Goal: Transaction & Acquisition: Purchase product/service

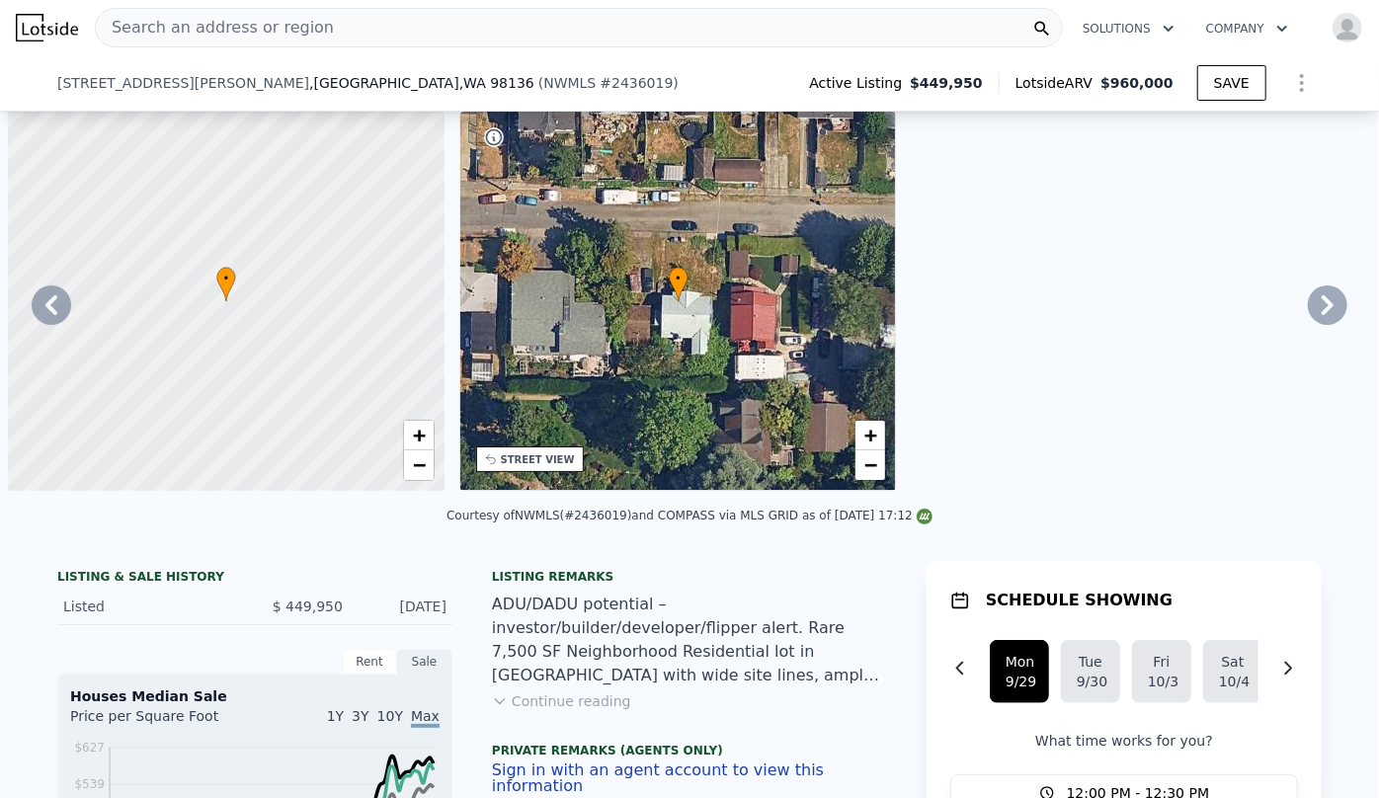
checkbox input "false"
checkbox input "true"
type input "$ 973,000"
type input "$ 413,327"
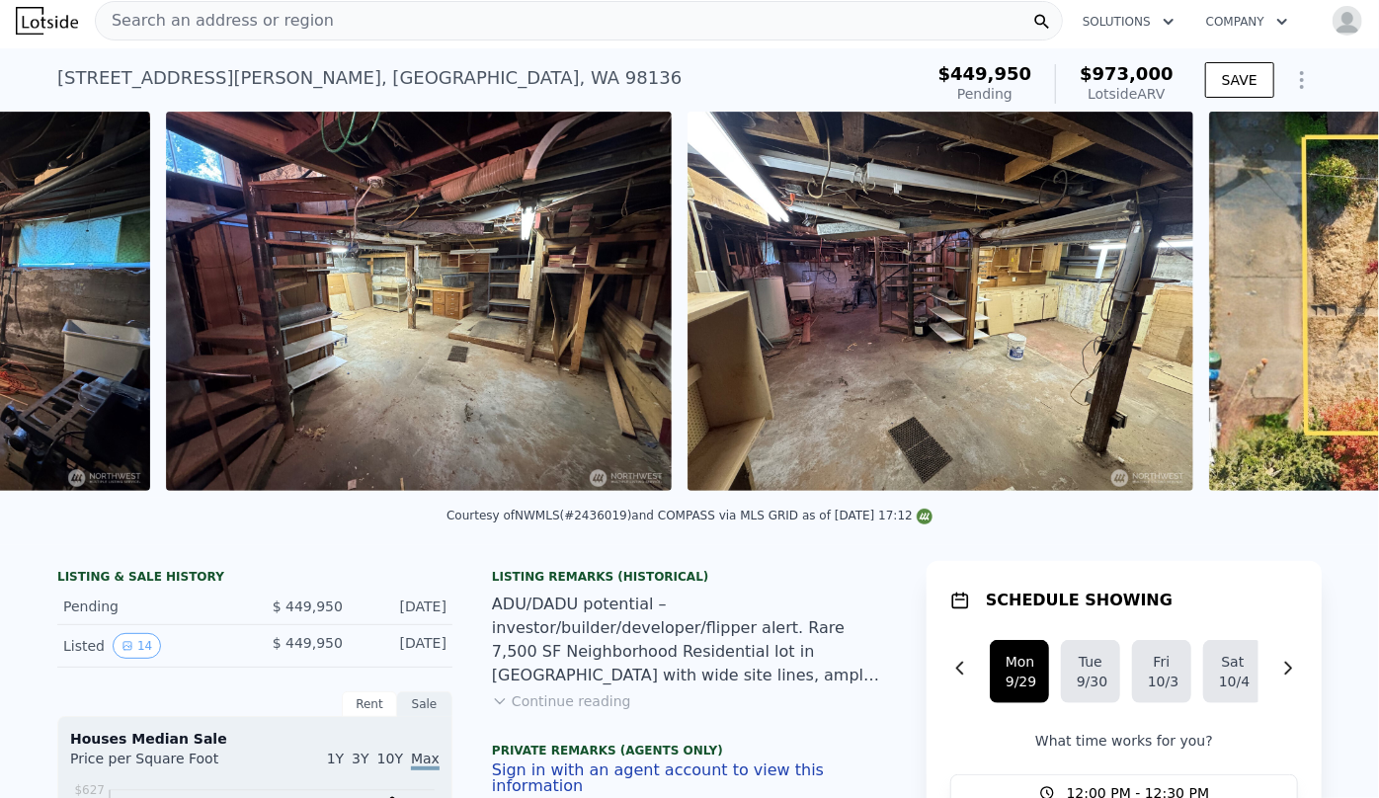
scroll to position [0, 6721]
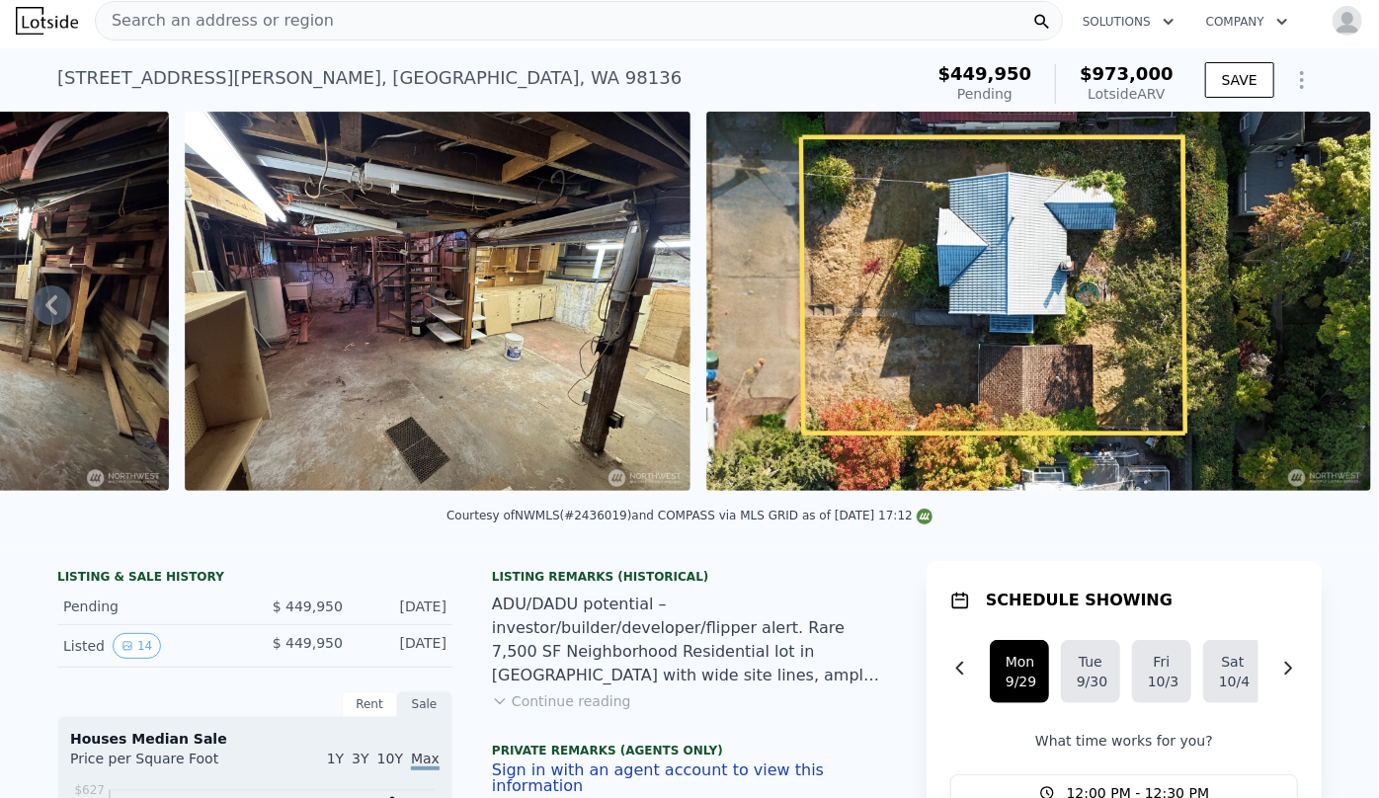
click at [262, 15] on span "Search an address or region" at bounding box center [215, 21] width 238 height 24
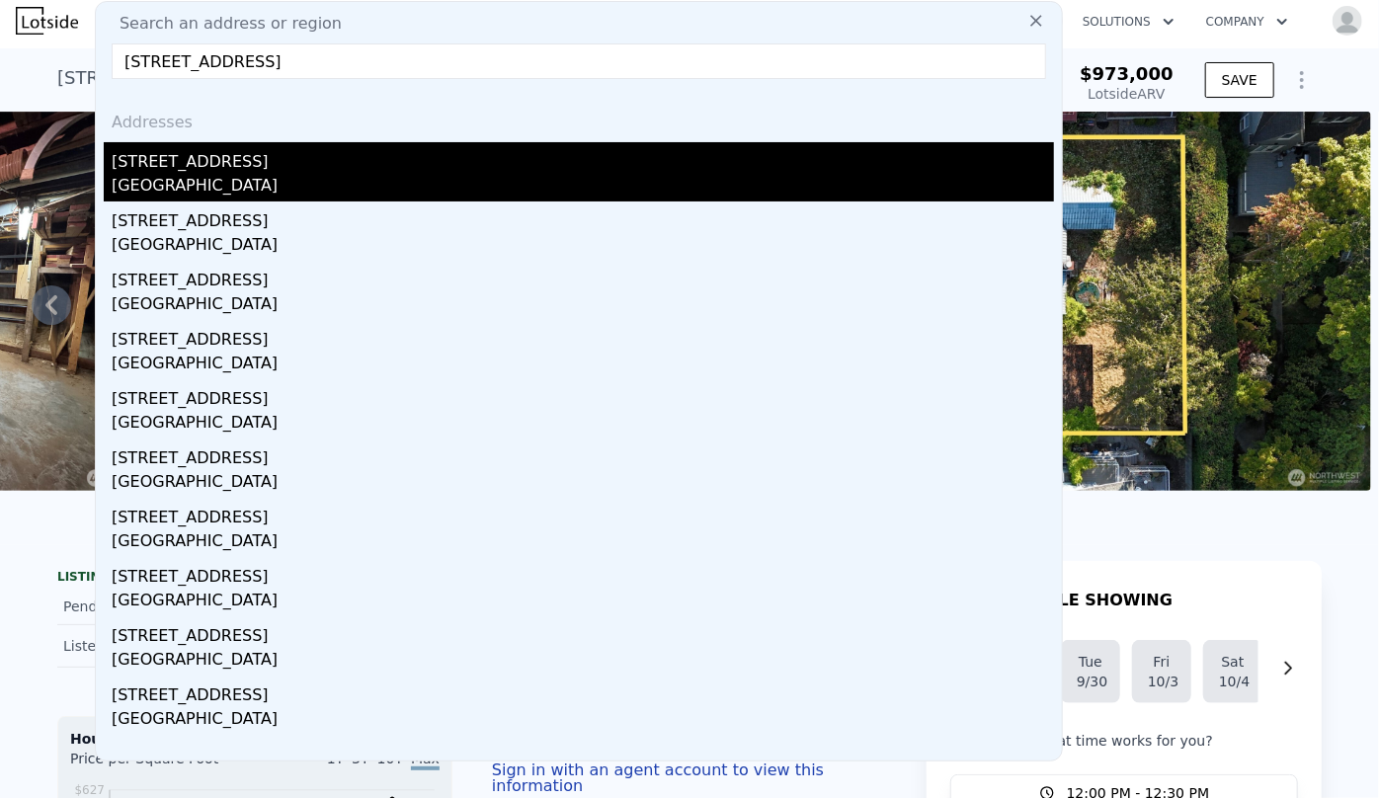
type input "5202 35th Avenue SW, Seattle, WA 98126"
click at [251, 178] on div "Seattle, WA 98126" at bounding box center [583, 188] width 943 height 28
type input "2"
type input "2.25"
type input "1170"
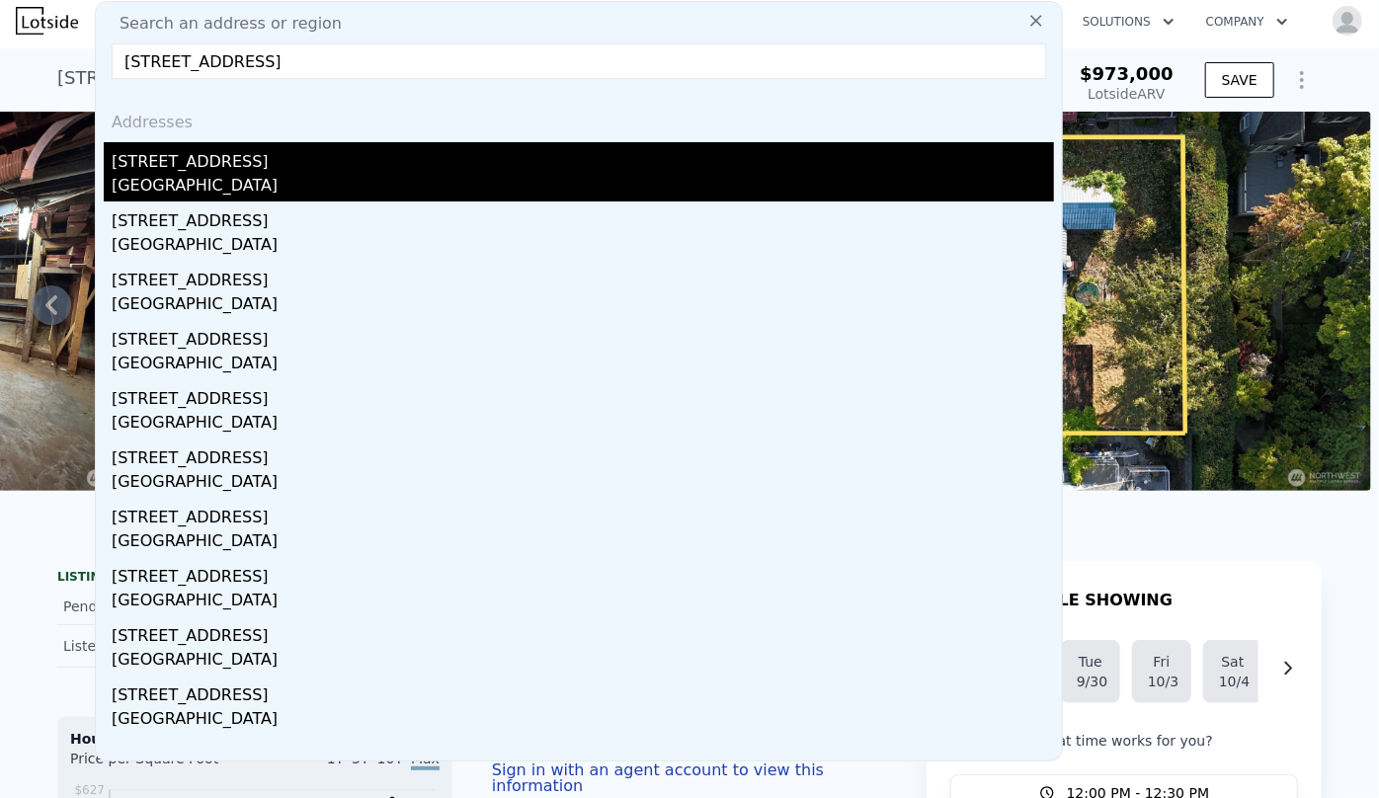
type input "1860"
type input "3001"
type input "7260"
type input "$ 847,500"
type input "6"
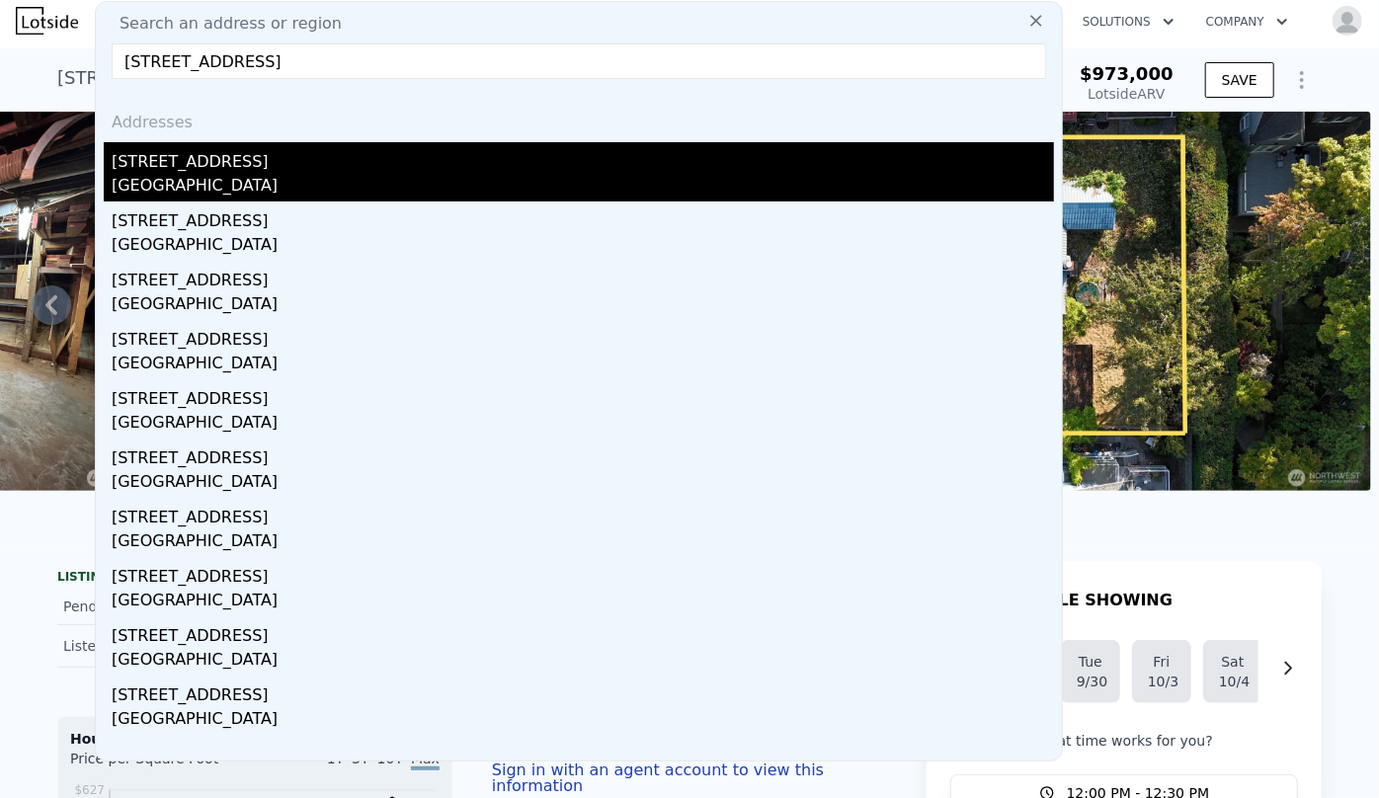
type input "$ 158,943"
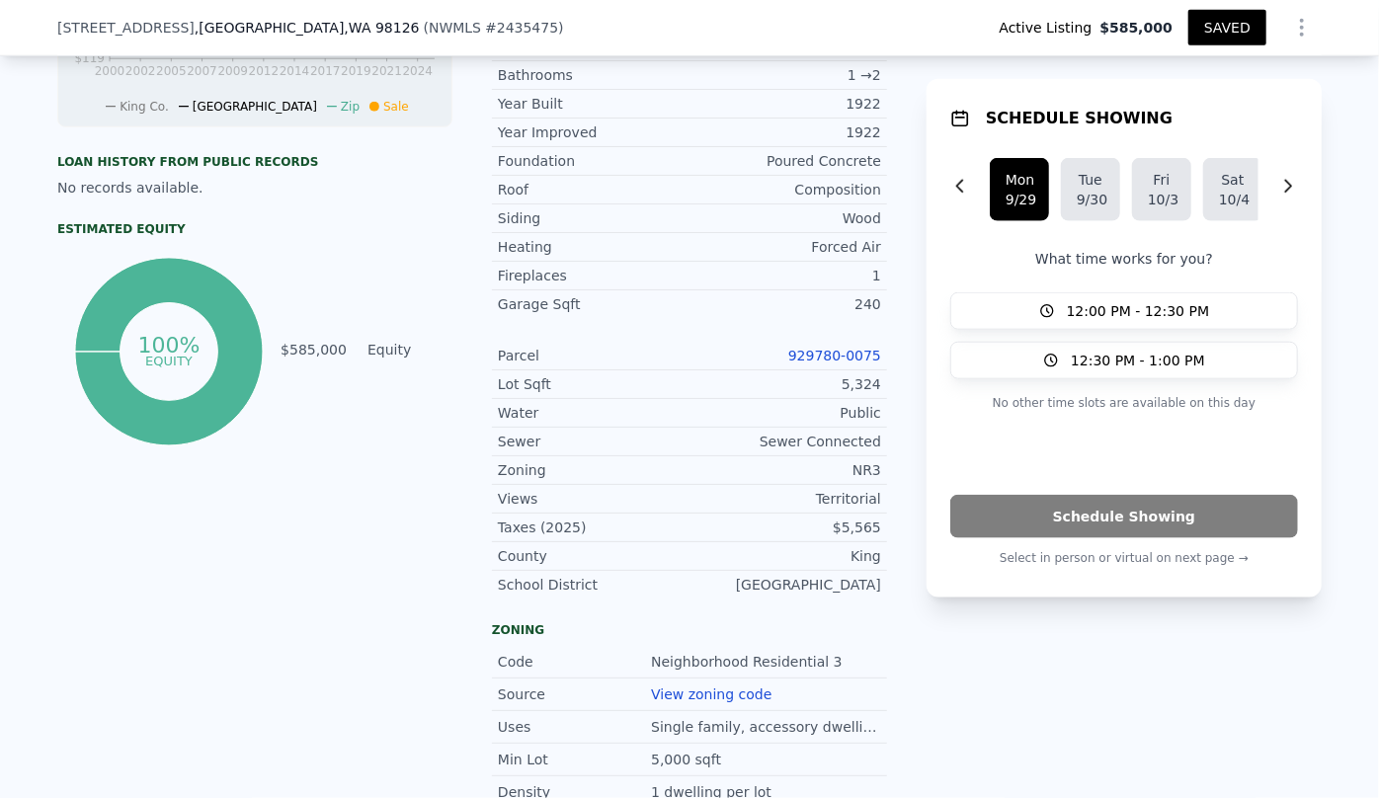
scroll to position [898, 0]
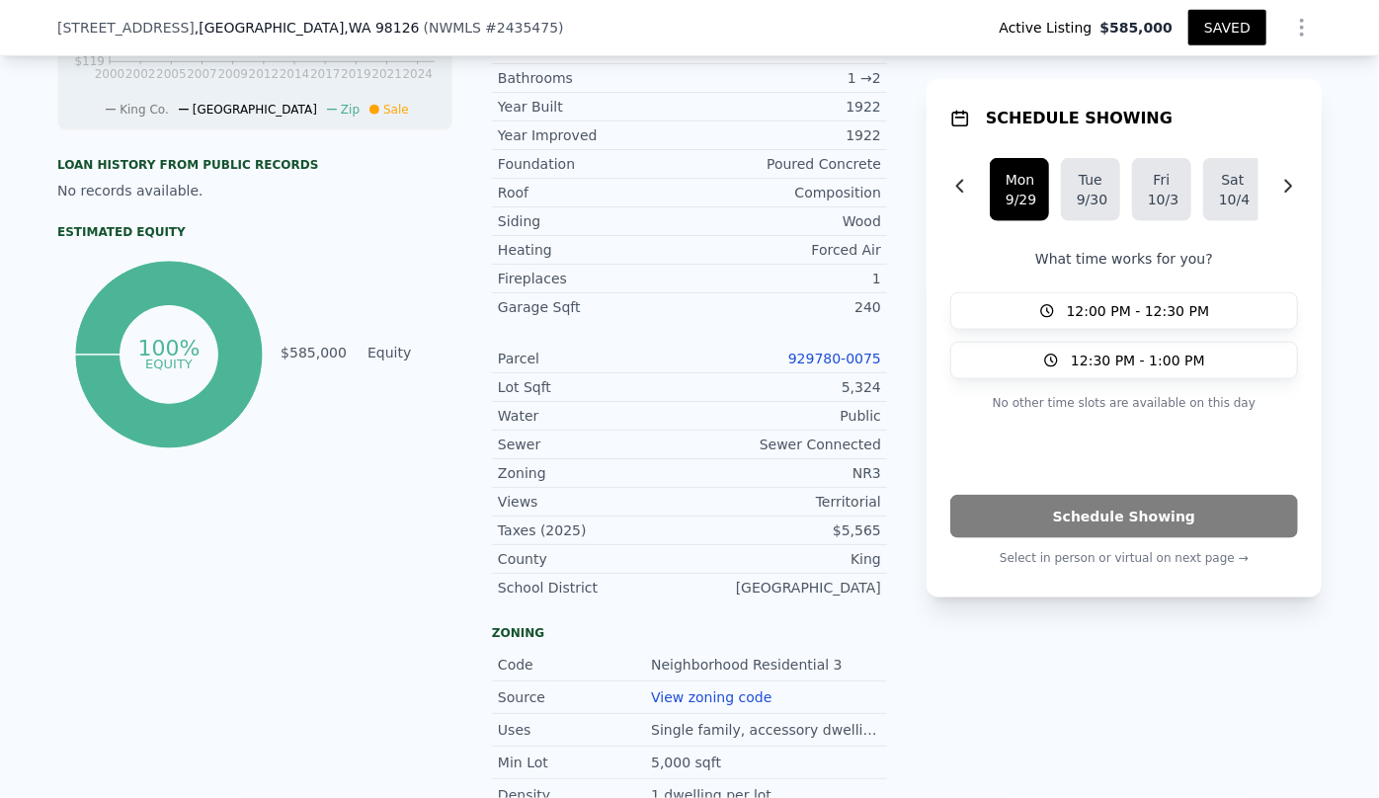
click at [832, 360] on link "929780-0075" at bounding box center [834, 359] width 93 height 16
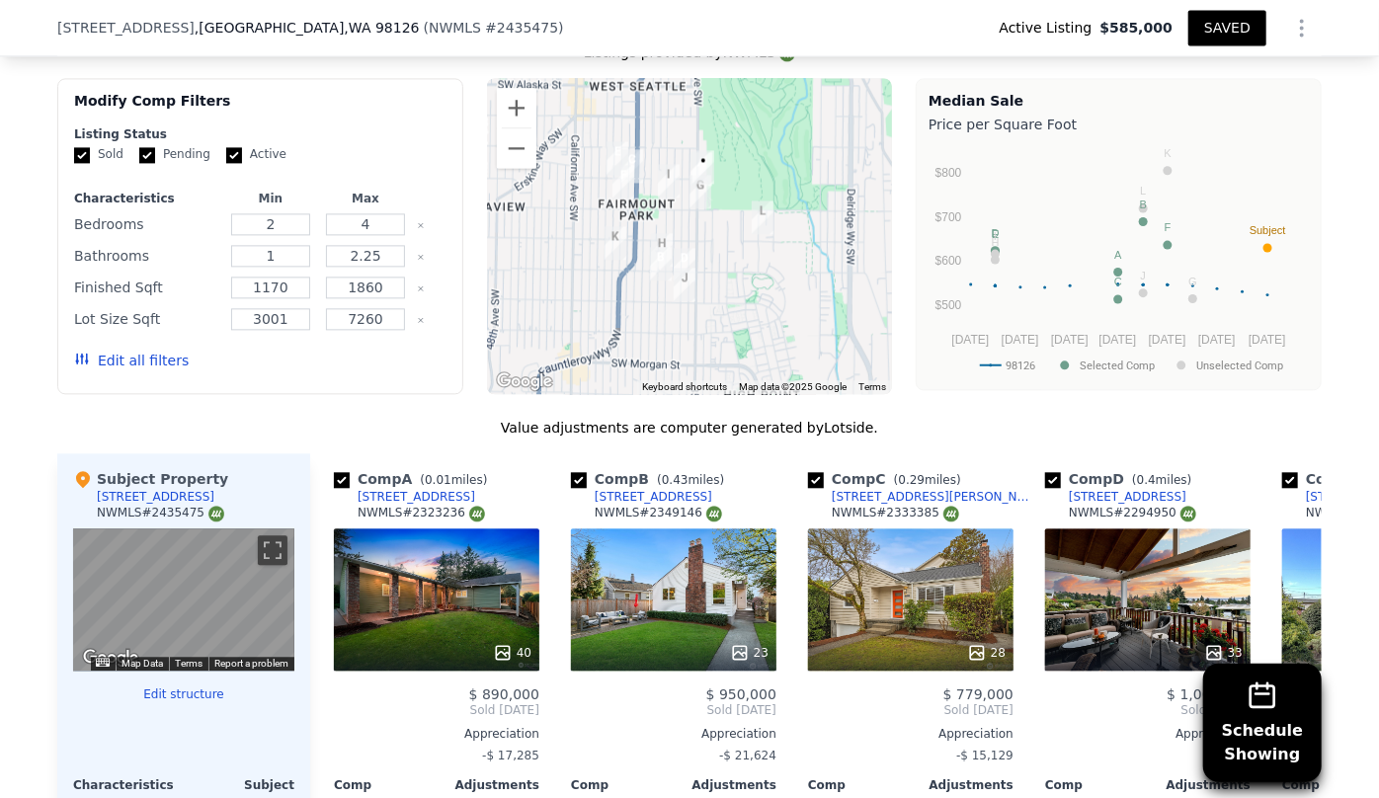
scroll to position [2155, 0]
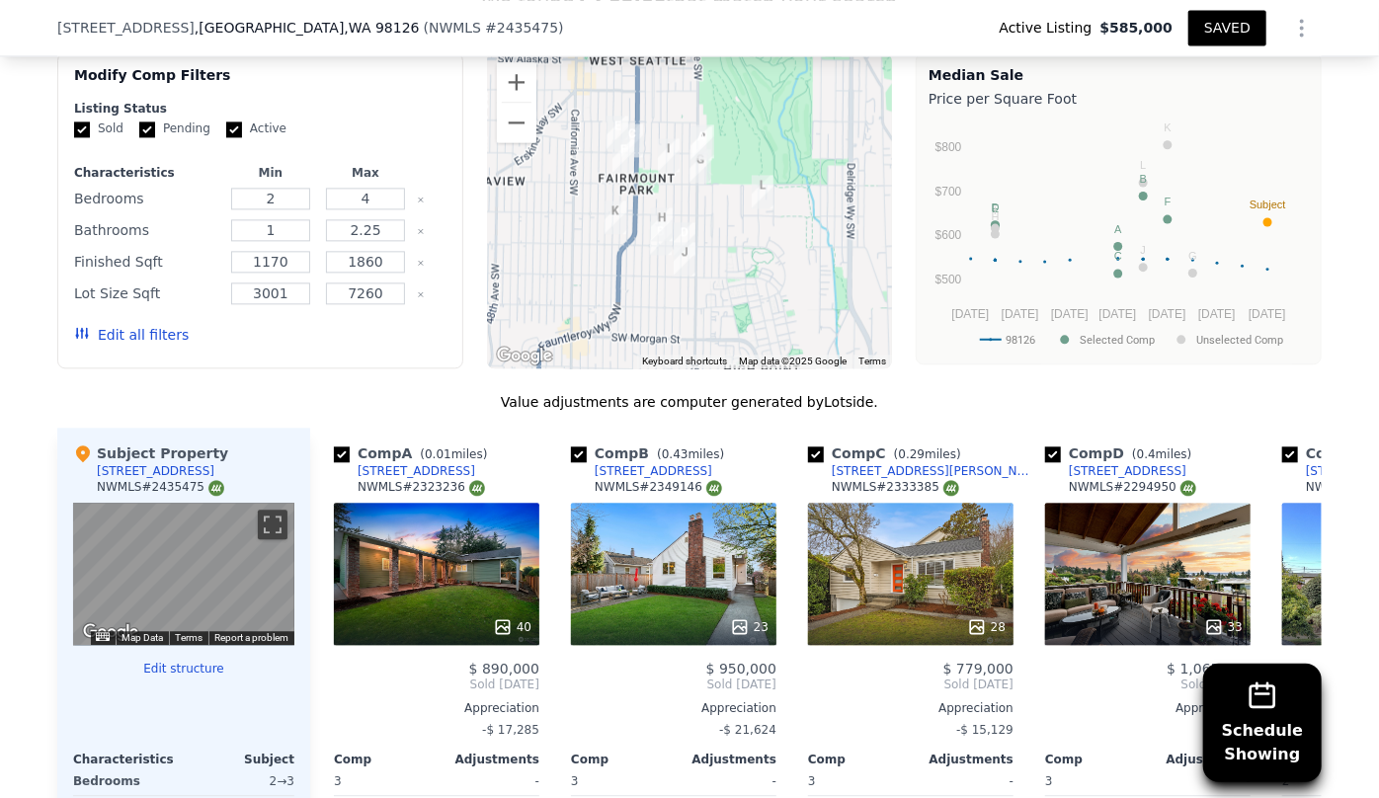
click at [140, 319] on div "Edit all filters" at bounding box center [131, 334] width 115 height 55
click at [144, 331] on button "Edit all filters" at bounding box center [131, 335] width 115 height 20
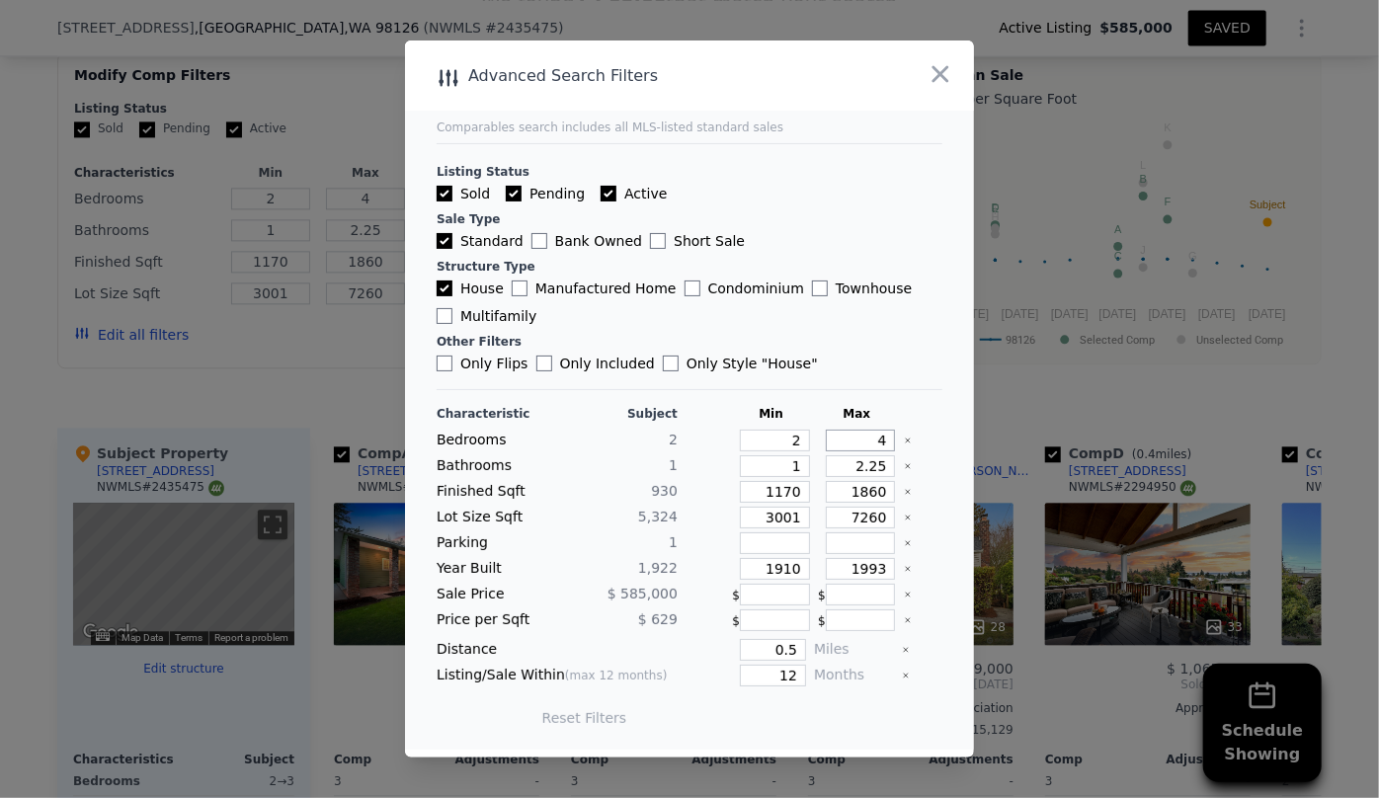
drag, startPoint x: 871, startPoint y: 439, endPoint x: 816, endPoint y: 442, distance: 55.4
click at [826, 442] on input "4" at bounding box center [861, 441] width 70 height 22
type input "3"
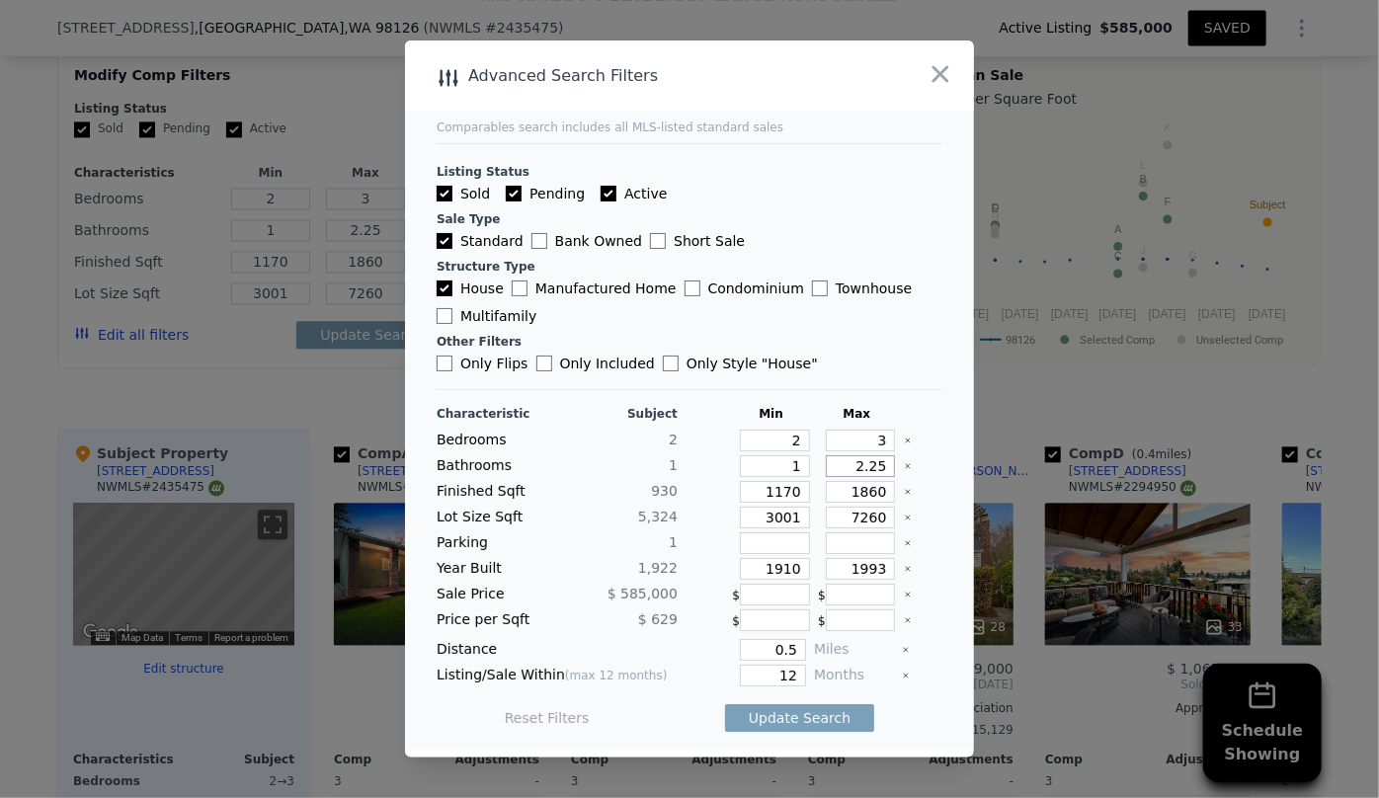
drag, startPoint x: 877, startPoint y: 471, endPoint x: 806, endPoint y: 478, distance: 71.5
click at [806, 478] on div "Characteristic Subject Min Max Bedrooms 2 2 3 Bathrooms 1 1 2.25 Finished Sqft …" at bounding box center [690, 576] width 506 height 340
drag, startPoint x: 794, startPoint y: 496, endPoint x: 690, endPoint y: 503, distance: 105.0
click at [690, 503] on div "Finished Sqft 930 1170 1860" at bounding box center [690, 492] width 506 height 22
drag, startPoint x: 873, startPoint y: 493, endPoint x: 759, endPoint y: 500, distance: 114.8
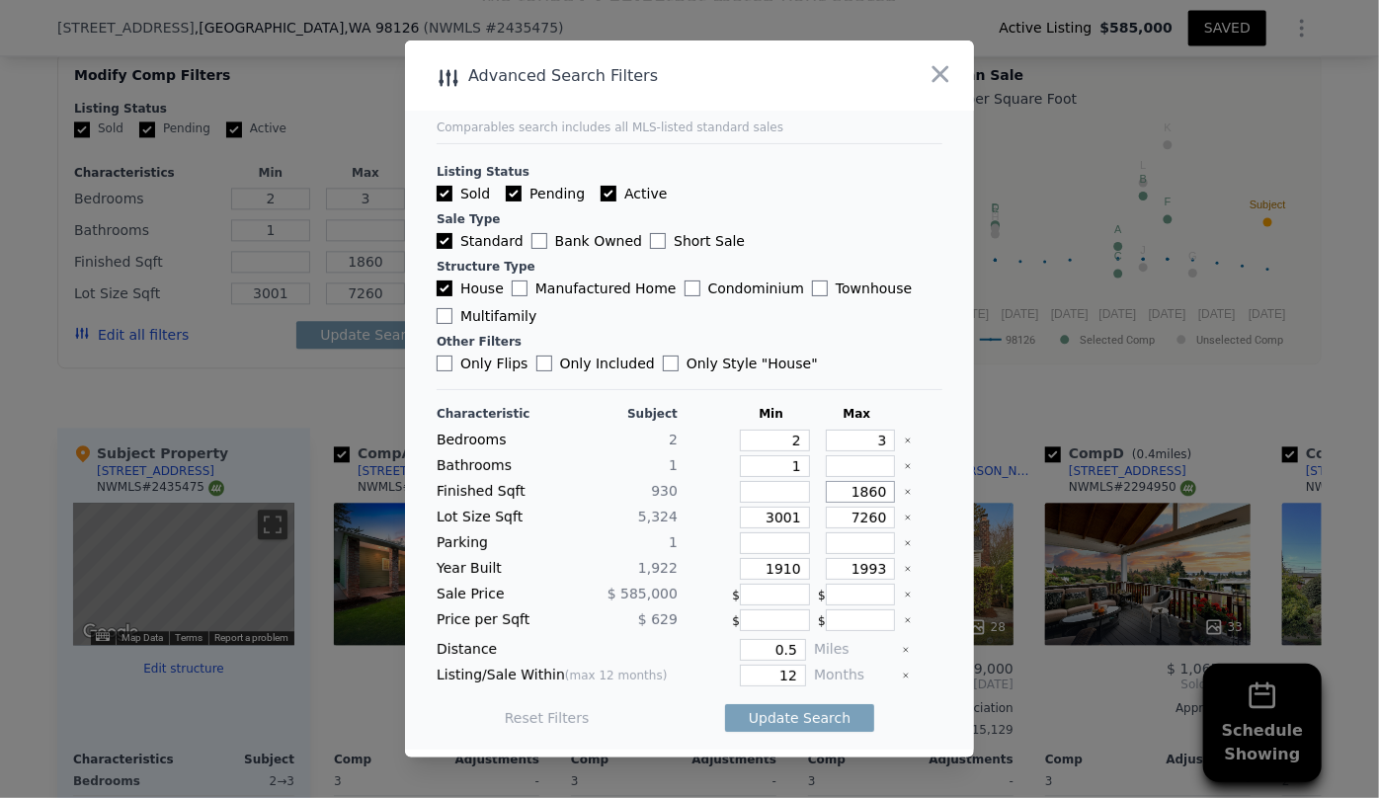
click at [759, 500] on div "Finished Sqft 930 1860" at bounding box center [690, 492] width 506 height 22
type input "1"
type input "16"
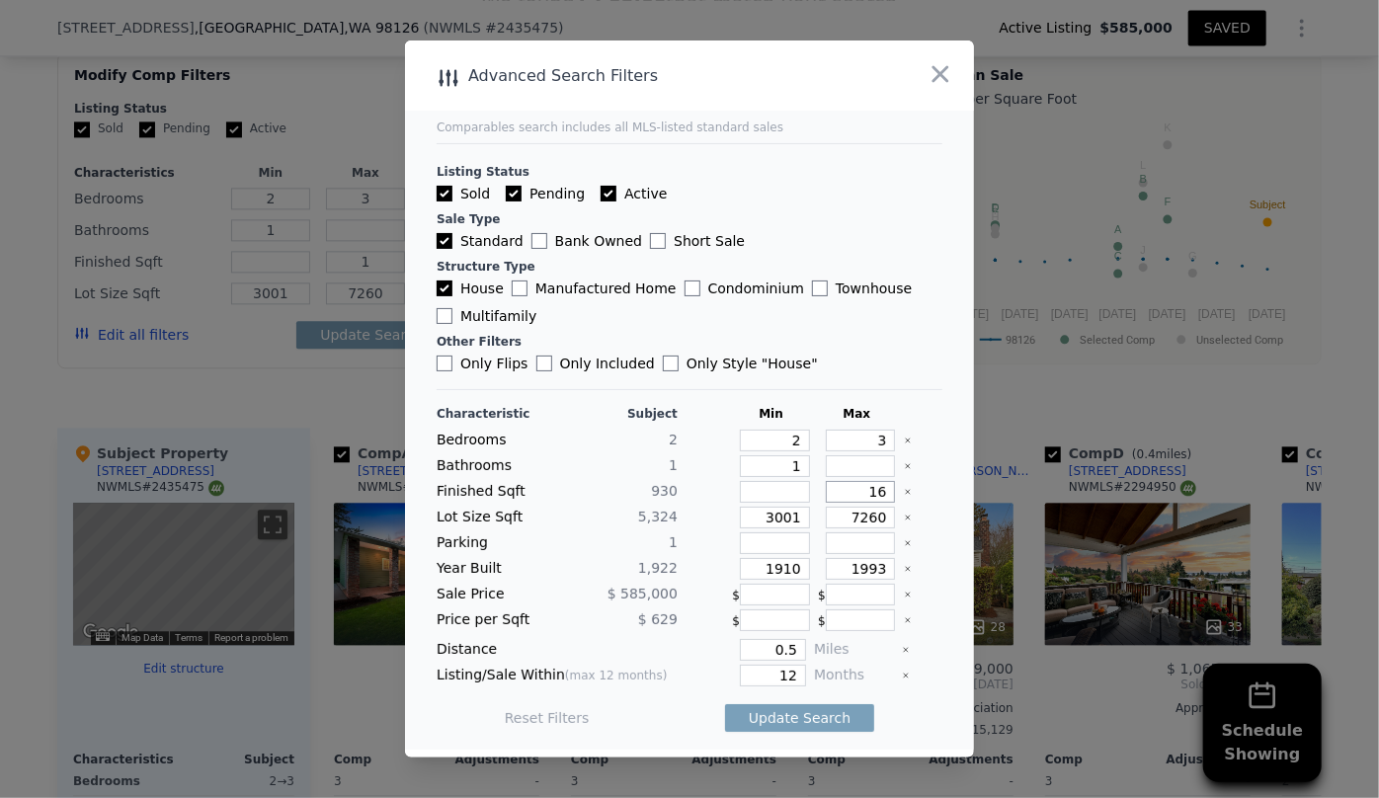
type input "160"
type input "1600"
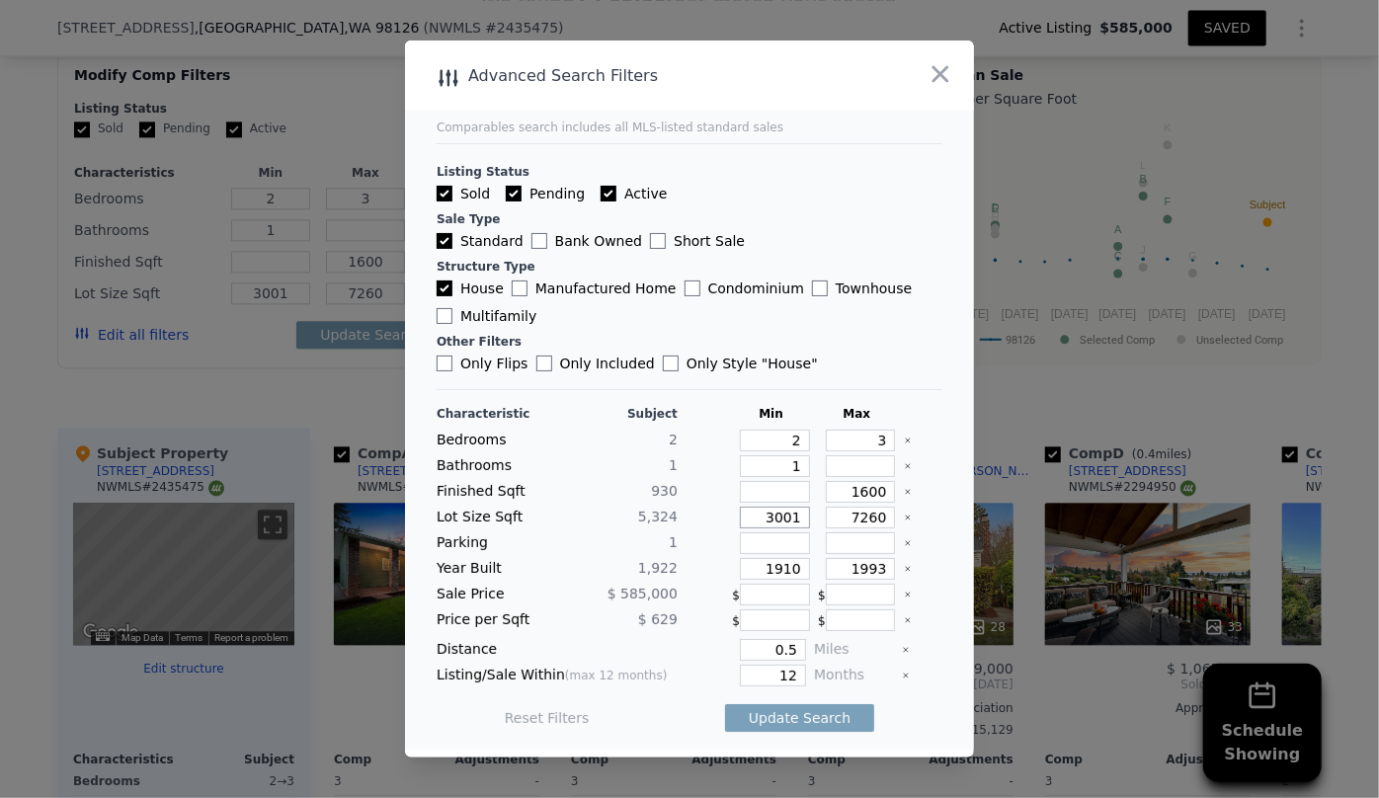
drag, startPoint x: 795, startPoint y: 519, endPoint x: 678, endPoint y: 519, distance: 117.6
click at [678, 519] on div "Lot Size Sqft 5,324 3001 7260" at bounding box center [690, 518] width 506 height 22
click at [778, 489] on input "number" at bounding box center [775, 492] width 70 height 22
type input "1"
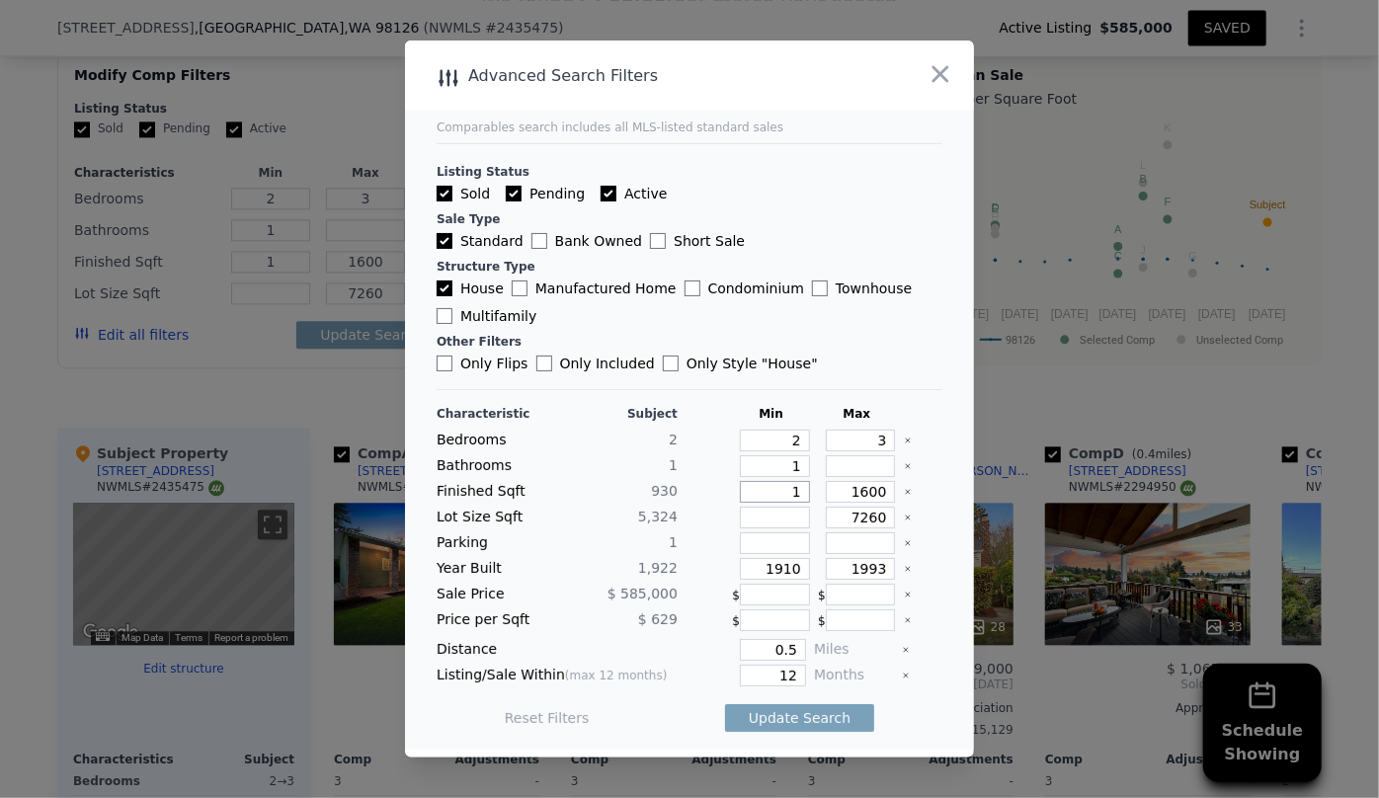
type input "12"
type input "120"
type input "1200"
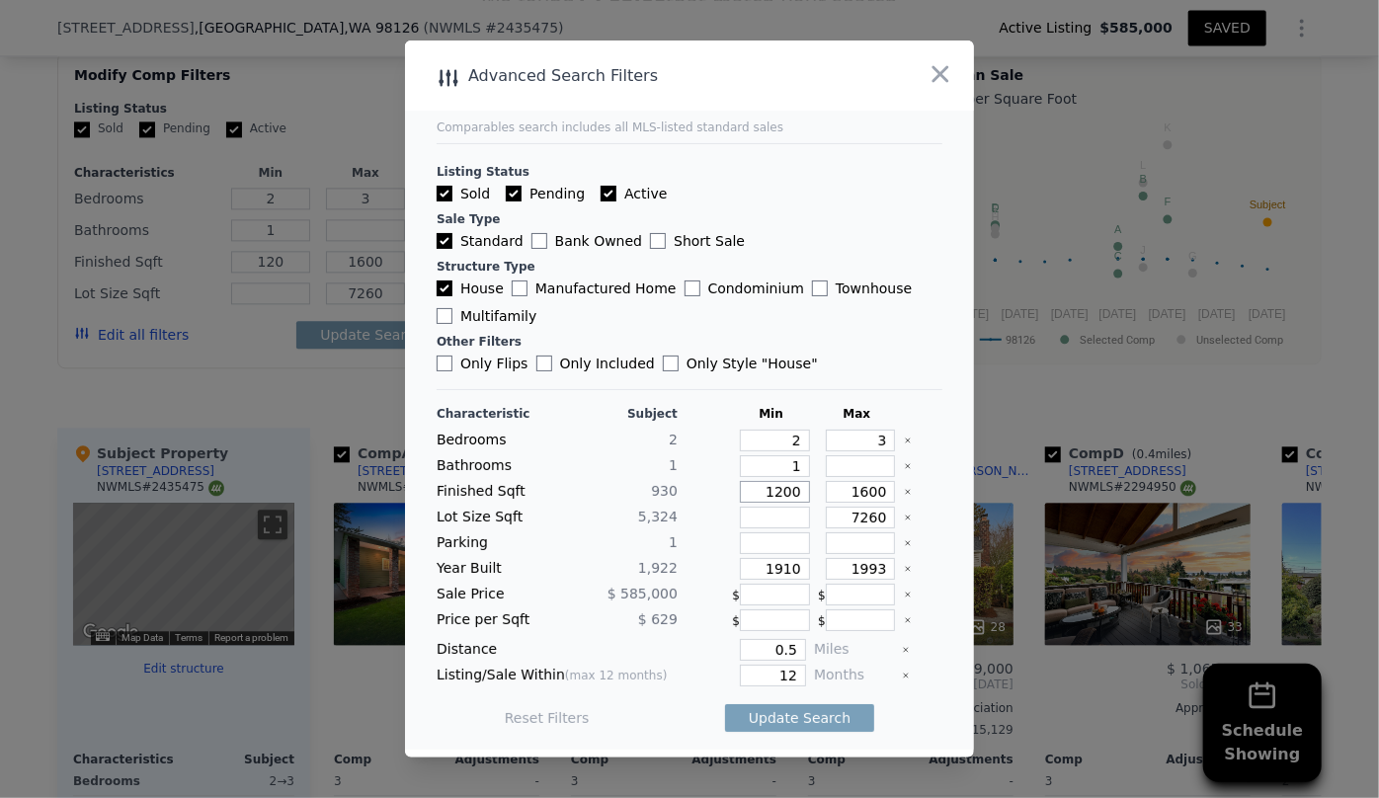
type input "1200"
drag, startPoint x: 790, startPoint y: 566, endPoint x: 651, endPoint y: 584, distance: 140.4
click at [651, 584] on div "Characteristic Subject Min Max Bedrooms 2 2 3 Bathrooms 1 1 Finished Sqft 930 1…" at bounding box center [690, 576] width 506 height 340
drag, startPoint x: 788, startPoint y: 678, endPoint x: 712, endPoint y: 680, distance: 76.1
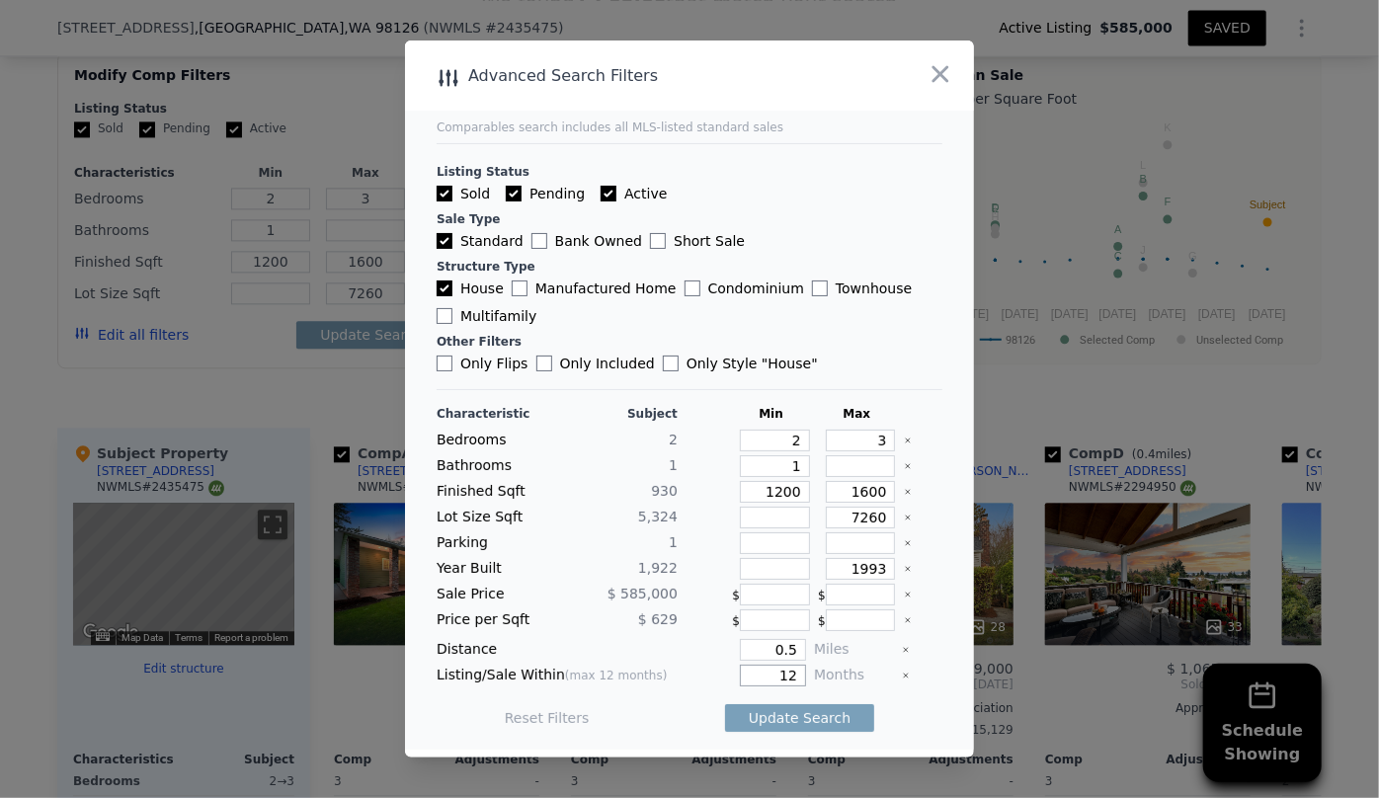
click at [712, 680] on div "12" at bounding box center [746, 676] width 121 height 22
type input "6"
click at [752, 708] on button "Update Search" at bounding box center [799, 718] width 149 height 28
checkbox input "false"
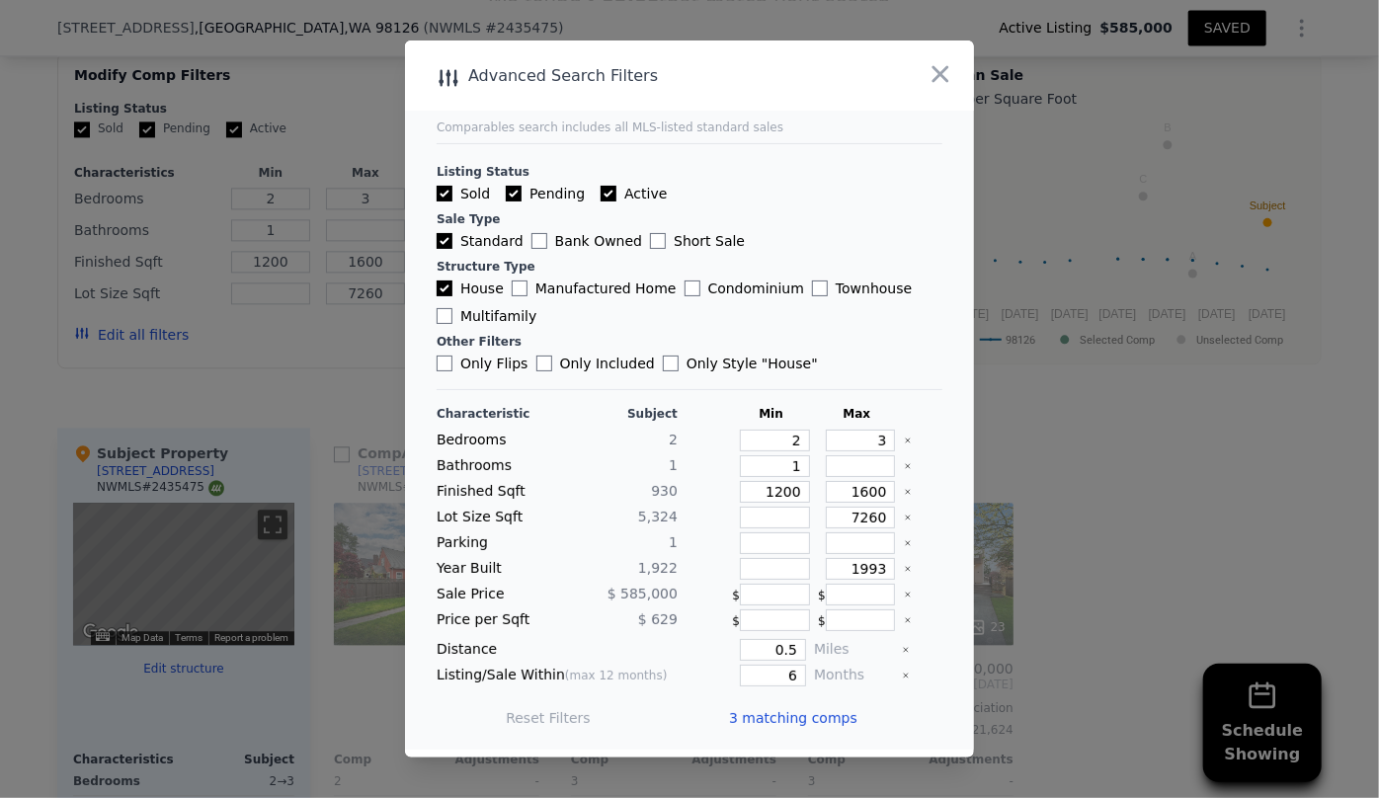
click at [752, 708] on span "3 matching comps" at bounding box center [793, 718] width 128 height 20
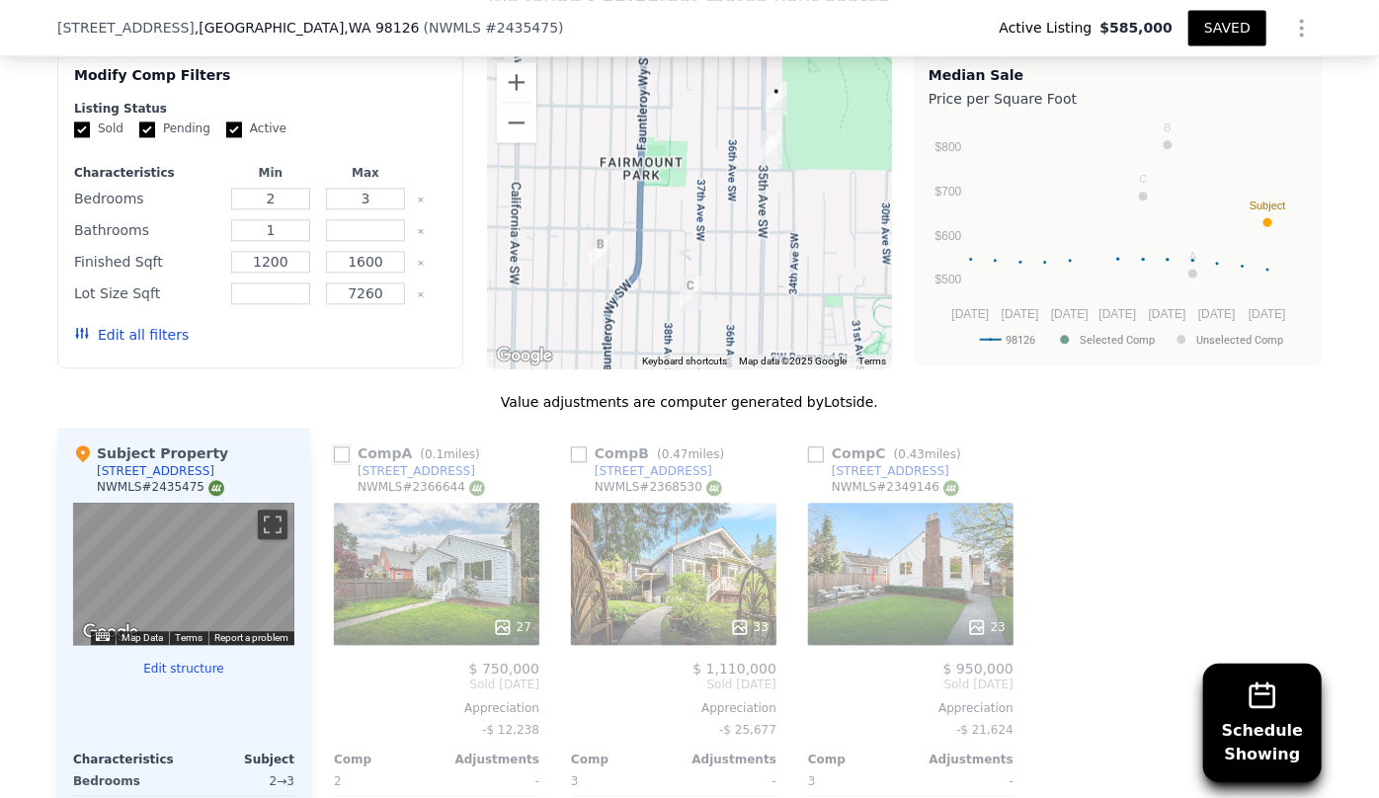
drag, startPoint x: 331, startPoint y: 454, endPoint x: 342, endPoint y: 464, distance: 14.7
click at [334, 454] on input "checkbox" at bounding box center [342, 455] width 16 height 16
checkbox input "true"
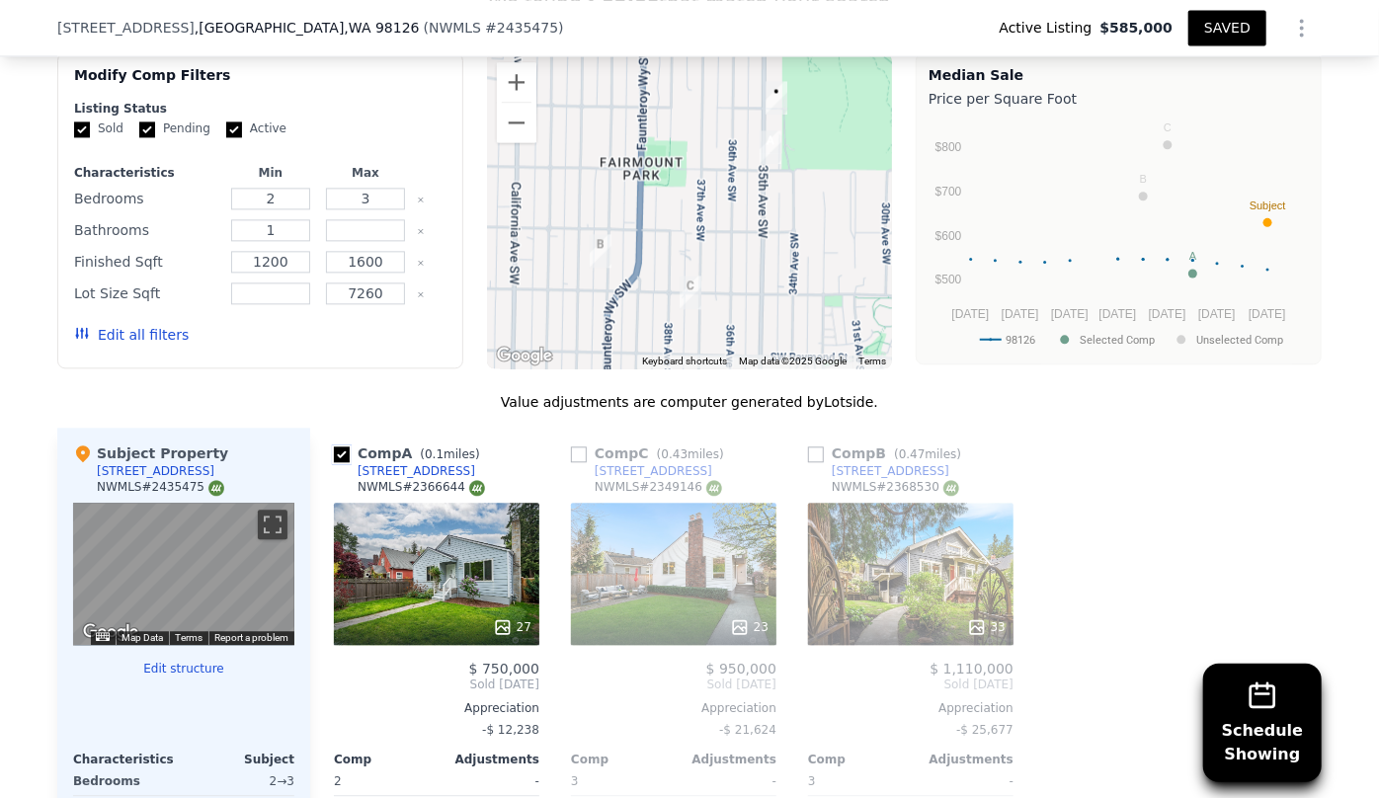
scroll to position [2245, 0]
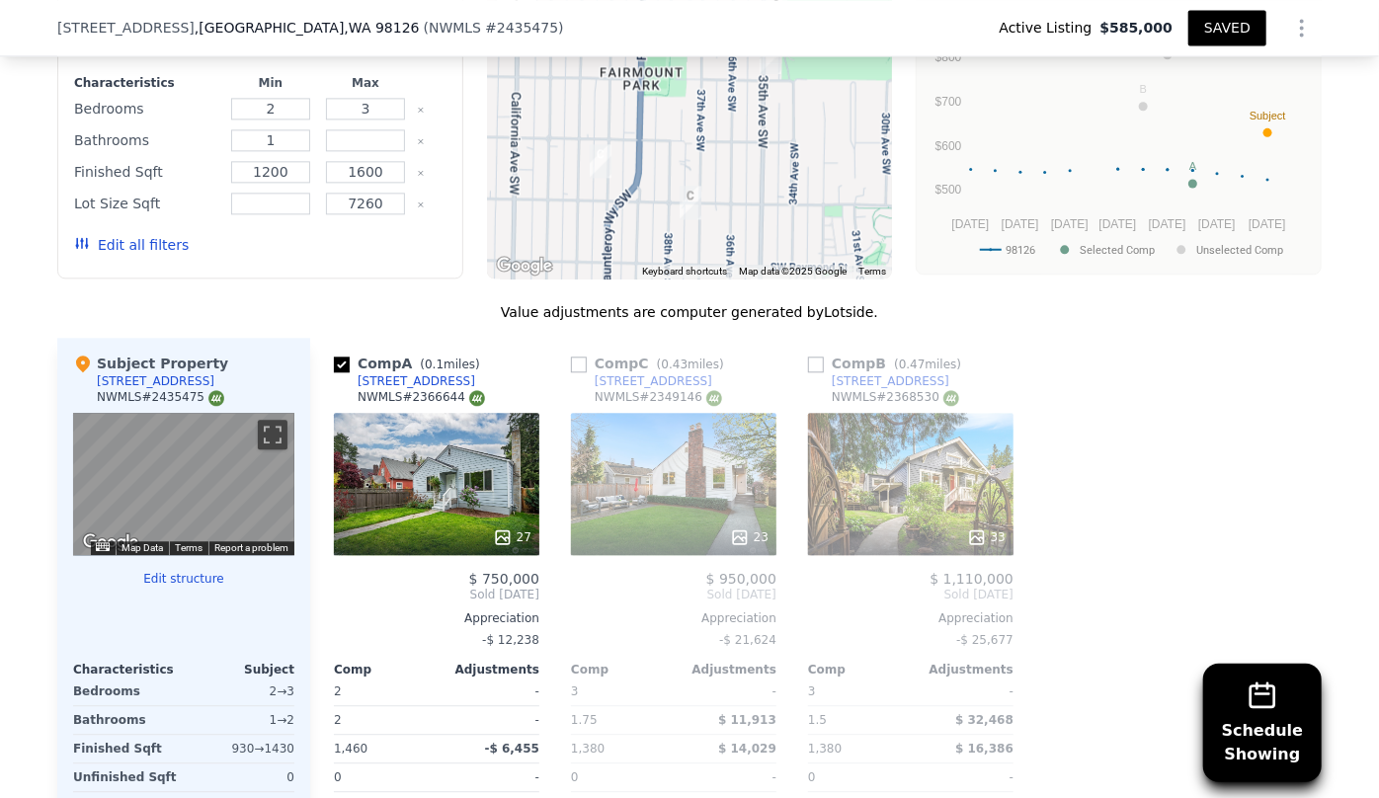
click at [577, 354] on div "Comp C ( 0.43 miles)" at bounding box center [651, 364] width 161 height 20
click at [571, 357] on input "checkbox" at bounding box center [579, 365] width 16 height 16
checkbox input "true"
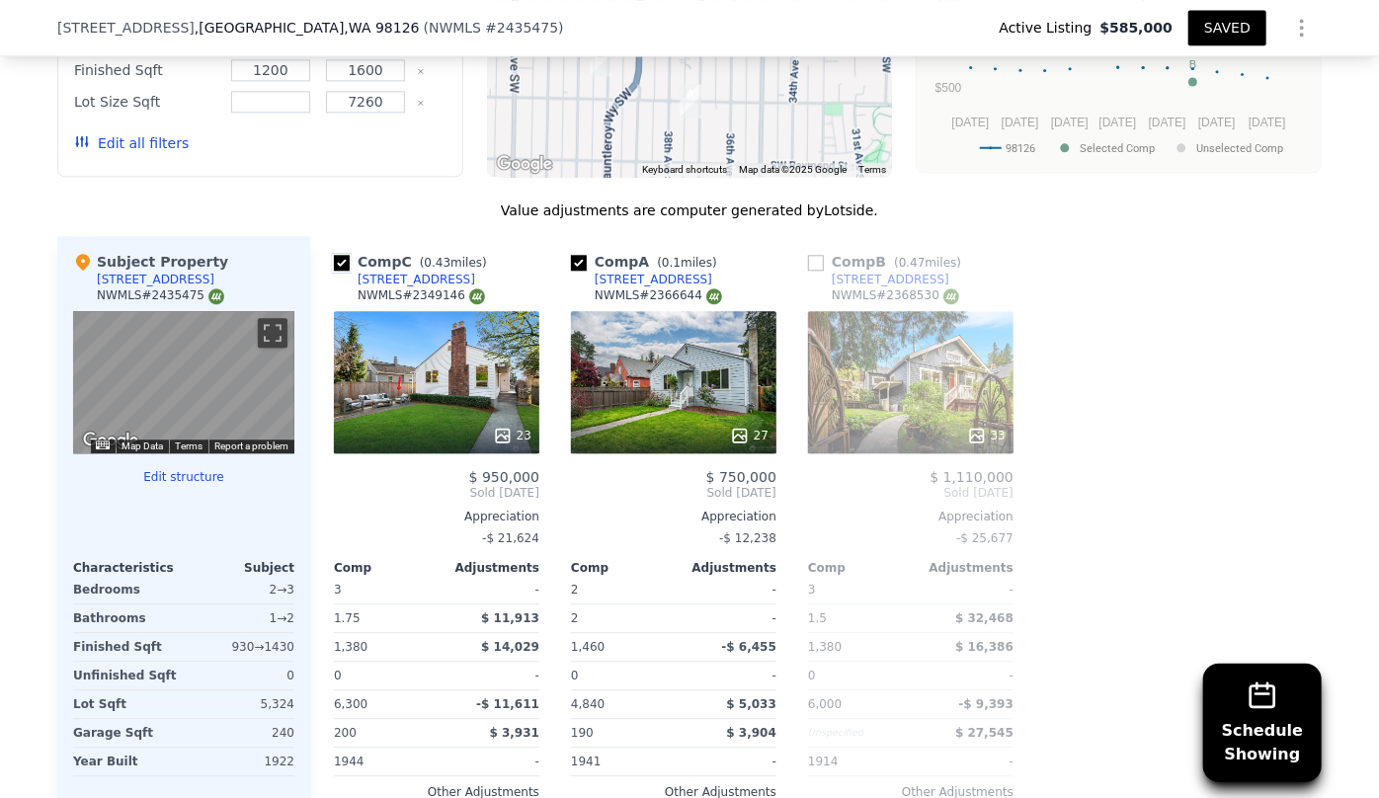
scroll to position [2335, 0]
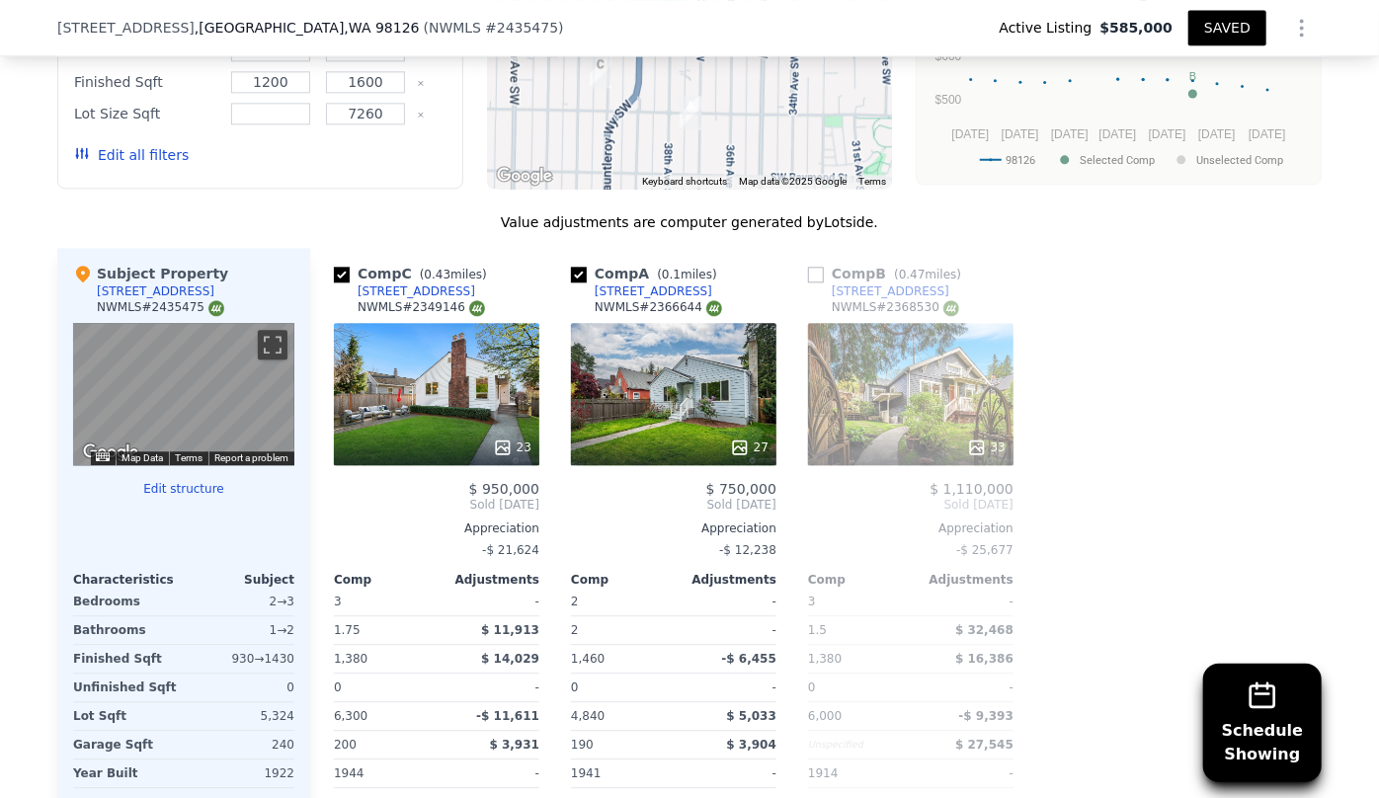
click at [155, 150] on button "Edit all filters" at bounding box center [131, 155] width 115 height 20
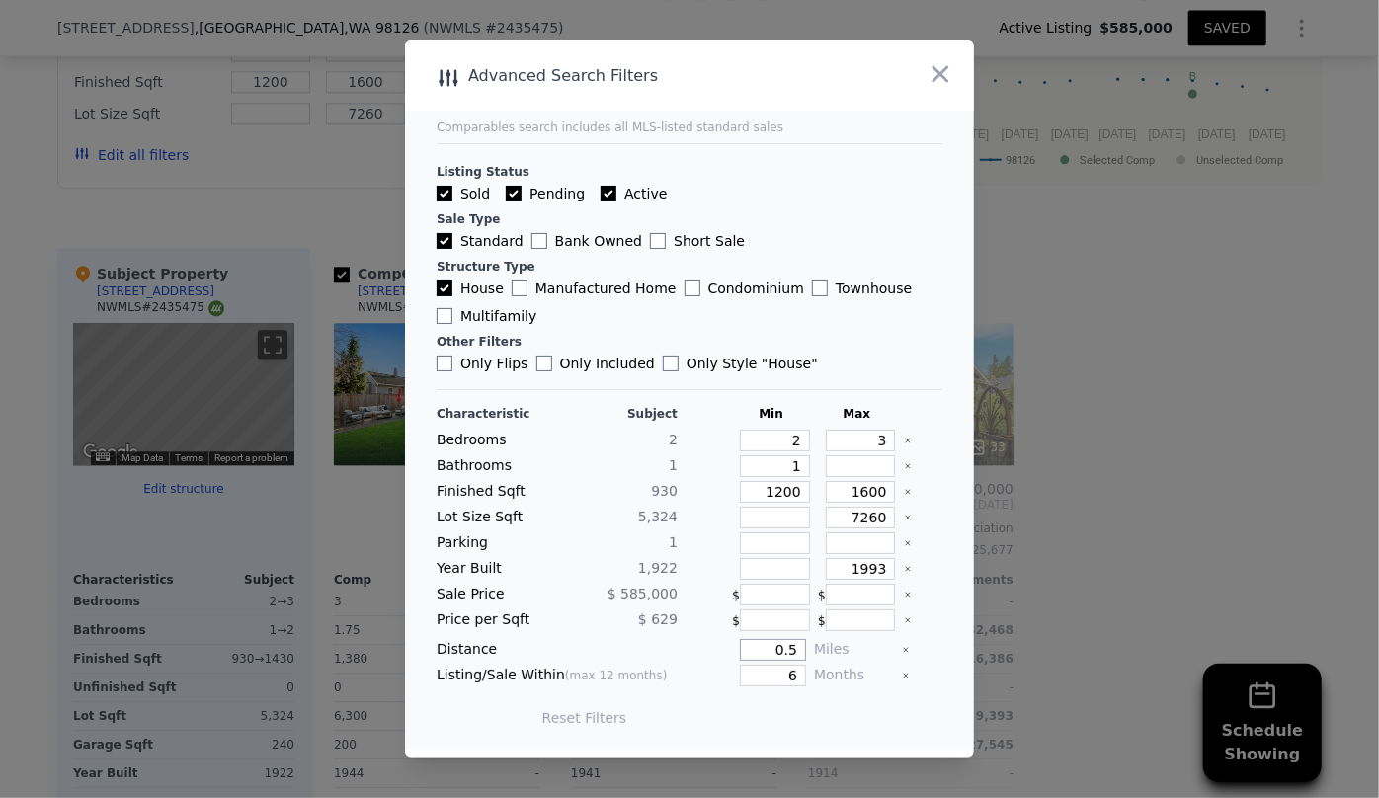
click at [791, 648] on input "0.5" at bounding box center [773, 650] width 66 height 22
type input "0.65"
click at [809, 716] on button "Update Search" at bounding box center [799, 718] width 149 height 28
checkbox input "false"
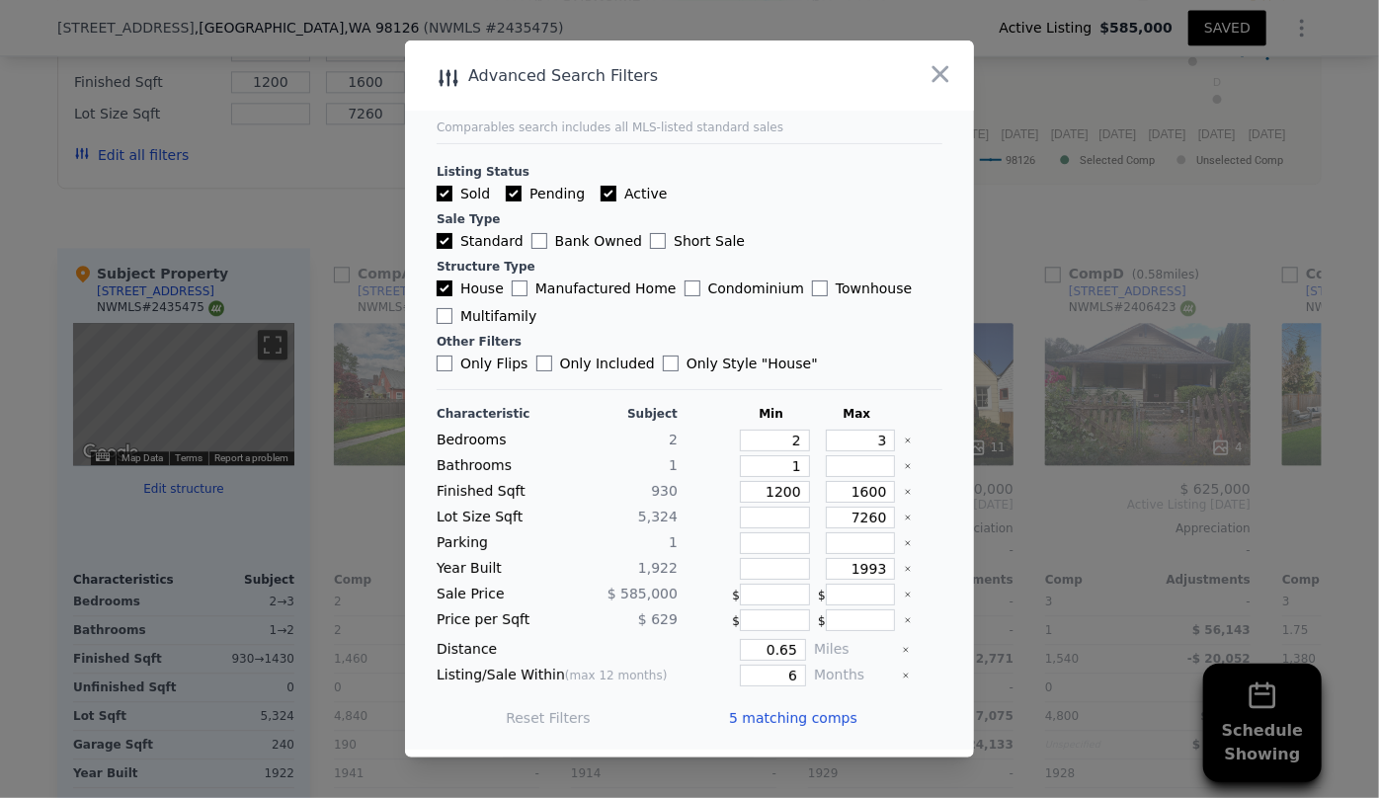
click at [809, 714] on span "5 matching comps" at bounding box center [793, 718] width 128 height 20
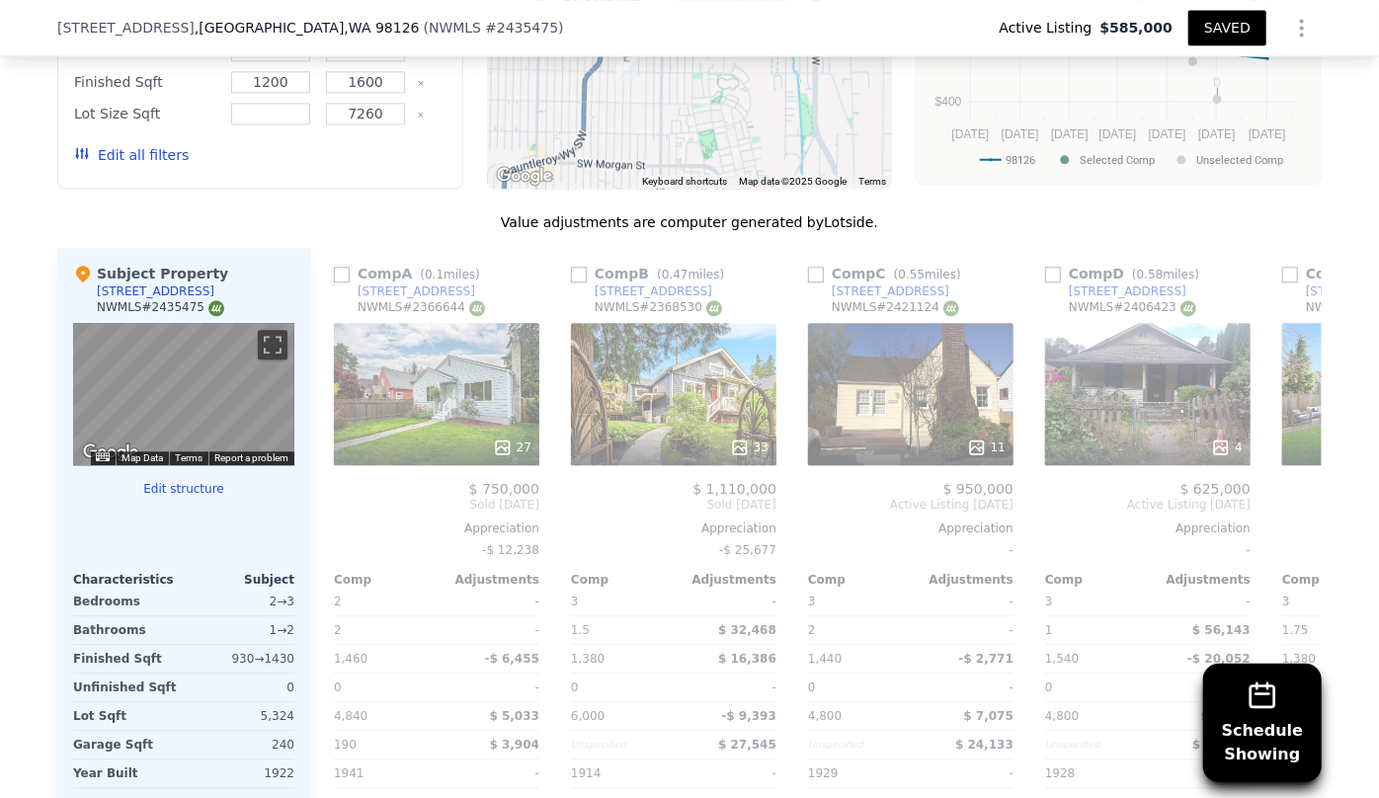
click at [334, 271] on input "checkbox" at bounding box center [342, 275] width 16 height 16
checkbox input "true"
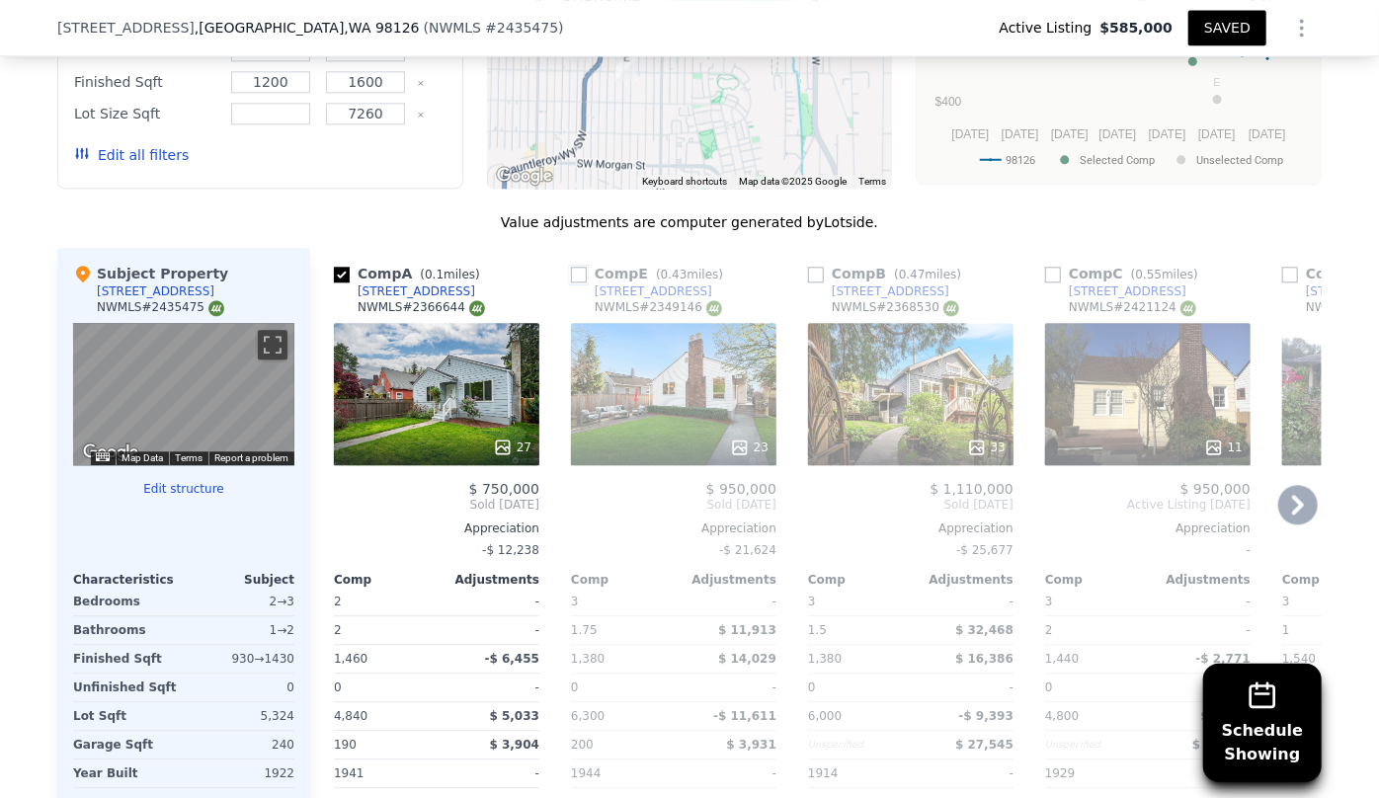
click at [574, 267] on input "checkbox" at bounding box center [579, 275] width 16 height 16
checkbox input "true"
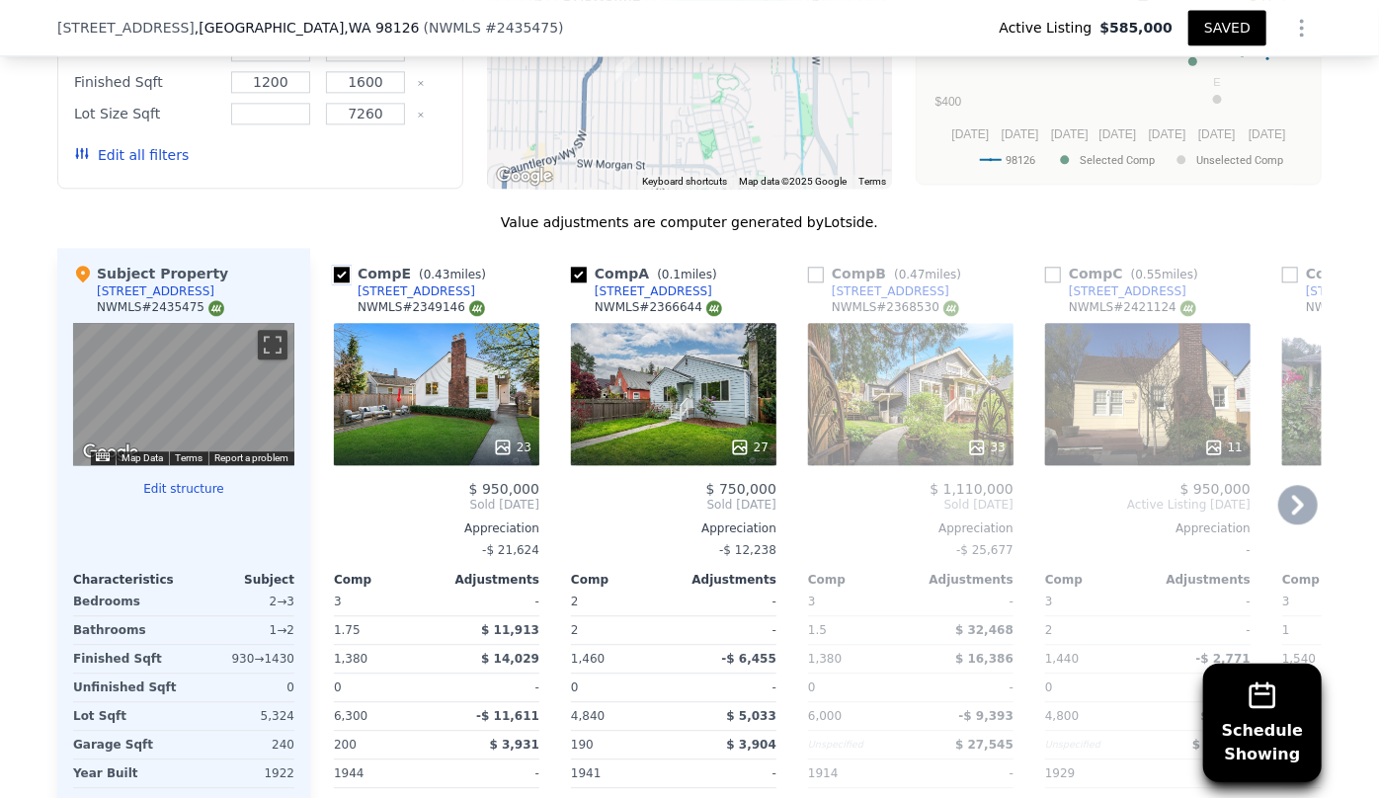
scroll to position [2245, 0]
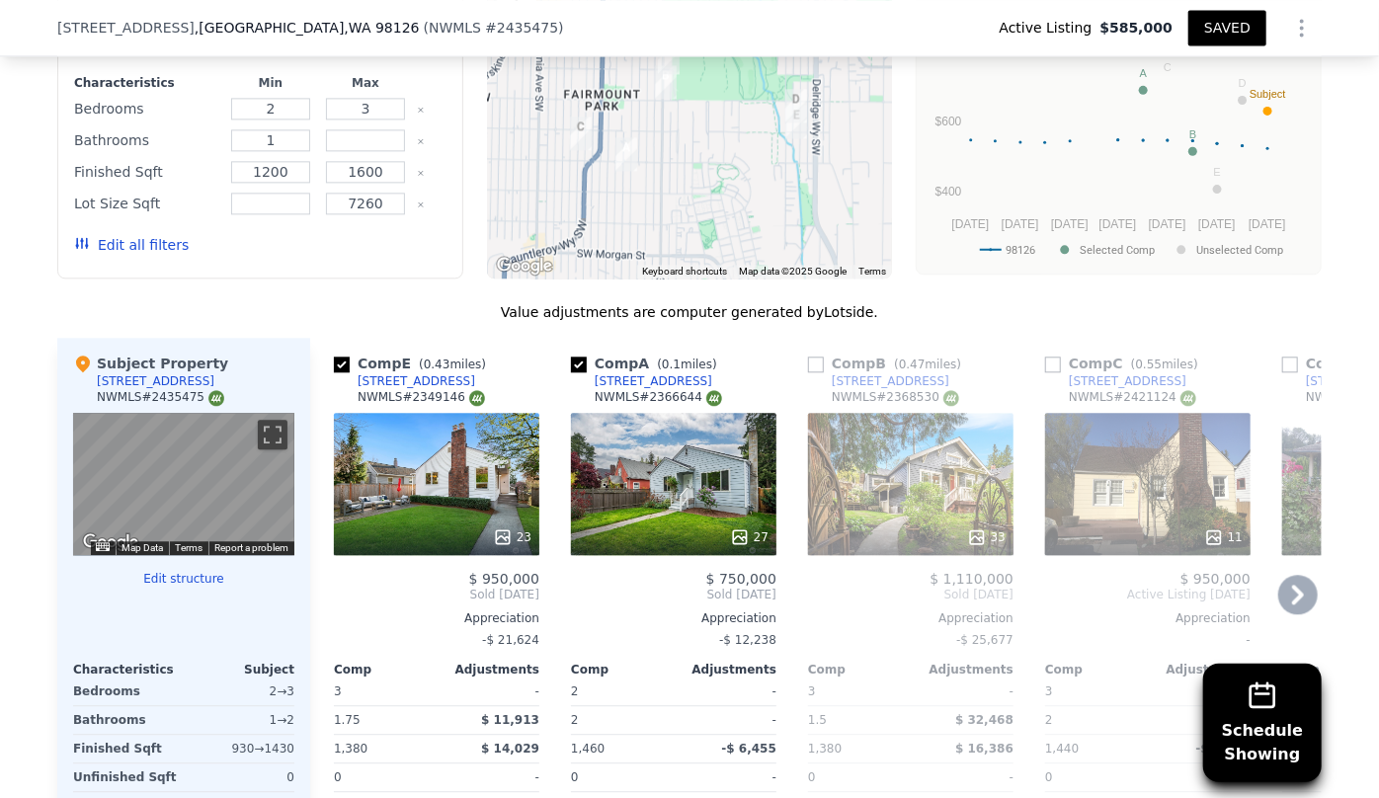
click at [1294, 591] on icon at bounding box center [1298, 595] width 12 height 20
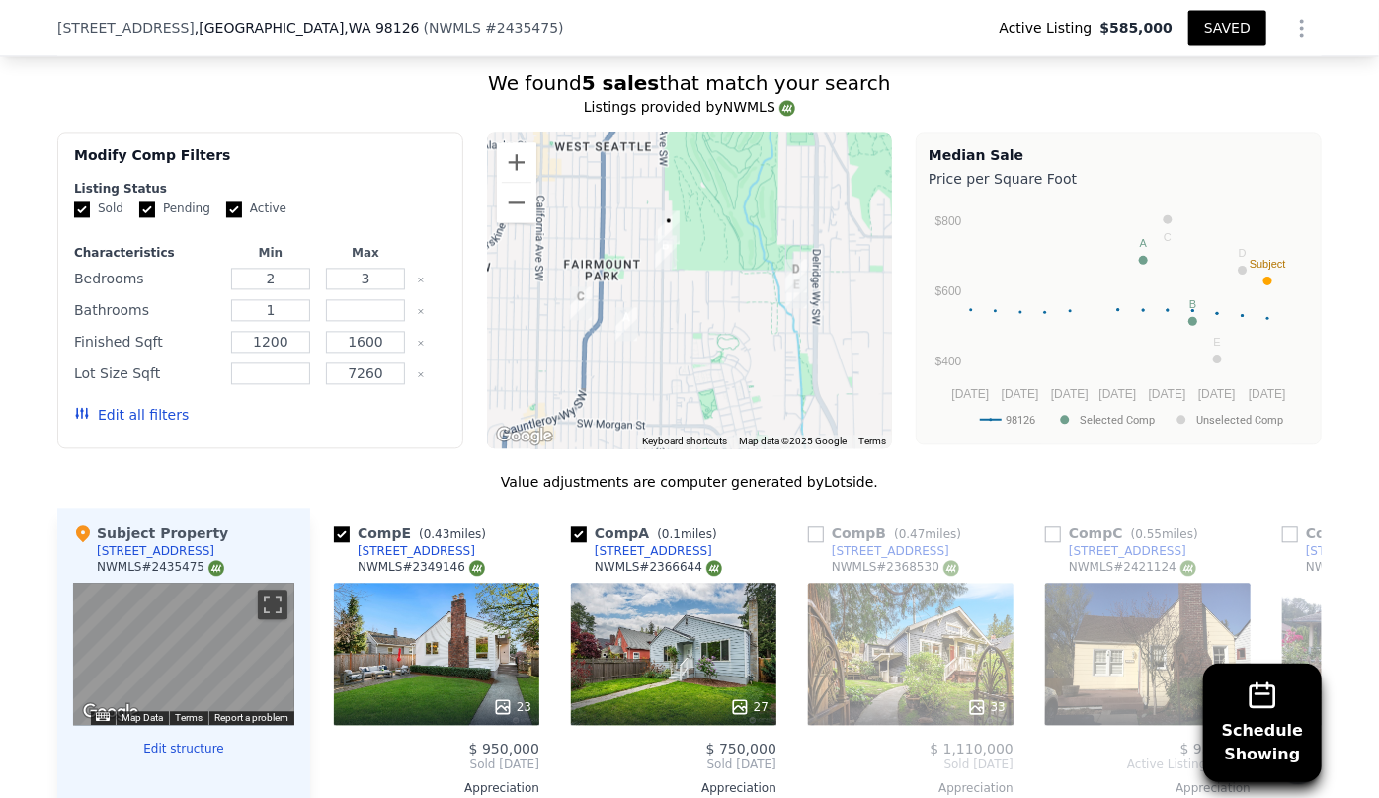
scroll to position [2065, 0]
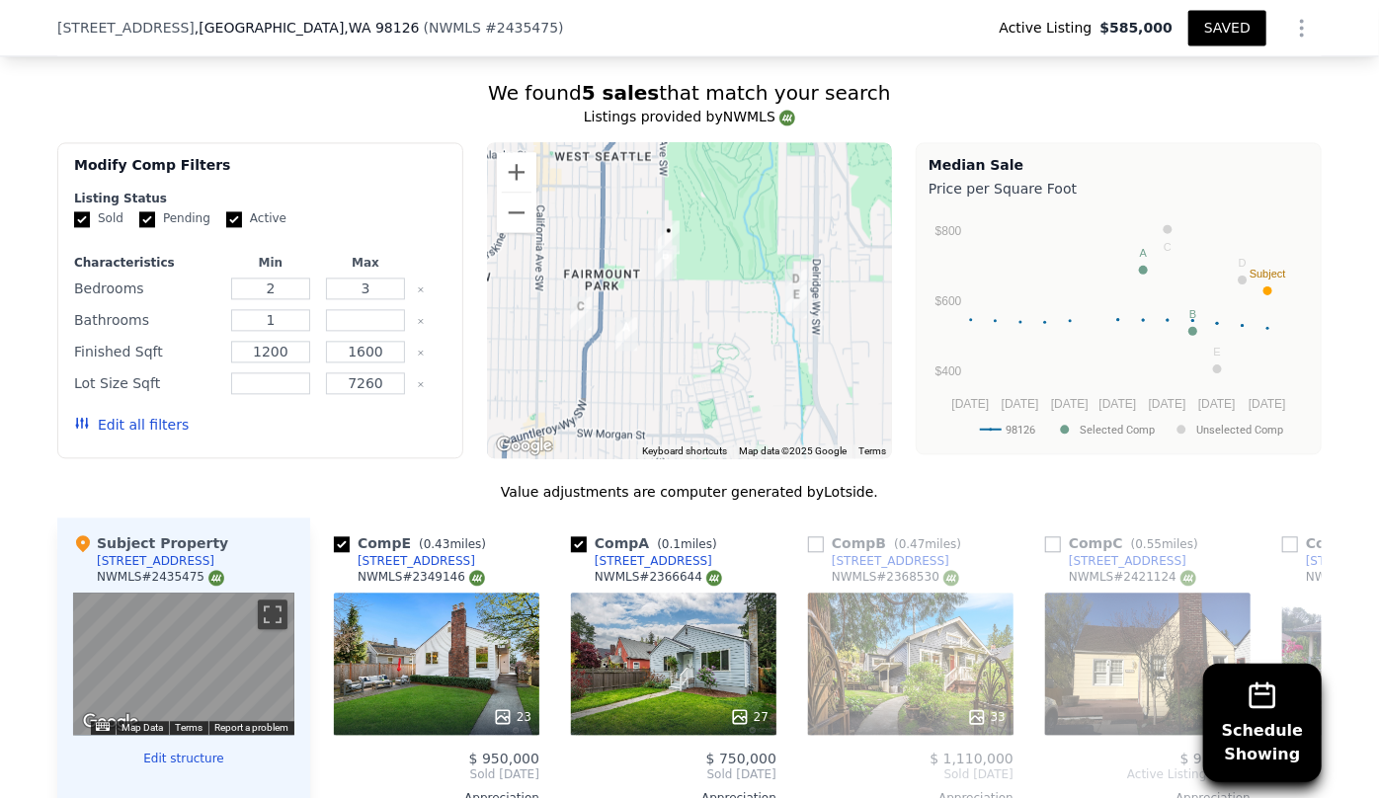
click at [161, 423] on button "Edit all filters" at bounding box center [131, 425] width 115 height 20
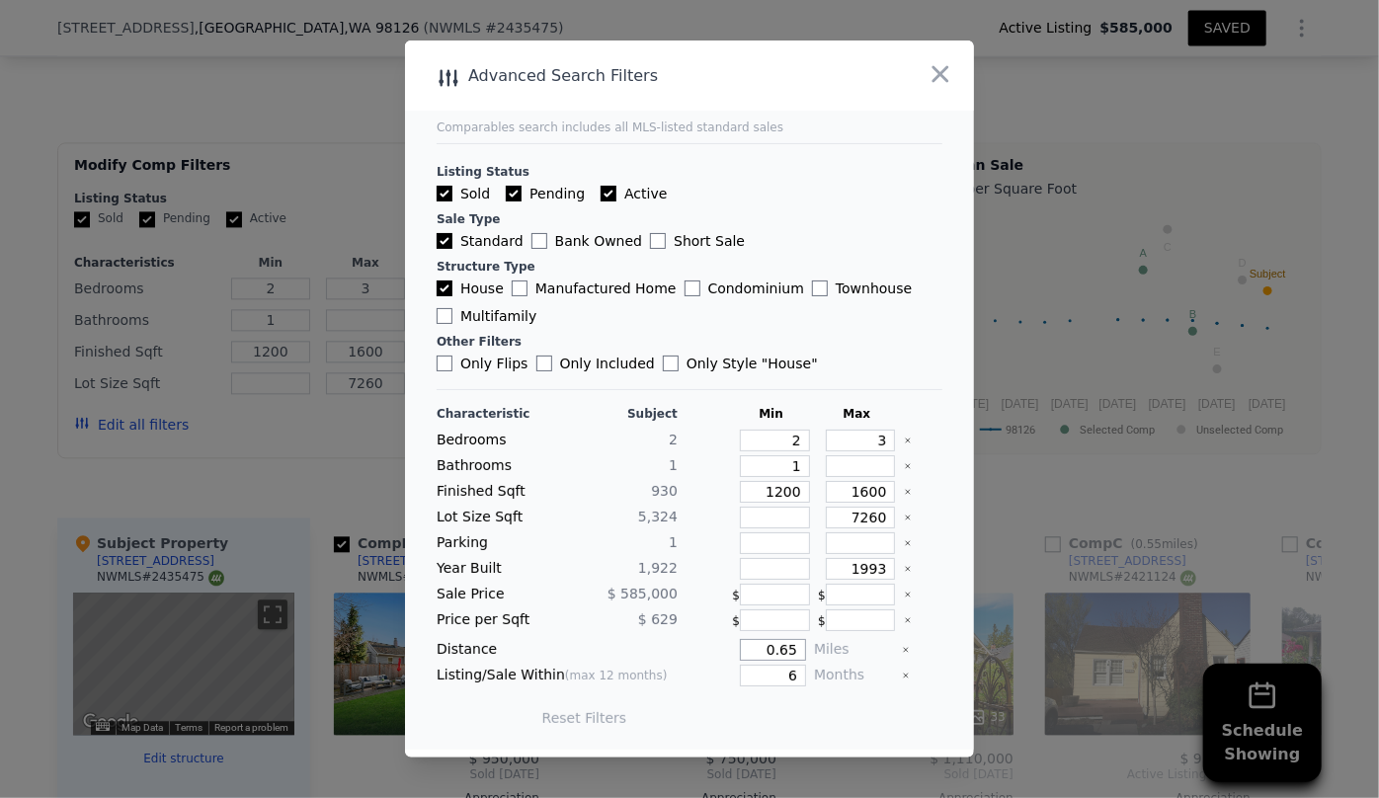
drag, startPoint x: 795, startPoint y: 642, endPoint x: 688, endPoint y: 647, distance: 107.8
click at [688, 647] on div "0.65" at bounding box center [746, 650] width 121 height 22
type input "1"
click at [778, 710] on button "Update Search" at bounding box center [799, 718] width 149 height 28
checkbox input "false"
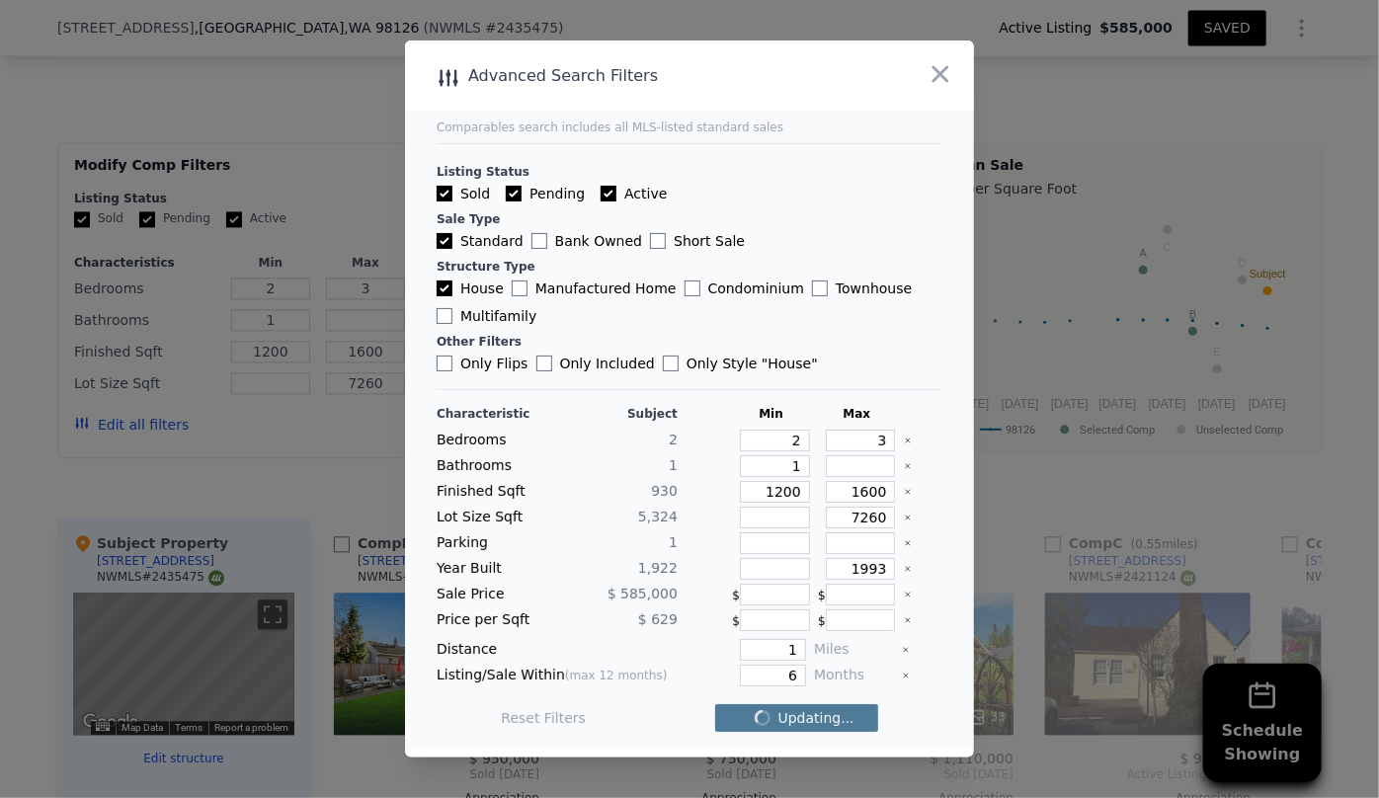
checkbox input "false"
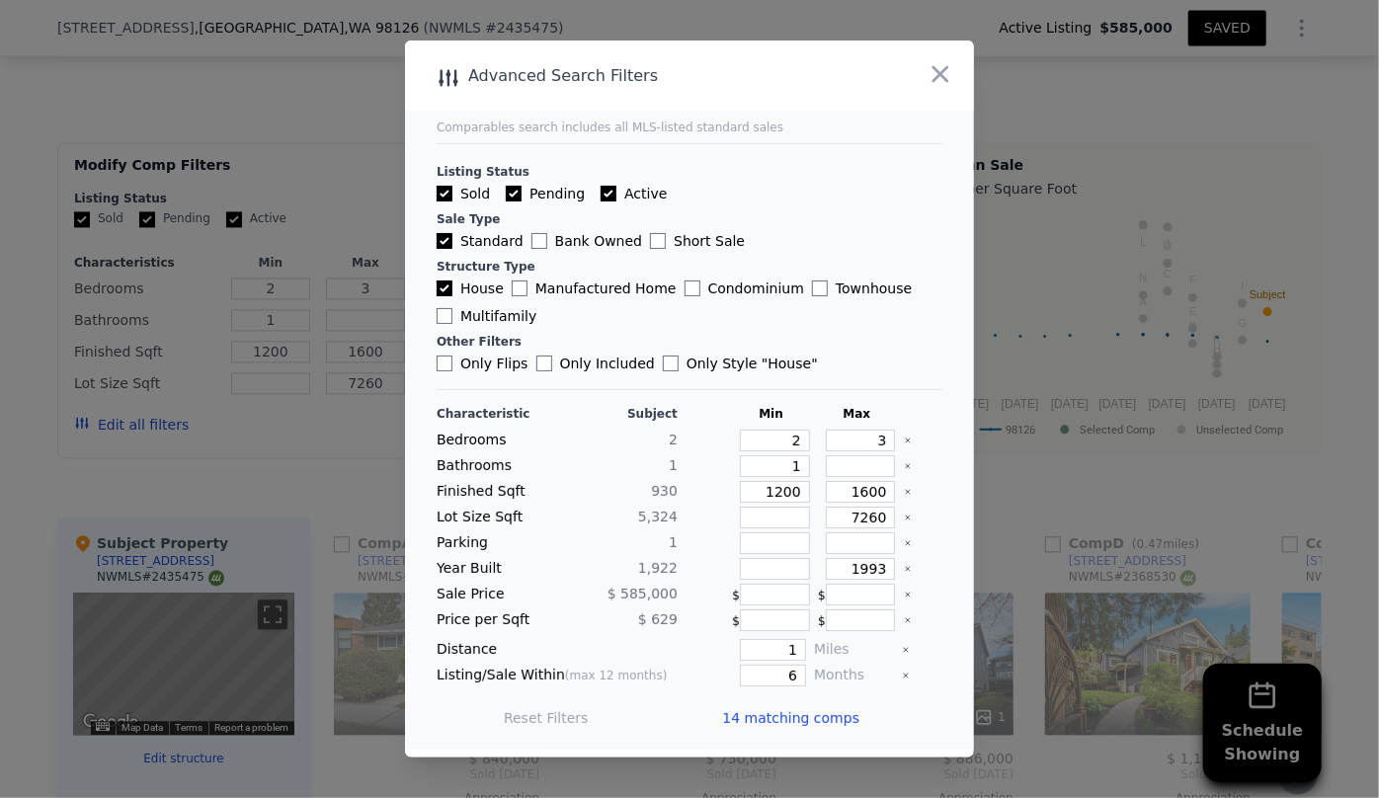
click at [780, 712] on span "14 matching comps" at bounding box center [790, 718] width 137 height 20
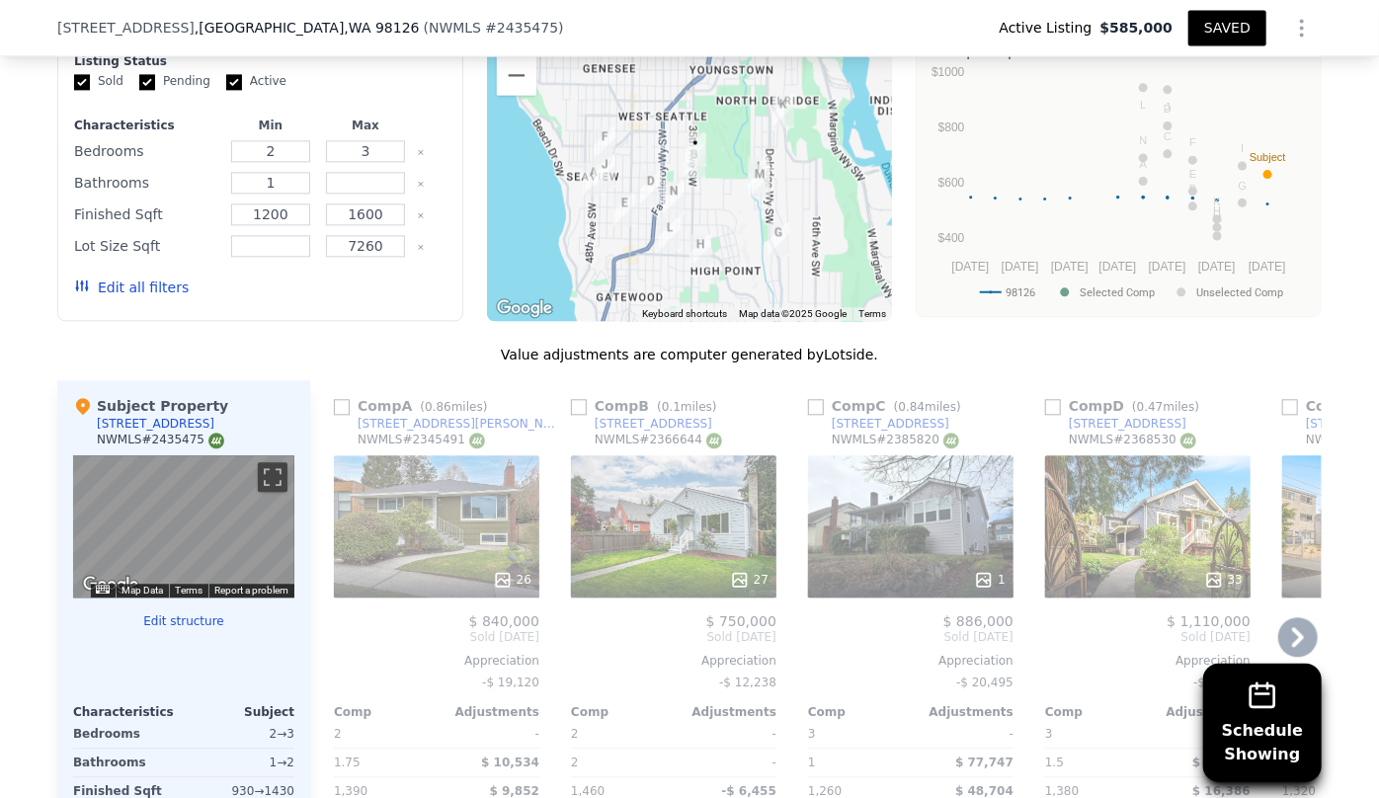
scroll to position [2245, 0]
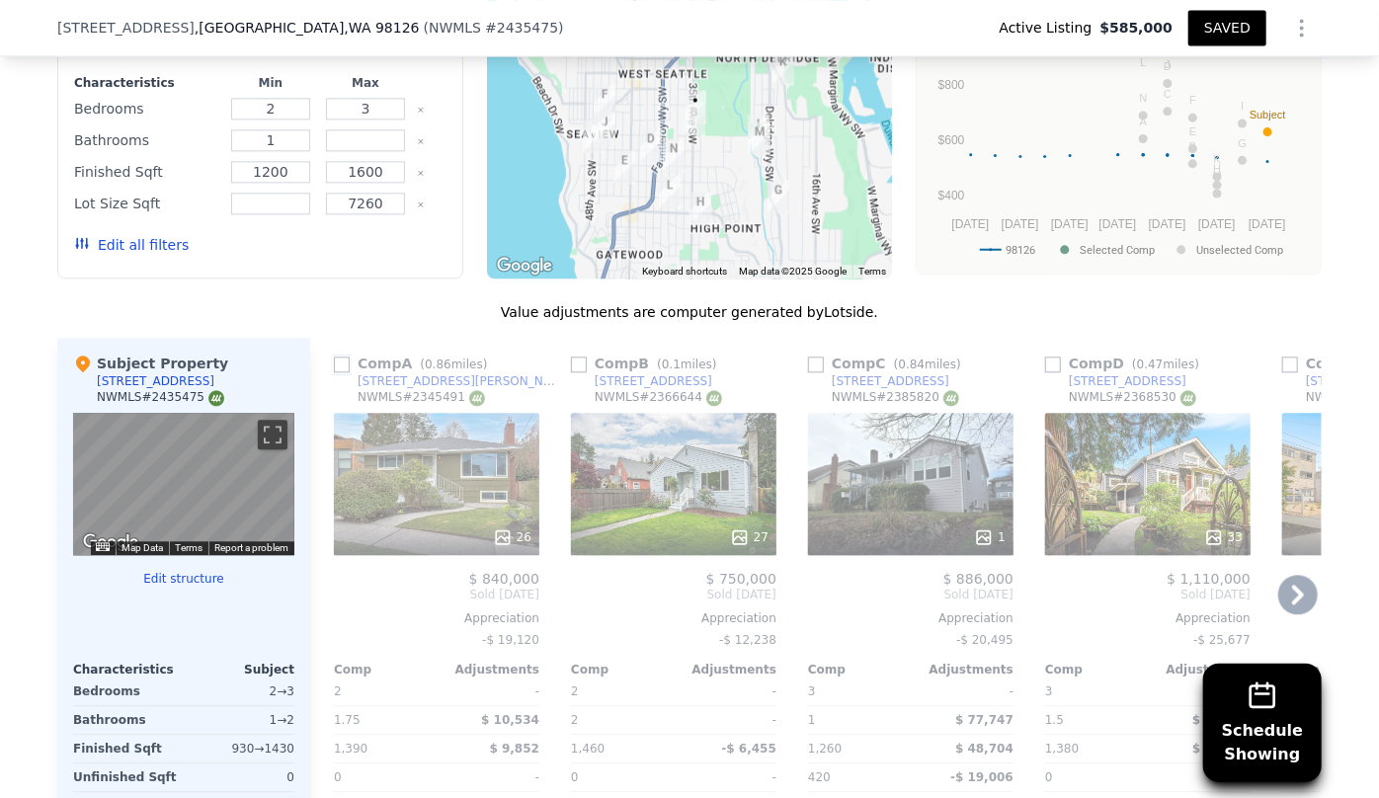
click at [338, 359] on input "checkbox" at bounding box center [342, 365] width 16 height 16
checkbox input "true"
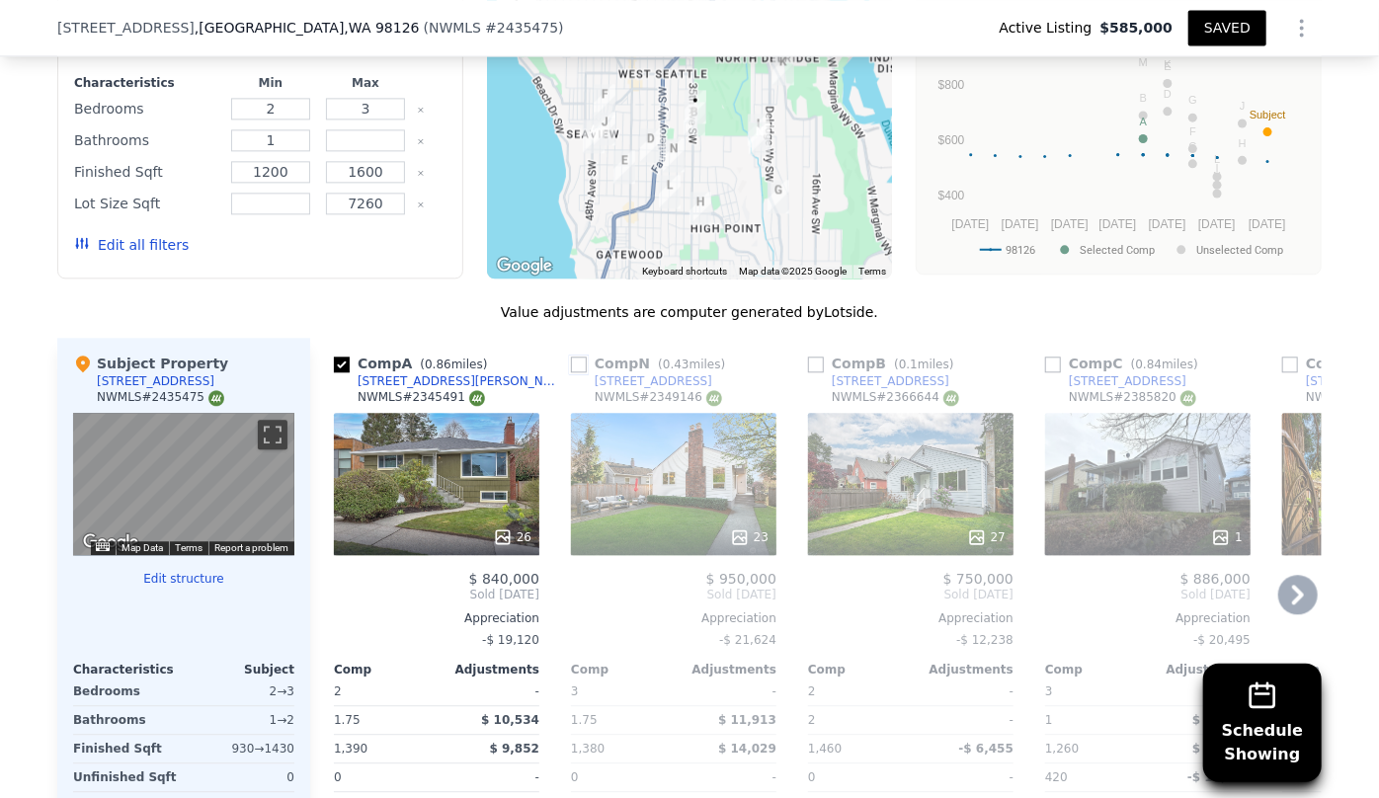
click at [571, 365] on input "checkbox" at bounding box center [579, 365] width 16 height 16
checkbox input "true"
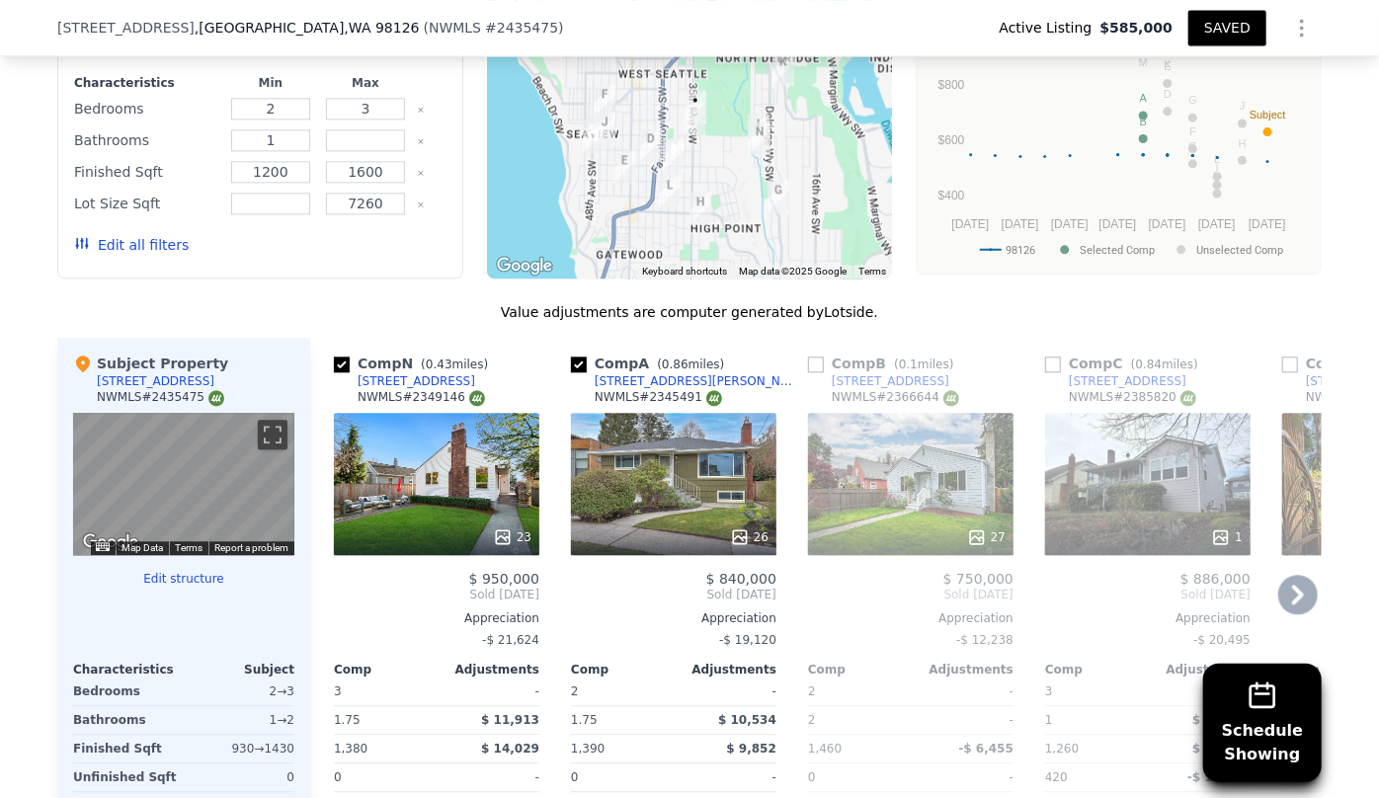
click at [1290, 583] on icon at bounding box center [1298, 595] width 40 height 40
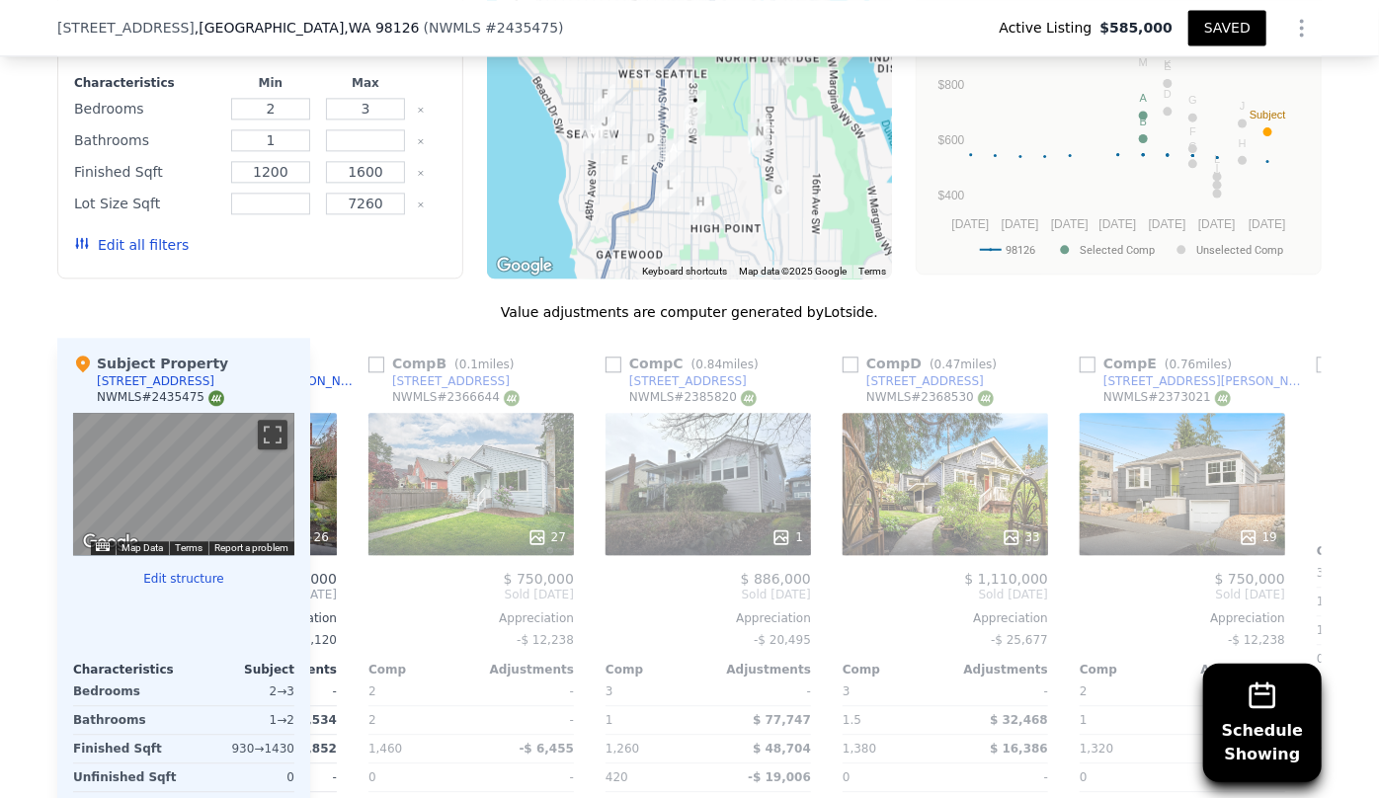
scroll to position [0, 474]
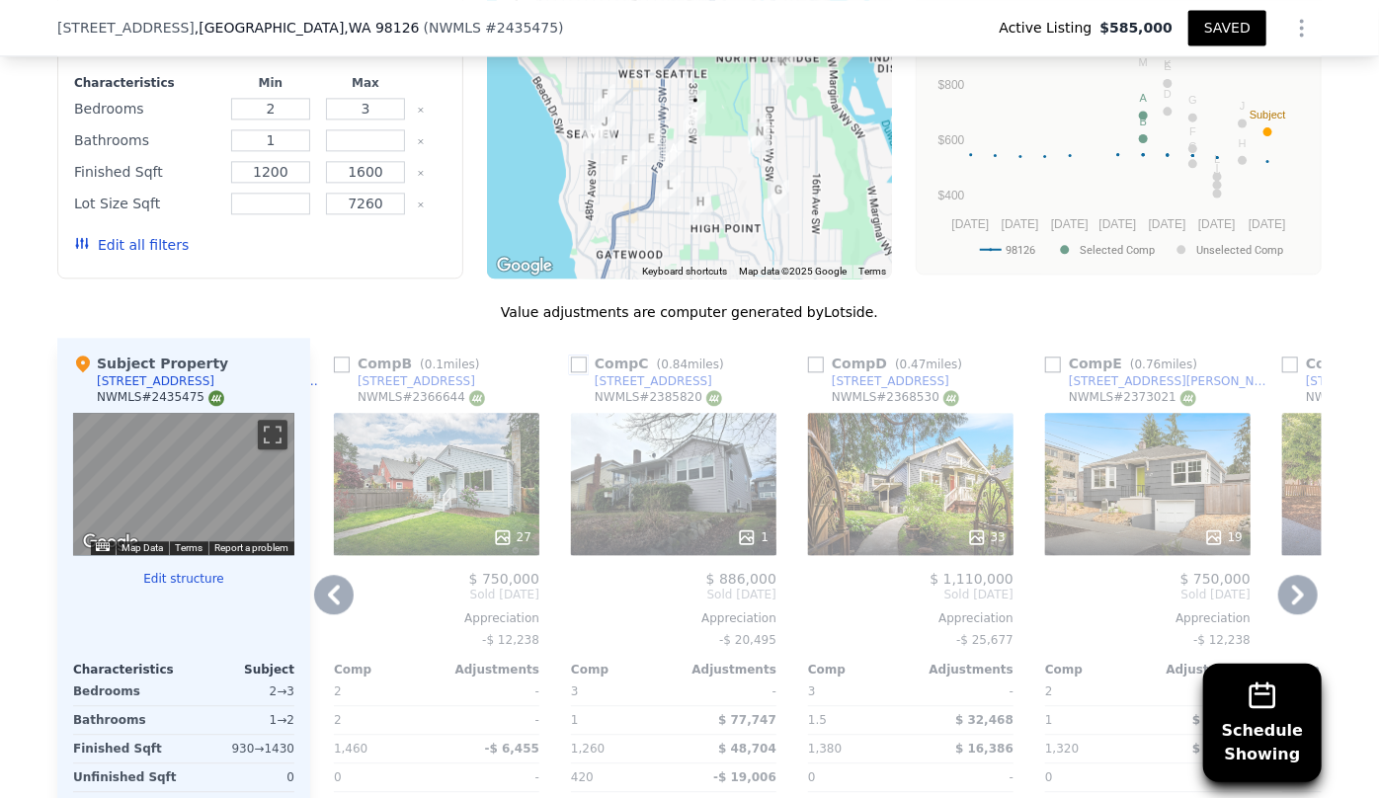
click at [573, 365] on input "checkbox" at bounding box center [579, 365] width 16 height 16
checkbox input "true"
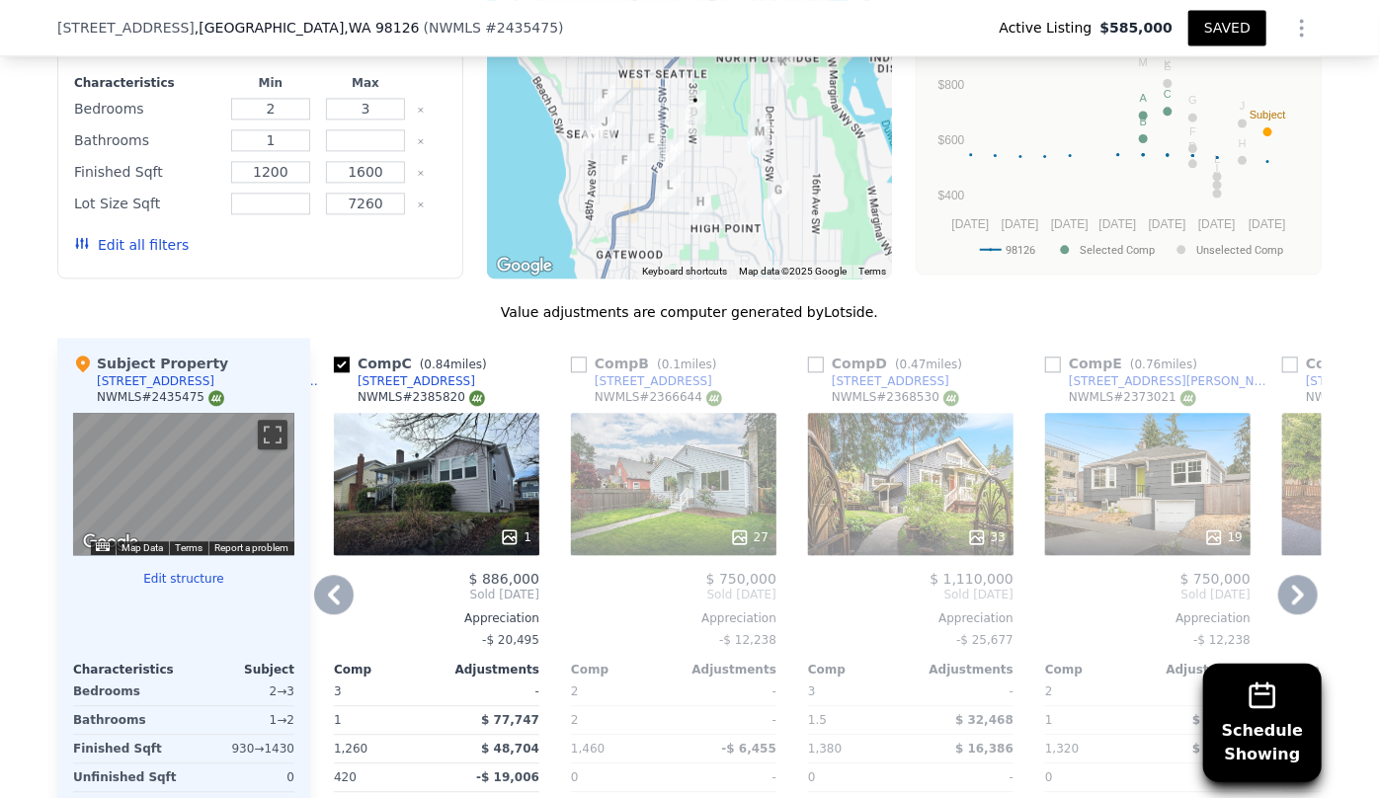
click at [1307, 597] on icon at bounding box center [1298, 595] width 40 height 40
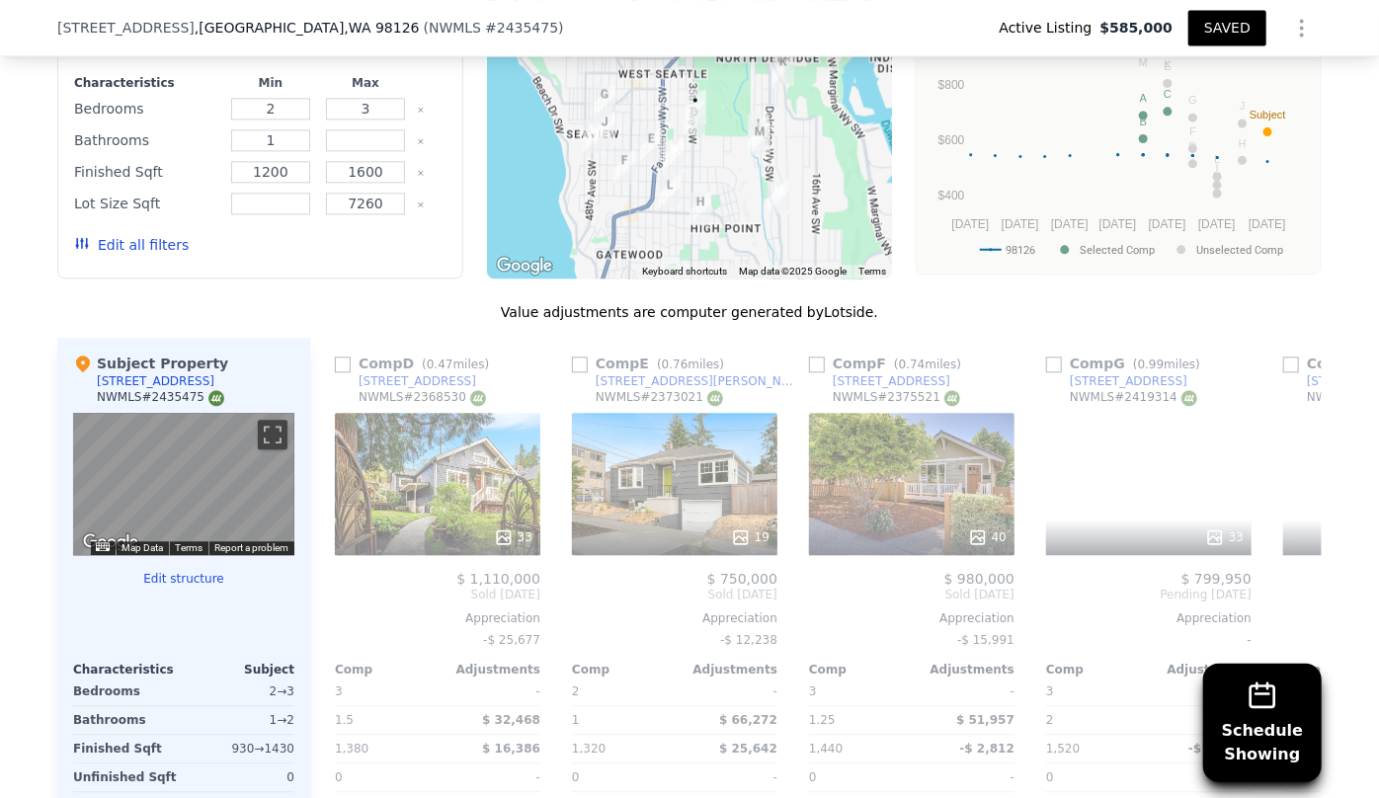
scroll to position [0, 948]
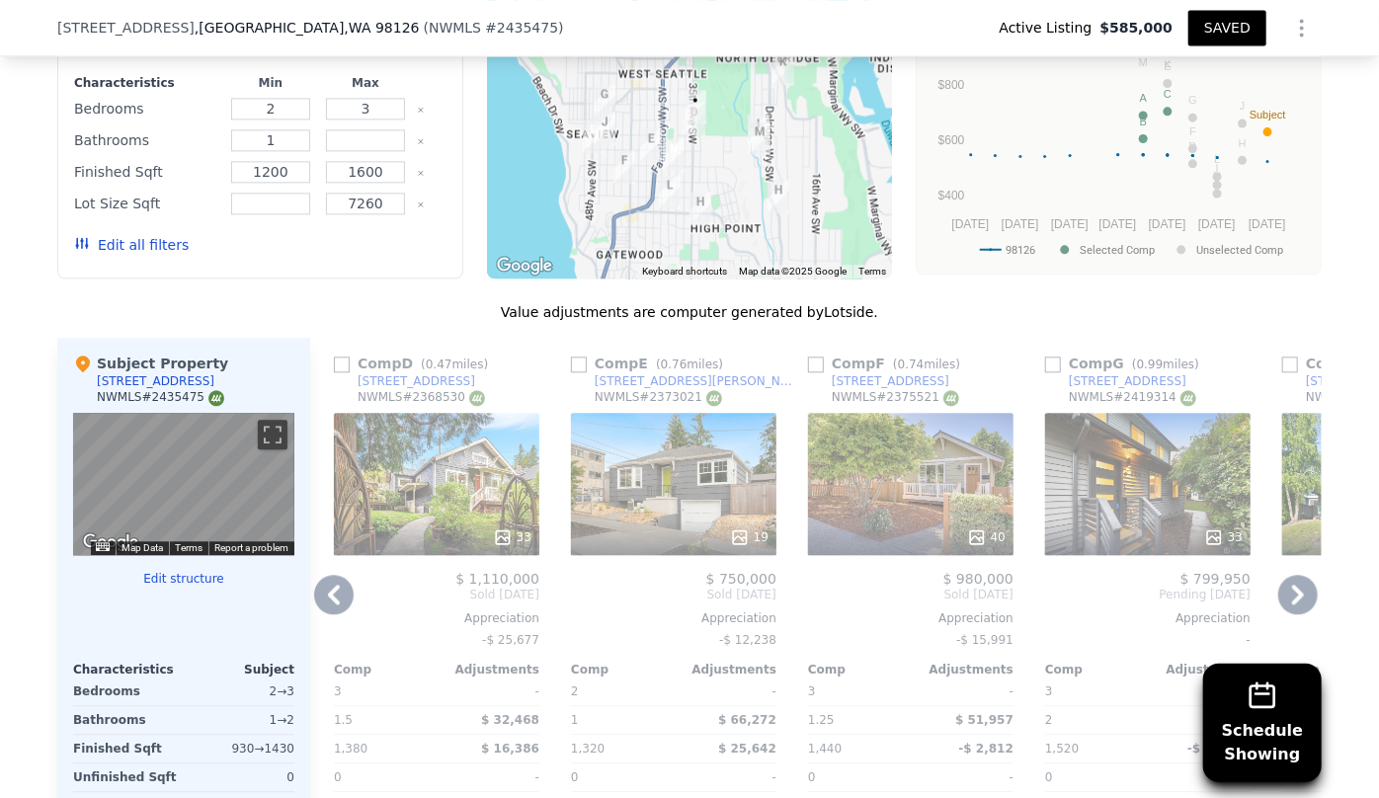
click at [1294, 595] on icon at bounding box center [1298, 595] width 40 height 40
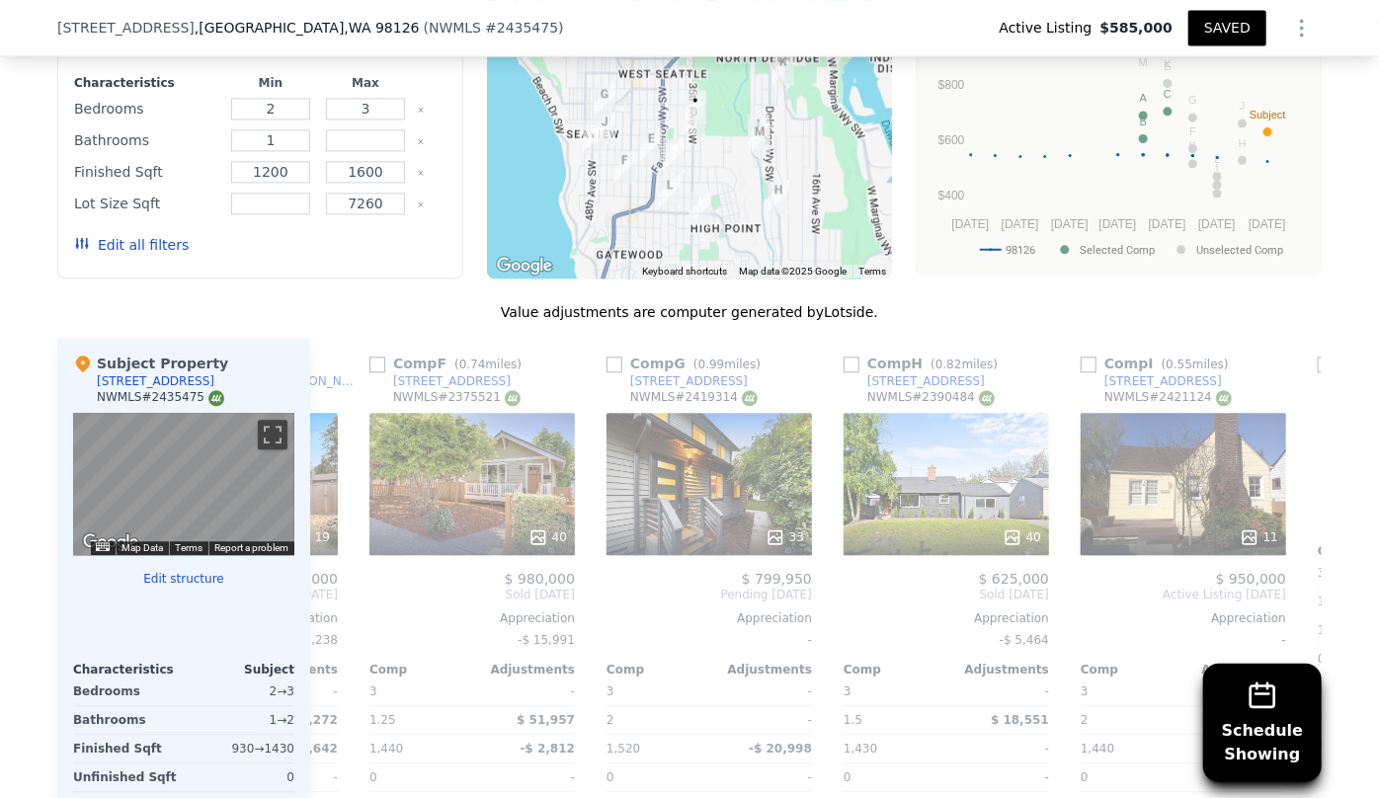
scroll to position [0, 1423]
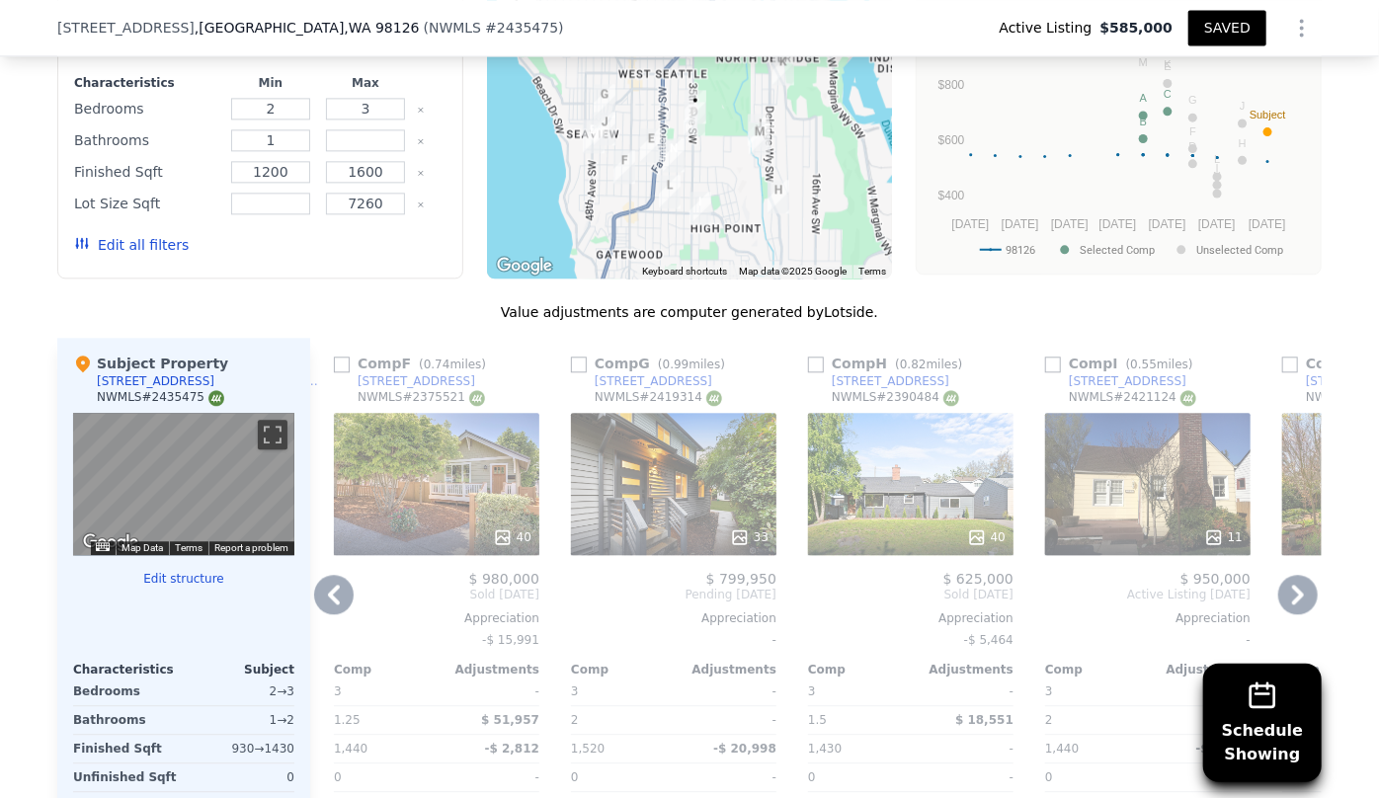
click at [1208, 492] on div "11" at bounding box center [1147, 484] width 205 height 142
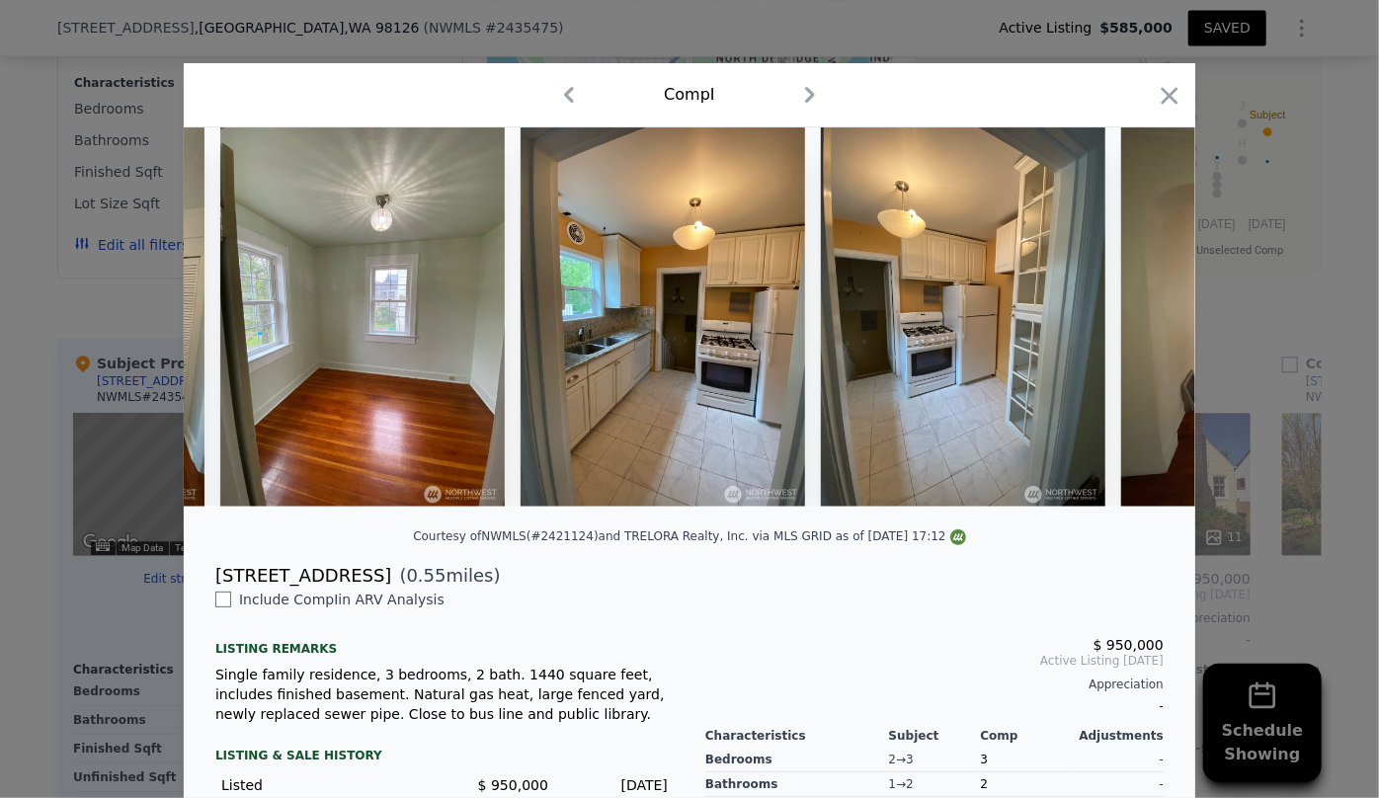
scroll to position [0, 2497]
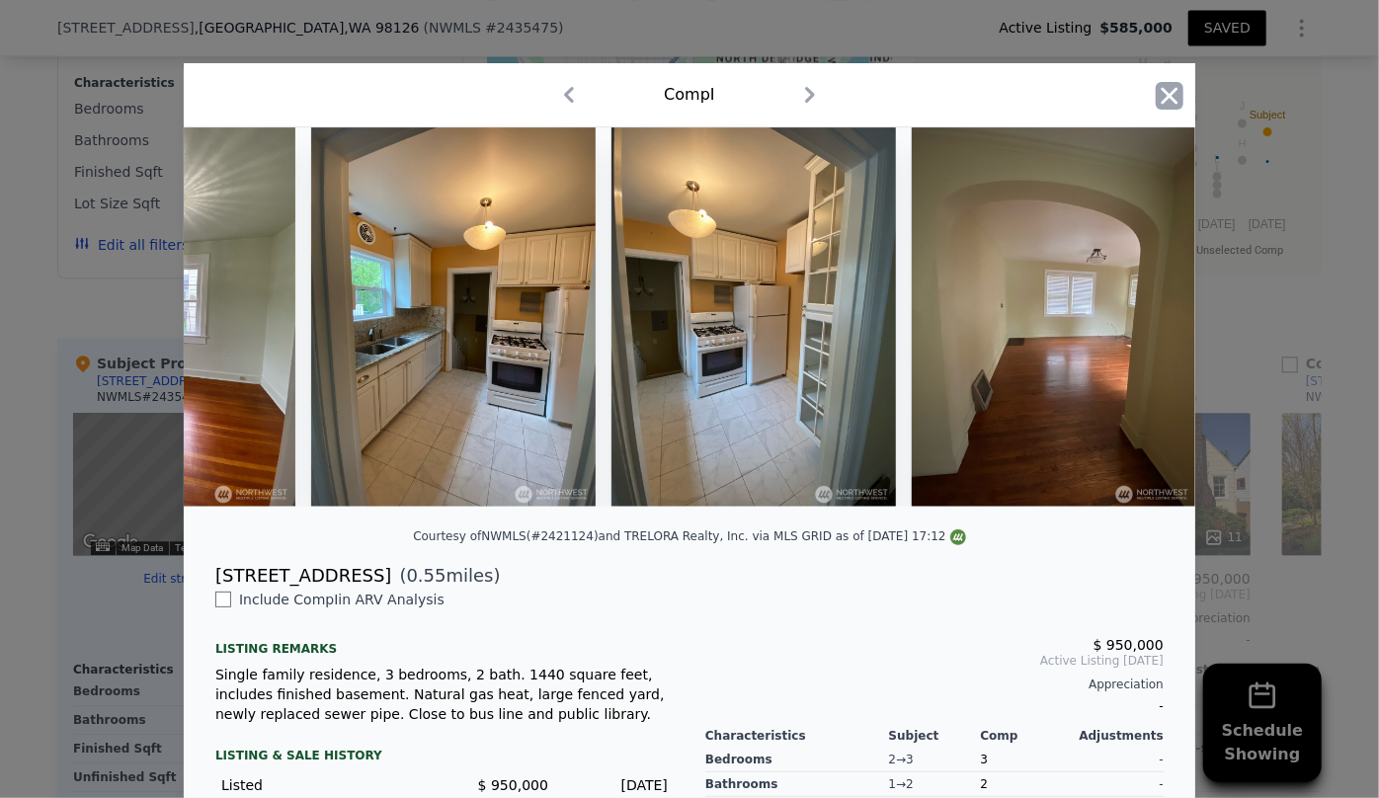
click at [1176, 93] on icon "button" at bounding box center [1170, 96] width 28 height 28
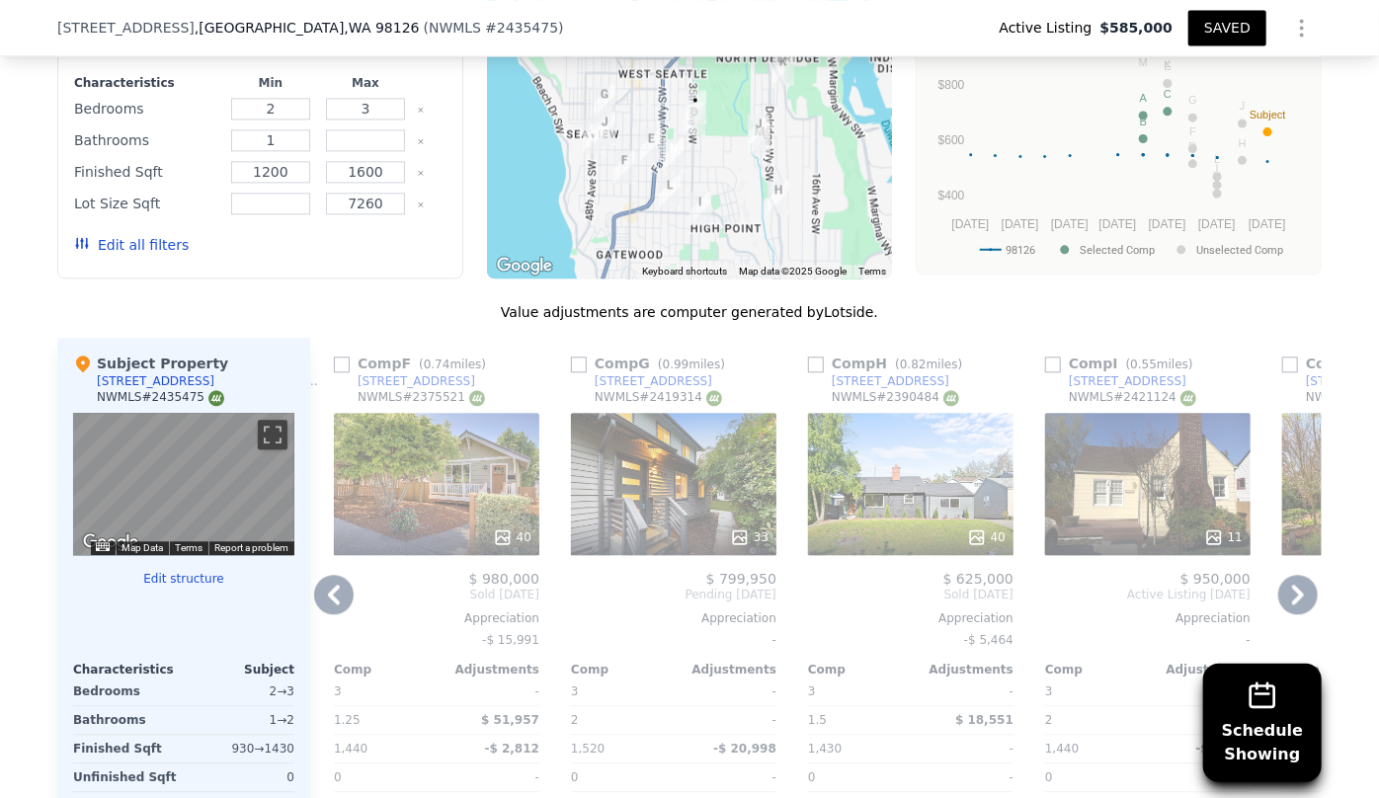
click at [1284, 589] on icon at bounding box center [1298, 595] width 40 height 40
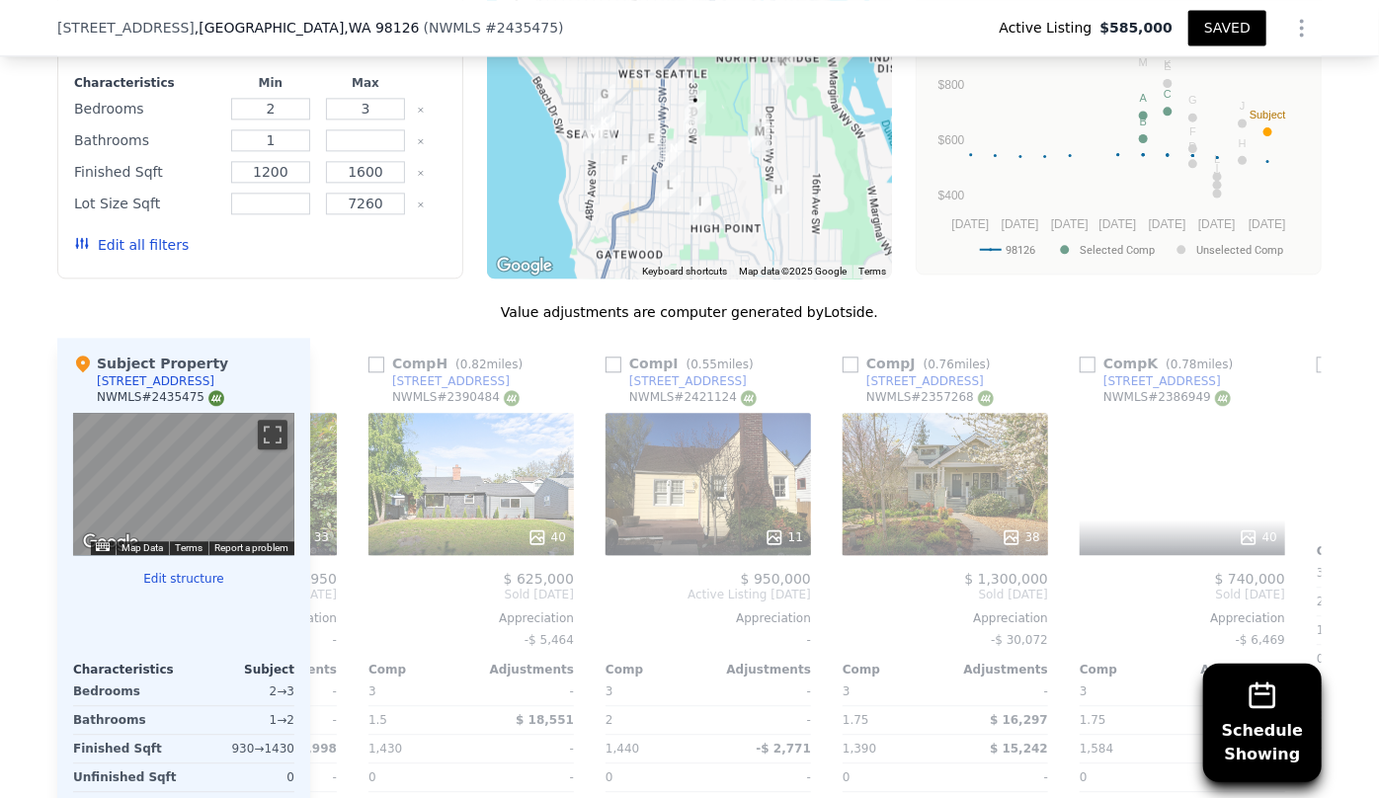
scroll to position [0, 1897]
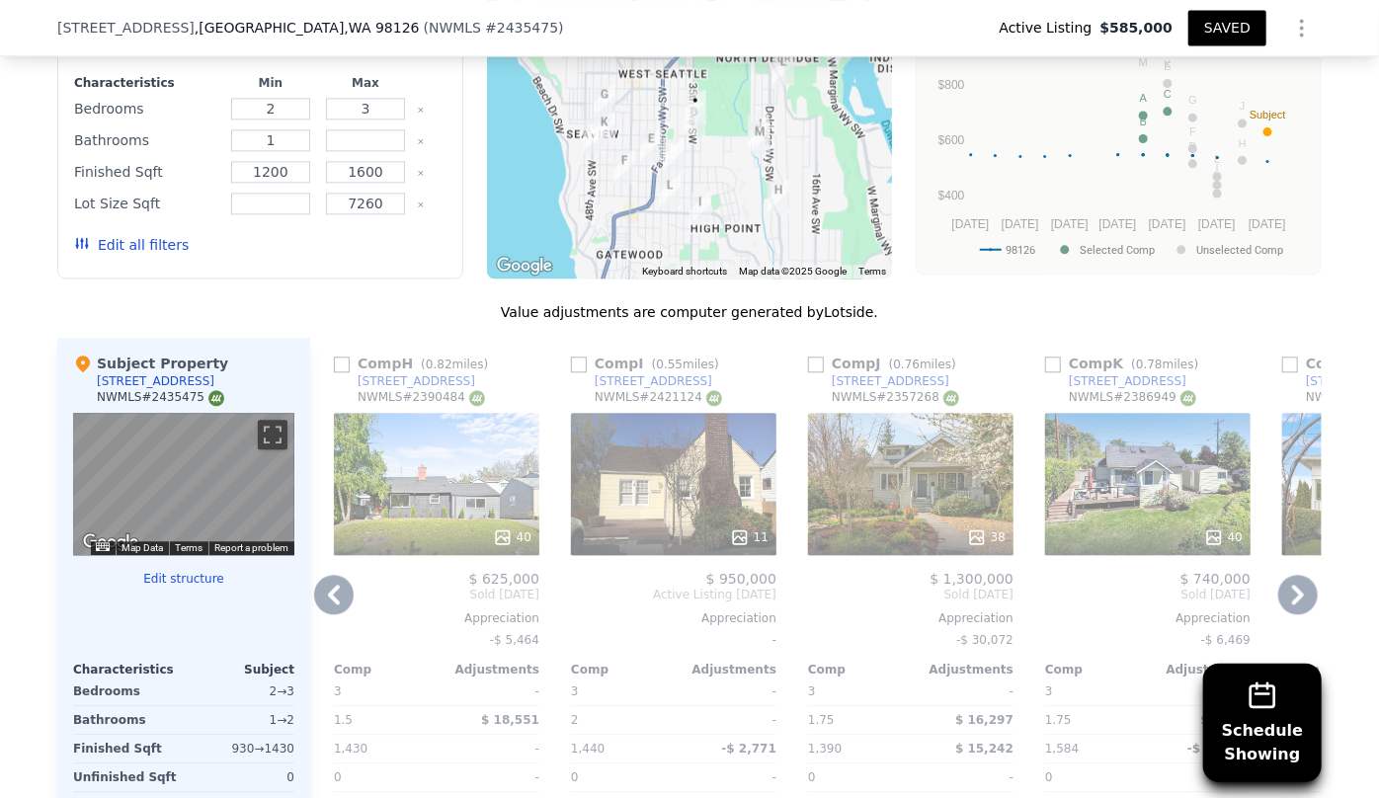
click at [1283, 592] on icon at bounding box center [1298, 595] width 40 height 40
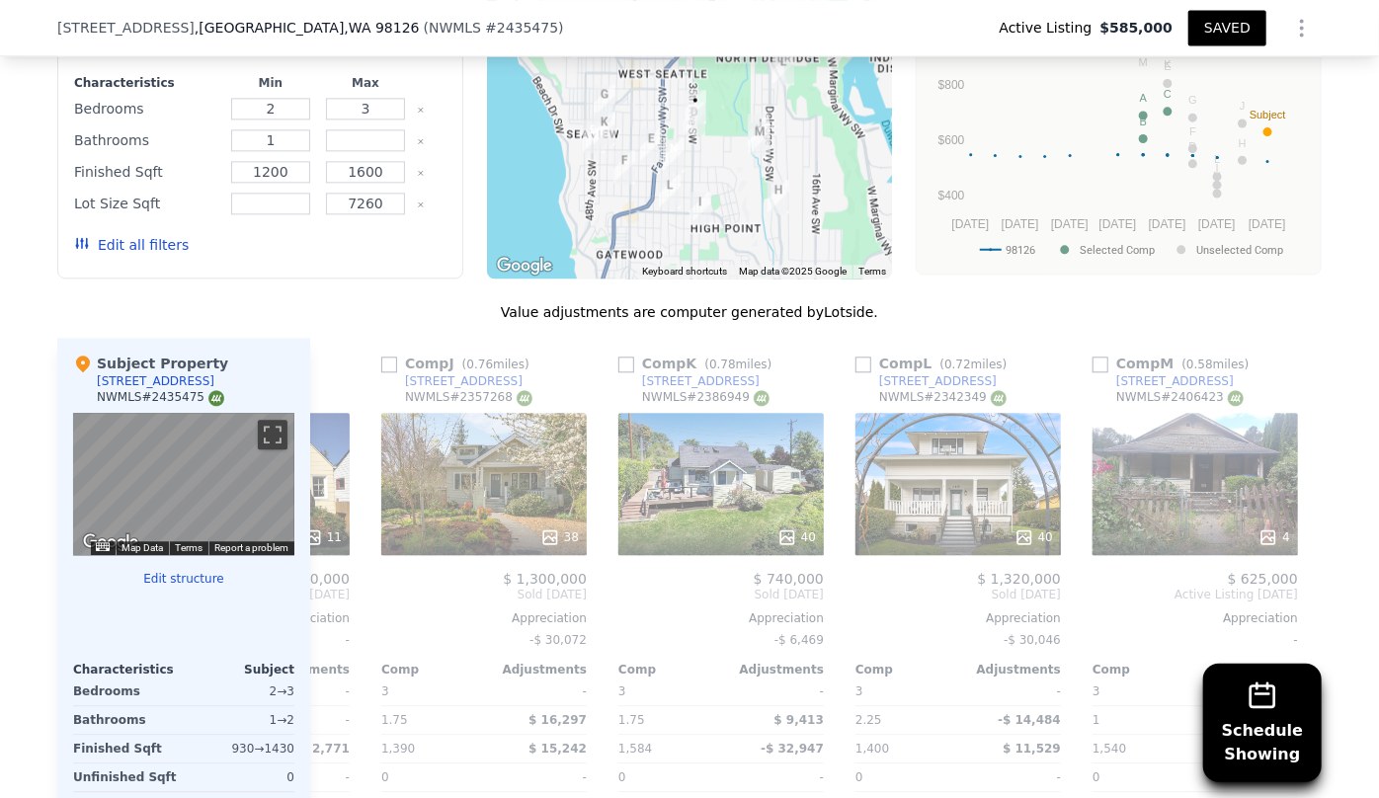
scroll to position [0, 2354]
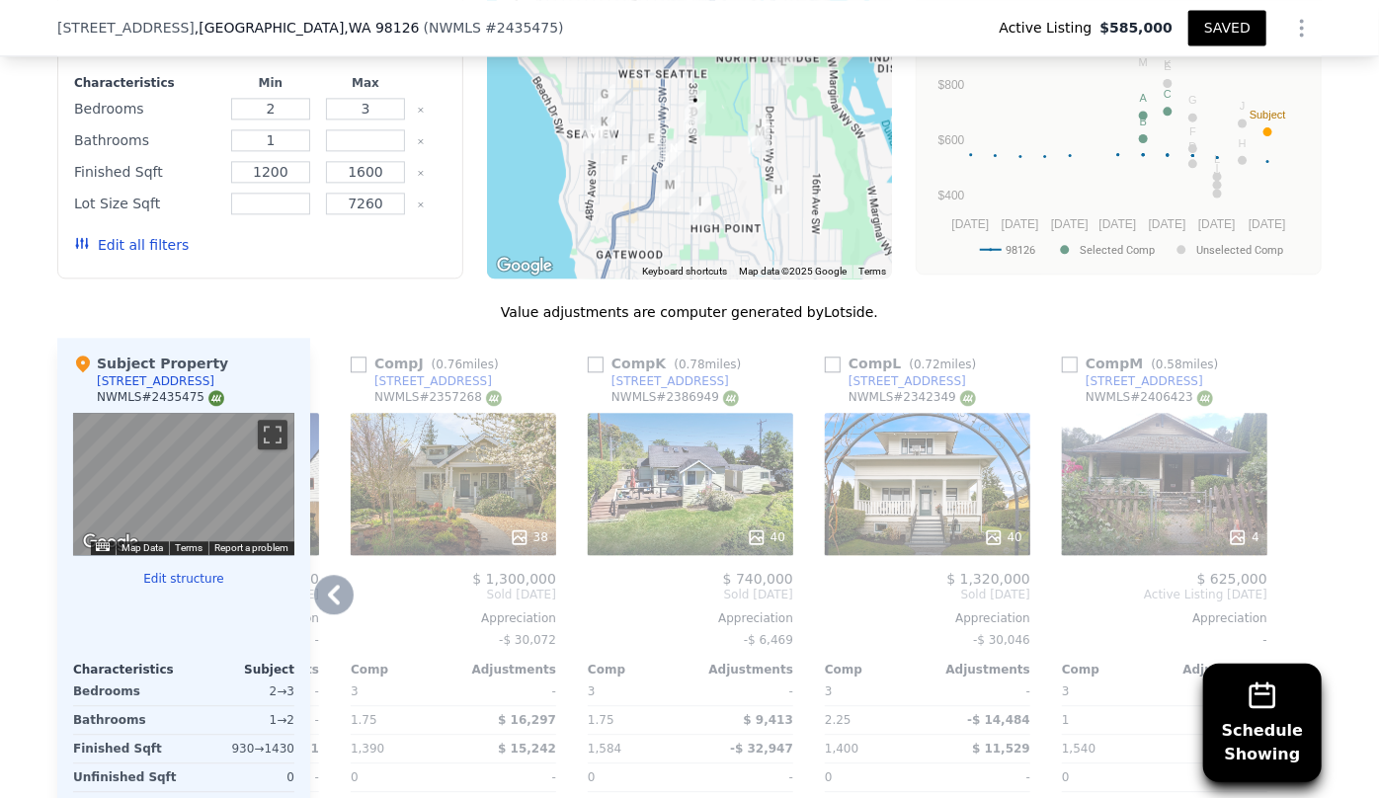
click at [334, 595] on icon at bounding box center [334, 595] width 40 height 40
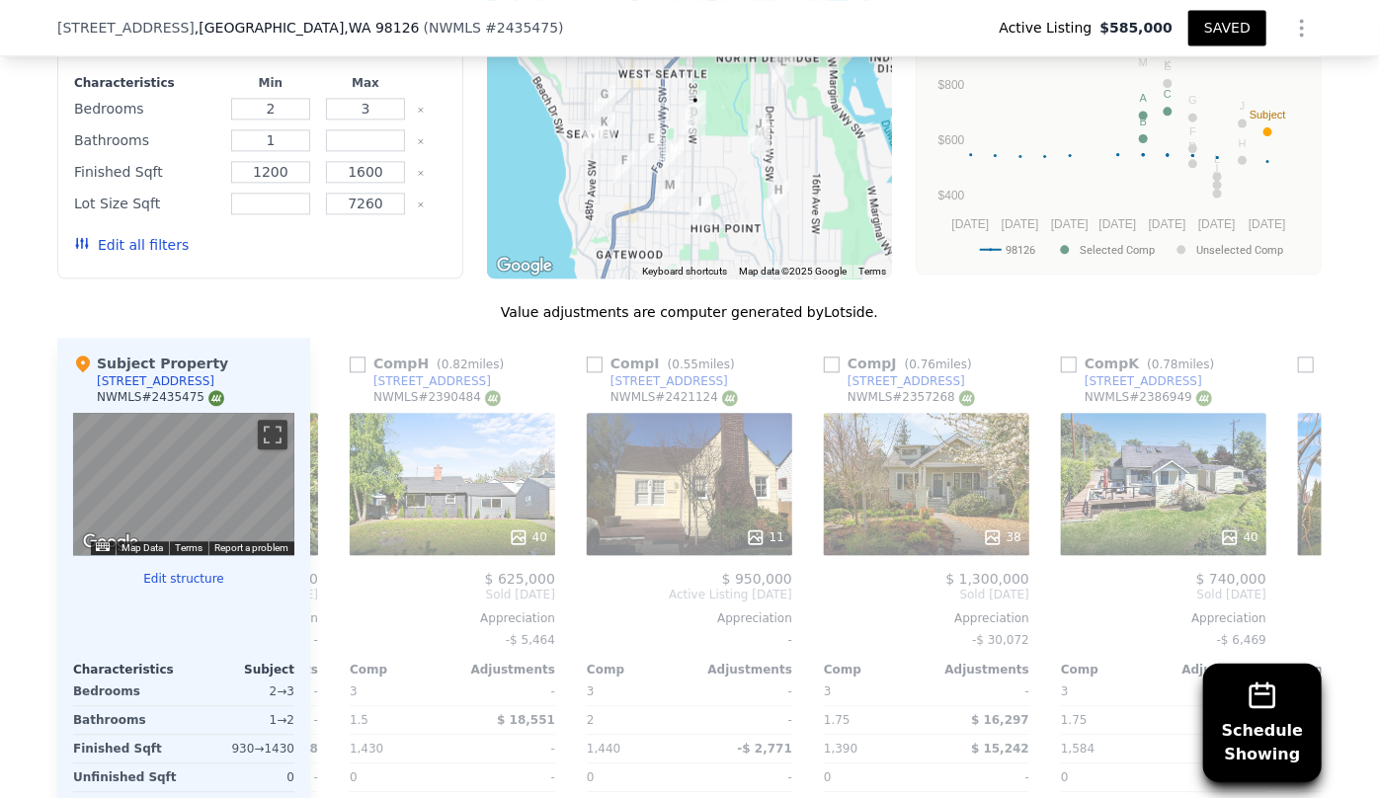
scroll to position [0, 1880]
click at [334, 595] on div "Comp N ( 0.43 miles) 5911 37th Ave SW NWMLS # 2349146 23 $ 950,000 Sold Apr 202…" at bounding box center [816, 655] width 1012 height 635
drag, startPoint x: 350, startPoint y: 359, endPoint x: 371, endPoint y: 374, distance: 26.9
click at [351, 359] on input "checkbox" at bounding box center [359, 365] width 16 height 16
checkbox input "true"
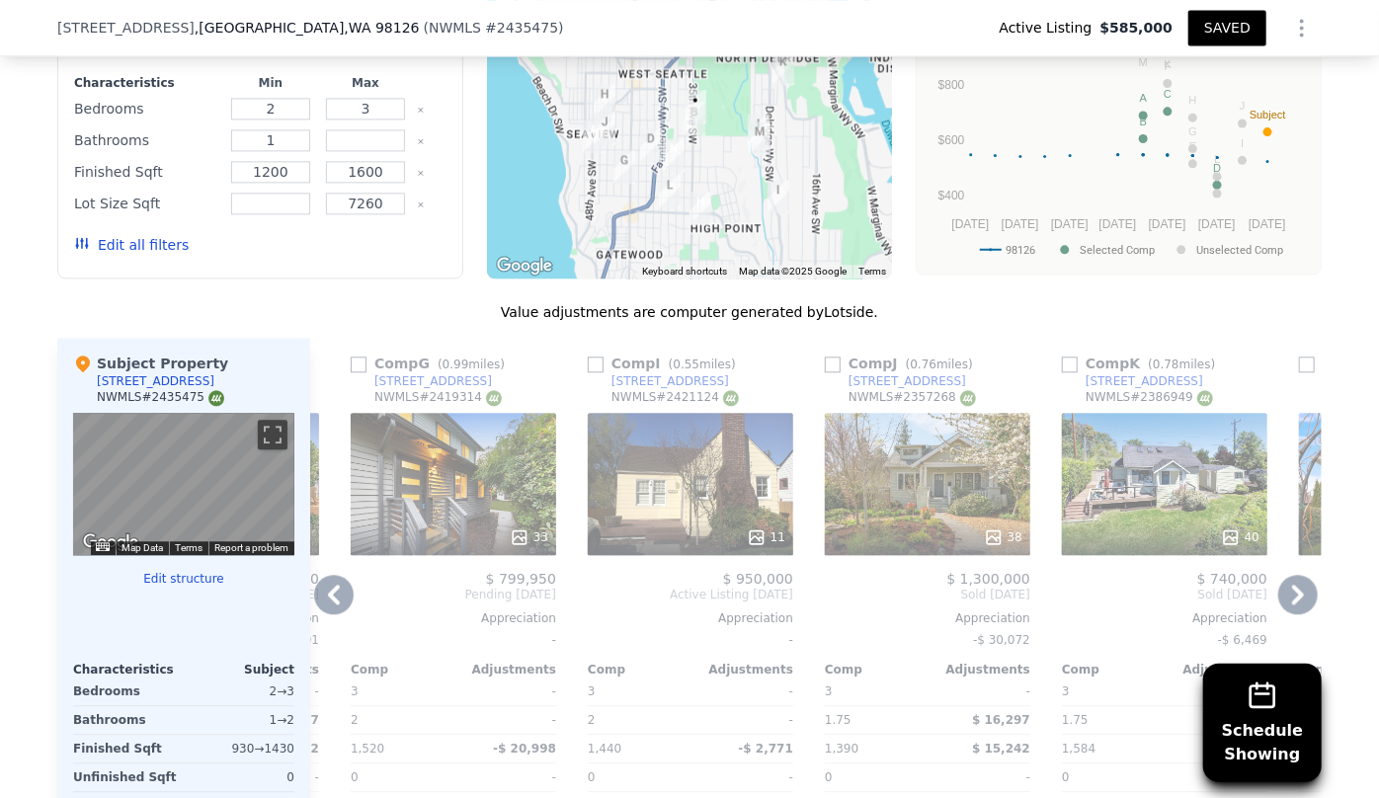
click at [330, 595] on icon at bounding box center [334, 595] width 12 height 20
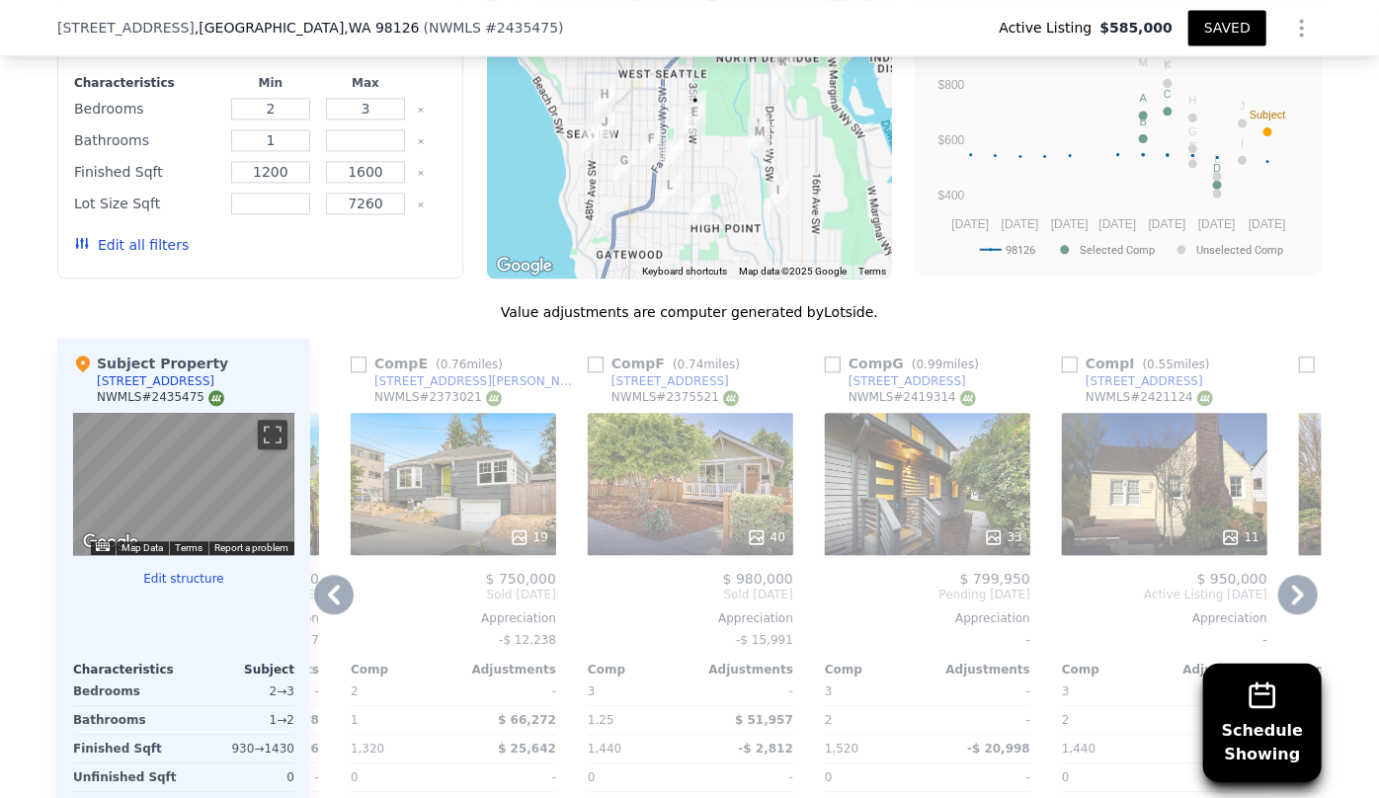
click at [330, 593] on icon at bounding box center [334, 595] width 40 height 40
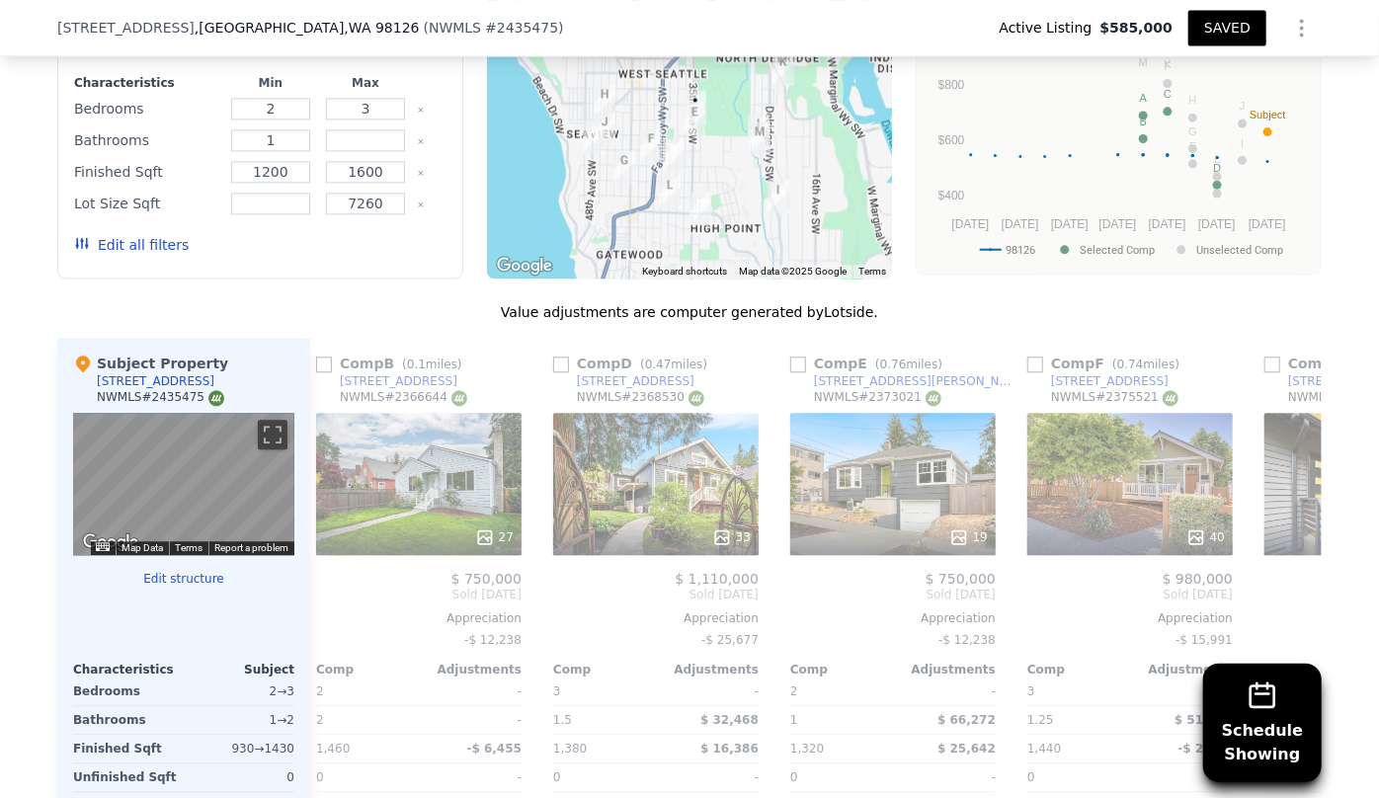
scroll to position [0, 932]
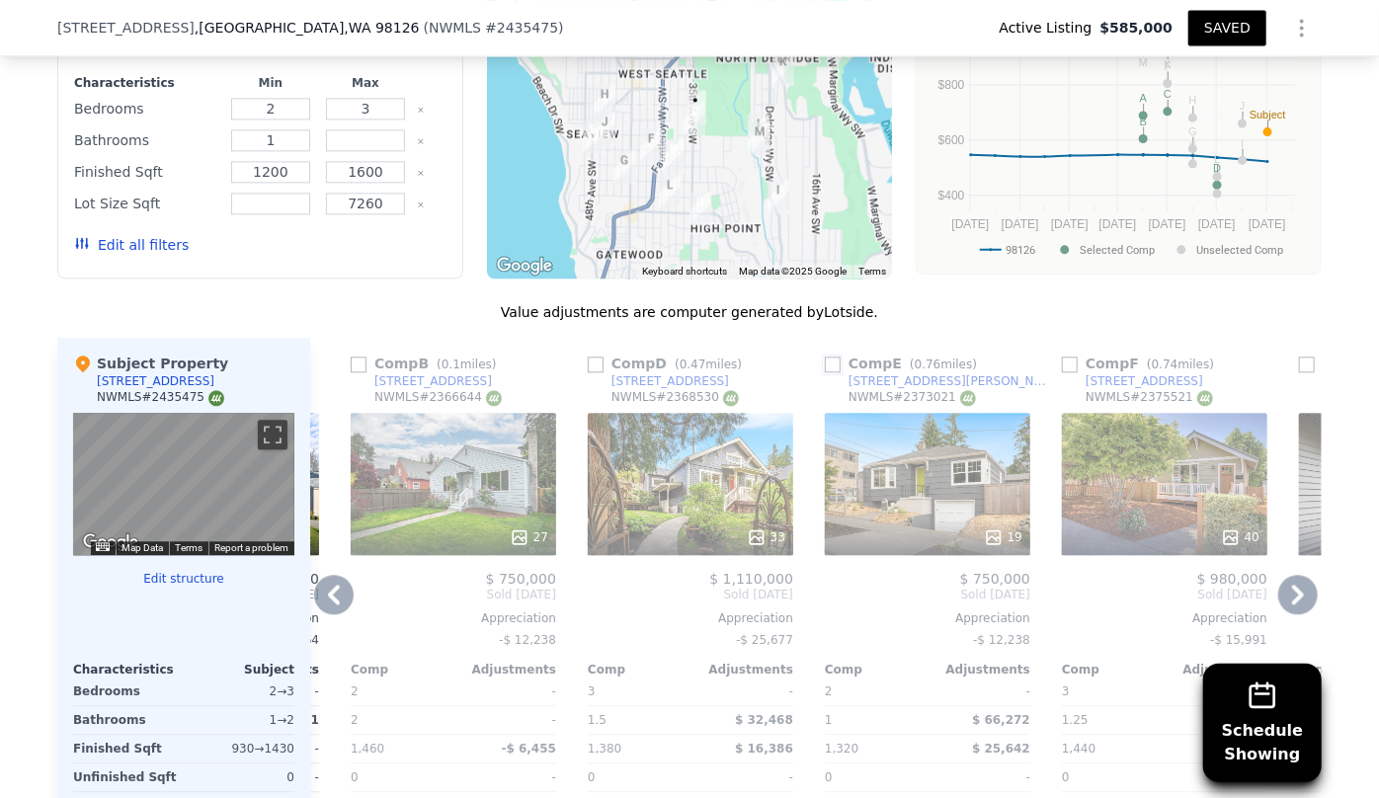
click at [825, 365] on input "checkbox" at bounding box center [833, 365] width 16 height 16
checkbox input "true"
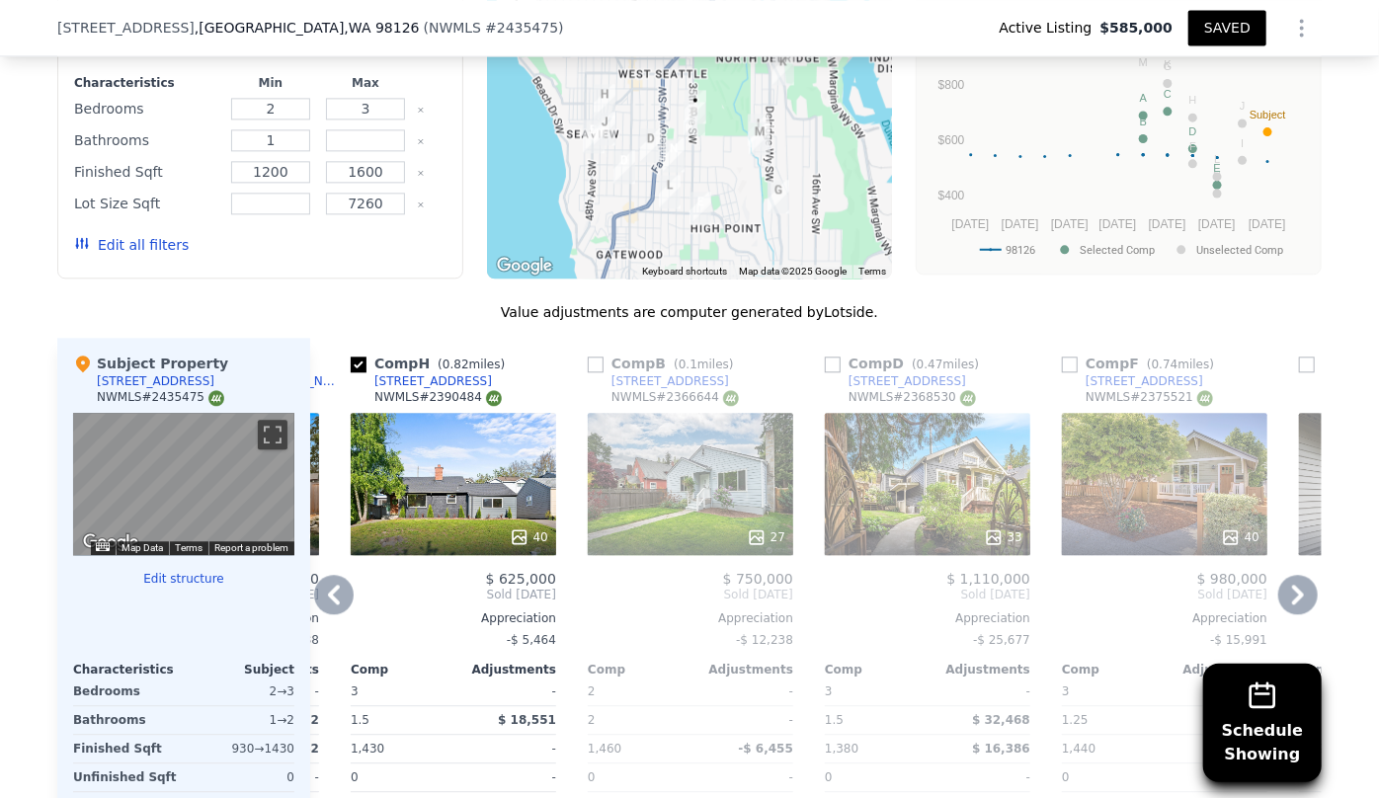
click at [338, 589] on icon at bounding box center [334, 595] width 40 height 40
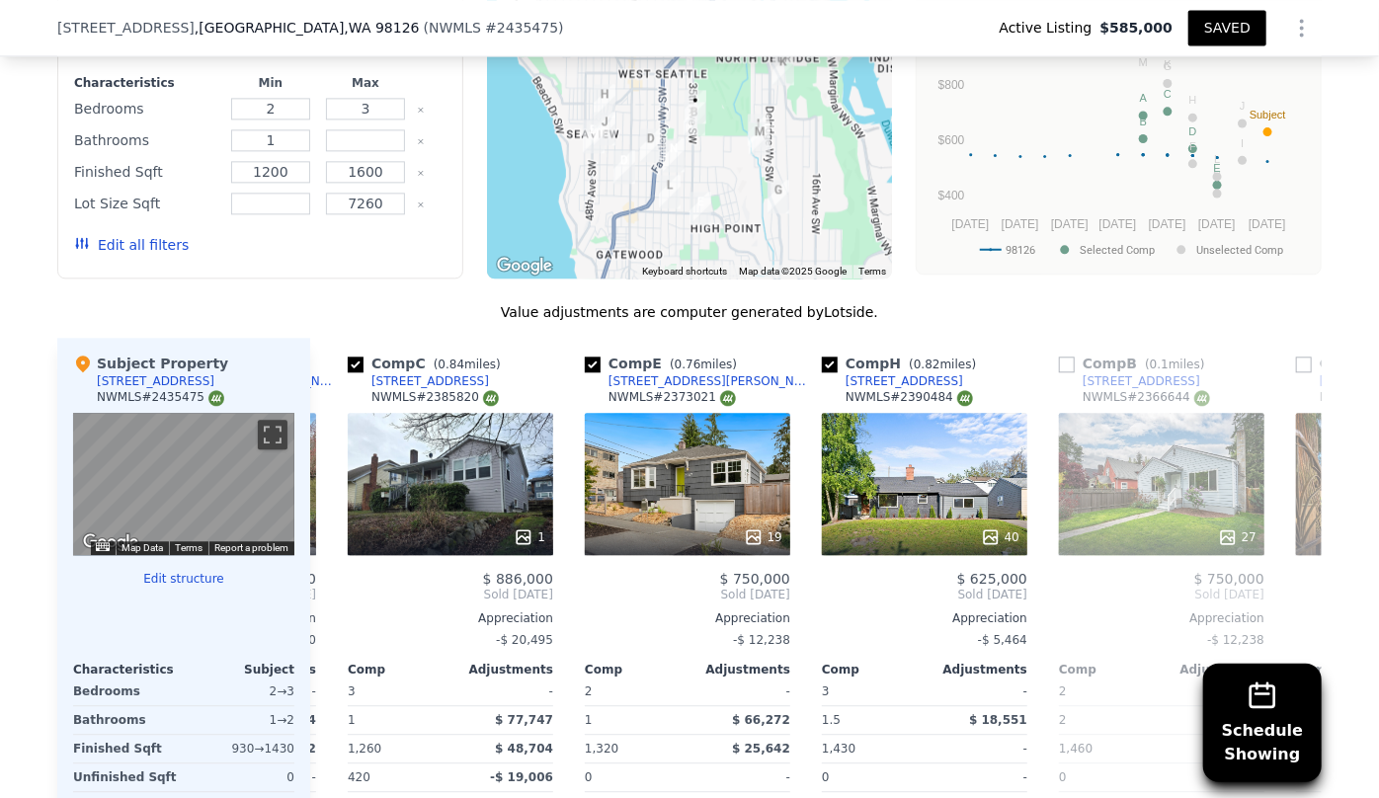
scroll to position [0, 457]
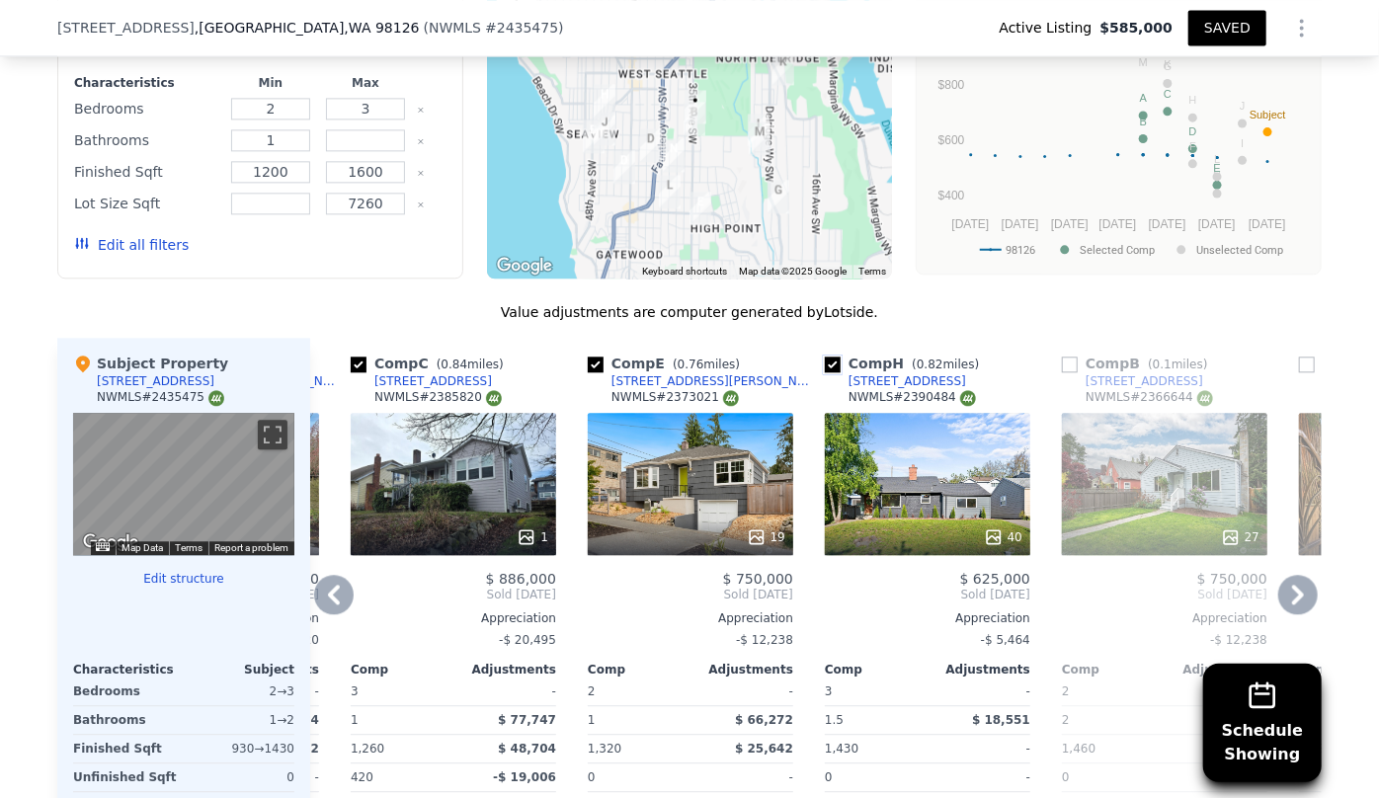
click at [825, 357] on input "checkbox" at bounding box center [833, 365] width 16 height 16
checkbox input "false"
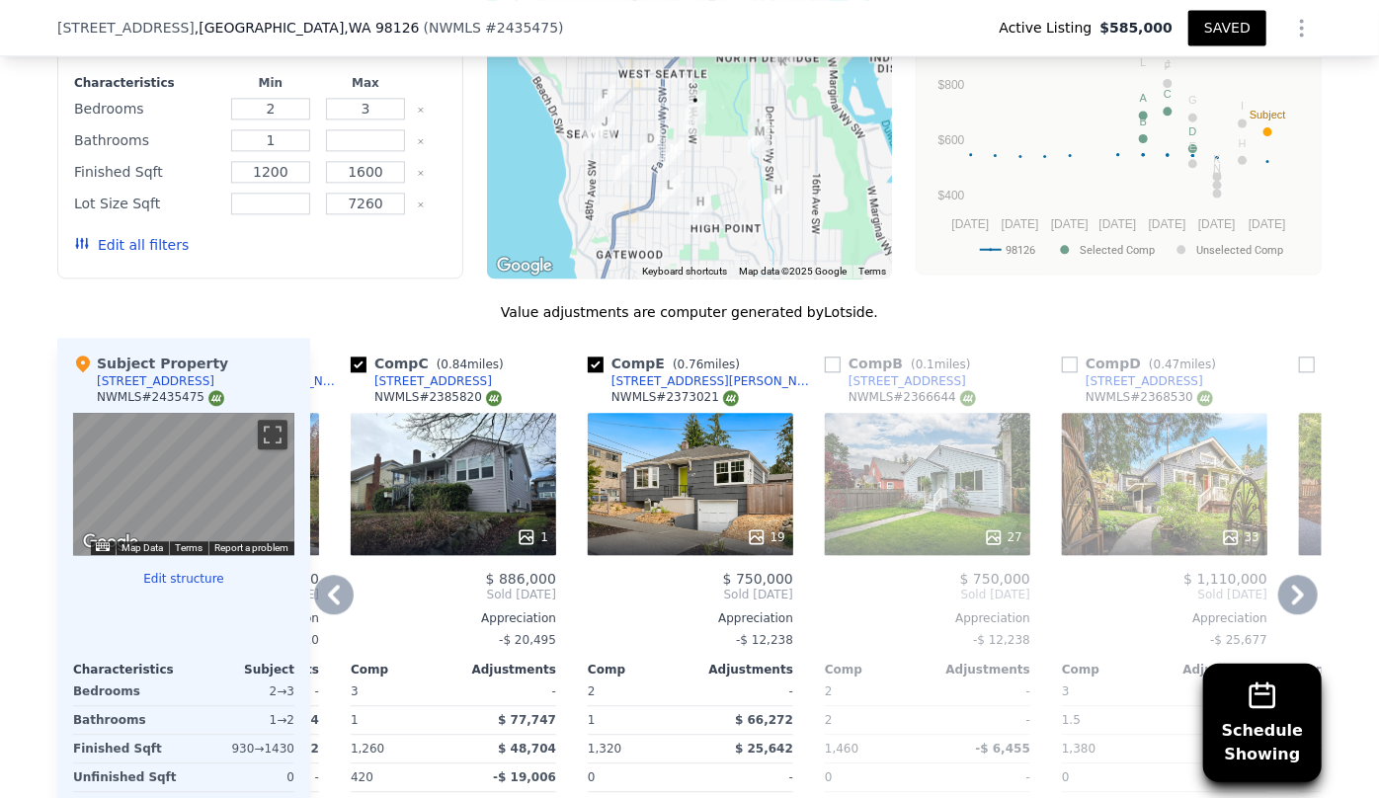
click at [327, 583] on icon at bounding box center [334, 595] width 40 height 40
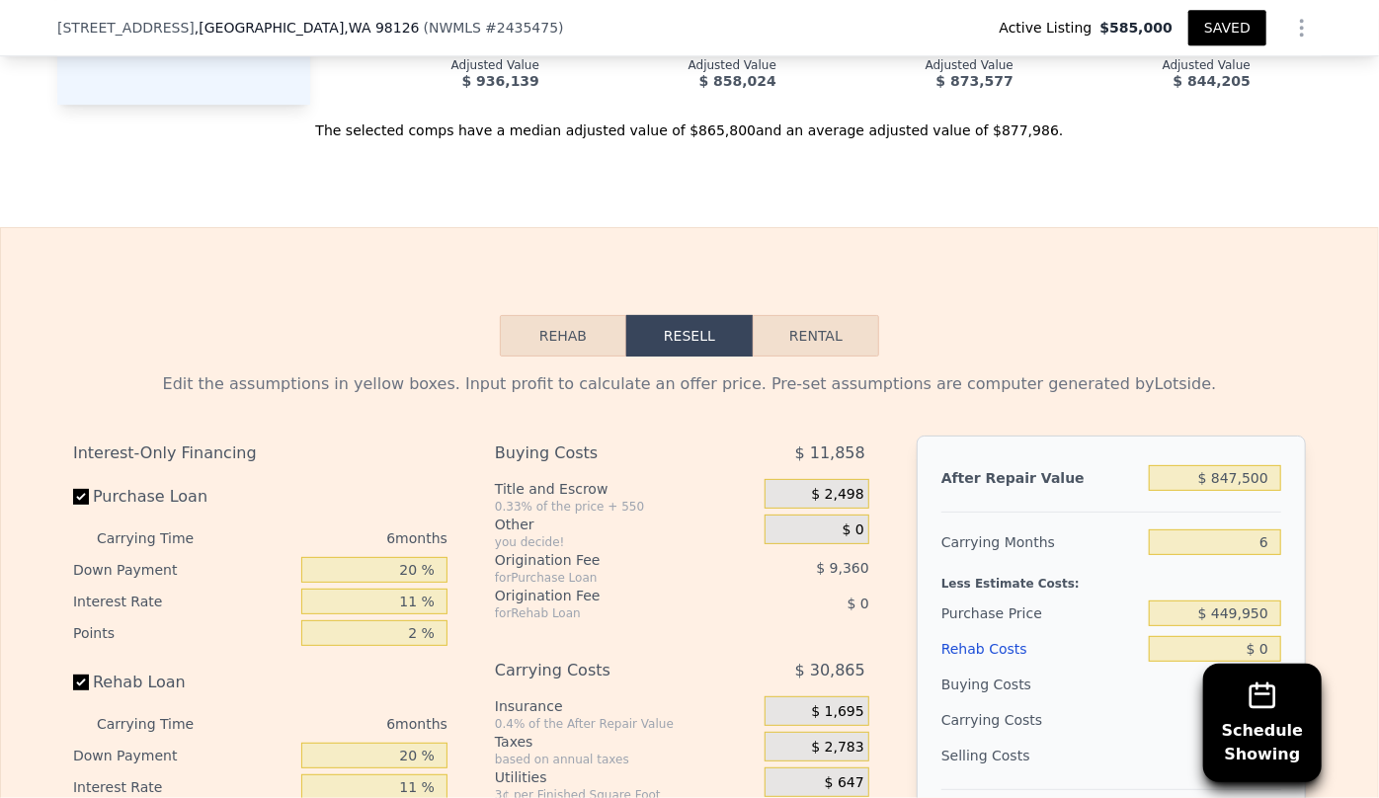
scroll to position [3233, 0]
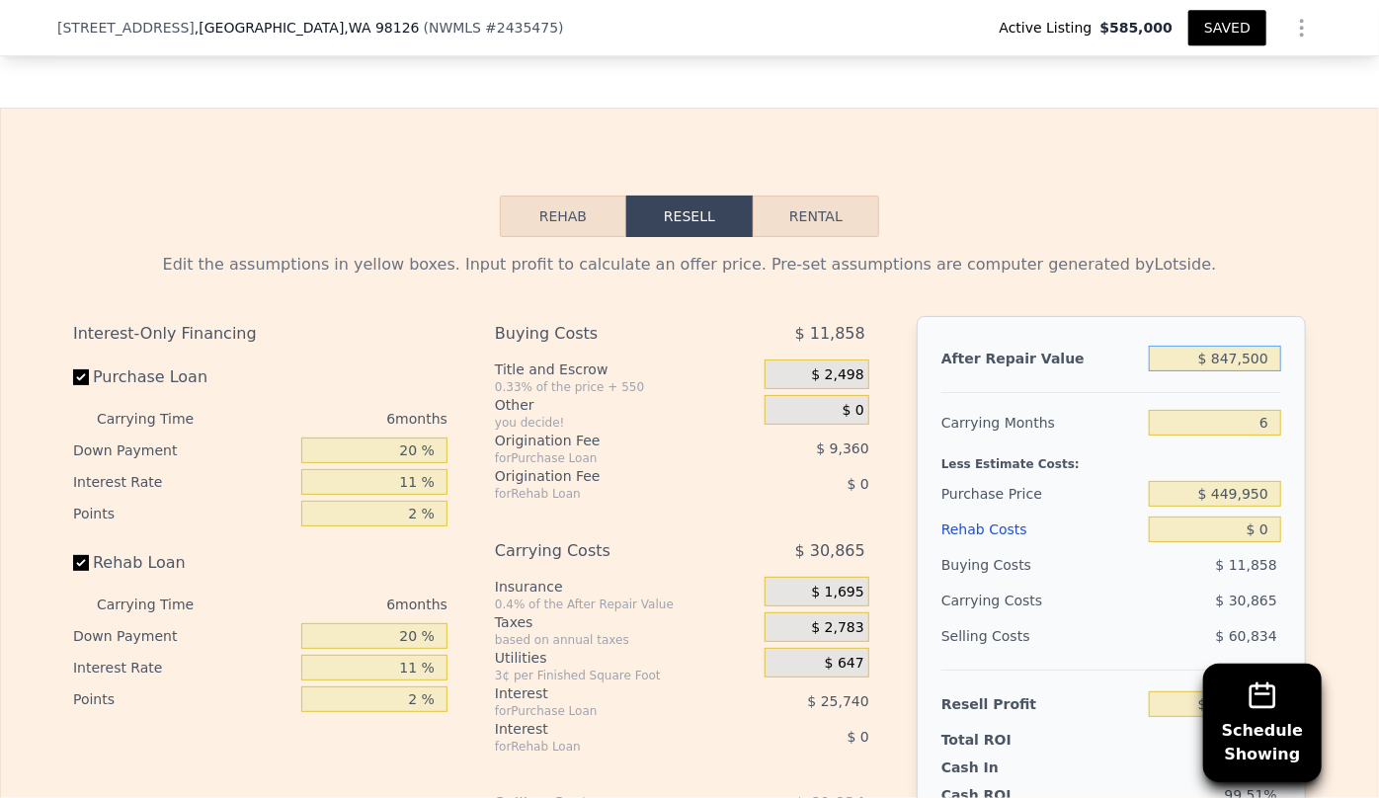
click at [1235, 368] on input "$ 847,500" at bounding box center [1215, 359] width 132 height 26
type input "$ 84,500"
type input "-$ 548,258"
type input "$ 840,500"
type input "$ 152,455"
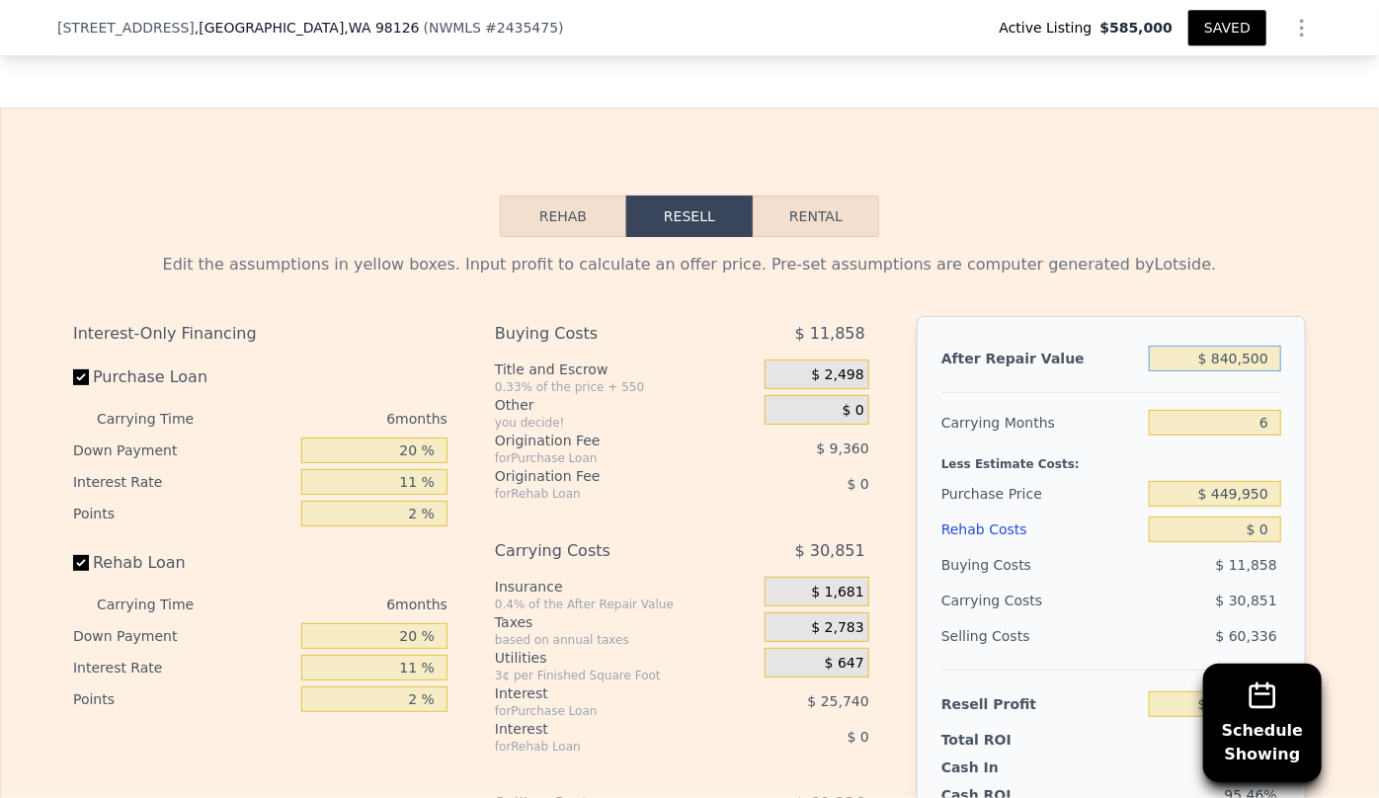
type input "$ 840,500"
click at [1213, 425] on input "6" at bounding box center [1215, 423] width 132 height 26
type input "10"
type input "$ 131,887"
type input "10"
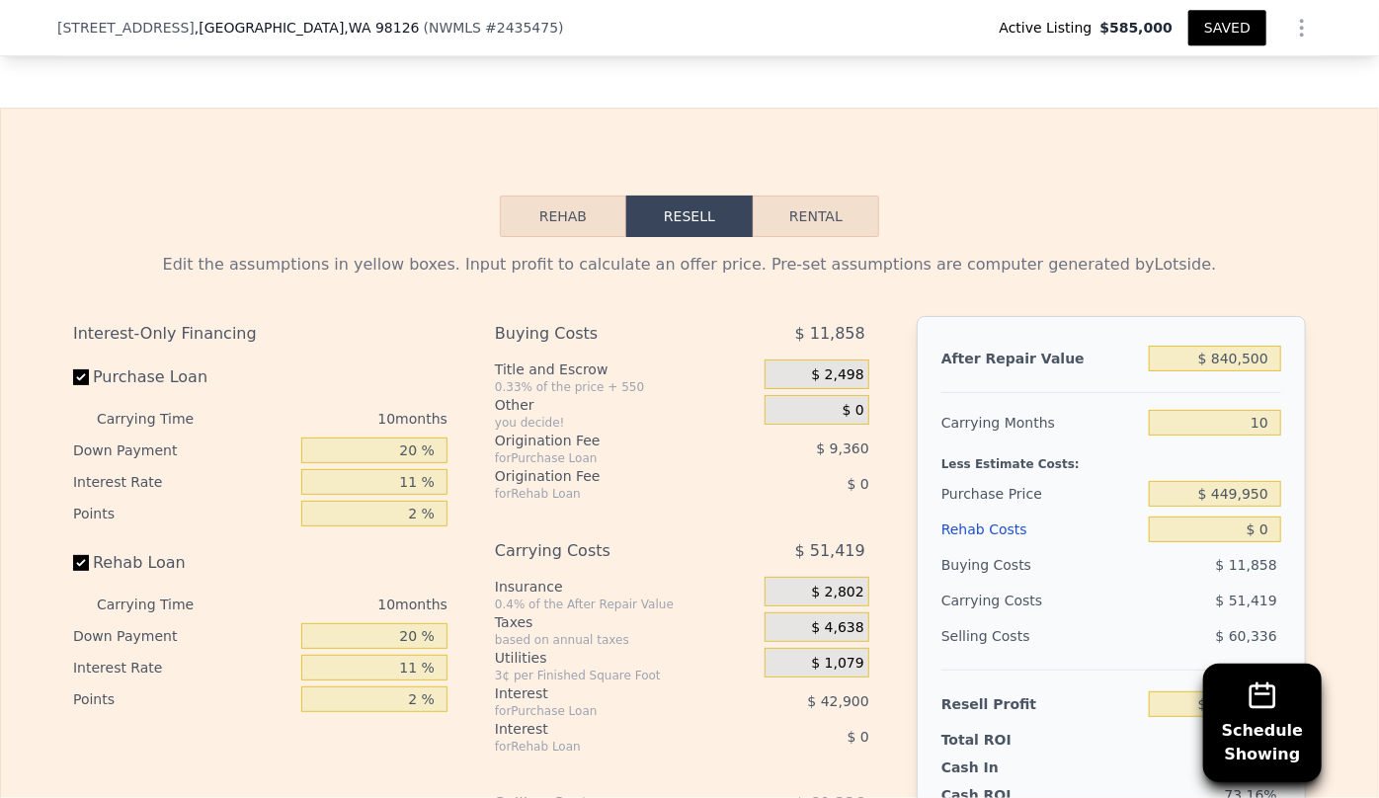
click at [1255, 476] on div "Less Estimate Costs:" at bounding box center [1112, 459] width 340 height 36
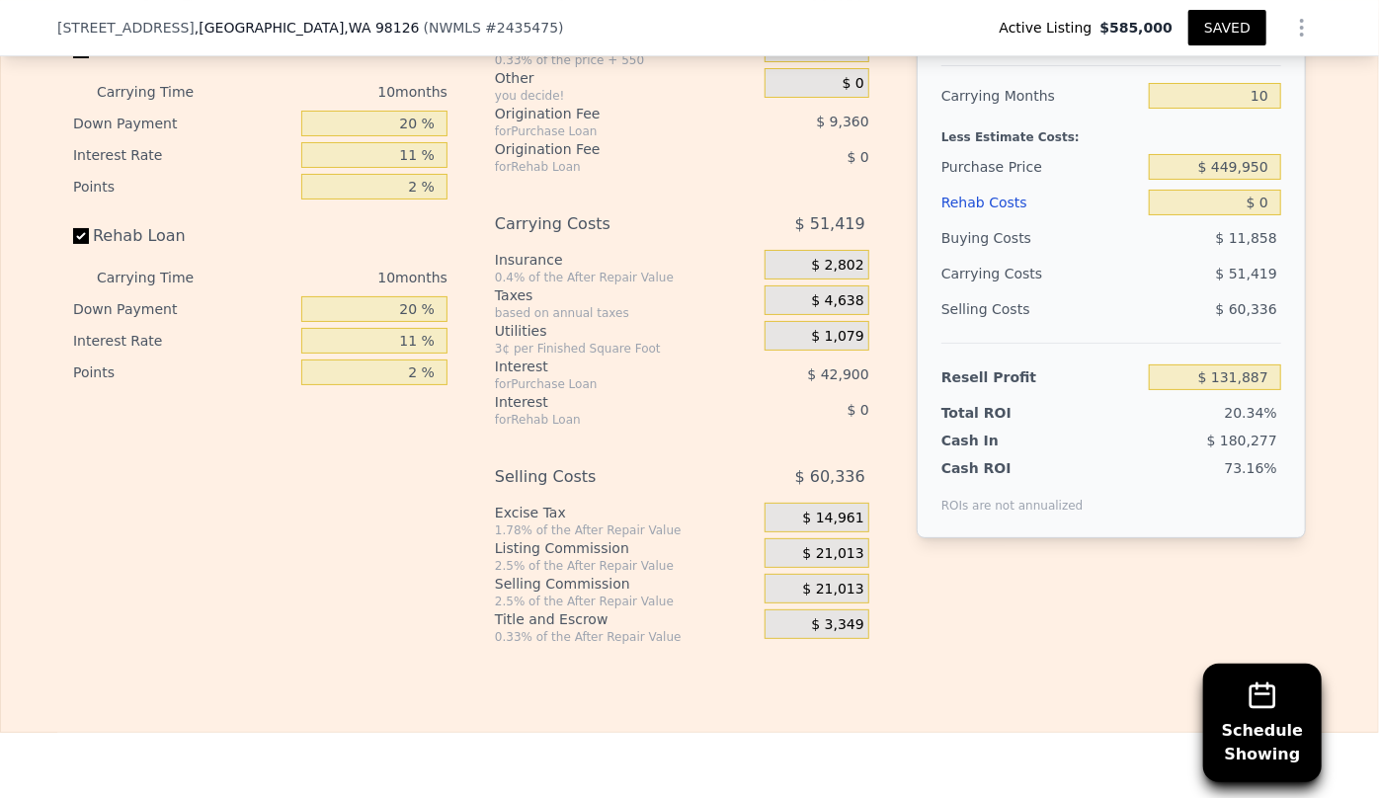
scroll to position [3592, 0]
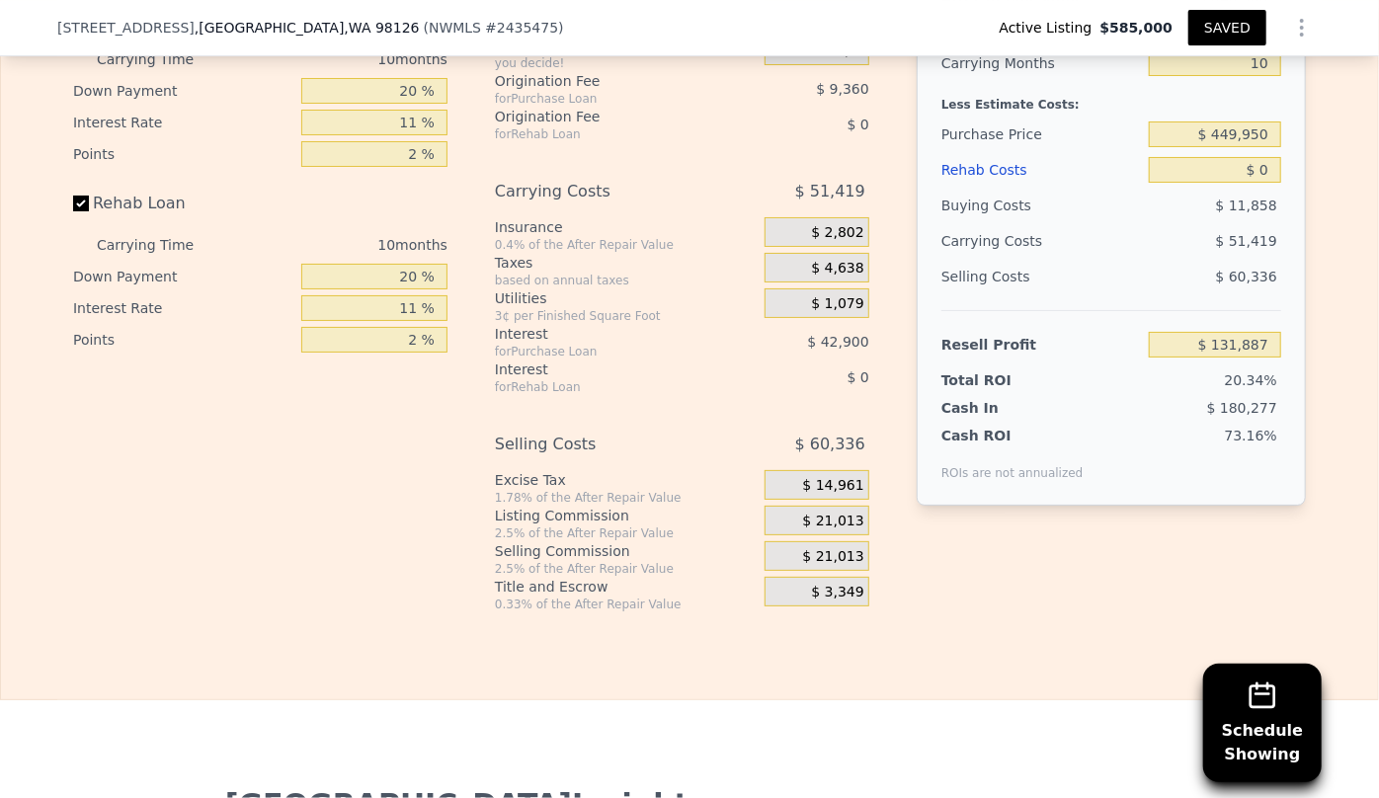
click at [972, 182] on div "Rehab Costs" at bounding box center [1042, 170] width 200 height 36
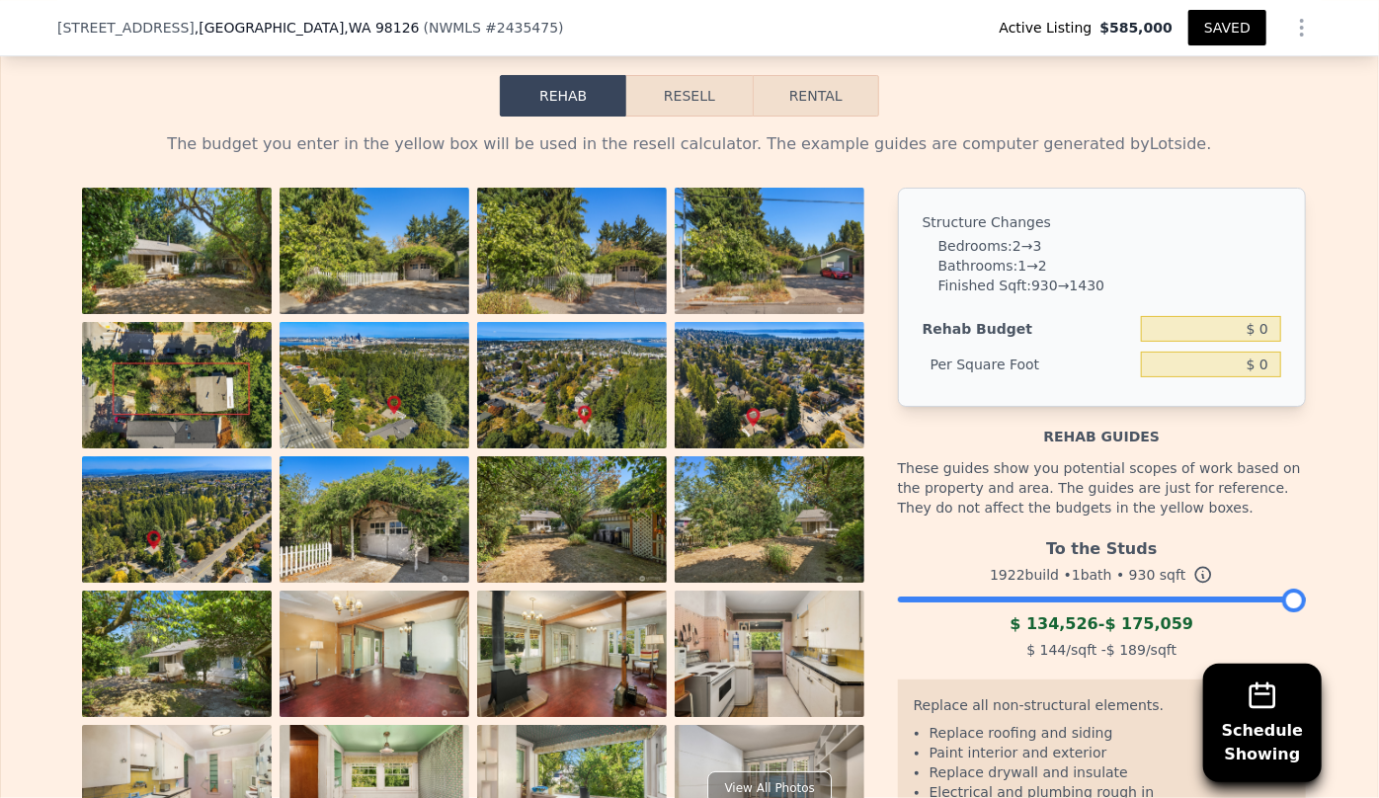
scroll to position [3322, 0]
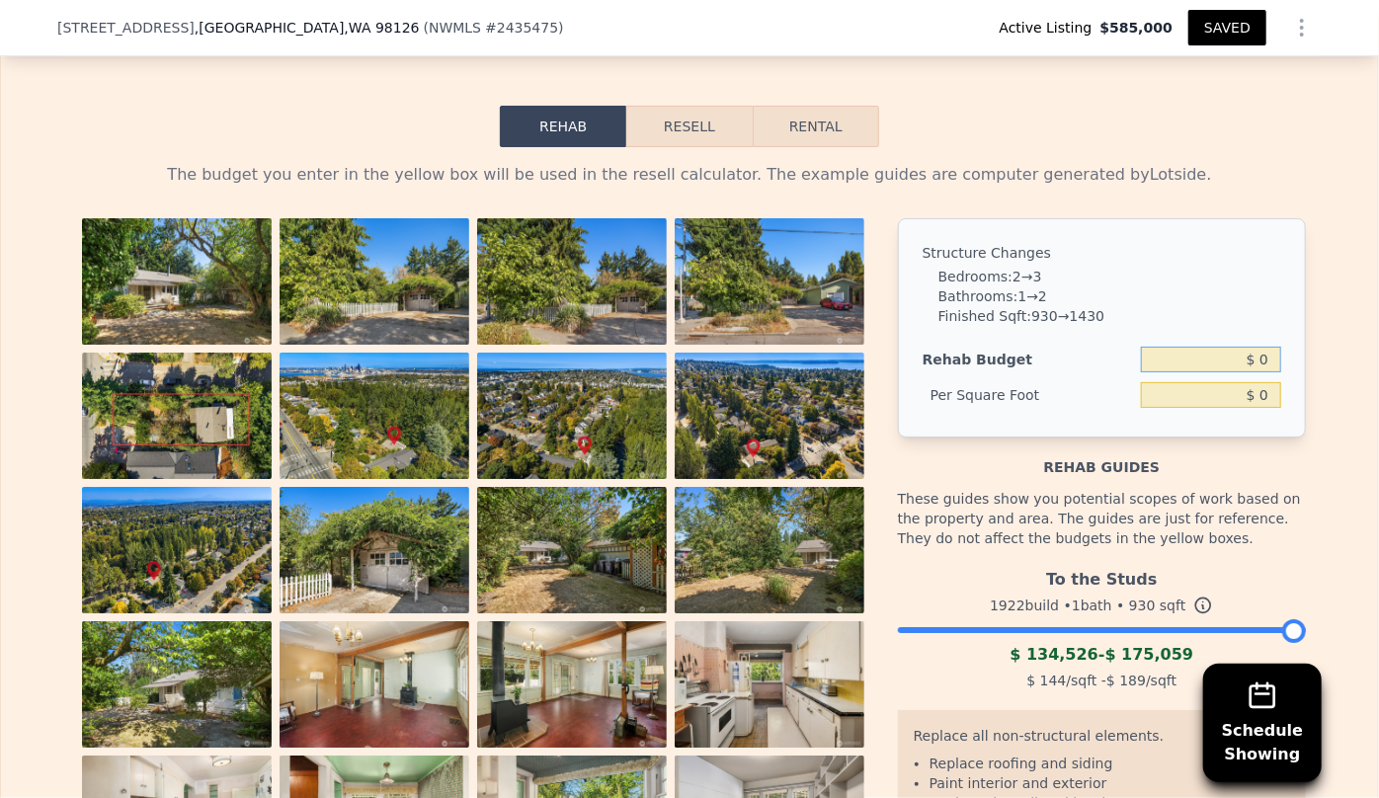
click at [1255, 365] on input "$ 0" at bounding box center [1211, 360] width 140 height 26
type input "$ 150,000"
type input "$ 161.29"
click at [695, 134] on button "Resell" at bounding box center [688, 126] width 125 height 41
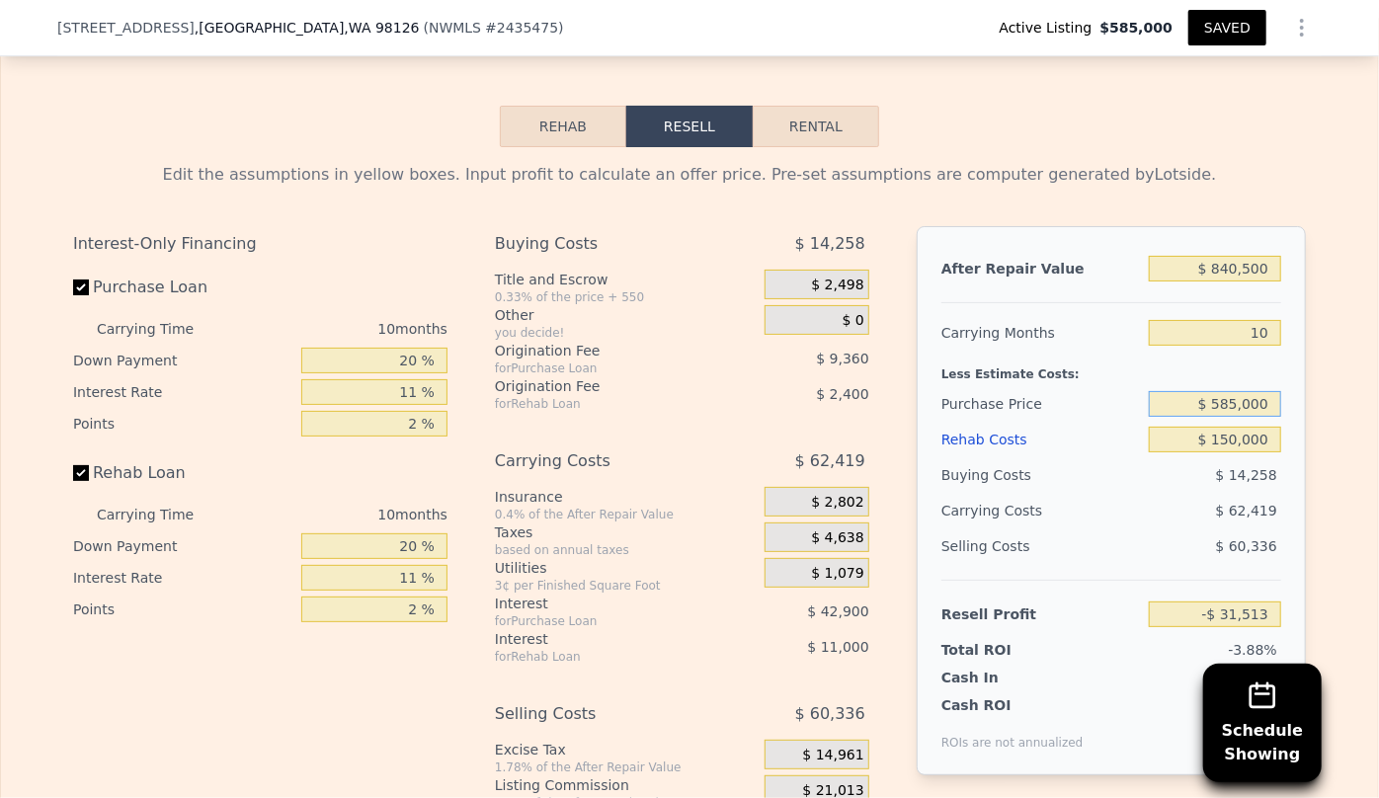
click at [1235, 410] on input "$ 585,000" at bounding box center [1215, 404] width 132 height 26
click at [1235, 410] on input "$ 5,000" at bounding box center [1215, 404] width 132 height 26
type input "$ 500,000"
click at [1203, 493] on div "$ 14,258" at bounding box center [1215, 475] width 133 height 36
type input "$ 61,360"
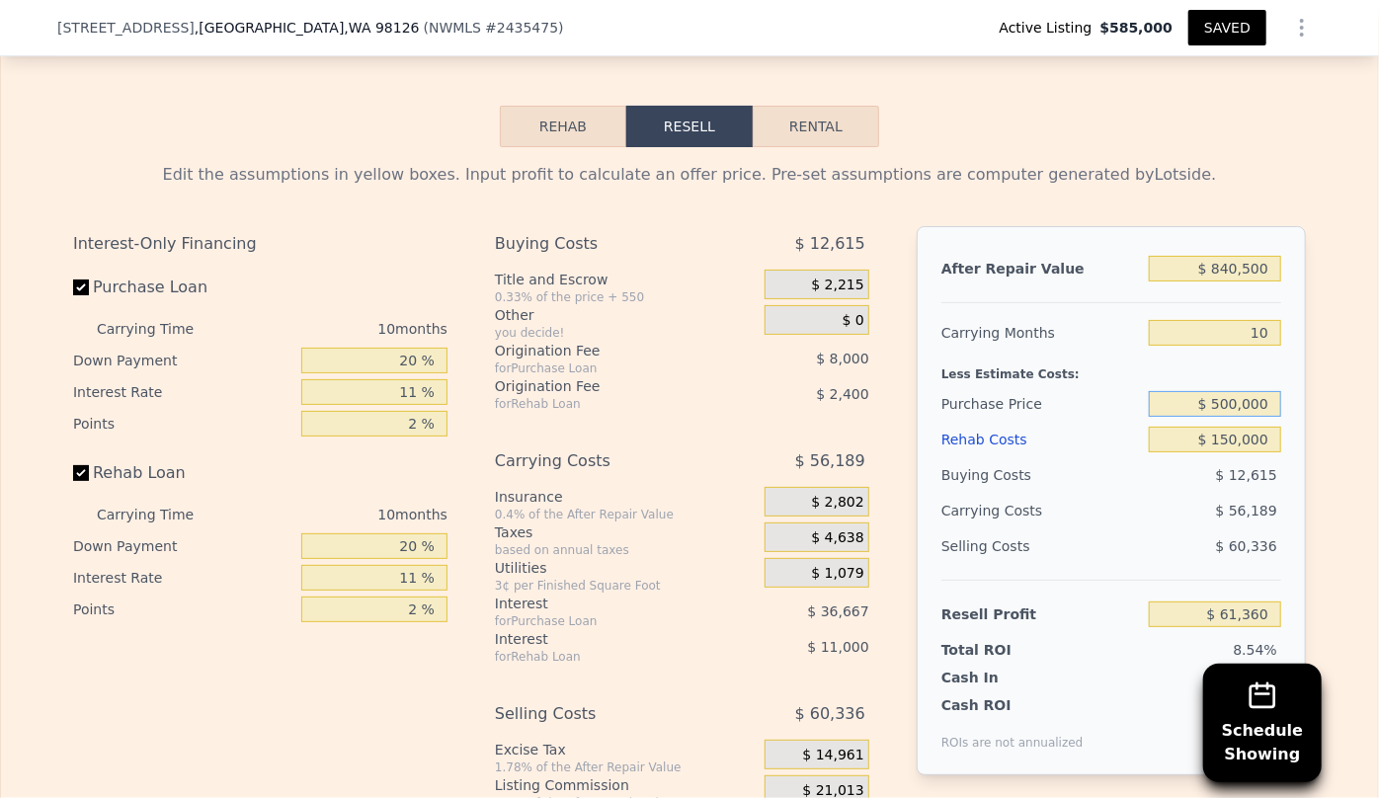
click at [1225, 414] on input "$ 500,000" at bounding box center [1215, 404] width 132 height 26
type input "$ 530,000"
type input "$ 28,580"
click at [1218, 477] on span "$ 13,195" at bounding box center [1246, 475] width 61 height 16
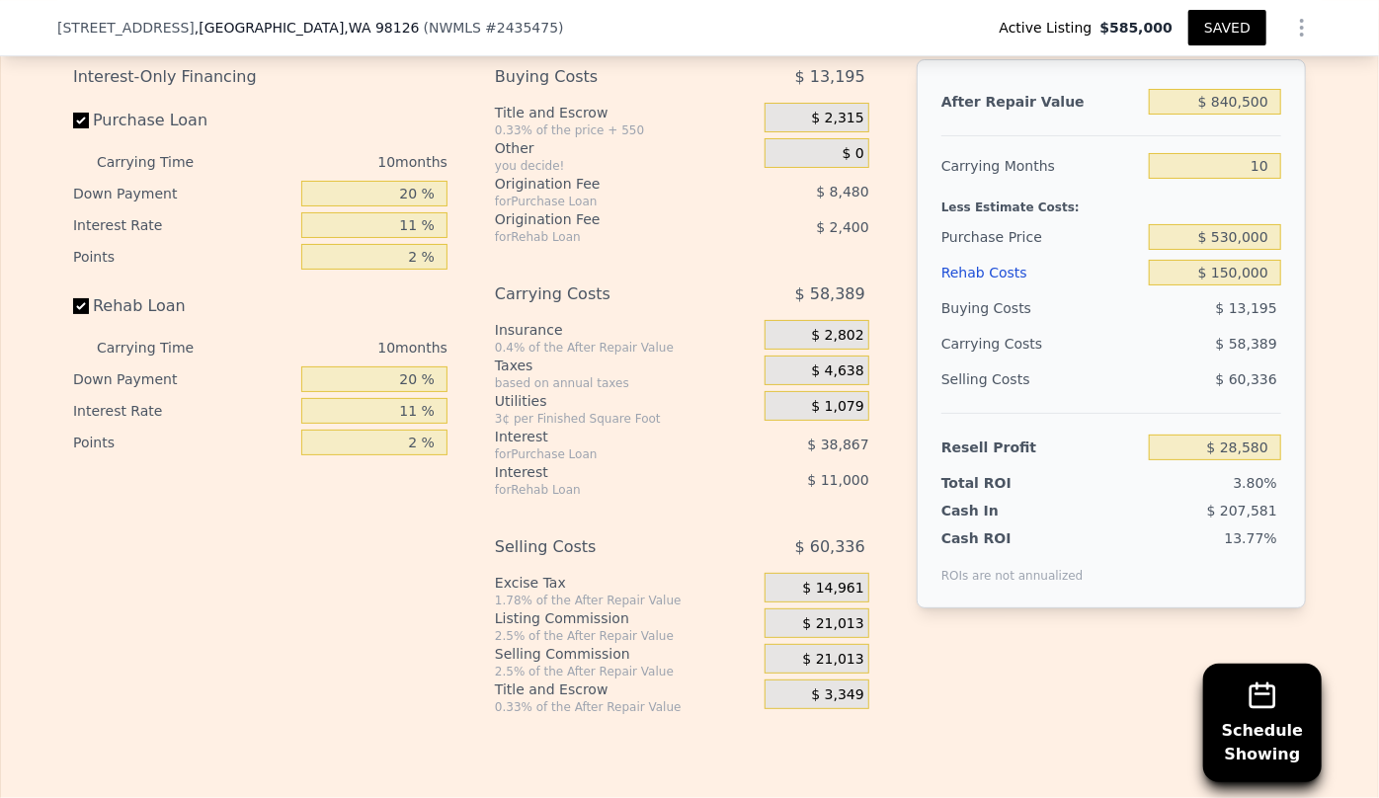
scroll to position [3592, 0]
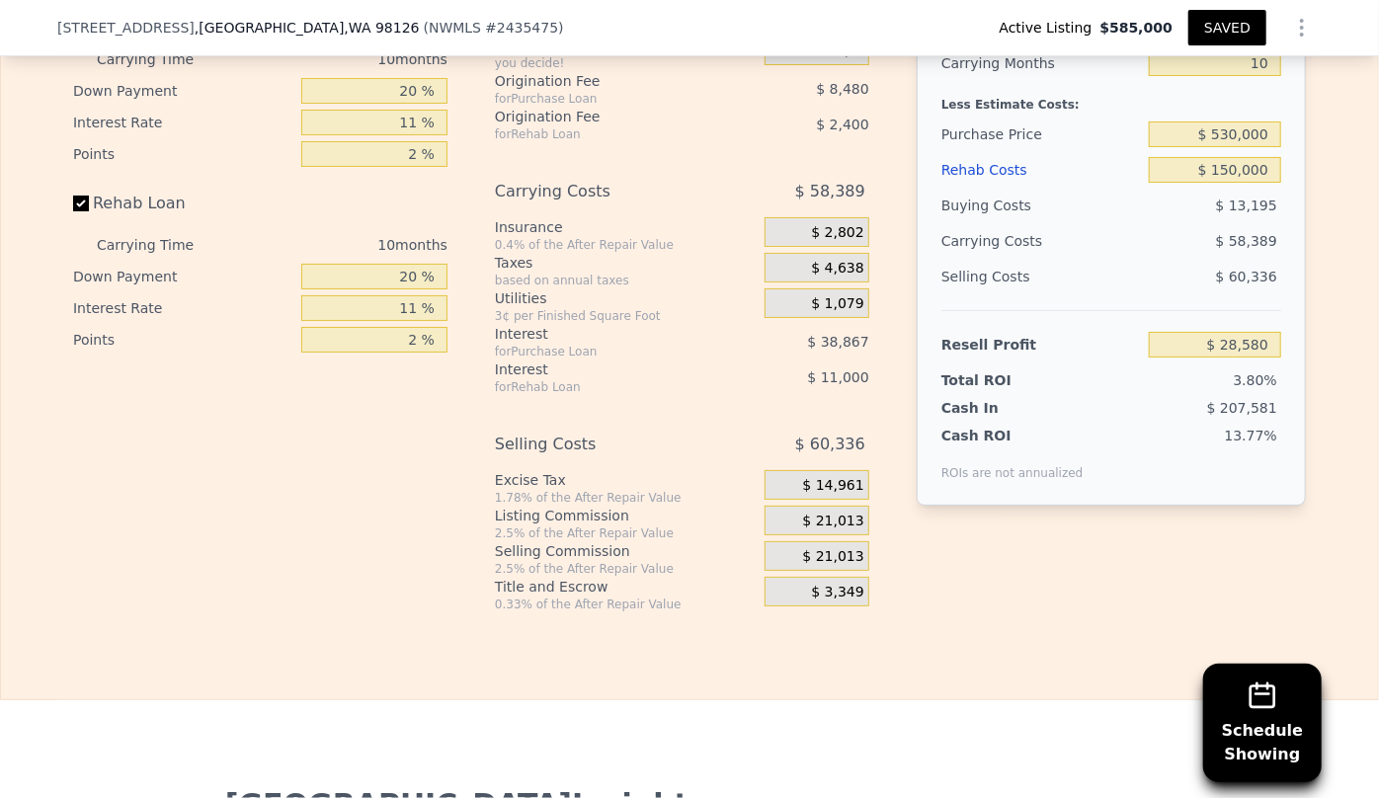
click at [810, 557] on span "$ 21,013" at bounding box center [833, 557] width 61 height 18
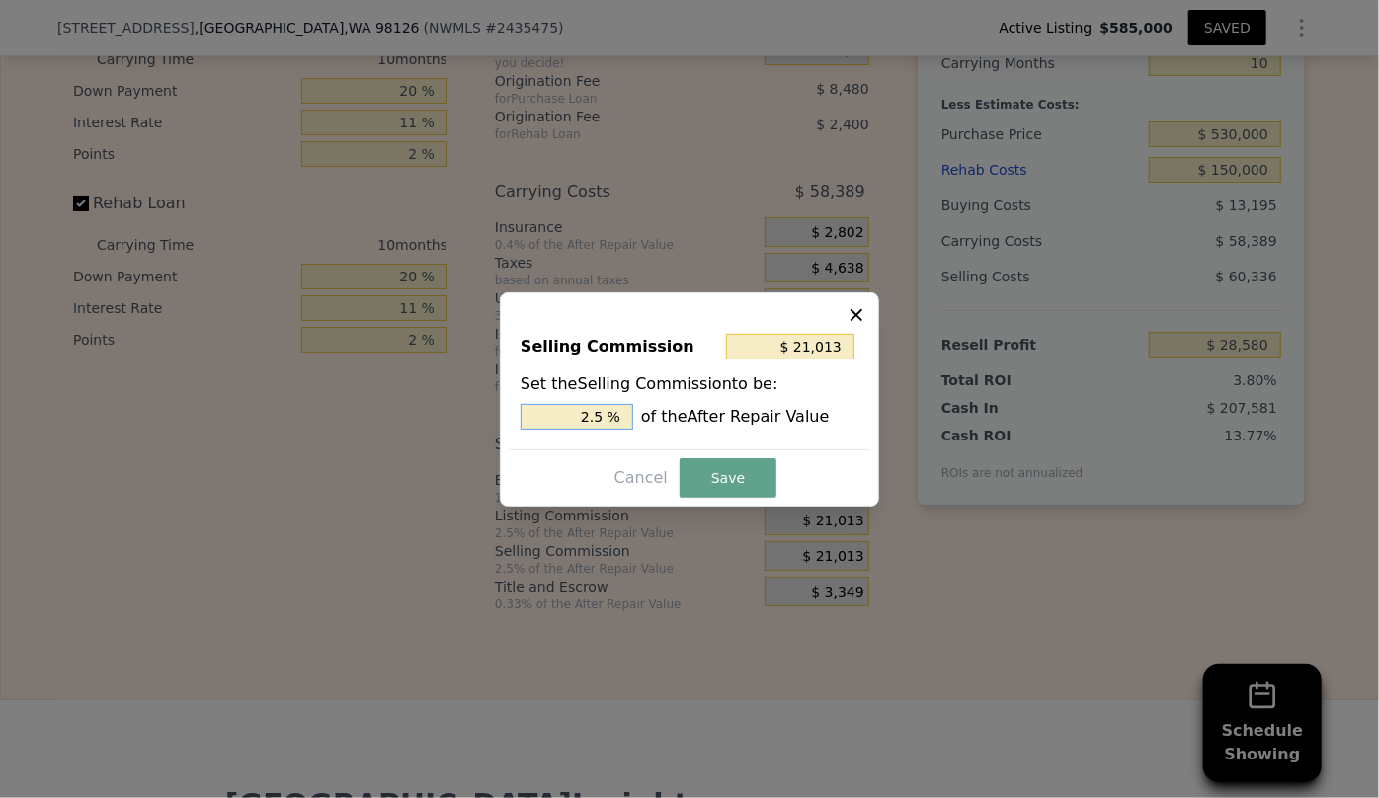
click at [593, 411] on input "2.5 %" at bounding box center [577, 417] width 113 height 26
type input "$ 4,203"
type input ".5 %"
type input "$ 12,608"
type input "1.5 %"
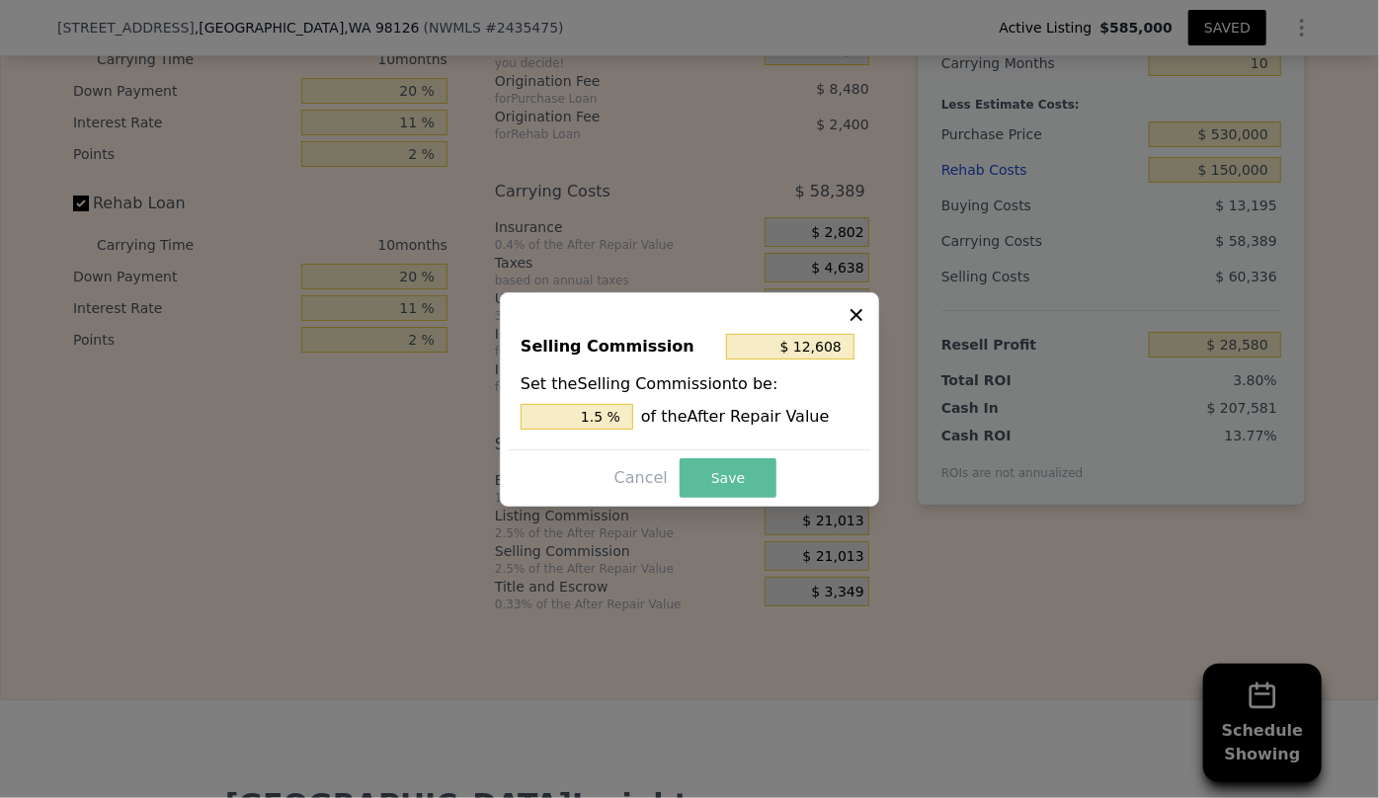
click at [727, 472] on button "Save" at bounding box center [728, 478] width 97 height 40
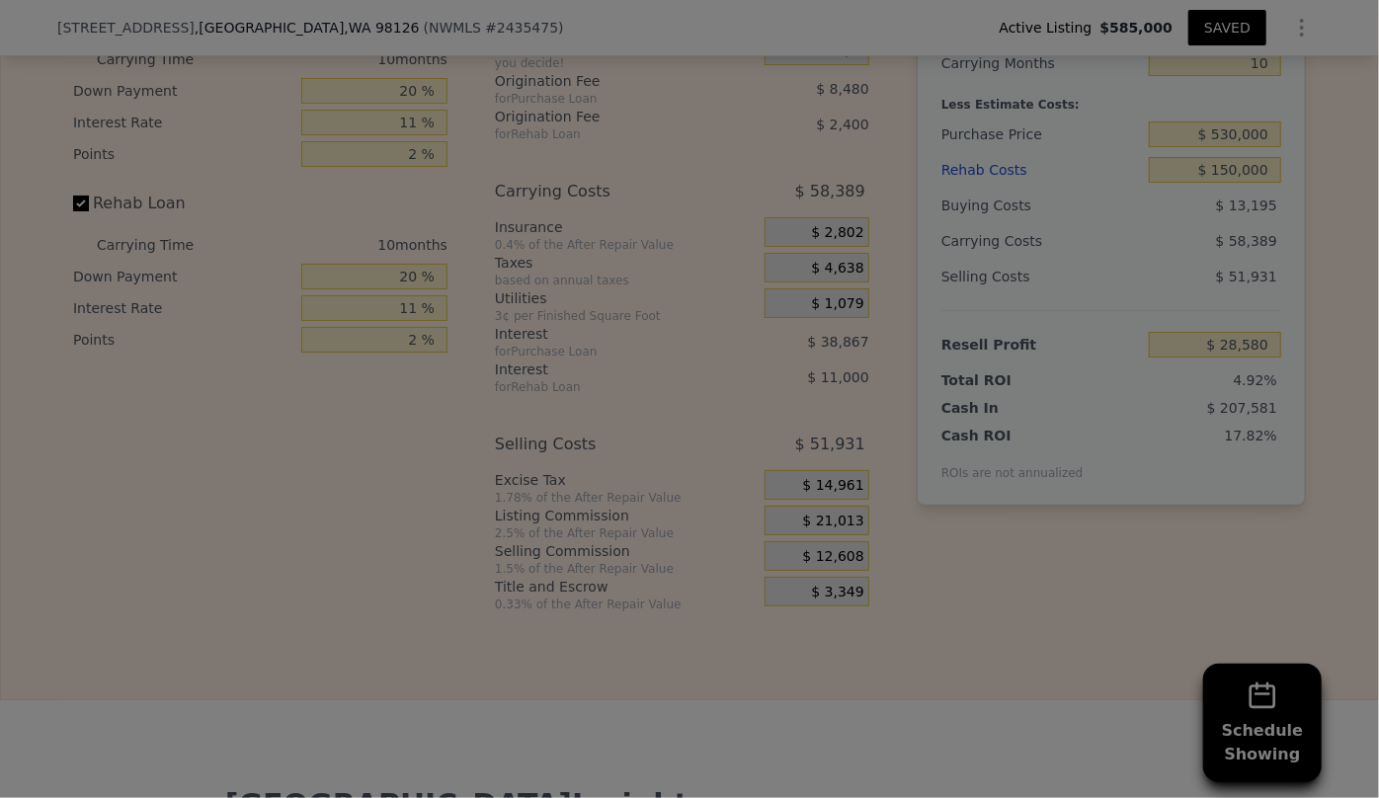
type input "$ 36,985"
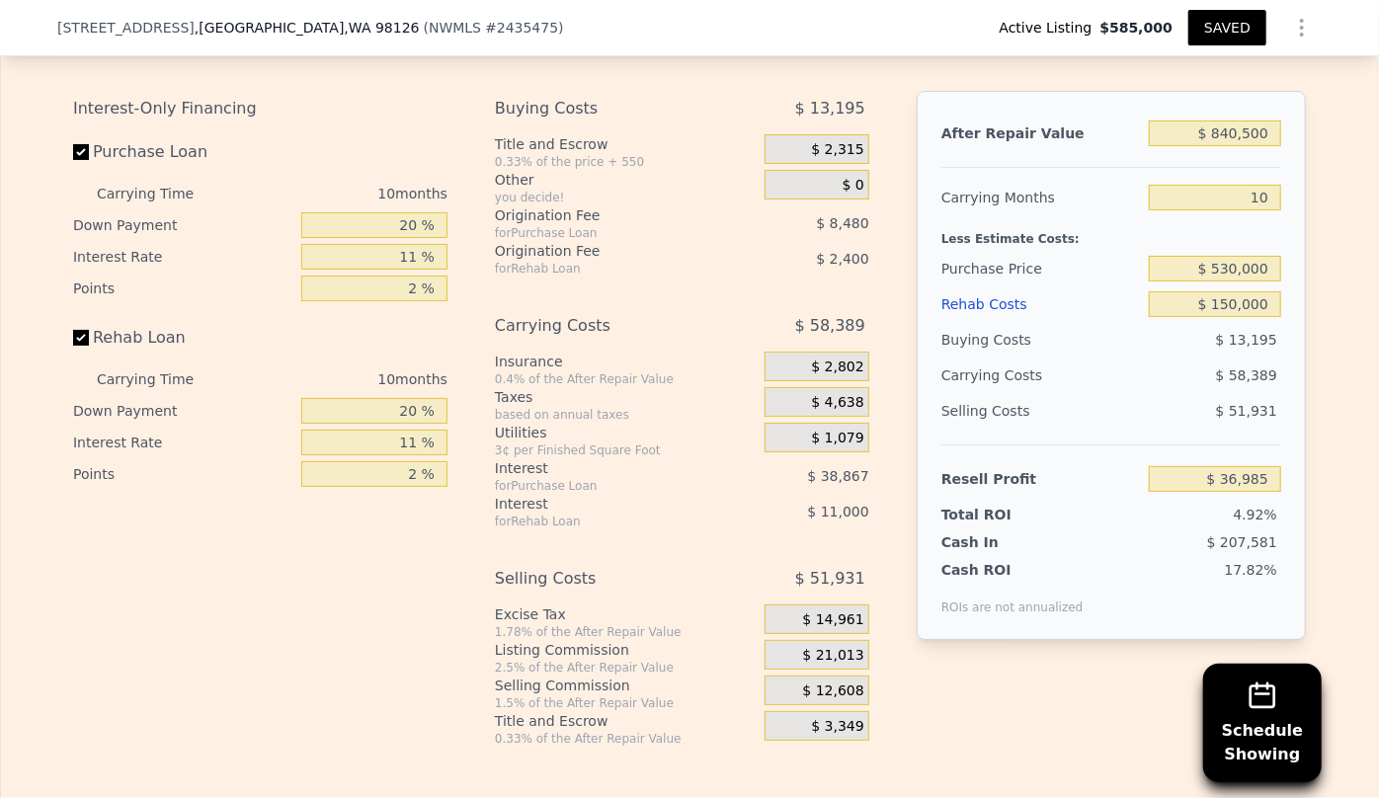
scroll to position [3412, 0]
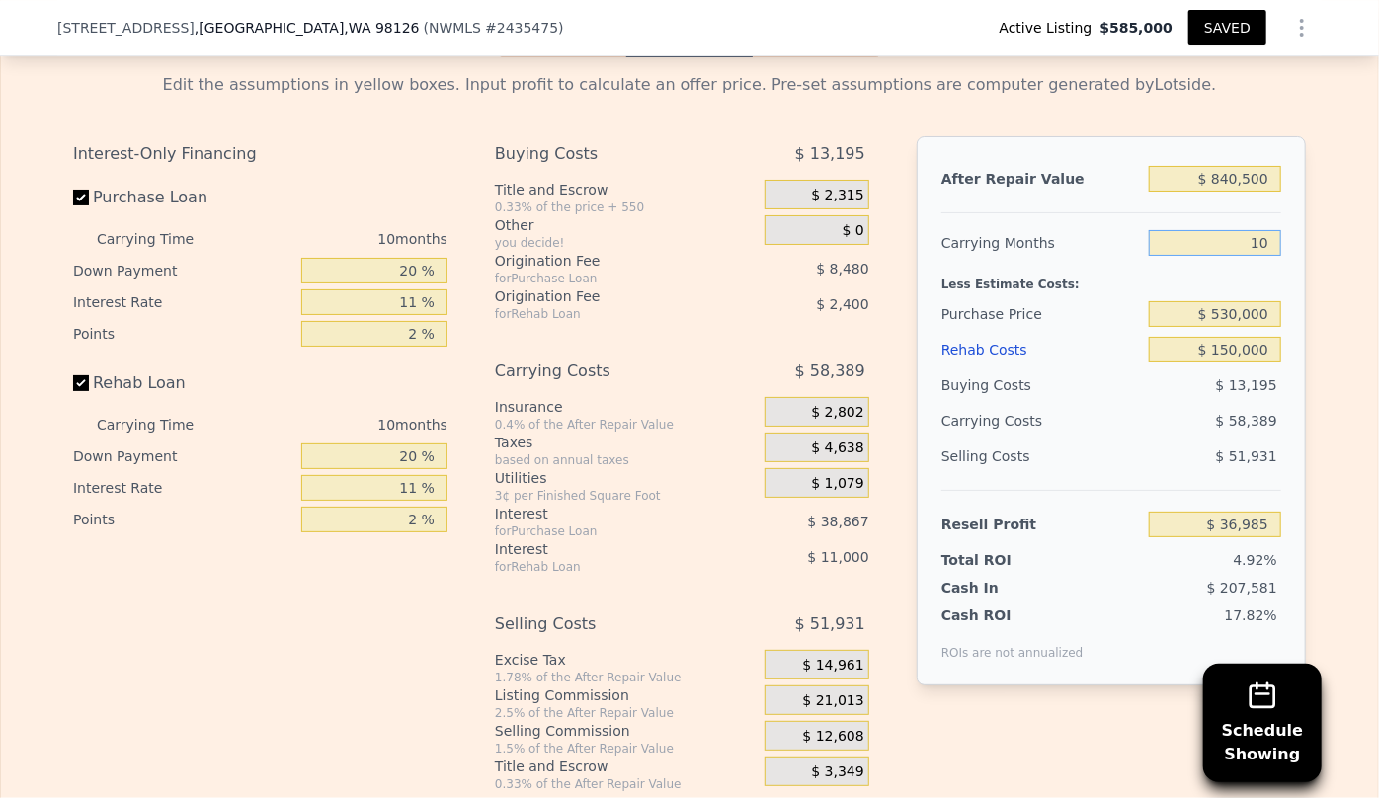
click at [1257, 251] on input "10" at bounding box center [1215, 243] width 132 height 26
click at [1267, 256] on input "10" at bounding box center [1215, 243] width 132 height 26
type input "1"
type input "121"
type input "-$ 611,123"
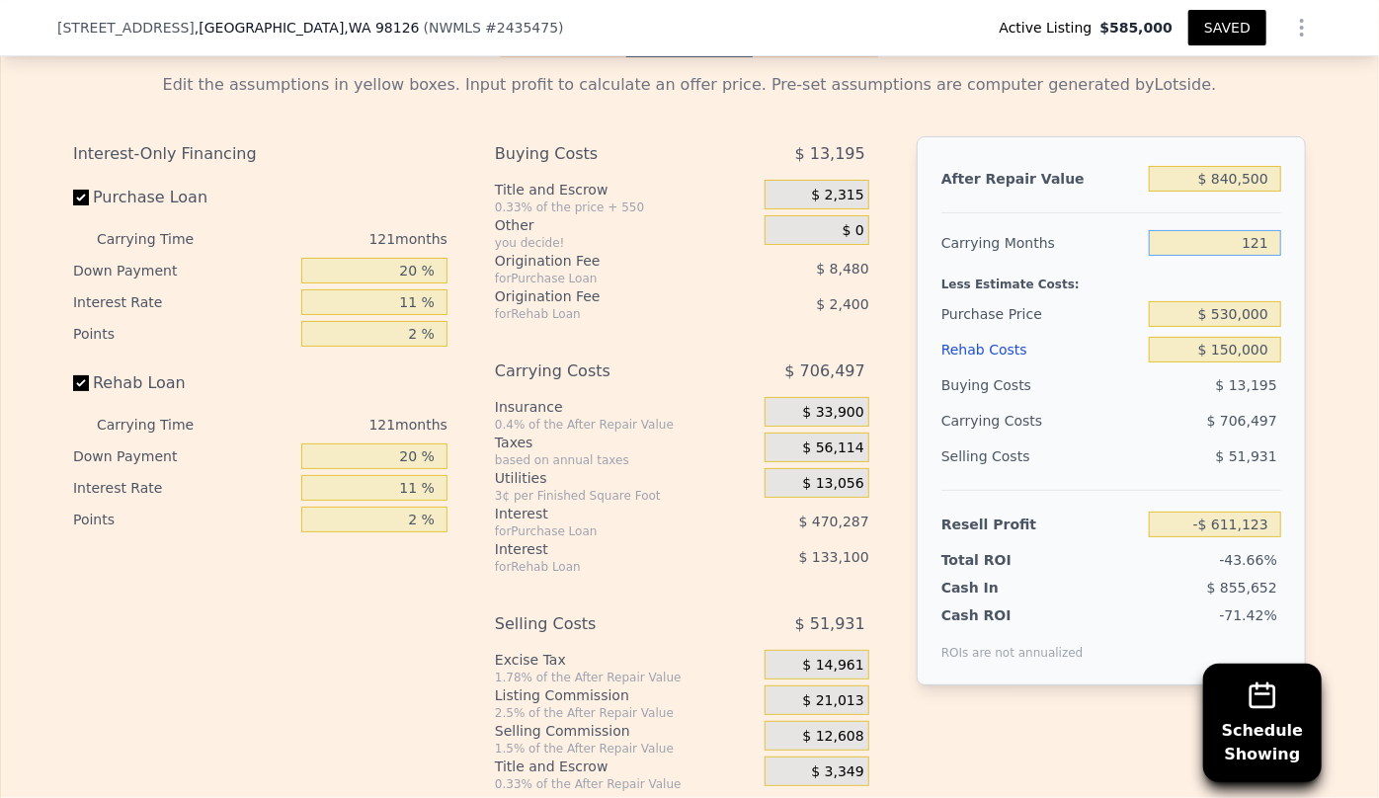
click at [1267, 256] on input "121" at bounding box center [1215, 243] width 132 height 26
type input "12"
type input "$ 25,308"
type input "12"
click at [1188, 347] on div "$ 150,000" at bounding box center [1215, 350] width 132 height 36
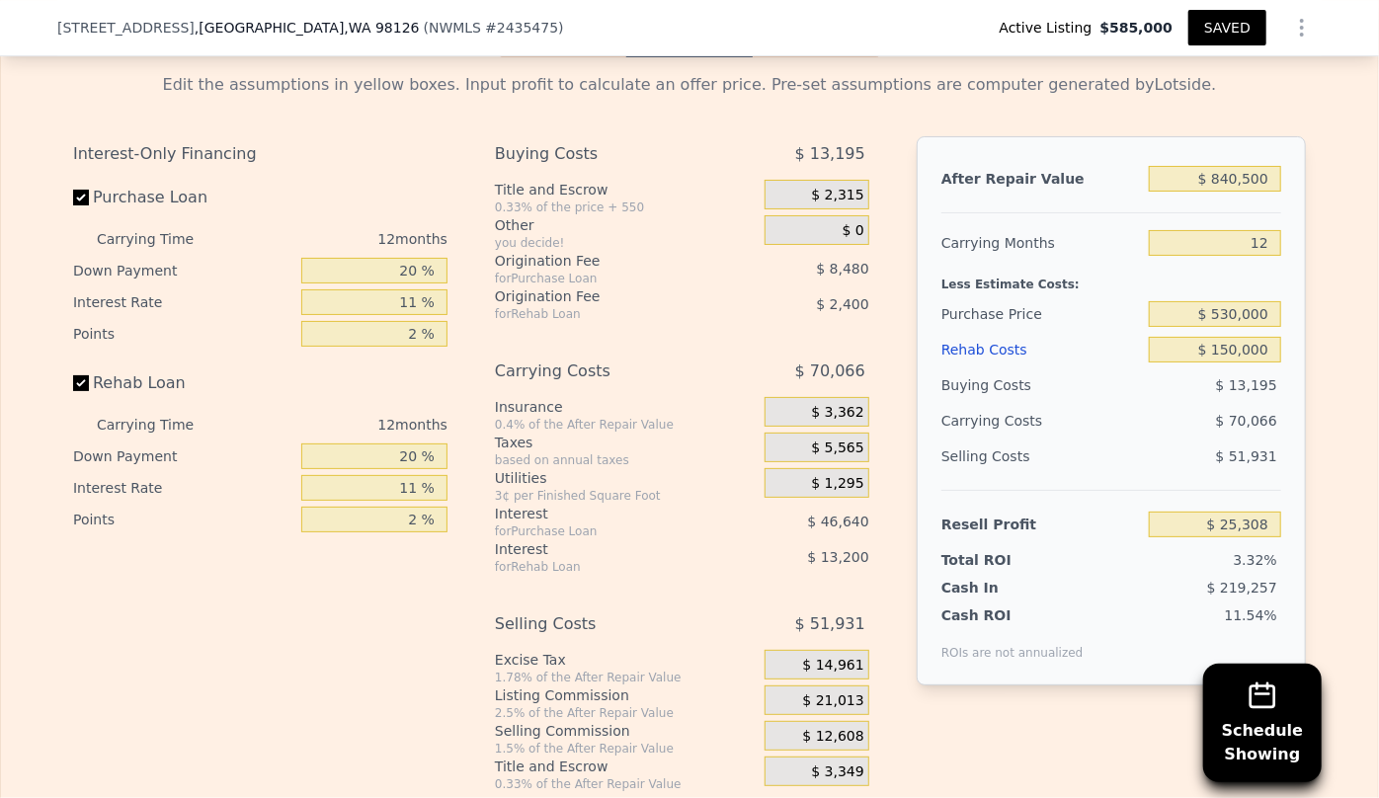
click at [962, 359] on div "Rehab Costs" at bounding box center [1042, 350] width 200 height 36
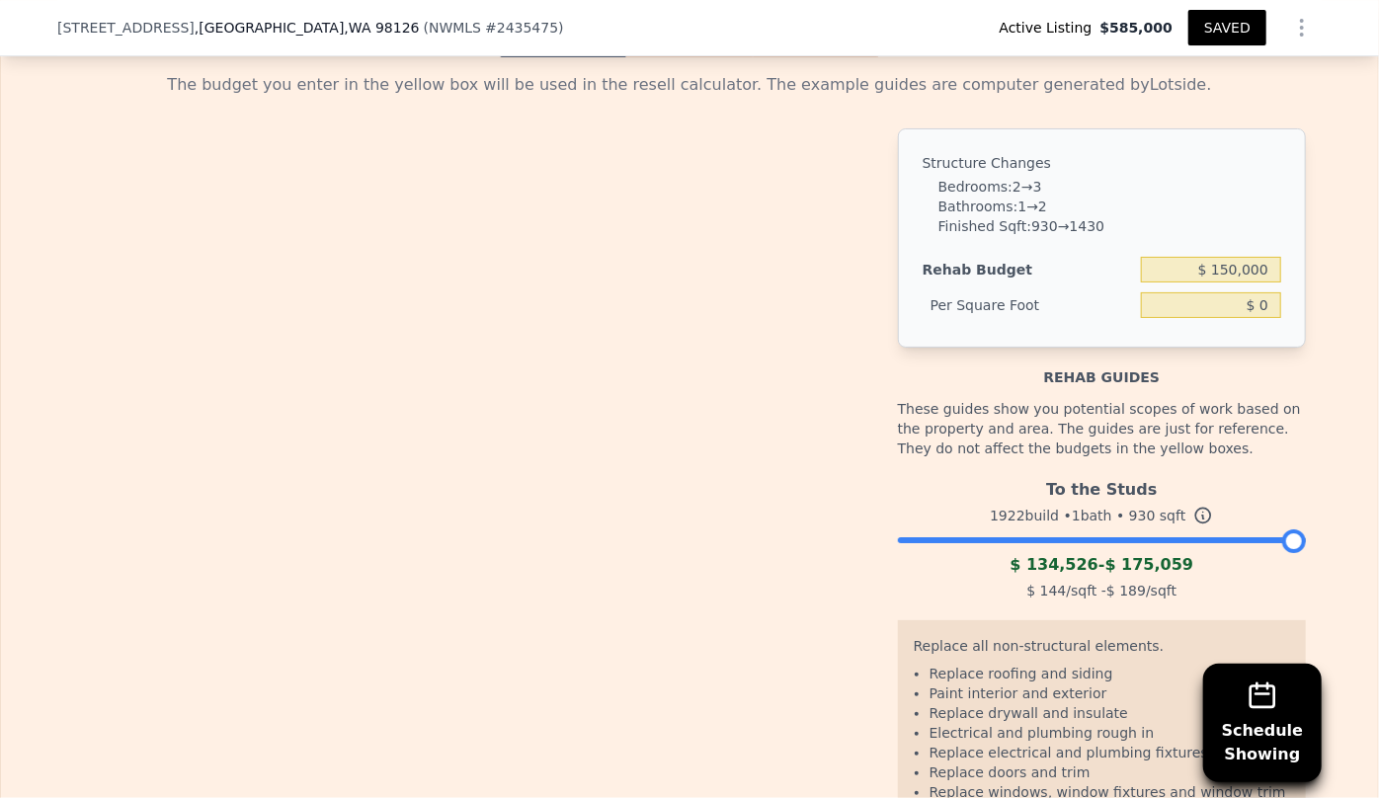
type input "$ 161.29"
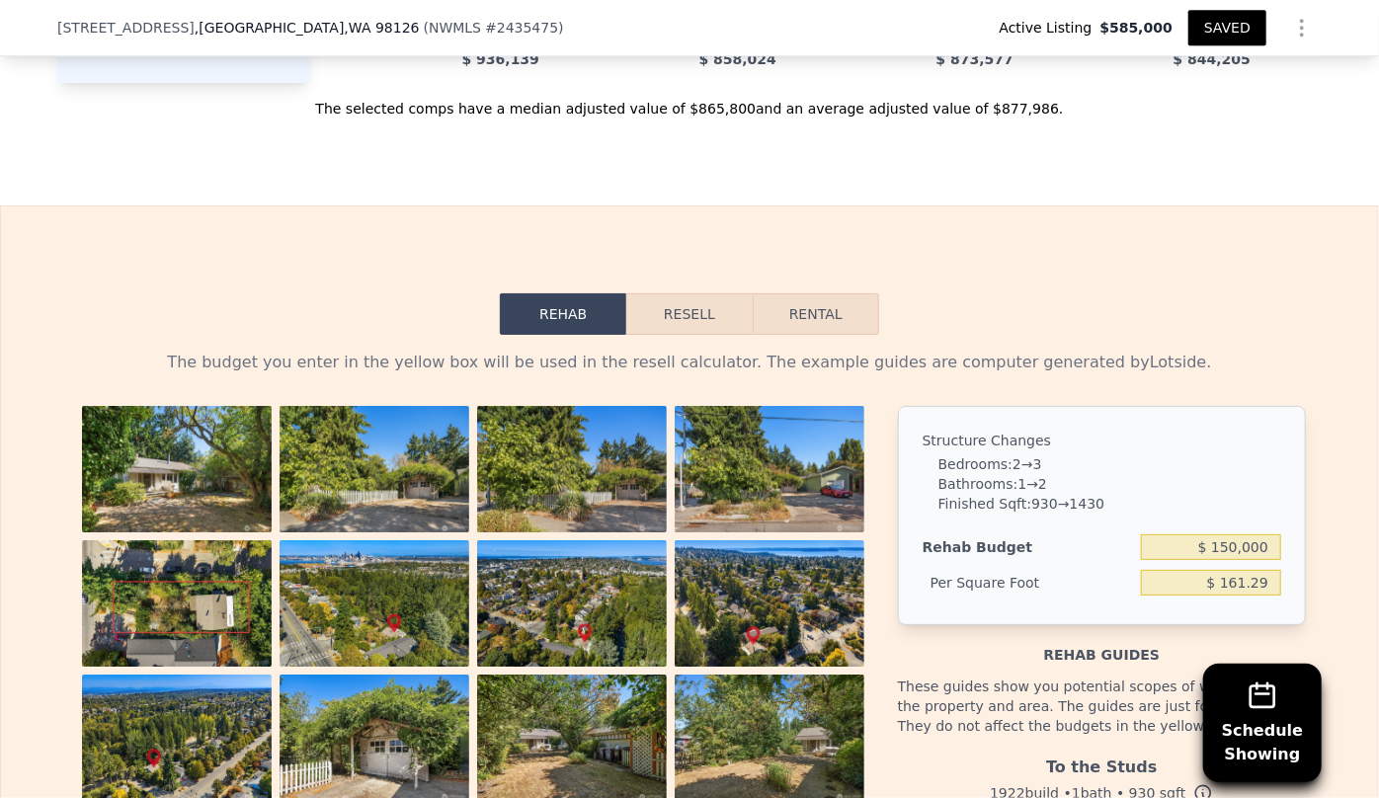
scroll to position [3138, 0]
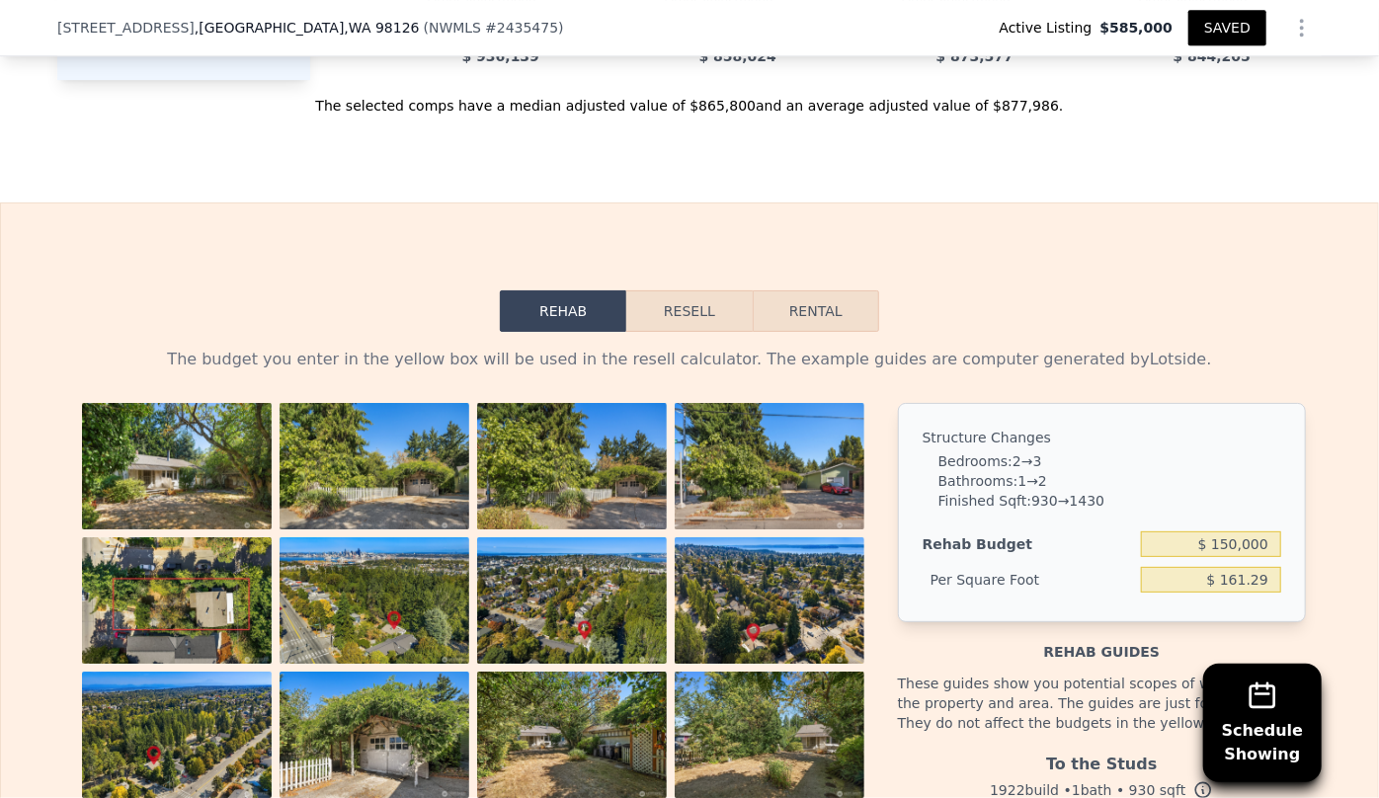
click at [662, 319] on button "Resell" at bounding box center [688, 310] width 125 height 41
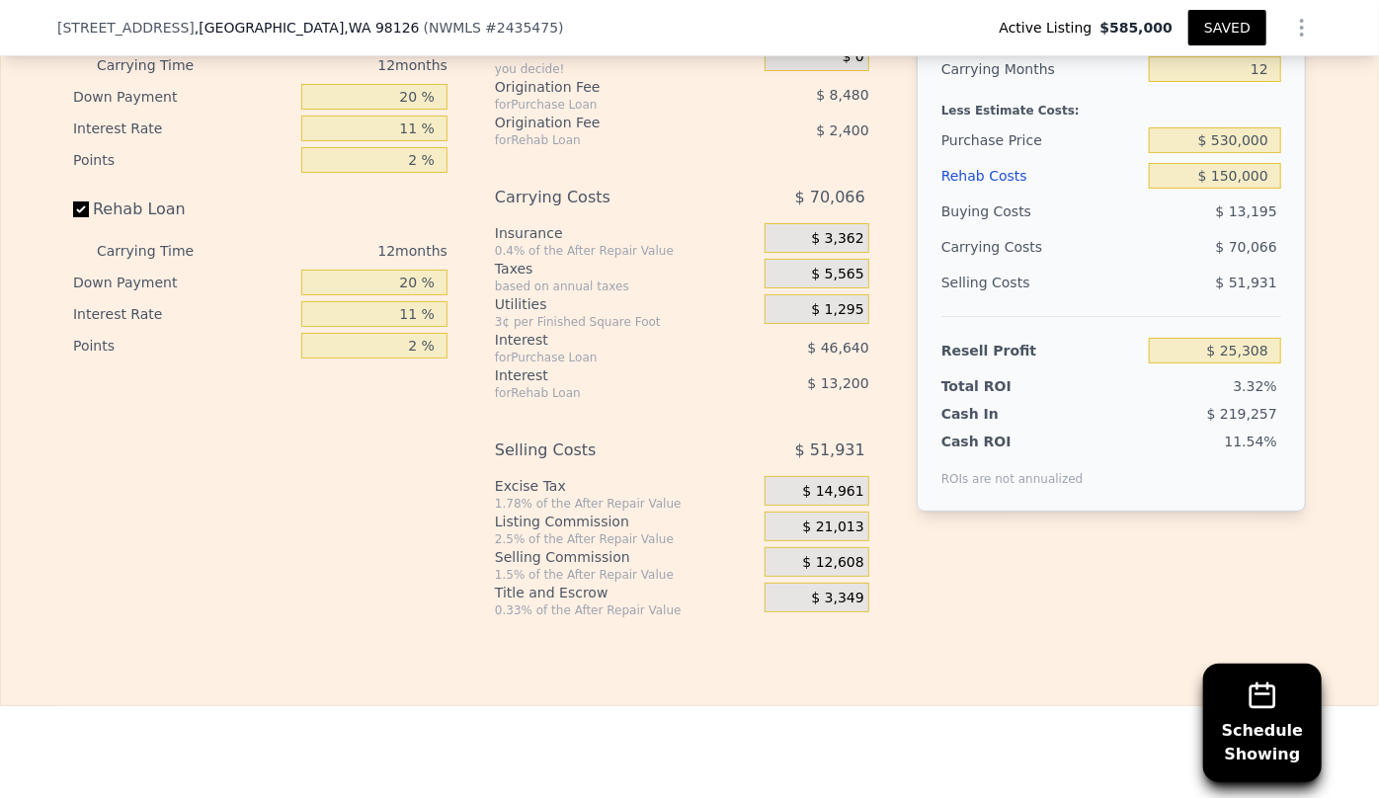
scroll to position [3497, 0]
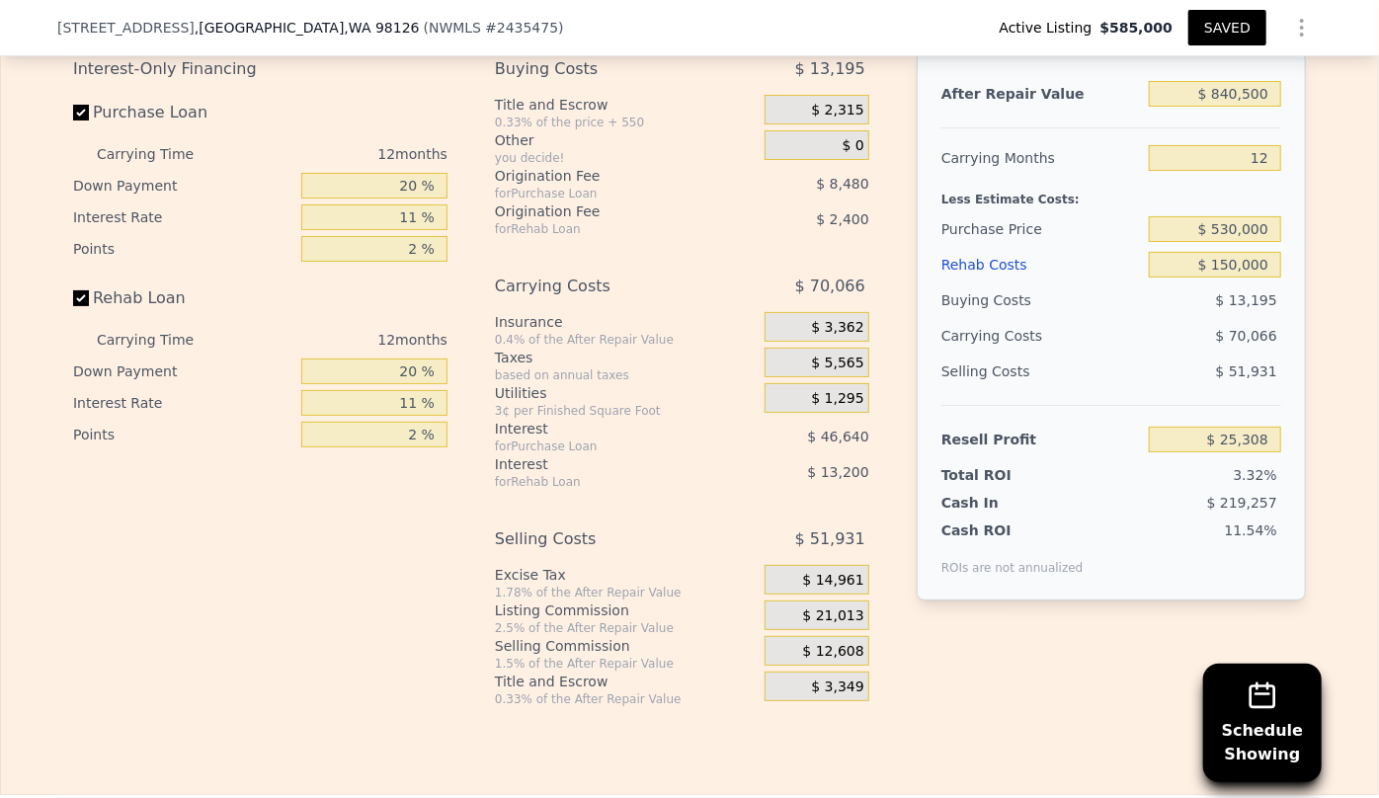
click at [1205, 31] on button "SAVED" at bounding box center [1228, 28] width 78 height 36
click at [1225, 241] on input "$ 530,000" at bounding box center [1215, 229] width 132 height 26
type input "$ 520,000"
click at [1232, 329] on div "$ 70,066" at bounding box center [1177, 336] width 208 height 36
type input "$ 36,389"
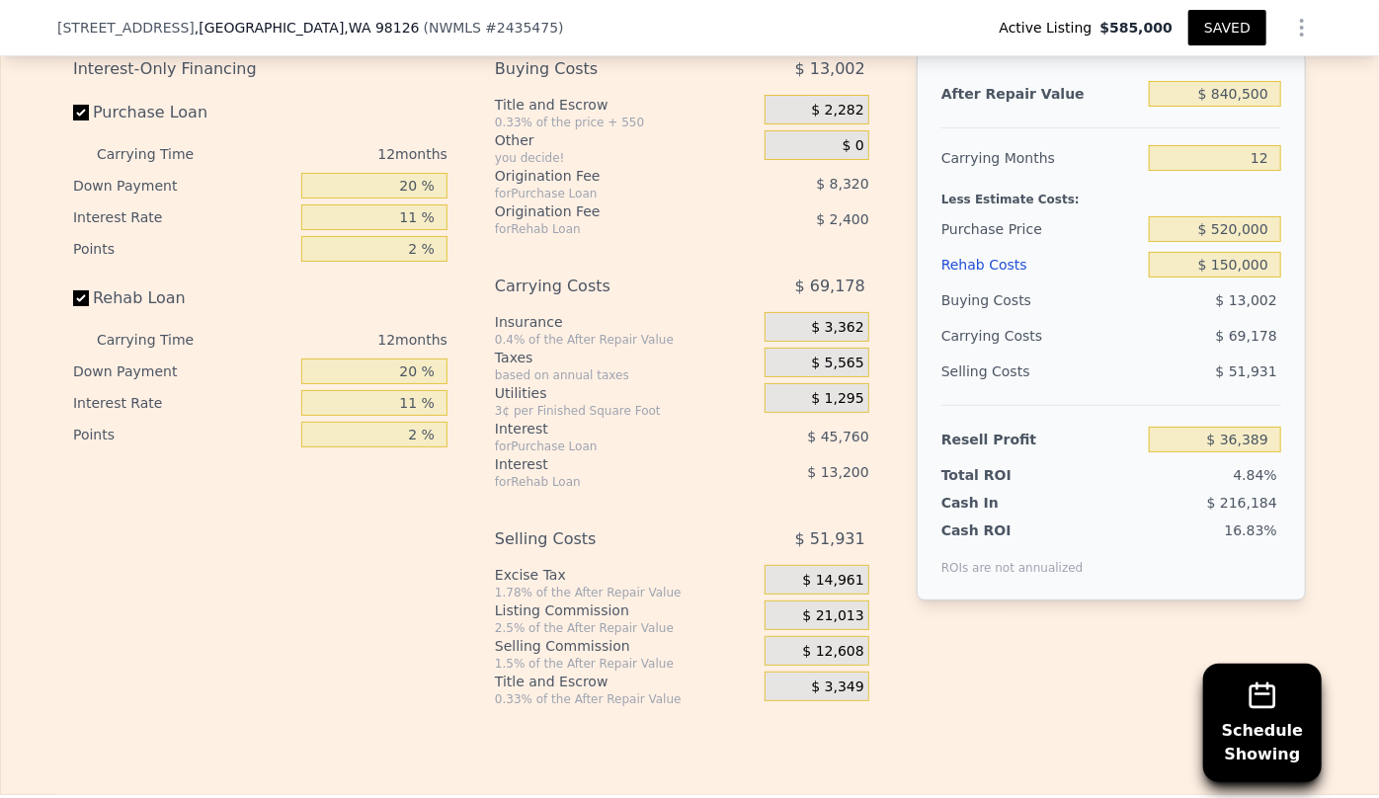
click at [1238, 21] on button "SAVED" at bounding box center [1228, 28] width 78 height 36
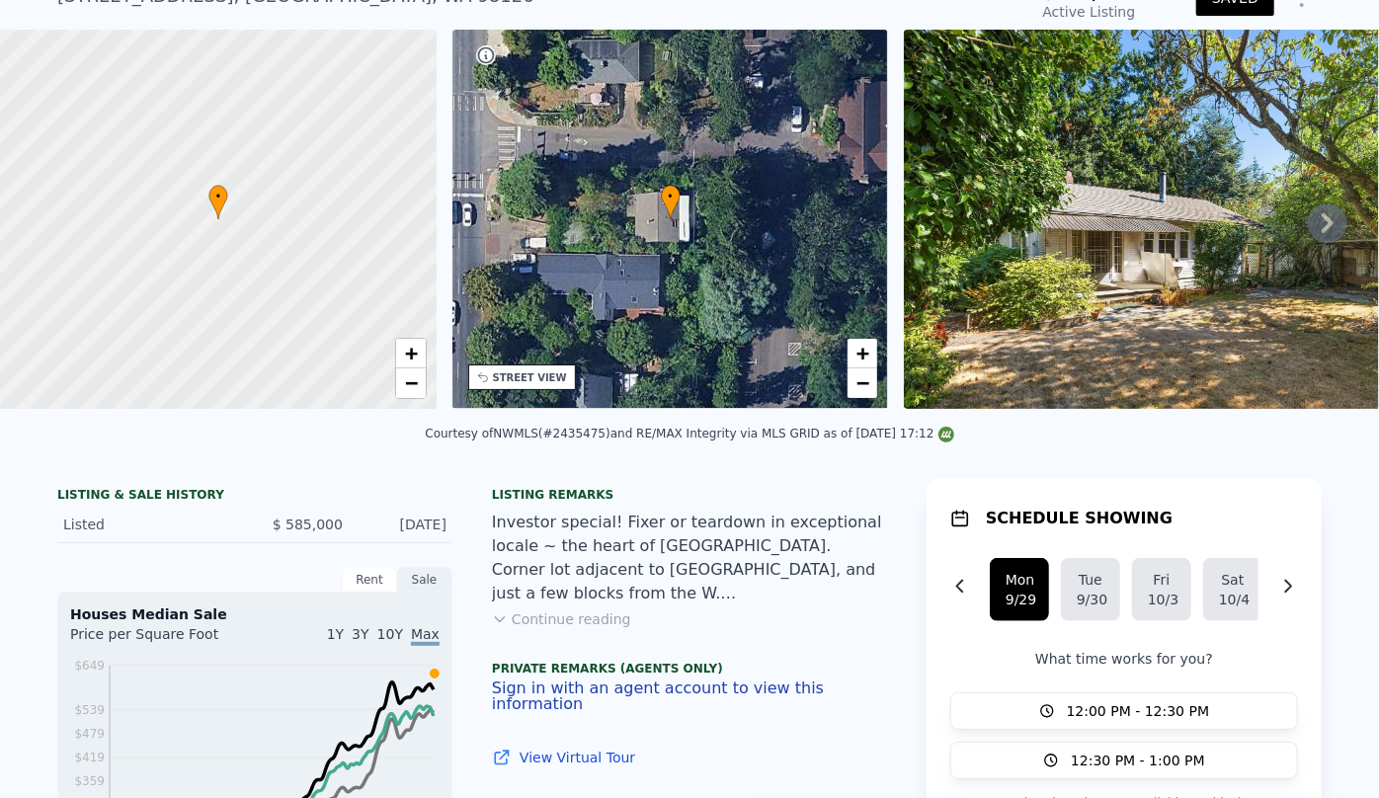
scroll to position [0, 0]
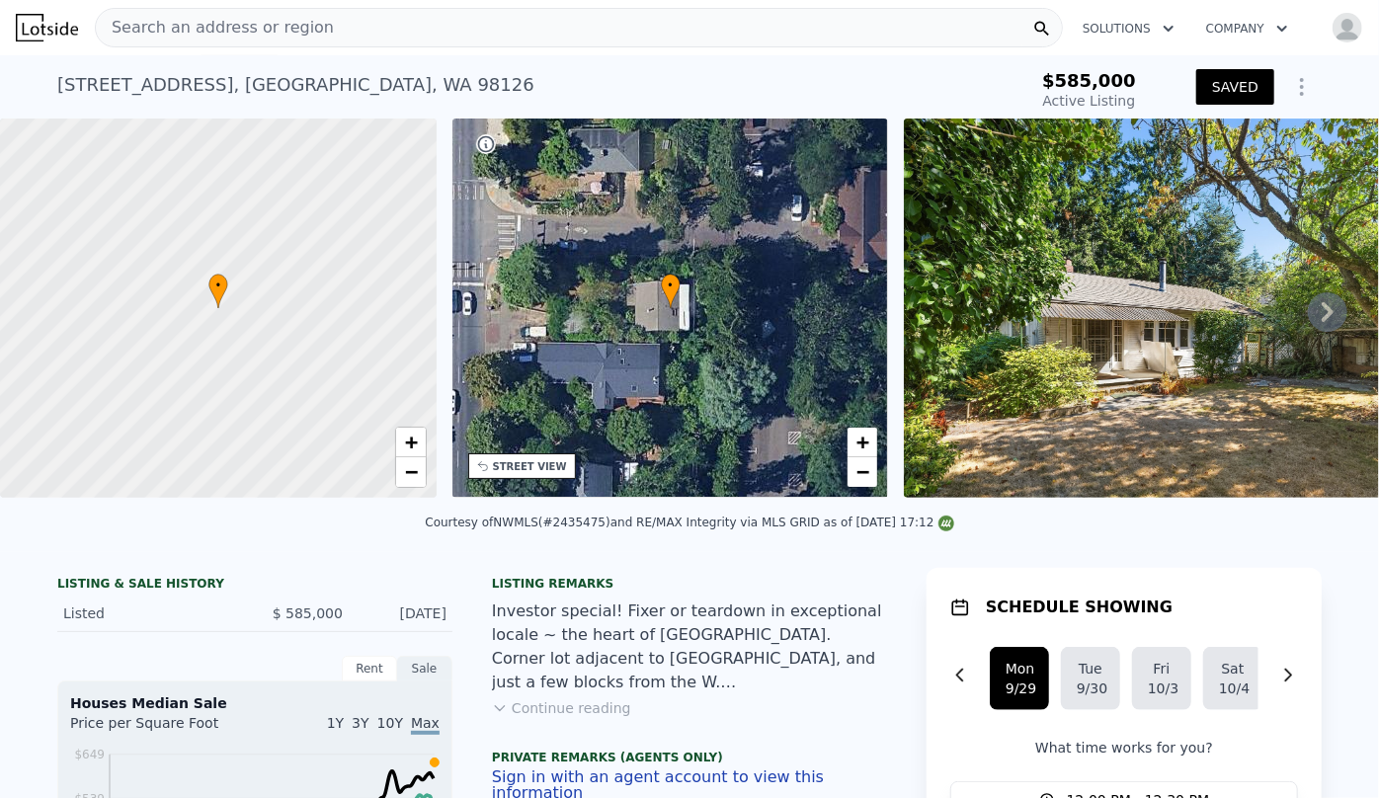
click at [1224, 105] on div "SAVED" at bounding box center [1258, 90] width 125 height 47
click at [1224, 87] on button "SAVED" at bounding box center [1235, 87] width 78 height 36
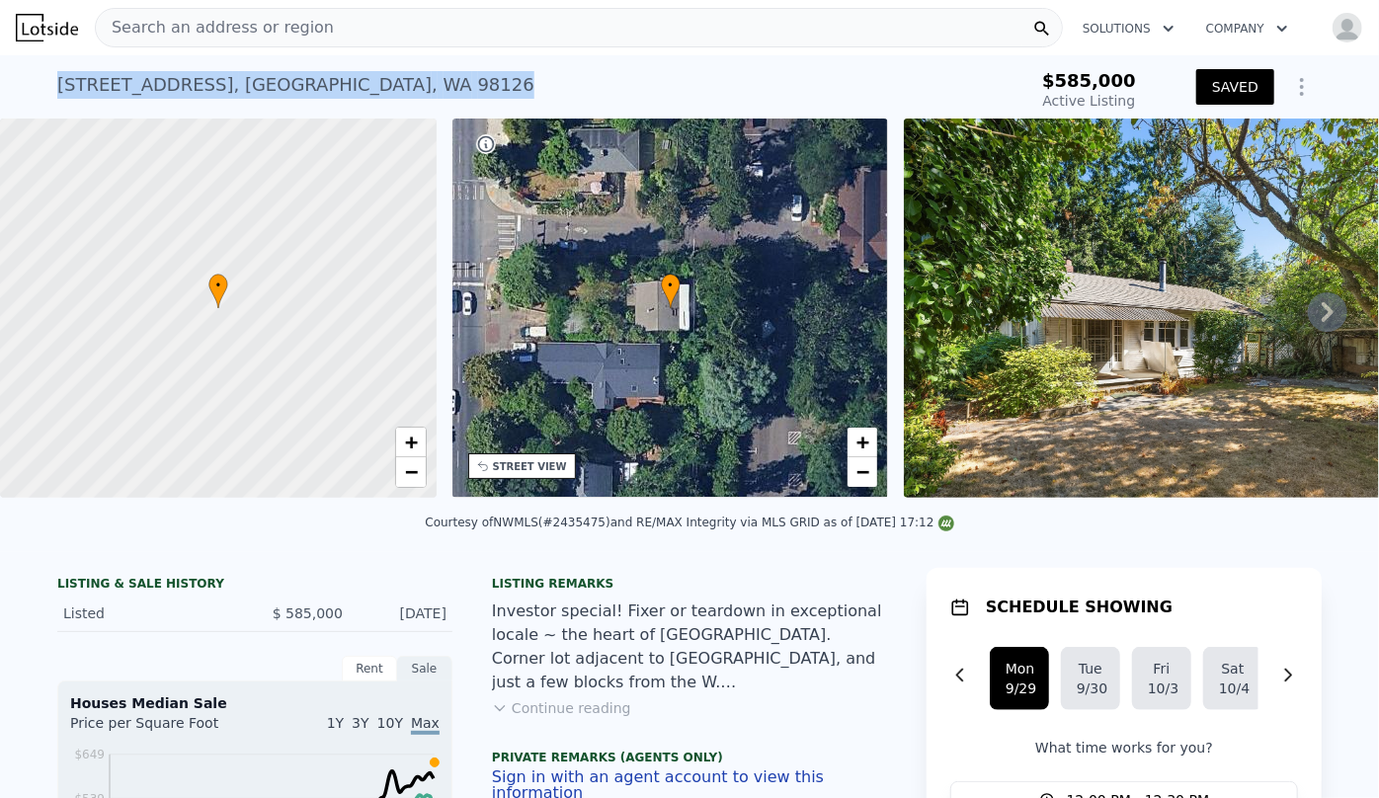
drag, startPoint x: 47, startPoint y: 92, endPoint x: 361, endPoint y: 86, distance: 313.2
click at [361, 86] on div "5202 35th Ave SW , Seattle , WA 98126 Active at $585k $585,000 Active Listing S…" at bounding box center [689, 86] width 1379 height 63
copy div "5202 35th Ave SW , Seattle , WA 98126"
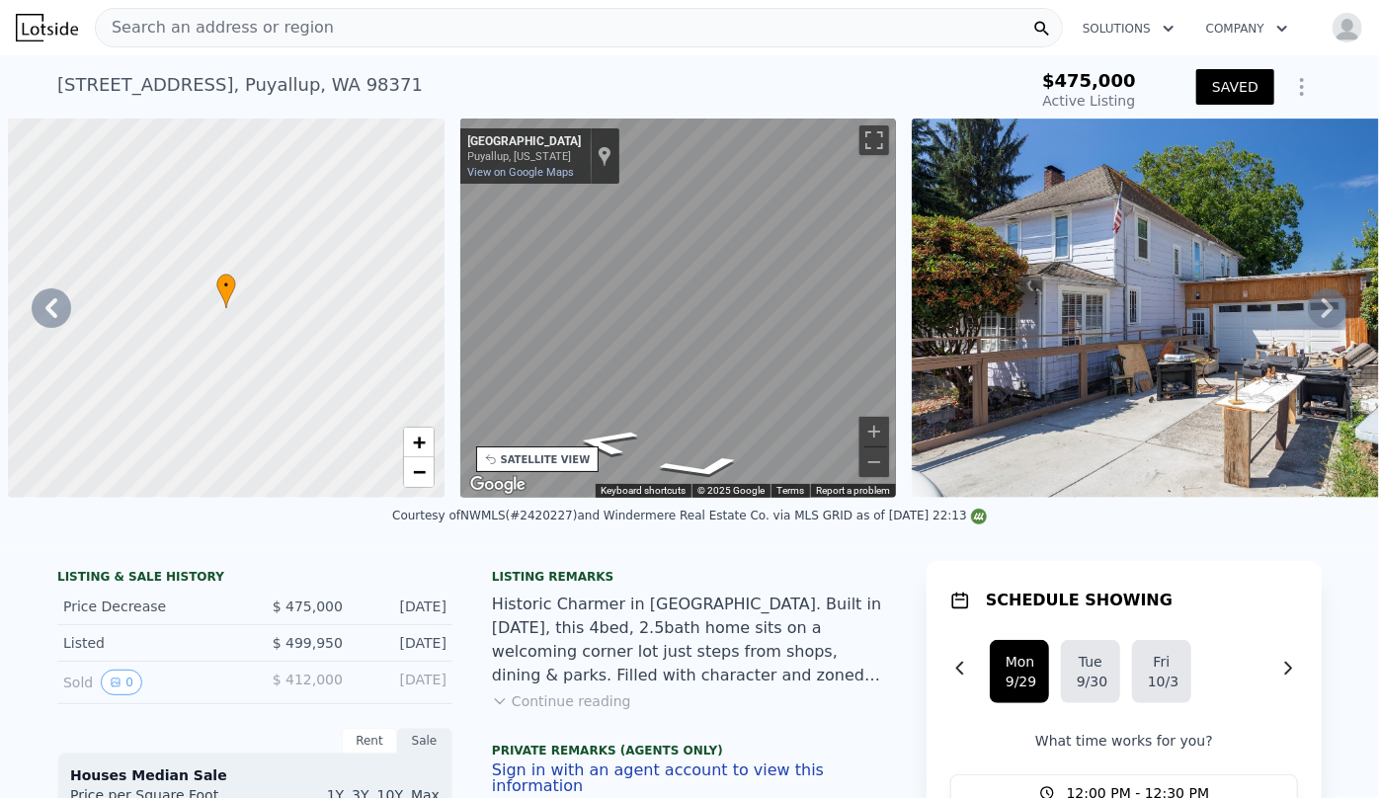
scroll to position [0, 2659]
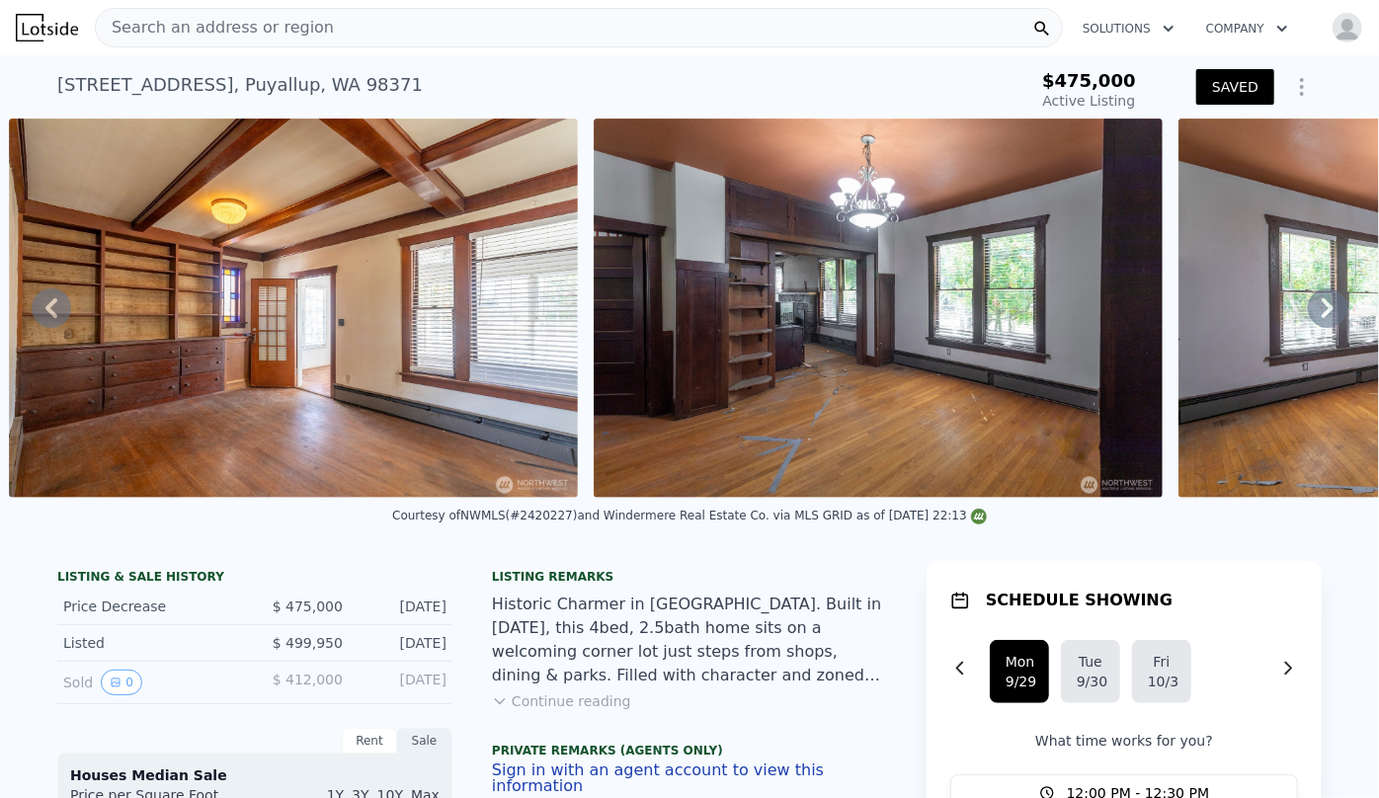
click at [234, 24] on span "Search an address or region" at bounding box center [215, 28] width 238 height 24
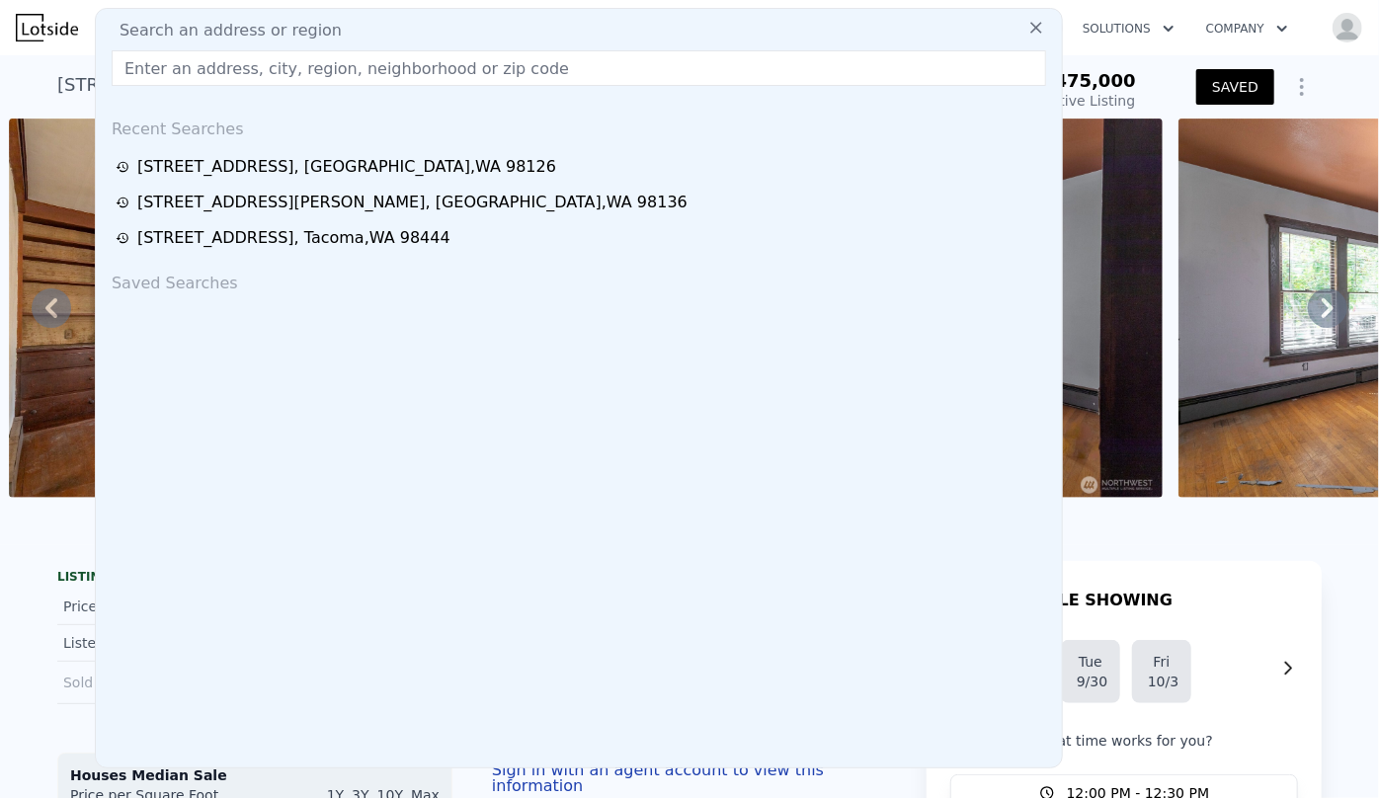
drag, startPoint x: 234, startPoint y: 24, endPoint x: 198, endPoint y: 73, distance: 61.5
click at [198, 73] on input "text" at bounding box center [579, 68] width 935 height 36
paste input "3618 S Charlestown Street, Seattle, WA 98144"
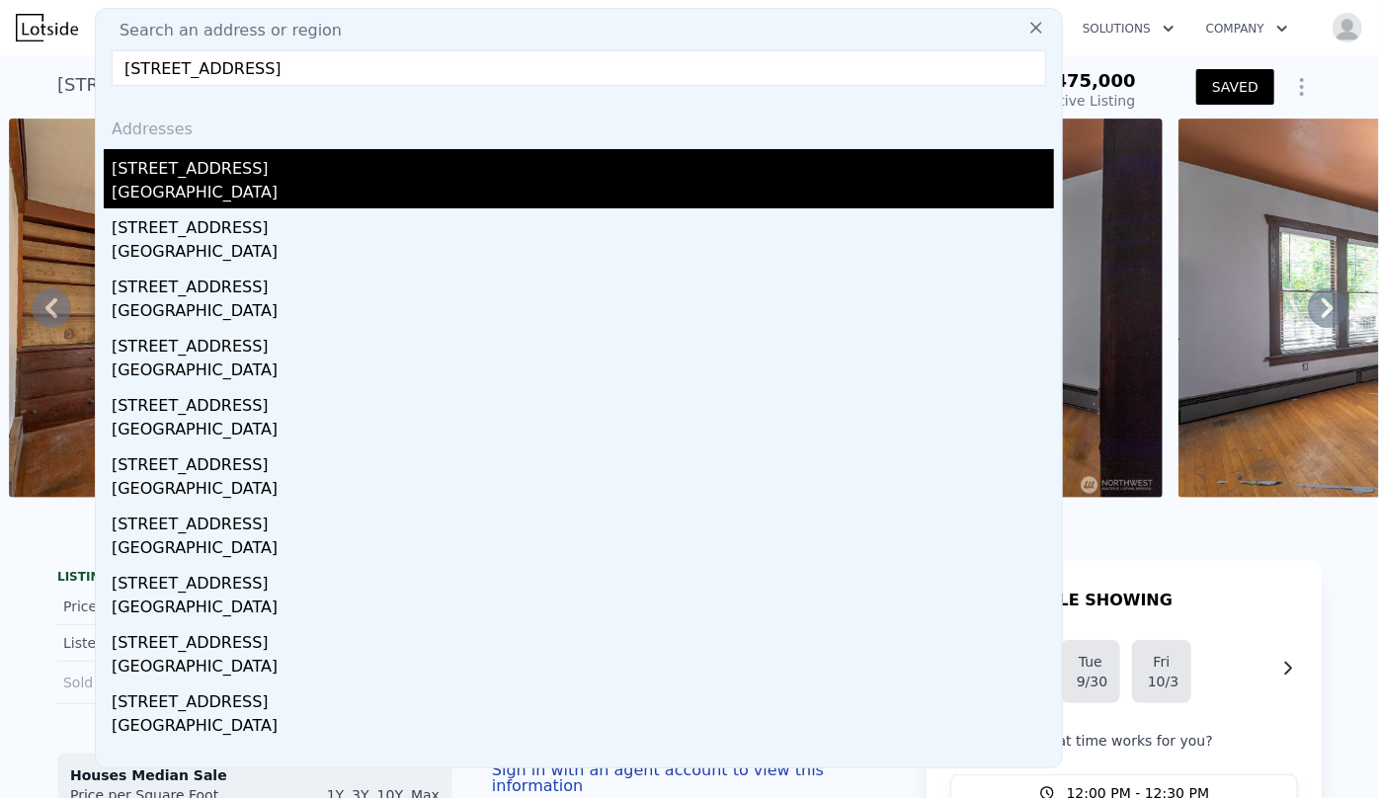
type input "3618 S Charlestown Street, Seattle, WA 98144"
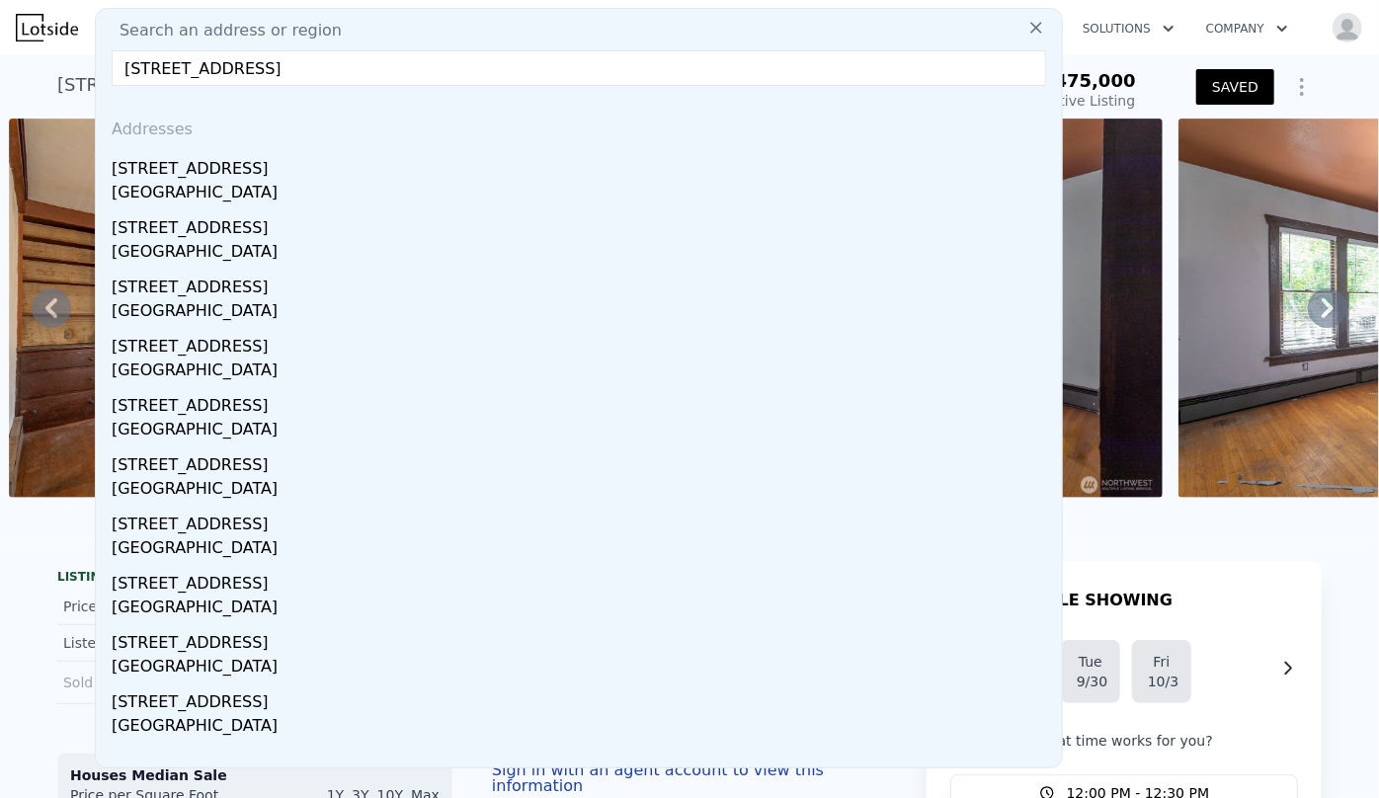
click at [268, 166] on div "[STREET_ADDRESS]" at bounding box center [583, 165] width 943 height 32
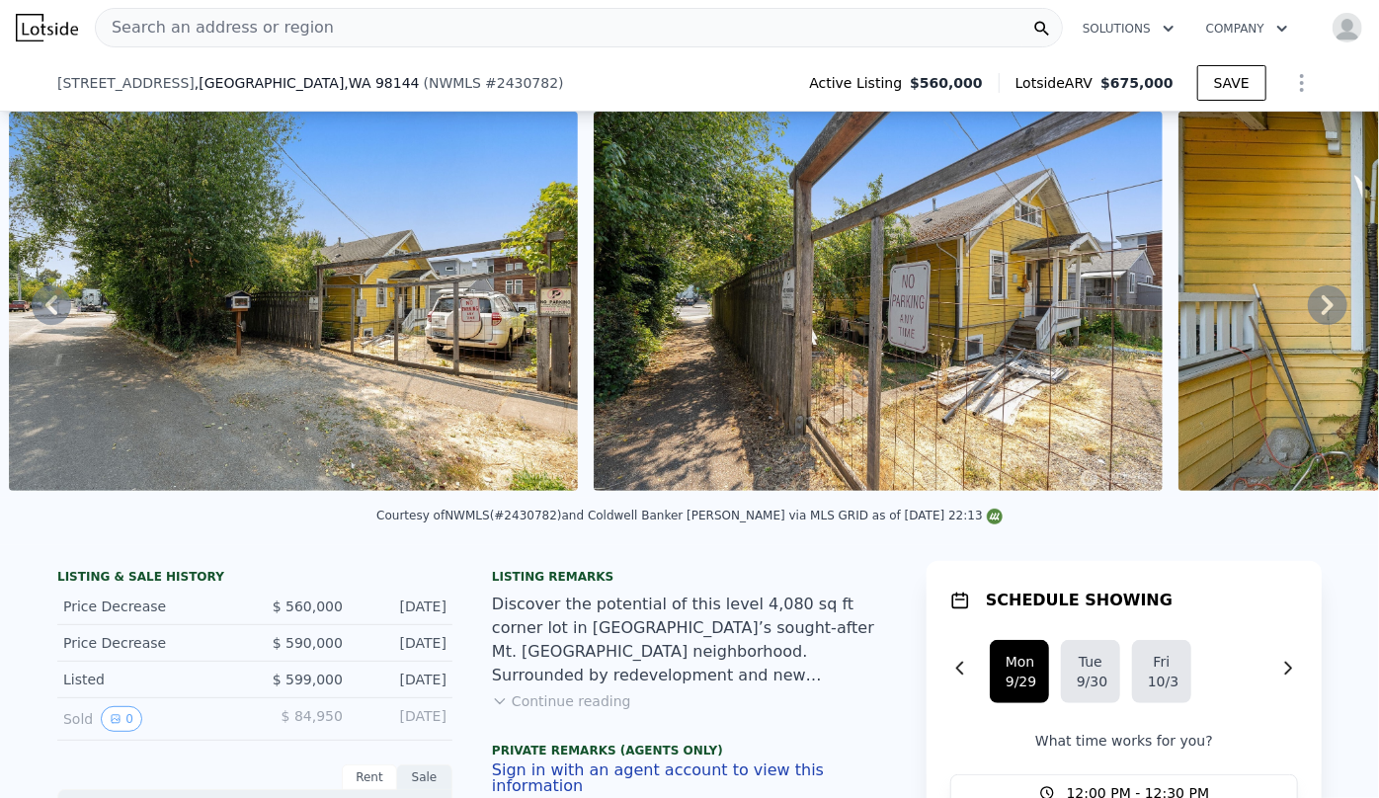
scroll to position [532, 0]
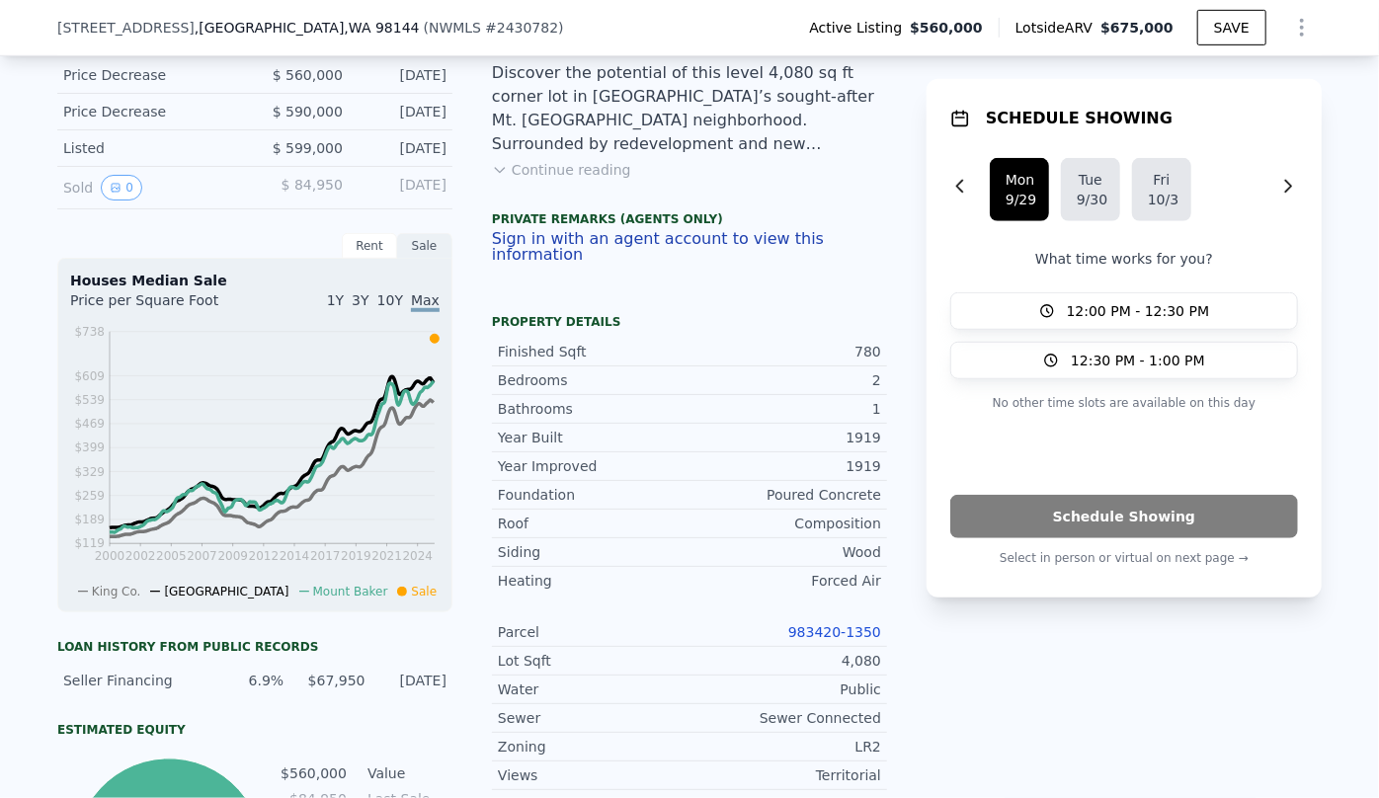
click at [806, 635] on link "983420-1350" at bounding box center [834, 632] width 93 height 16
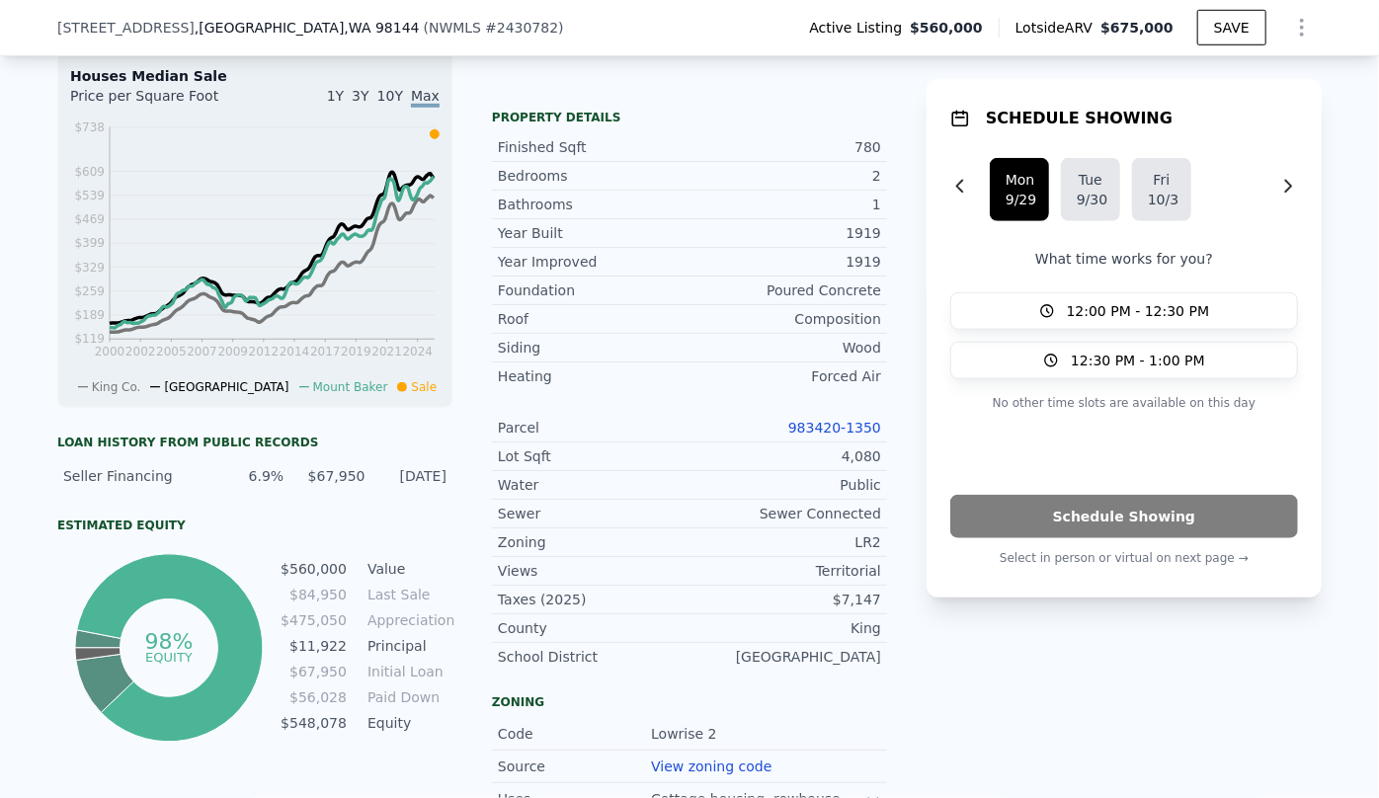
scroll to position [711, 0]
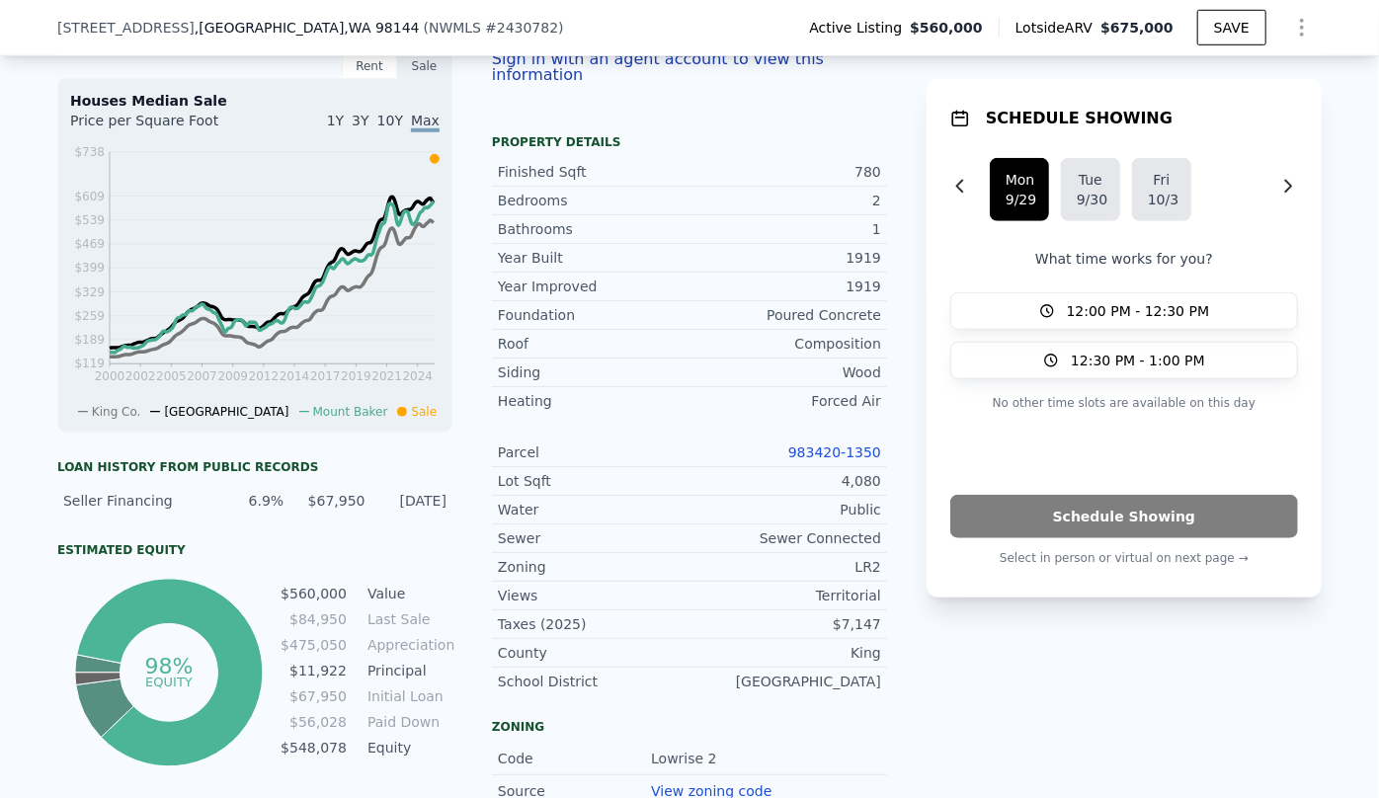
click at [1299, 35] on icon "Show Options" at bounding box center [1302, 28] width 24 height 24
click at [1280, 59] on div "Edit Structure" at bounding box center [1211, 79] width 221 height 40
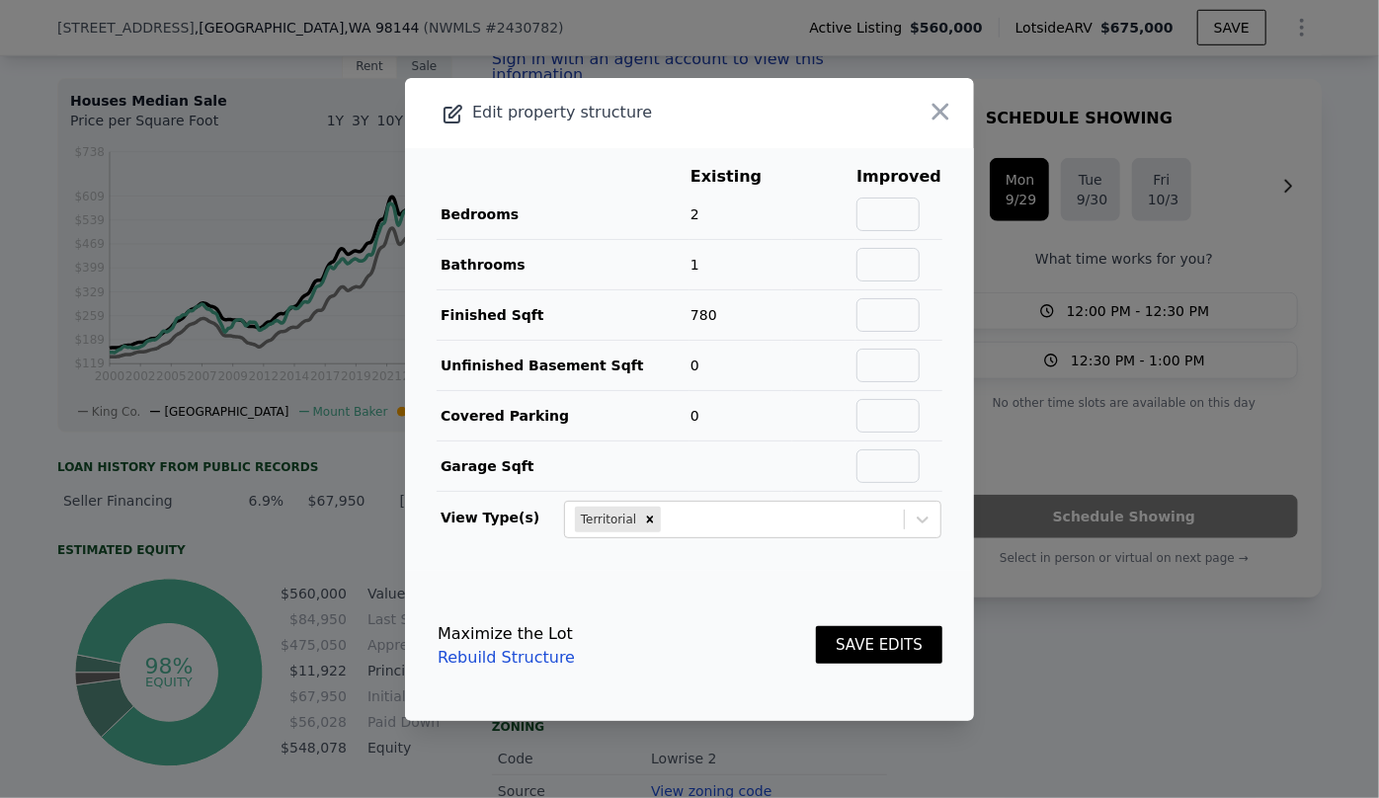
click at [878, 245] on td at bounding box center [899, 264] width 87 height 50
click at [880, 218] on input "text" at bounding box center [888, 215] width 63 height 34
type input "3"
click at [922, 261] on td at bounding box center [899, 264] width 87 height 50
click at [900, 263] on input "text" at bounding box center [888, 265] width 63 height 34
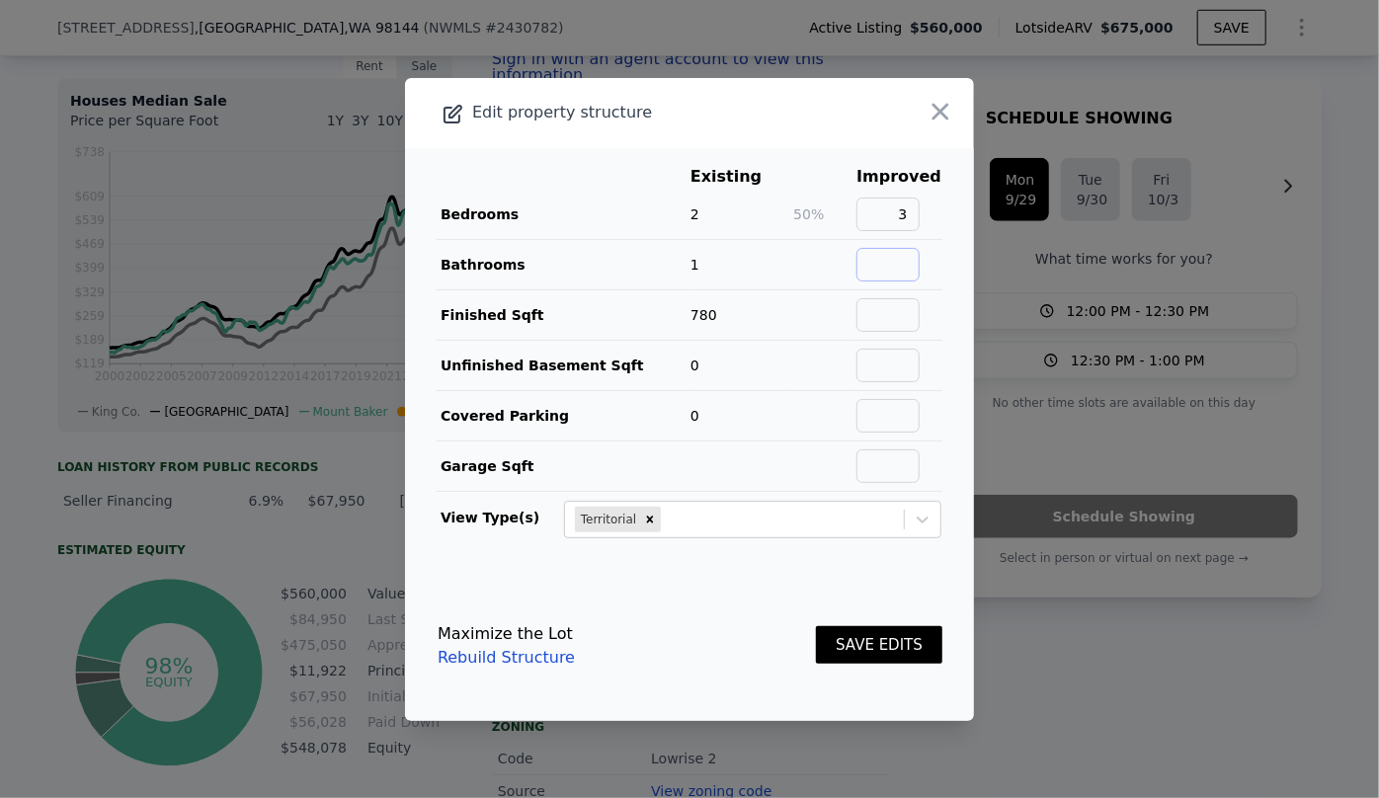
type input "2"
click at [861, 314] on input "text" at bounding box center [888, 315] width 63 height 34
type input "1560"
click at [867, 642] on button "SAVE EDITS" at bounding box center [879, 645] width 126 height 39
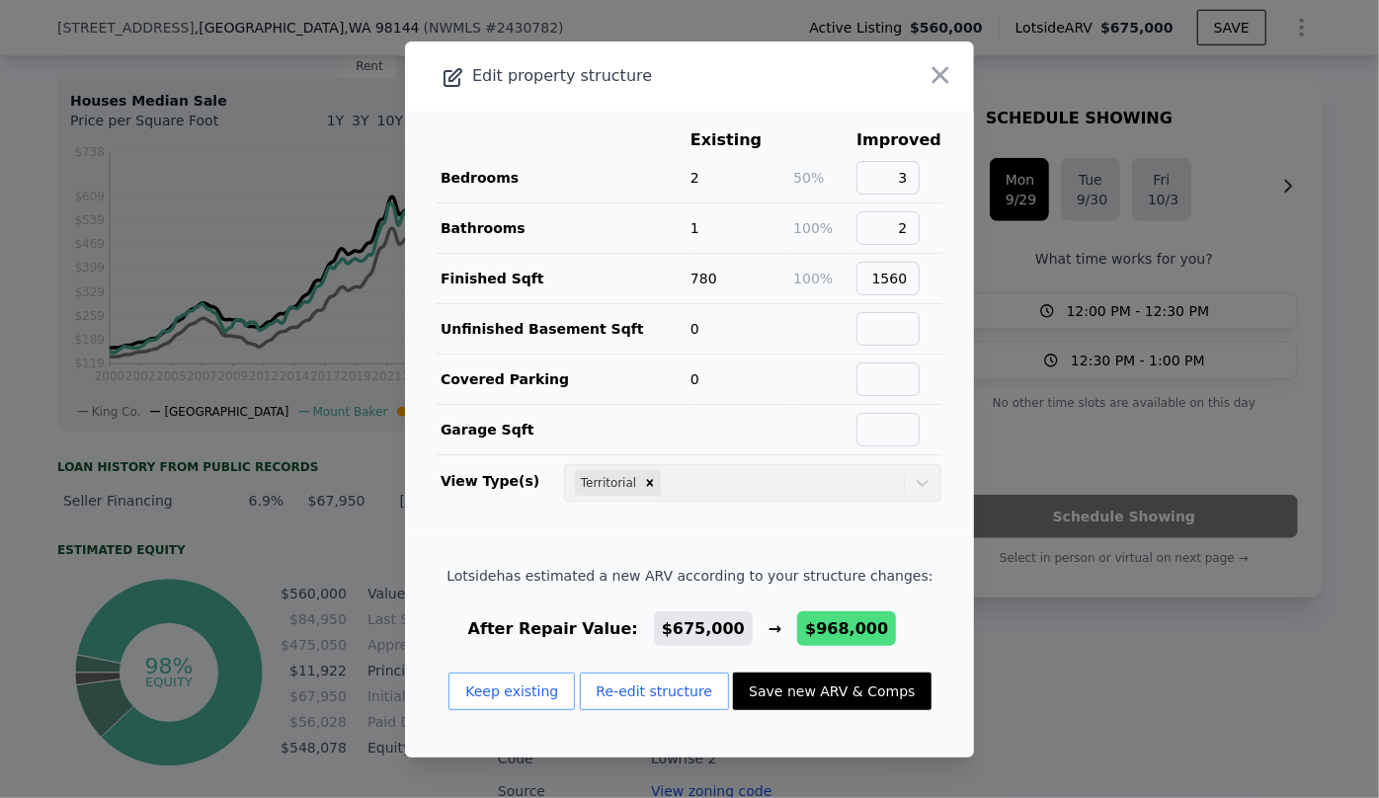
click at [850, 685] on button "Save new ARV & Comps" at bounding box center [832, 692] width 198 height 38
type input "2"
type input "4"
type input "3"
type input "1190"
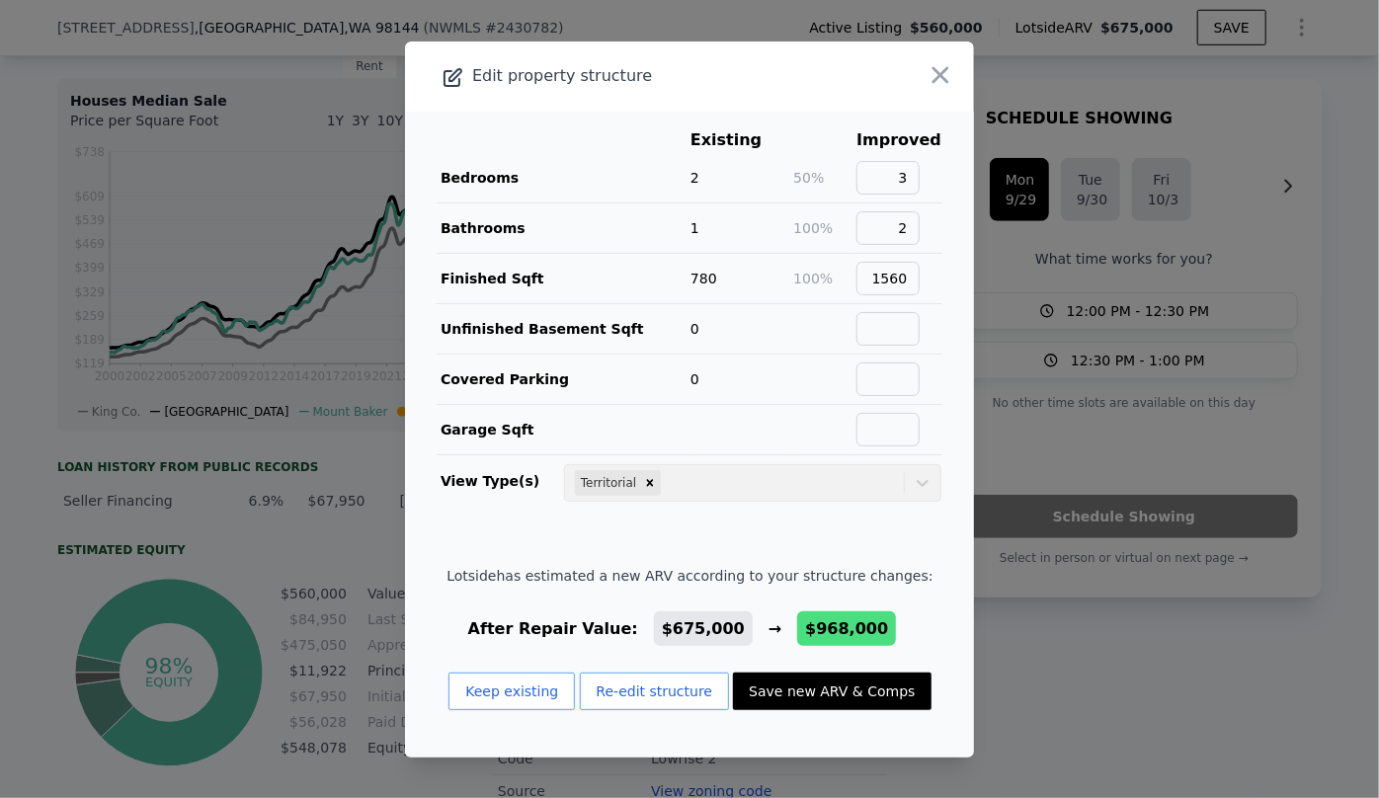
type input "2130"
type input "2527"
type input "6721"
type input "$ 968,000"
type input "$ 296,450"
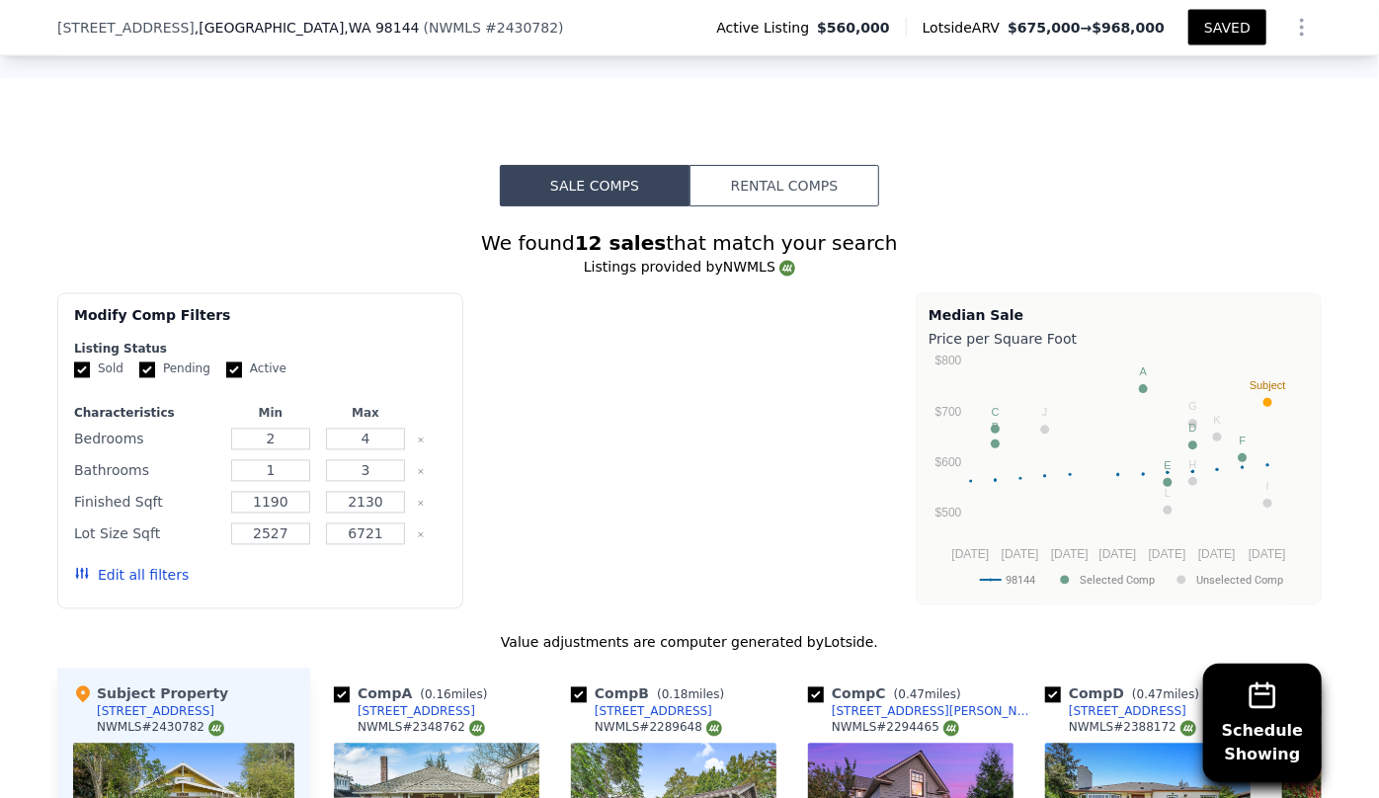
scroll to position [2058, 0]
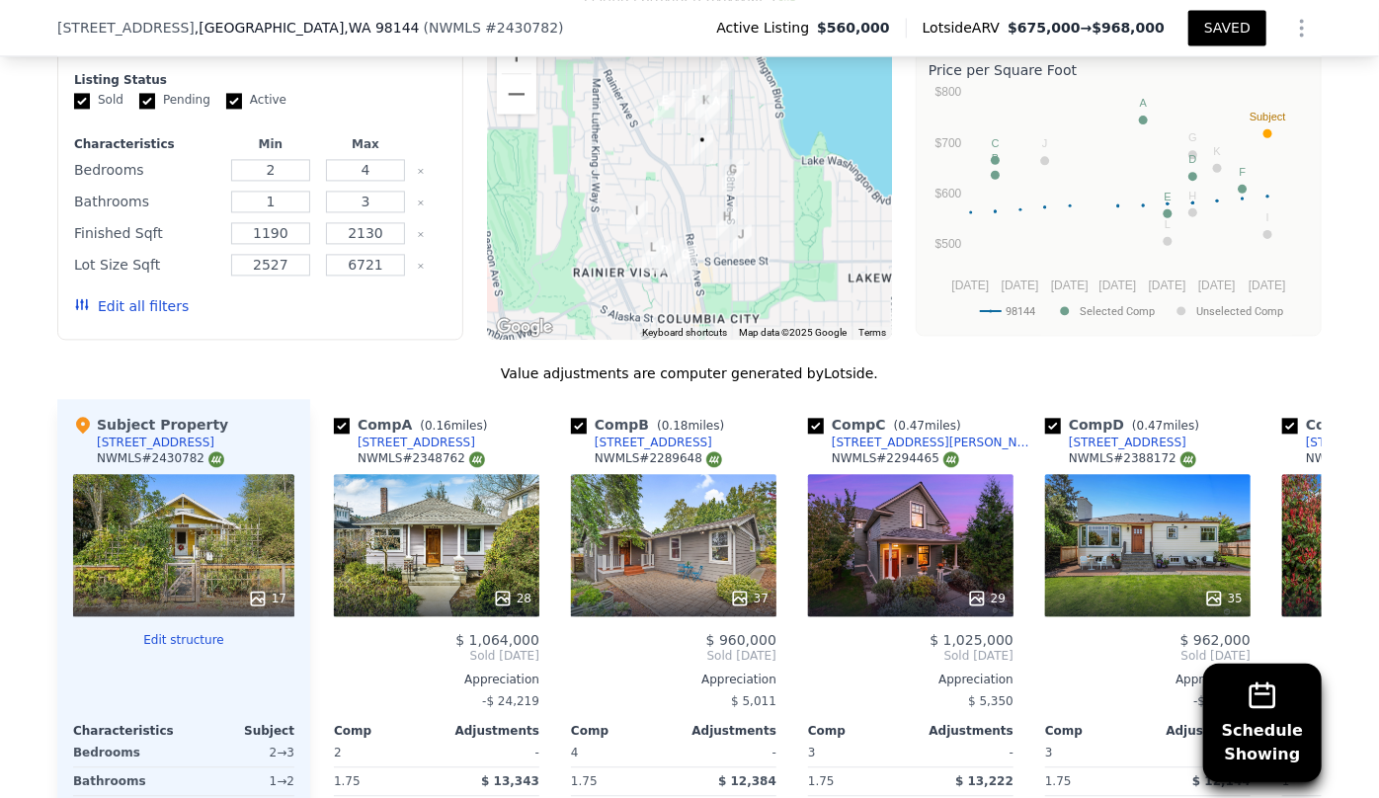
click at [148, 298] on button "Edit all filters" at bounding box center [131, 306] width 115 height 20
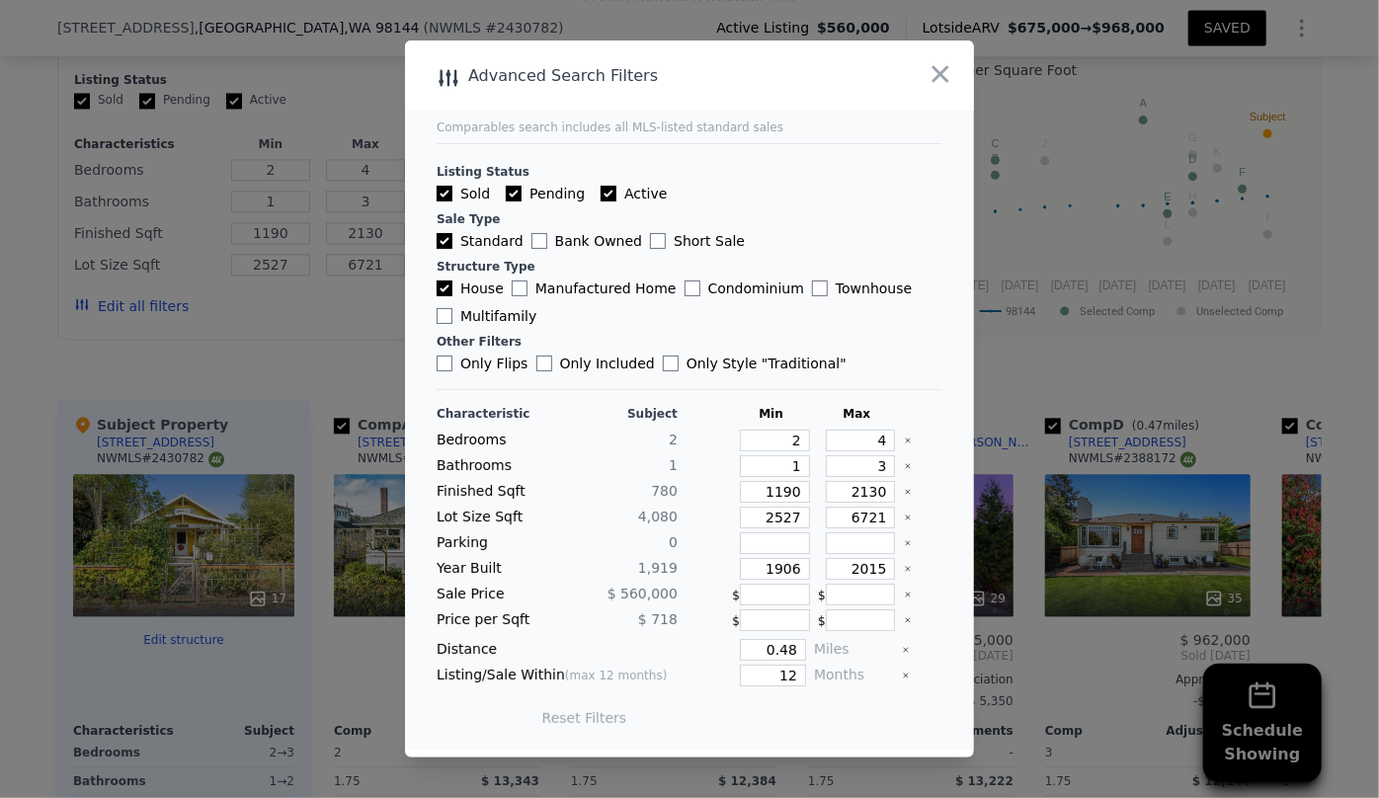
click at [148, 303] on div at bounding box center [689, 399] width 1379 height 798
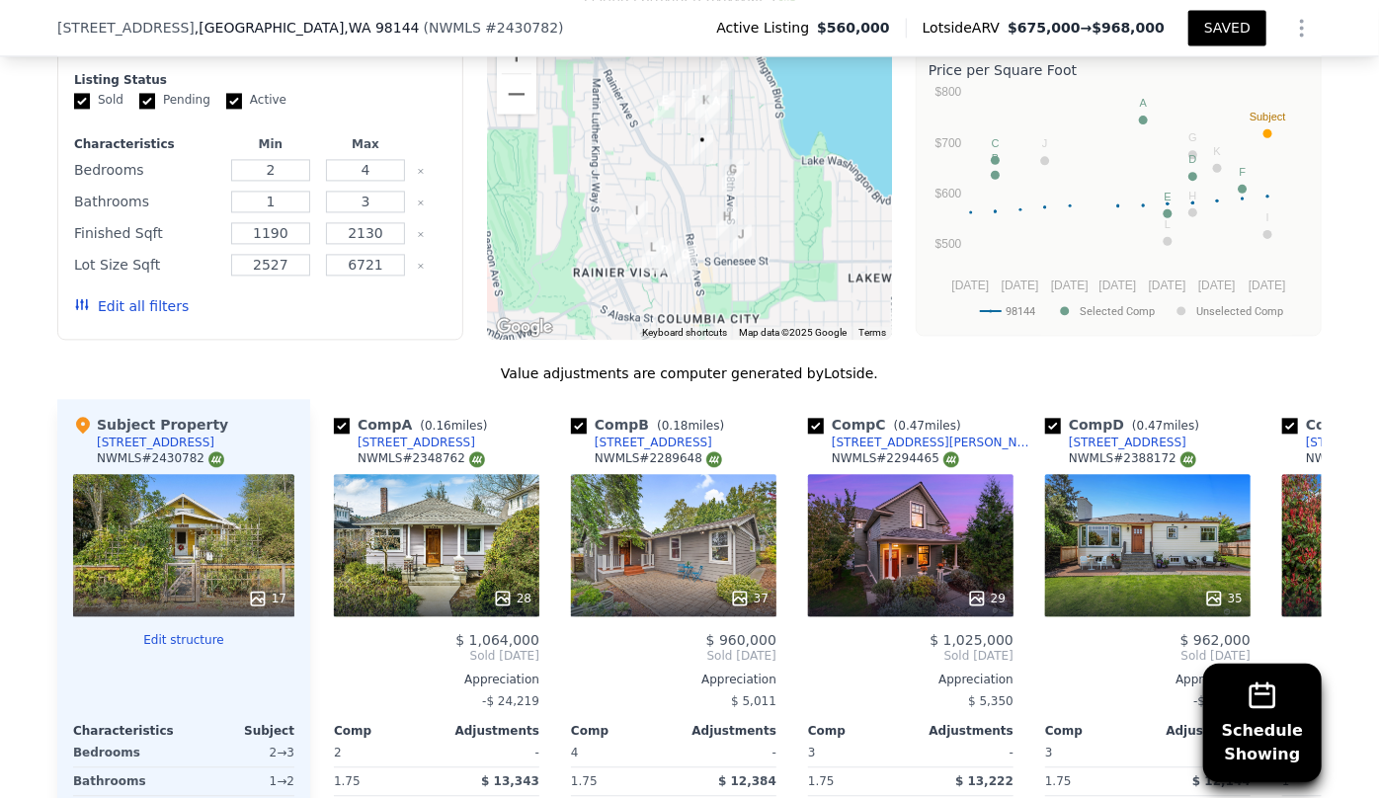
click at [162, 304] on button "Edit all filters" at bounding box center [131, 306] width 115 height 20
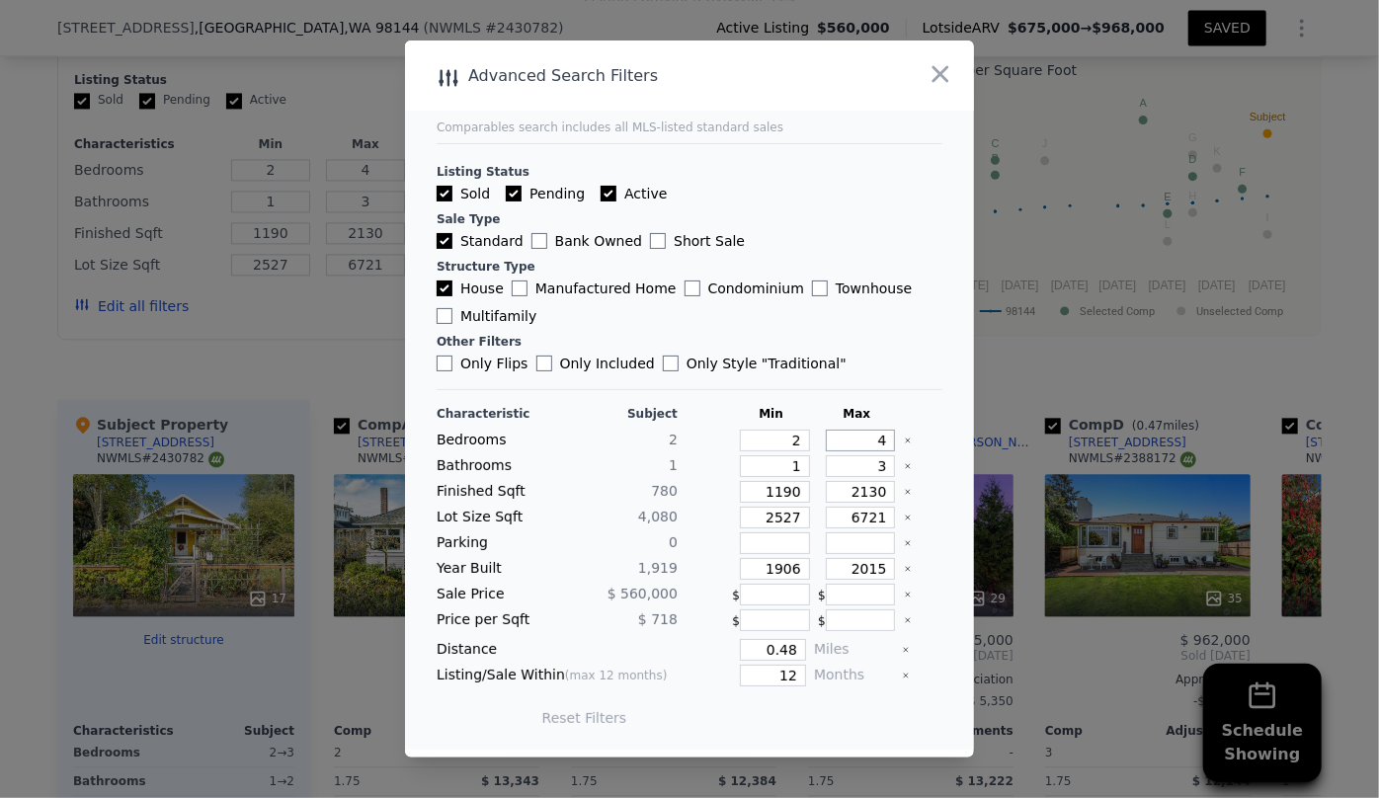
drag, startPoint x: 876, startPoint y: 445, endPoint x: 811, endPoint y: 437, distance: 65.7
click at [818, 437] on div "4" at bounding box center [857, 441] width 78 height 22
type input "3"
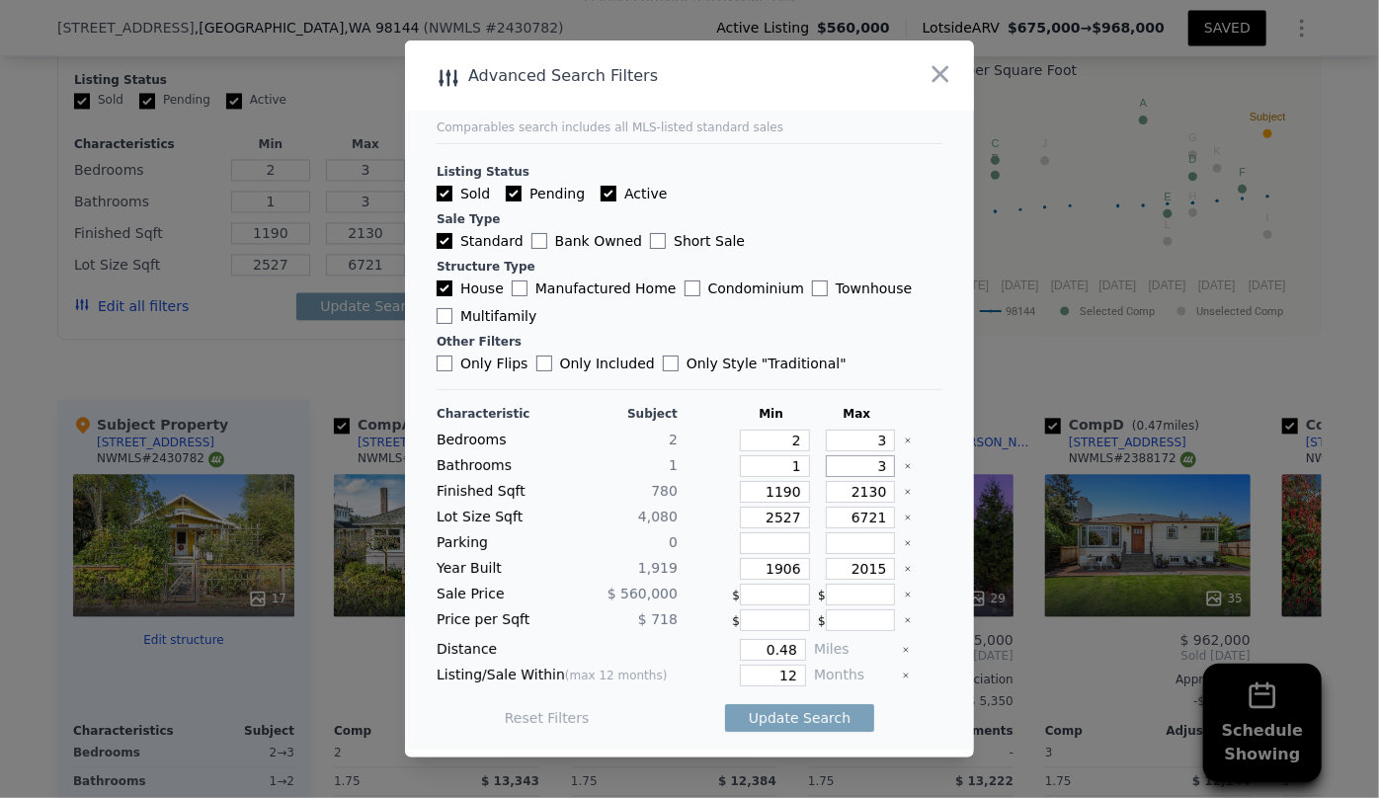
drag, startPoint x: 876, startPoint y: 466, endPoint x: 814, endPoint y: 464, distance: 62.3
click at [826, 464] on input "3" at bounding box center [861, 466] width 70 height 22
drag, startPoint x: 796, startPoint y: 496, endPoint x: 731, endPoint y: 497, distance: 65.2
click at [740, 497] on input "1190" at bounding box center [775, 492] width 70 height 22
type input "1"
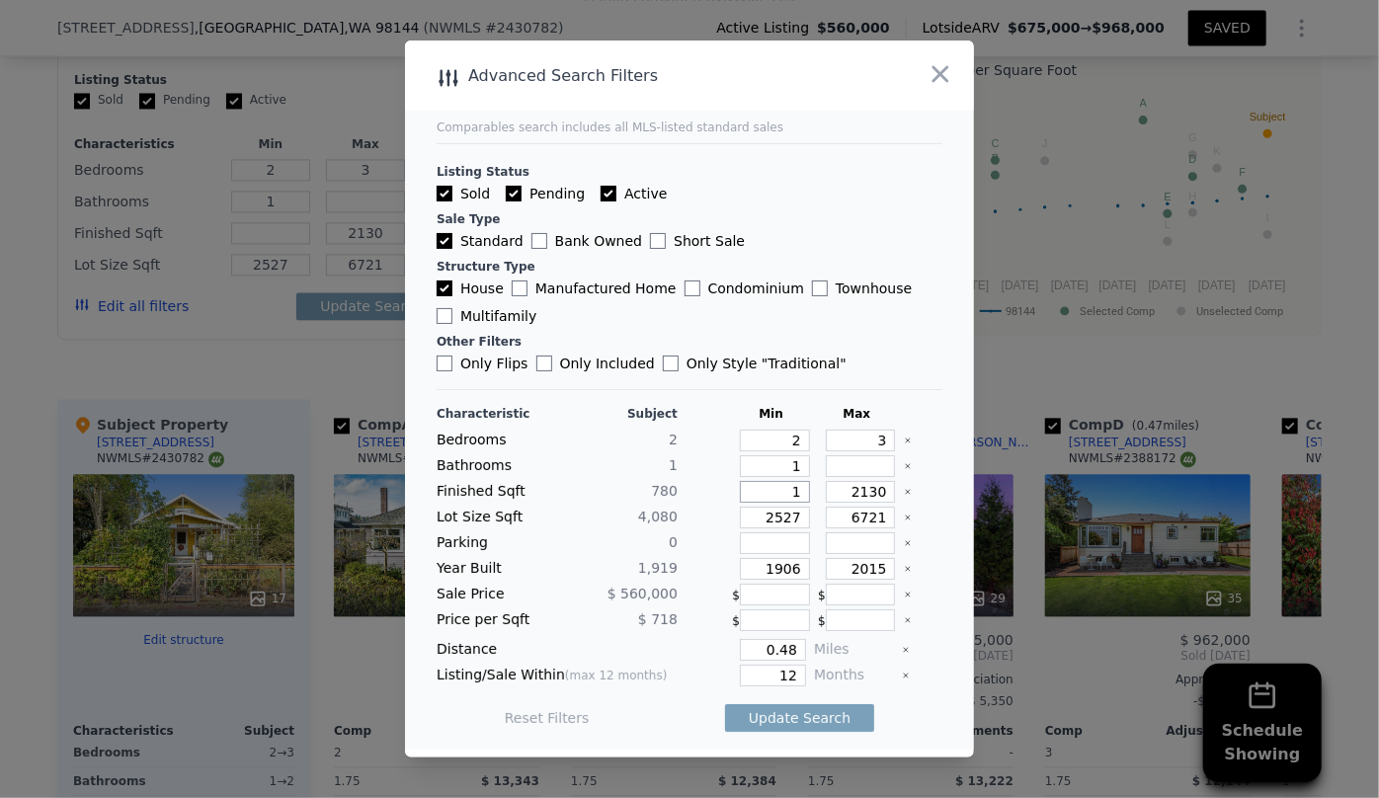
type input "1"
type input "13"
type input "130"
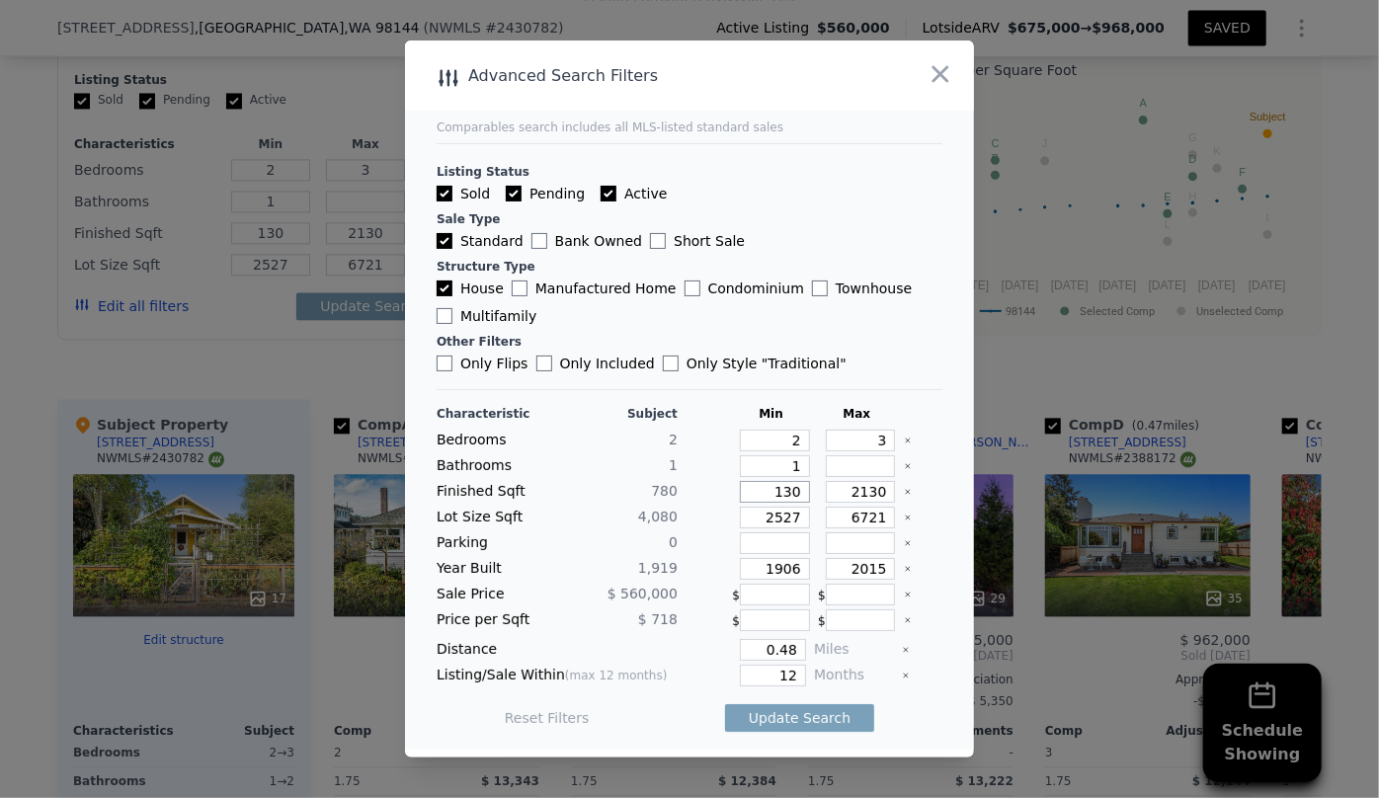
type input "1300"
drag, startPoint x: 873, startPoint y: 491, endPoint x: 743, endPoint y: 494, distance: 130.4
click at [743, 494] on div "Finished Sqft 780 1300 2130" at bounding box center [690, 492] width 506 height 22
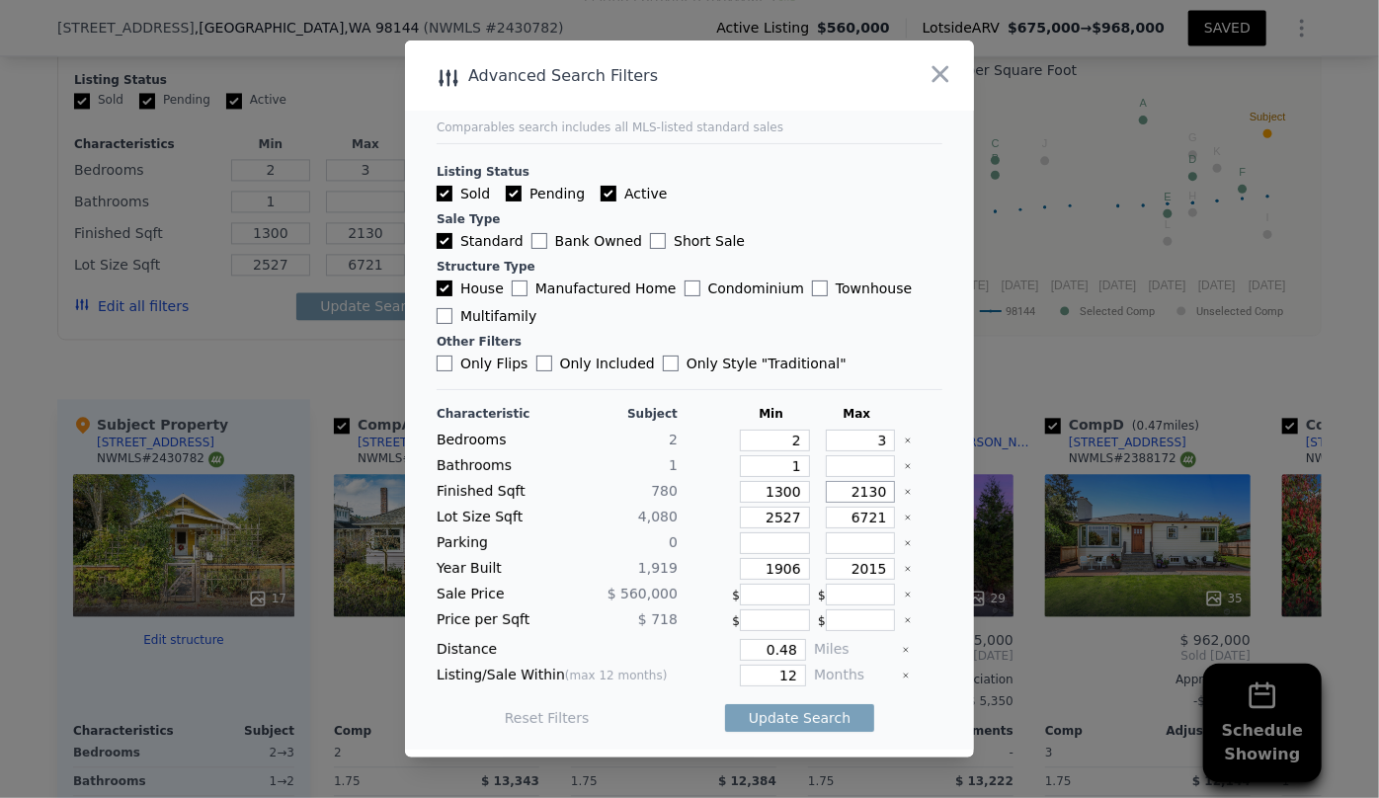
type input "1"
type input "17"
type input "170"
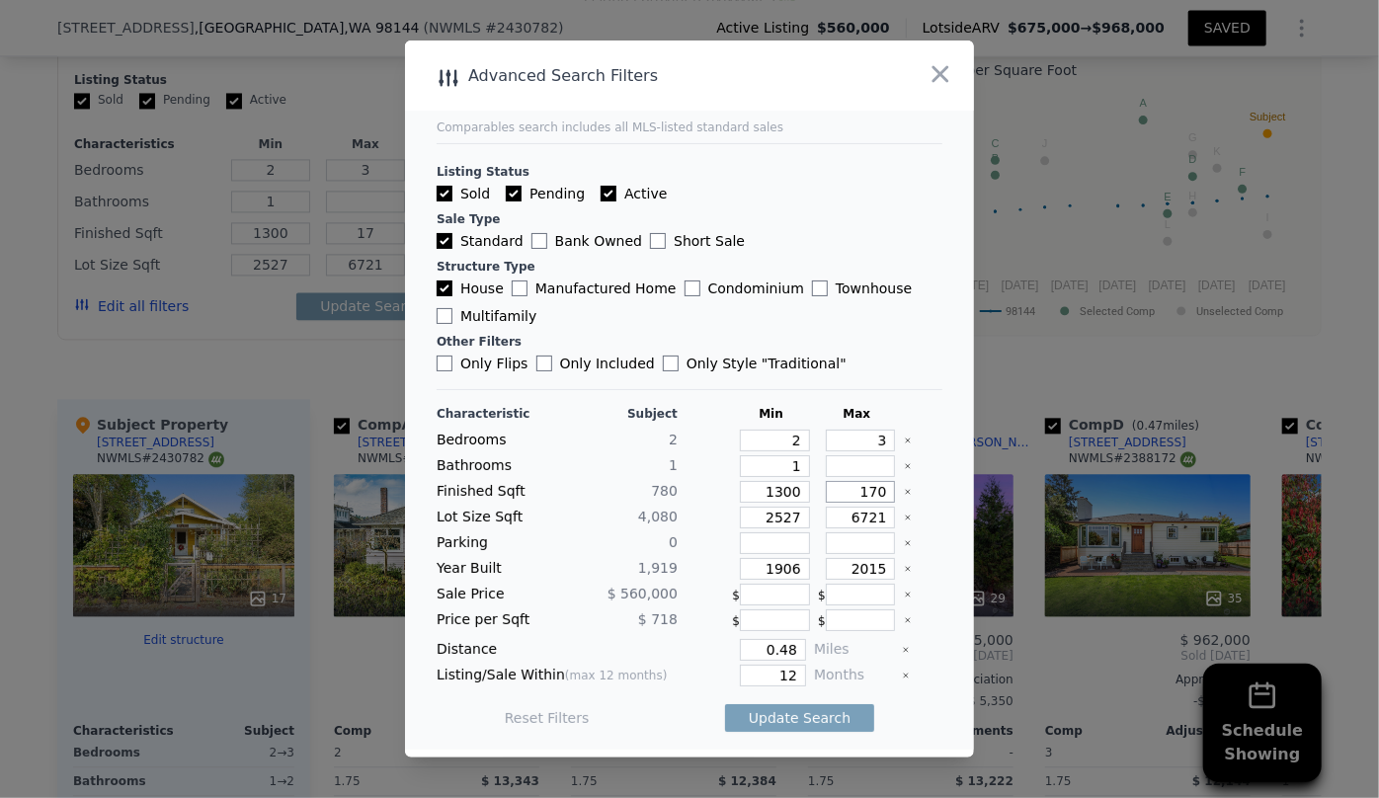
type input "170"
type input "1700"
drag, startPoint x: 792, startPoint y: 515, endPoint x: 725, endPoint y: 517, distance: 67.2
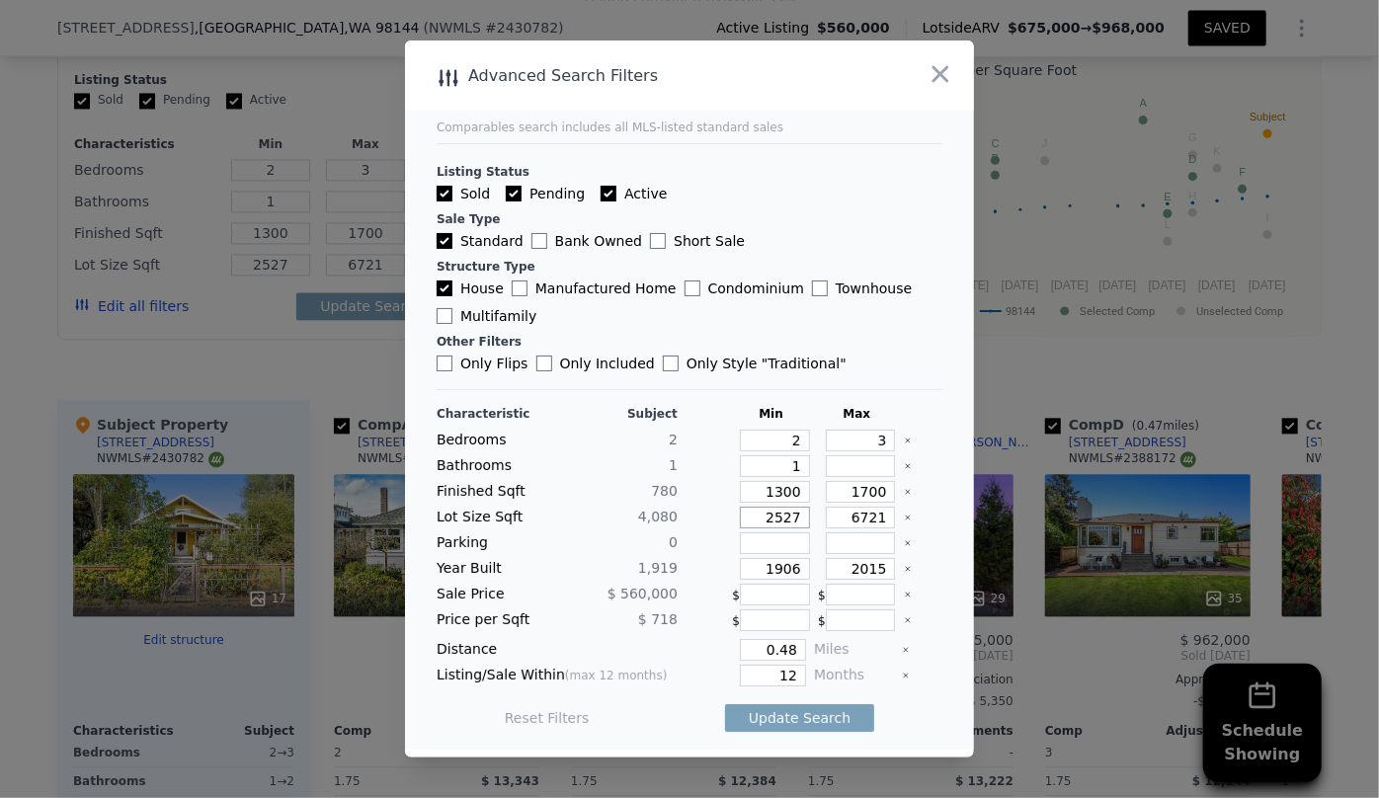
click at [743, 519] on input "2527" at bounding box center [775, 518] width 70 height 22
drag, startPoint x: 797, startPoint y: 571, endPoint x: 754, endPoint y: 566, distance: 43.7
click at [754, 566] on input "1906" at bounding box center [775, 569] width 70 height 22
drag, startPoint x: 880, startPoint y: 571, endPoint x: 744, endPoint y: 566, distance: 136.4
click at [744, 566] on div "Year Built 1,919 2015" at bounding box center [690, 569] width 506 height 22
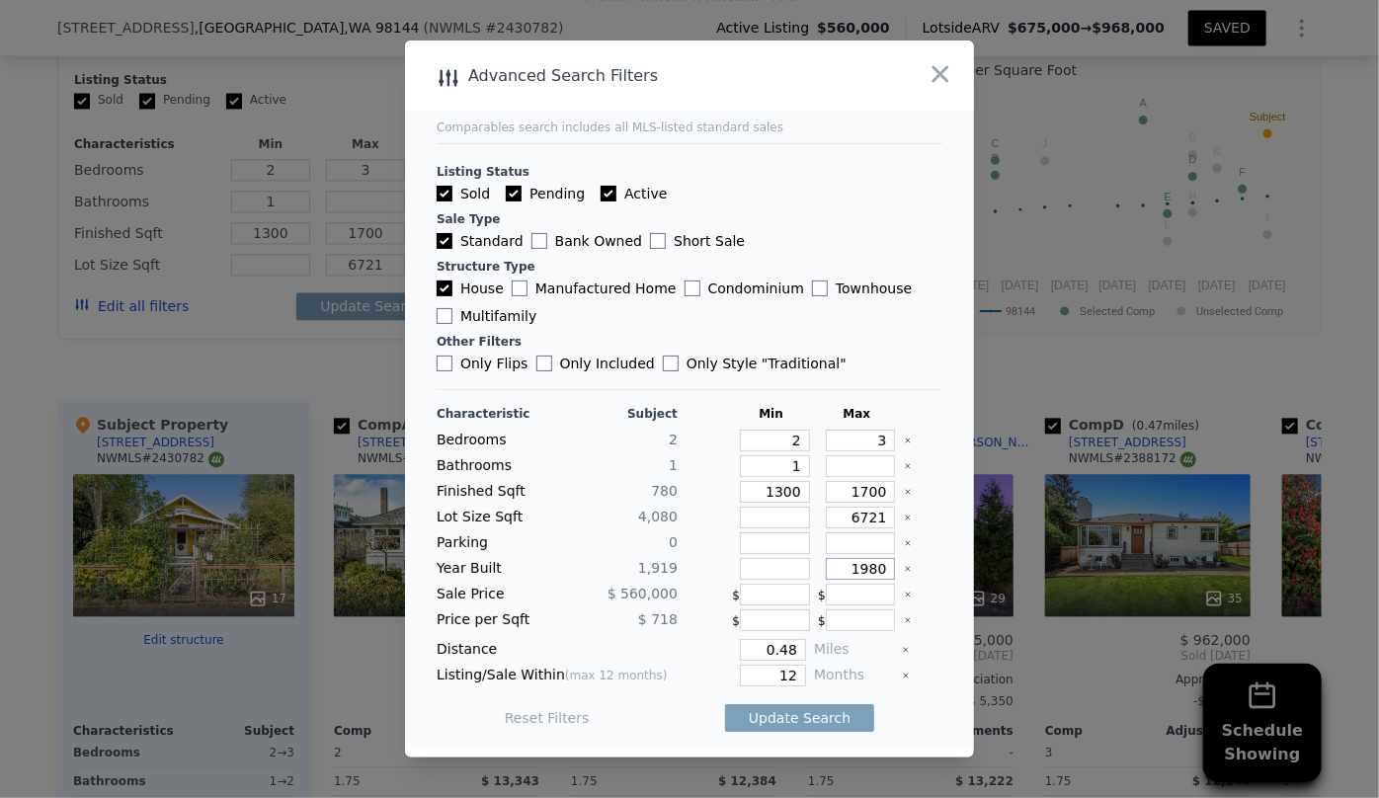
type input "1980"
drag, startPoint x: 792, startPoint y: 652, endPoint x: 620, endPoint y: 654, distance: 171.9
click at [620, 654] on div "Distance 0.48 Miles" at bounding box center [690, 650] width 506 height 22
type input "0.5"
drag, startPoint x: 795, startPoint y: 676, endPoint x: 692, endPoint y: 673, distance: 103.8
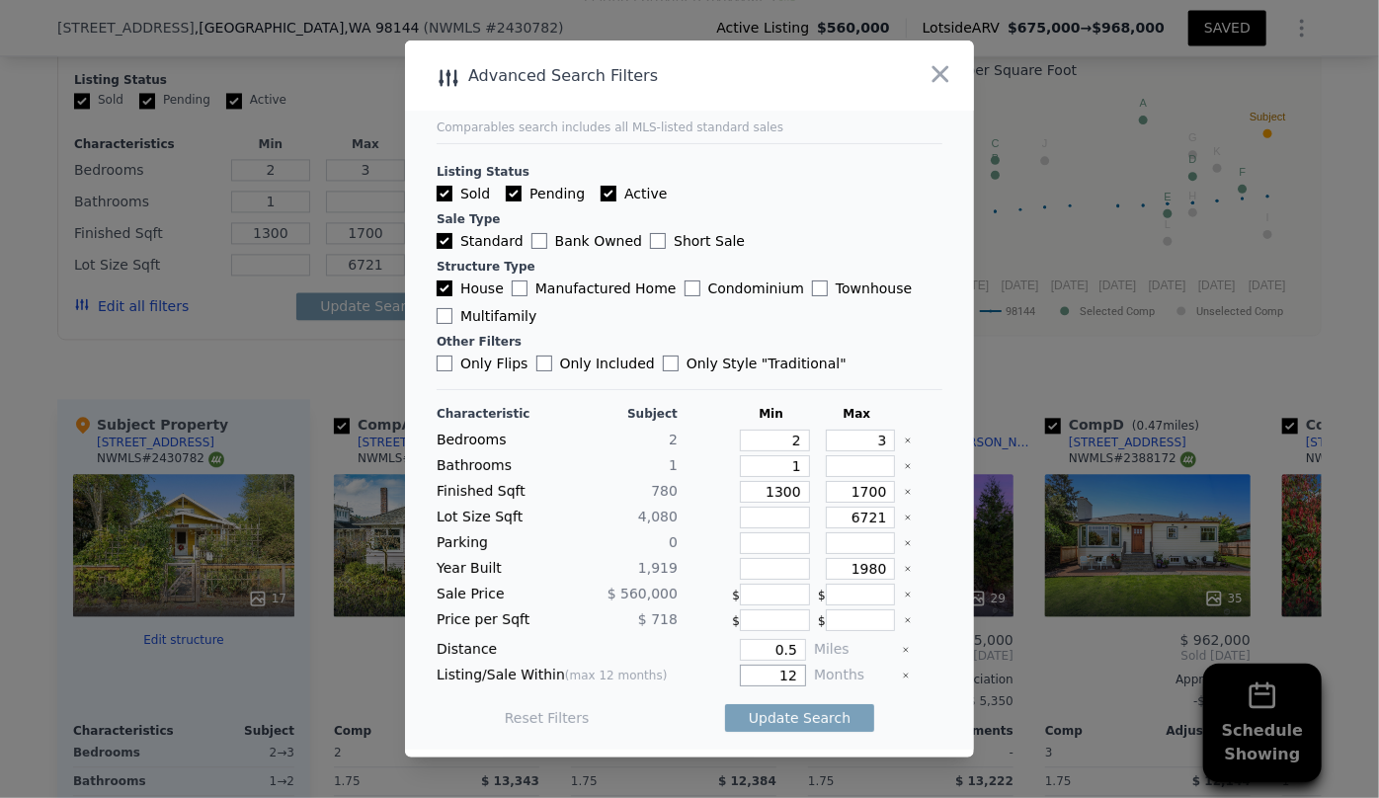
click at [692, 673] on div "12" at bounding box center [746, 676] width 121 height 22
type input "6"
click at [744, 727] on button "Update Search" at bounding box center [799, 718] width 149 height 28
checkbox input "false"
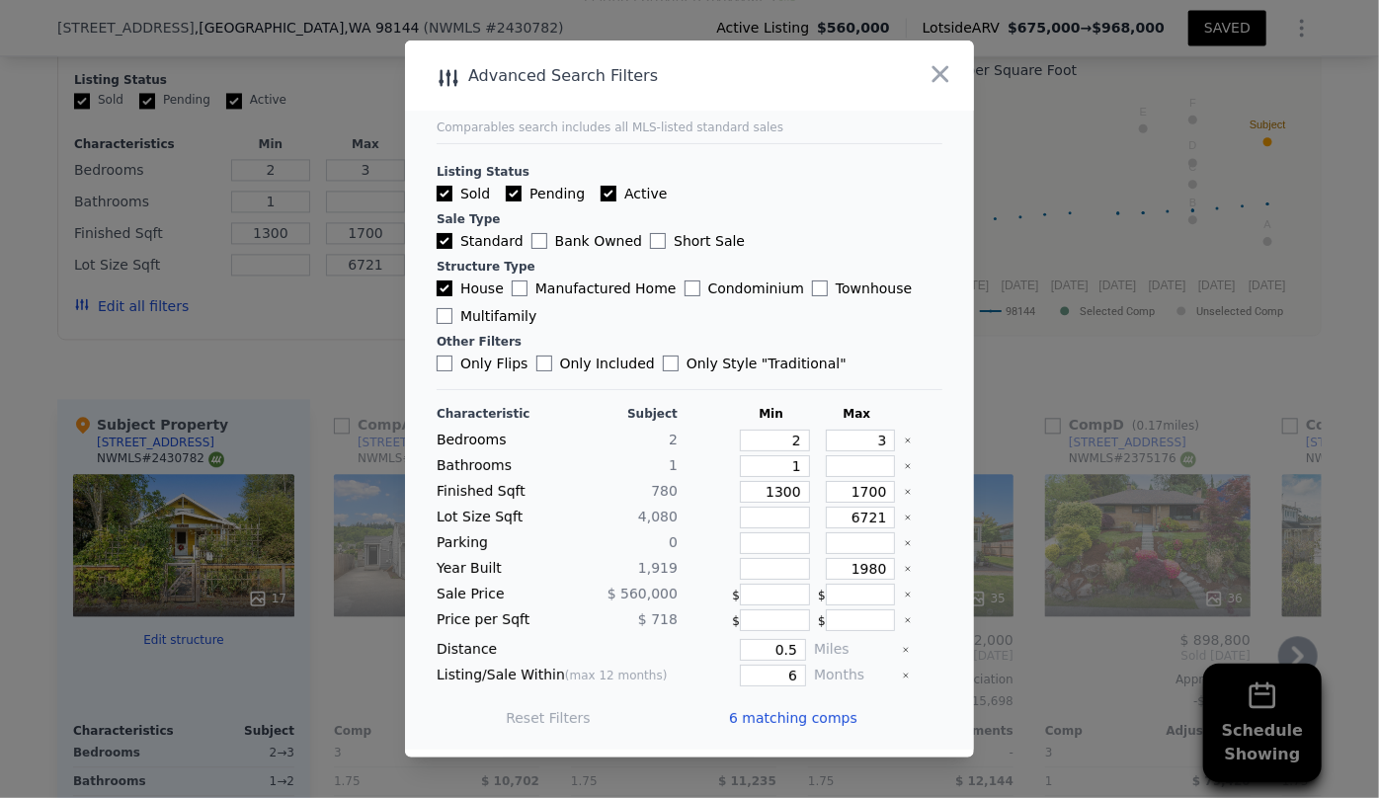
click at [780, 717] on span "6 matching comps" at bounding box center [793, 718] width 128 height 20
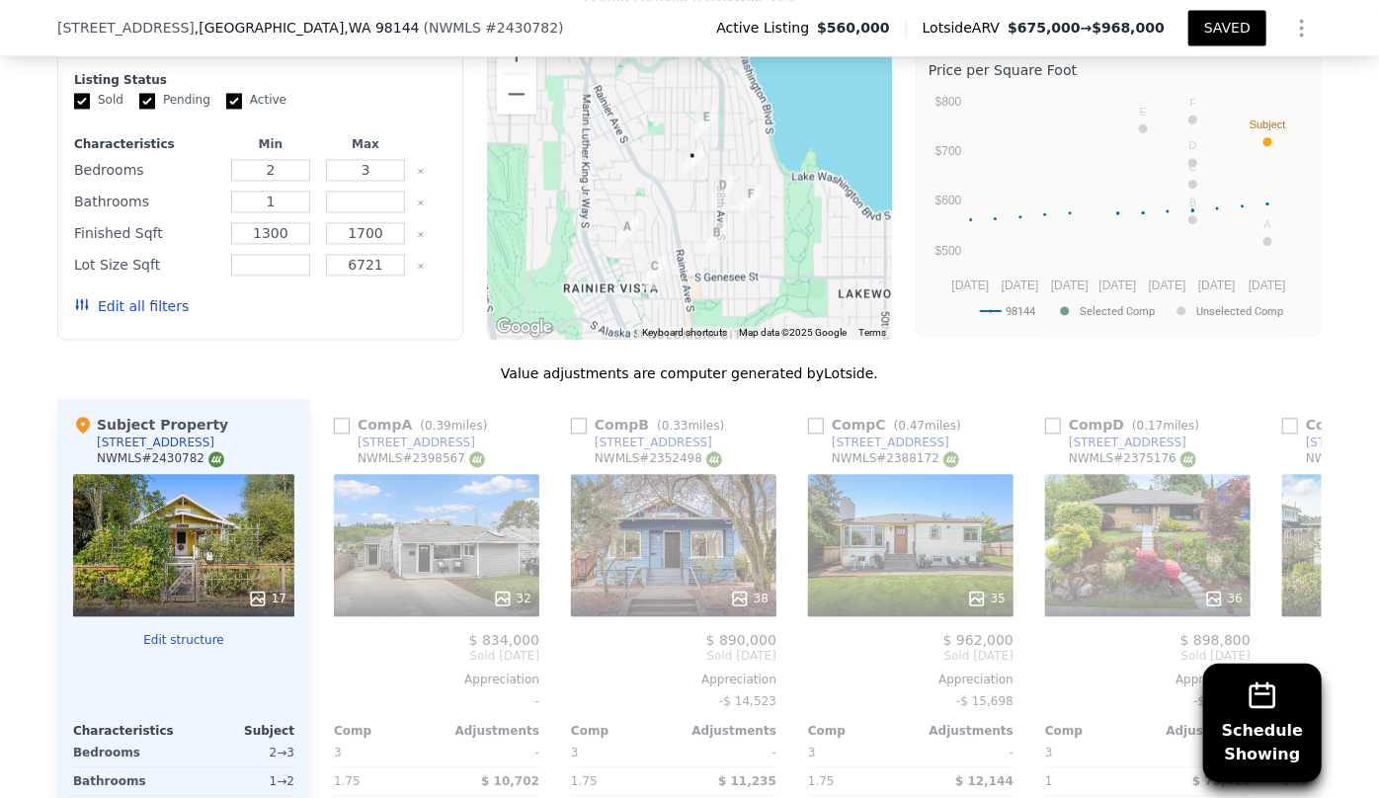
drag, startPoint x: 651, startPoint y: 158, endPoint x: 652, endPoint y: 192, distance: 33.6
click at [652, 192] on div at bounding box center [690, 182] width 406 height 316
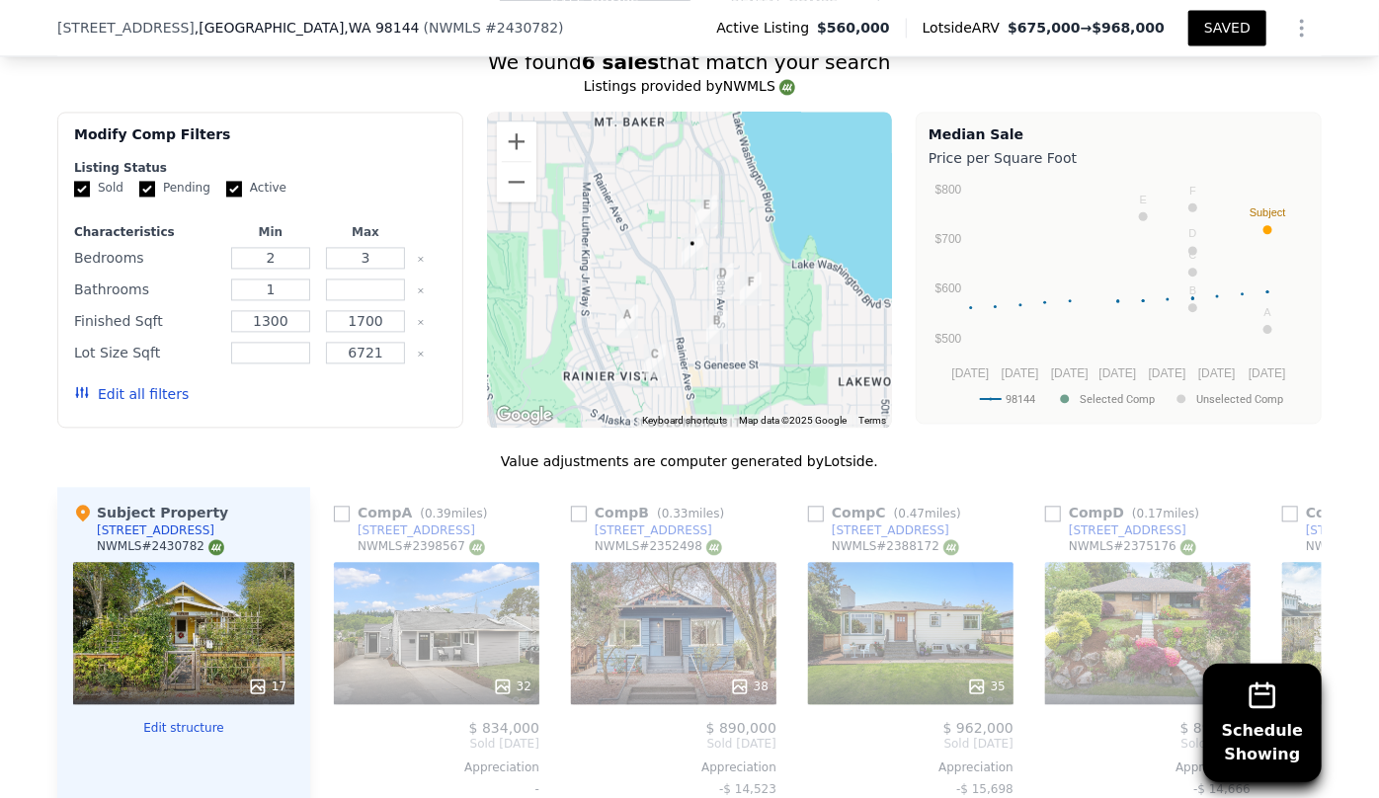
scroll to position [1878, 0]
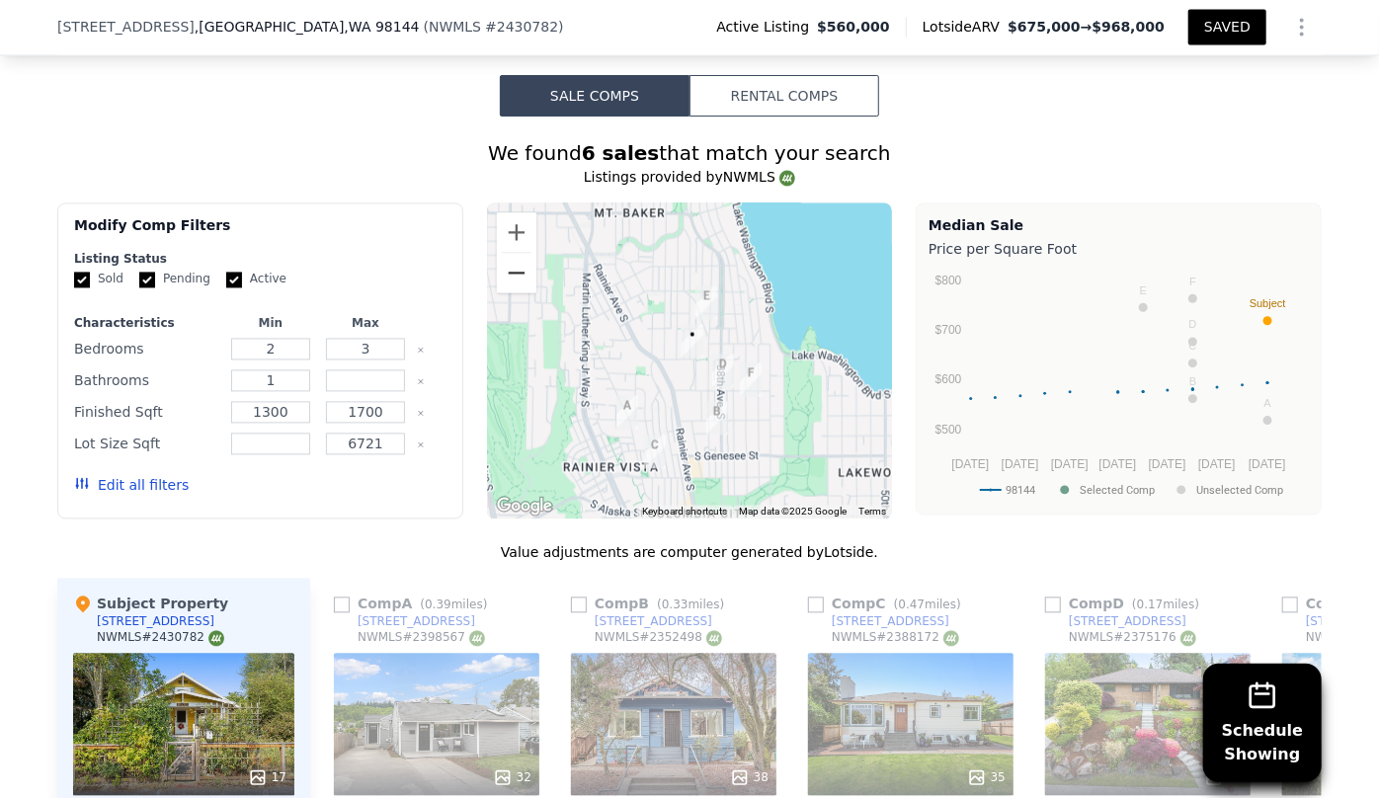
click at [506, 256] on button "Zoom out" at bounding box center [517, 274] width 40 height 40
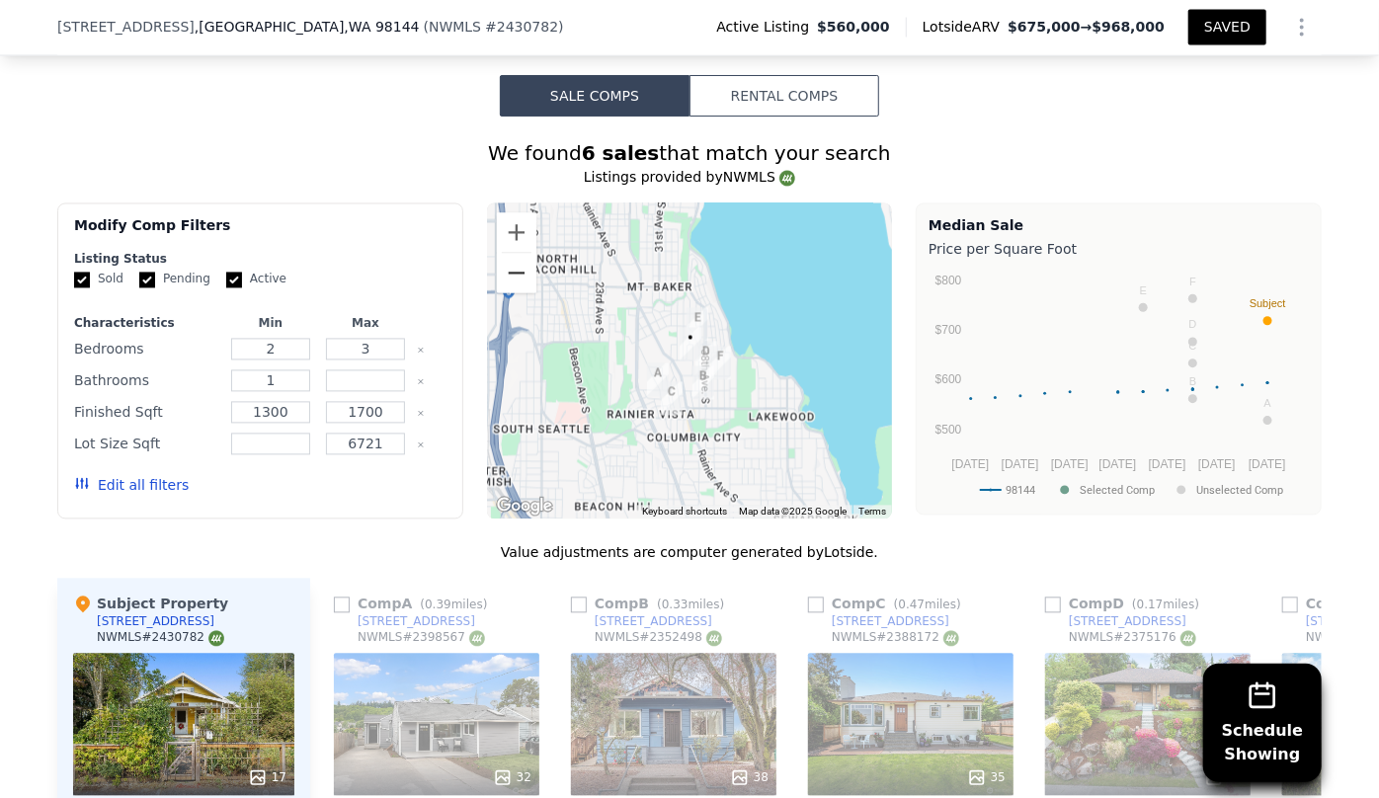
scroll to position [1968, 0]
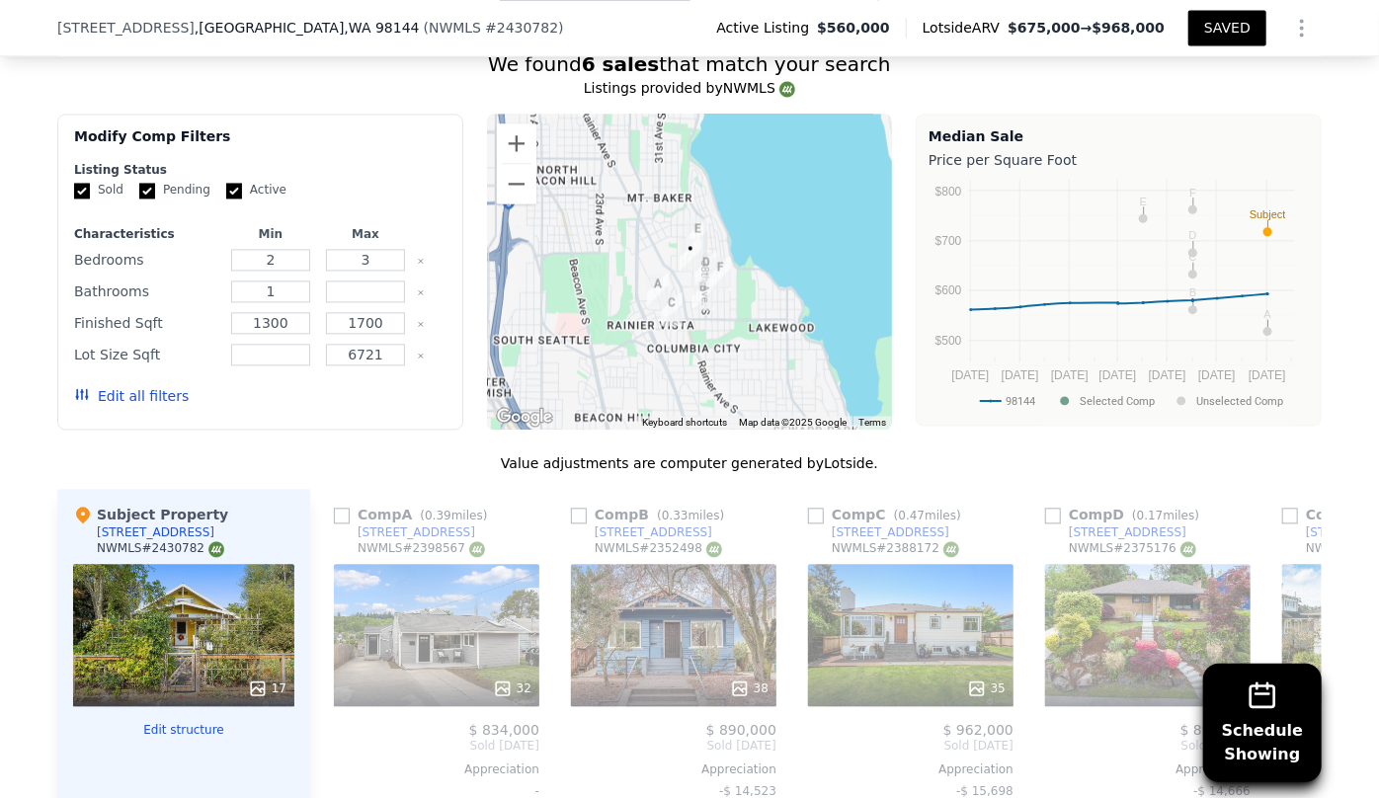
click at [519, 118] on div at bounding box center [690, 272] width 406 height 316
click at [516, 131] on button "Zoom in" at bounding box center [517, 143] width 40 height 40
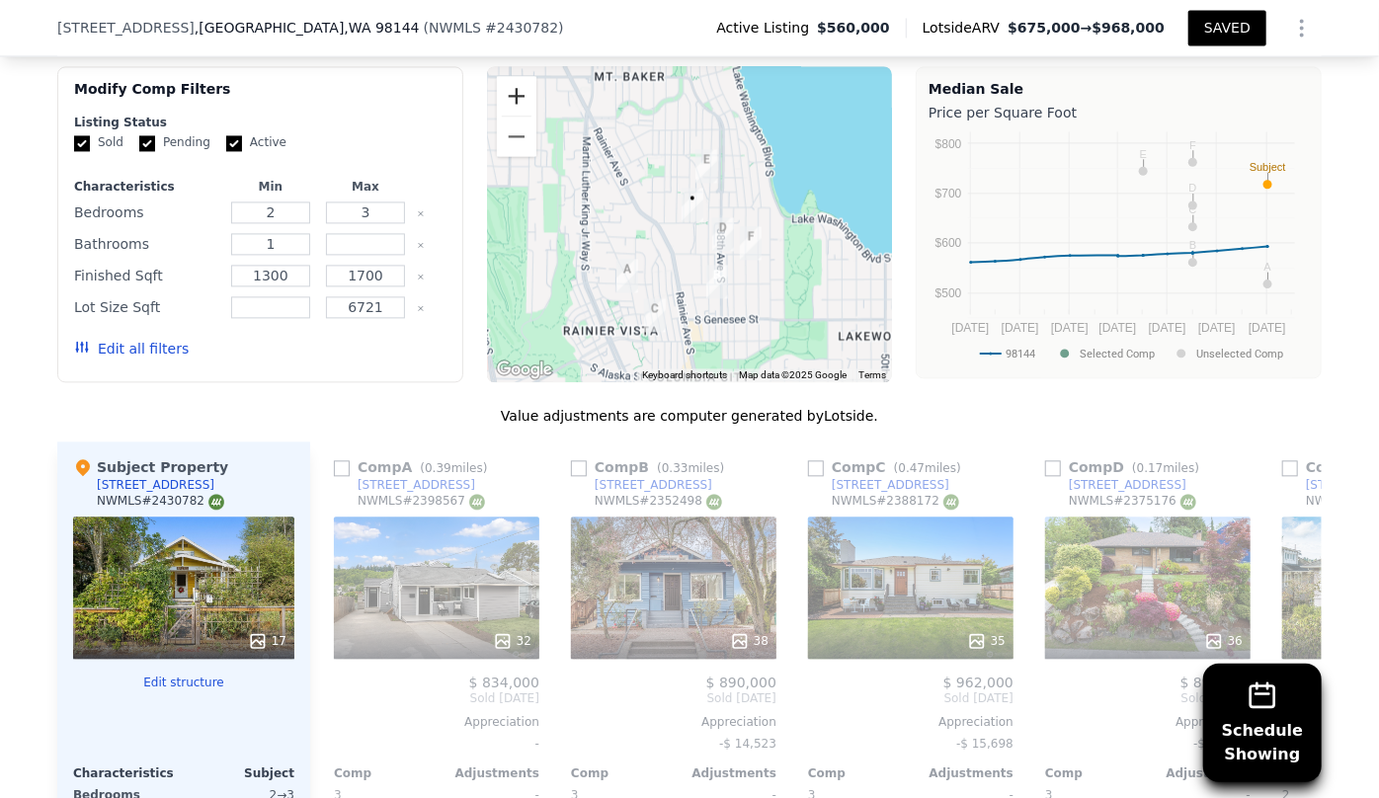
scroll to position [2058, 0]
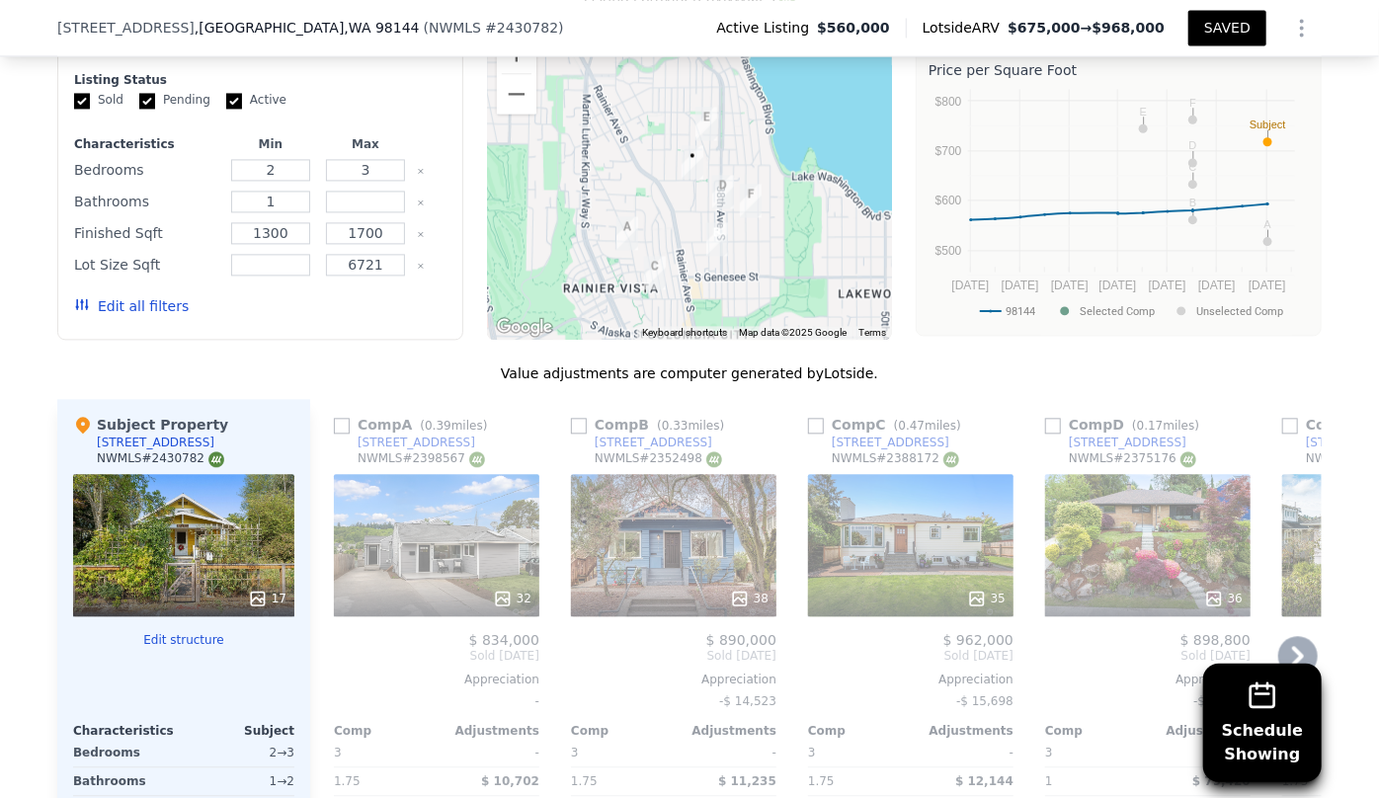
click at [676, 570] on div "38" at bounding box center [673, 545] width 205 height 142
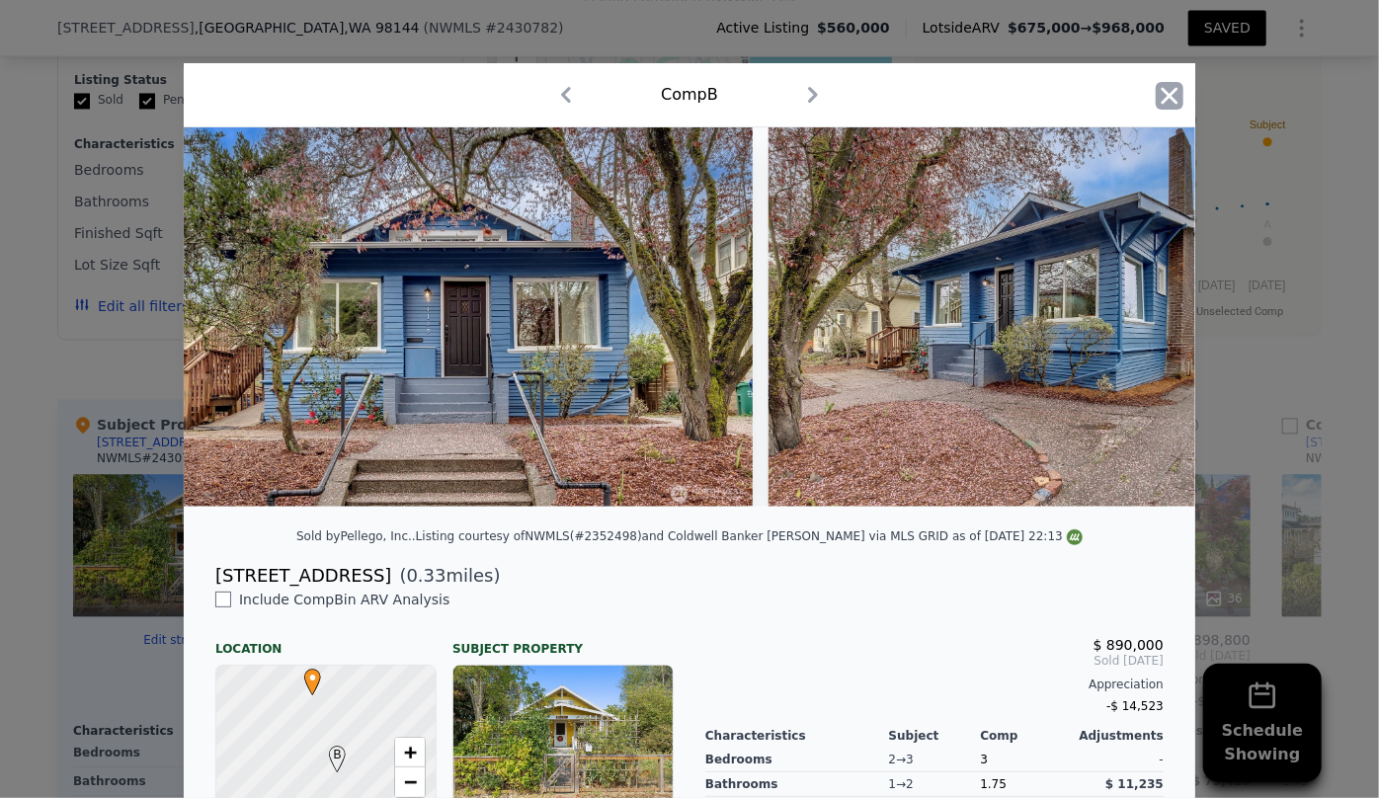
click at [1166, 94] on icon "button" at bounding box center [1170, 95] width 17 height 17
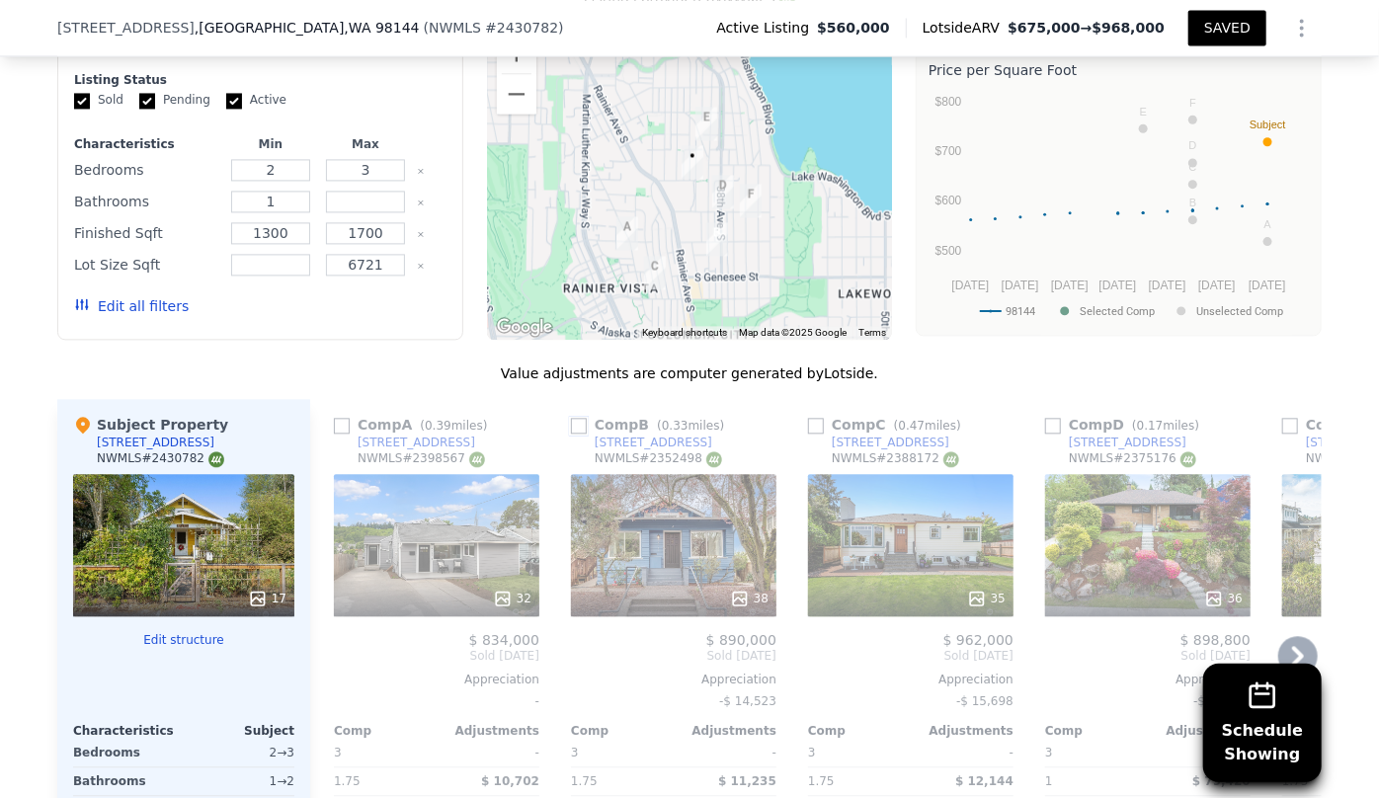
click at [571, 425] on input "checkbox" at bounding box center [579, 426] width 16 height 16
checkbox input "true"
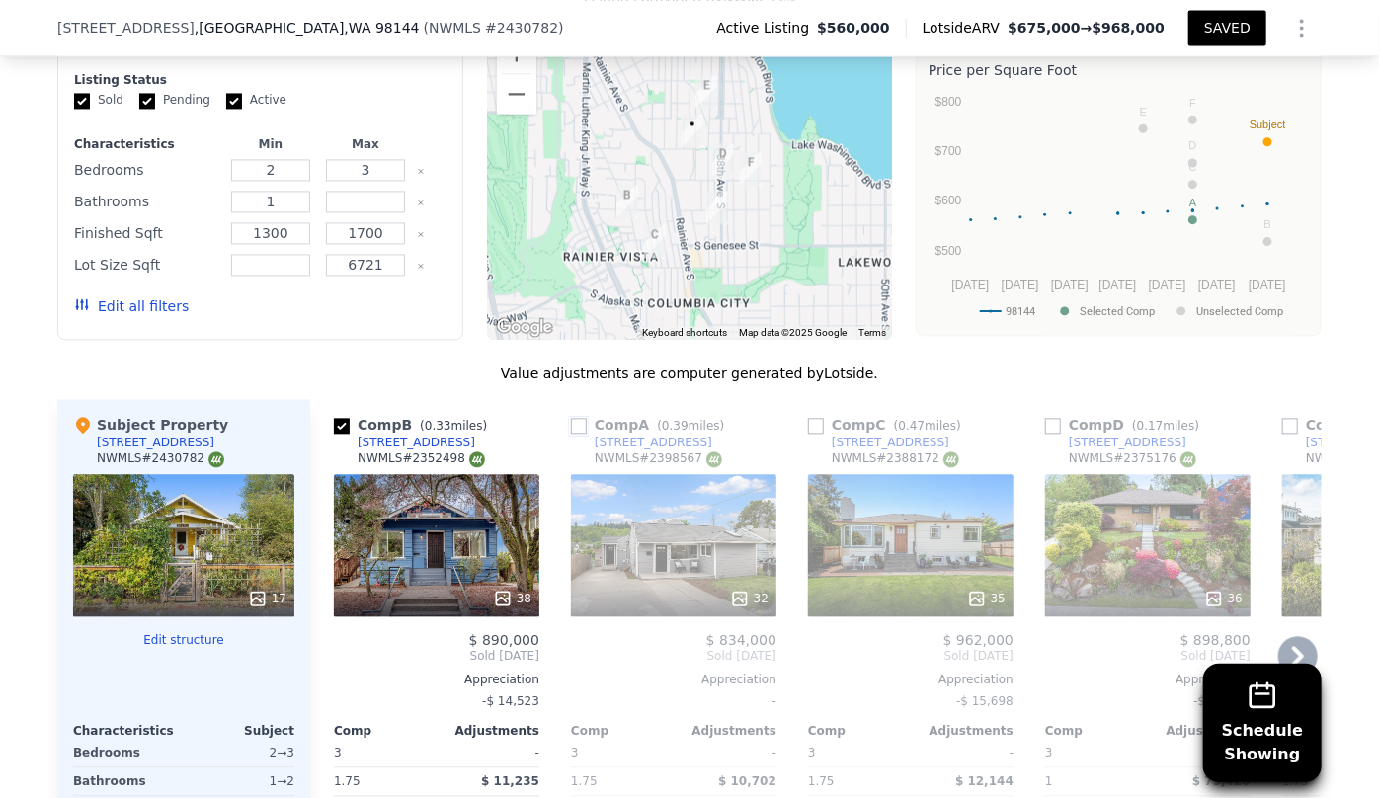
click at [574, 424] on input "checkbox" at bounding box center [579, 426] width 16 height 16
checkbox input "true"
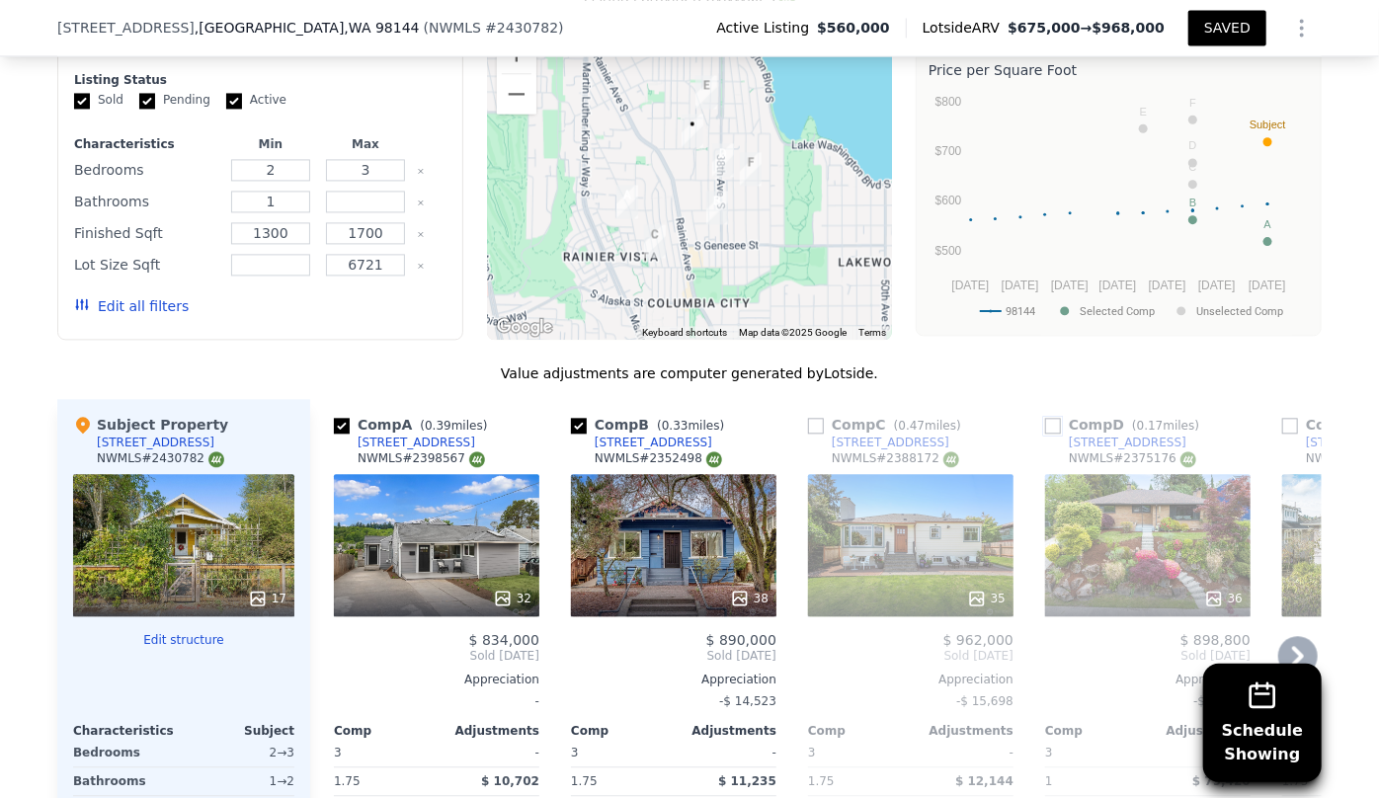
click at [1047, 424] on input "checkbox" at bounding box center [1053, 426] width 16 height 16
checkbox input "true"
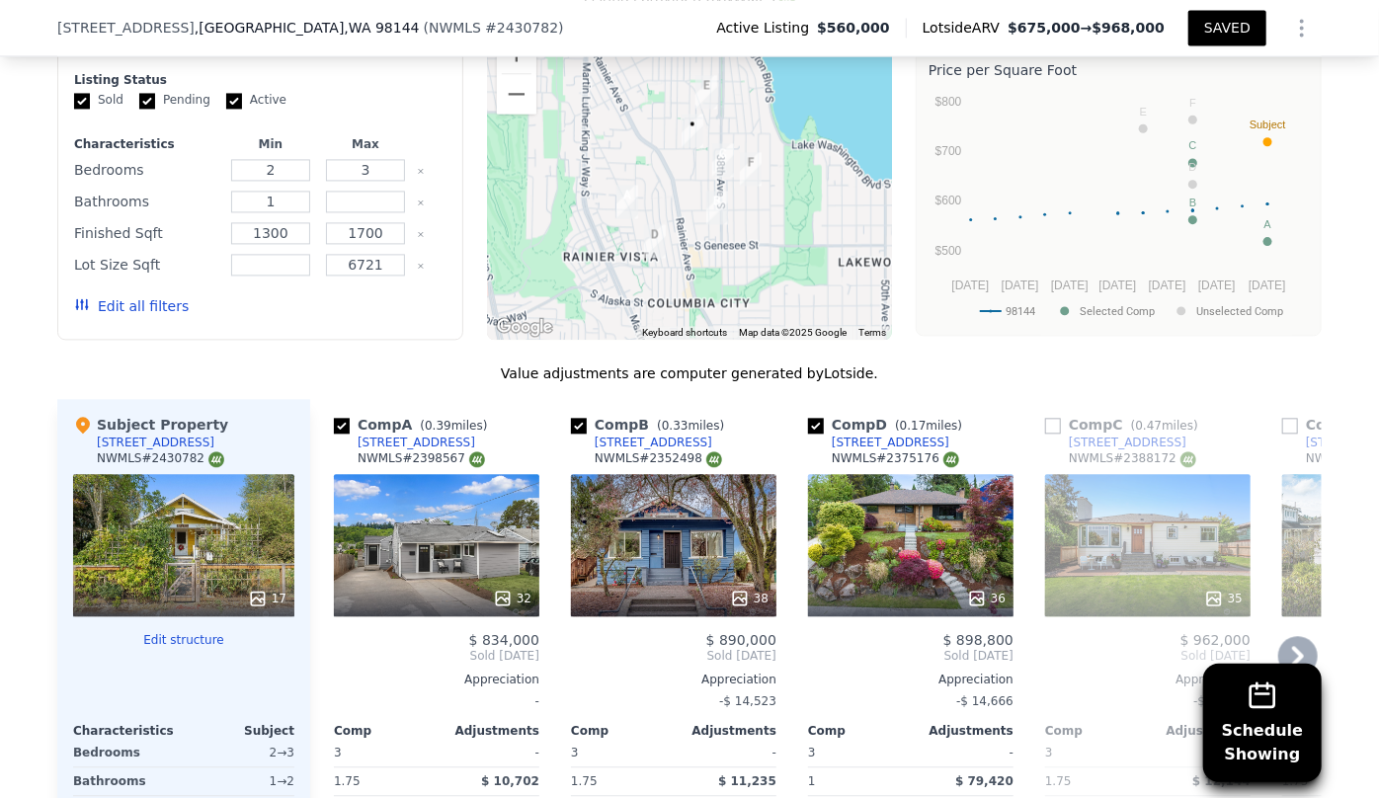
click at [1287, 641] on icon at bounding box center [1298, 656] width 40 height 40
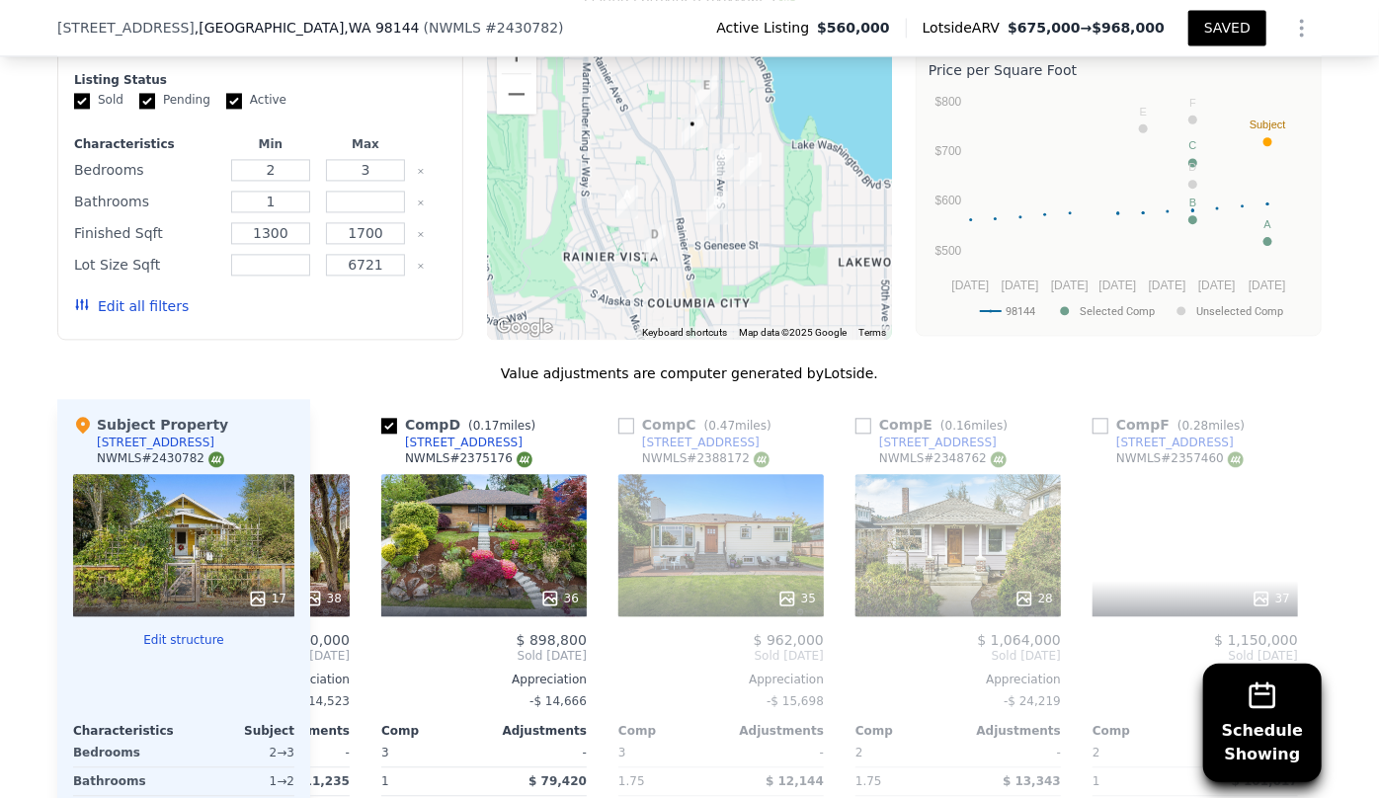
scroll to position [0, 457]
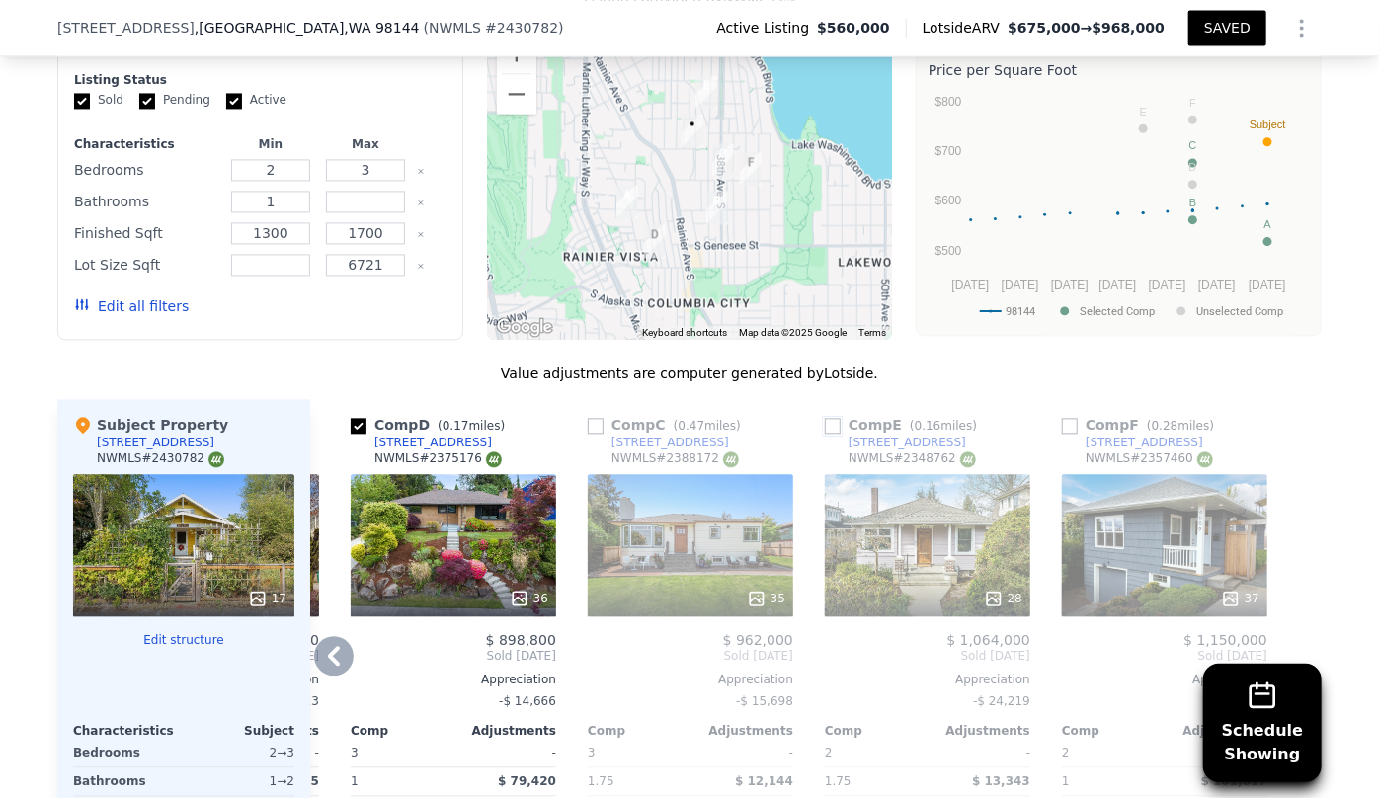
click at [825, 420] on input "checkbox" at bounding box center [833, 426] width 16 height 16
checkbox input "true"
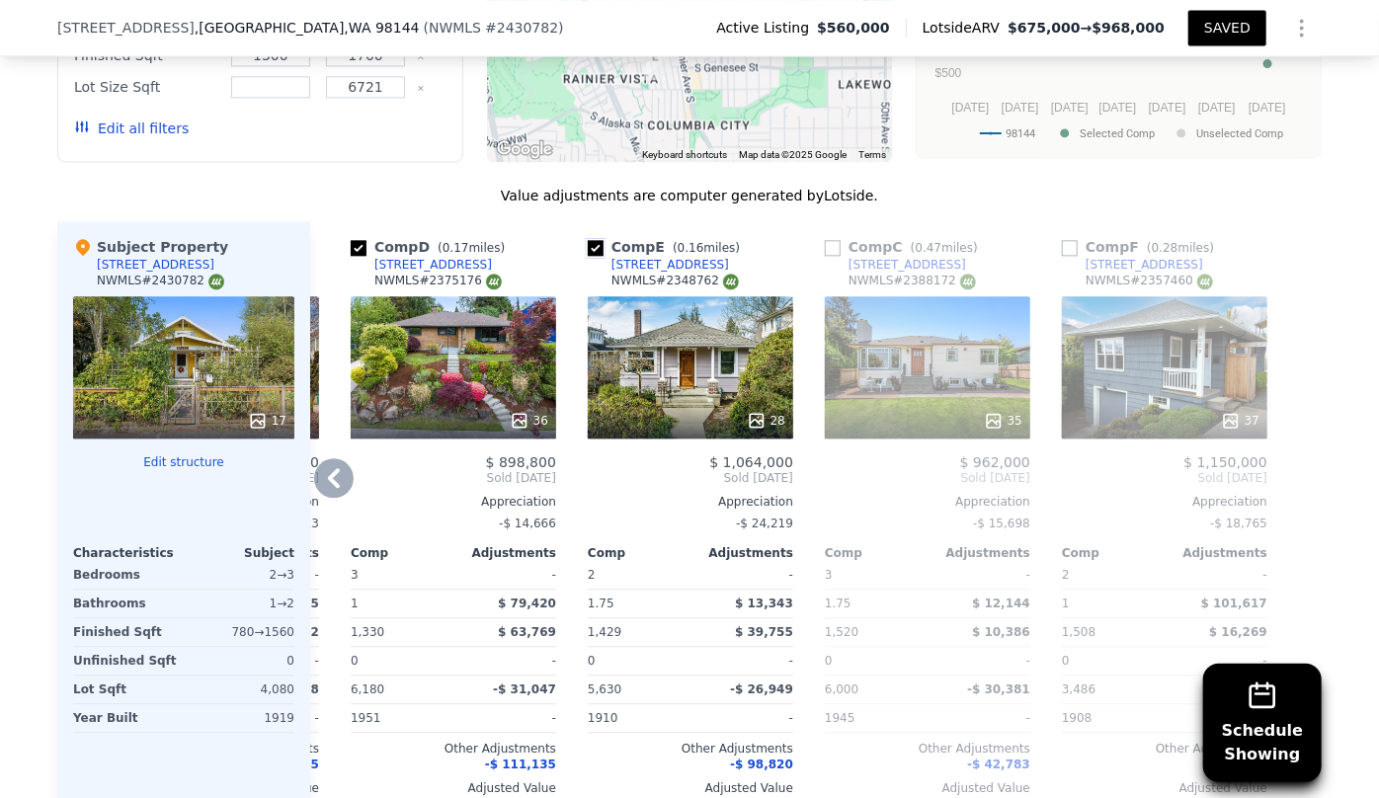
scroll to position [2238, 0]
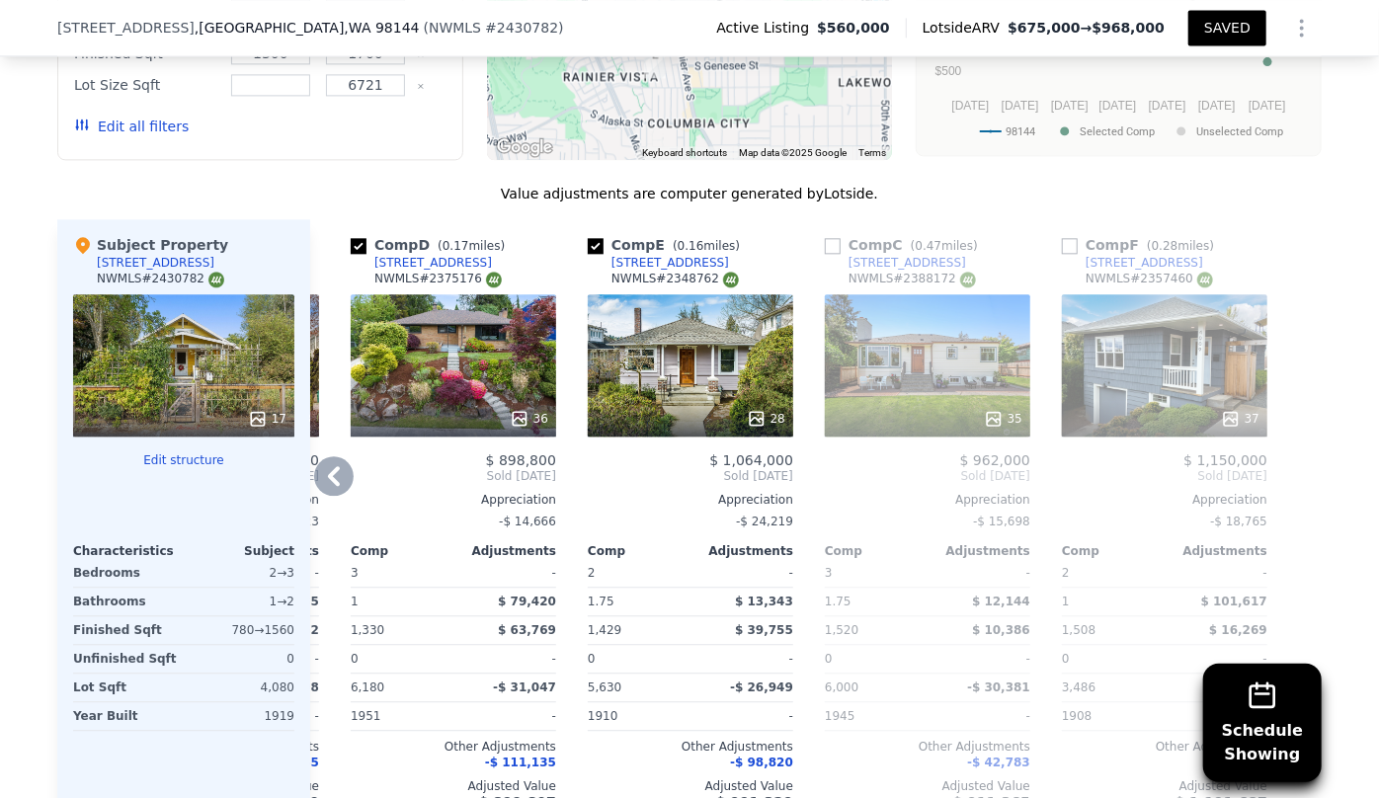
click at [1142, 377] on div "37" at bounding box center [1164, 365] width 205 height 142
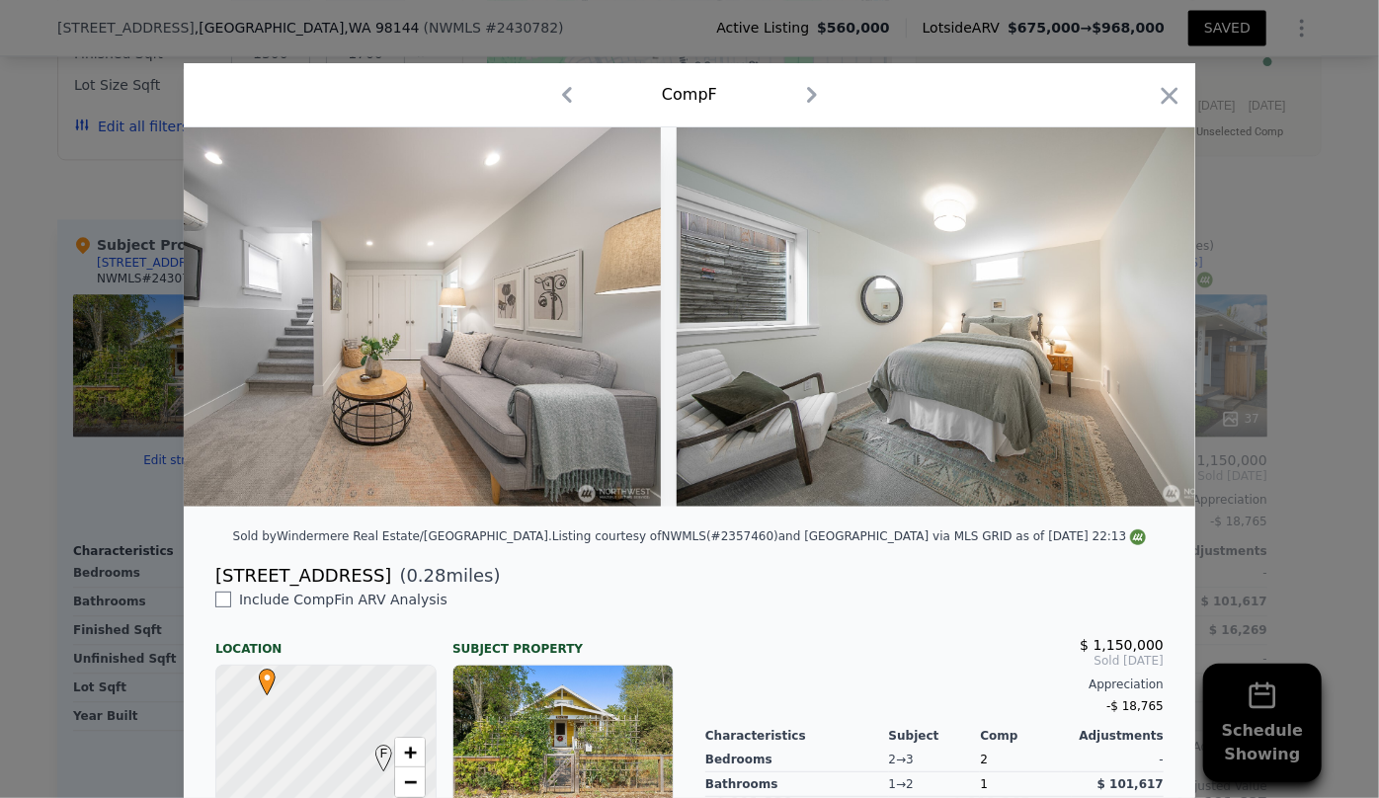
scroll to position [0, 13417]
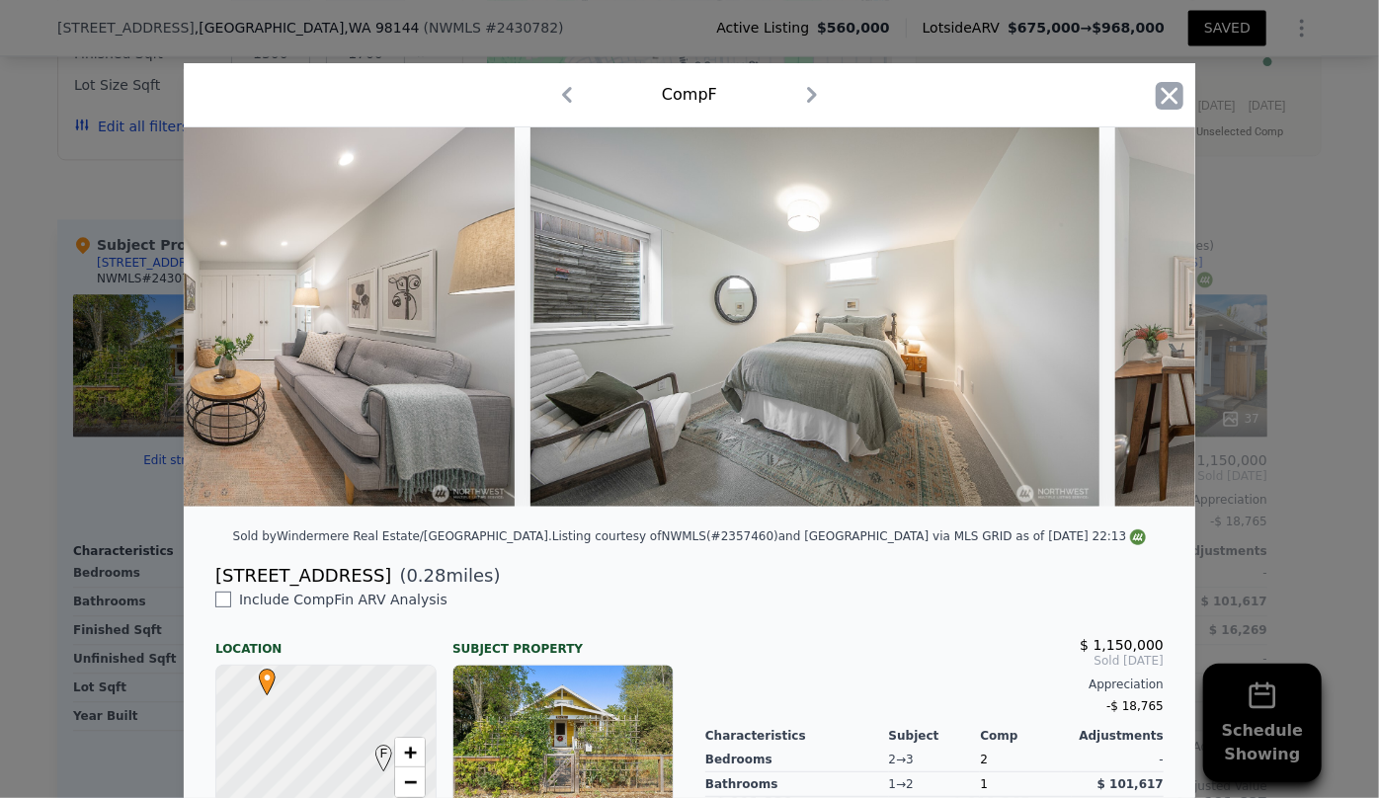
click at [1166, 88] on icon "button" at bounding box center [1170, 96] width 28 height 28
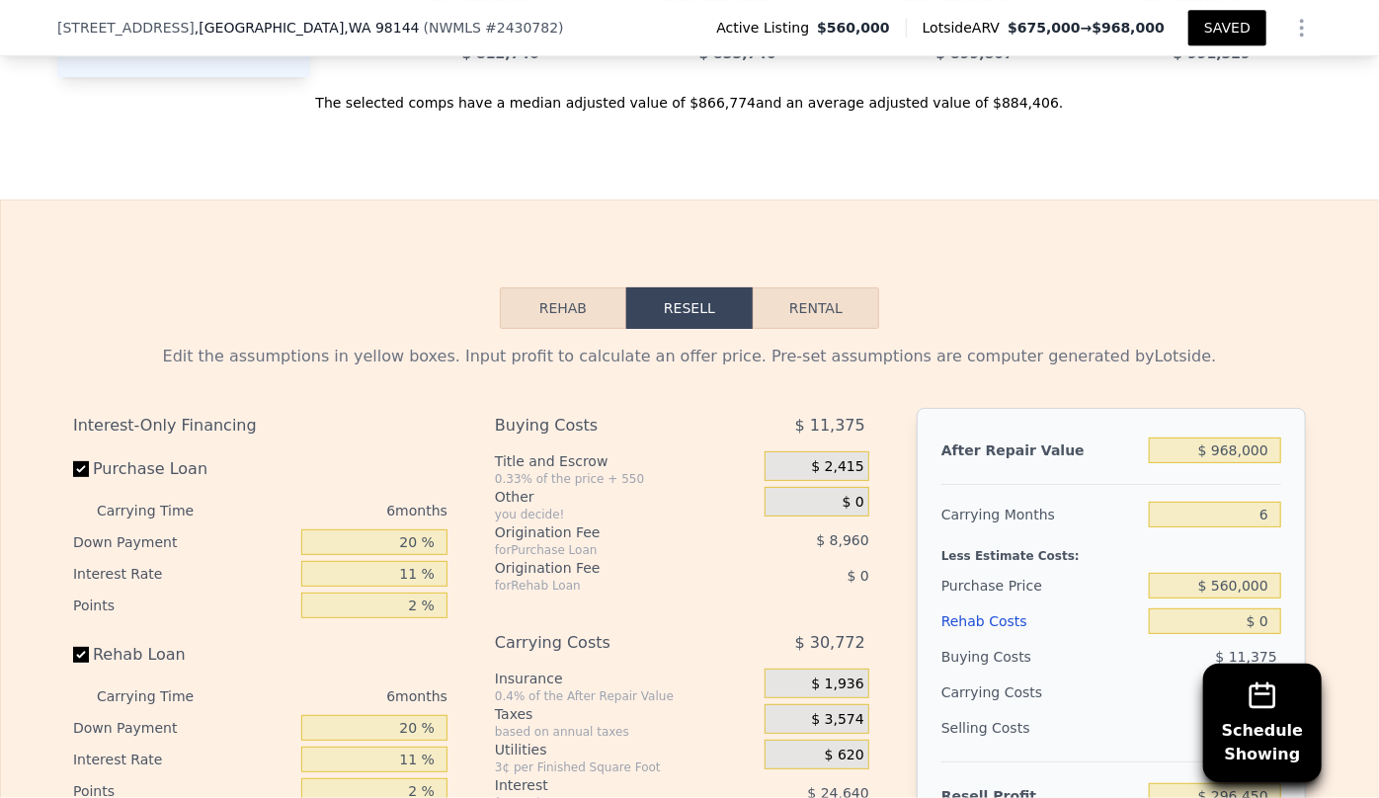
scroll to position [2956, 0]
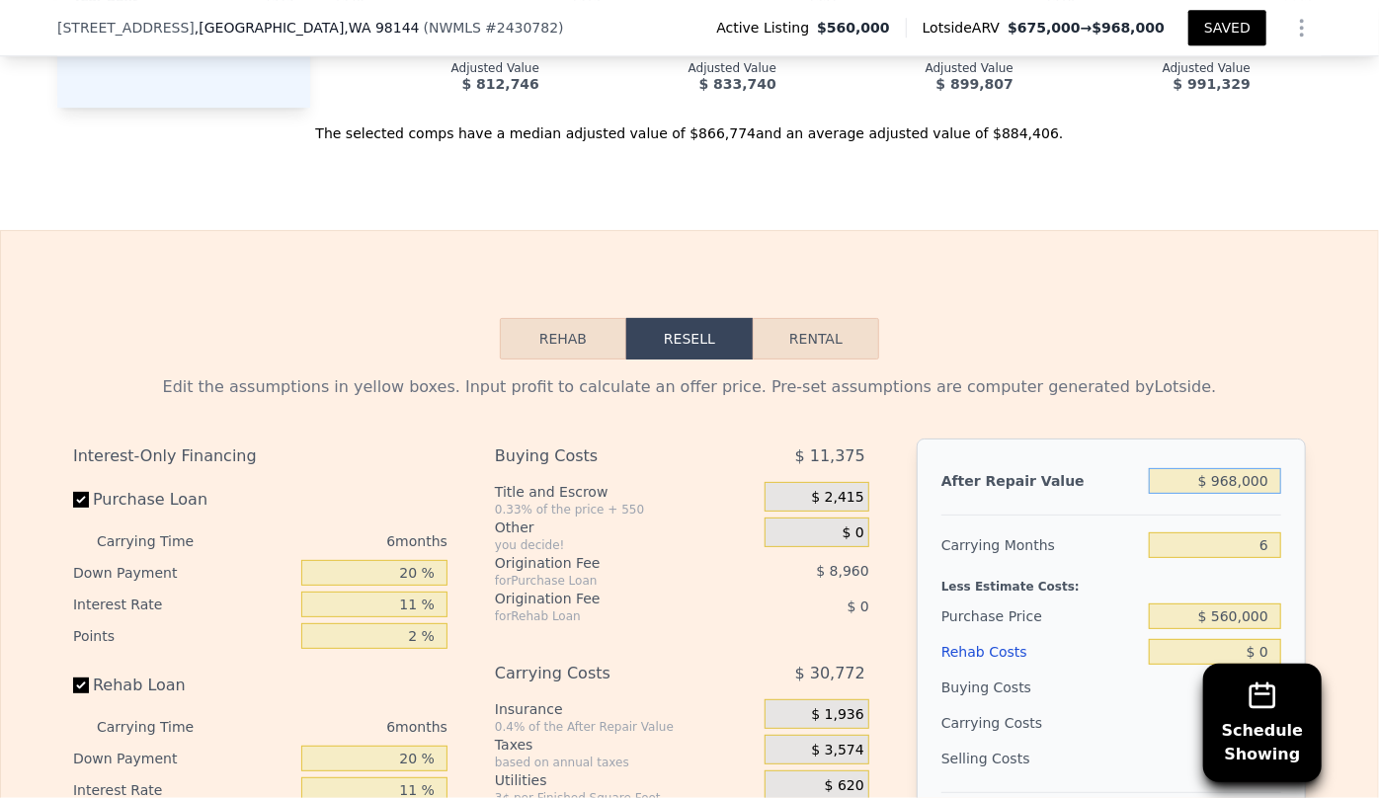
click at [1236, 493] on input "$ 968,000" at bounding box center [1215, 481] width 132 height 26
type input "$ 000"
type input "-$ 600,761"
type input "$ 8,000"
type input "-$ 593,346"
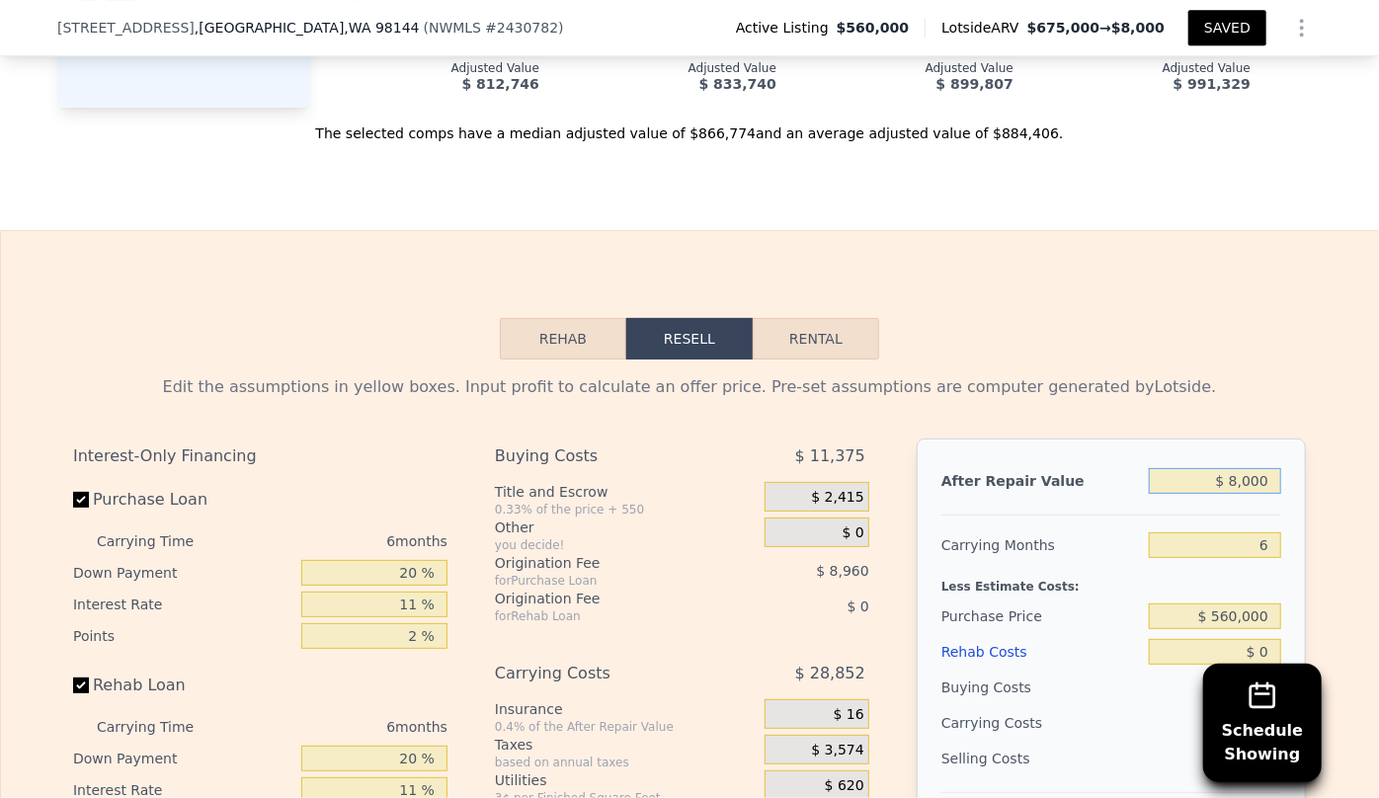
type input "$ 85,000"
type input "-$ 521,977"
type input "$ 85,000,000"
type input "$ 78,183,189"
type input "$ 8,500,000"
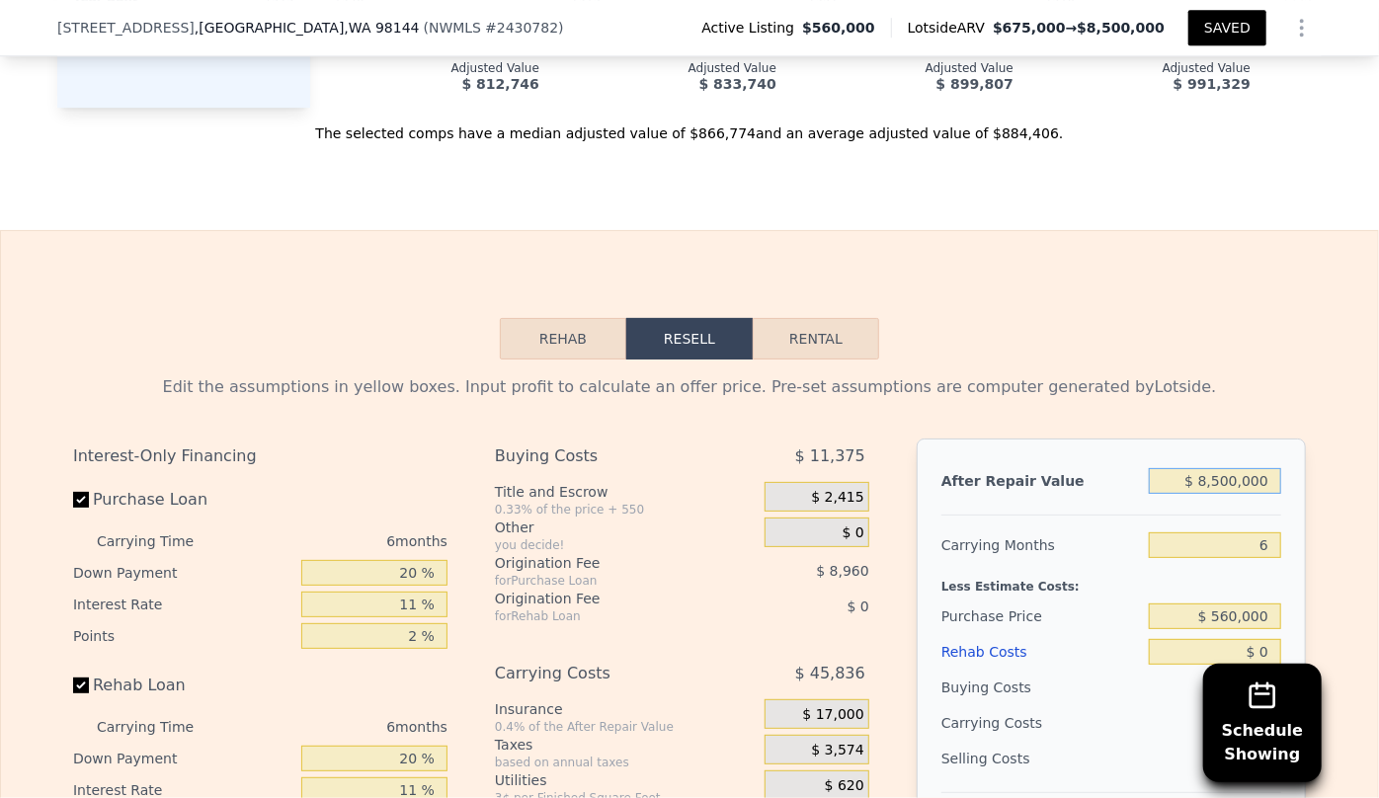
type input "$ 7,277,634"
type input "$ 850,000"
type input "$ 187,078"
type input "$ 850,000"
click at [1234, 305] on div "Rehab Resell Rental Edit the assumptions in yellow boxes. Input profit to calcu…" at bounding box center [689, 706] width 1379 height 952
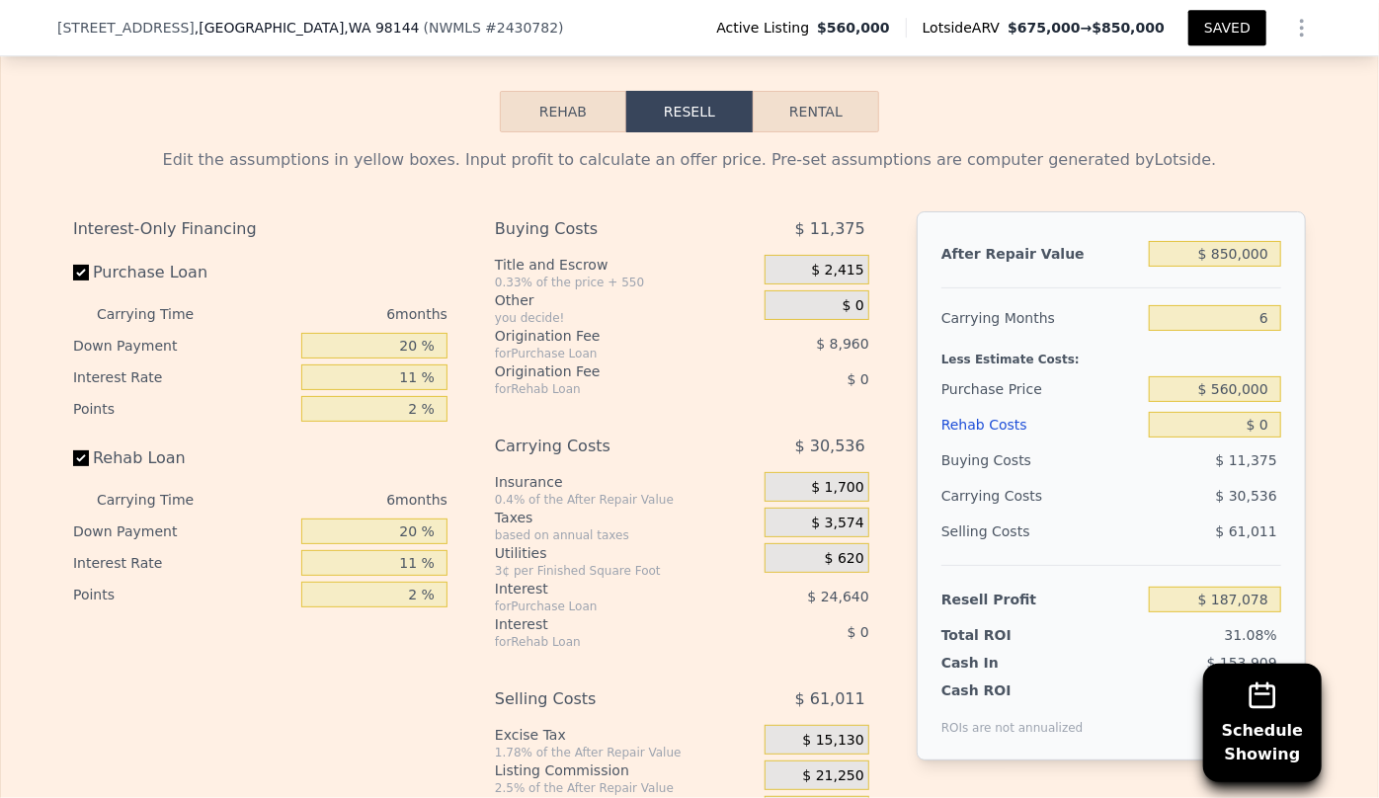
scroll to position [3226, 0]
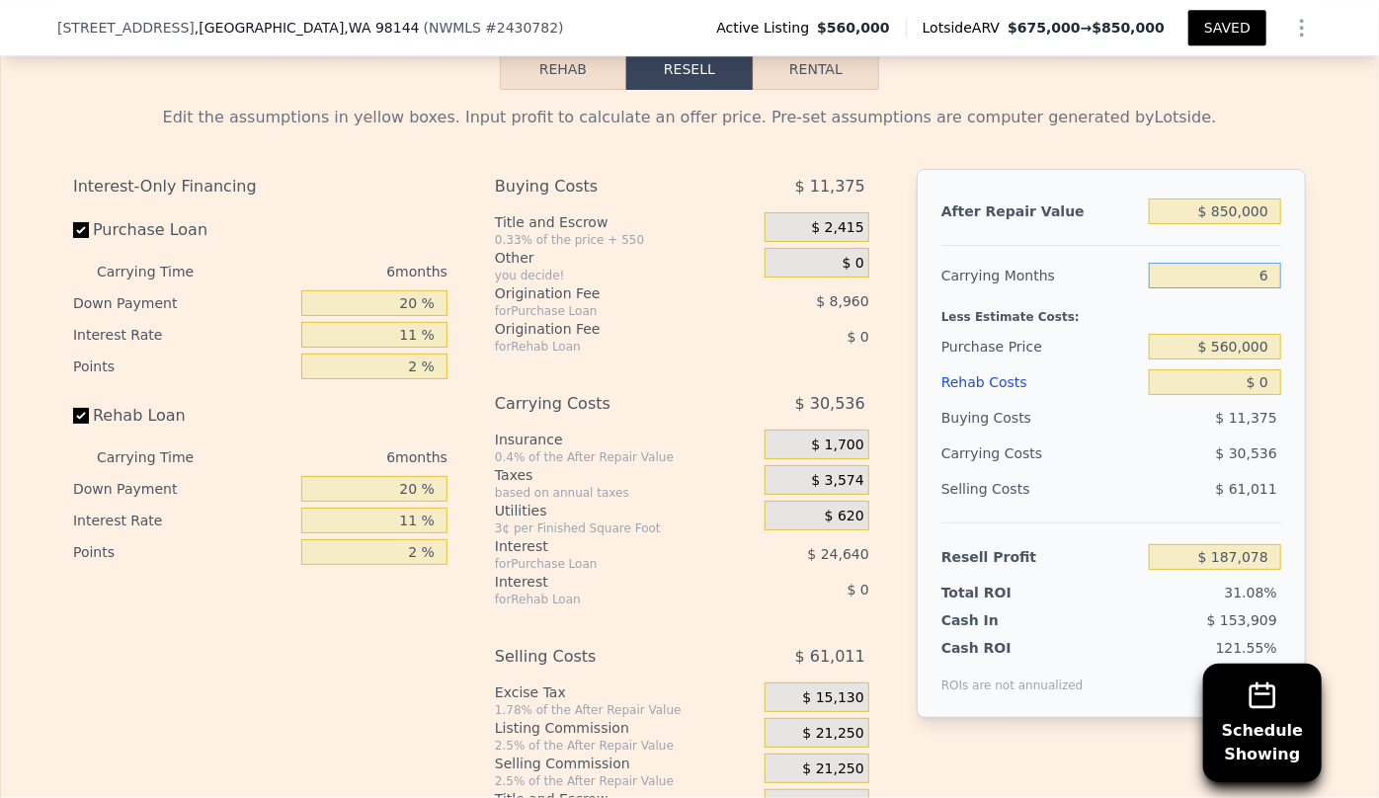
drag, startPoint x: 1272, startPoint y: 290, endPoint x: 1133, endPoint y: 297, distance: 139.5
click at [1136, 293] on div "Carrying Months 6" at bounding box center [1112, 276] width 340 height 36
type input "8"
type input "$ 176,899"
type input "8"
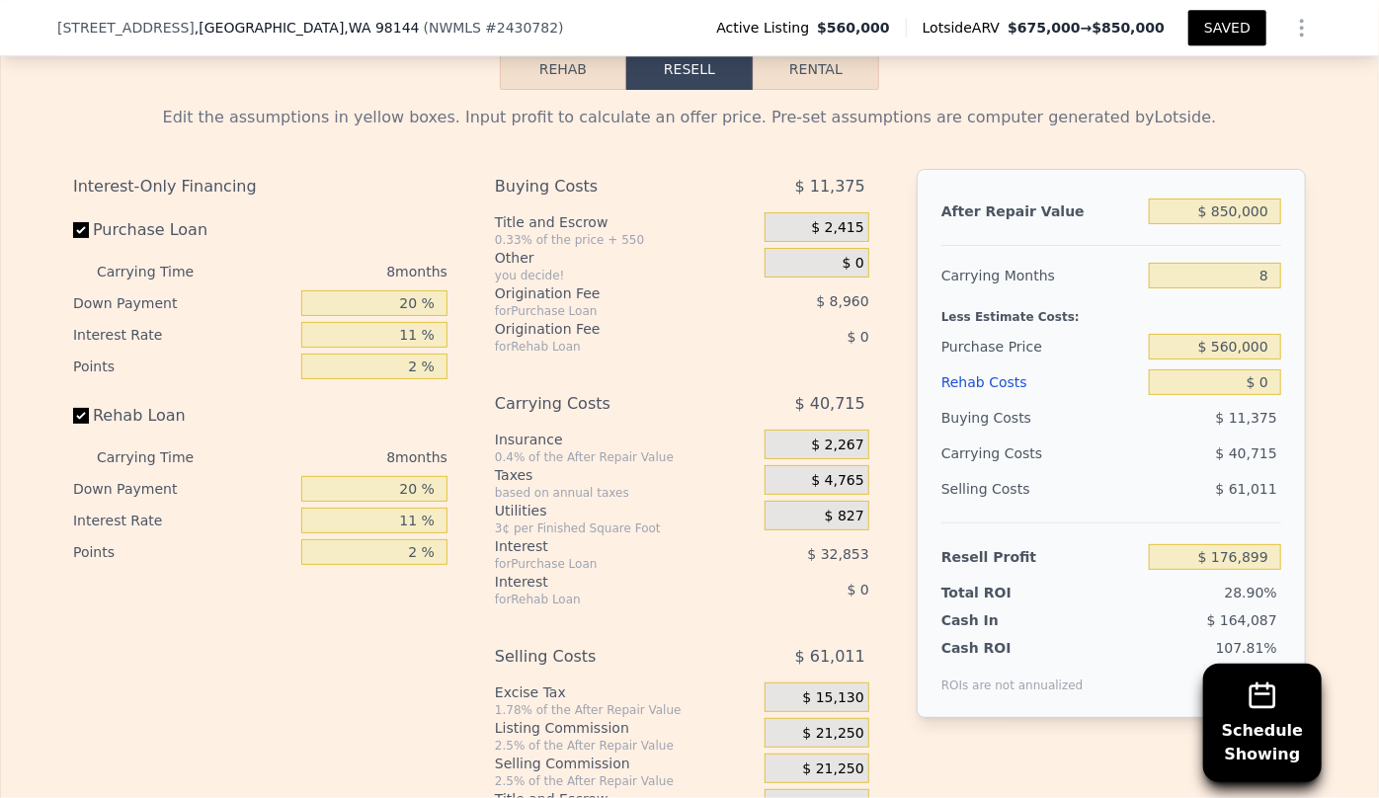
click at [1076, 391] on div "Rehab Costs" at bounding box center [1042, 383] width 200 height 36
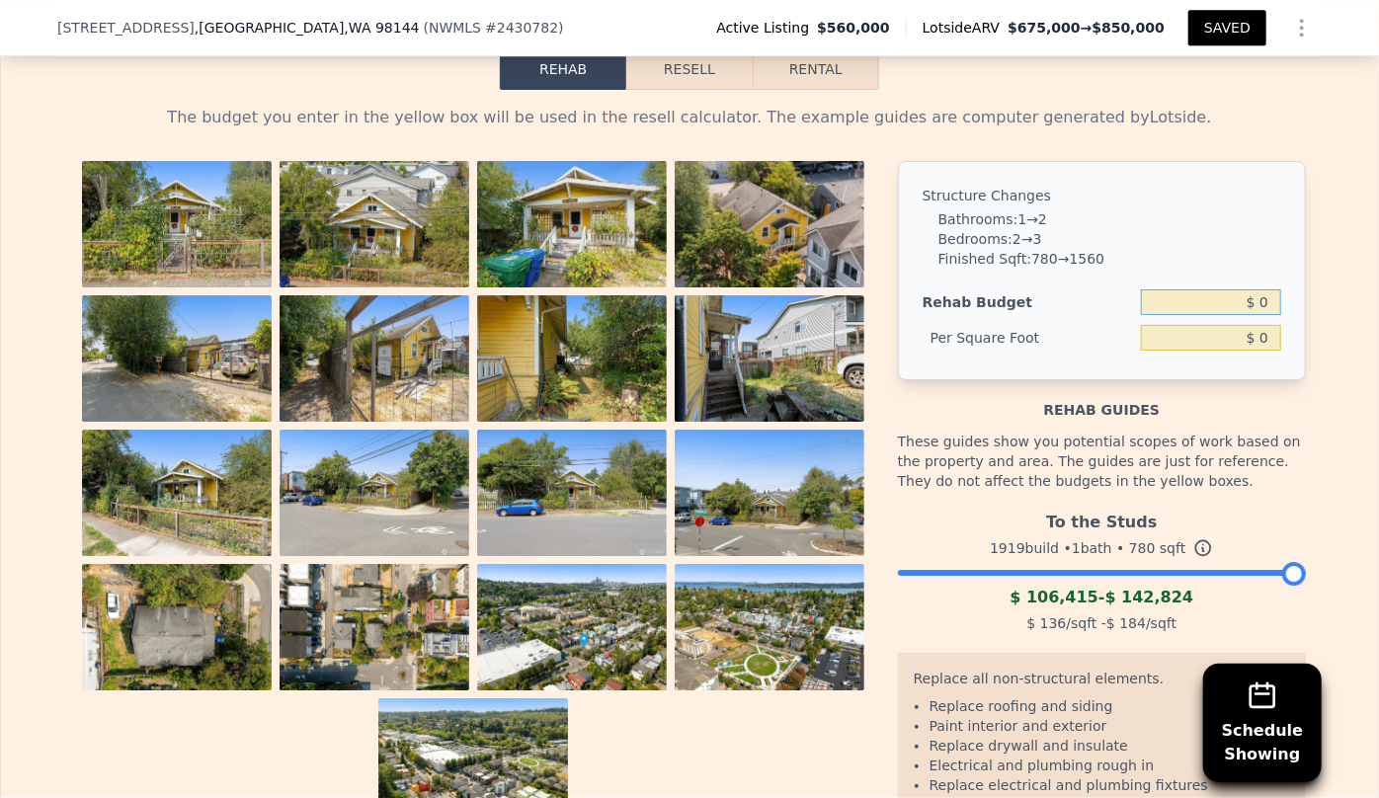
click at [1261, 313] on input "$ 0" at bounding box center [1211, 302] width 140 height 26
type input "$ 140,000"
type input "$ 179.49"
click at [1203, 225] on li "Bathrooms : 1 → 2" at bounding box center [1110, 219] width 343 height 20
click at [687, 89] on button "Resell" at bounding box center [688, 68] width 125 height 41
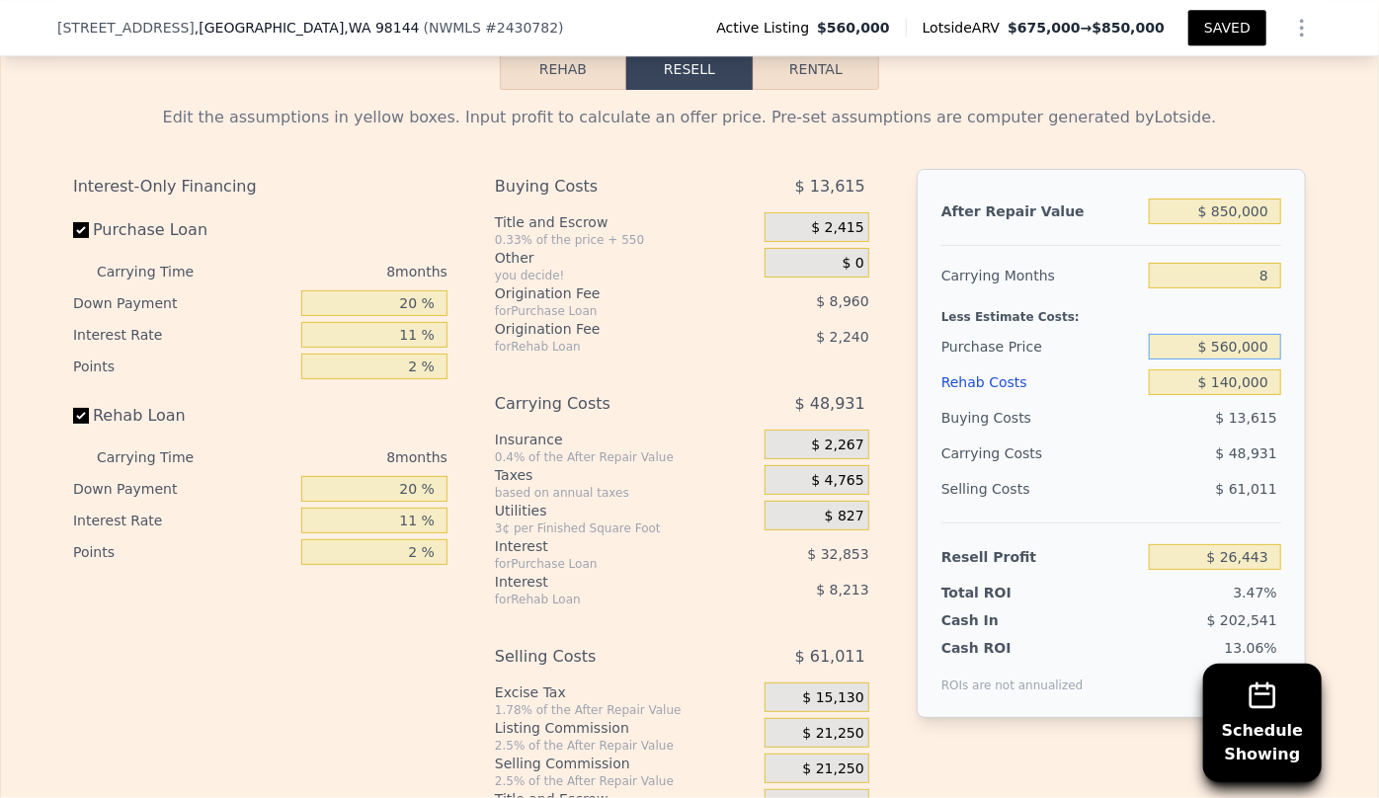
click at [1229, 358] on input "$ 560,000" at bounding box center [1215, 347] width 132 height 26
type input "$ 500,000"
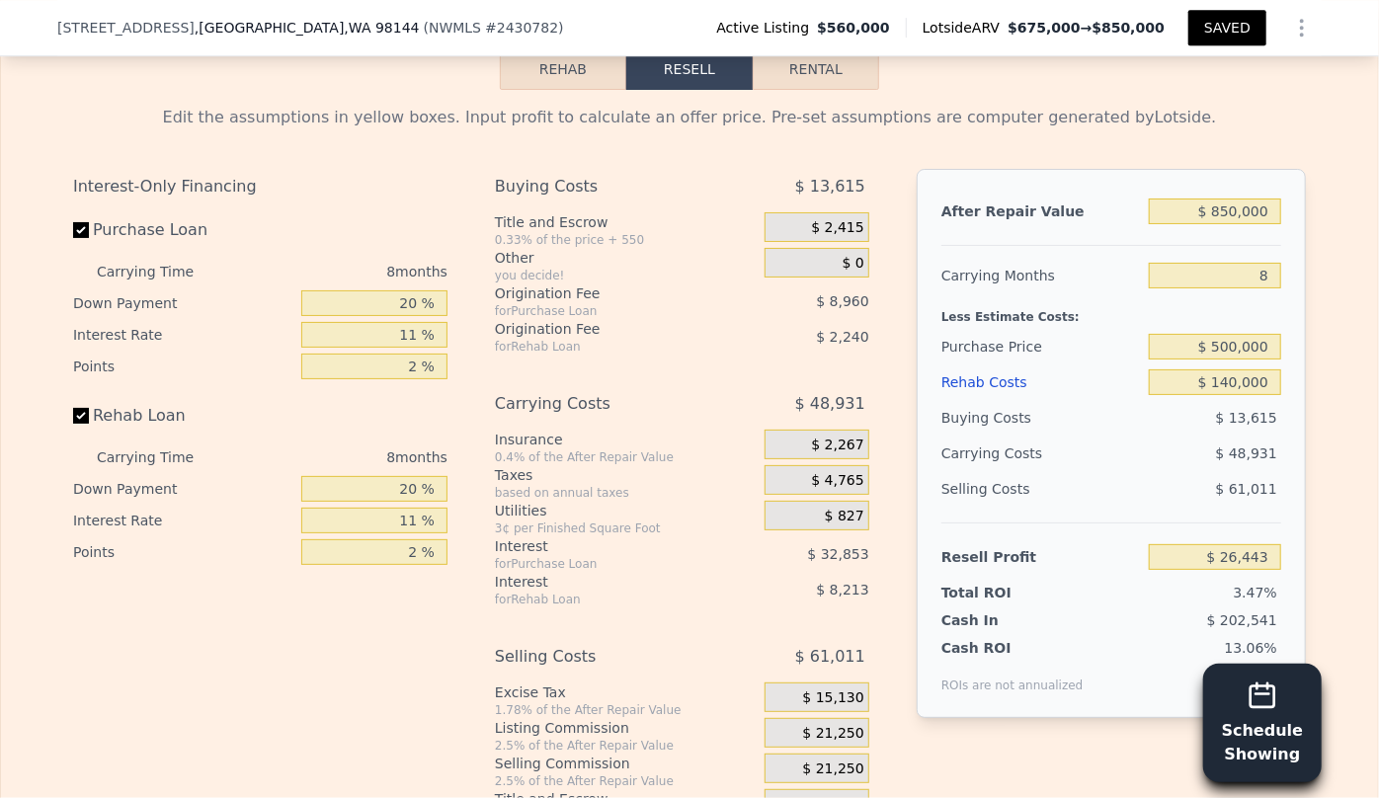
click at [1225, 666] on button "Schedule Showing" at bounding box center [1262, 723] width 119 height 119
type input "$ 91,123"
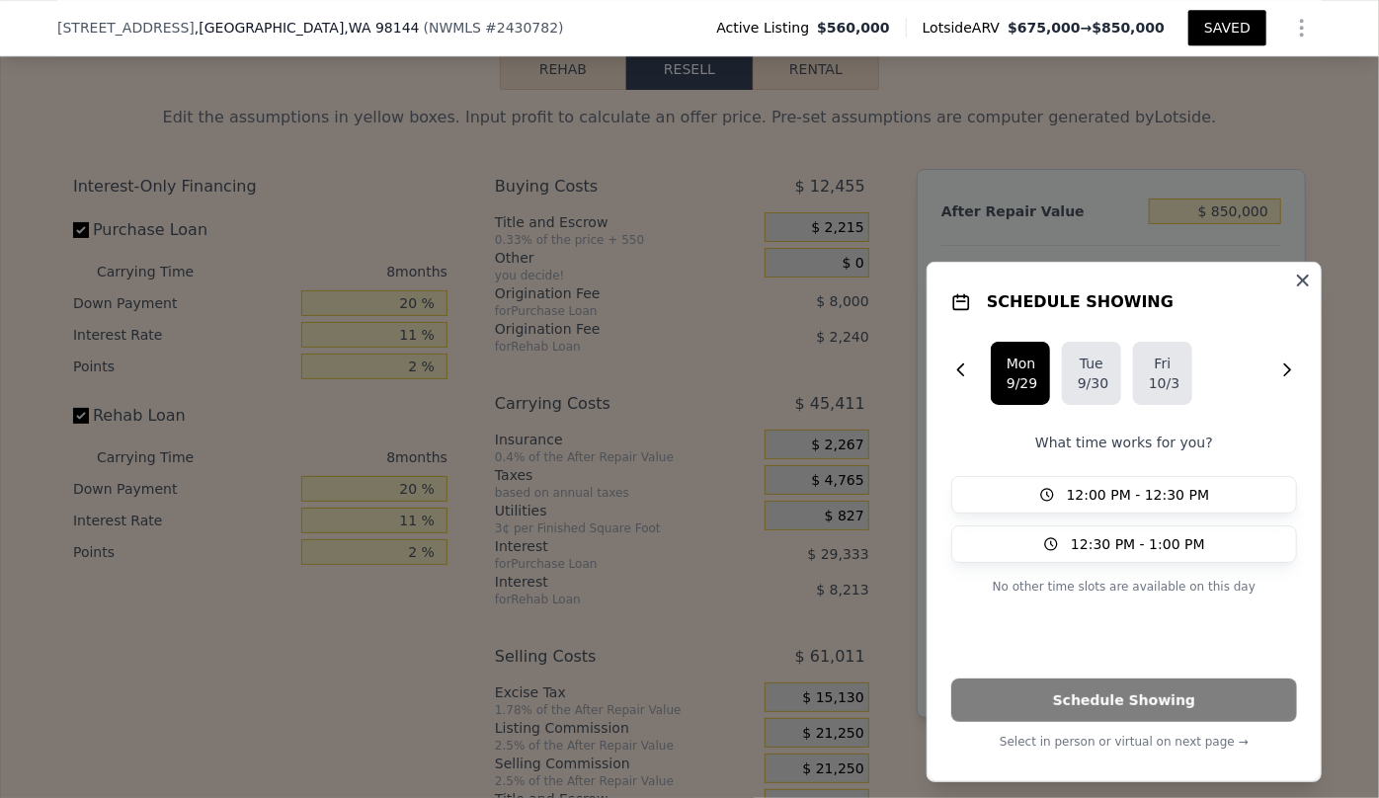
click at [1301, 271] on icon "button" at bounding box center [1303, 281] width 20 height 20
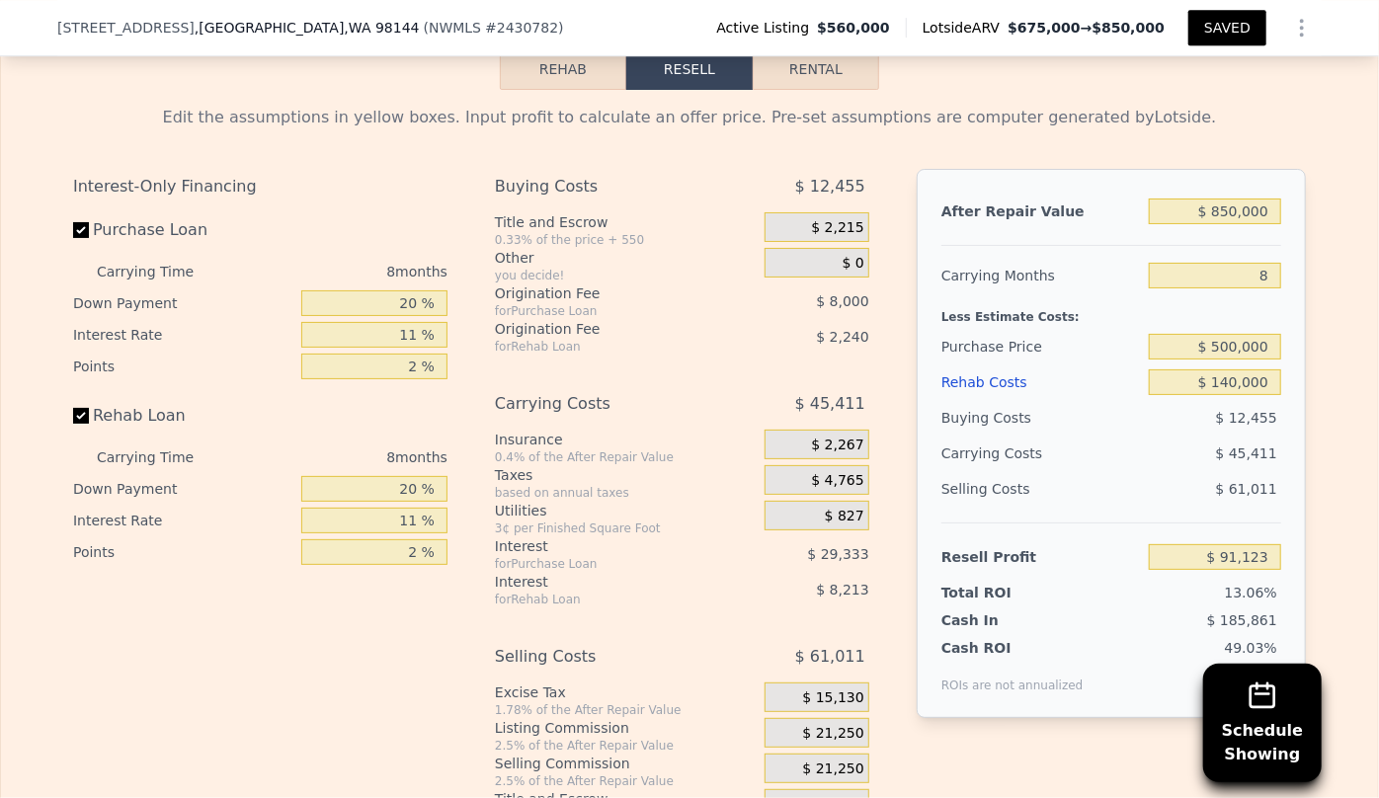
click at [1337, 236] on div "Edit the assumptions in yellow boxes. Input profit to calculate an offer price.…" at bounding box center [689, 457] width 1377 height 735
click at [987, 389] on div "Rehab Costs" at bounding box center [1042, 383] width 200 height 36
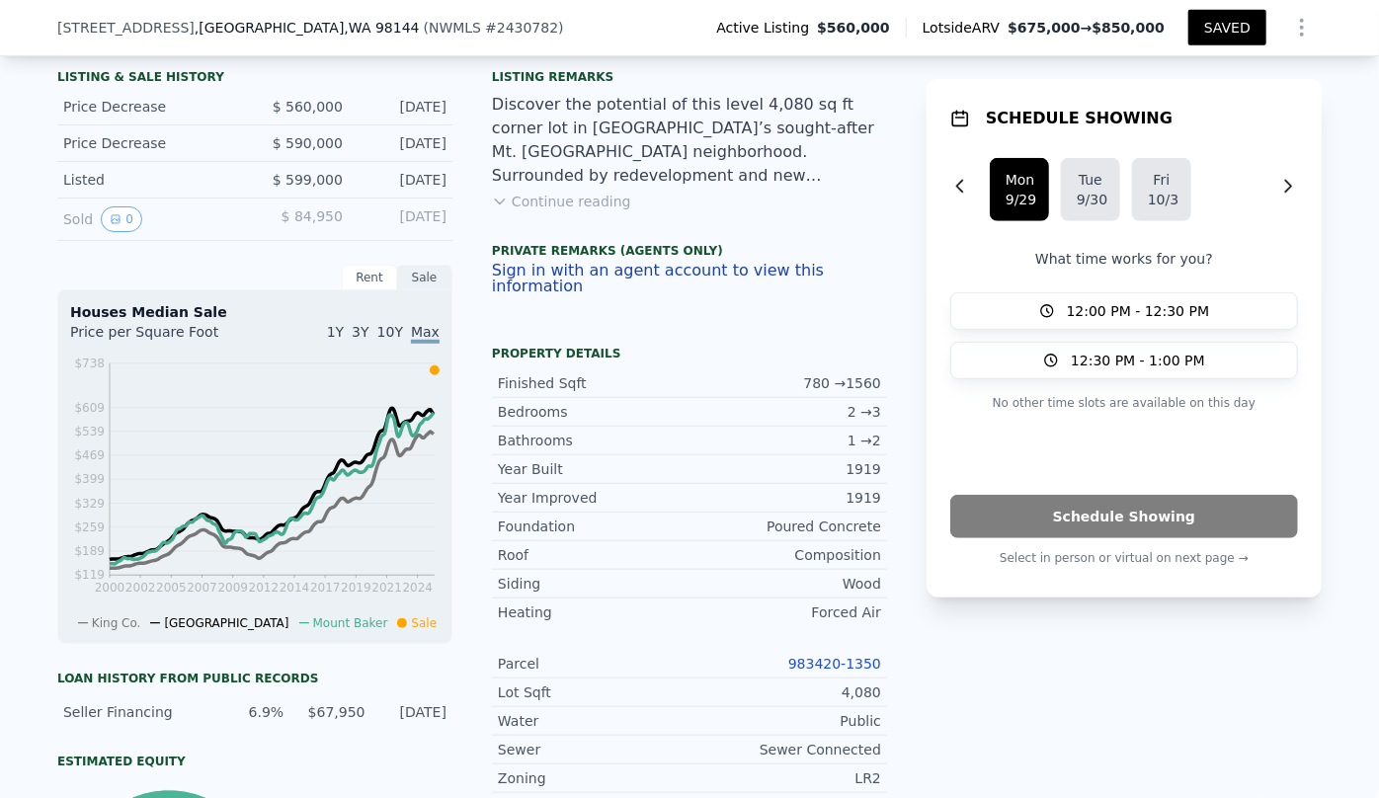
scroll to position [442, 0]
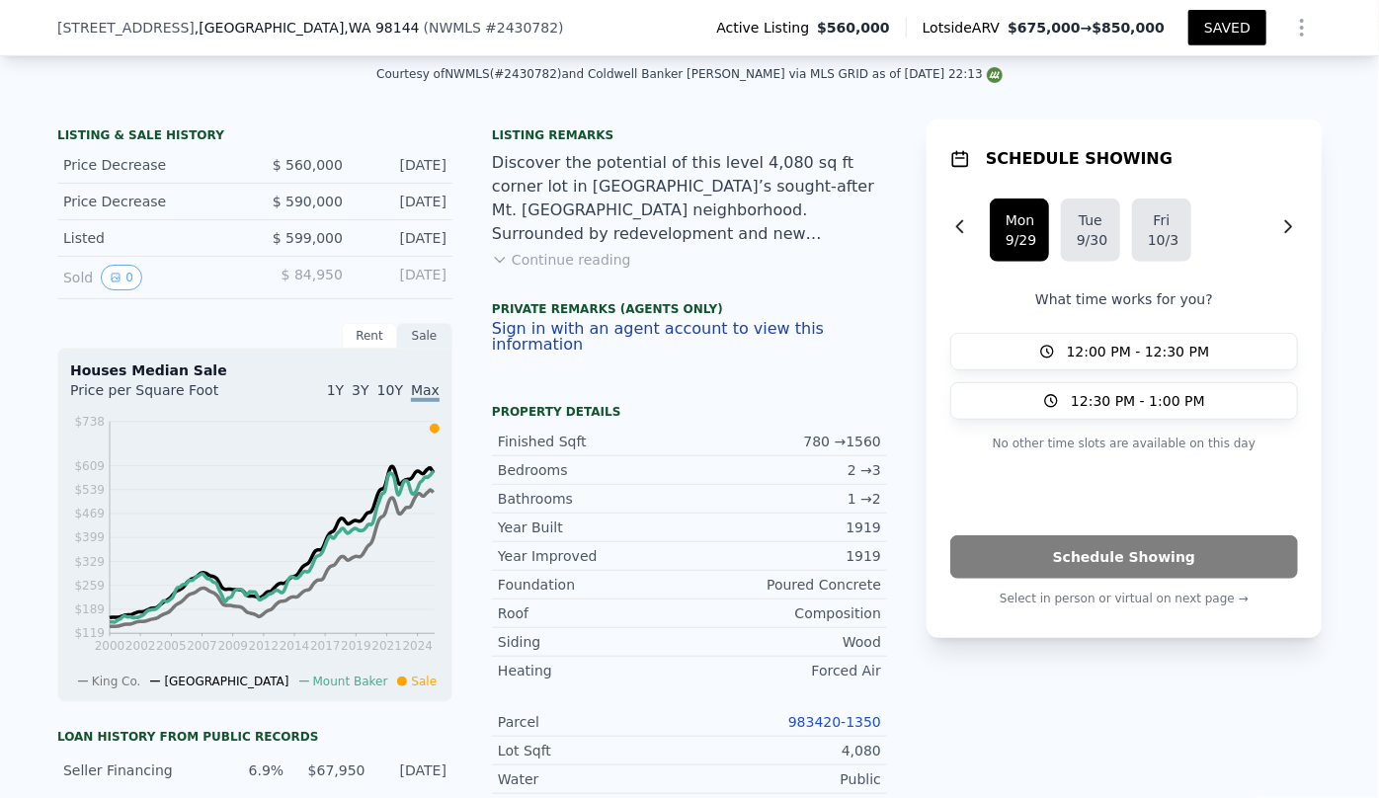
click at [567, 270] on button "Continue reading" at bounding box center [561, 260] width 139 height 20
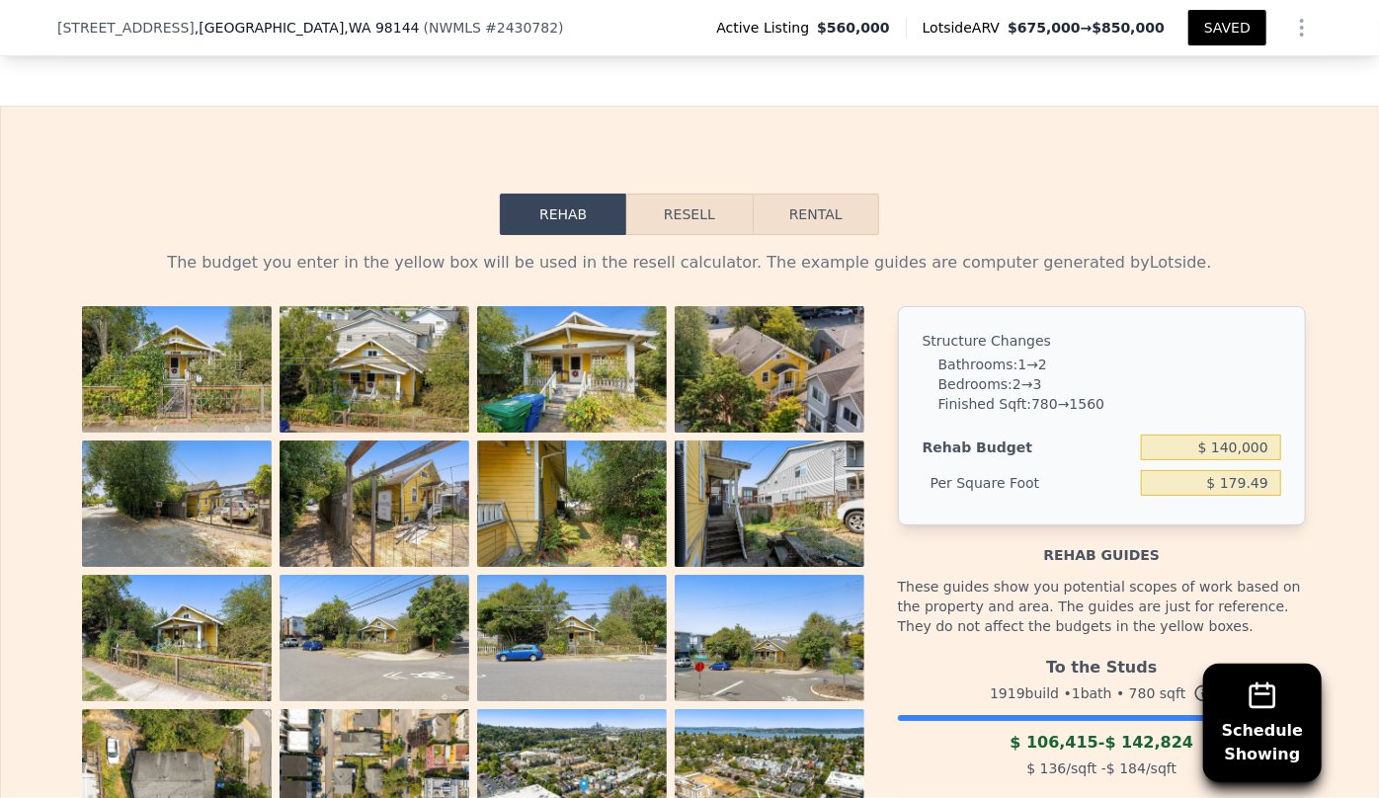
scroll to position [3316, 0]
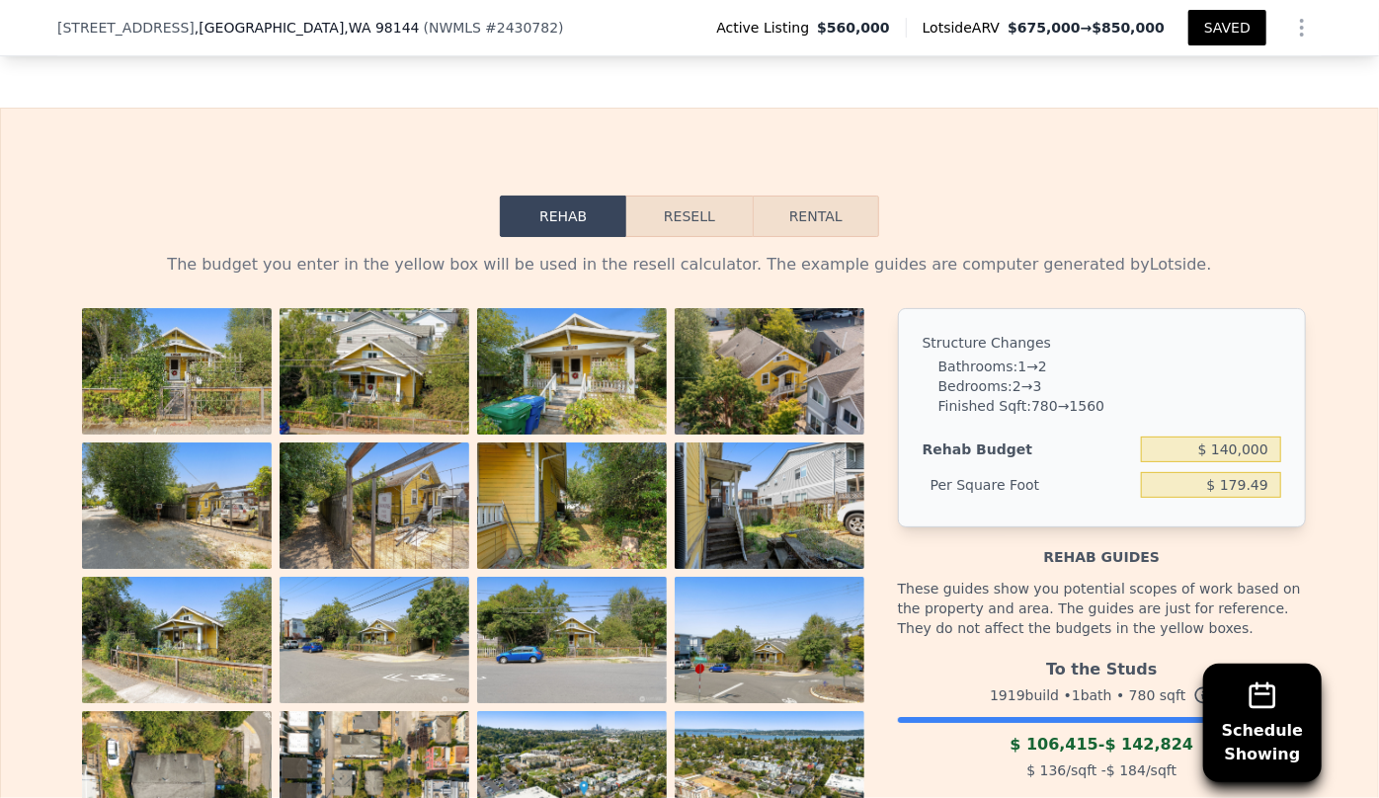
click at [662, 196] on button "Resell" at bounding box center [688, 216] width 125 height 41
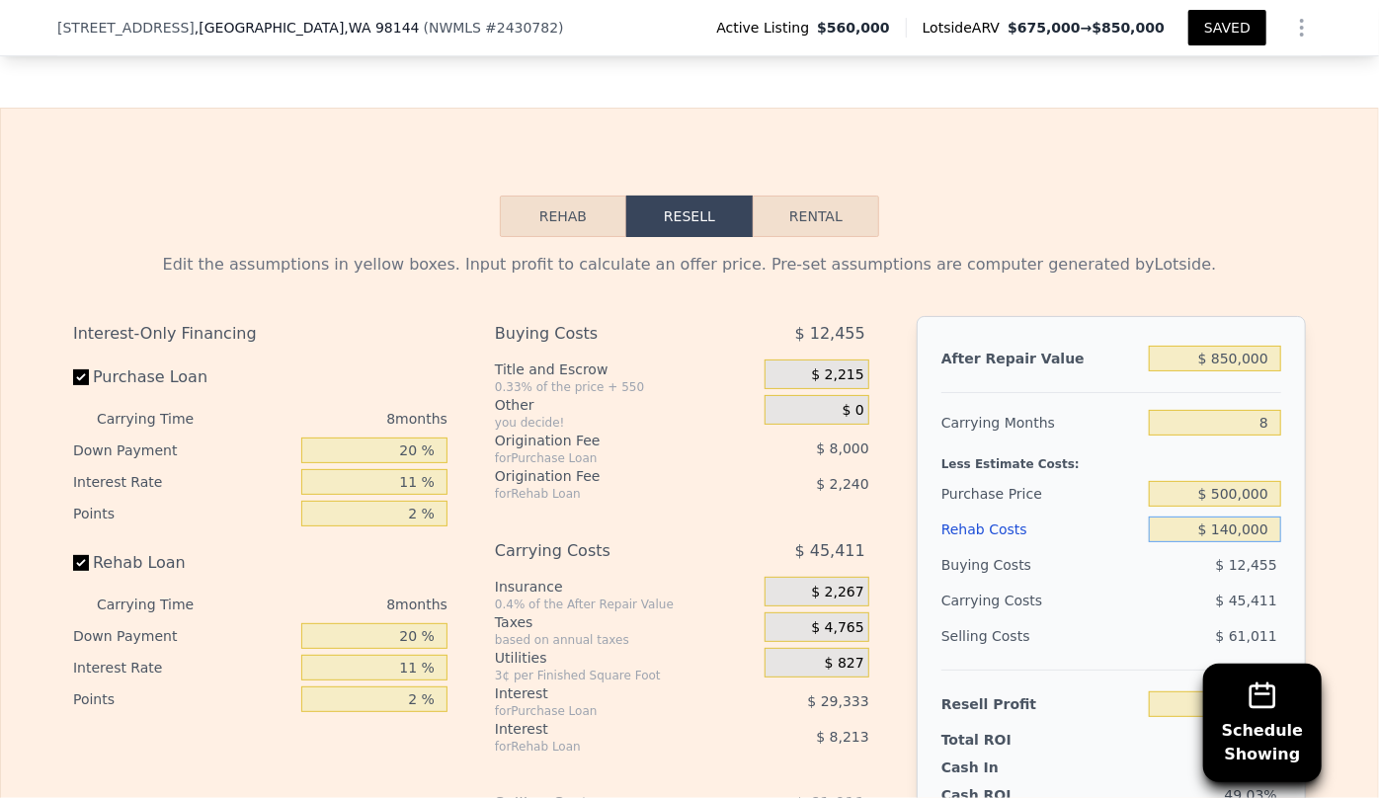
click at [1231, 517] on input "$ 140,000" at bounding box center [1215, 530] width 132 height 26
type input "$ 10,000"
type input "$ 230,835"
type input "$ 150,000"
type input "$ 80,379"
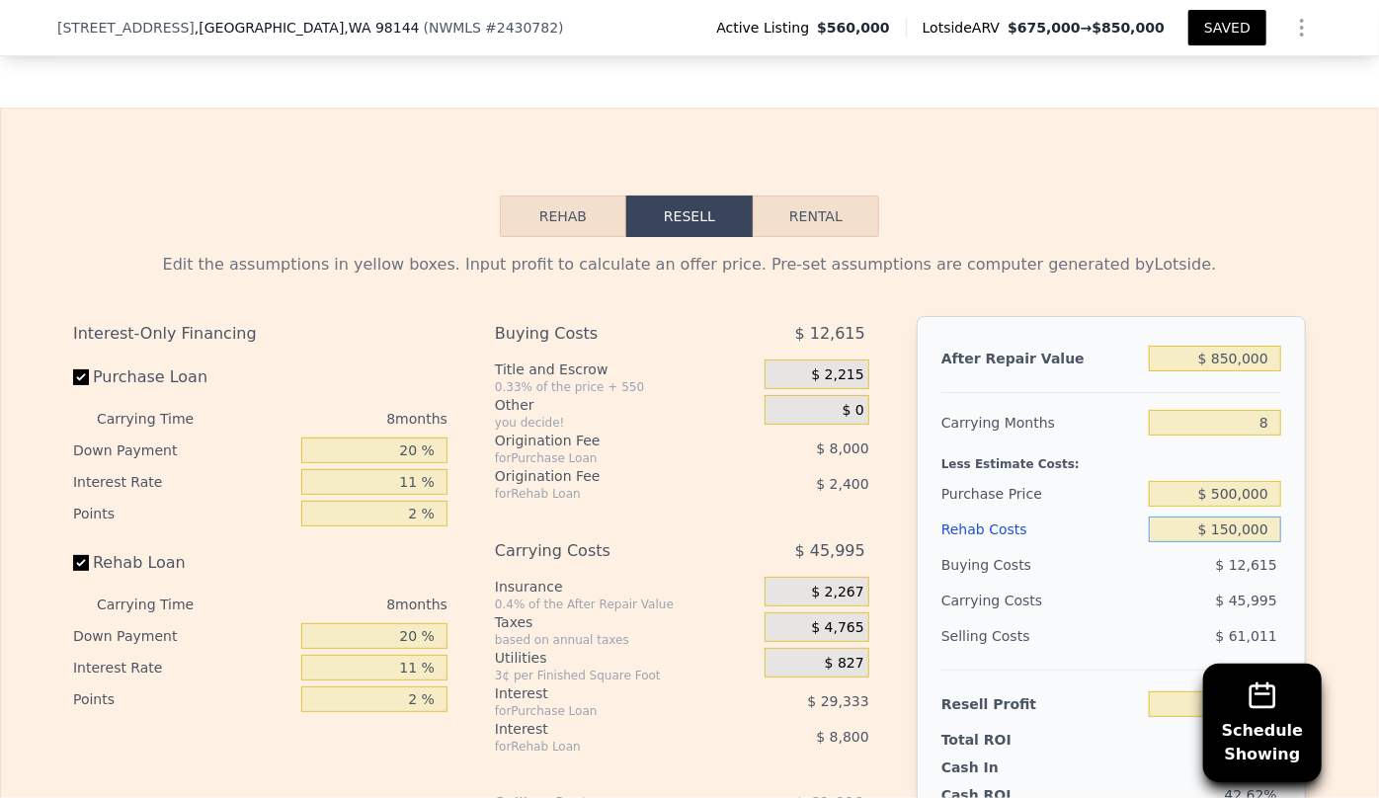
type input "$ 150,000"
click at [1193, 618] on div "$ 61,011" at bounding box center [1215, 636] width 133 height 36
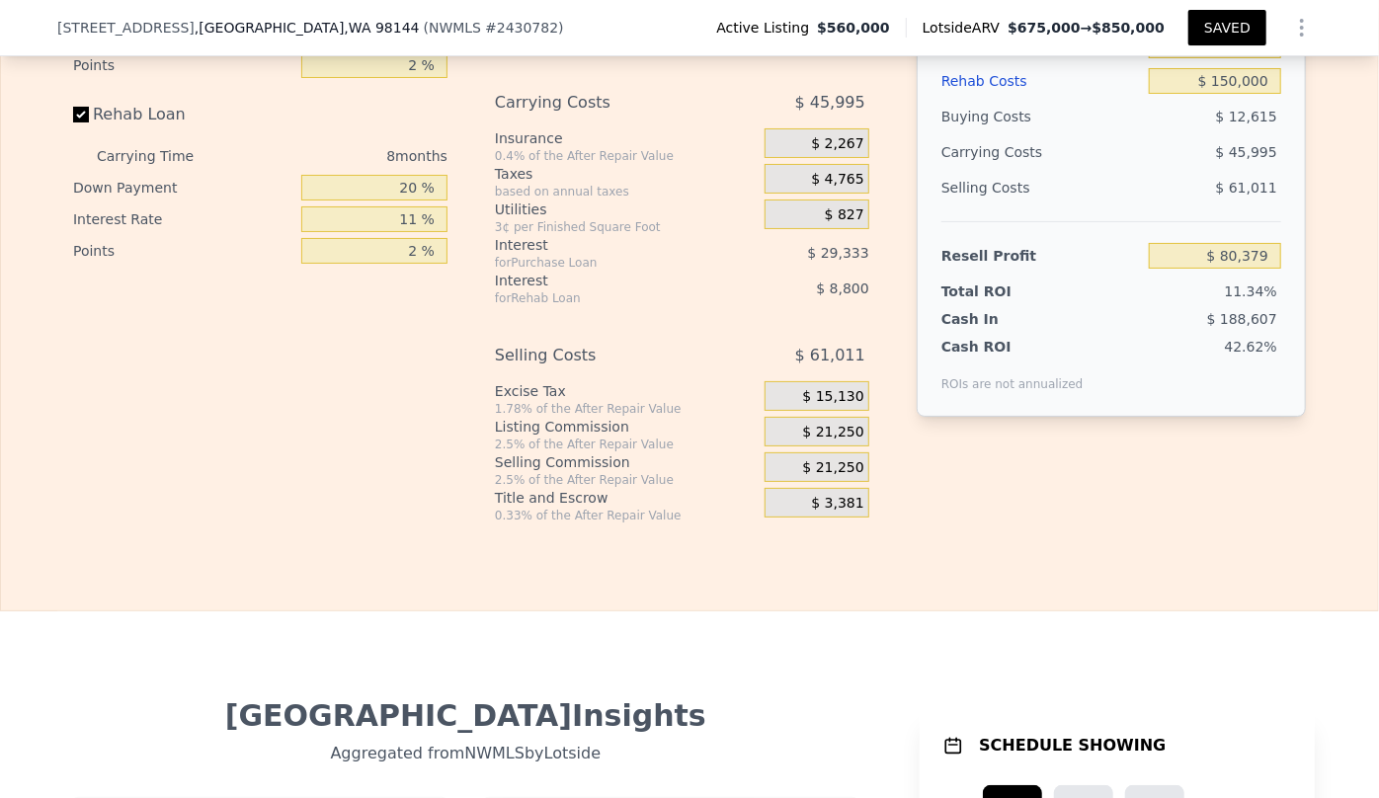
scroll to position [3764, 0]
click at [771, 452] on div "$ 21,250" at bounding box center [817, 467] width 105 height 30
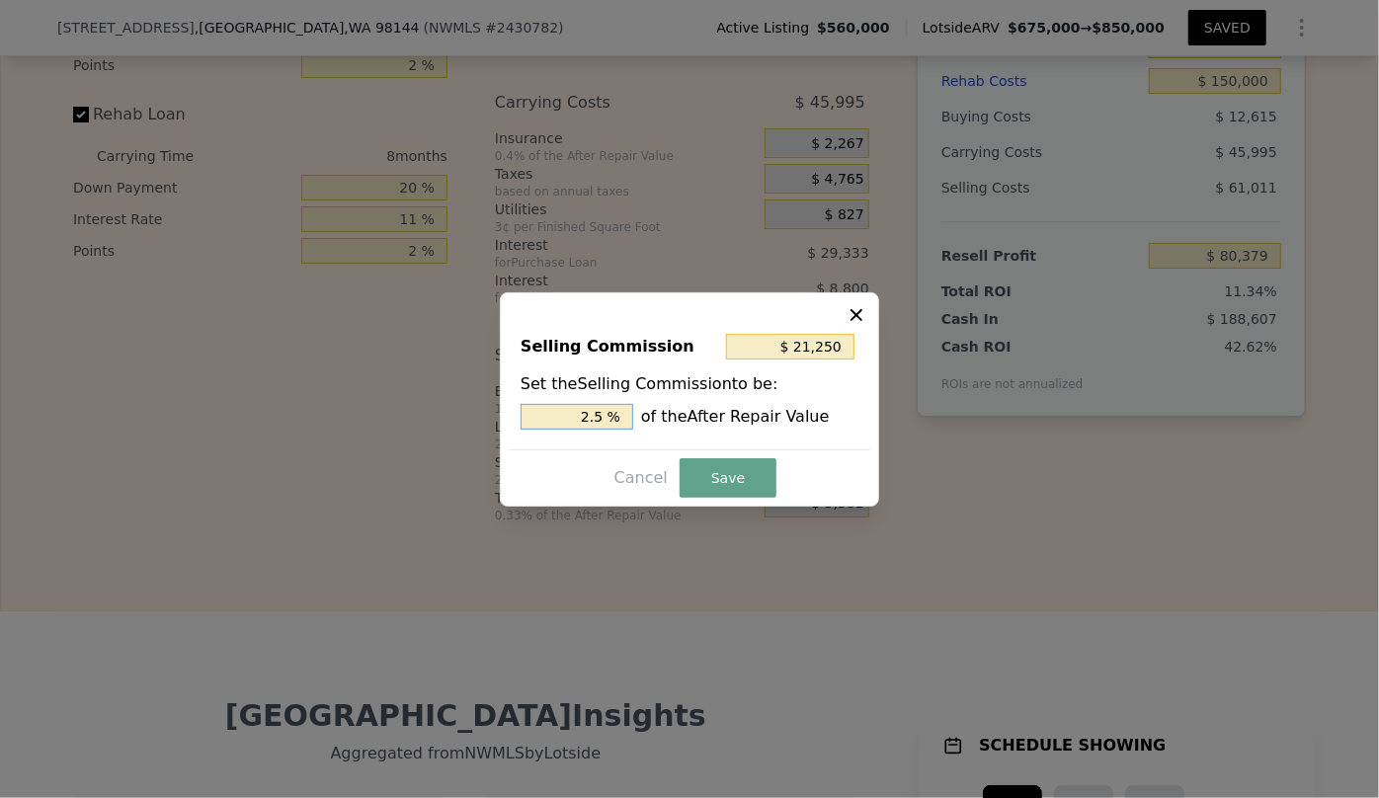
click at [594, 419] on input "2.5 %" at bounding box center [577, 417] width 113 height 26
type input "$ 4,250"
type input ".5 %"
type input "$ 12,750"
type input "1.5 %"
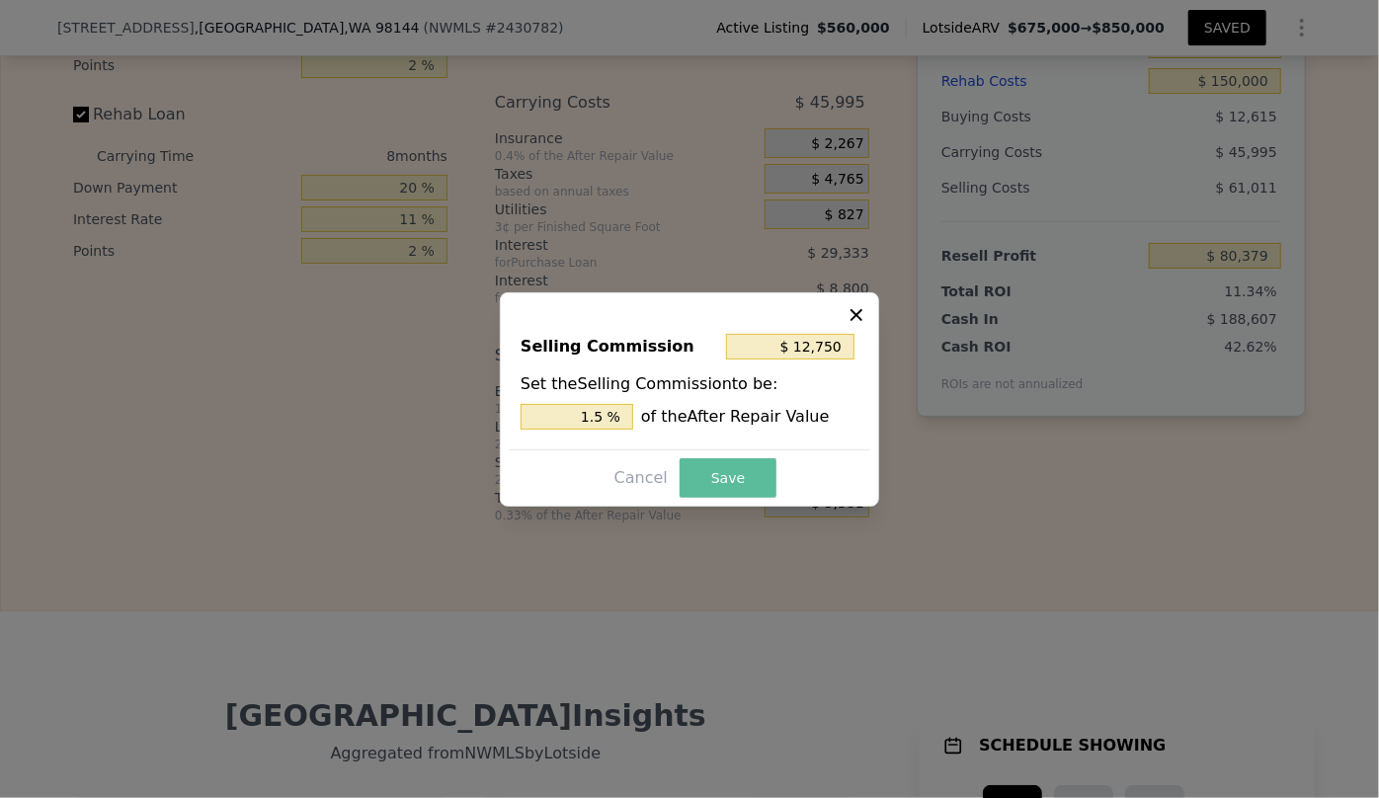
click at [721, 470] on button "Save" at bounding box center [728, 478] width 97 height 40
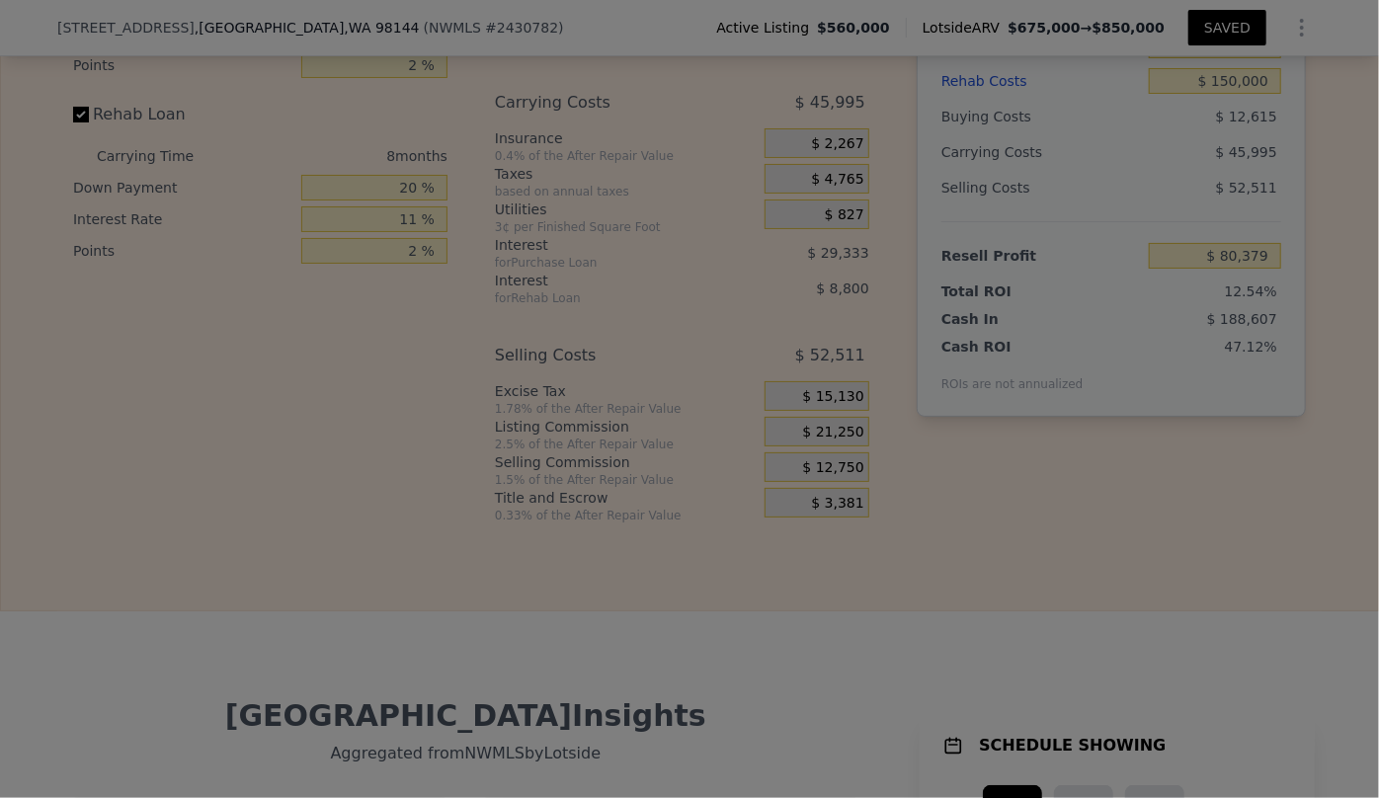
type input "$ 88,879"
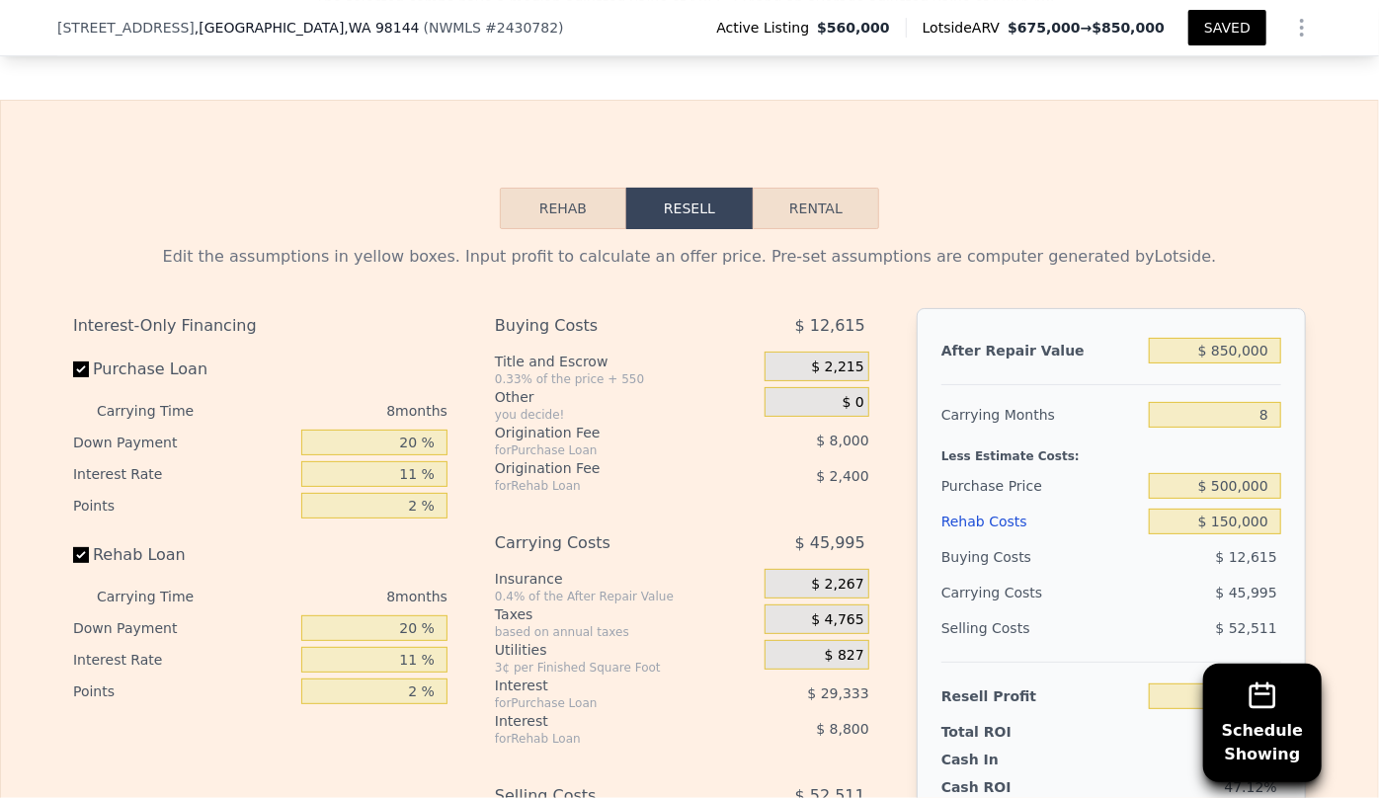
scroll to position [3316, 0]
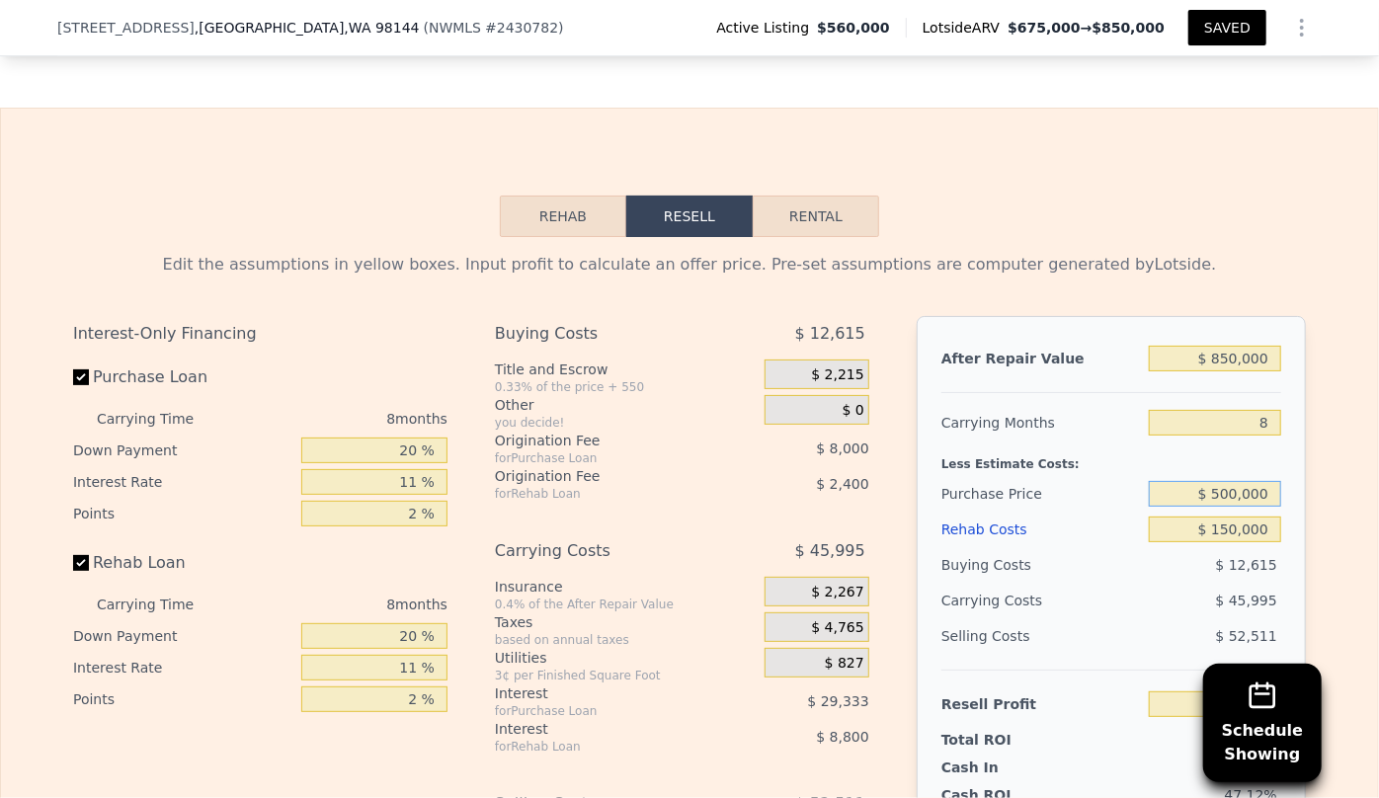
click at [1220, 481] on input "$ 500,000" at bounding box center [1215, 494] width 132 height 26
type input "$ 4,900,000"
type input "-$ 4,654,301"
type input "$ 490,000"
type input "$ 99,664"
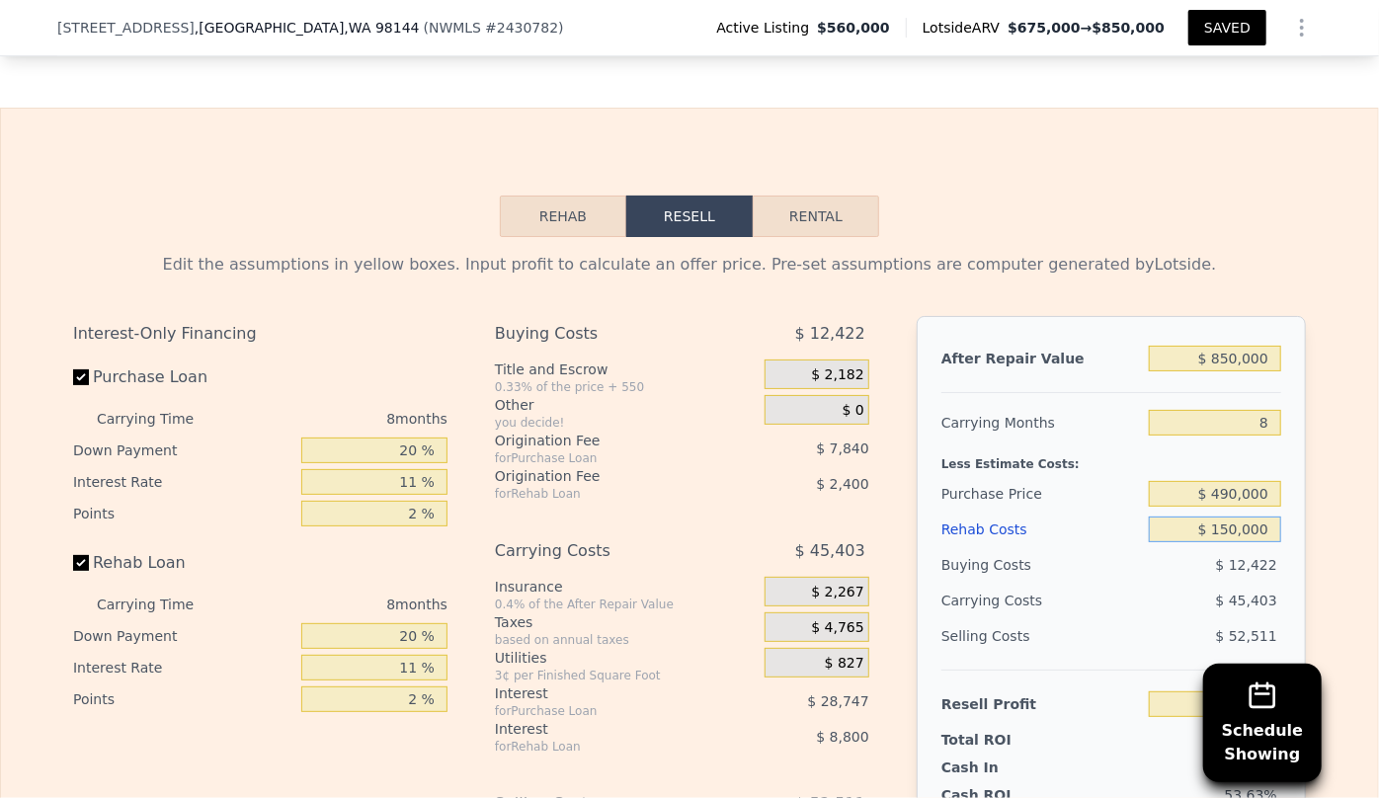
click at [1213, 517] on input "$ 150,000" at bounding box center [1215, 530] width 132 height 26
click at [1327, 441] on div "Edit the assumptions in yellow boxes. Input profit to calculate an offer price.…" at bounding box center [689, 604] width 1377 height 735
click at [1234, 29] on button "SAVED" at bounding box center [1228, 28] width 78 height 36
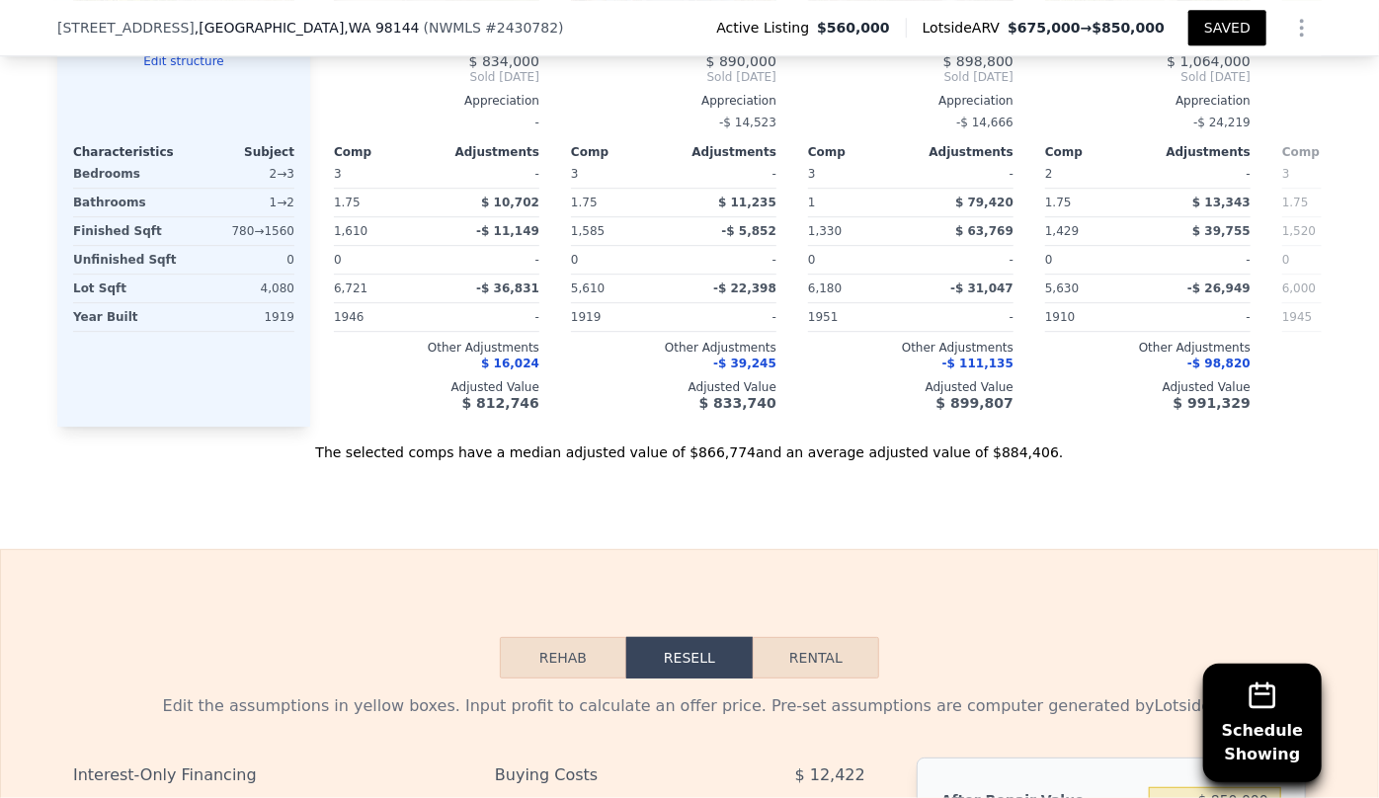
scroll to position [2597, 0]
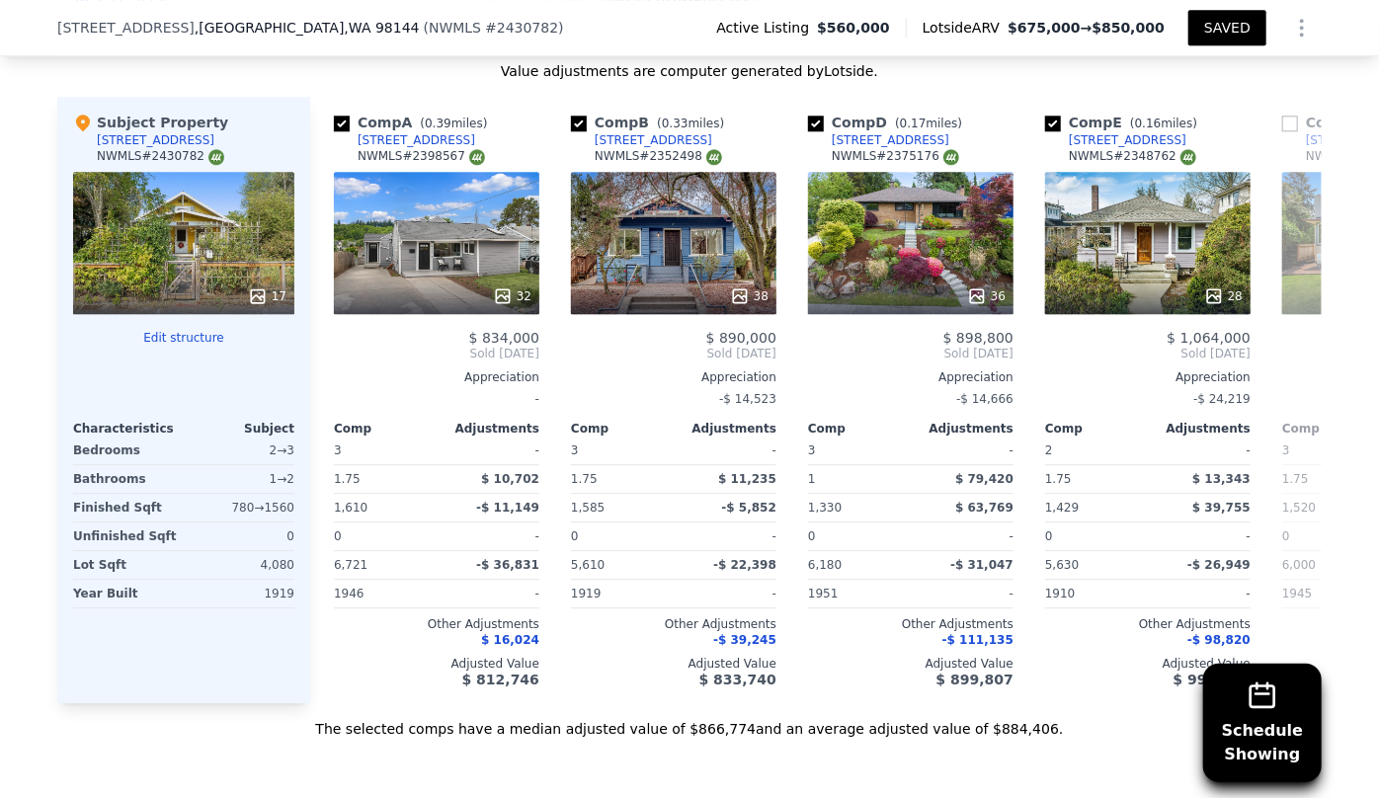
click at [1222, 41] on button "SAVED" at bounding box center [1228, 28] width 78 height 36
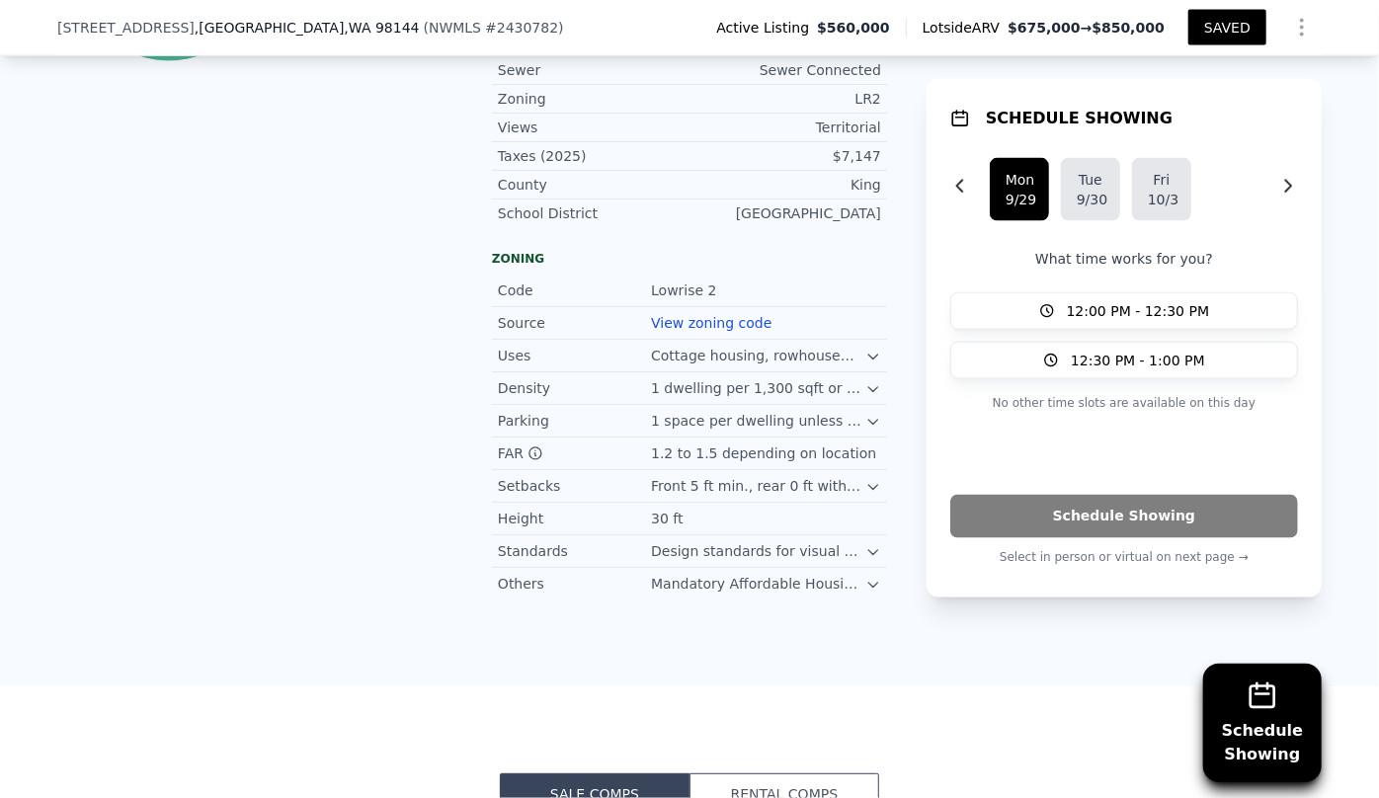
scroll to position [1250, 0]
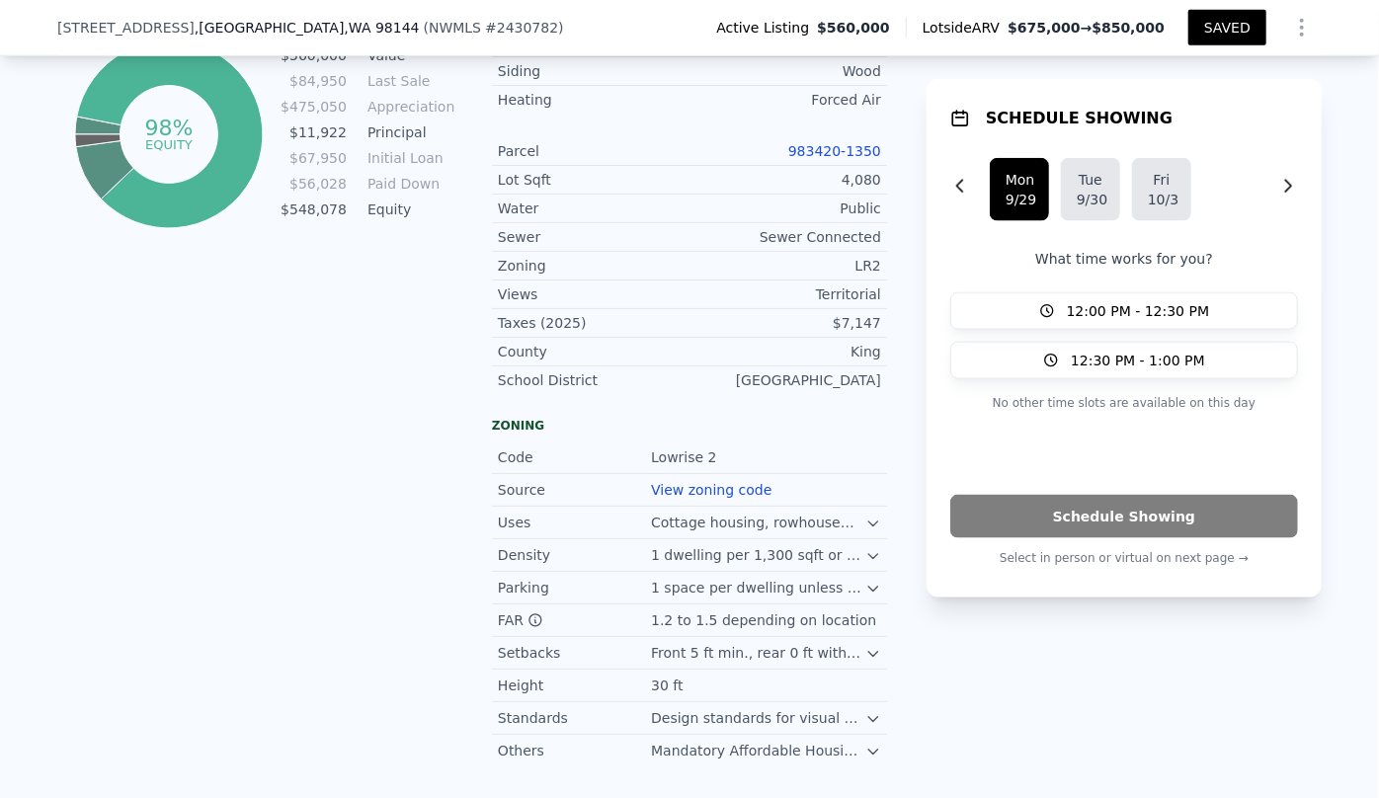
click at [1218, 34] on button "SAVED" at bounding box center [1228, 28] width 78 height 36
type input "1.75"
type input "1330"
type input "1650"
type input "3486"
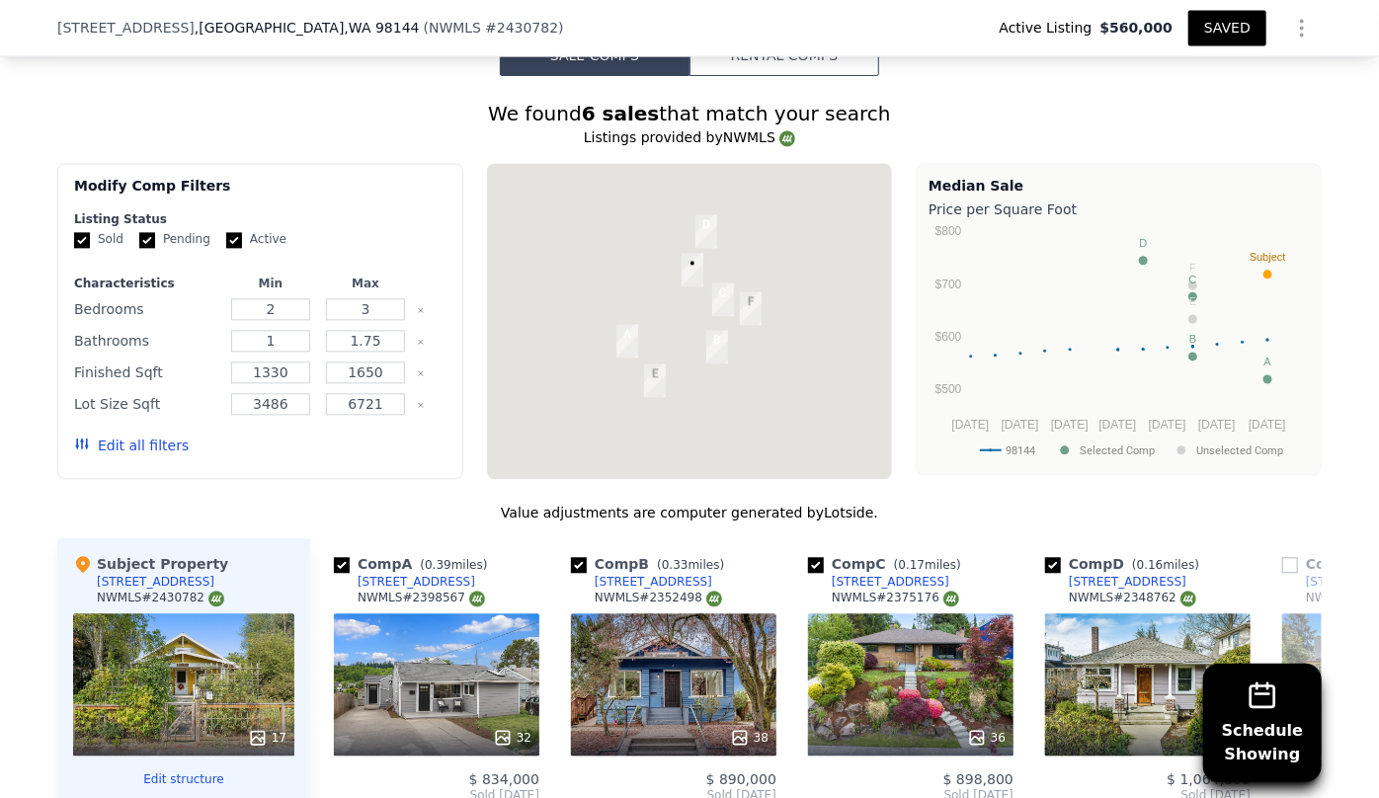
scroll to position [2507, 0]
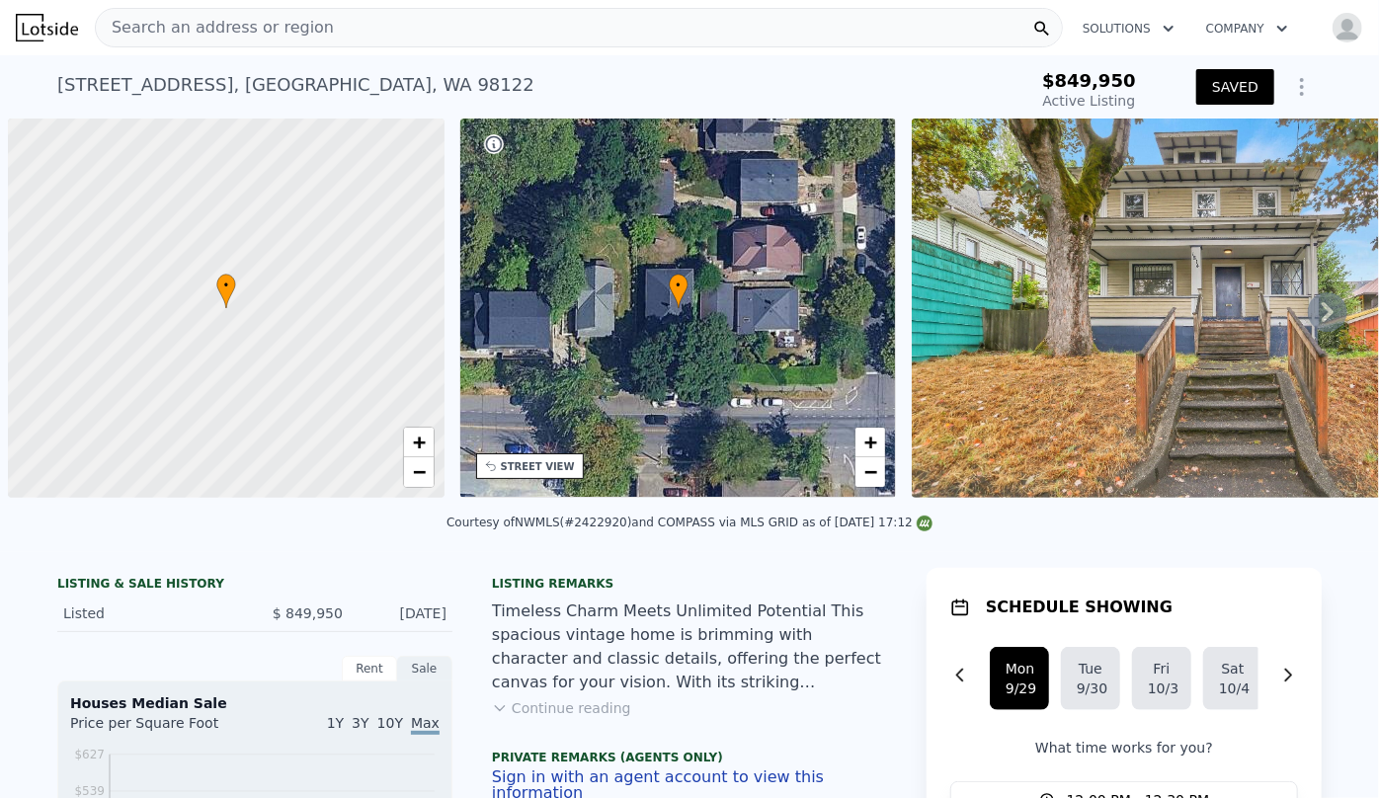
scroll to position [0, 8]
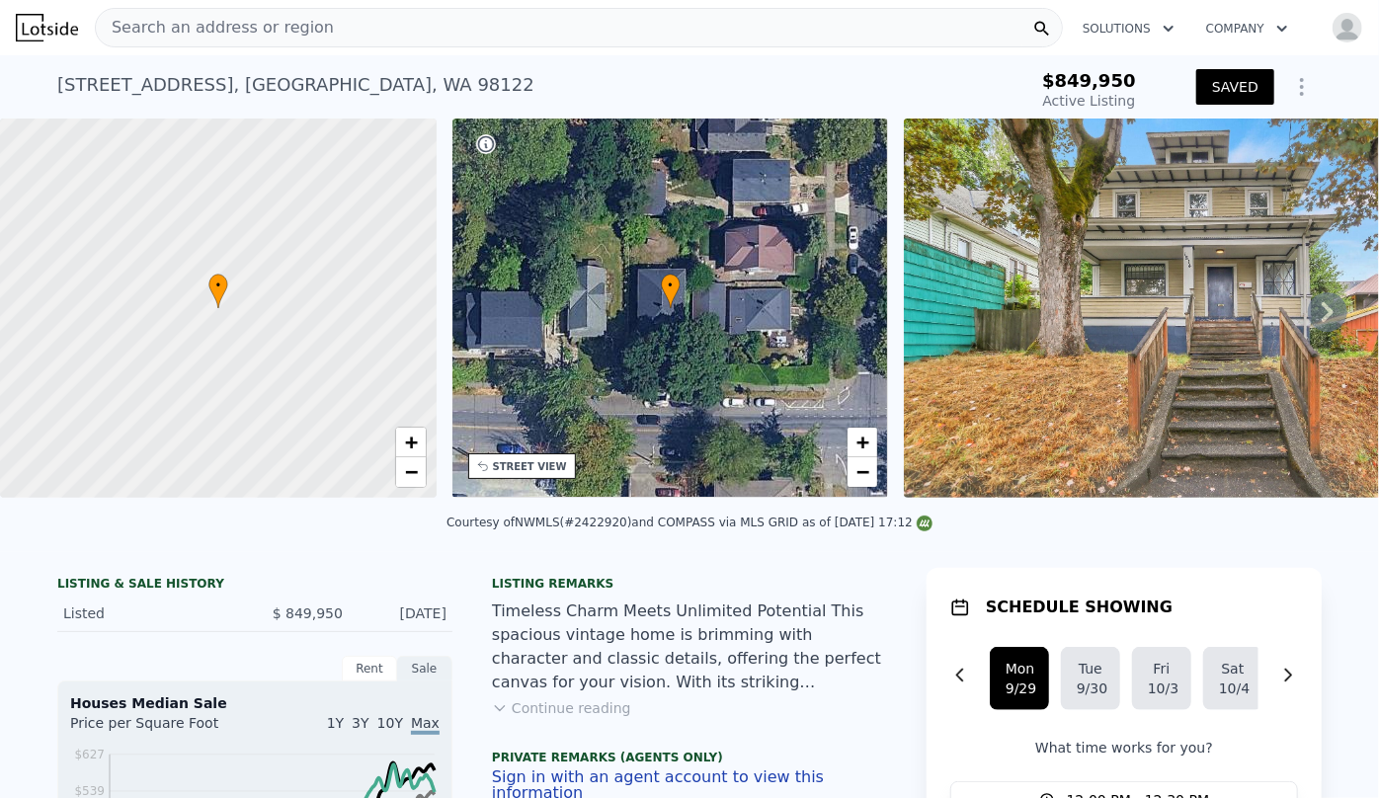
click at [308, 28] on div "Search an address or region" at bounding box center [579, 28] width 968 height 40
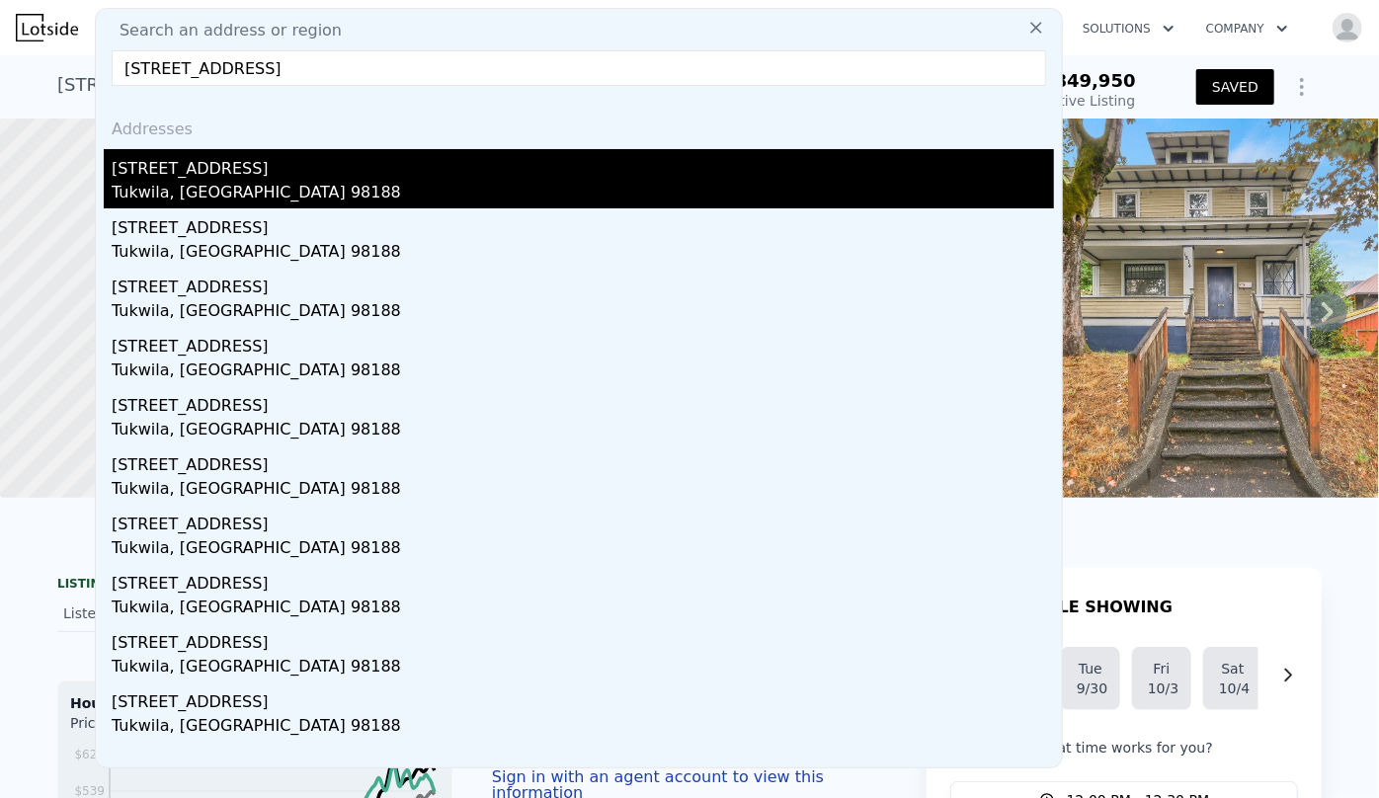
type input "16226 51st Avenue S, Tukwila, WA 98188"
click at [287, 182] on div "Tukwila, WA 98188" at bounding box center [583, 195] width 943 height 28
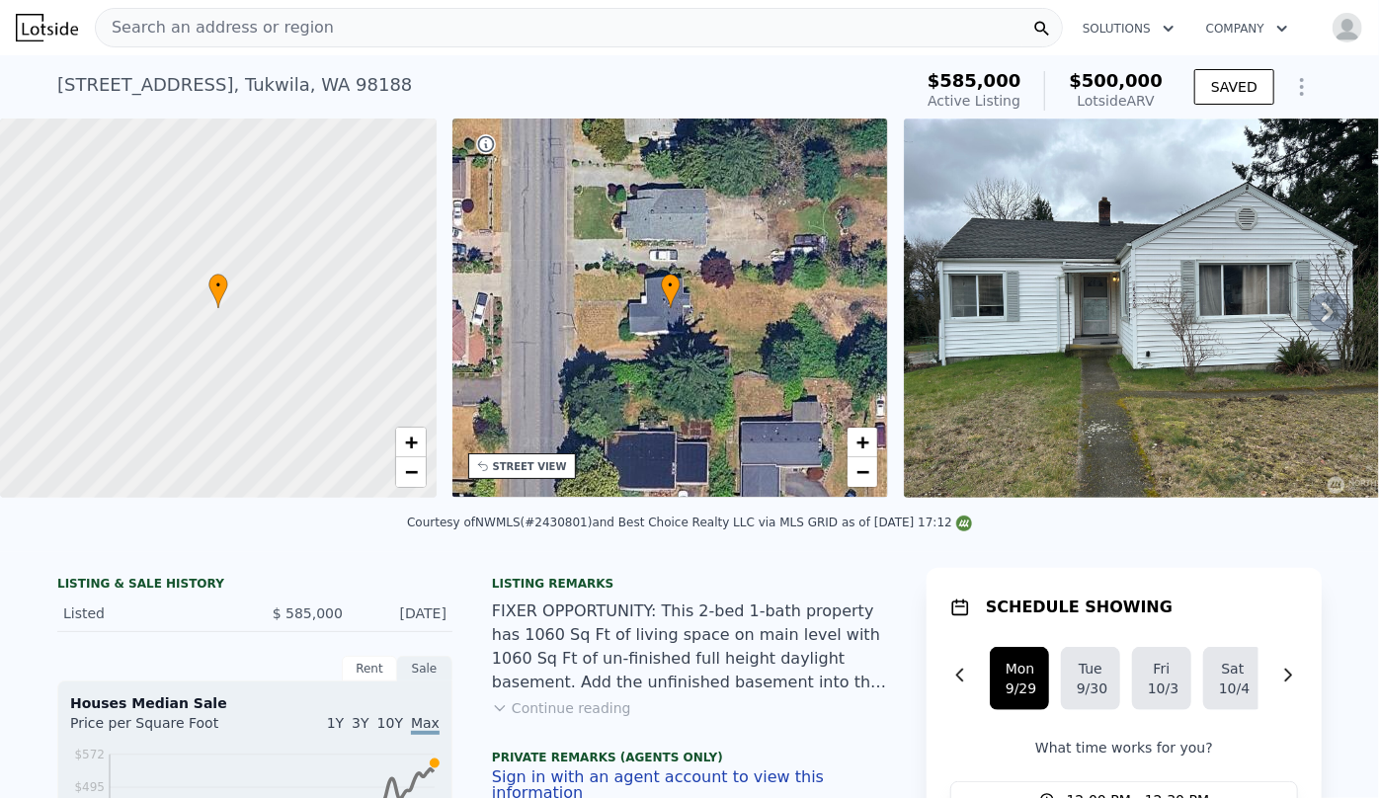
click at [517, 472] on div "STREET VIEW" at bounding box center [530, 466] width 74 height 15
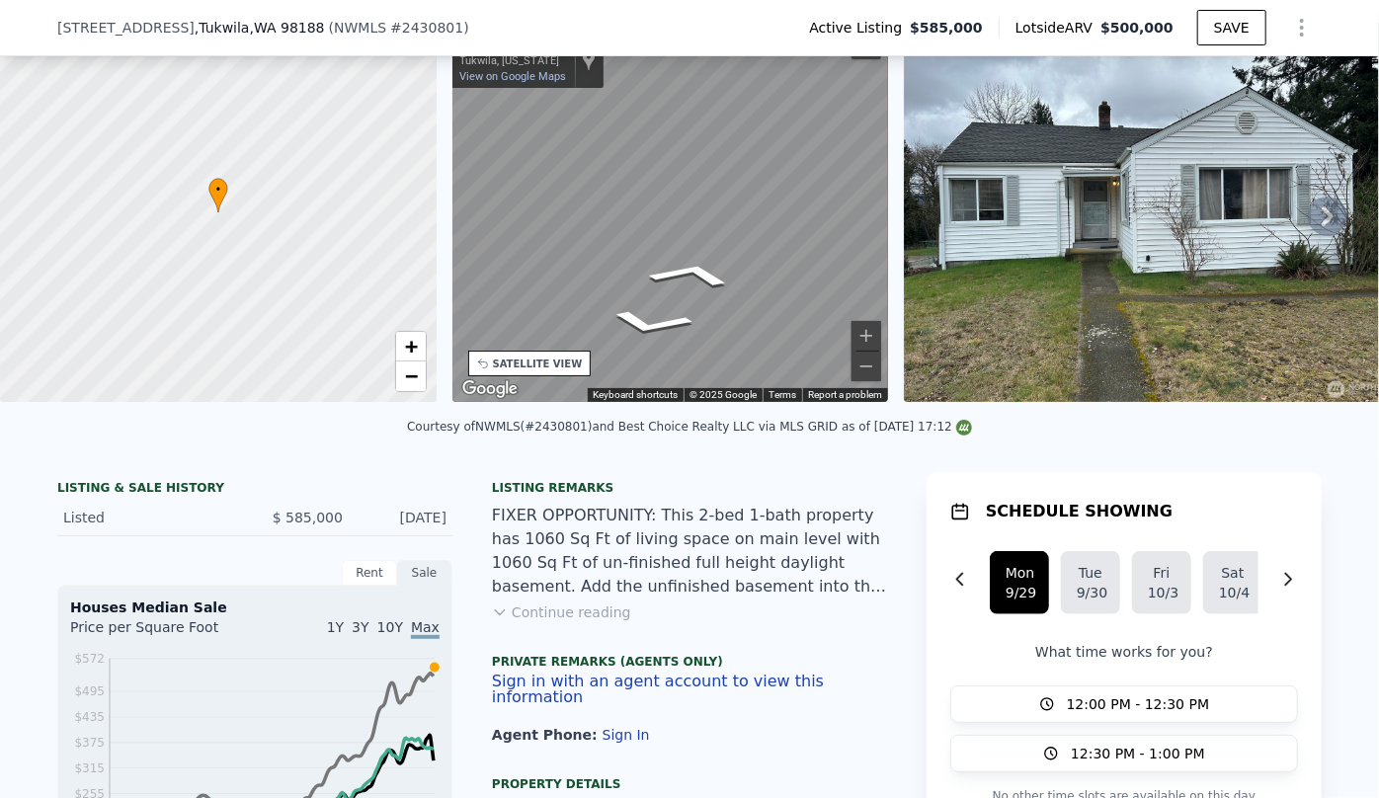
scroll to position [172, 0]
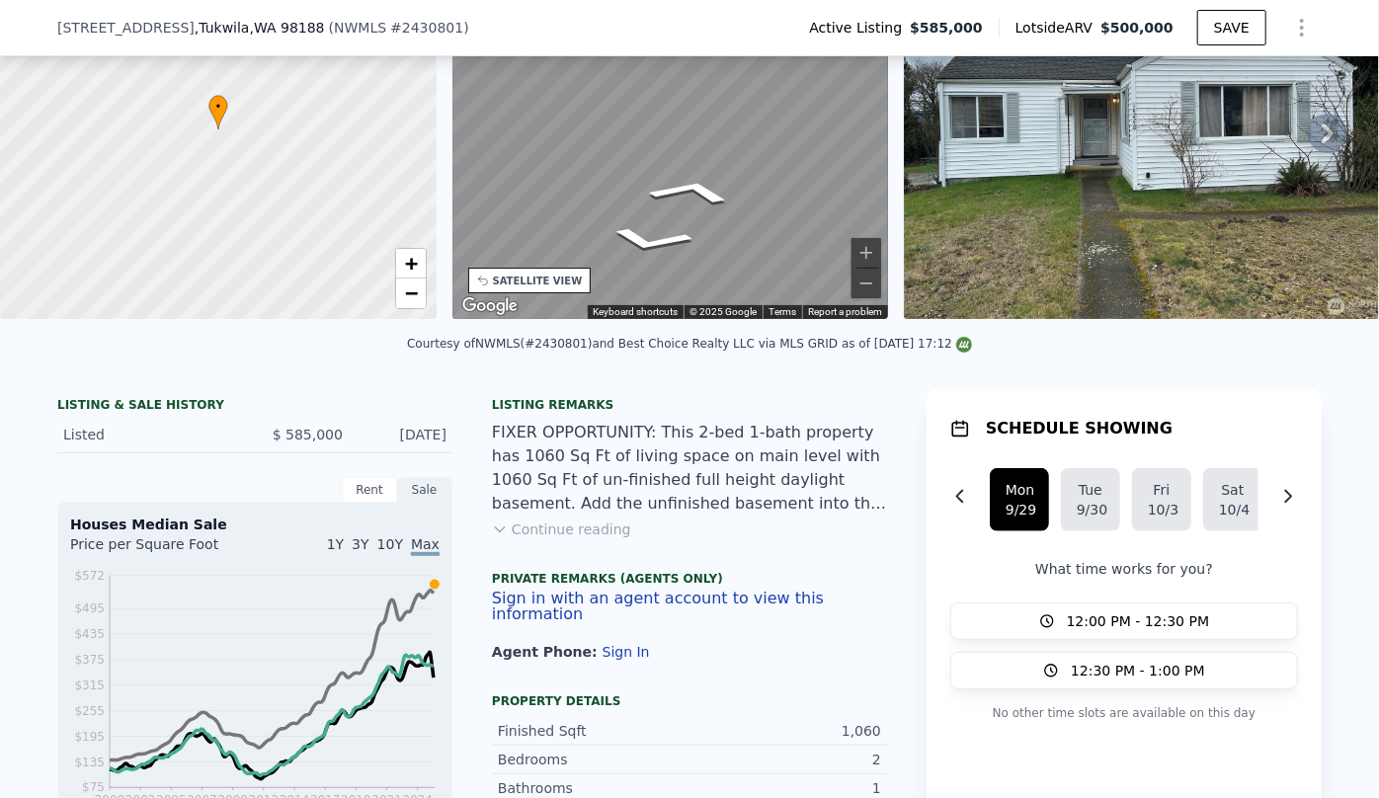
click at [589, 535] on button "Continue reading" at bounding box center [561, 530] width 139 height 20
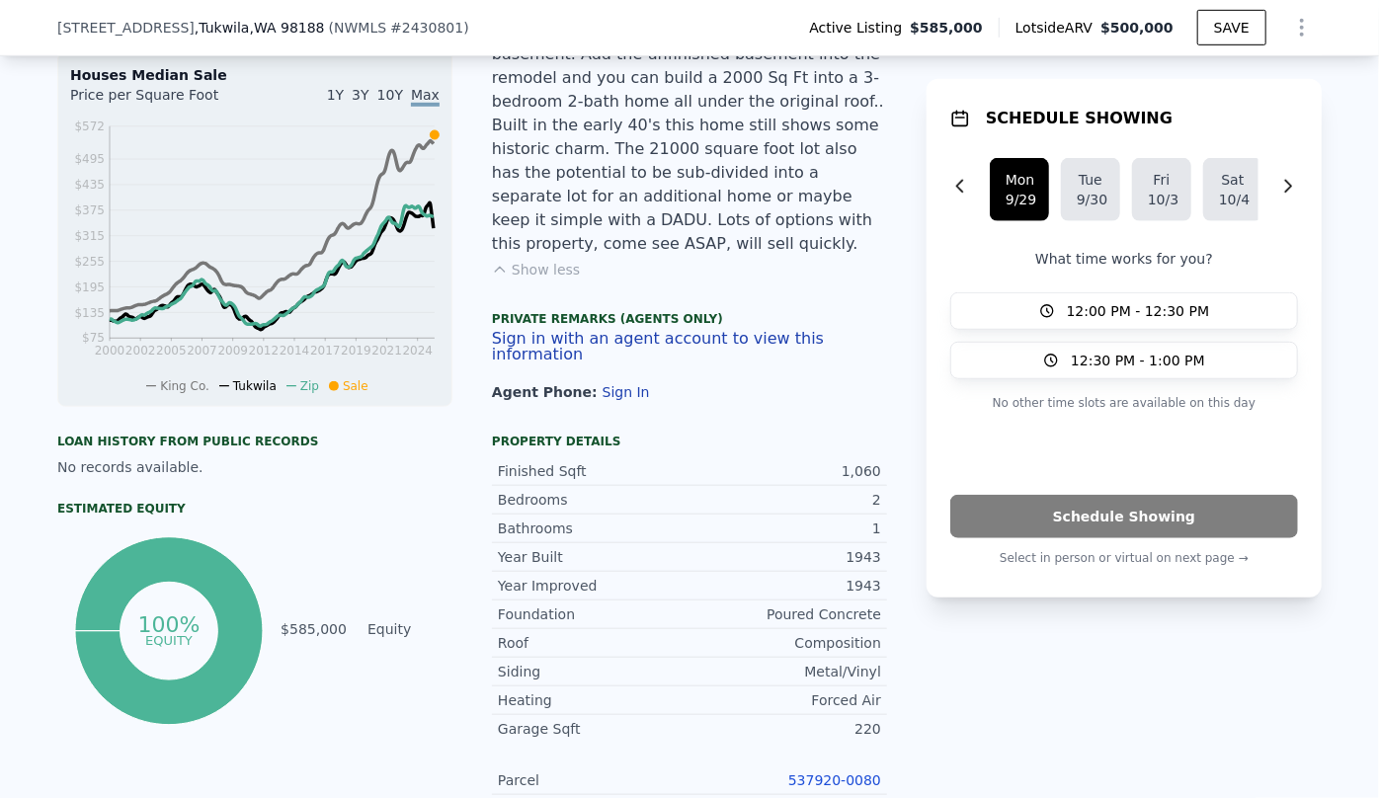
scroll to position [711, 0]
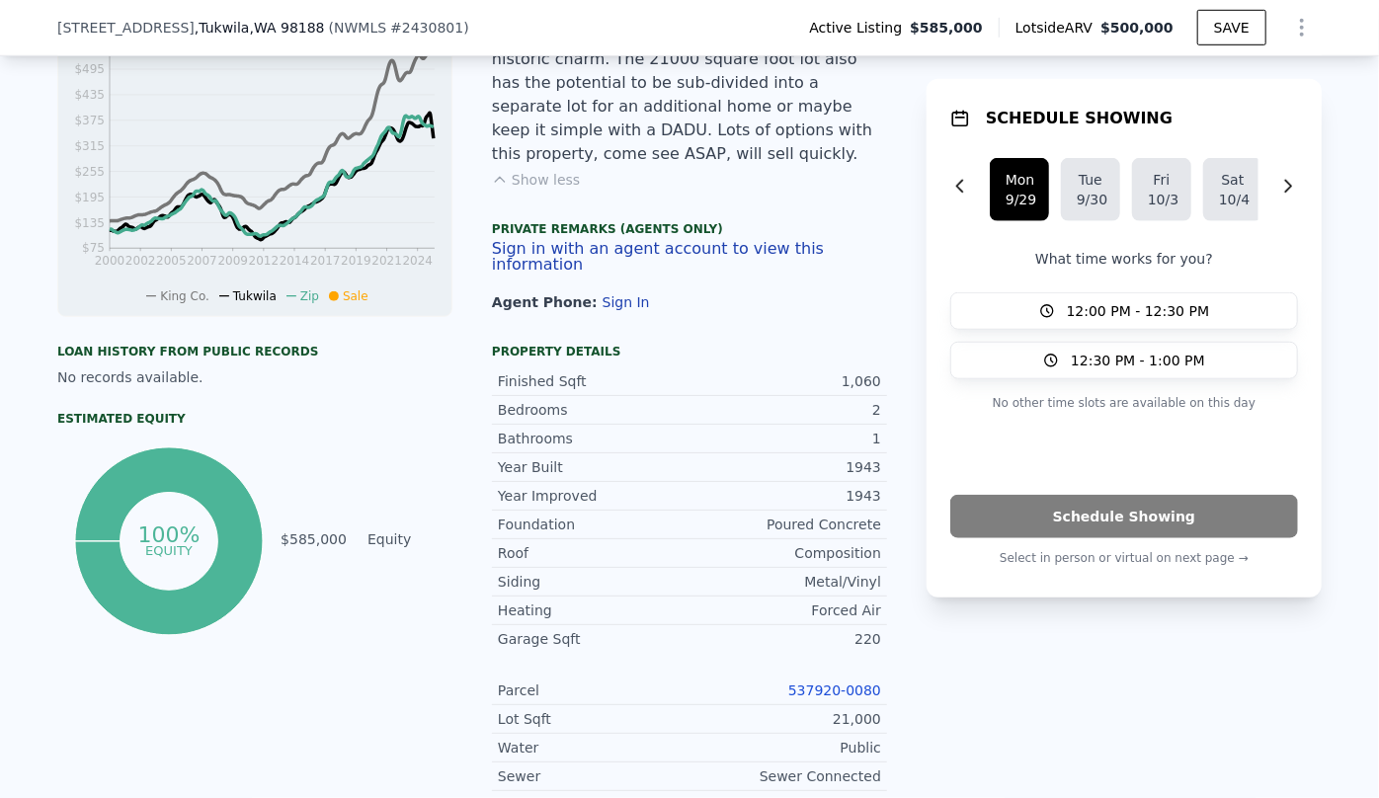
click at [856, 683] on link "537920-0080" at bounding box center [834, 691] width 93 height 16
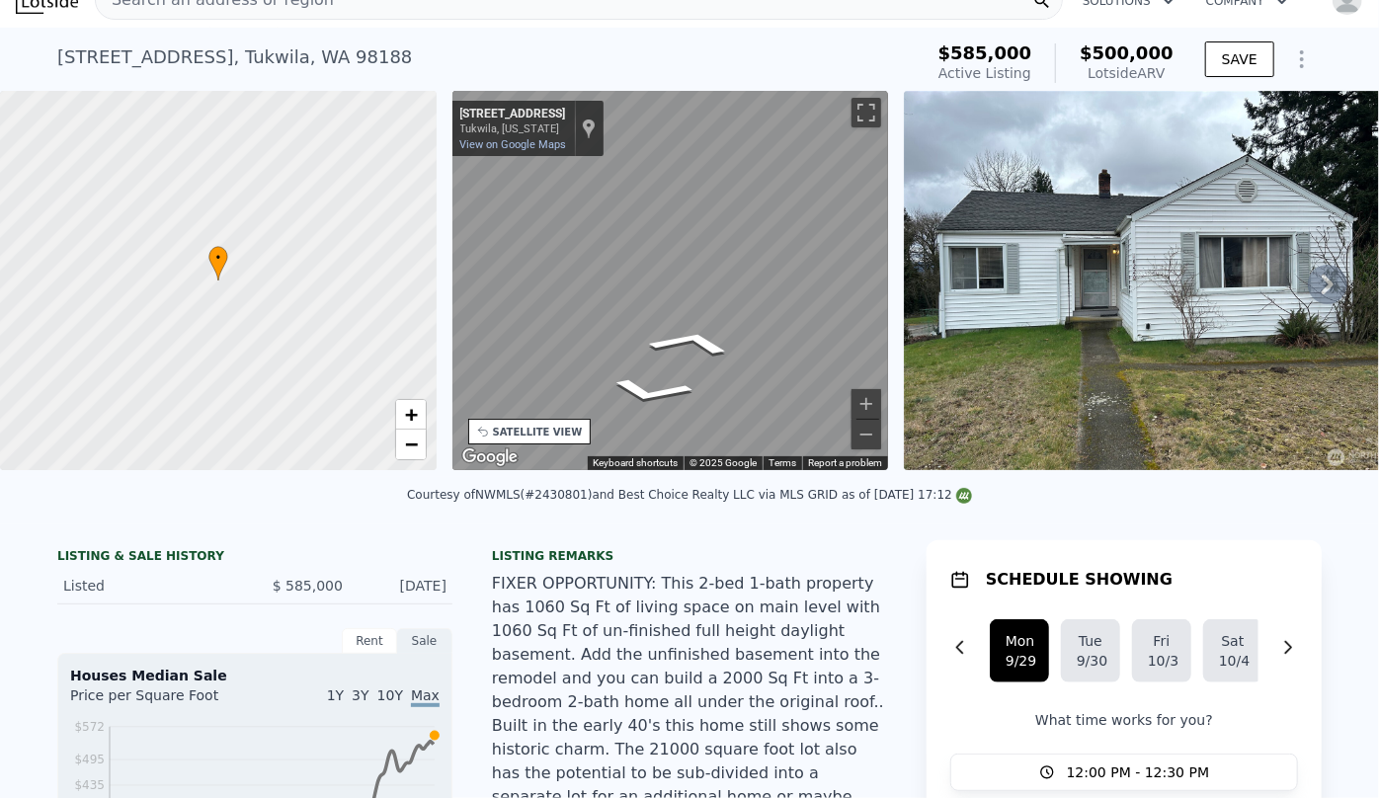
scroll to position [0, 0]
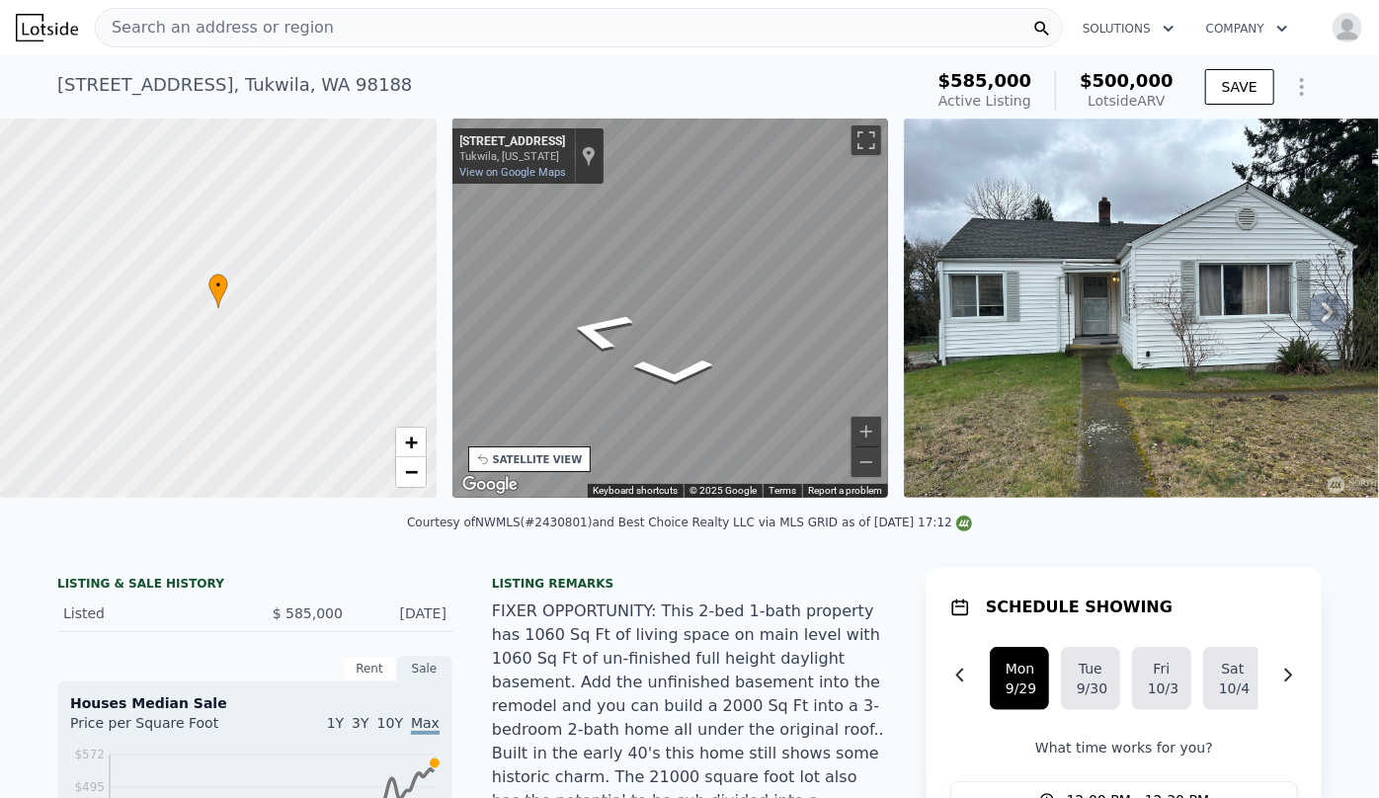
click at [967, 287] on div "• + − • + − STREET VIEW ← Move left → Move right ↑ Move up ↓ Move down + Zoom i…" at bounding box center [689, 312] width 1379 height 386
click at [523, 451] on div "SATELLITE VIEW" at bounding box center [529, 460] width 123 height 26
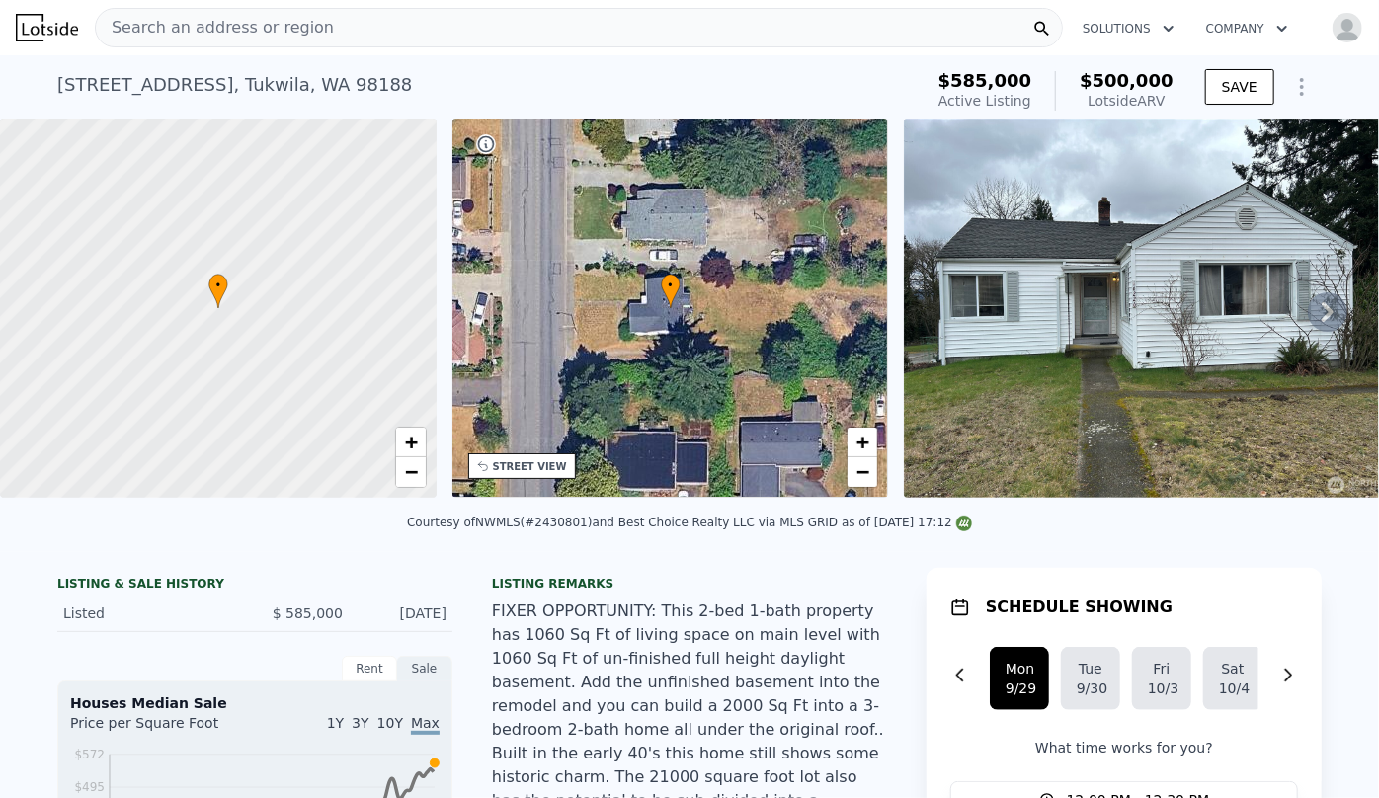
click at [524, 473] on div "STREET VIEW" at bounding box center [522, 466] width 108 height 26
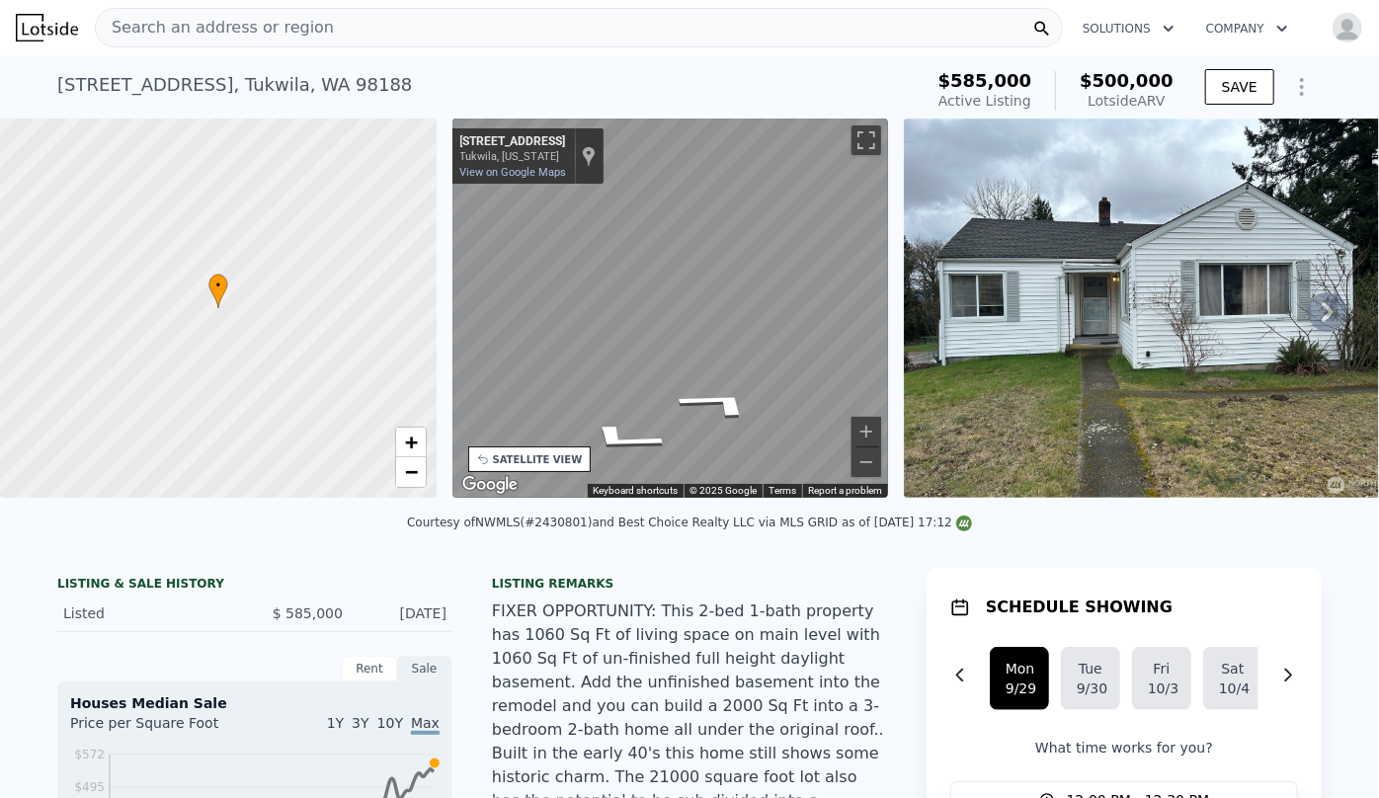
click at [346, 374] on div "• + − • + − STREET VIEW ← Move left → Move right ↑ Move up ↓ Move down + Zoom i…" at bounding box center [689, 312] width 1379 height 386
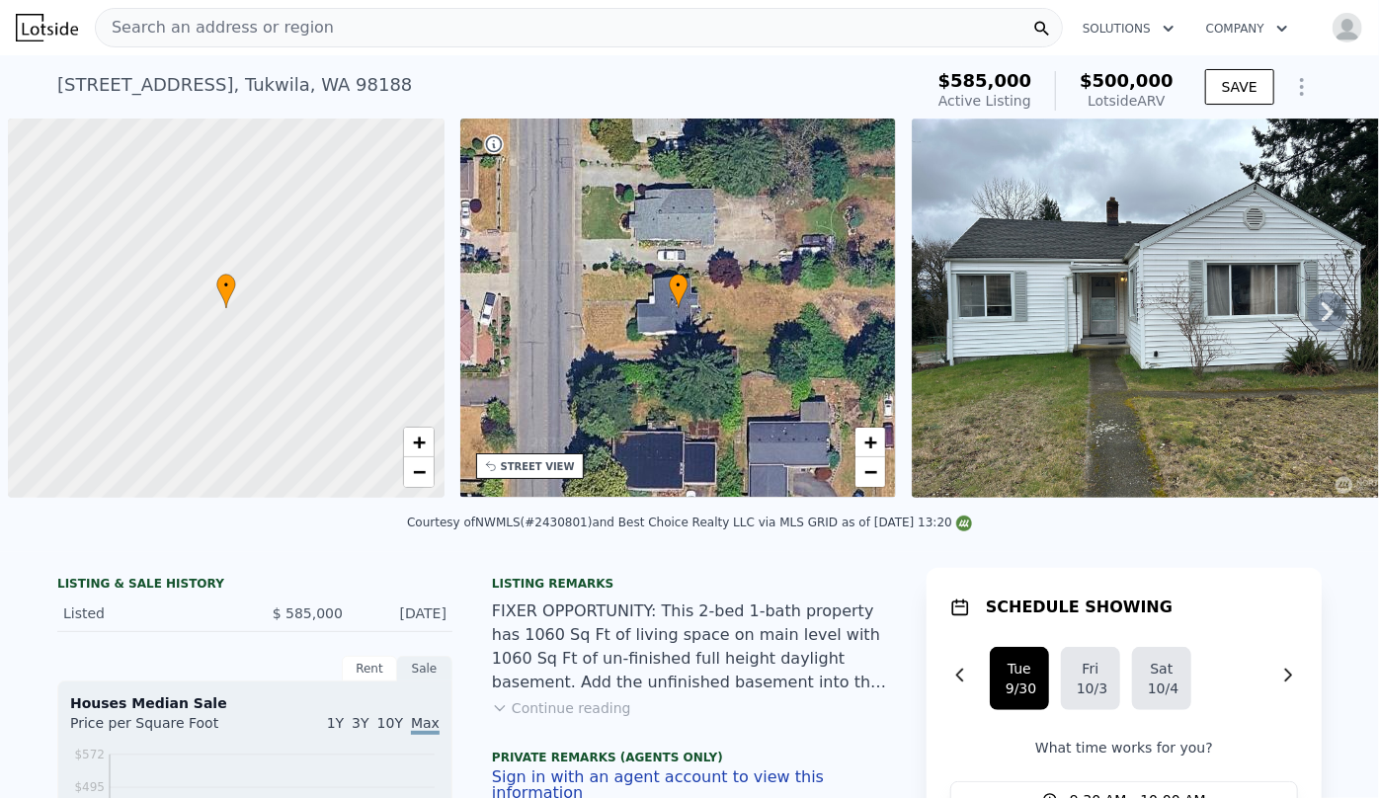
click at [539, 473] on div "STREET VIEW" at bounding box center [530, 466] width 108 height 26
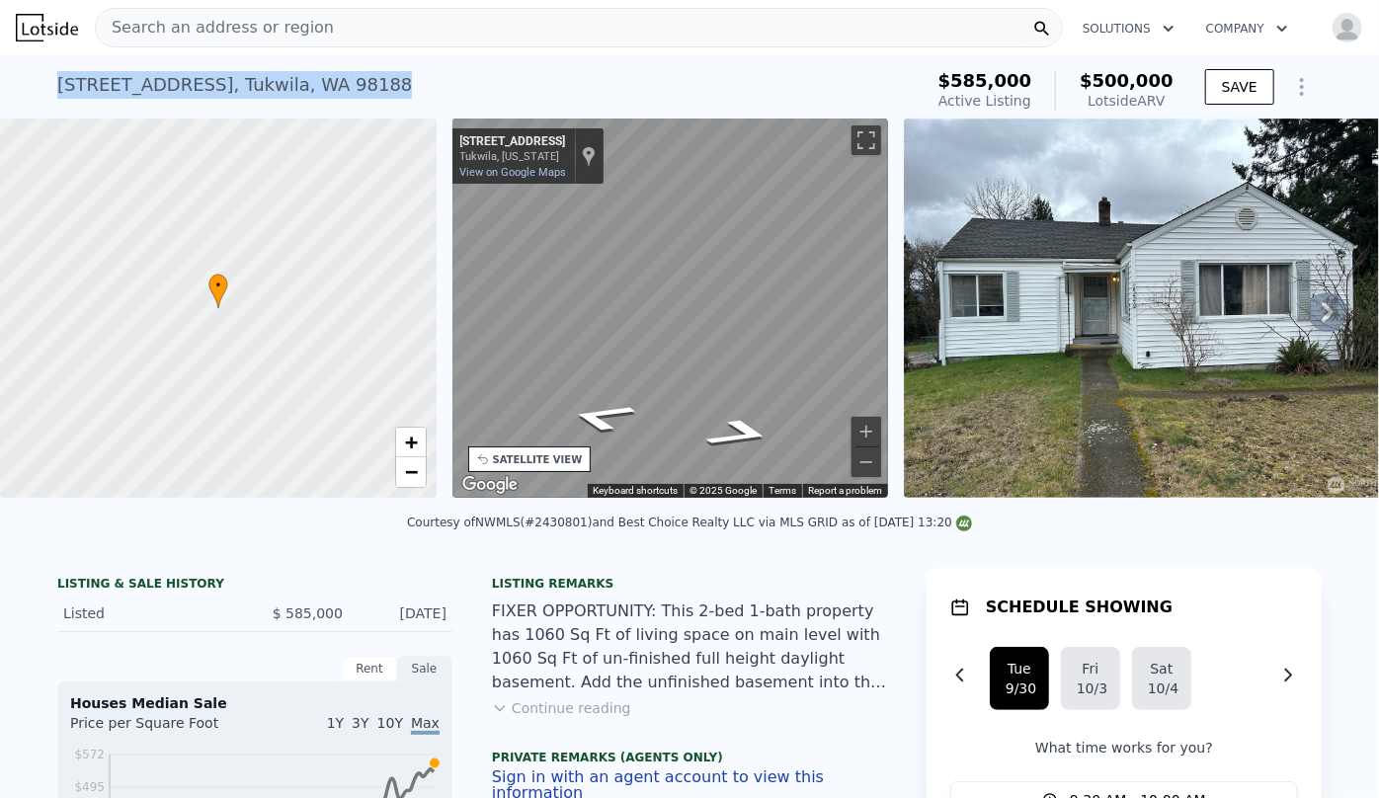
drag, startPoint x: 44, startPoint y: 83, endPoint x: 360, endPoint y: 65, distance: 315.7
click at [360, 65] on div "[STREET_ADDRESS] Active at $585k (~ARV $500k ) $585,000 Active Listing $500,000…" at bounding box center [689, 86] width 1379 height 63
copy div "[STREET_ADDRESS]"
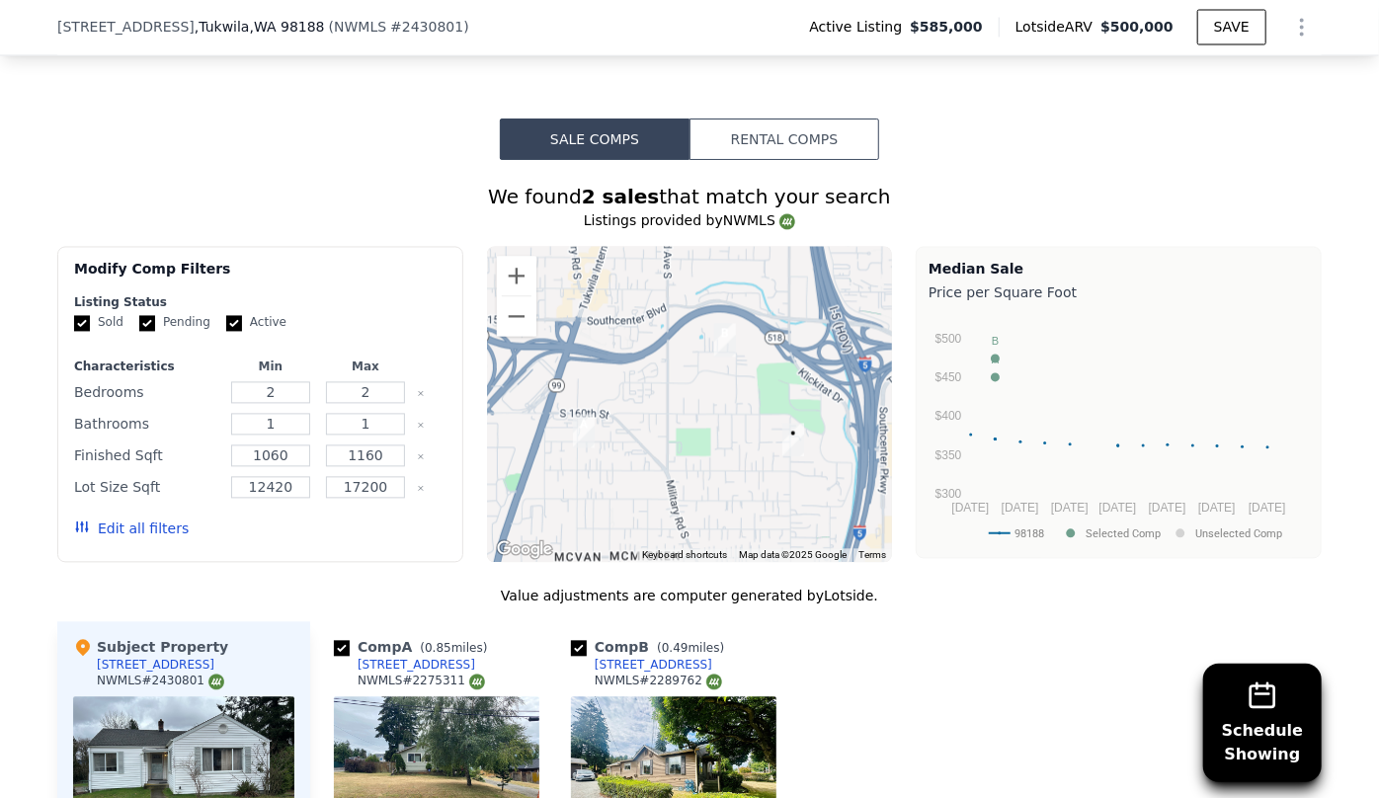
scroll to position [1886, 0]
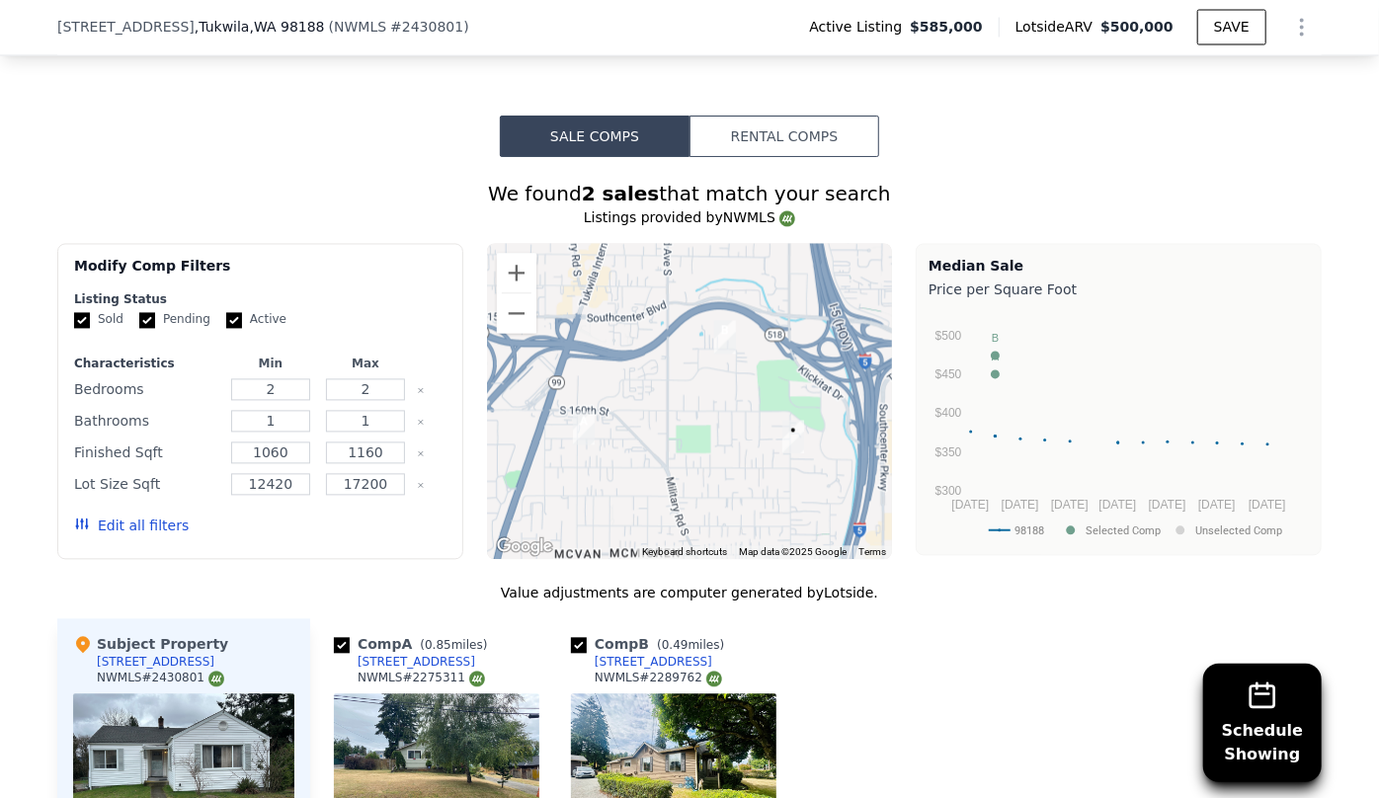
click at [1295, 30] on icon "Show Options" at bounding box center [1302, 28] width 24 height 24
click at [1216, 90] on div "Edit Structure" at bounding box center [1211, 79] width 221 height 40
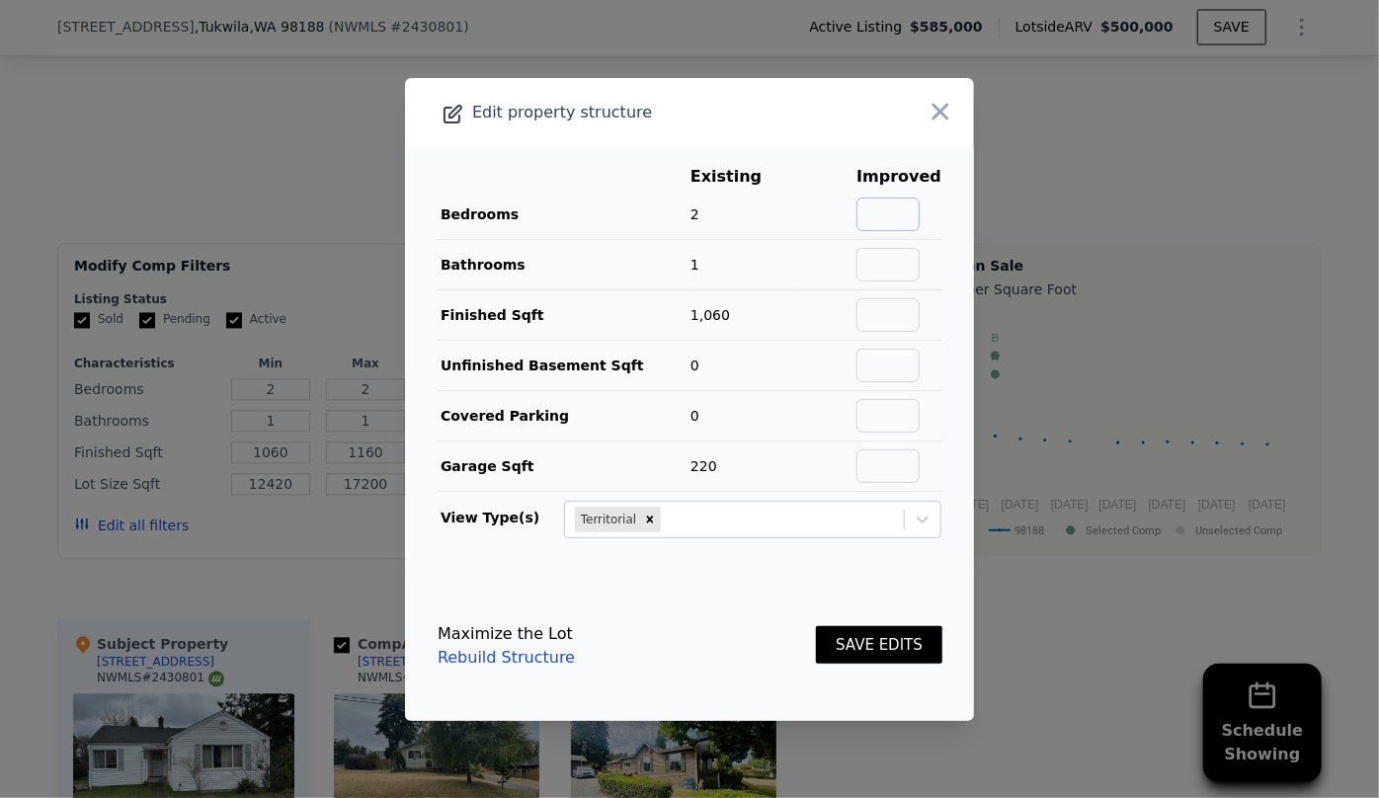
click at [881, 215] on input "text" at bounding box center [888, 215] width 63 height 34
type input "3"
click at [873, 264] on input "text" at bounding box center [888, 265] width 63 height 34
type input "2"
click at [887, 317] on input "text" at bounding box center [888, 315] width 63 height 34
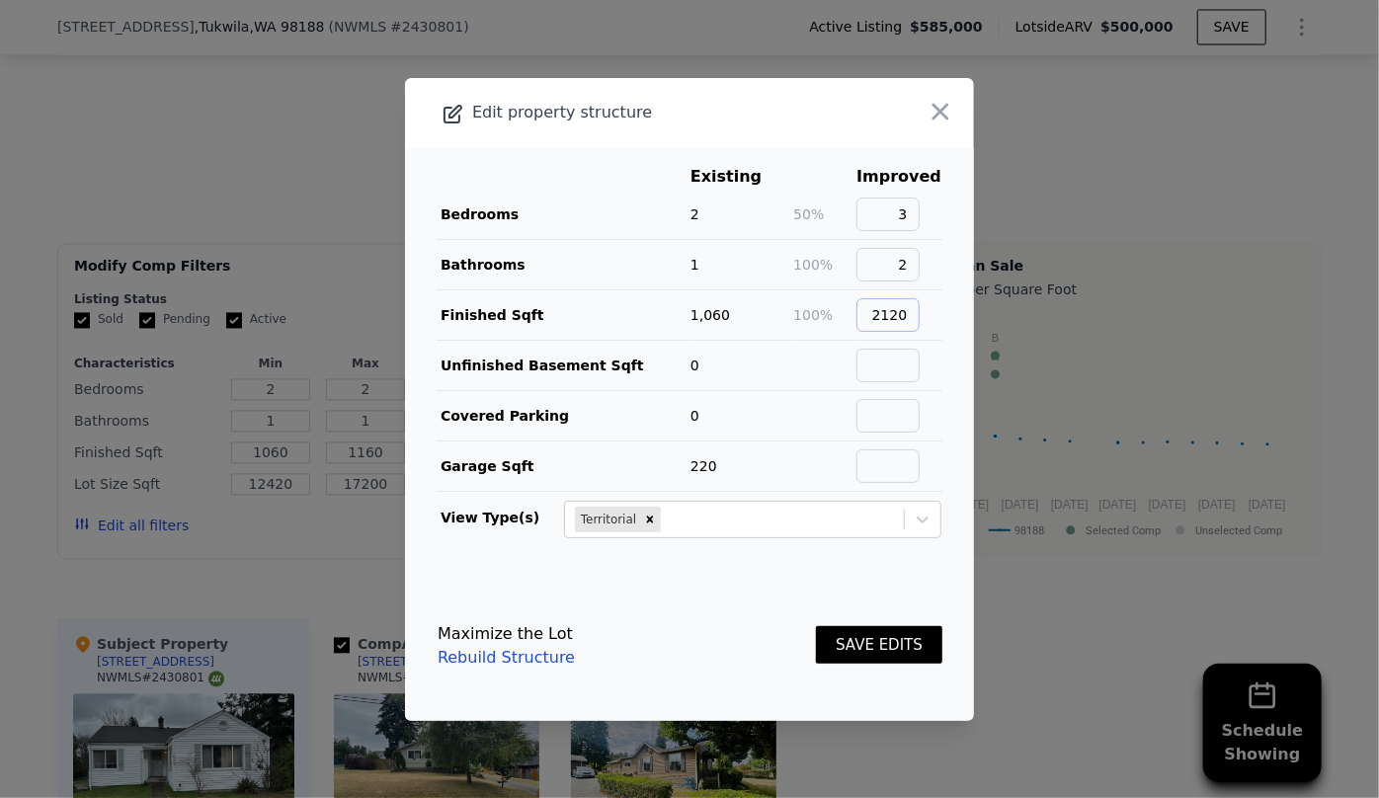
type input "2120"
click at [872, 649] on button "SAVE EDITS" at bounding box center [879, 645] width 126 height 39
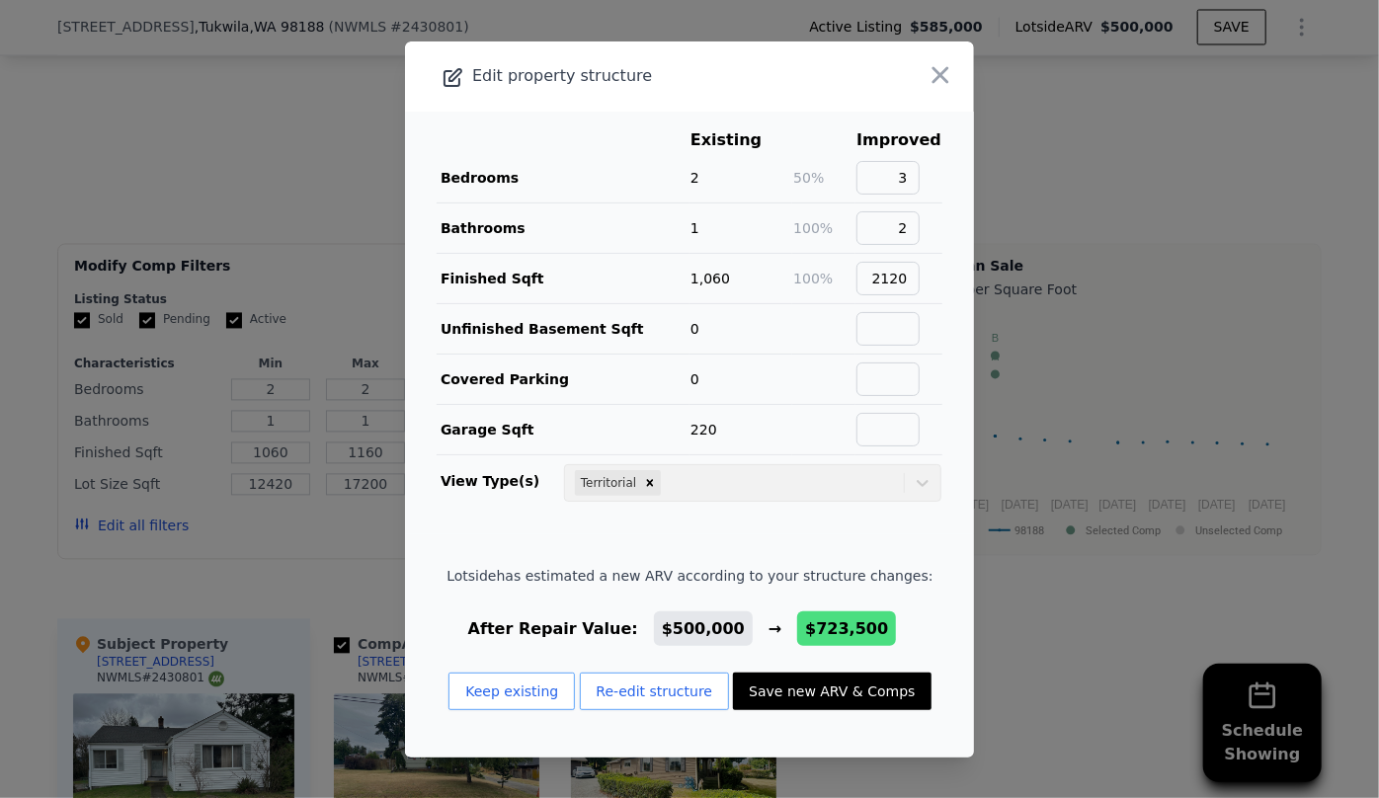
click at [845, 687] on button "Save new ARV & Comps" at bounding box center [832, 692] width 198 height 38
type input "8"
type input "1.75"
type input "2.75"
type input "1730"
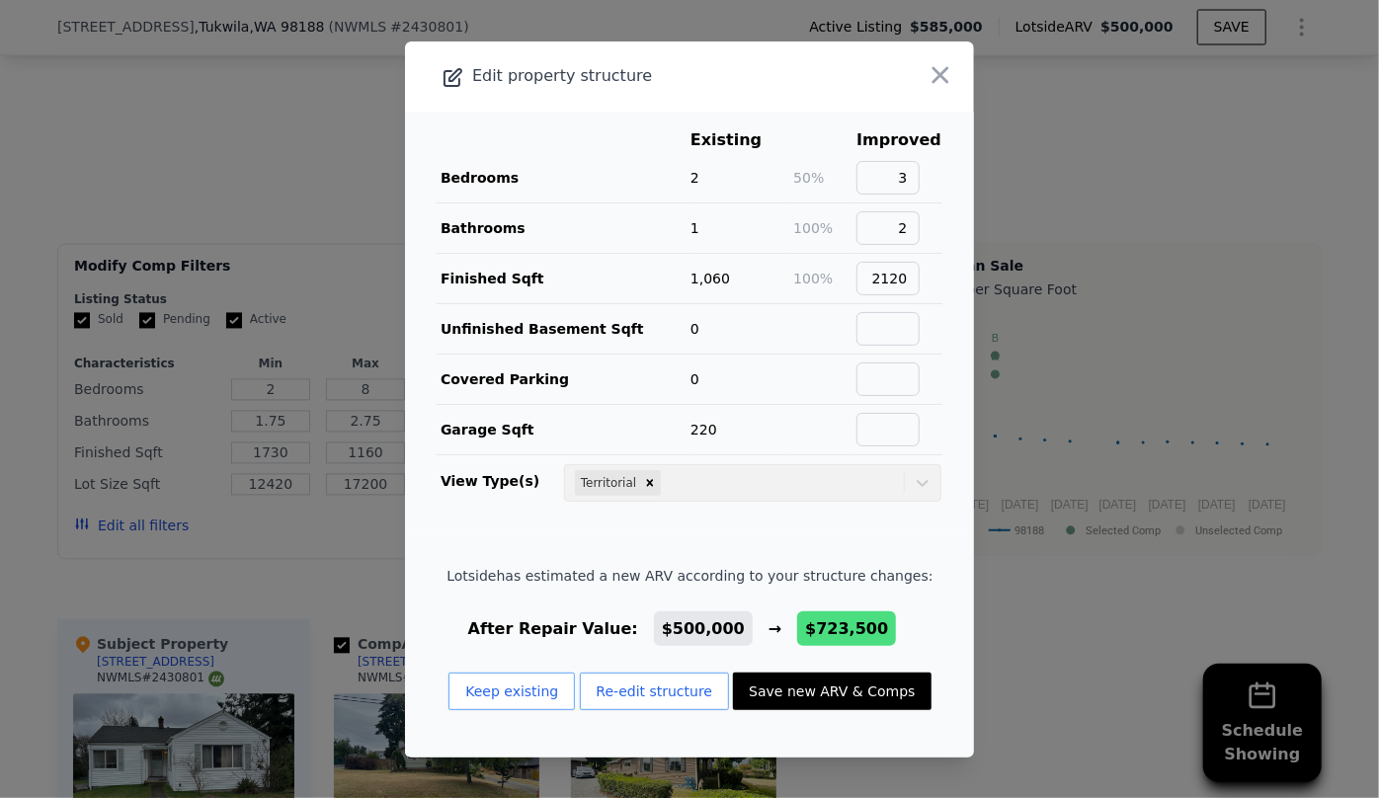
type input "2390"
type input "11847"
type input "30898"
type input "$ 723,500"
type input "$ 50,052"
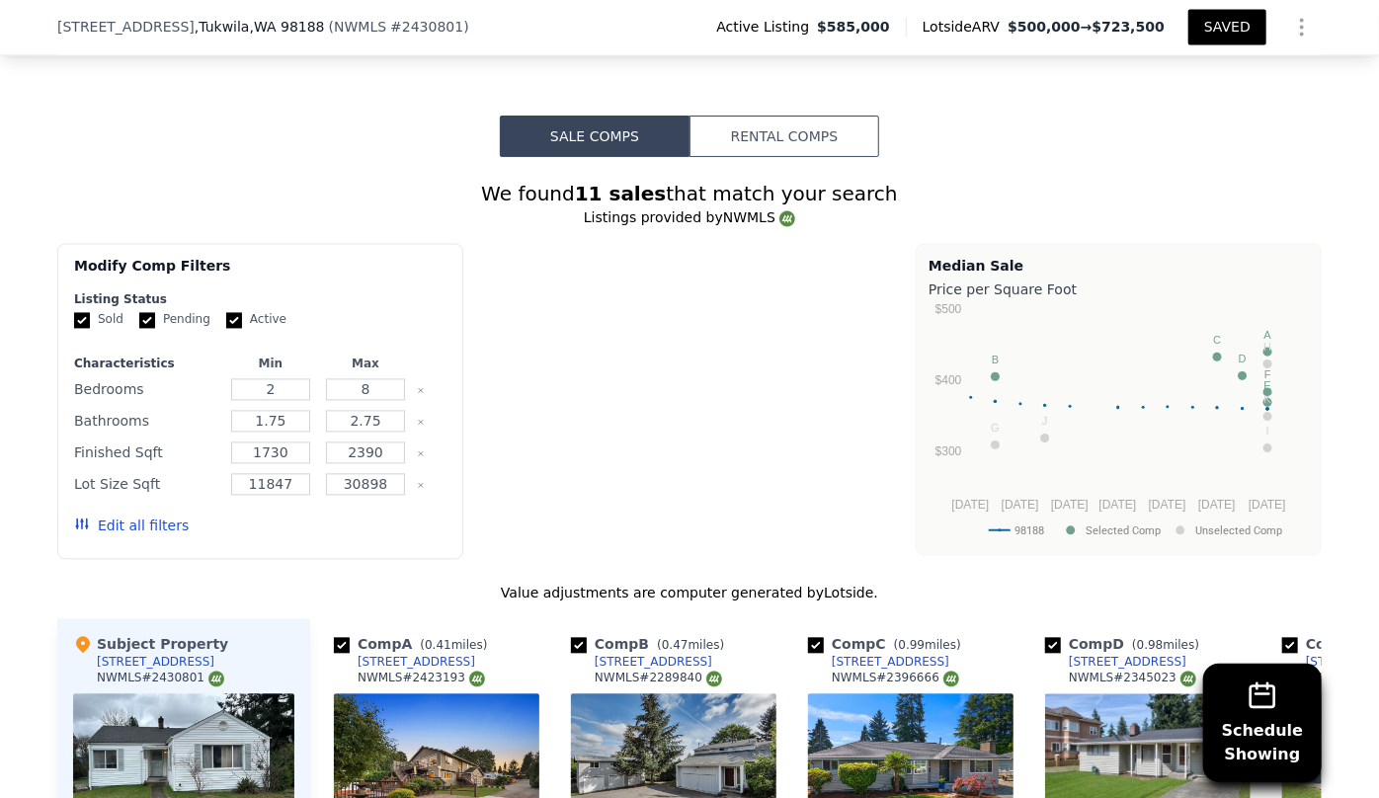
click at [157, 524] on button "Edit all filters" at bounding box center [131, 527] width 115 height 20
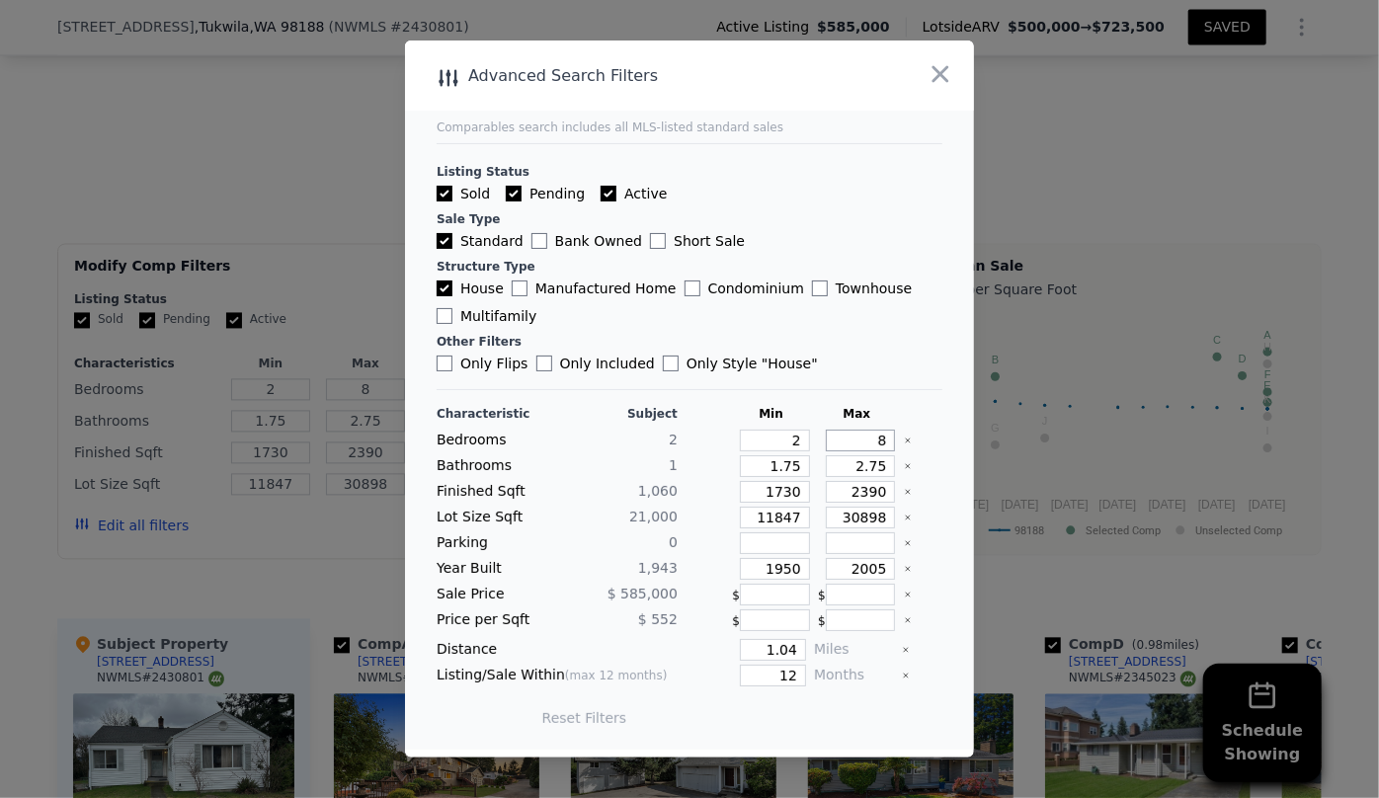
drag, startPoint x: 881, startPoint y: 442, endPoint x: 824, endPoint y: 437, distance: 57.5
click at [826, 437] on input "8" at bounding box center [861, 441] width 70 height 22
type input "3"
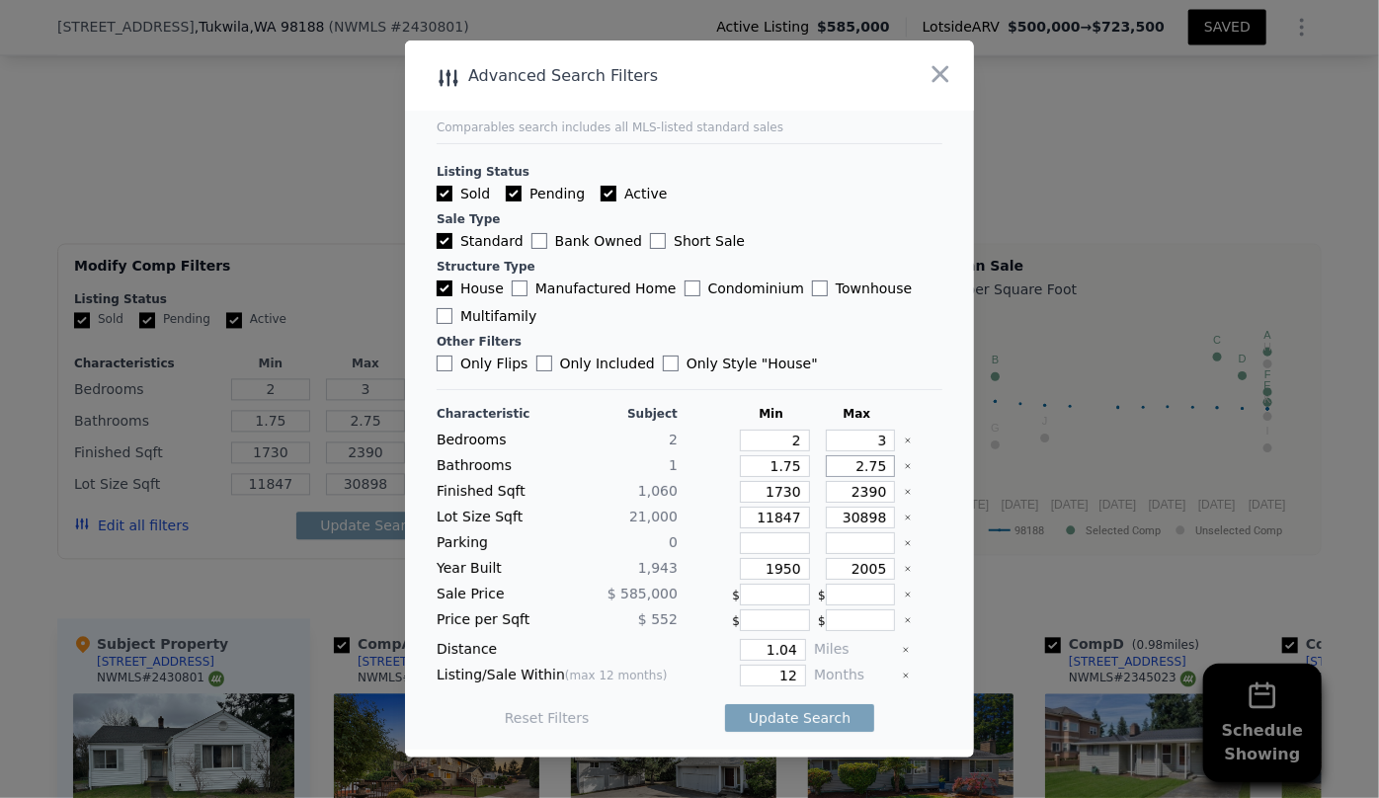
drag, startPoint x: 869, startPoint y: 467, endPoint x: 739, endPoint y: 476, distance: 130.7
click at [751, 476] on div "Bathrooms 1 1.75 2.75" at bounding box center [690, 466] width 506 height 22
drag, startPoint x: 791, startPoint y: 465, endPoint x: 690, endPoint y: 473, distance: 102.1
click at [690, 473] on div "Bathrooms 1 1.75" at bounding box center [690, 466] width 506 height 22
type input "1"
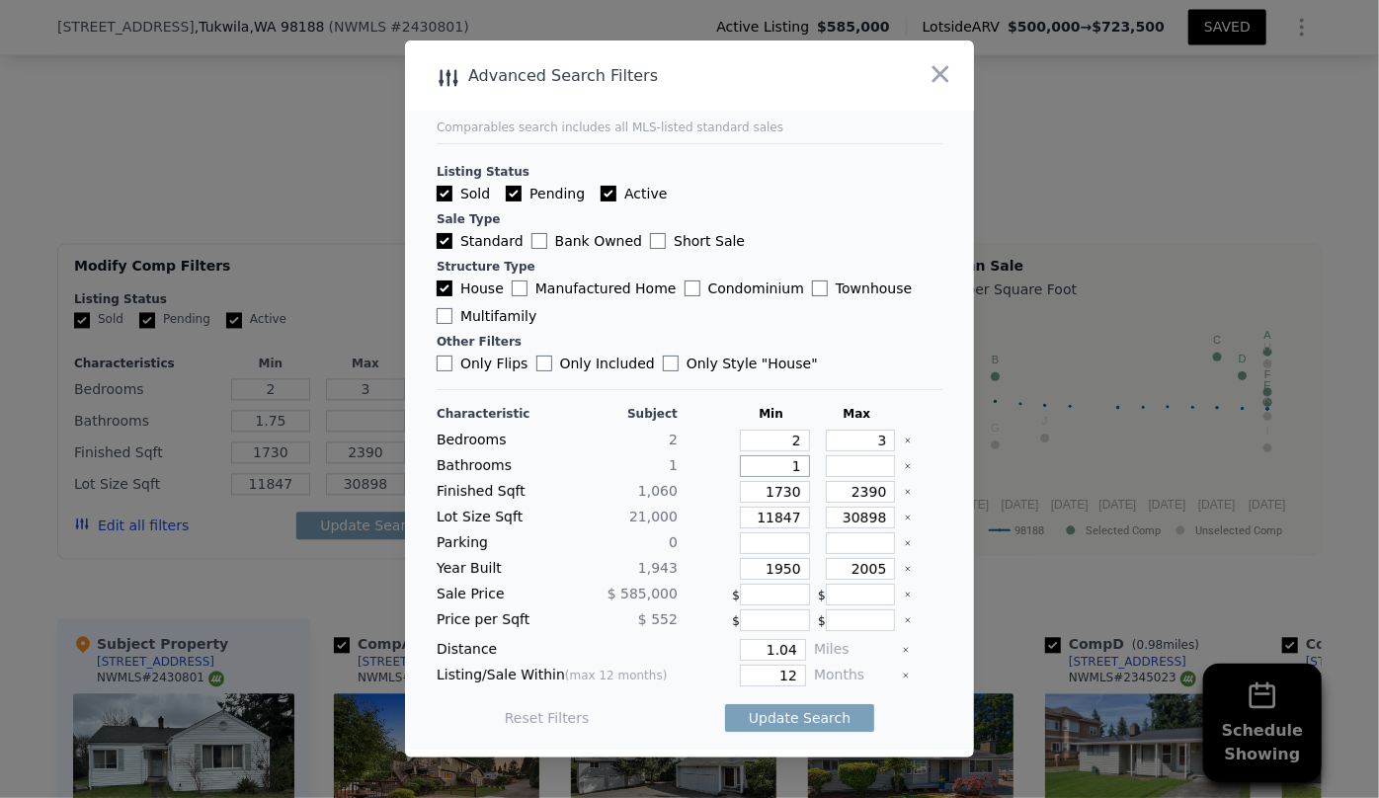
type input "1"
drag, startPoint x: 790, startPoint y: 492, endPoint x: 654, endPoint y: 495, distance: 136.4
click at [654, 495] on div "Finished Sqft 1,060 1730 2390" at bounding box center [690, 492] width 506 height 22
type input "1"
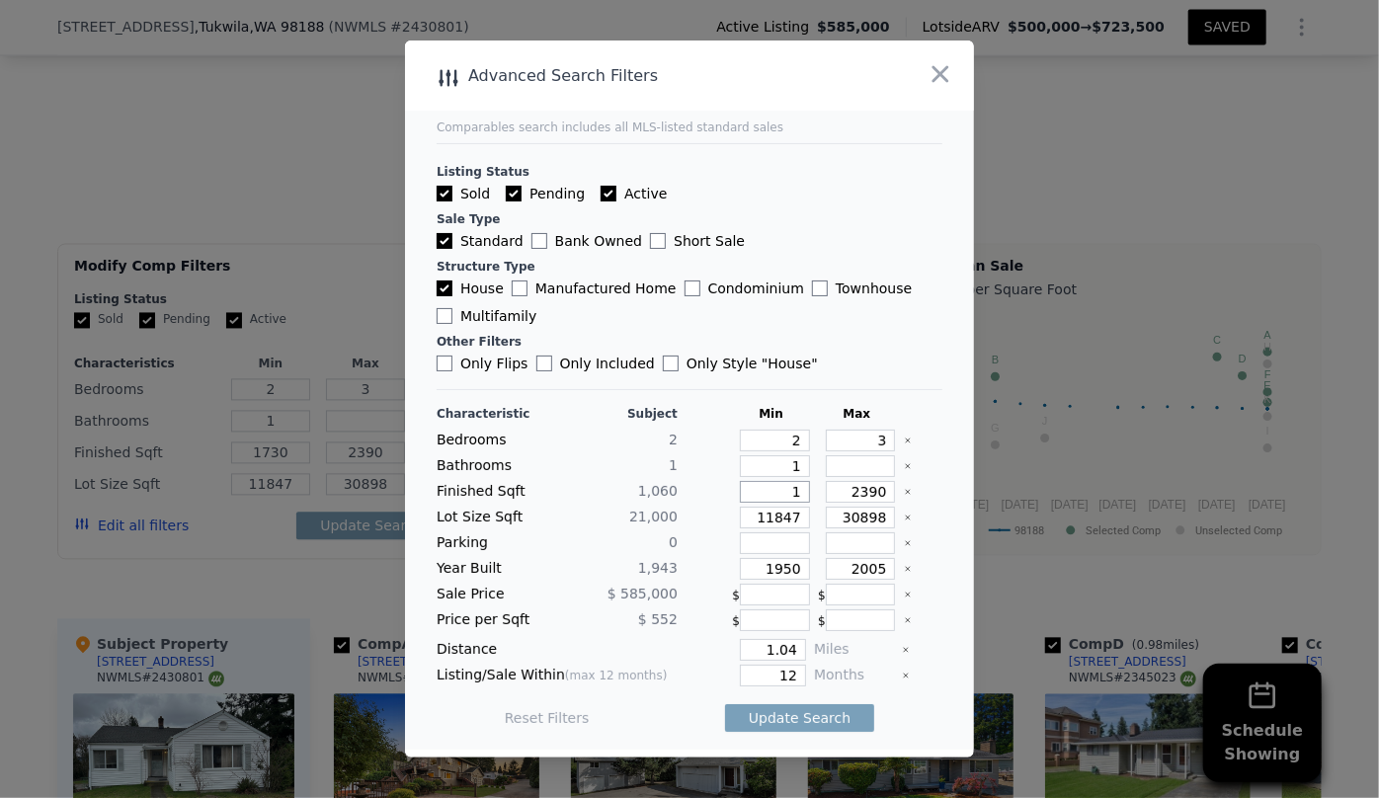
type input "1"
type input "18"
type input "180"
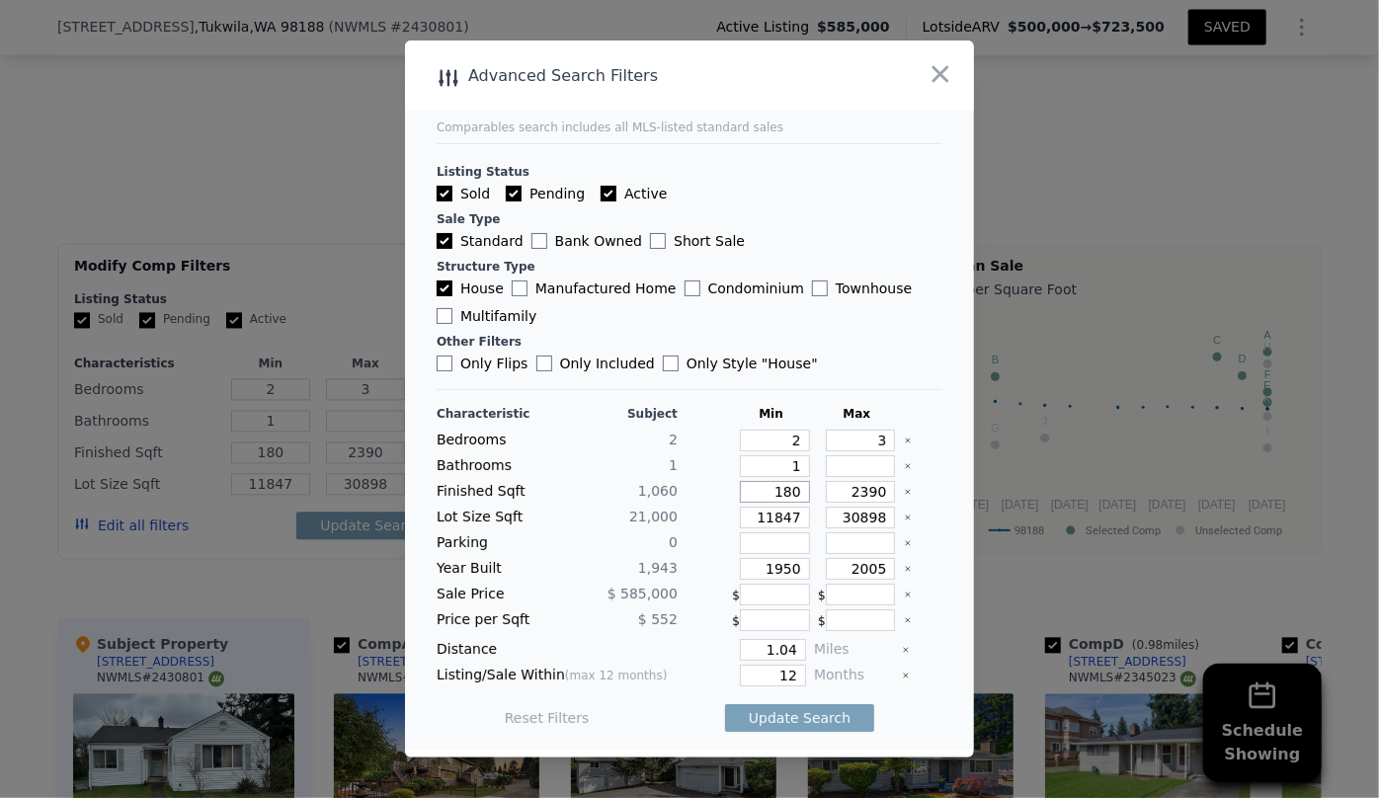
type input "1800"
drag, startPoint x: 876, startPoint y: 491, endPoint x: 751, endPoint y: 494, distance: 125.5
click at [751, 494] on div "Finished Sqft 1,060 1800 2390" at bounding box center [690, 492] width 506 height 22
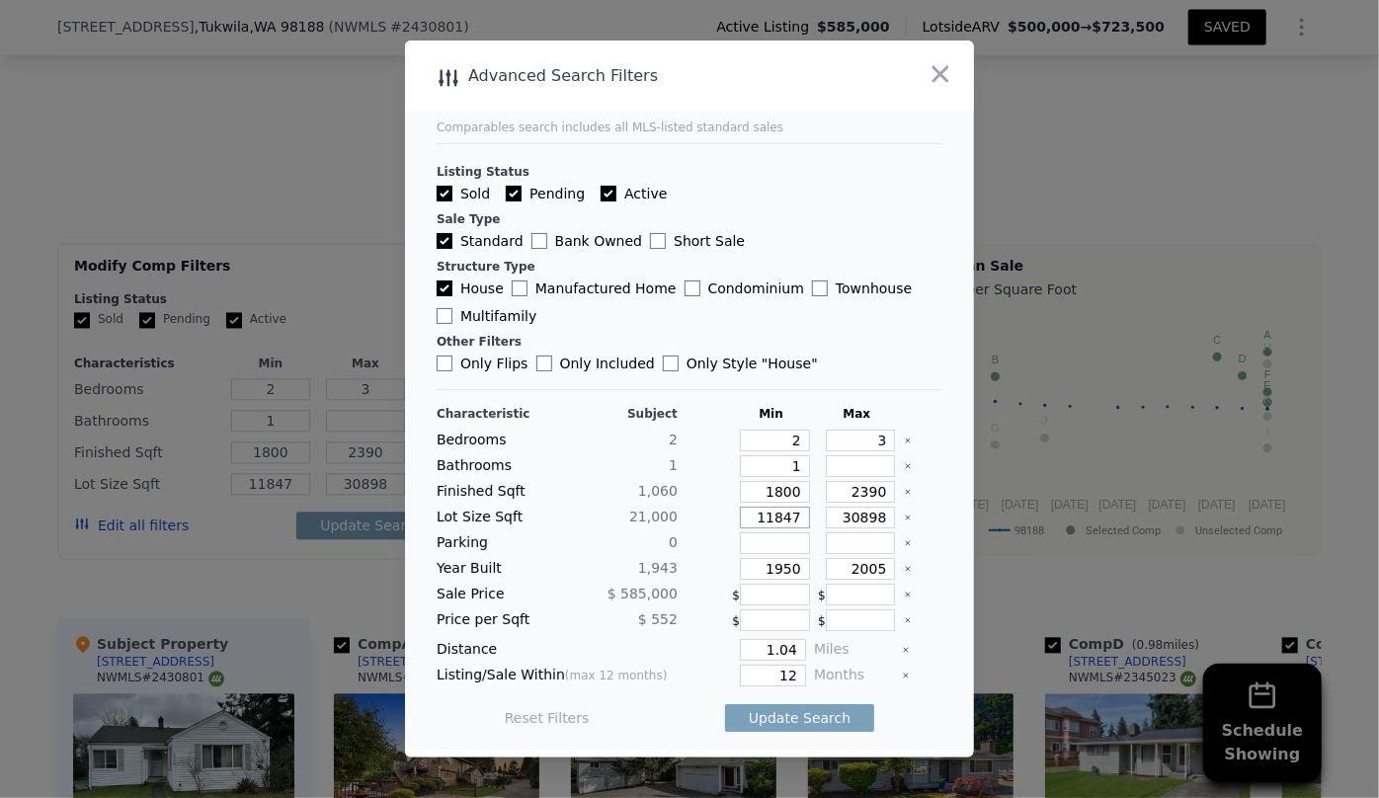
drag, startPoint x: 790, startPoint y: 520, endPoint x: 656, endPoint y: 532, distance: 134.9
click at [656, 532] on div "Characteristic Subject Min Max Bedrooms 2 2 3 Bathrooms 1 1 Finished Sqft 1,060…" at bounding box center [690, 576] width 506 height 340
drag, startPoint x: 794, startPoint y: 569, endPoint x: 663, endPoint y: 568, distance: 131.4
click at [671, 568] on div "Year Built 1,943 1950 2005" at bounding box center [690, 569] width 506 height 22
drag, startPoint x: 883, startPoint y: 573, endPoint x: 741, endPoint y: 581, distance: 142.5
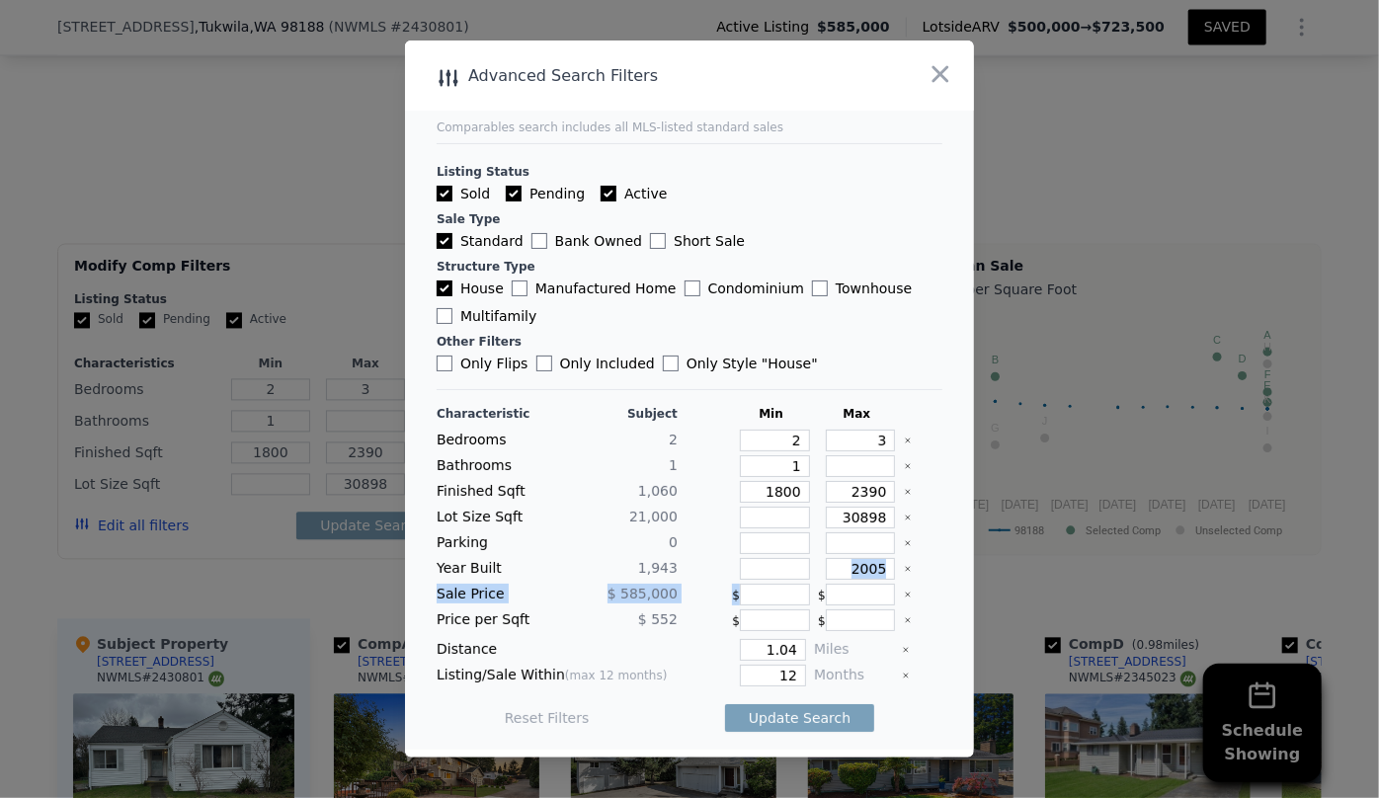
click at [741, 581] on div "Characteristic Subject Min Max Bedrooms 2 2 3 Bathrooms 1 1 Finished Sqft 1,060…" at bounding box center [690, 576] width 506 height 340
drag, startPoint x: 874, startPoint y: 563, endPoint x: 722, endPoint y: 566, distance: 152.2
click at [722, 566] on div "Year Built 1,943 2005" at bounding box center [690, 569] width 506 height 22
type input "1990"
drag, startPoint x: 797, startPoint y: 649, endPoint x: 699, endPoint y: 655, distance: 98.0
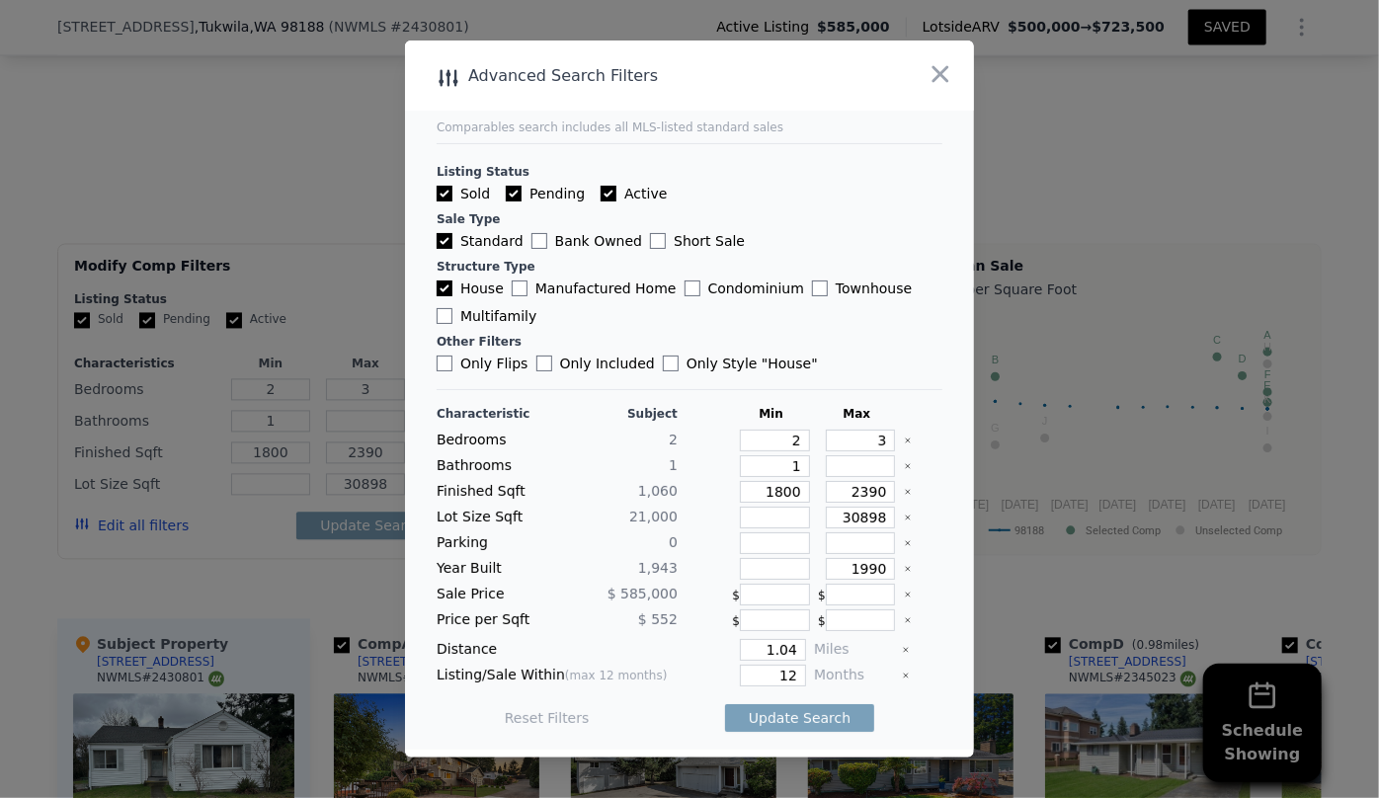
click at [699, 655] on div "Distance 1.04 Miles" at bounding box center [690, 650] width 506 height 22
click at [789, 648] on input "1.04" at bounding box center [773, 650] width 66 height 22
type input "1"
type input "0.5"
drag, startPoint x: 796, startPoint y: 673, endPoint x: 697, endPoint y: 671, distance: 98.8
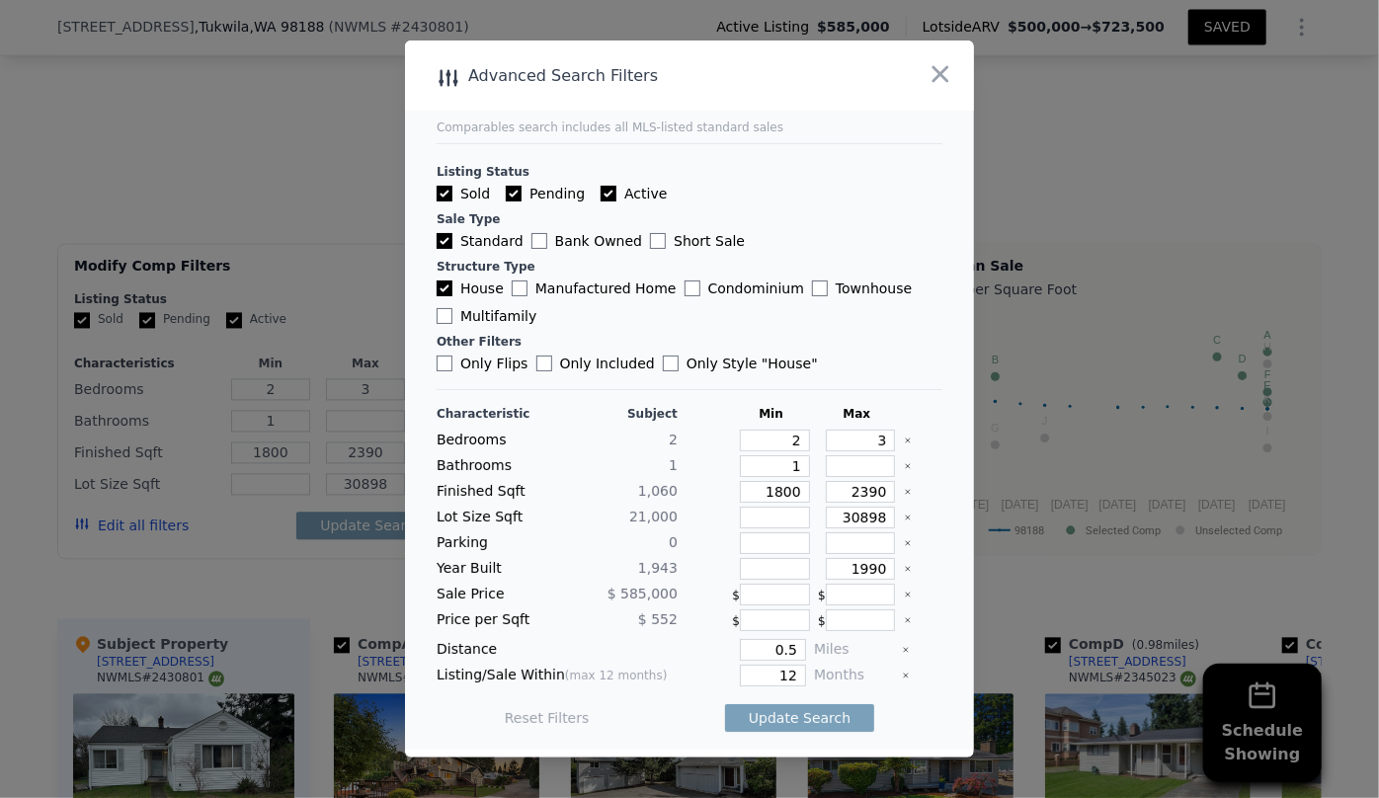
click at [697, 671] on div "Listing/Sale Within (max 12 months) 12 Months" at bounding box center [690, 676] width 506 height 22
click at [783, 684] on input "12" at bounding box center [773, 676] width 66 height 22
type input "1"
type input "6"
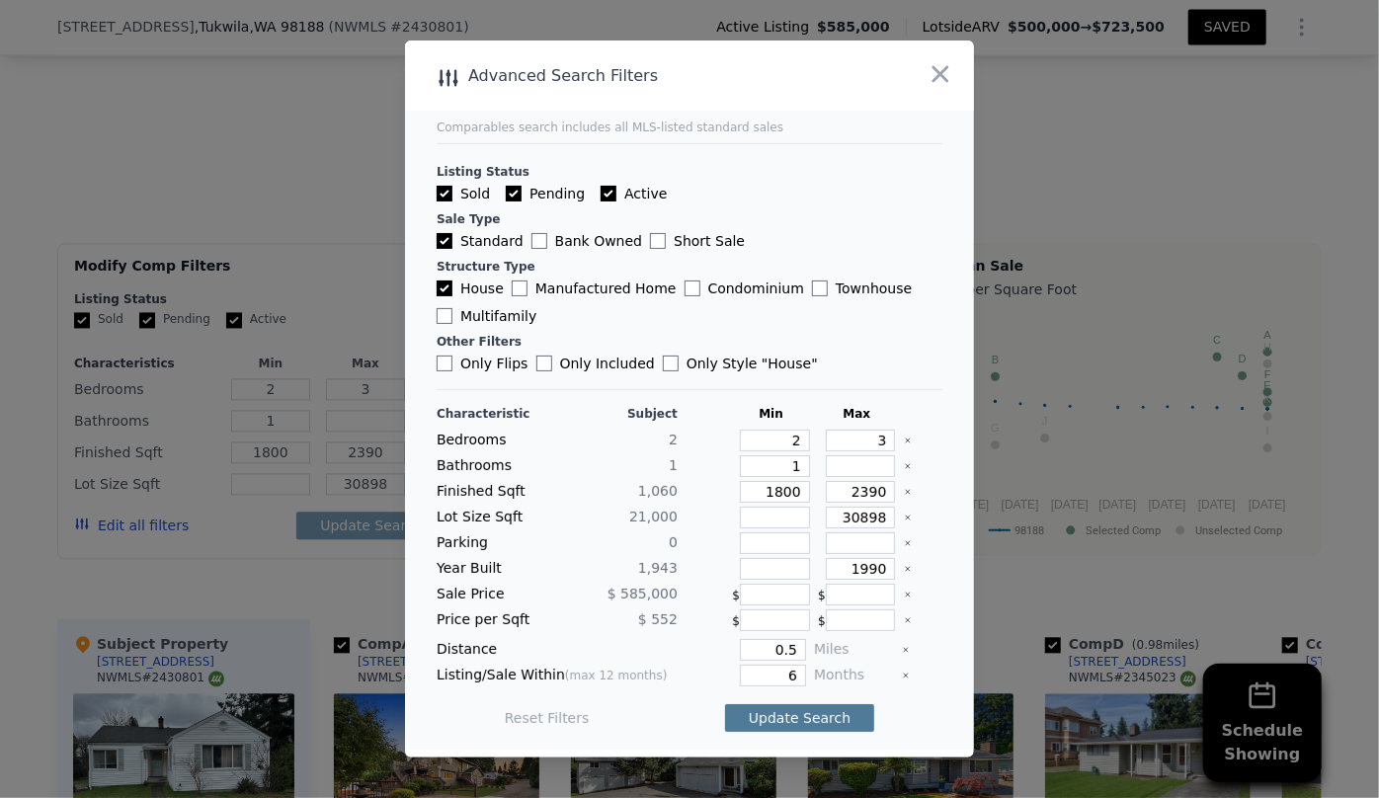
click at [741, 707] on button "Update Search" at bounding box center [799, 718] width 149 height 28
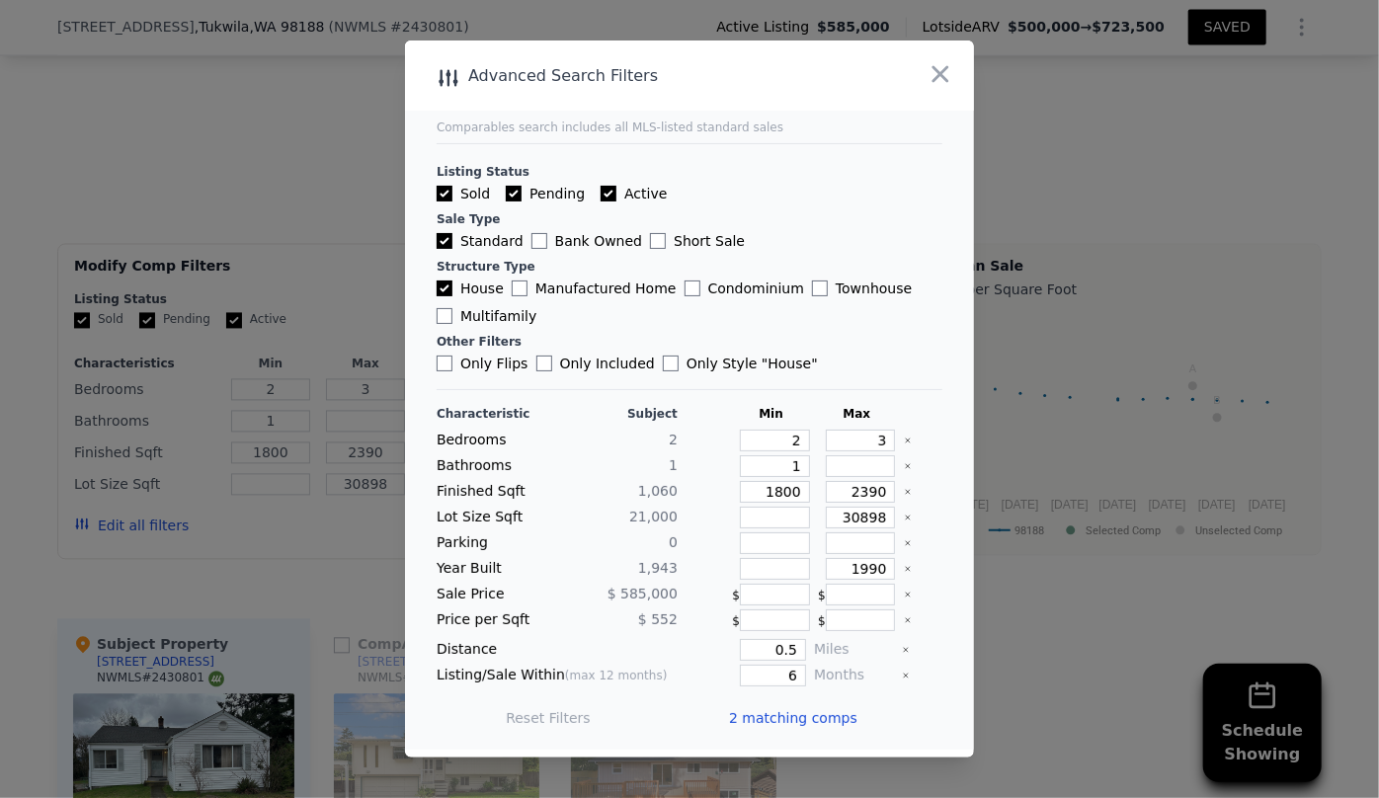
click at [793, 717] on span "2 matching comps" at bounding box center [793, 718] width 128 height 20
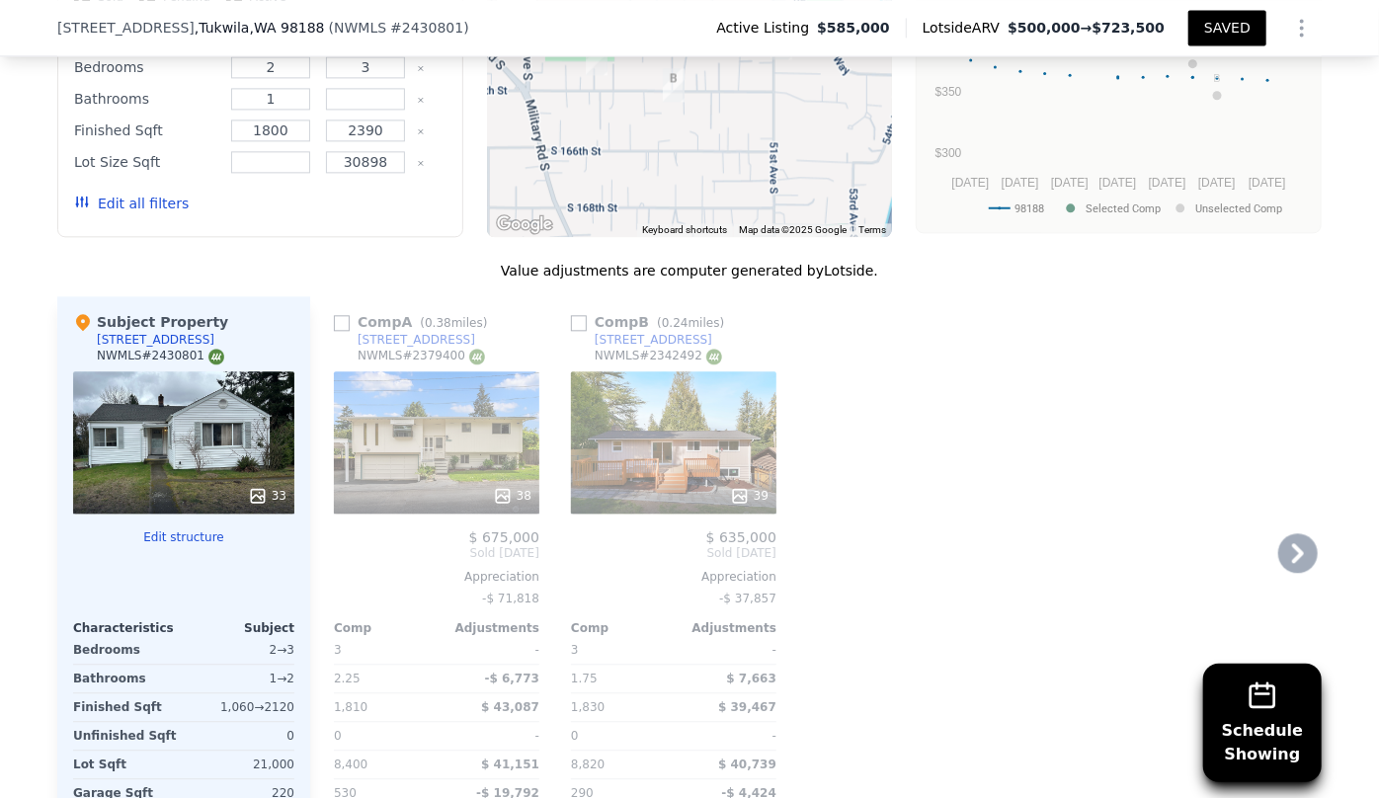
scroll to position [2245, 0]
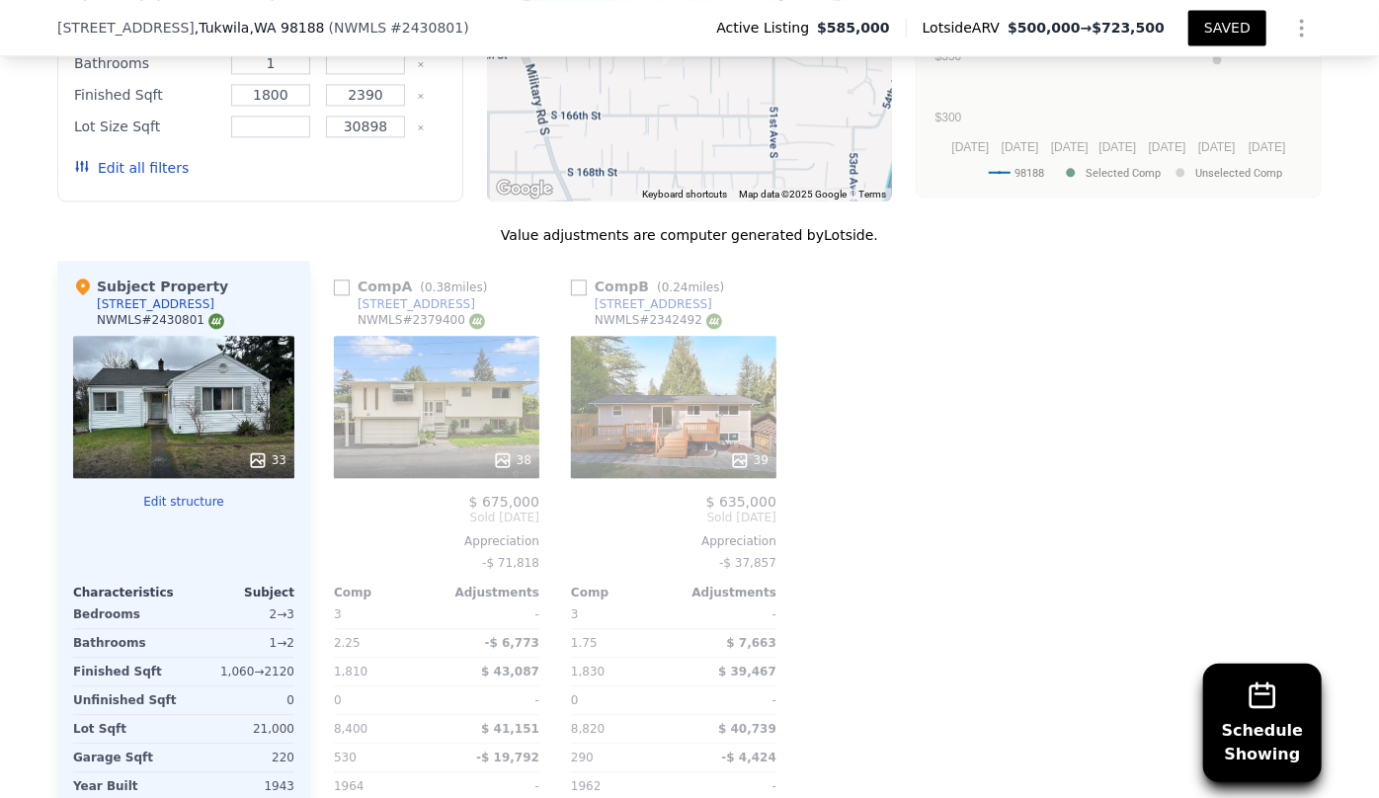
click at [148, 168] on button "Edit all filters" at bounding box center [131, 168] width 115 height 20
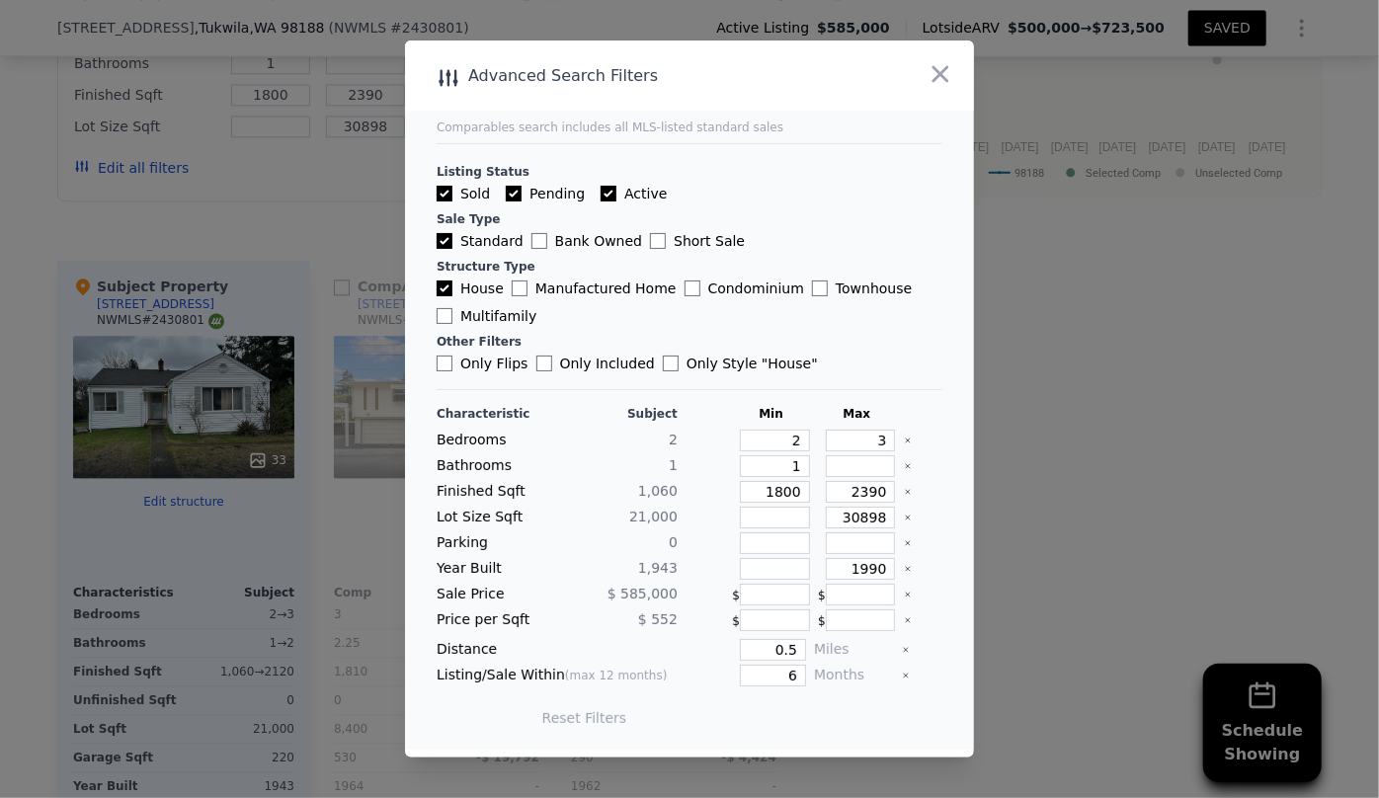
drag, startPoint x: 797, startPoint y: 645, endPoint x: 691, endPoint y: 651, distance: 106.9
click at [692, 651] on div "Distance 0.5 Miles" at bounding box center [690, 650] width 506 height 22
click at [794, 649] on input "0.5" at bounding box center [773, 650] width 66 height 22
type input "0"
type input "1"
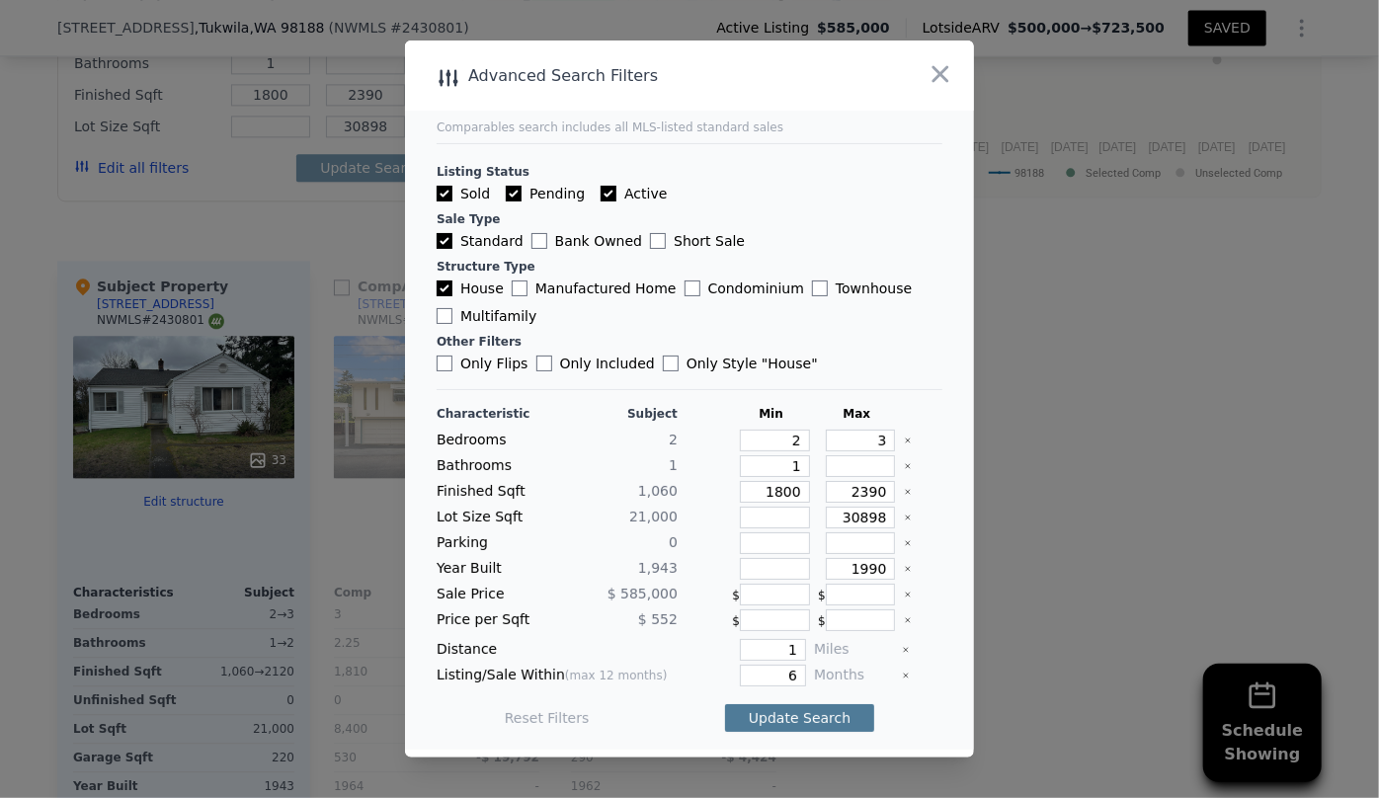
click at [796, 721] on button "Update Search" at bounding box center [799, 718] width 149 height 28
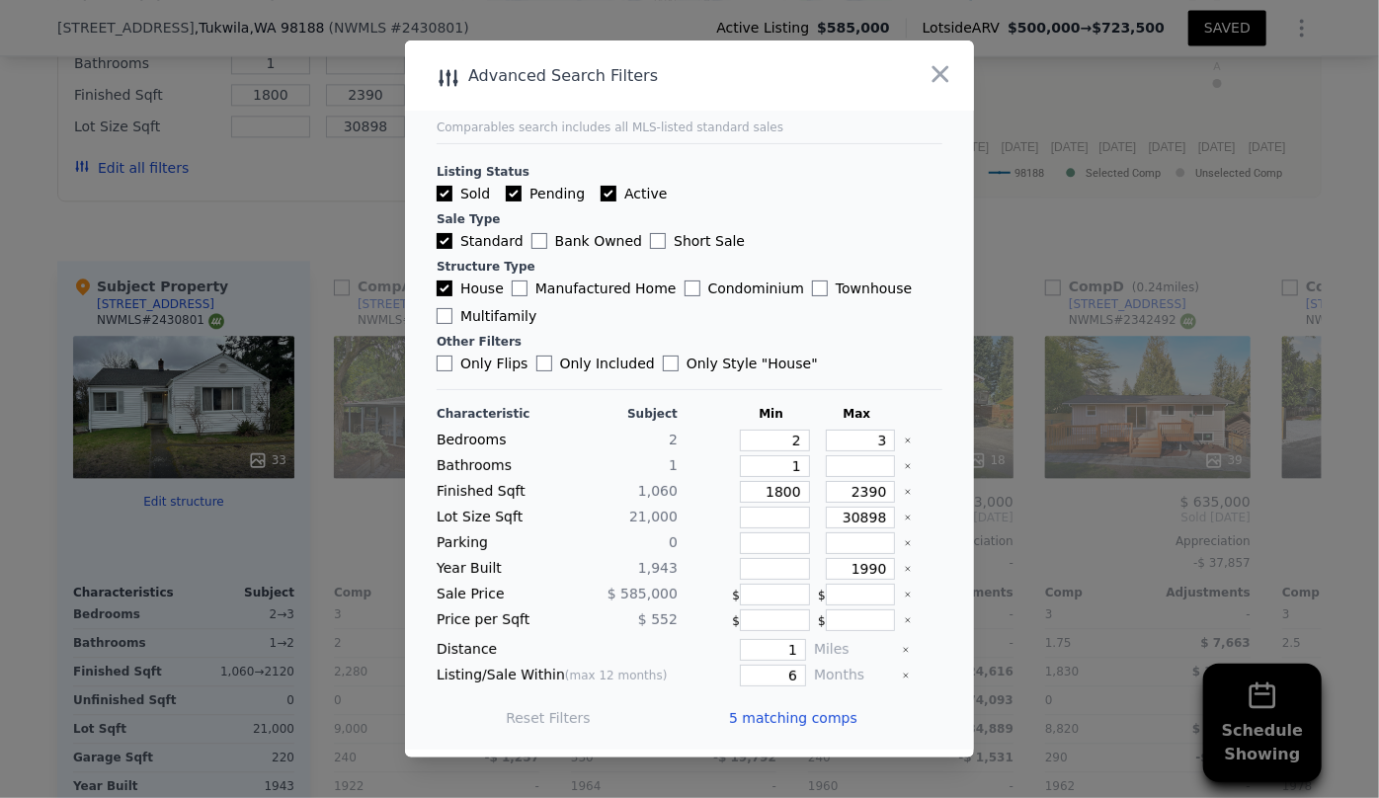
click at [819, 719] on span "5 matching comps" at bounding box center [793, 718] width 128 height 20
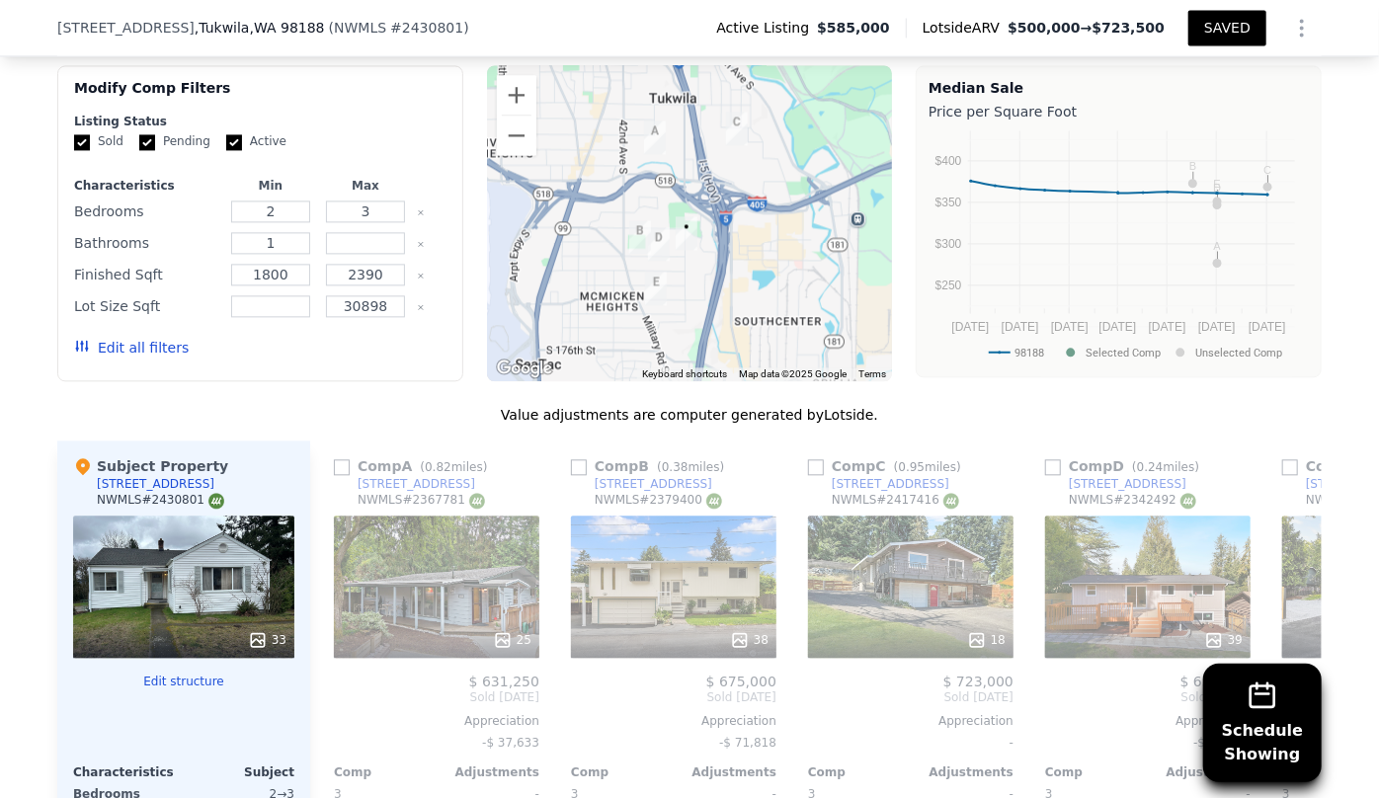
scroll to position [2155, 0]
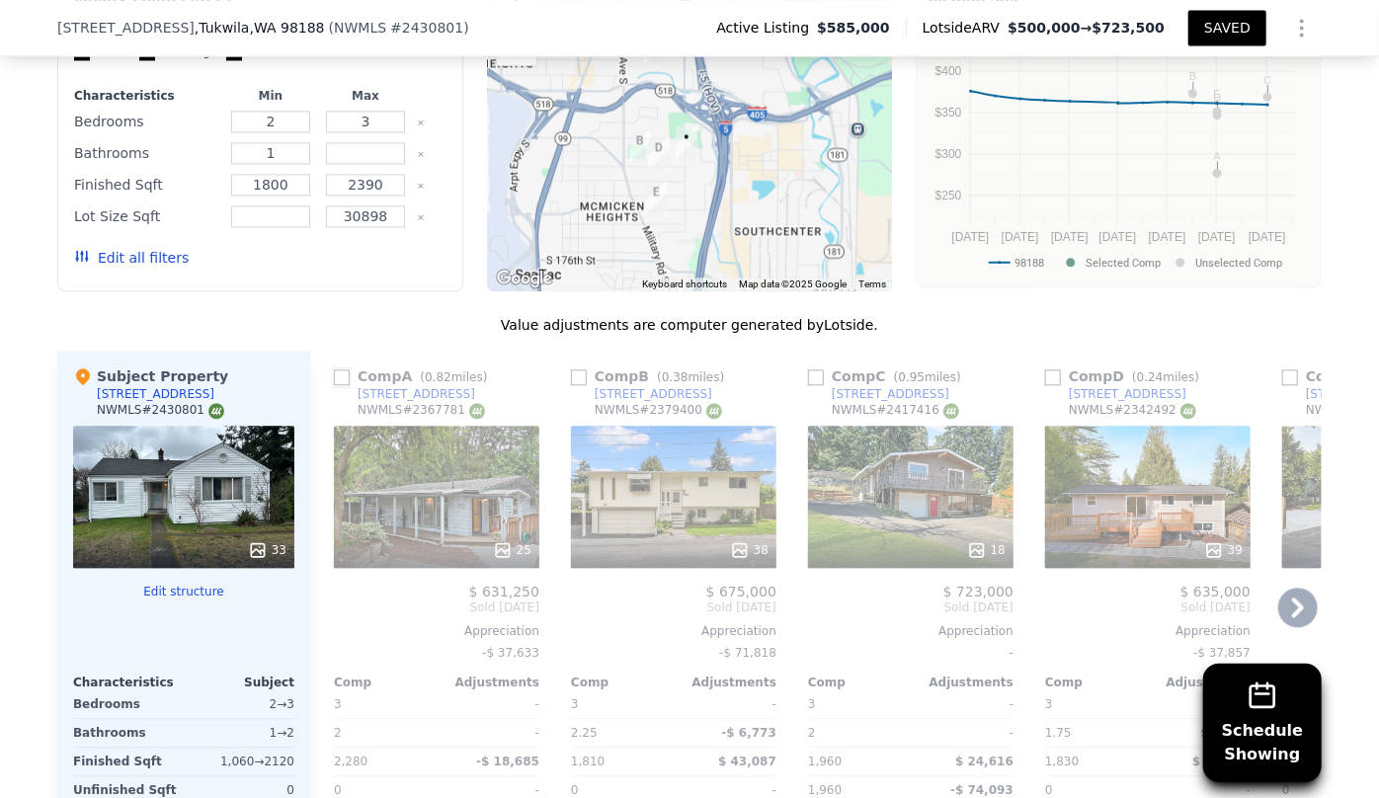
click at [334, 371] on input "checkbox" at bounding box center [342, 377] width 16 height 16
checkbox input "true"
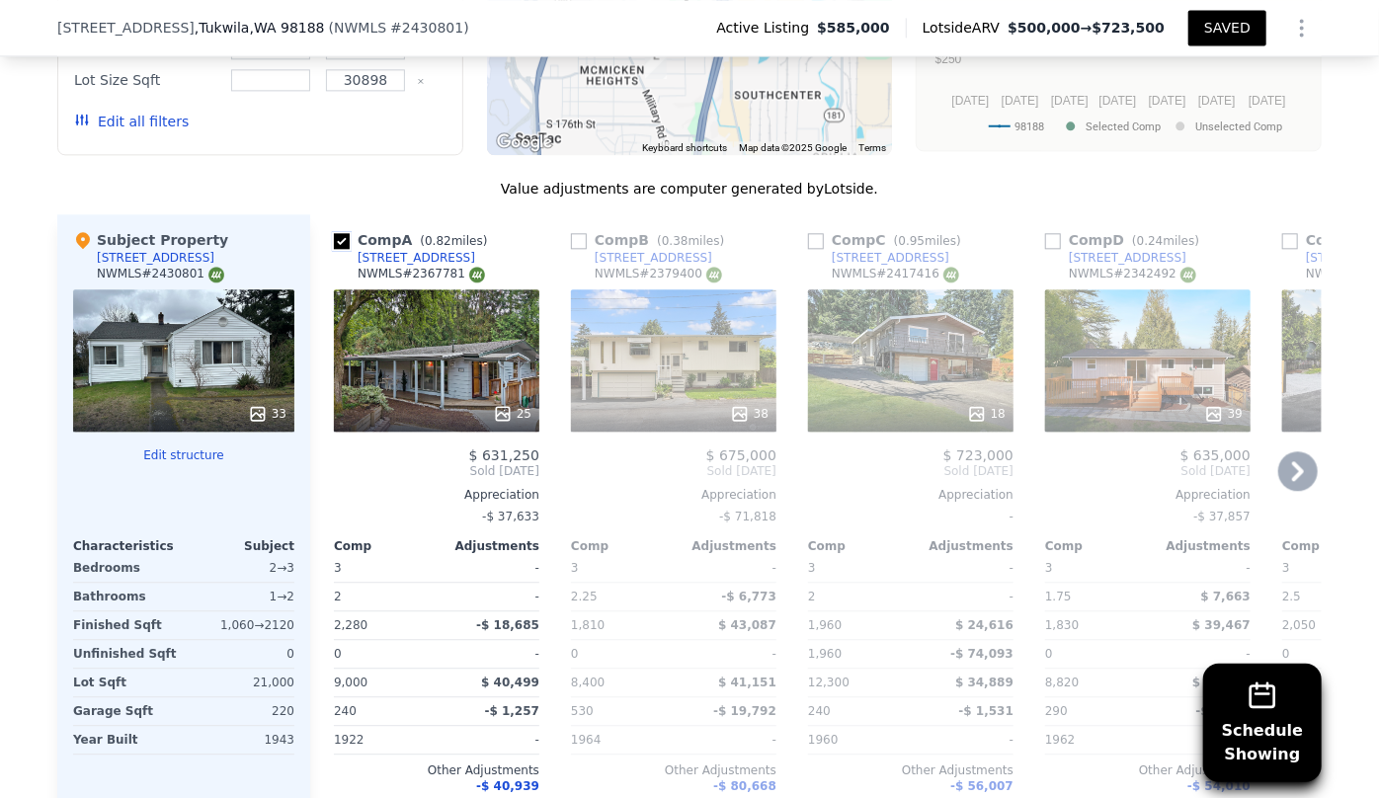
scroll to position [2335, 0]
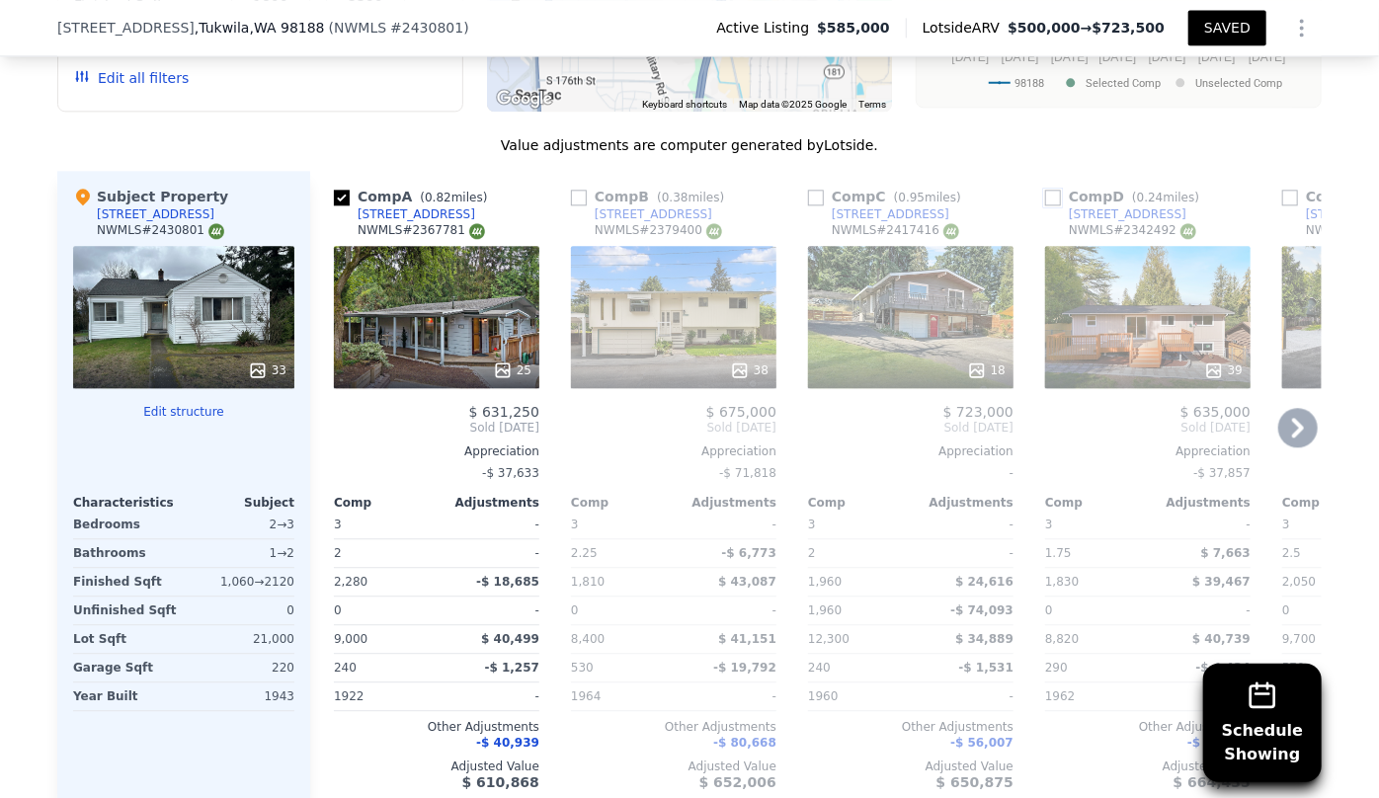
click at [1045, 194] on input "checkbox" at bounding box center [1053, 198] width 16 height 16
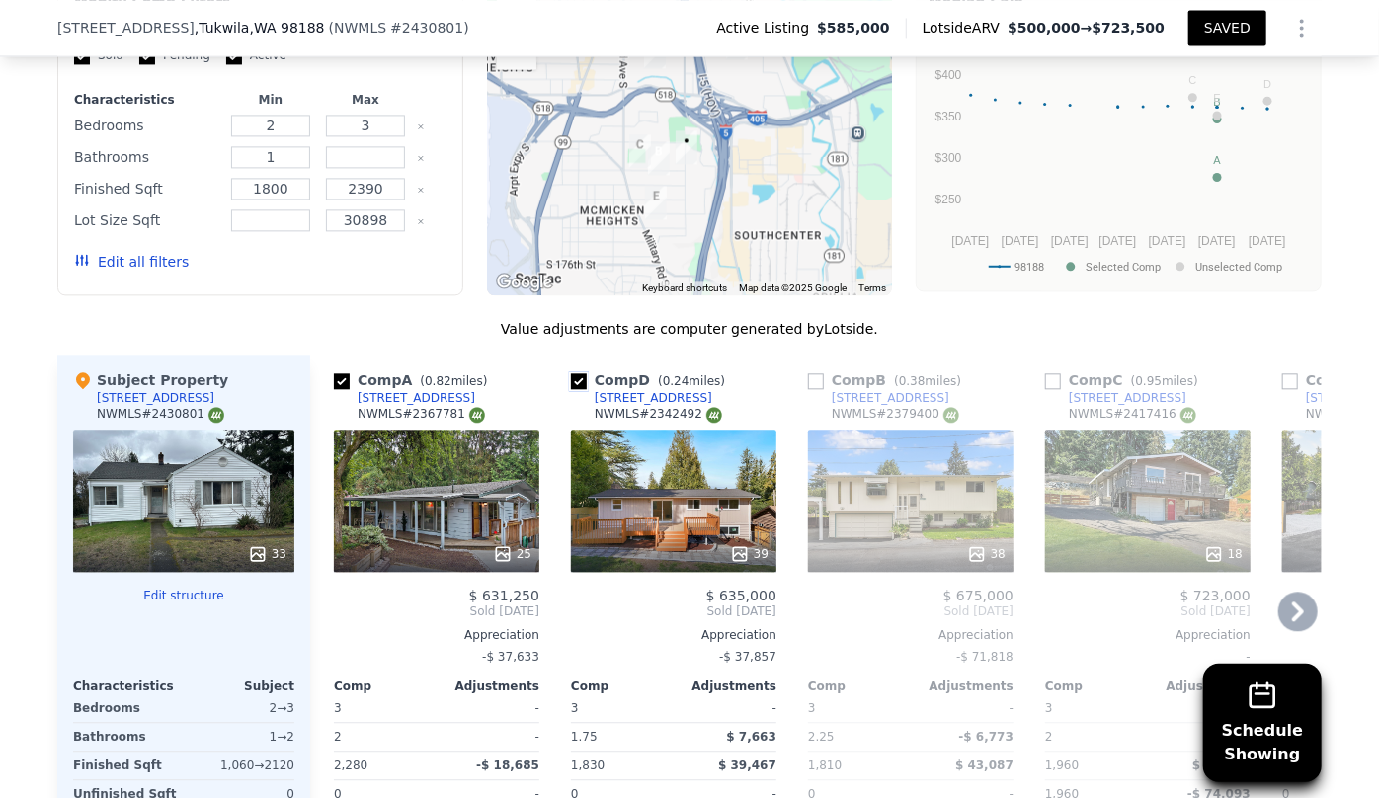
scroll to position [2155, 0]
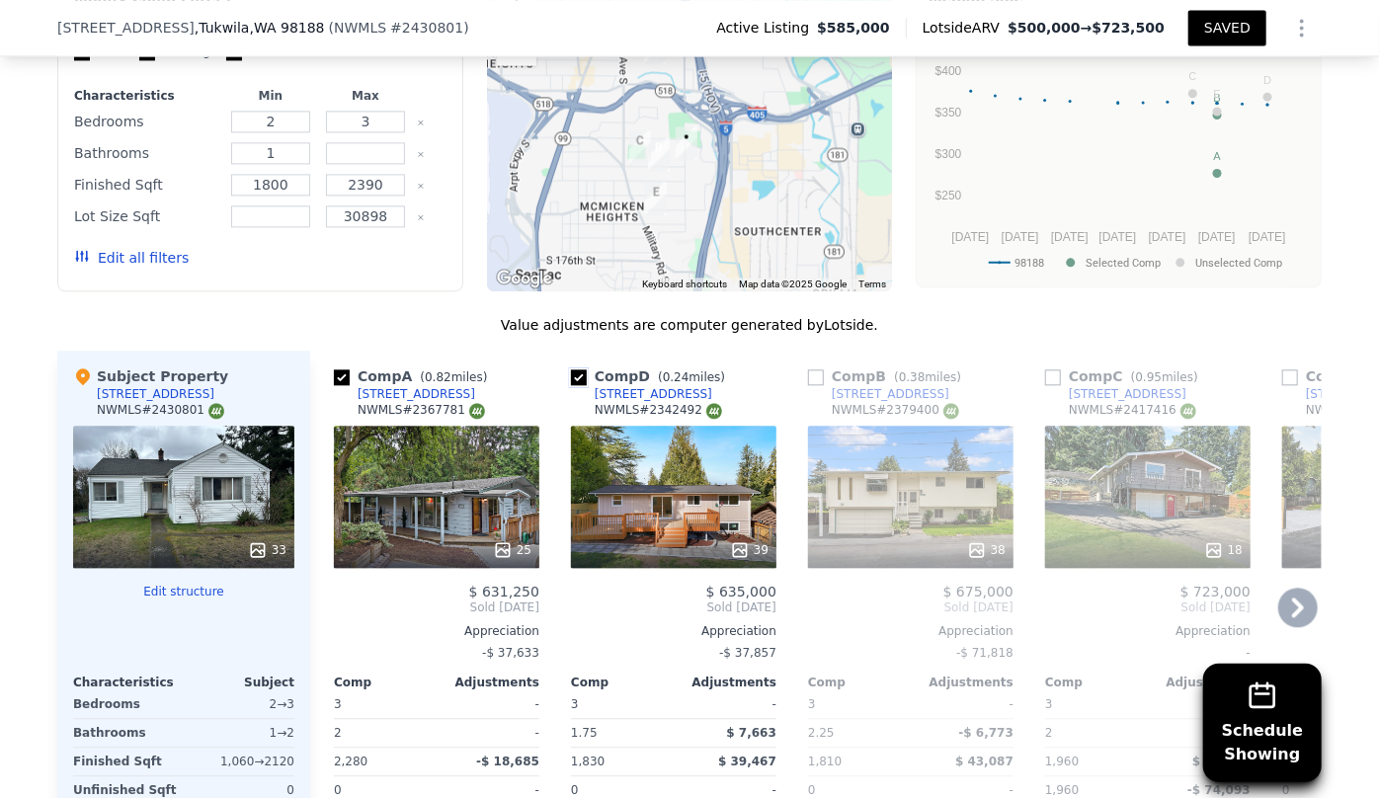
click at [571, 377] on input "checkbox" at bounding box center [579, 377] width 16 height 16
checkbox input "false"
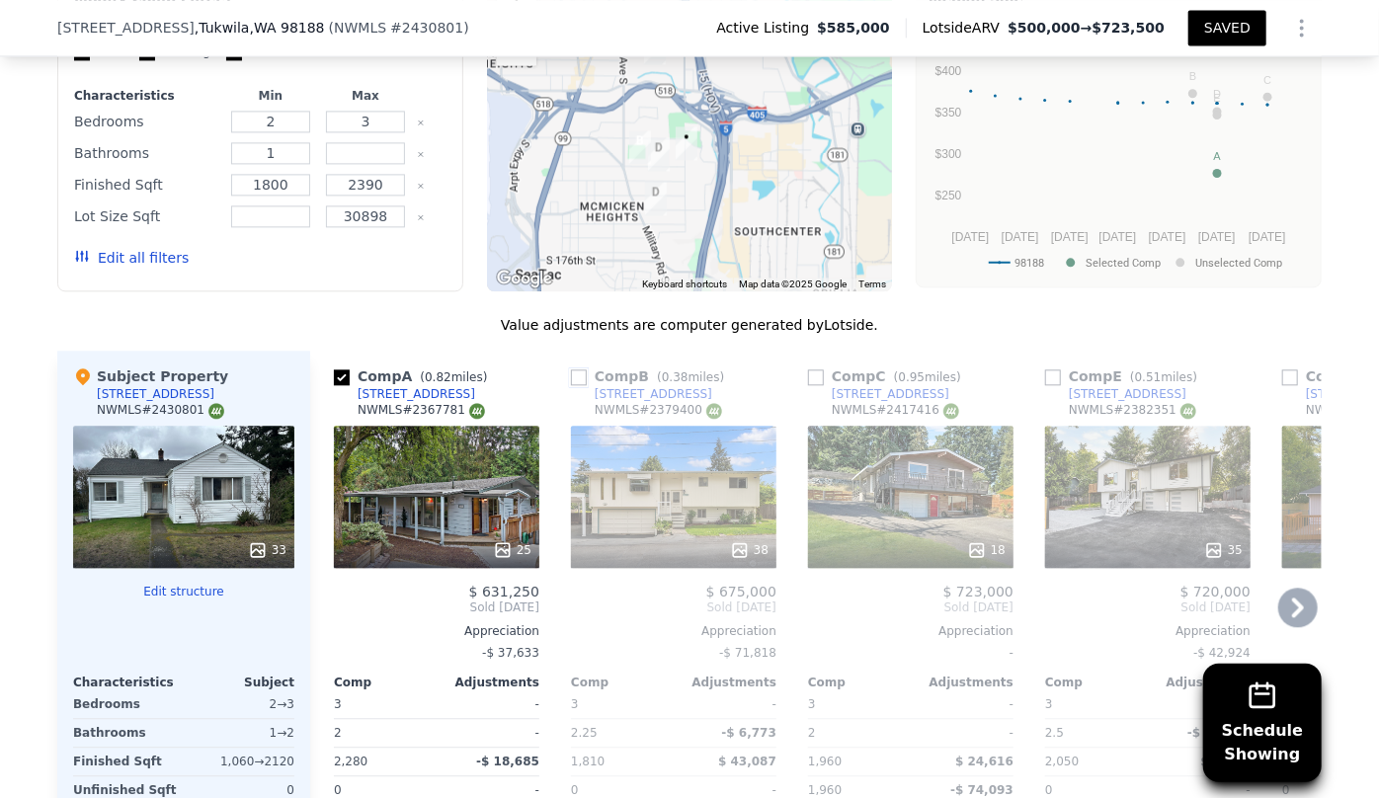
click at [576, 375] on input "checkbox" at bounding box center [579, 377] width 16 height 16
checkbox input "true"
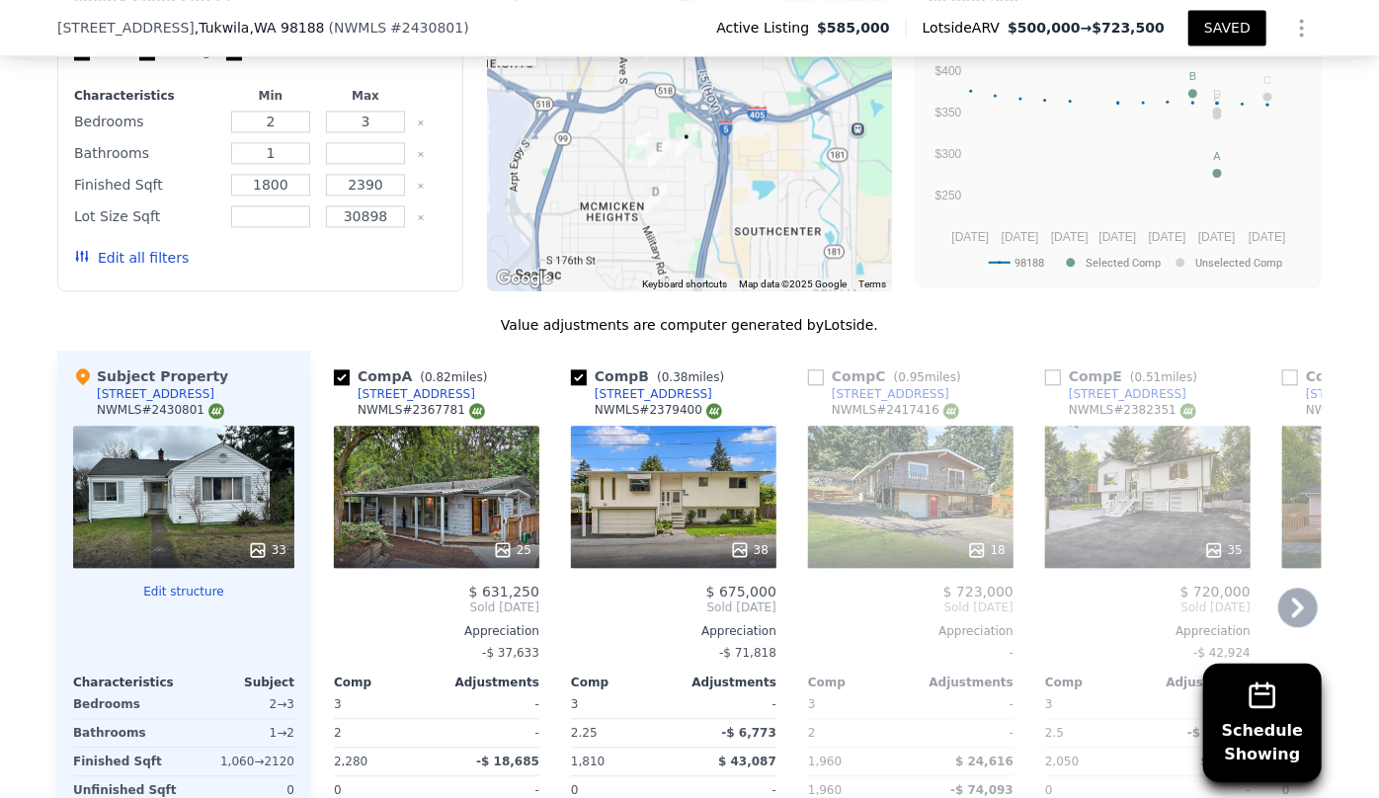
click at [1304, 603] on icon at bounding box center [1298, 608] width 40 height 40
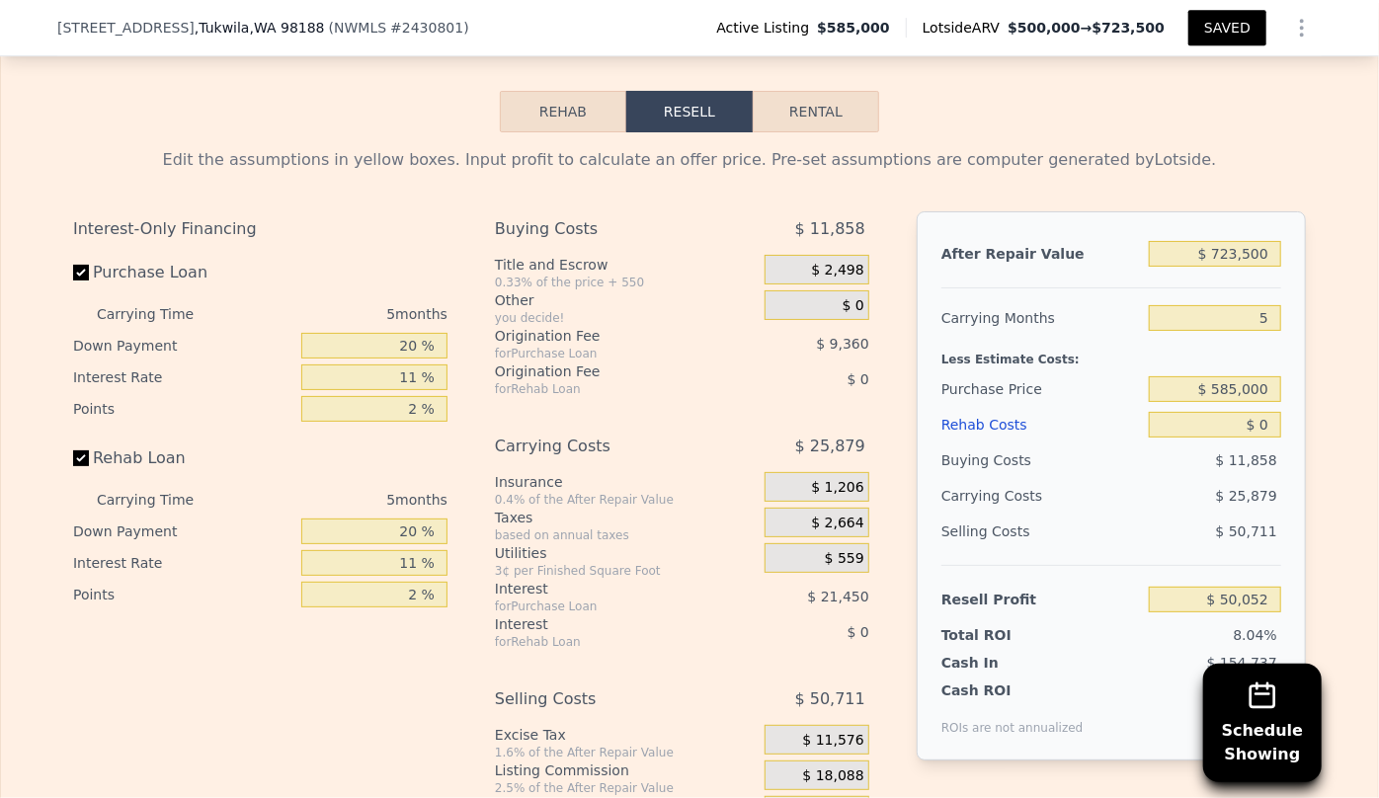
scroll to position [3322, 0]
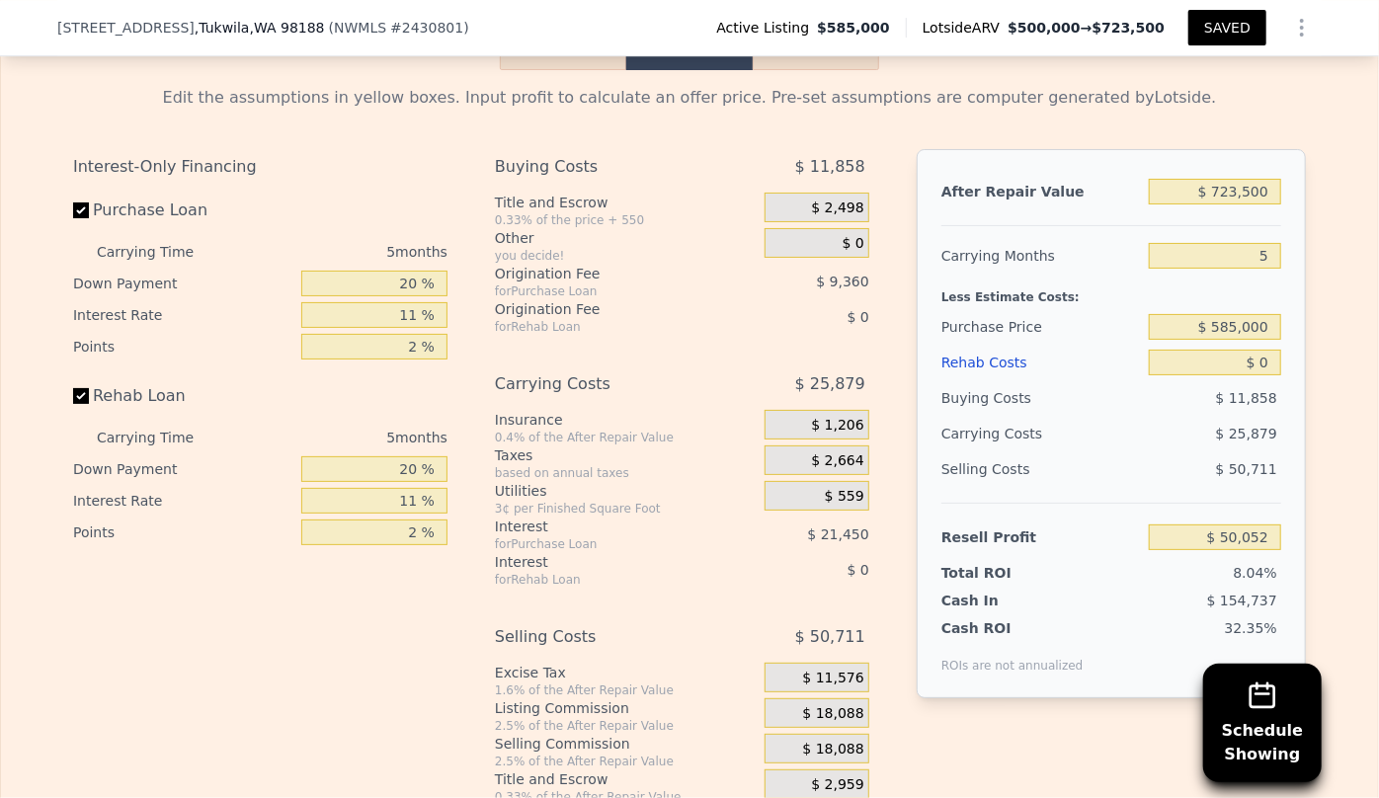
click at [986, 375] on div "Rehab Costs" at bounding box center [1042, 363] width 200 height 36
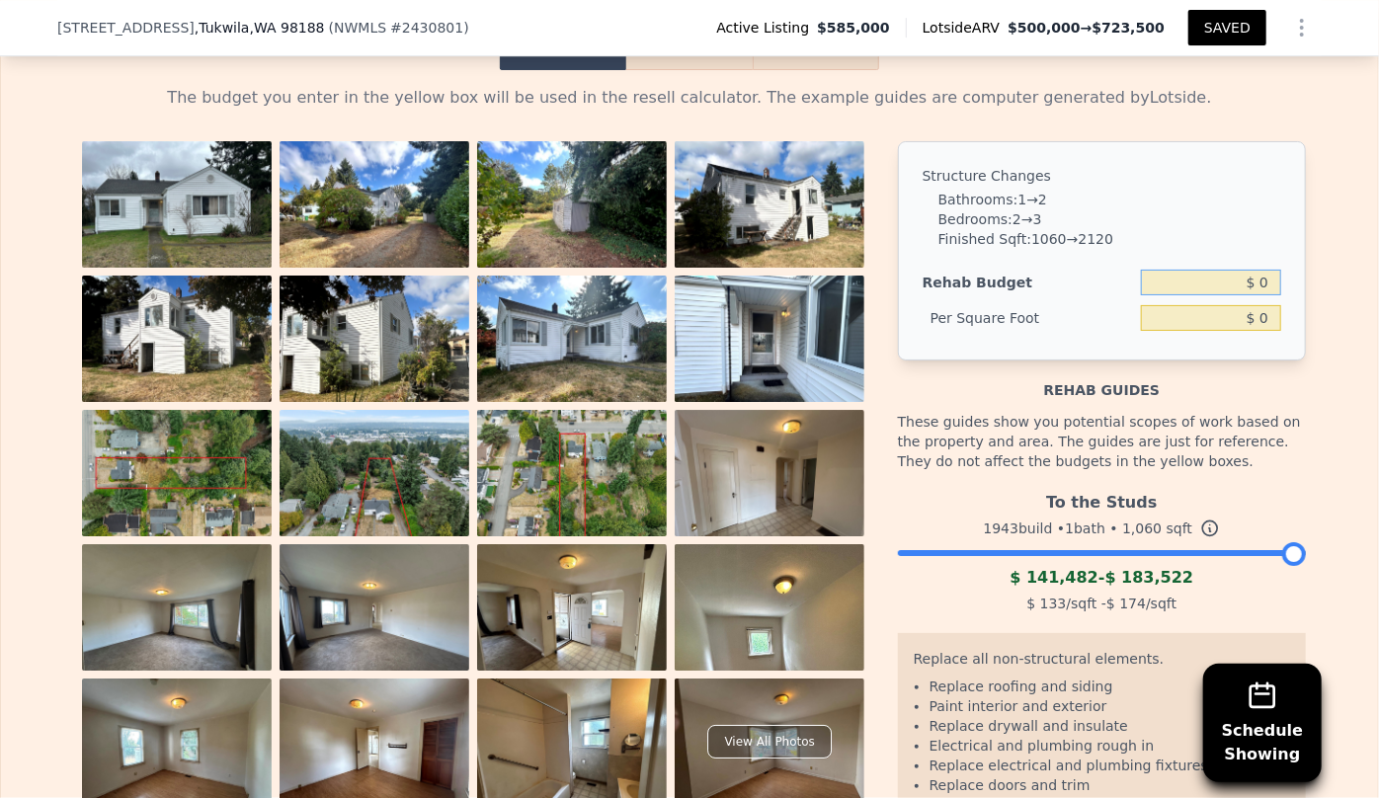
click at [1253, 287] on input "$ 0" at bounding box center [1211, 283] width 140 height 26
type input "$ 130,000"
type input "$ 122.64"
click at [721, 70] on button "Resell" at bounding box center [688, 49] width 125 height 41
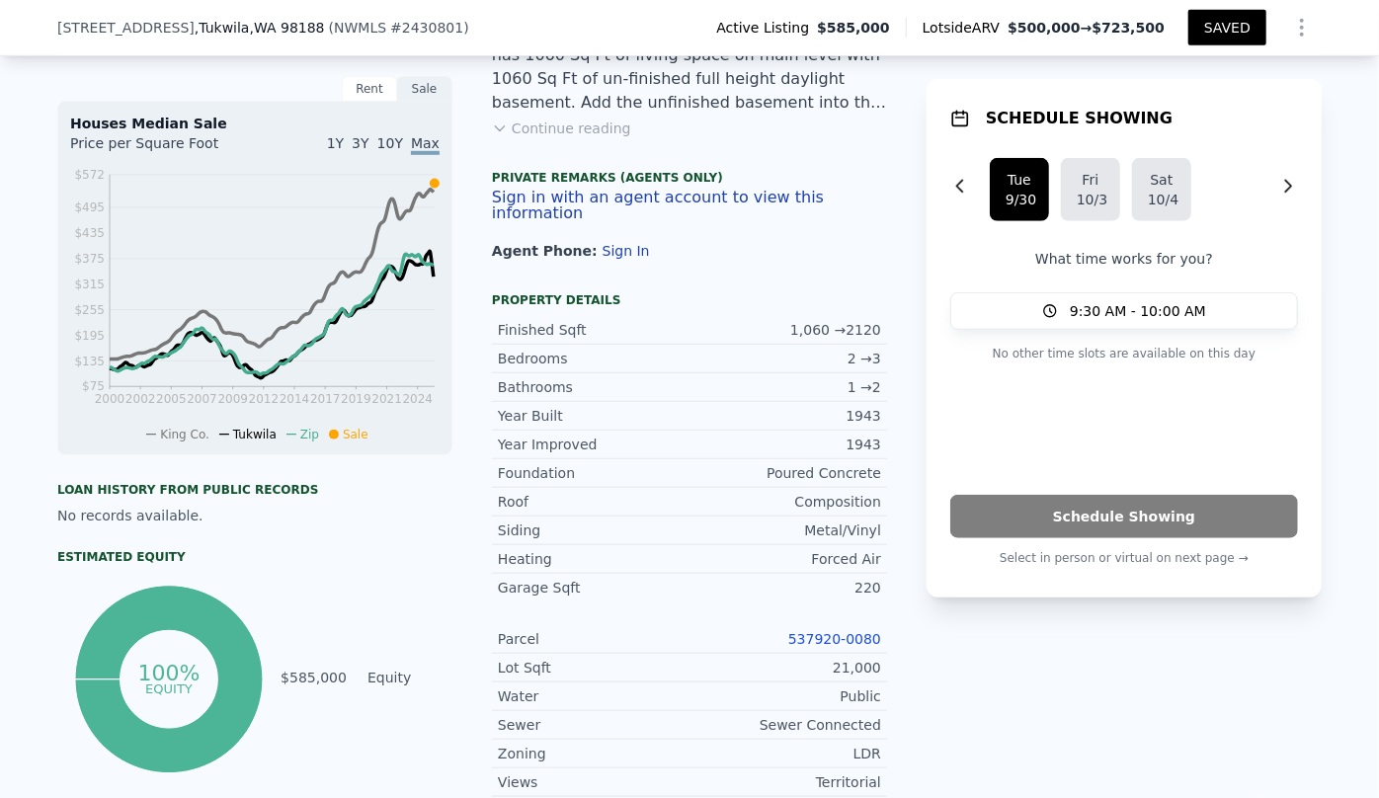
scroll to position [0, 0]
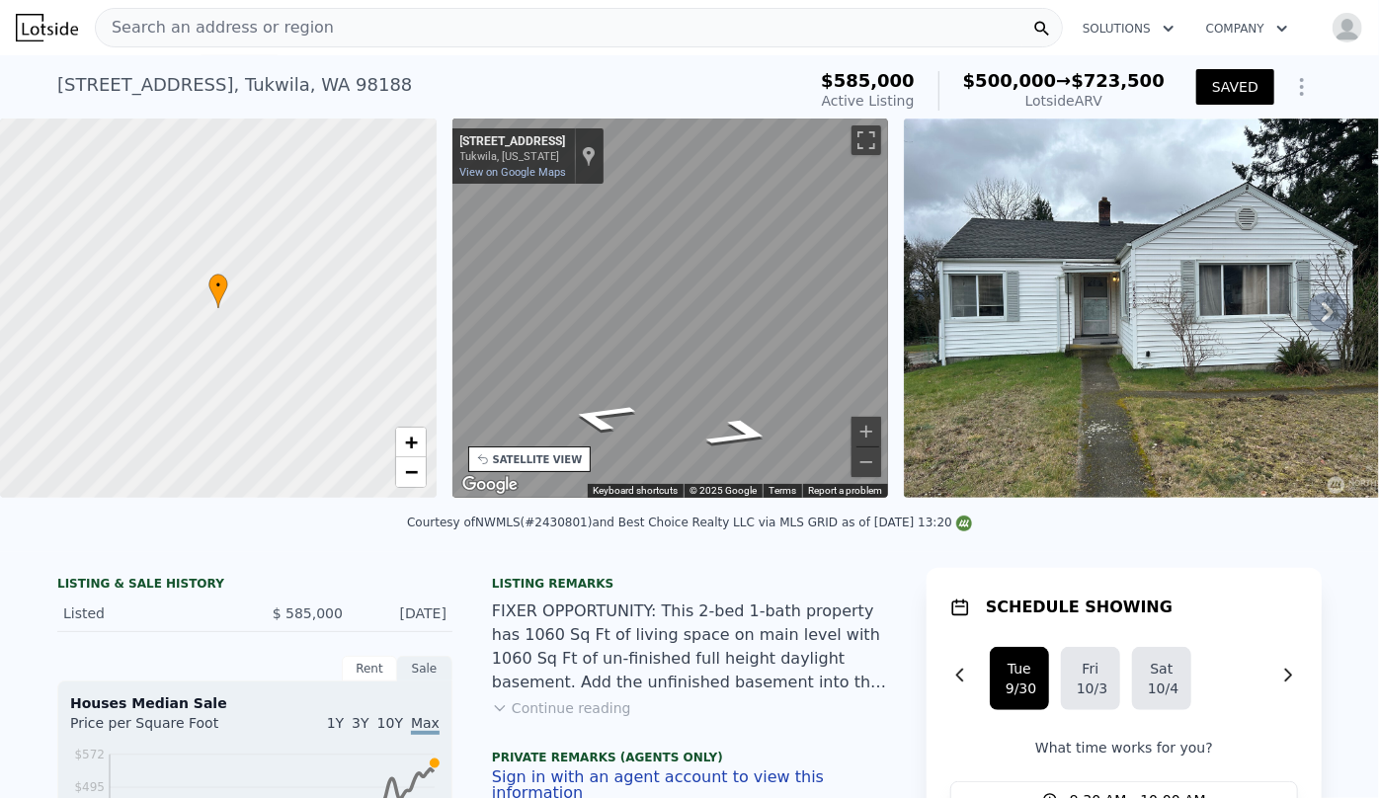
click at [405, 22] on div "Search an address or region" at bounding box center [579, 28] width 968 height 40
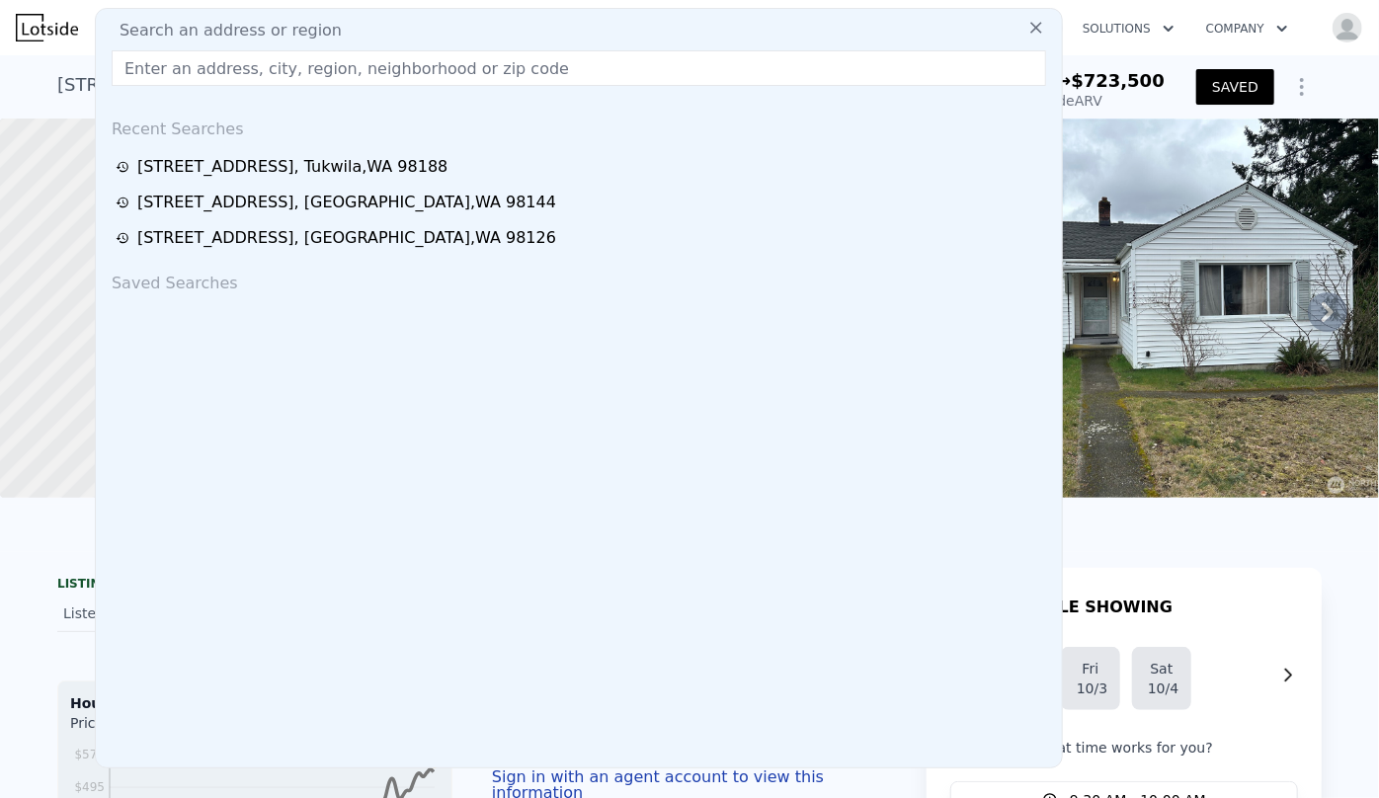
type input "8"
type input "1.75"
type input "2.75"
type input "1730"
type input "11847"
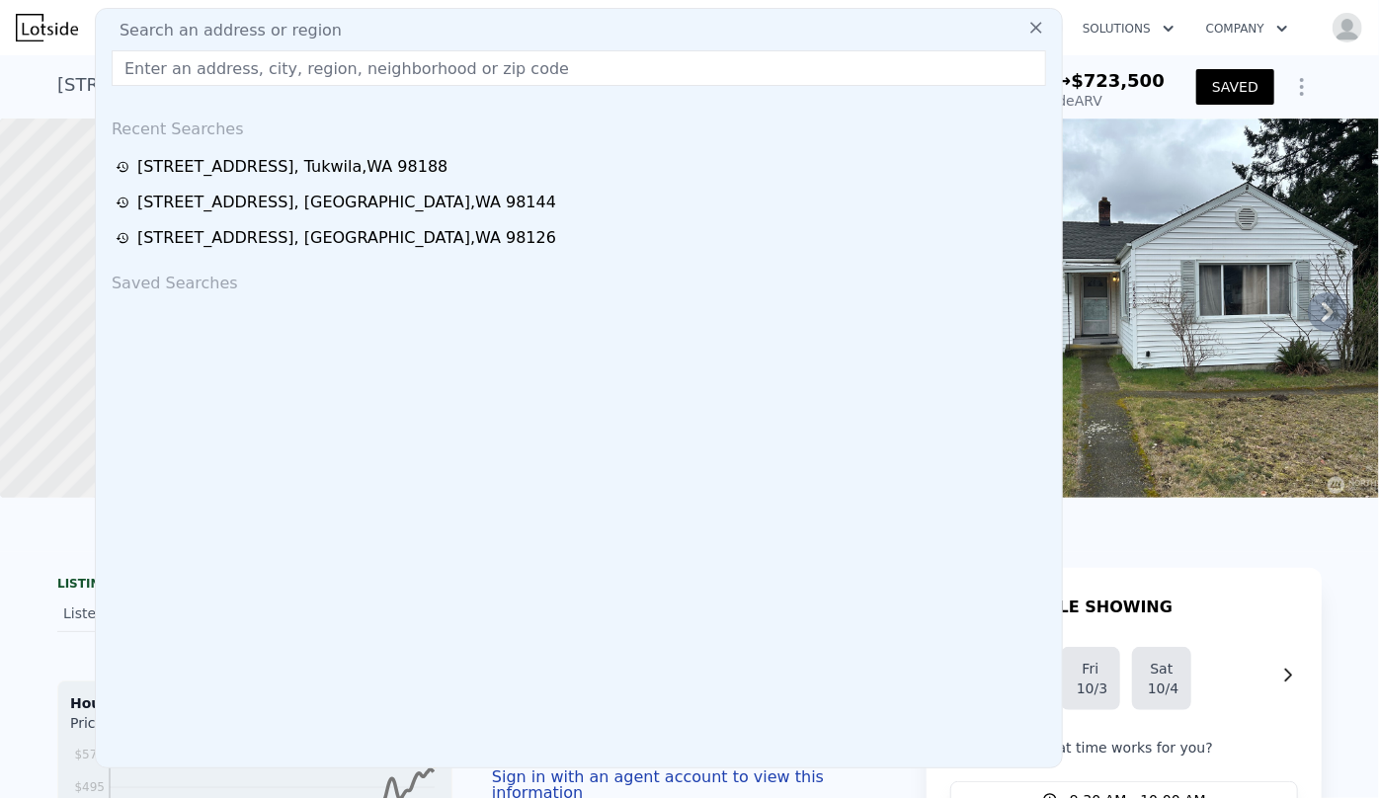
checkbox input "true"
type input "$ 0"
type input "$ 50,052"
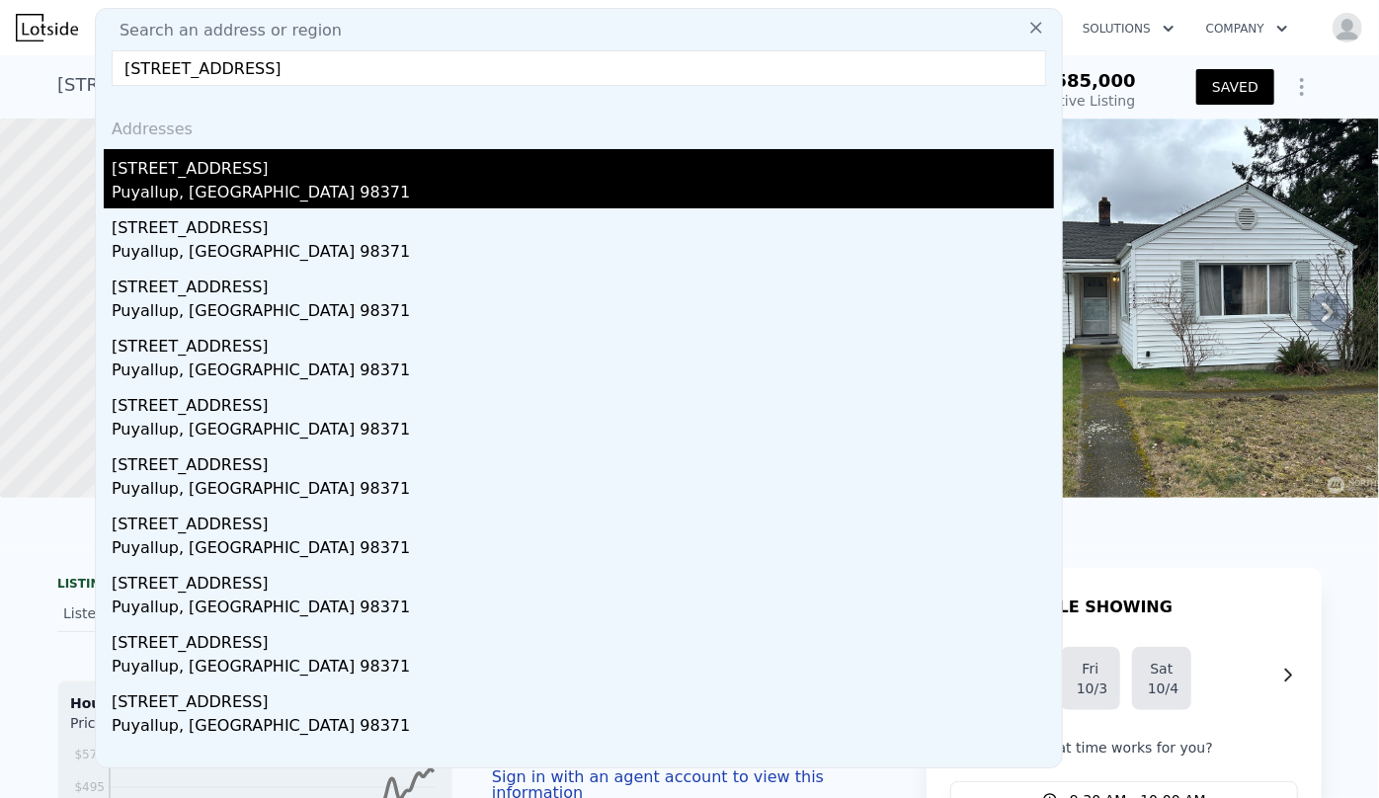
type input "501 7th Avenue NW, Puyallup, WA 98371"
click at [361, 181] on div "Puyallup, [GEOGRAPHIC_DATA] 98371" at bounding box center [583, 195] width 943 height 28
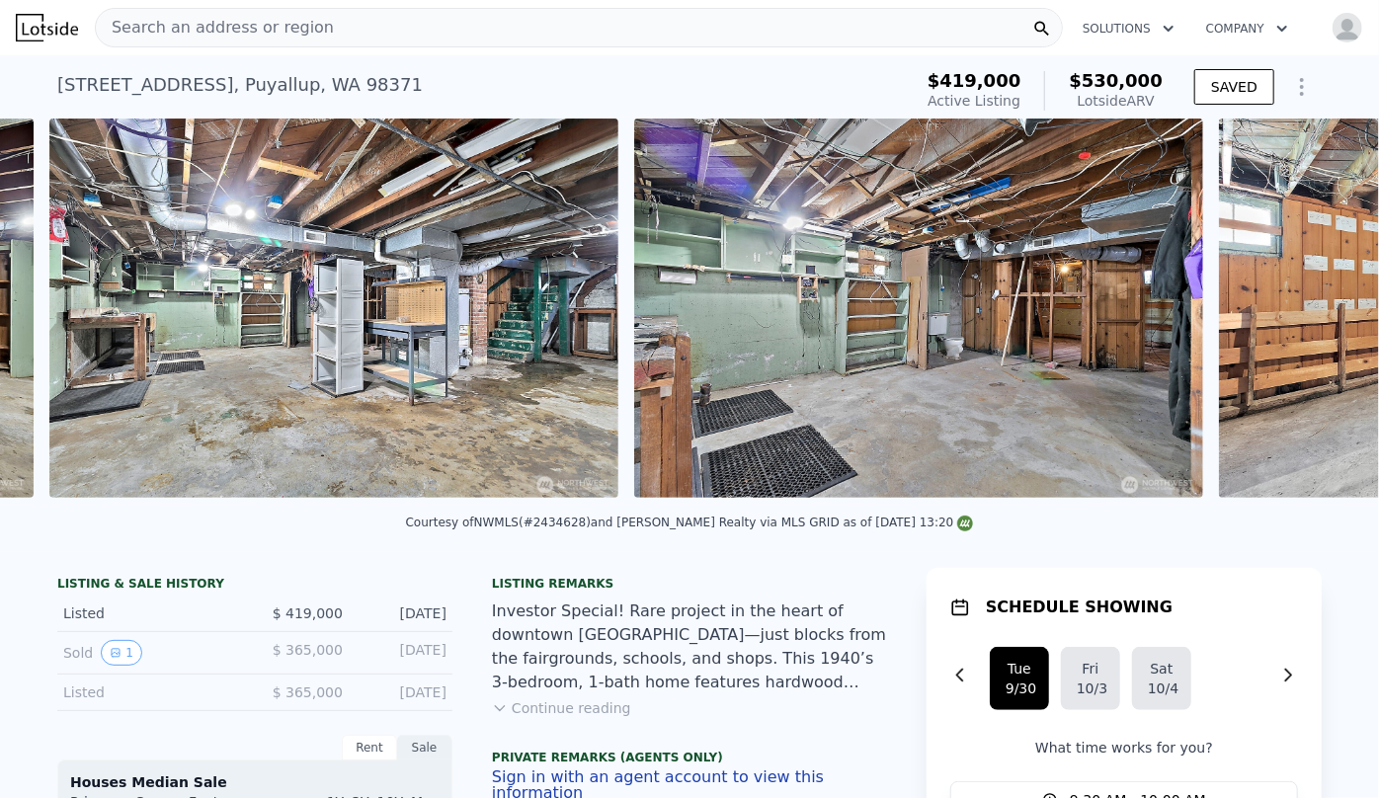
scroll to position [0, 13126]
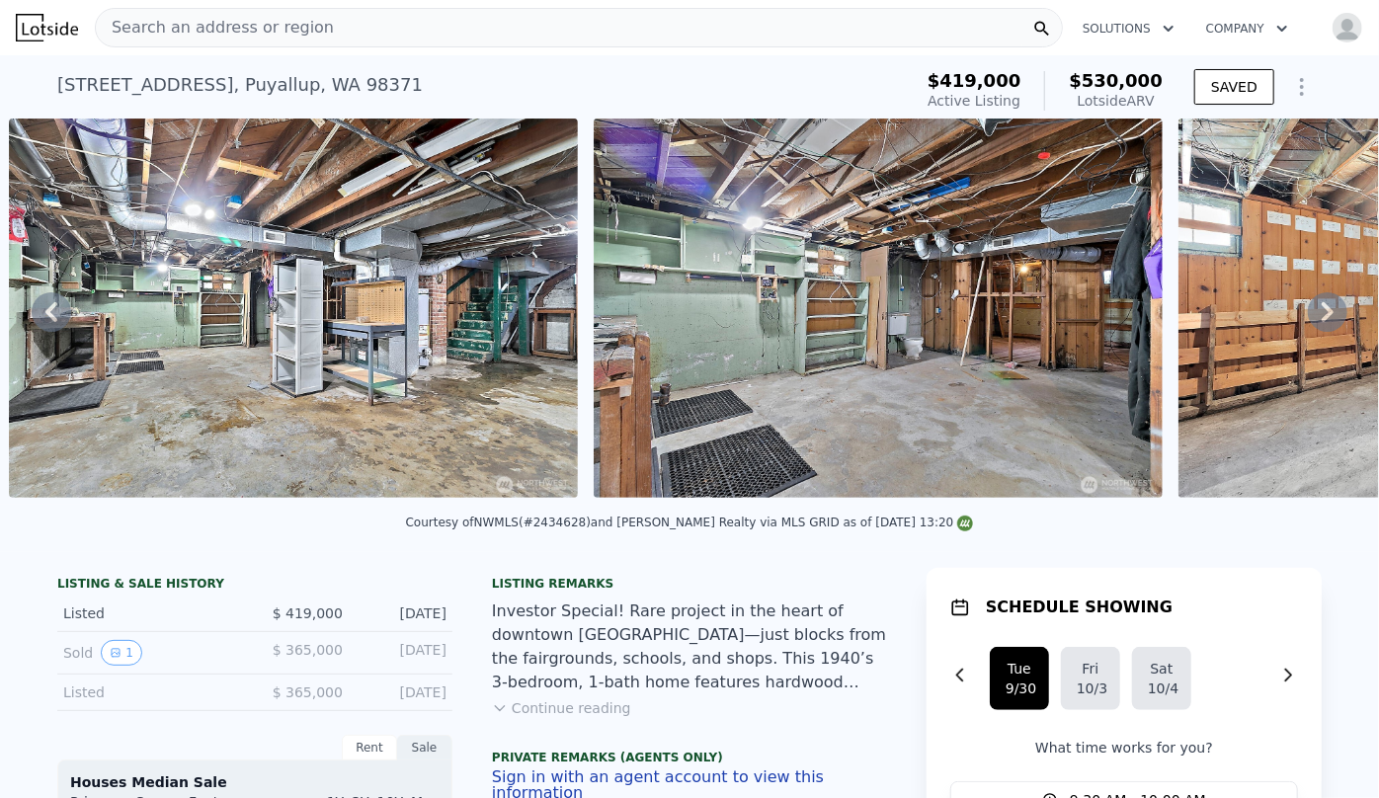
click at [558, 713] on button "Continue reading" at bounding box center [561, 708] width 139 height 20
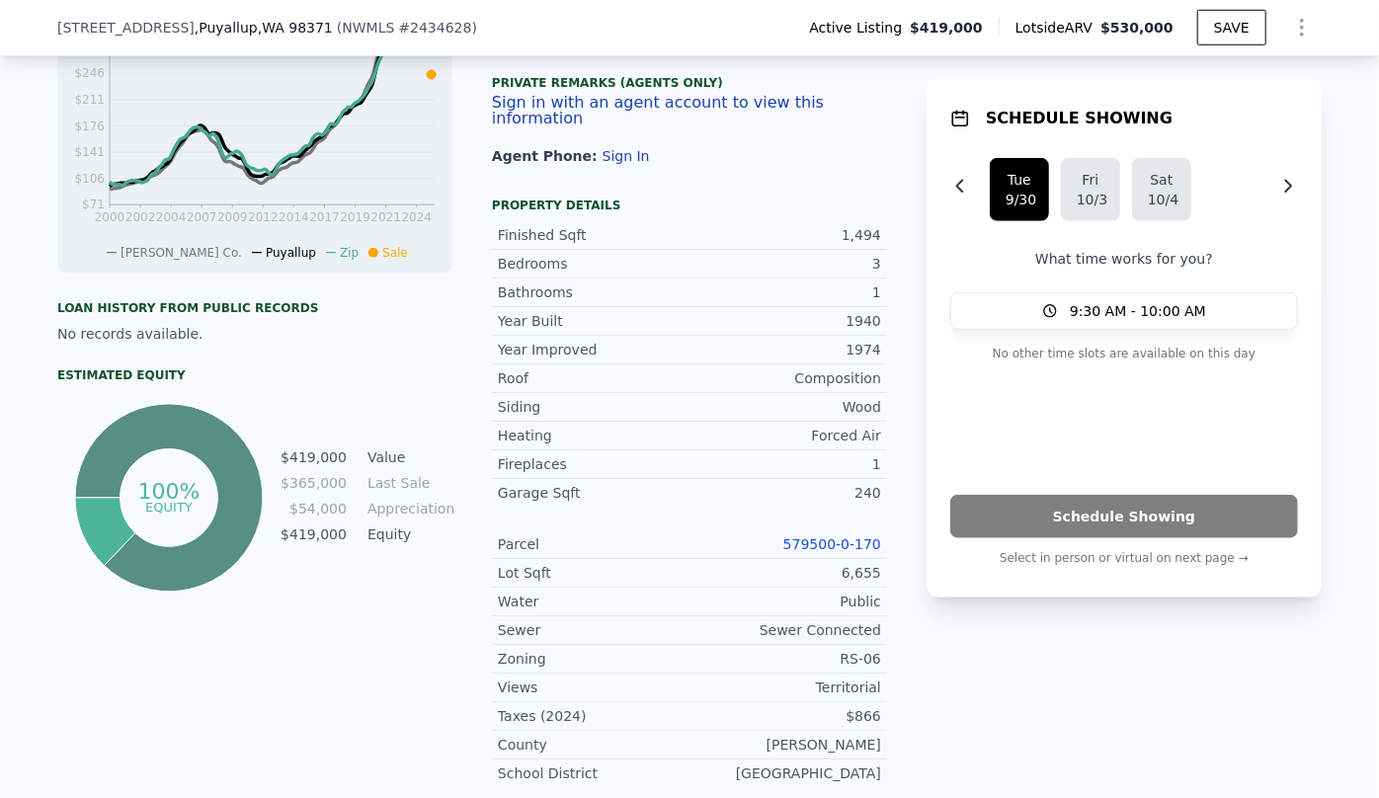
scroll to position [898, 0]
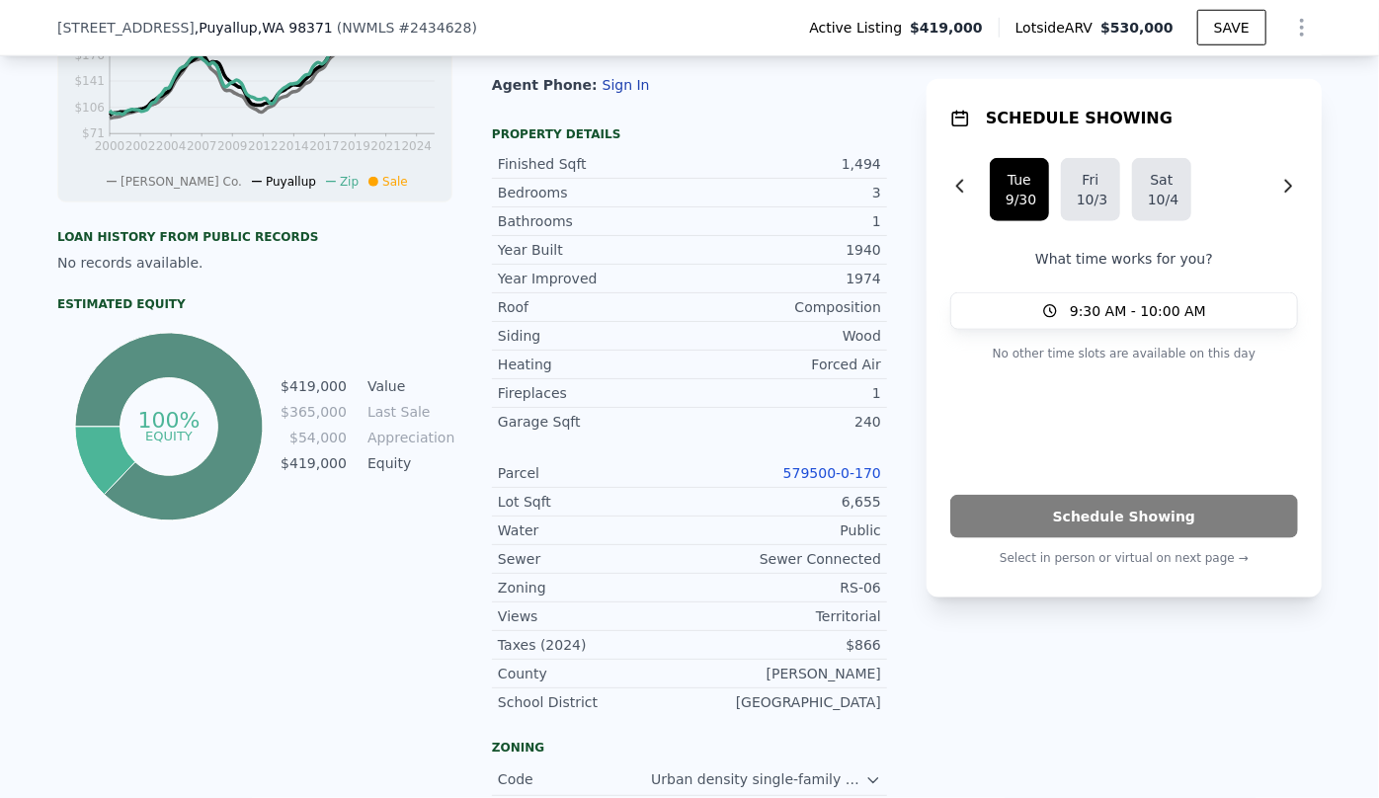
click at [820, 465] on link "579500-0-170" at bounding box center [832, 473] width 98 height 16
click at [1290, 26] on icon "Show Options" at bounding box center [1302, 28] width 24 height 24
click at [1132, 55] on div "Save Edit Structure Share Analysis" at bounding box center [1211, 98] width 221 height 87
click at [1147, 79] on div "Edit Structure" at bounding box center [1211, 79] width 221 height 40
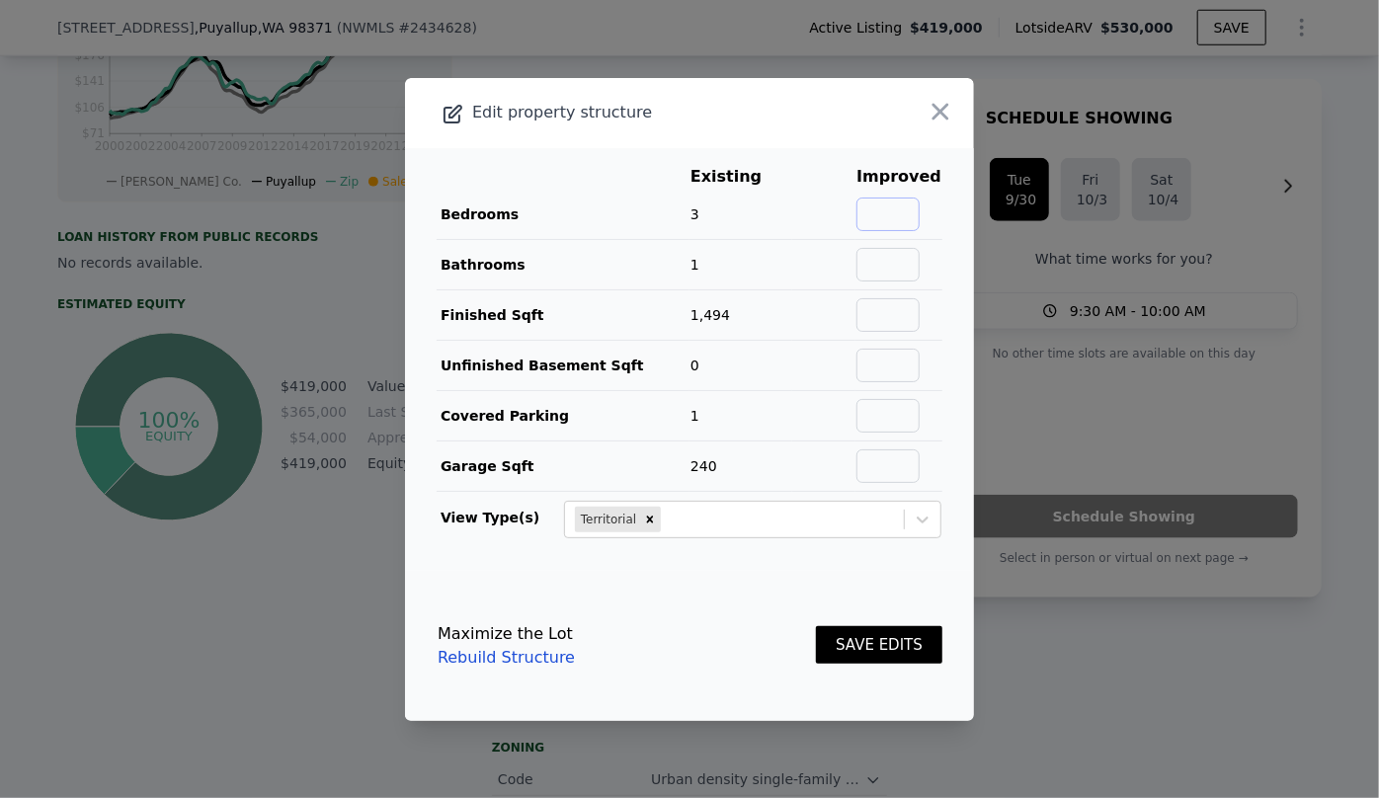
click at [885, 207] on input "text" at bounding box center [888, 215] width 63 height 34
type input "4"
drag, startPoint x: 863, startPoint y: 264, endPoint x: 870, endPoint y: 274, distance: 12.1
click at [863, 264] on input "text" at bounding box center [888, 265] width 63 height 34
type input "2"
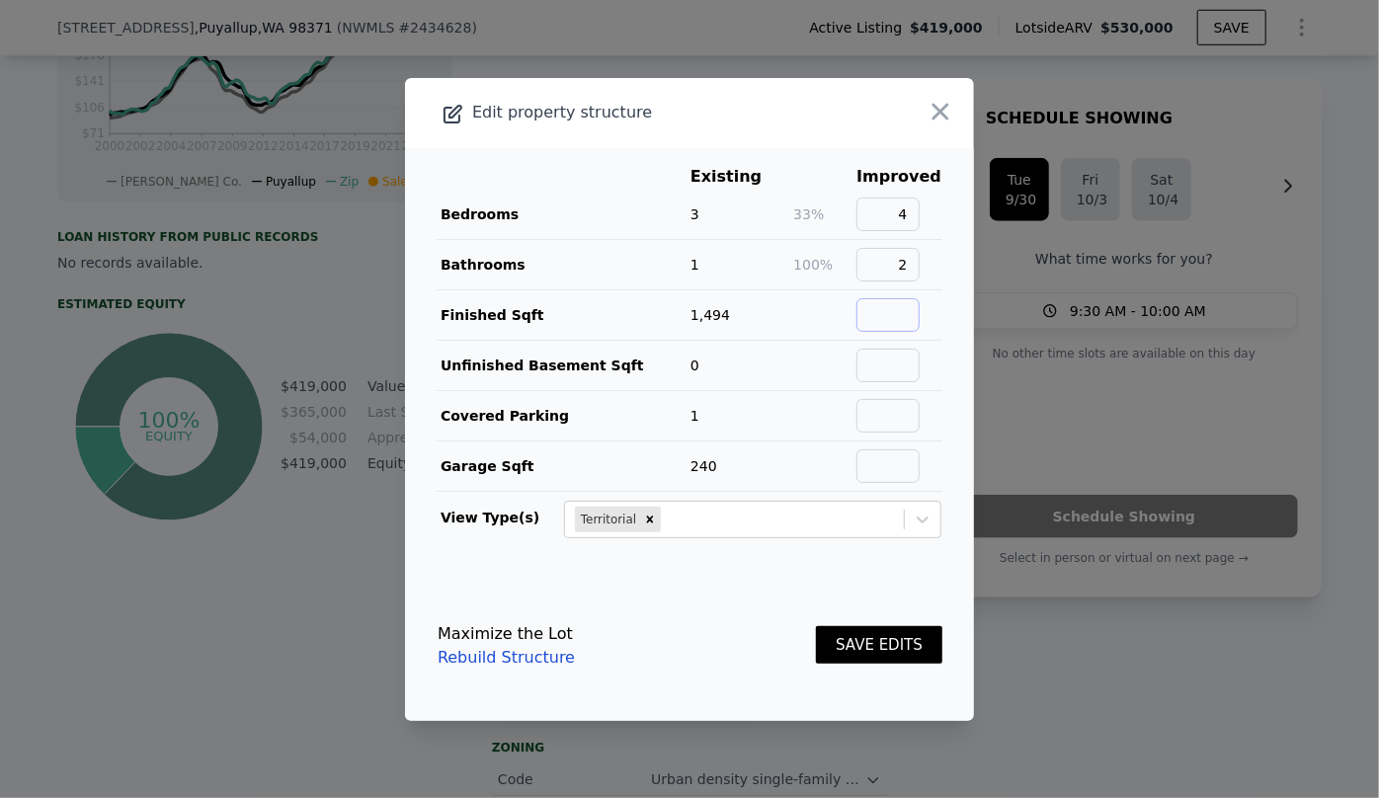
click at [885, 314] on input "text" at bounding box center [888, 315] width 63 height 34
type input "2538"
click at [880, 639] on button "SAVE EDITS" at bounding box center [879, 645] width 126 height 39
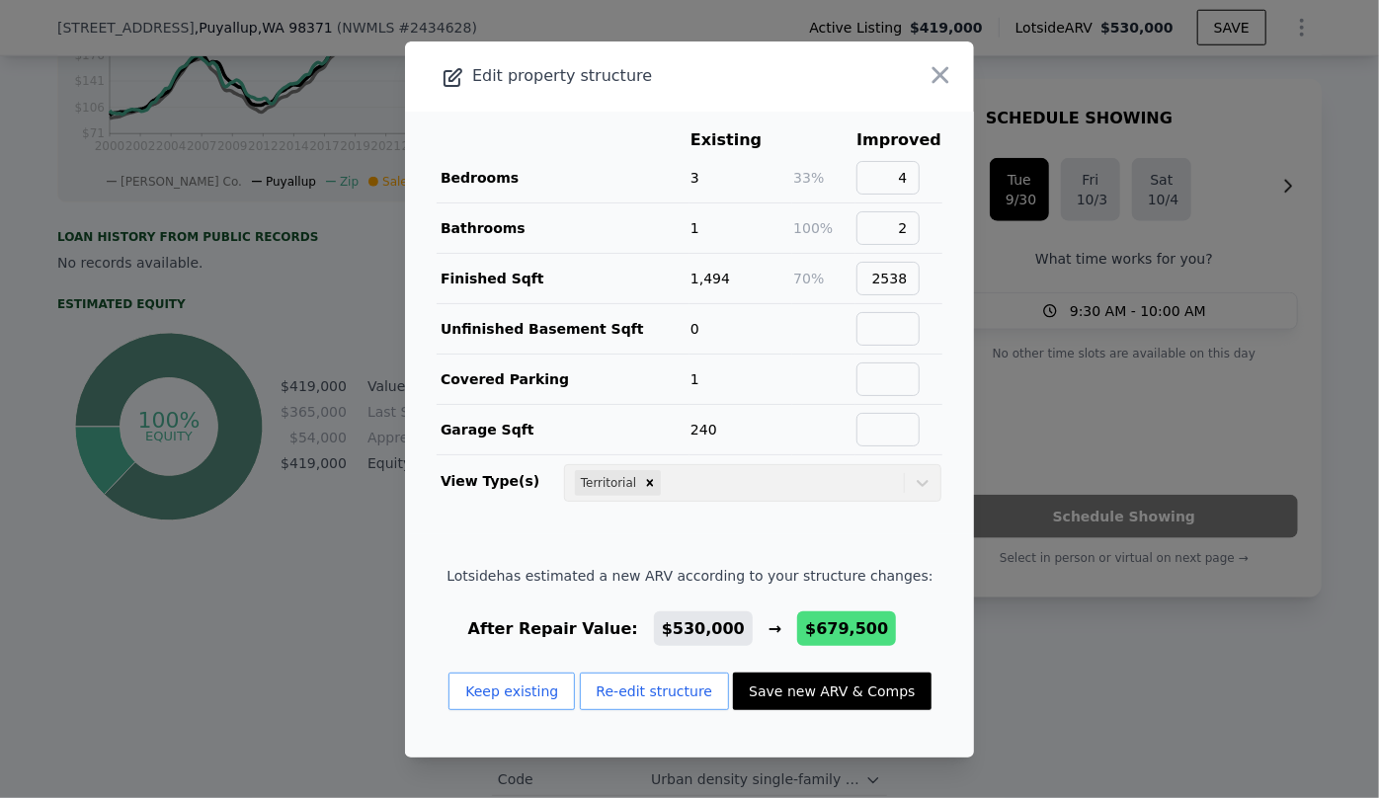
click at [843, 685] on button "Save new ARV & Comps" at bounding box center [832, 692] width 198 height 38
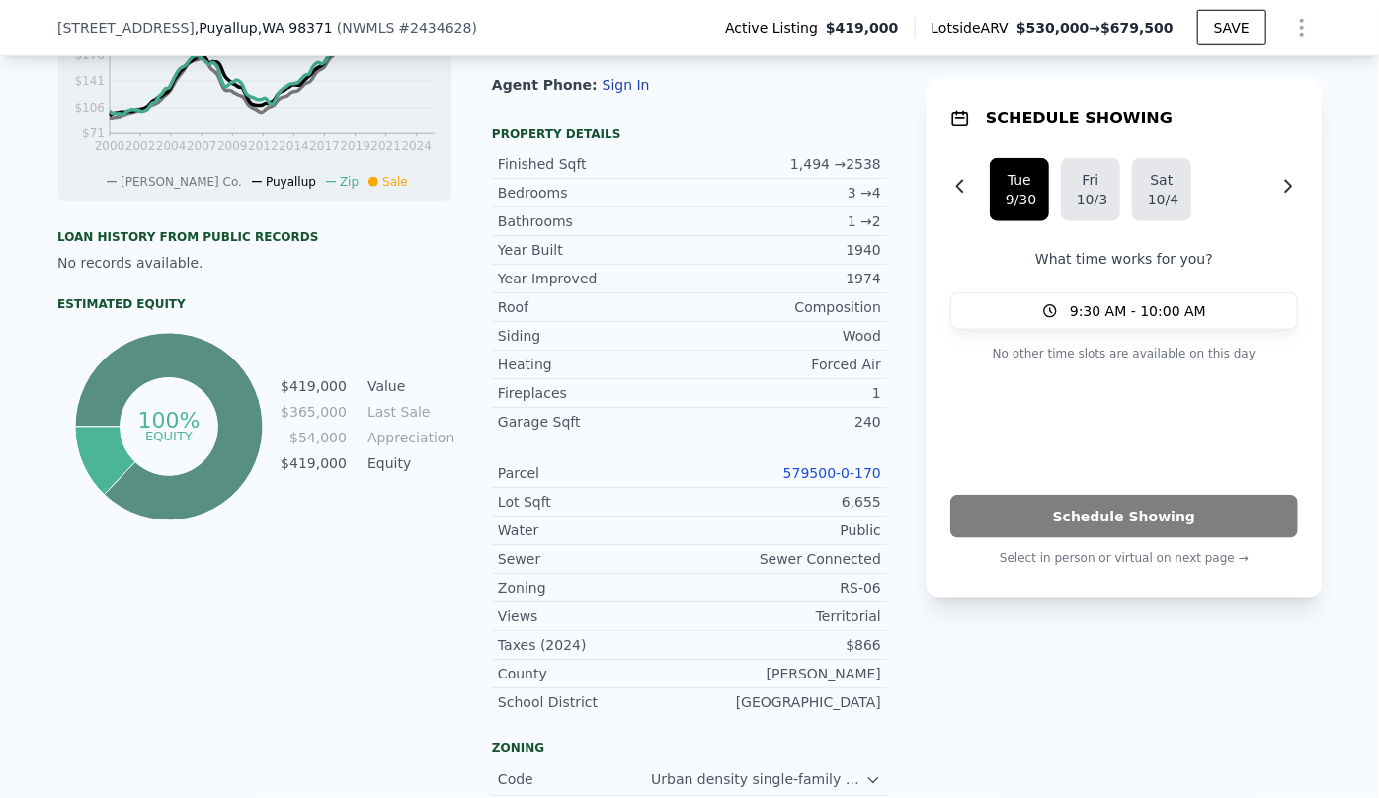
type input "3.5"
type input "1940"
type input "3204"
type input "5750"
checkbox input "true"
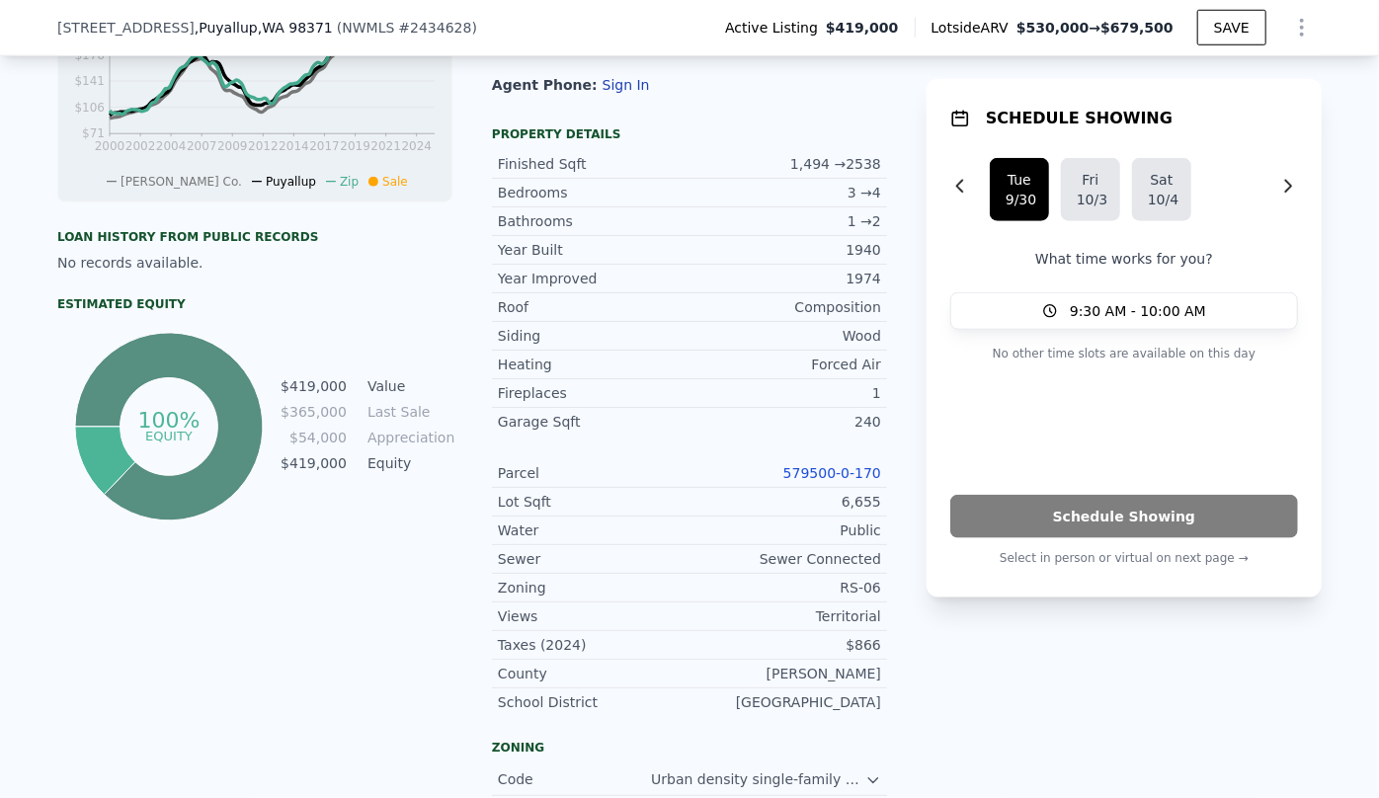
type input "$ 679,500"
type input "$ 185,484"
drag, startPoint x: 830, startPoint y: 544, endPoint x: 872, endPoint y: 542, distance: 42.5
click at [872, 578] on div "RS-06" at bounding box center [786, 588] width 192 height 20
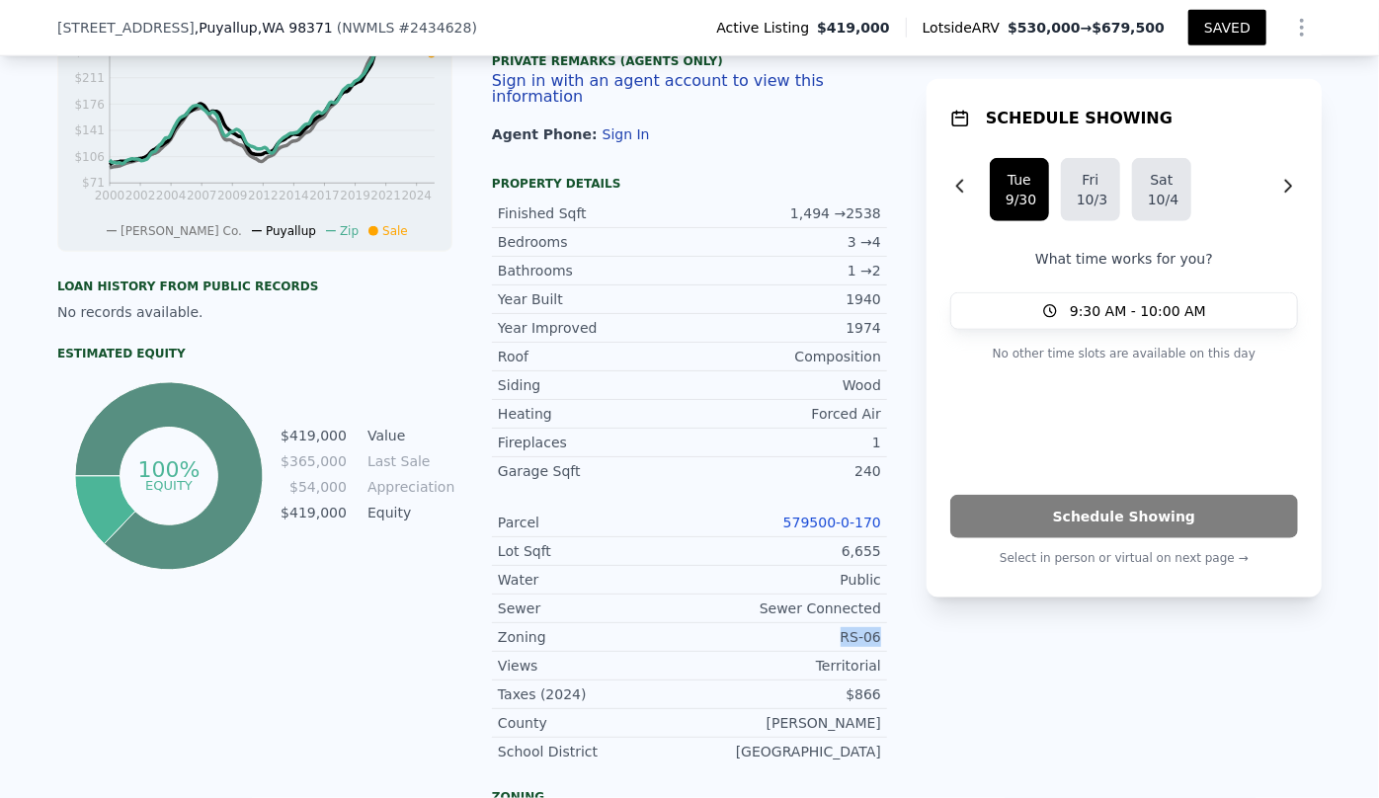
scroll to position [808, 0]
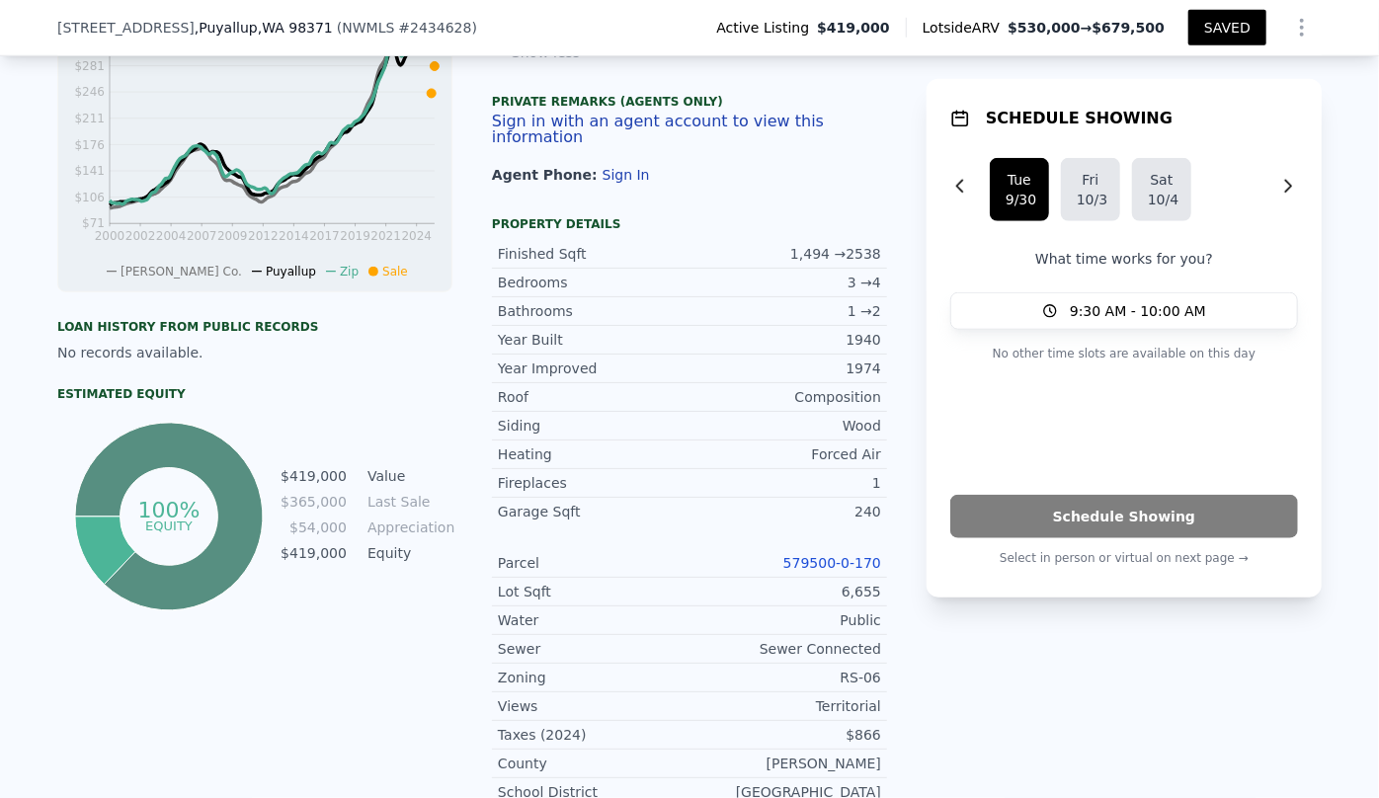
click at [354, 670] on div "LISTING & SALE HISTORY Listed $ 419,000 Sep 16, 2025 Sold 1 $ 365,000 Jun 26, 2…" at bounding box center [254, 478] width 395 height 1465
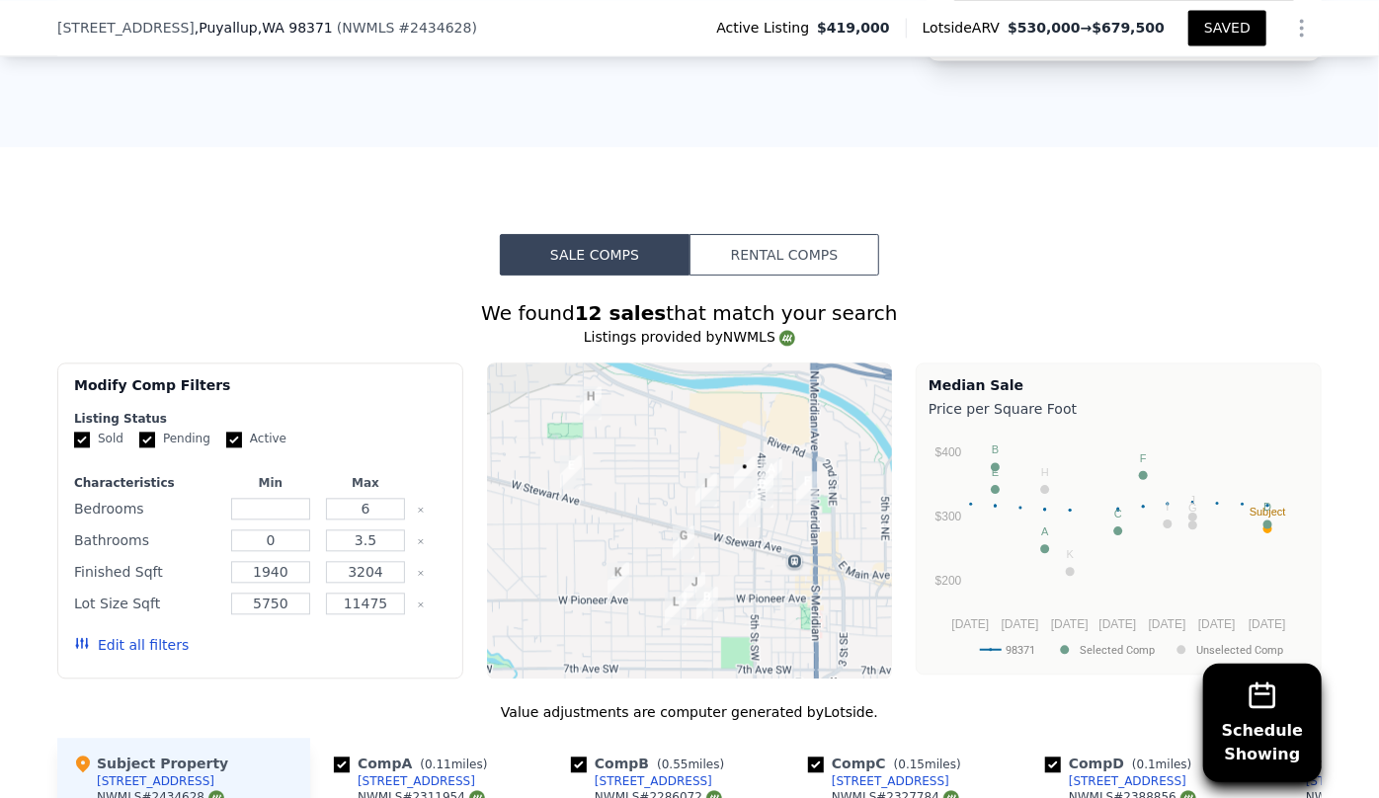
scroll to position [1976, 0]
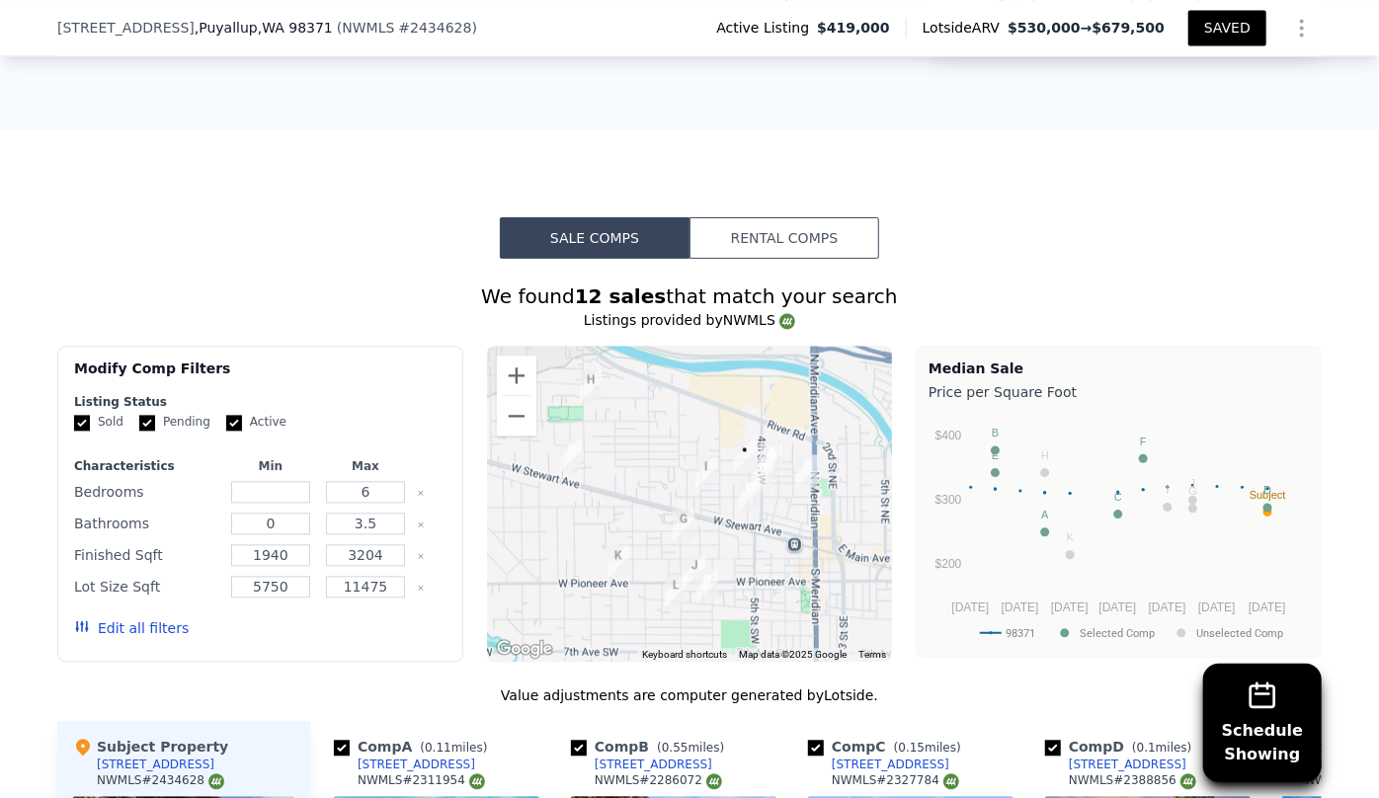
click at [148, 618] on button "Edit all filters" at bounding box center [131, 628] width 115 height 20
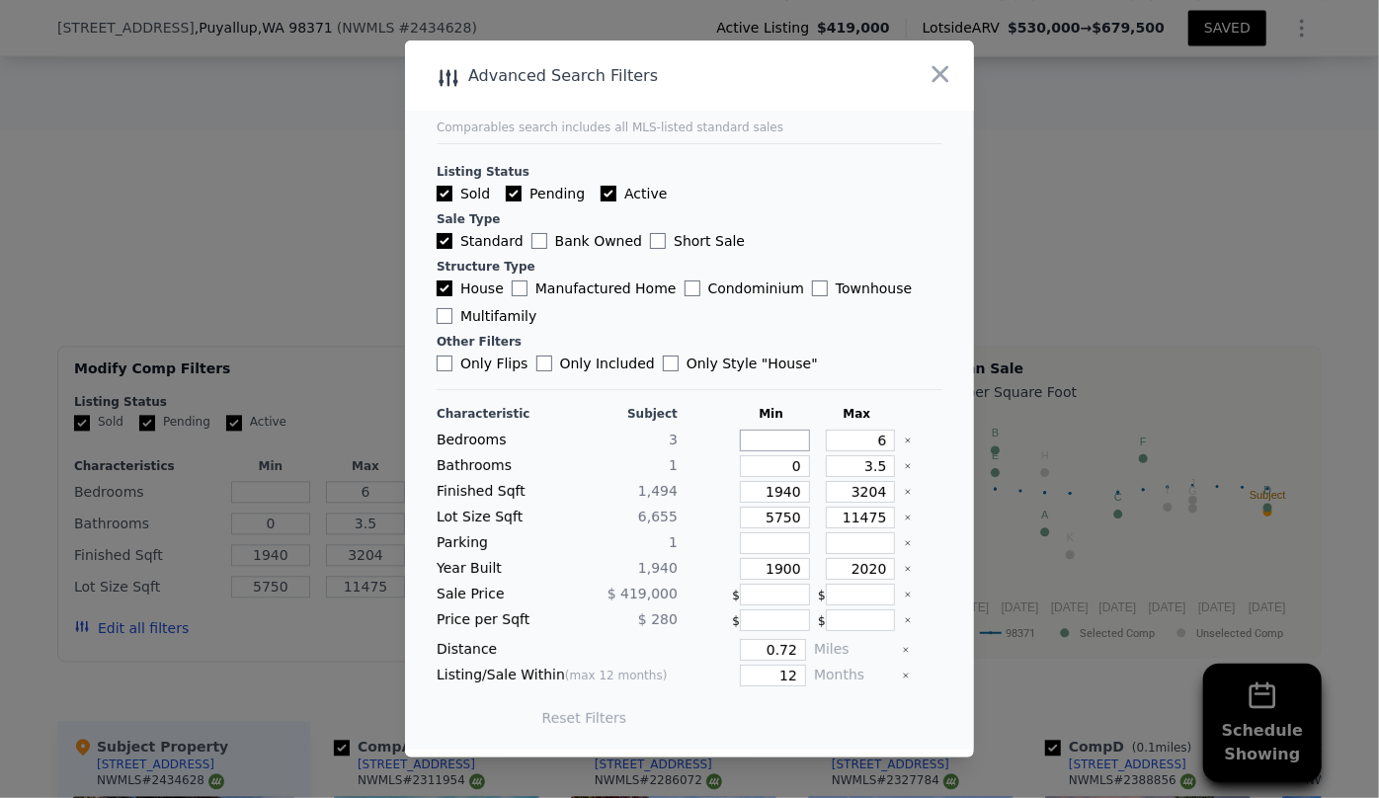
click at [773, 435] on input "number" at bounding box center [775, 441] width 70 height 22
type input "3"
drag, startPoint x: 873, startPoint y: 443, endPoint x: 830, endPoint y: 448, distance: 43.7
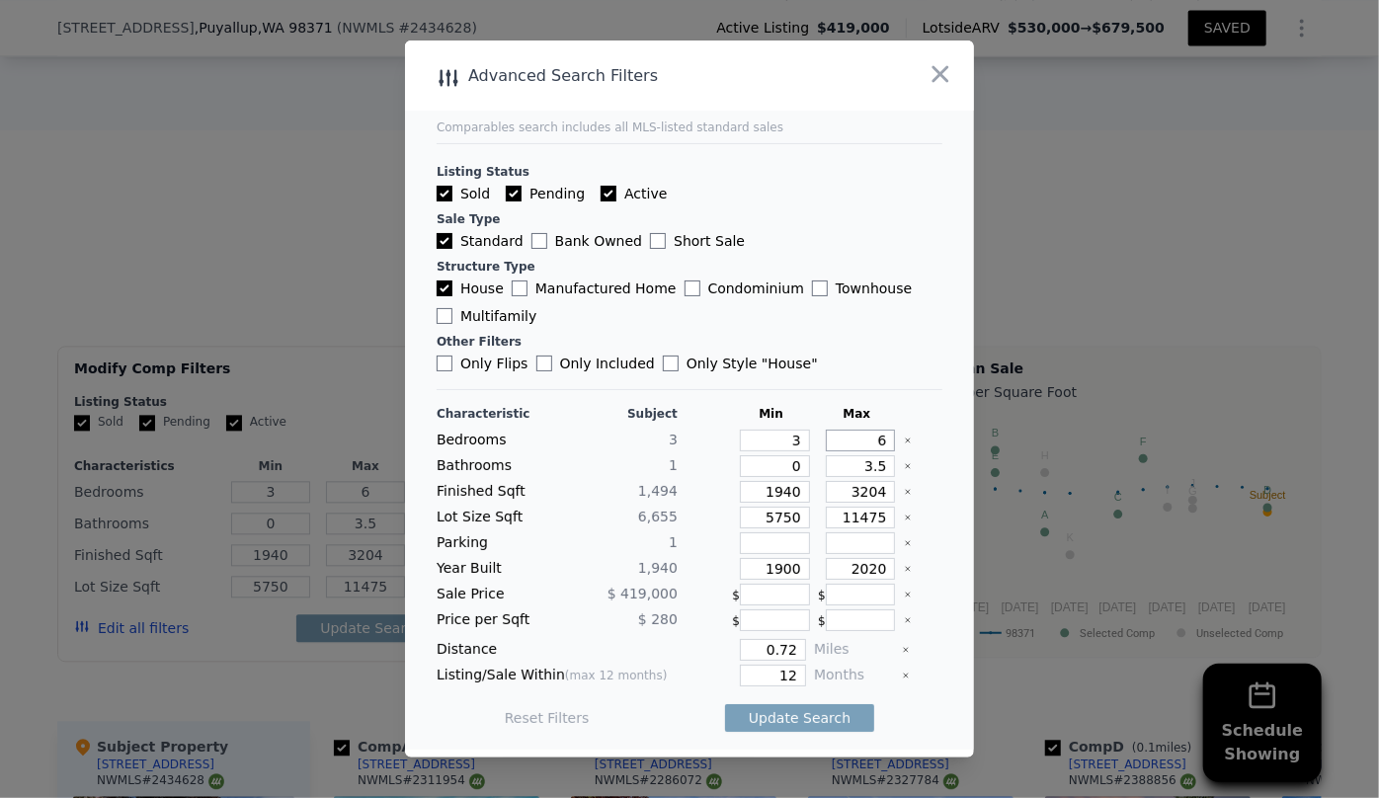
click at [830, 448] on input "6" at bounding box center [861, 441] width 70 height 22
type input "4"
drag, startPoint x: 878, startPoint y: 466, endPoint x: 811, endPoint y: 473, distance: 67.5
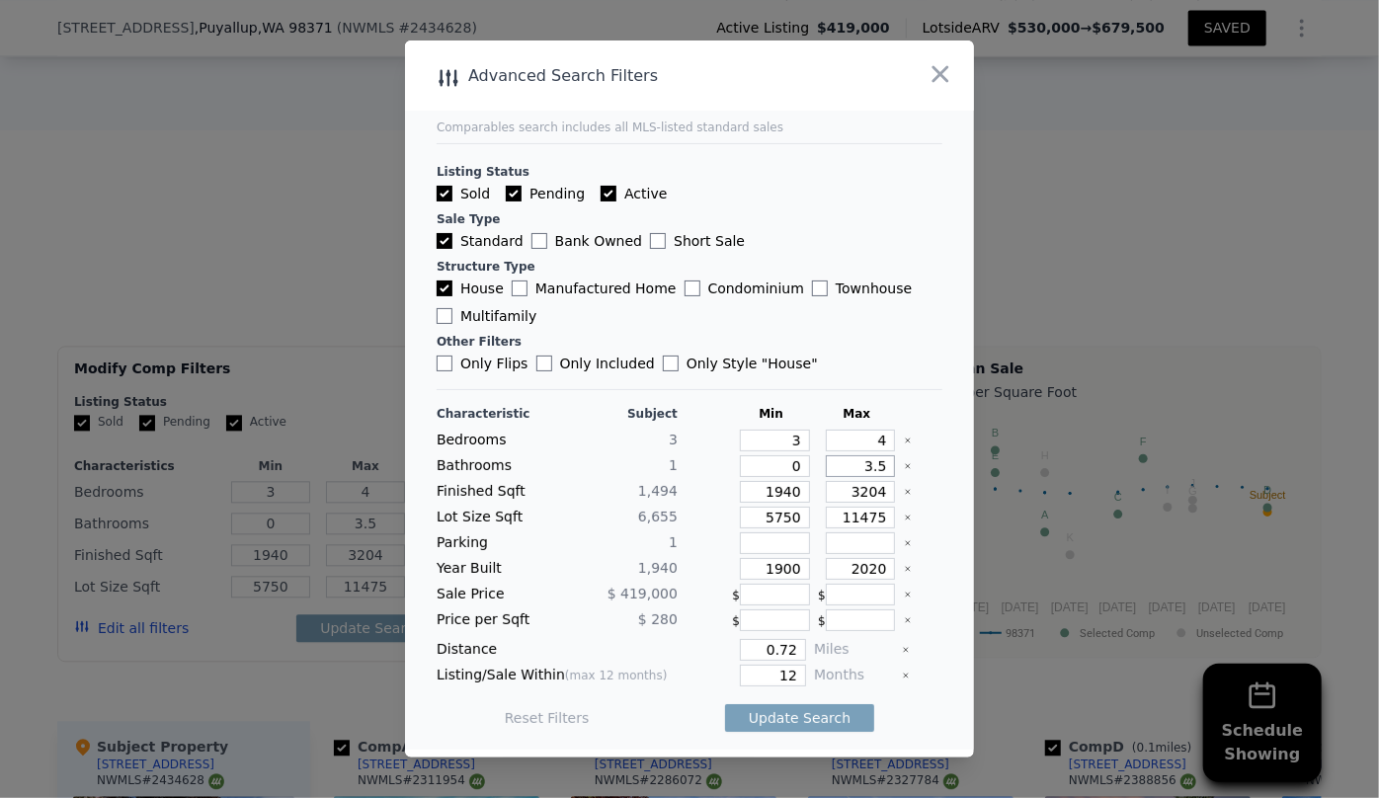
click at [818, 473] on div "3.5" at bounding box center [857, 466] width 78 height 22
click at [784, 463] on input "0" at bounding box center [775, 466] width 70 height 22
type input "1"
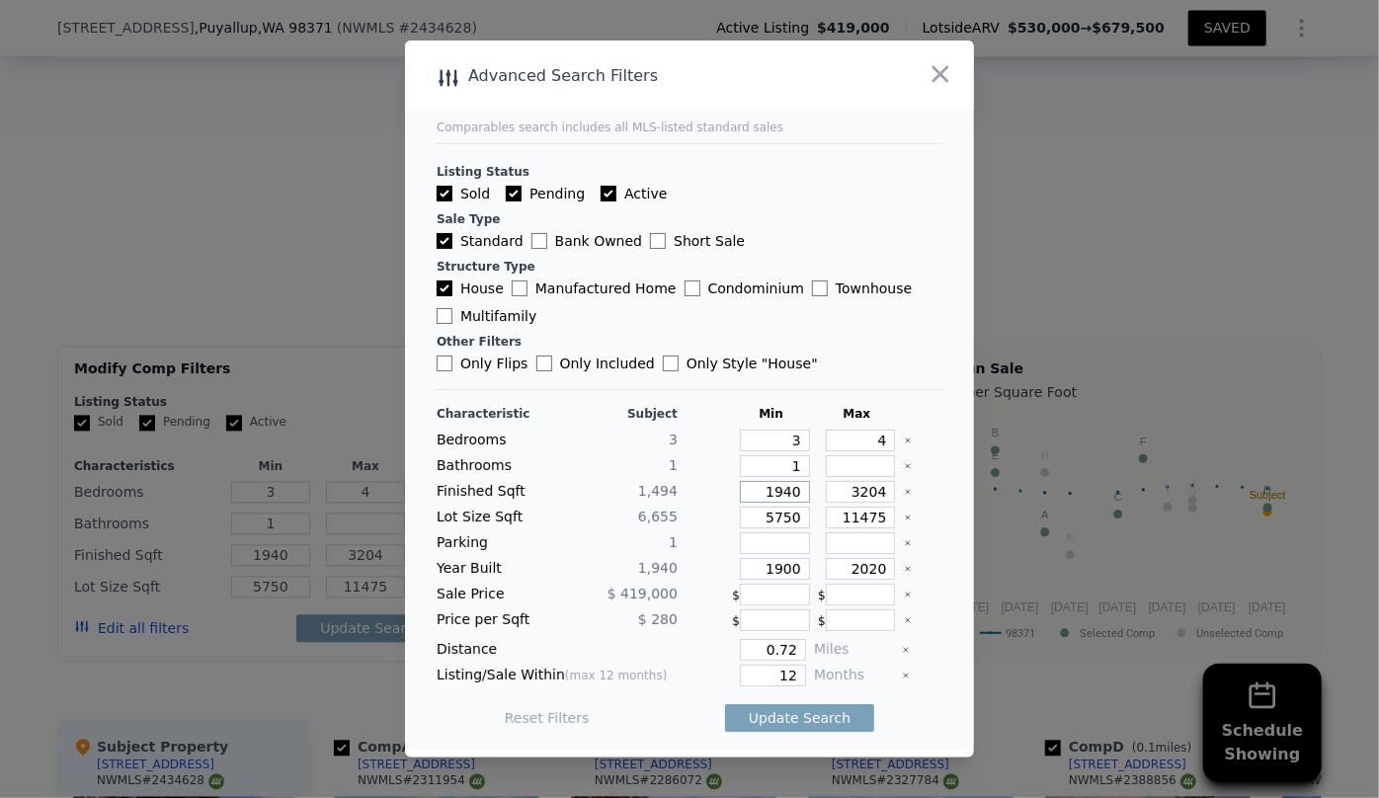
drag, startPoint x: 788, startPoint y: 496, endPoint x: 693, endPoint y: 495, distance: 95.8
click at [693, 495] on div "Finished Sqft 1,494 1940 3204" at bounding box center [690, 492] width 506 height 22
drag, startPoint x: 876, startPoint y: 493, endPoint x: 725, endPoint y: 494, distance: 151.2
click at [725, 493] on div "Finished Sqft 1,494 1940 3204" at bounding box center [690, 492] width 506 height 22
type input "2"
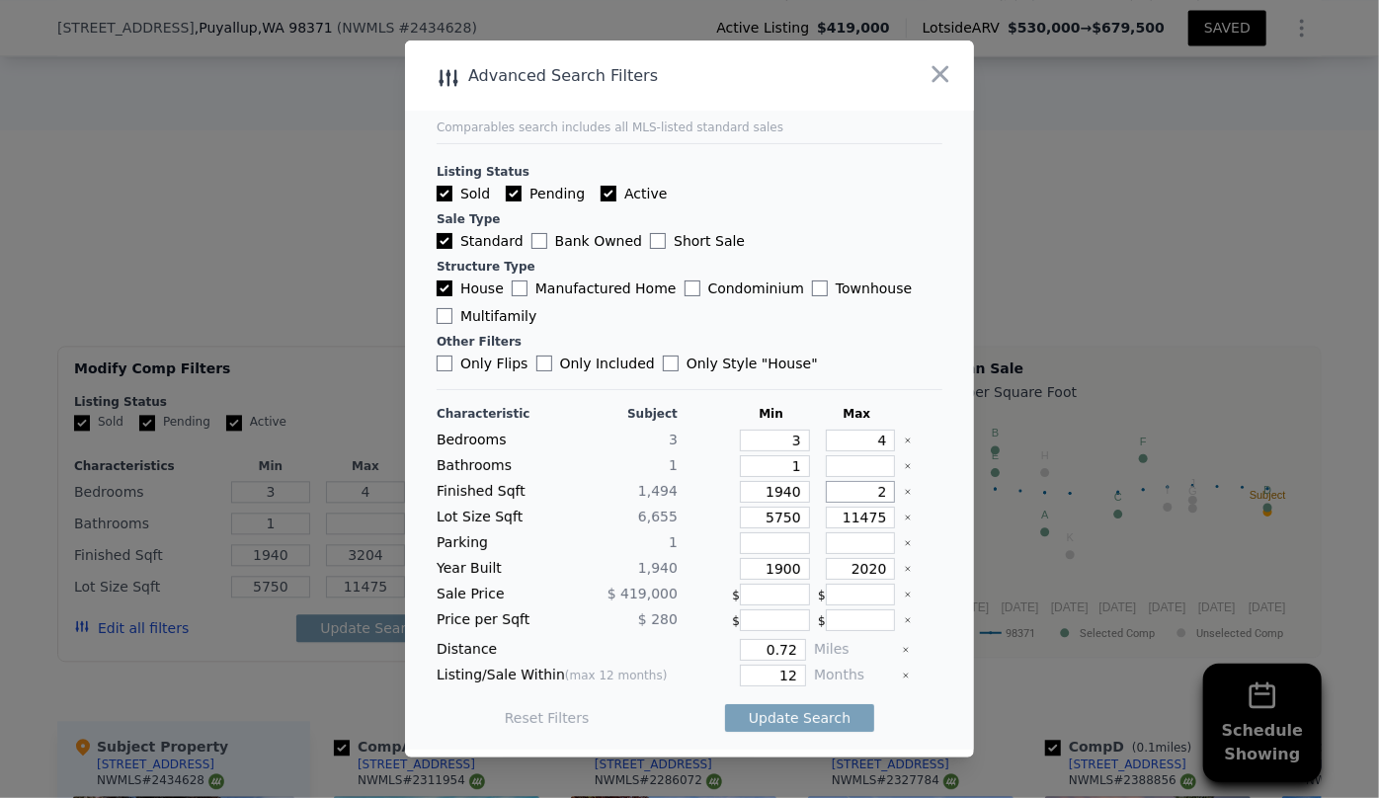
type input "2"
type input "26"
type input "260"
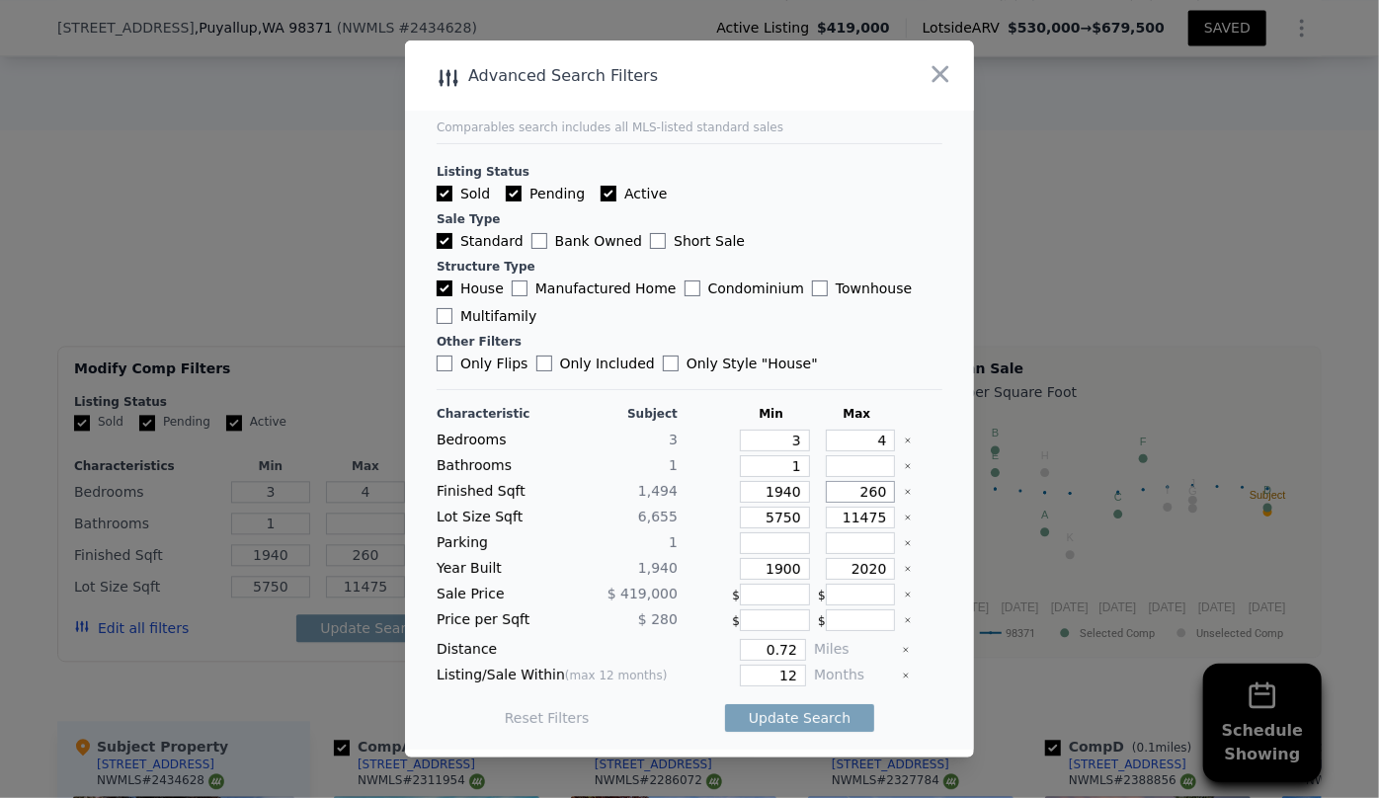
type input "2600"
drag, startPoint x: 793, startPoint y: 515, endPoint x: 674, endPoint y: 516, distance: 119.5
click at [674, 516] on div "Lot Size Sqft 6,655 5750 11475" at bounding box center [690, 518] width 506 height 22
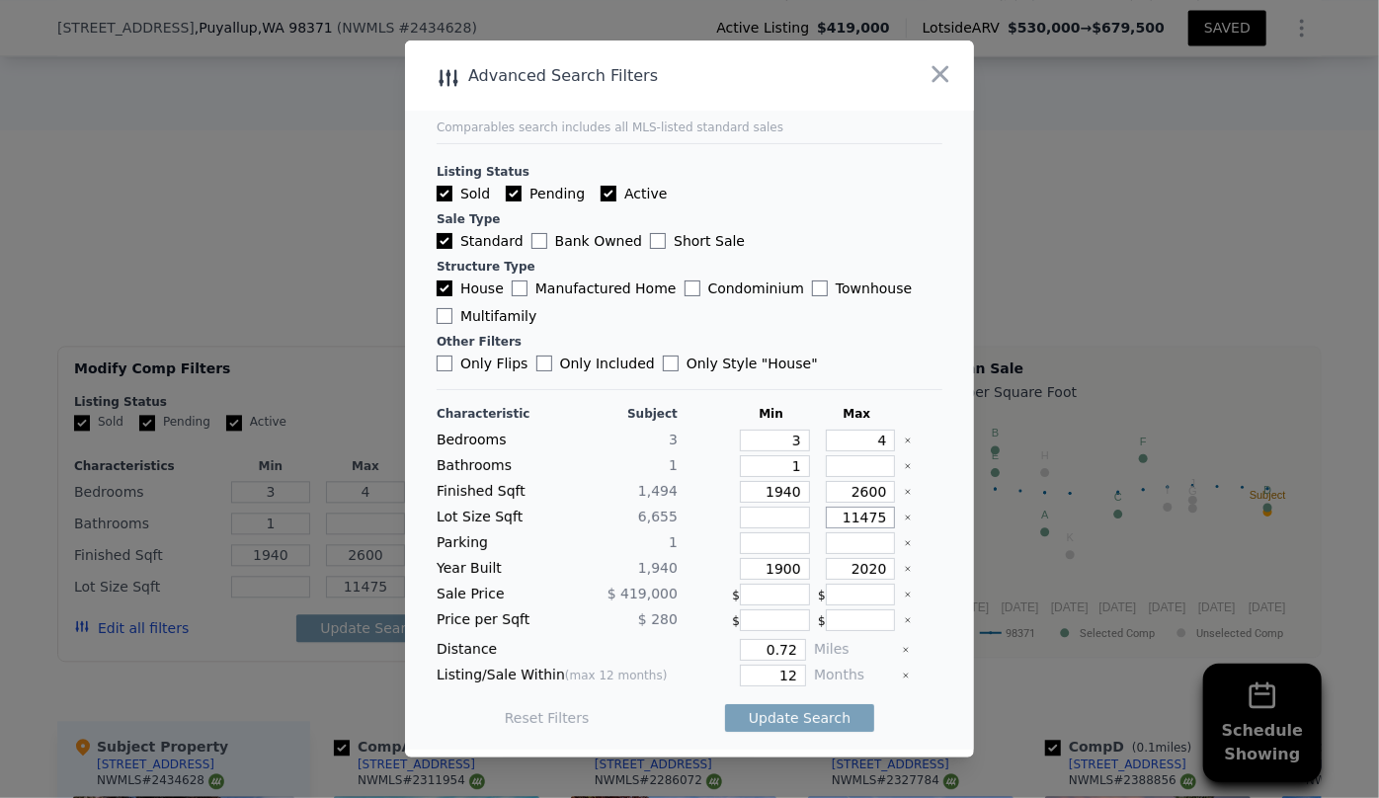
drag, startPoint x: 880, startPoint y: 514, endPoint x: 696, endPoint y: 517, distance: 184.8
click at [697, 517] on div "Lot Size Sqft 6,655 11475" at bounding box center [690, 518] width 506 height 22
drag, startPoint x: 790, startPoint y: 565, endPoint x: 656, endPoint y: 565, distance: 134.4
click at [659, 565] on div "Year Built 1,940 1900 2020" at bounding box center [690, 569] width 506 height 22
drag, startPoint x: 878, startPoint y: 564, endPoint x: 726, endPoint y: 573, distance: 152.4
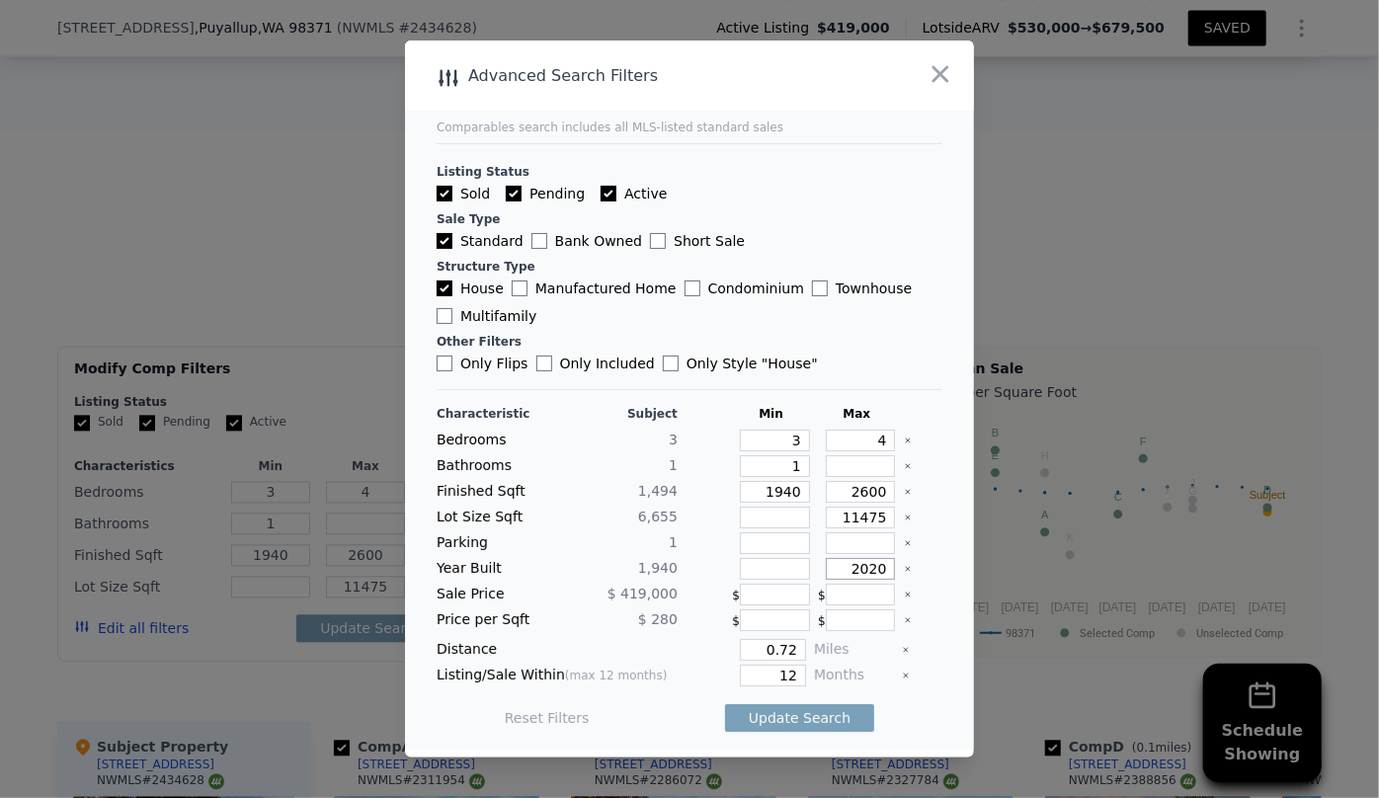
click at [726, 573] on div "Year Built 1,940 2020" at bounding box center [690, 569] width 506 height 22
type input "2020"
type input "6"
type input "0"
type input "3.5"
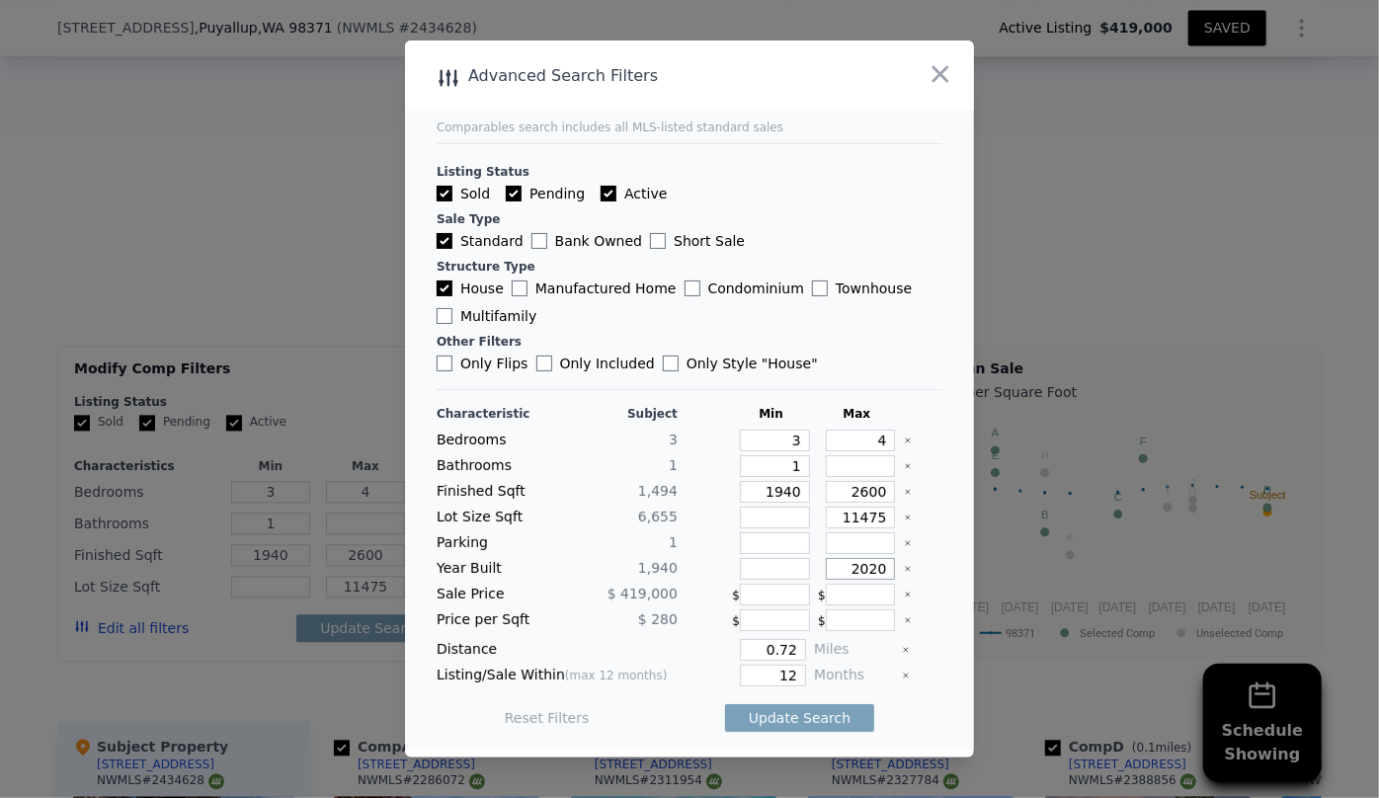
type input "3204"
type input "5750"
type input "6"
type input "0"
type input "3.5"
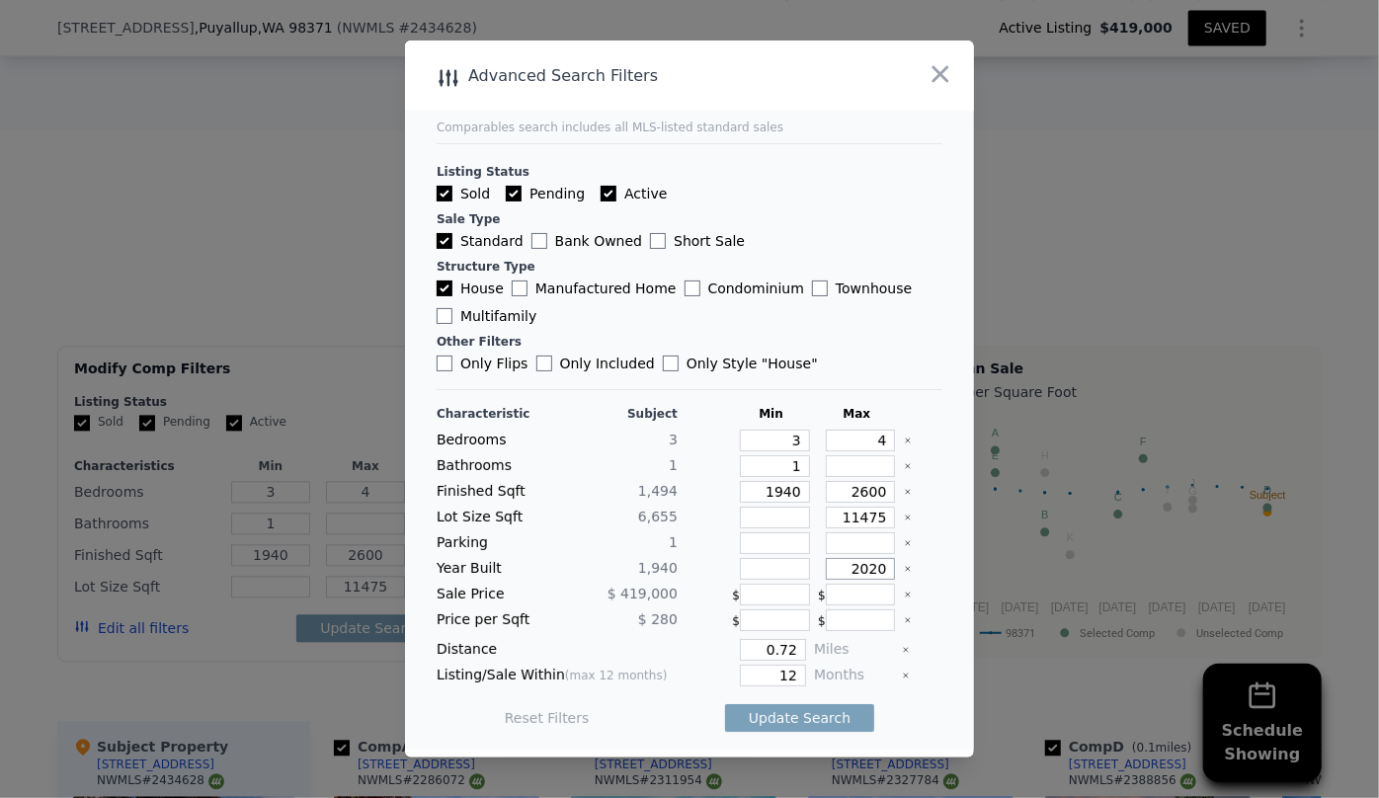
type input "3204"
type input "5750"
type input "1900"
type input "2"
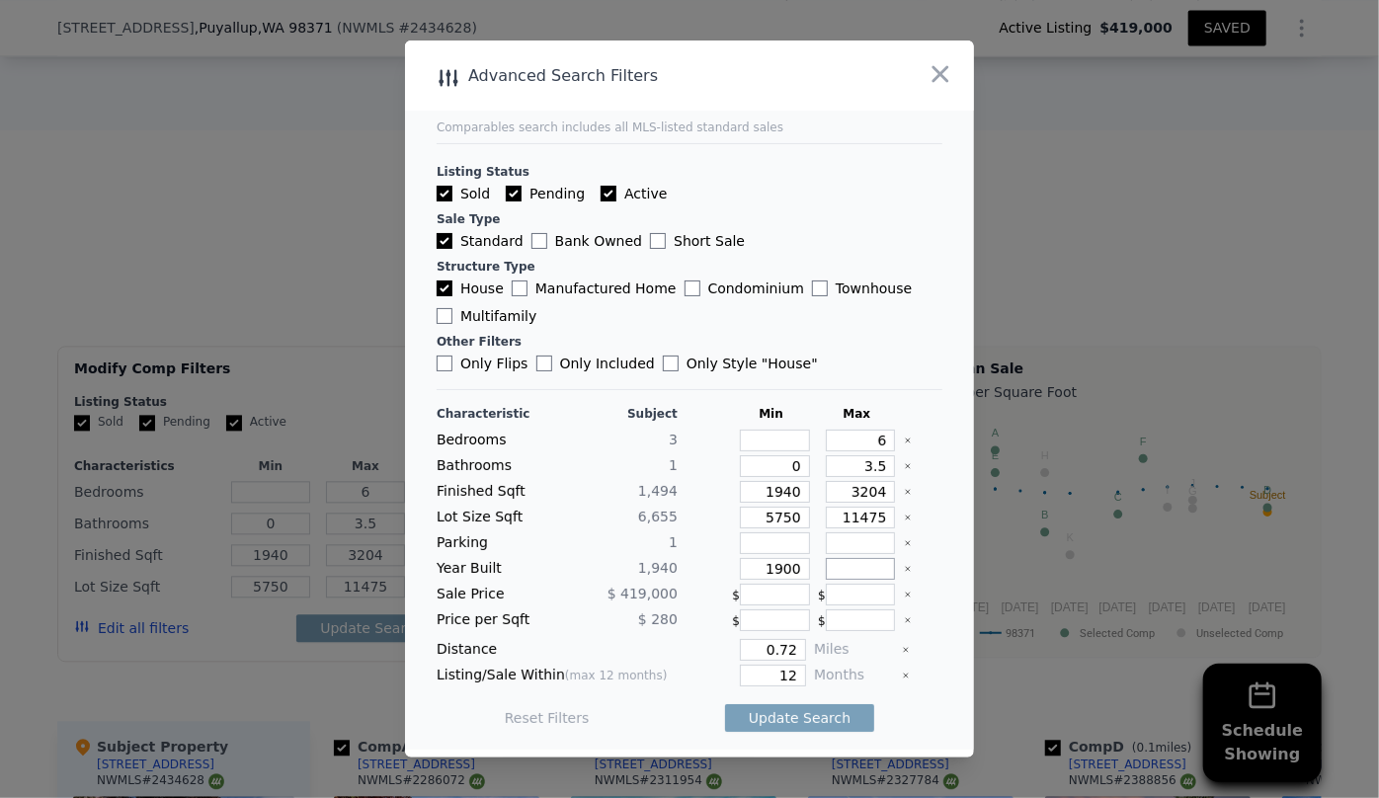
type input "2"
type input "1995"
drag, startPoint x: 794, startPoint y: 644, endPoint x: 570, endPoint y: 676, distance: 226.5
click at [576, 675] on div "Characteristic Subject Min Max Bedrooms 3 6 Bathrooms 1 0 3.5 Finished Sqft 1,4…" at bounding box center [690, 576] width 506 height 340
type input "0.5"
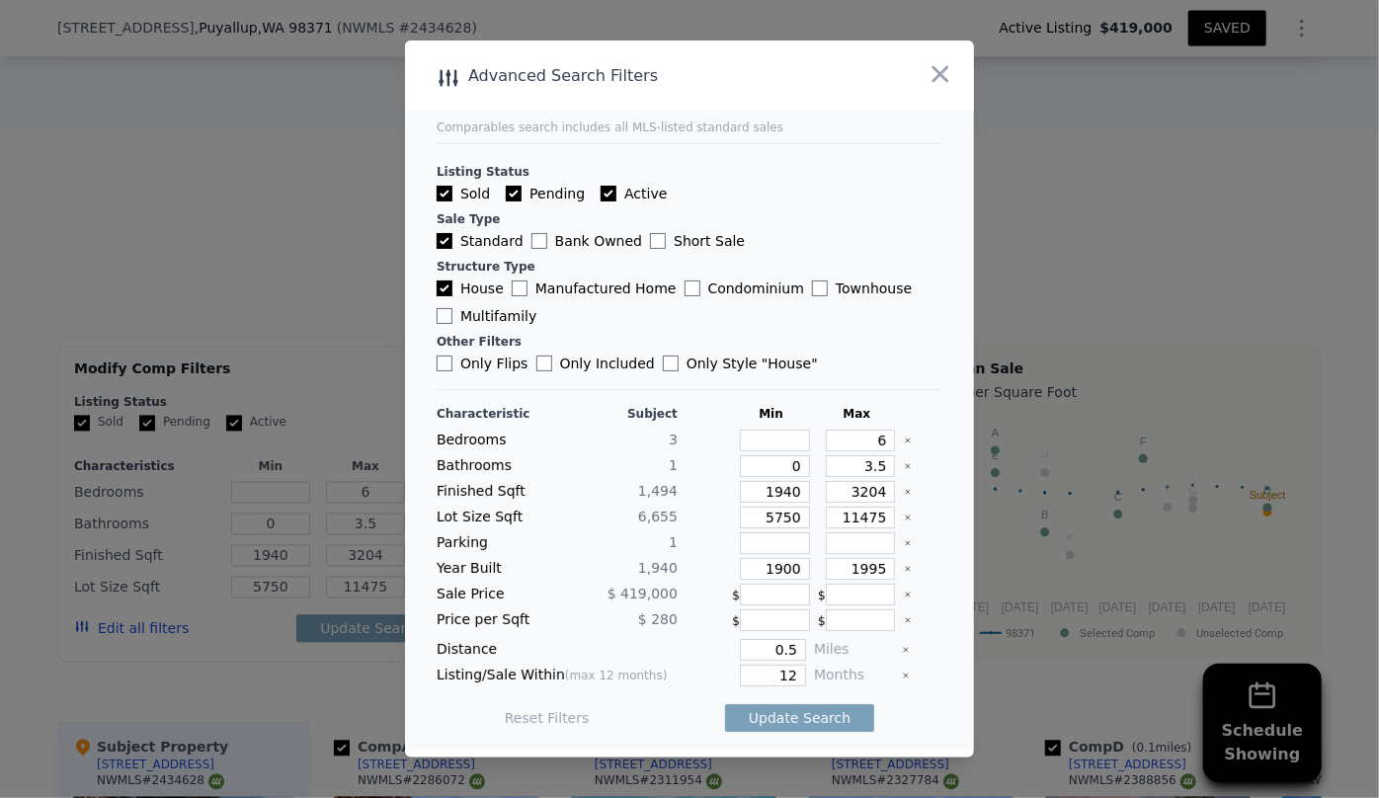
drag, startPoint x: 746, startPoint y: 674, endPoint x: 701, endPoint y: 680, distance: 44.9
click at [701, 679] on div "Listing/Sale Within (max 12 months) 12 Months" at bounding box center [690, 676] width 506 height 22
click at [790, 676] on input "12" at bounding box center [773, 676] width 66 height 22
type input "1"
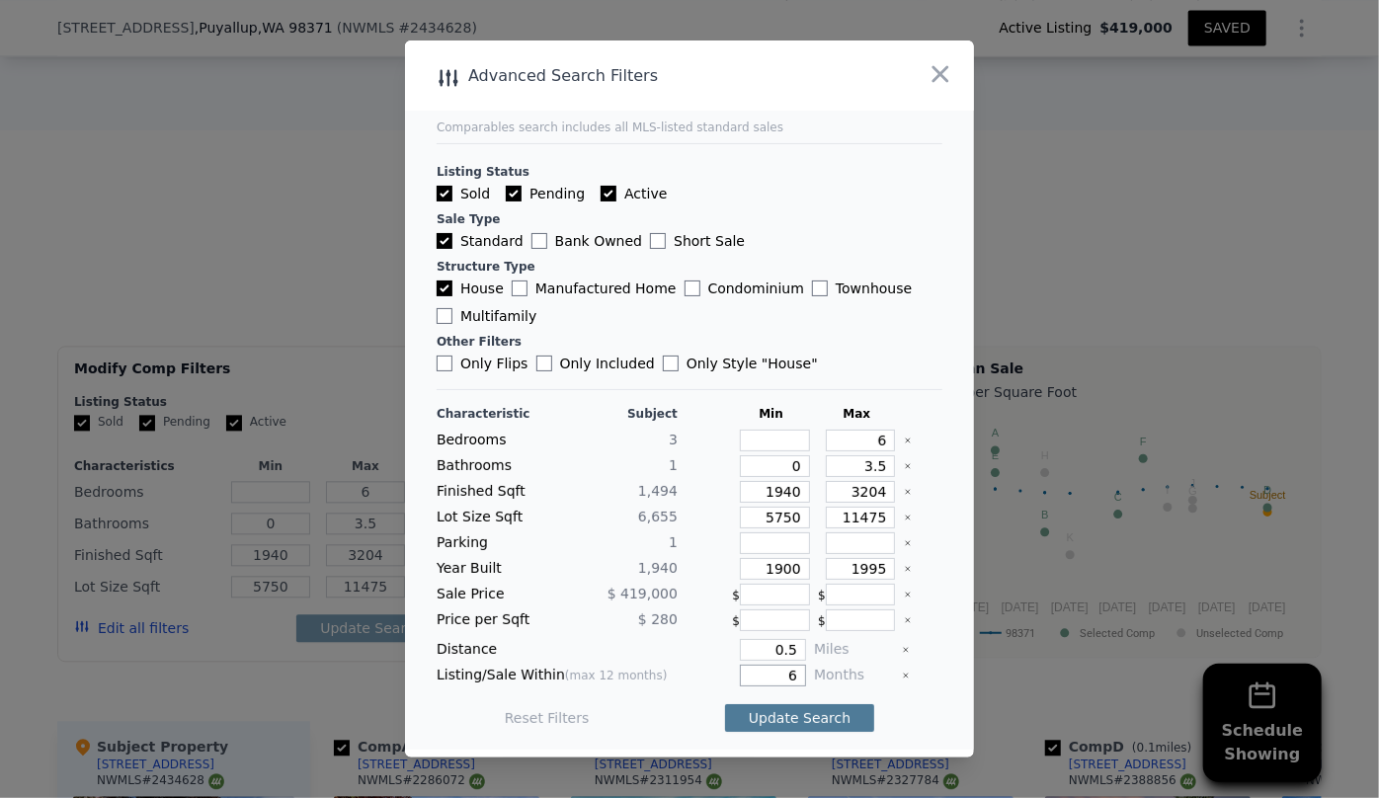
type input "6"
click at [803, 725] on button "Update Search" at bounding box center [799, 718] width 149 height 28
checkbox input "false"
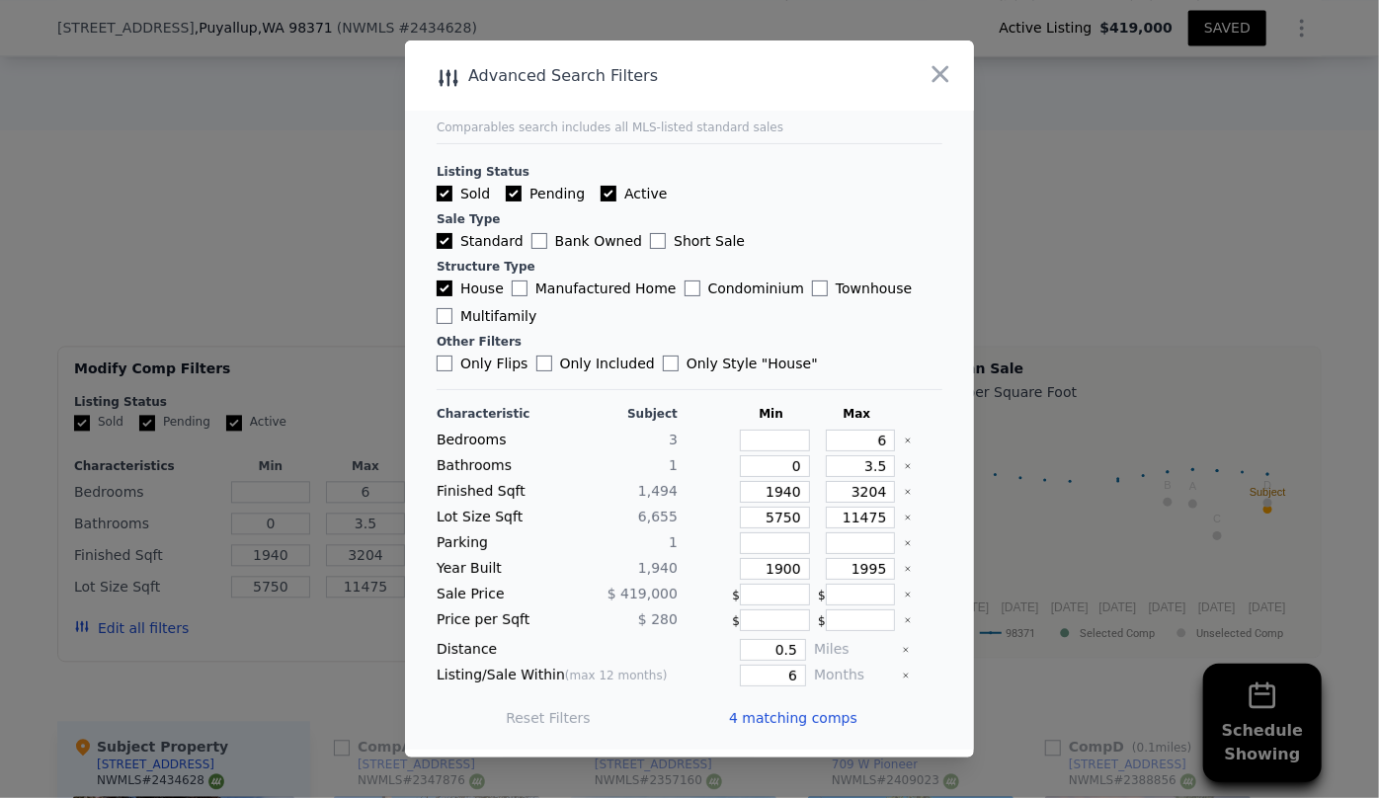
click at [807, 725] on span "4 matching comps" at bounding box center [793, 718] width 128 height 20
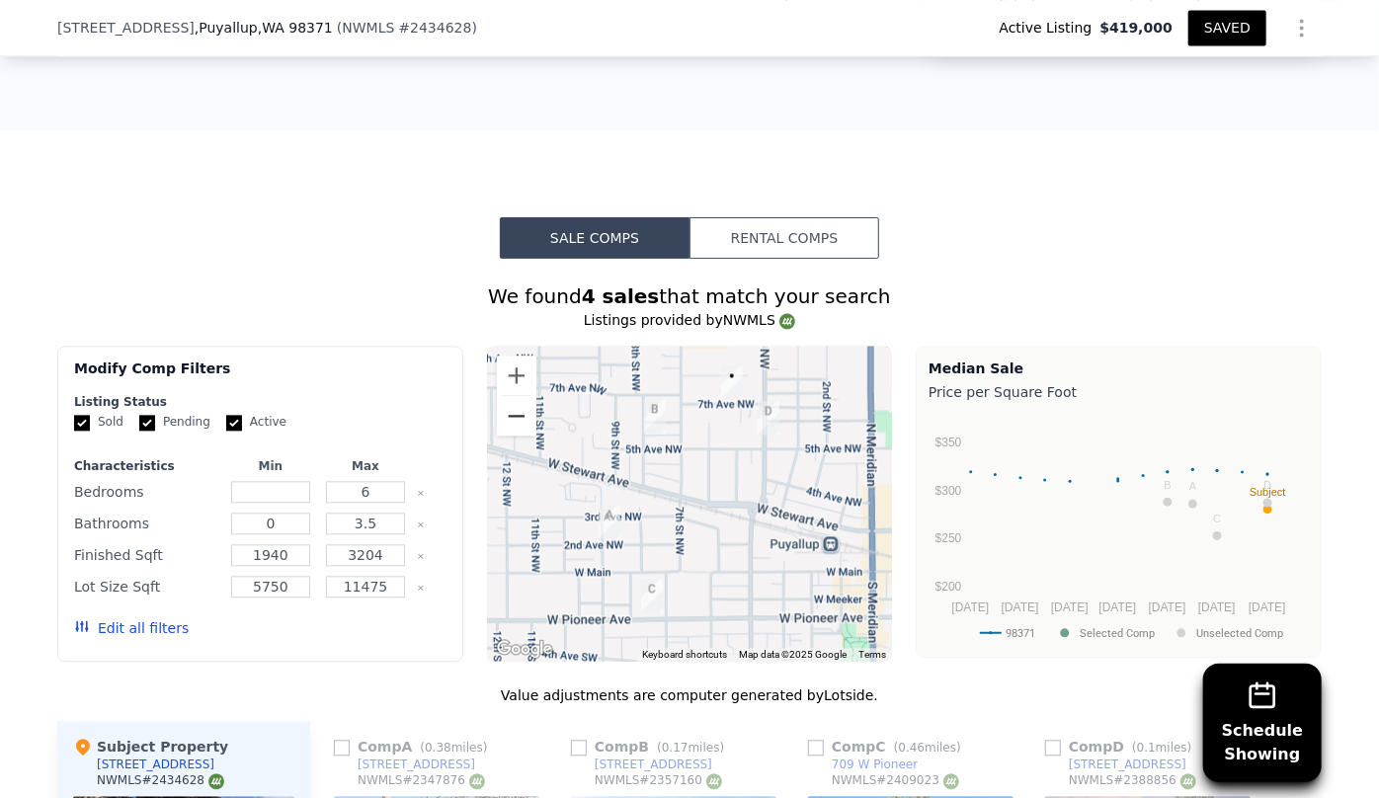
click at [512, 396] on button "Zoom out" at bounding box center [517, 416] width 40 height 40
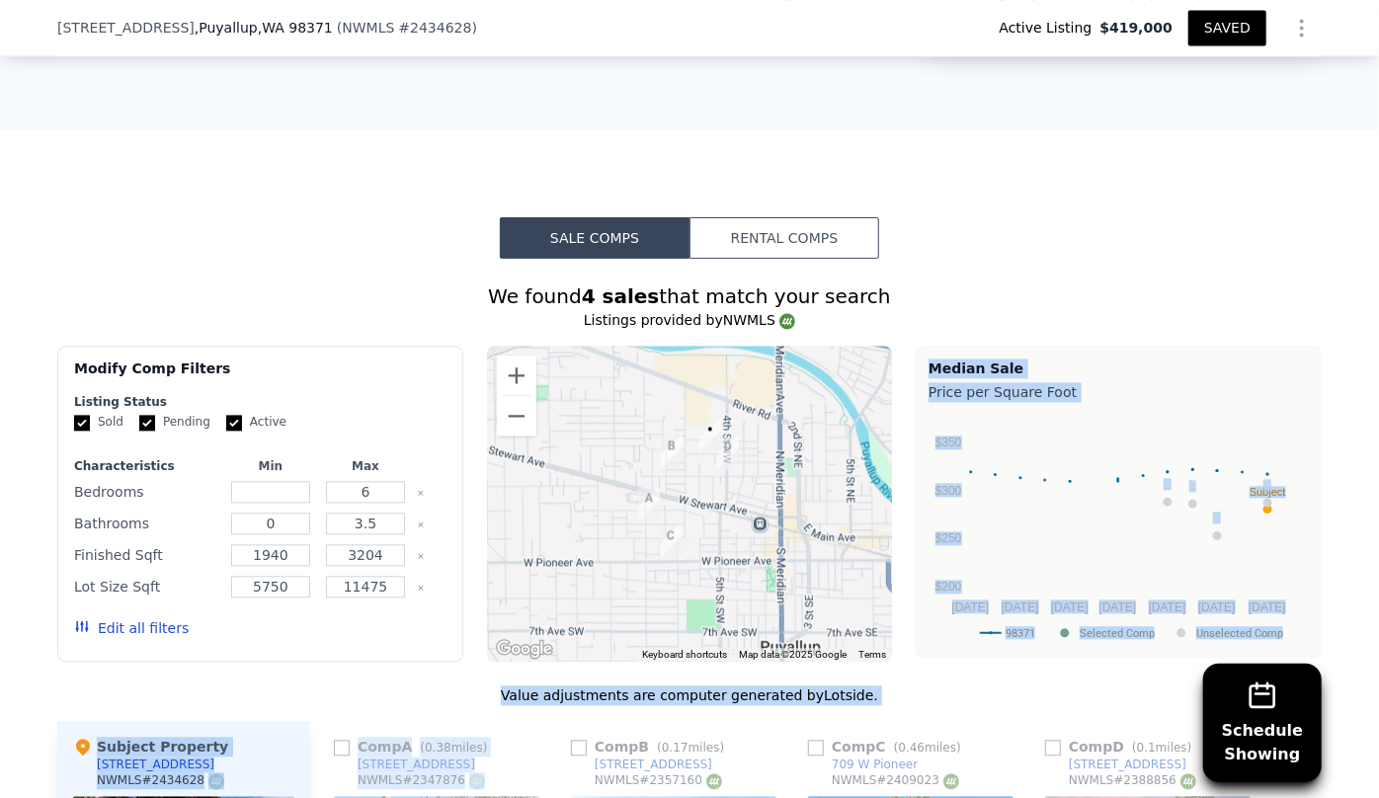
drag, startPoint x: 565, startPoint y: 678, endPoint x: 600, endPoint y: 577, distance: 106.5
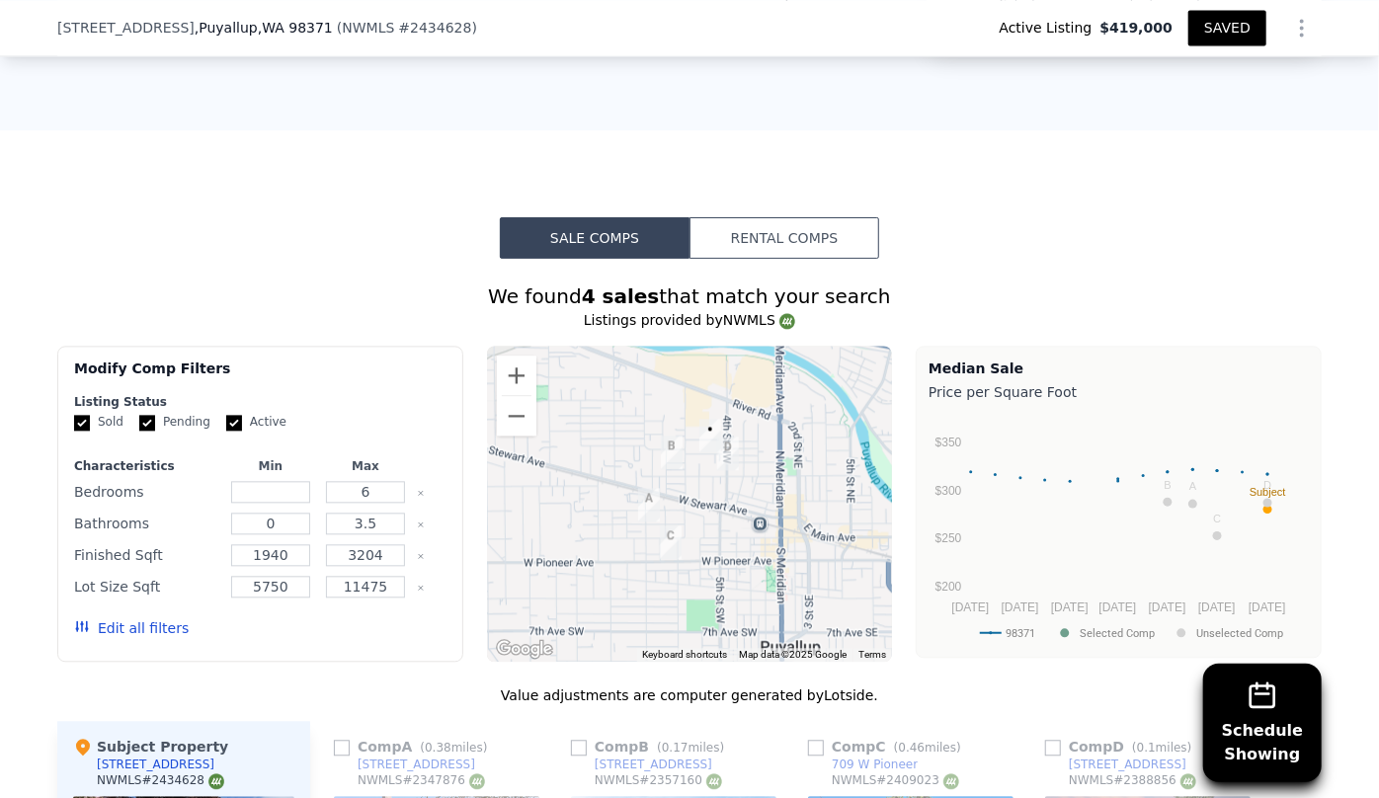
click at [469, 608] on div "Modify Comp Filters Listing Status Sold Pending Active Characteristics Min Max …" at bounding box center [689, 504] width 1265 height 316
drag, startPoint x: 470, startPoint y: 668, endPoint x: 491, endPoint y: 551, distance: 118.4
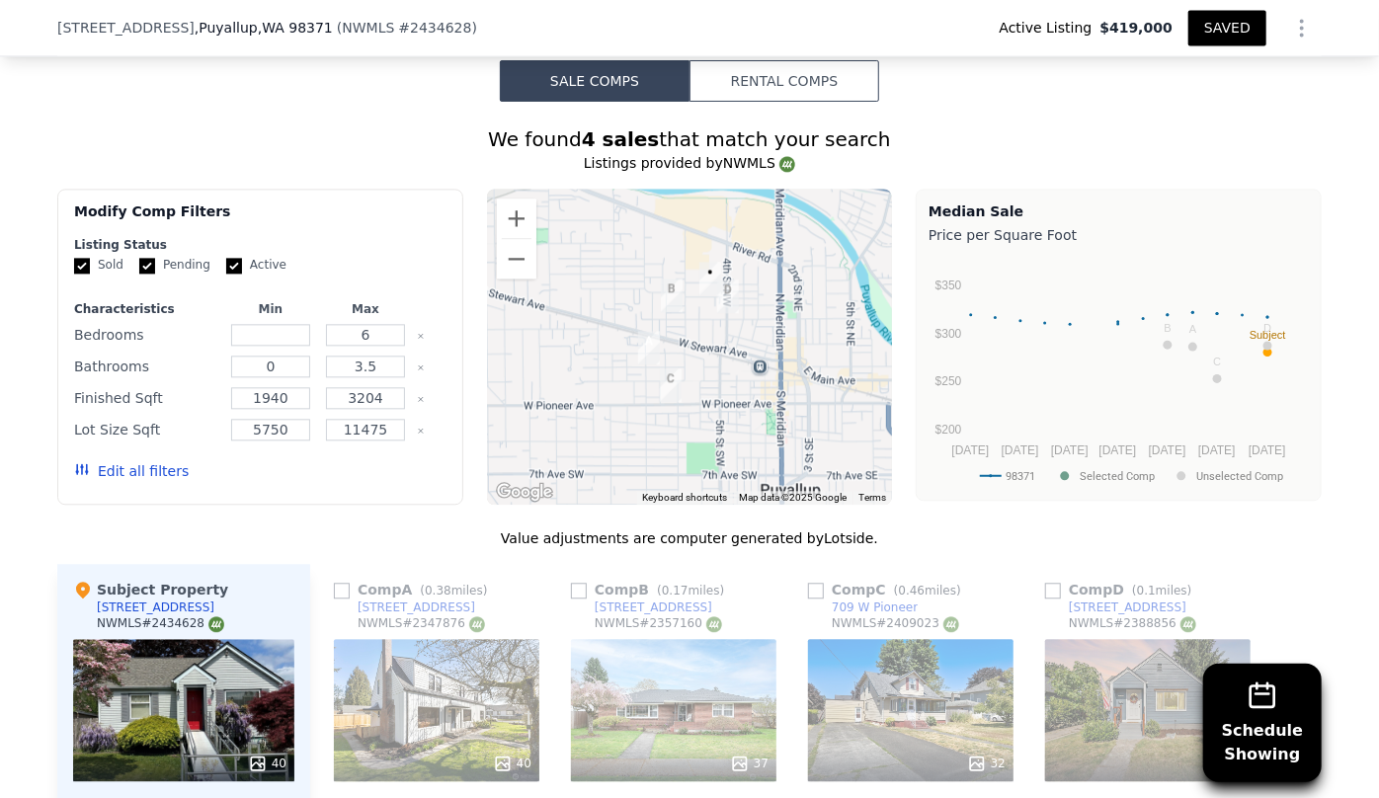
scroll to position [2245, 0]
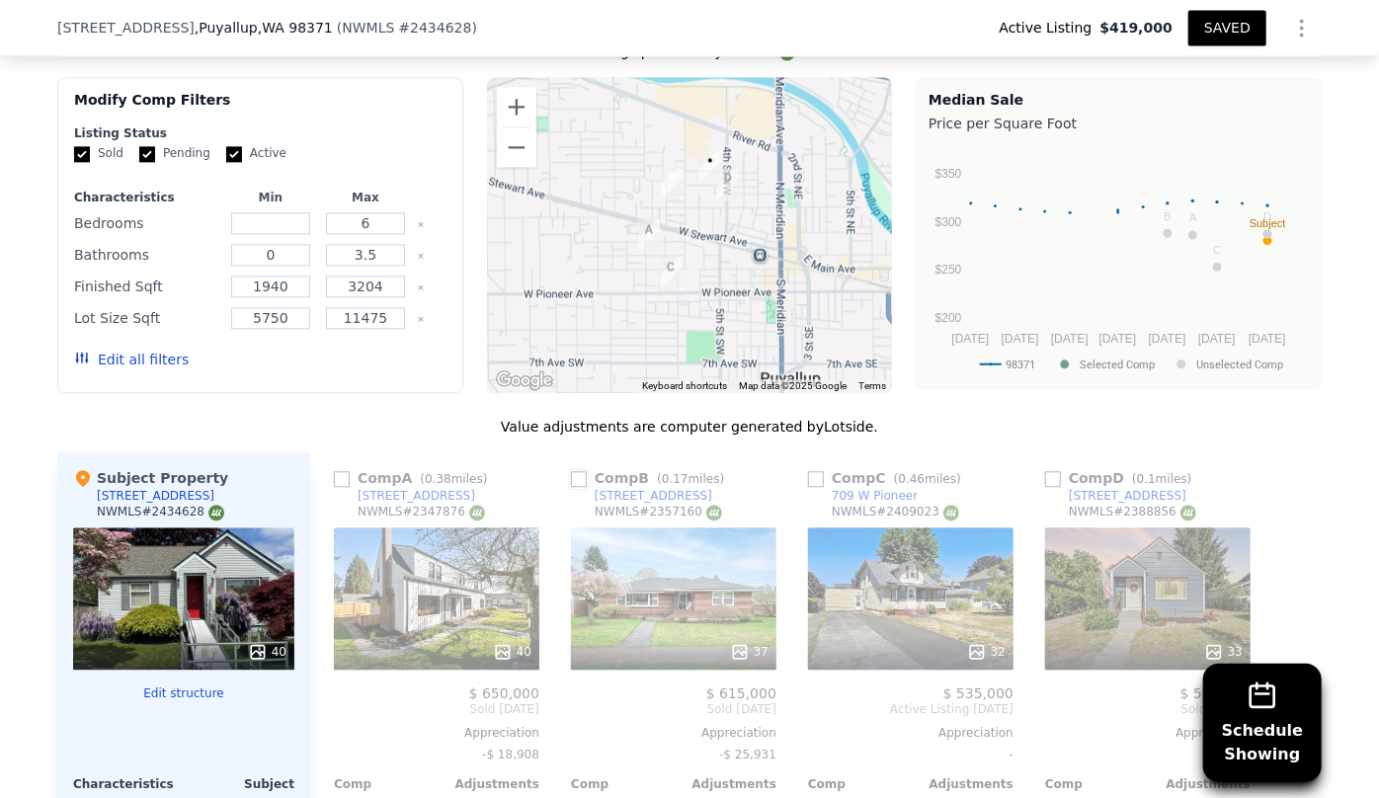
click at [574, 471] on input "checkbox" at bounding box center [579, 479] width 16 height 16
checkbox input "true"
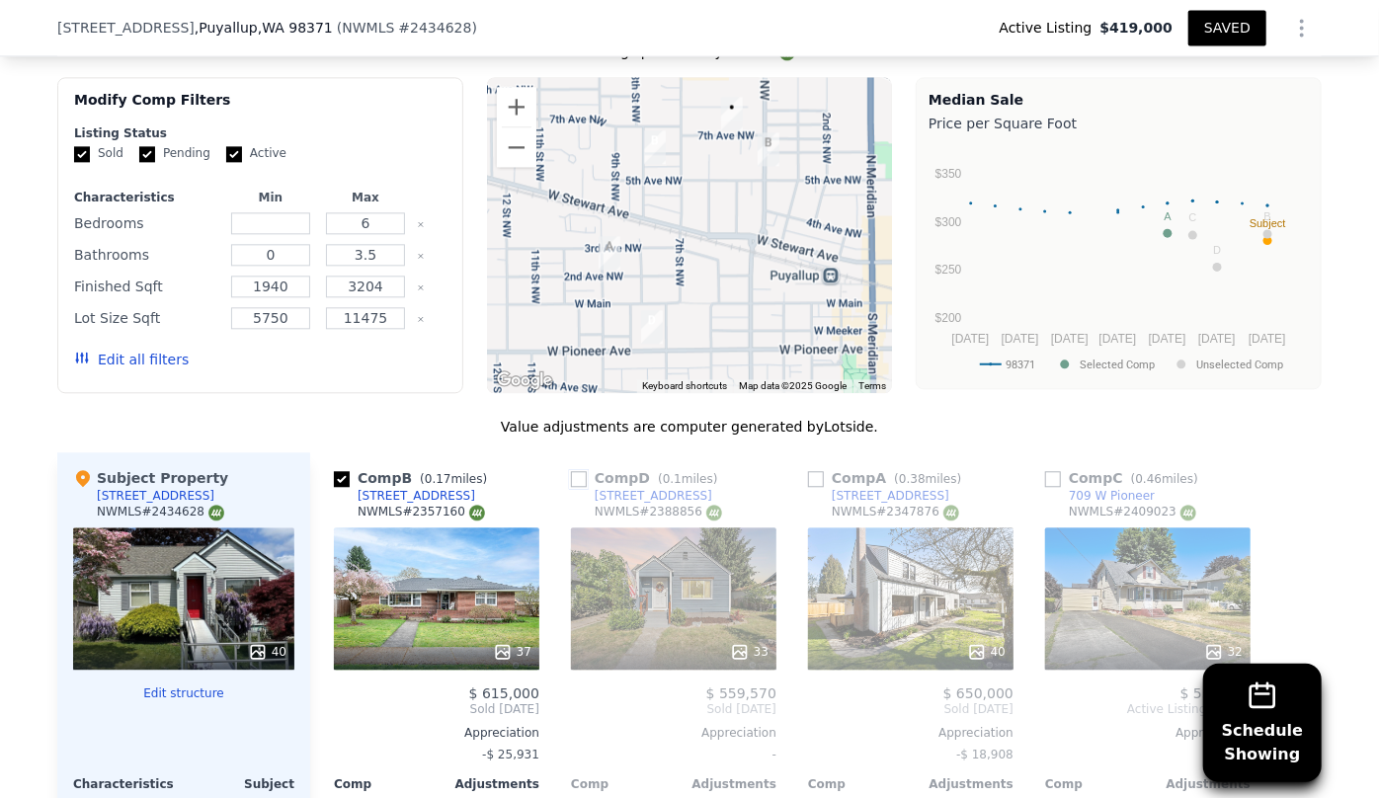
click at [572, 471] on input "checkbox" at bounding box center [579, 479] width 16 height 16
checkbox input "true"
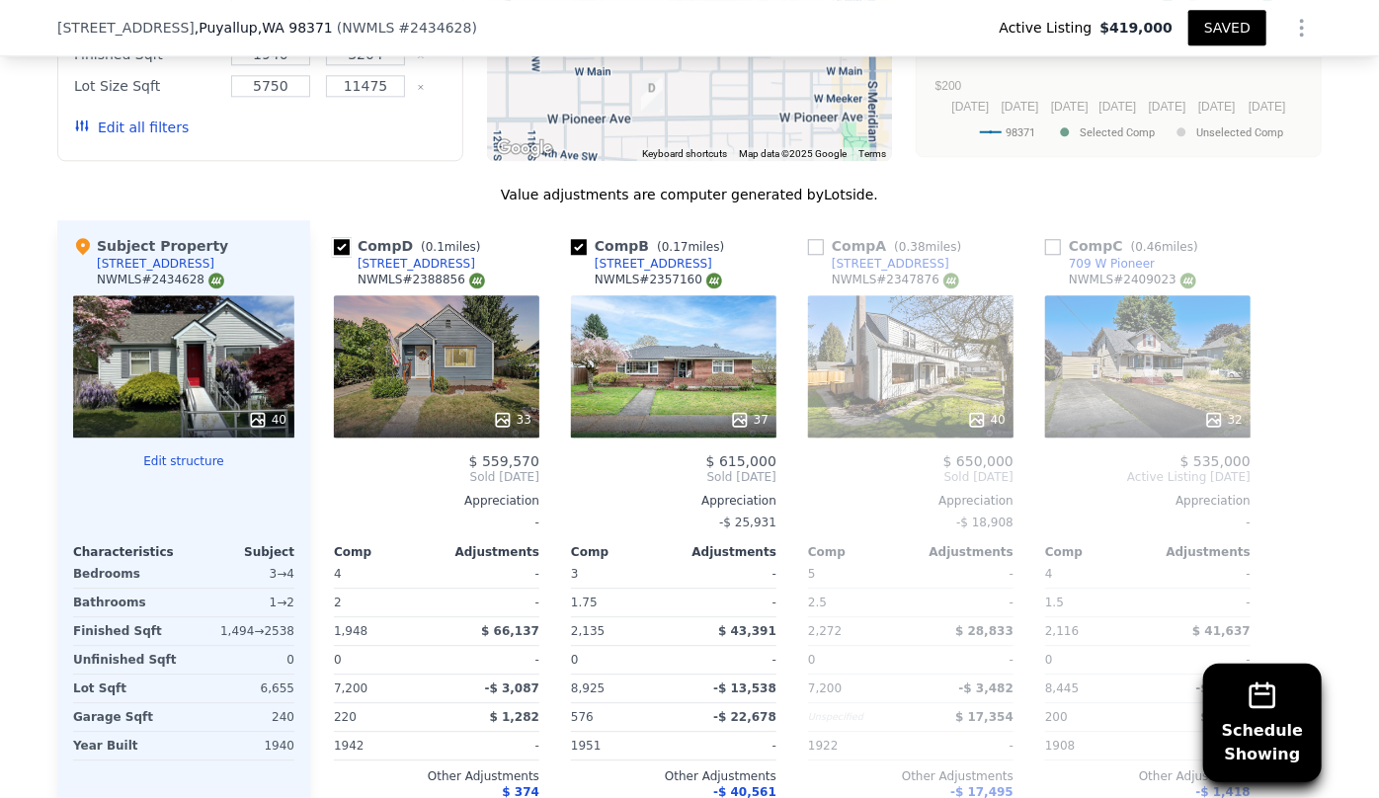
scroll to position [2424, 0]
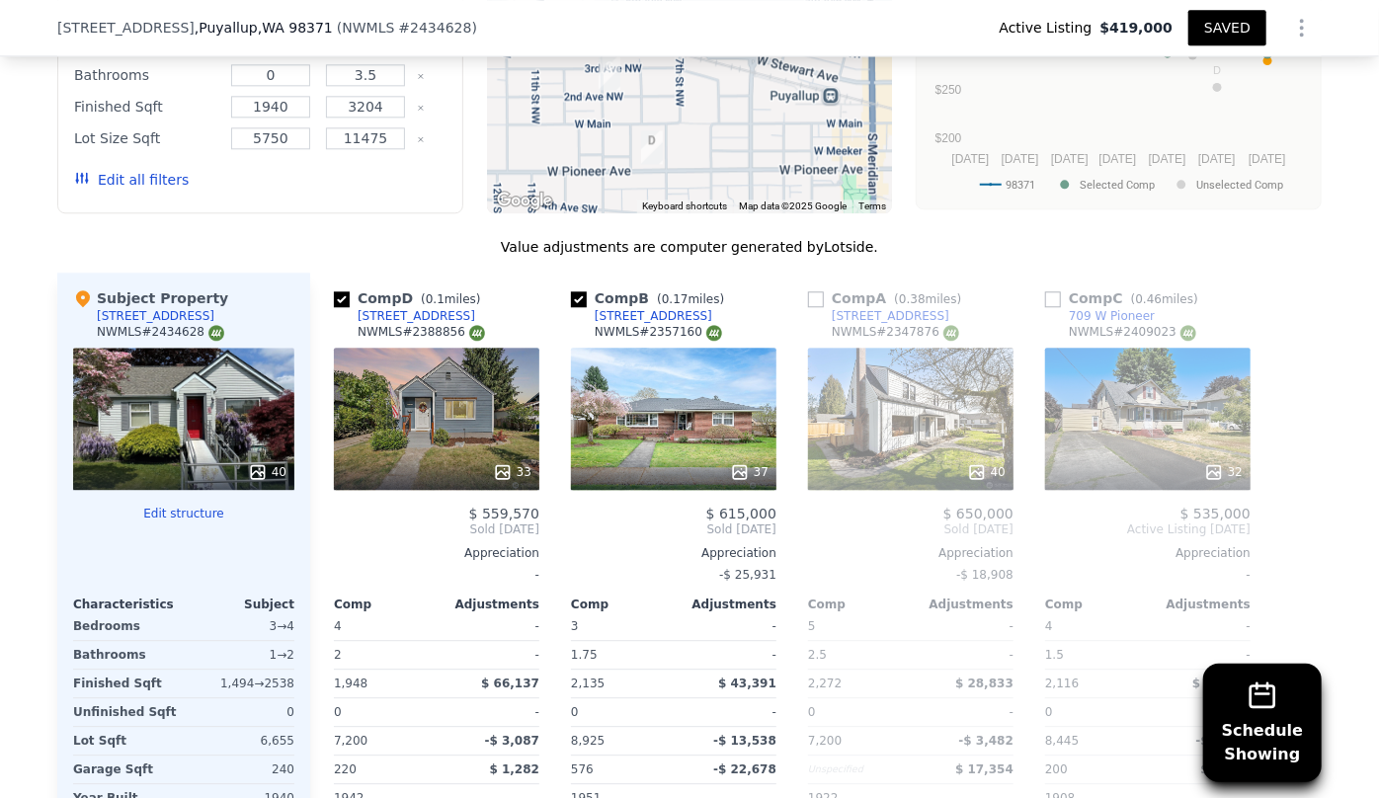
click at [1101, 395] on div "32" at bounding box center [1147, 419] width 205 height 142
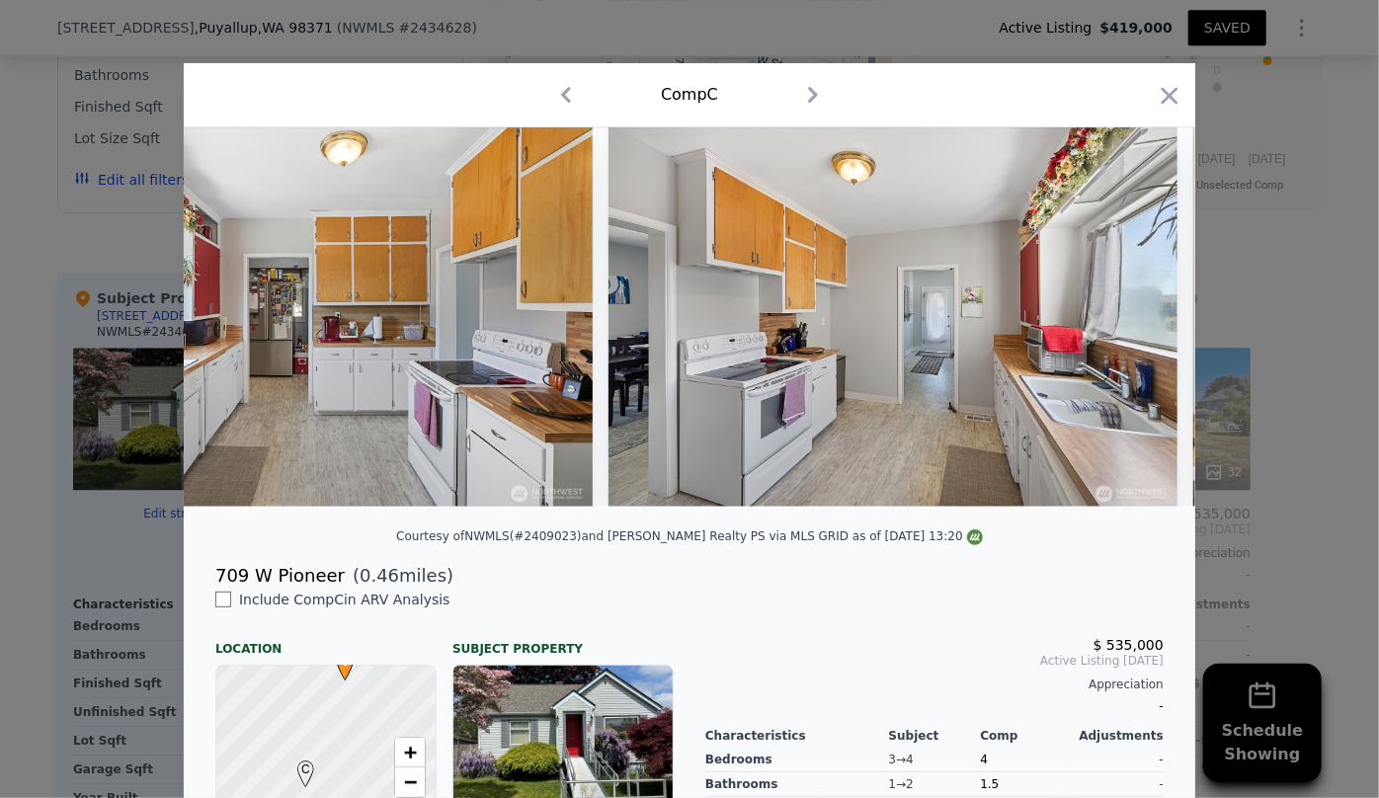
scroll to position [0, 7732]
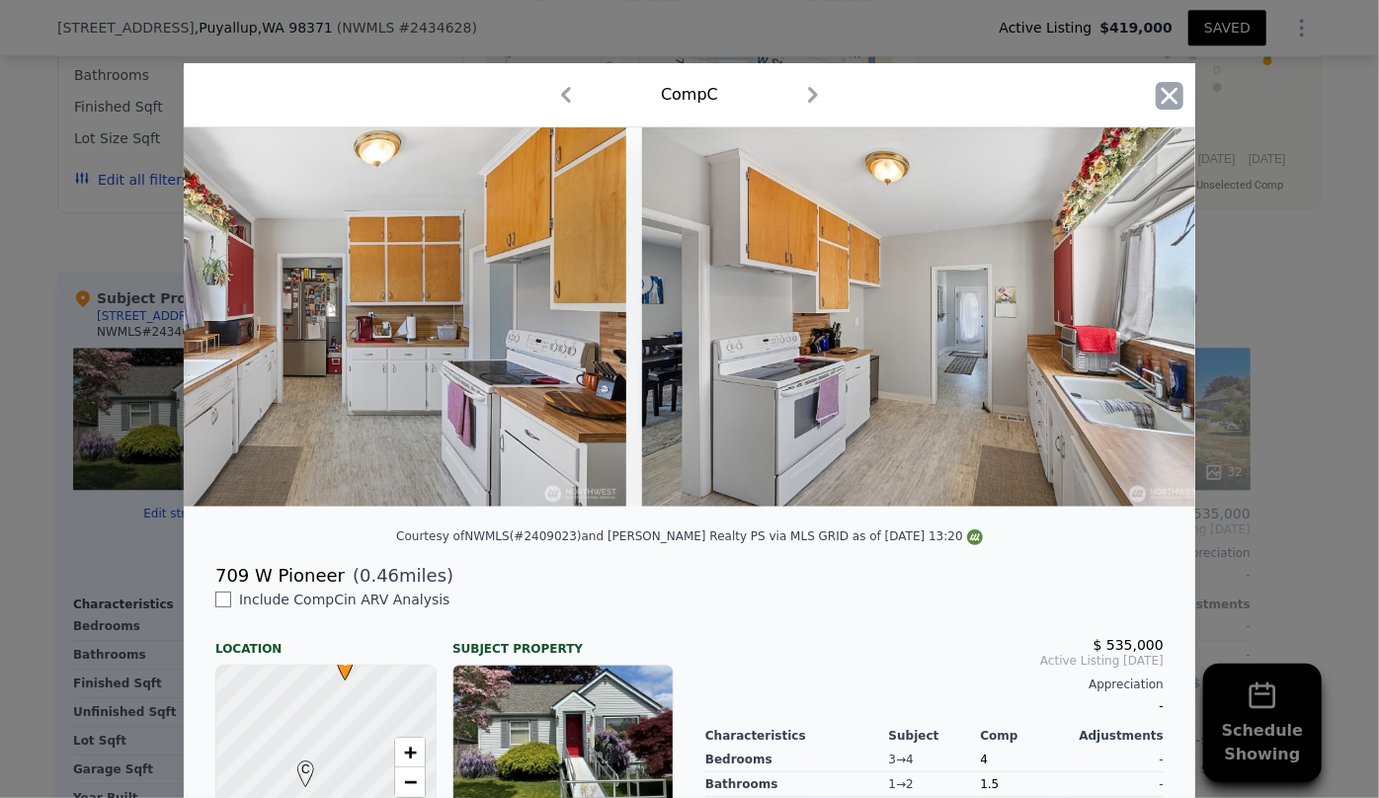
click at [1166, 105] on icon "button" at bounding box center [1170, 96] width 28 height 28
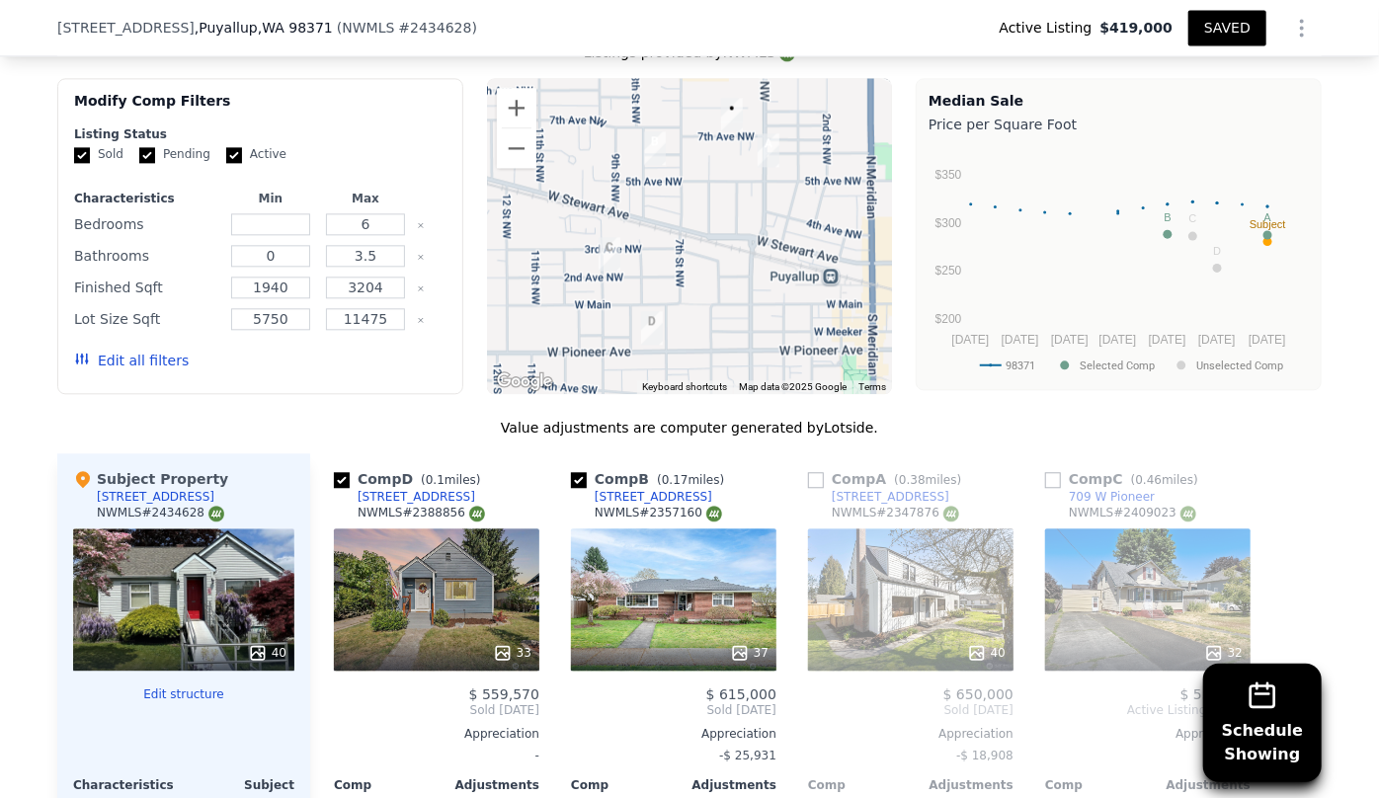
scroll to position [2155, 0]
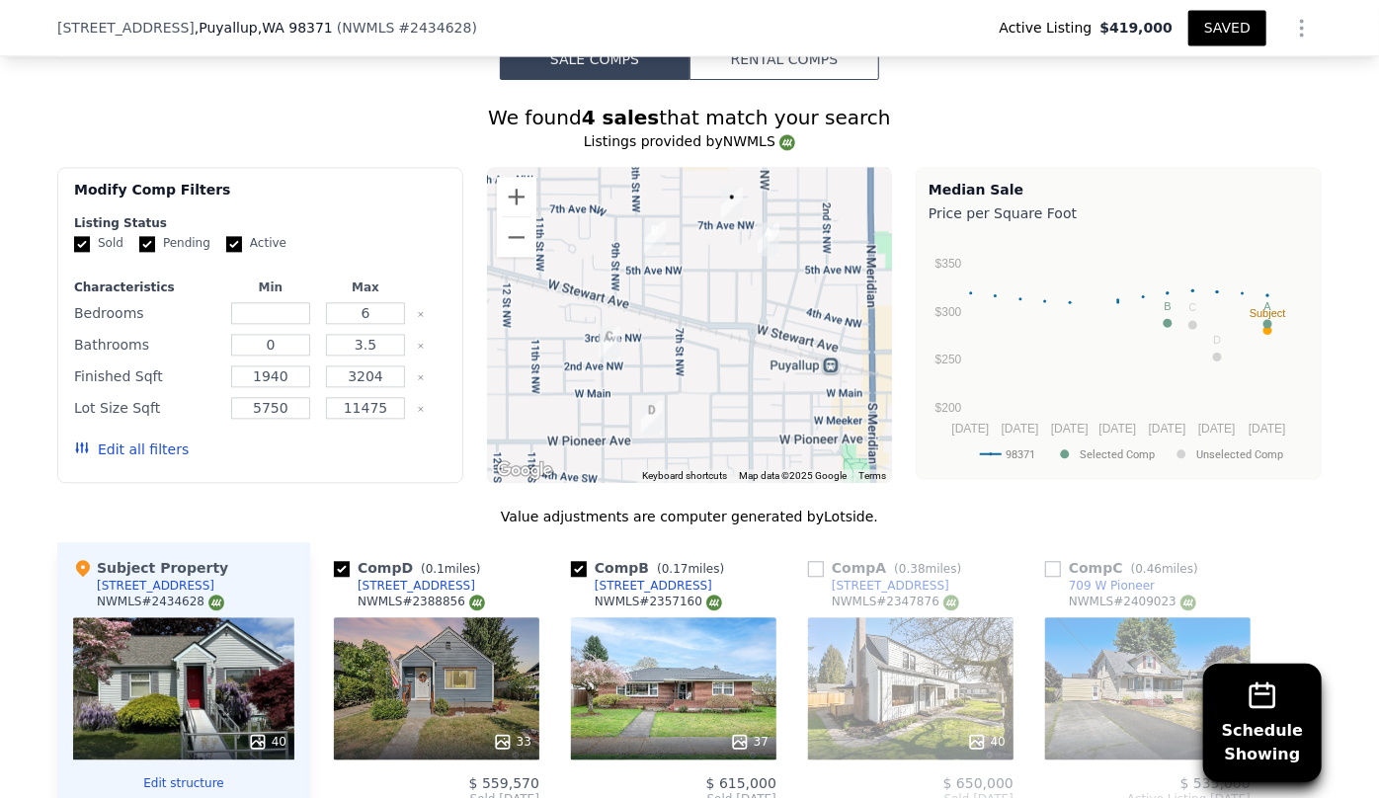
click at [146, 440] on button "Edit all filters" at bounding box center [131, 450] width 115 height 20
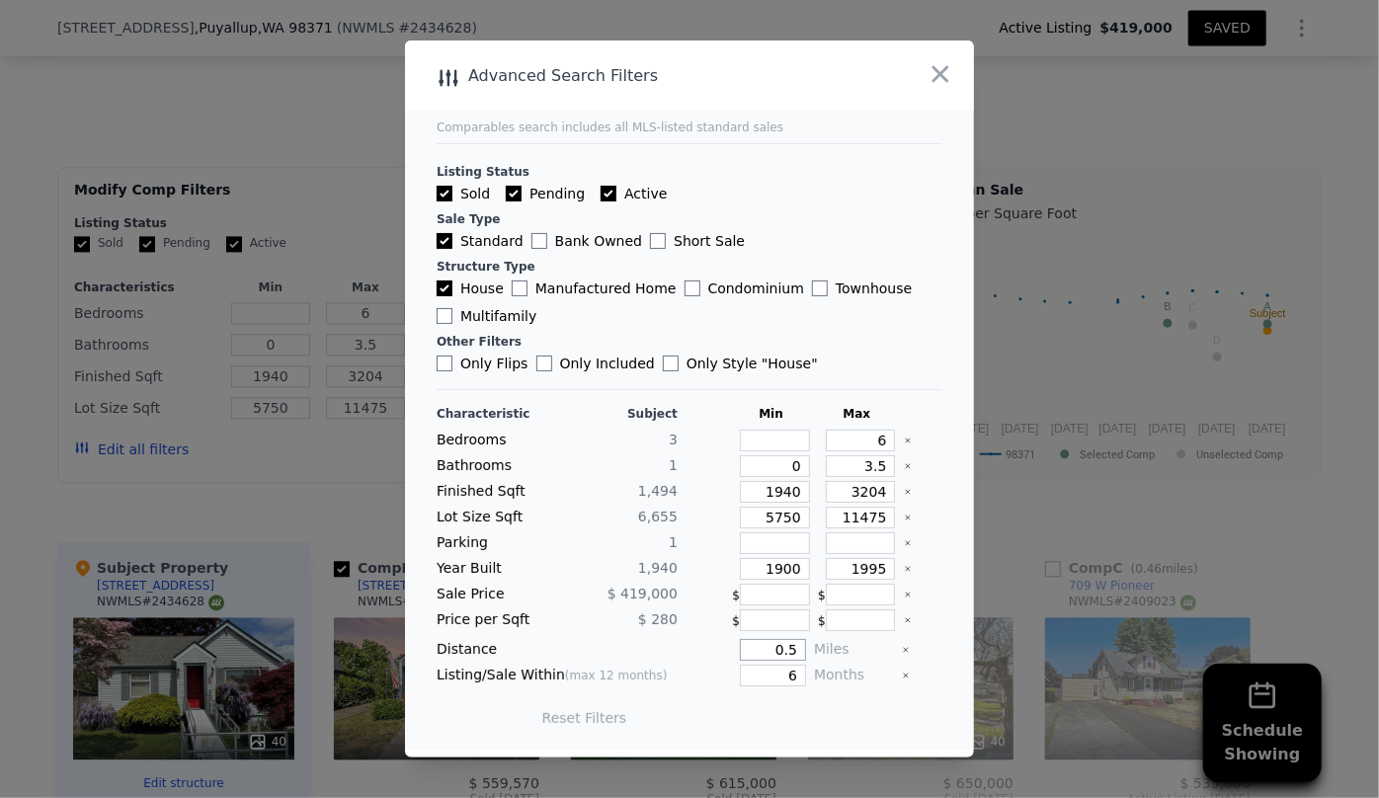
click at [788, 645] on input "0.5" at bounding box center [773, 650] width 66 height 22
type input "0.6"
click at [725, 704] on button "Update Search" at bounding box center [799, 718] width 149 height 28
checkbox input "false"
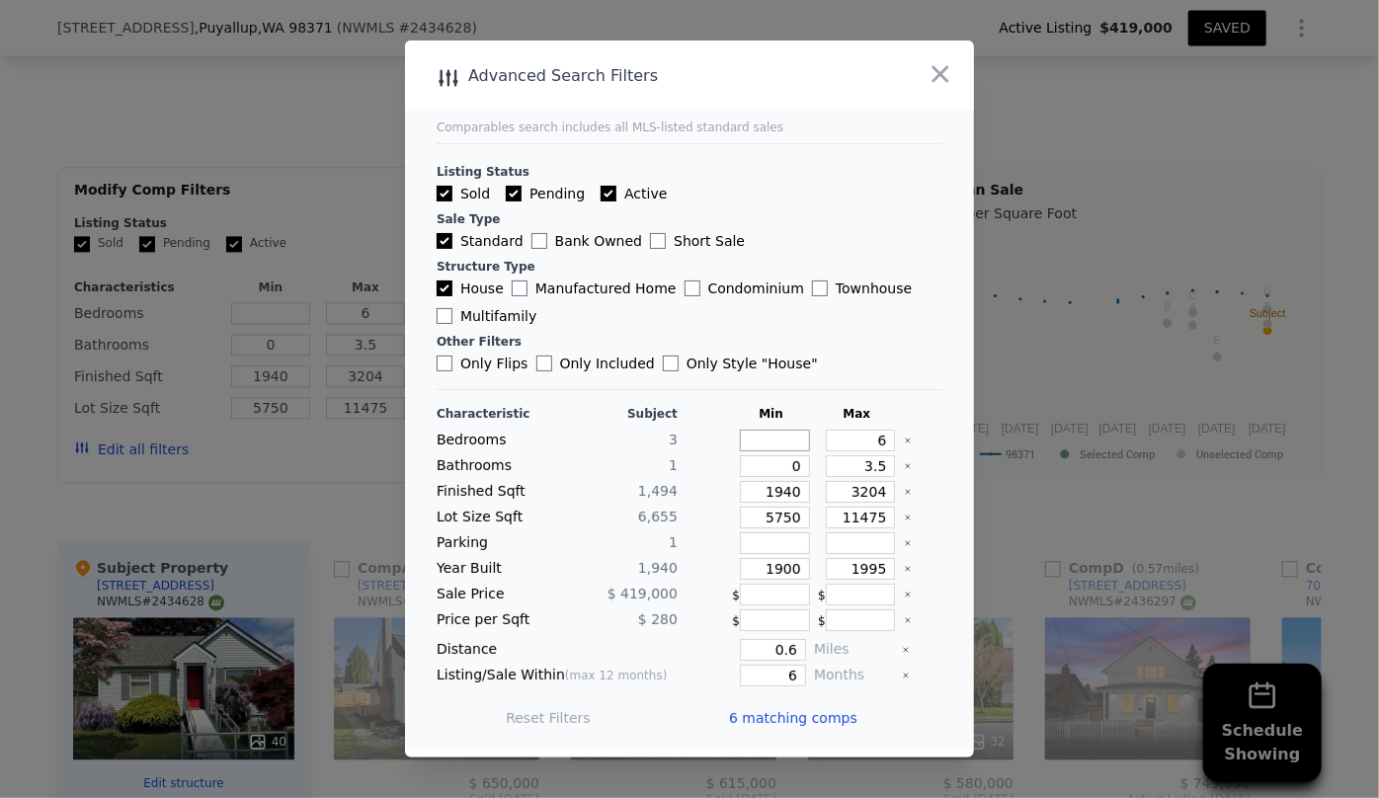
click at [790, 441] on input "number" at bounding box center [775, 441] width 70 height 22
type input "3"
click at [869, 441] on input "6" at bounding box center [861, 441] width 70 height 22
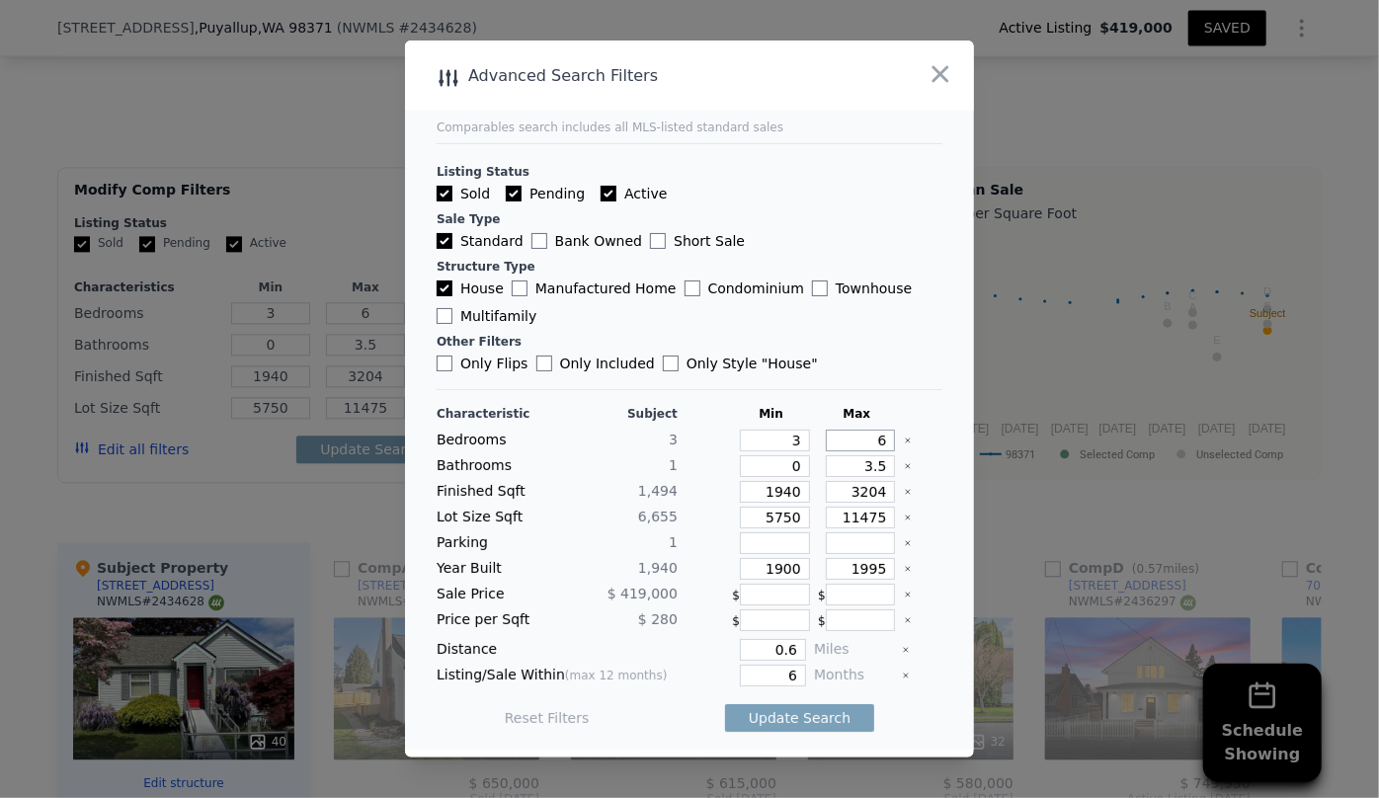
drag, startPoint x: 869, startPoint y: 441, endPoint x: 829, endPoint y: 447, distance: 40.9
click at [829, 447] on input "6" at bounding box center [861, 441] width 70 height 22
type input "4"
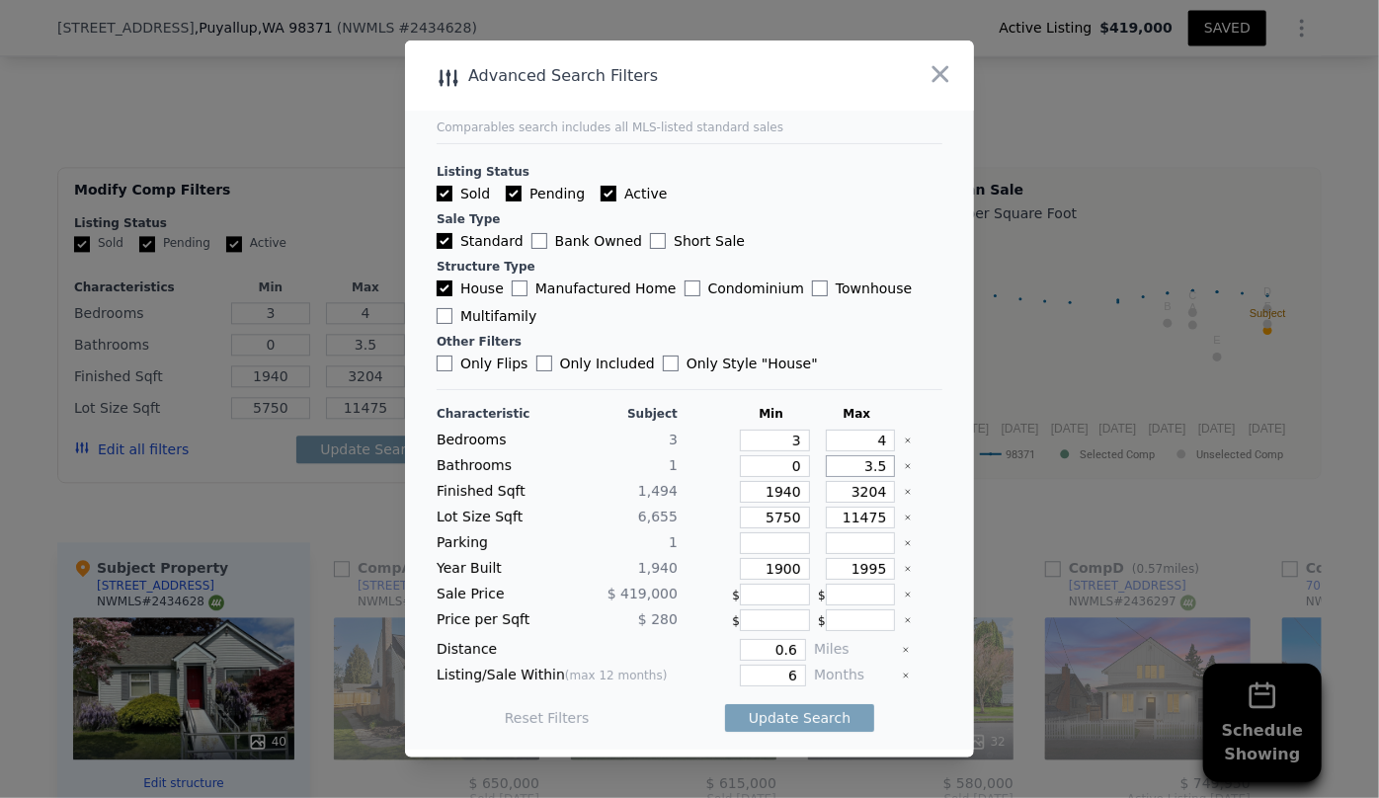
drag, startPoint x: 873, startPoint y: 471, endPoint x: 771, endPoint y: 473, distance: 102.8
click at [778, 474] on div "Bathrooms 1 0 3.5" at bounding box center [690, 466] width 506 height 22
drag, startPoint x: 794, startPoint y: 463, endPoint x: 653, endPoint y: 492, distance: 144.2
click at [654, 492] on div "Characteristic Subject Min Max Bedrooms 3 3 4 Bathrooms 1 0 Finished Sqft 1,494…" at bounding box center [690, 576] width 506 height 340
type input "1"
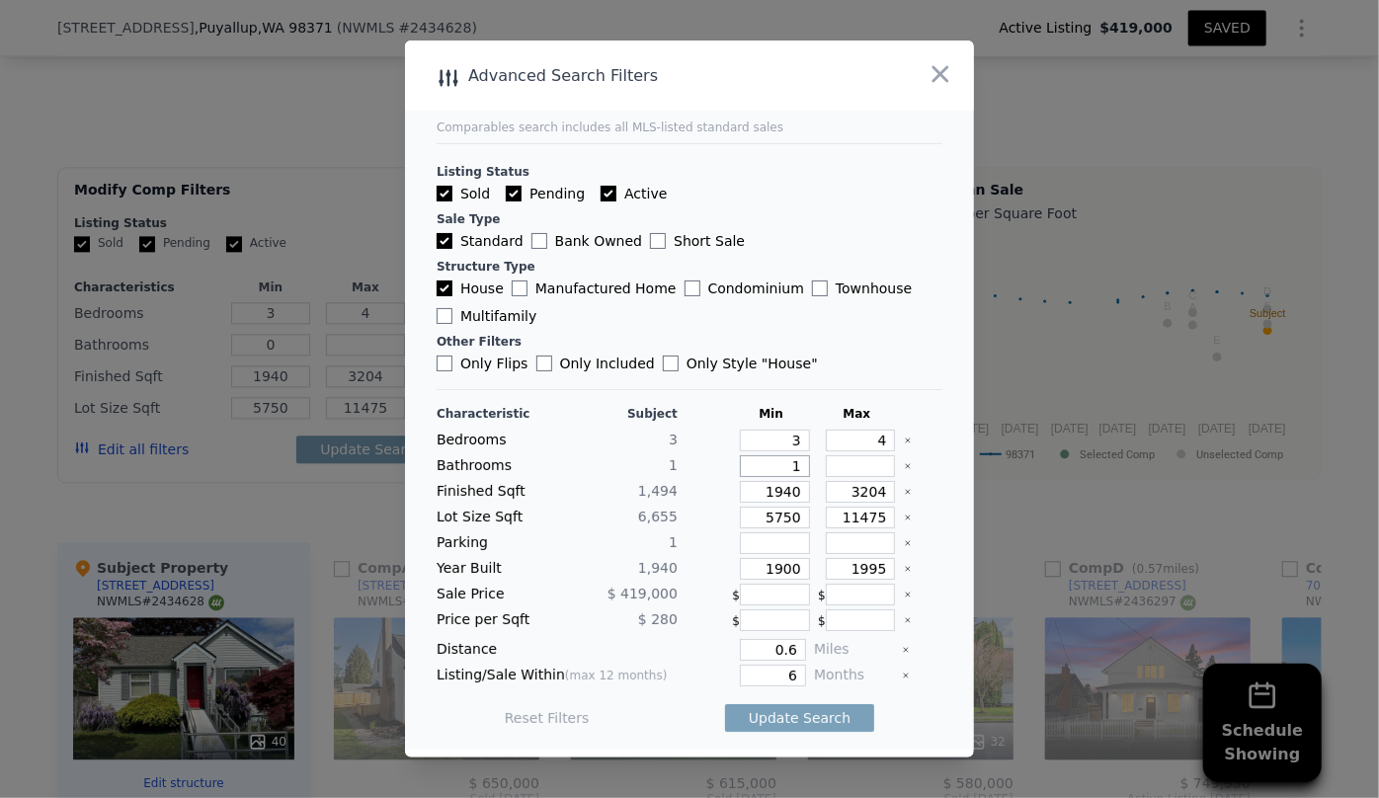
type input "1"
click at [859, 493] on input "3204" at bounding box center [861, 492] width 70 height 22
type input "304"
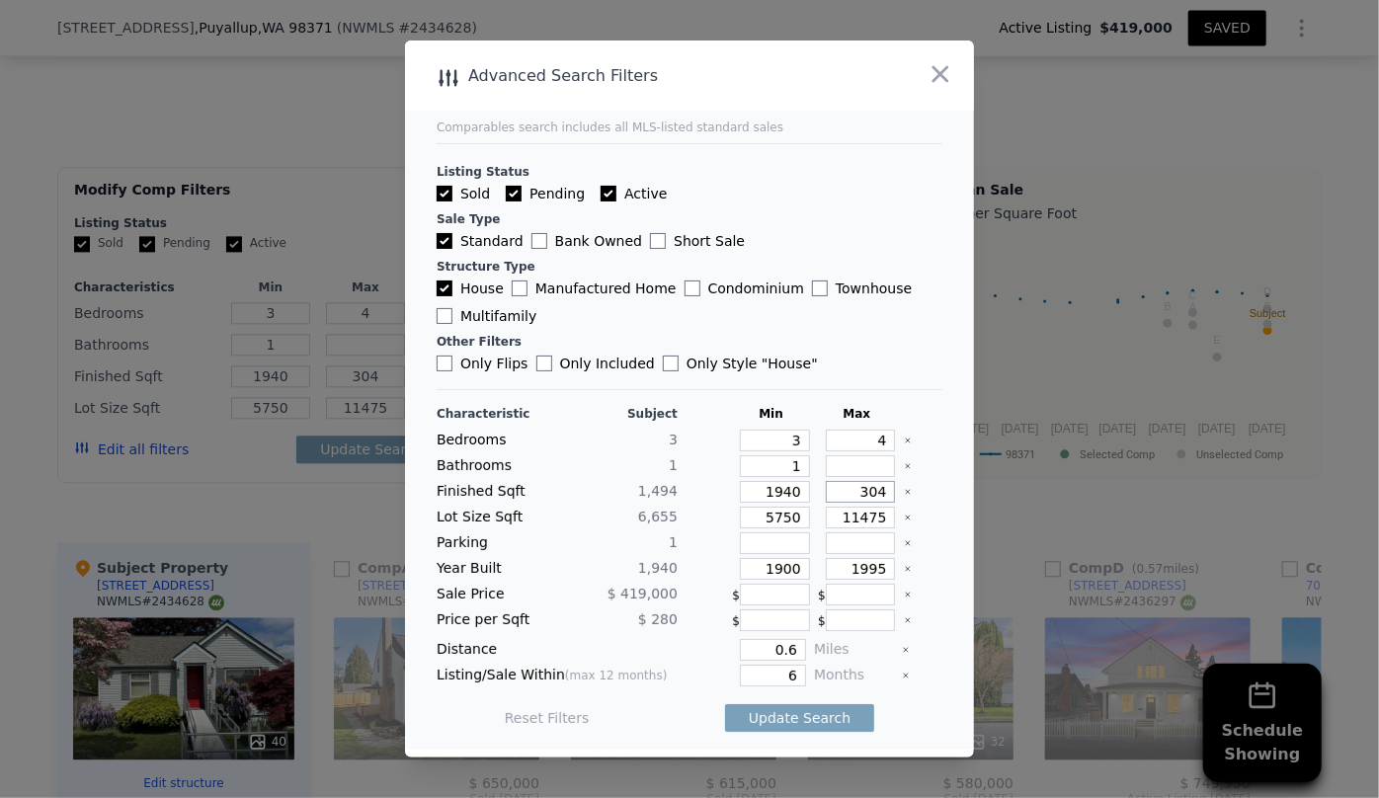
type input "3104"
drag, startPoint x: 879, startPoint y: 488, endPoint x: 797, endPoint y: 497, distance: 82.5
click at [797, 497] on div "Finished Sqft 1,494 1940 3104" at bounding box center [690, 492] width 506 height 22
type input "1"
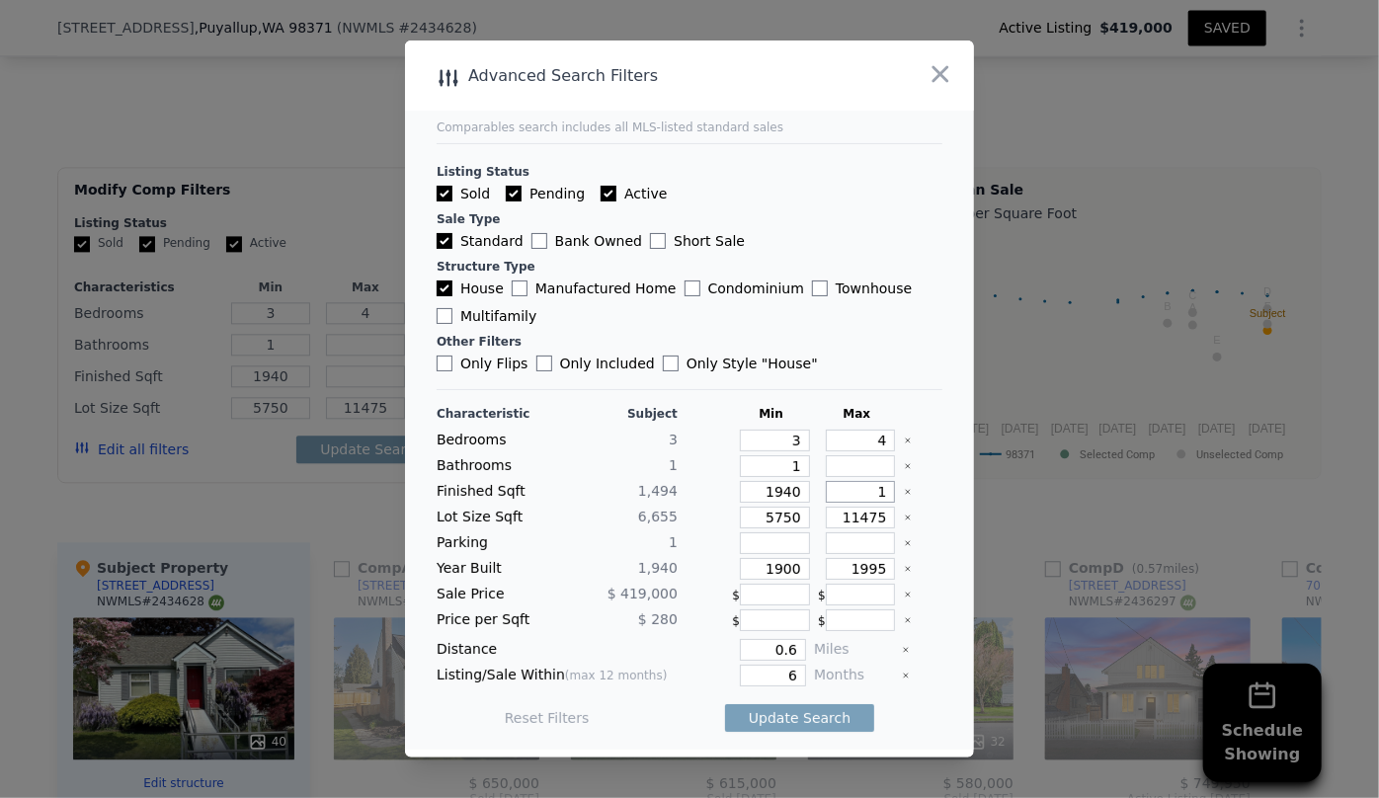
type input "1"
type input "16"
type input "1"
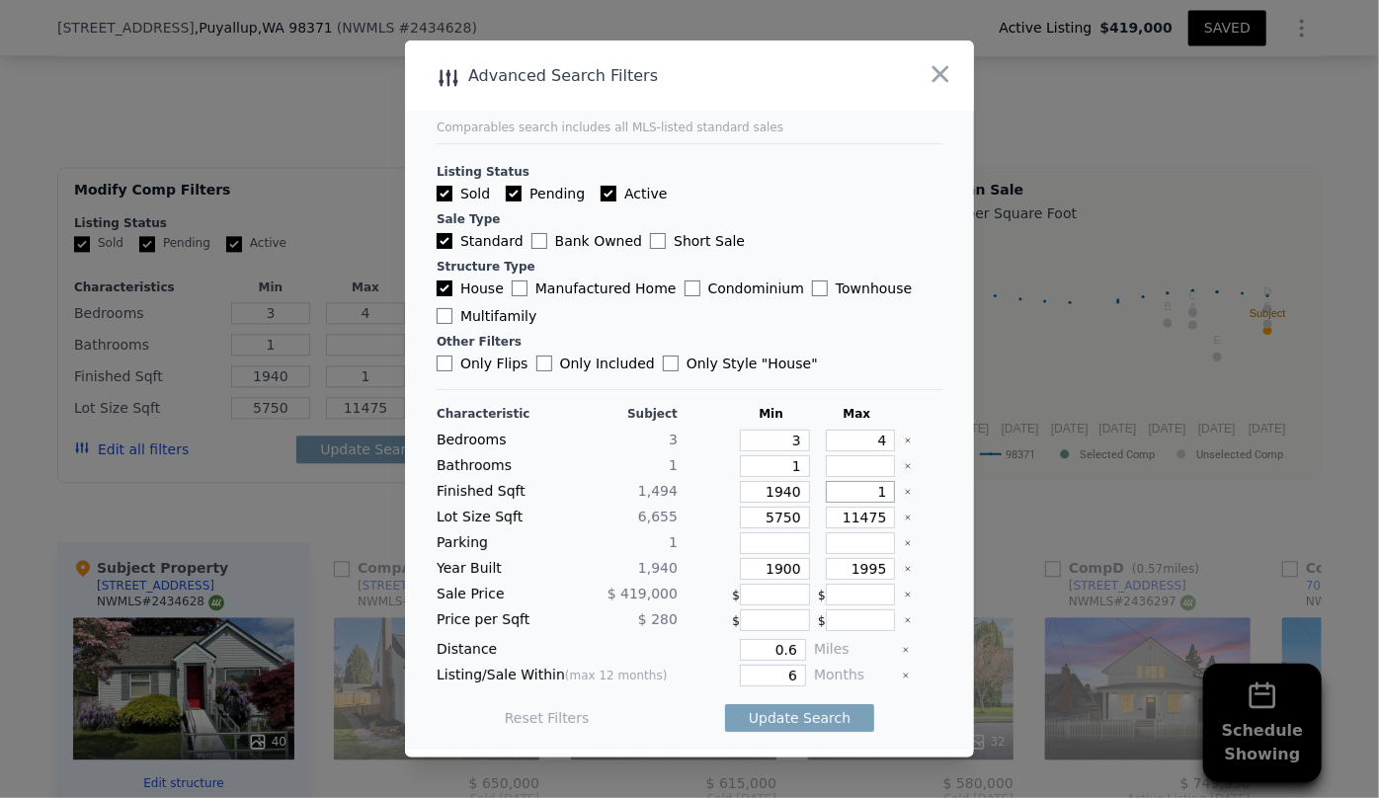
type input "17"
type input "170"
type input "1700"
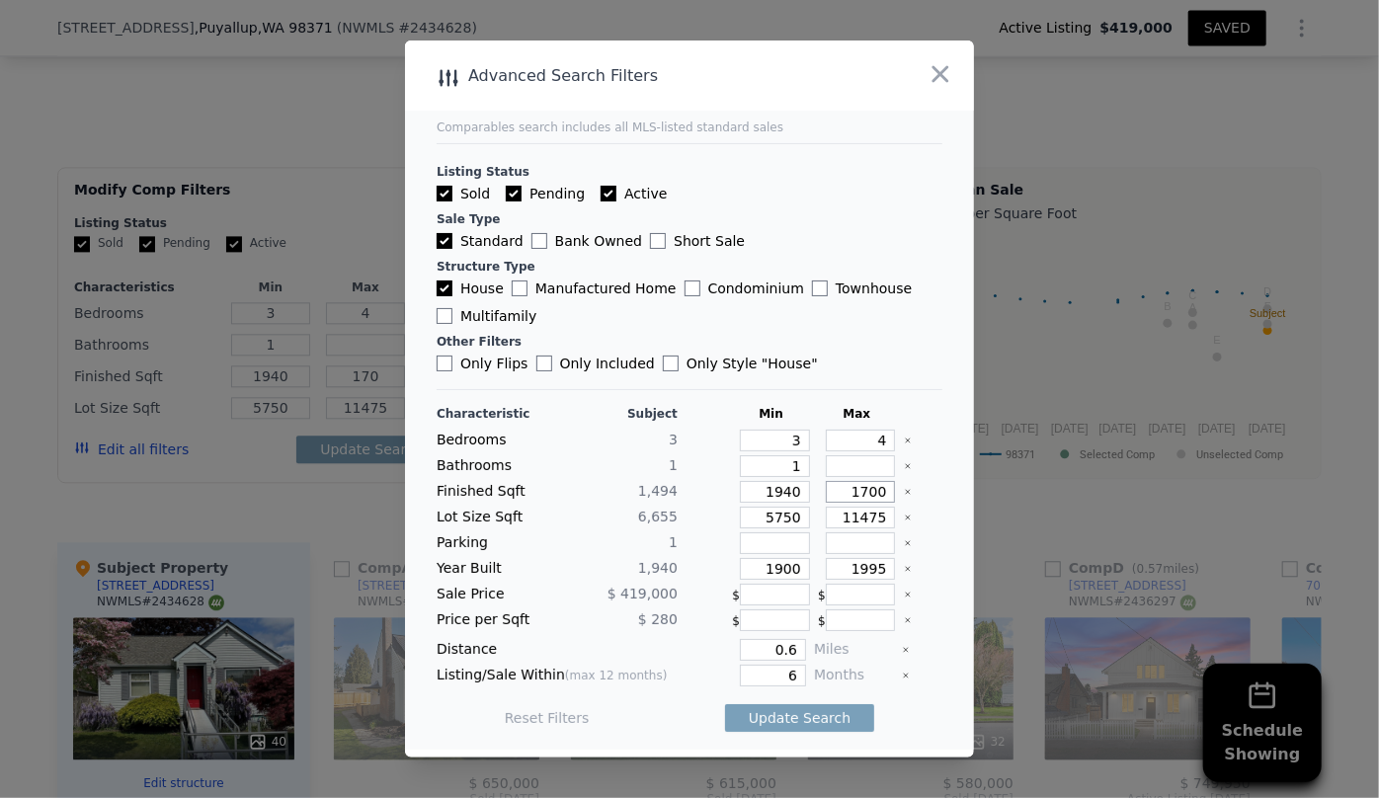
type input "1700"
drag, startPoint x: 797, startPoint y: 513, endPoint x: 692, endPoint y: 535, distance: 108.1
click at [697, 531] on div "Characteristic Subject Min Max Bedrooms 3 3 4 Bathrooms 1 1 Finished Sqft 1,494…" at bounding box center [690, 576] width 506 height 340
drag, startPoint x: 794, startPoint y: 565, endPoint x: 609, endPoint y: 591, distance: 187.5
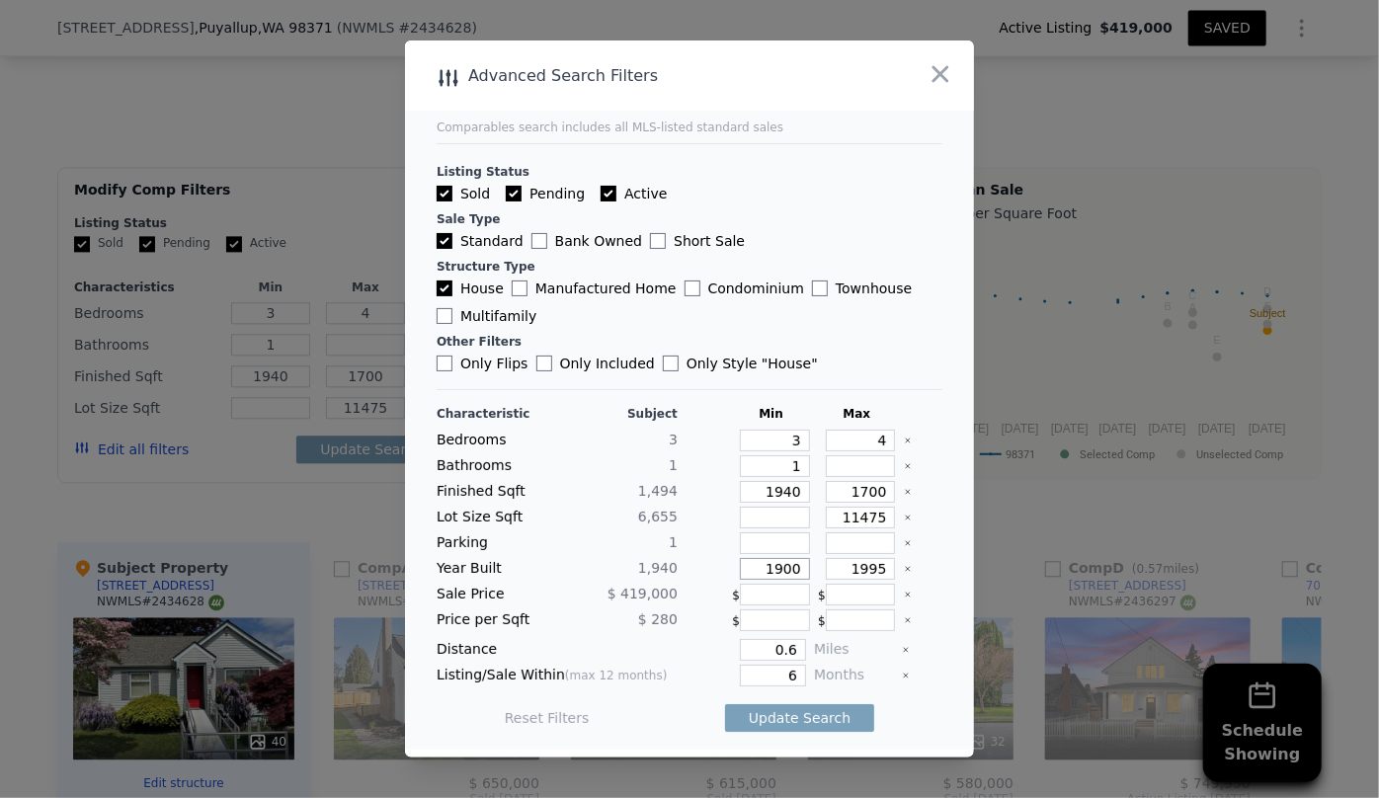
click at [609, 596] on div "Characteristic Subject Min Max Bedrooms 3 3 4 Bathrooms 1 1 Finished Sqft 1,494…" at bounding box center [690, 576] width 506 height 340
click at [818, 717] on button "Update Search" at bounding box center [799, 718] width 149 height 28
drag, startPoint x: 780, startPoint y: 641, endPoint x: 697, endPoint y: 648, distance: 83.3
click at [697, 648] on div "0.6" at bounding box center [746, 650] width 121 height 22
type input "1"
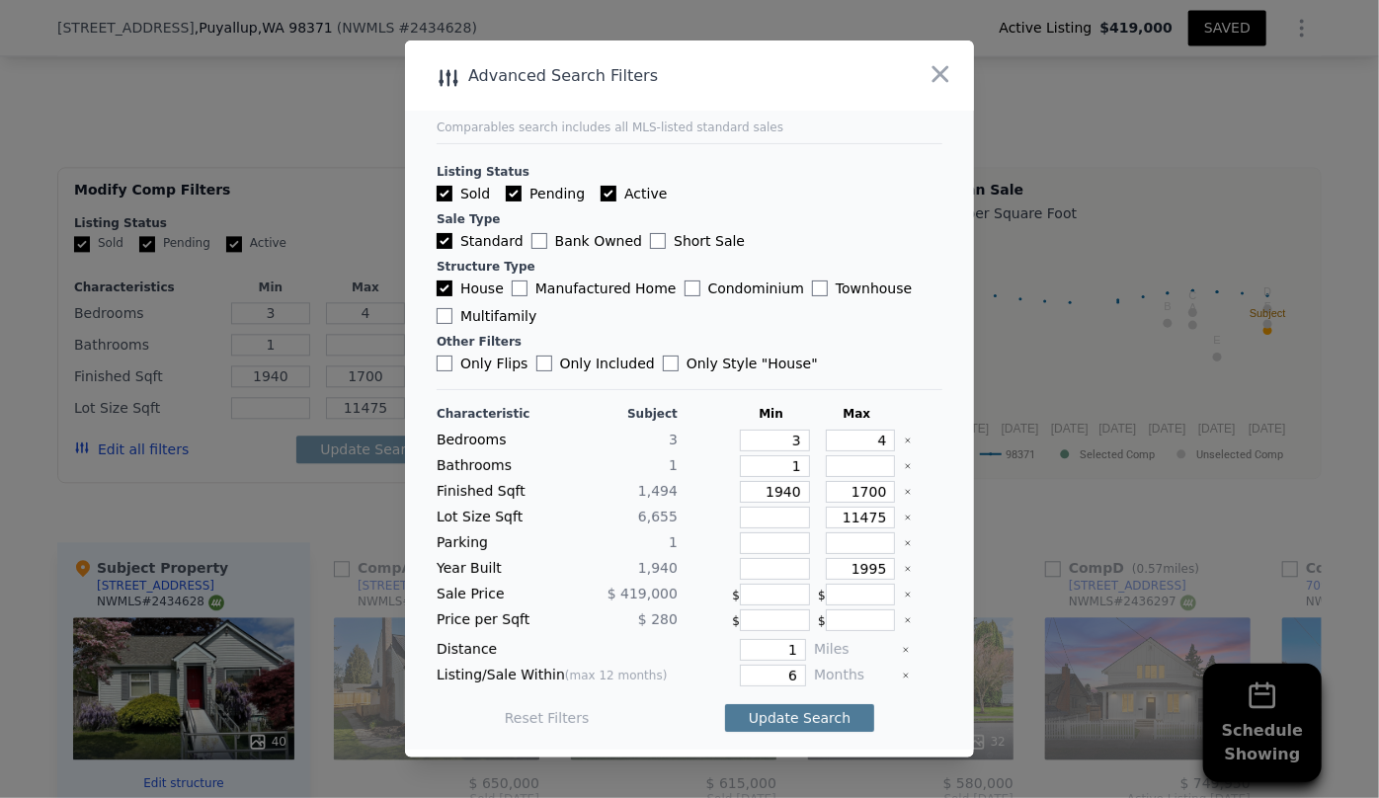
click at [792, 724] on button "Update Search" at bounding box center [799, 718] width 149 height 28
drag, startPoint x: 875, startPoint y: 491, endPoint x: 764, endPoint y: 507, distance: 112.8
click at [764, 507] on div "Characteristic Subject Min Max Bedrooms 3 3 4 Bathrooms 1 1 Finished Sqft 1,494…" at bounding box center [690, 576] width 506 height 340
type input "2"
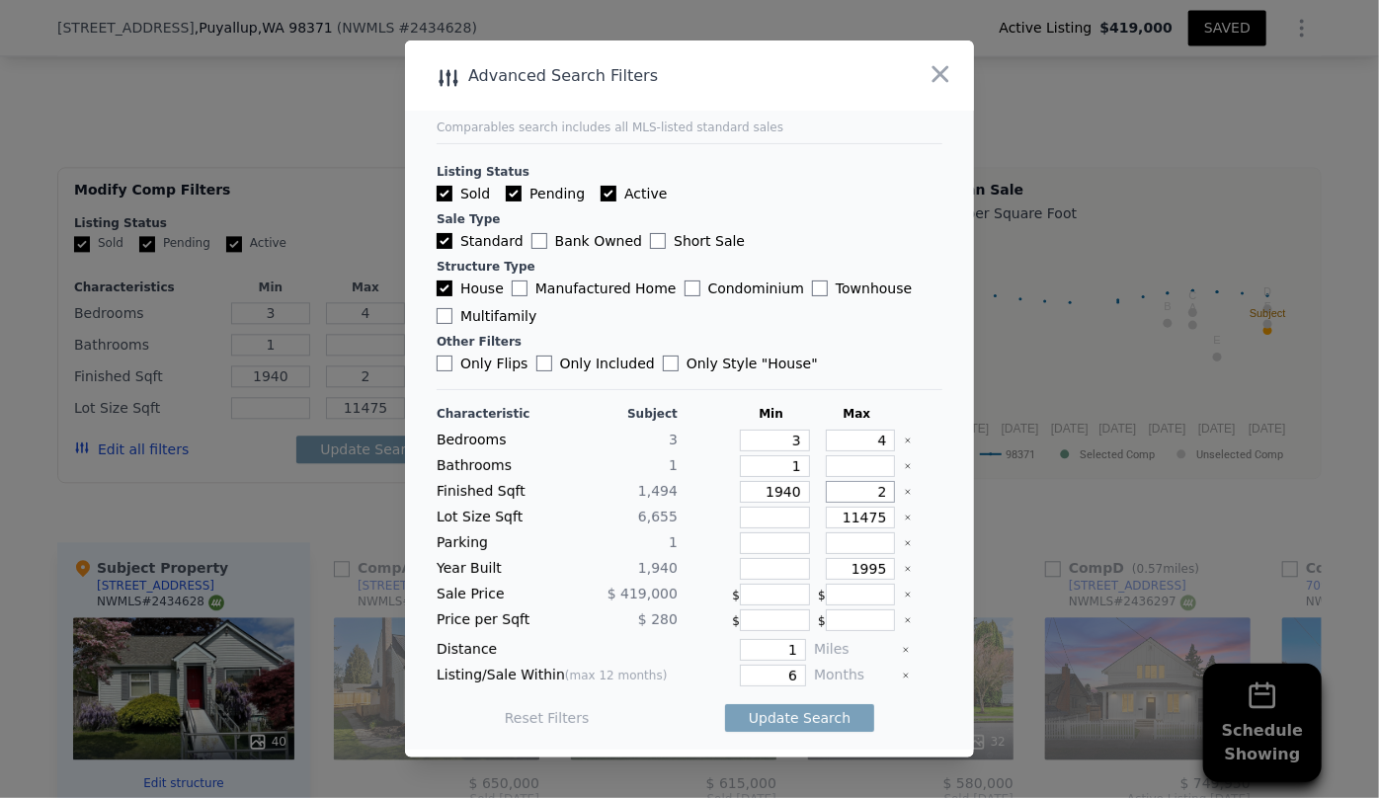
type input "27"
type input "270"
type input "2700"
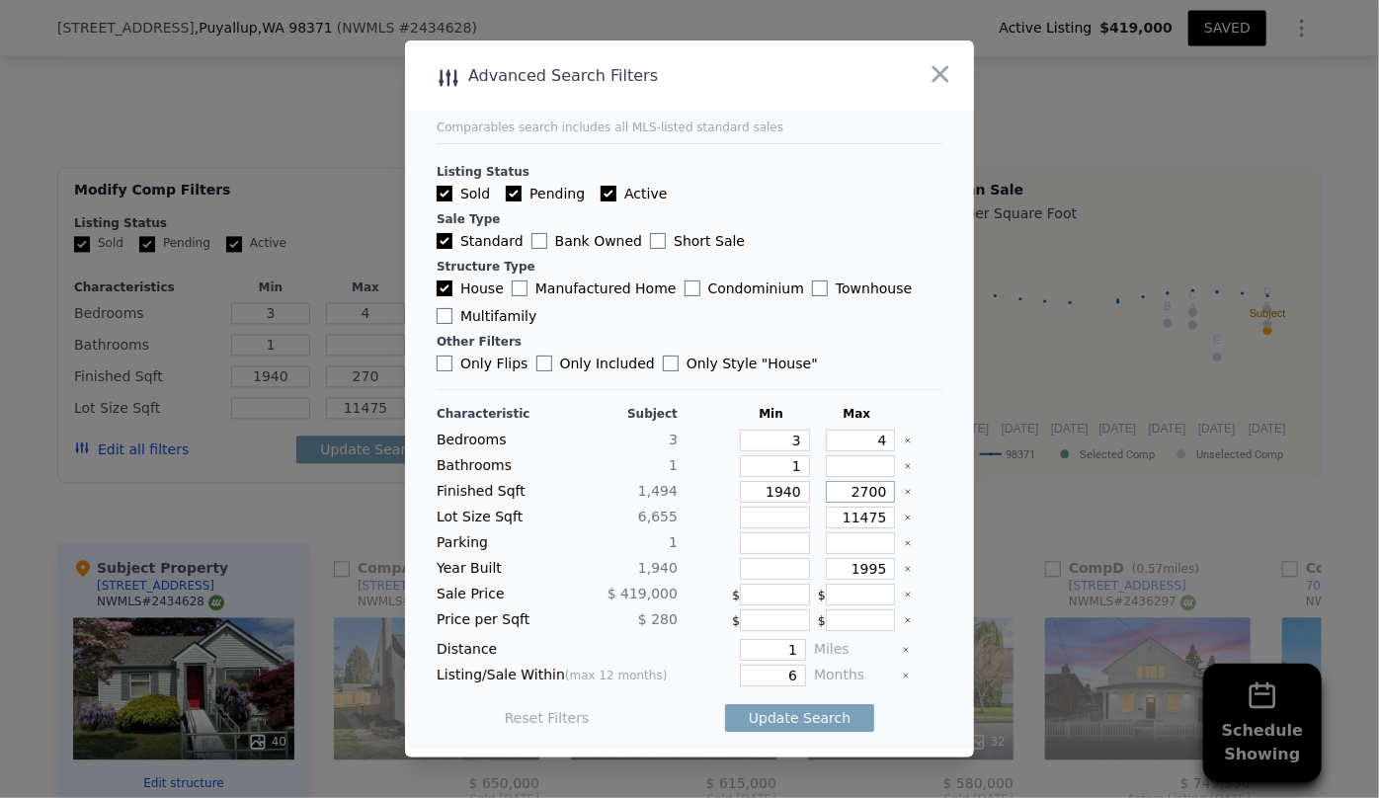
type input "2700"
drag, startPoint x: 791, startPoint y: 651, endPoint x: 710, endPoint y: 646, distance: 81.2
click at [711, 646] on div "1" at bounding box center [746, 650] width 121 height 22
type input "0.75"
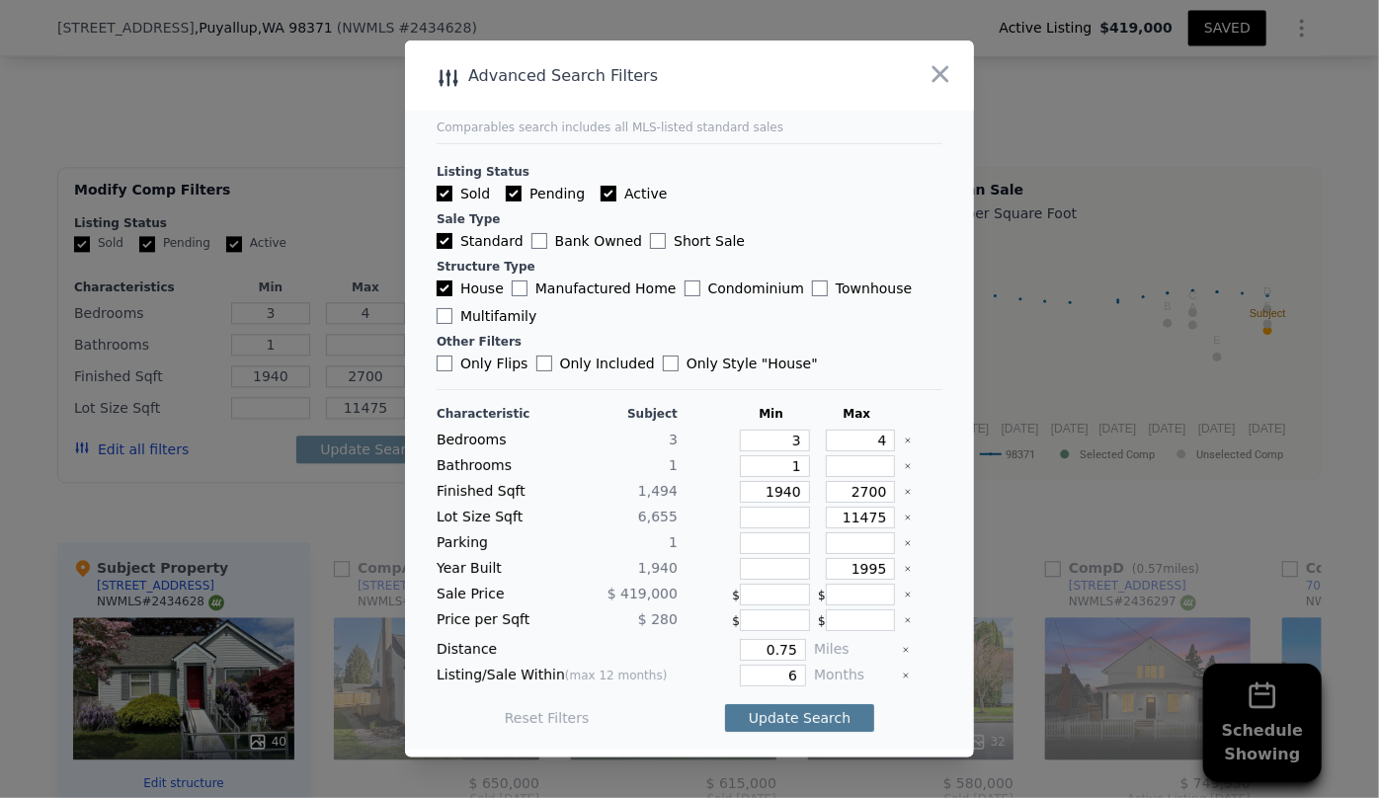
click at [779, 726] on button "Update Search" at bounding box center [799, 718] width 149 height 28
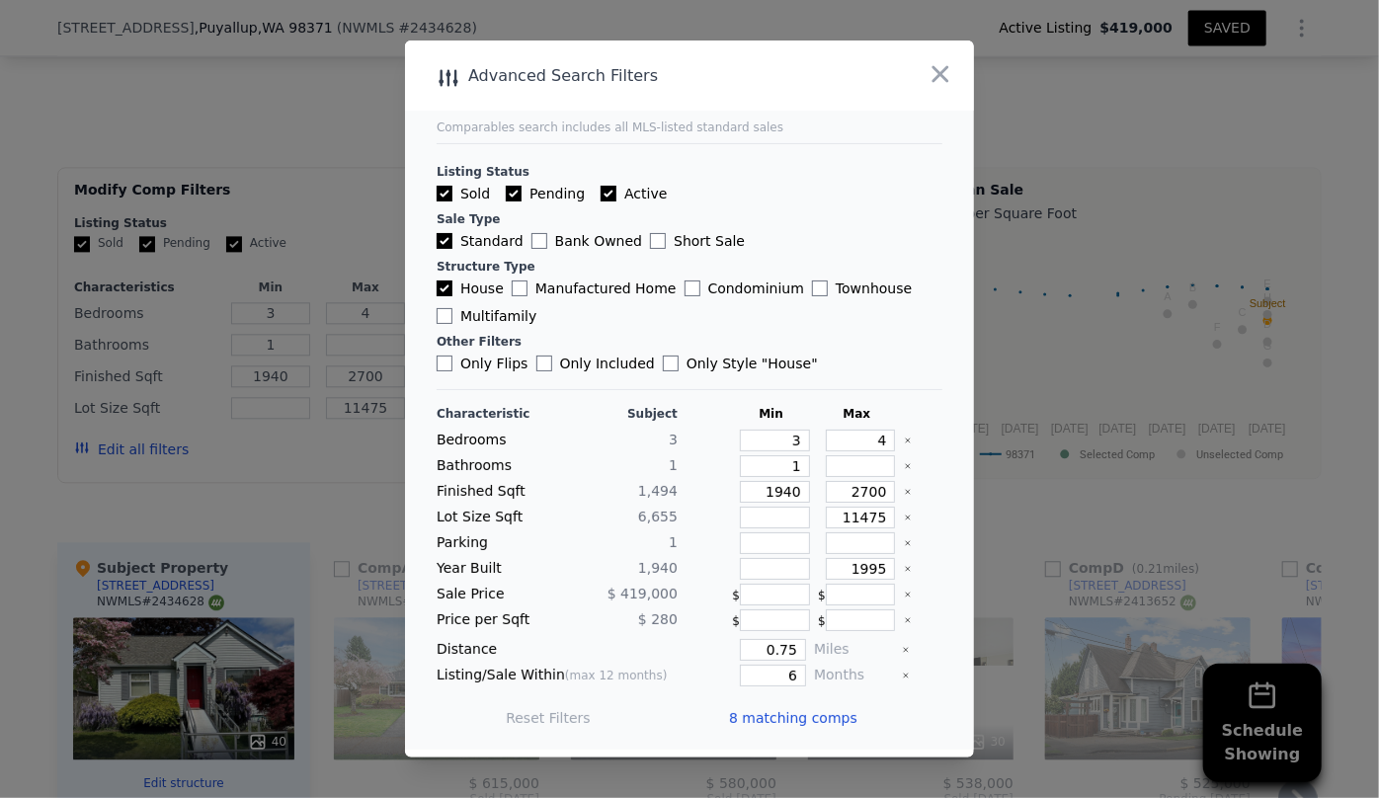
click at [780, 724] on span "8 matching comps" at bounding box center [793, 718] width 128 height 20
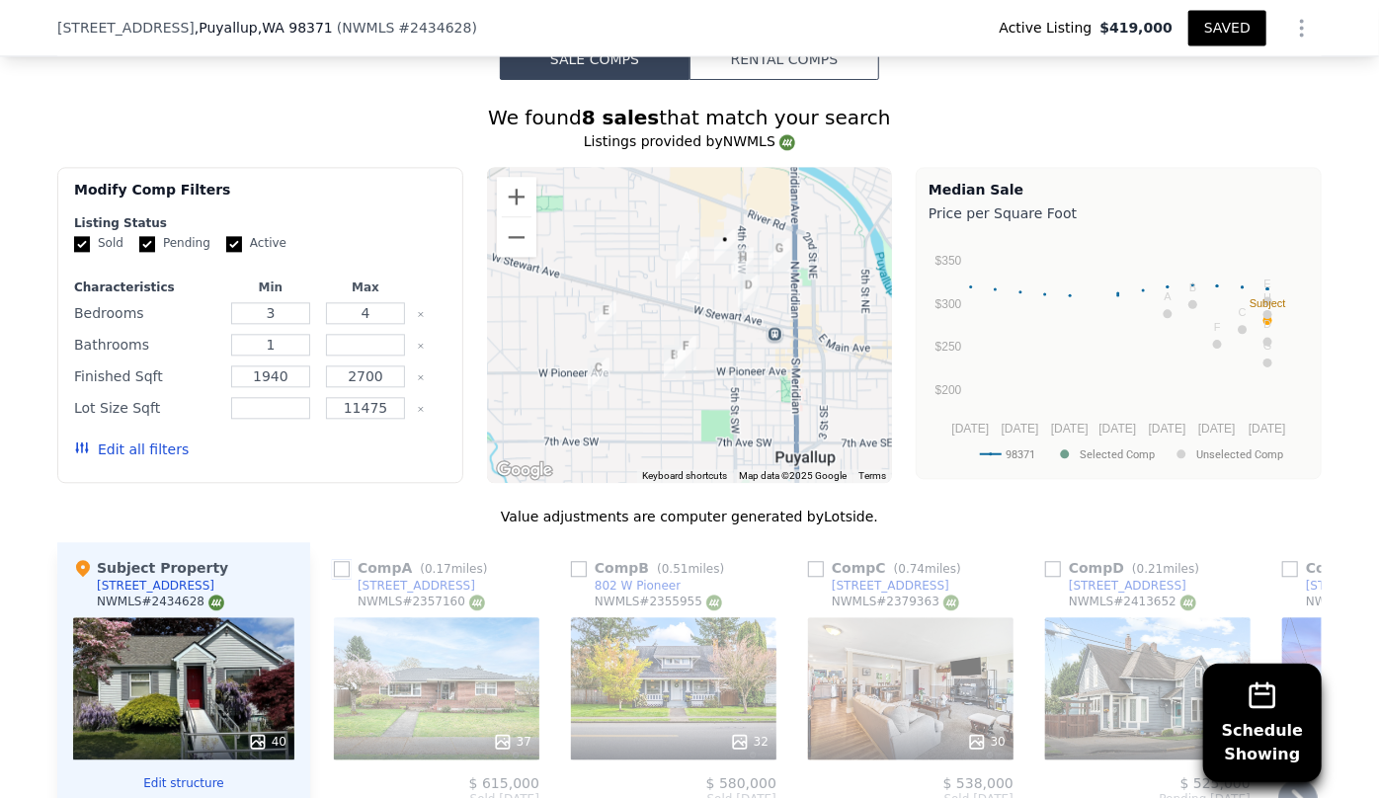
click at [339, 561] on input "checkbox" at bounding box center [342, 569] width 16 height 16
checkbox input "true"
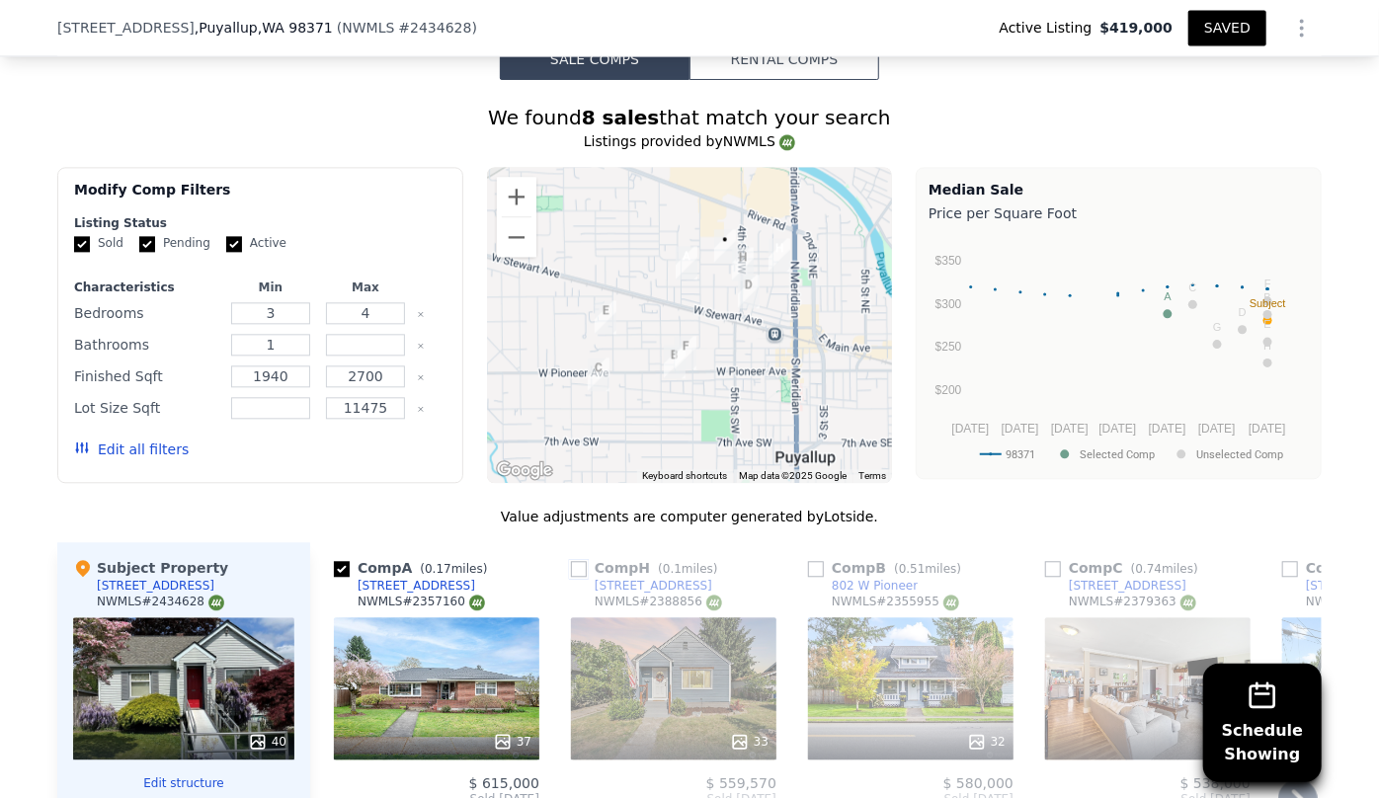
click at [573, 561] on input "checkbox" at bounding box center [579, 569] width 16 height 16
checkbox input "true"
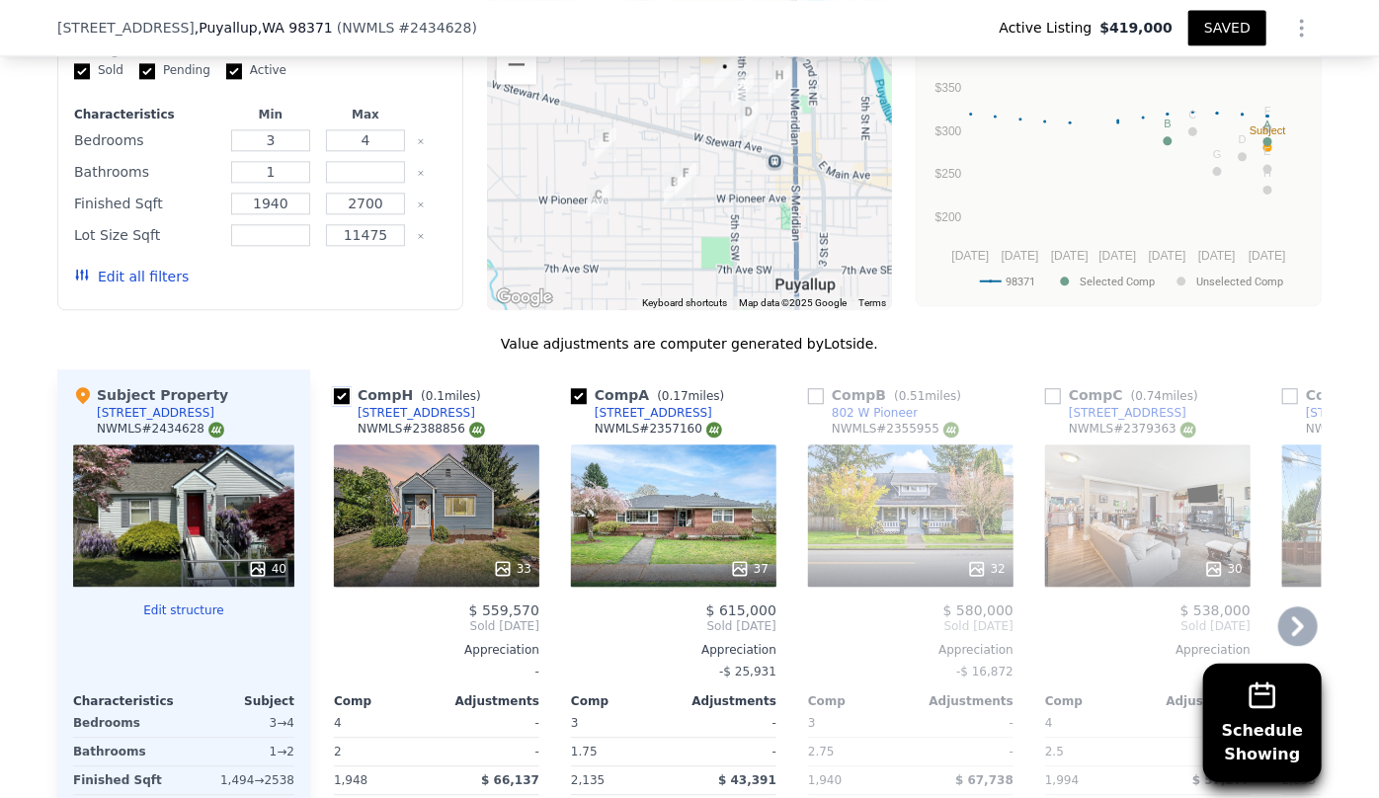
scroll to position [2335, 0]
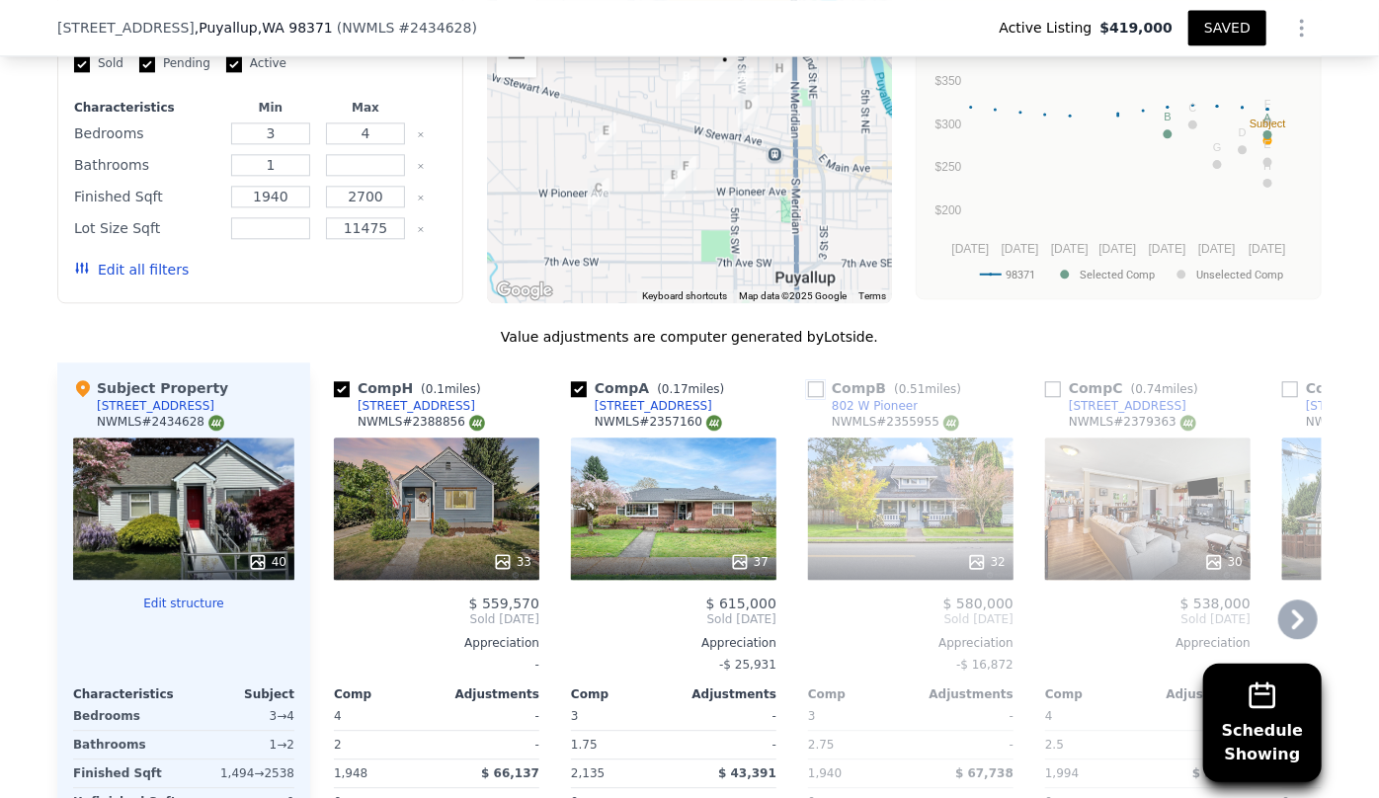
drag, startPoint x: 815, startPoint y: 335, endPoint x: 826, endPoint y: 347, distance: 16.1
click at [814, 381] on input "checkbox" at bounding box center [816, 389] width 16 height 16
checkbox input "true"
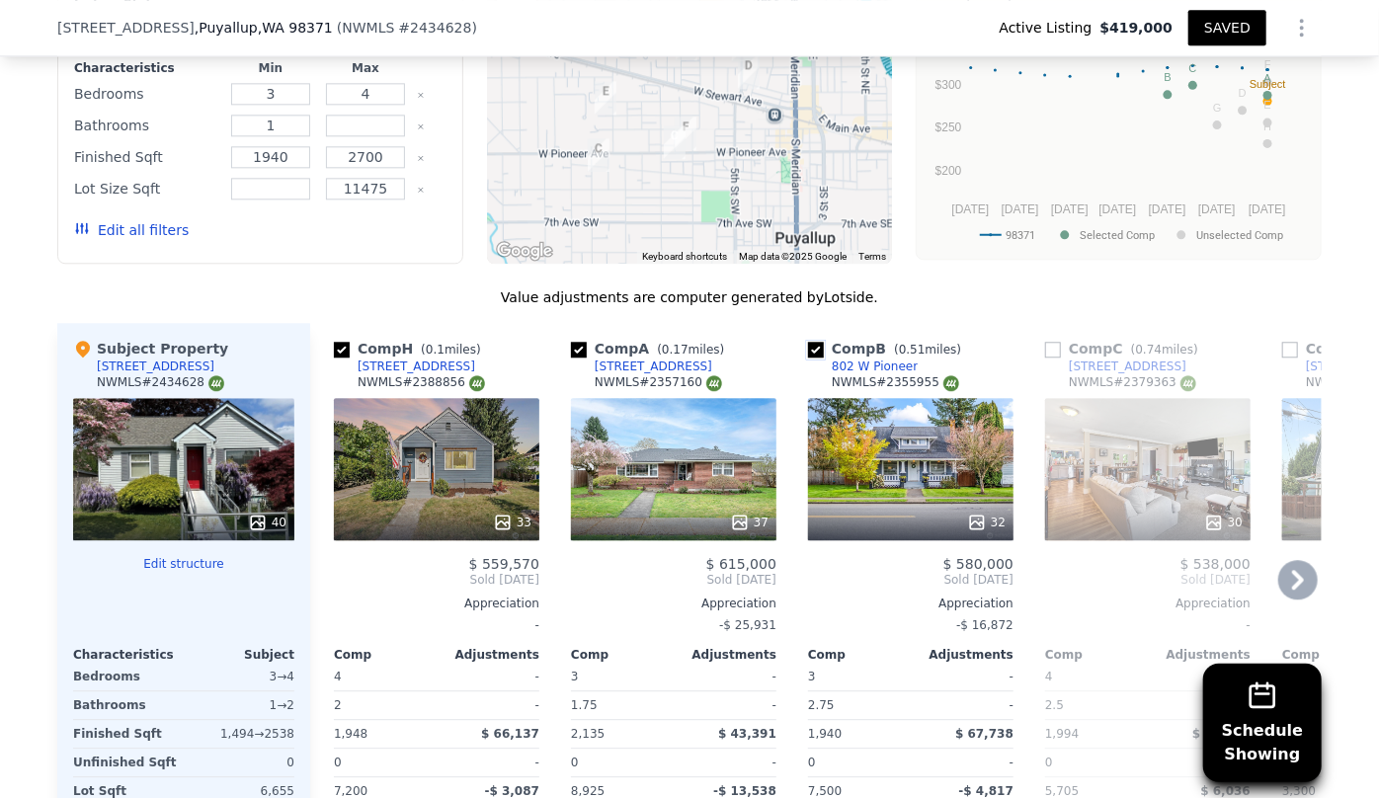
scroll to position [2424, 0]
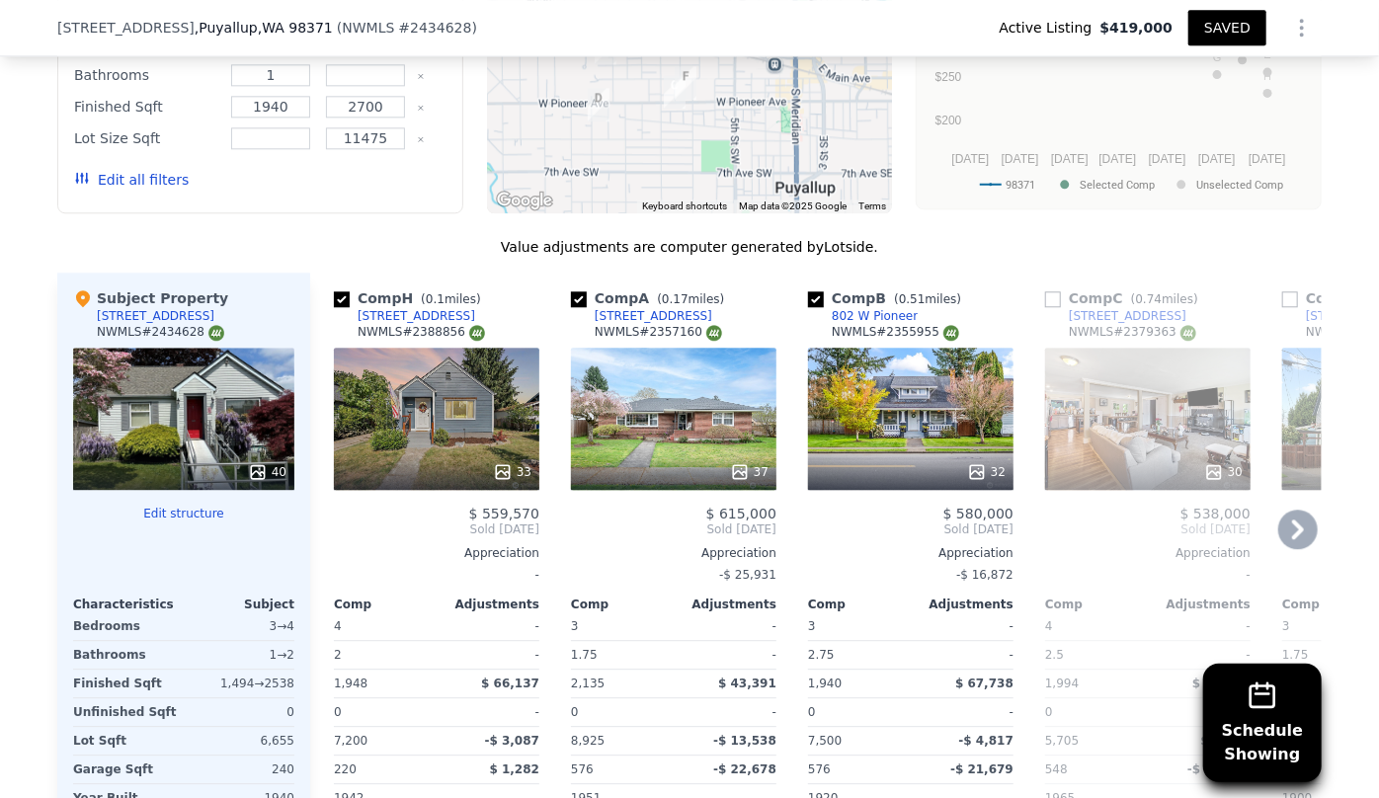
click at [1293, 510] on icon at bounding box center [1298, 530] width 40 height 40
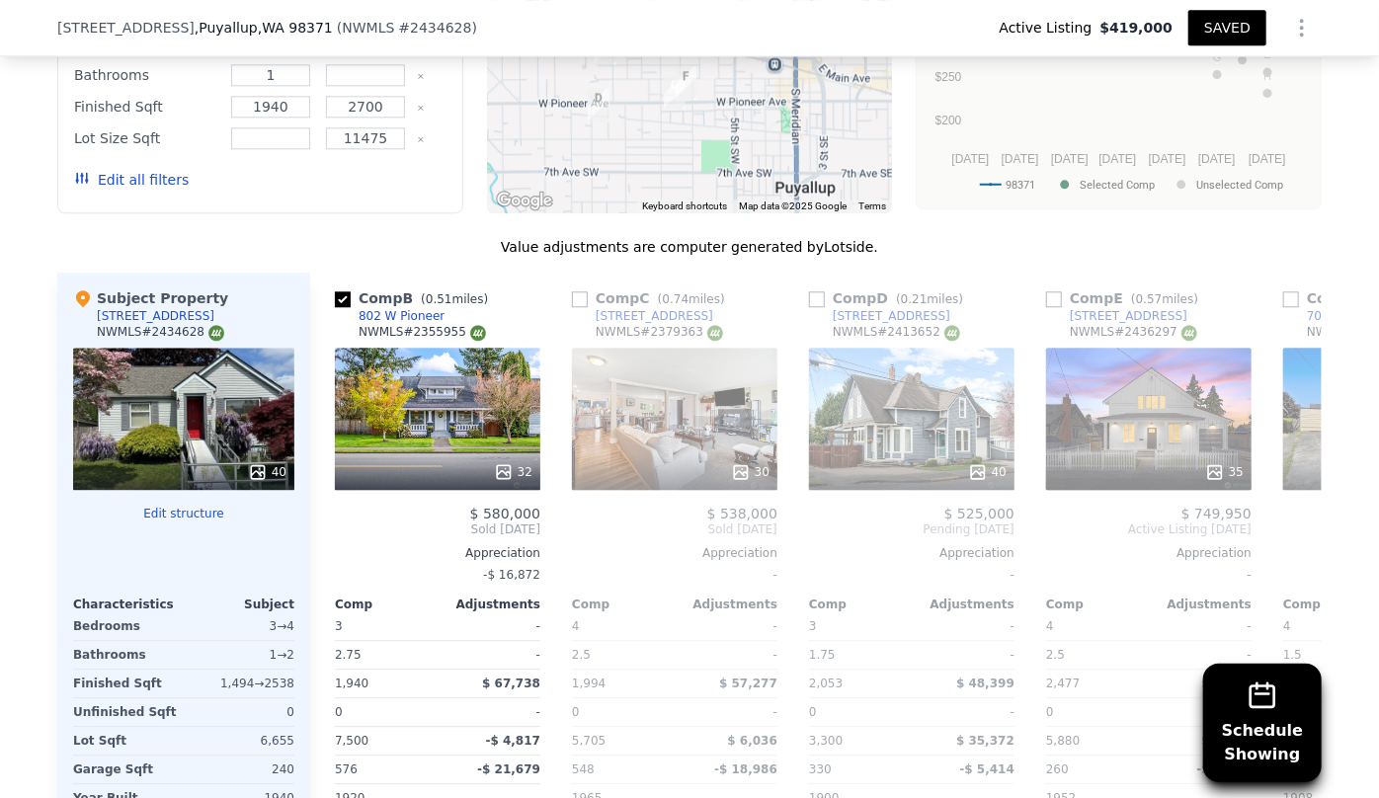
scroll to position [0, 474]
click at [1282, 510] on icon at bounding box center [1298, 530] width 40 height 40
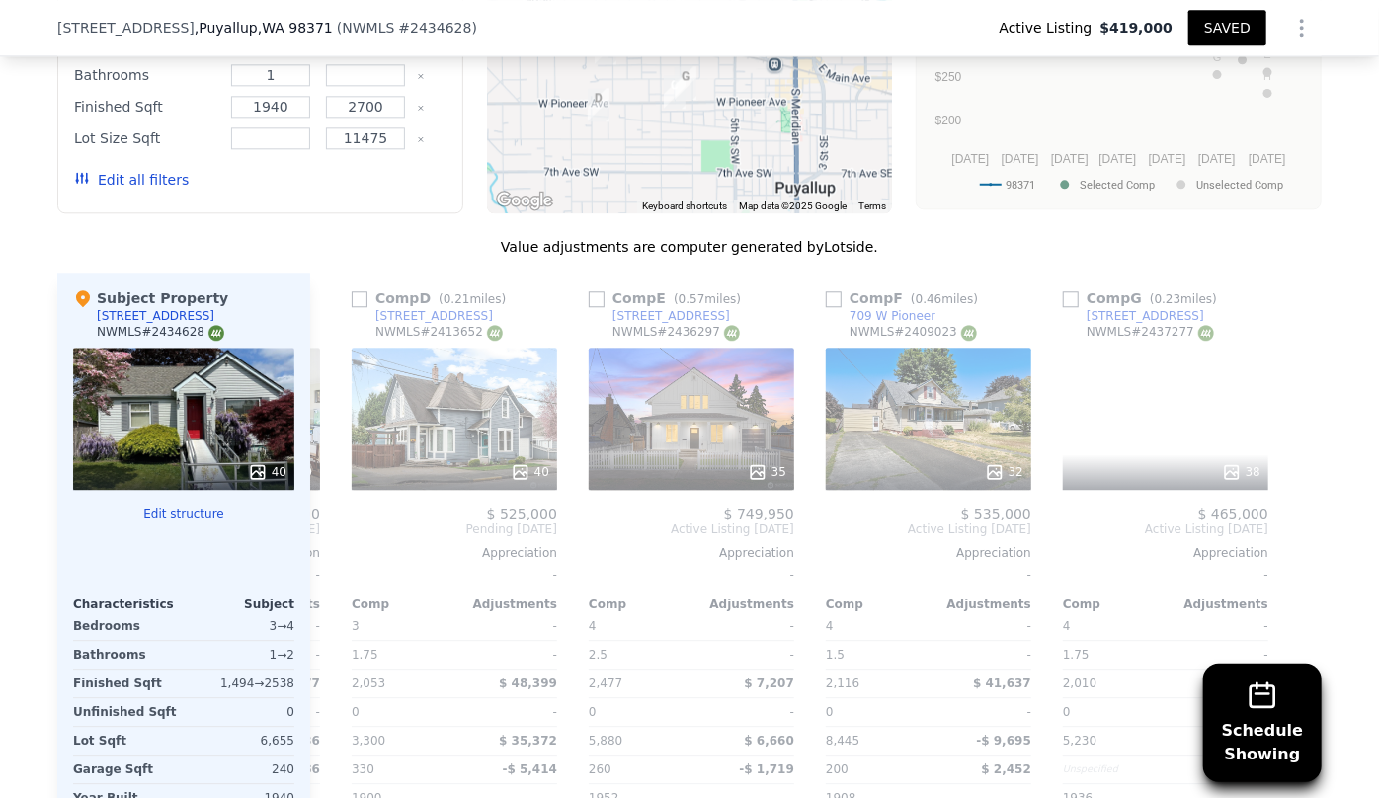
scroll to position [0, 932]
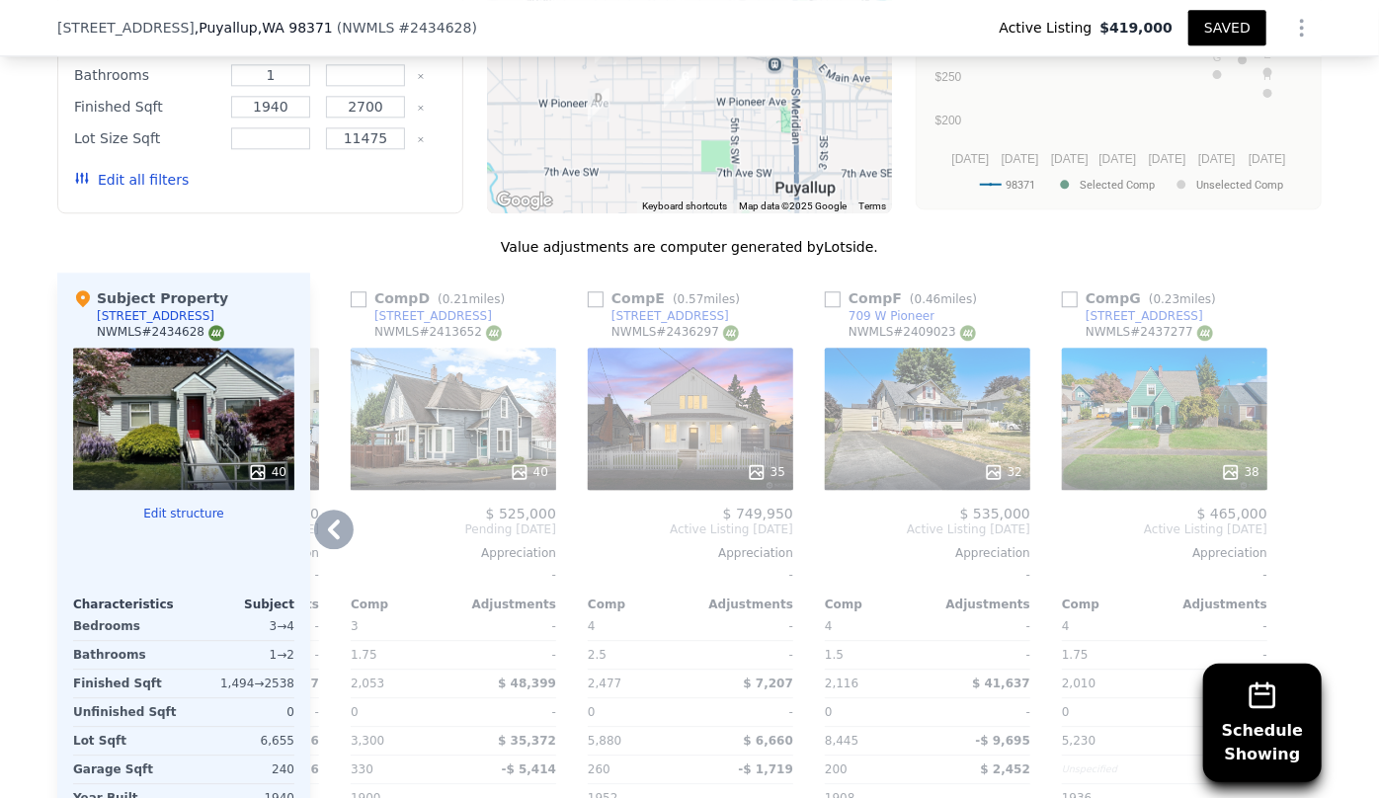
click at [1123, 372] on div "38" at bounding box center [1164, 419] width 205 height 142
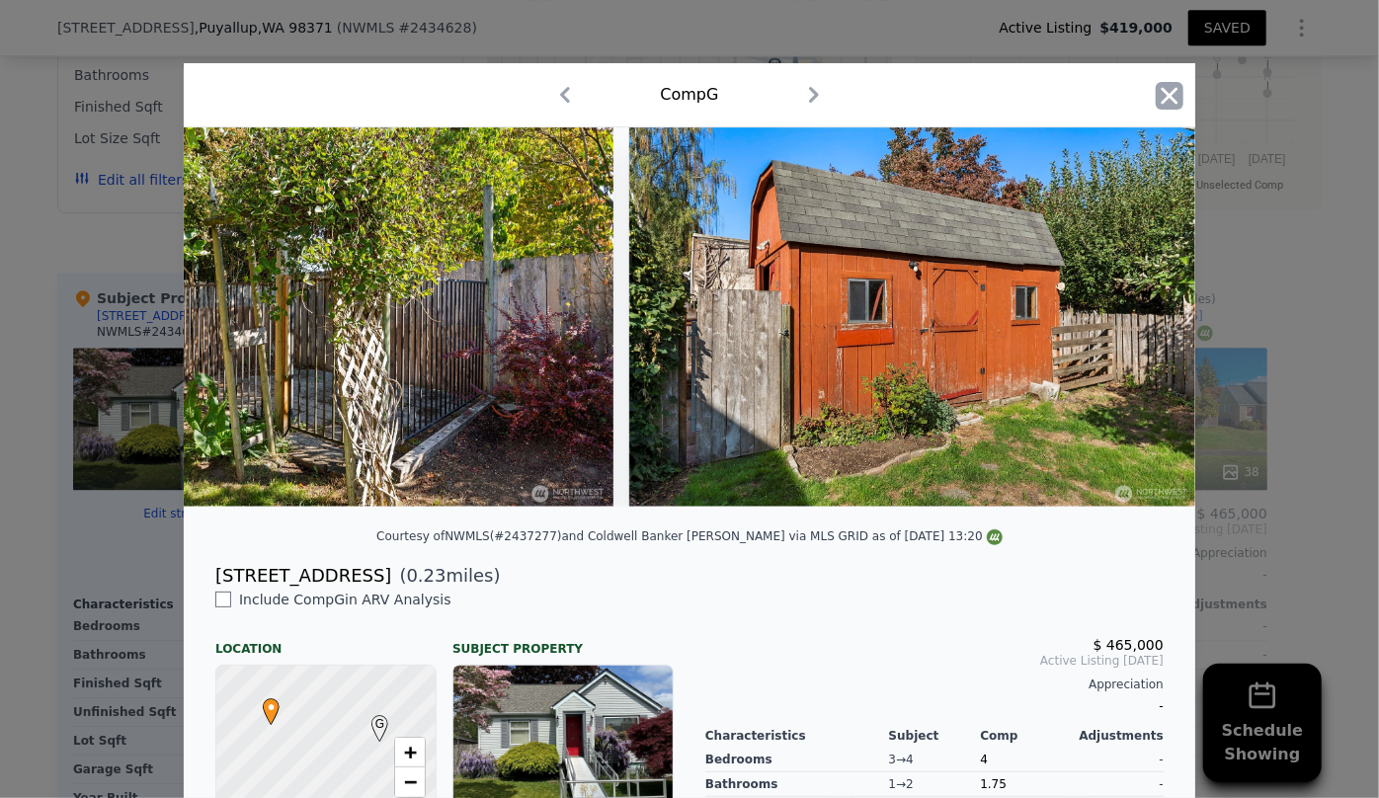
click at [1156, 104] on icon "button" at bounding box center [1170, 96] width 28 height 28
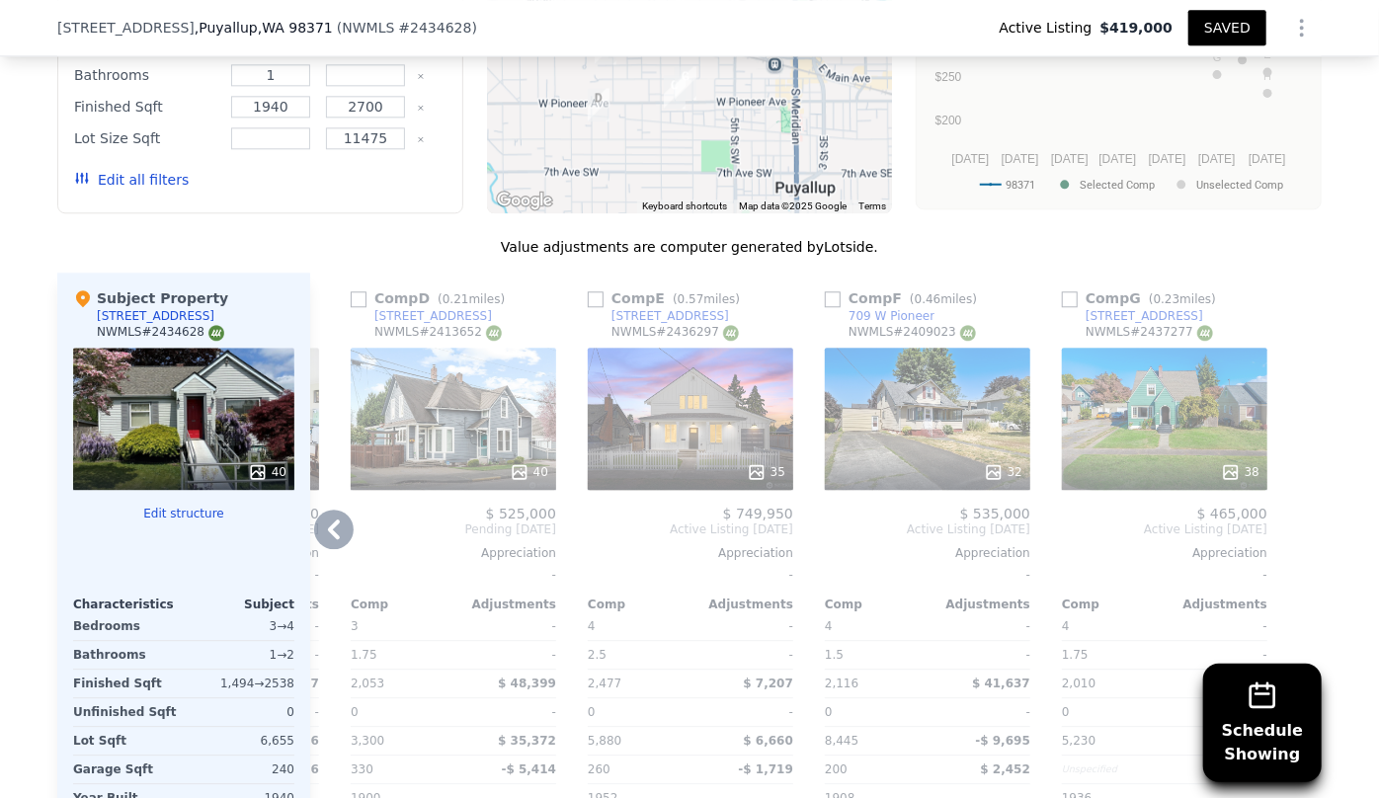
click at [1146, 348] on div "38" at bounding box center [1164, 419] width 205 height 142
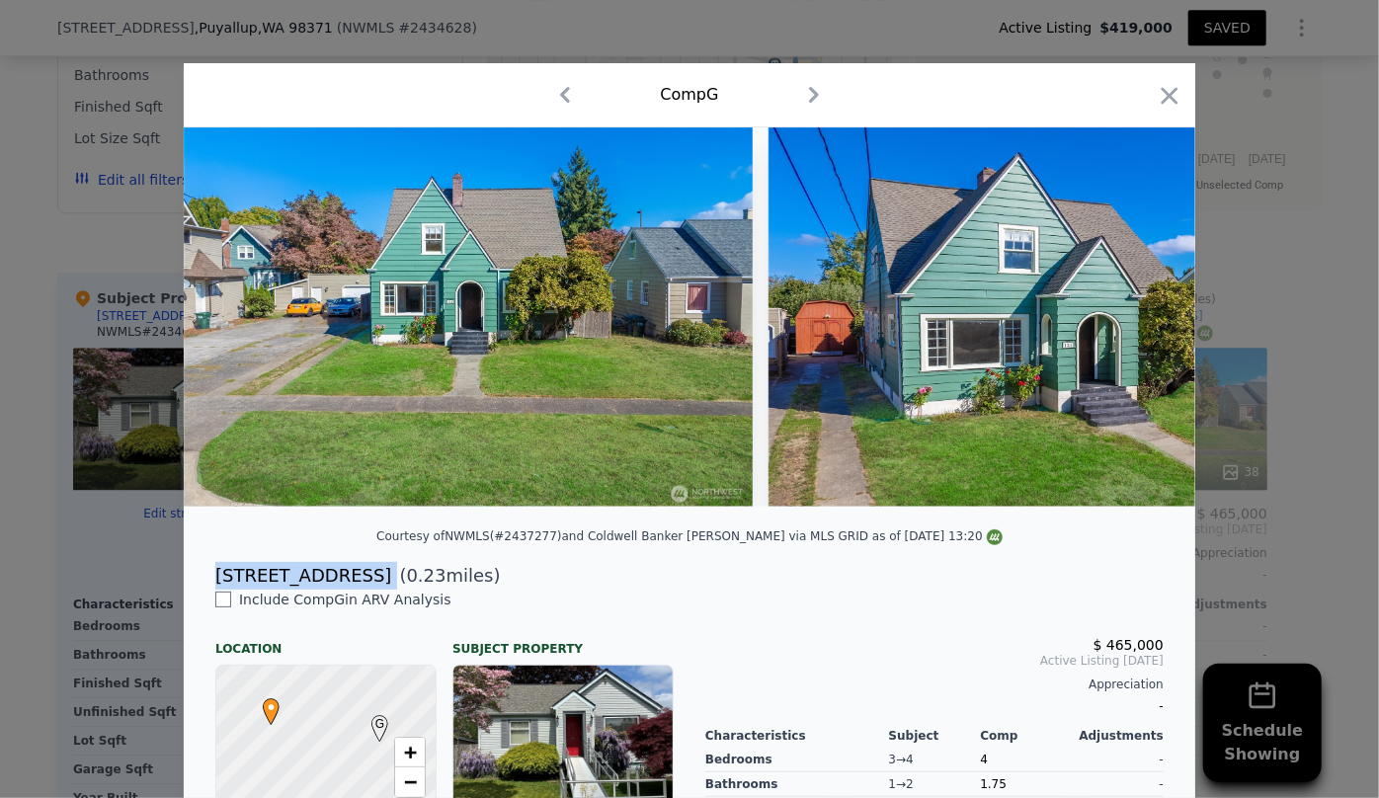
drag, startPoint x: 201, startPoint y: 590, endPoint x: 345, endPoint y: 579, distance: 144.6
click at [345, 579] on div "121 6th Ave NW ( 0.23 miles)" at bounding box center [690, 576] width 980 height 28
copy div "[STREET_ADDRESS]"
click at [1166, 97] on icon "button" at bounding box center [1170, 95] width 17 height 17
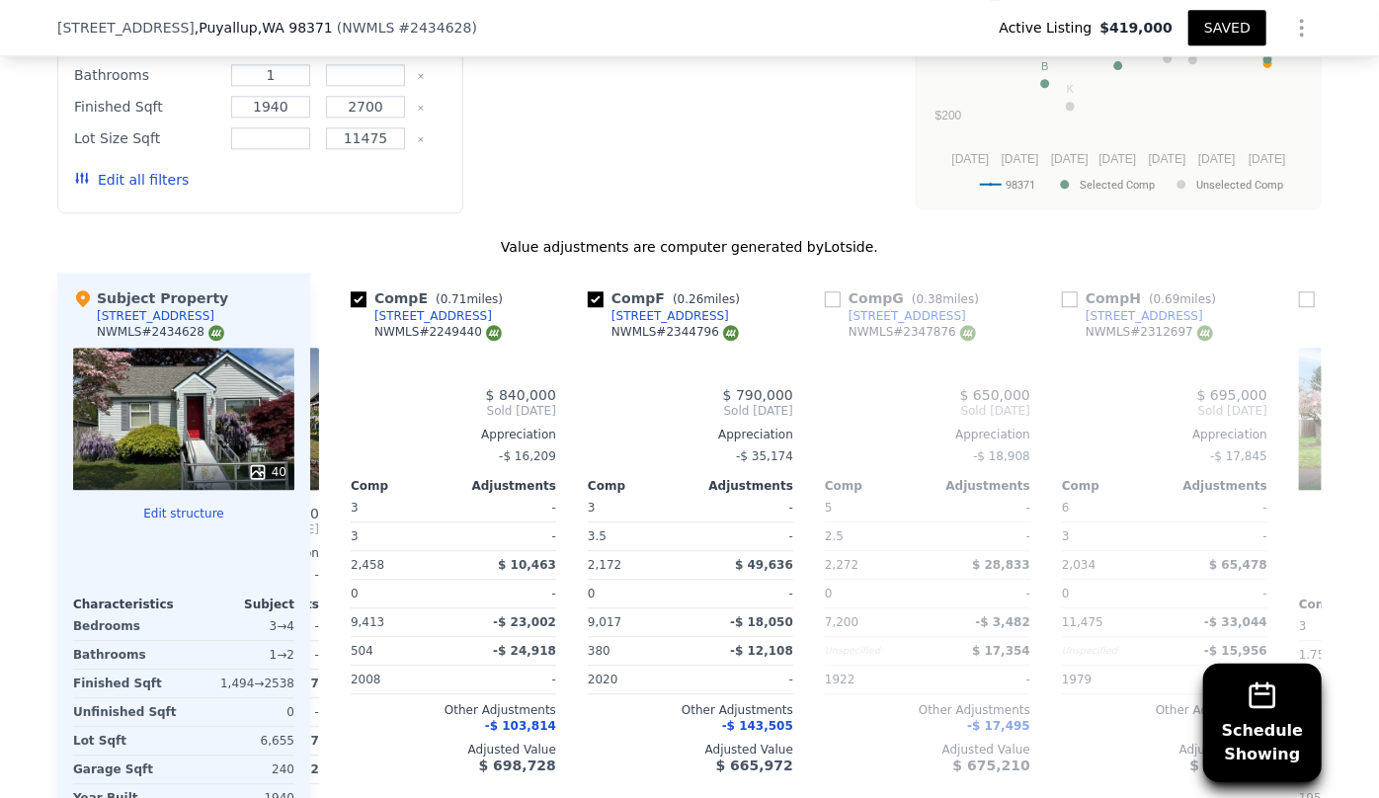
type input "6"
type input "0"
type input "3.5"
type input "3204"
type input "5750"
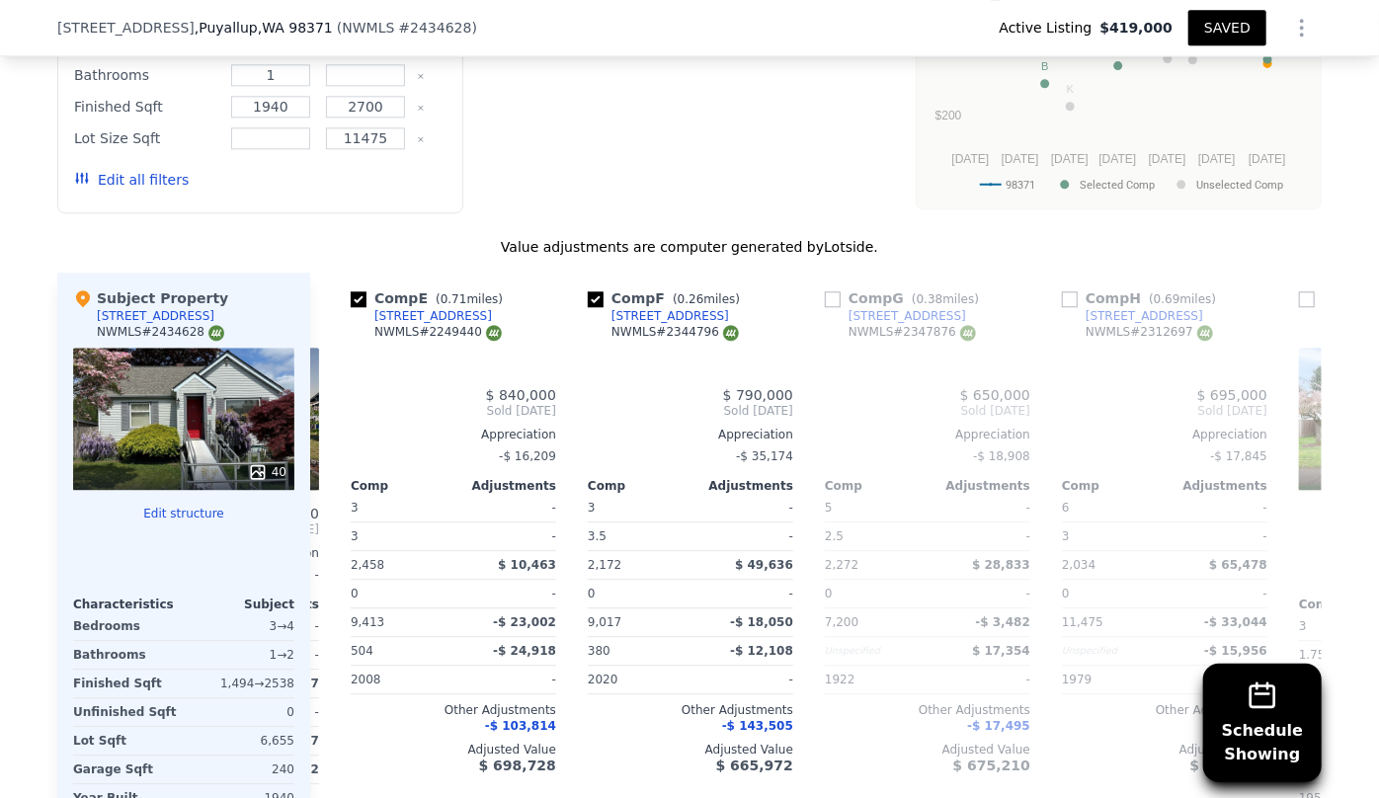
checkbox input "false"
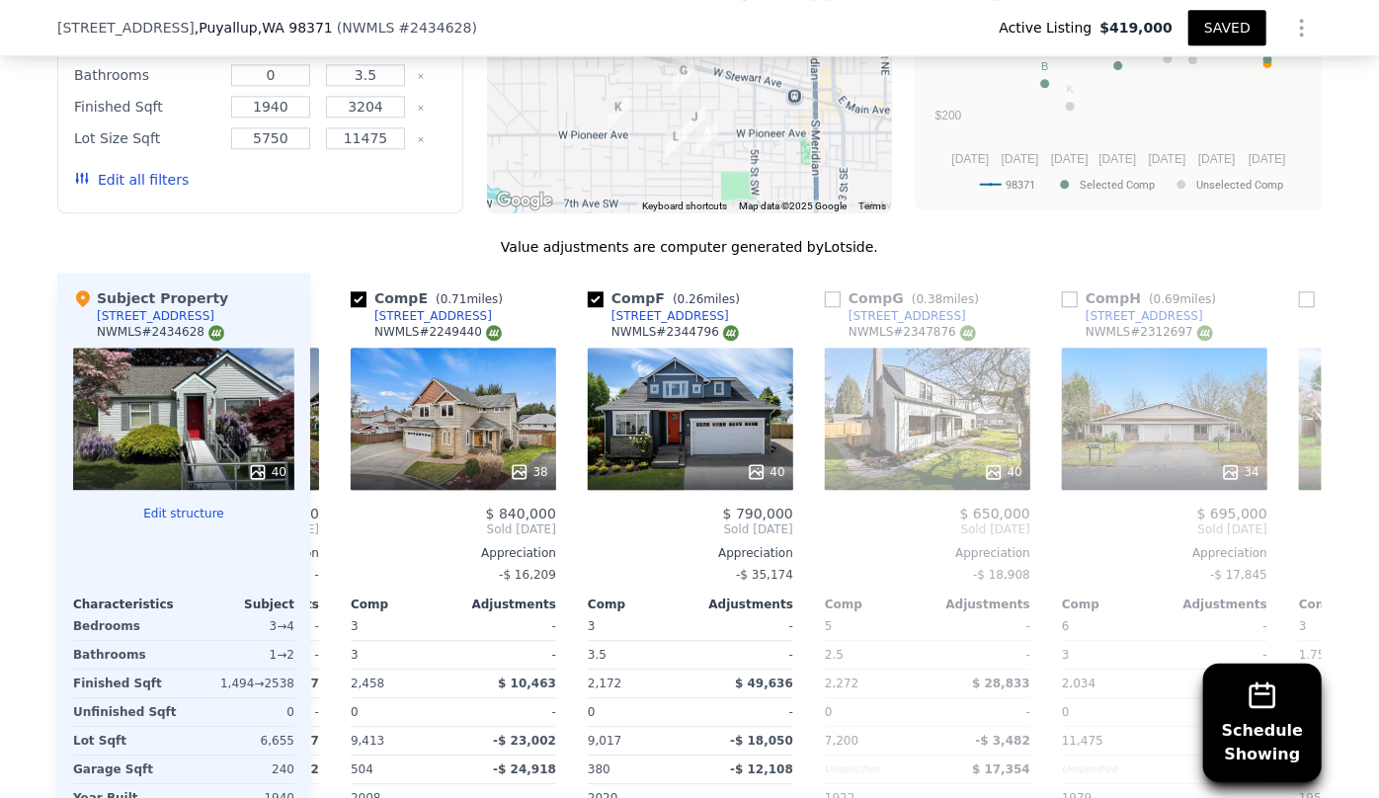
click at [138, 170] on button "Edit all filters" at bounding box center [131, 180] width 115 height 20
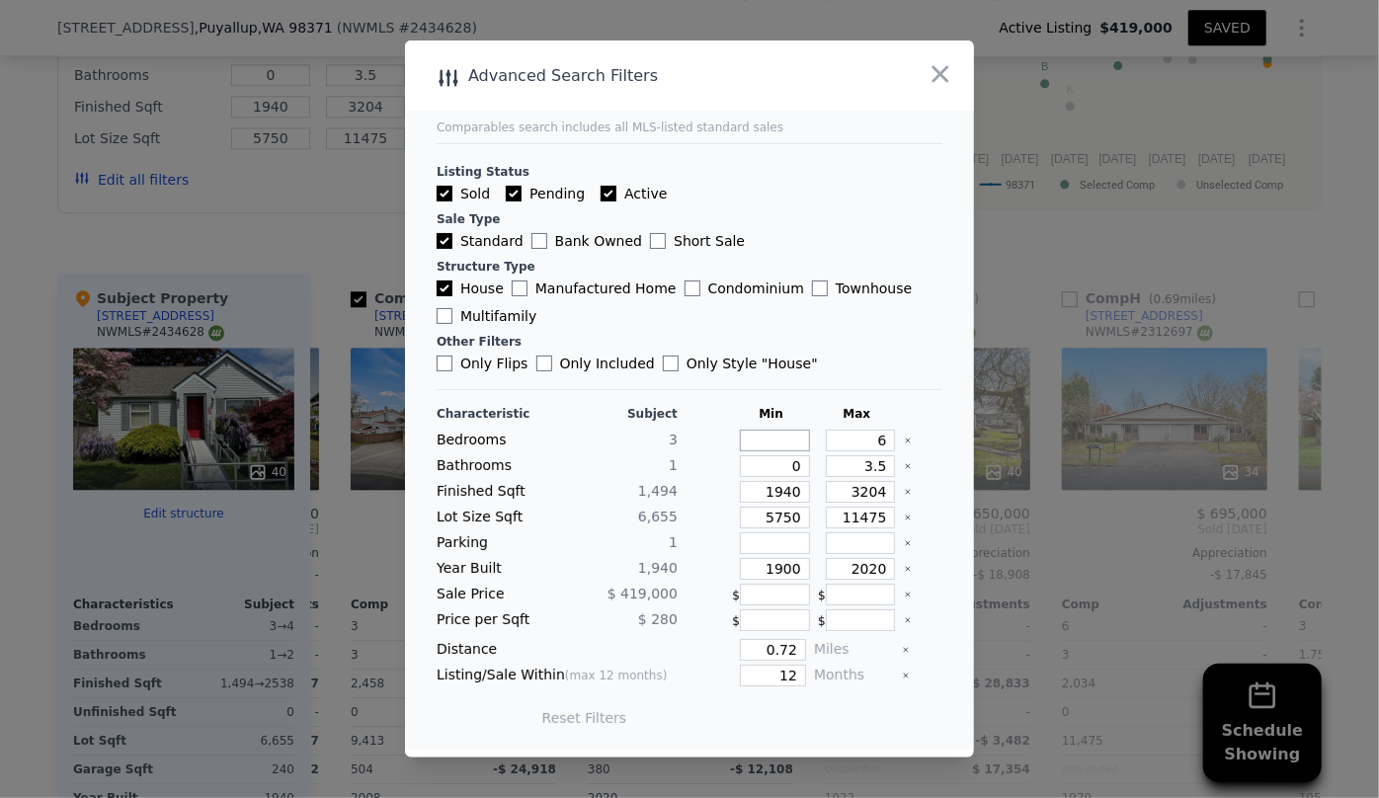
click at [771, 444] on input "number" at bounding box center [775, 441] width 70 height 22
type input "3"
drag, startPoint x: 877, startPoint y: 436, endPoint x: 742, endPoint y: 444, distance: 135.6
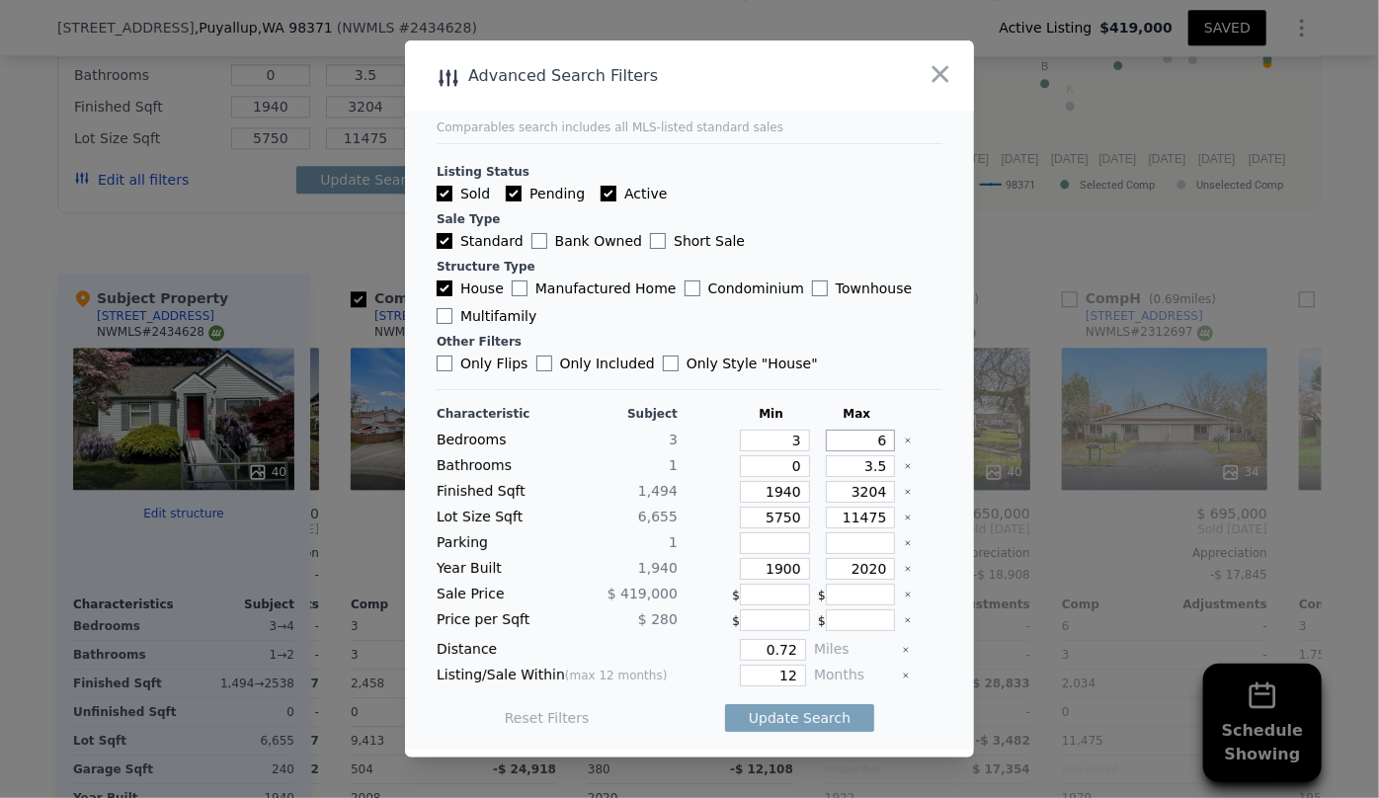
click at [746, 444] on div "Bedrooms 3 3 6" at bounding box center [690, 441] width 506 height 22
type input "4"
drag, startPoint x: 863, startPoint y: 475, endPoint x: 791, endPoint y: 473, distance: 72.1
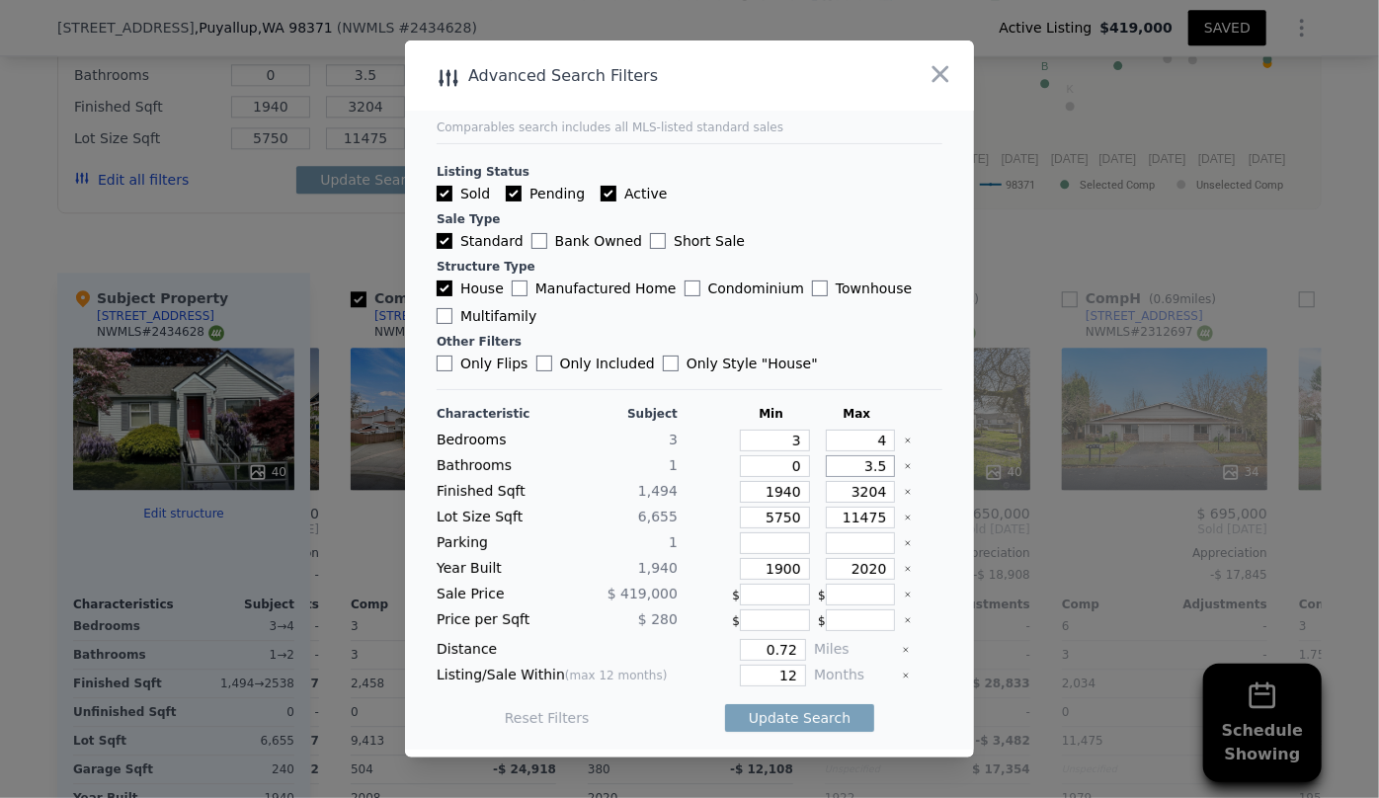
click at [792, 475] on div "Bathrooms 1 0 3.5" at bounding box center [690, 466] width 506 height 22
click at [791, 464] on input "0" at bounding box center [775, 466] width 70 height 22
type input "2"
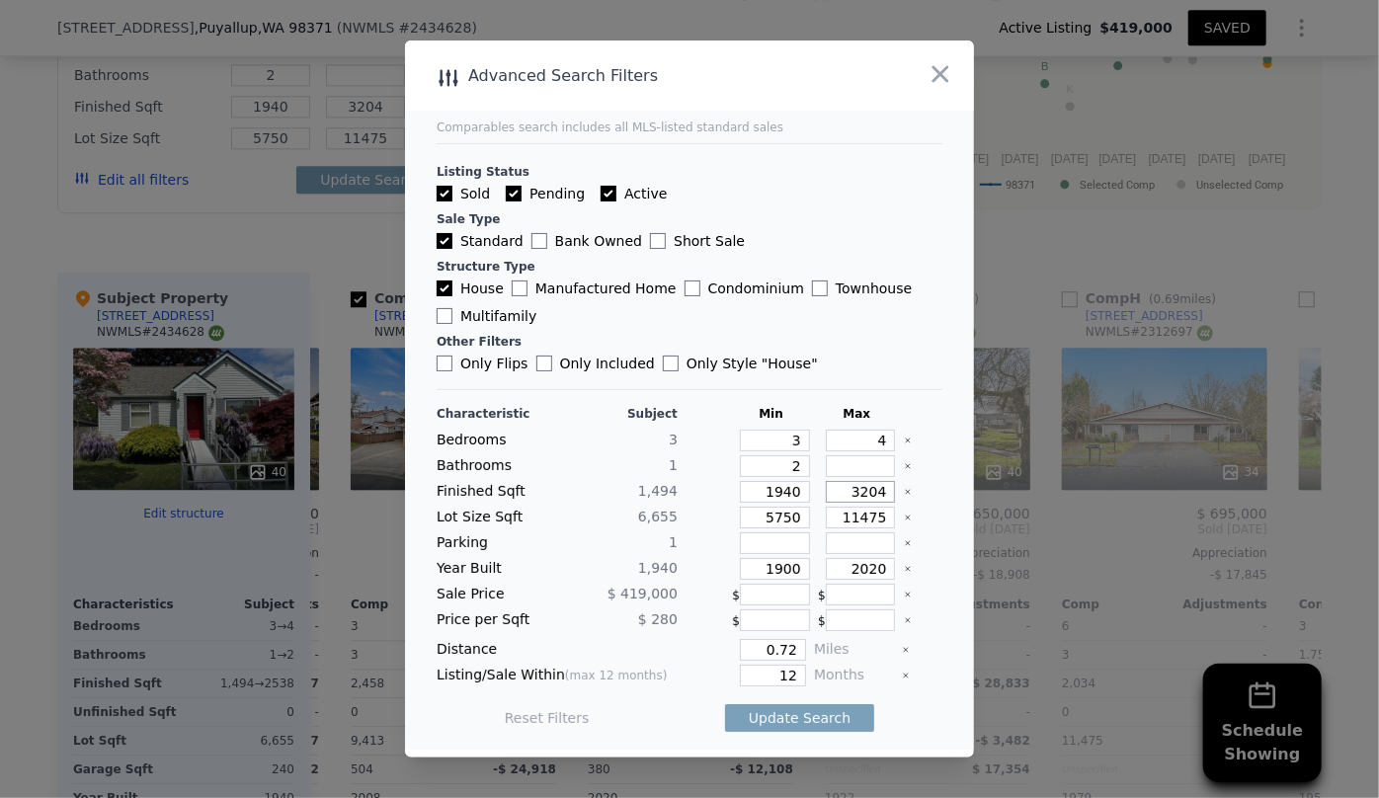
drag, startPoint x: 881, startPoint y: 490, endPoint x: 714, endPoint y: 494, distance: 167.0
click at [714, 494] on div "Finished Sqft 1,494 1940 3204" at bounding box center [690, 492] width 506 height 22
type input "2"
type input "27"
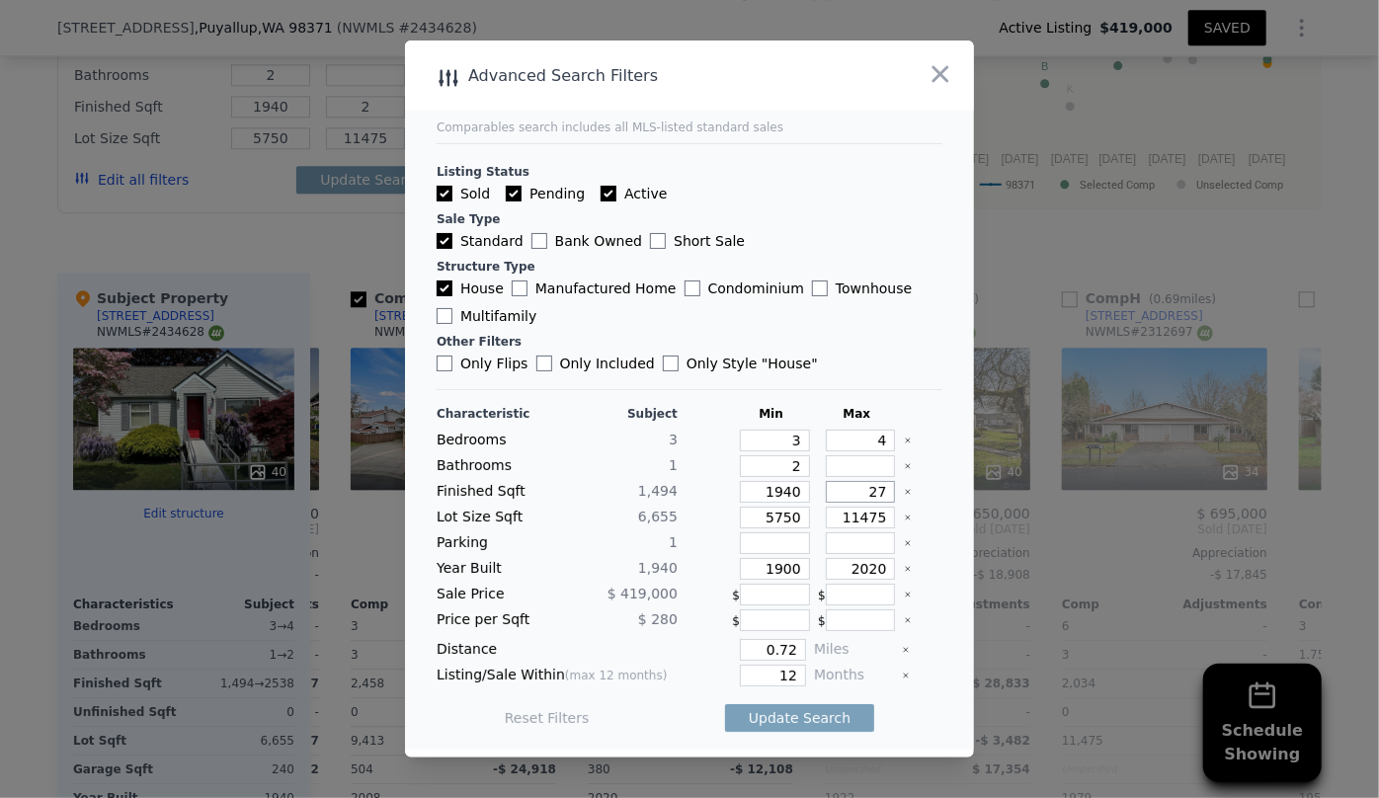
type input "27"
type input "270"
drag, startPoint x: 788, startPoint y: 517, endPoint x: 681, endPoint y: 528, distance: 108.2
click at [683, 528] on div "Lot Size Sqft 6,655 5750 11475" at bounding box center [690, 518] width 506 height 22
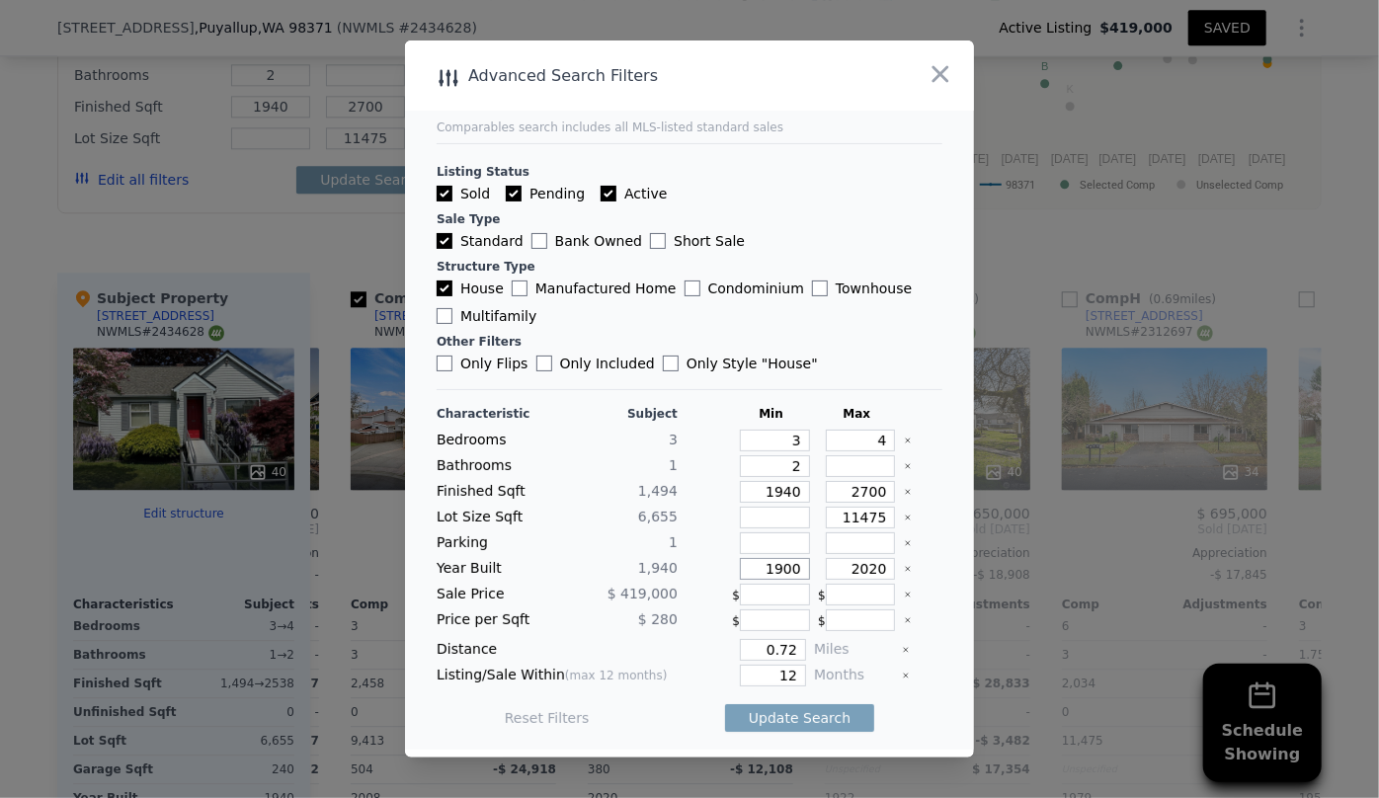
drag, startPoint x: 791, startPoint y: 564, endPoint x: 642, endPoint y: 575, distance: 149.6
click at [644, 575] on div "Year Built 1,940 1900 2020" at bounding box center [690, 569] width 506 height 22
drag, startPoint x: 878, startPoint y: 565, endPoint x: 718, endPoint y: 598, distance: 163.3
click at [721, 593] on div "Characteristic Subject Min Max Bedrooms 3 3 4 Bathrooms 1 2 Finished Sqft 1,494…" at bounding box center [690, 576] width 506 height 340
drag, startPoint x: 790, startPoint y: 676, endPoint x: 703, endPoint y: 689, distance: 87.9
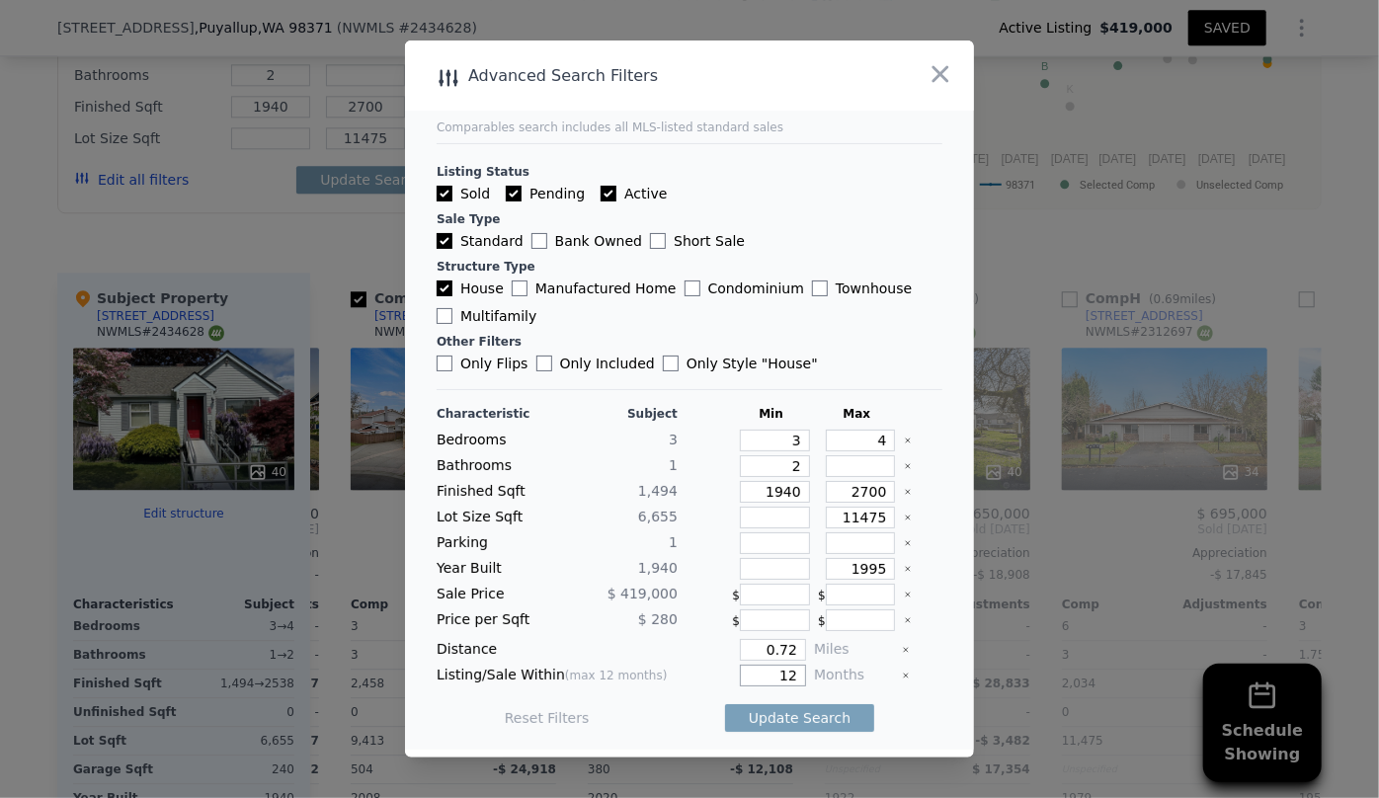
click at [703, 689] on div "Characteristic Subject Min Max Bedrooms 3 3 4 Bathrooms 1 2 Finished Sqft 1,494…" at bounding box center [690, 576] width 506 height 340
click at [779, 711] on button "Update Search" at bounding box center [799, 718] width 149 height 28
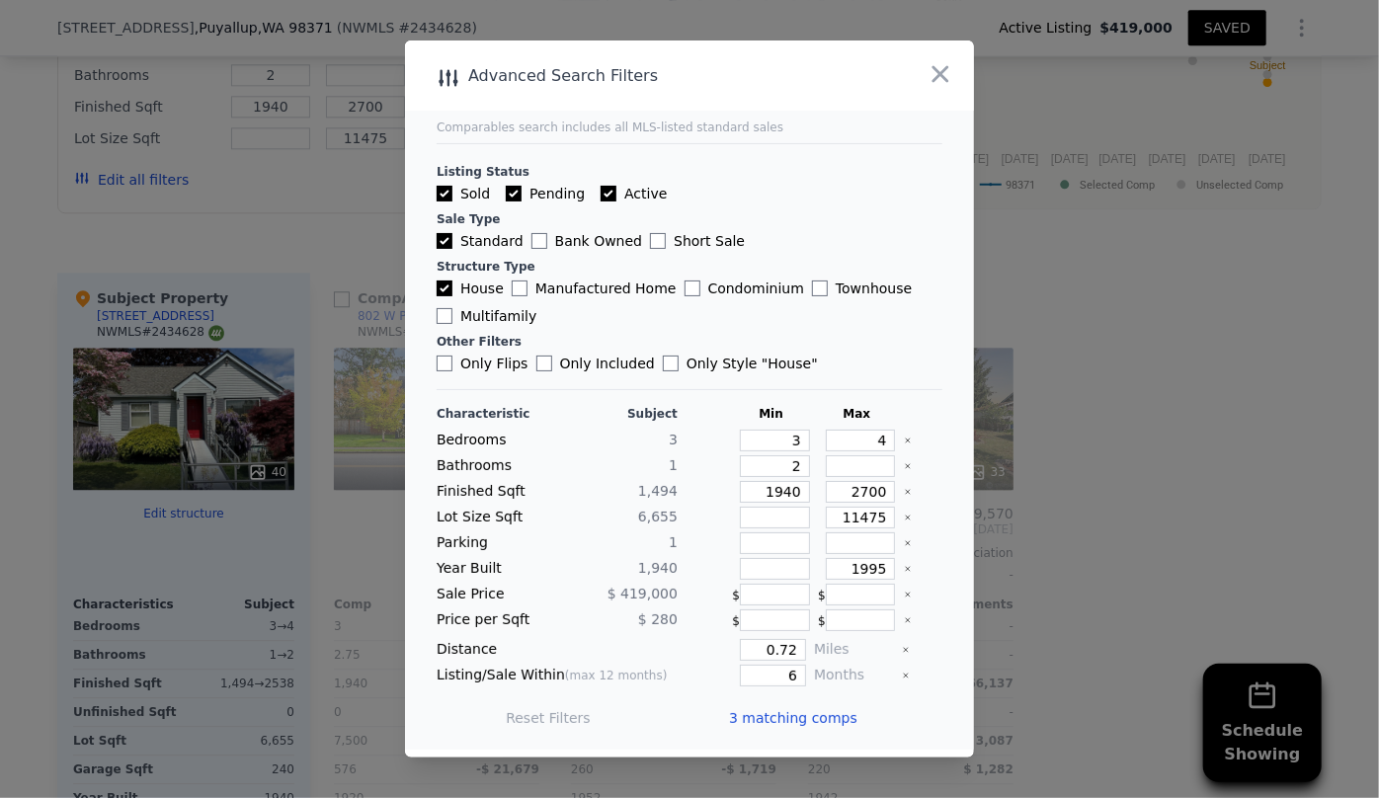
click at [779, 711] on span "3 matching comps" at bounding box center [793, 718] width 128 height 20
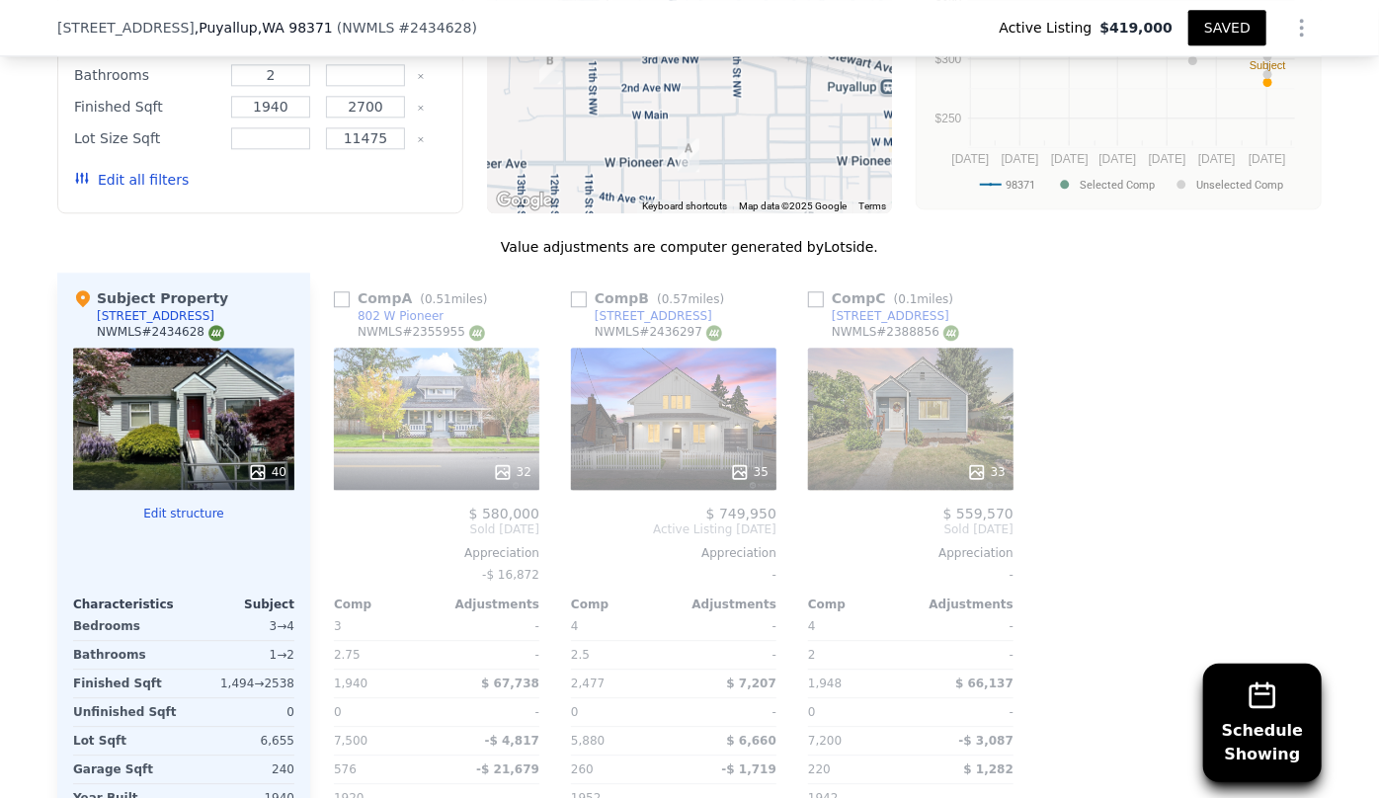
click at [820, 288] on div "Comp C ( 0.1 miles)" at bounding box center [884, 298] width 153 height 20
click at [157, 170] on button "Edit all filters" at bounding box center [131, 180] width 115 height 20
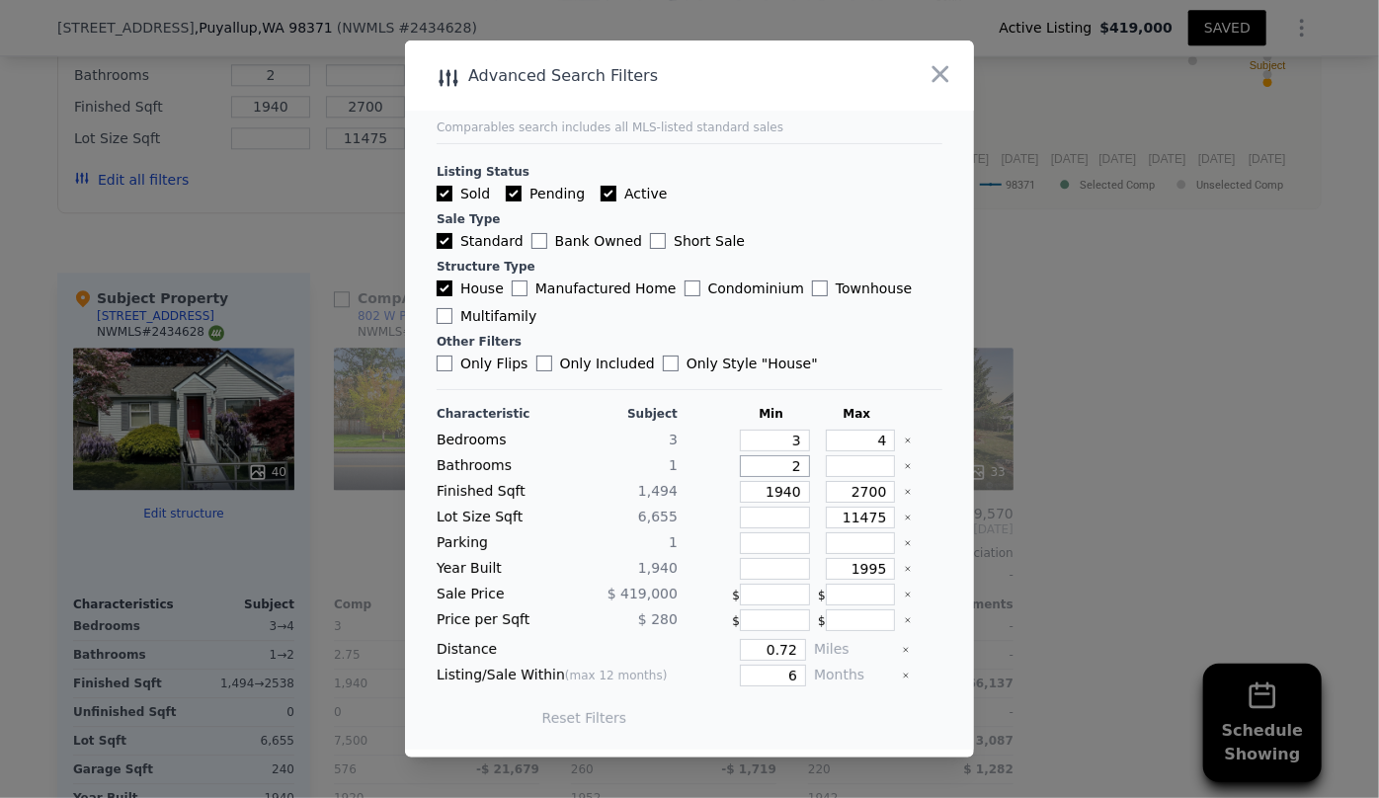
drag, startPoint x: 761, startPoint y: 463, endPoint x: 714, endPoint y: 465, distance: 46.5
click at [732, 463] on div "2" at bounding box center [771, 466] width 78 height 22
click at [798, 707] on button "Update Search" at bounding box center [799, 718] width 149 height 28
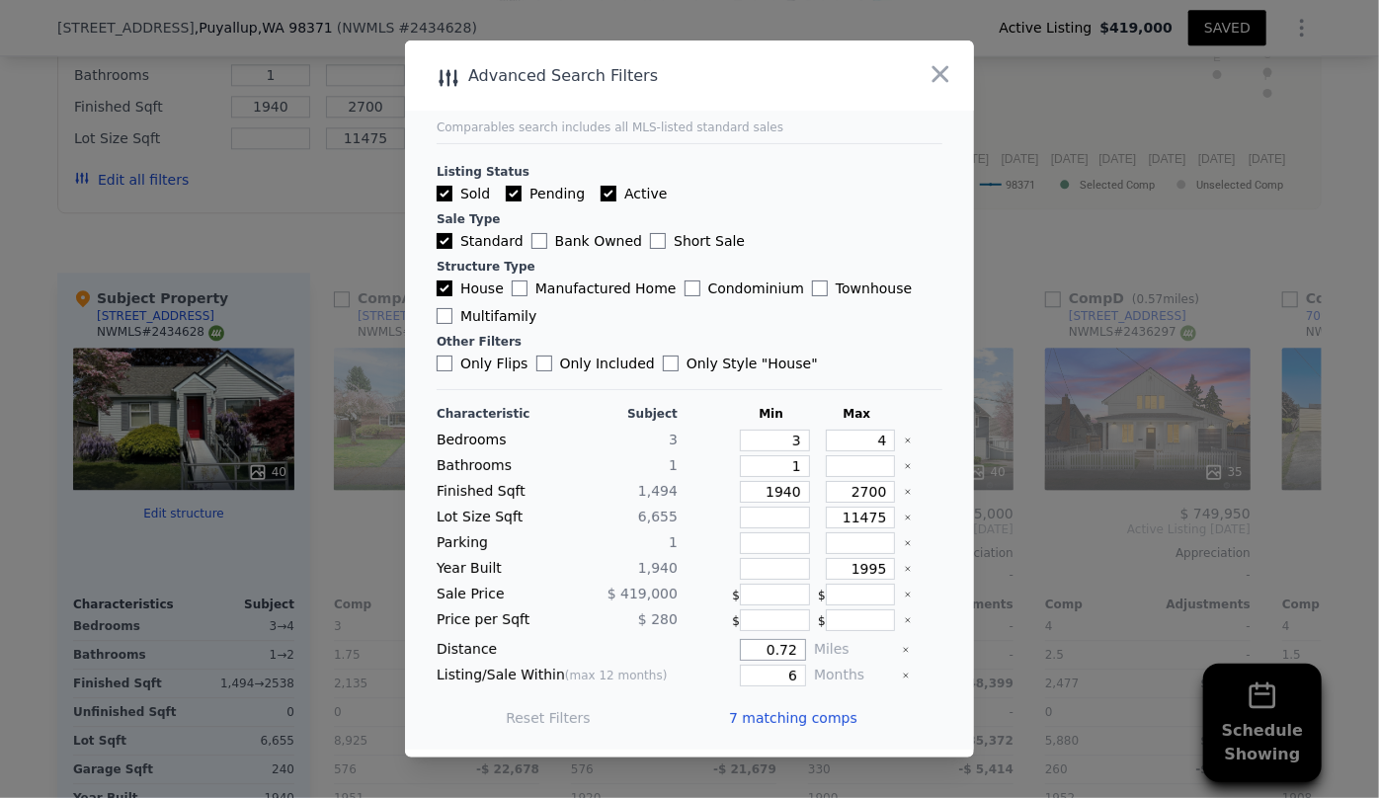
click at [790, 654] on input "0.72" at bounding box center [773, 650] width 66 height 22
click at [798, 711] on button "Update Search" at bounding box center [799, 718] width 149 height 28
click at [733, 718] on span "7 matching comps" at bounding box center [793, 718] width 128 height 20
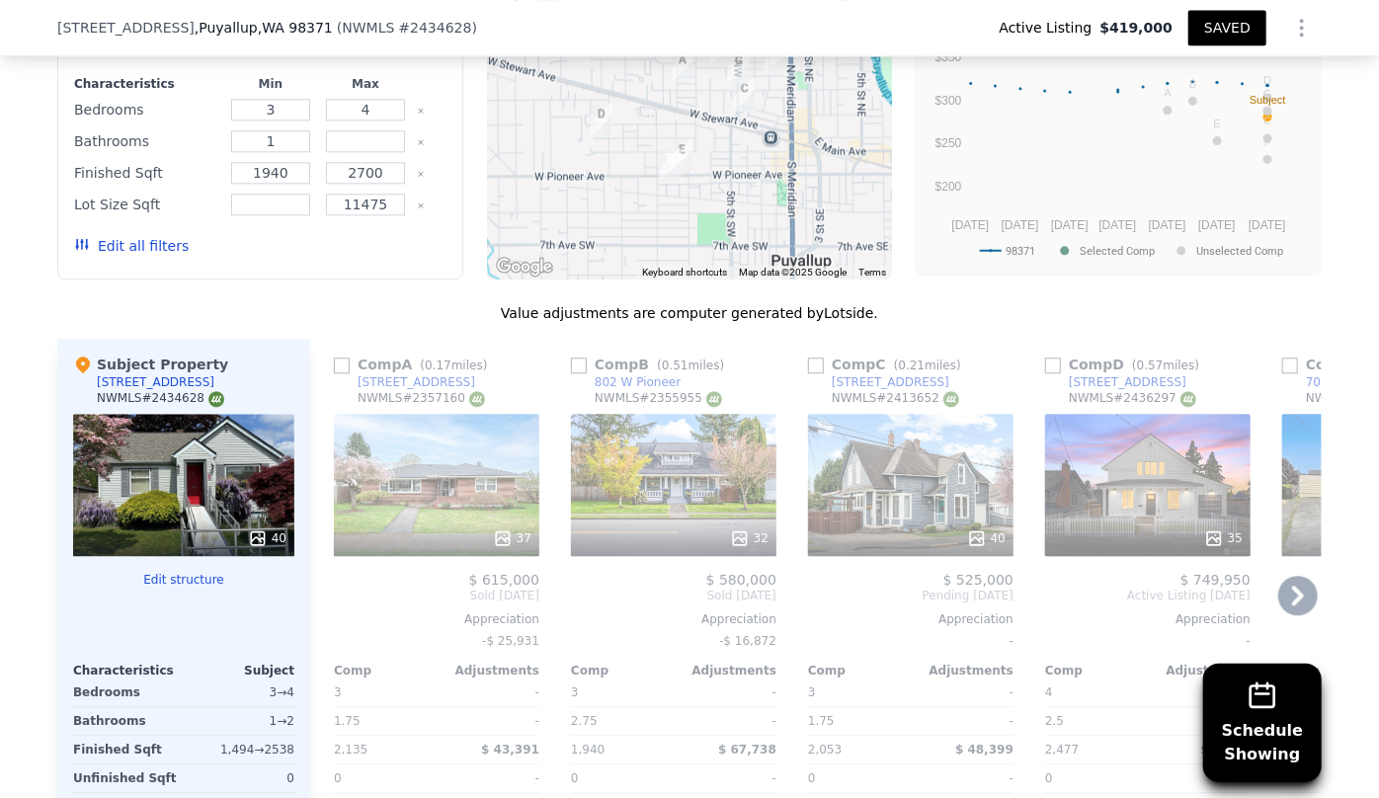
scroll to position [2335, 0]
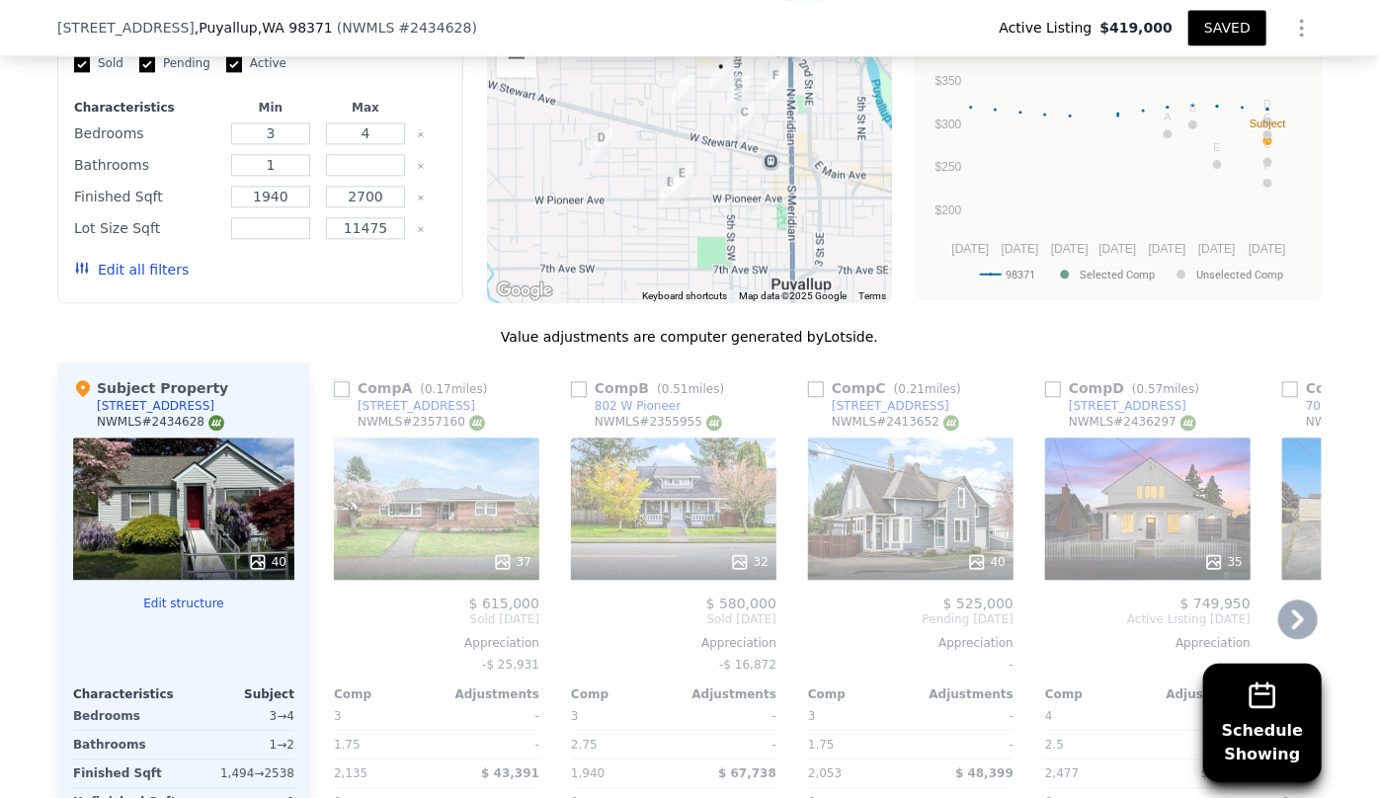
drag, startPoint x: 338, startPoint y: 340, endPoint x: 375, endPoint y: 368, distance: 46.6
click at [338, 381] on input "checkbox" at bounding box center [342, 389] width 16 height 16
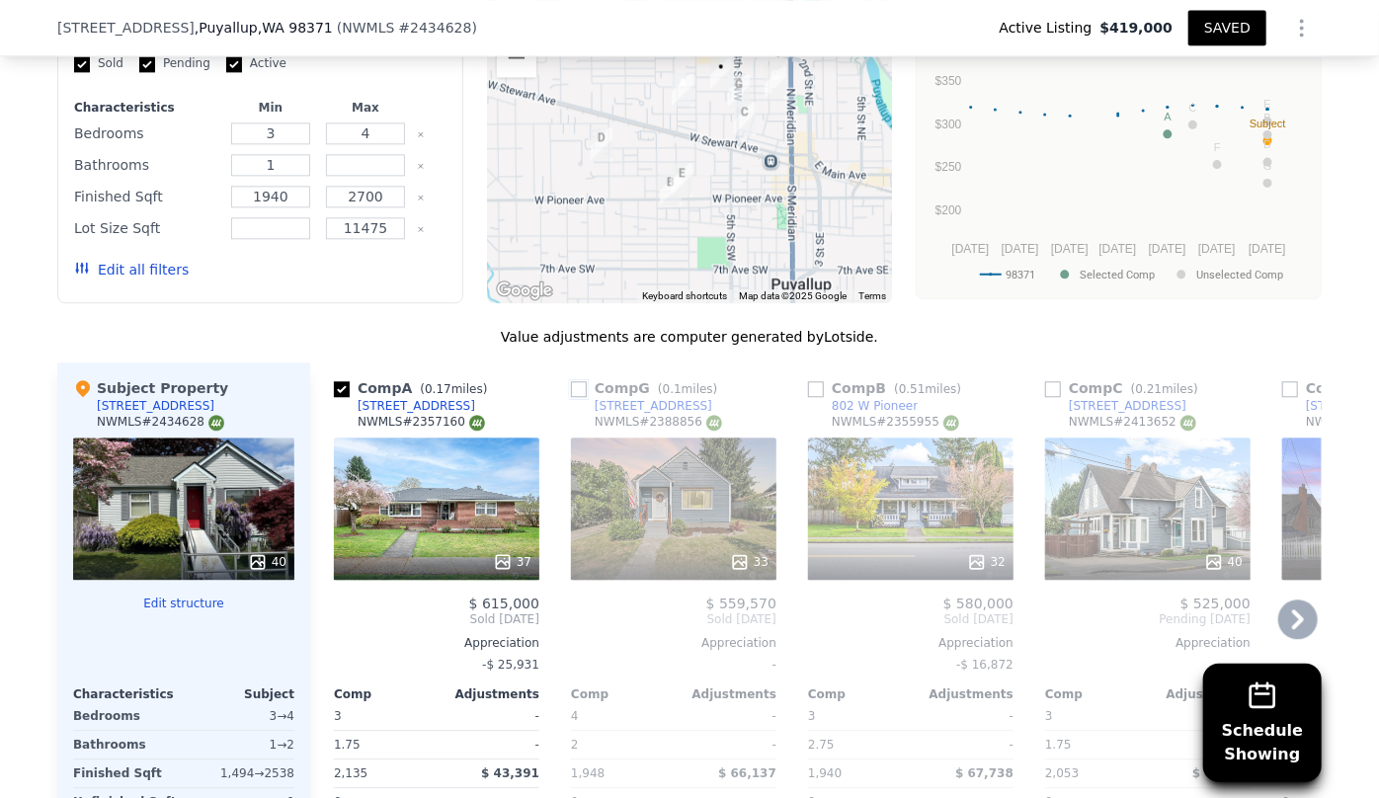
drag, startPoint x: 567, startPoint y: 340, endPoint x: 674, endPoint y: 444, distance: 148.8
click at [571, 381] on input "checkbox" at bounding box center [579, 389] width 16 height 16
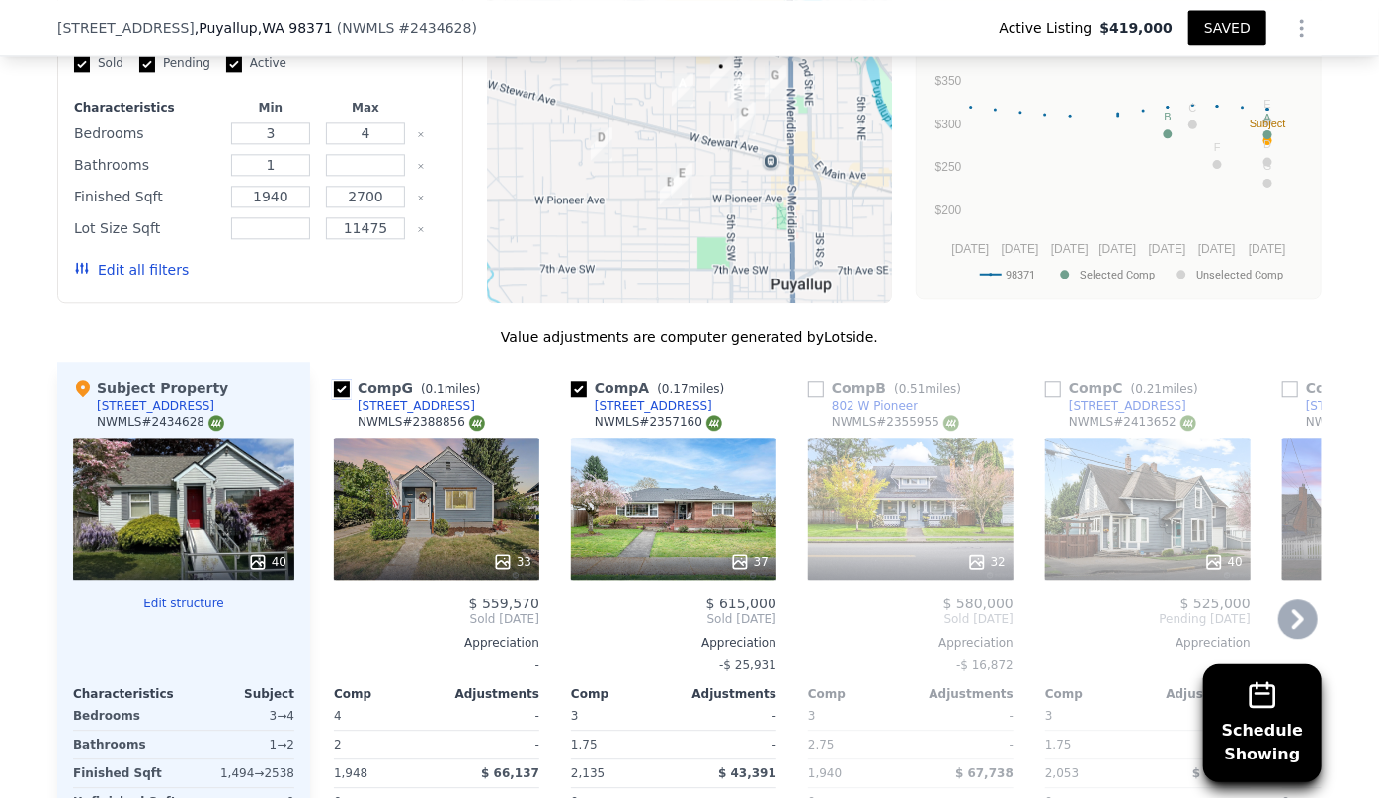
scroll to position [2155, 0]
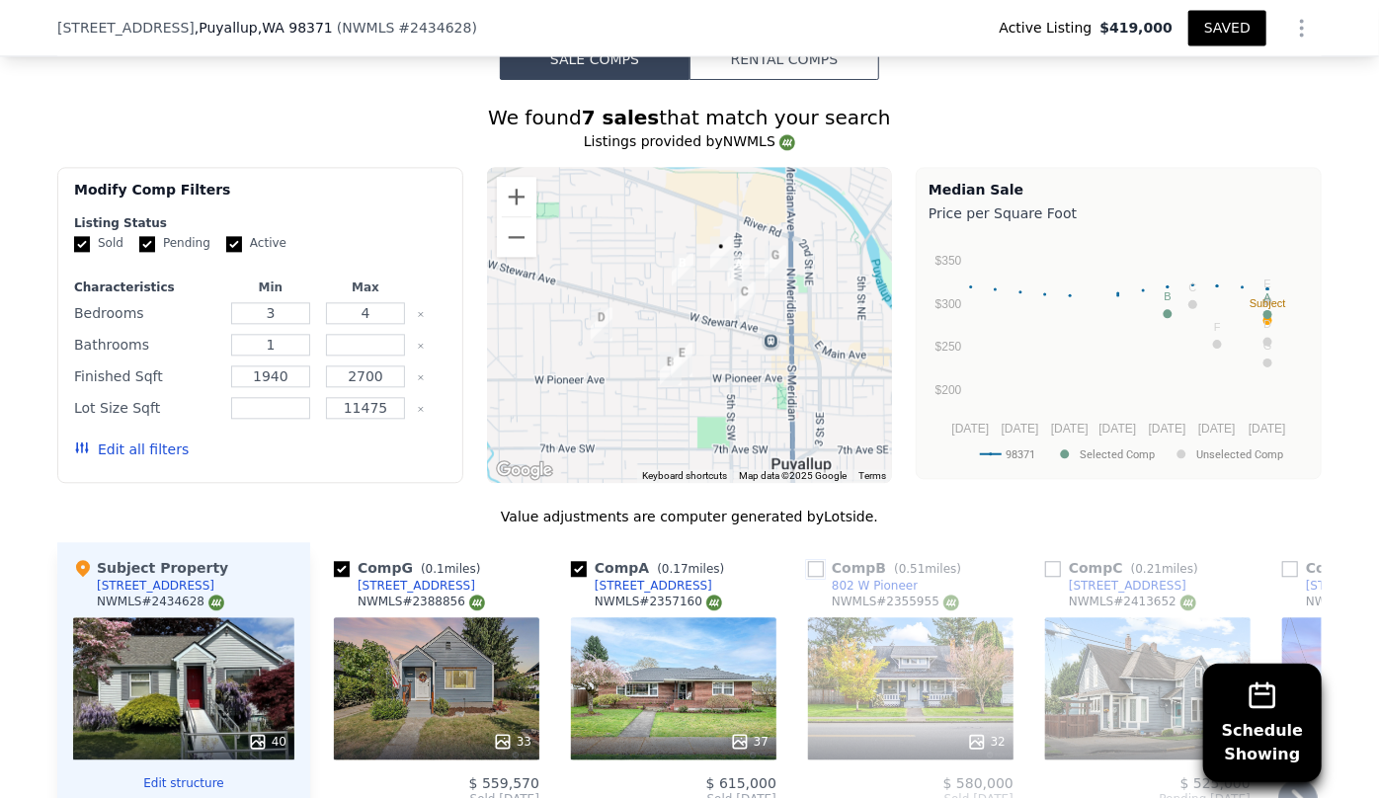
click at [809, 561] on input "checkbox" at bounding box center [816, 569] width 16 height 16
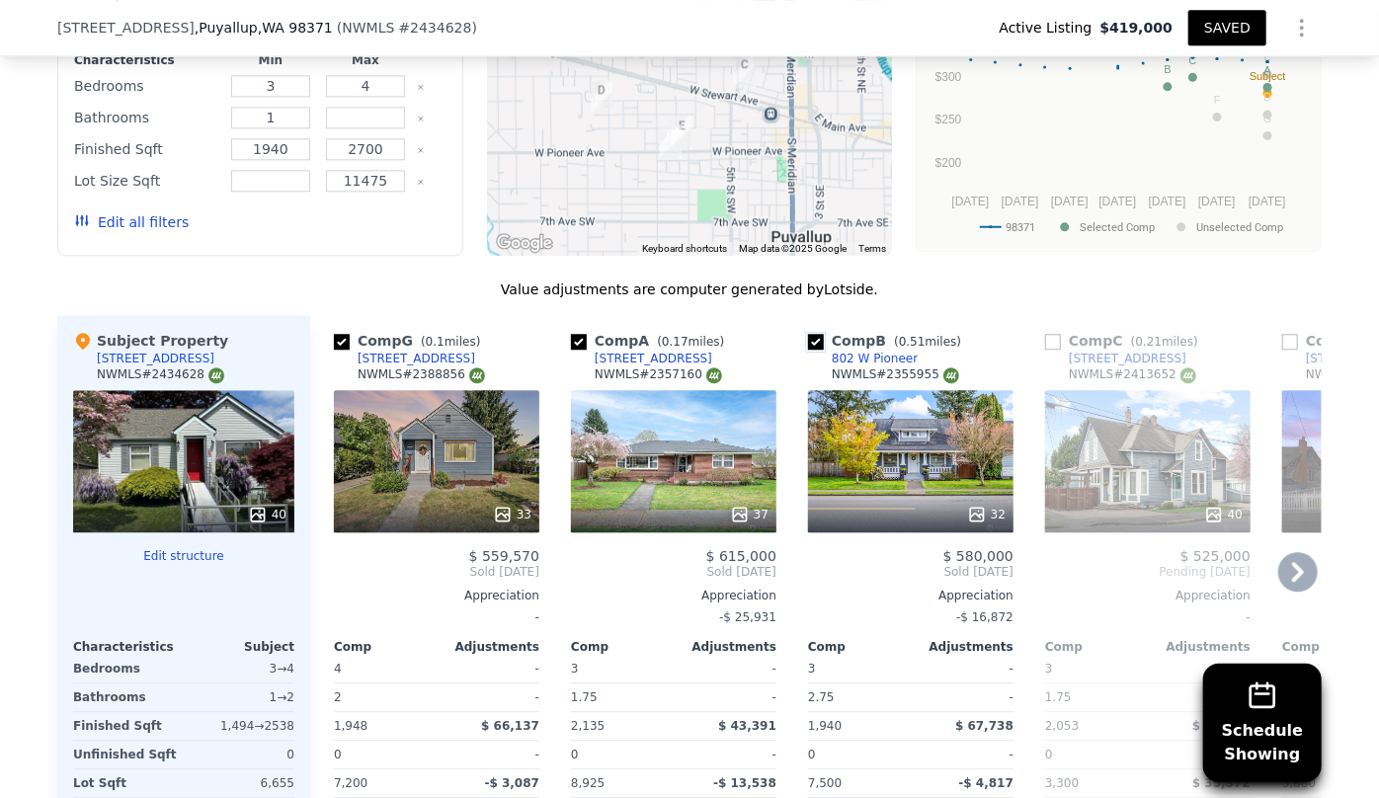
scroll to position [2424, 0]
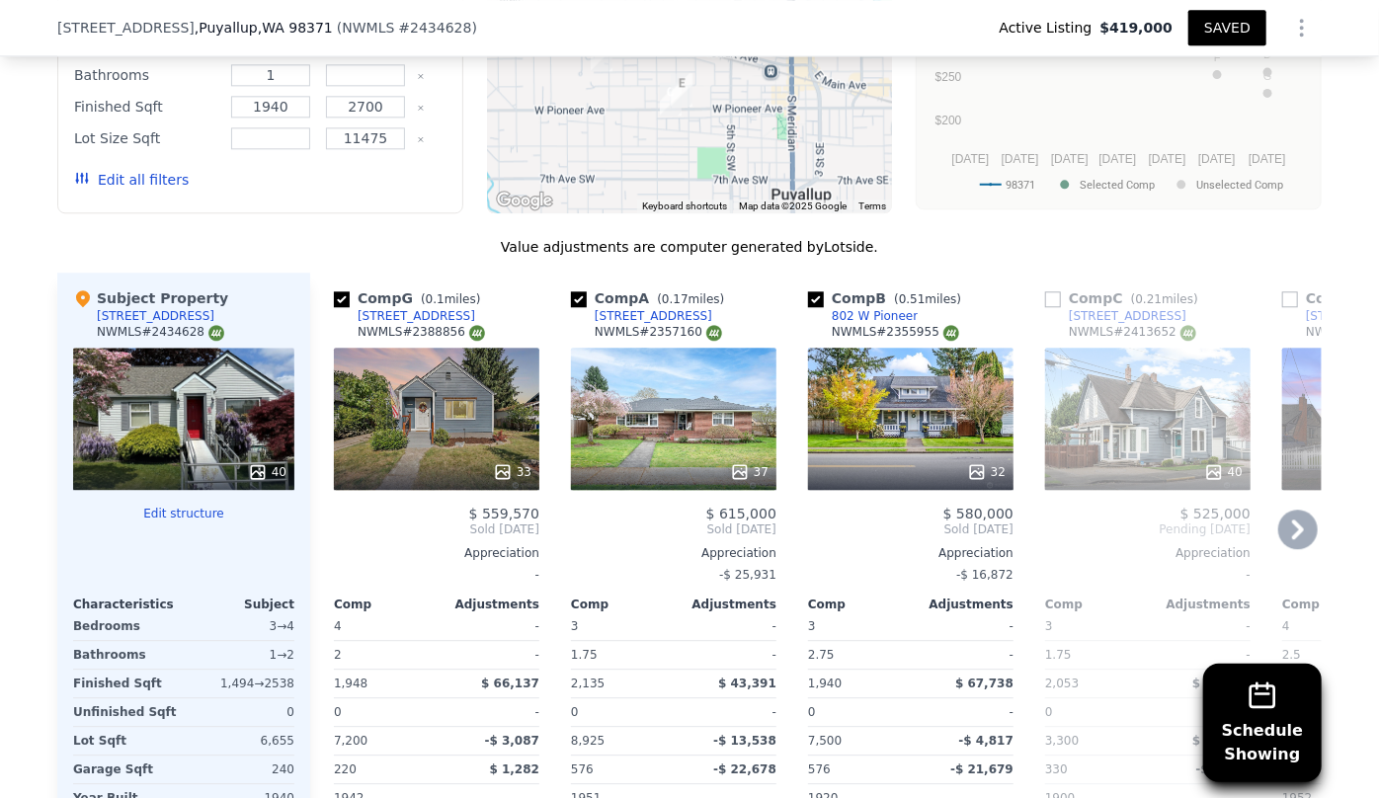
click at [1278, 510] on icon at bounding box center [1298, 530] width 40 height 40
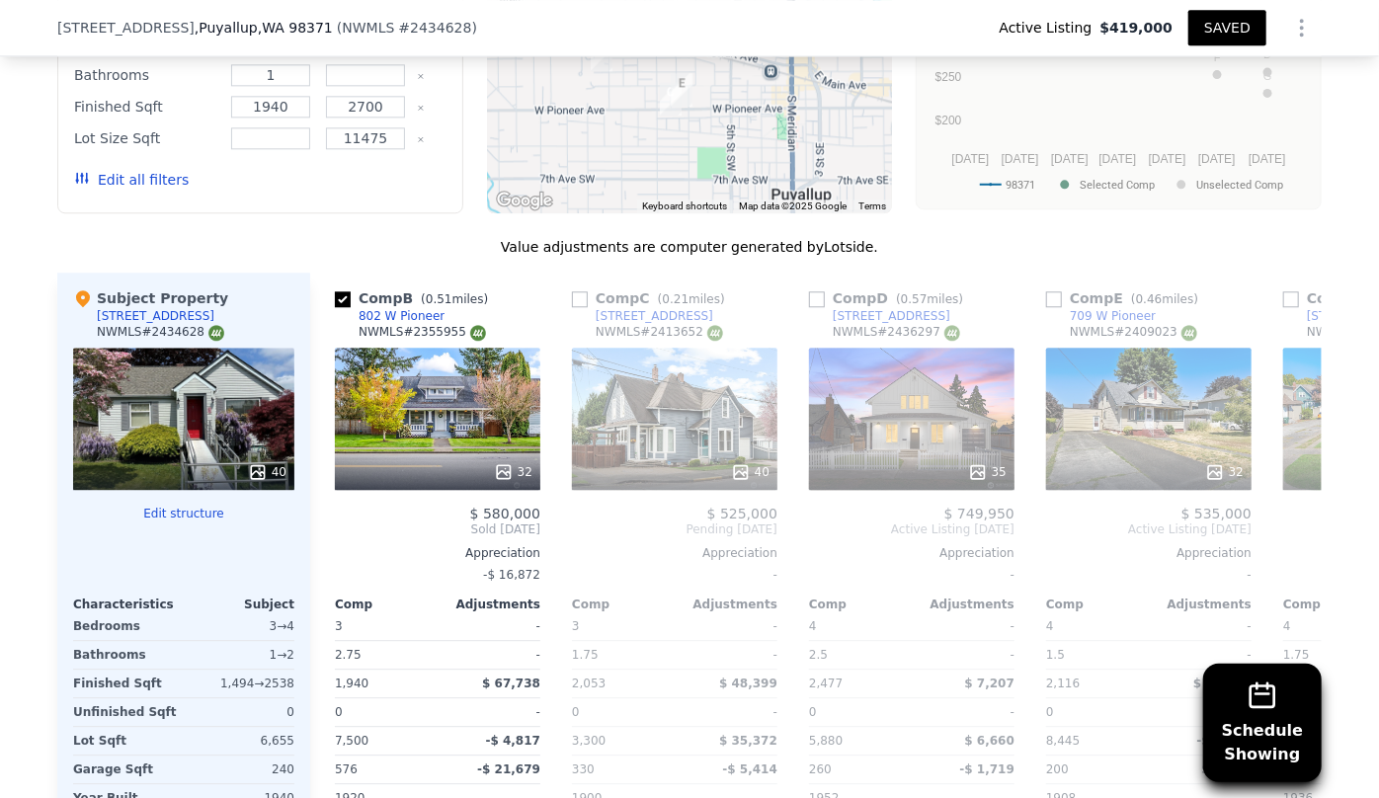
scroll to position [0, 474]
click at [1297, 510] on icon at bounding box center [1298, 530] width 40 height 40
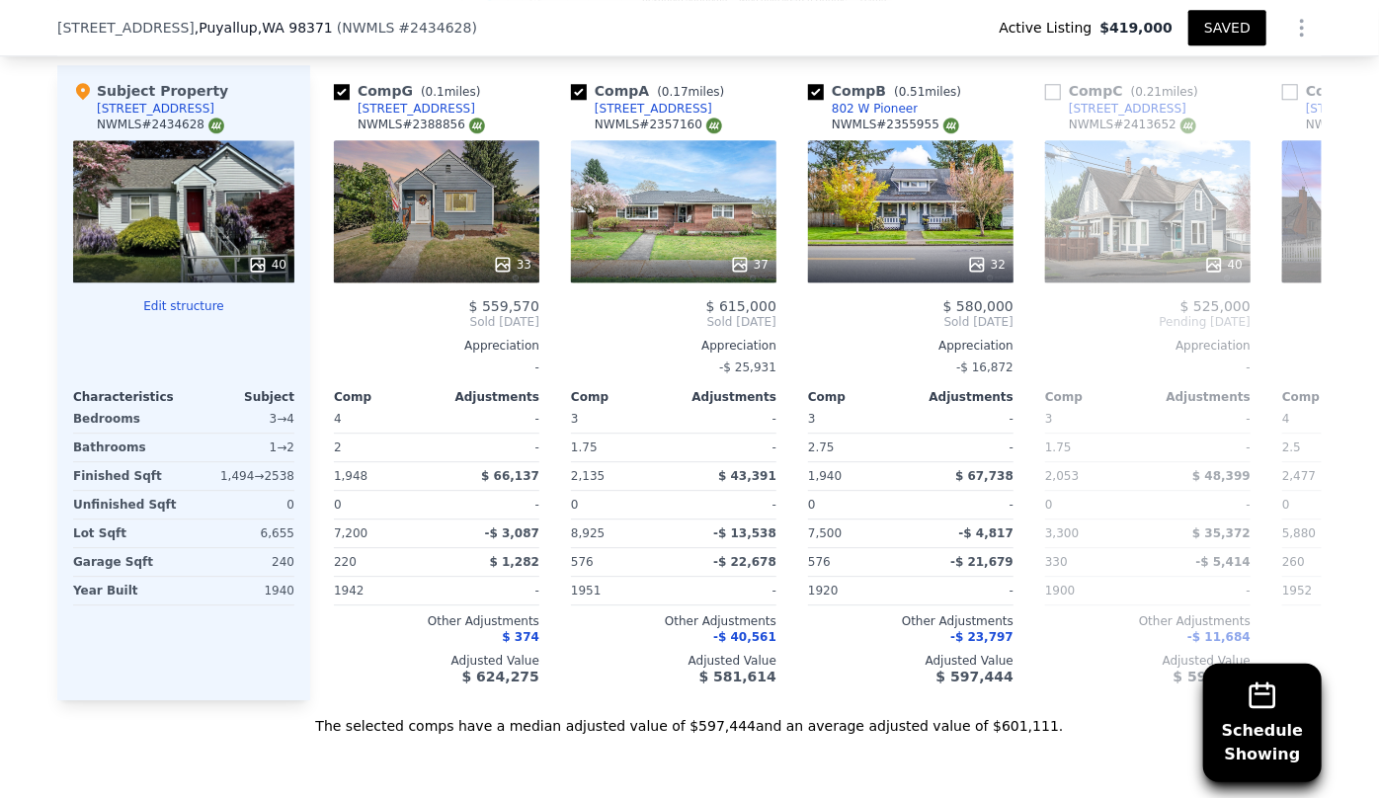
scroll to position [2514, 0]
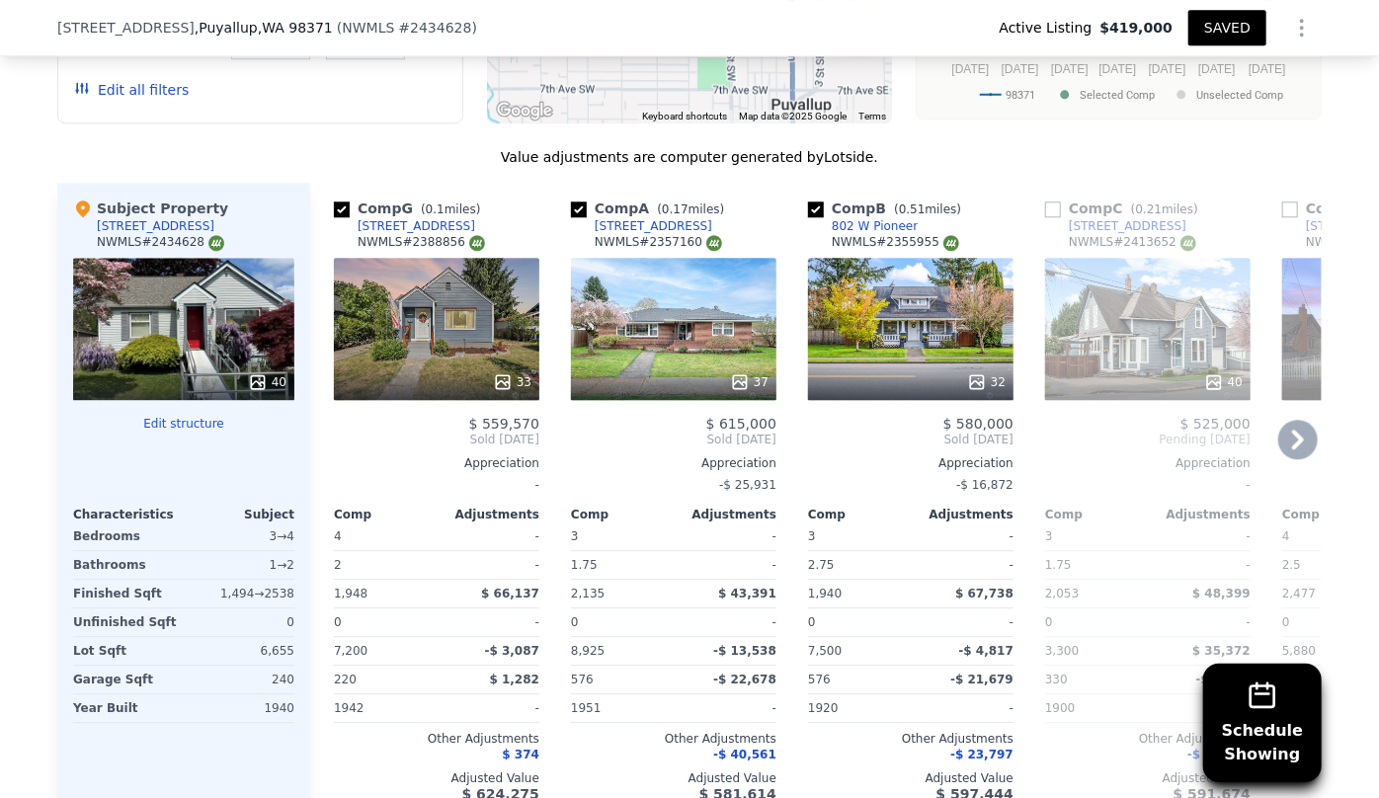
click at [663, 280] on div "37" at bounding box center [673, 329] width 205 height 142
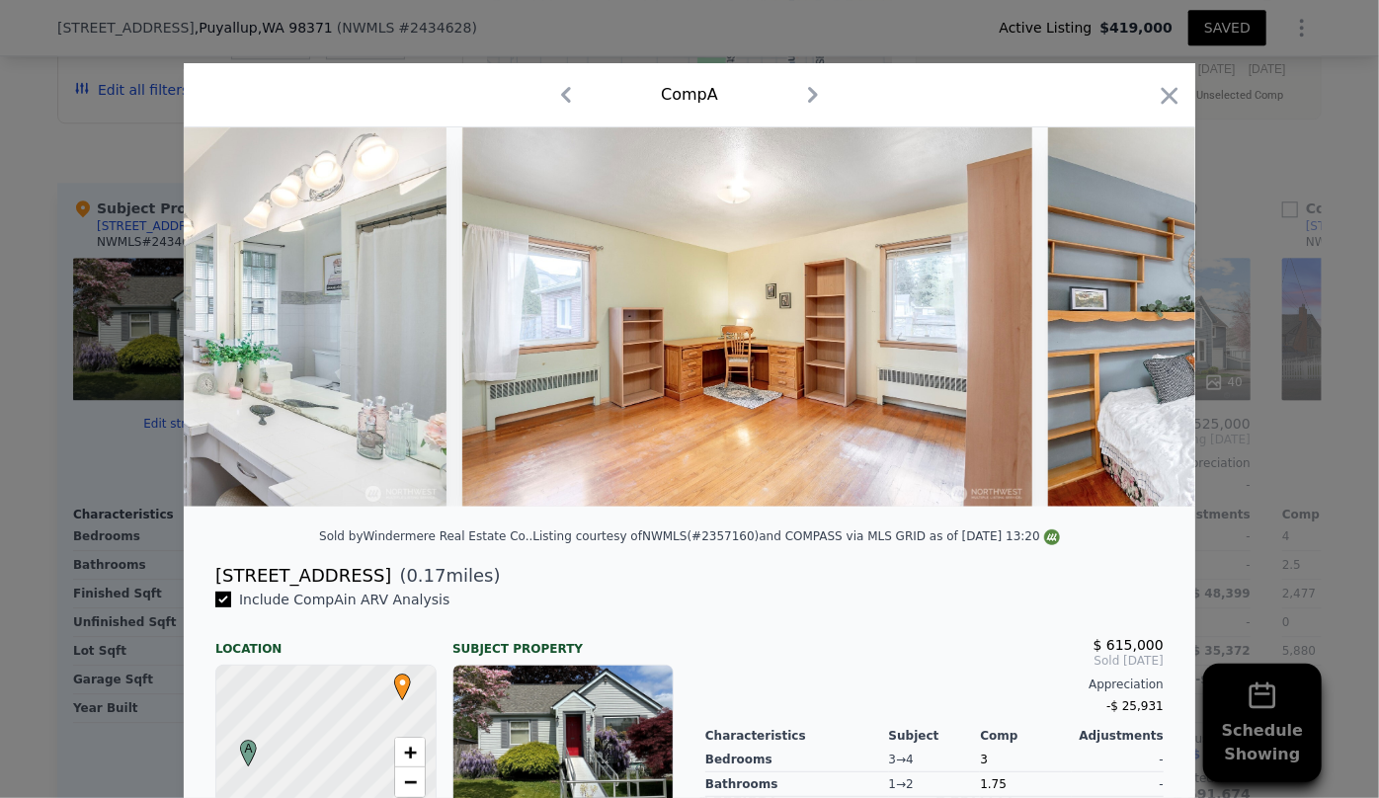
scroll to position [0, 8536]
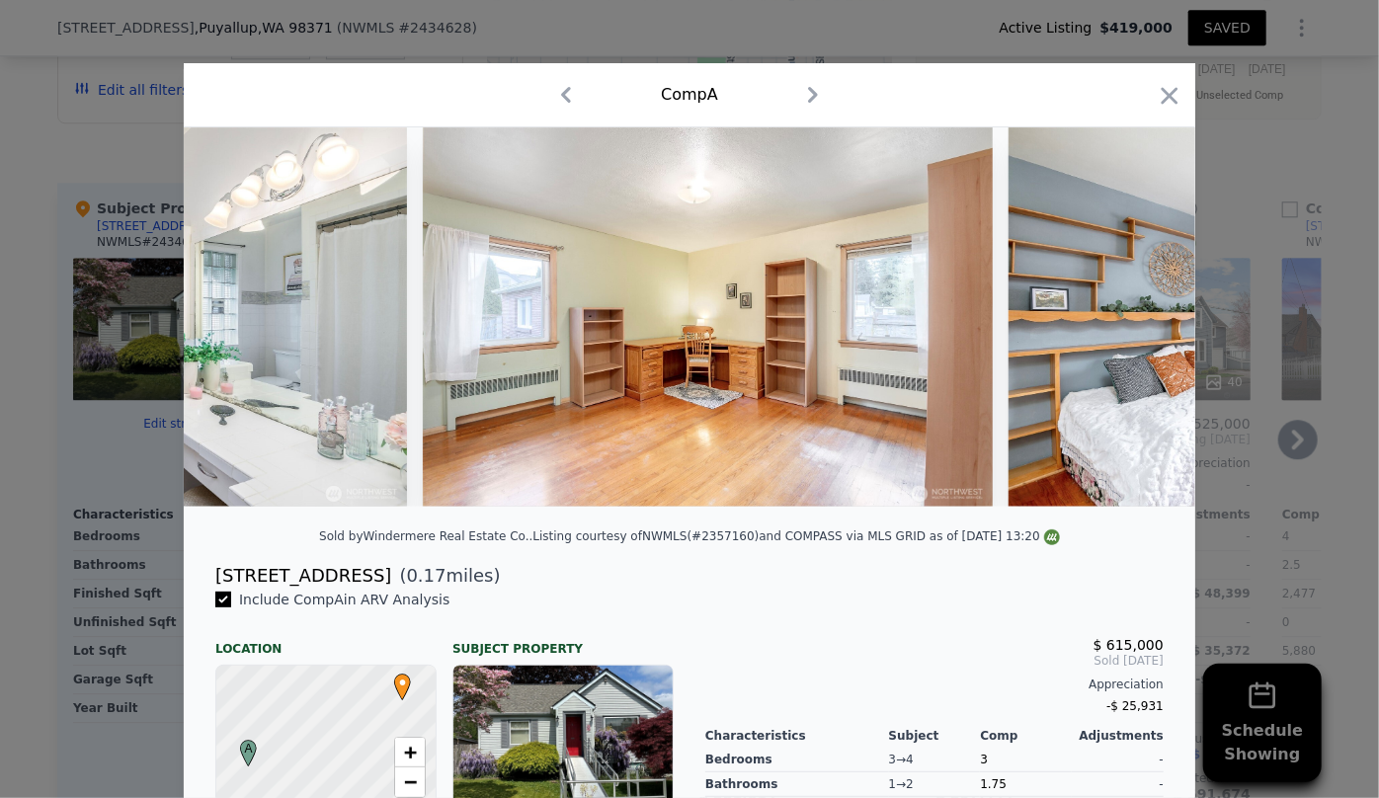
drag, startPoint x: 1168, startPoint y: 86, endPoint x: 1025, endPoint y: 182, distance: 171.5
click at [1169, 86] on icon "button" at bounding box center [1170, 96] width 28 height 28
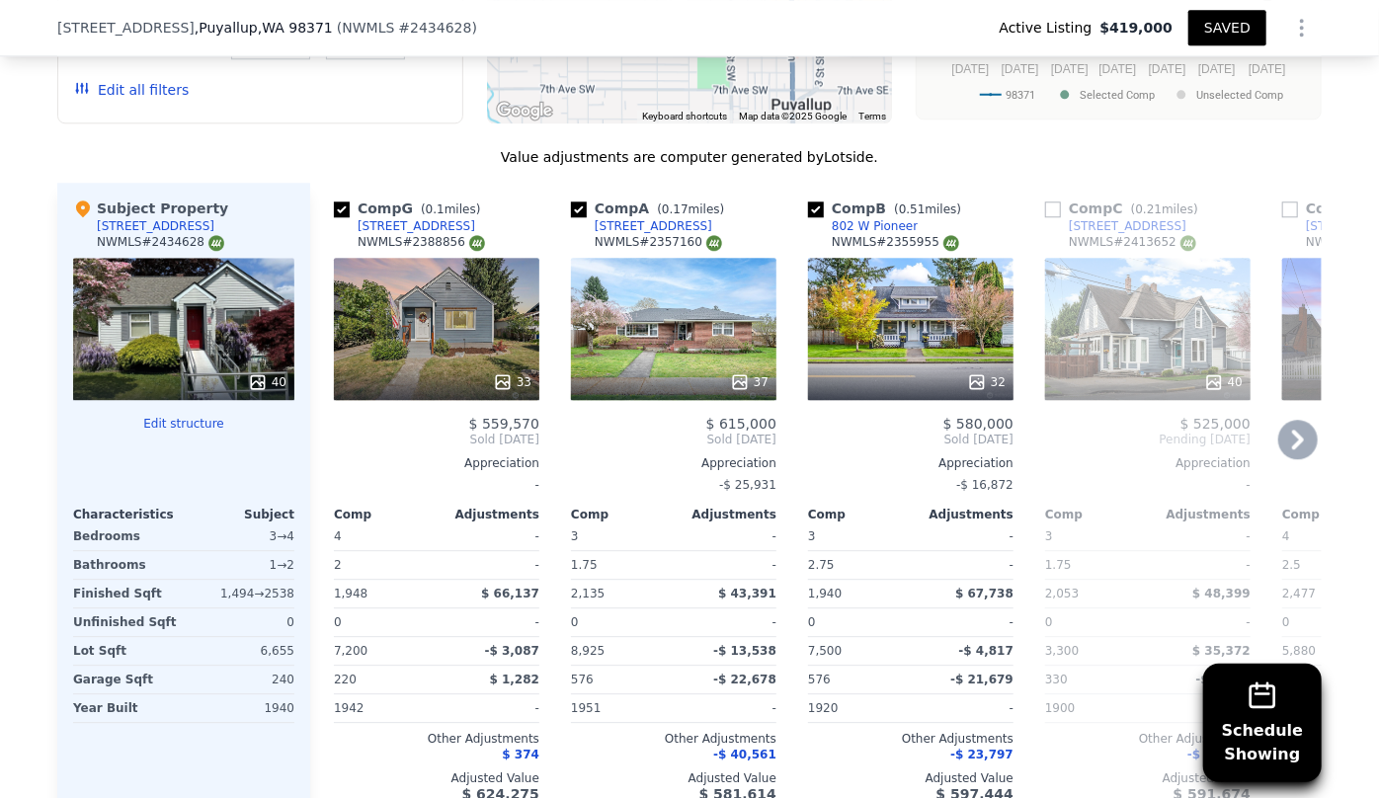
click at [483, 288] on div "33" at bounding box center [436, 329] width 205 height 142
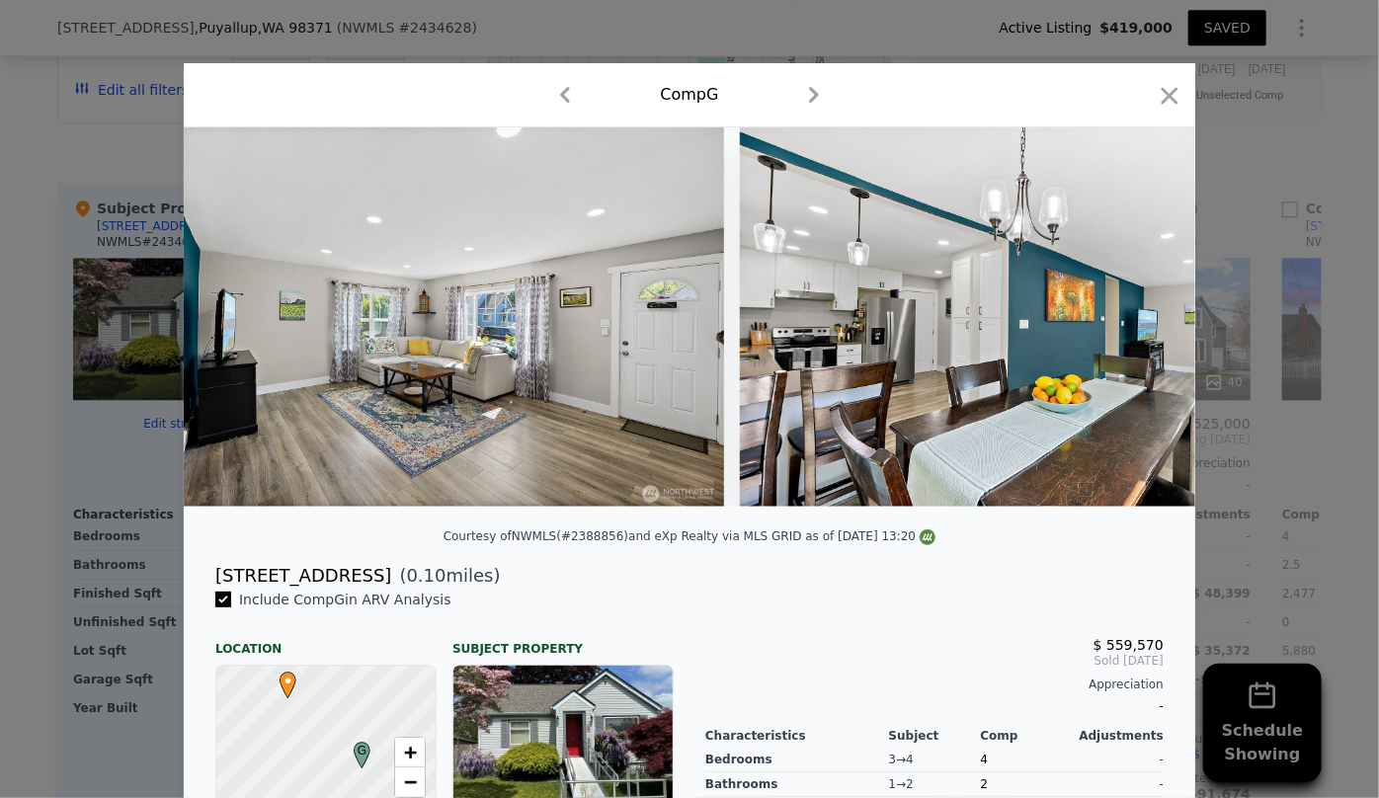
scroll to position [0, 4703]
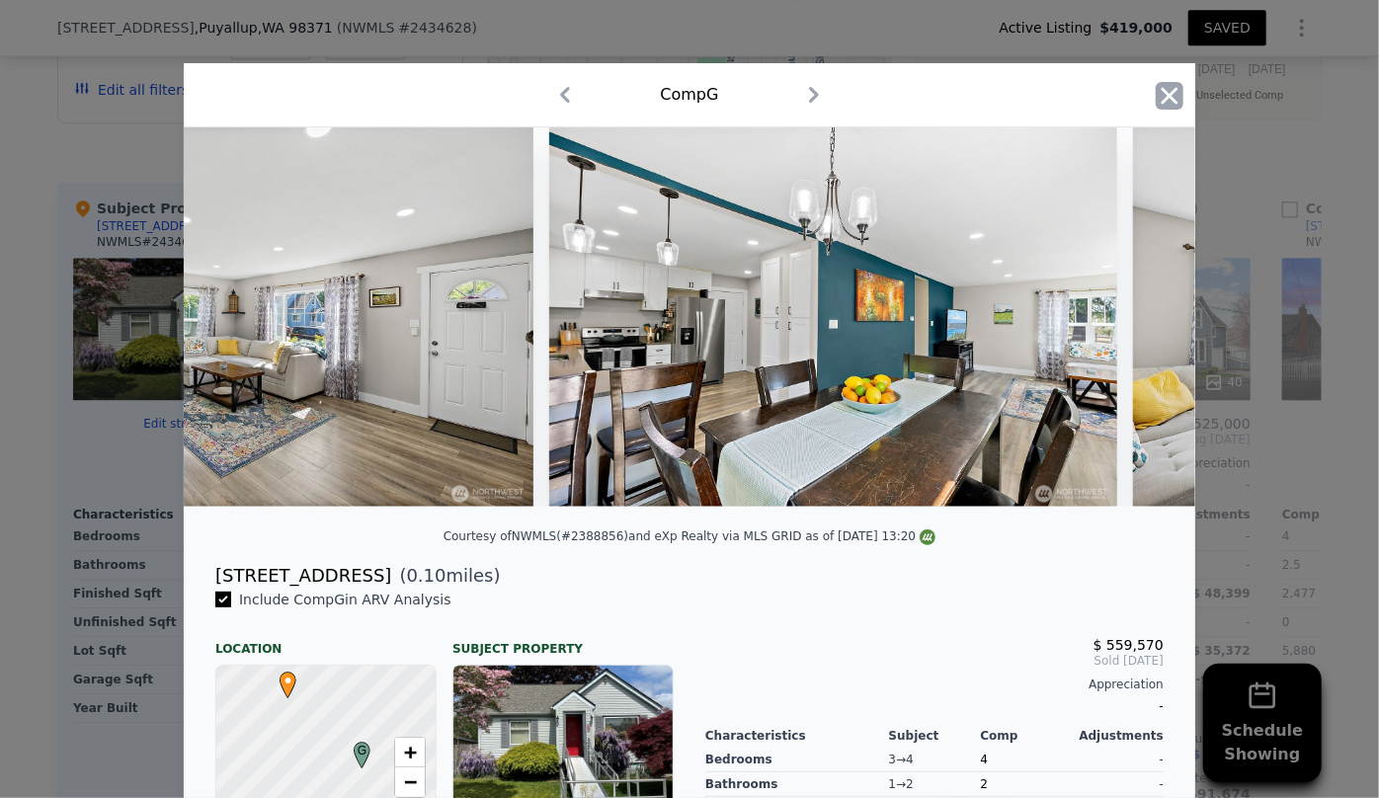
click at [1168, 94] on icon "button" at bounding box center [1170, 96] width 28 height 28
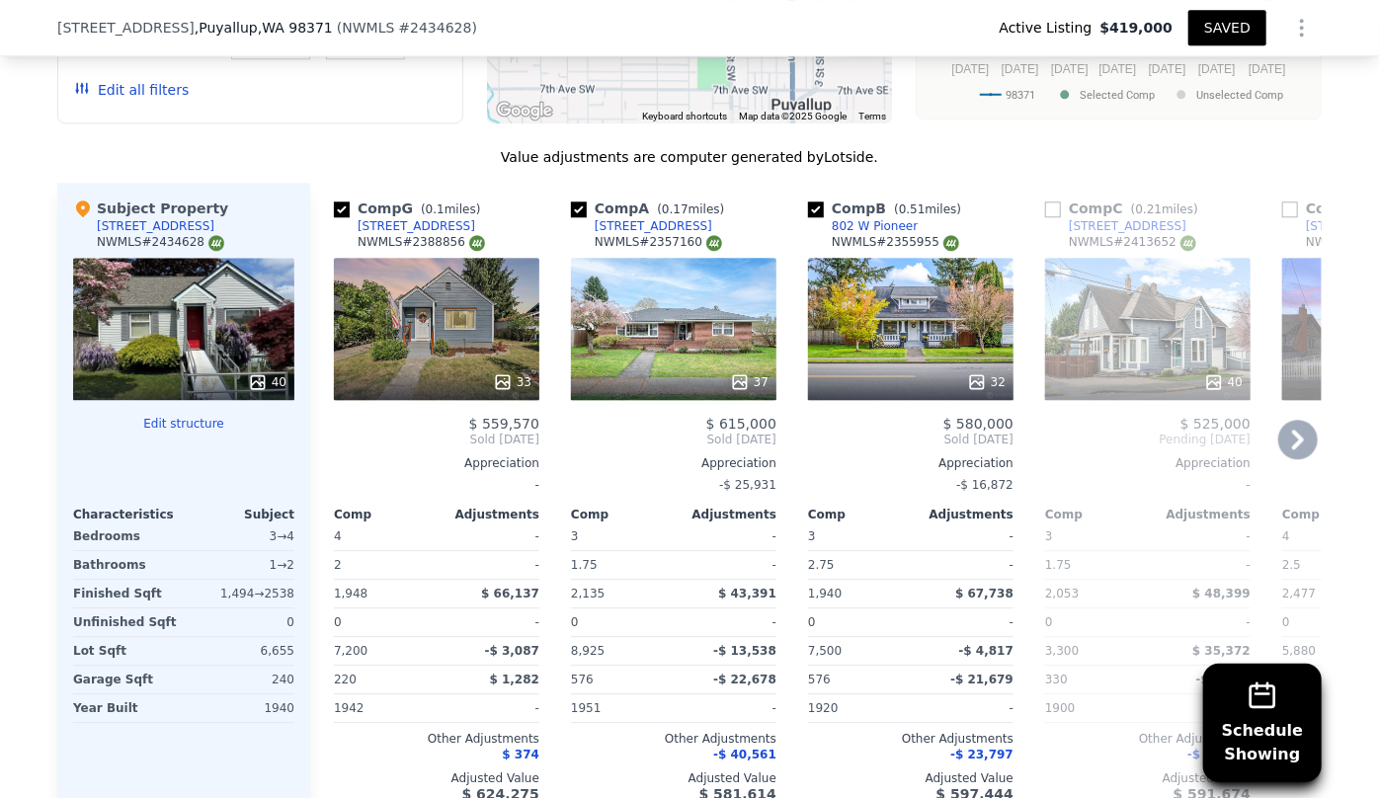
click at [934, 269] on div "32" at bounding box center [910, 329] width 205 height 142
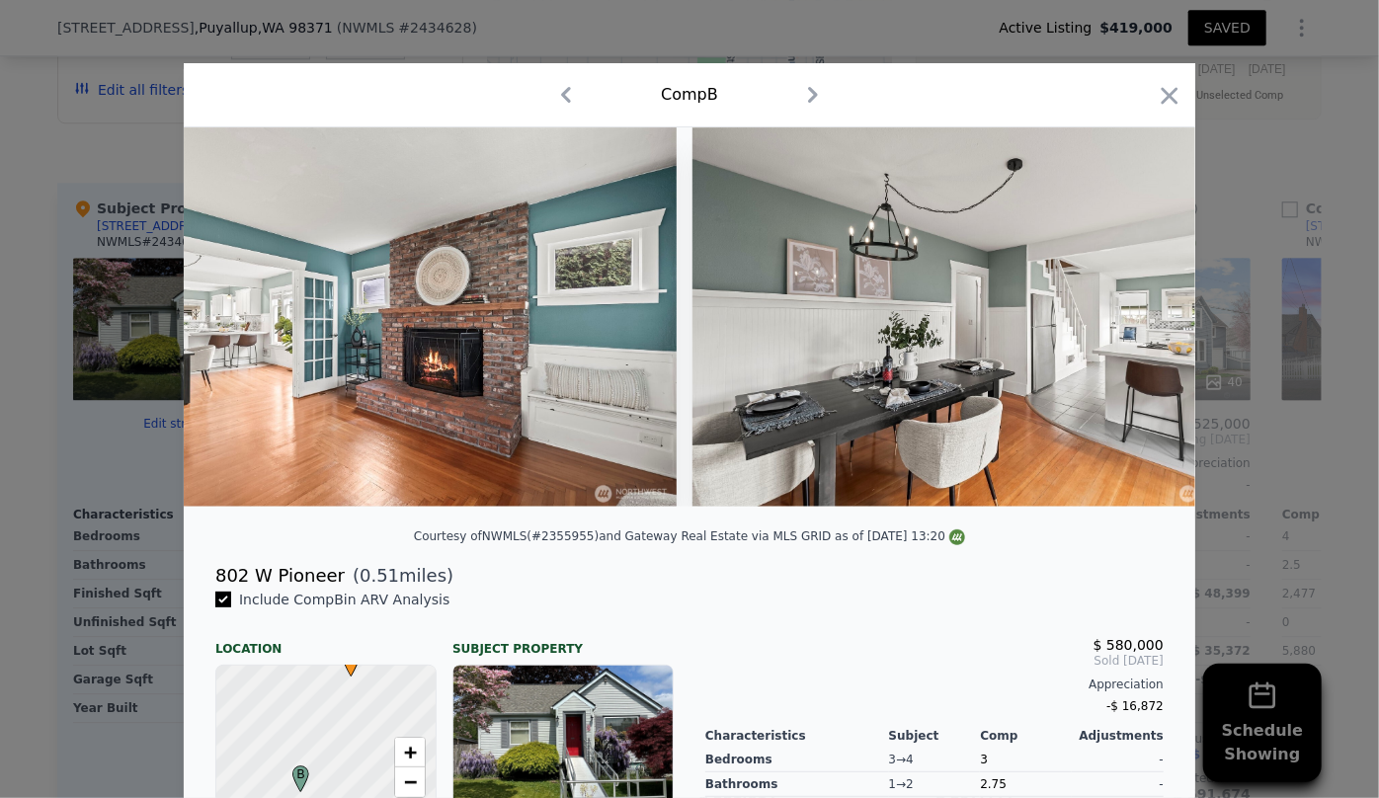
scroll to position [0, 5605]
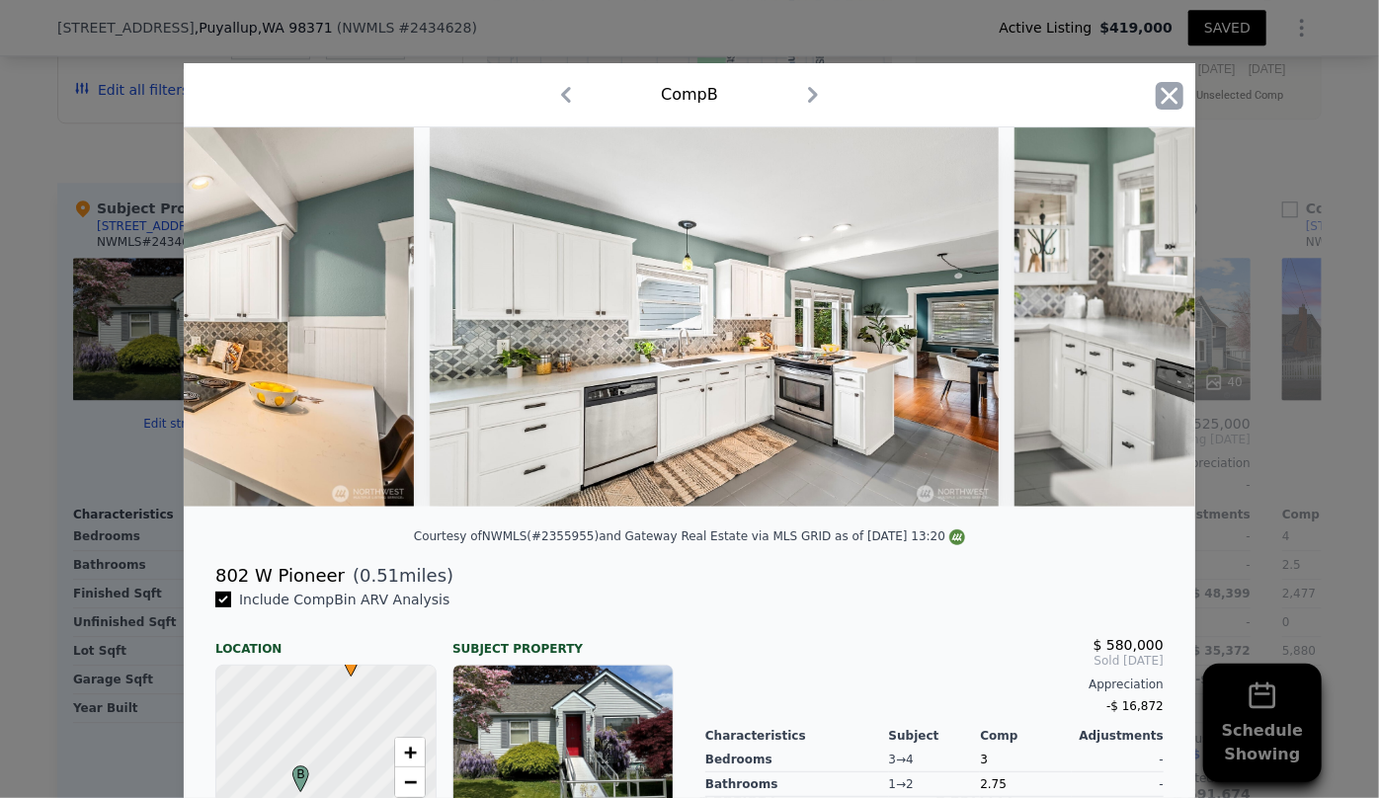
click at [1156, 99] on icon "button" at bounding box center [1170, 96] width 28 height 28
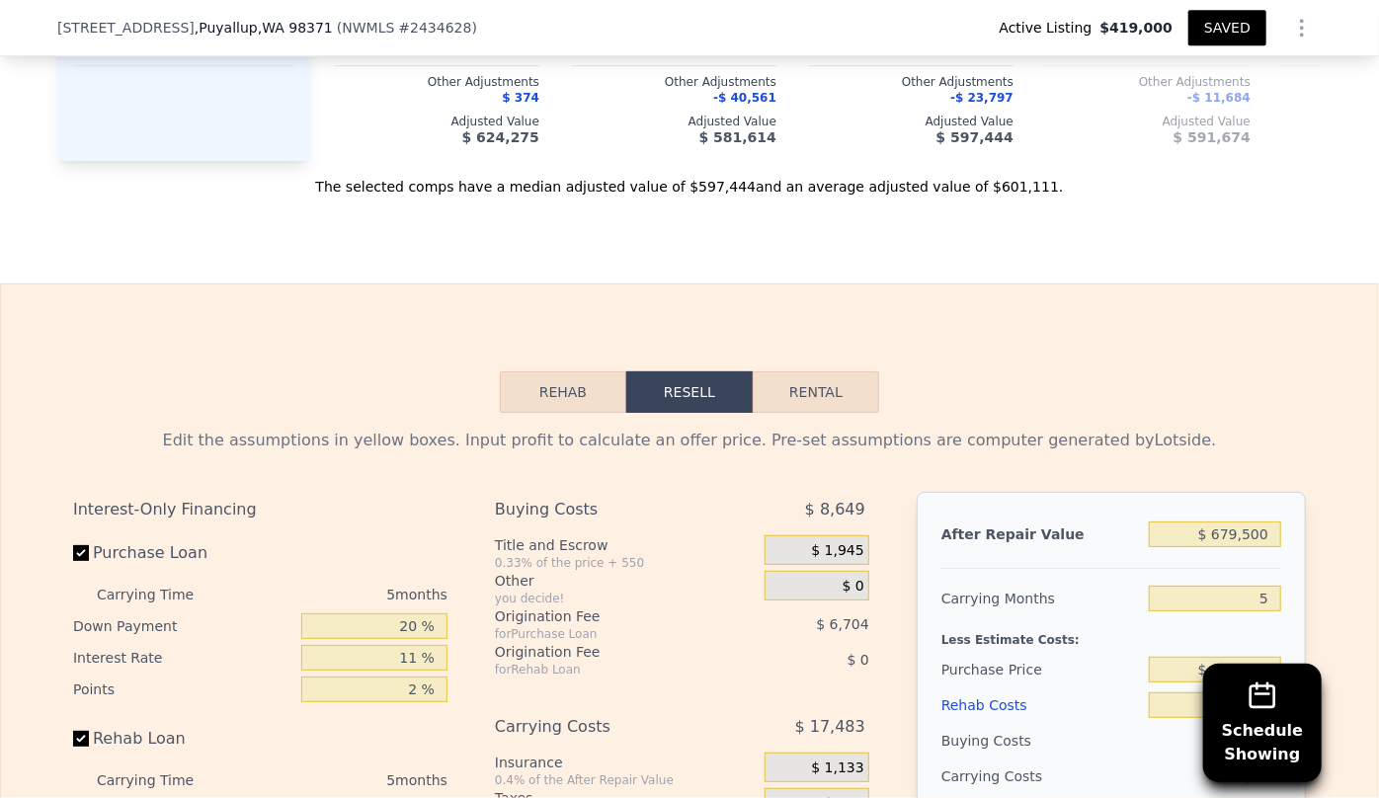
scroll to position [3143, 0]
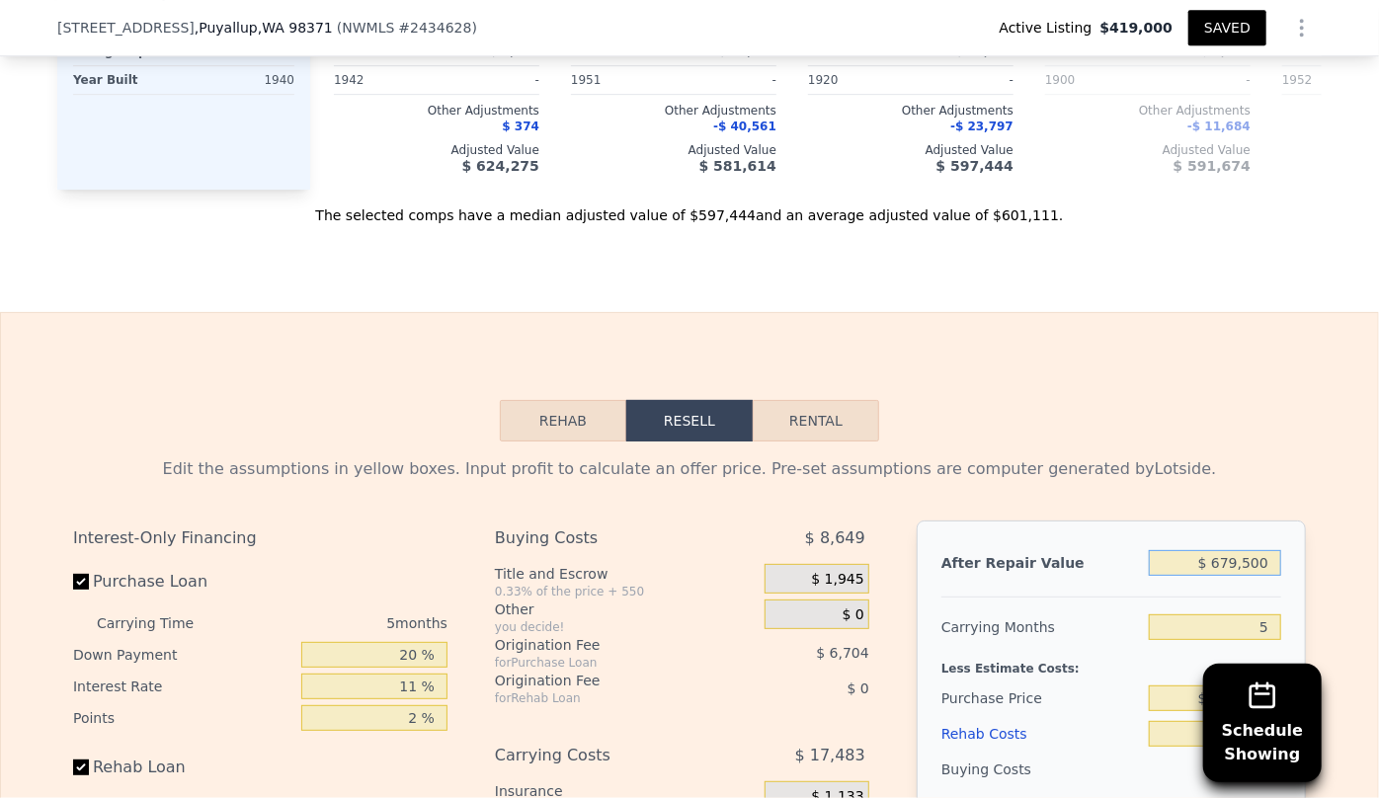
click at [1267, 550] on input "$ 679,500" at bounding box center [1215, 563] width 132 height 26
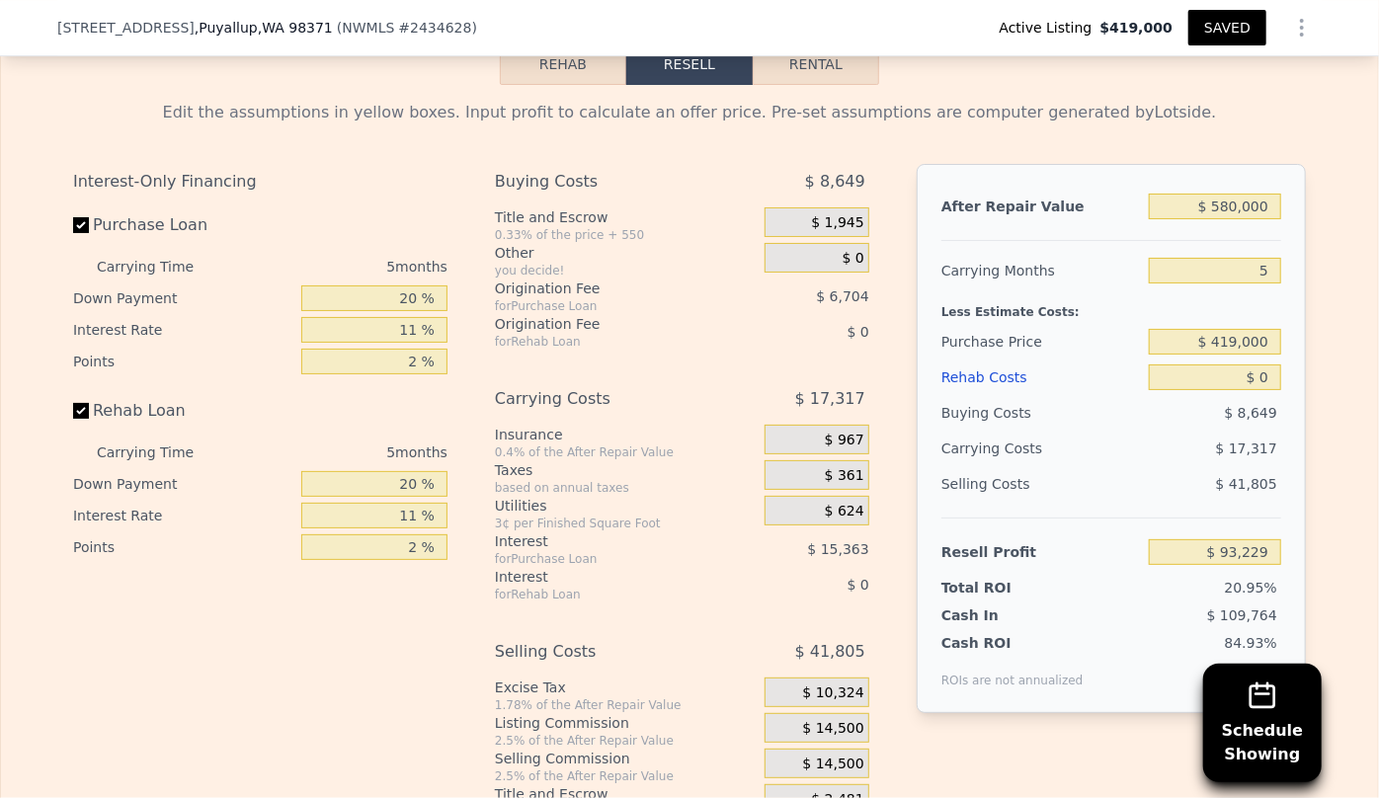
scroll to position [3502, 0]
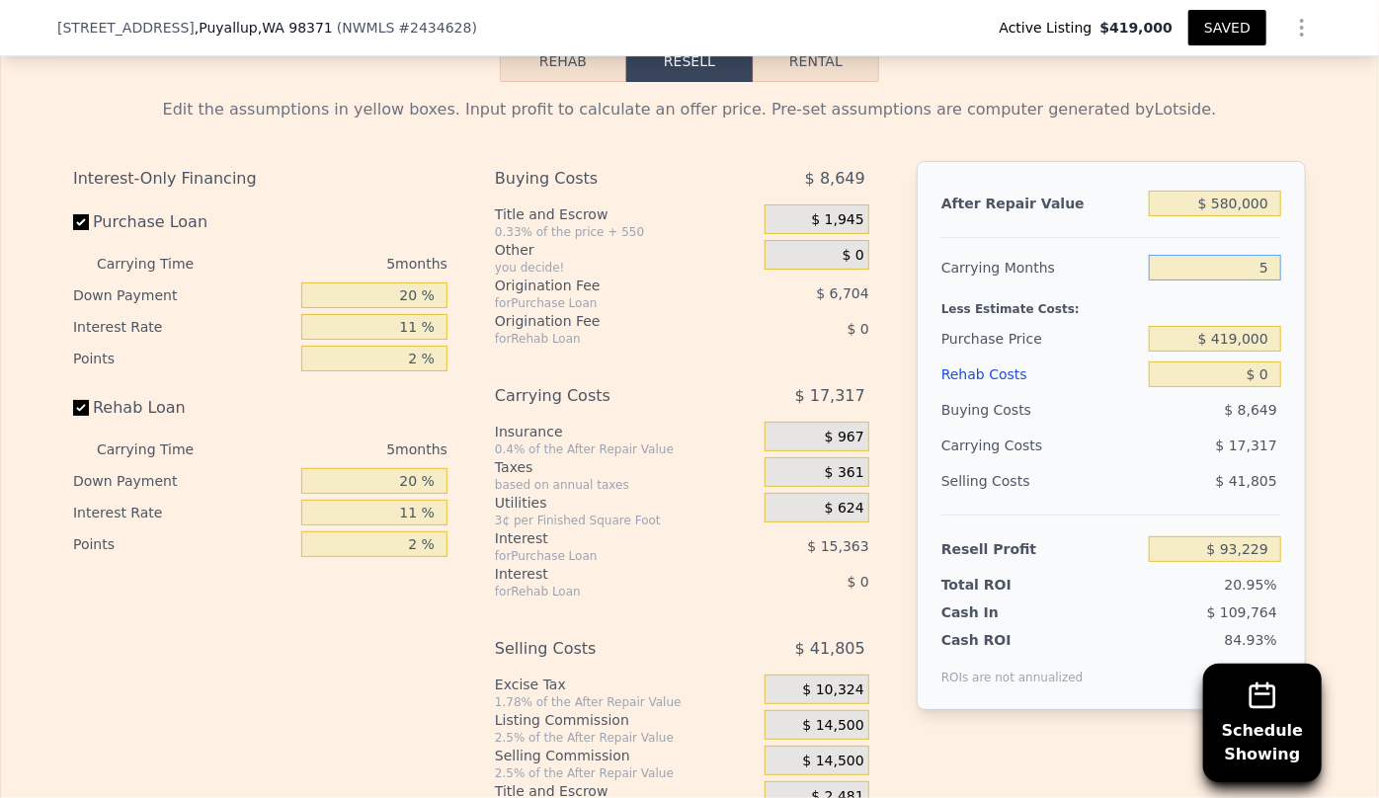
click at [1264, 255] on input "5" at bounding box center [1215, 268] width 132 height 26
click at [993, 357] on div "Rehab Costs" at bounding box center [1042, 375] width 200 height 36
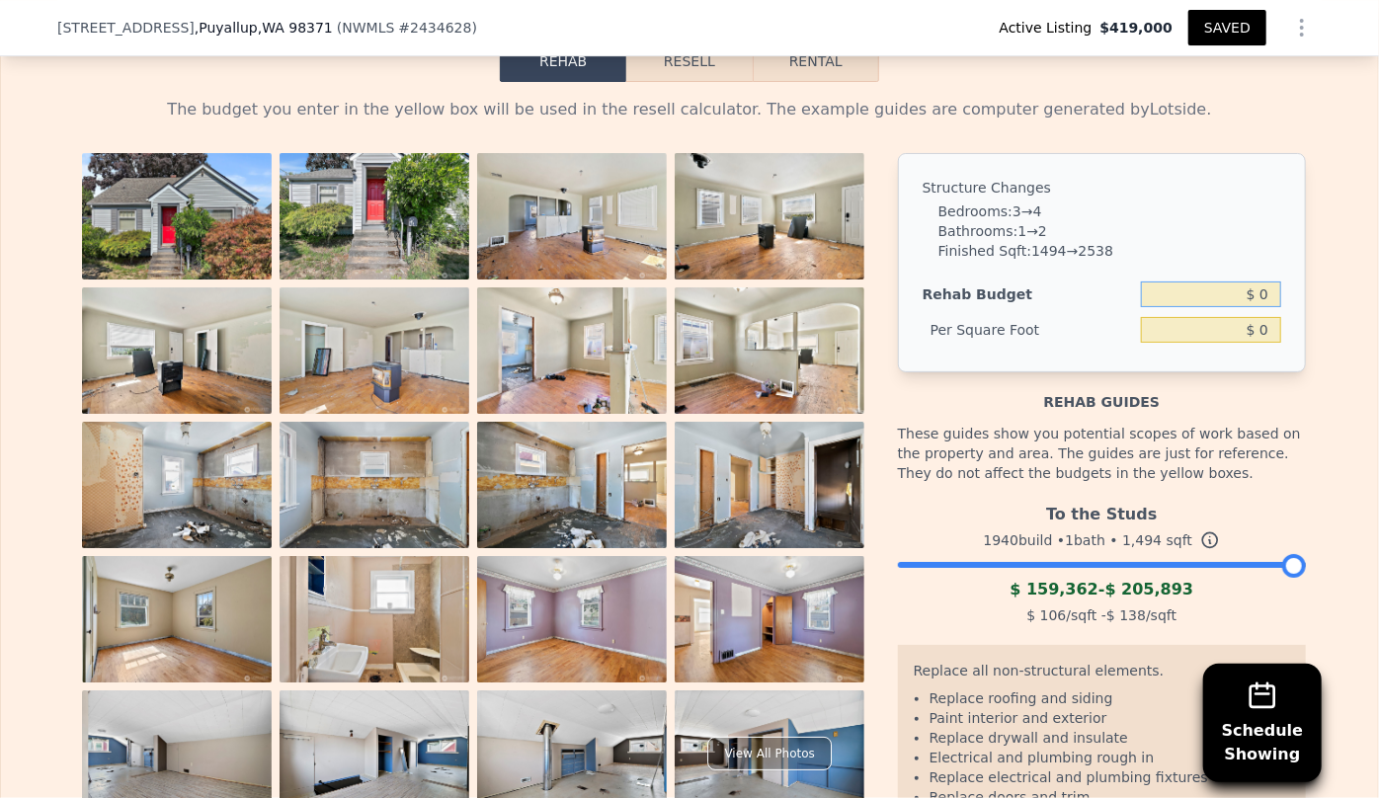
click at [1258, 282] on input "$ 0" at bounding box center [1211, 295] width 140 height 26
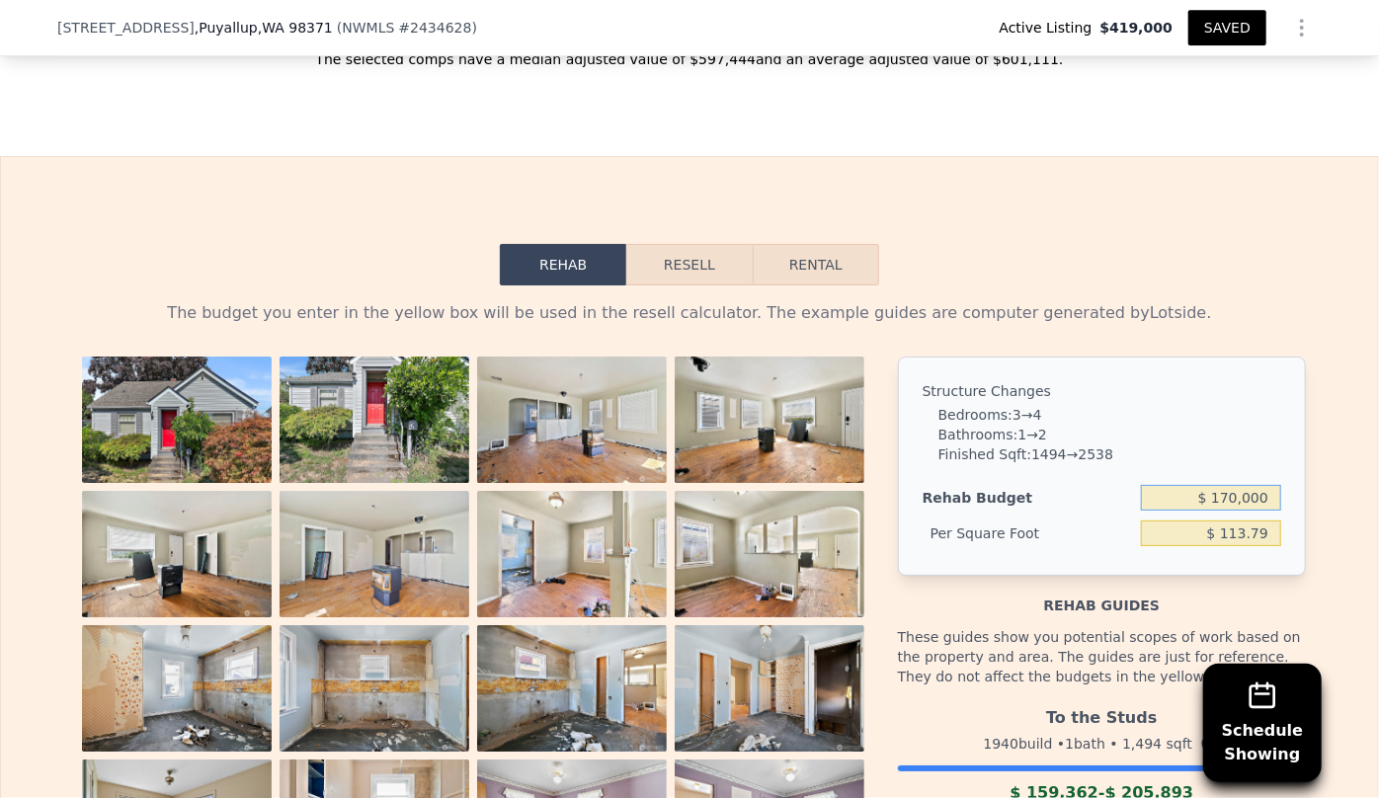
scroll to position [3233, 0]
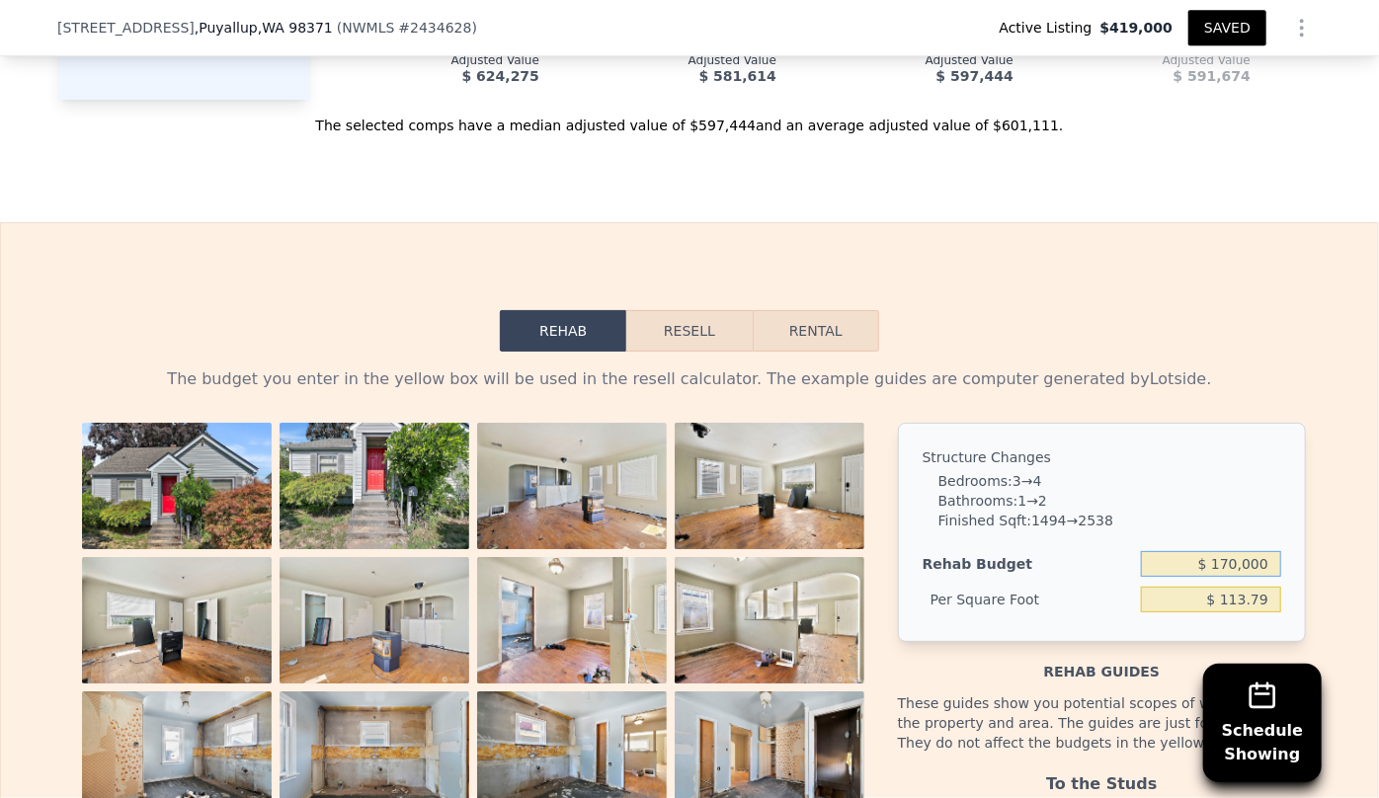
click at [703, 310] on button "Resell" at bounding box center [688, 330] width 125 height 41
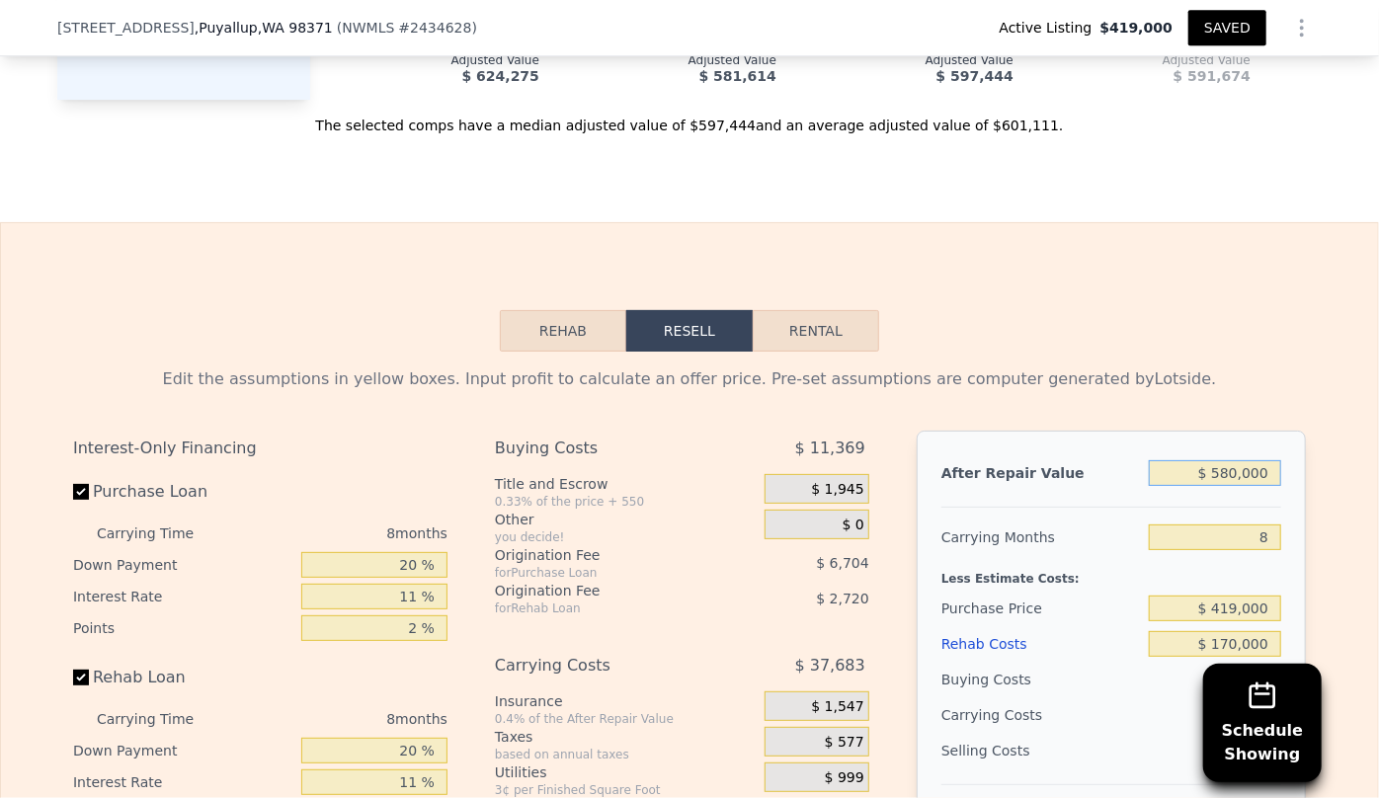
click at [1230, 460] on input "$ 580,000" at bounding box center [1215, 473] width 132 height 26
click at [1138, 591] on div "Purchase Price $ 419,000" at bounding box center [1112, 609] width 340 height 36
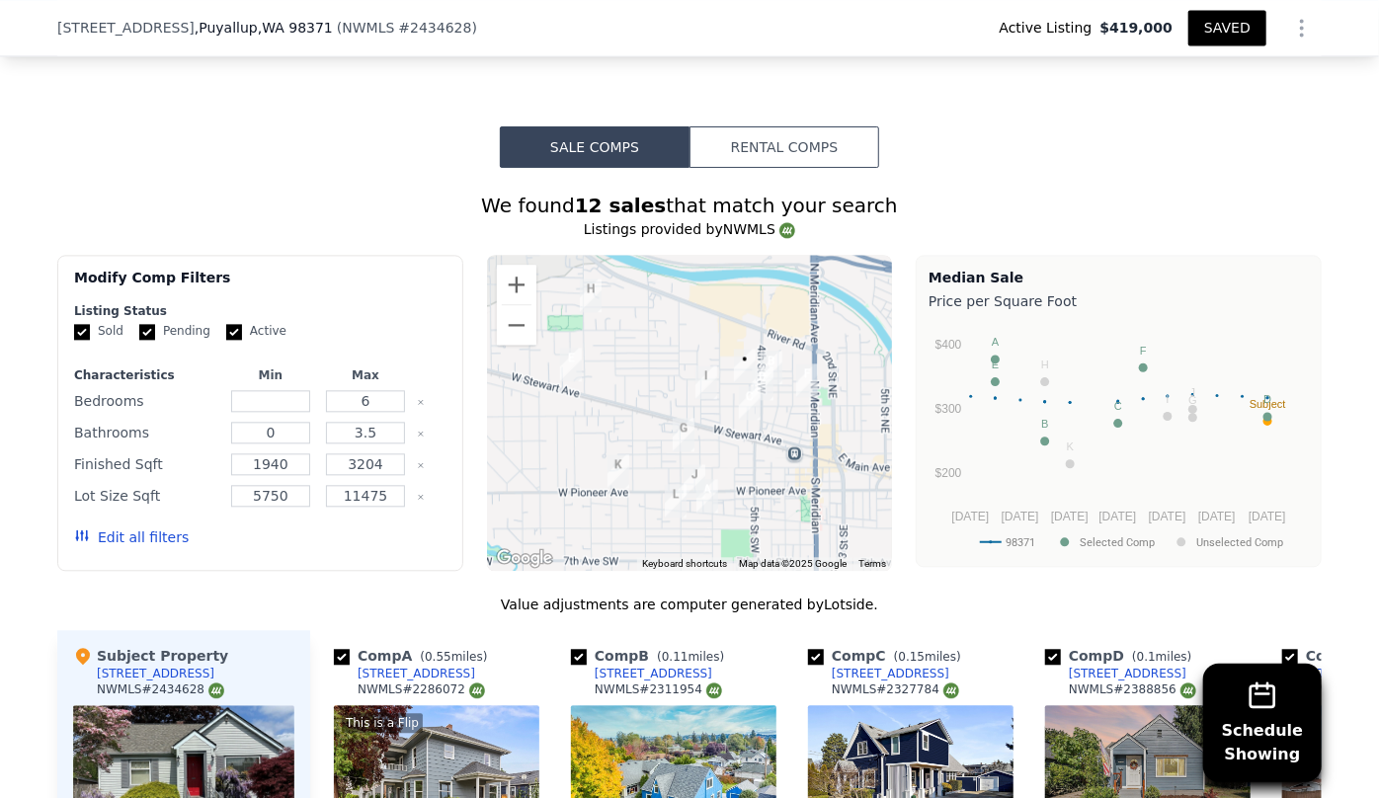
scroll to position [2058, 0]
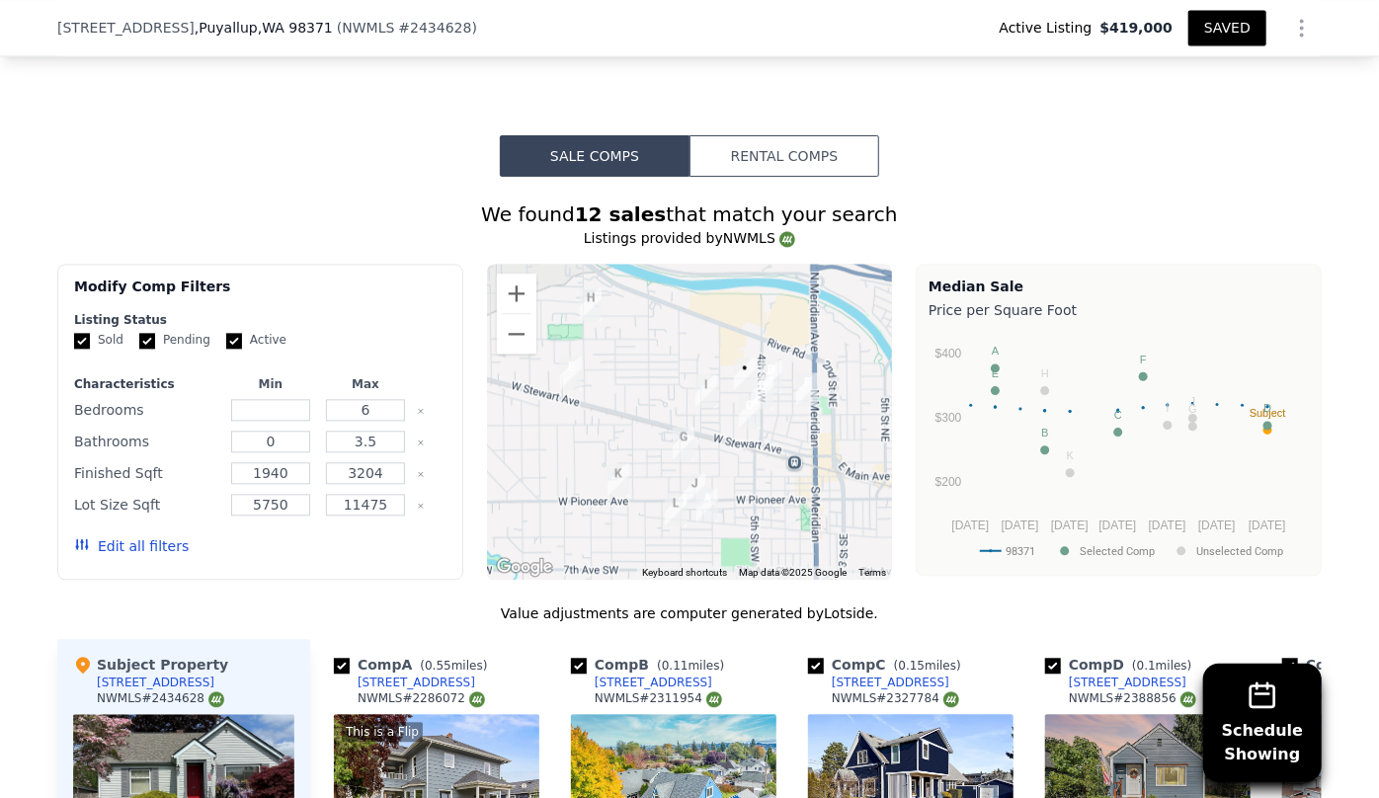
click at [159, 536] on button "Edit all filters" at bounding box center [131, 546] width 115 height 20
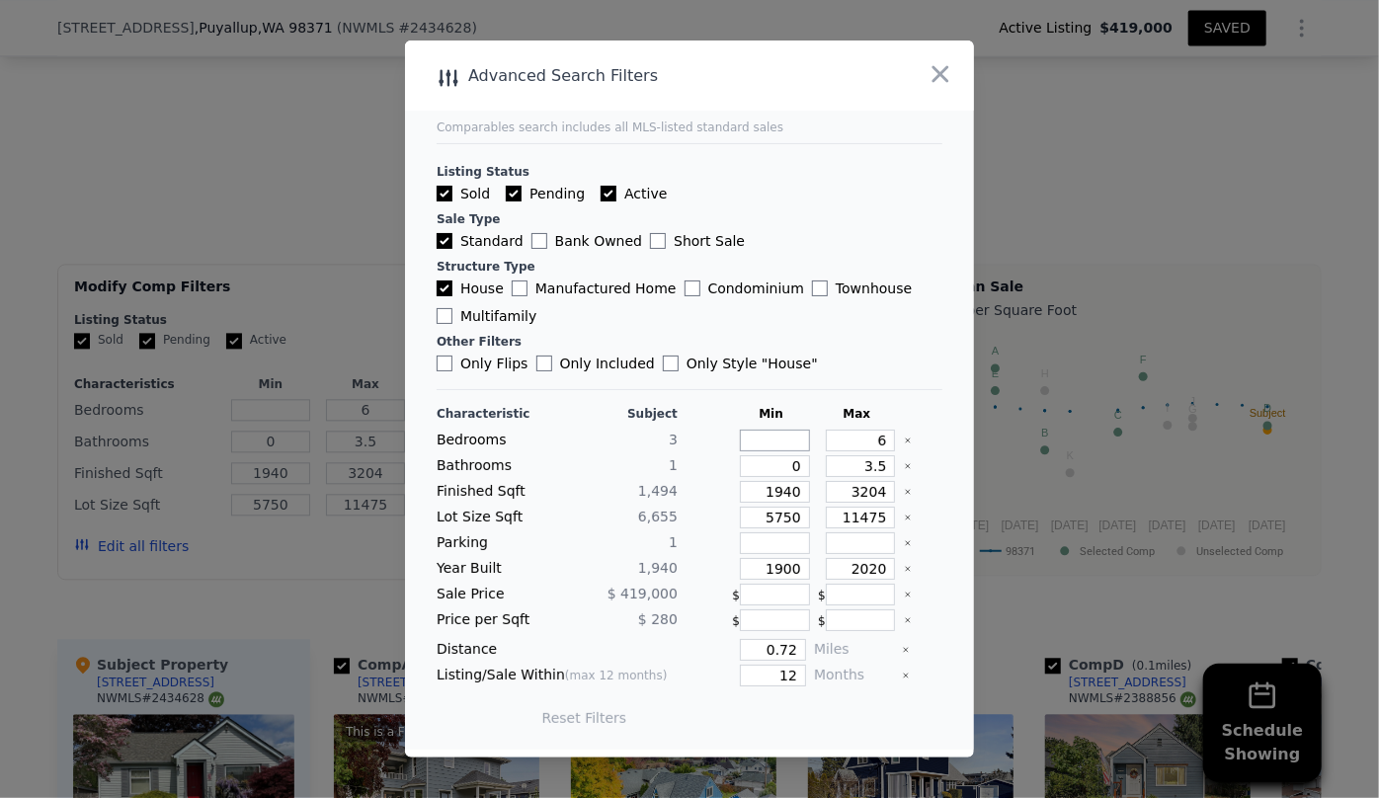
click at [796, 436] on input "number" at bounding box center [775, 441] width 70 height 22
drag, startPoint x: 881, startPoint y: 440, endPoint x: 797, endPoint y: 436, distance: 84.1
click at [797, 436] on div "Bedrooms 3 3 6" at bounding box center [690, 441] width 506 height 22
drag, startPoint x: 872, startPoint y: 461, endPoint x: 774, endPoint y: 461, distance: 98.8
click at [774, 461] on div "Bathrooms 1 0 3.5" at bounding box center [690, 466] width 506 height 22
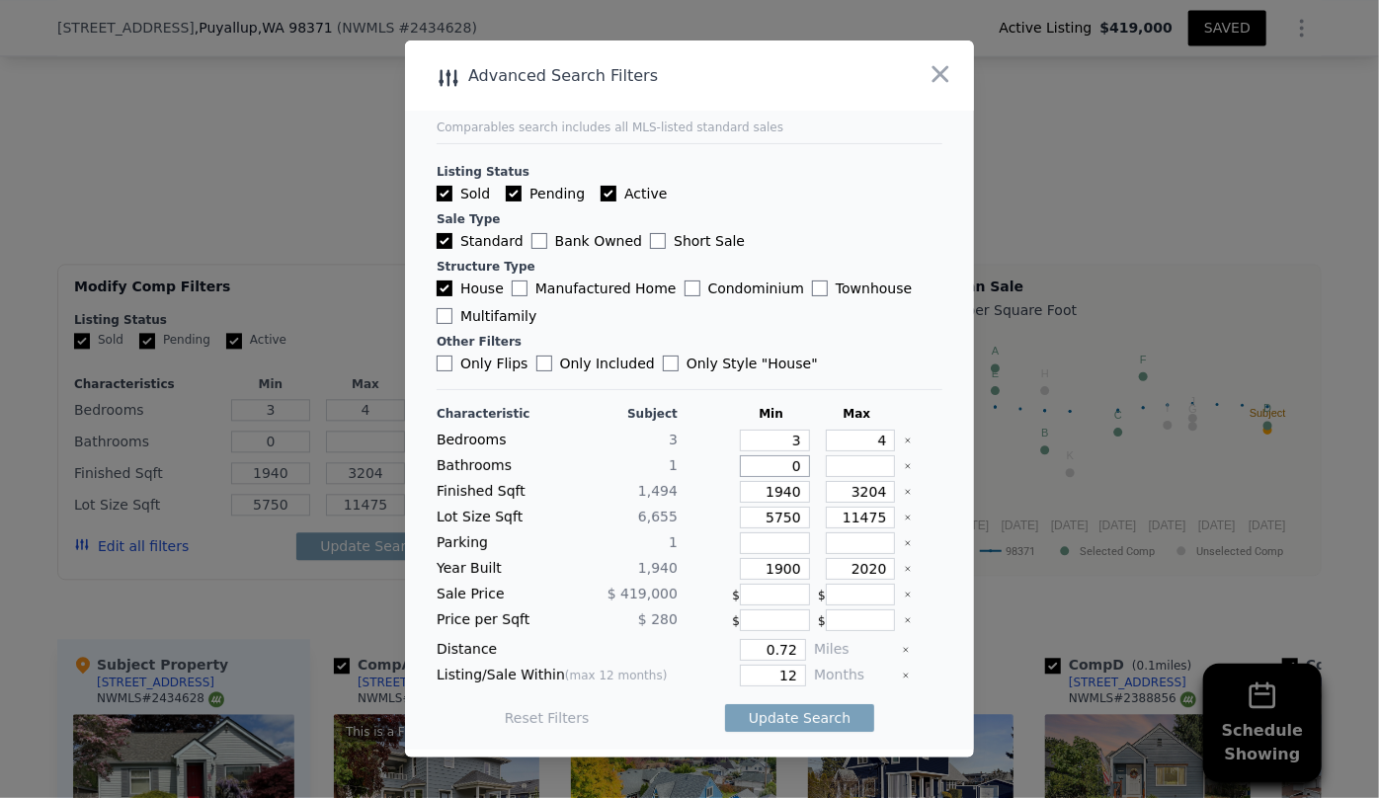
click at [784, 468] on input "0" at bounding box center [775, 466] width 70 height 22
drag, startPoint x: 785, startPoint y: 498, endPoint x: 705, endPoint y: 494, distance: 80.1
click at [705, 494] on div "Finished Sqft 1,494 1940 3204" at bounding box center [690, 492] width 506 height 22
drag, startPoint x: 873, startPoint y: 493, endPoint x: 733, endPoint y: 493, distance: 140.3
click at [734, 493] on div "Finished Sqft 1,494 2000 3204" at bounding box center [690, 492] width 506 height 22
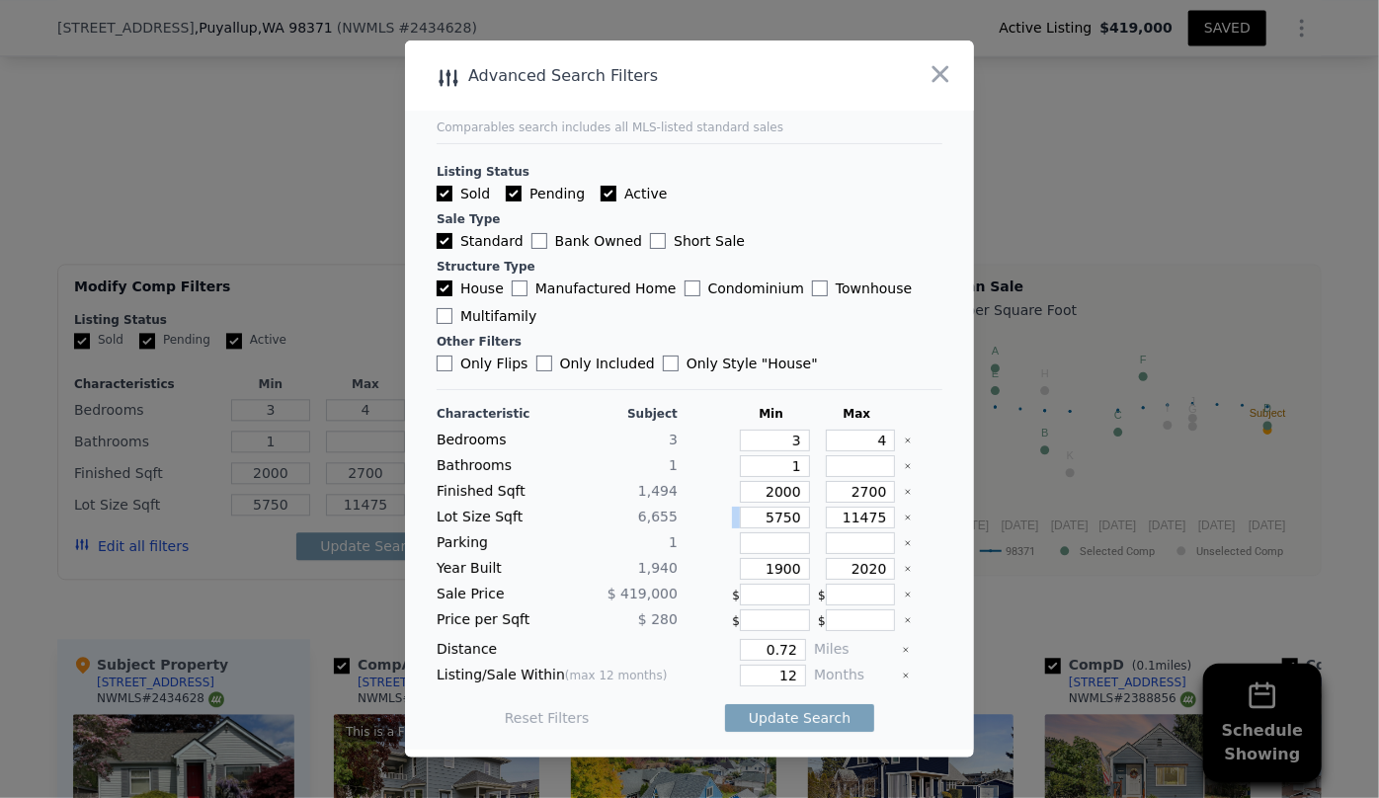
drag, startPoint x: 801, startPoint y: 513, endPoint x: 737, endPoint y: 520, distance: 64.6
click at [737, 520] on div "Lot Size Sqft 6,655 5750 11475" at bounding box center [690, 518] width 506 height 22
click at [766, 531] on div "Characteristic Subject Min Max Bedrooms 3 3 4 Bathrooms 1 1 Finished Sqft 1,494…" at bounding box center [690, 576] width 506 height 340
click at [798, 514] on input "5750" at bounding box center [775, 518] width 70 height 22
drag, startPoint x: 789, startPoint y: 566, endPoint x: 725, endPoint y: 581, distance: 65.9
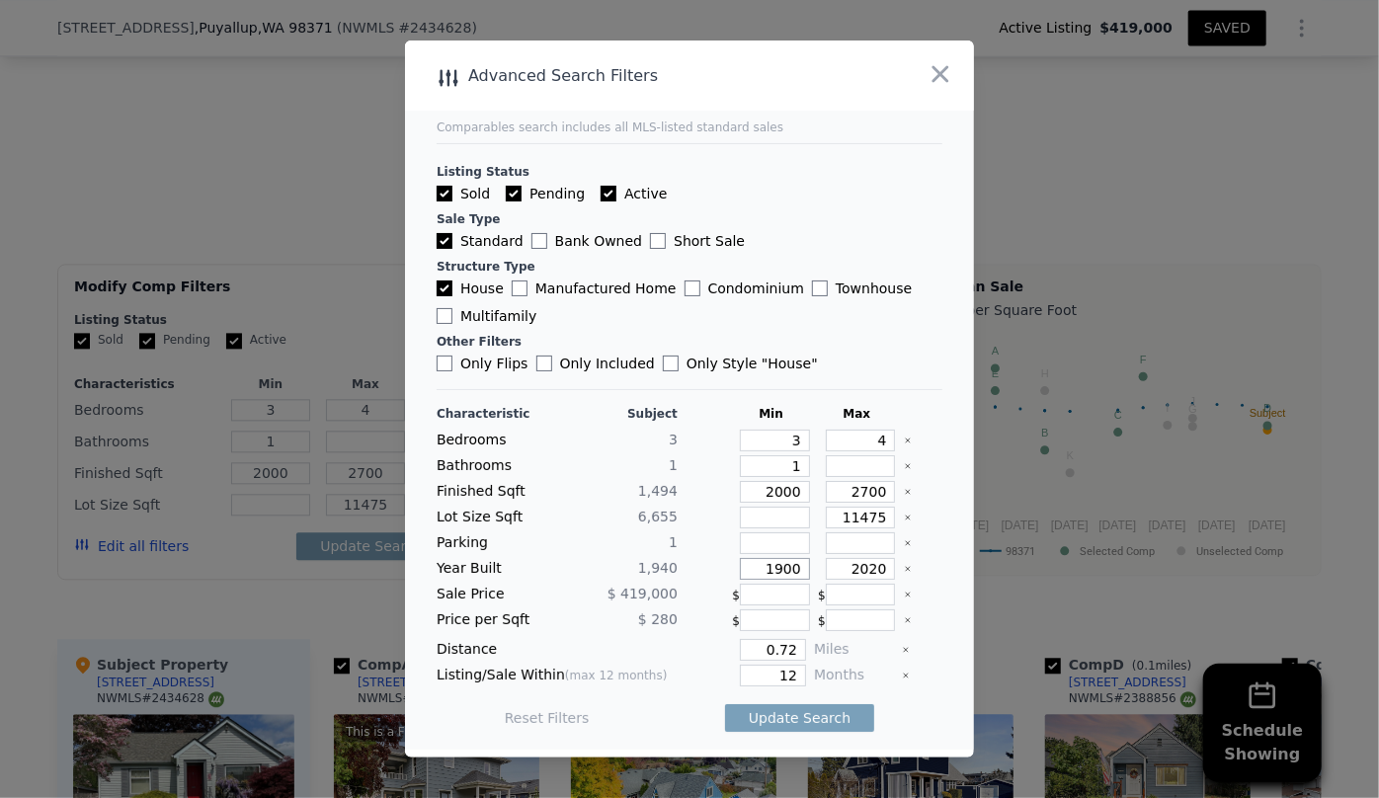
click at [739, 580] on div "Characteristic Subject Min Max Bedrooms 3 3 4 Bathrooms 1 1 Finished Sqft 1,494…" at bounding box center [690, 576] width 506 height 340
drag, startPoint x: 854, startPoint y: 567, endPoint x: 812, endPoint y: 574, distance: 42.1
click at [818, 574] on div "2020" at bounding box center [857, 569] width 78 height 22
drag, startPoint x: 790, startPoint y: 675, endPoint x: 677, endPoint y: 678, distance: 113.7
click at [677, 678] on div "Listing/Sale Within (max 12 months) 12 Months" at bounding box center [690, 676] width 506 height 22
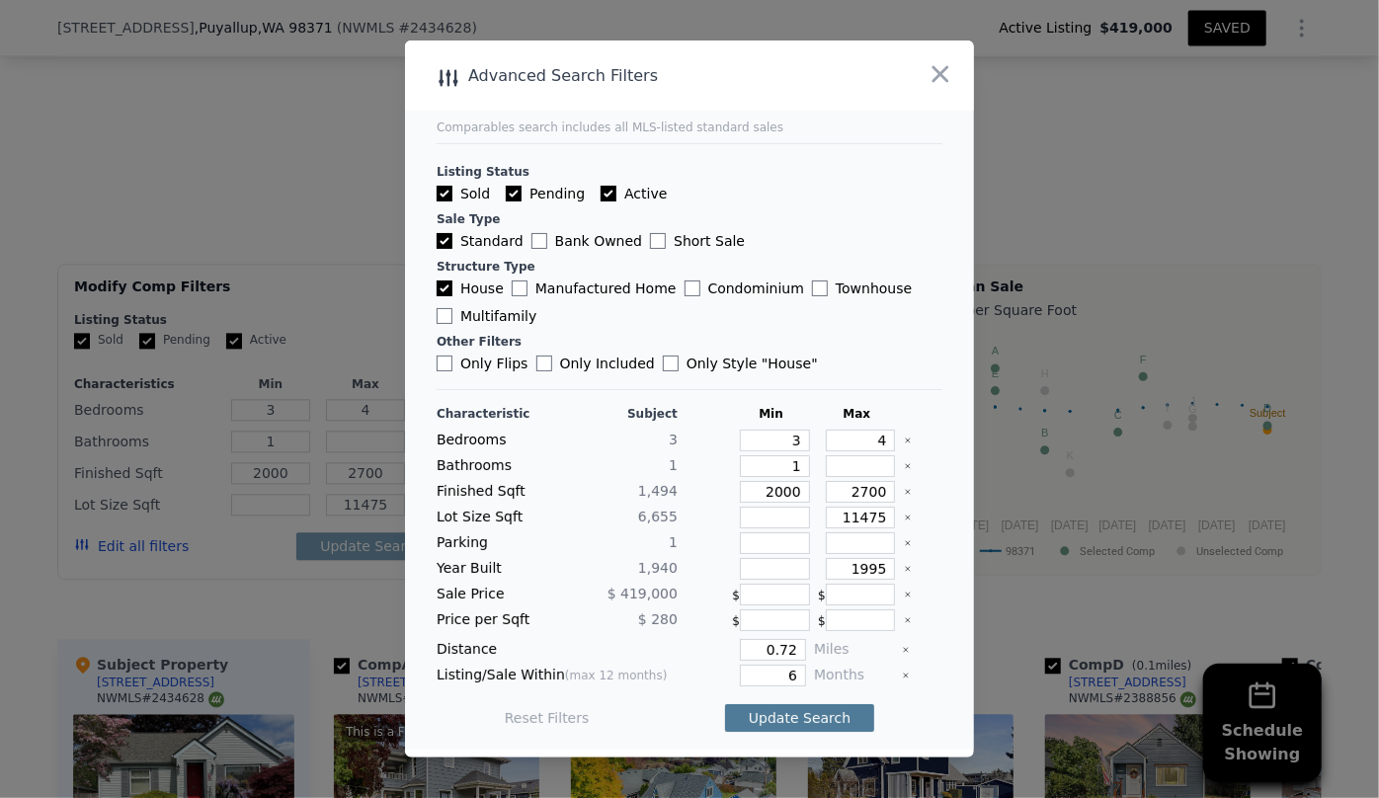
click at [727, 718] on button "Update Search" at bounding box center [799, 718] width 149 height 28
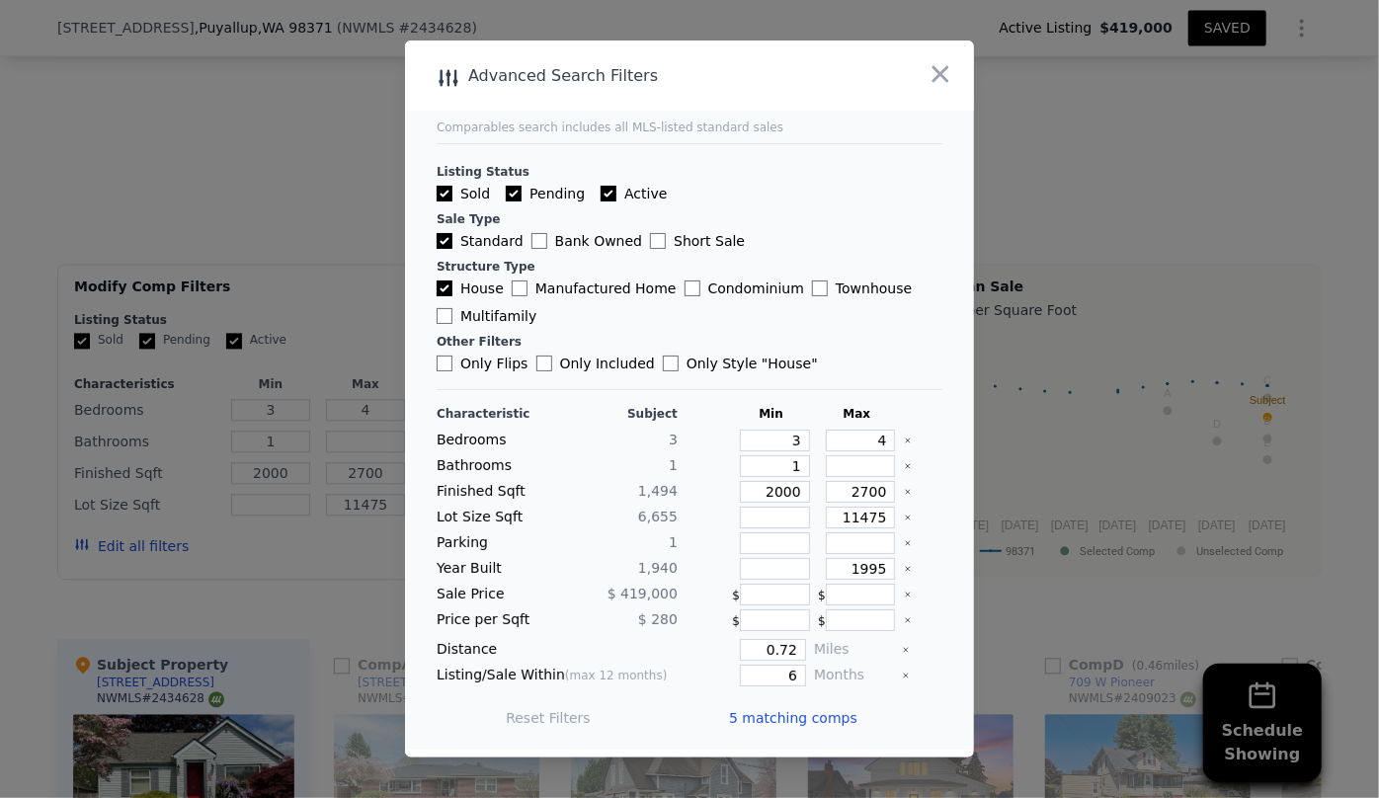
click at [786, 721] on span "5 matching comps" at bounding box center [793, 718] width 128 height 20
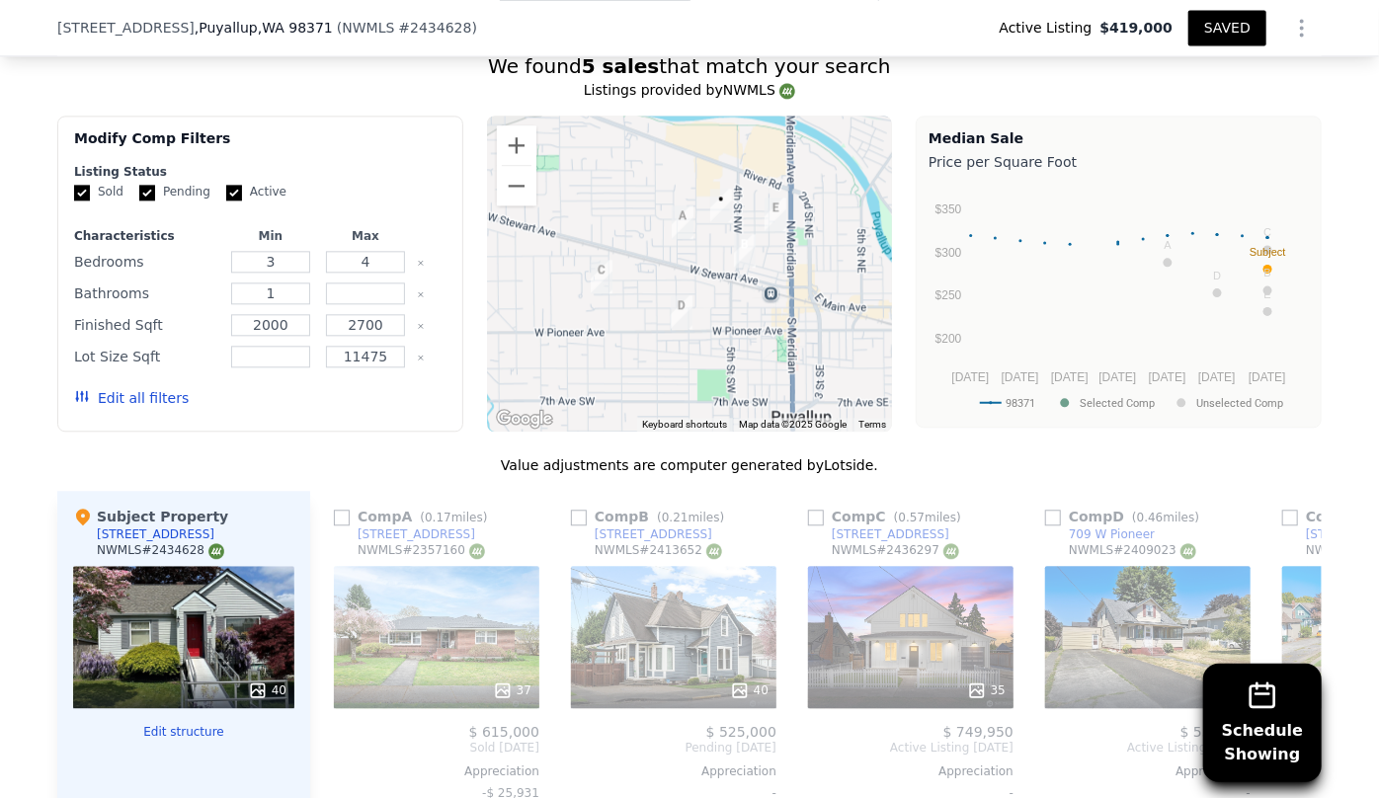
scroll to position [2238, 0]
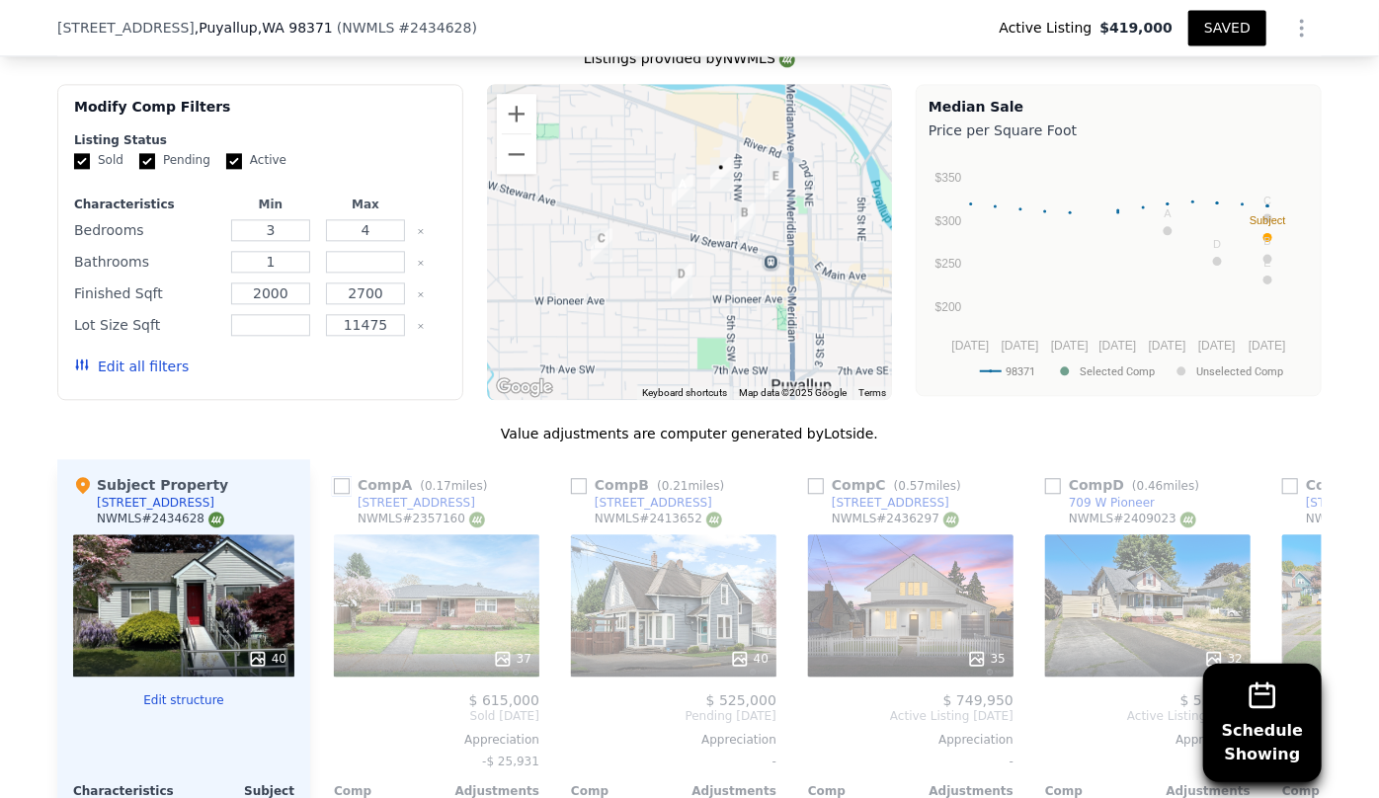
click at [336, 478] on input "checkbox" at bounding box center [342, 486] width 16 height 16
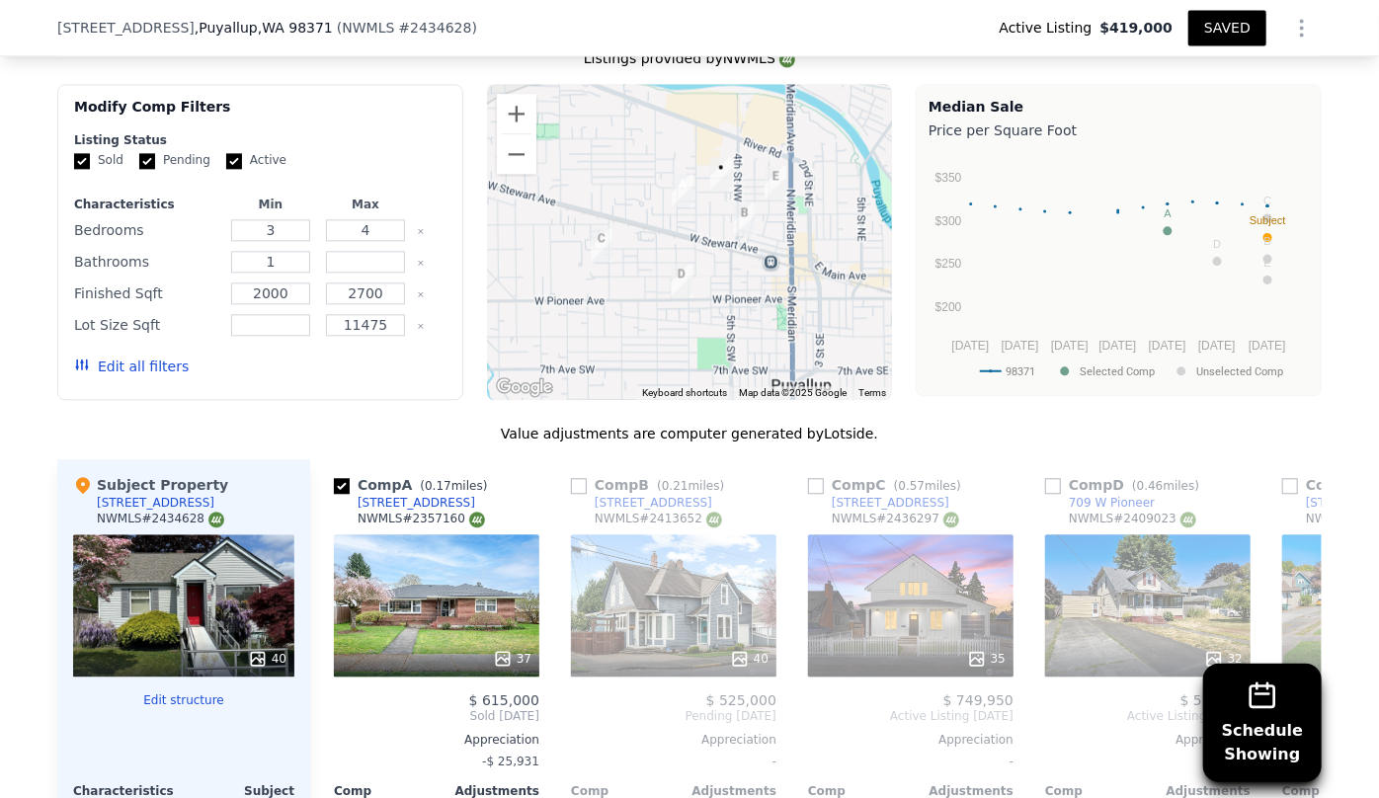
click at [1291, 697] on icon at bounding box center [1298, 717] width 40 height 40
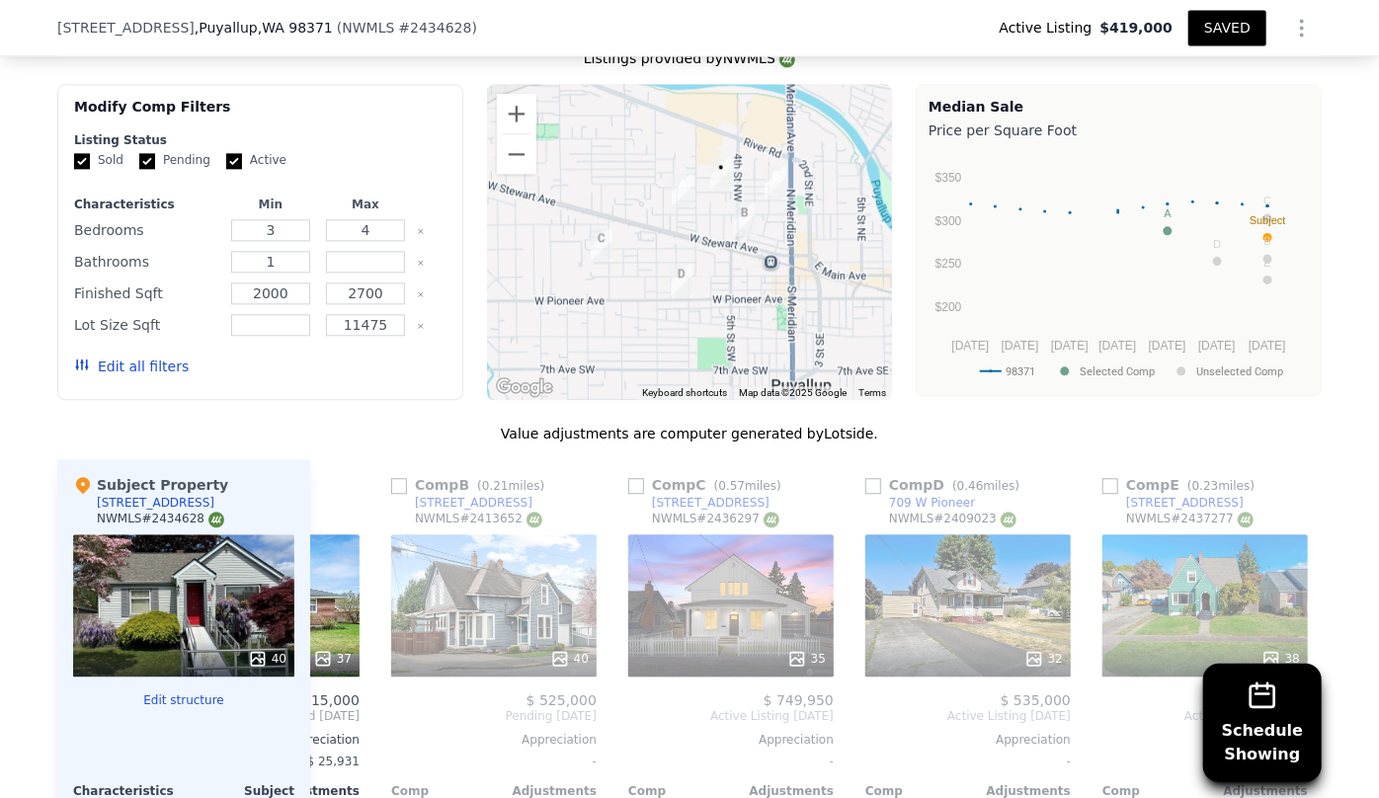
scroll to position [0, 220]
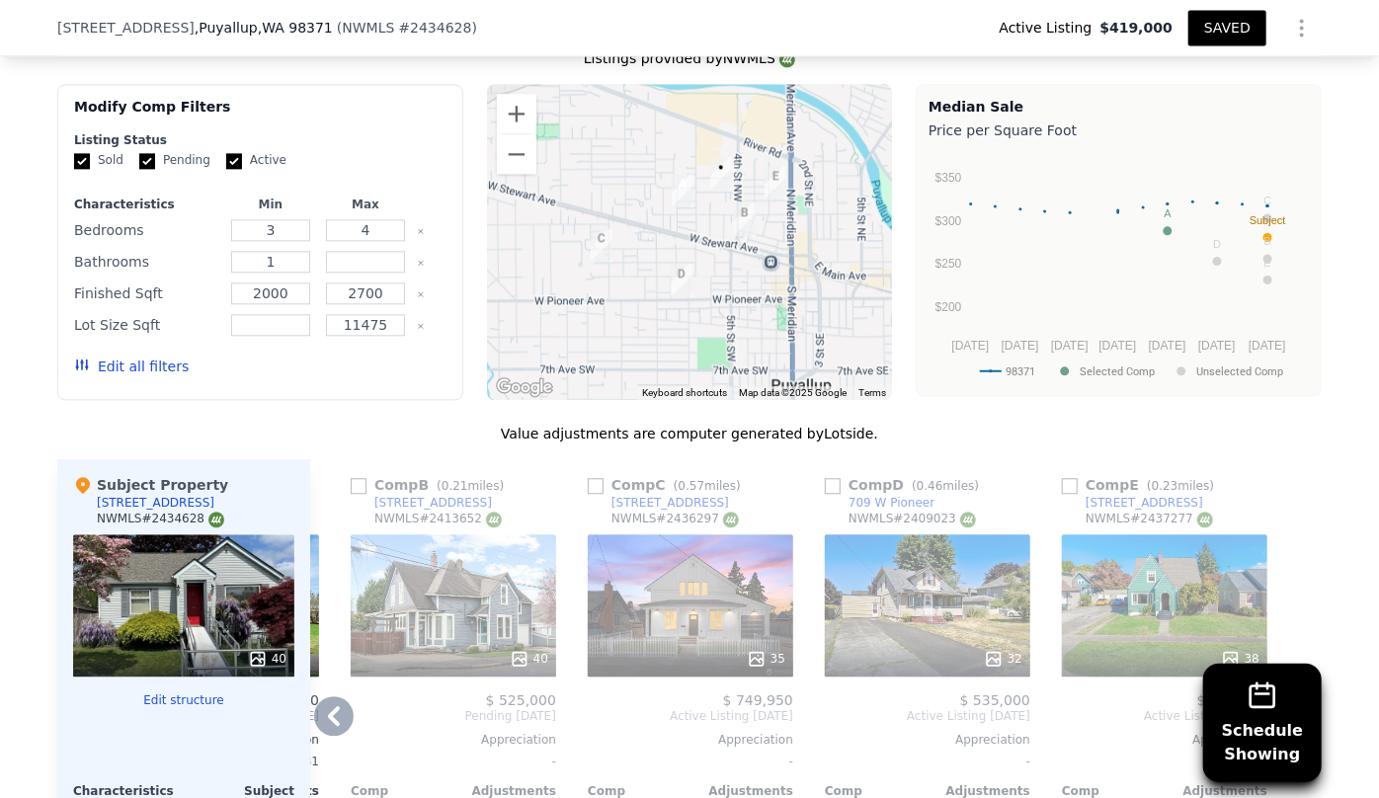
click at [129, 357] on button "Edit all filters" at bounding box center [131, 367] width 115 height 20
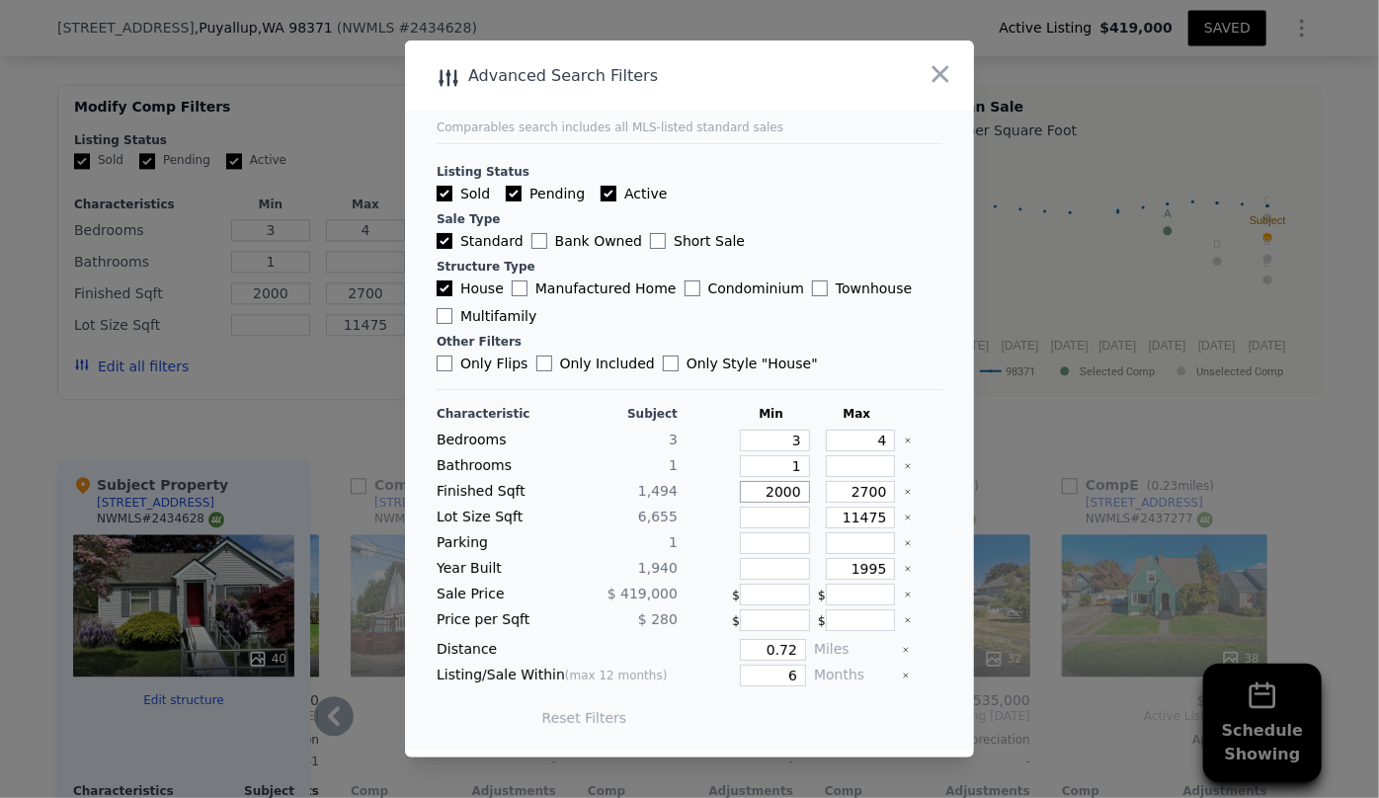
drag, startPoint x: 794, startPoint y: 491, endPoint x: 630, endPoint y: 483, distance: 164.2
click at [630, 483] on div "Finished Sqft 1,494 2000 2700" at bounding box center [690, 492] width 506 height 22
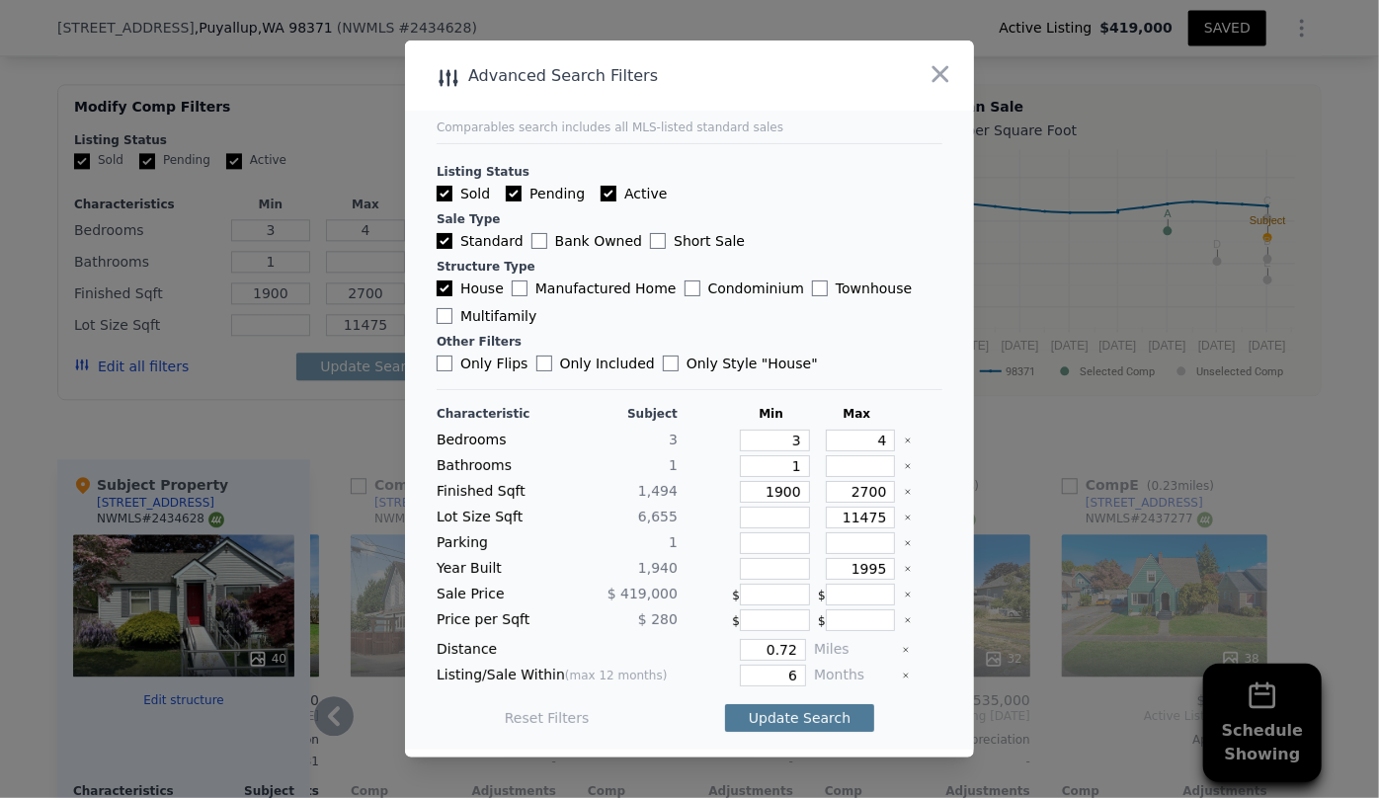
click at [830, 719] on button "Update Search" at bounding box center [799, 718] width 149 height 28
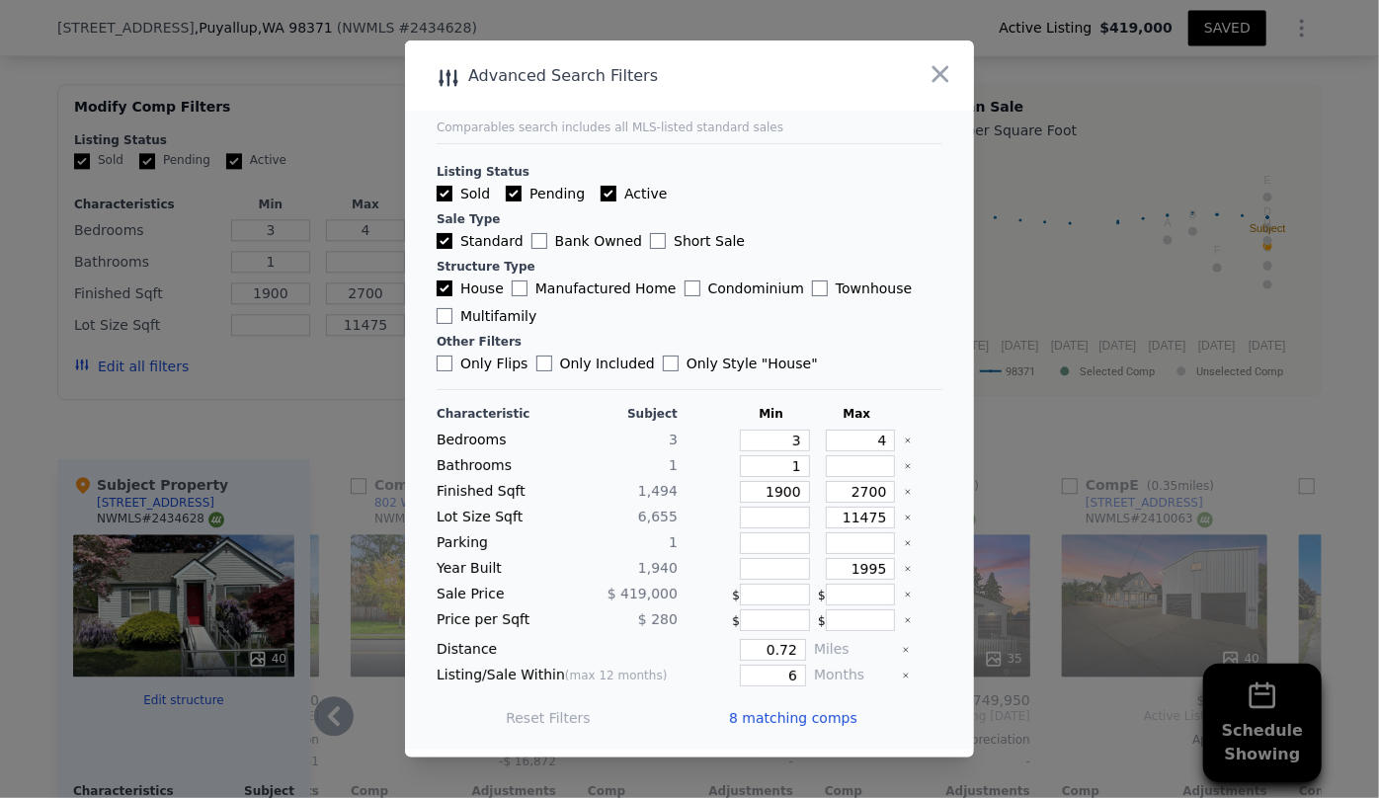
click at [830, 719] on span "8 matching comps" at bounding box center [793, 718] width 128 height 20
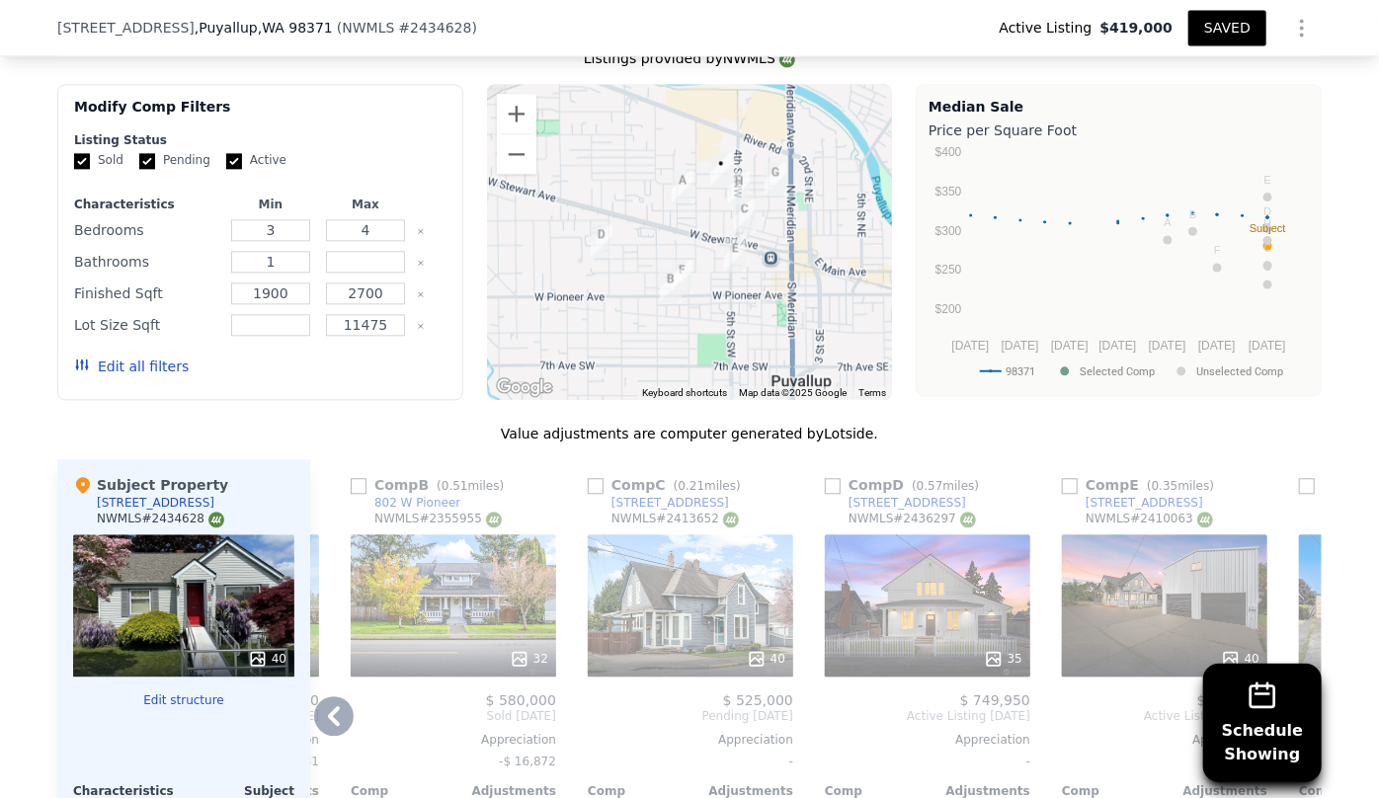
click at [346, 697] on icon at bounding box center [334, 717] width 40 height 40
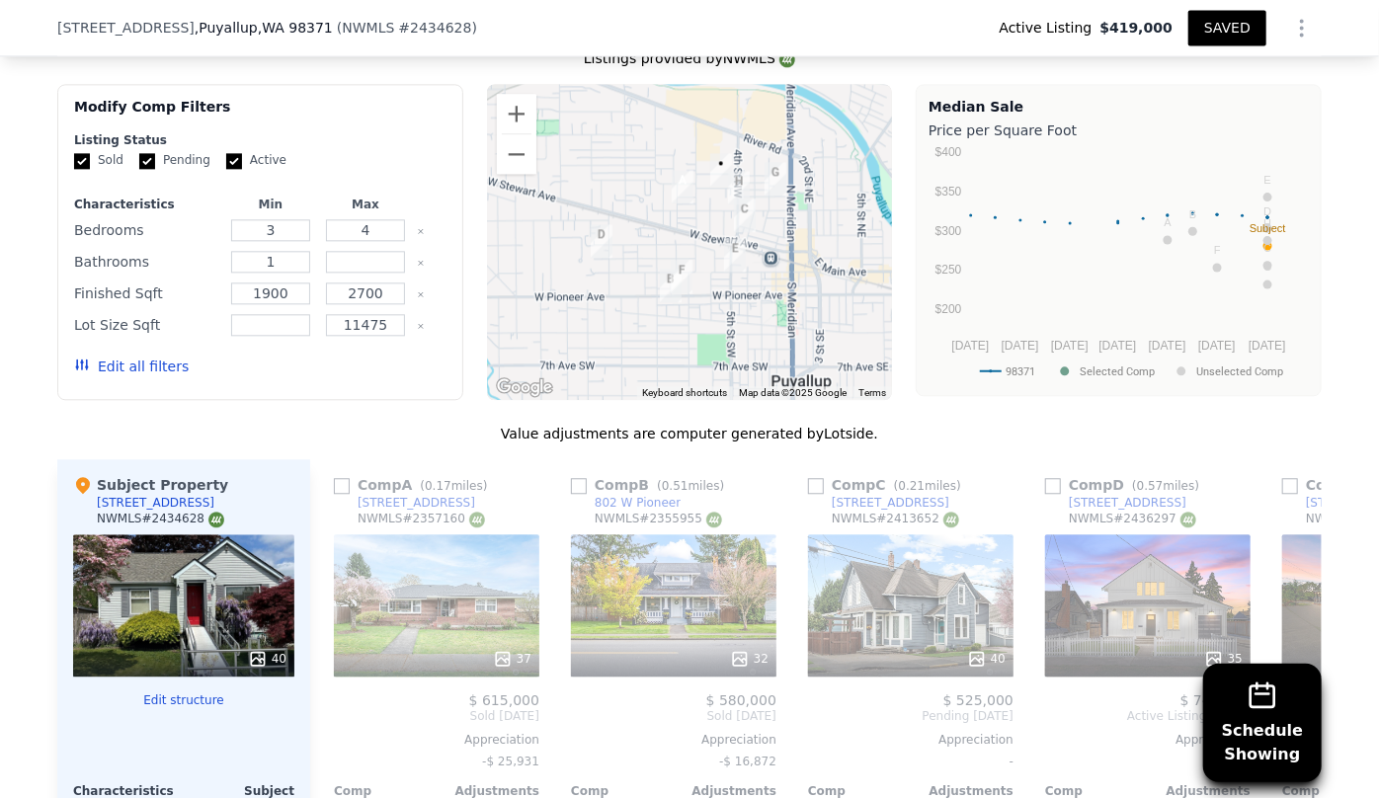
scroll to position [0, 0]
drag, startPoint x: 337, startPoint y: 431, endPoint x: 500, endPoint y: 471, distance: 168.0
click at [337, 478] on input "checkbox" at bounding box center [342, 486] width 16 height 16
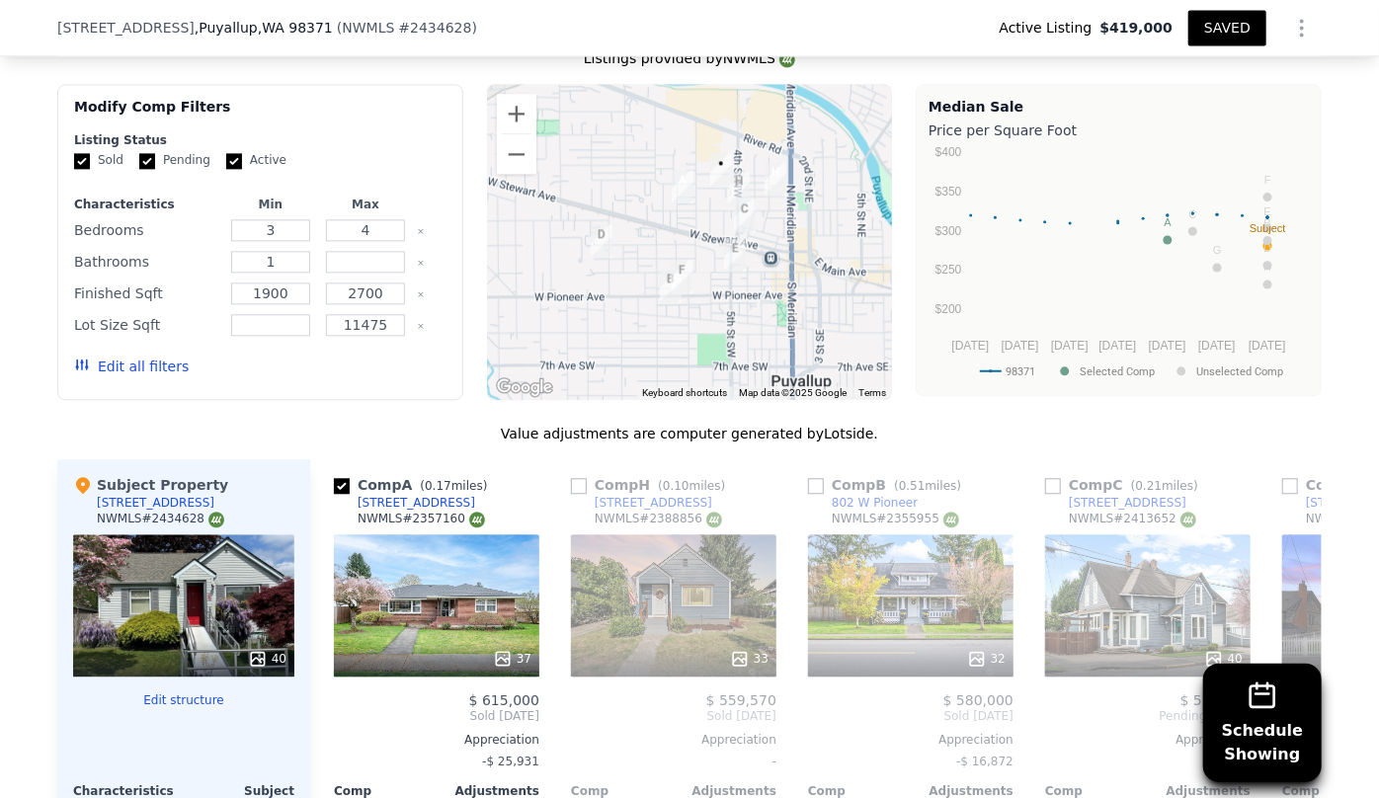
click at [581, 475] on div "Comp H ( 0.10 miles)" at bounding box center [652, 485] width 162 height 20
click at [573, 478] on input "checkbox" at bounding box center [579, 486] width 16 height 16
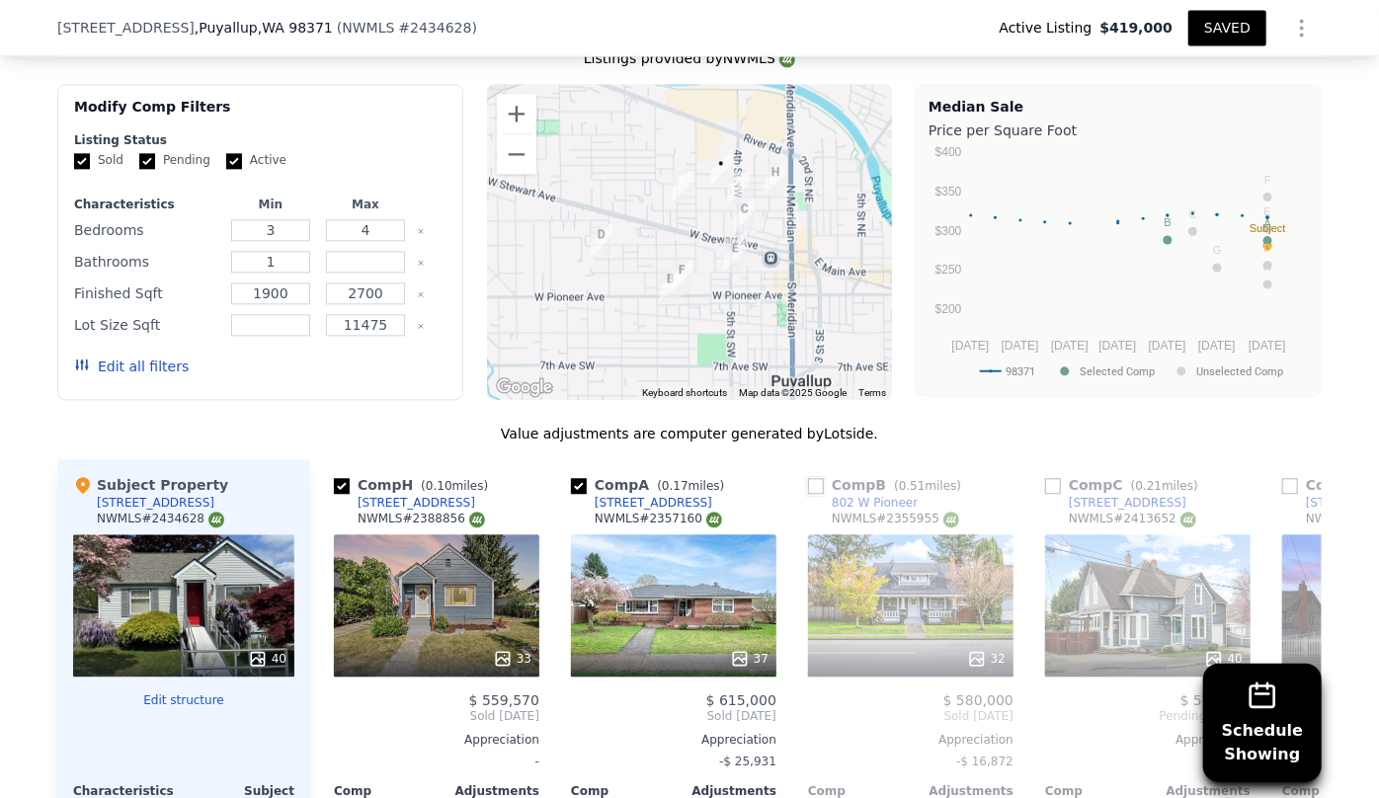
click at [813, 478] on input "checkbox" at bounding box center [816, 486] width 16 height 16
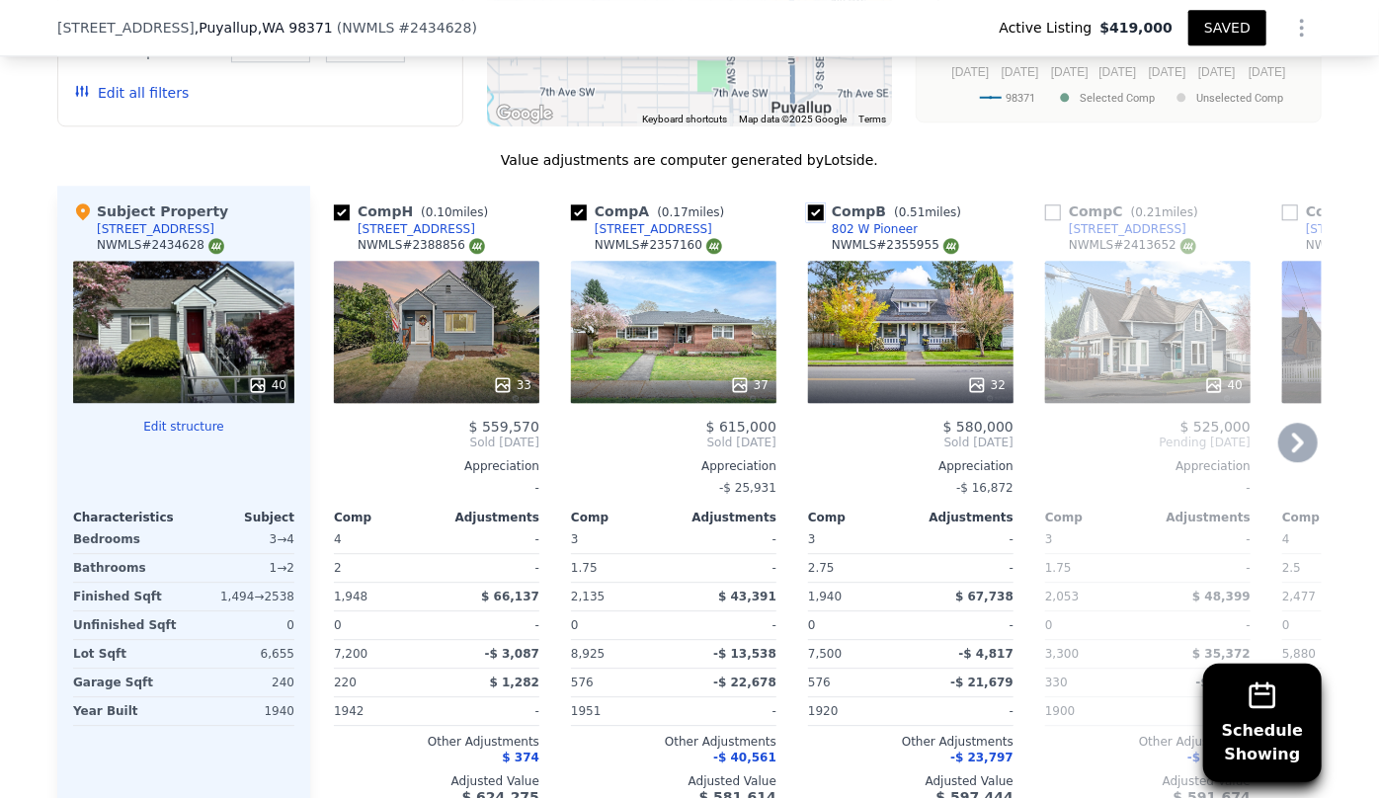
scroll to position [2507, 0]
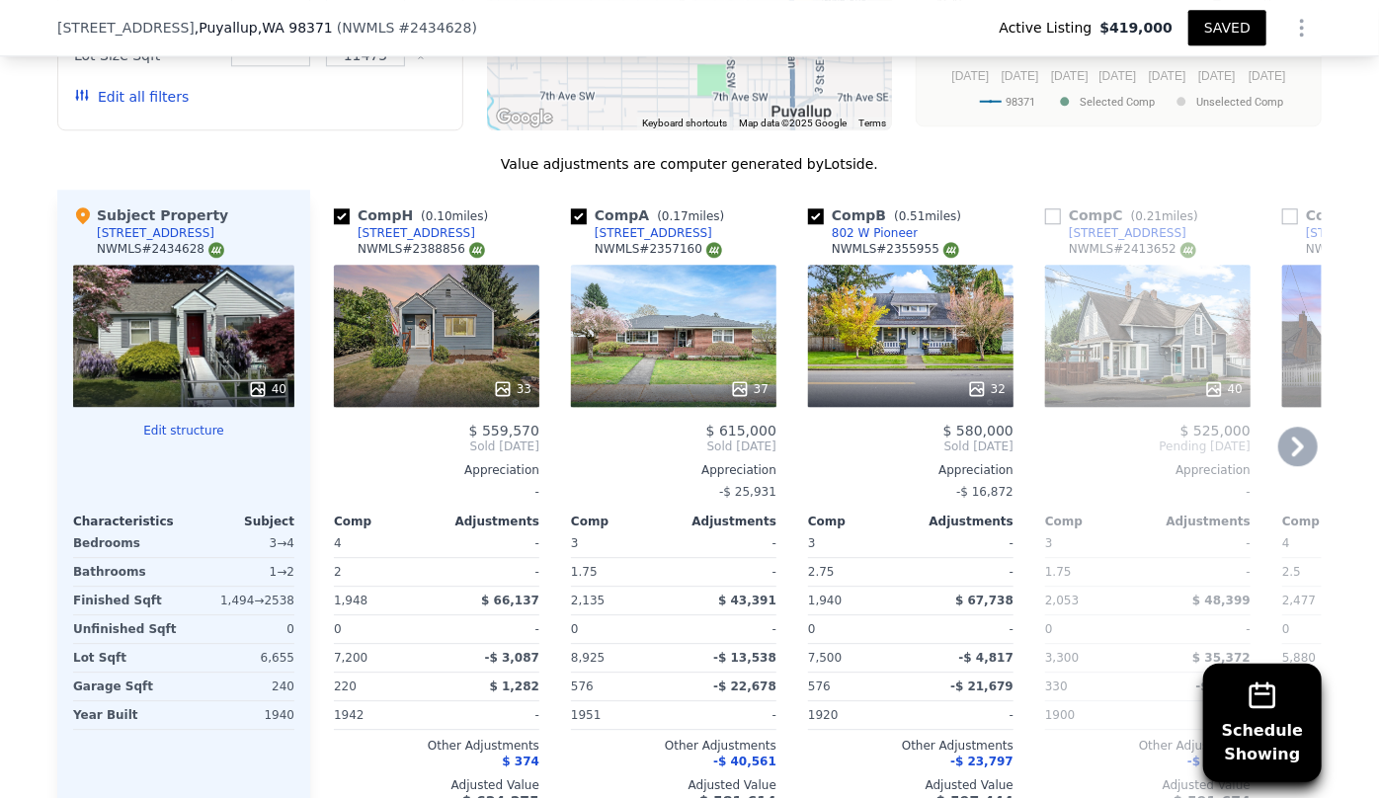
click at [1180, 379] on div "40" at bounding box center [1148, 389] width 189 height 20
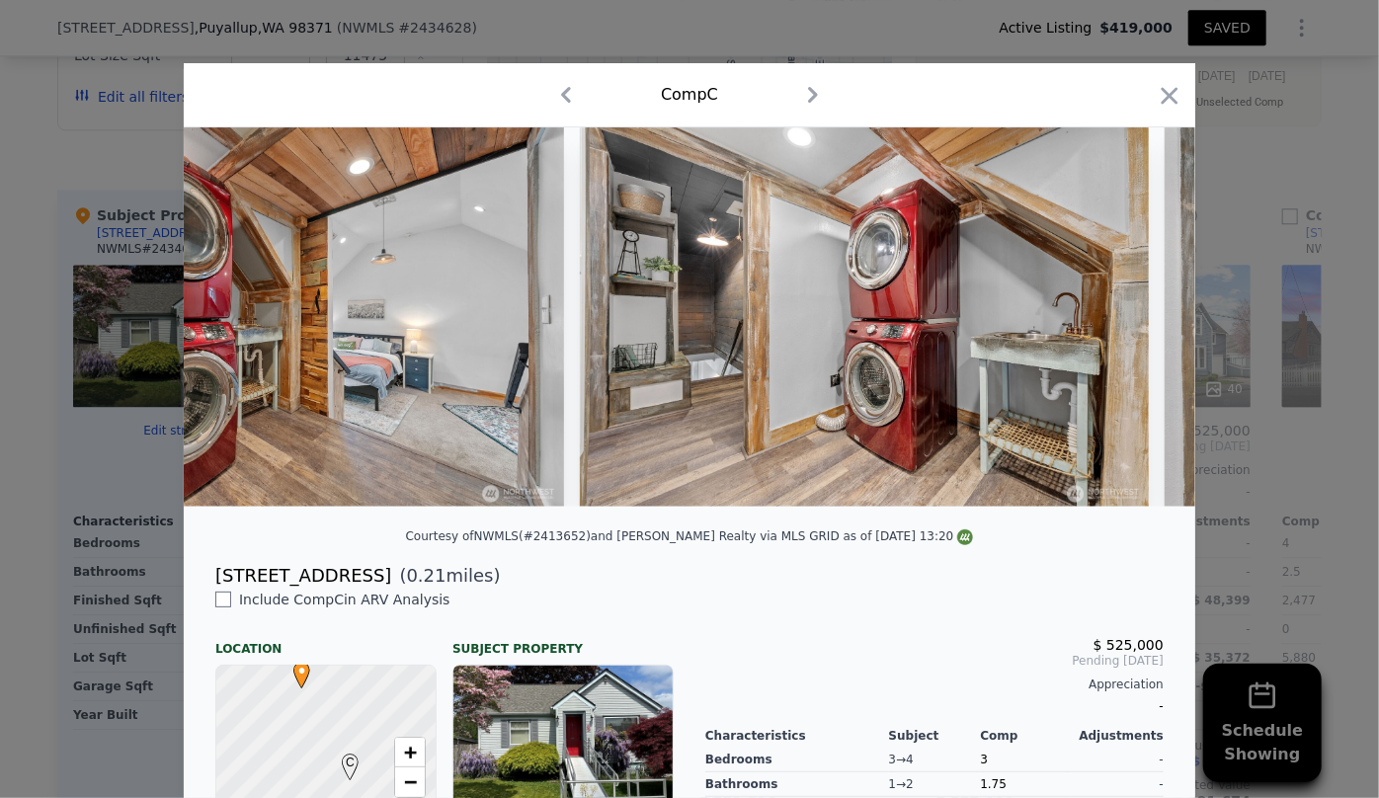
scroll to position [0, 9484]
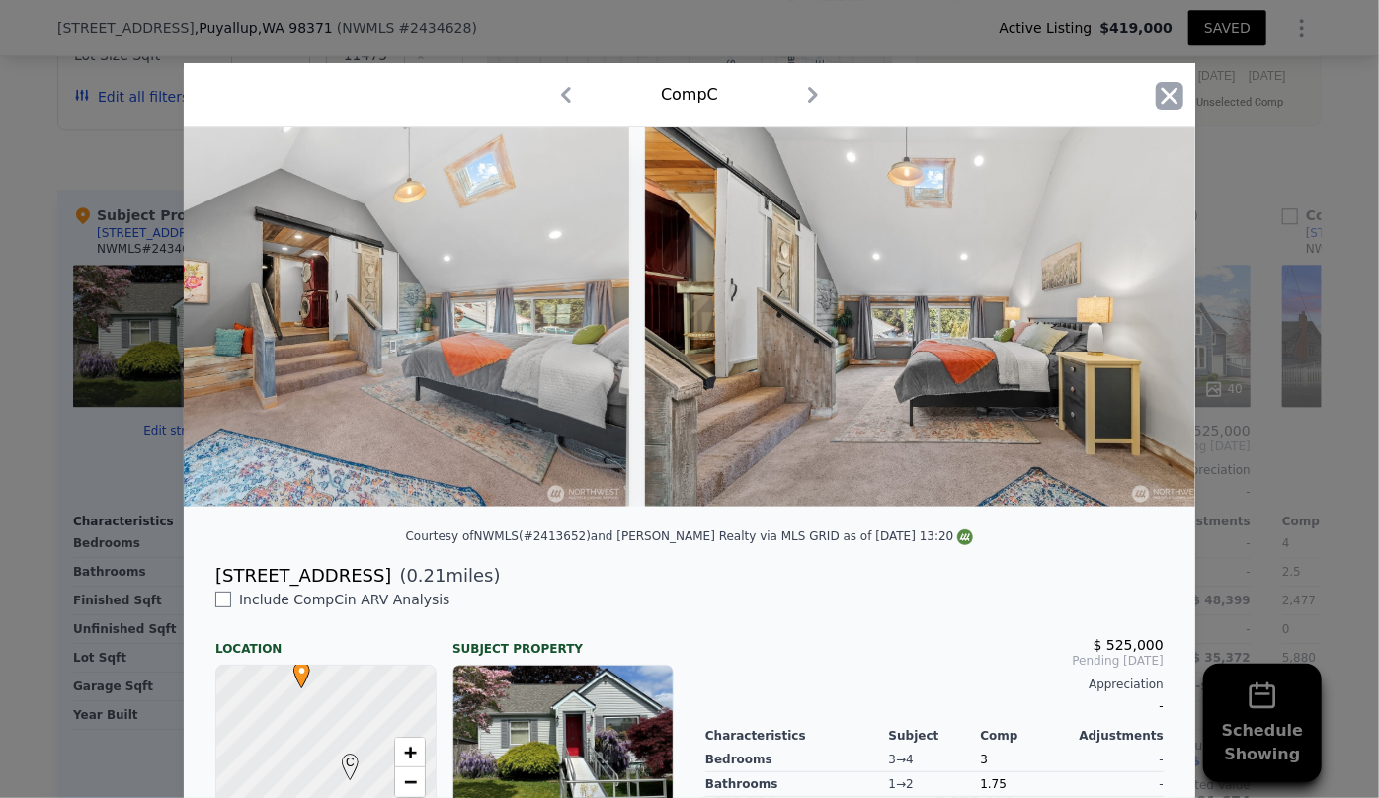
click at [1158, 97] on icon "button" at bounding box center [1170, 96] width 28 height 28
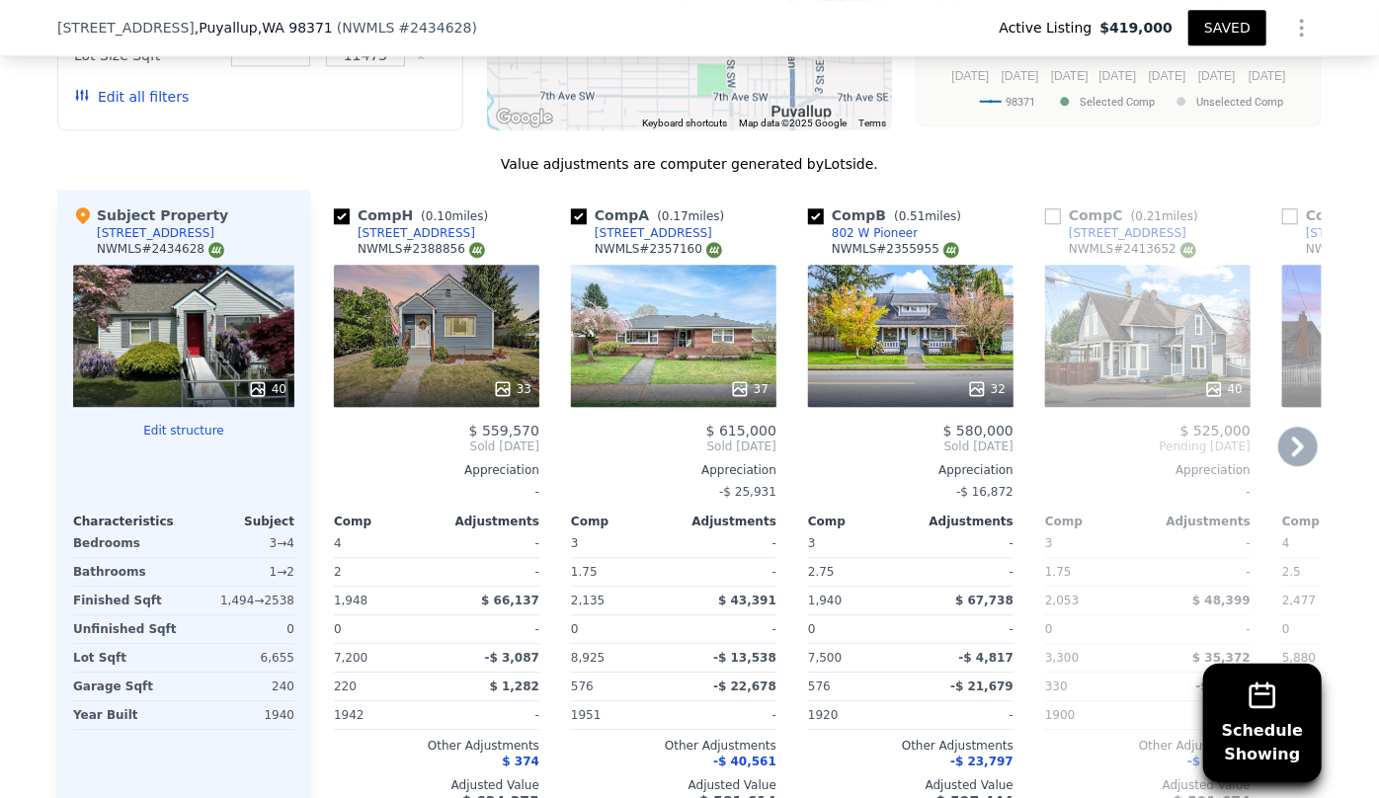
click at [1292, 437] on icon at bounding box center [1298, 447] width 12 height 20
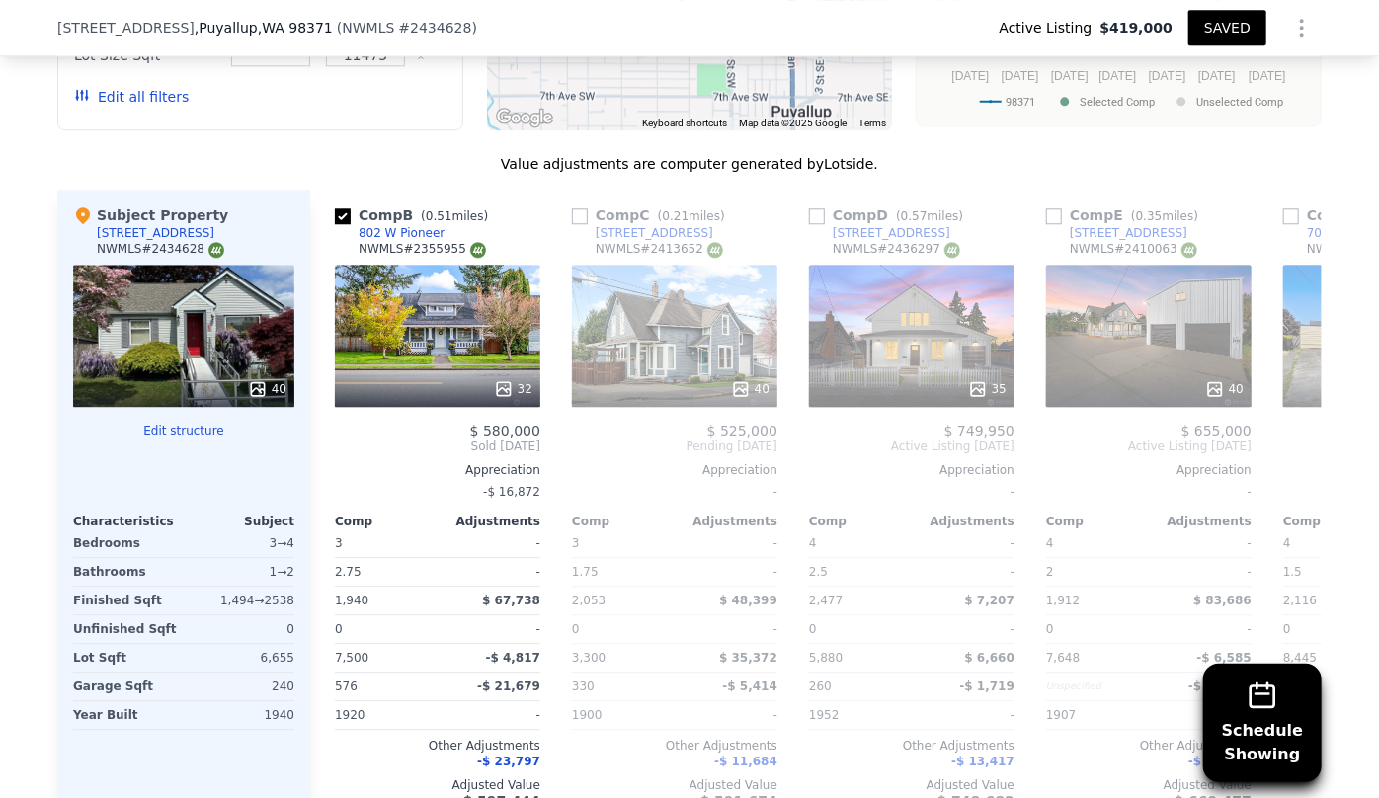
scroll to position [0, 474]
click at [917, 371] on div at bounding box center [910, 389] width 205 height 36
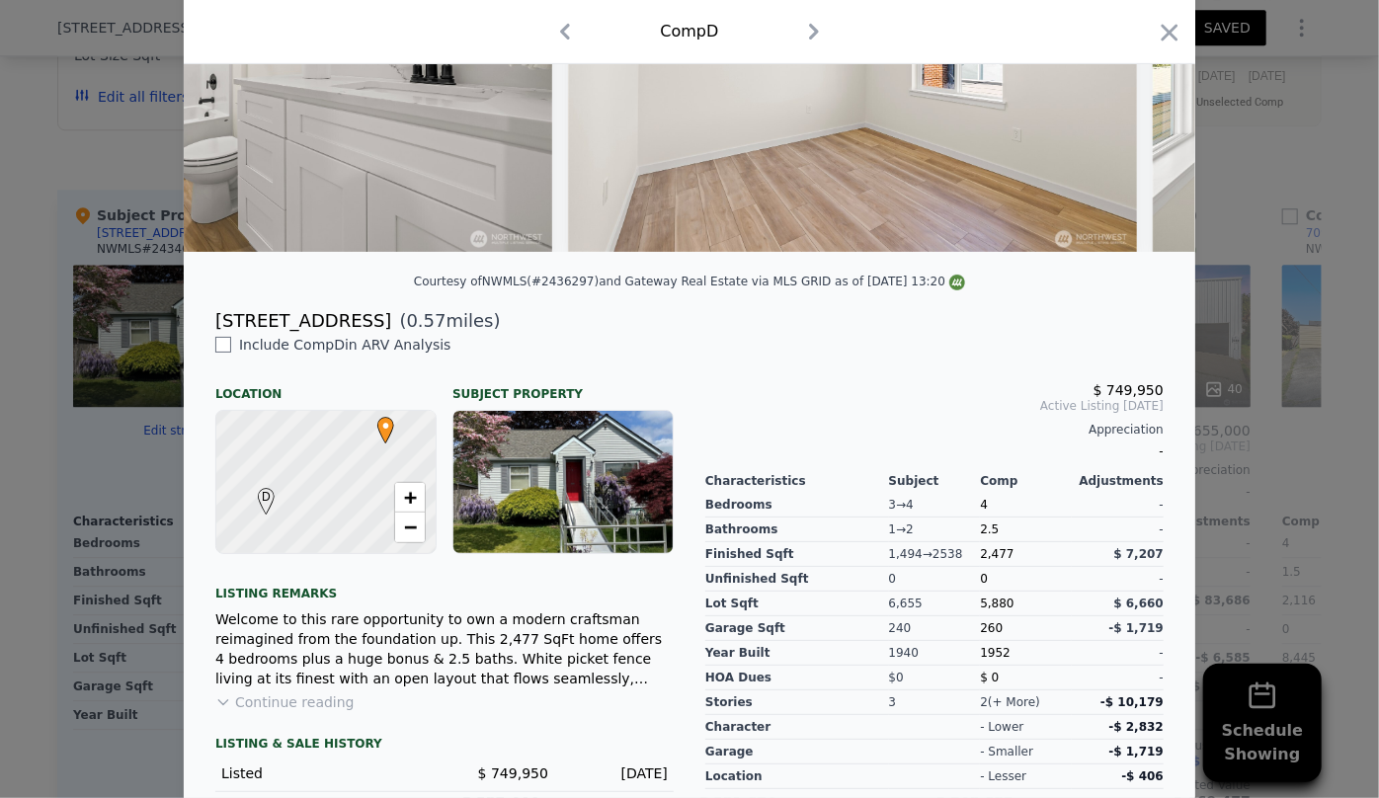
scroll to position [235, 0]
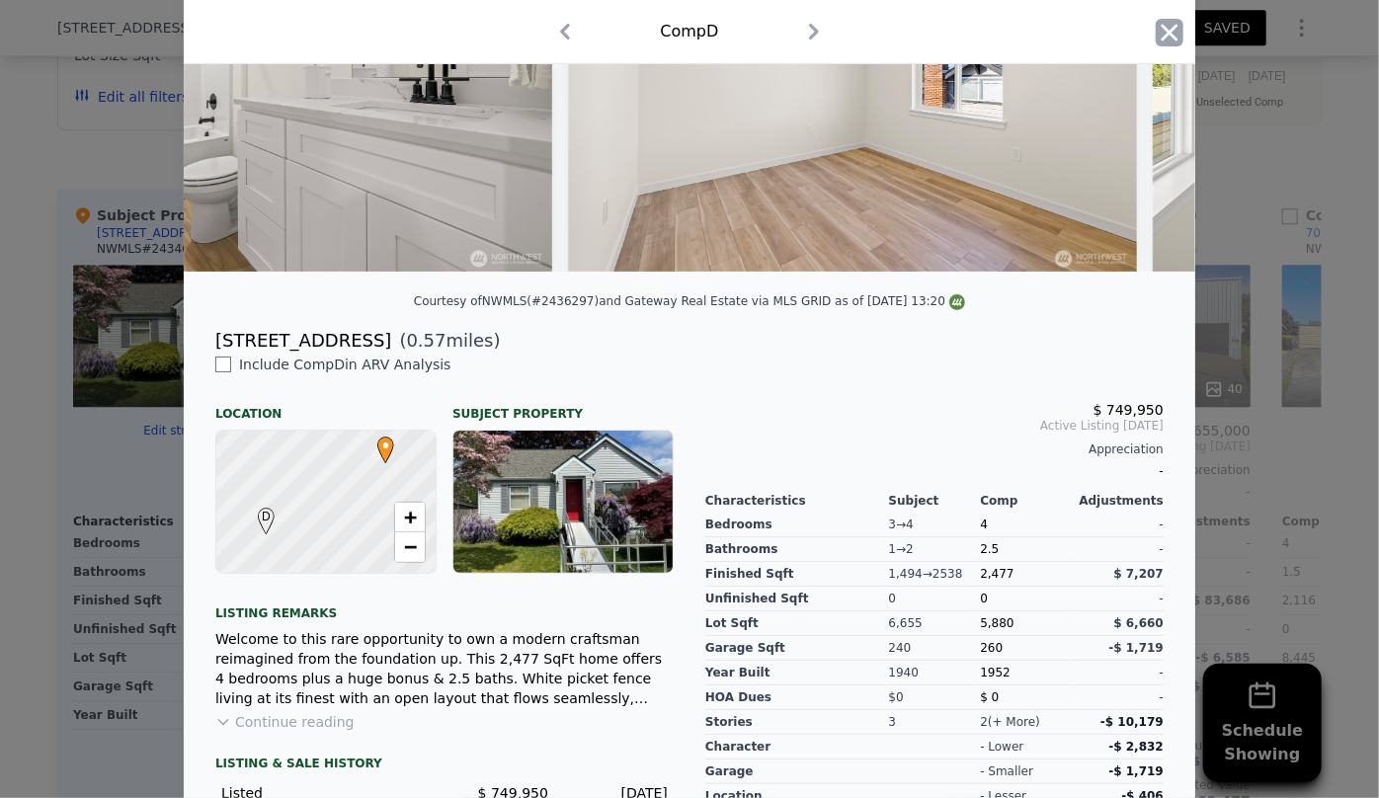
click at [1171, 37] on icon "button" at bounding box center [1170, 33] width 28 height 28
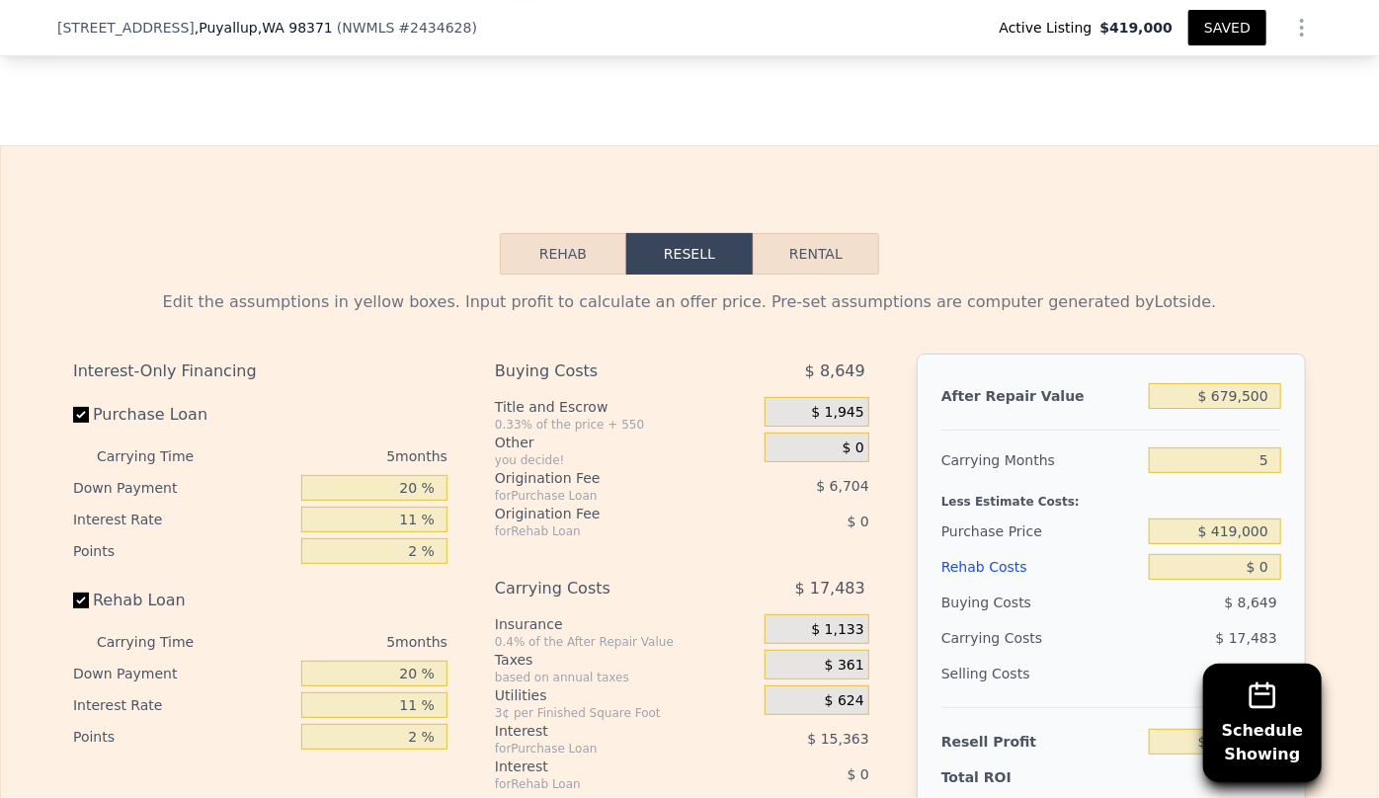
scroll to position [3405, 0]
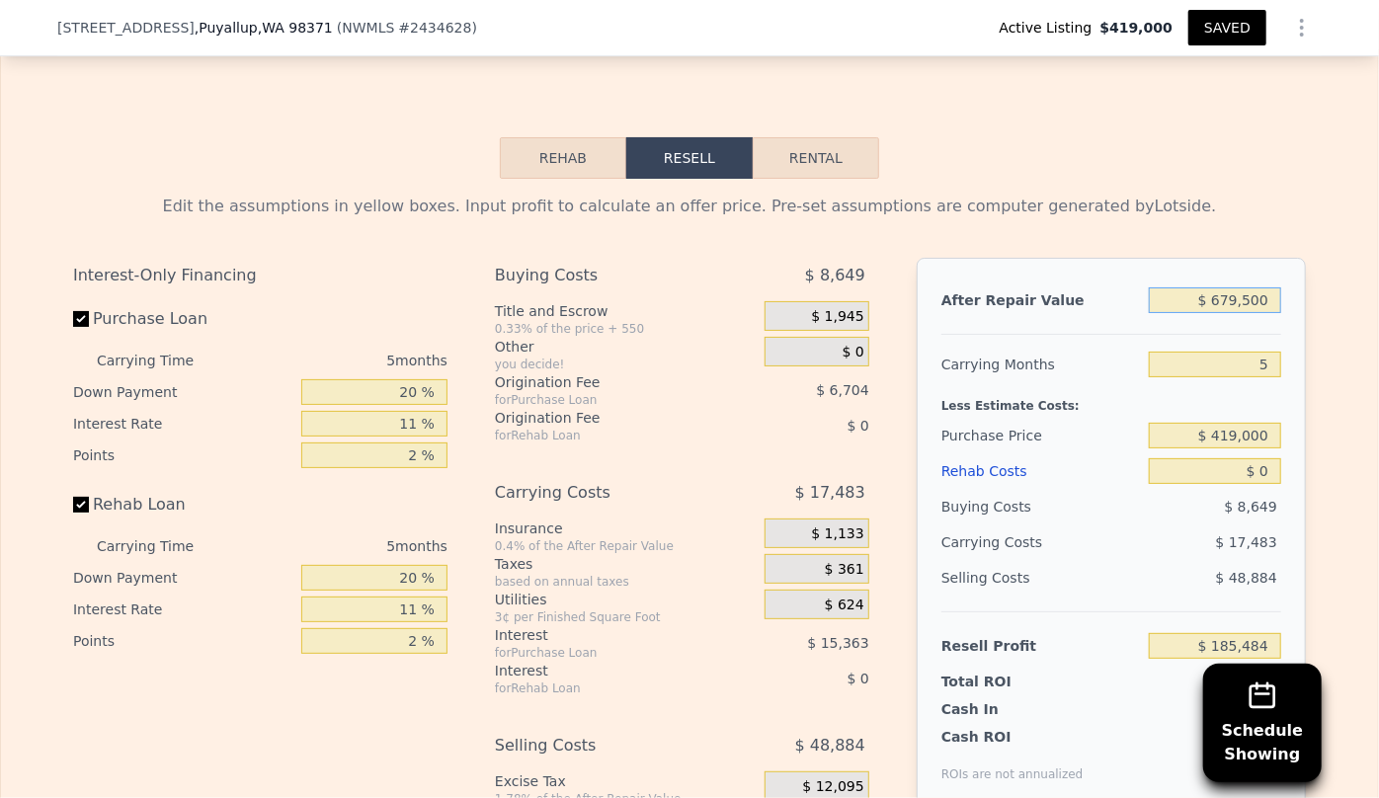
drag, startPoint x: 1269, startPoint y: 261, endPoint x: 1119, endPoint y: 277, distance: 150.0
click at [1119, 283] on div "After Repair Value $ 679,500" at bounding box center [1112, 301] width 340 height 36
click at [1271, 352] on input "5" at bounding box center [1215, 365] width 132 height 26
click at [1257, 458] on input "$ 0" at bounding box center [1215, 471] width 132 height 26
click at [1195, 560] on div "$ 44,651" at bounding box center [1215, 578] width 133 height 36
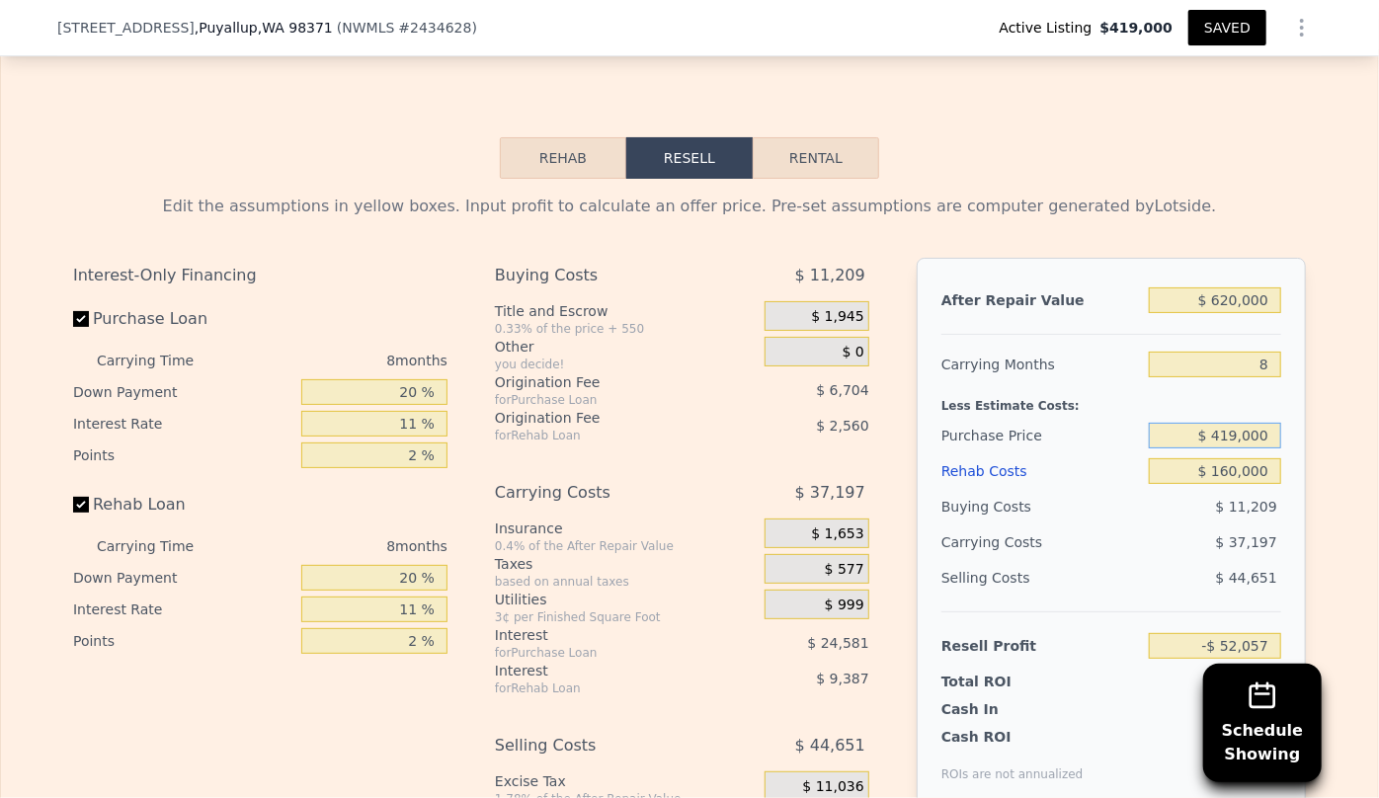
click at [1235, 423] on input "$ 419,000" at bounding box center [1215, 436] width 132 height 26
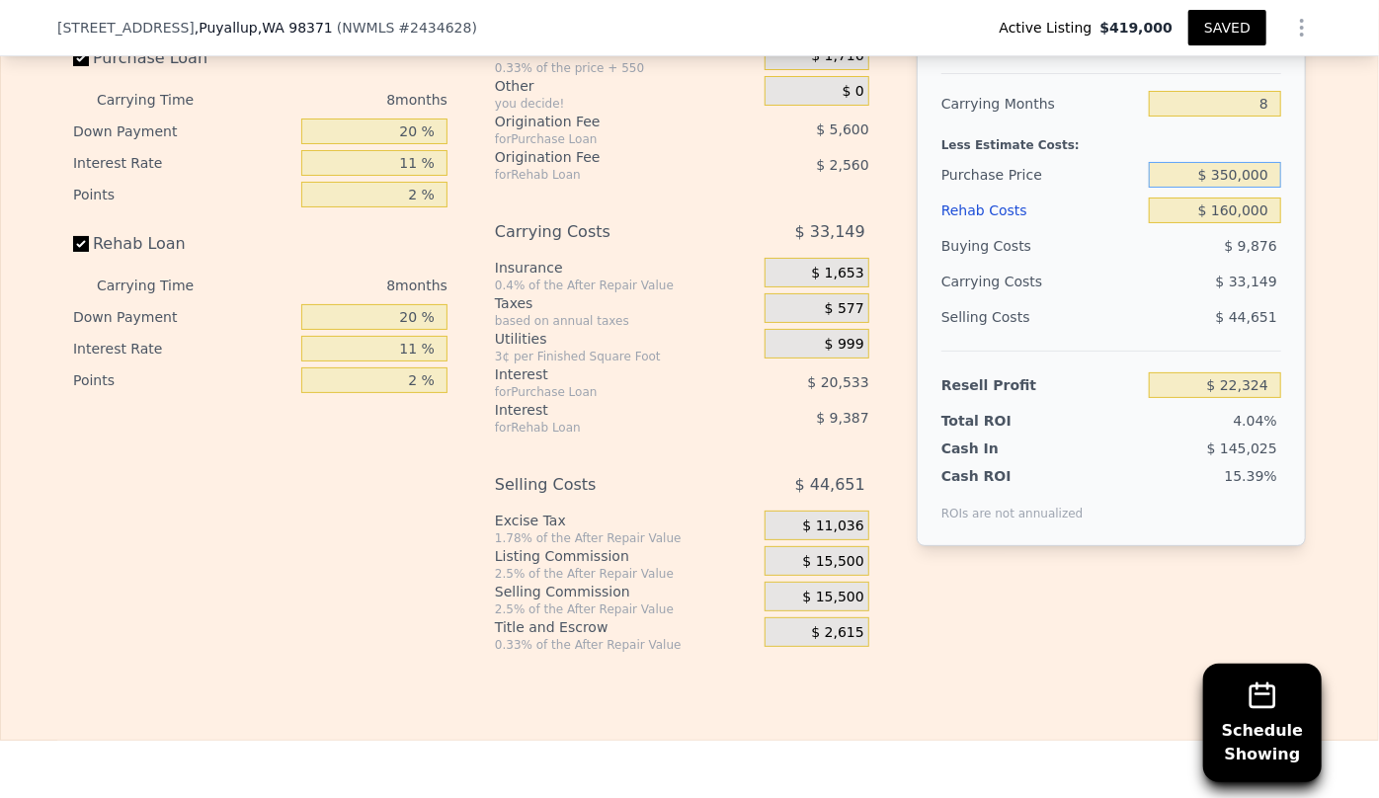
scroll to position [3675, 0]
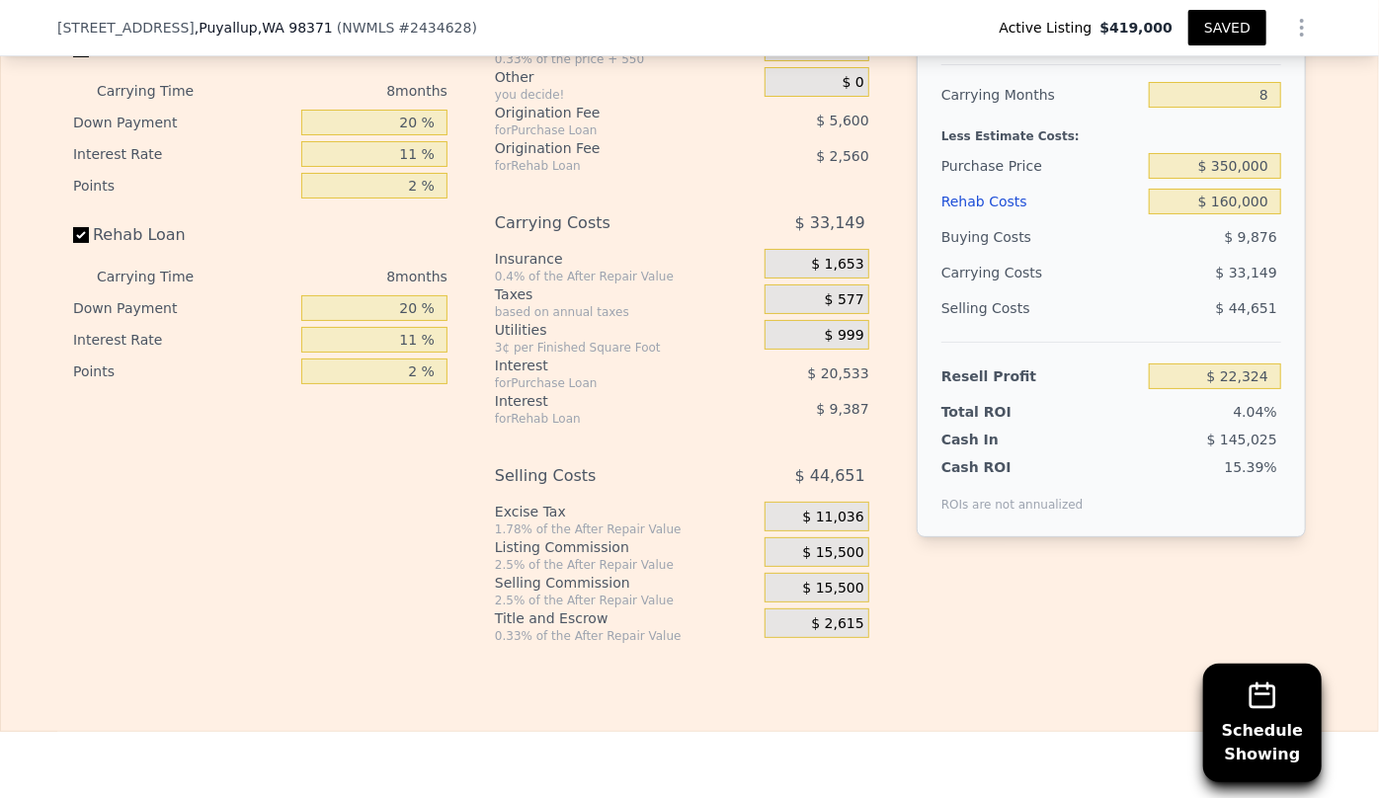
click at [766, 573] on div "$ 15,500" at bounding box center [817, 588] width 105 height 30
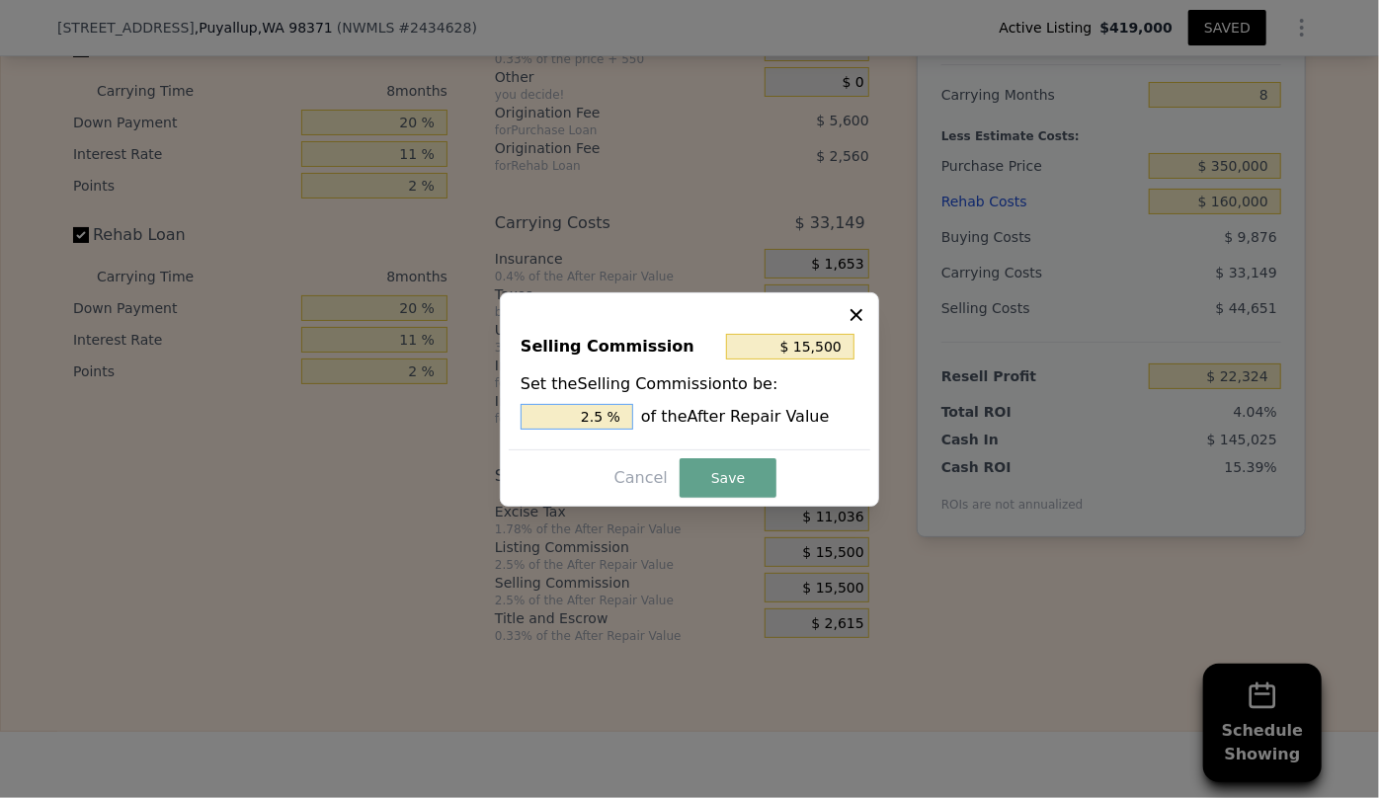
click at [593, 414] on input "2.5 %" at bounding box center [577, 417] width 113 height 26
click at [747, 468] on button "Save" at bounding box center [728, 478] width 97 height 40
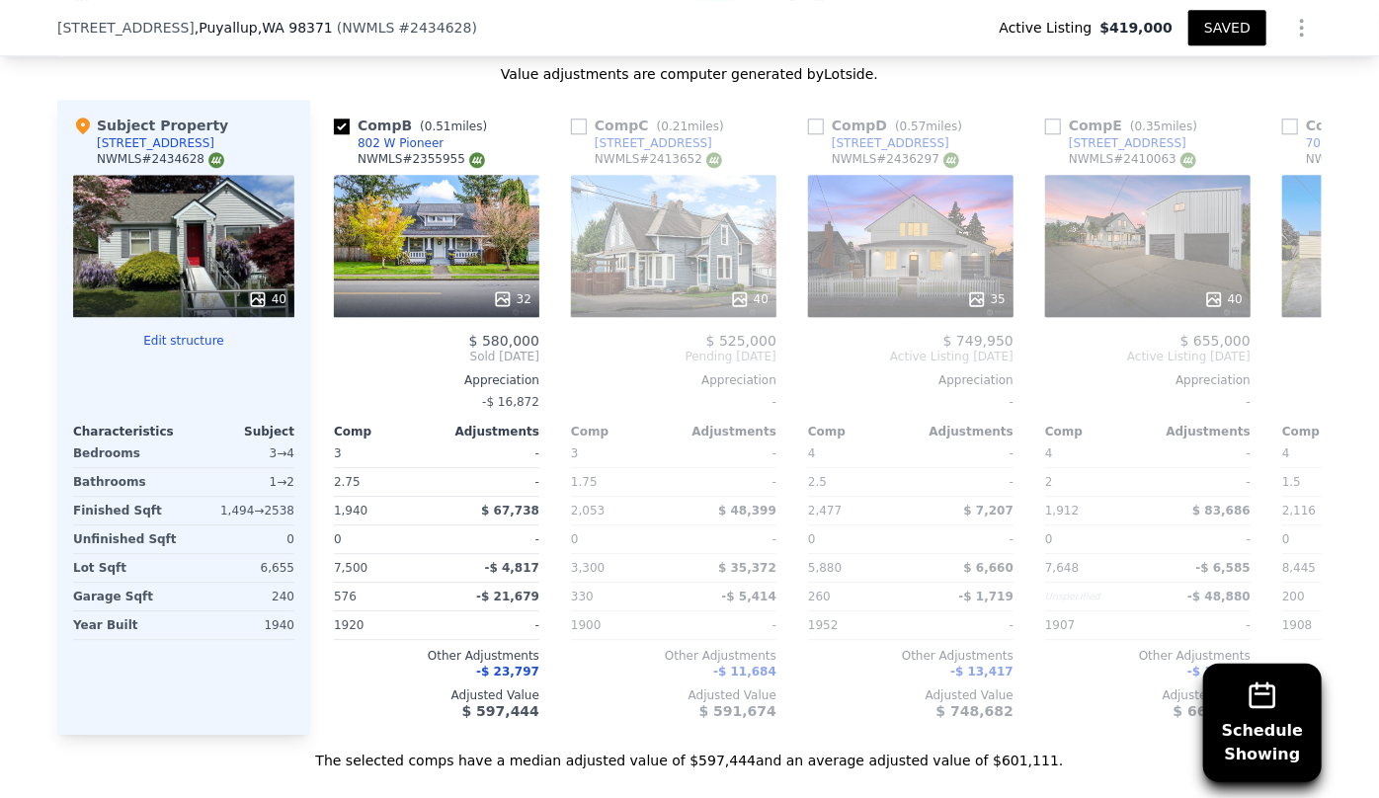
scroll to position [2507, 0]
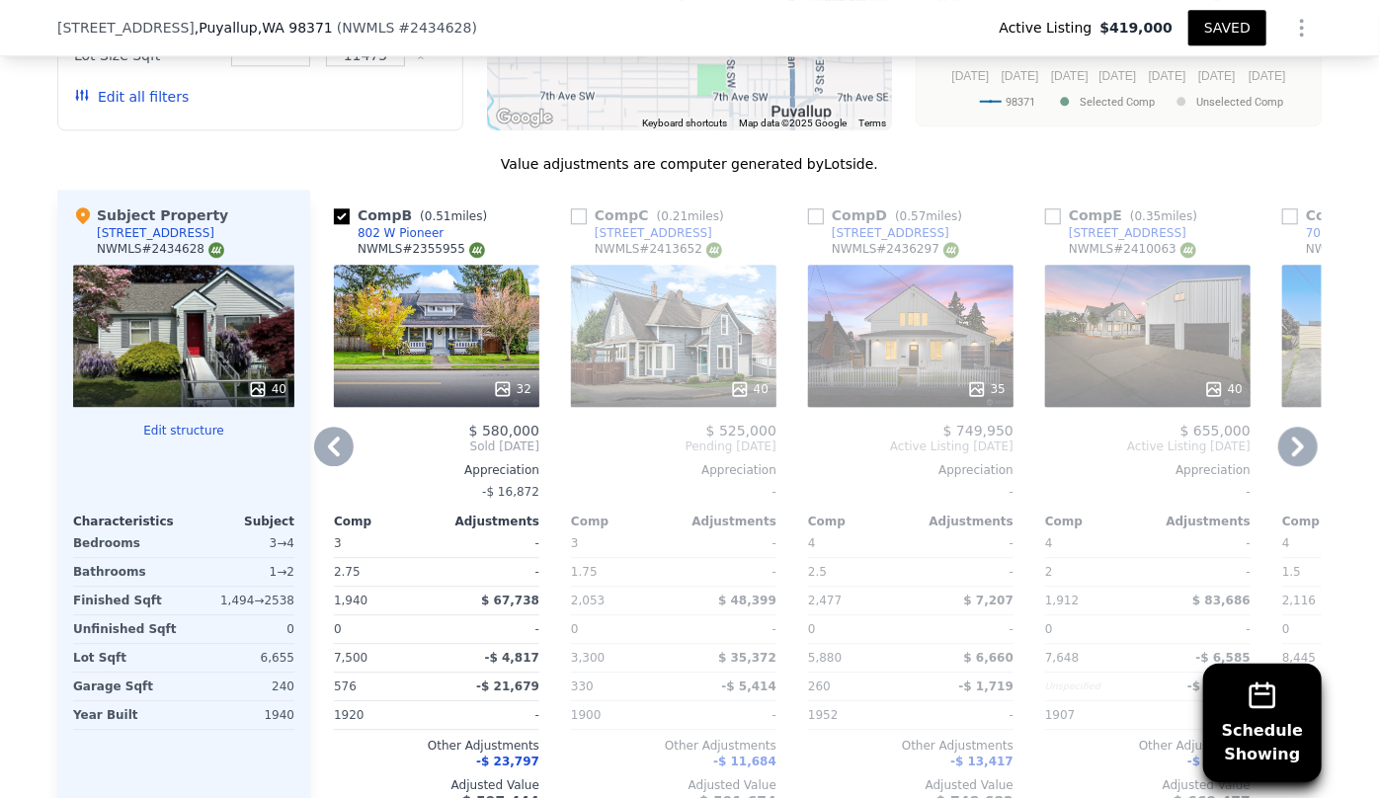
click at [1286, 427] on icon at bounding box center [1298, 447] width 40 height 40
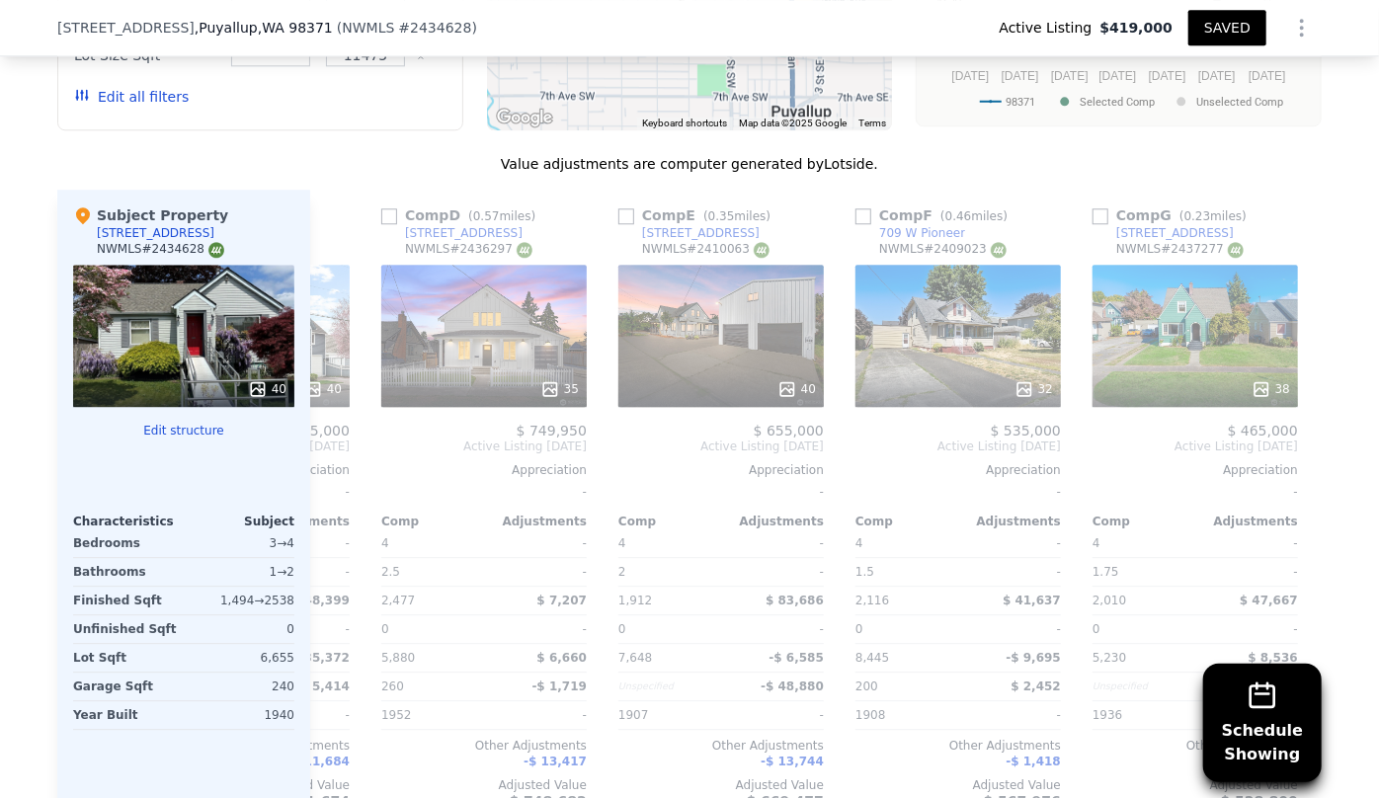
scroll to position [0, 932]
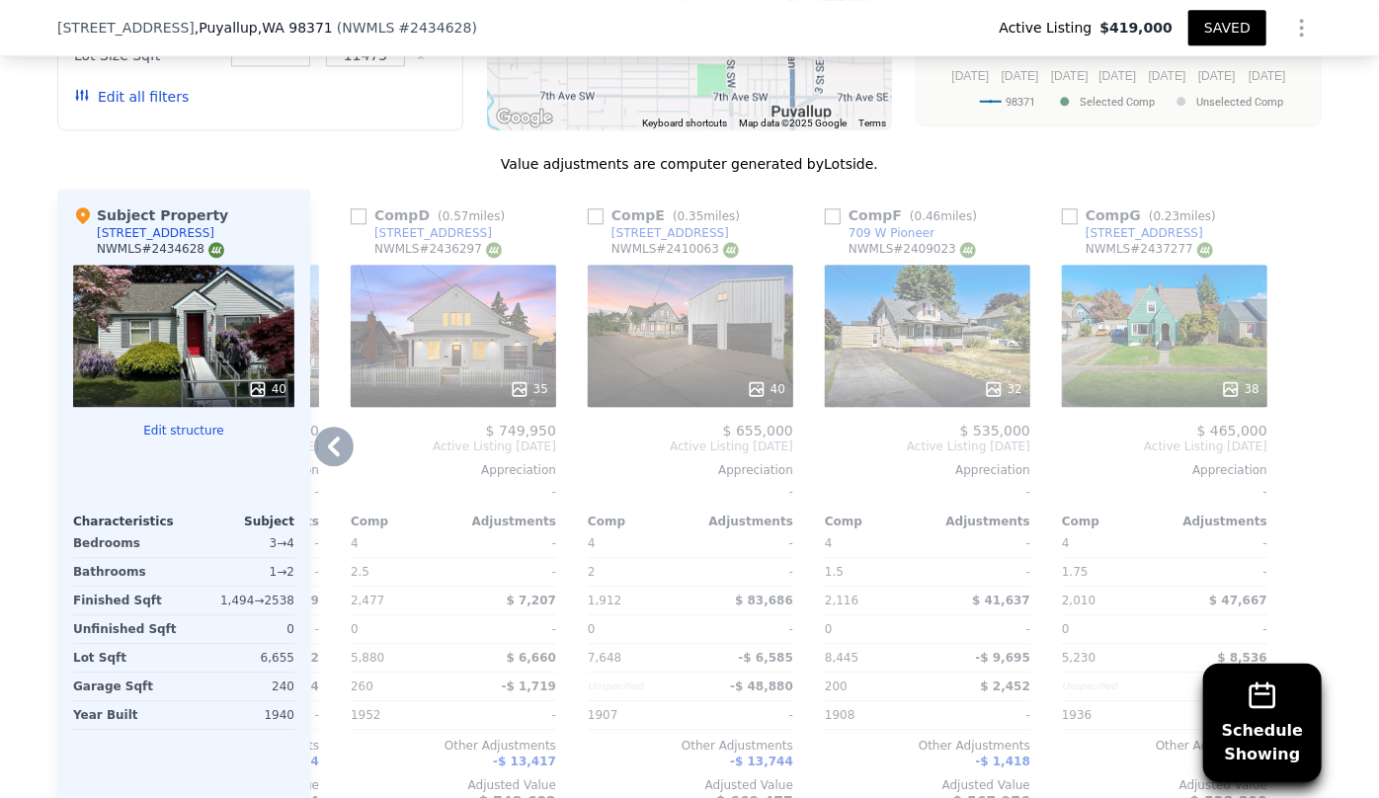
click at [650, 309] on div "40" at bounding box center [690, 336] width 205 height 142
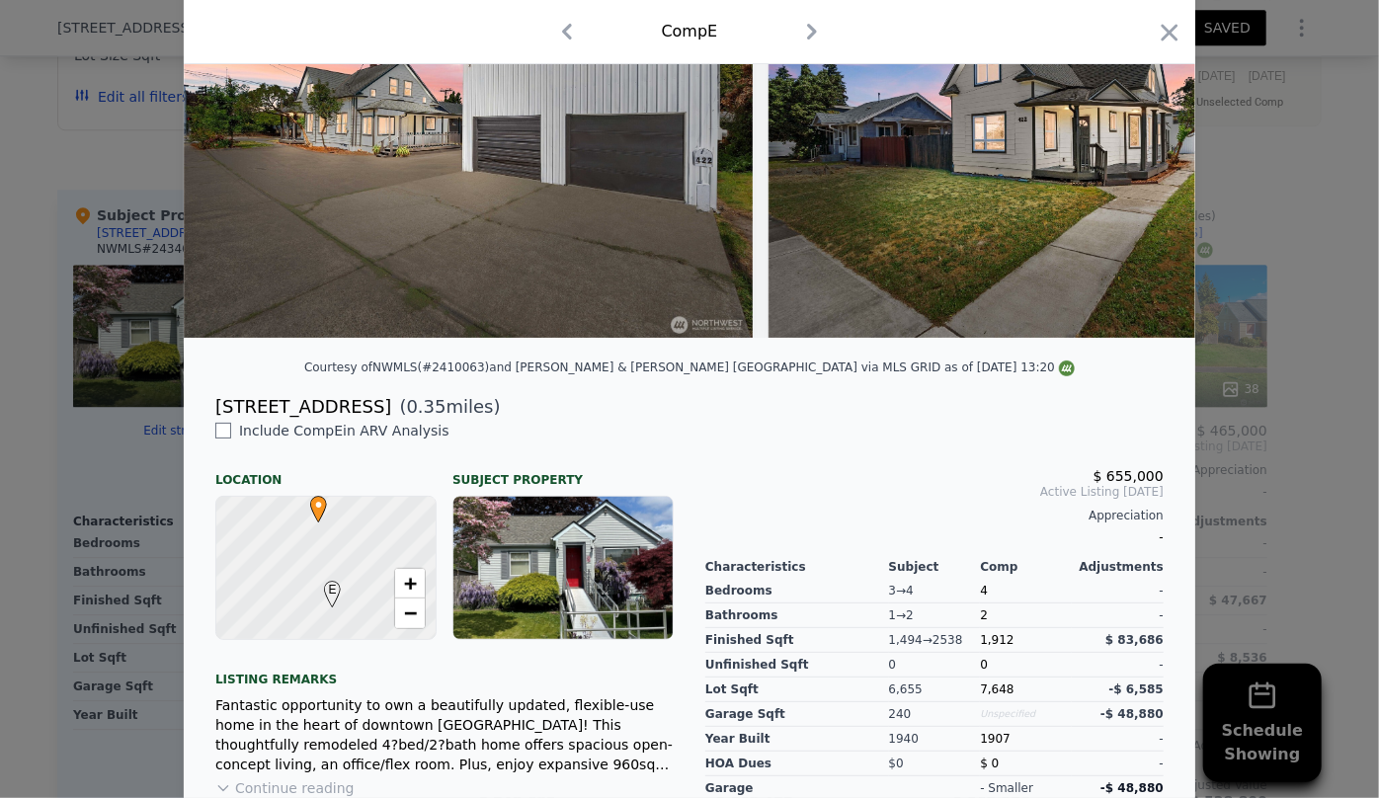
scroll to position [269, 0]
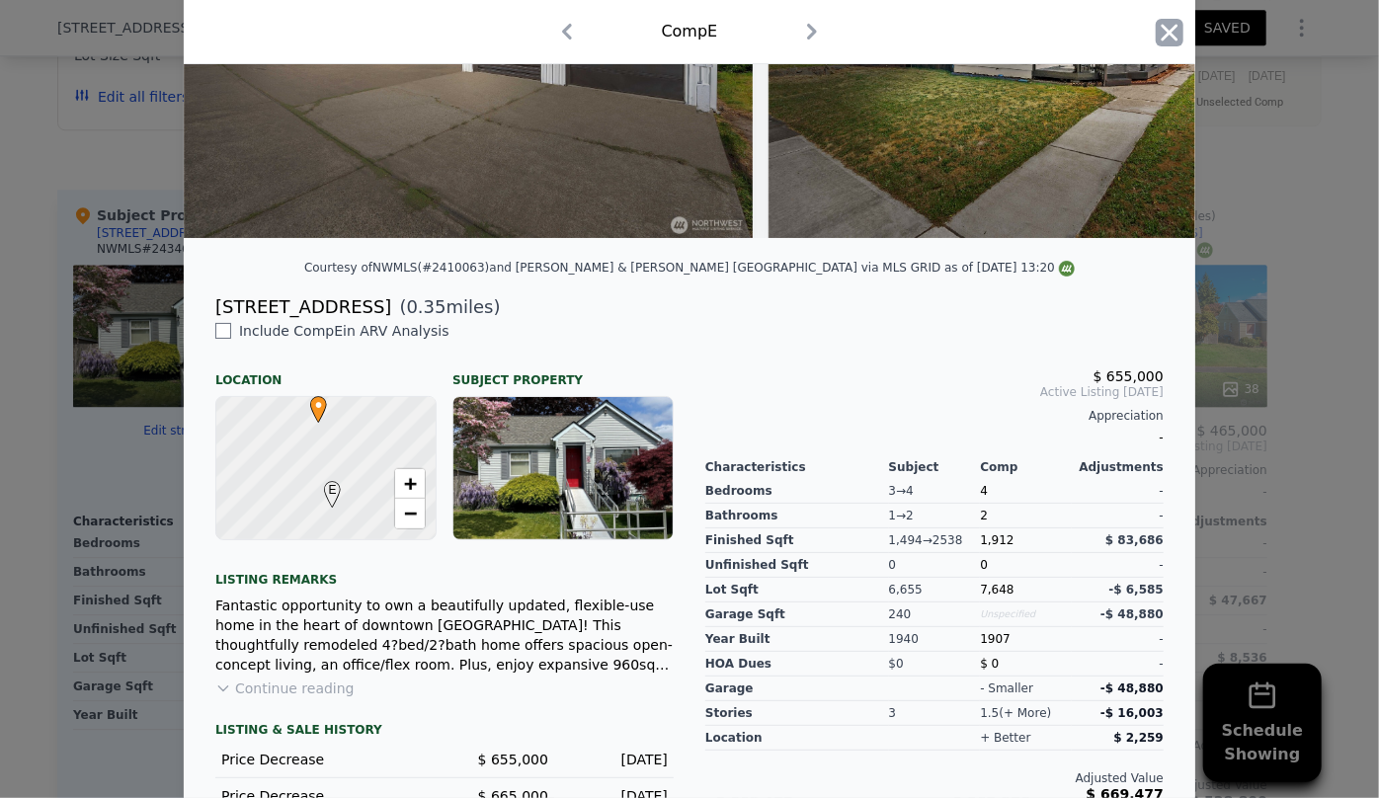
click at [1166, 28] on icon "button" at bounding box center [1170, 33] width 28 height 28
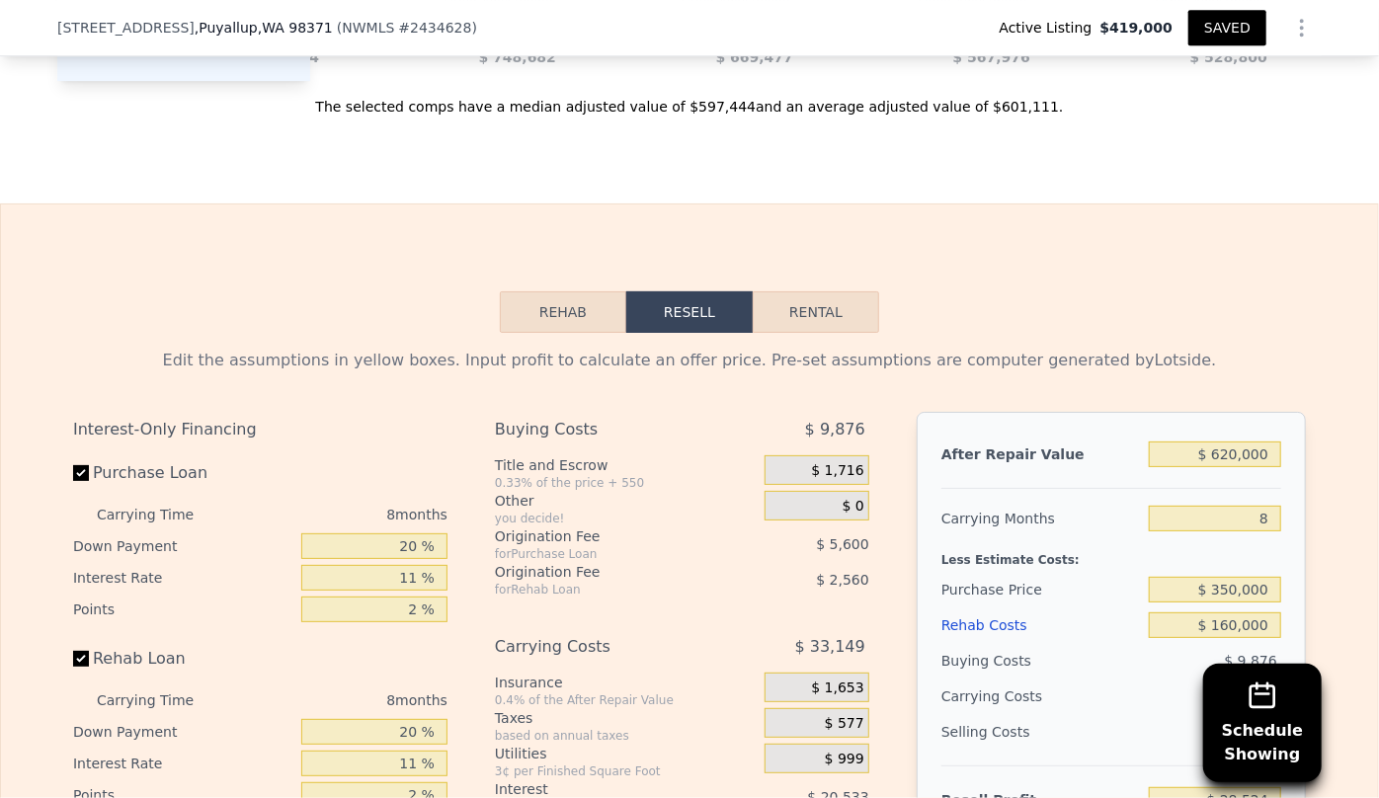
scroll to position [3316, 0]
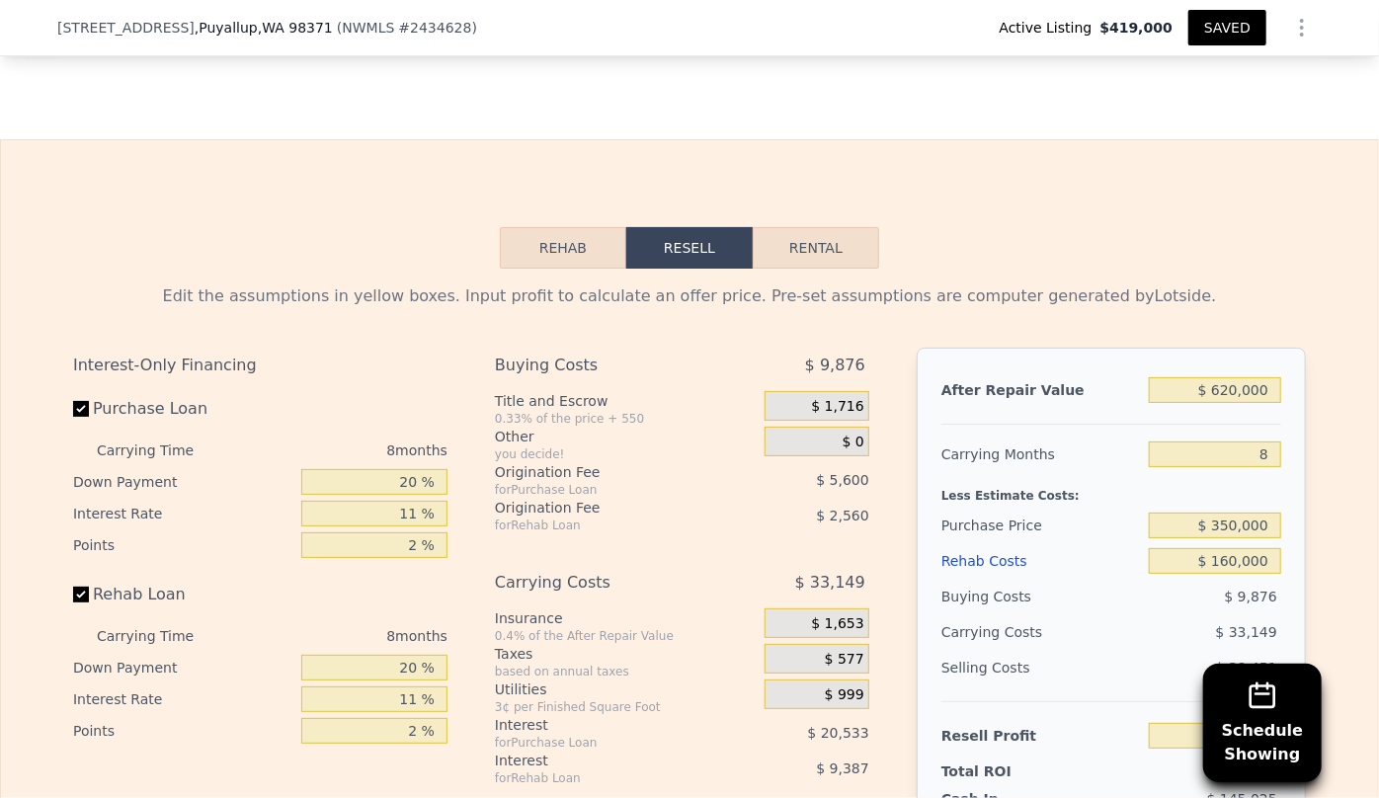
click at [1228, 20] on button "SAVED" at bounding box center [1228, 28] width 78 height 36
click at [1211, 43] on button "SAVED" at bounding box center [1228, 28] width 78 height 36
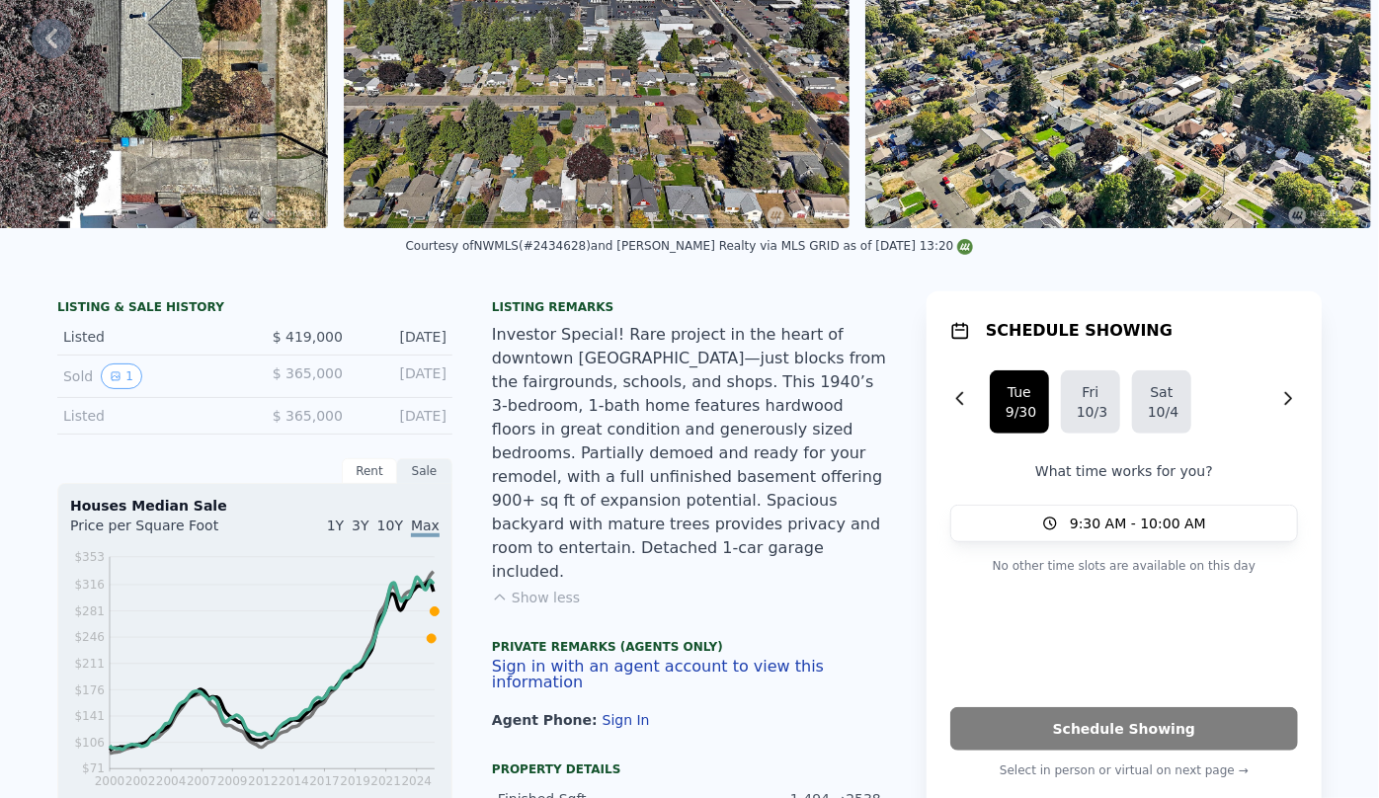
scroll to position [0, 0]
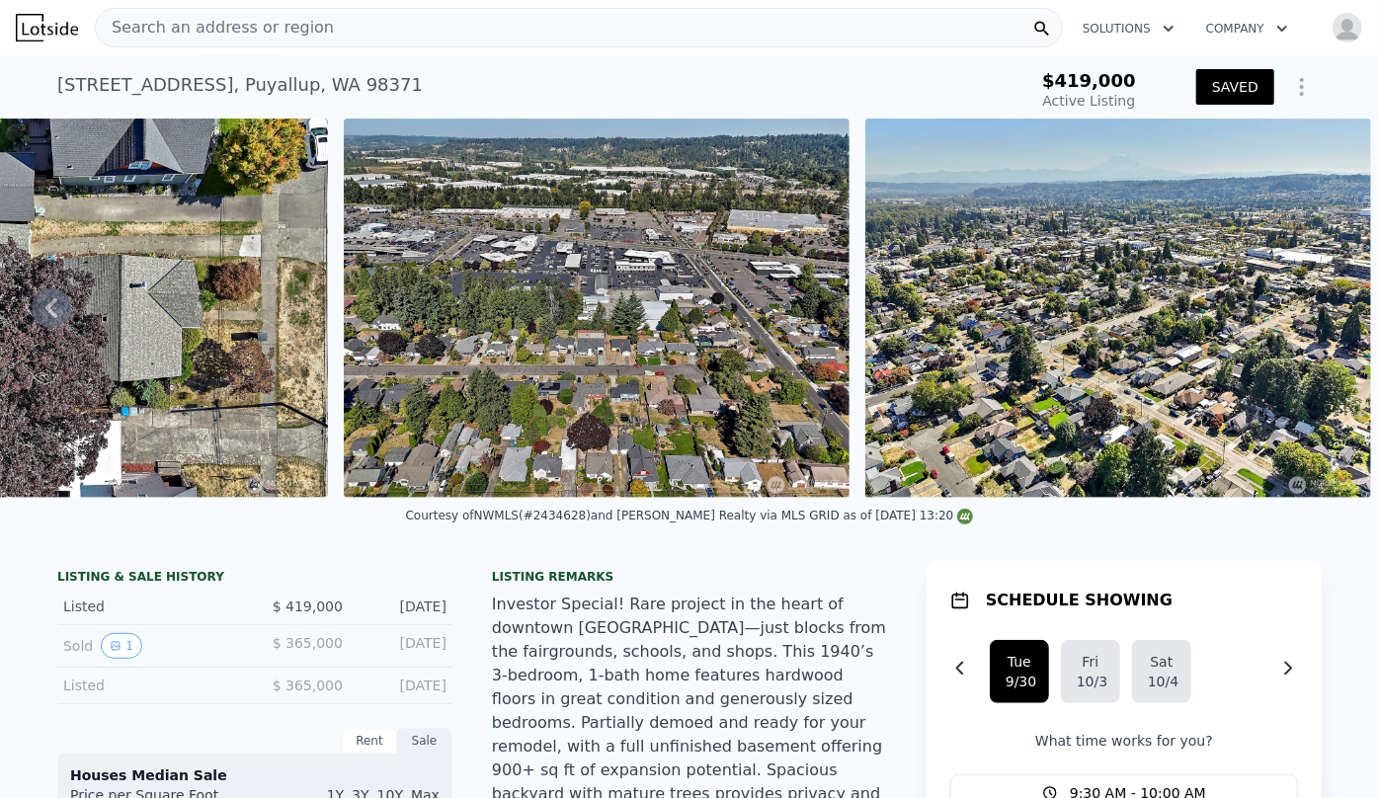
click at [411, 31] on div "Search an address or region" at bounding box center [579, 28] width 968 height 40
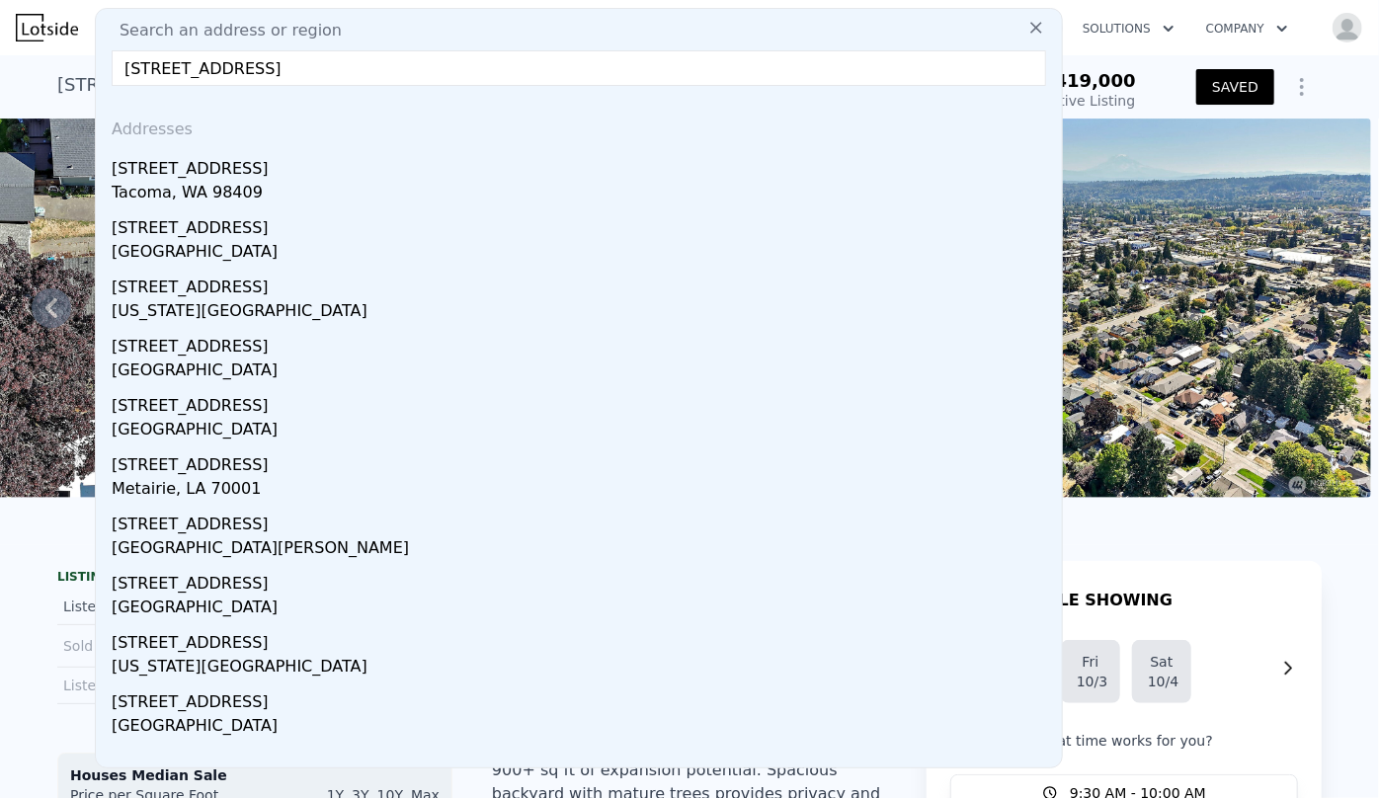
click at [396, 75] on input "[STREET_ADDRESS]" at bounding box center [579, 68] width 935 height 36
drag, startPoint x: 307, startPoint y: 188, endPoint x: 563, endPoint y: 29, distance: 301.3
click at [307, 188] on div "Tacoma, WA 98409" at bounding box center [583, 195] width 943 height 28
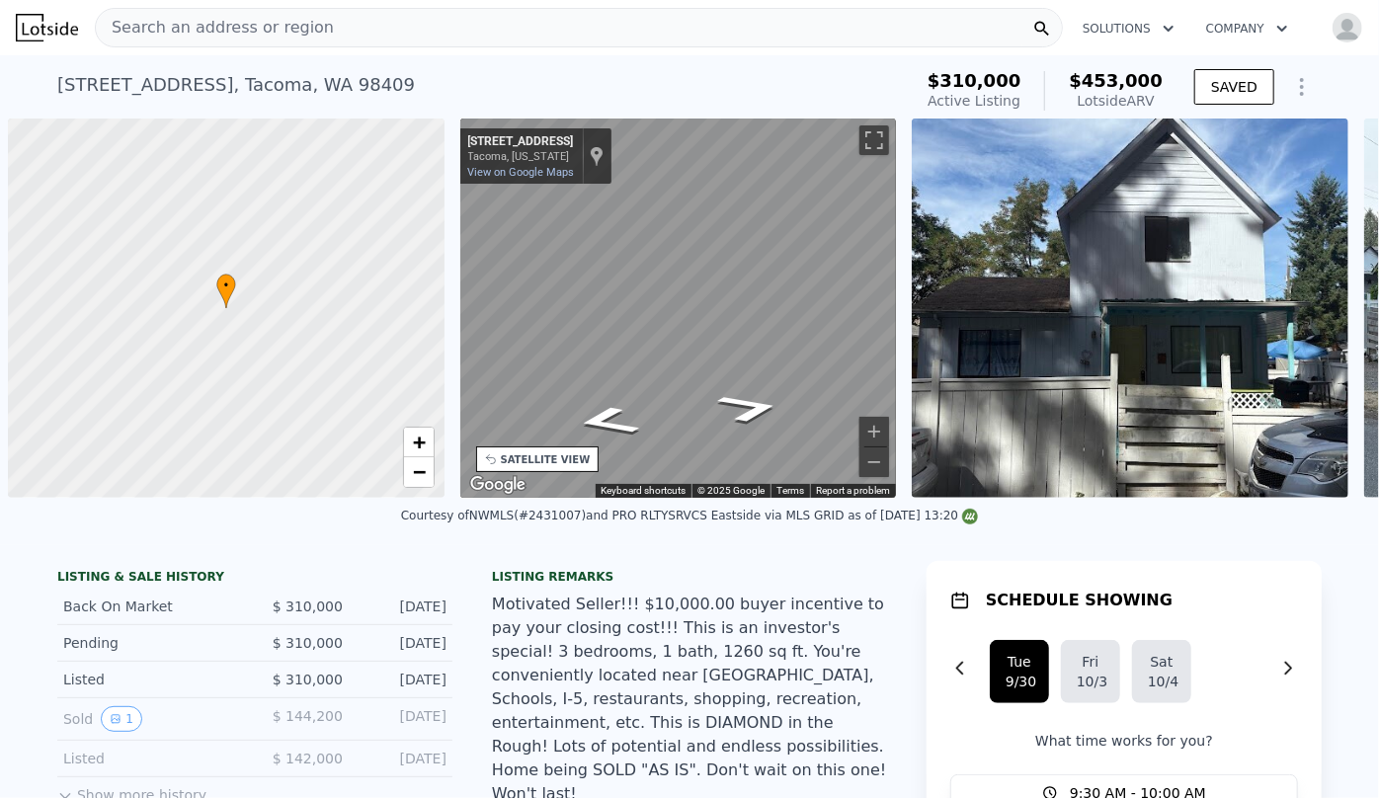
scroll to position [0, 8]
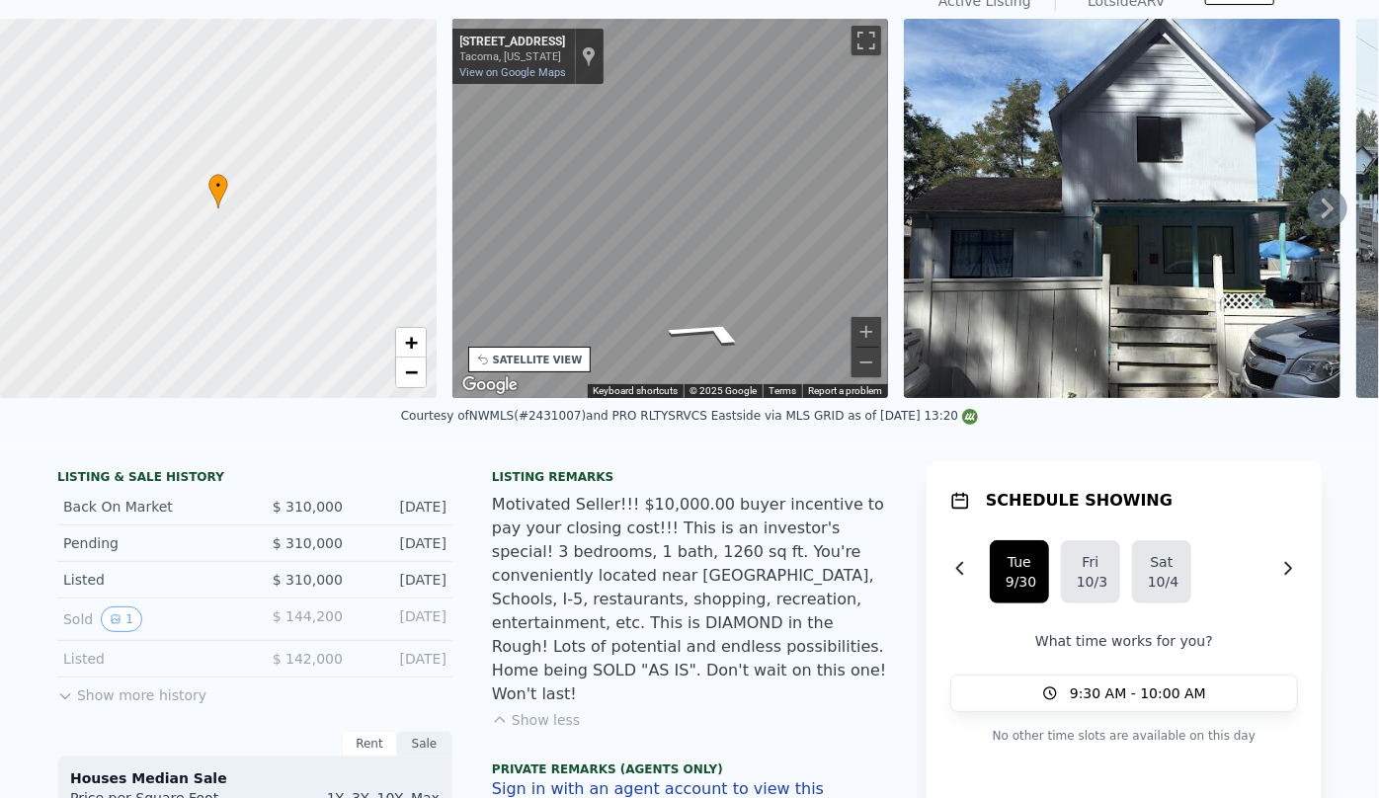
scroll to position [7, 0]
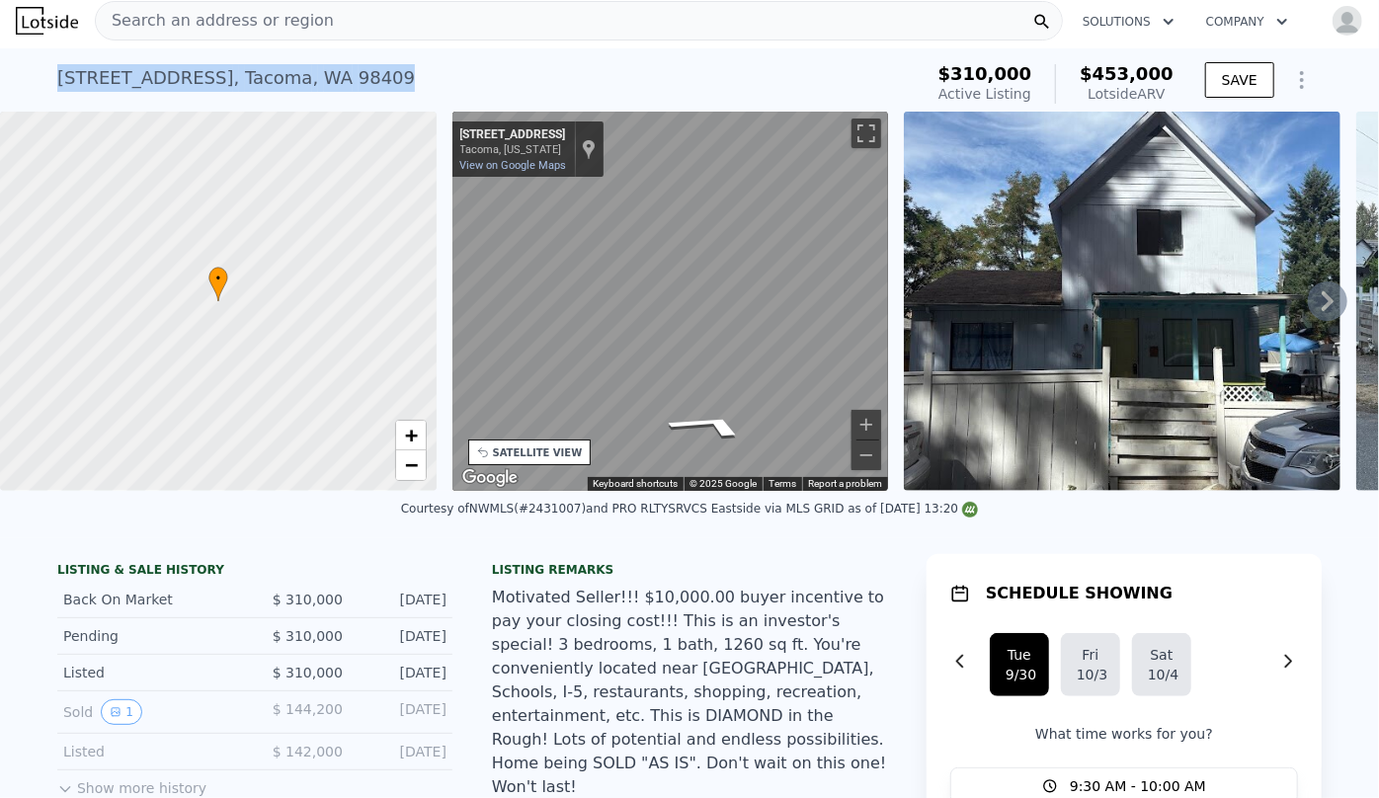
drag, startPoint x: 49, startPoint y: 74, endPoint x: 362, endPoint y: 74, distance: 312.2
click at [362, 74] on div "3405 S 48th St , Tacoma , WA 98409 Active at $310k (~ARV $453k ) $310,000 Activ…" at bounding box center [689, 79] width 1379 height 63
copy div "3405 S 48th St , Tacoma , WA 98409"
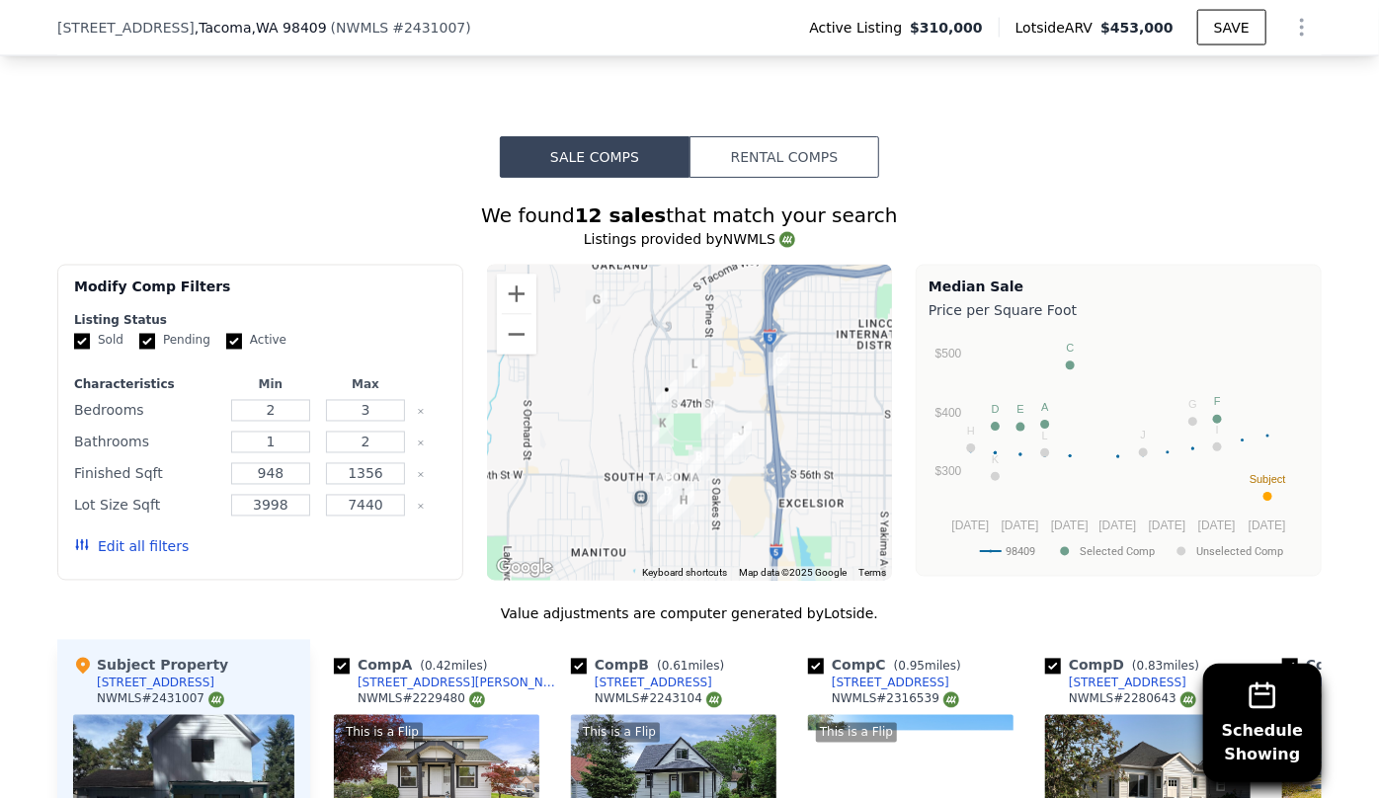
scroll to position [1706, 0]
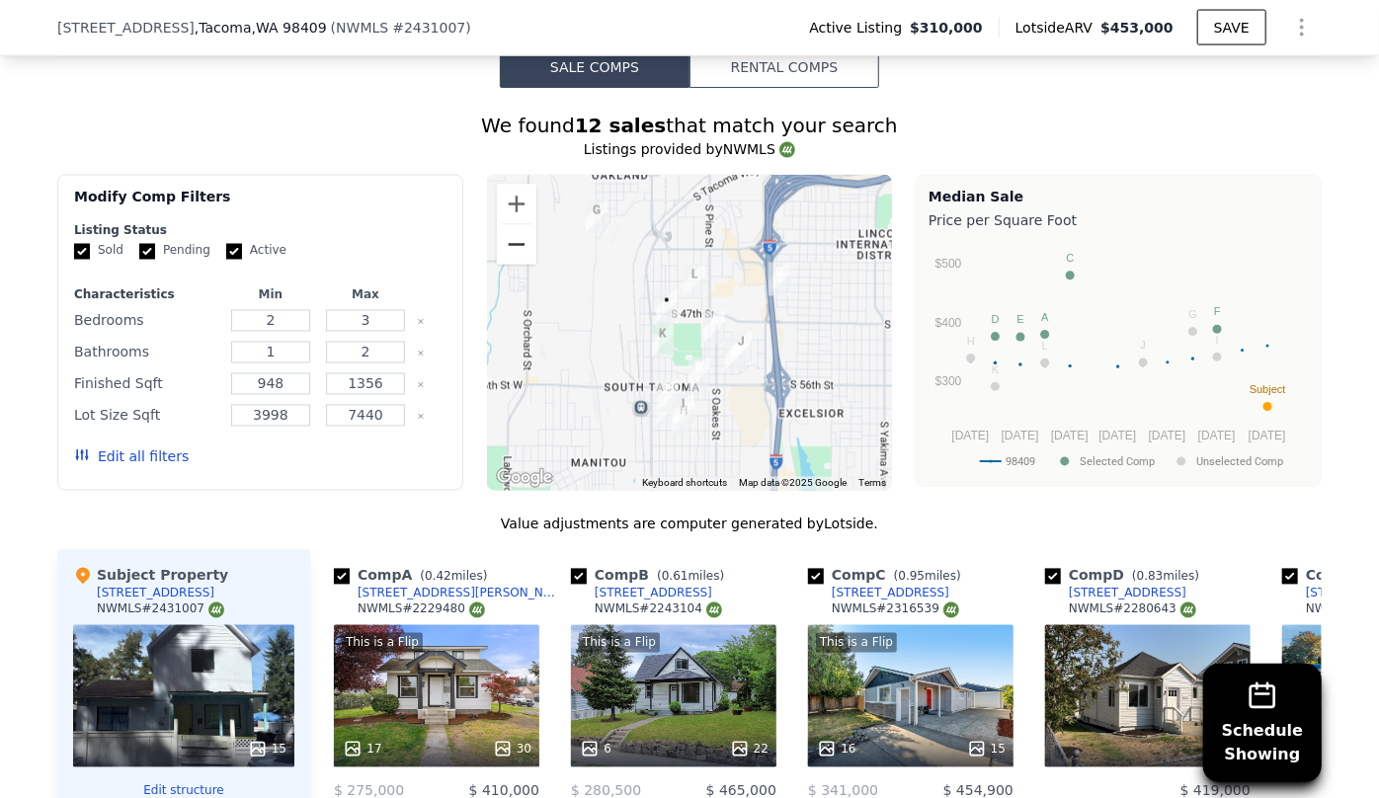
click at [507, 246] on button "Zoom out" at bounding box center [517, 245] width 40 height 40
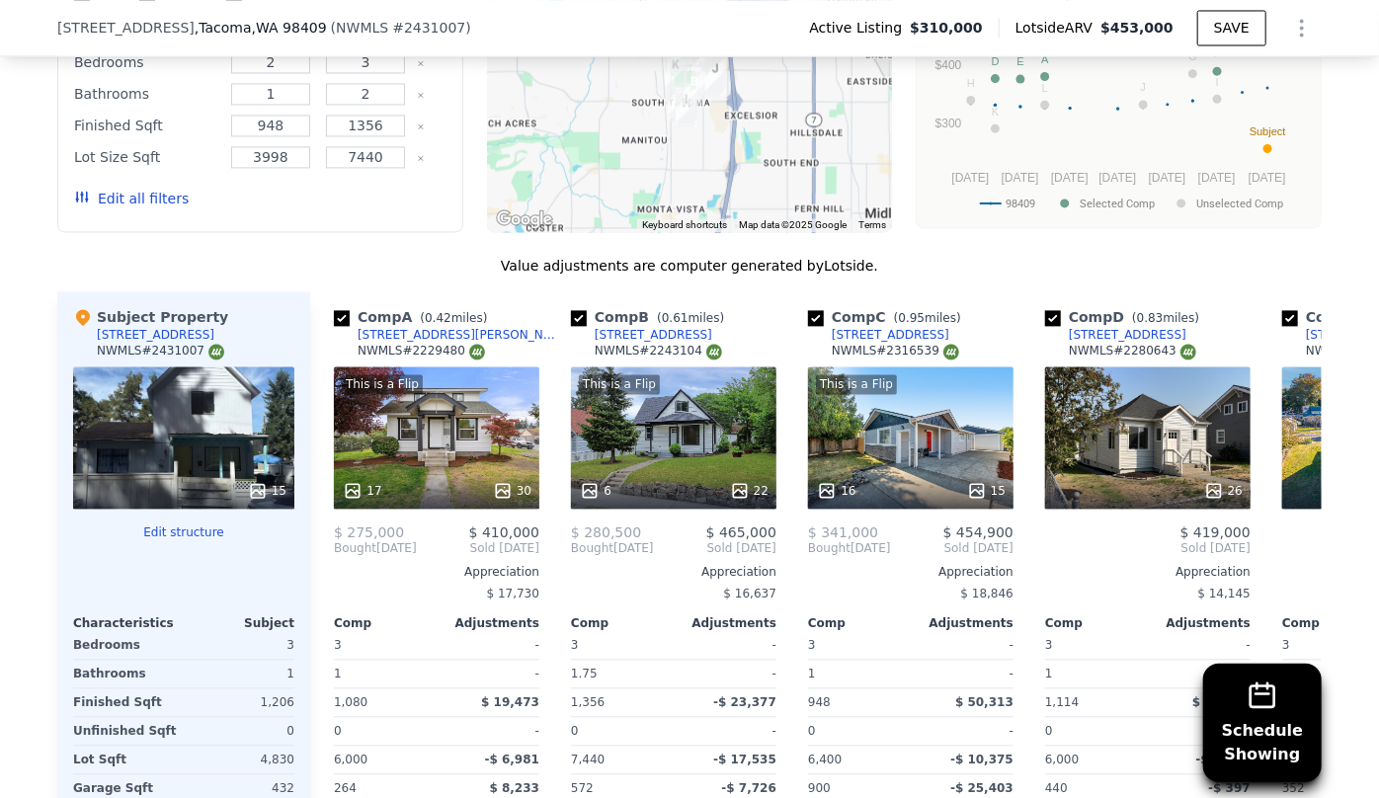
scroll to position [1976, 0]
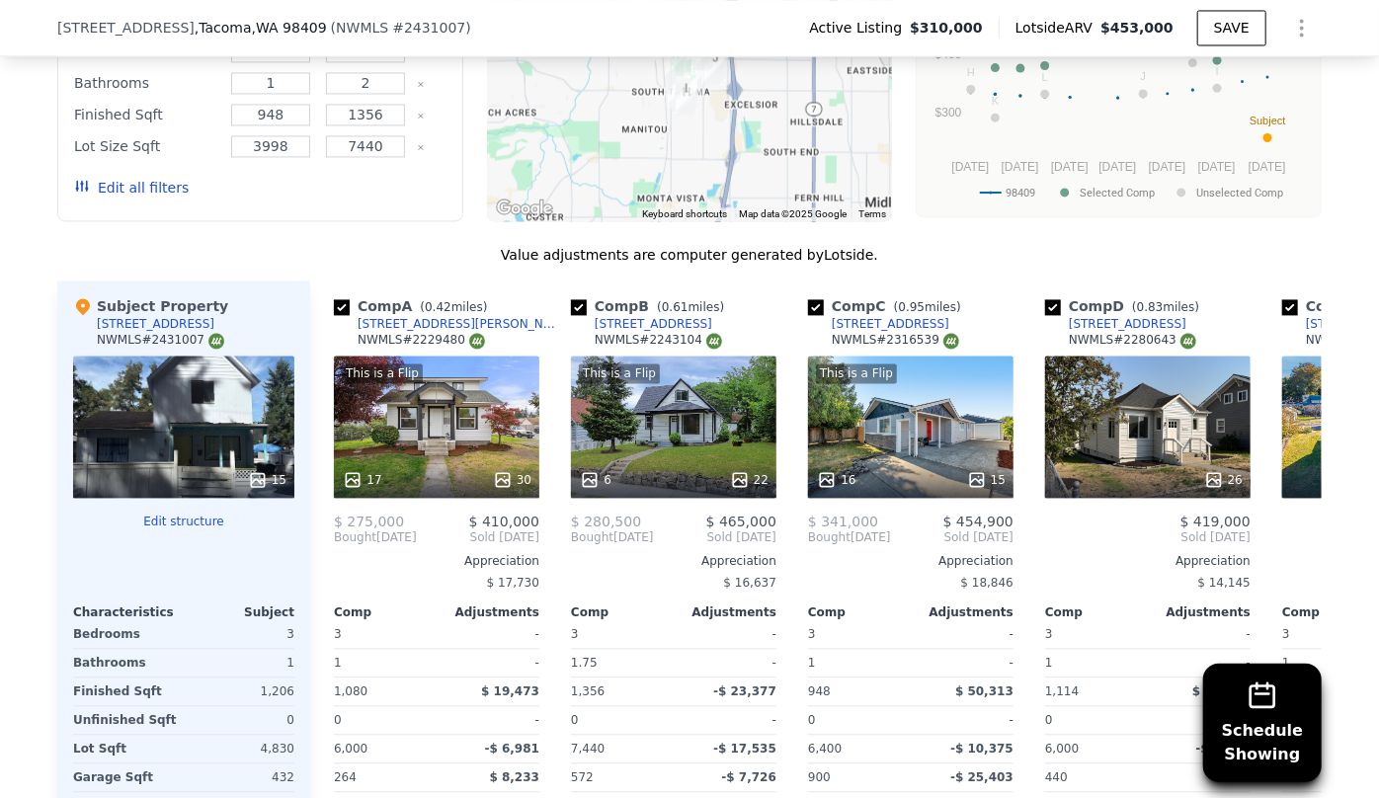
click at [95, 198] on button "Edit all filters" at bounding box center [131, 188] width 115 height 20
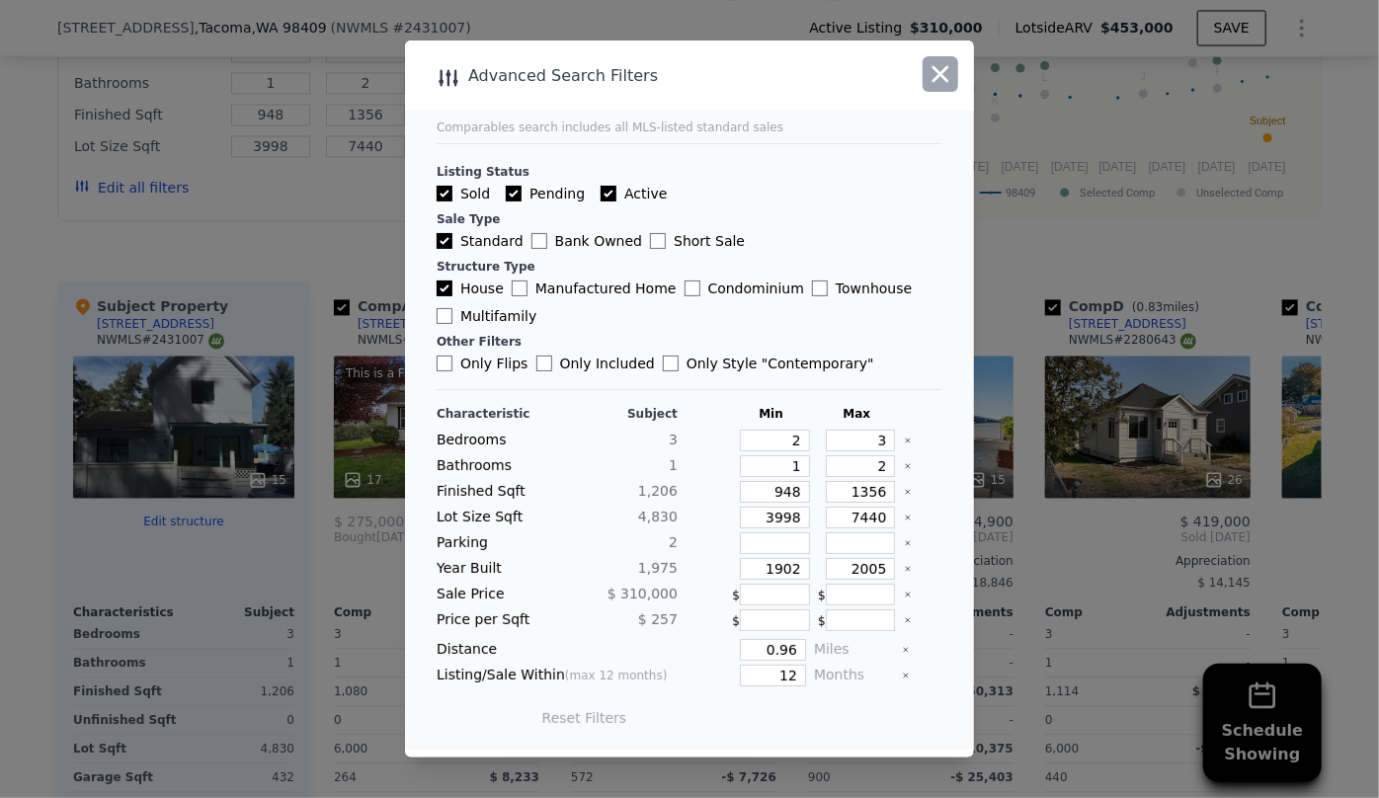
click at [943, 79] on icon "button" at bounding box center [941, 74] width 17 height 17
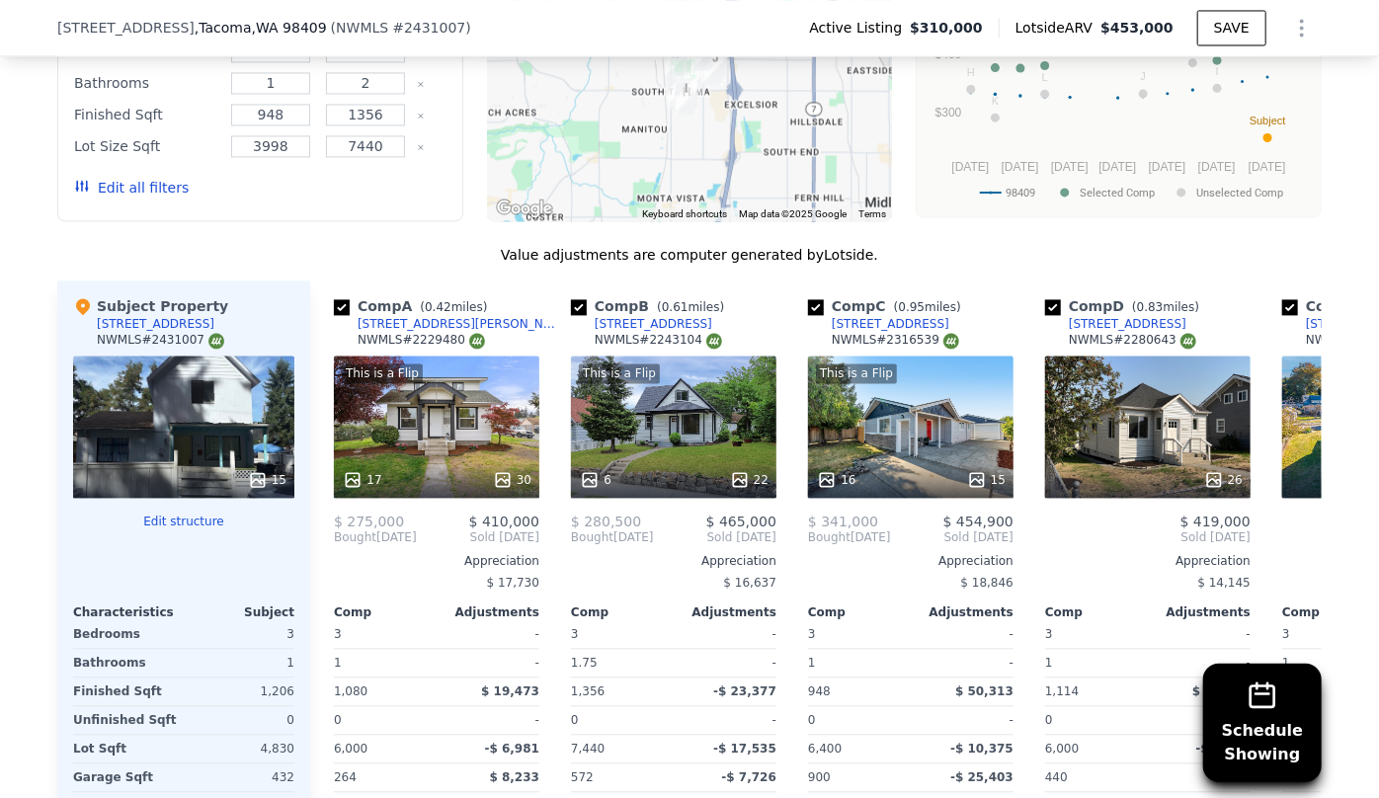
click at [1292, 29] on icon "Show Options" at bounding box center [1302, 28] width 24 height 24
click at [1185, 68] on div "Edit Structure" at bounding box center [1211, 79] width 221 height 40
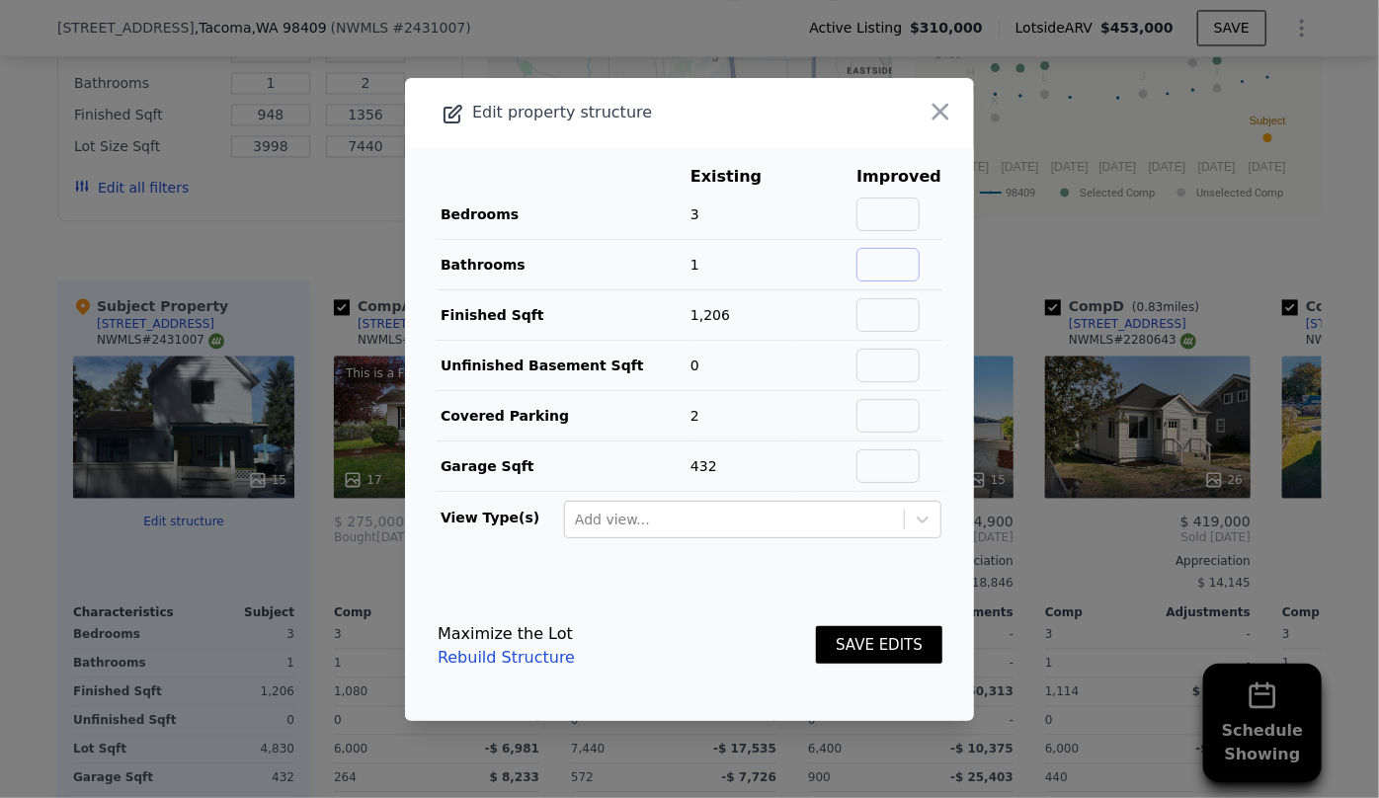
click at [903, 261] on input "text" at bounding box center [888, 265] width 63 height 34
click at [847, 651] on button "SAVE EDITS" at bounding box center [879, 645] width 126 height 39
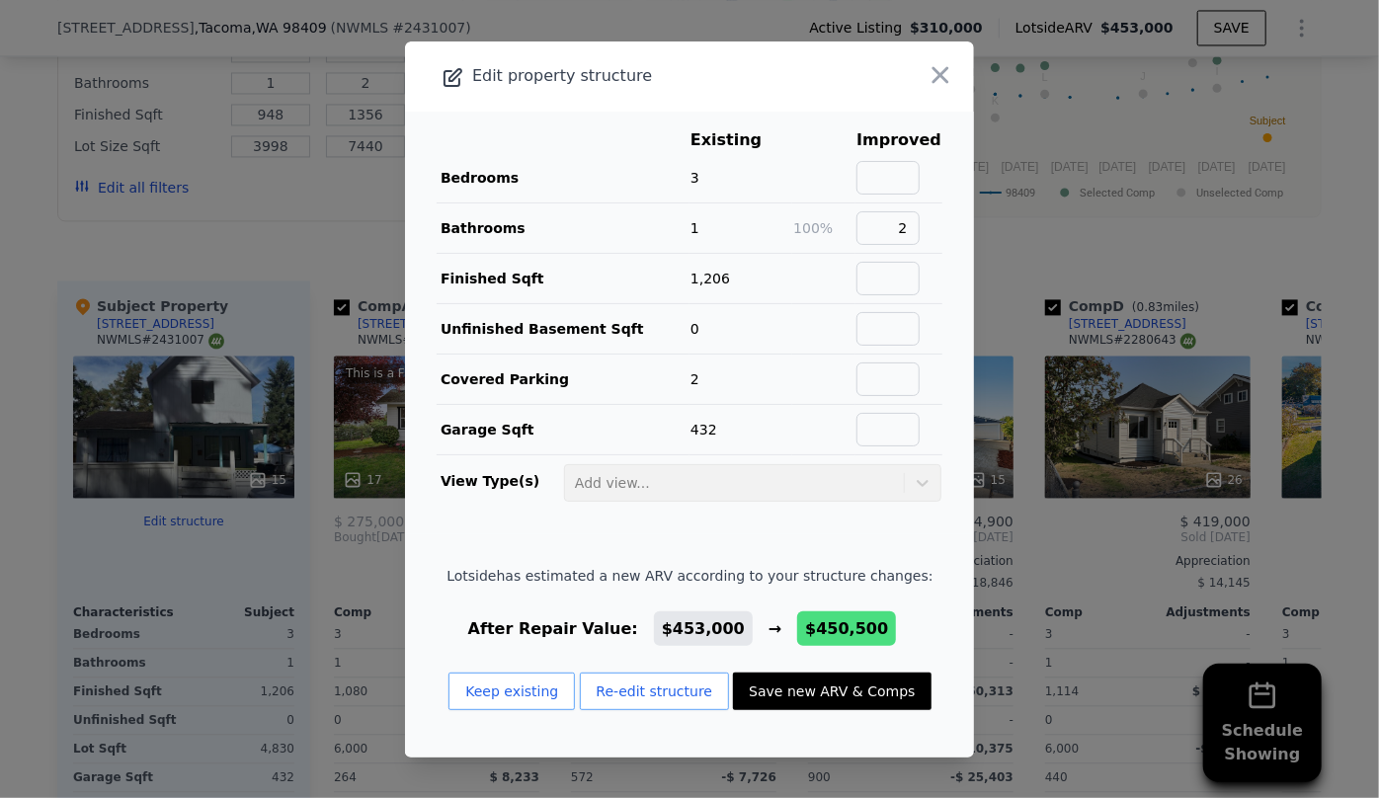
click at [781, 690] on button "Save new ARV & Comps" at bounding box center [832, 692] width 198 height 38
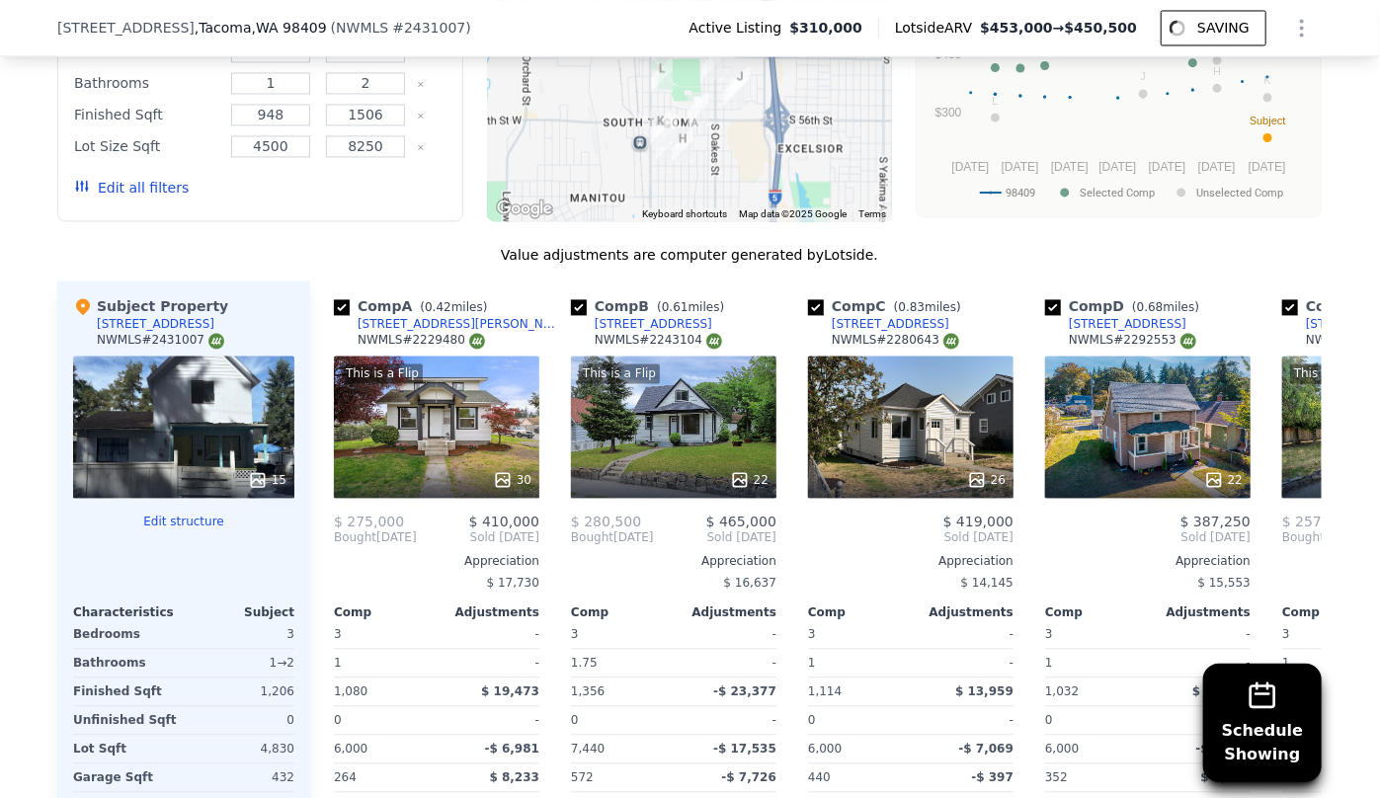
click at [138, 198] on button "Edit all filters" at bounding box center [131, 188] width 115 height 20
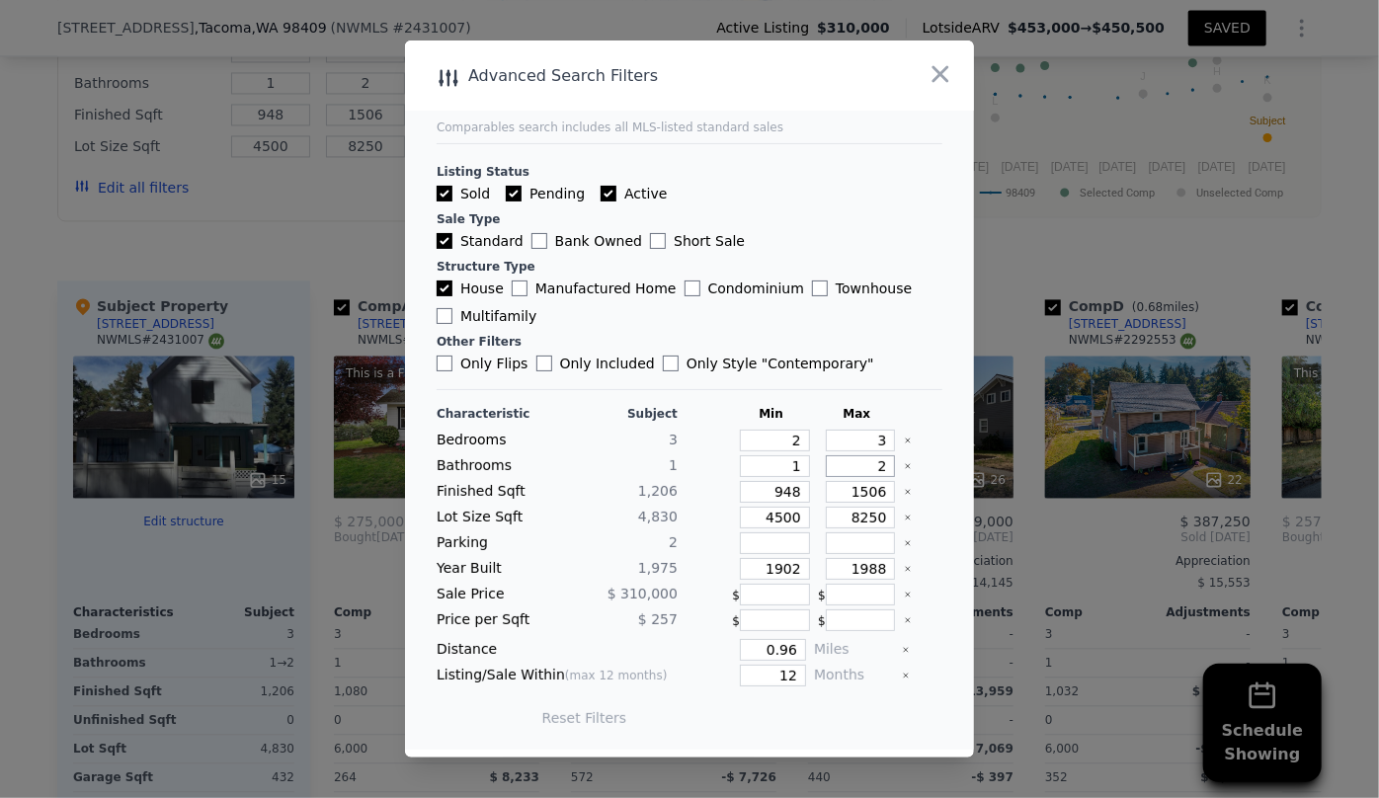
drag, startPoint x: 872, startPoint y: 467, endPoint x: 845, endPoint y: 471, distance: 27.9
click at [845, 471] on input "2" at bounding box center [861, 466] width 70 height 22
drag, startPoint x: 790, startPoint y: 489, endPoint x: 699, endPoint y: 489, distance: 90.9
click at [699, 489] on div "Finished Sqft 1,206 948 1506" at bounding box center [690, 492] width 506 height 22
click at [859, 491] on input "1506" at bounding box center [861, 492] width 70 height 22
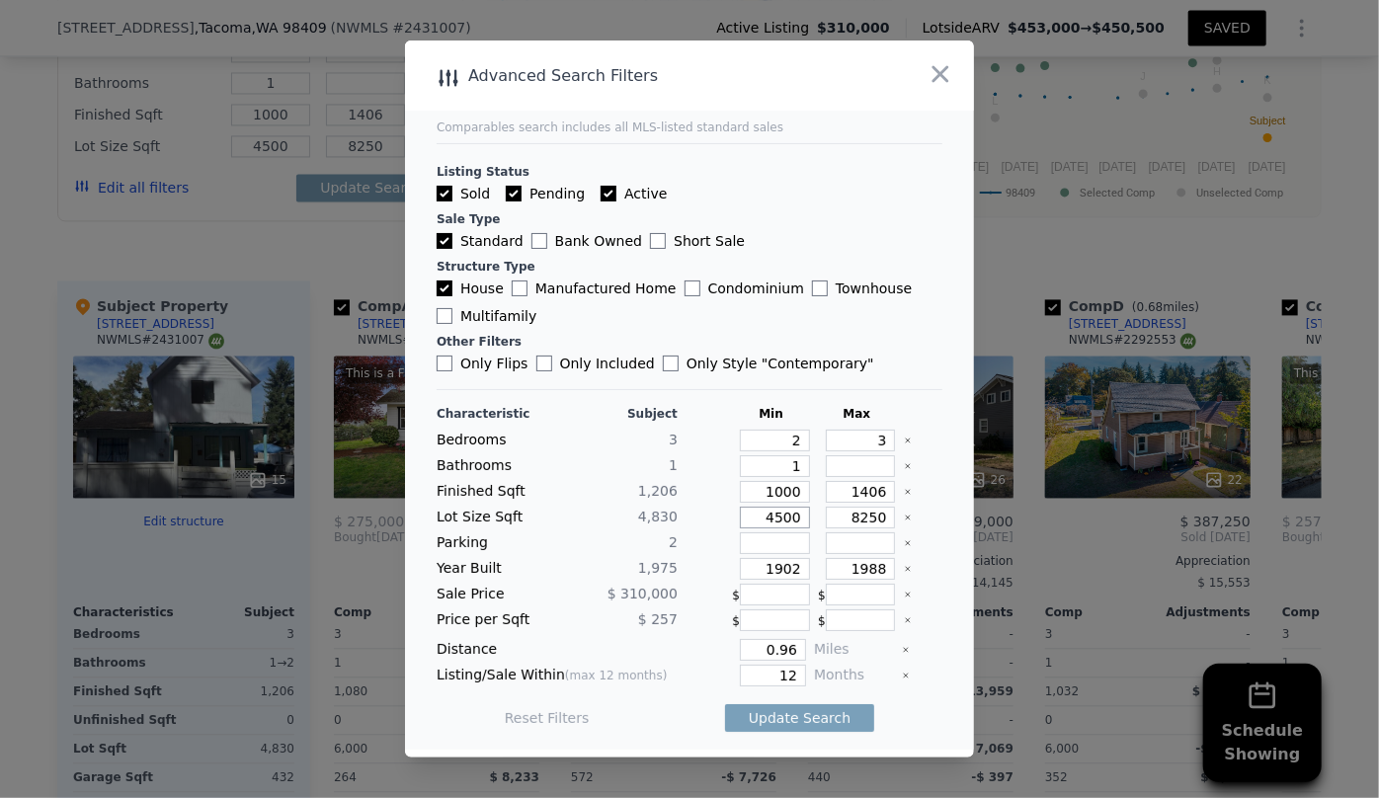
drag, startPoint x: 795, startPoint y: 522, endPoint x: 650, endPoint y: 526, distance: 145.3
click at [653, 525] on div "Lot Size Sqft 4,830 4500 8250" at bounding box center [690, 518] width 506 height 22
drag, startPoint x: 790, startPoint y: 570, endPoint x: 625, endPoint y: 567, distance: 165.0
click at [625, 567] on div "Year Built 1,975 1902 1988" at bounding box center [690, 569] width 506 height 22
click at [864, 567] on input "1988" at bounding box center [861, 569] width 70 height 22
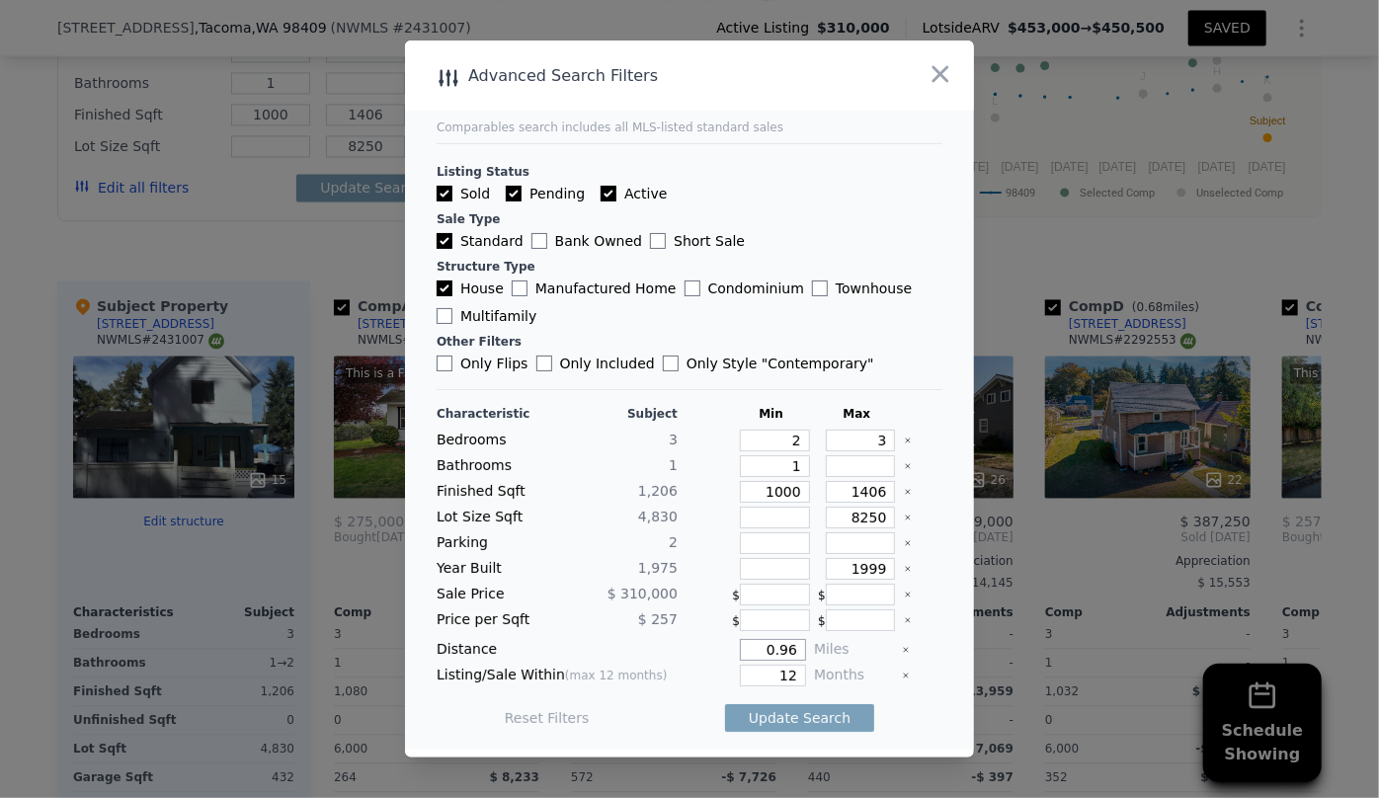
drag, startPoint x: 790, startPoint y: 652, endPoint x: 679, endPoint y: 649, distance: 111.7
click at [686, 649] on div "0.96" at bounding box center [746, 650] width 121 height 22
drag, startPoint x: 790, startPoint y: 670, endPoint x: 710, endPoint y: 672, distance: 80.0
click at [710, 672] on div "12" at bounding box center [746, 676] width 121 height 22
click at [809, 726] on button "Update Search" at bounding box center [799, 718] width 149 height 28
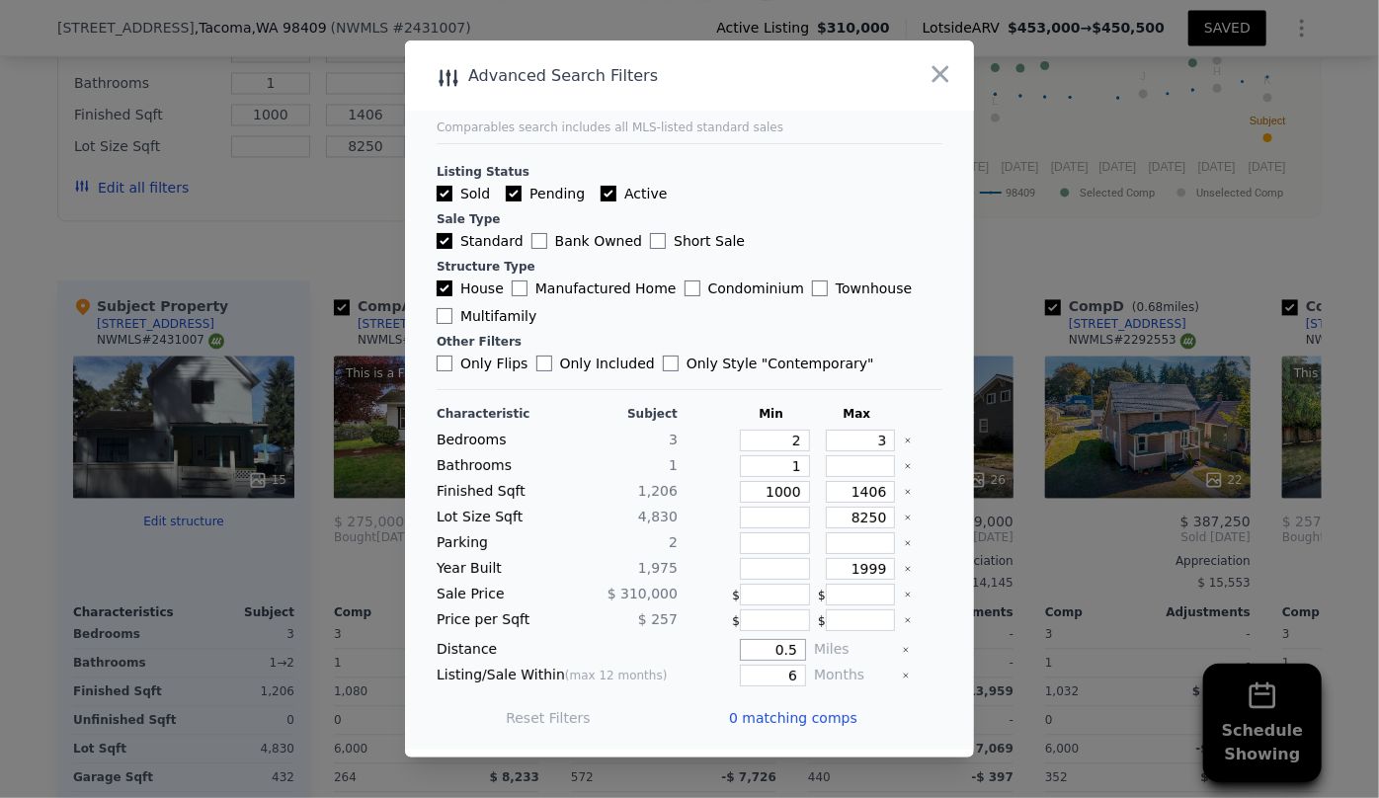
drag, startPoint x: 787, startPoint y: 652, endPoint x: 695, endPoint y: 652, distance: 92.9
click at [695, 652] on div "0.5" at bounding box center [746, 650] width 121 height 22
click at [765, 714] on button "Update Search" at bounding box center [799, 718] width 149 height 28
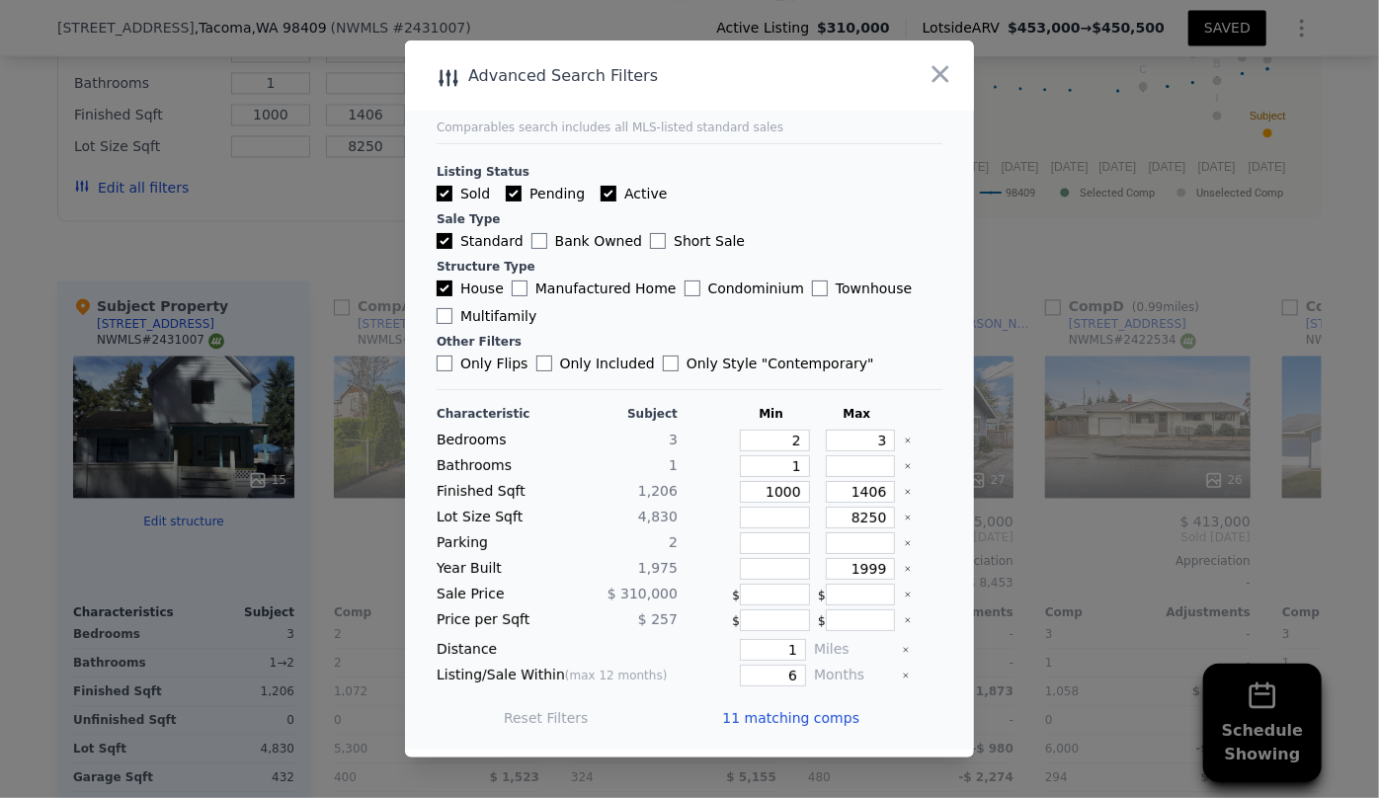
click at [765, 713] on span "11 matching comps" at bounding box center [790, 718] width 137 height 20
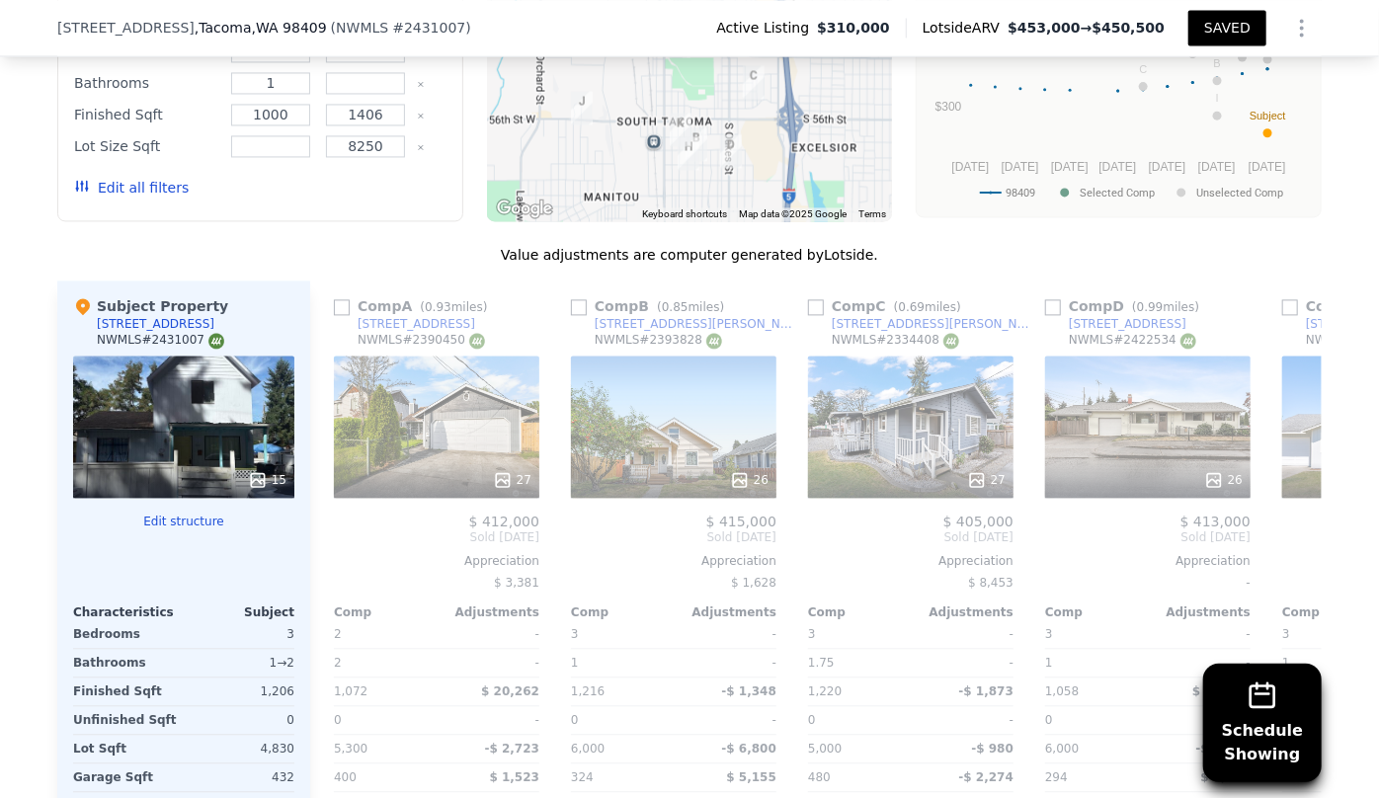
click at [148, 198] on button "Edit all filters" at bounding box center [131, 188] width 115 height 20
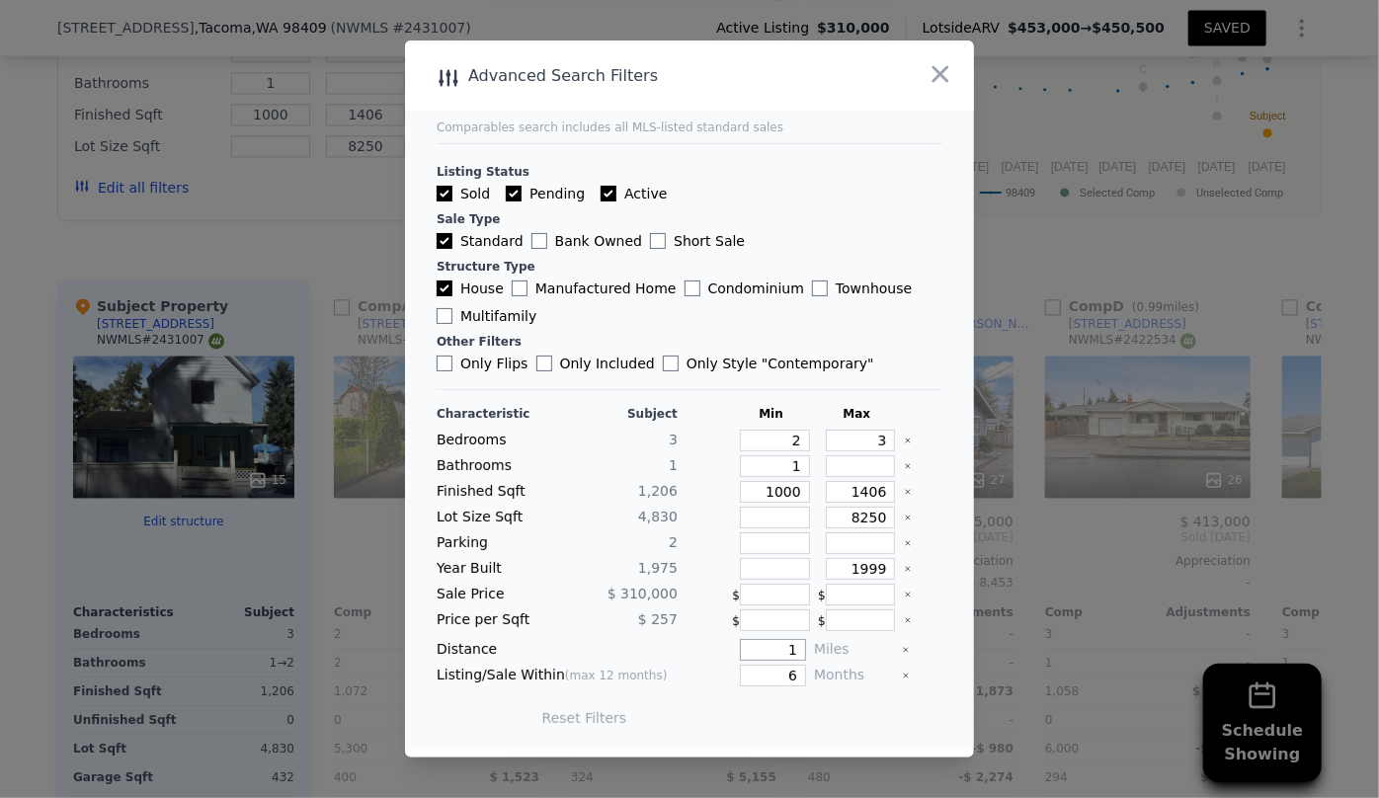
drag, startPoint x: 788, startPoint y: 647, endPoint x: 771, endPoint y: 647, distance: 17.8
click at [771, 647] on input "1" at bounding box center [773, 650] width 66 height 22
click at [790, 720] on button "Update Search" at bounding box center [799, 718] width 149 height 28
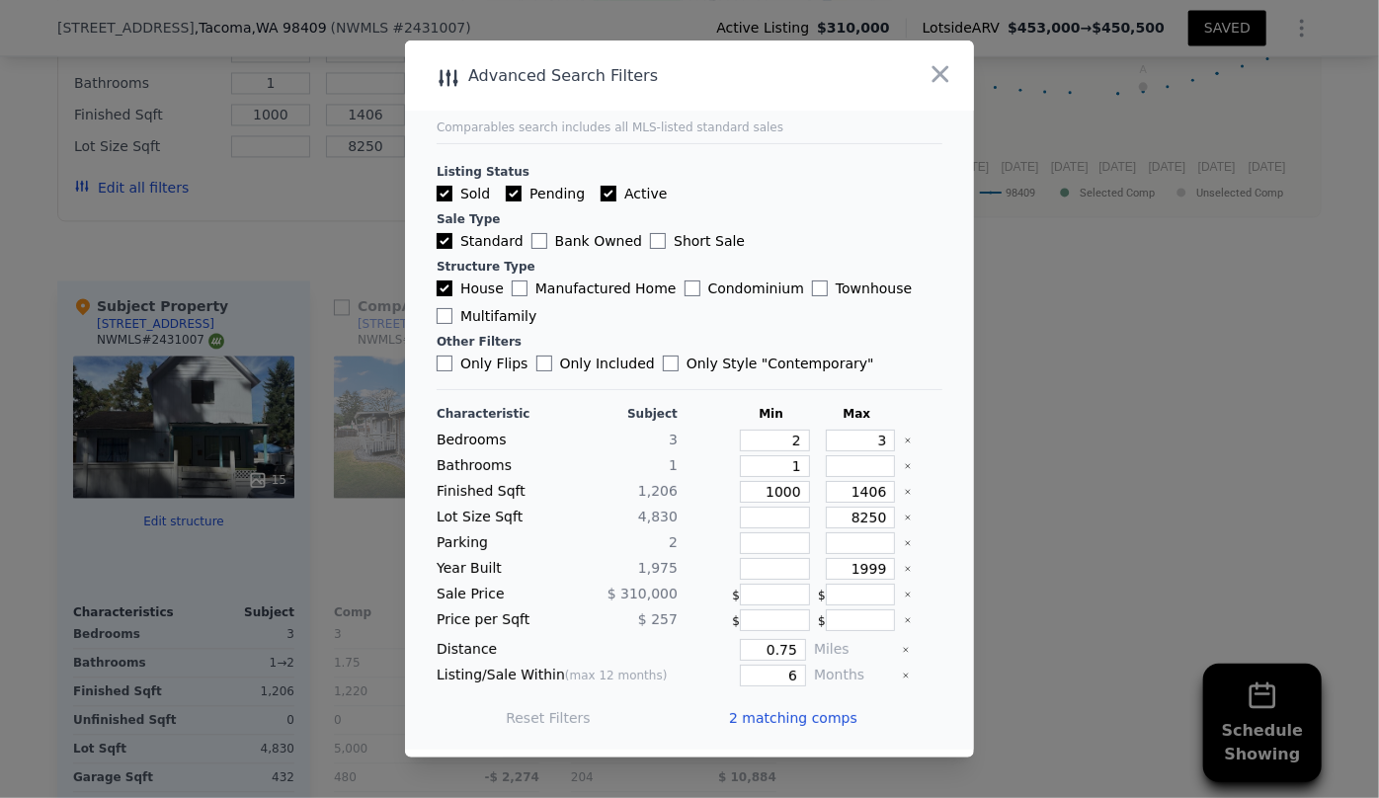
click at [791, 729] on div "2 matching comps" at bounding box center [801, 718] width 144 height 55
click at [794, 723] on span "2 matching comps" at bounding box center [793, 718] width 128 height 20
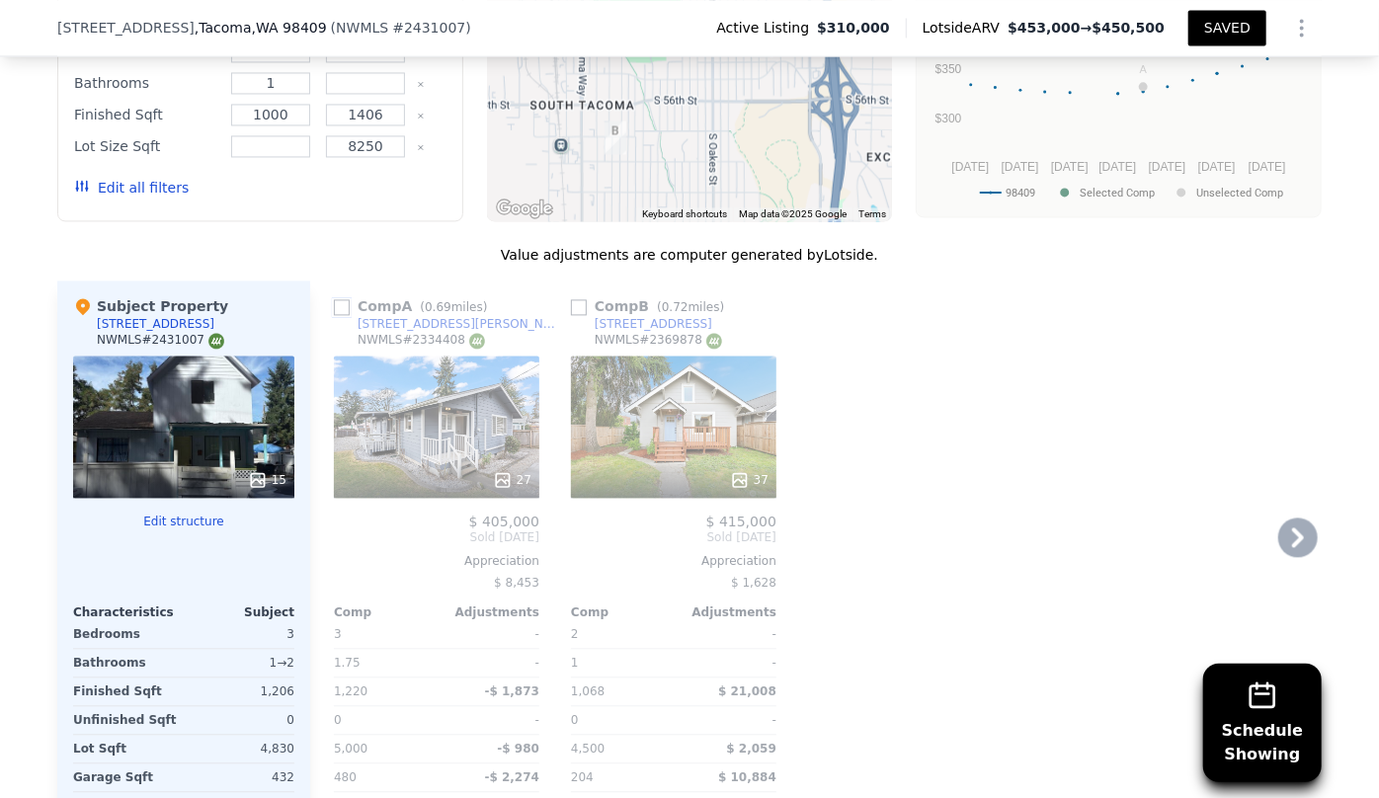
click at [339, 315] on input "checkbox" at bounding box center [342, 307] width 16 height 16
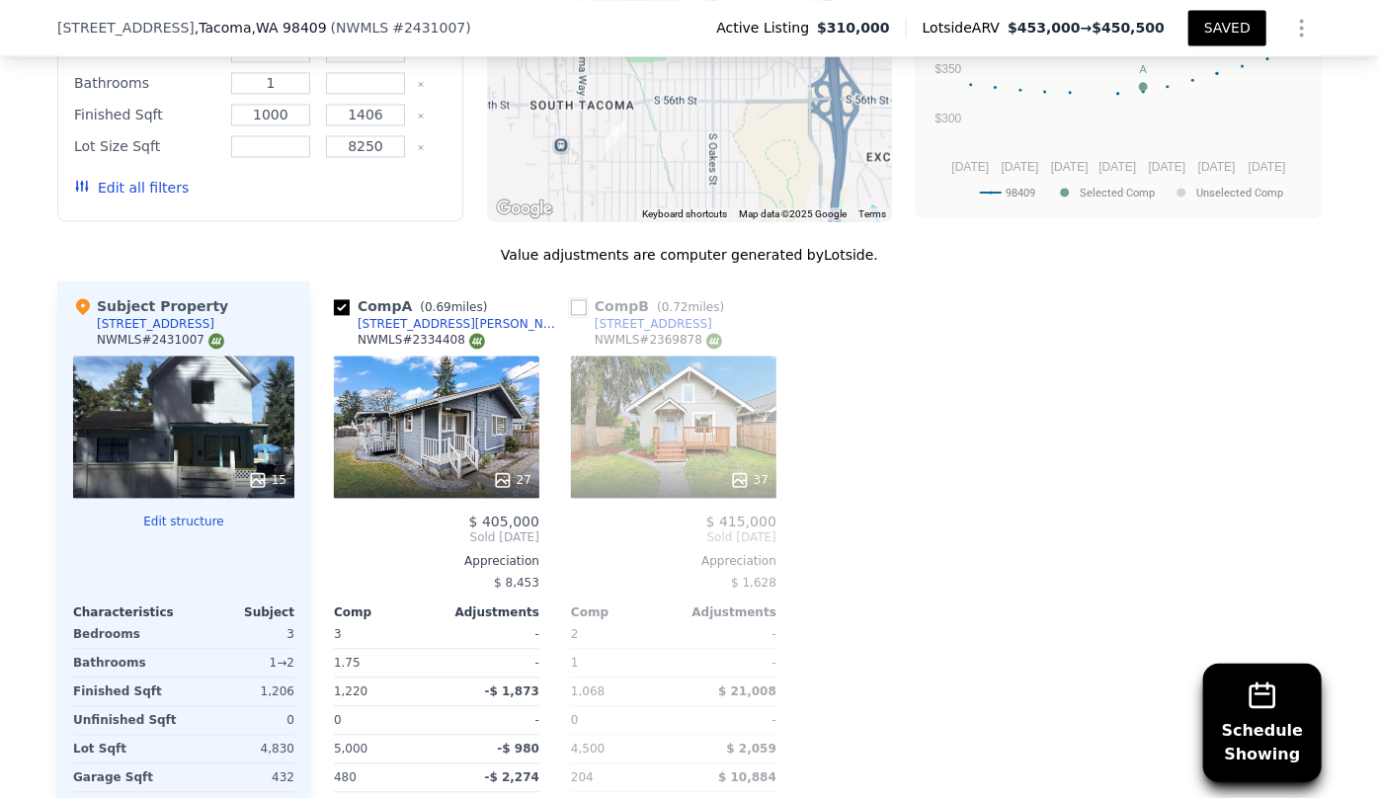
click at [571, 315] on input "checkbox" at bounding box center [579, 307] width 16 height 16
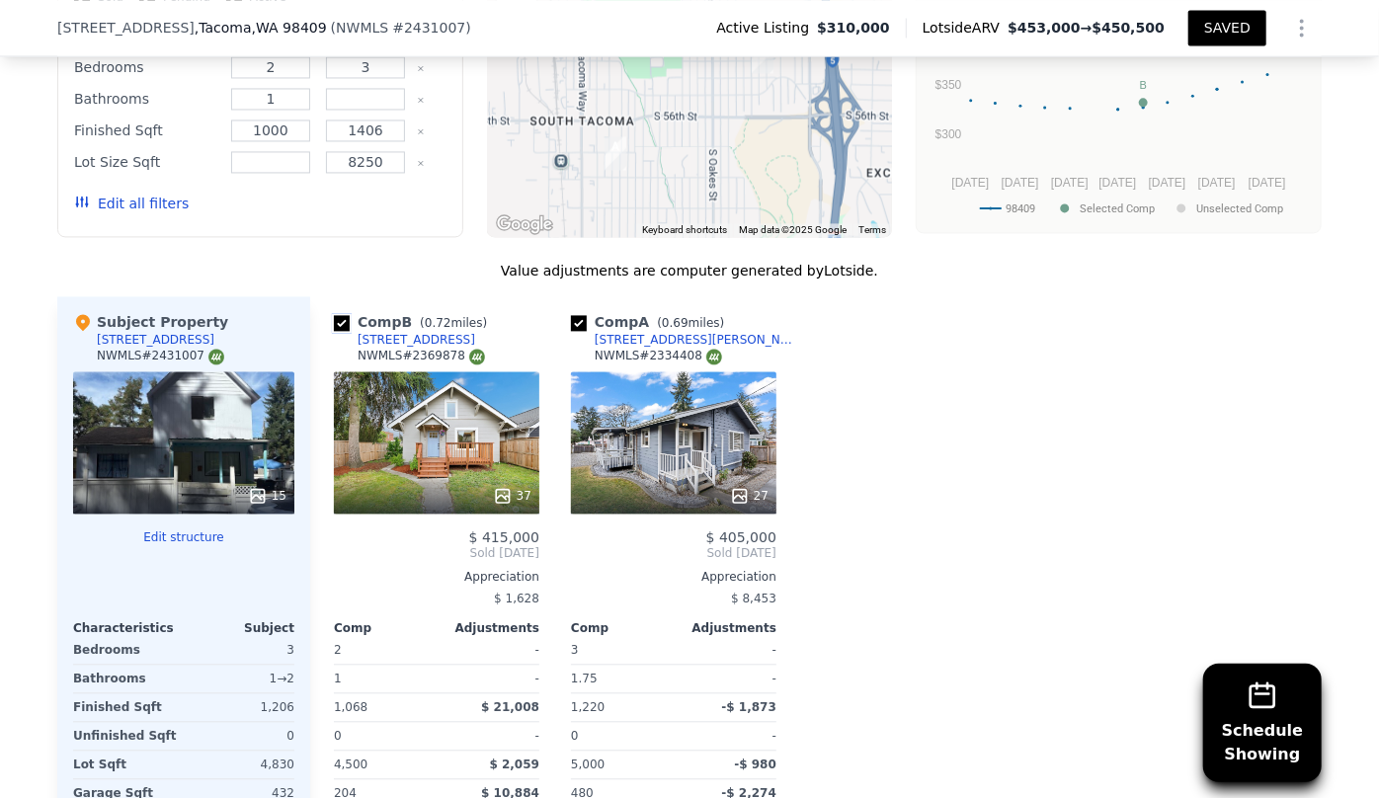
scroll to position [1886, 0]
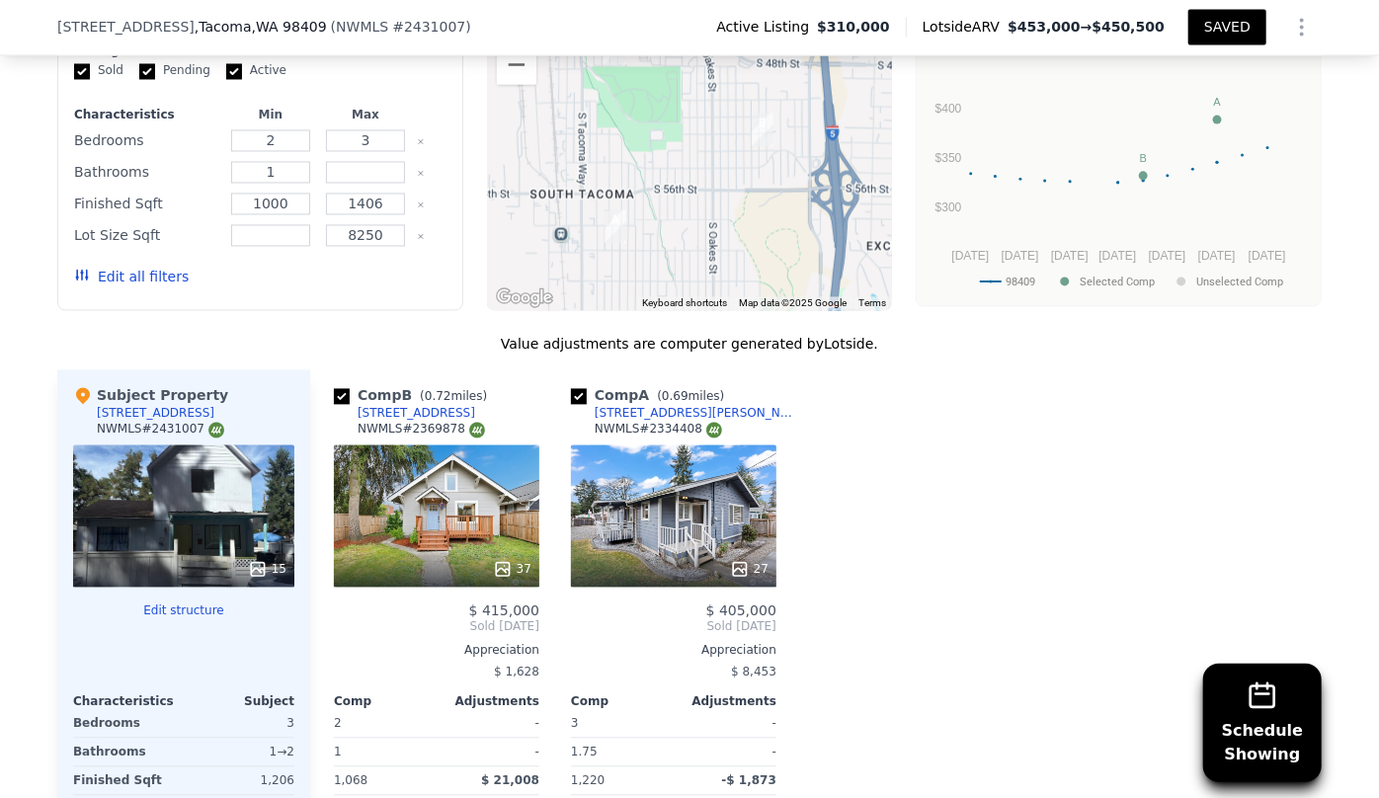
click at [150, 285] on button "Edit all filters" at bounding box center [131, 278] width 115 height 20
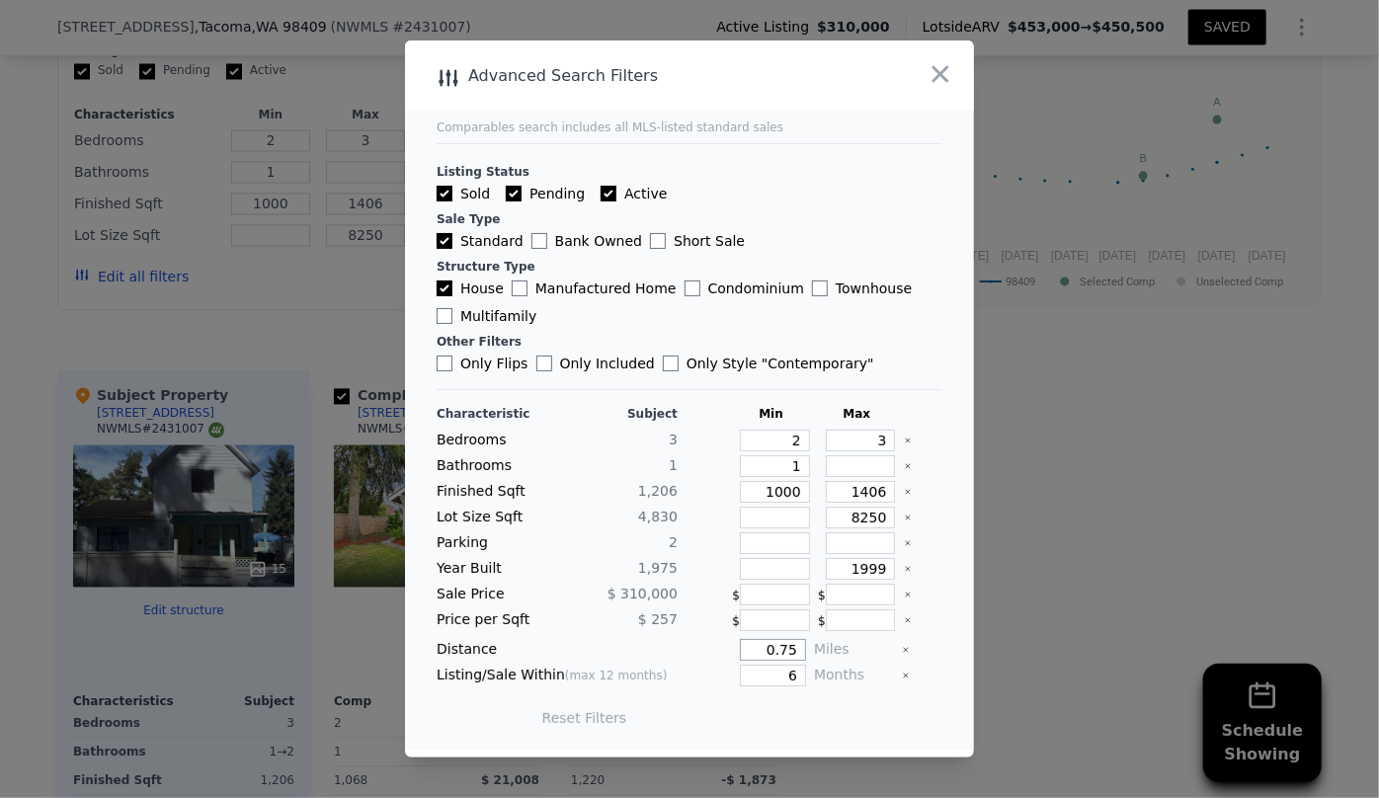
click at [787, 647] on input "0.75" at bounding box center [773, 650] width 66 height 22
click at [725, 704] on button "Update Search" at bounding box center [799, 718] width 149 height 28
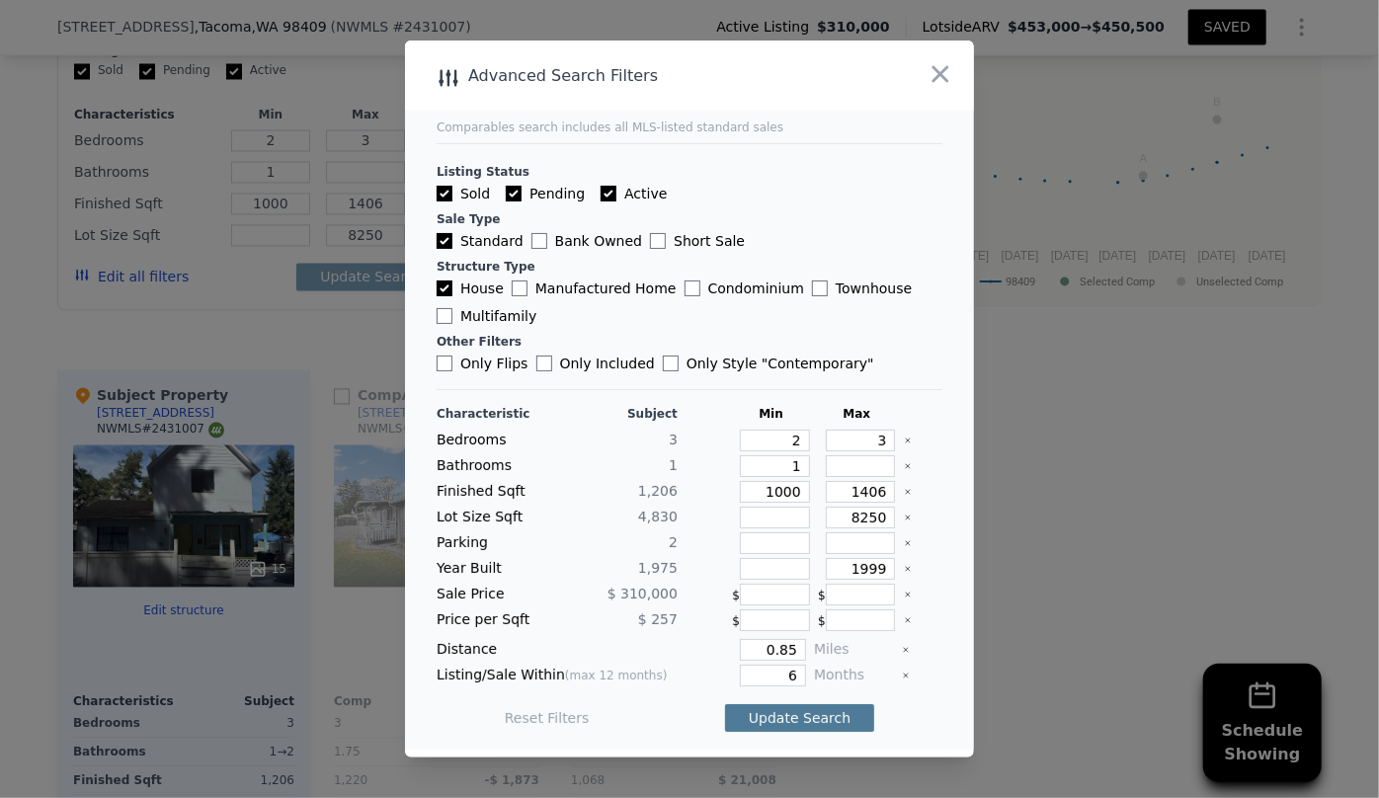
click at [803, 720] on button "Update Search" at bounding box center [799, 718] width 149 height 28
click at [803, 720] on span "2 matching comps" at bounding box center [793, 718] width 128 height 20
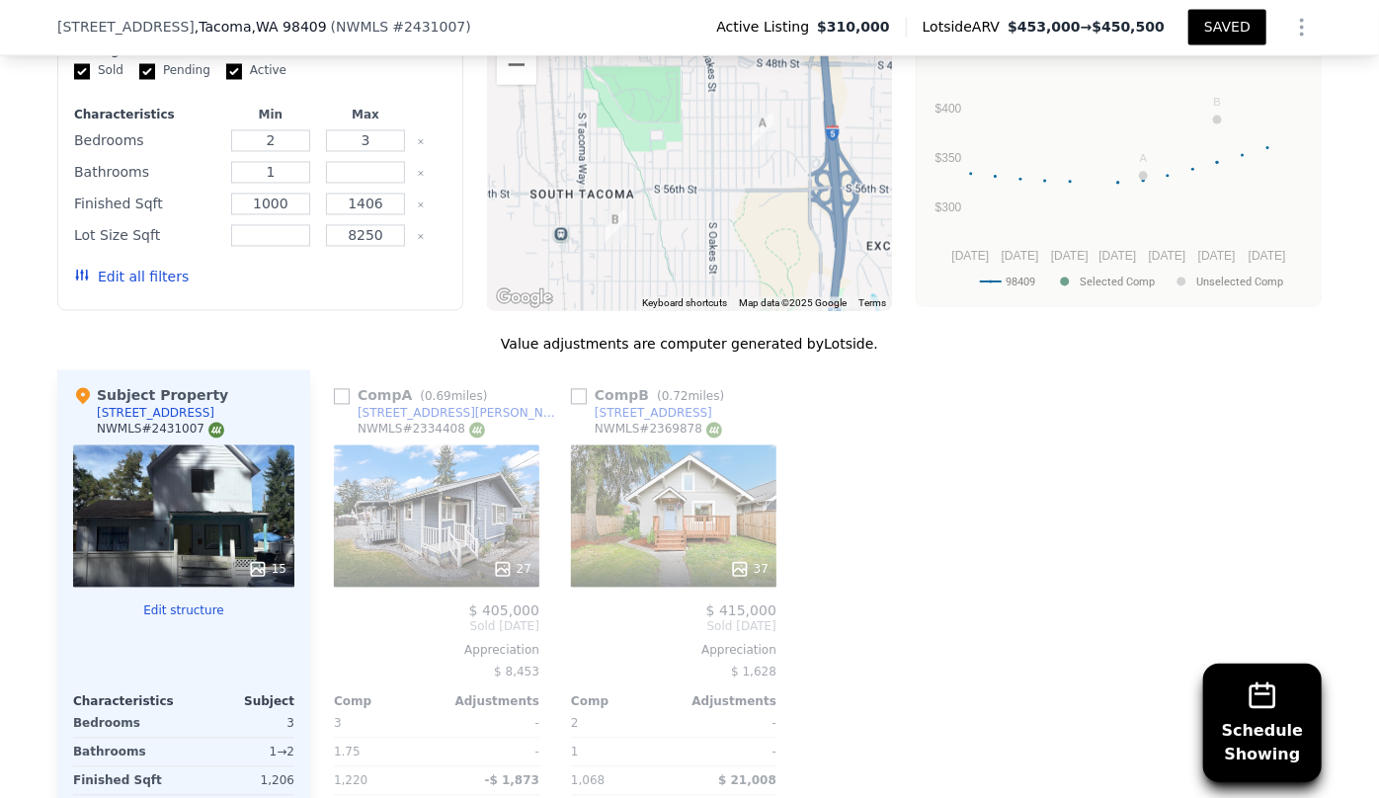
click at [164, 286] on button "Edit all filters" at bounding box center [131, 278] width 115 height 20
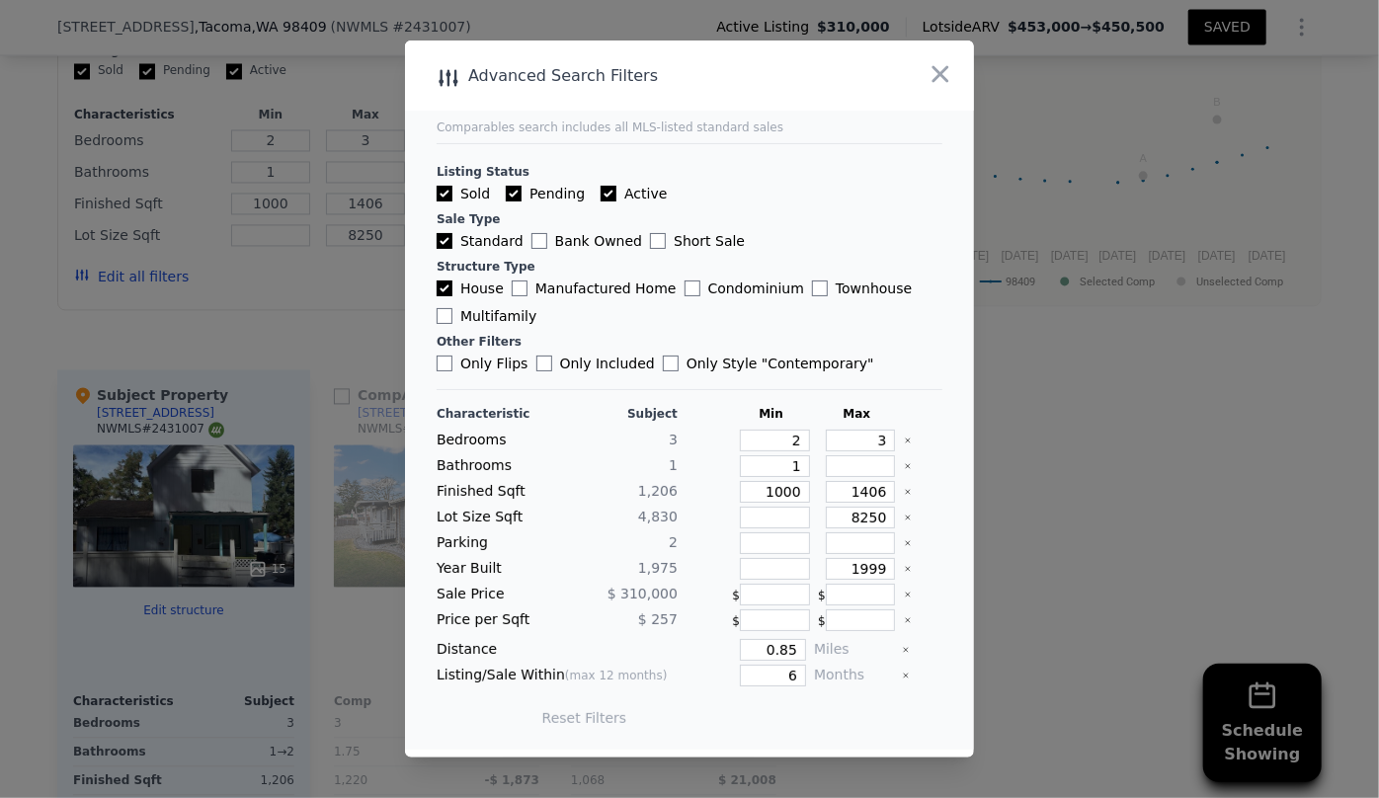
click at [797, 652] on div "Distance 0.85 Miles" at bounding box center [690, 650] width 506 height 22
click at [792, 652] on input "0.85" at bounding box center [773, 650] width 66 height 22
click at [725, 704] on button "Update Search" at bounding box center [799, 718] width 149 height 28
click at [787, 714] on span "3 matching comps" at bounding box center [793, 718] width 128 height 20
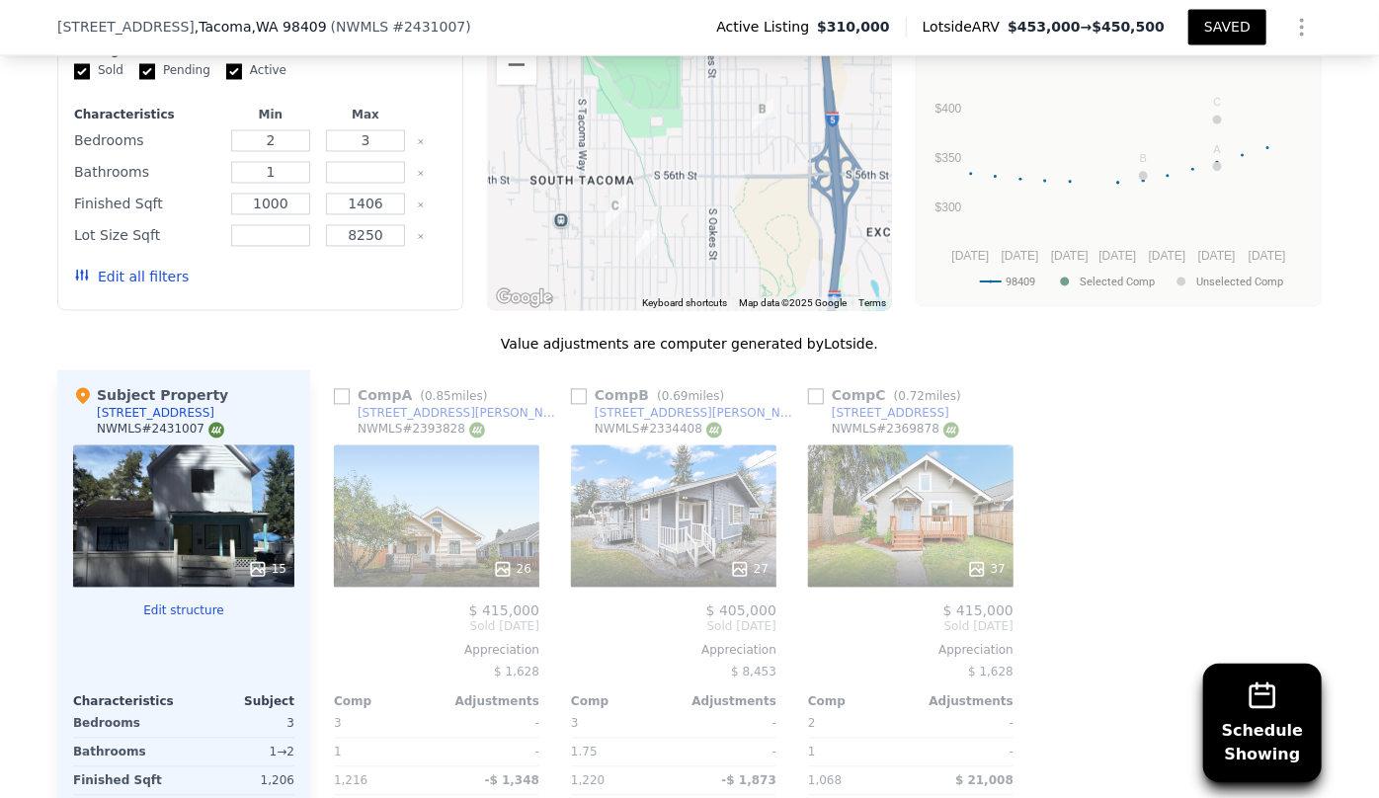
click at [345, 406] on div "Comp A ( 0.85 miles)" at bounding box center [414, 396] width 161 height 20
drag, startPoint x: 336, startPoint y: 411, endPoint x: 397, endPoint y: 412, distance: 61.3
click at [336, 405] on input "checkbox" at bounding box center [342, 397] width 16 height 16
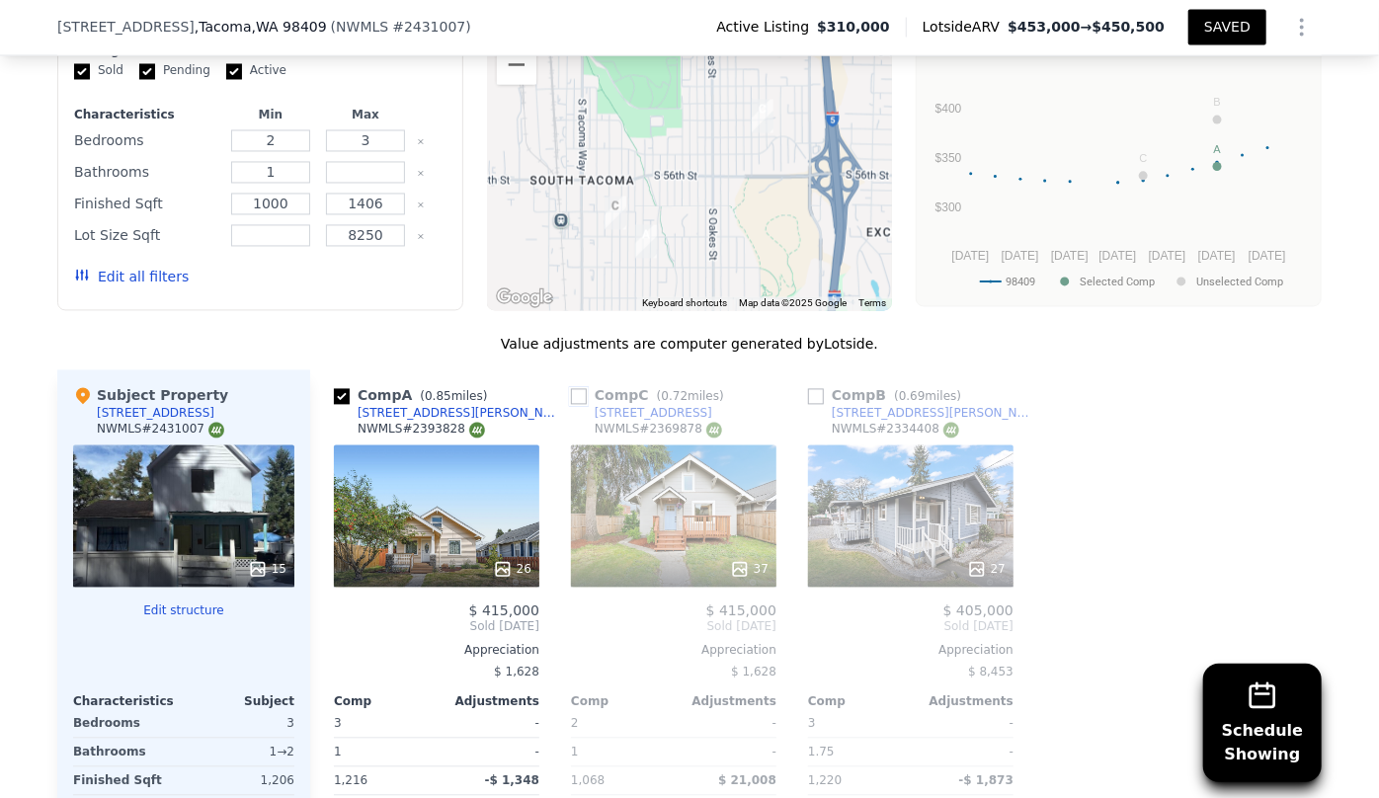
click at [572, 405] on input "checkbox" at bounding box center [579, 397] width 16 height 16
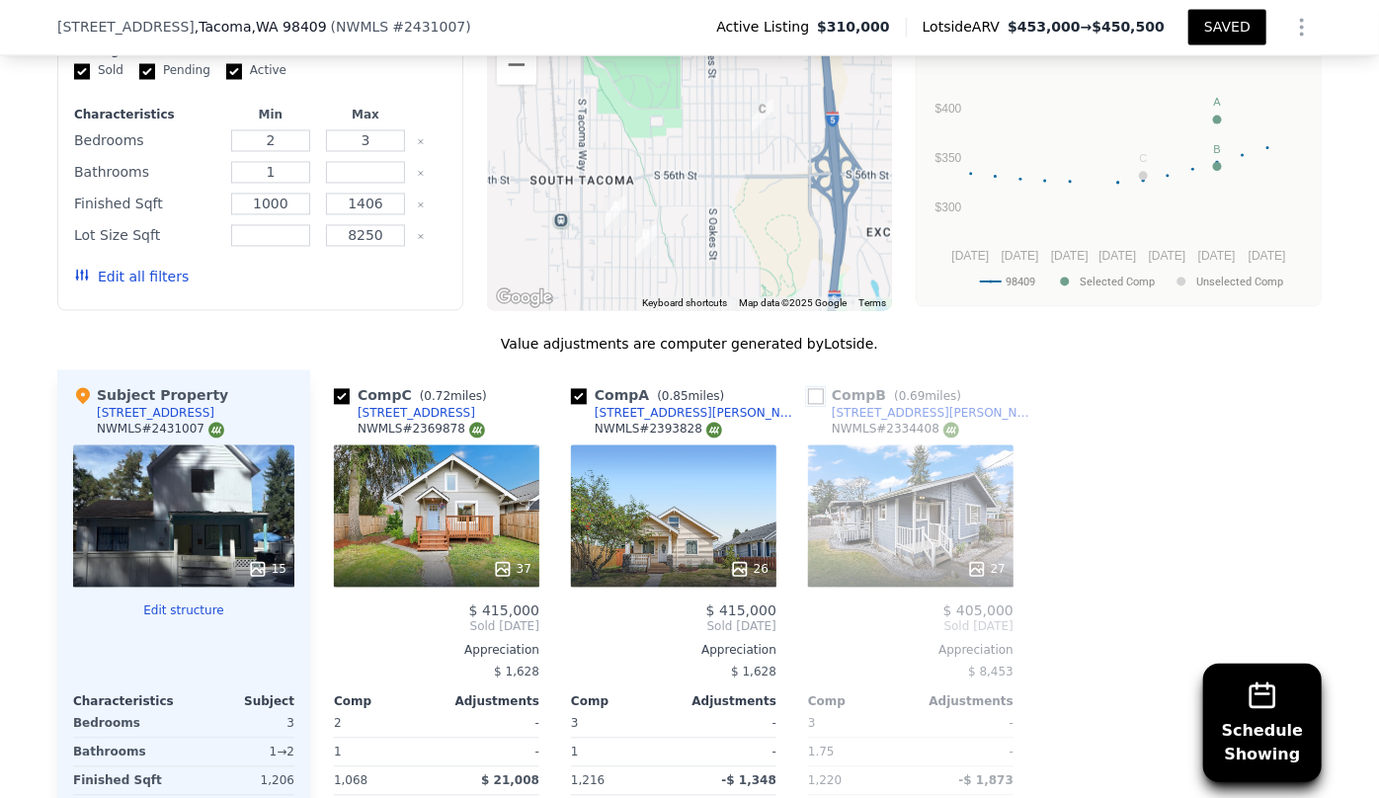
click at [814, 405] on input "checkbox" at bounding box center [816, 397] width 16 height 16
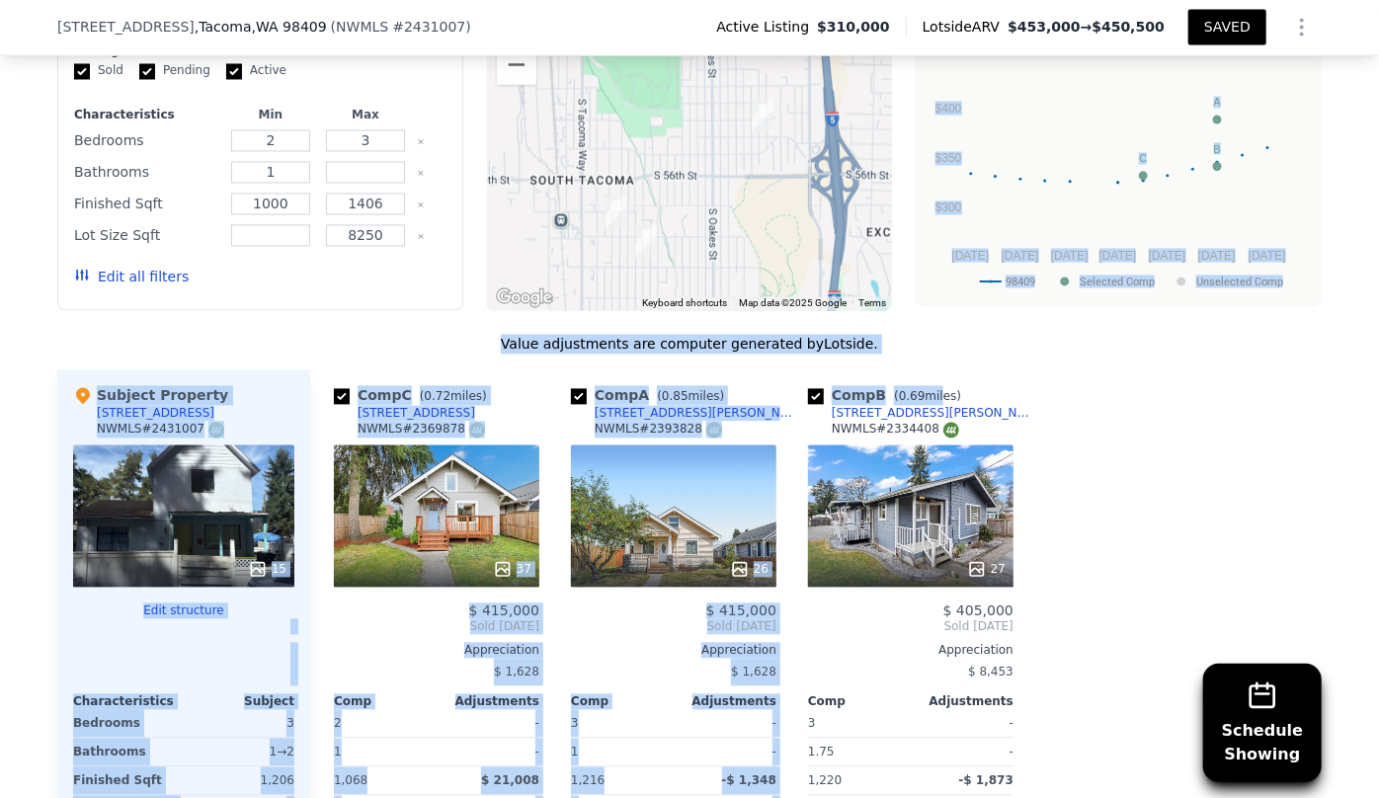
drag, startPoint x: 923, startPoint y: 316, endPoint x: 924, endPoint y: 386, distance: 70.2
click at [924, 386] on div "We found 3 sales that match your search Listings provided by NWMLS Filters Map …" at bounding box center [689, 486] width 1265 height 1109
click at [967, 349] on div "Value adjustments are computer generated by Lotside ." at bounding box center [689, 345] width 1265 height 20
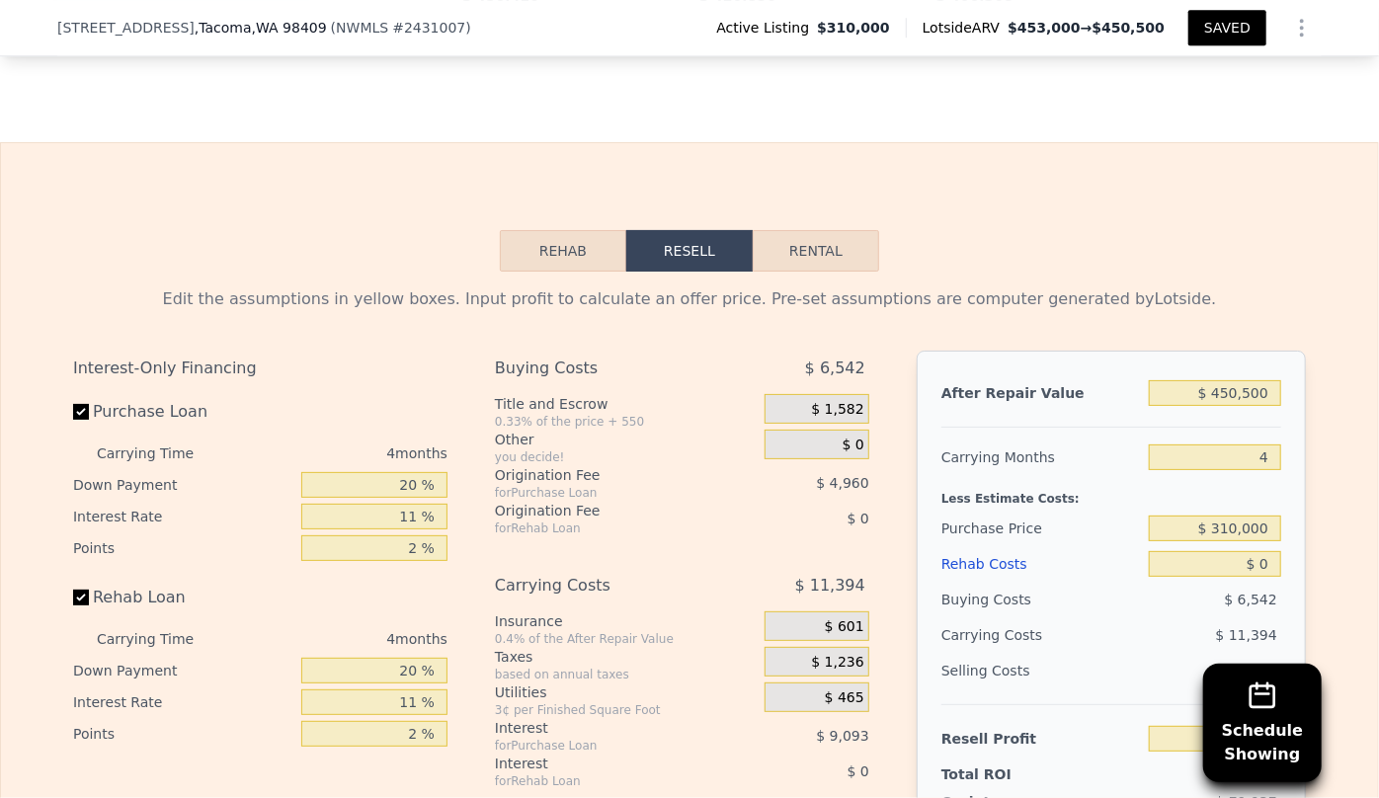
scroll to position [2874, 0]
click at [1229, 404] on input "$ 450,500" at bounding box center [1215, 391] width 132 height 26
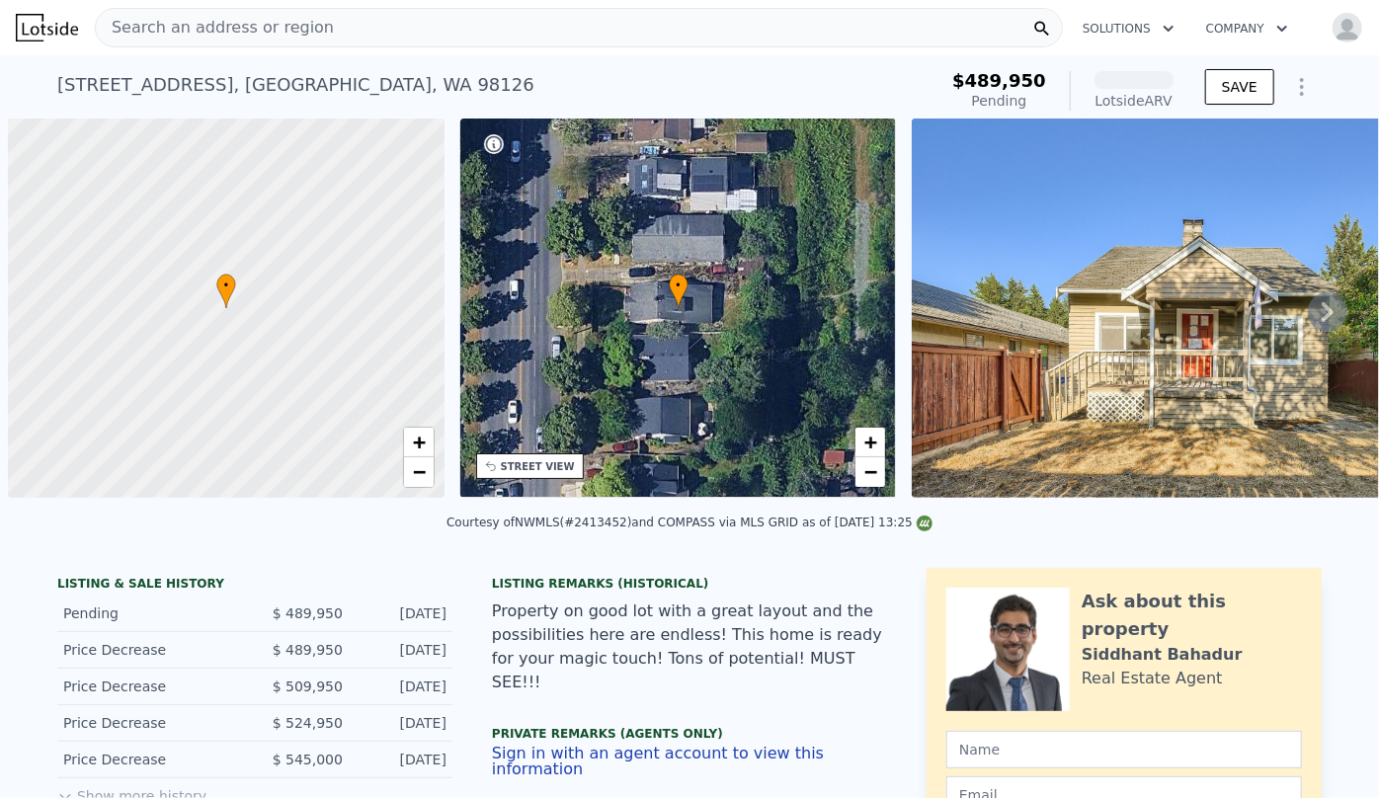
scroll to position [0, 8]
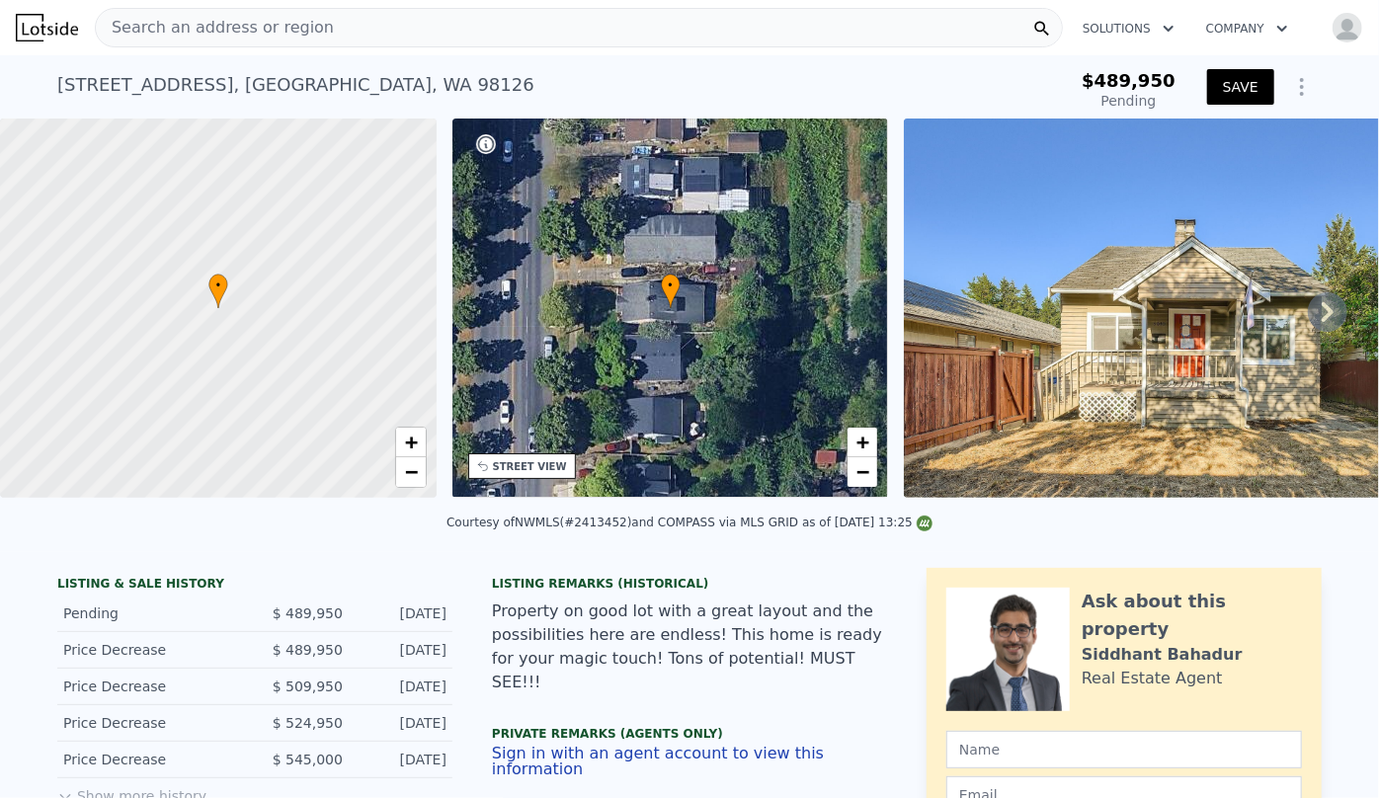
click at [281, 17] on span "Search an address or region" at bounding box center [215, 28] width 238 height 24
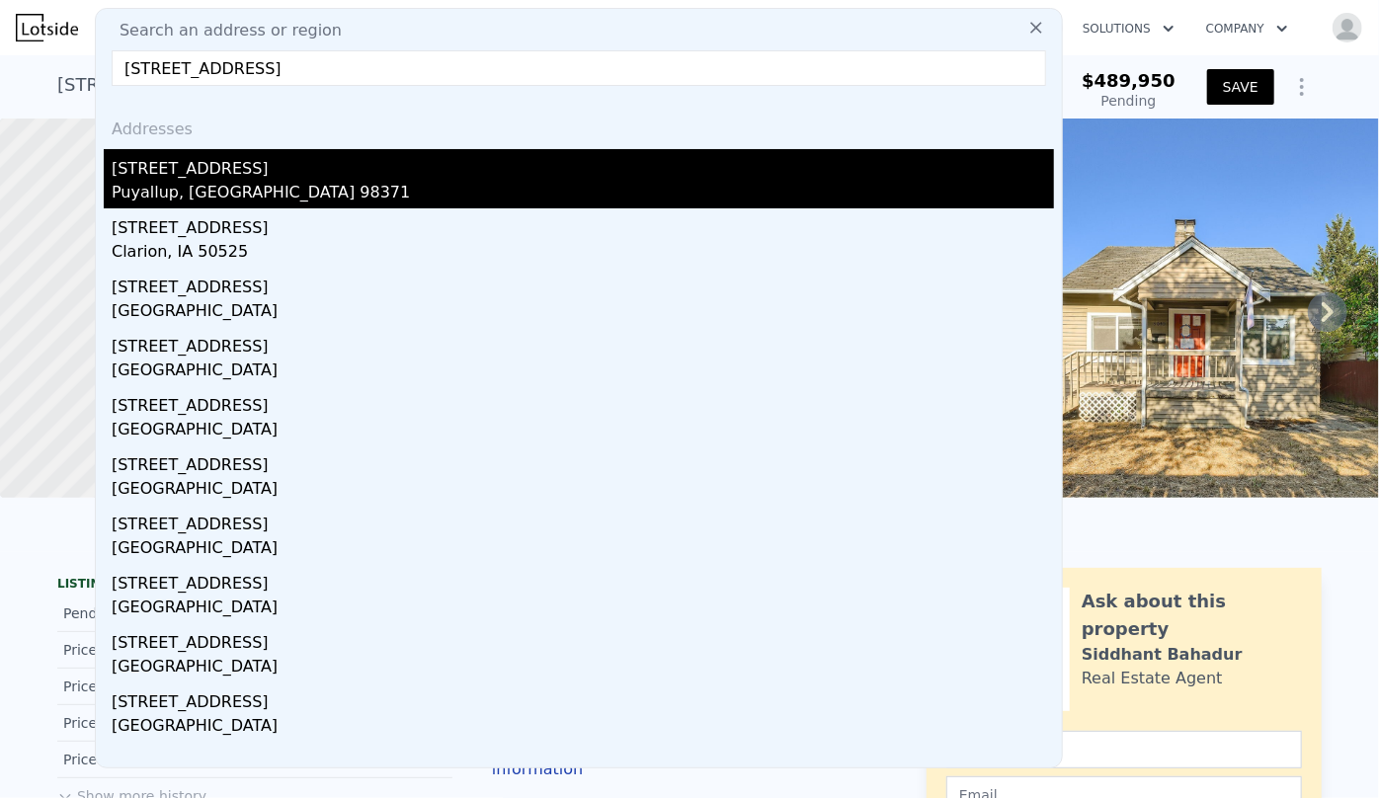
type input "[STREET_ADDRESS]"
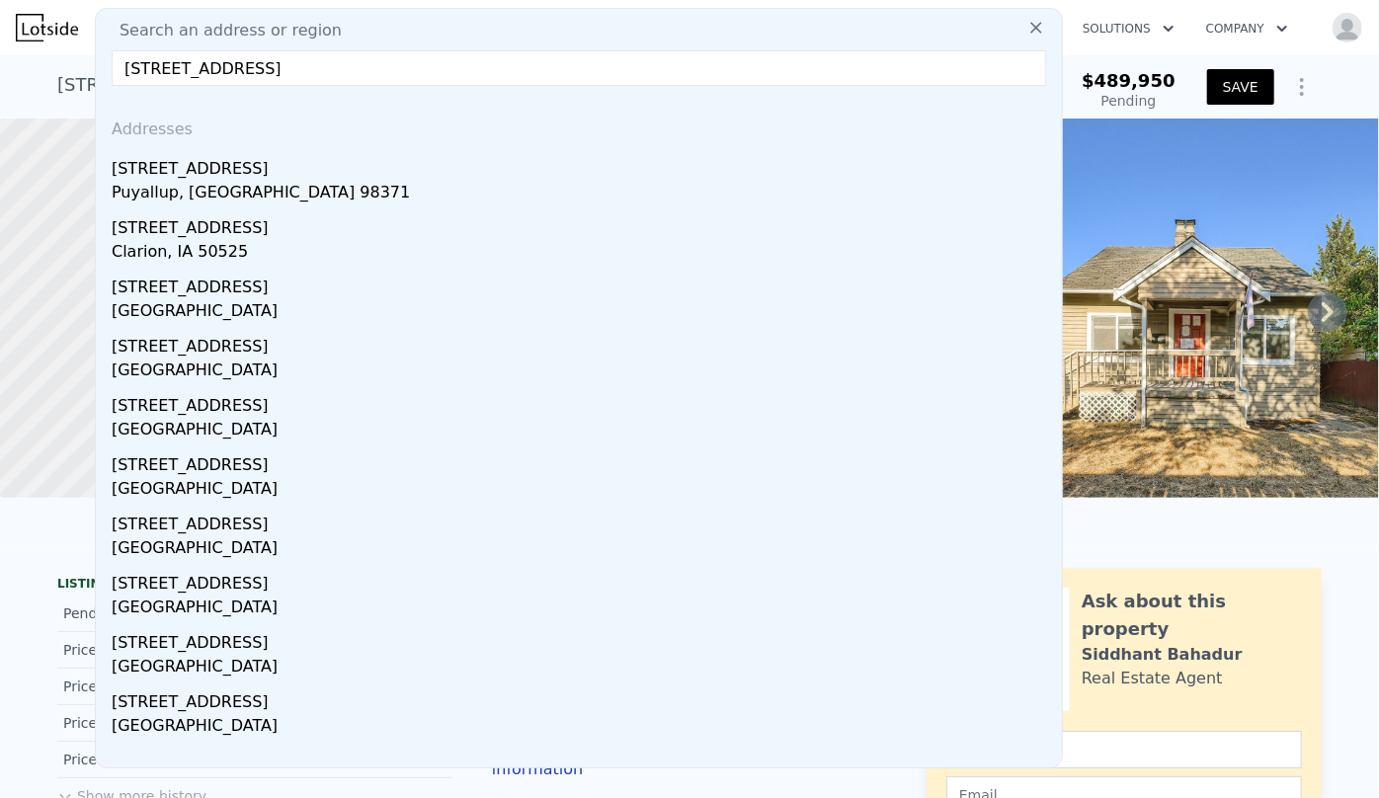
drag, startPoint x: 287, startPoint y: 185, endPoint x: 648, endPoint y: 3, distance: 404.7
click at [285, 185] on div "Puyallup, [GEOGRAPHIC_DATA] 98371" at bounding box center [583, 195] width 943 height 28
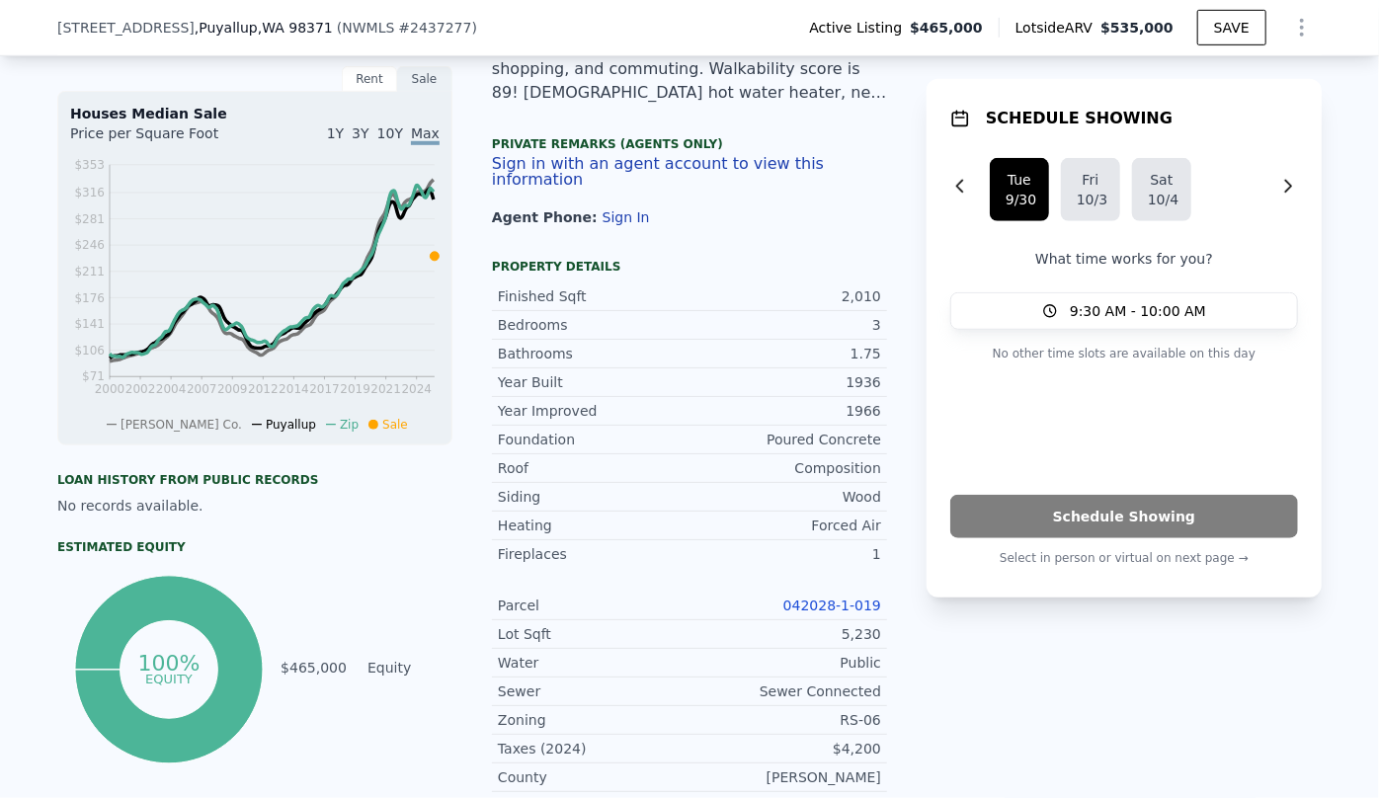
scroll to position [621, 0]
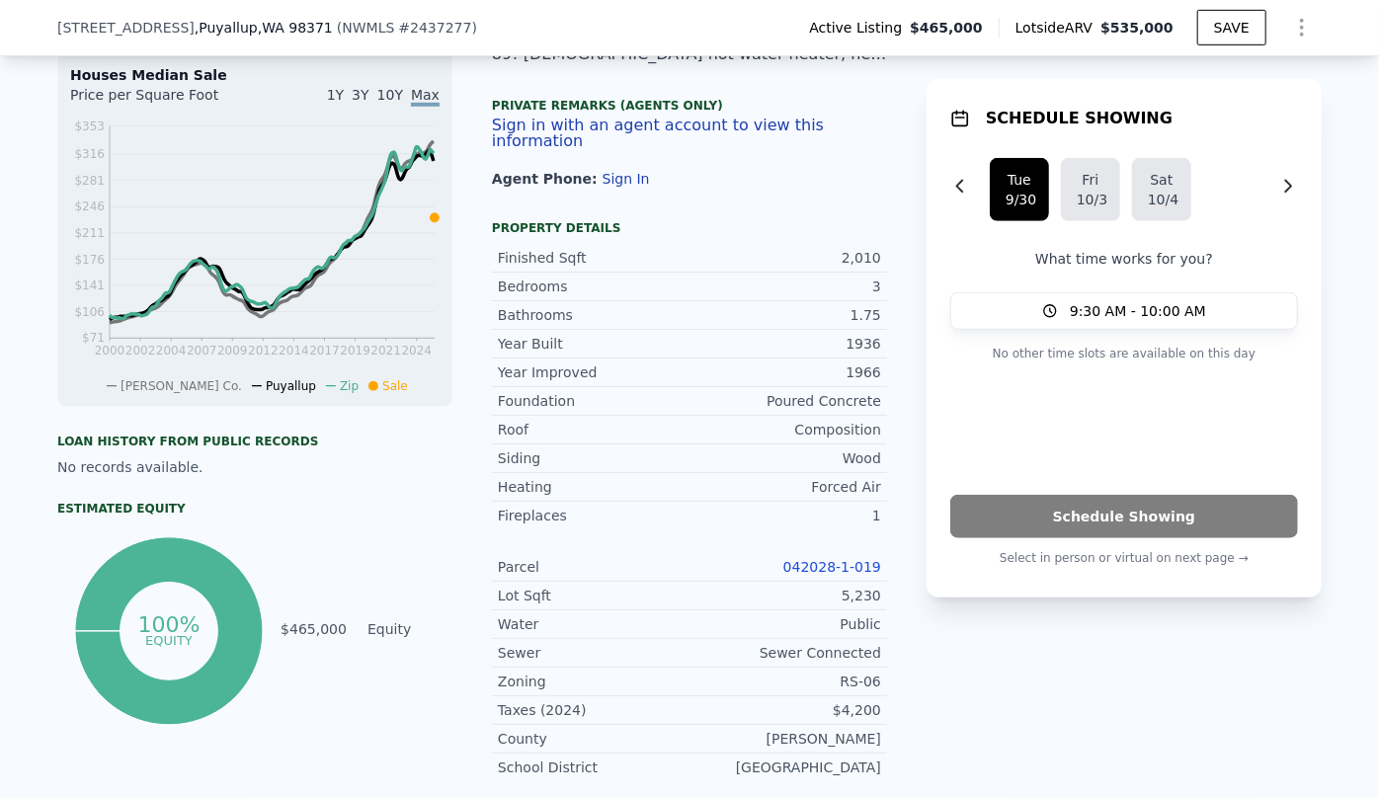
click at [814, 561] on link "042028-1-019" at bounding box center [832, 567] width 98 height 16
drag, startPoint x: 43, startPoint y: 26, endPoint x: 279, endPoint y: 33, distance: 235.2
click at [279, 33] on div "[STREET_ADDRESS] ( NWMLS # 2437277 ) Active Listing $465,000 Lotside ARV $535,0…" at bounding box center [689, 28] width 1379 height 56
copy div "[STREET_ADDRESS]"
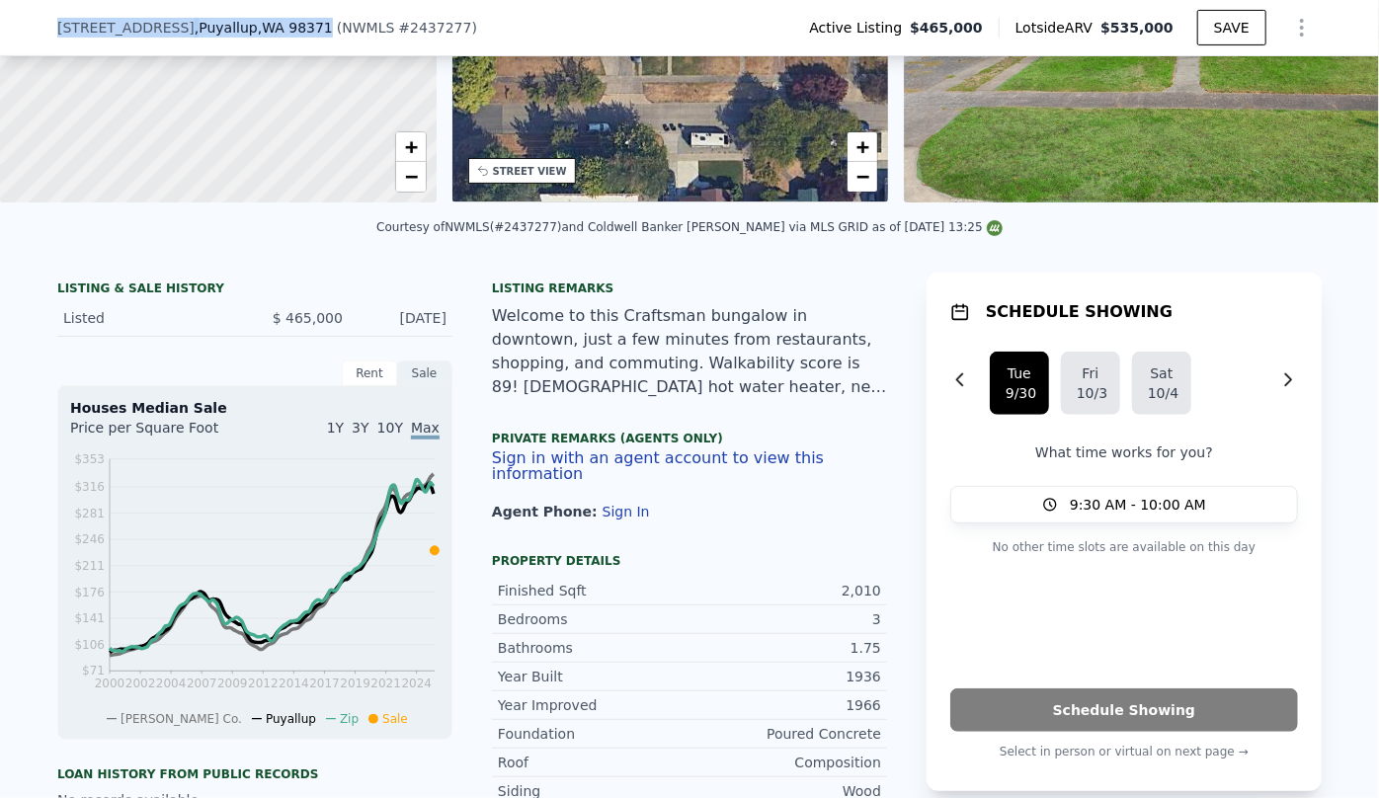
scroll to position [262, 0]
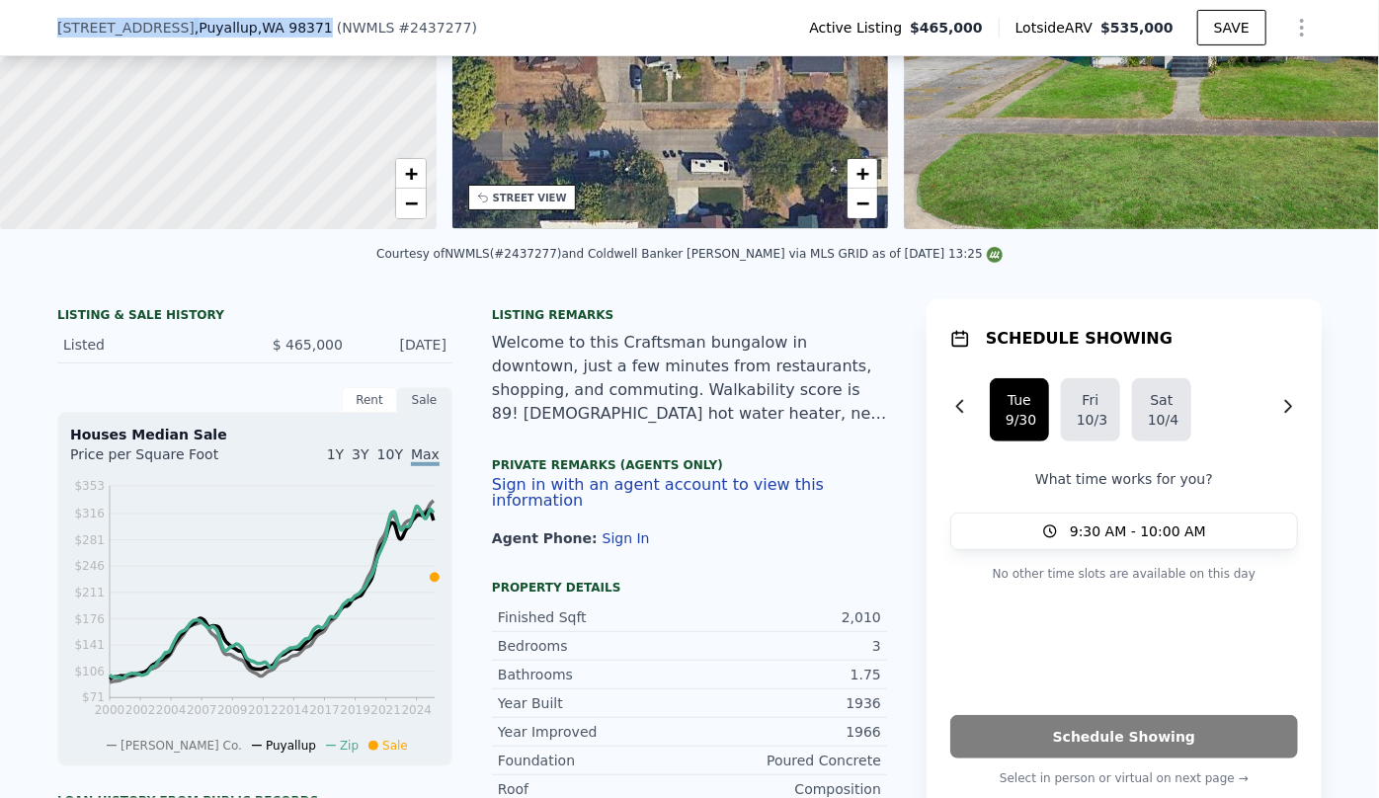
click at [1290, 32] on icon "Show Options" at bounding box center [1302, 28] width 24 height 24
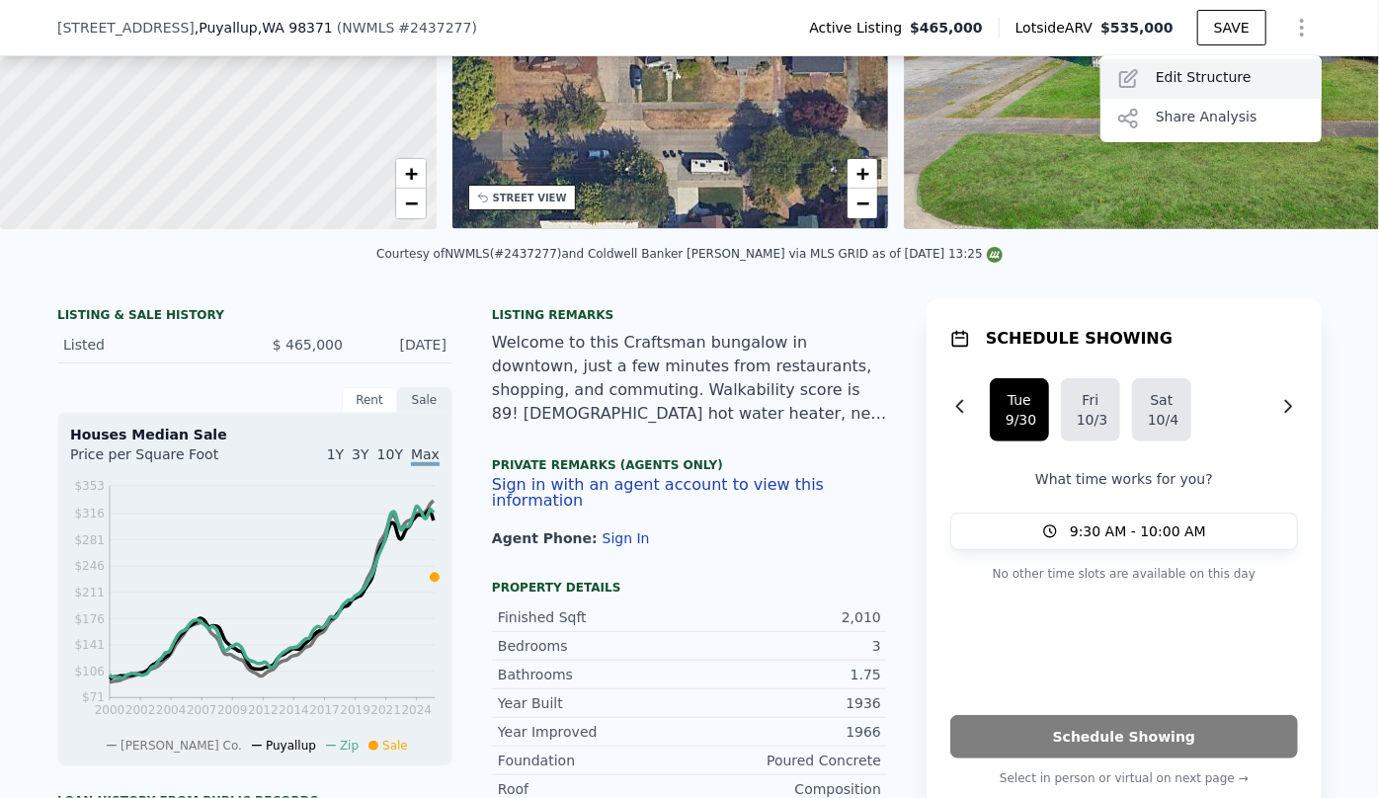
click at [1235, 79] on div "Edit Structure" at bounding box center [1211, 79] width 221 height 40
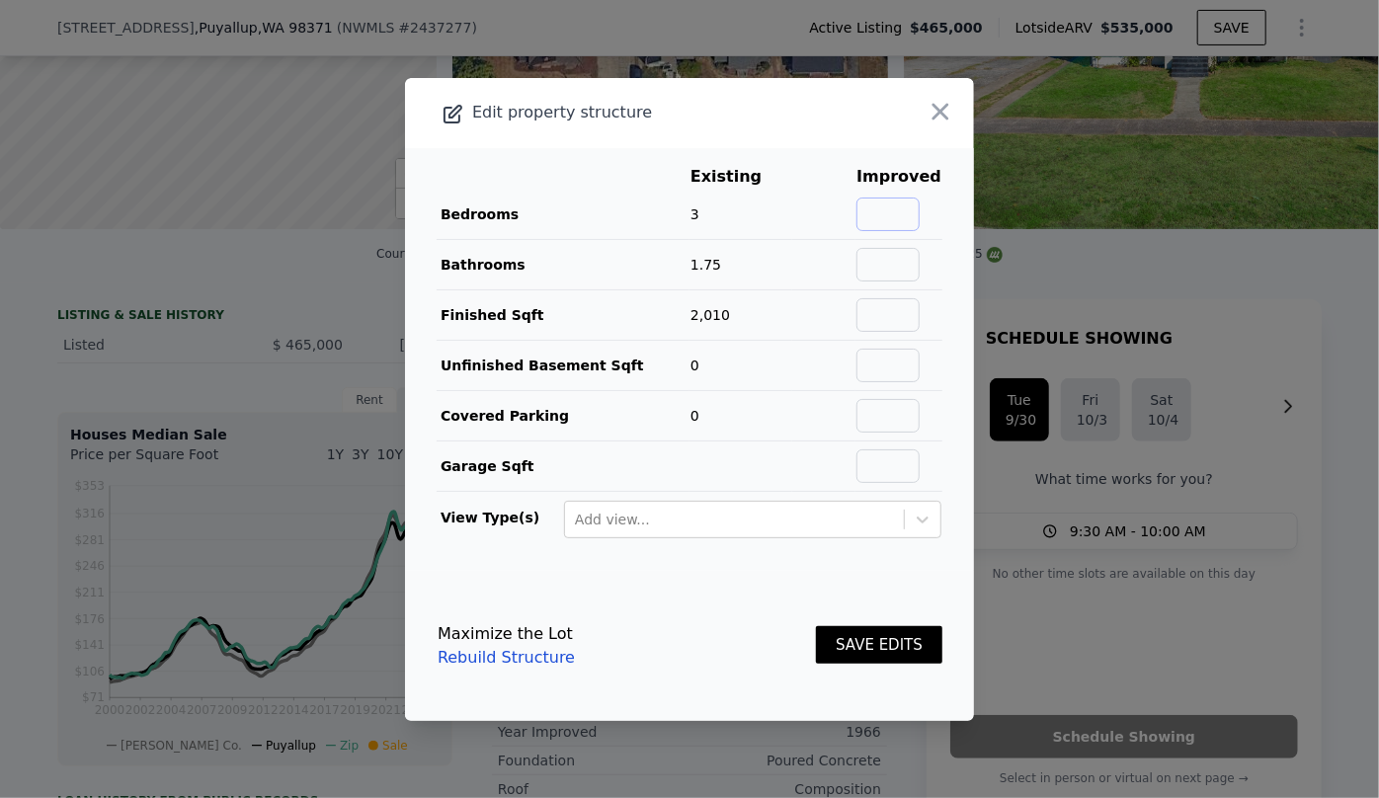
click at [890, 221] on input "text" at bounding box center [888, 215] width 63 height 34
type input "4"
click at [872, 267] on input "text" at bounding box center [888, 265] width 63 height 34
type input "2.5"
click at [898, 308] on input "text" at bounding box center [888, 315] width 63 height 34
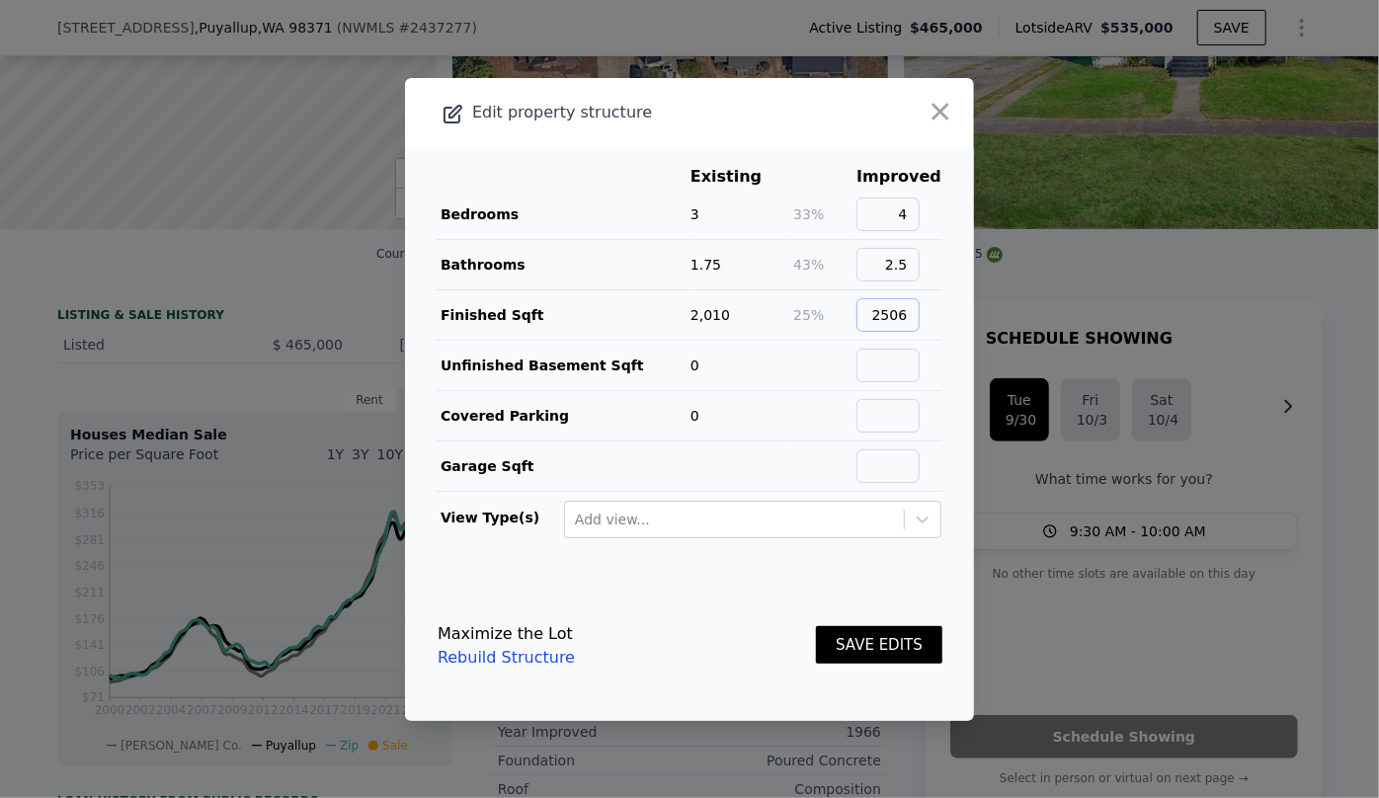
type input "2506"
click at [861, 632] on button "SAVE EDITS" at bounding box center [879, 645] width 126 height 39
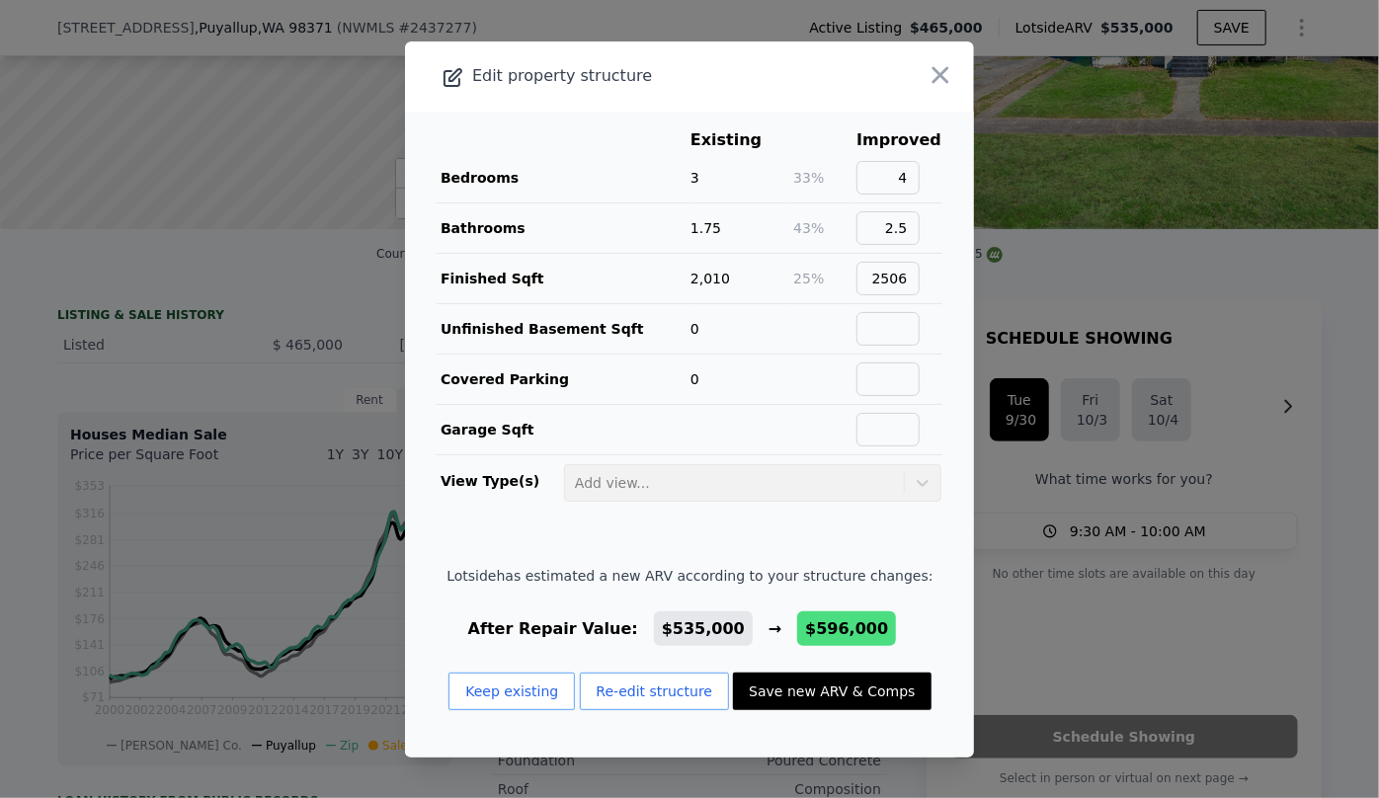
click at [854, 685] on button "Save new ARV & Comps" at bounding box center [832, 692] width 198 height 38
type input "1791"
type input "2509"
type input "$ 596,000"
type input "$ 53,924"
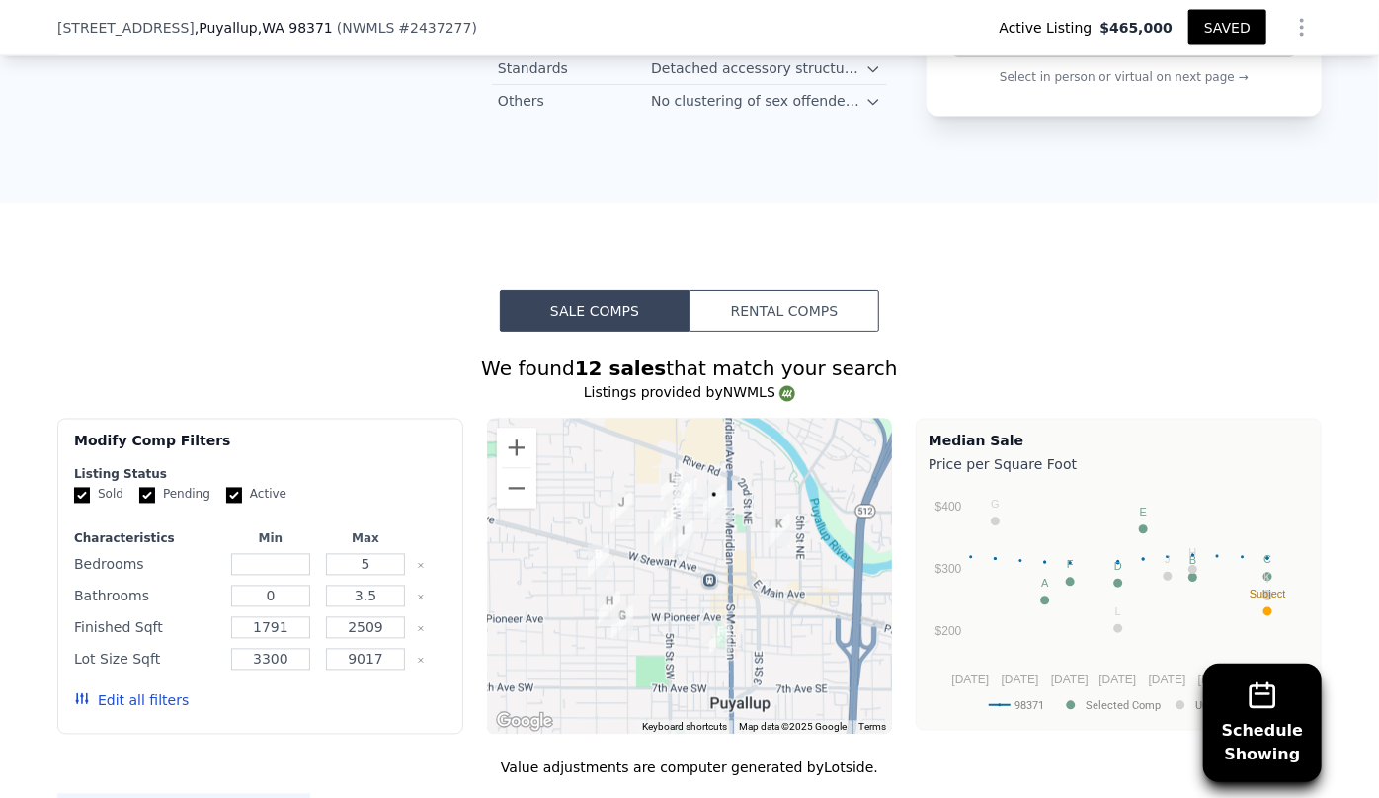
scroll to position [1788, 0]
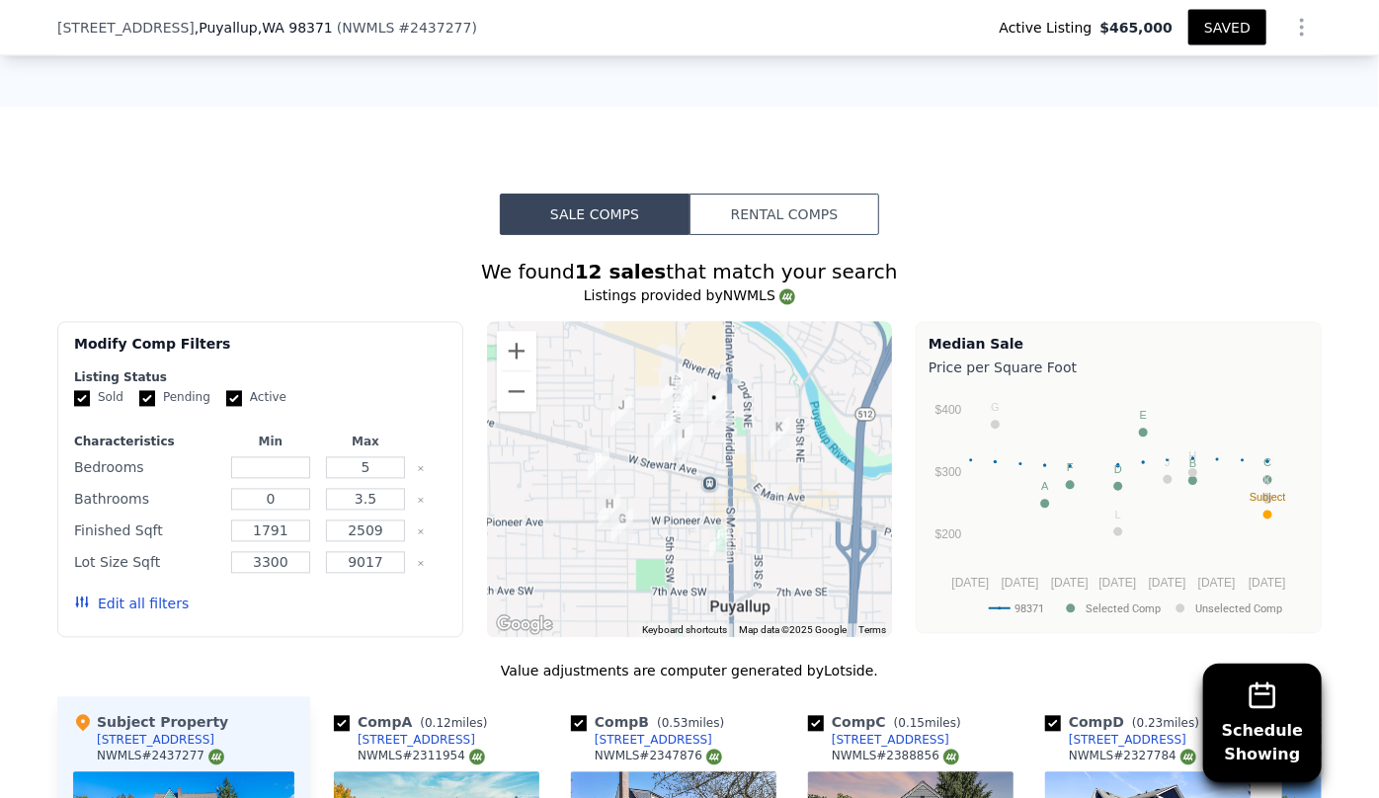
click at [153, 612] on div "Edit all filters" at bounding box center [131, 604] width 115 height 55
click at [151, 606] on button "Edit all filters" at bounding box center [131, 605] width 115 height 20
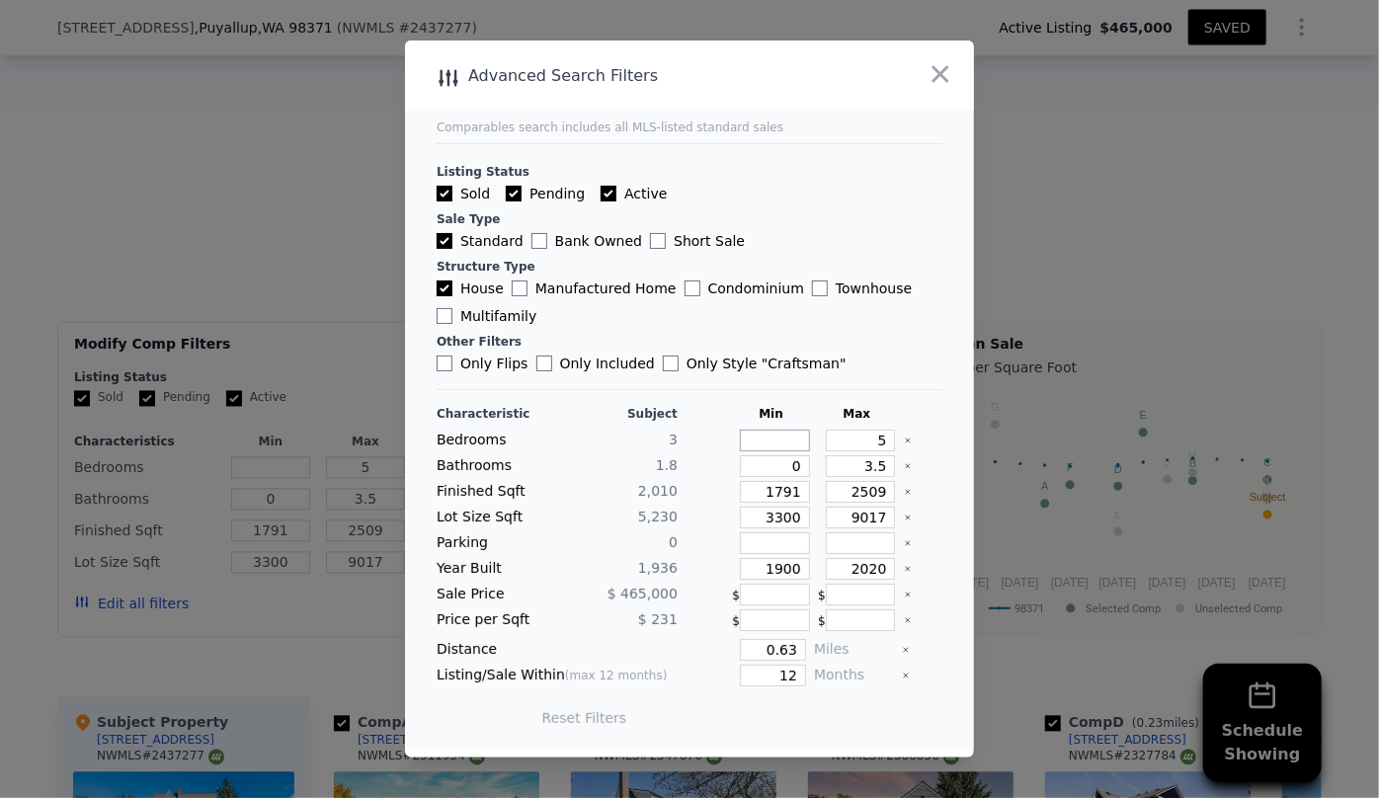
click at [786, 447] on input "number" at bounding box center [775, 441] width 70 height 22
type input "3"
drag, startPoint x: 878, startPoint y: 444, endPoint x: 793, endPoint y: 444, distance: 85.0
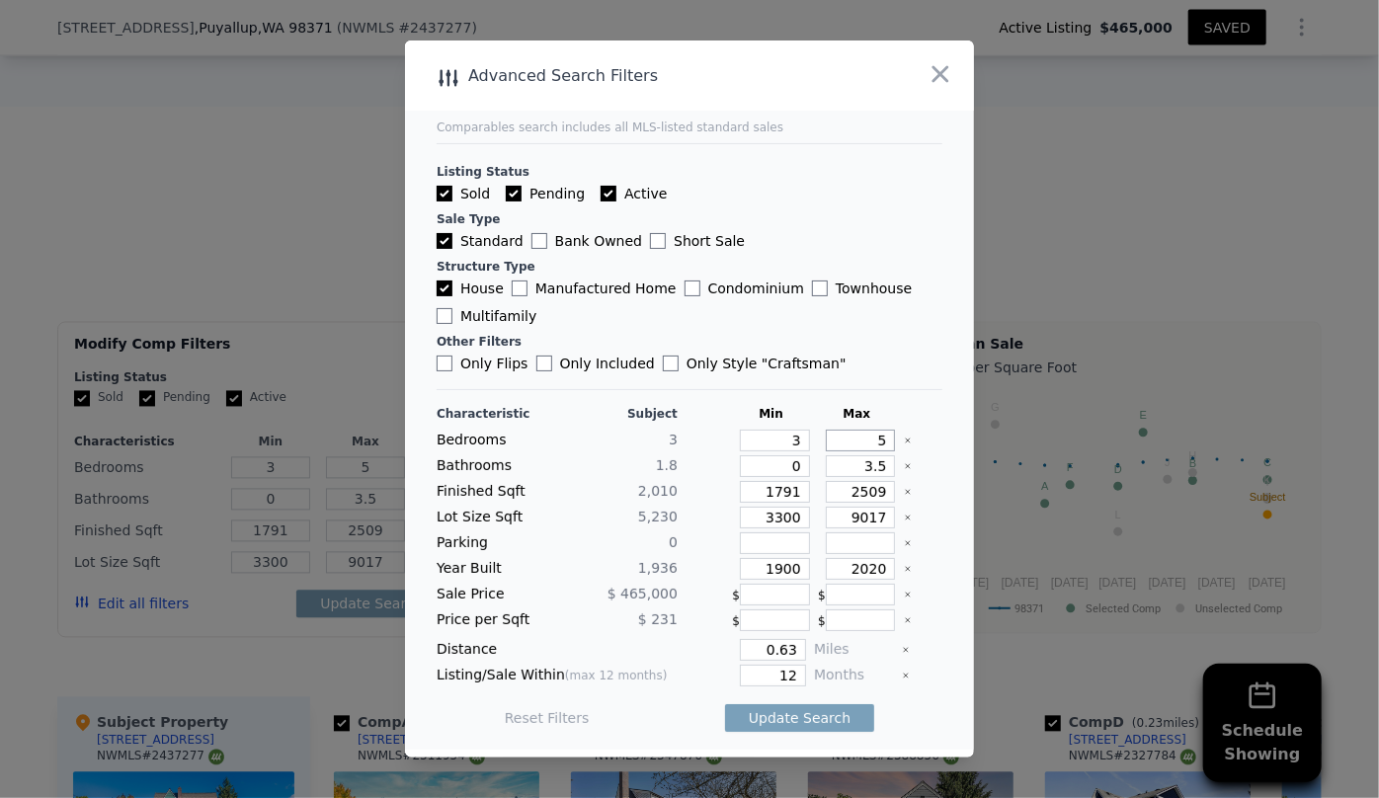
click at [794, 444] on div "Bedrooms 3 3 5" at bounding box center [690, 441] width 506 height 22
type input "4"
drag, startPoint x: 874, startPoint y: 463, endPoint x: 791, endPoint y: 470, distance: 83.3
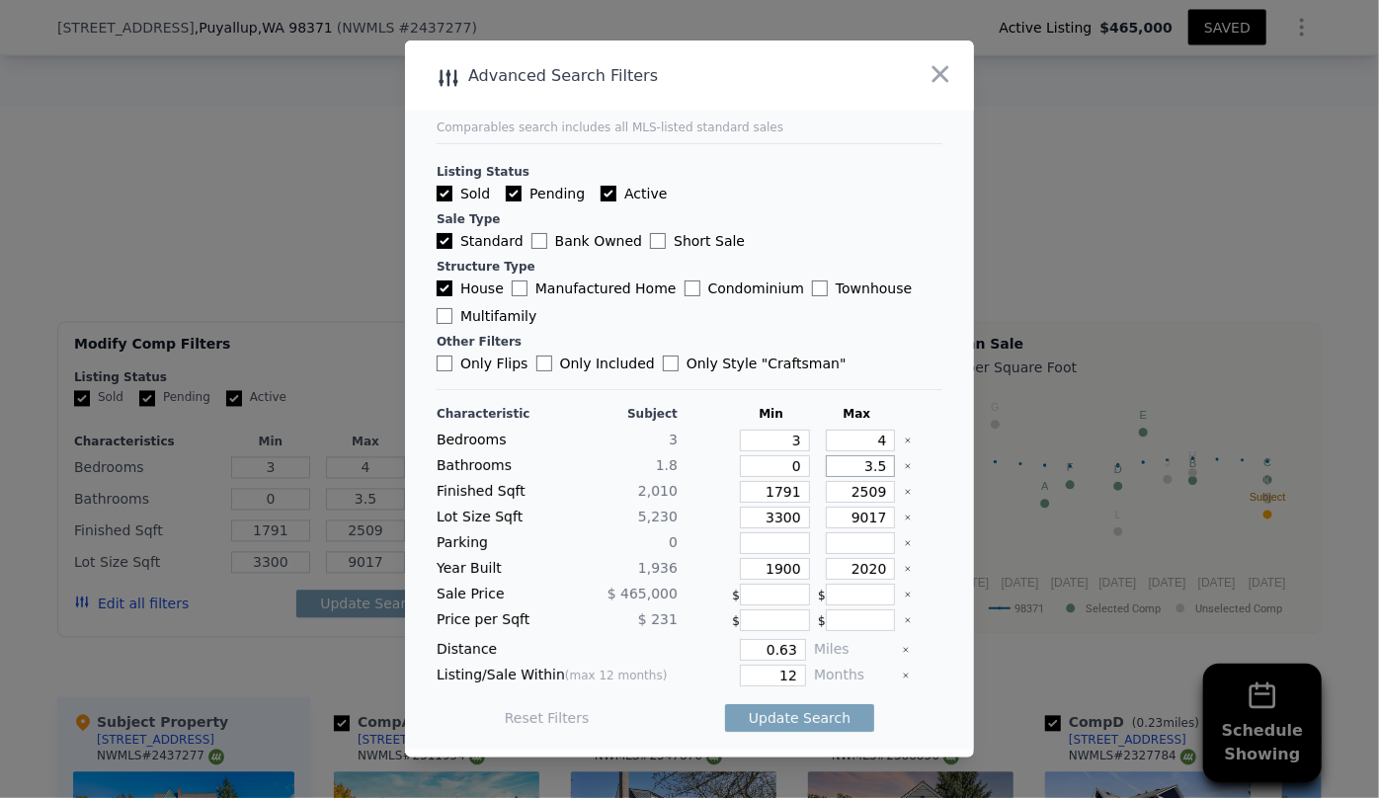
click at [793, 470] on div "Bathrooms 1.8 0 3.5" at bounding box center [690, 466] width 506 height 22
drag, startPoint x: 790, startPoint y: 471, endPoint x: 734, endPoint y: 476, distance: 56.5
click at [740, 476] on input "0" at bounding box center [775, 466] width 70 height 22
type input "1"
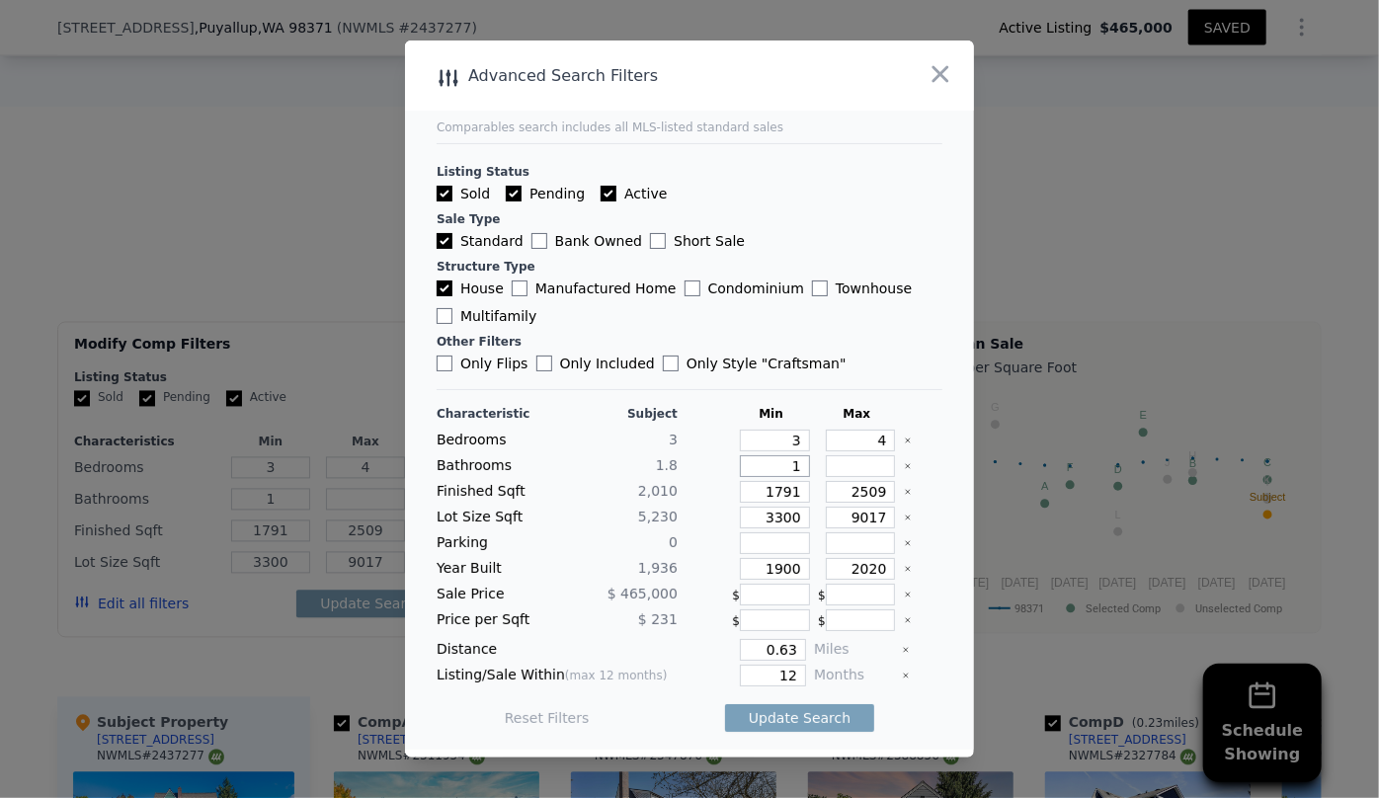
type input "1"
drag, startPoint x: 791, startPoint y: 498, endPoint x: 639, endPoint y: 506, distance: 152.3
click at [656, 506] on div "Characteristic Subject Min Max Bedrooms 3 3 4 Bathrooms 1.8 1 Finished Sqft 2,0…" at bounding box center [690, 576] width 506 height 340
type input "2"
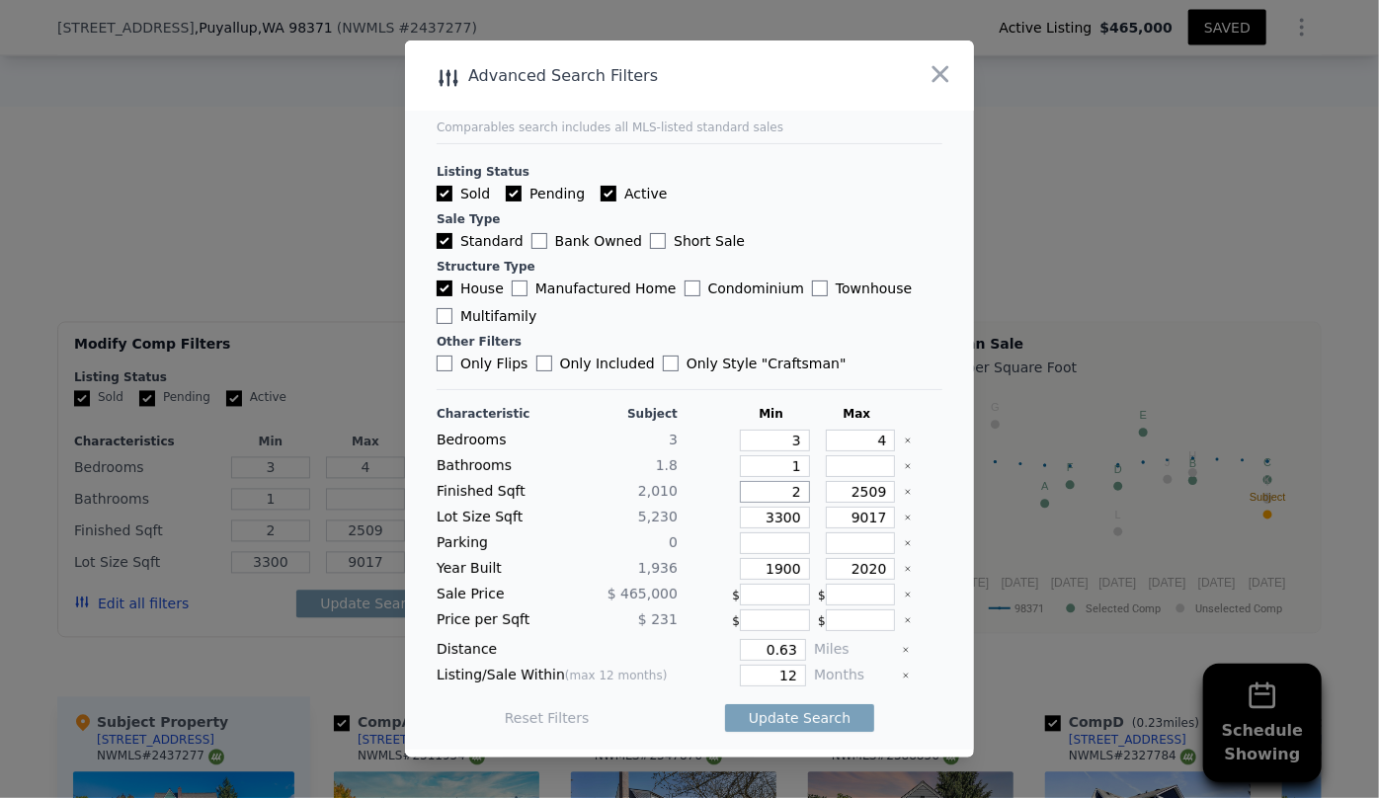
type input "21"
type input "2"
type input "22"
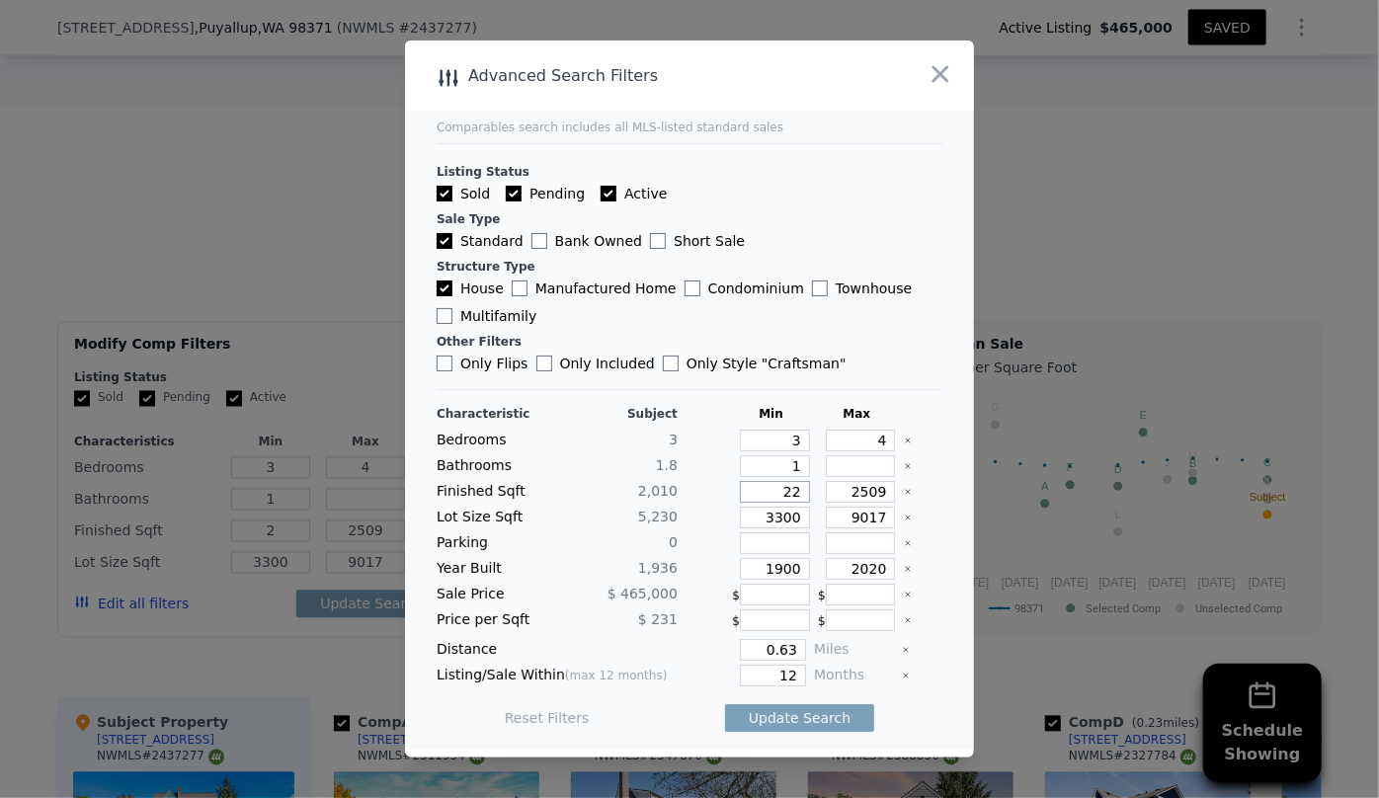
type input "22"
type input "220"
type input "2200"
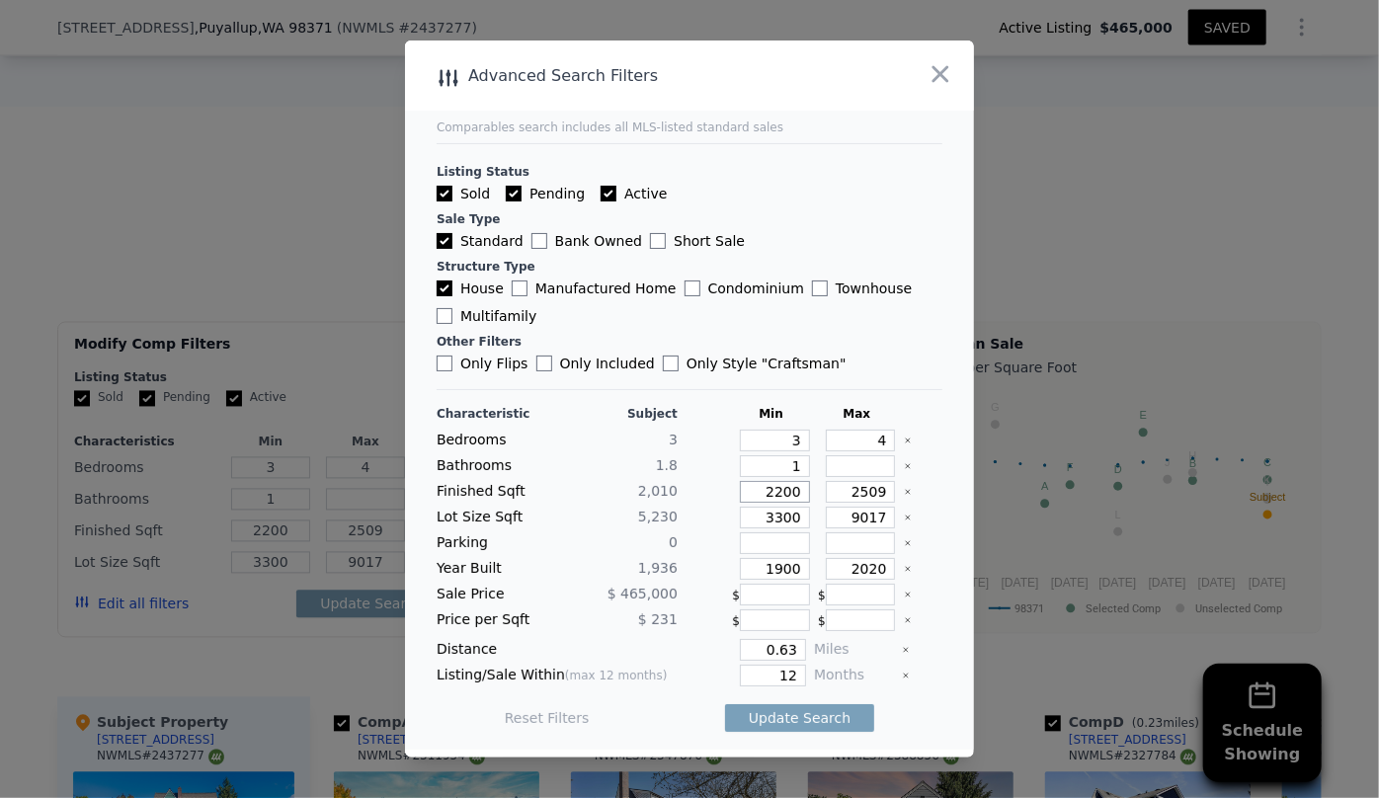
type input "2200"
drag, startPoint x: 881, startPoint y: 494, endPoint x: 806, endPoint y: 493, distance: 75.1
click at [818, 493] on div "2509" at bounding box center [857, 492] width 78 height 22
type input "2"
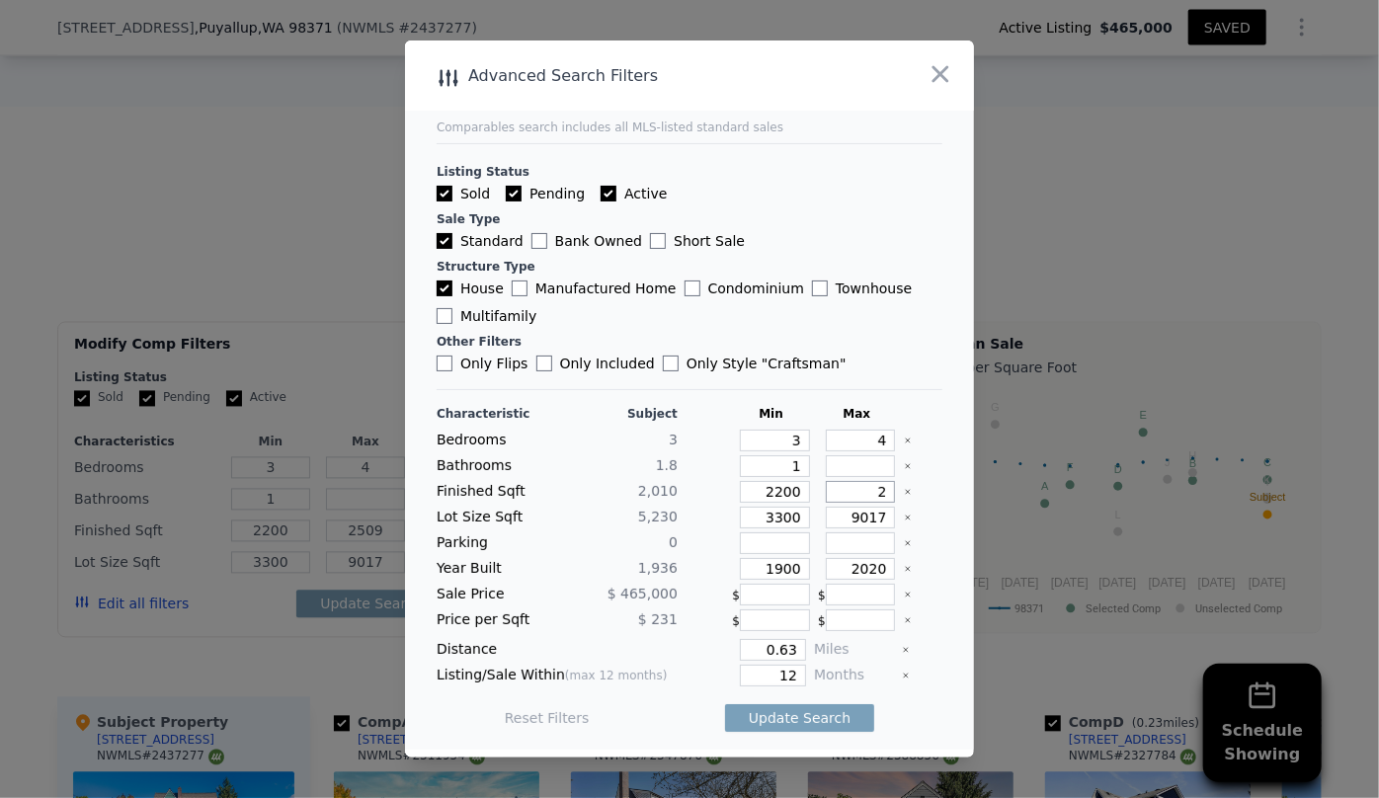
type input "27"
type input "270"
type input "2700"
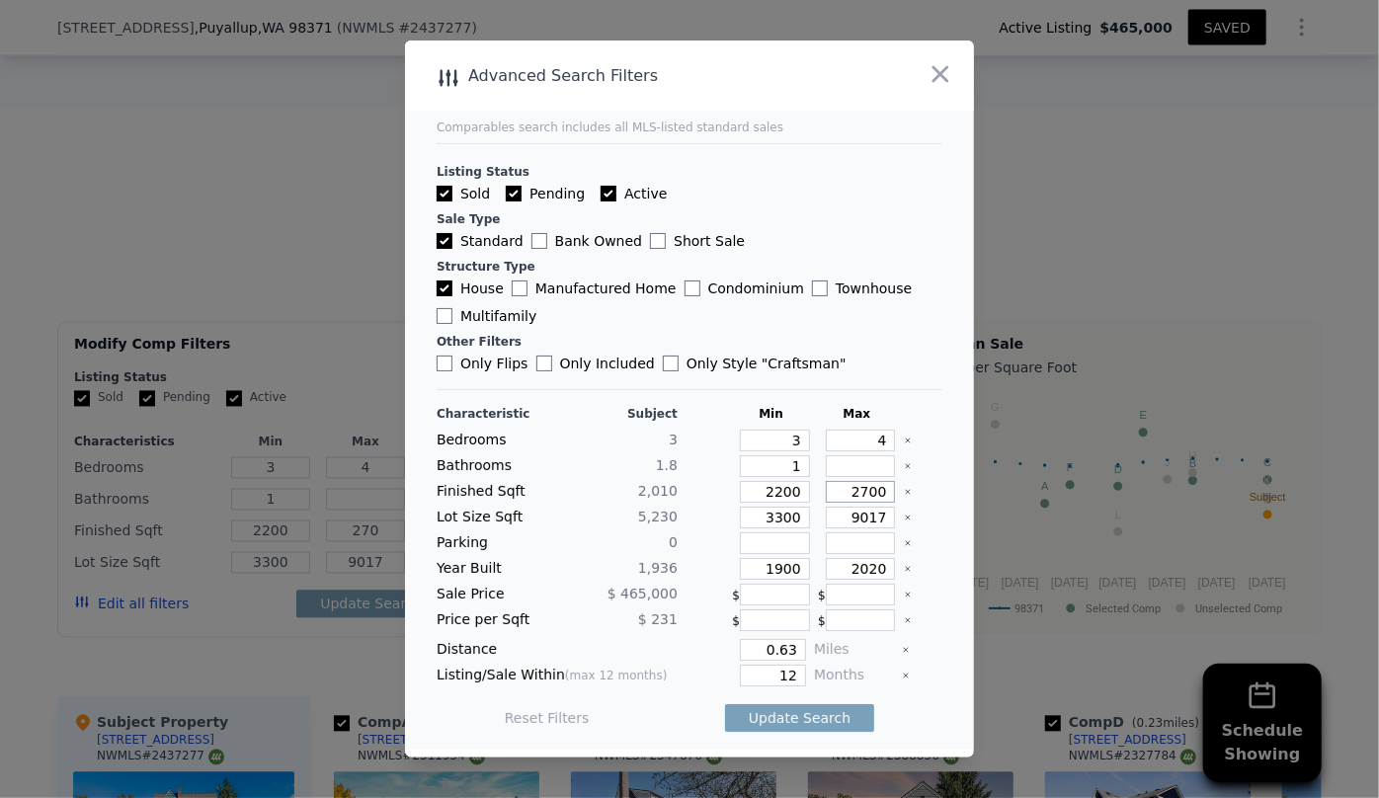
type input "2700"
drag, startPoint x: 790, startPoint y: 517, endPoint x: 717, endPoint y: 520, distance: 73.2
click at [719, 520] on div "Lot Size Sqft 5,230 3300 9017" at bounding box center [690, 518] width 506 height 22
click at [871, 514] on input "9017" at bounding box center [861, 518] width 70 height 22
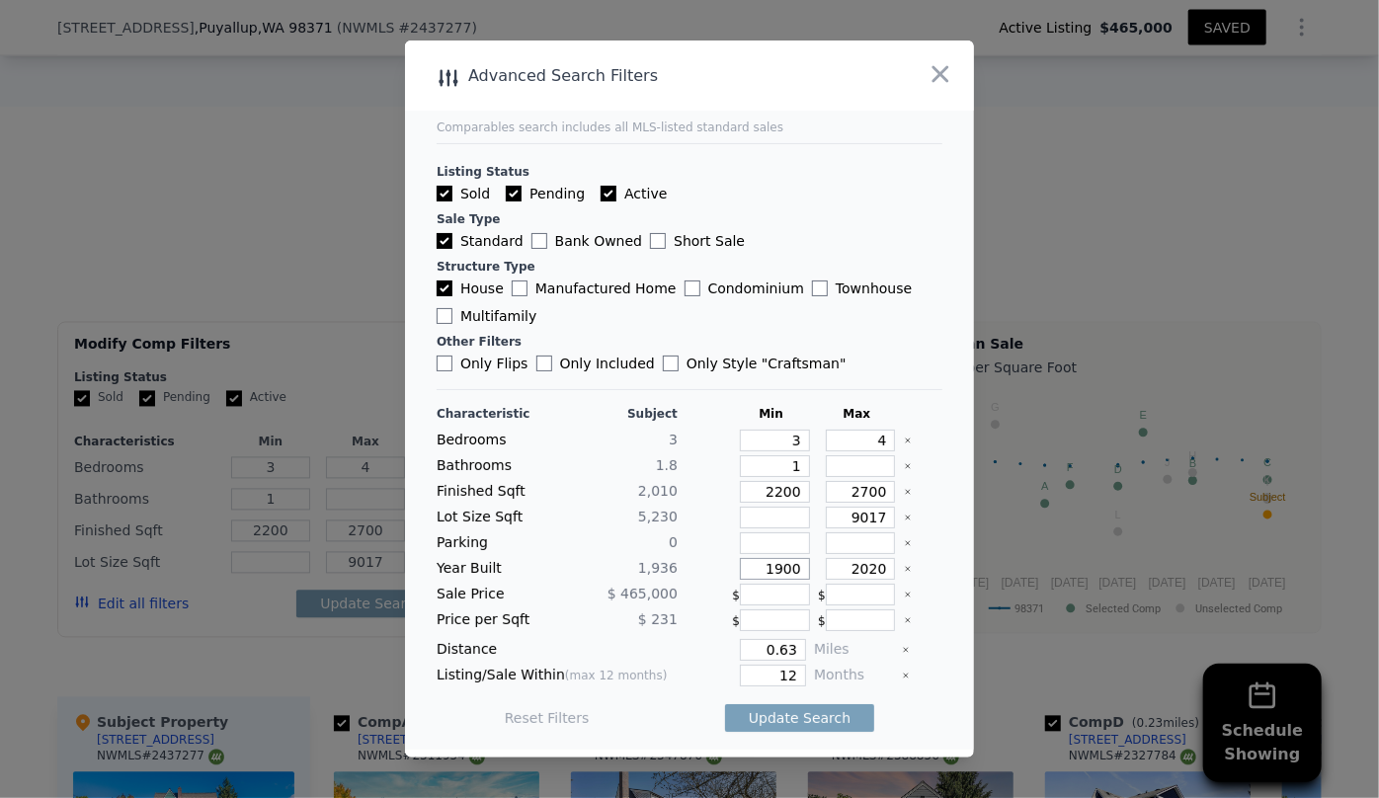
drag, startPoint x: 789, startPoint y: 563, endPoint x: 626, endPoint y: 554, distance: 163.3
click at [640, 562] on div "Year Built 1,936 1900 2020" at bounding box center [690, 569] width 506 height 22
drag, startPoint x: 878, startPoint y: 573, endPoint x: 751, endPoint y: 582, distance: 127.8
click at [753, 581] on div "Characteristic Subject Min Max Bedrooms 3 3 4 Bathrooms 1.8 1 Finished Sqft 2,0…" at bounding box center [690, 576] width 506 height 340
type input "1995"
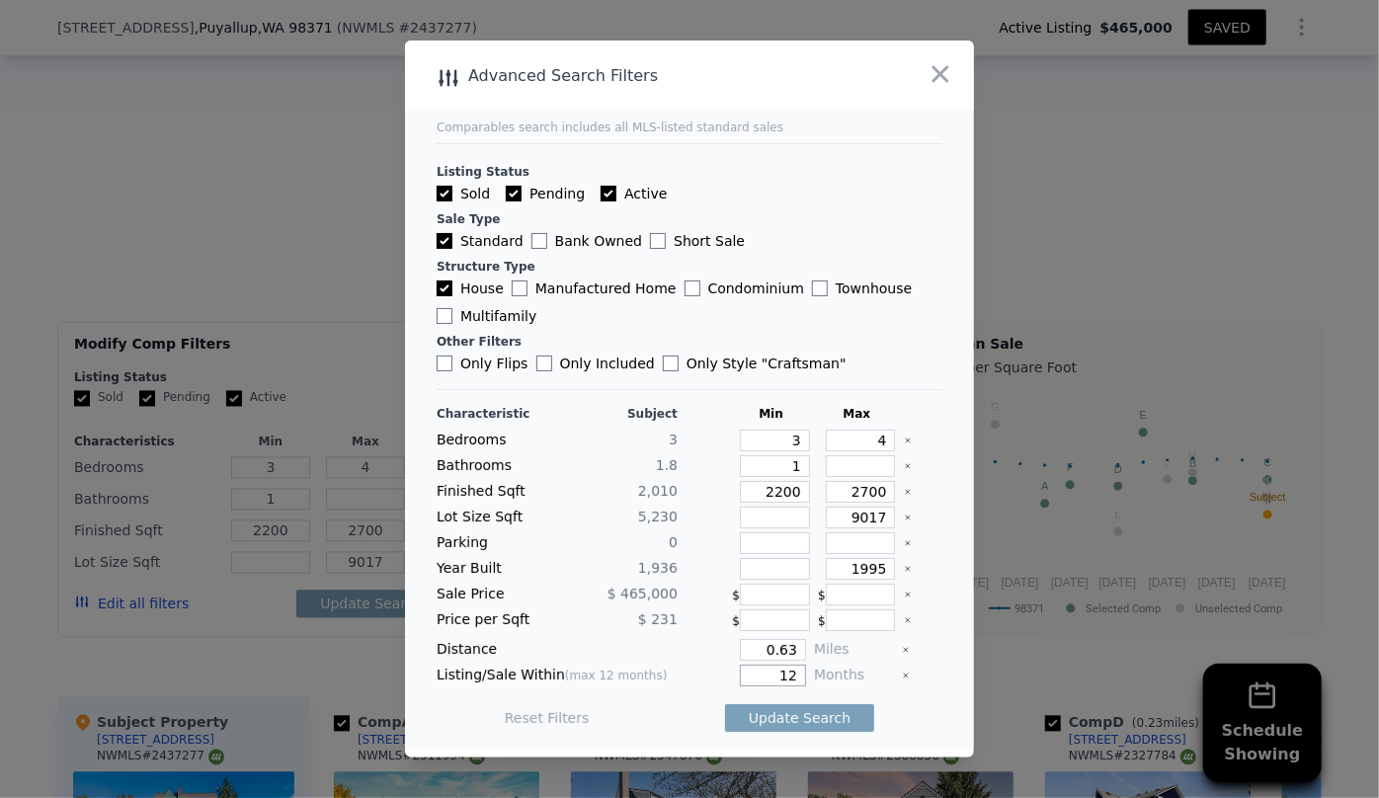
drag, startPoint x: 782, startPoint y: 680, endPoint x: 721, endPoint y: 683, distance: 61.3
click at [721, 683] on div "12" at bounding box center [746, 676] width 121 height 22
type input "6"
click at [785, 713] on button "Update Search" at bounding box center [799, 718] width 149 height 28
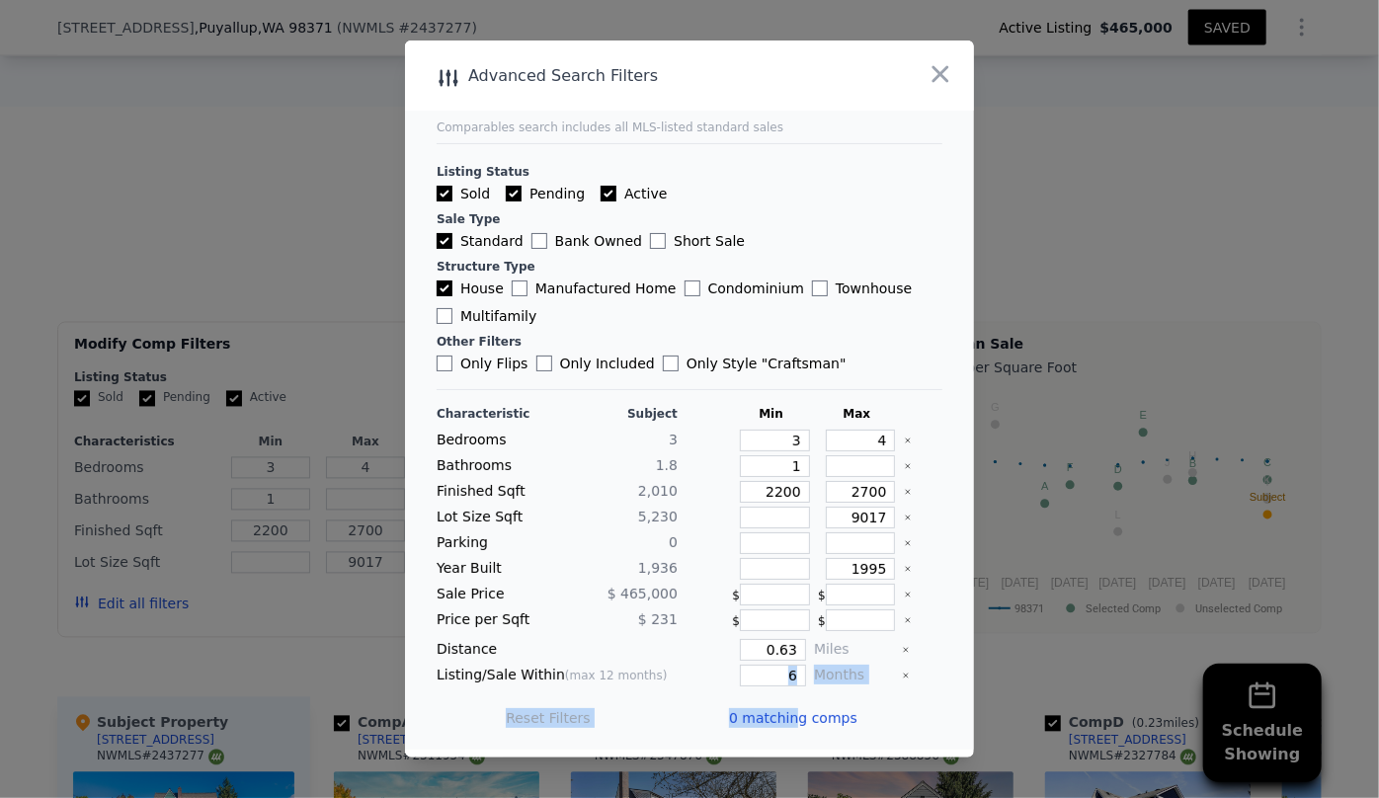
drag, startPoint x: 784, startPoint y: 714, endPoint x: 789, endPoint y: 662, distance: 52.6
click at [789, 662] on div "Characteristic Subject Min Max Bedrooms 3 3 4 Bathrooms 1.8 1 Finished Sqft 2,0…" at bounding box center [690, 576] width 506 height 340
drag, startPoint x: 788, startPoint y: 652, endPoint x: 683, endPoint y: 657, distance: 105.8
click at [686, 657] on div "0.63" at bounding box center [746, 650] width 121 height 22
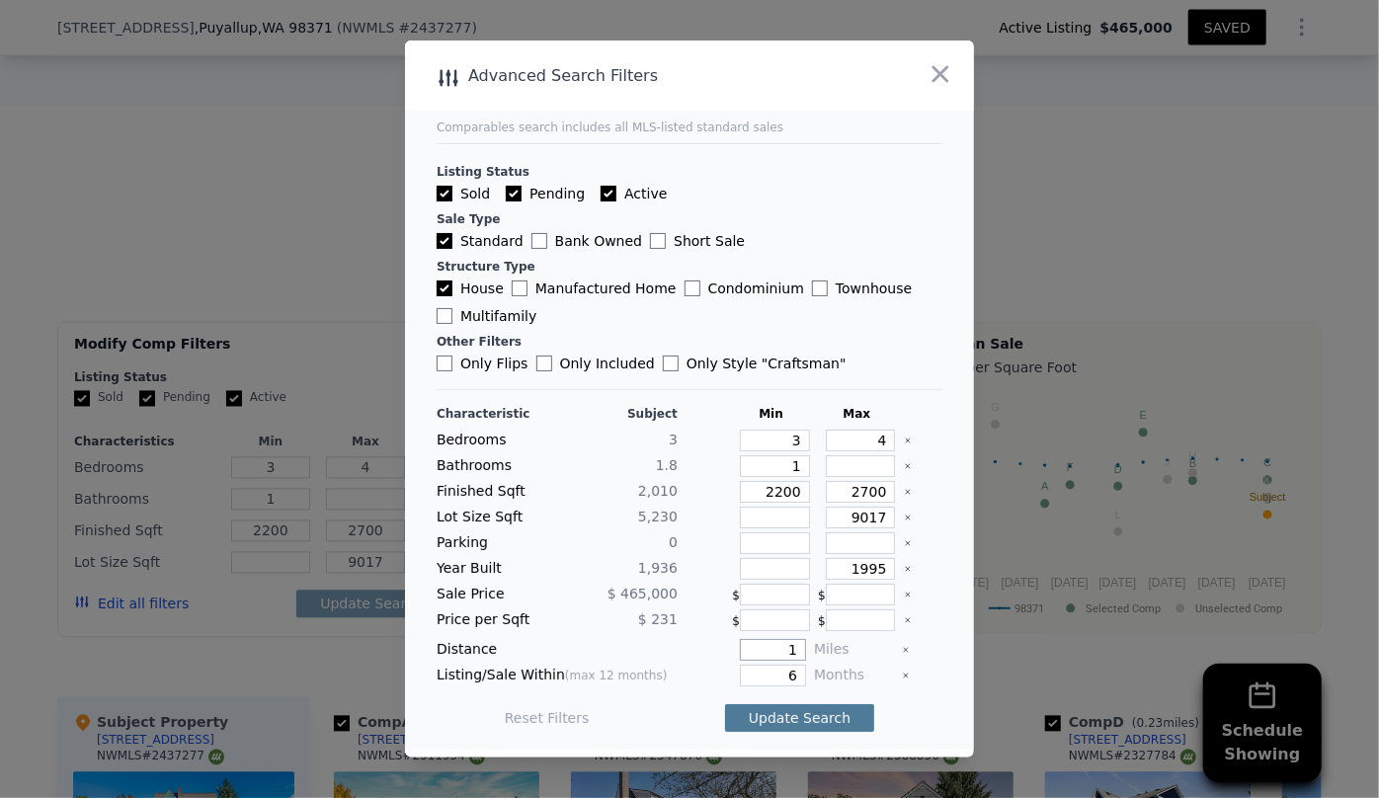
type input "1"
click at [766, 714] on button "Update Search" at bounding box center [799, 718] width 149 height 28
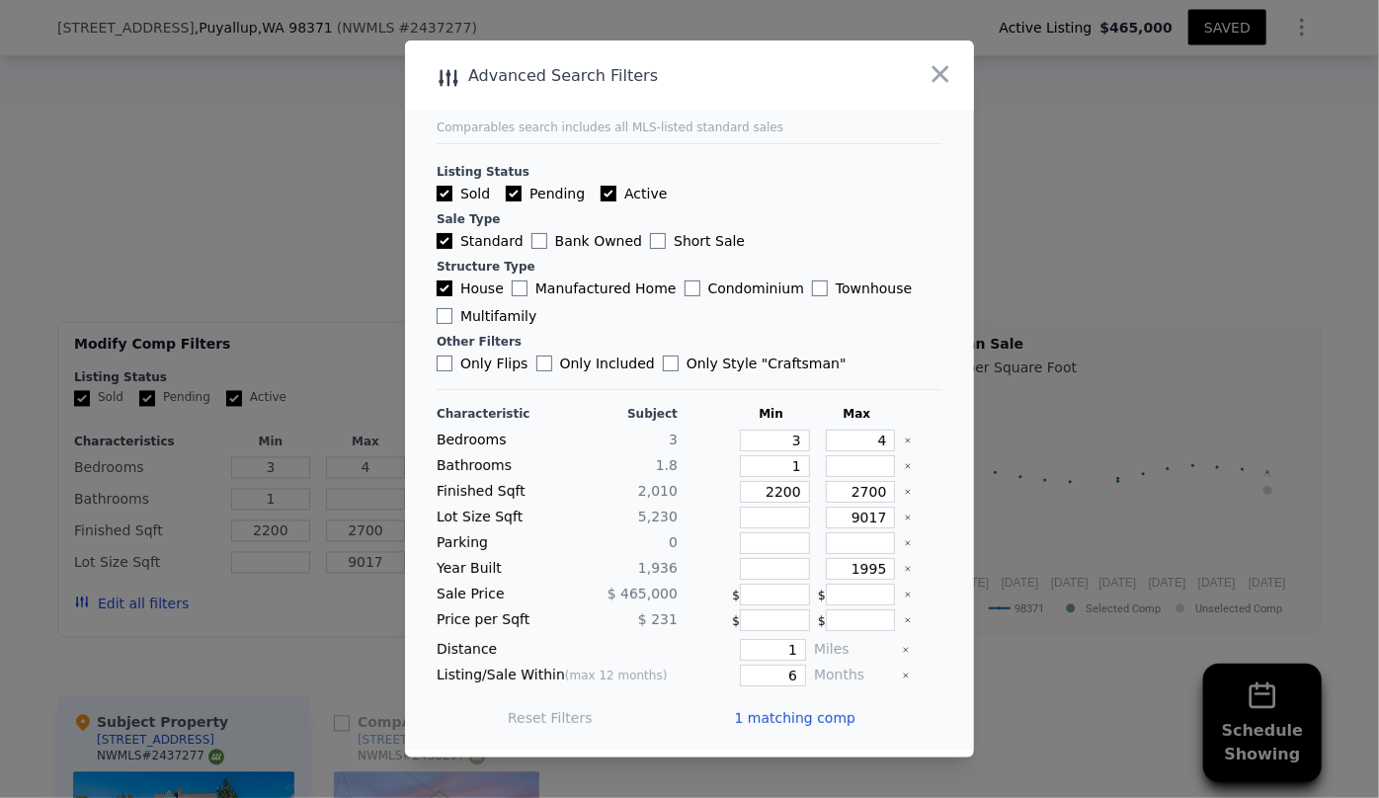
click at [766, 714] on span "1 matching comp" at bounding box center [795, 718] width 122 height 20
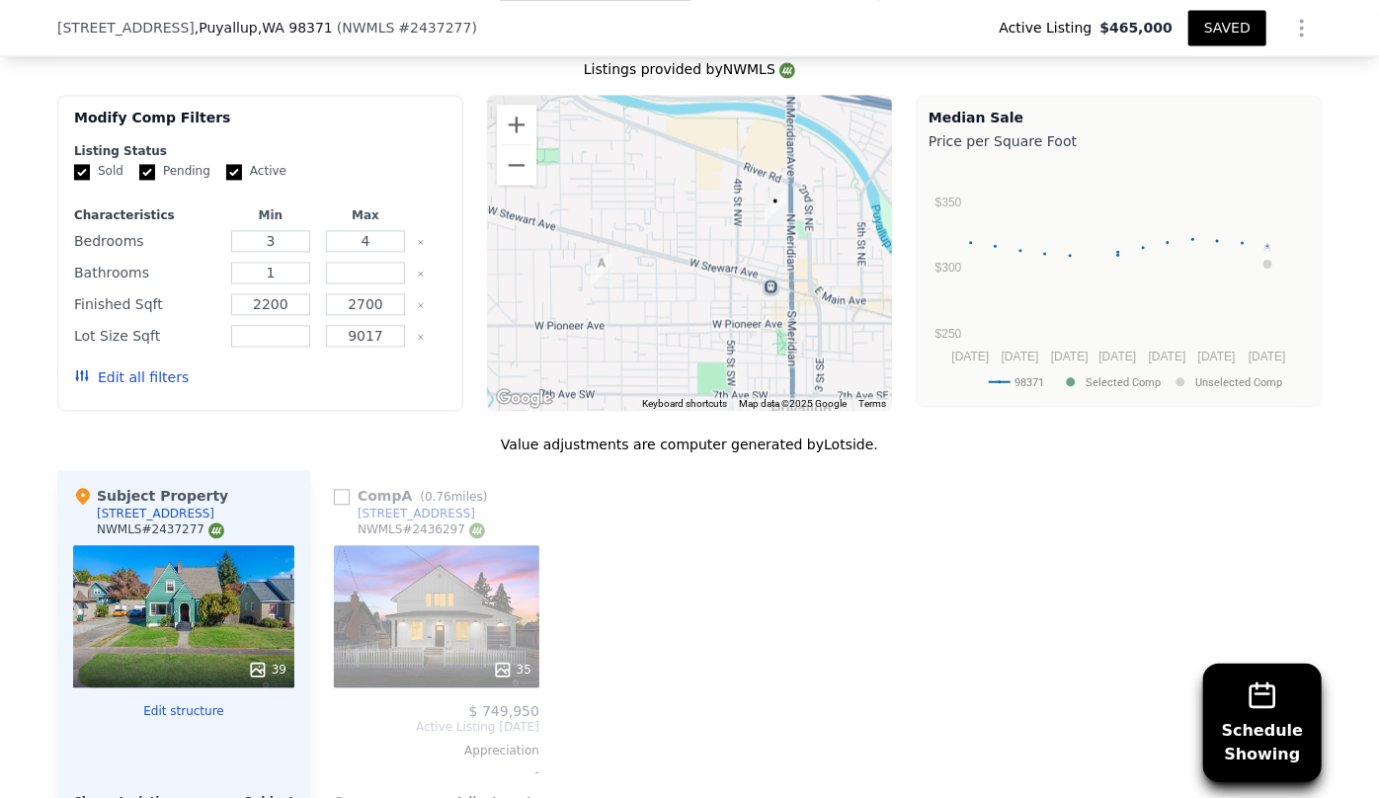
scroll to position [2148, 0]
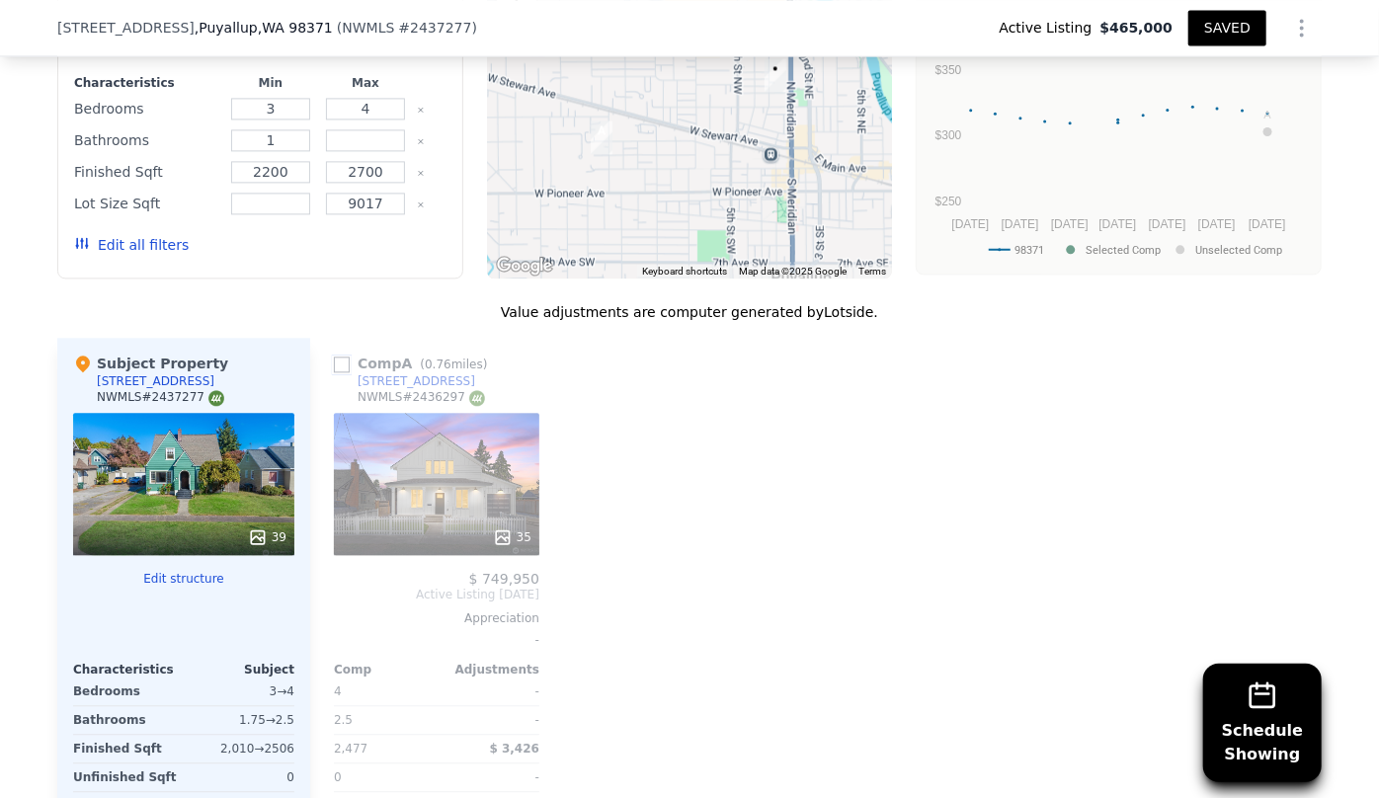
click at [336, 358] on input "checkbox" at bounding box center [342, 365] width 16 height 16
checkbox input "true"
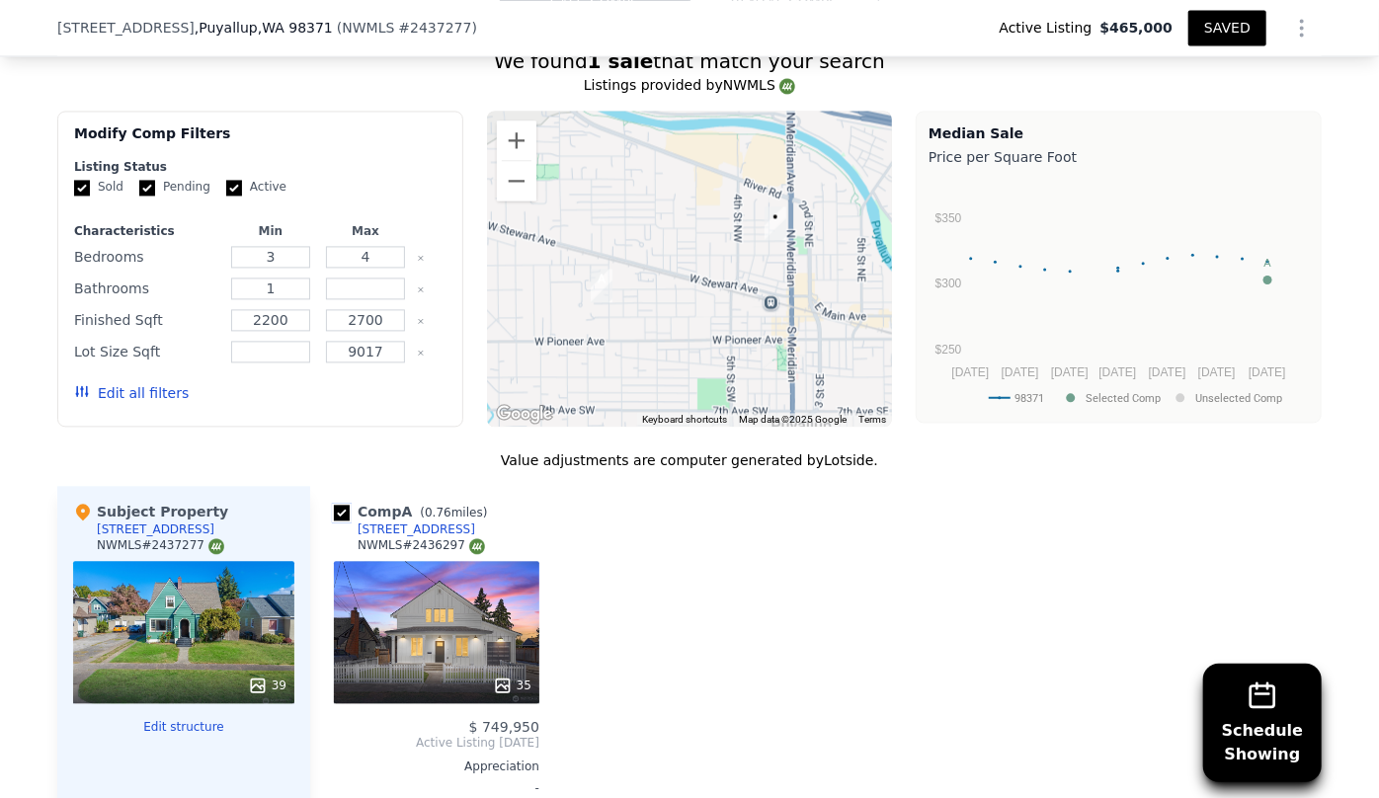
scroll to position [1968, 0]
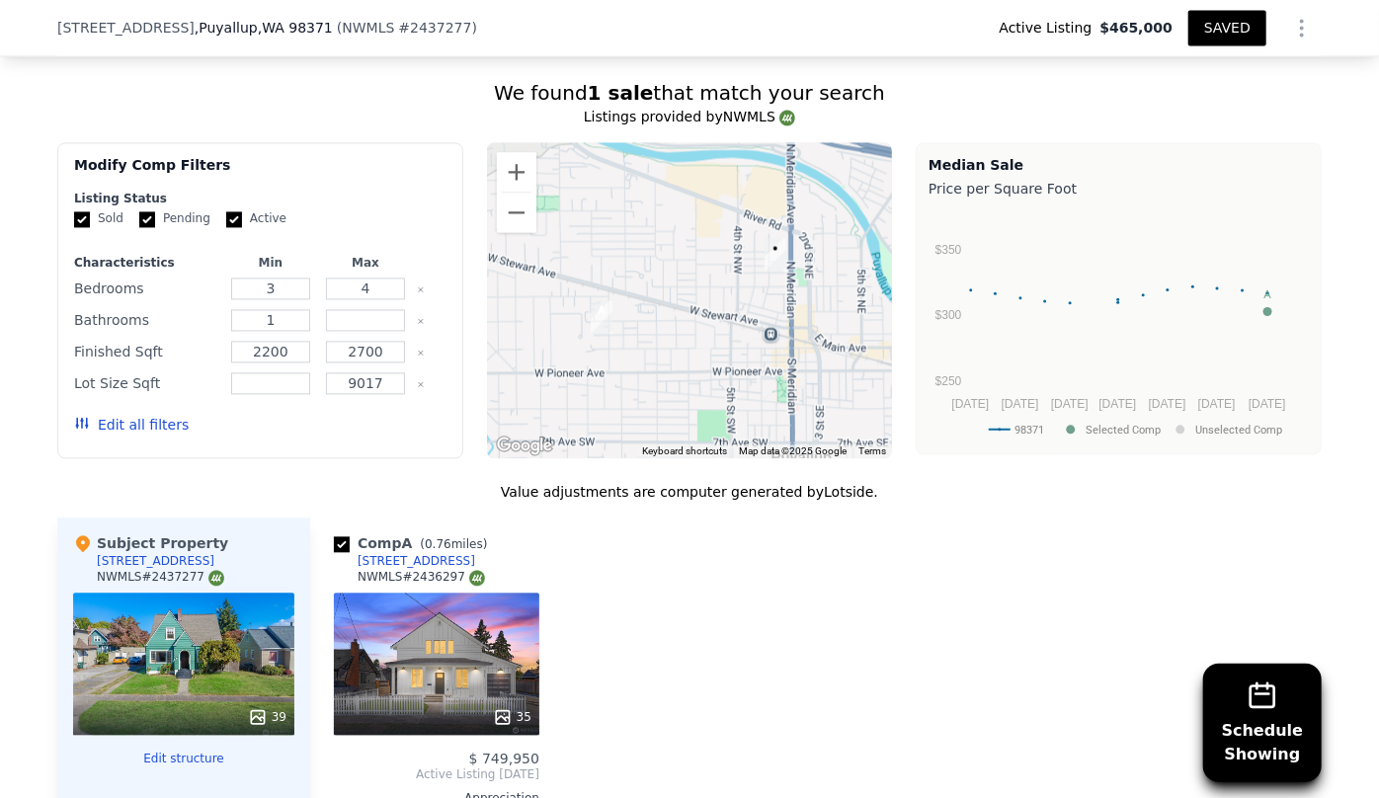
click at [156, 422] on button "Edit all filters" at bounding box center [131, 425] width 115 height 20
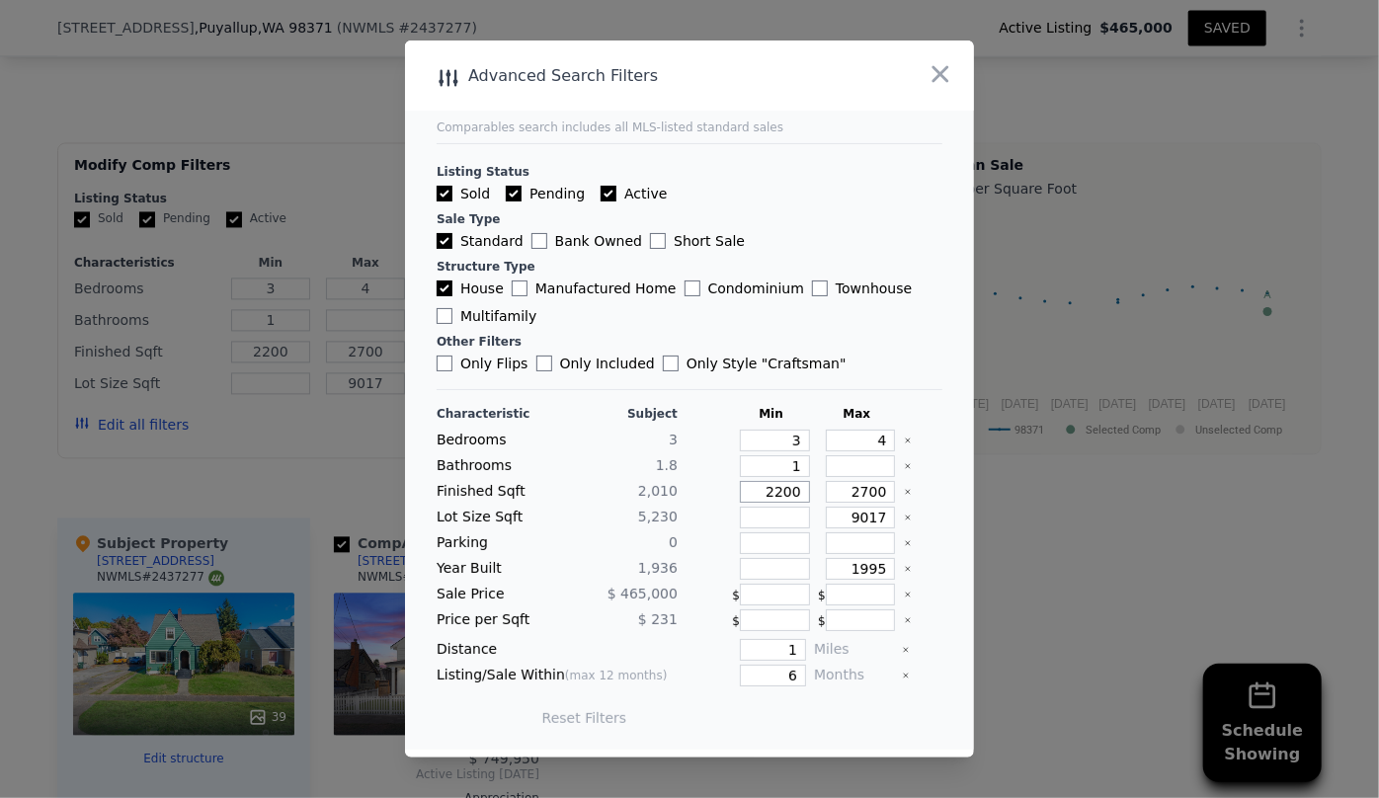
click at [774, 495] on input "2200" at bounding box center [775, 492] width 70 height 22
type input "200"
type input "2000"
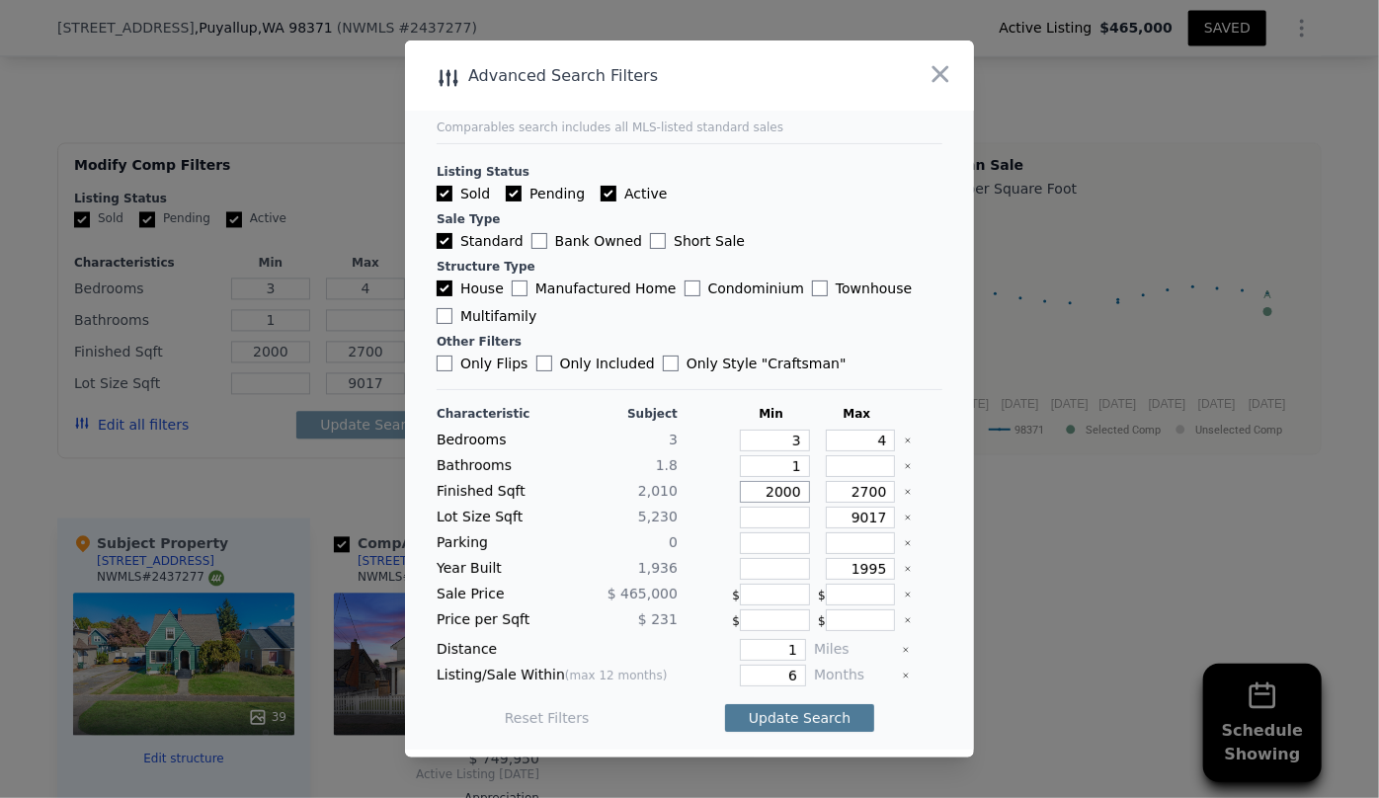
type input "2000"
click at [818, 714] on button "Update Search" at bounding box center [799, 718] width 149 height 28
checkbox input "false"
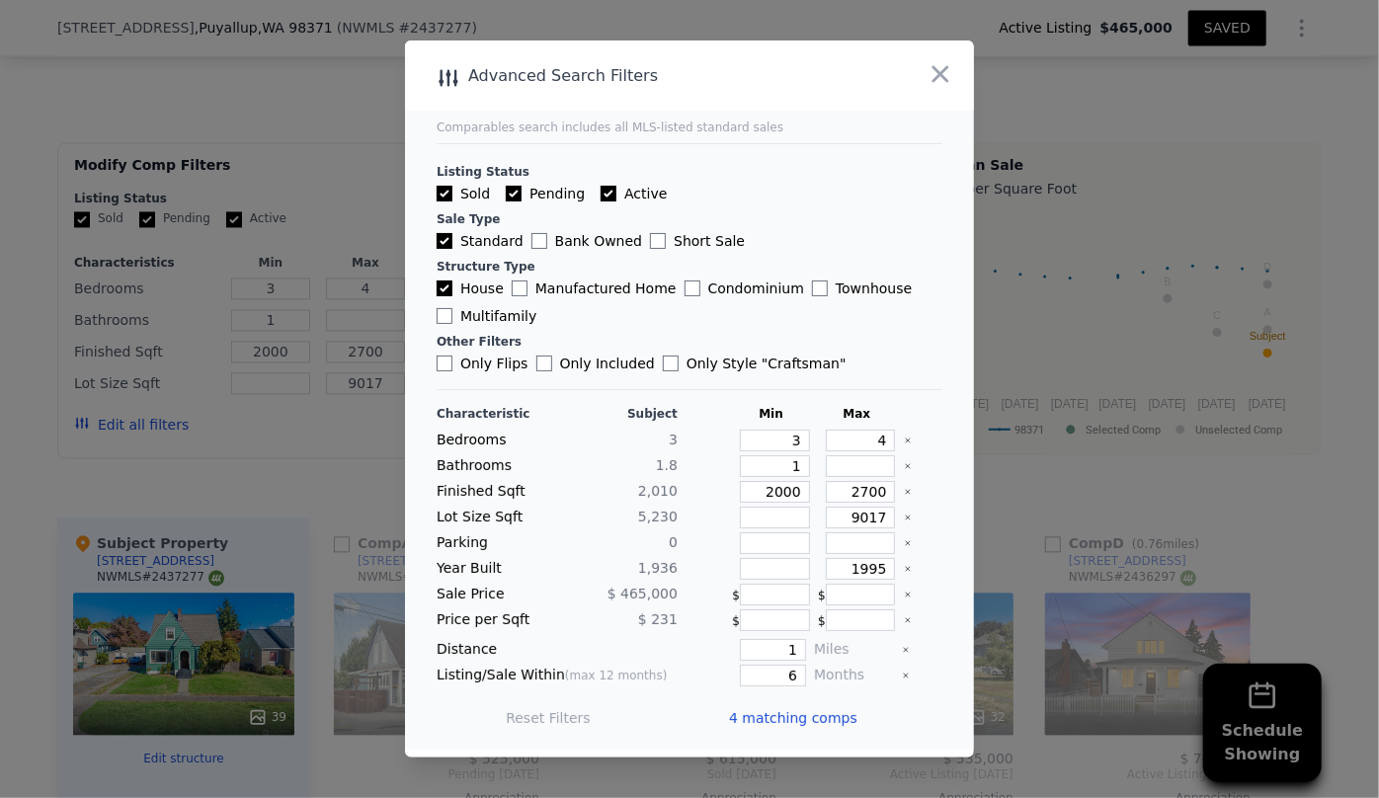
click at [818, 714] on span "4 matching comps" at bounding box center [793, 718] width 128 height 20
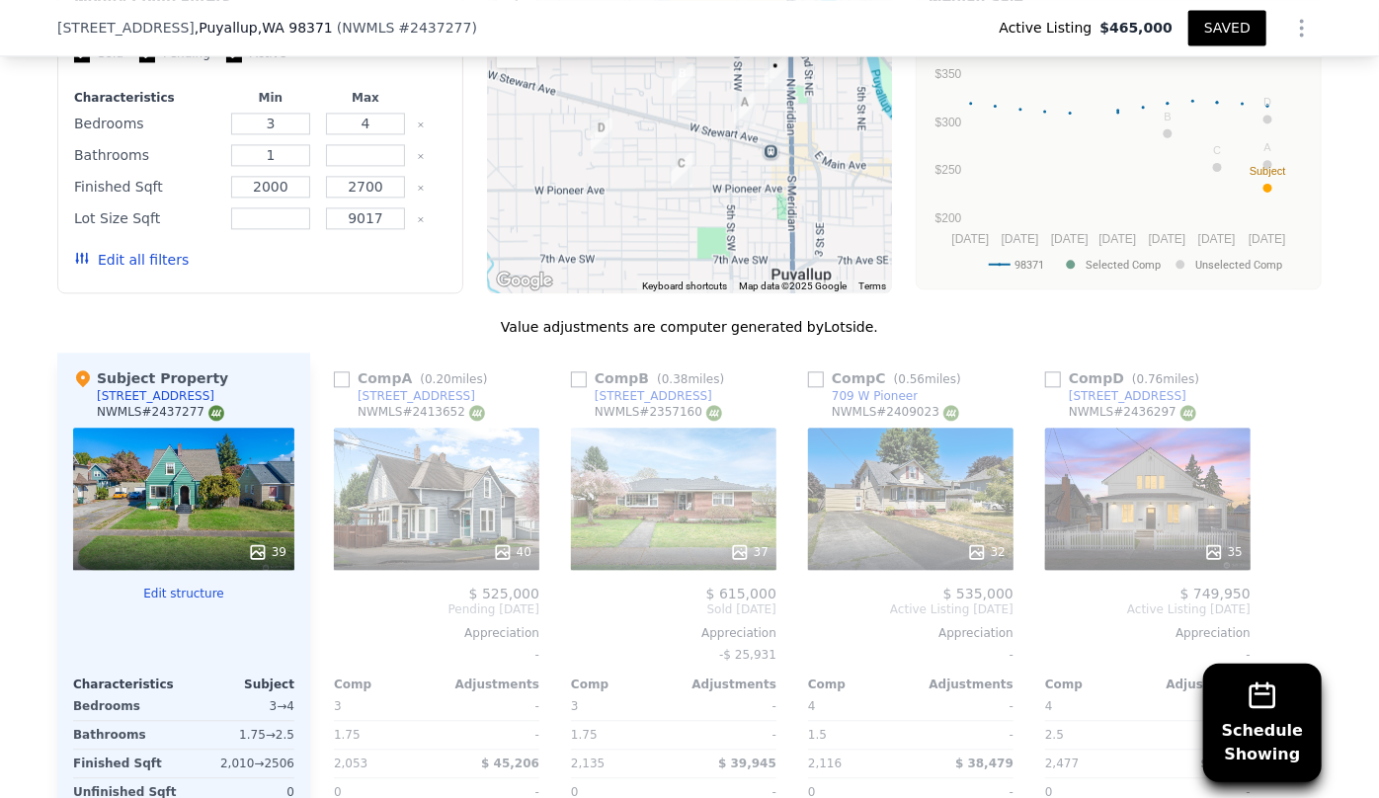
scroll to position [2148, 0]
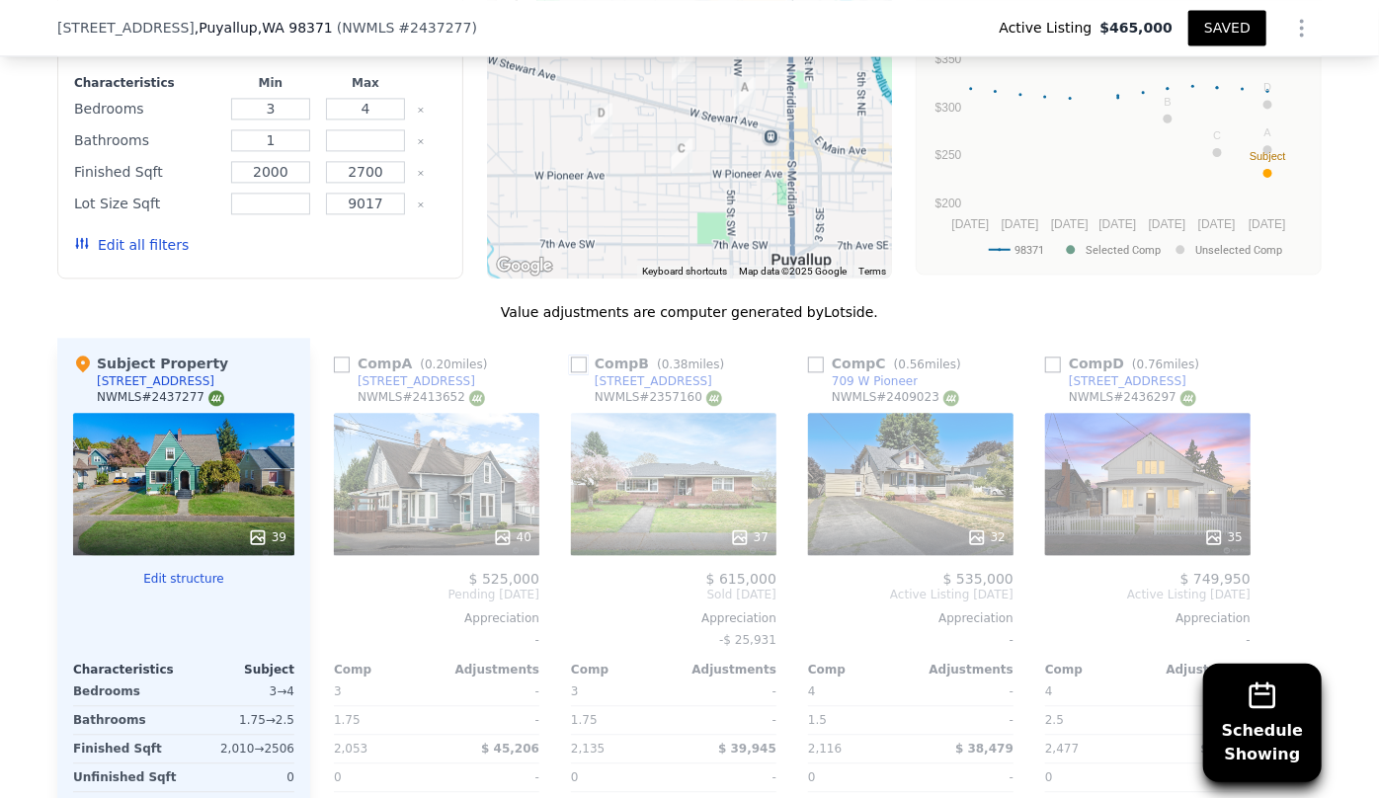
click at [574, 358] on input "checkbox" at bounding box center [579, 365] width 16 height 16
checkbox input "true"
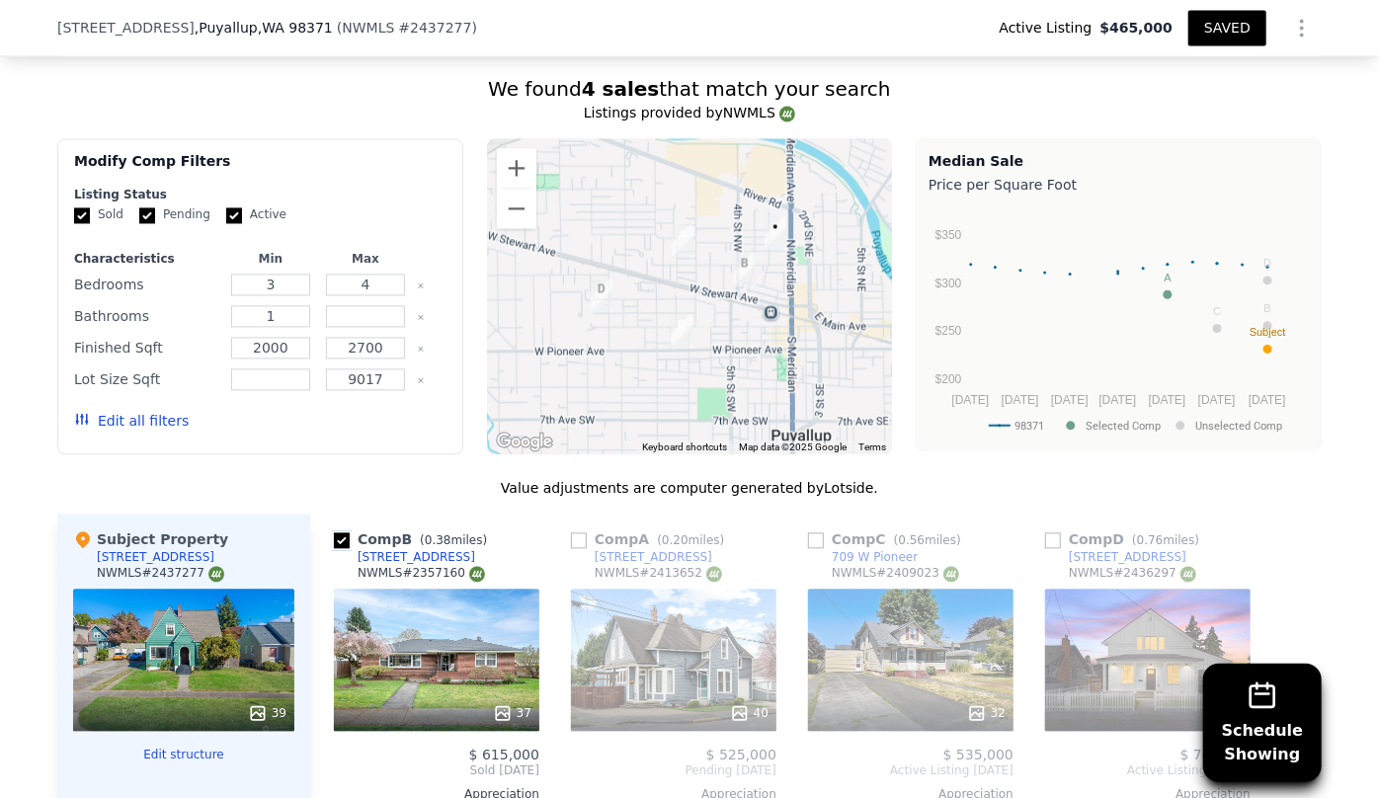
scroll to position [1968, 0]
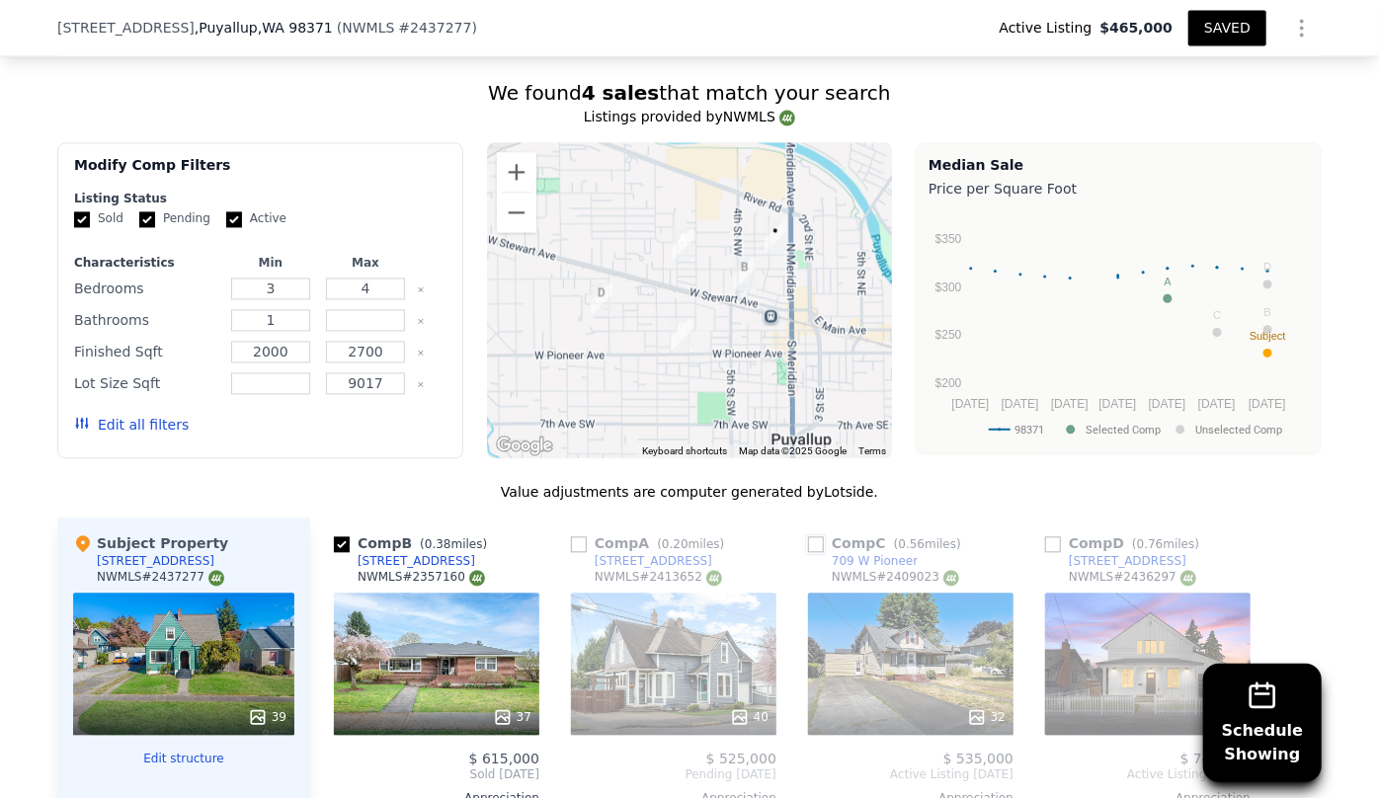
click at [812, 539] on input "checkbox" at bounding box center [816, 544] width 16 height 16
checkbox input "true"
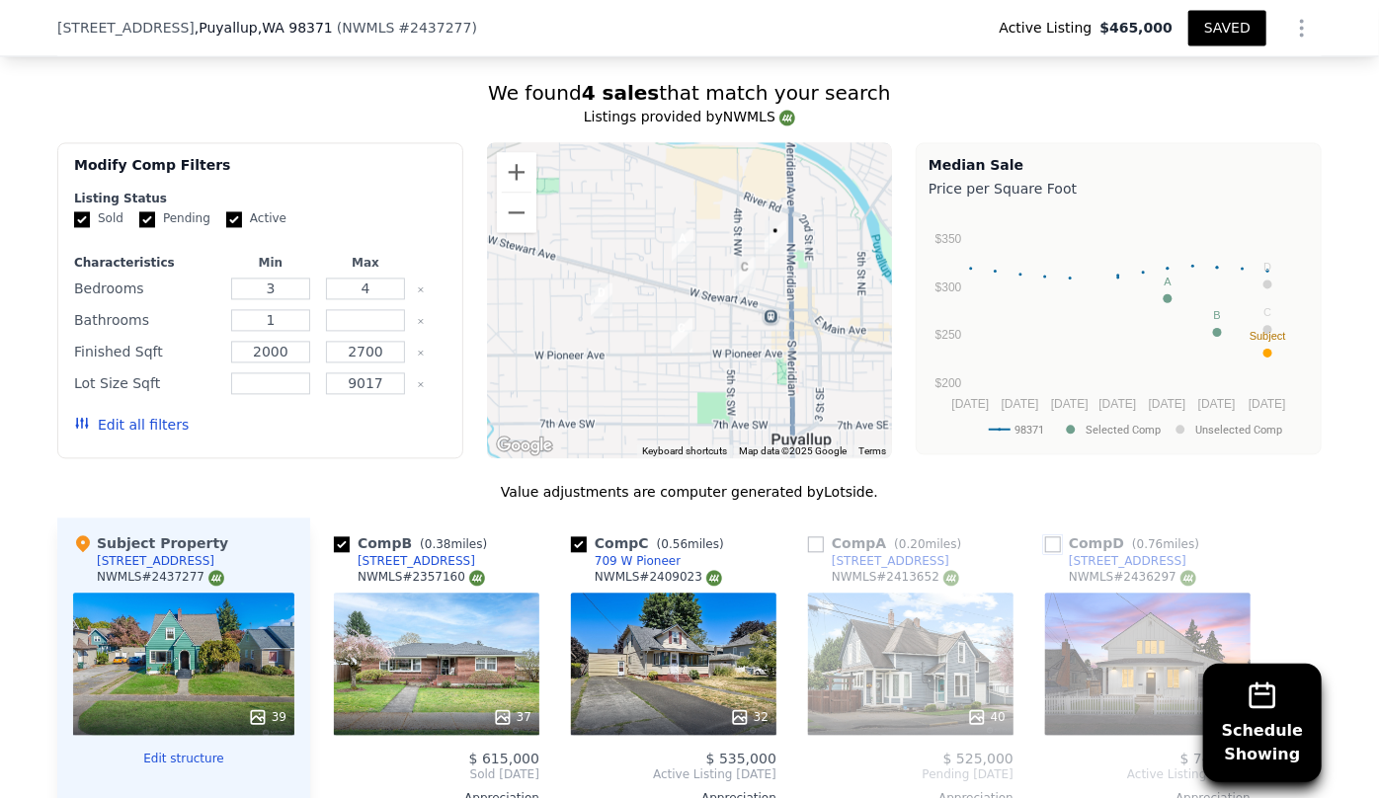
click at [1047, 542] on input "checkbox" at bounding box center [1053, 544] width 16 height 16
checkbox input "true"
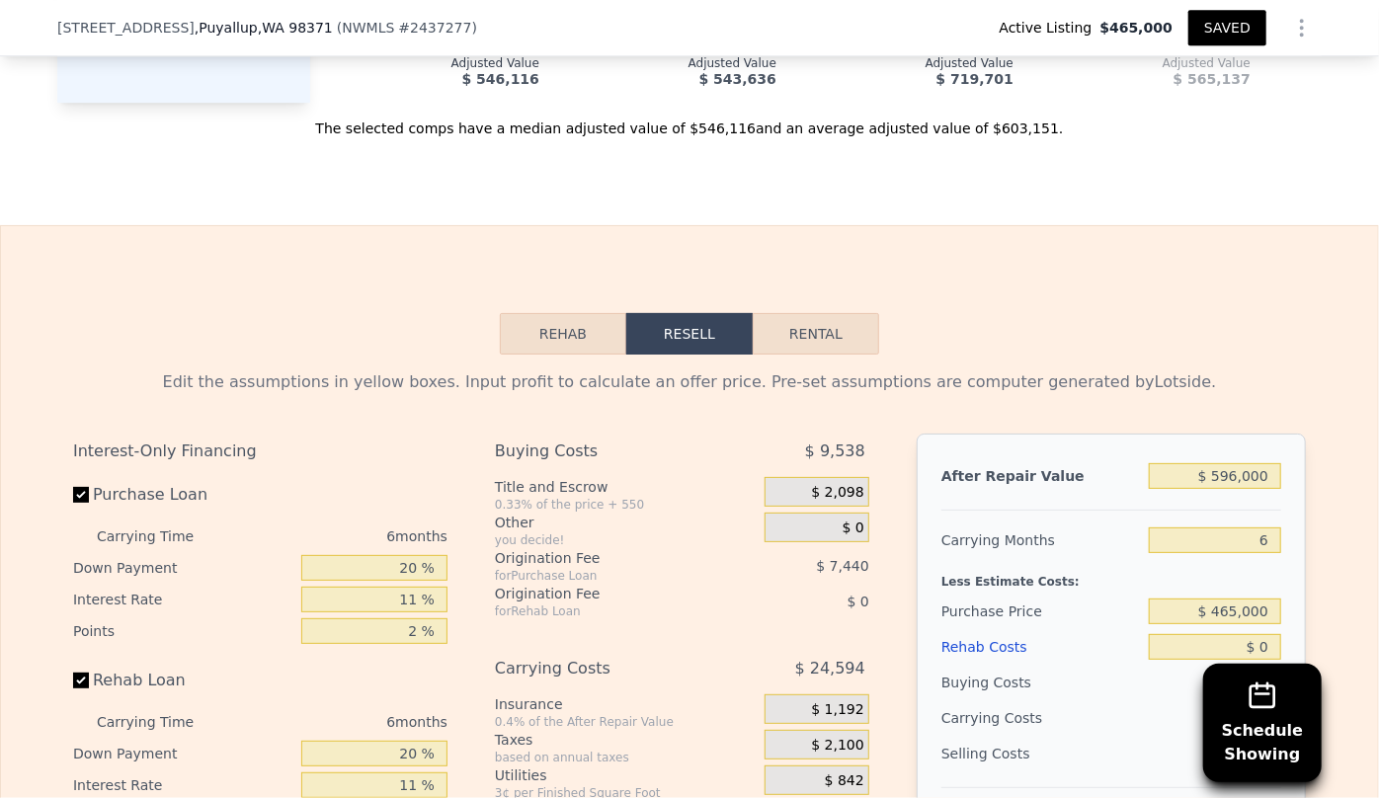
scroll to position [3136, 0]
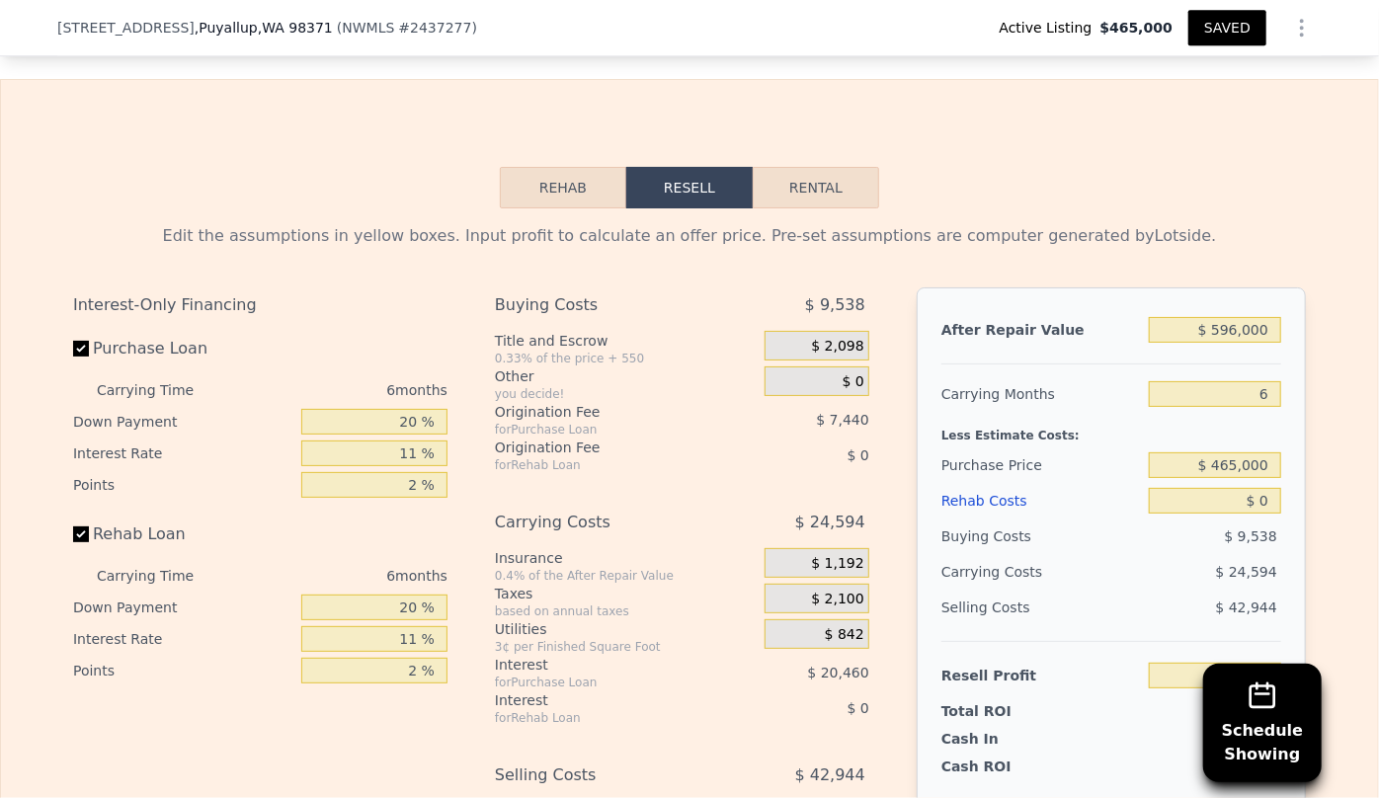
drag, startPoint x: 1275, startPoint y: 380, endPoint x: 1146, endPoint y: 404, distance: 131.6
click at [1146, 404] on div "After Repair Value $ 596,000 Carrying Months 6 Less Estimate Costs: Purchase Pr…" at bounding box center [1111, 561] width 389 height 549
click at [1284, 392] on div "After Repair Value $ 596,000 Carrying Months 6 Less Estimate Costs: Purchase Pr…" at bounding box center [1111, 561] width 389 height 549
click at [1272, 385] on input "6" at bounding box center [1215, 394] width 132 height 26
type input "8"
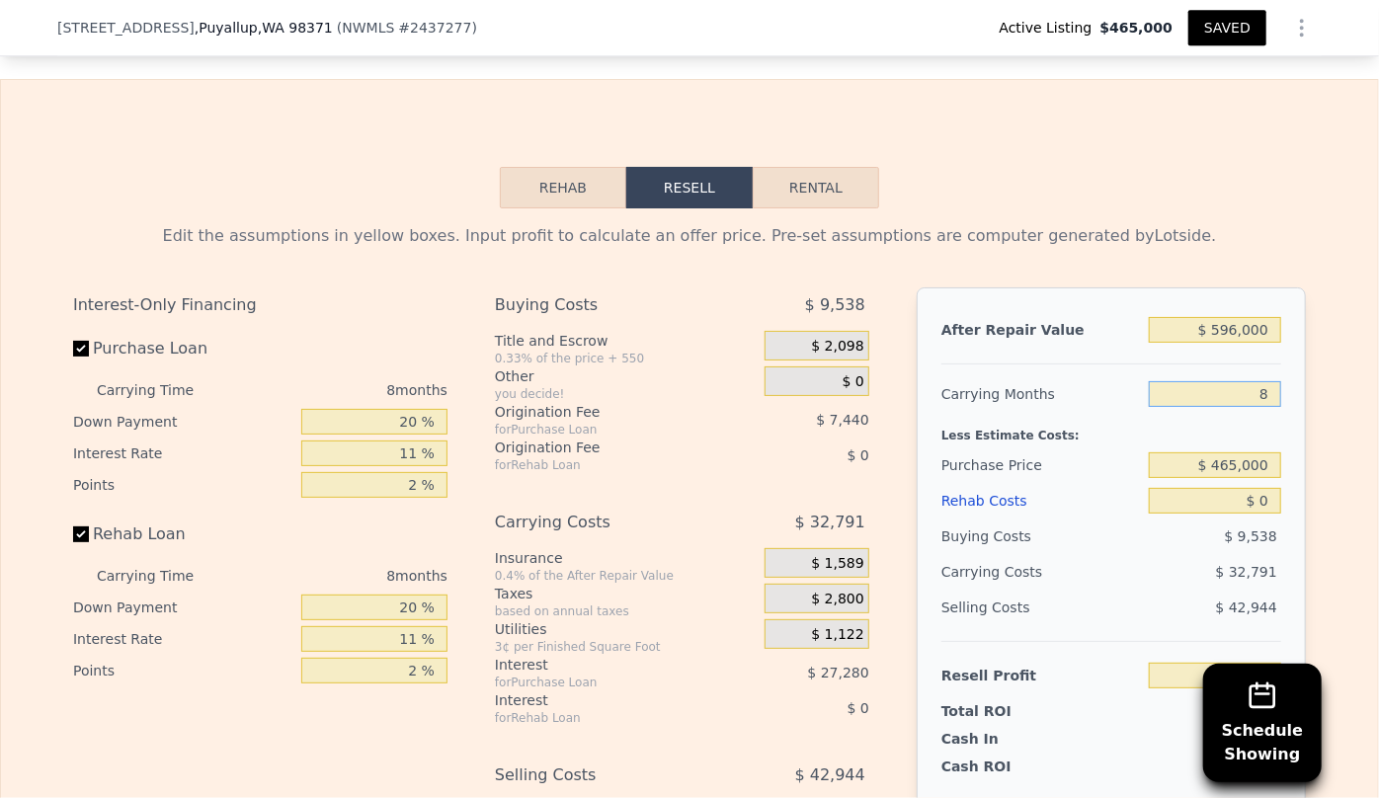
type input "$ 45,727"
type input "8"
drag, startPoint x: 967, startPoint y: 533, endPoint x: 1041, endPoint y: 513, distance: 76.9
click at [967, 532] on div "Buying Costs" at bounding box center [1042, 537] width 200 height 36
click at [996, 492] on div "Rehab Costs" at bounding box center [1042, 501] width 200 height 36
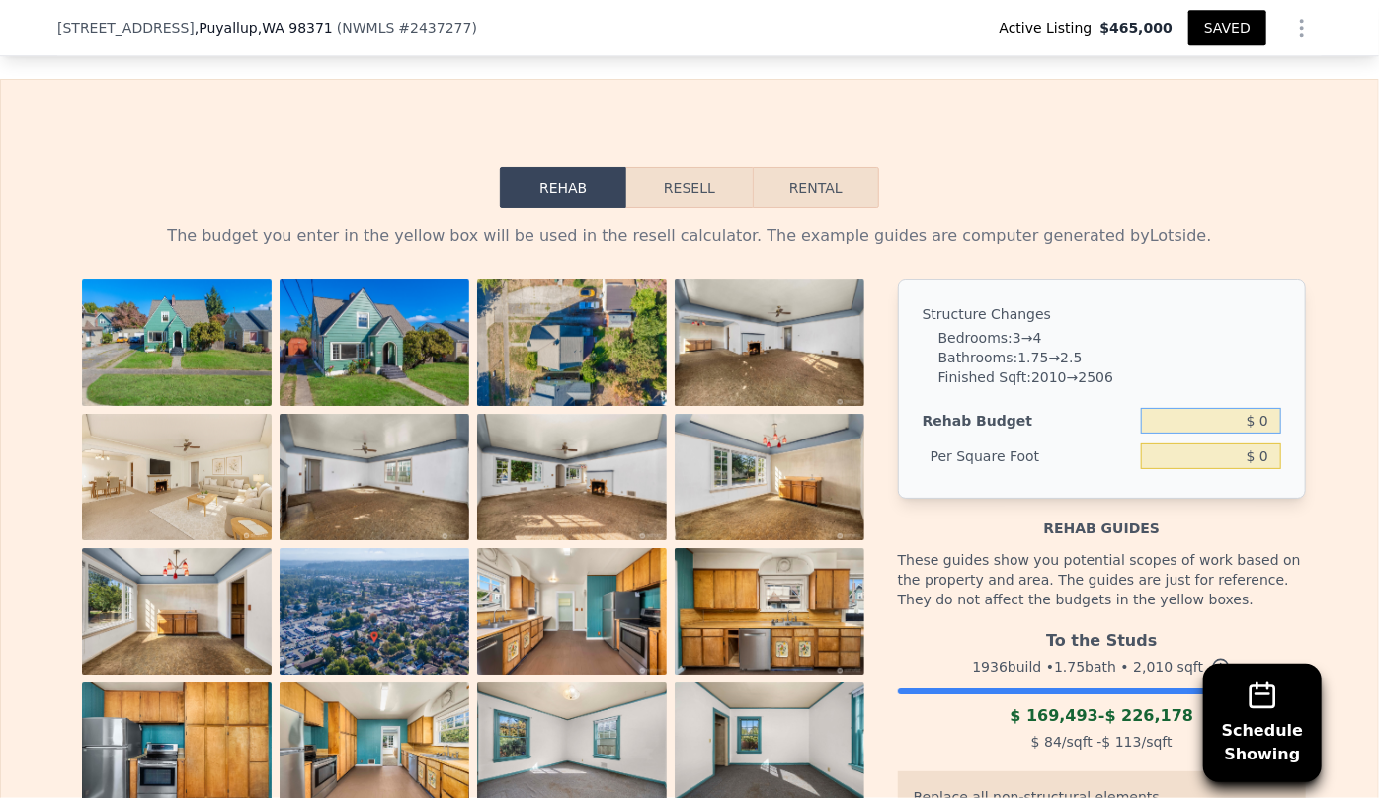
click at [1251, 412] on input "$ 0" at bounding box center [1211, 421] width 140 height 26
type input "$ 160,000"
type input "$ 79.60"
click at [1212, 320] on div "Structure Changes Bedrooms : 3 → 4 Bathrooms : 1.75 → 2.5 Finished Sqft : 2010 …" at bounding box center [1102, 389] width 408 height 219
click at [693, 183] on button "Resell" at bounding box center [688, 187] width 125 height 41
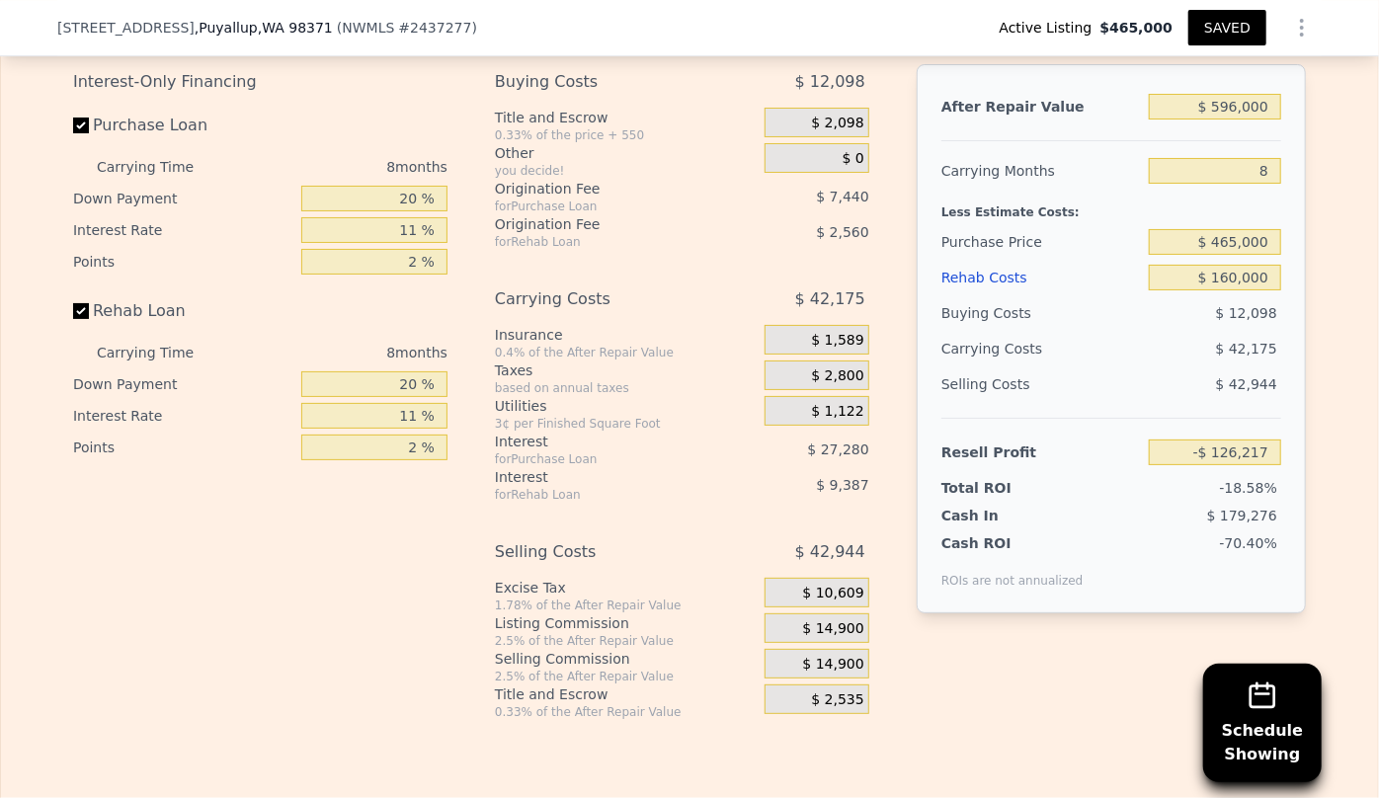
scroll to position [3405, 0]
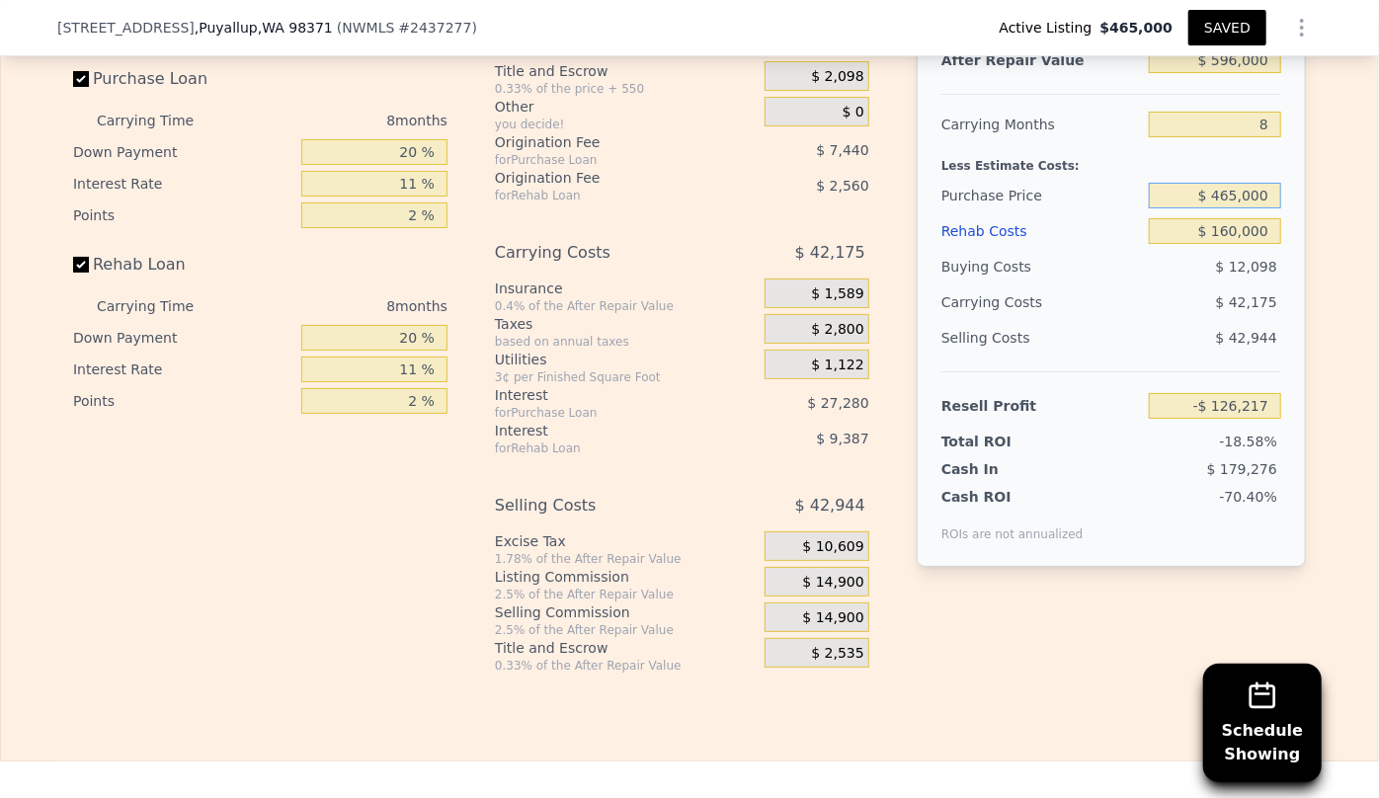
click at [1223, 194] on input "$ 465,000" at bounding box center [1215, 196] width 132 height 26
type input "$ 365,000"
click at [1221, 265] on span "$ 12,098" at bounding box center [1246, 267] width 61 height 16
type input "-$ 18,420"
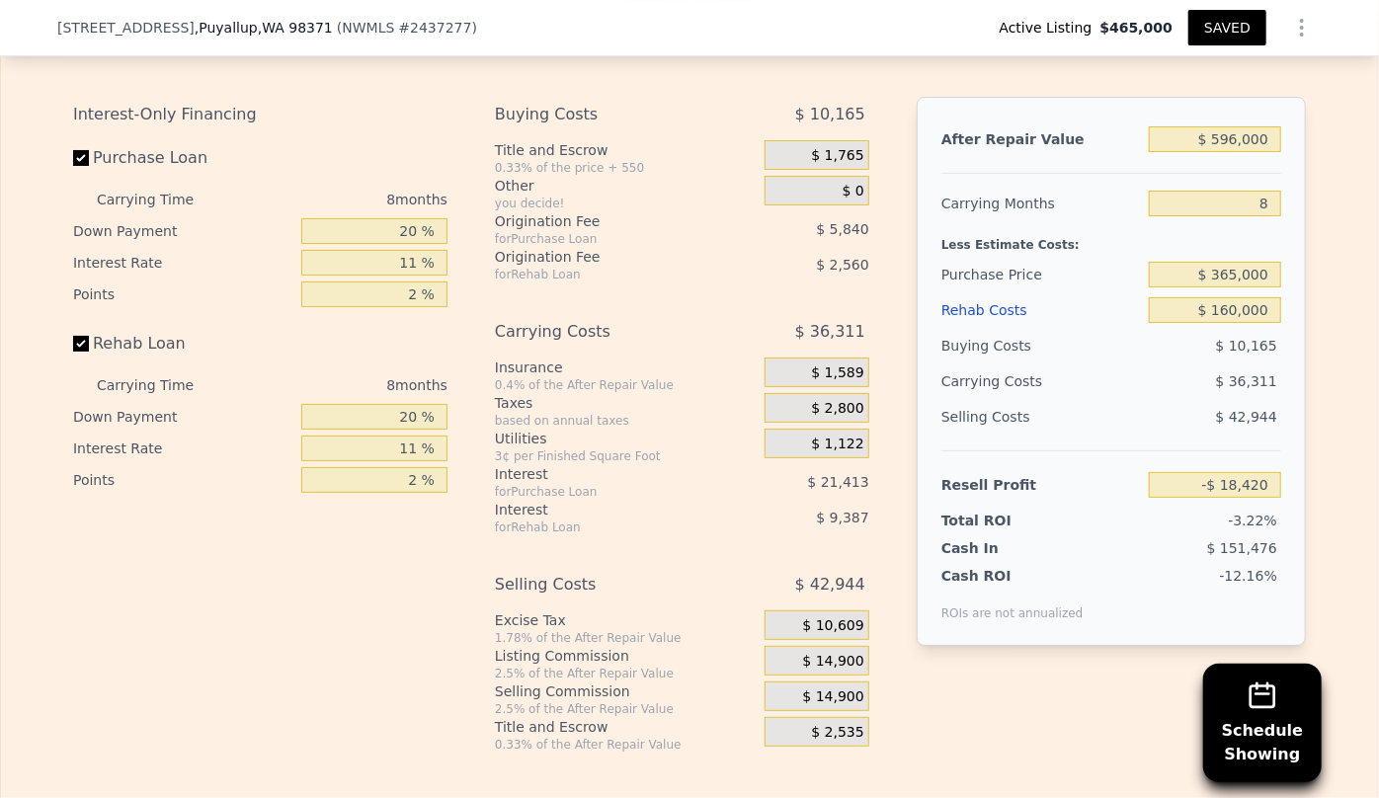
scroll to position [3316, 0]
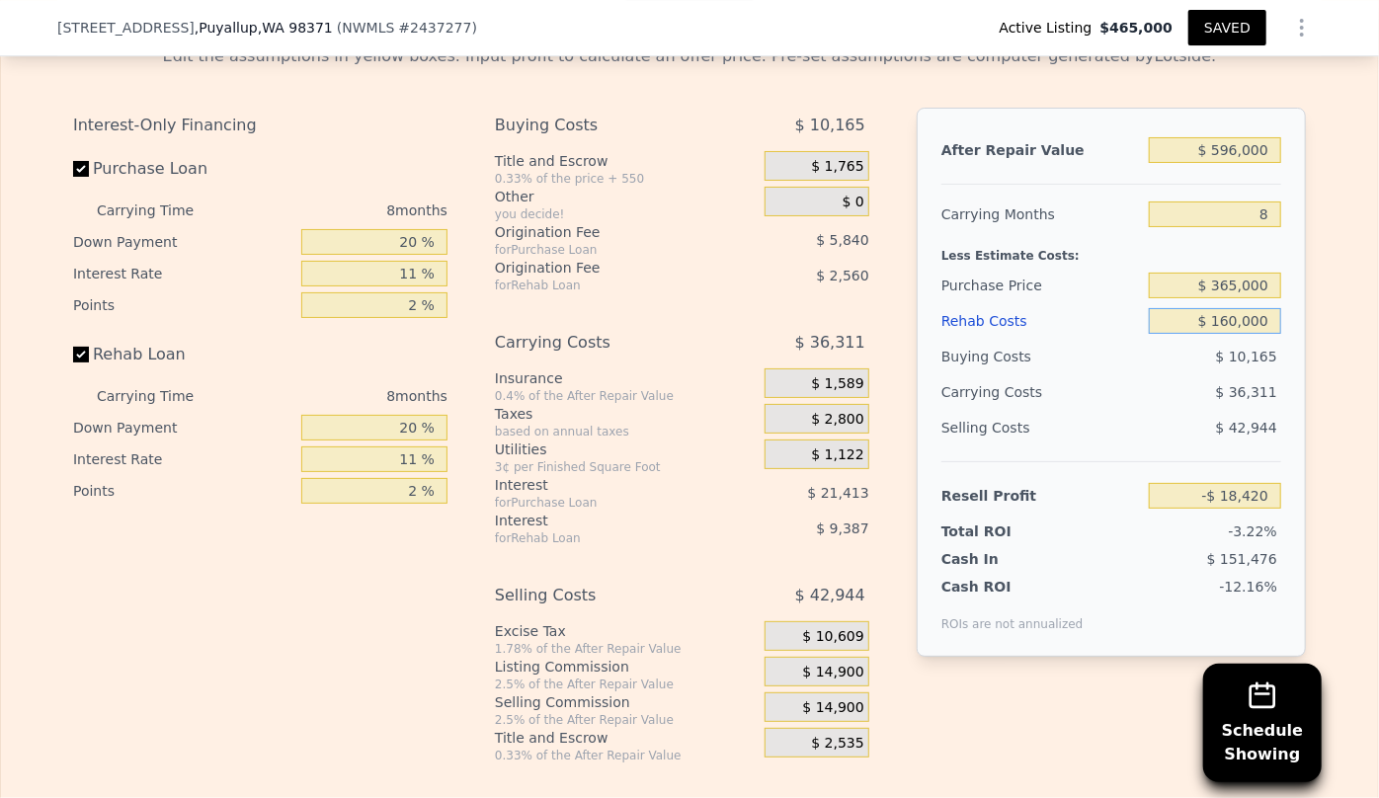
click at [1234, 317] on input "$ 160,000" at bounding box center [1215, 321] width 132 height 26
type input "$ 1,000"
type input "$ 152,452"
type input "$ 10,000"
type input "$ 142,780"
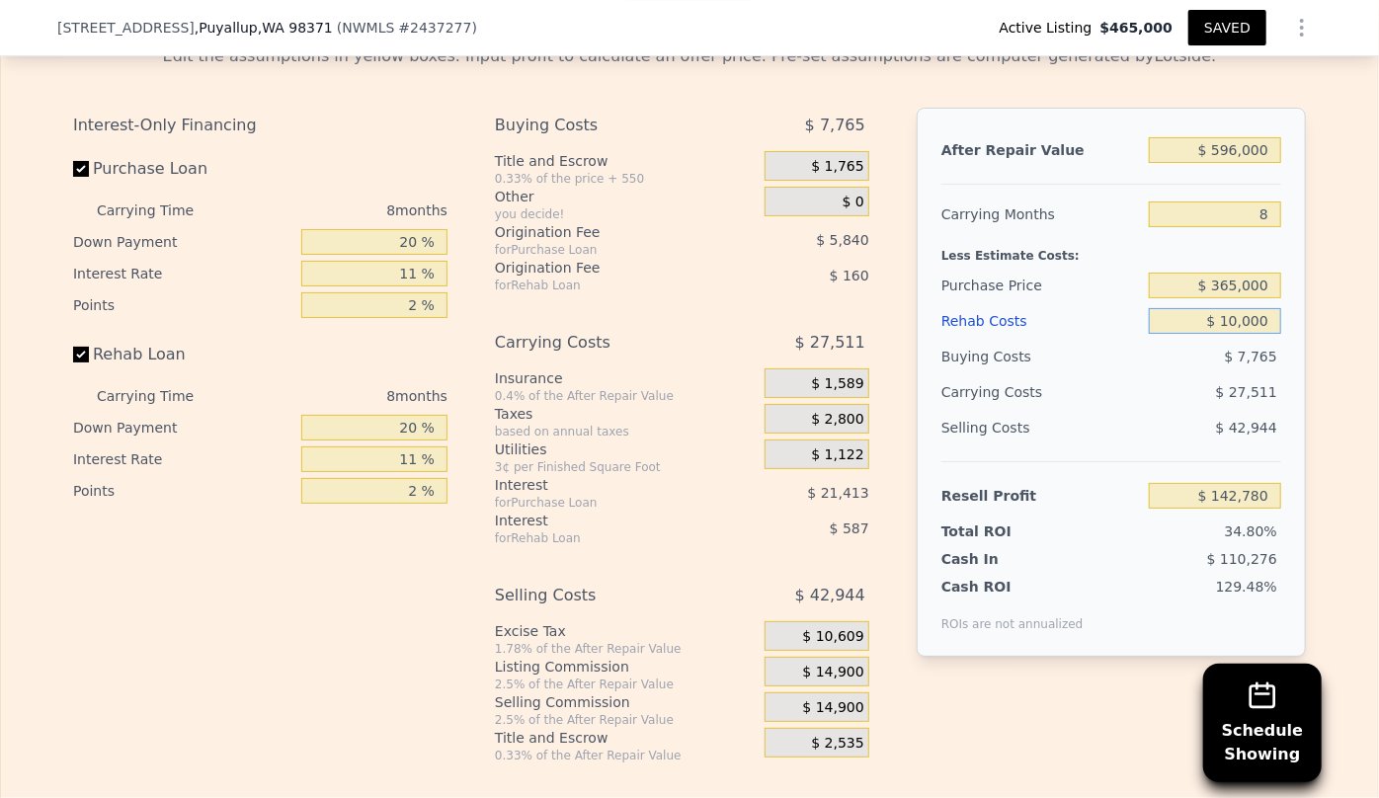
type input "$ 100,000"
type input "$ 46,060"
type input "$ 100,000"
click at [845, 699] on span "$ 14,900" at bounding box center [833, 708] width 61 height 18
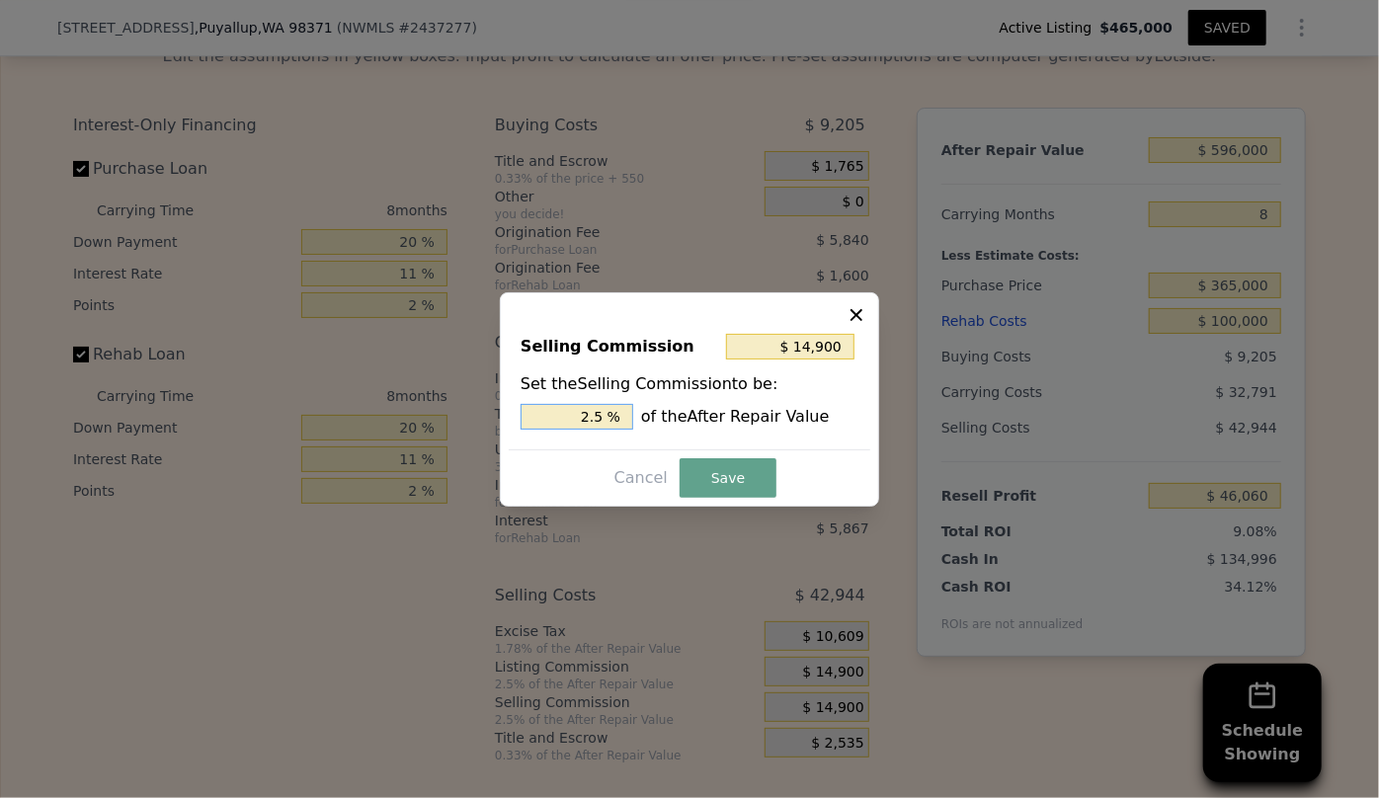
click at [593, 409] on input "2.5 %" at bounding box center [577, 417] width 113 height 26
type input "$ 2,980"
type input ".5 %"
type input "$ 8,940"
type input "1.5 %"
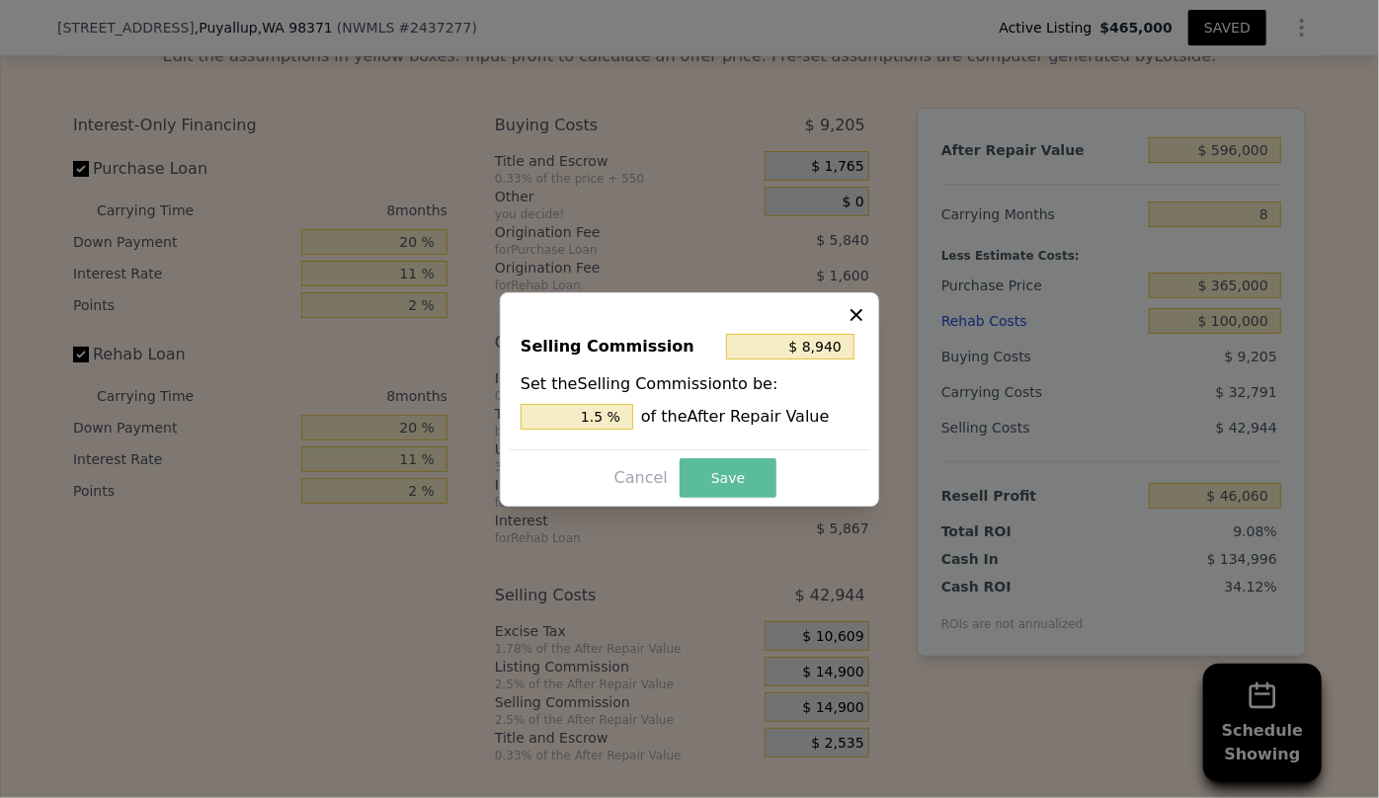
click at [716, 480] on button "Save" at bounding box center [728, 478] width 97 height 40
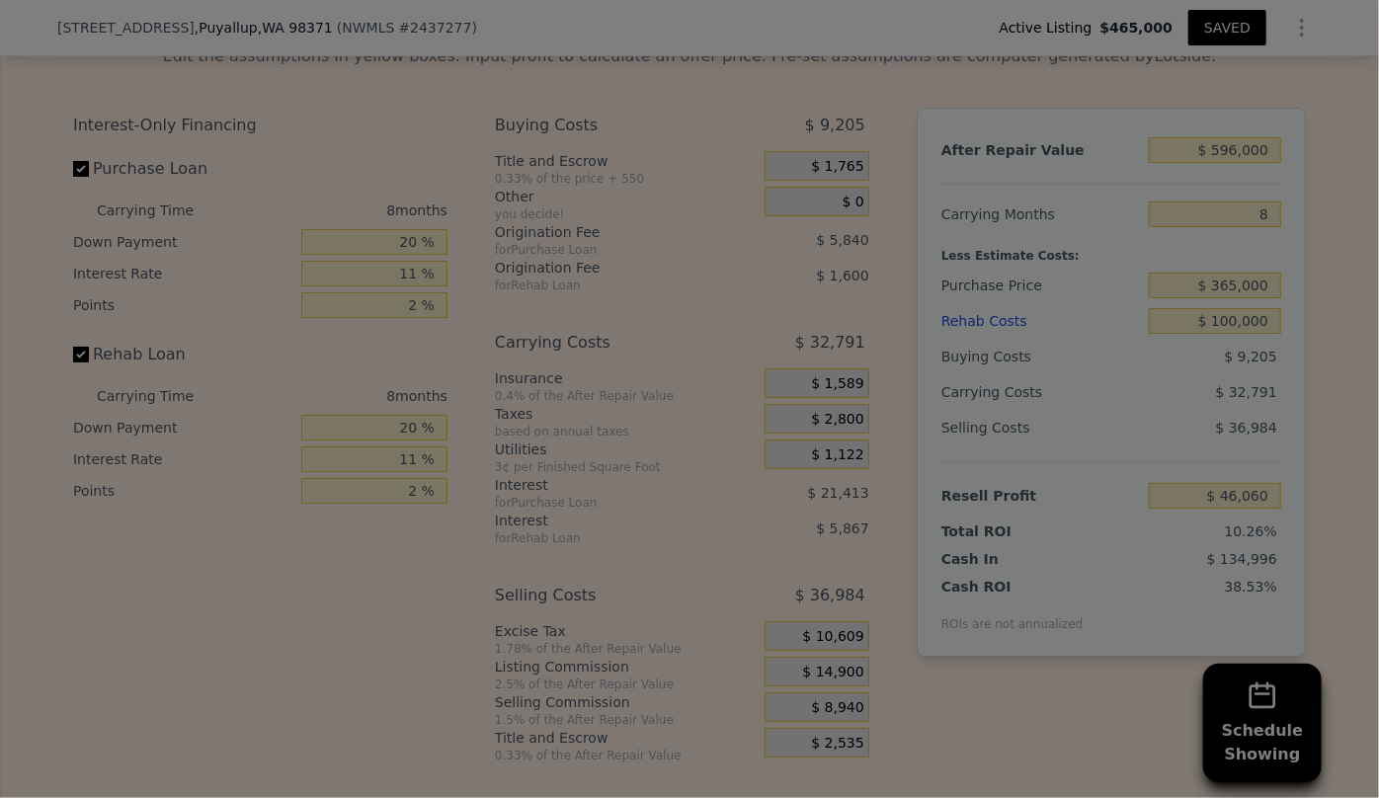
type input "$ 52,020"
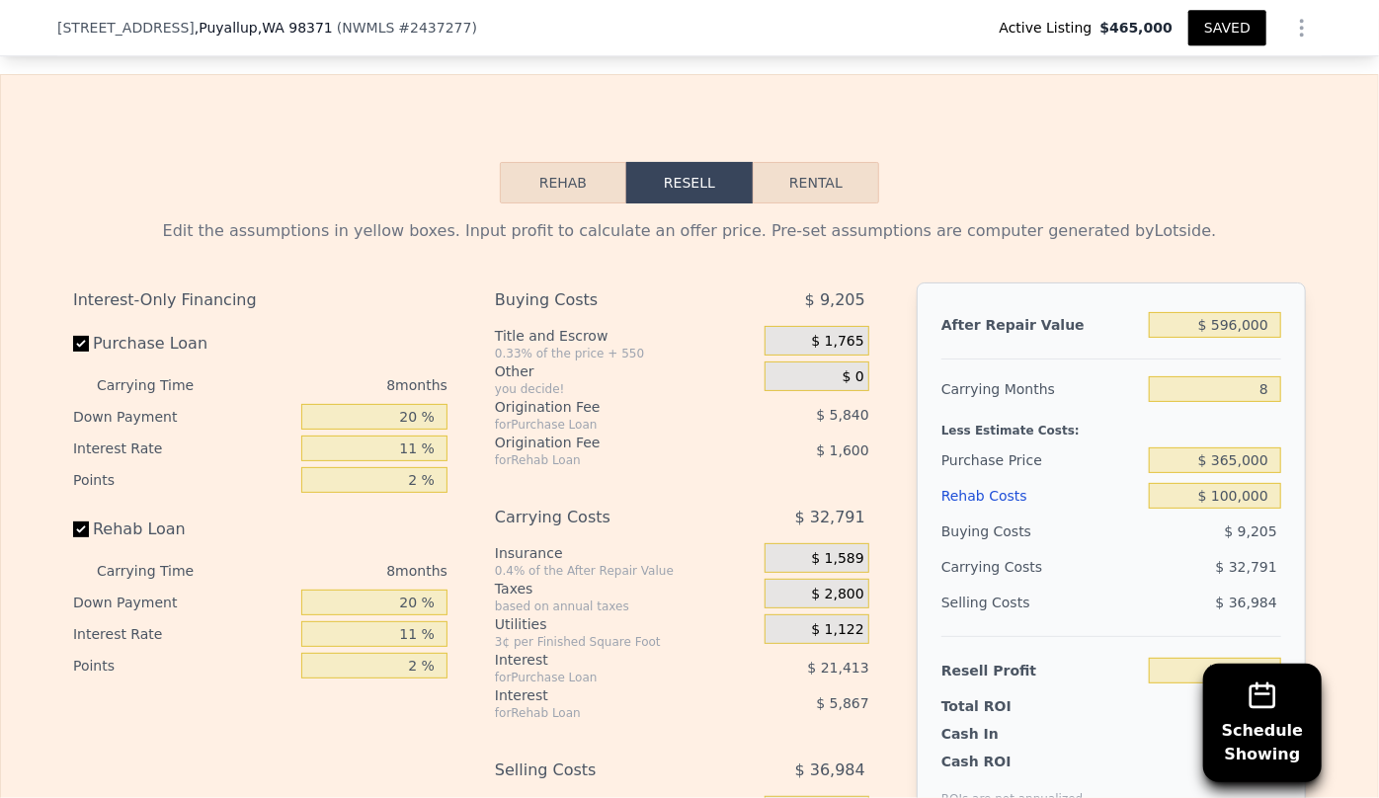
scroll to position [3136, 0]
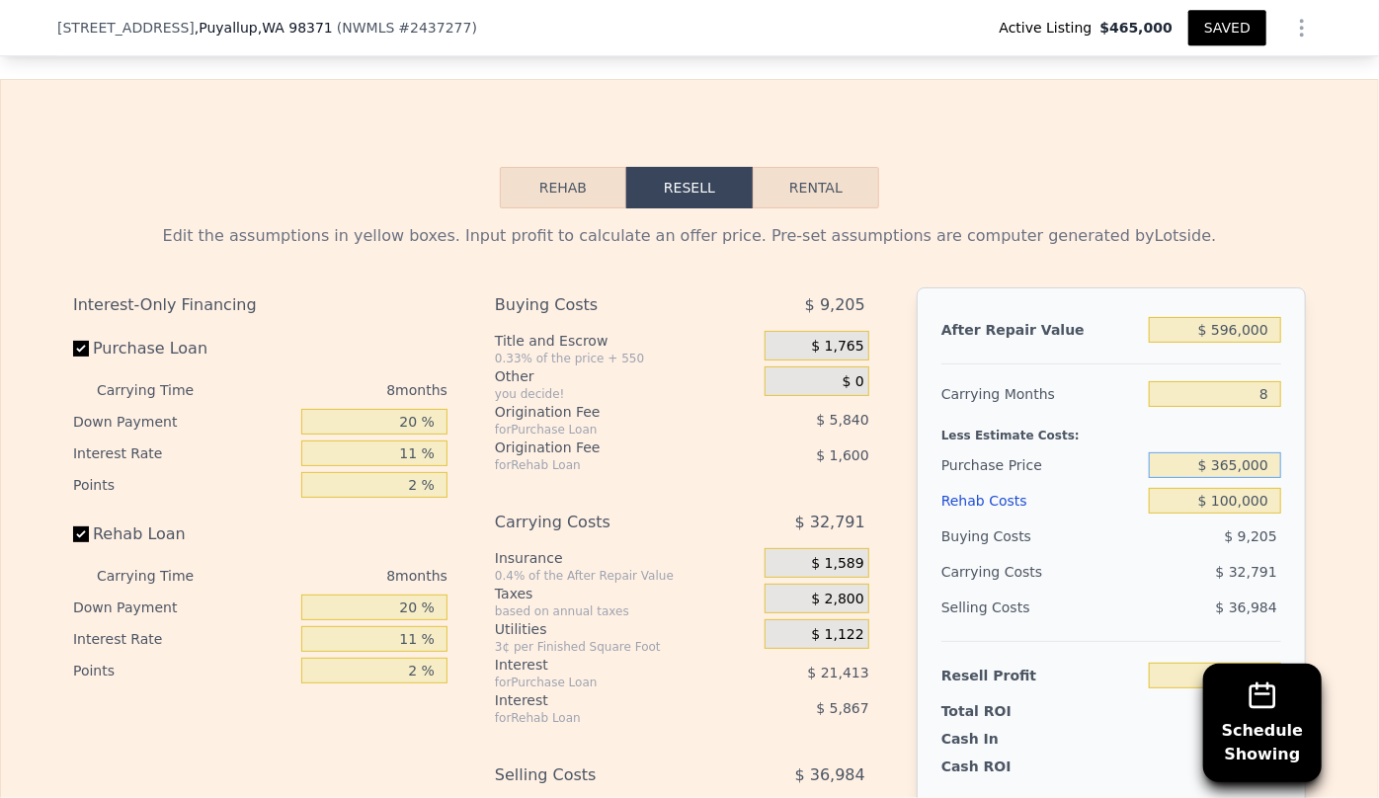
click at [1229, 463] on input "$ 365,000" at bounding box center [1215, 465] width 132 height 26
type input "$ 375,000"
click at [1202, 525] on div "$ 9,205" at bounding box center [1215, 537] width 133 height 36
type input "$ 41,242"
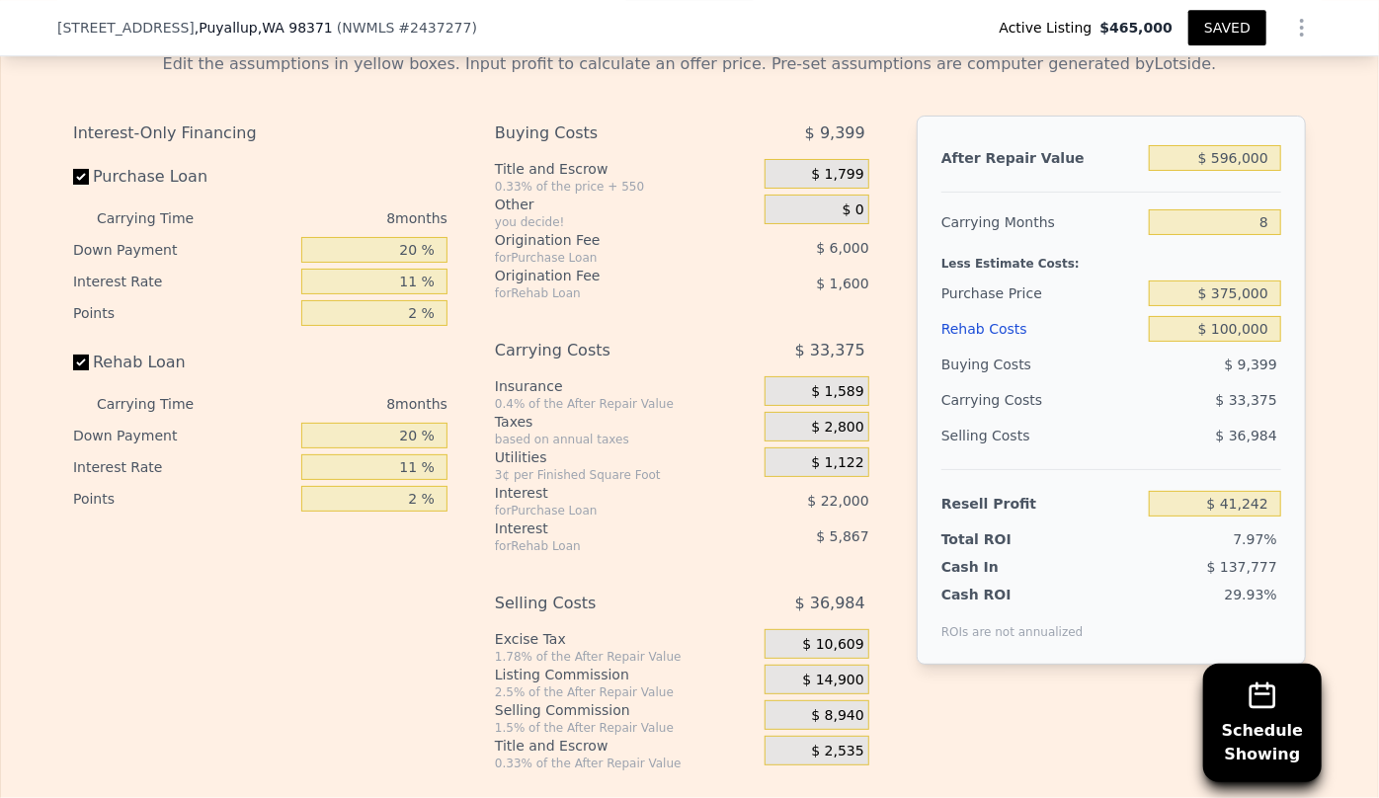
scroll to position [3316, 0]
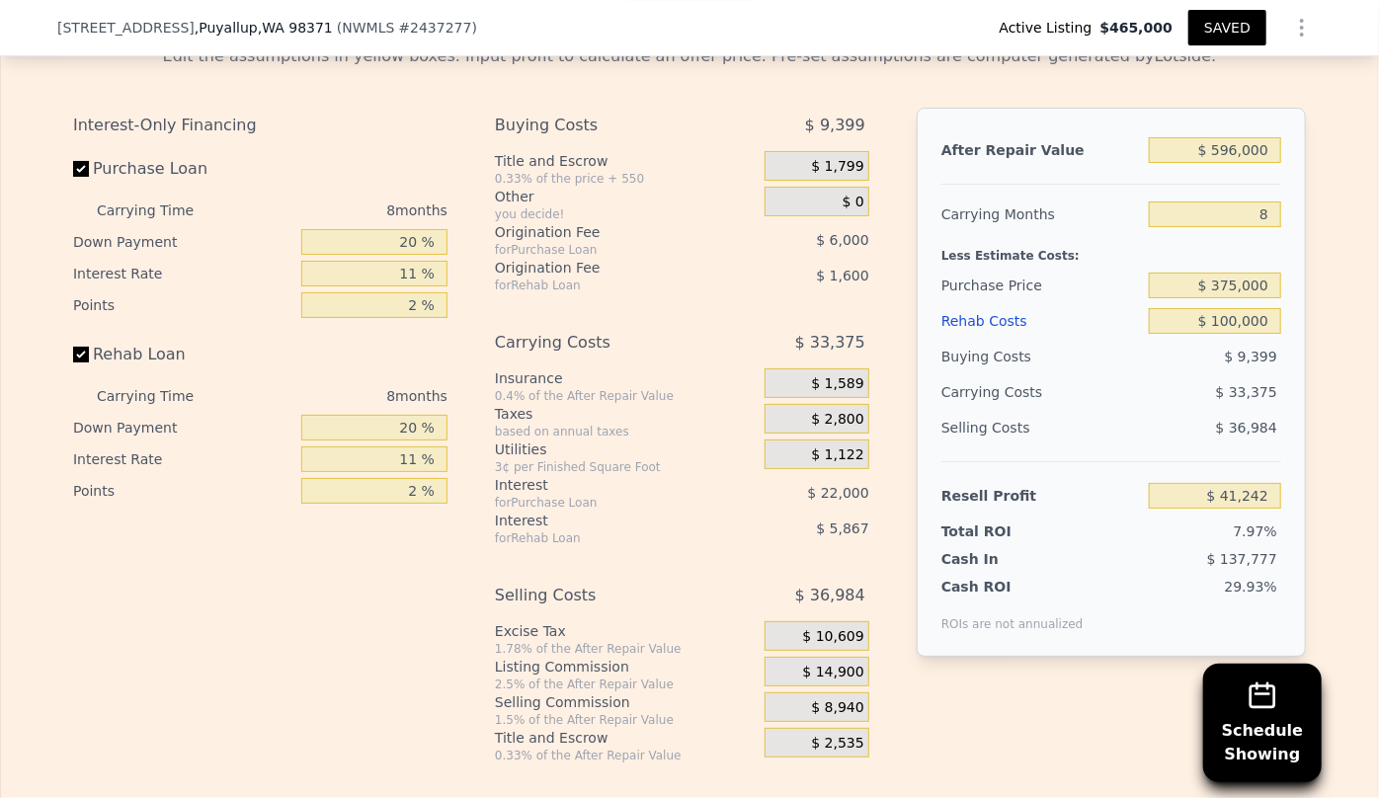
click at [1208, 18] on button "SAVED" at bounding box center [1228, 28] width 78 height 36
click at [1212, 29] on button "SAVED" at bounding box center [1228, 28] width 78 height 36
click at [1213, 27] on button "SAVED" at bounding box center [1228, 28] width 78 height 36
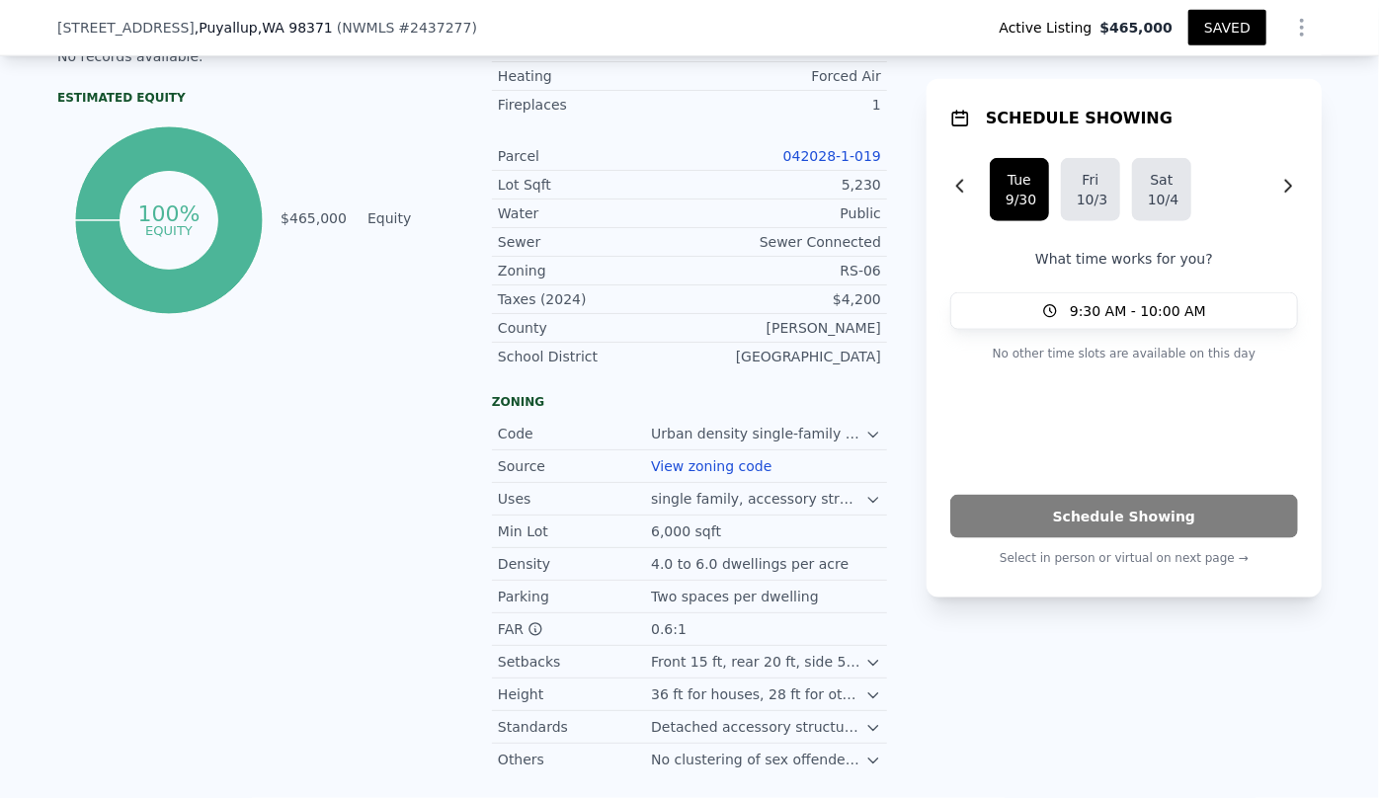
scroll to position [882, 0]
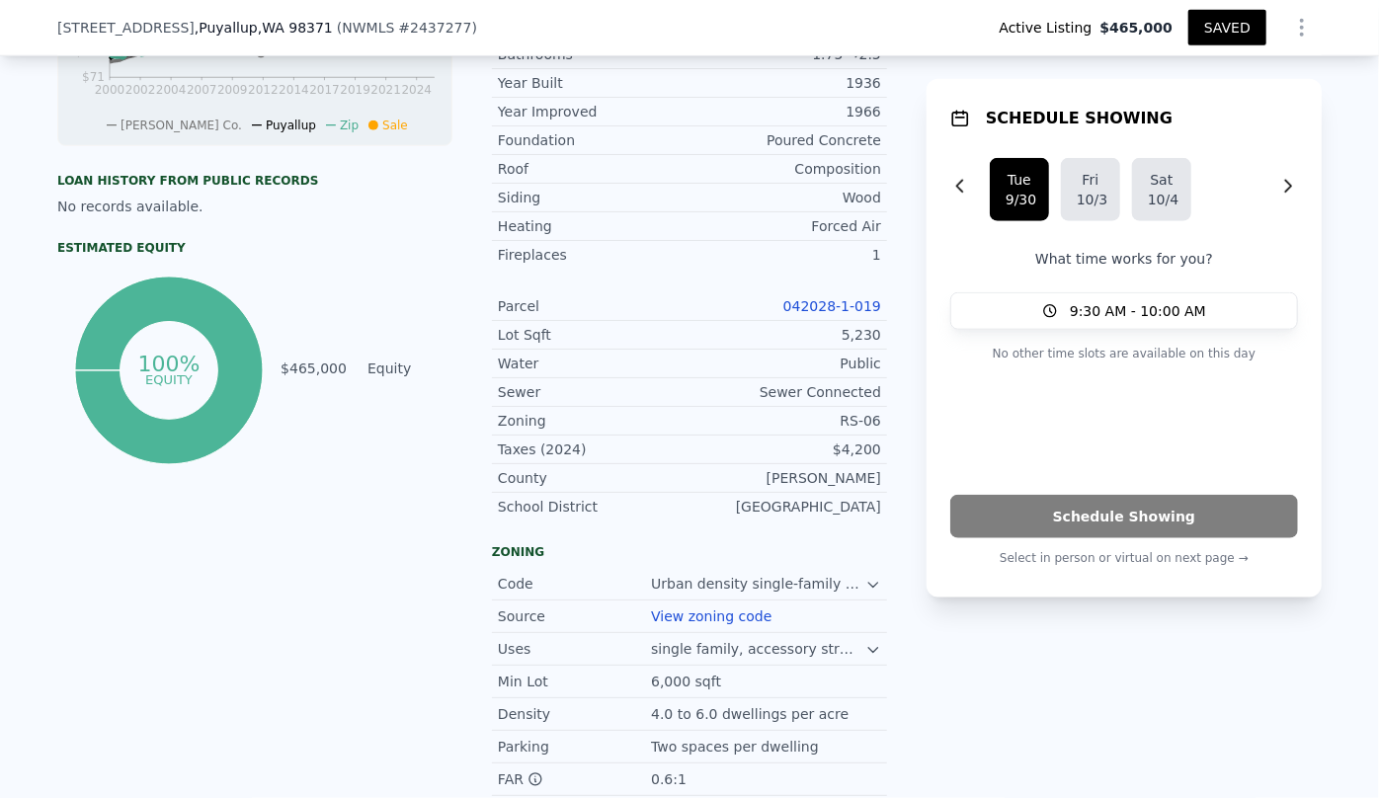
type input "1.5"
type input "2.5"
type input "2053"
type input "2477"
type input "3300"
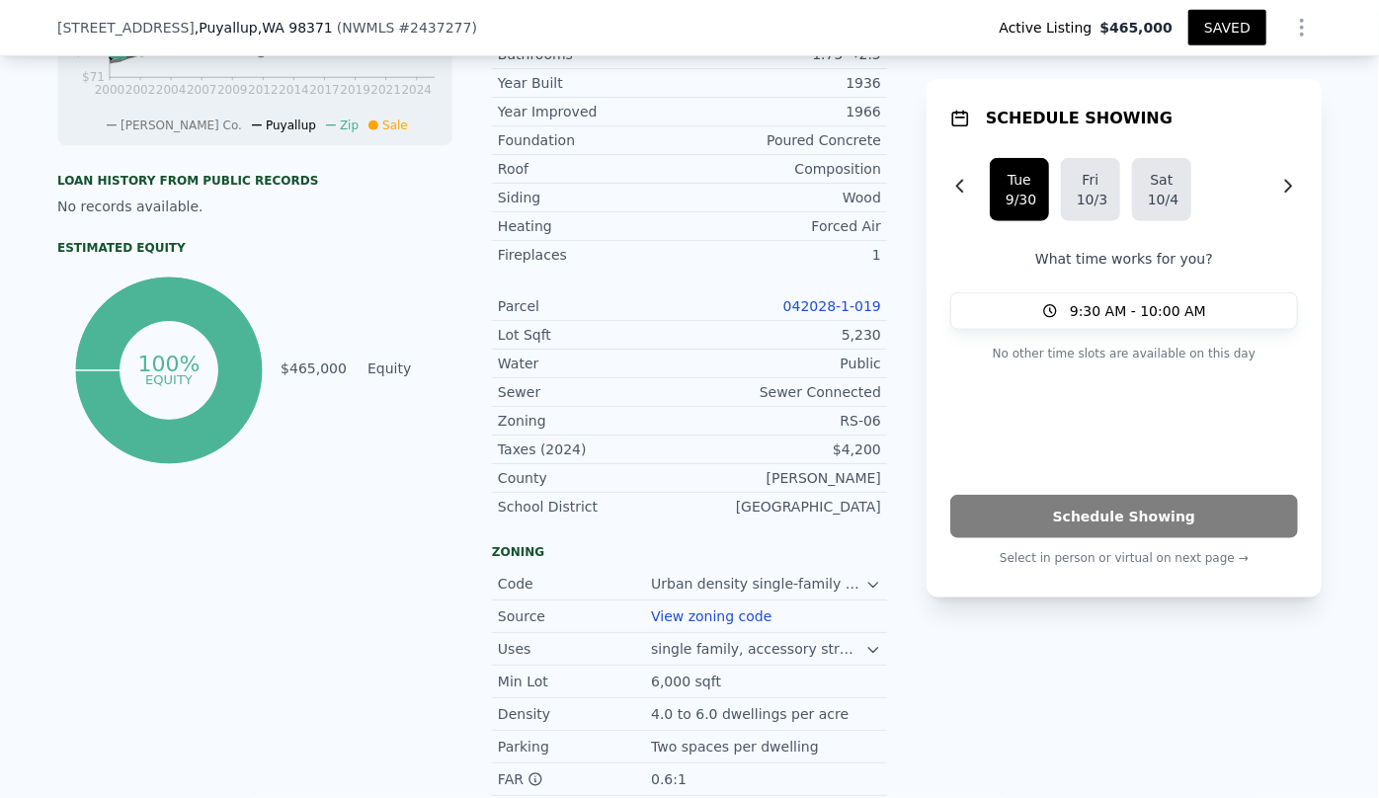
type input "8925"
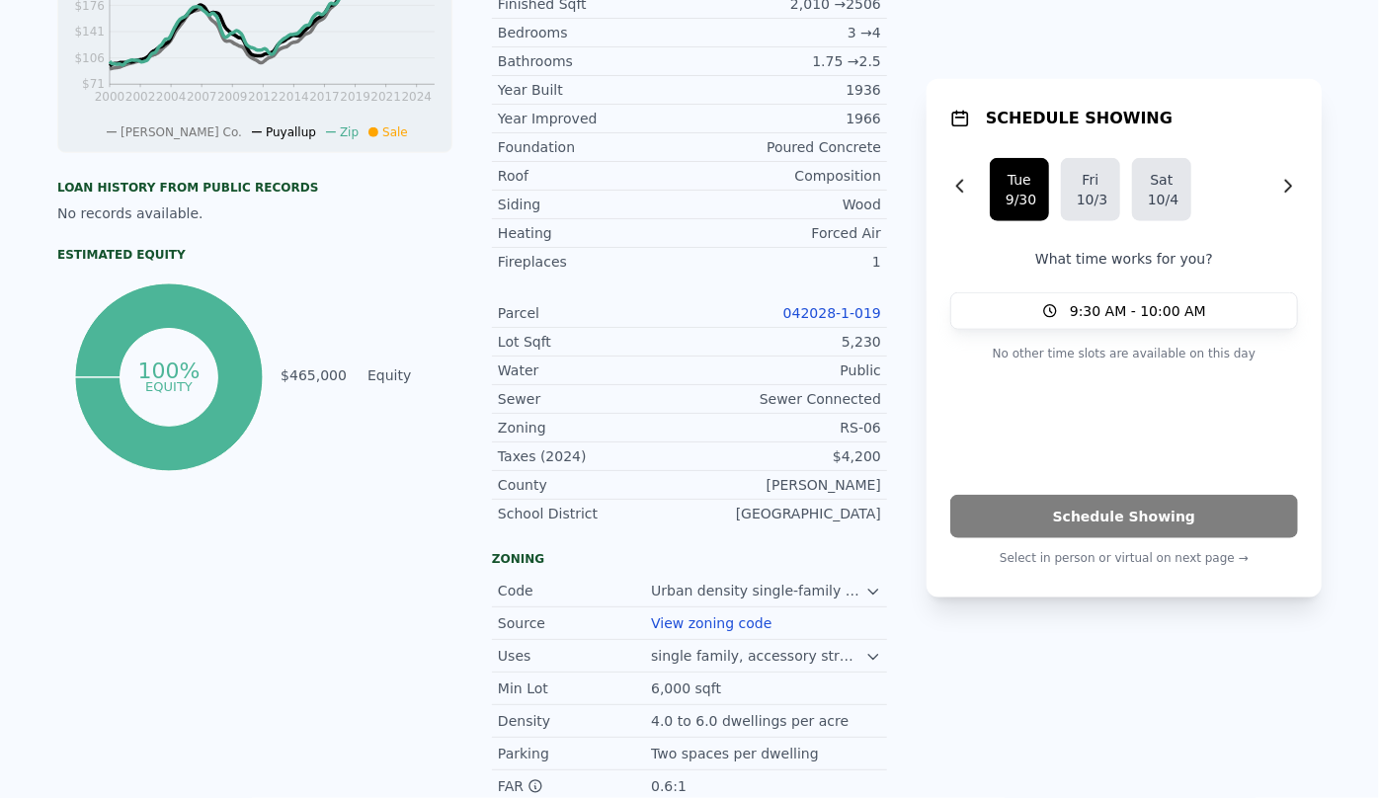
scroll to position [0, 0]
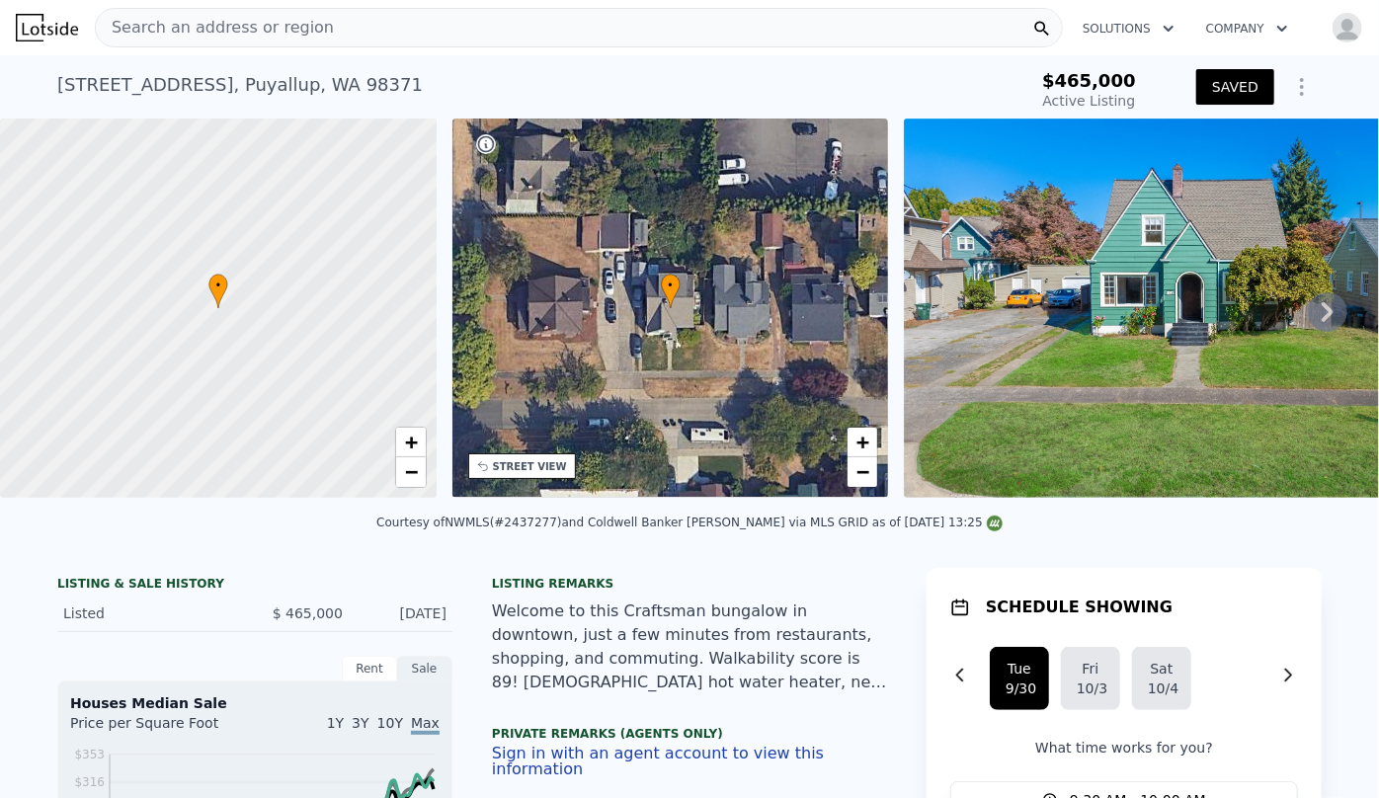
click at [248, 25] on span "Search an address or region" at bounding box center [215, 28] width 238 height 24
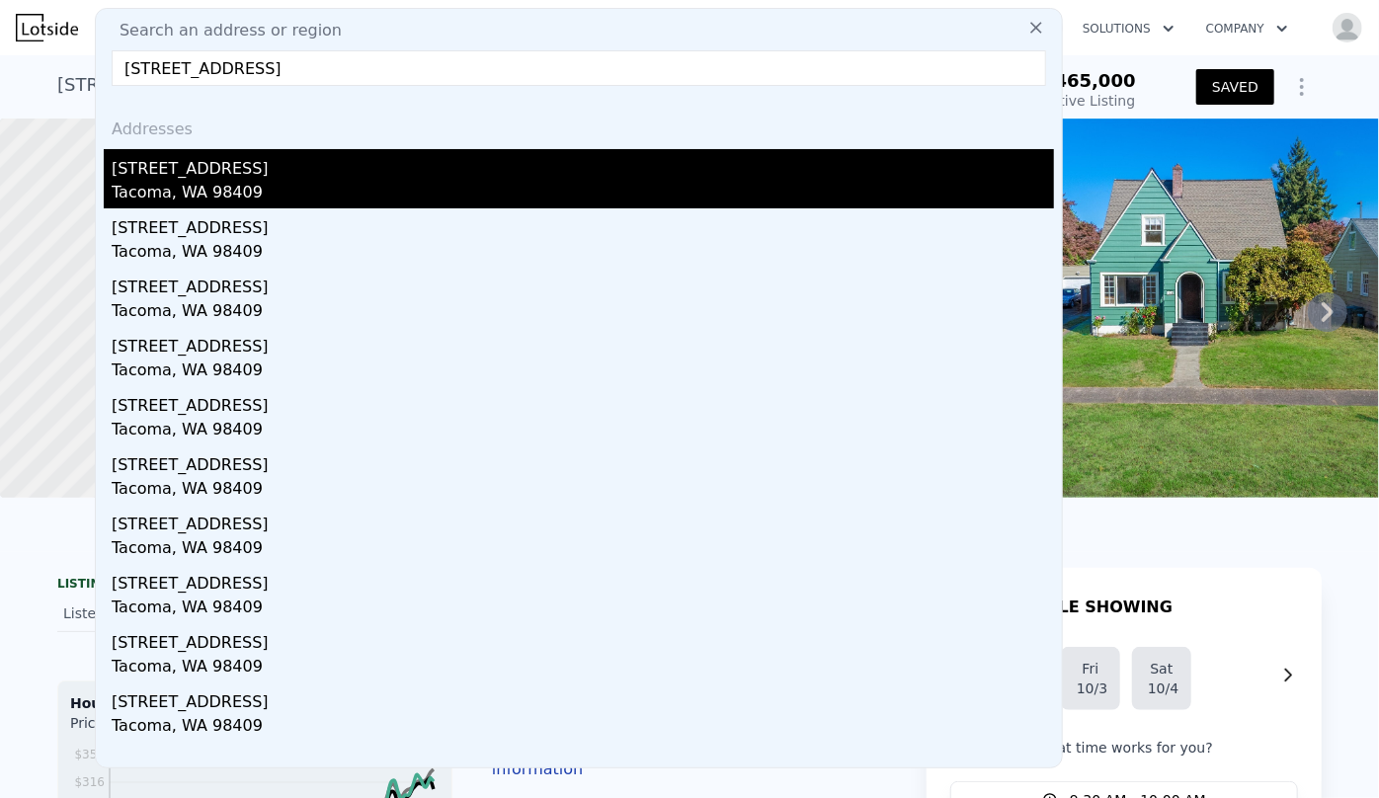
type input "[STREET_ADDRESS]"
click at [255, 161] on div "[STREET_ADDRESS]" at bounding box center [583, 165] width 943 height 32
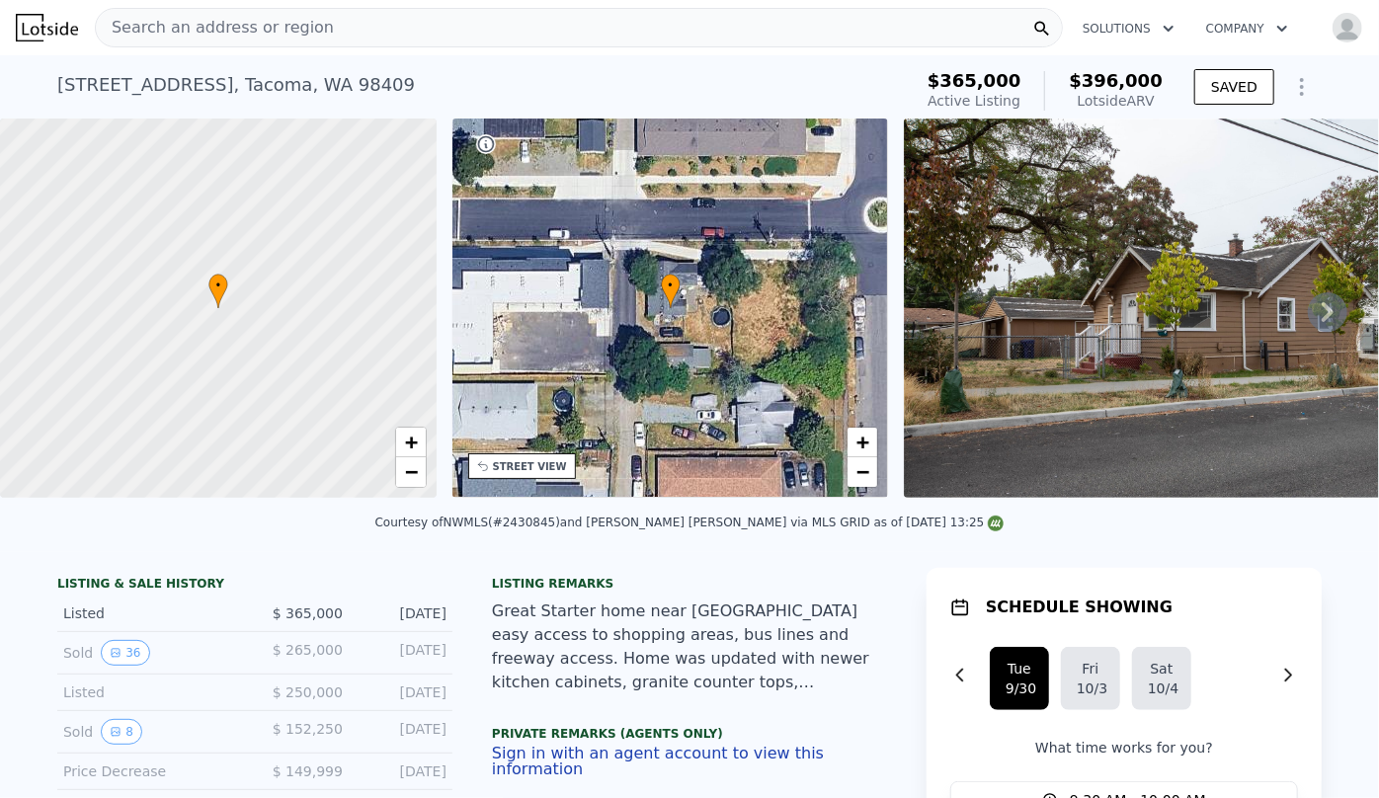
click at [488, 477] on div "STREET VIEW" at bounding box center [522, 466] width 108 height 26
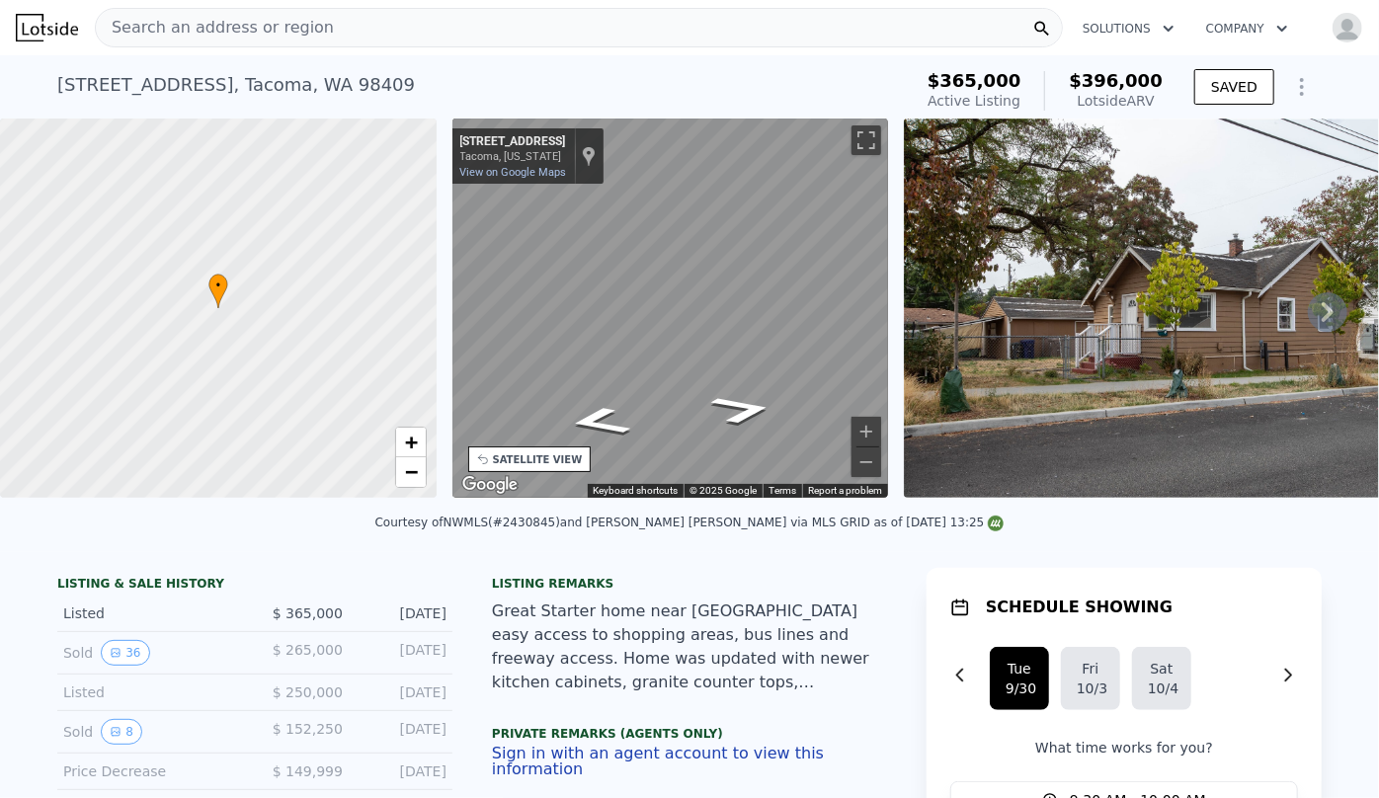
click at [490, 453] on icon at bounding box center [485, 459] width 16 height 16
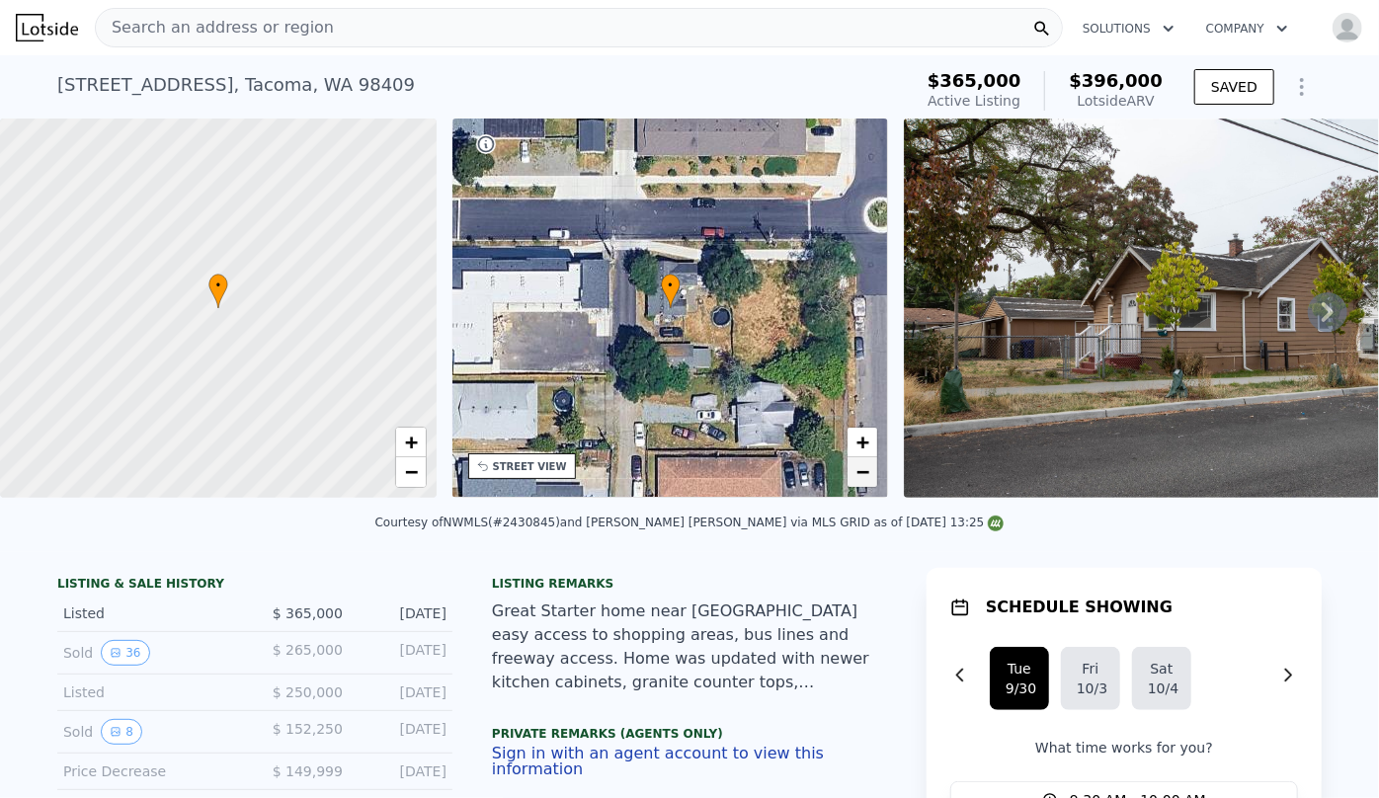
click at [859, 480] on span "−" at bounding box center [863, 471] width 13 height 25
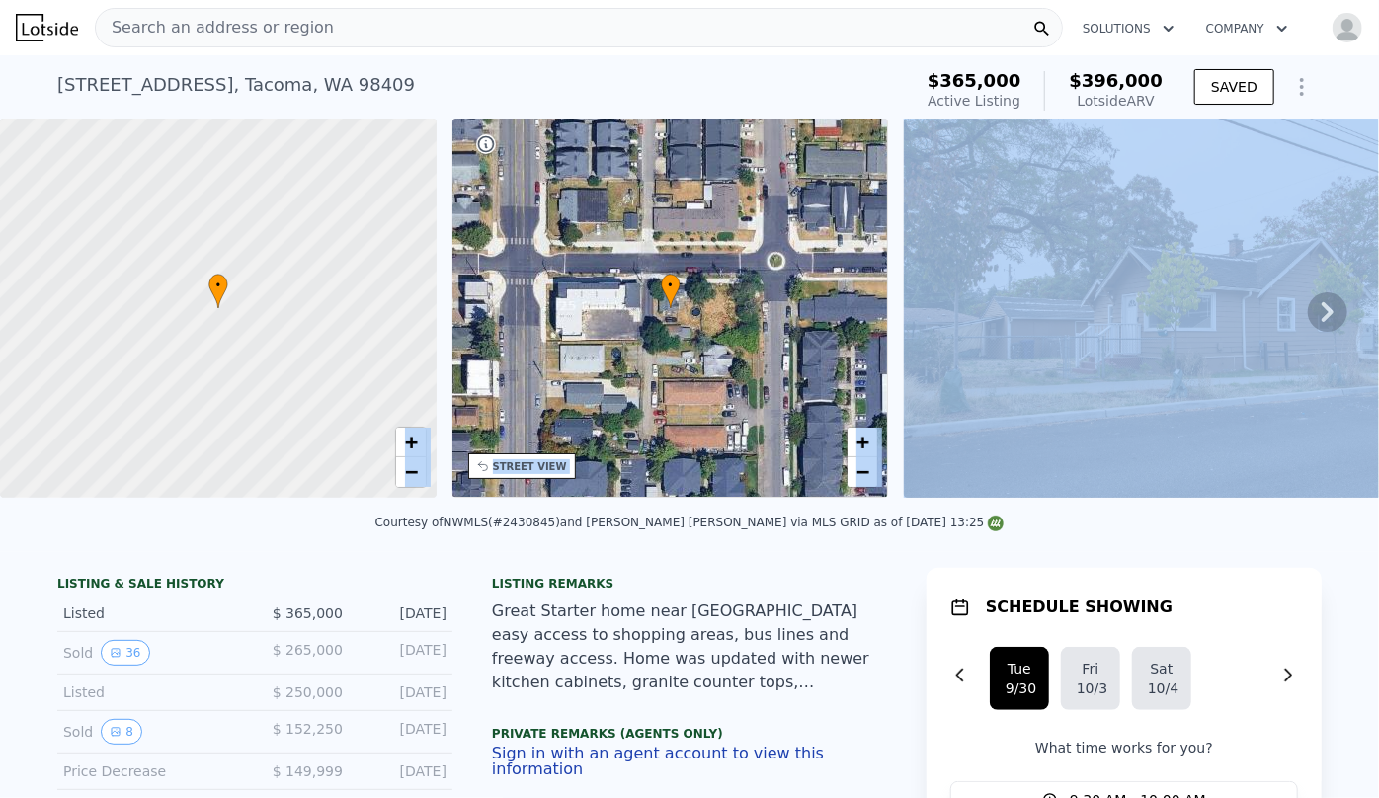
drag, startPoint x: 79, startPoint y: 517, endPoint x: 89, endPoint y: 515, distance: 10.1
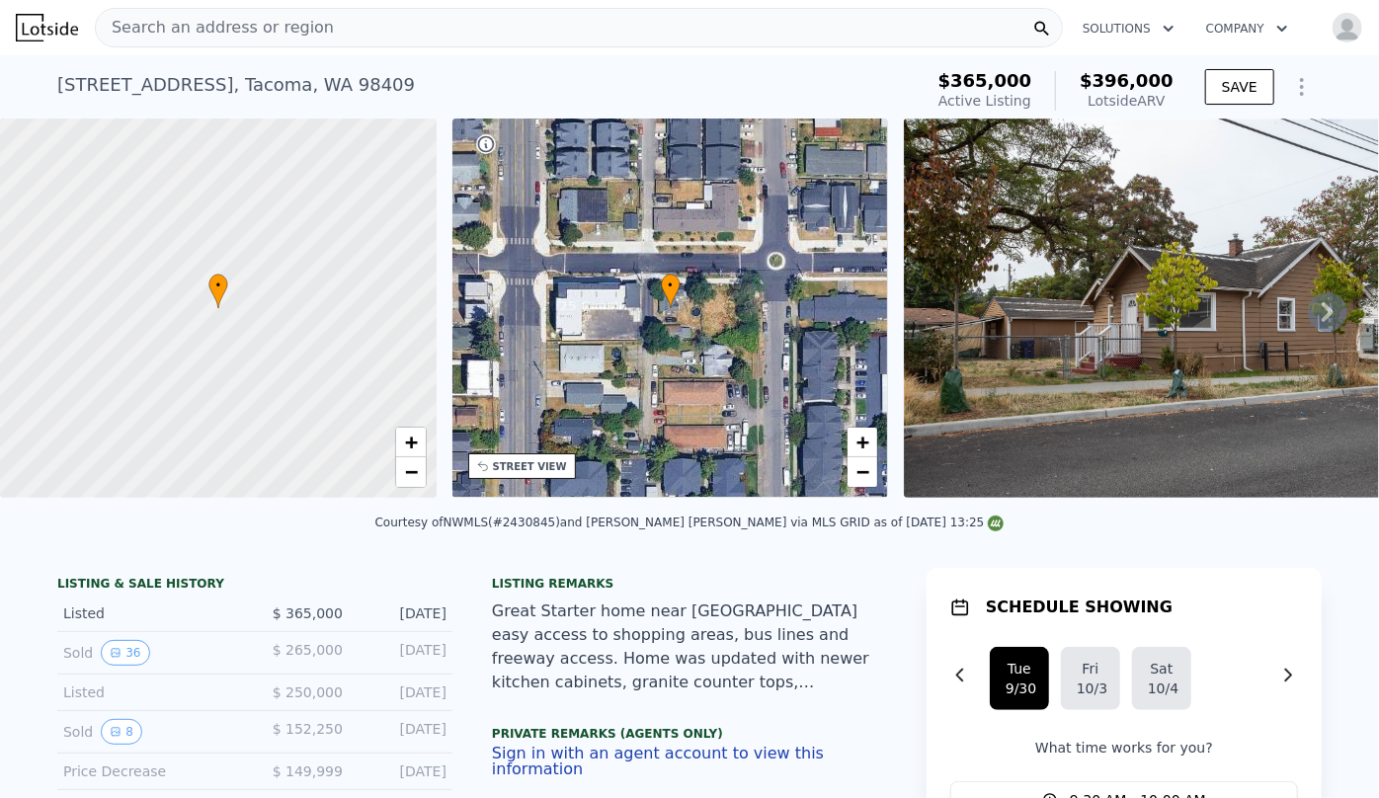
click at [693, 552] on div "Courtesy of NWMLS (#2430845) and John L. Scott Dupont via MLS GRID as of 09/29/…" at bounding box center [689, 528] width 1379 height 47
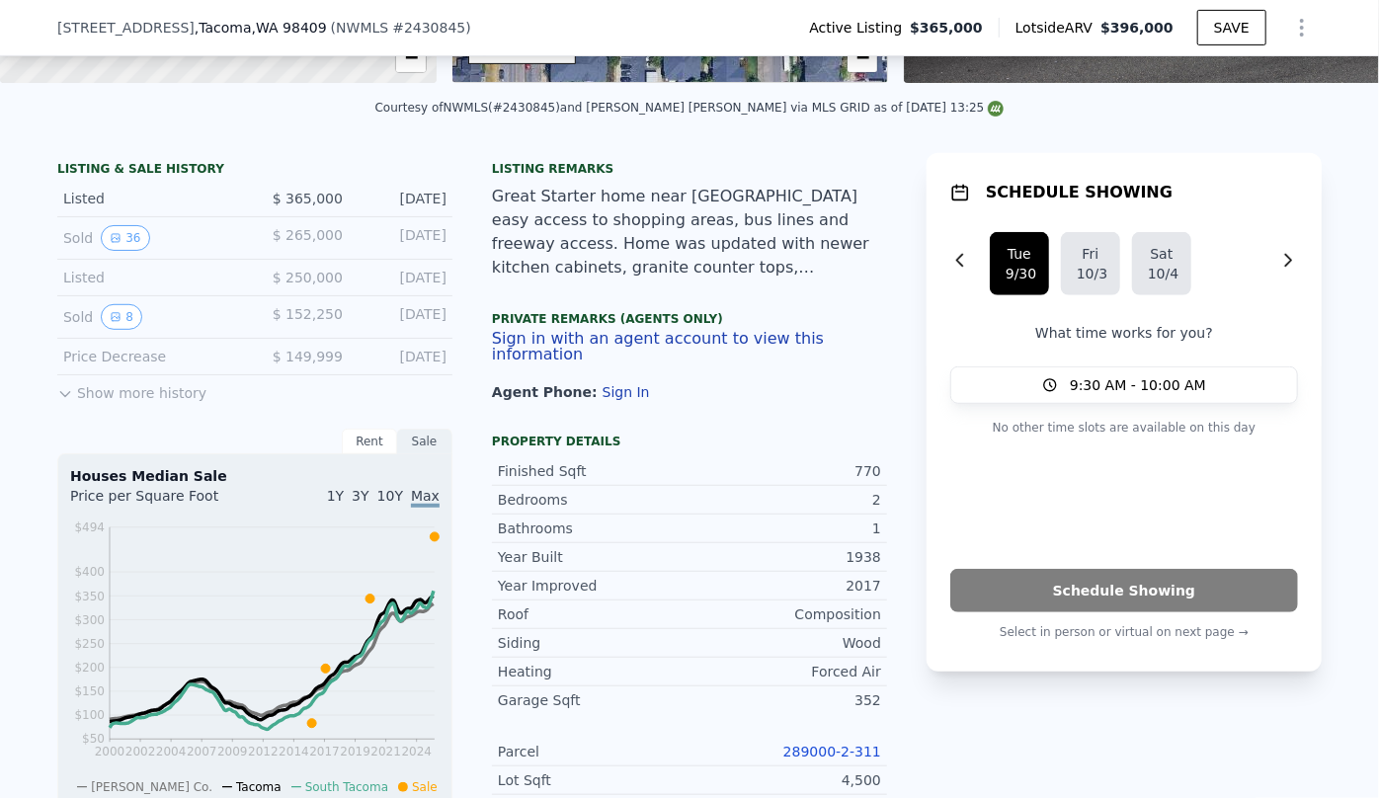
scroll to position [711, 0]
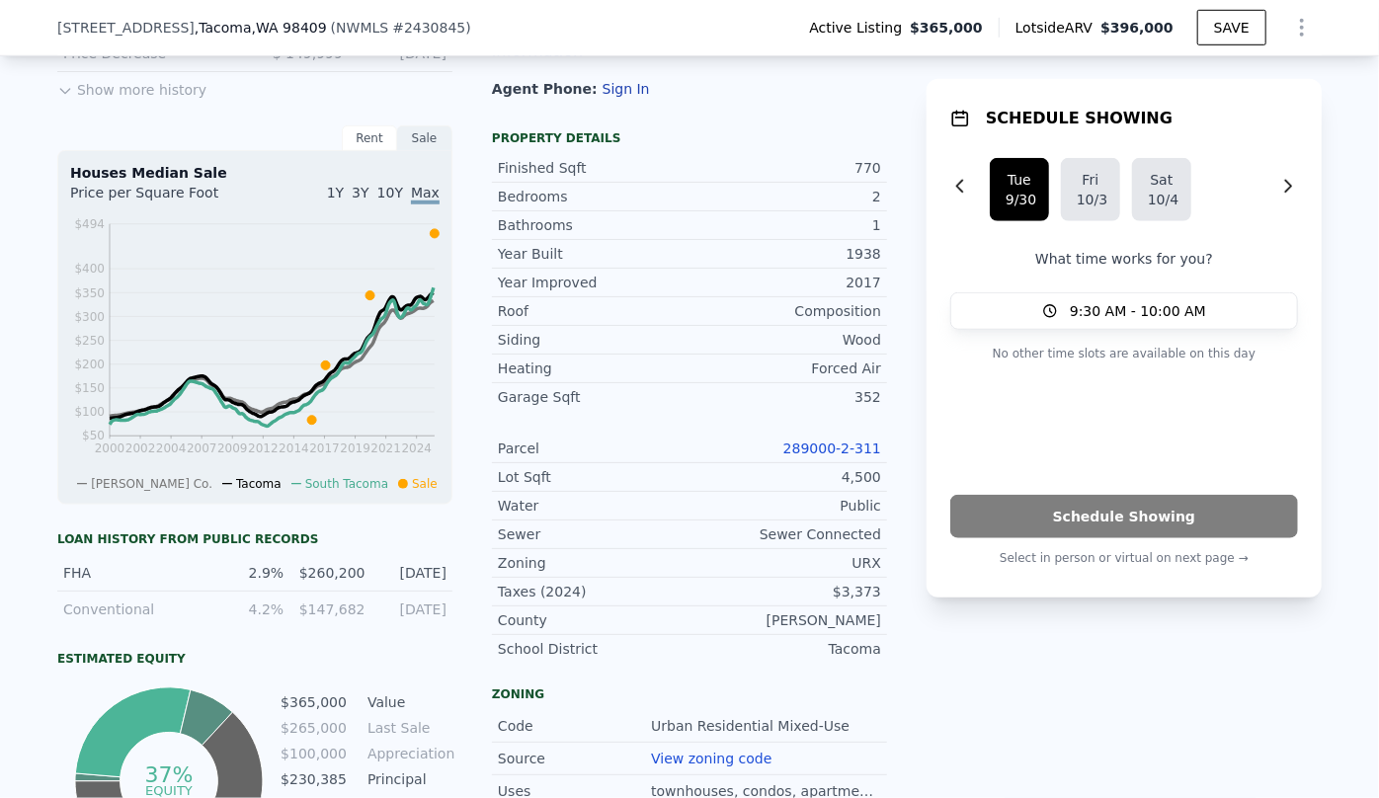
click at [1283, 44] on div at bounding box center [1297, 28] width 47 height 40
click at [1290, 38] on icon "Show Options" at bounding box center [1302, 28] width 24 height 24
click at [1189, 83] on div "Edit Structure" at bounding box center [1211, 79] width 221 height 40
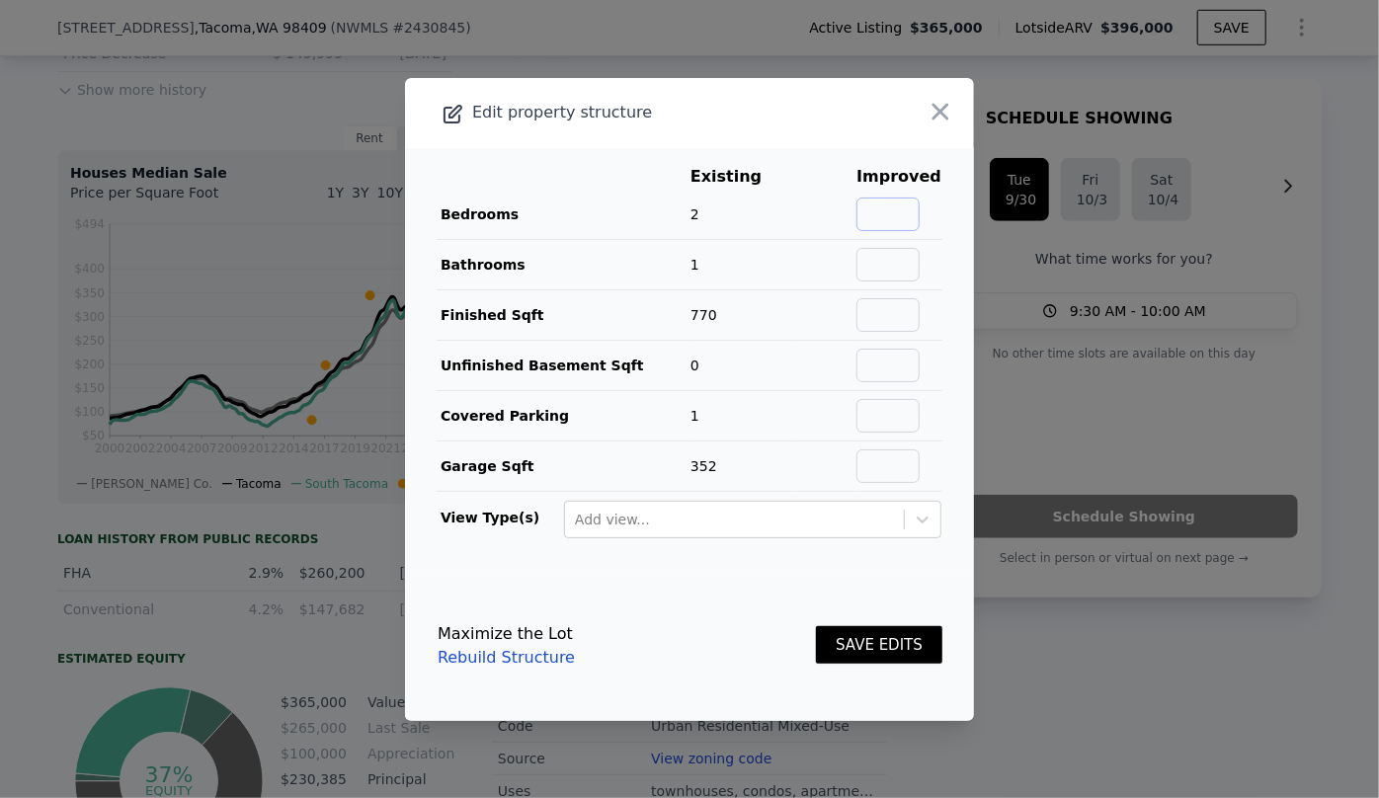
click at [886, 213] on input "text" at bounding box center [888, 215] width 63 height 34
type input "3"
click at [898, 273] on input "text" at bounding box center [888, 265] width 63 height 34
type input "2"
click at [868, 289] on td at bounding box center [899, 314] width 87 height 50
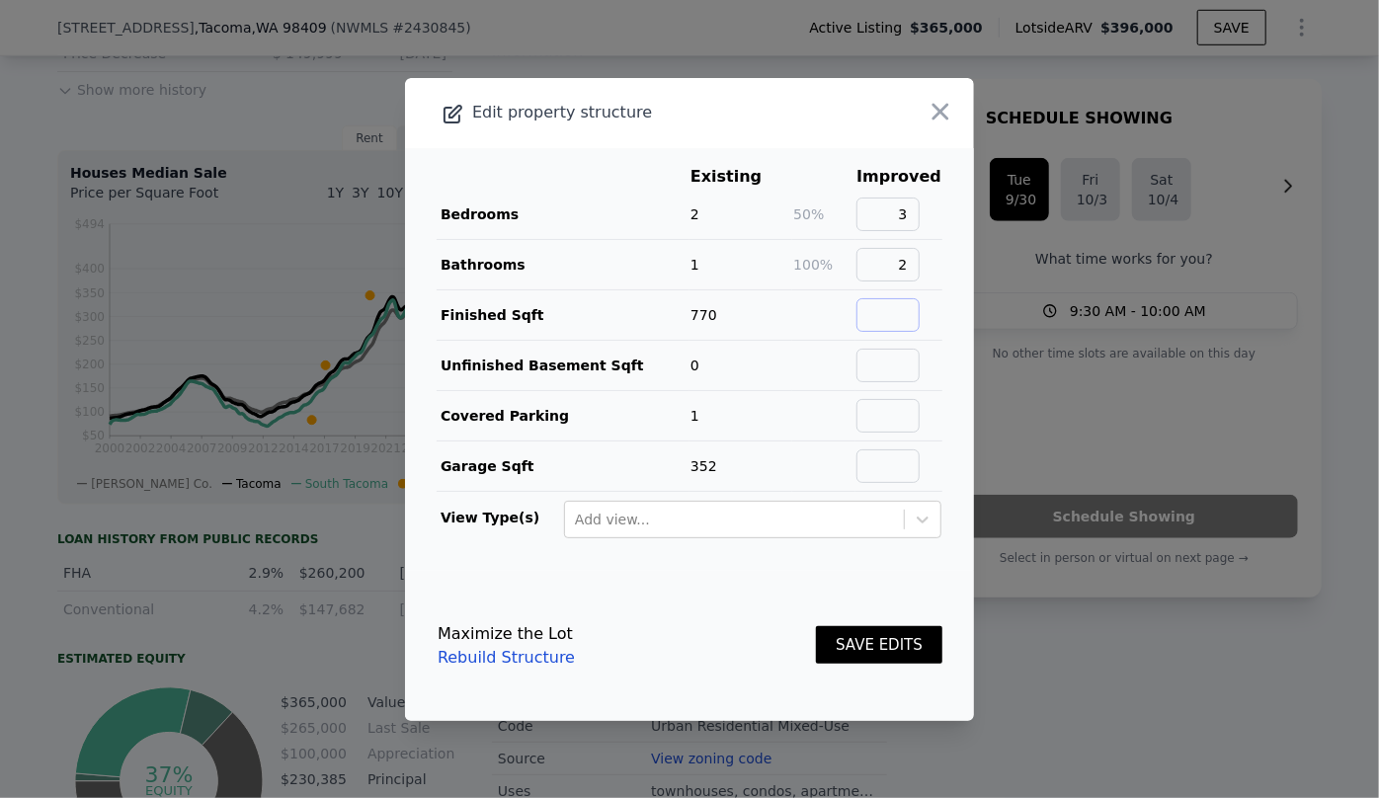
click at [868, 311] on input "text" at bounding box center [888, 315] width 63 height 34
type input "1094"
click at [867, 638] on button "SAVE EDITS" at bounding box center [879, 645] width 126 height 39
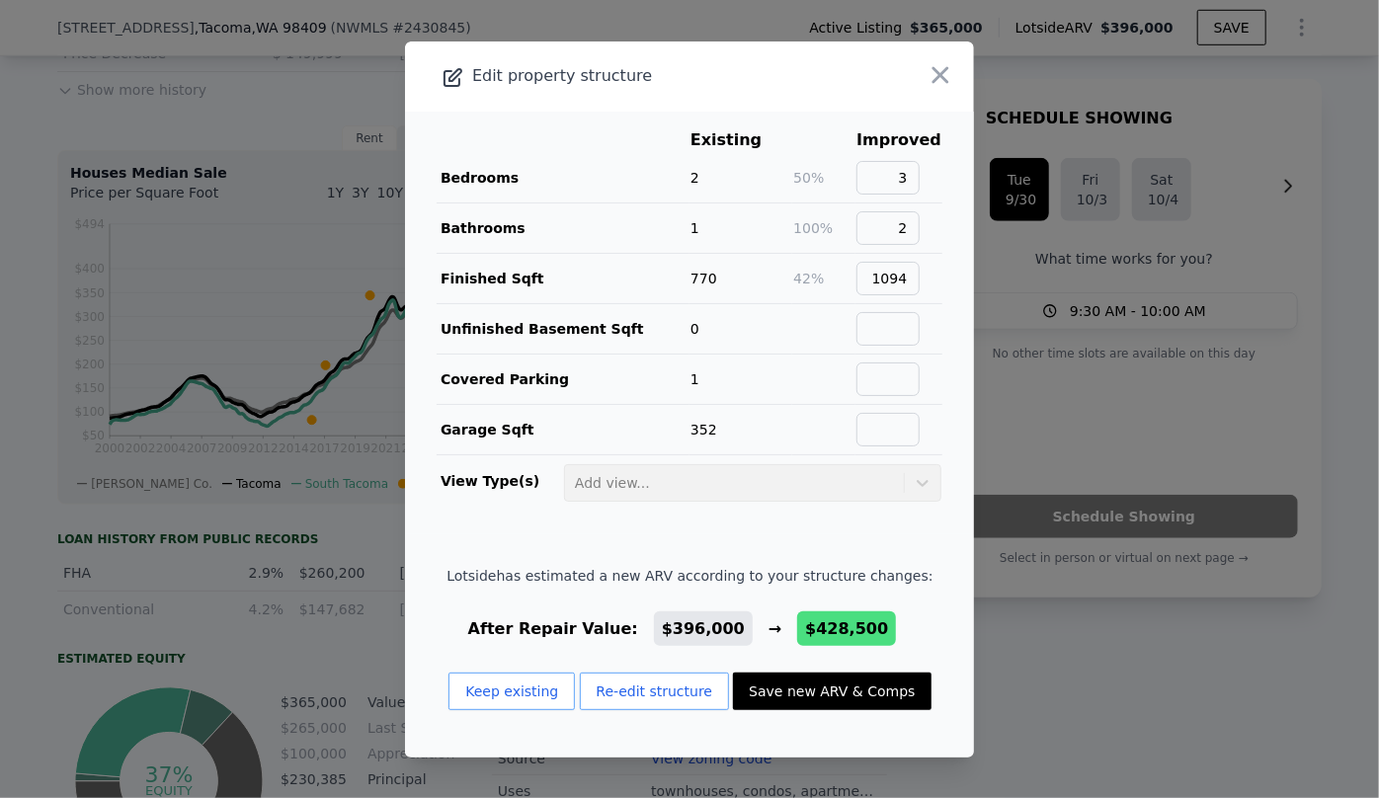
click at [837, 678] on button "Save new ARV & Comps" at bounding box center [832, 692] width 198 height 38
type input "4"
type input "2"
type input "804"
type input "1356"
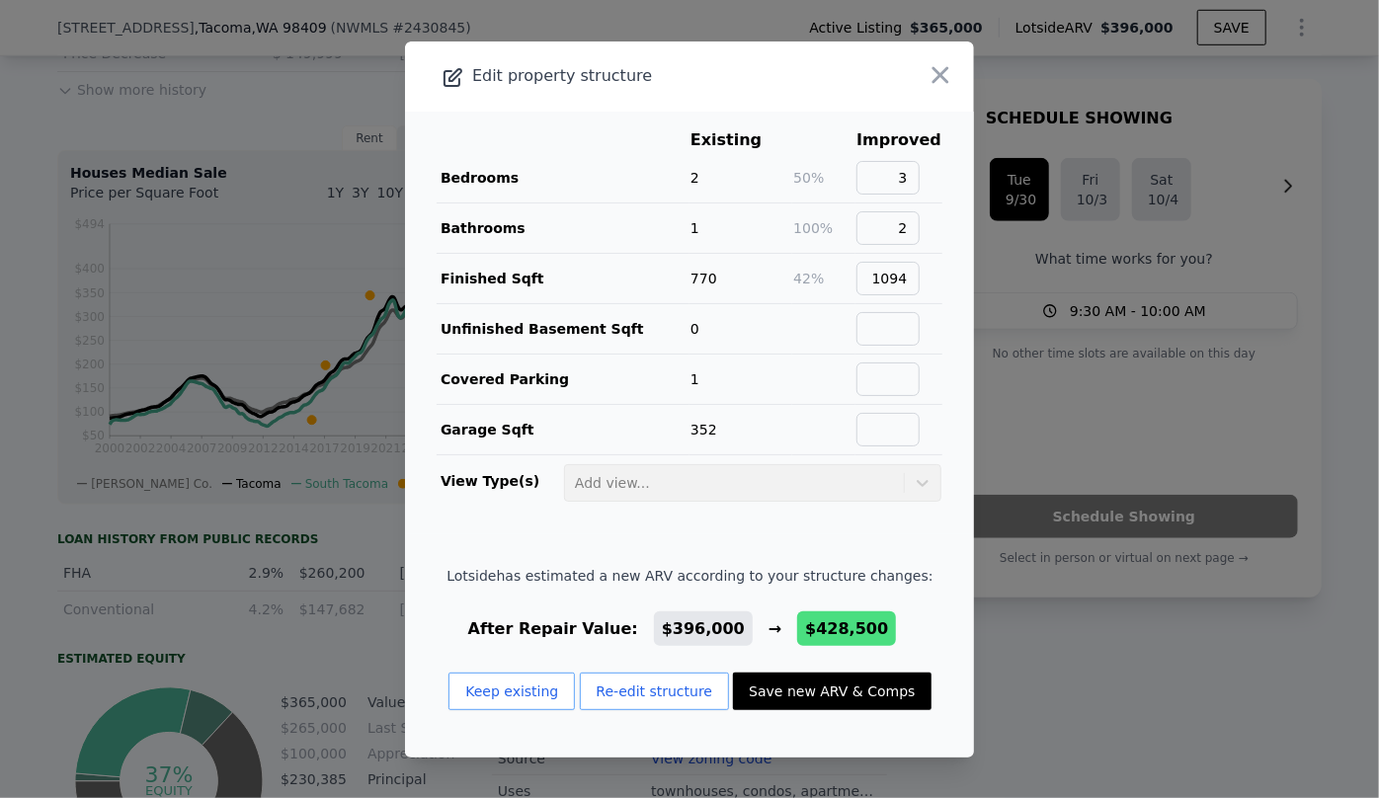
type input "4500"
type input "7500"
checkbox input "true"
type input "$ 428,500"
type input "$ 8,401"
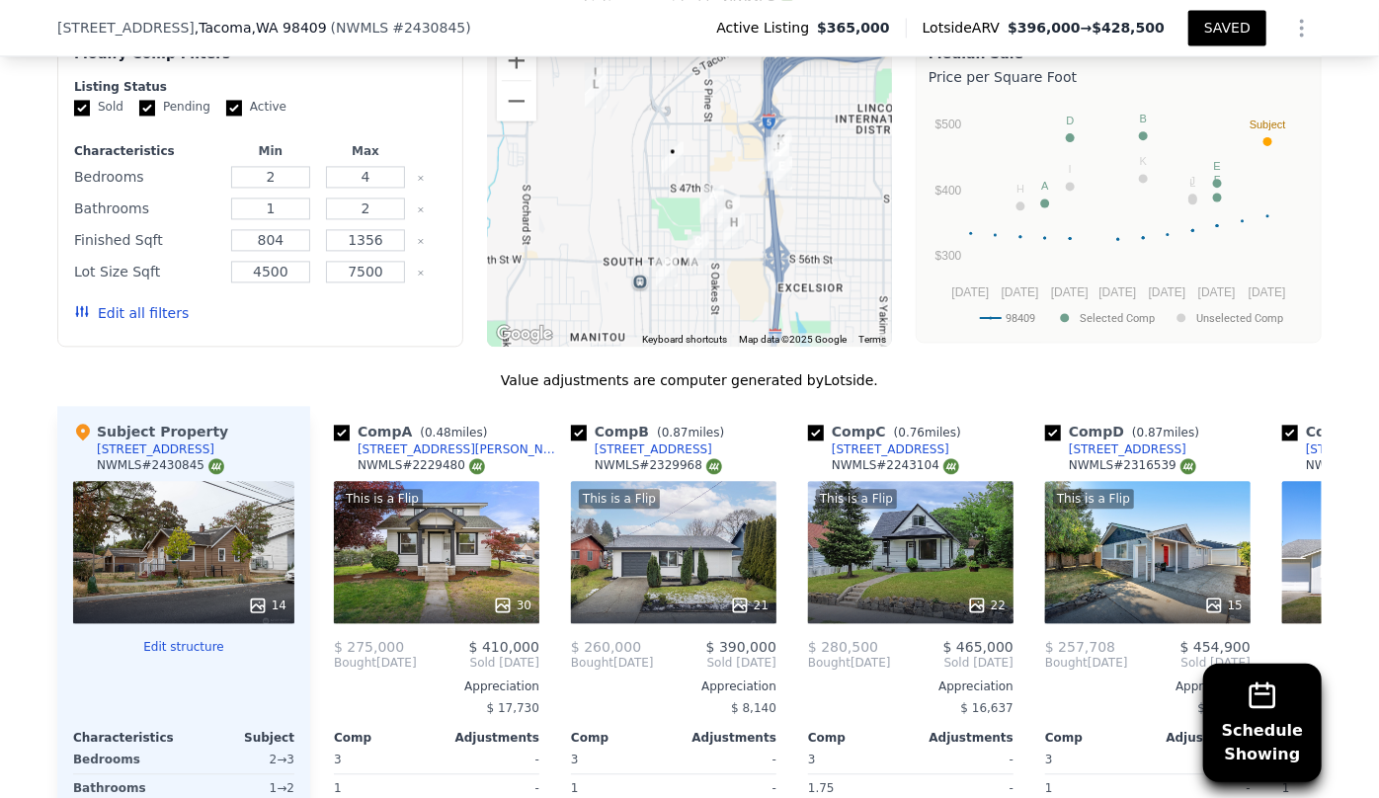
scroll to position [2058, 0]
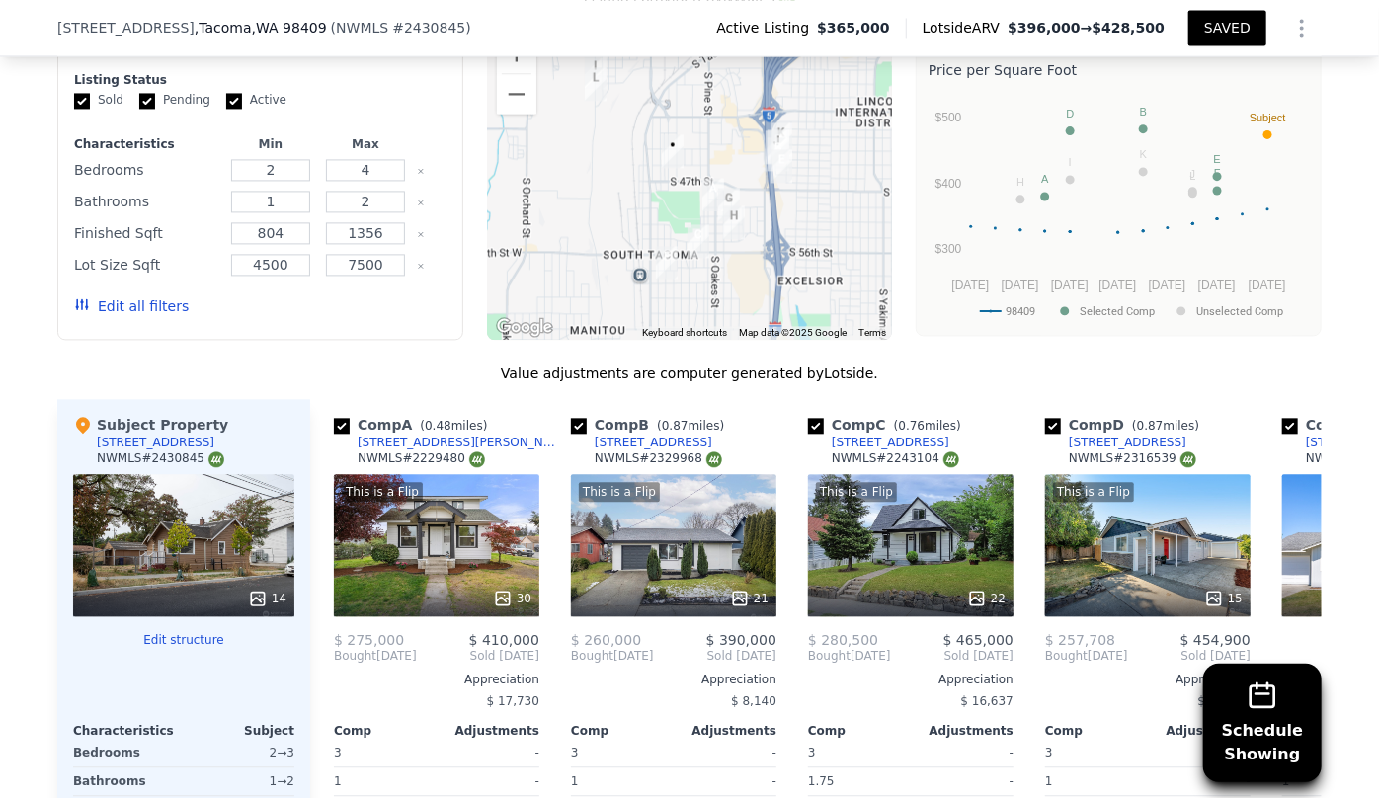
click at [143, 296] on button "Edit all filters" at bounding box center [131, 306] width 115 height 20
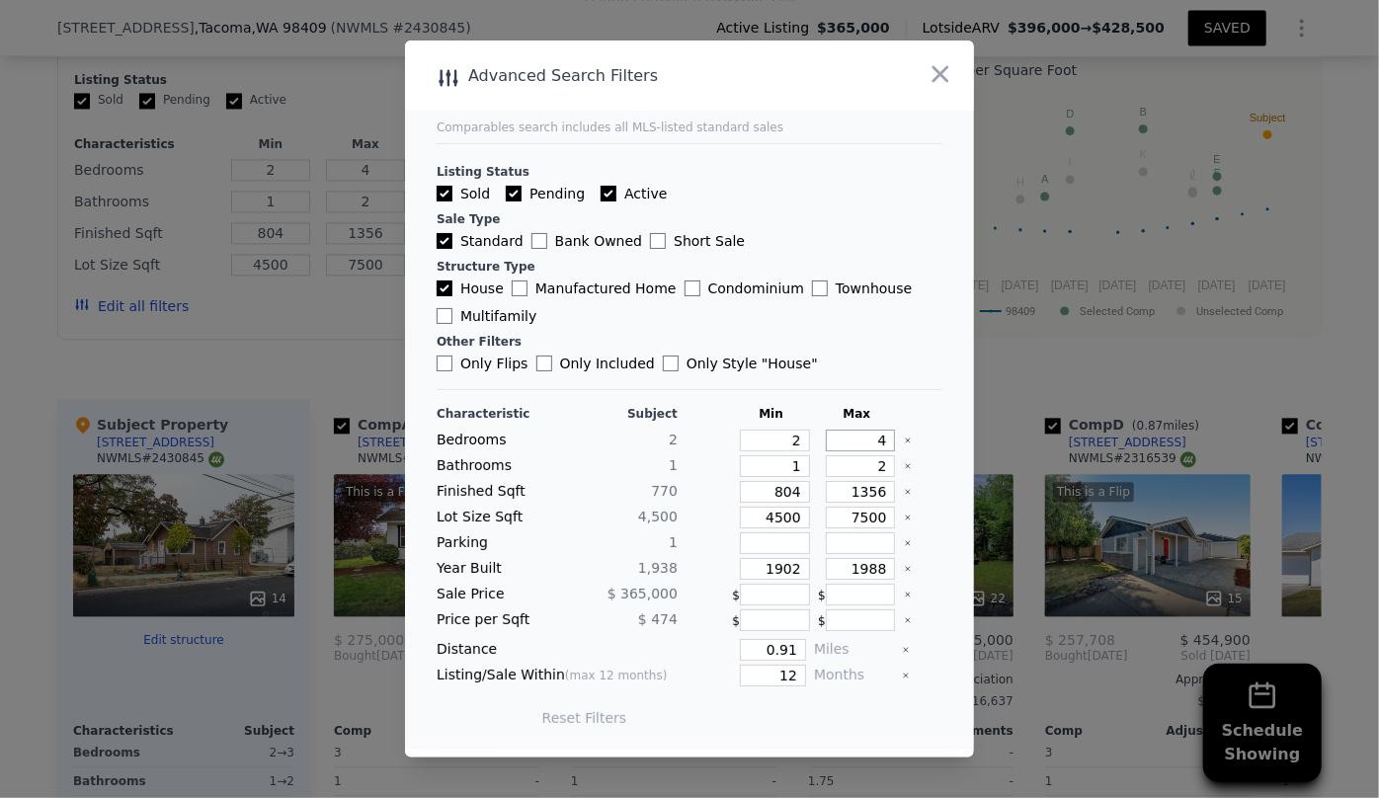
drag, startPoint x: 874, startPoint y: 444, endPoint x: 852, endPoint y: 437, distance: 23.8
click at [855, 438] on input "4" at bounding box center [861, 441] width 70 height 22
type input "3"
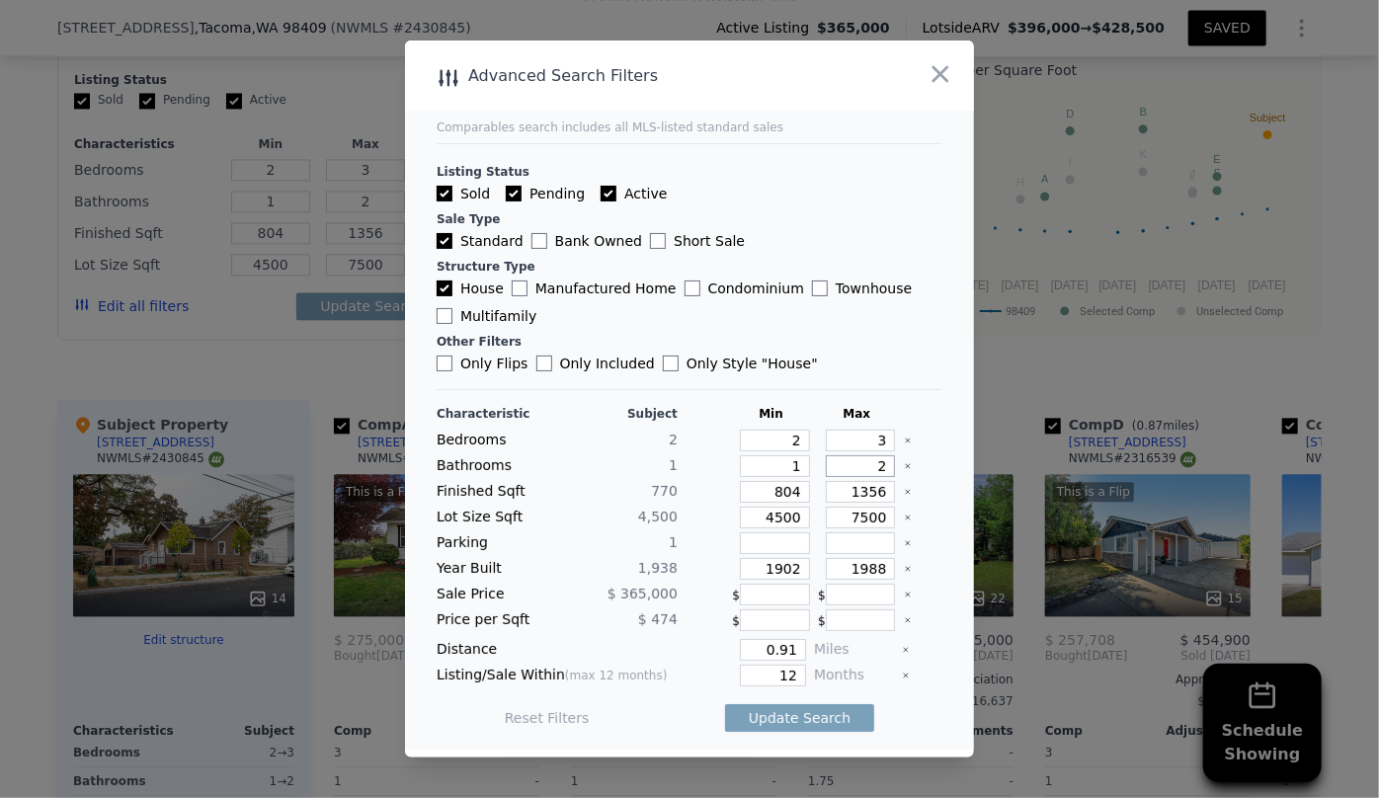
drag, startPoint x: 875, startPoint y: 466, endPoint x: 839, endPoint y: 467, distance: 36.6
click at [842, 467] on input "2" at bounding box center [861, 466] width 70 height 22
drag, startPoint x: 790, startPoint y: 489, endPoint x: 603, endPoint y: 490, distance: 187.7
click at [621, 488] on div "Finished Sqft 770 804 1356" at bounding box center [690, 492] width 506 height 22
drag, startPoint x: 795, startPoint y: 509, endPoint x: 606, endPoint y: 522, distance: 190.1
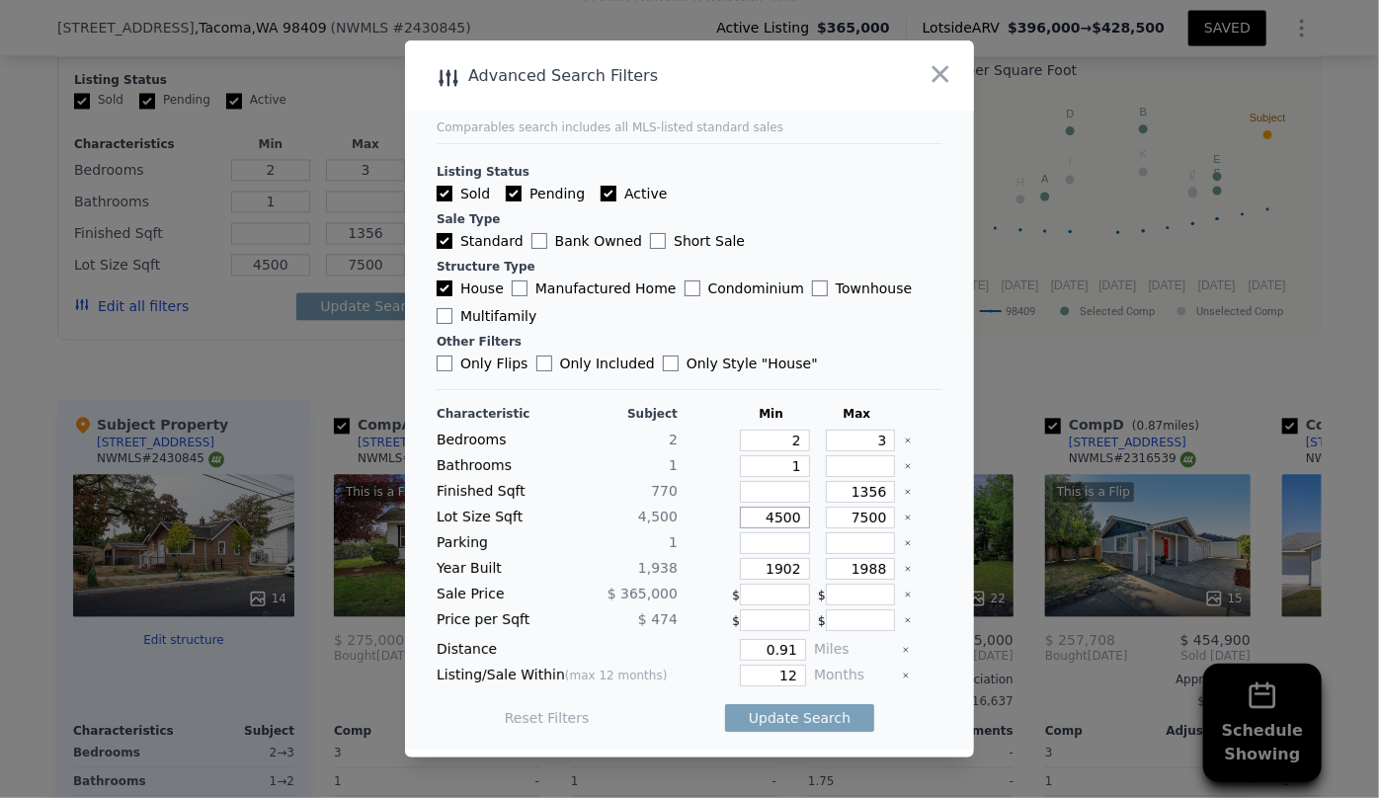
click at [618, 522] on div "Lot Size Sqft 4,500 4500 7500" at bounding box center [690, 518] width 506 height 22
drag, startPoint x: 792, startPoint y: 568, endPoint x: 636, endPoint y: 578, distance: 156.4
click at [640, 578] on div "Year Built 1,938 1902 1988" at bounding box center [690, 569] width 506 height 22
click at [876, 568] on input "1988" at bounding box center [861, 569] width 70 height 22
type input "1988"
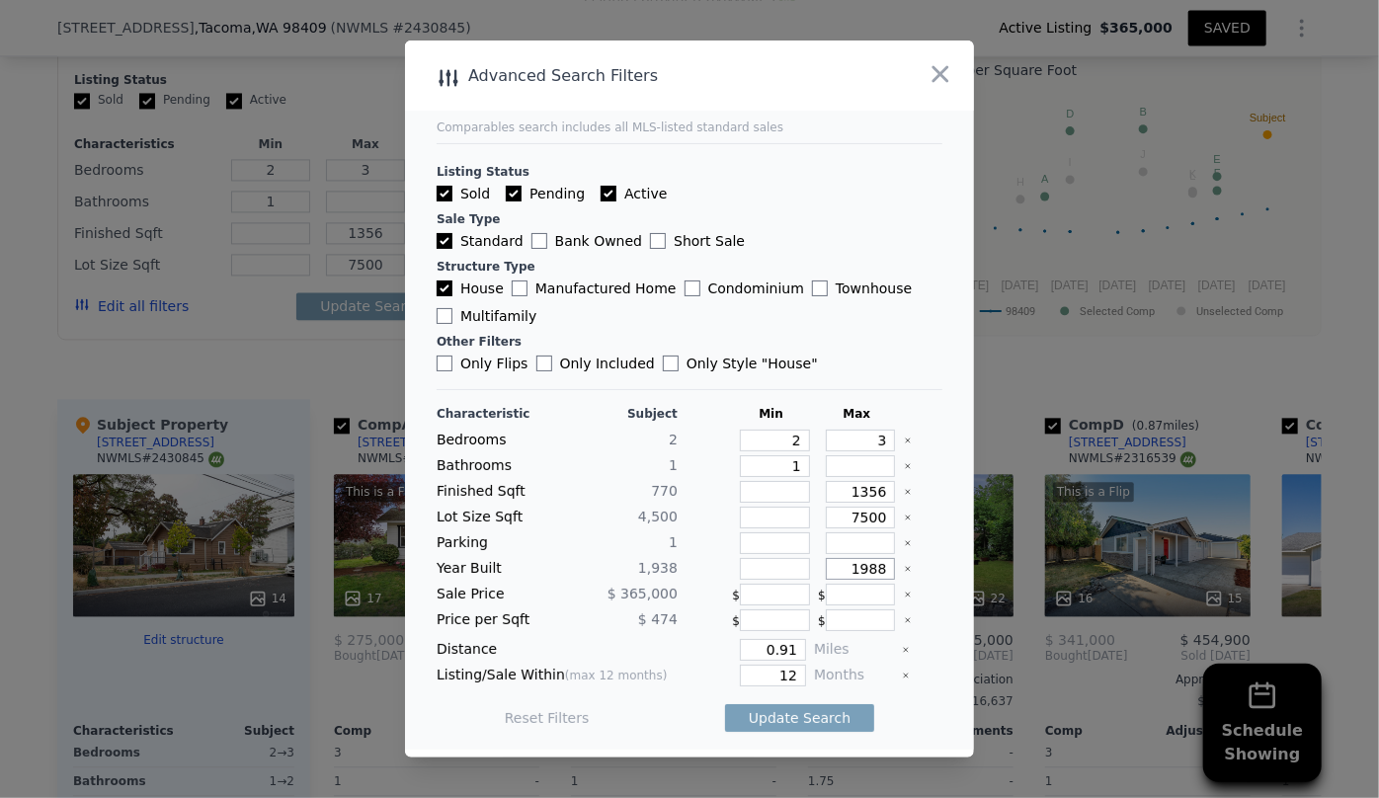
type input "4"
type input "2"
type input "804"
type input "4500"
type input "4"
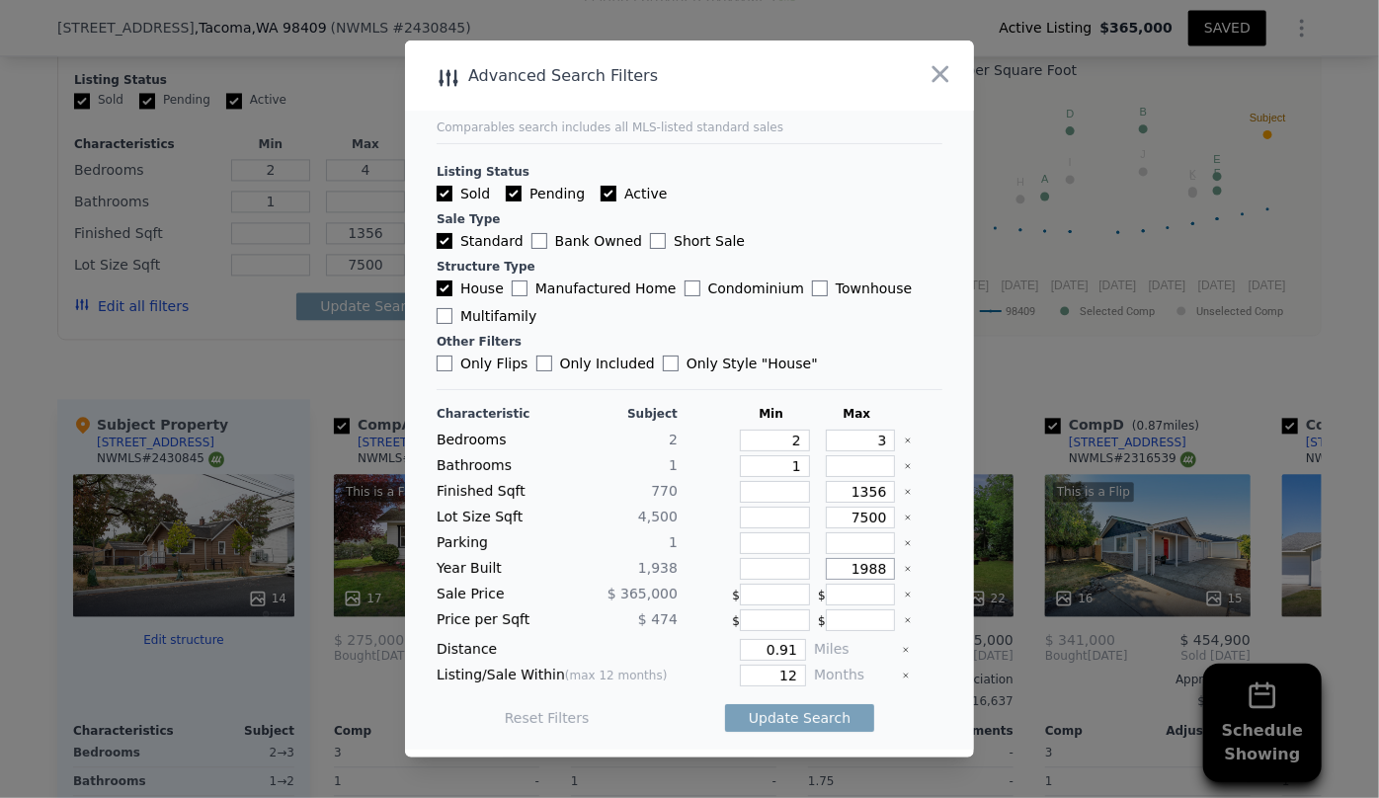
type input "2"
type input "804"
type input "4500"
type input "1902"
type input "1999"
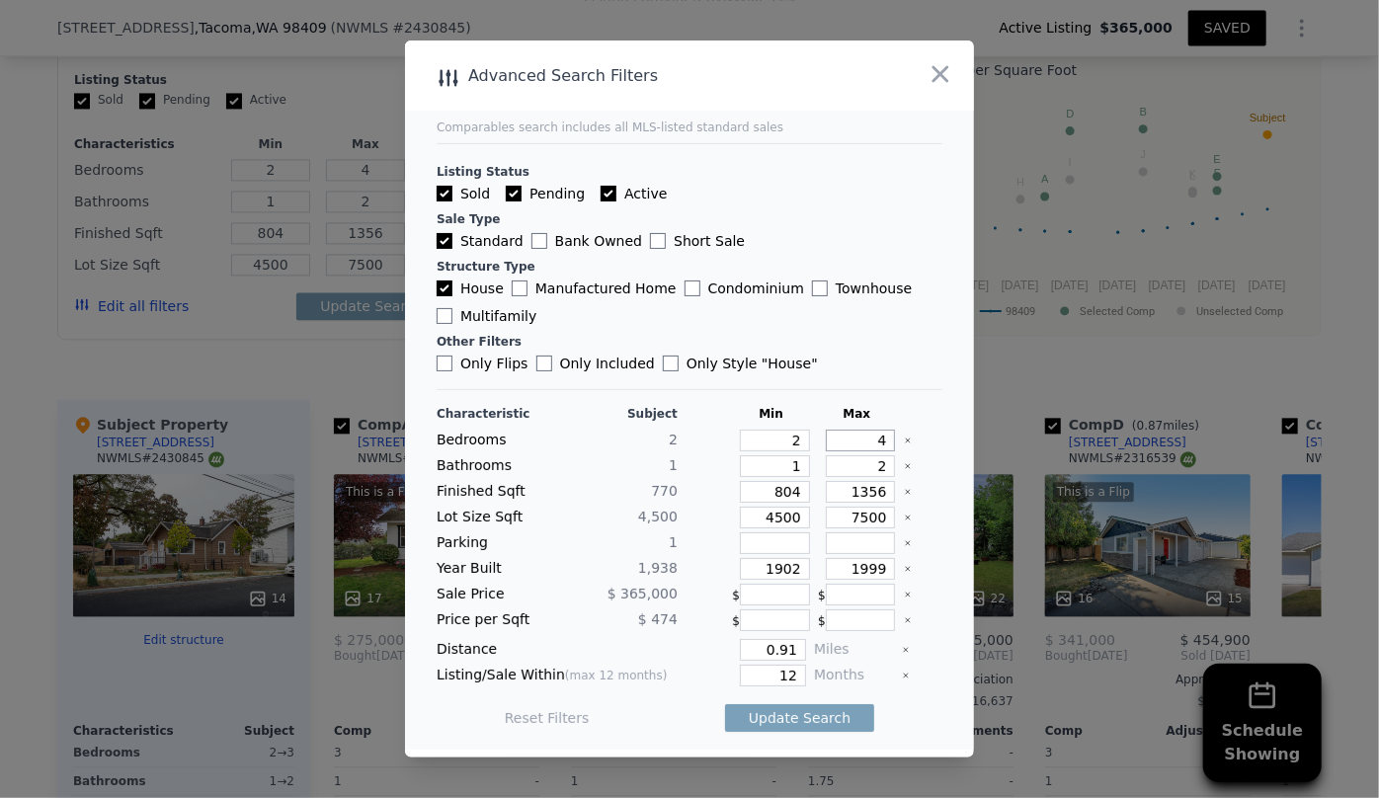
drag, startPoint x: 875, startPoint y: 440, endPoint x: 820, endPoint y: 448, distance: 55.9
click at [826, 447] on input "4" at bounding box center [861, 441] width 70 height 22
type input "3"
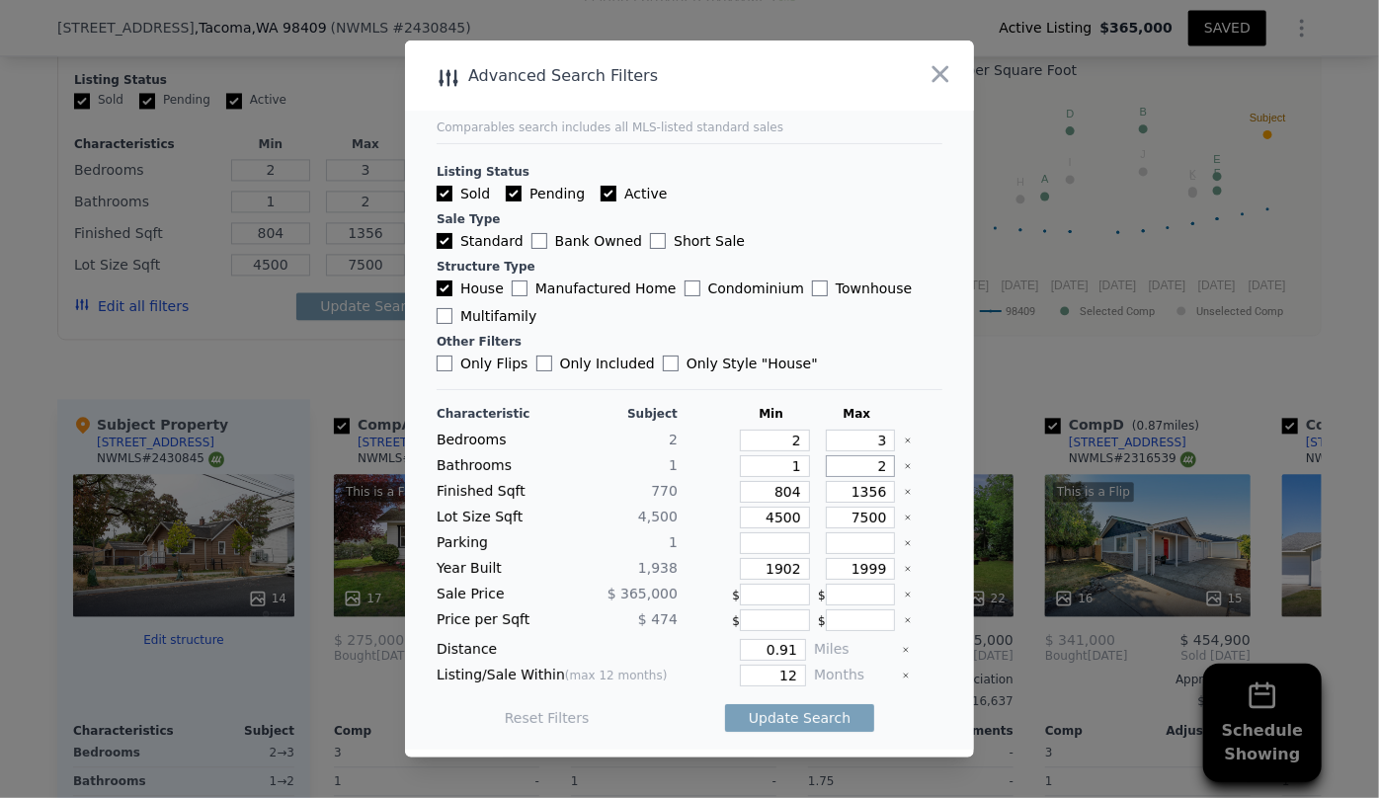
drag, startPoint x: 875, startPoint y: 464, endPoint x: 828, endPoint y: 464, distance: 47.4
click at [841, 464] on input "2" at bounding box center [861, 466] width 70 height 22
drag, startPoint x: 789, startPoint y: 518, endPoint x: 647, endPoint y: 519, distance: 142.3
click at [652, 519] on div "Lot Size Sqft 4,500 4500 7500" at bounding box center [690, 518] width 506 height 22
drag, startPoint x: 711, startPoint y: 643, endPoint x: 589, endPoint y: 636, distance: 122.7
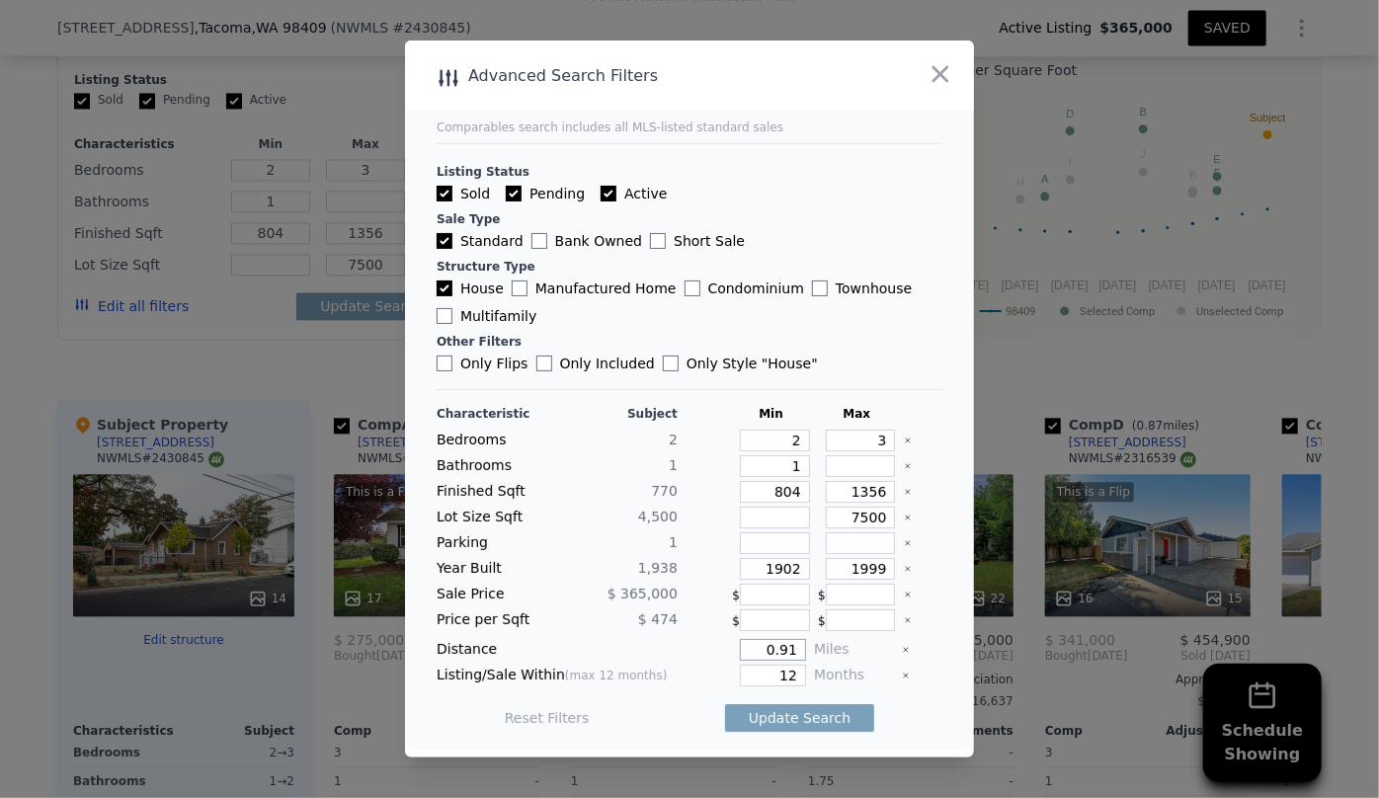
click at [589, 636] on div "Characteristic Subject Min Max Bedrooms 2 2 3 Bathrooms 1 1 Finished Sqft 770 8…" at bounding box center [690, 576] width 506 height 340
type input "0.5"
drag, startPoint x: 787, startPoint y: 675, endPoint x: 729, endPoint y: 678, distance: 58.4
click at [729, 677] on div "12" at bounding box center [746, 676] width 121 height 22
type input "6"
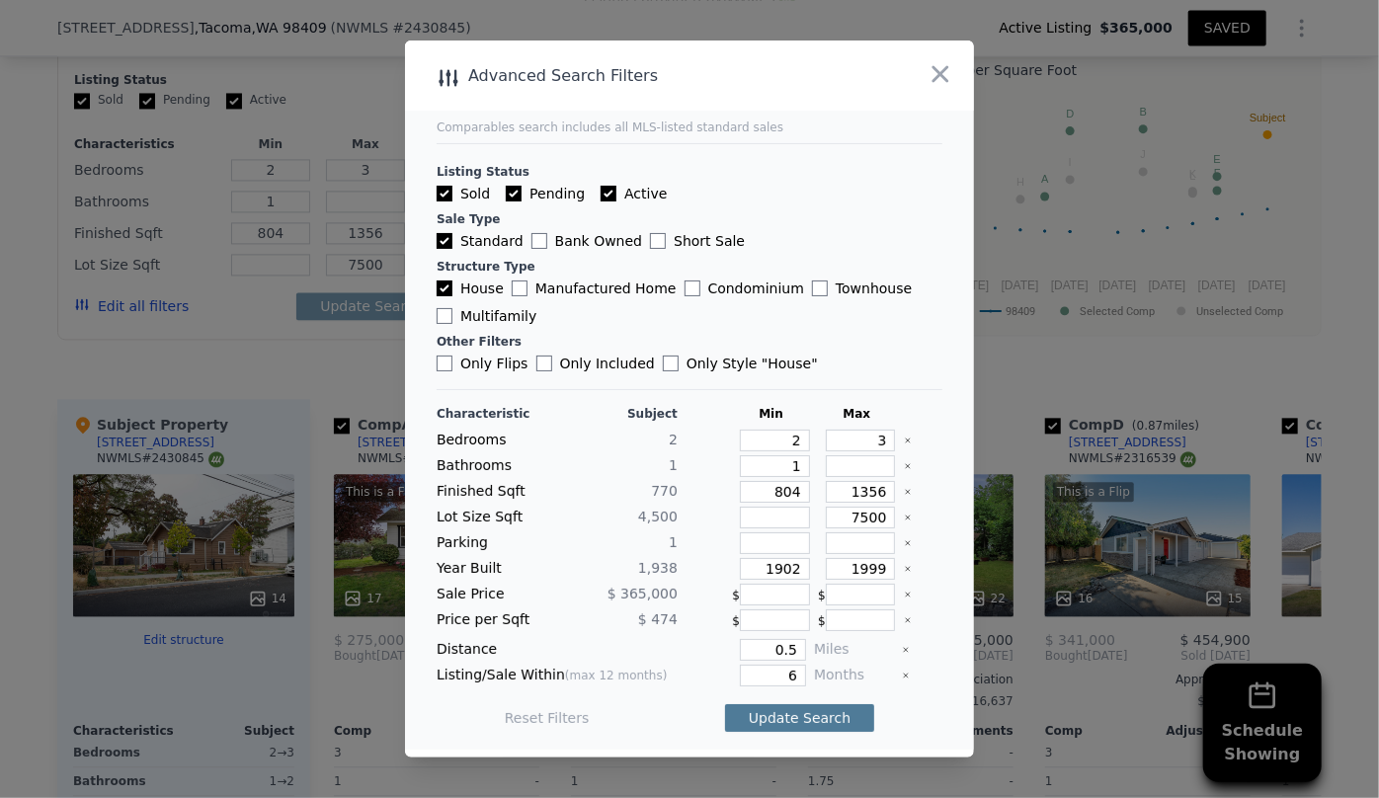
click at [780, 719] on button "Update Search" at bounding box center [799, 718] width 149 height 28
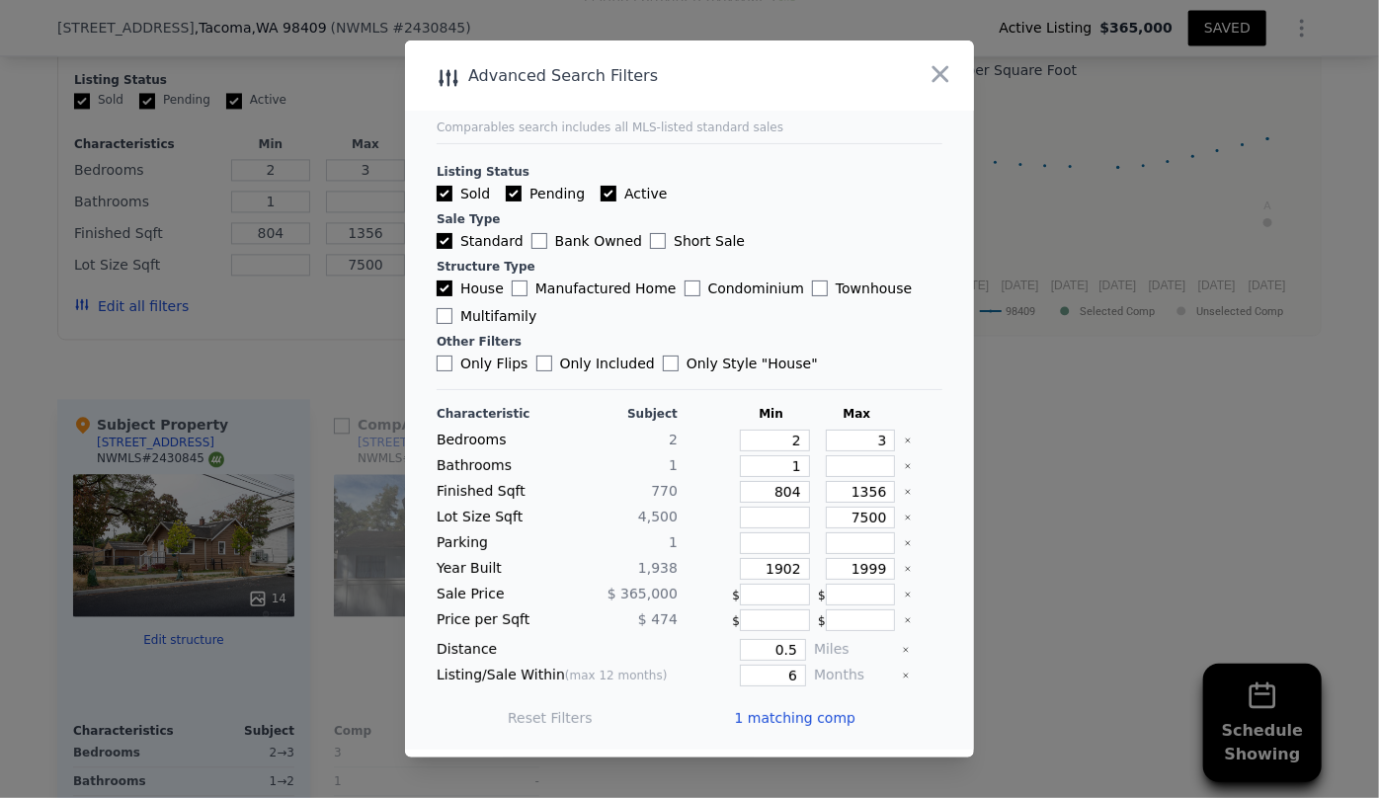
click at [780, 719] on span "1 matching comp" at bounding box center [795, 718] width 122 height 20
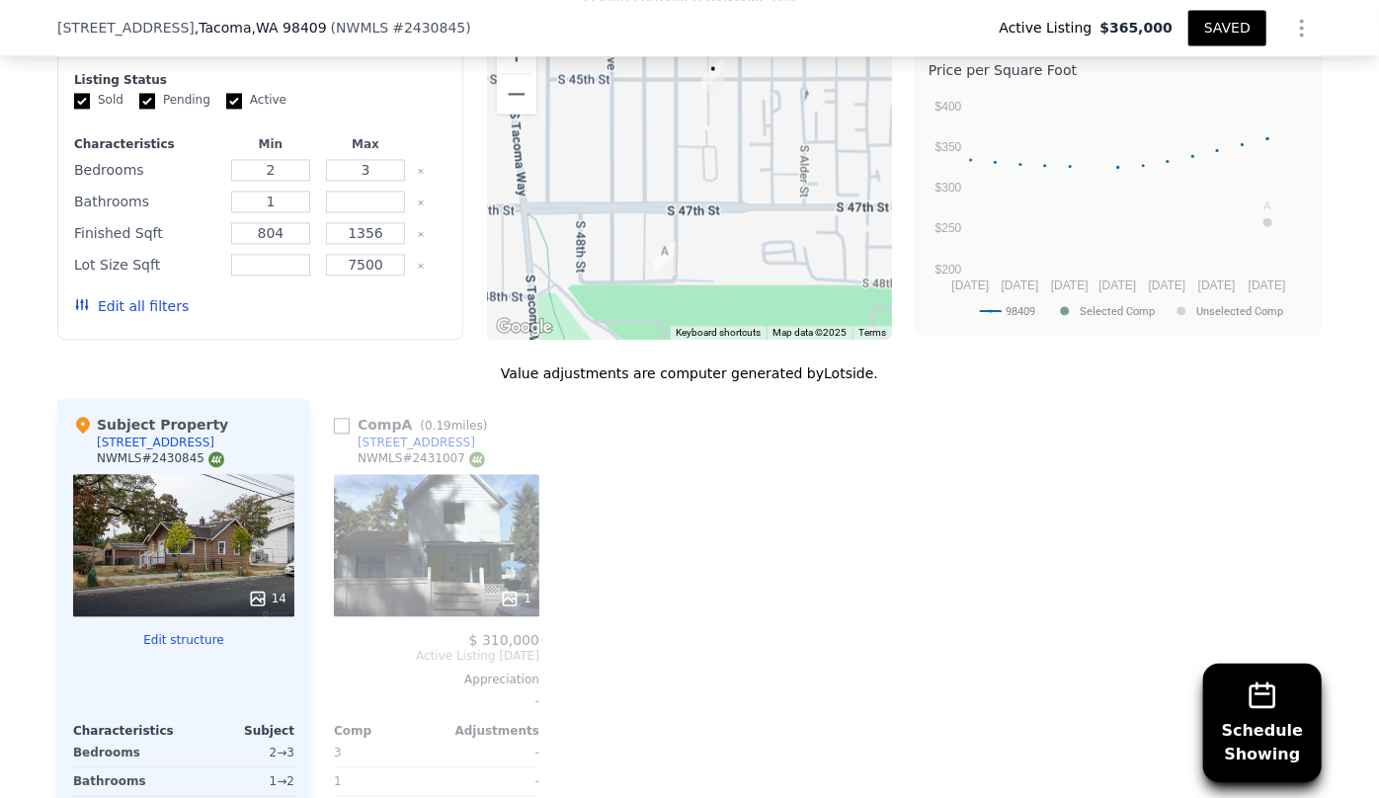
click at [127, 307] on button "Edit all filters" at bounding box center [131, 306] width 115 height 20
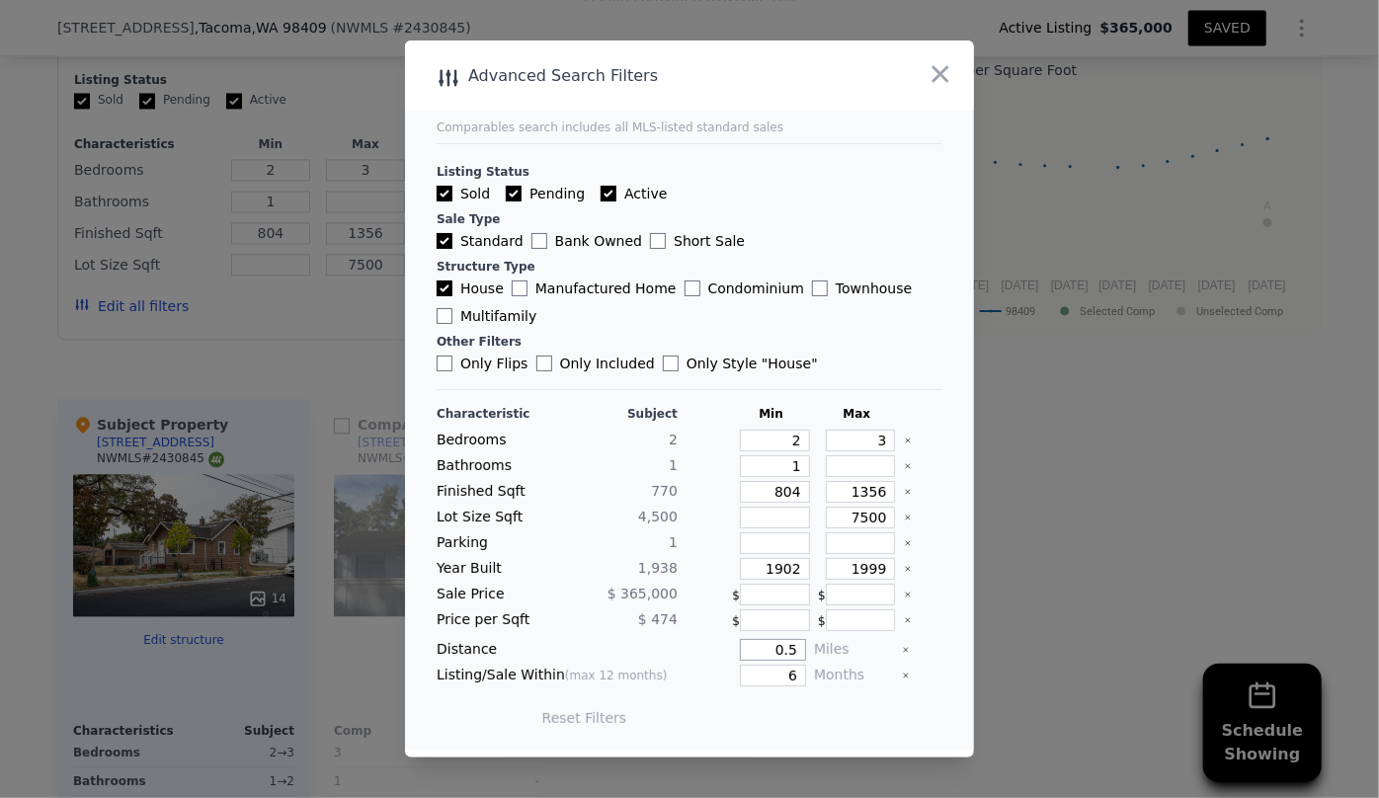
drag, startPoint x: 785, startPoint y: 647, endPoint x: 615, endPoint y: 642, distance: 171.0
click at [615, 642] on div "Distance 0.5 Miles" at bounding box center [690, 650] width 506 height 22
type input "7"
click at [764, 719] on button "Update Search" at bounding box center [799, 718] width 149 height 28
drag, startPoint x: 789, startPoint y: 646, endPoint x: 698, endPoint y: 648, distance: 90.9
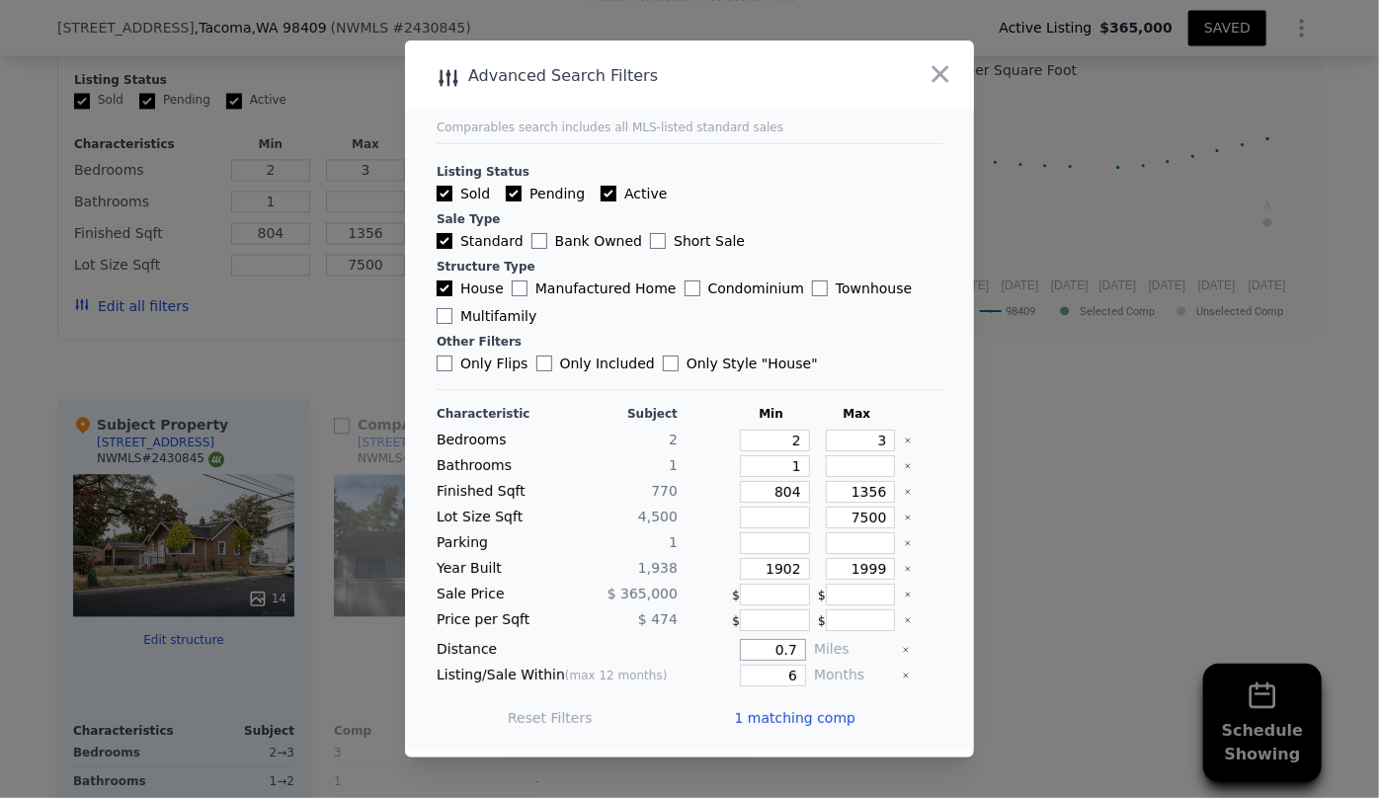
click at [699, 648] on div "0.7" at bounding box center [746, 650] width 121 height 22
type input "1"
click at [790, 718] on button "Update Search" at bounding box center [799, 718] width 149 height 28
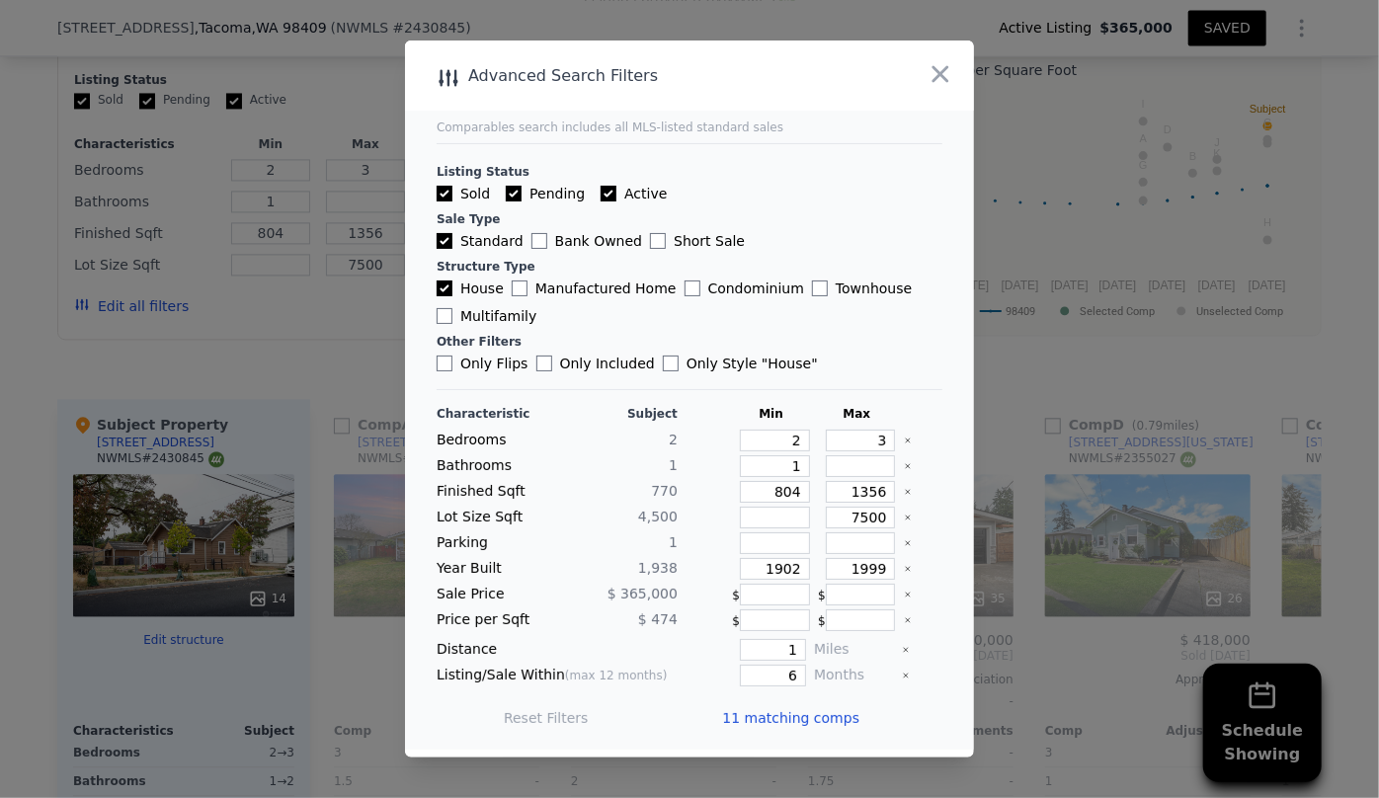
click at [787, 723] on span "11 matching comps" at bounding box center [790, 718] width 137 height 20
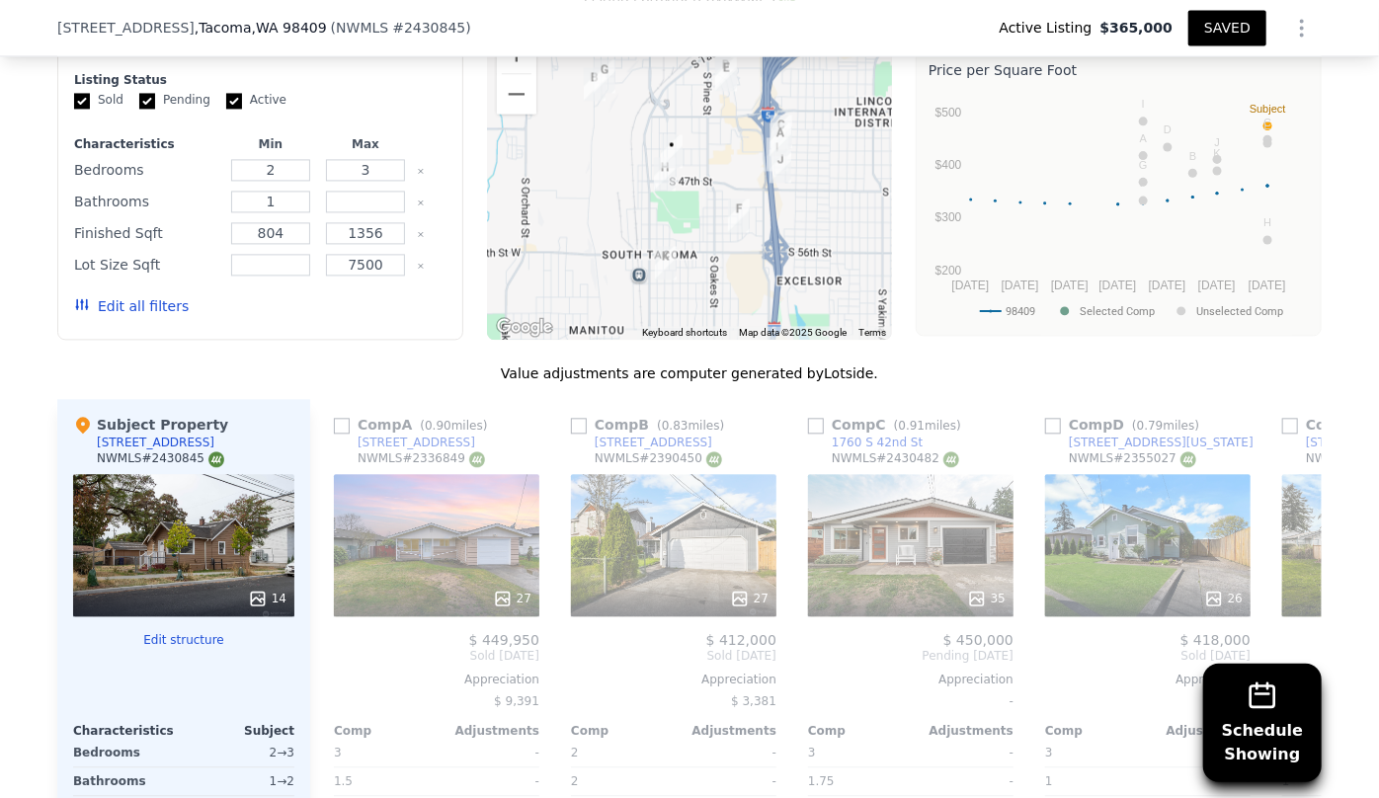
click at [156, 299] on button "Edit all filters" at bounding box center [131, 306] width 115 height 20
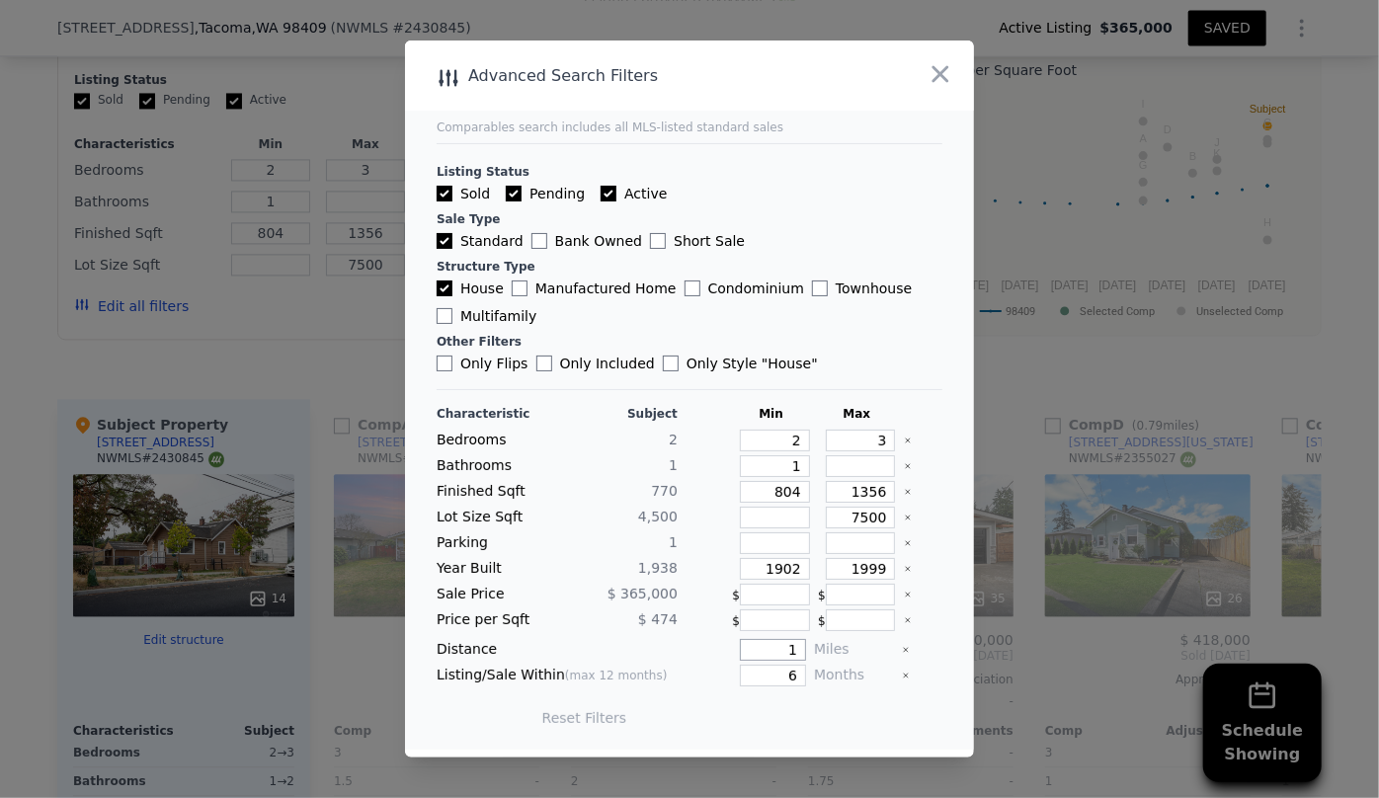
click at [790, 644] on input "1" at bounding box center [773, 650] width 66 height 22
type input "0.8"
drag, startPoint x: 792, startPoint y: 710, endPoint x: 790, endPoint y: 499, distance: 211.4
click at [790, 499] on div "Characteristic Subject Min Max Bedrooms 2 2 3 Bathrooms 1 1 Finished Sqft 770 8…" at bounding box center [690, 576] width 506 height 340
drag, startPoint x: 790, startPoint y: 487, endPoint x: 661, endPoint y: 488, distance: 129.4
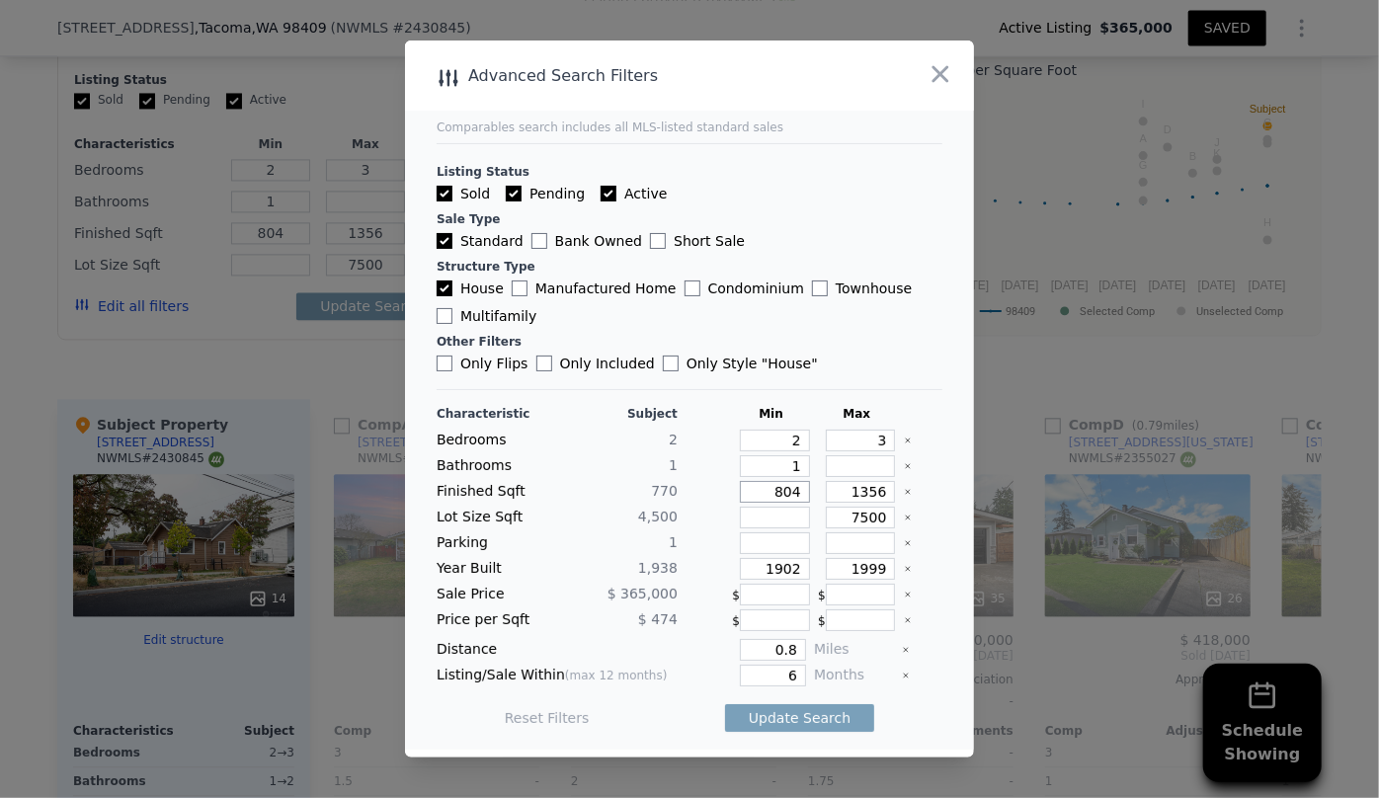
click at [661, 488] on div "Finished Sqft 770 804 1356" at bounding box center [690, 492] width 506 height 22
click at [770, 730] on button "Update Search" at bounding box center [799, 718] width 149 height 28
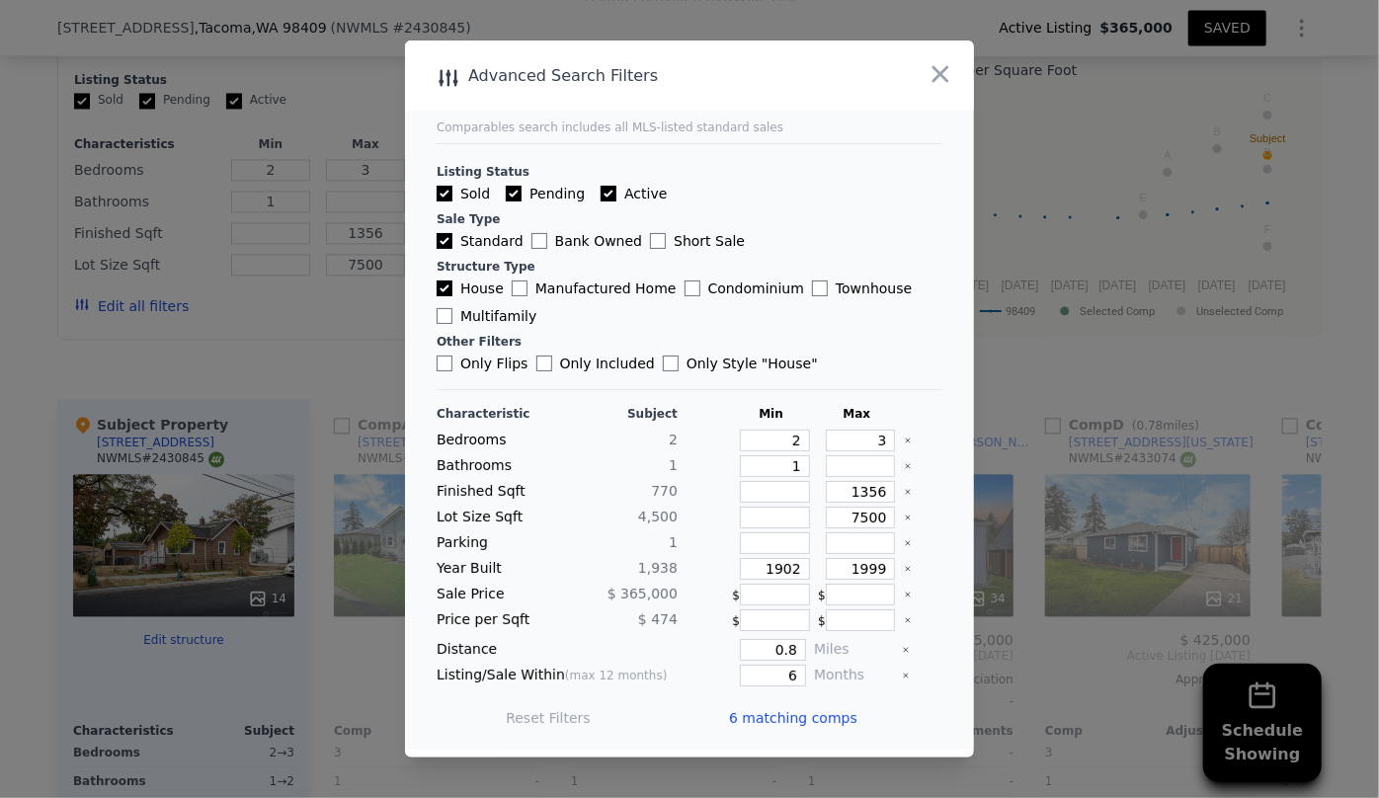
click at [764, 708] on span "6 matching comps" at bounding box center [793, 718] width 128 height 20
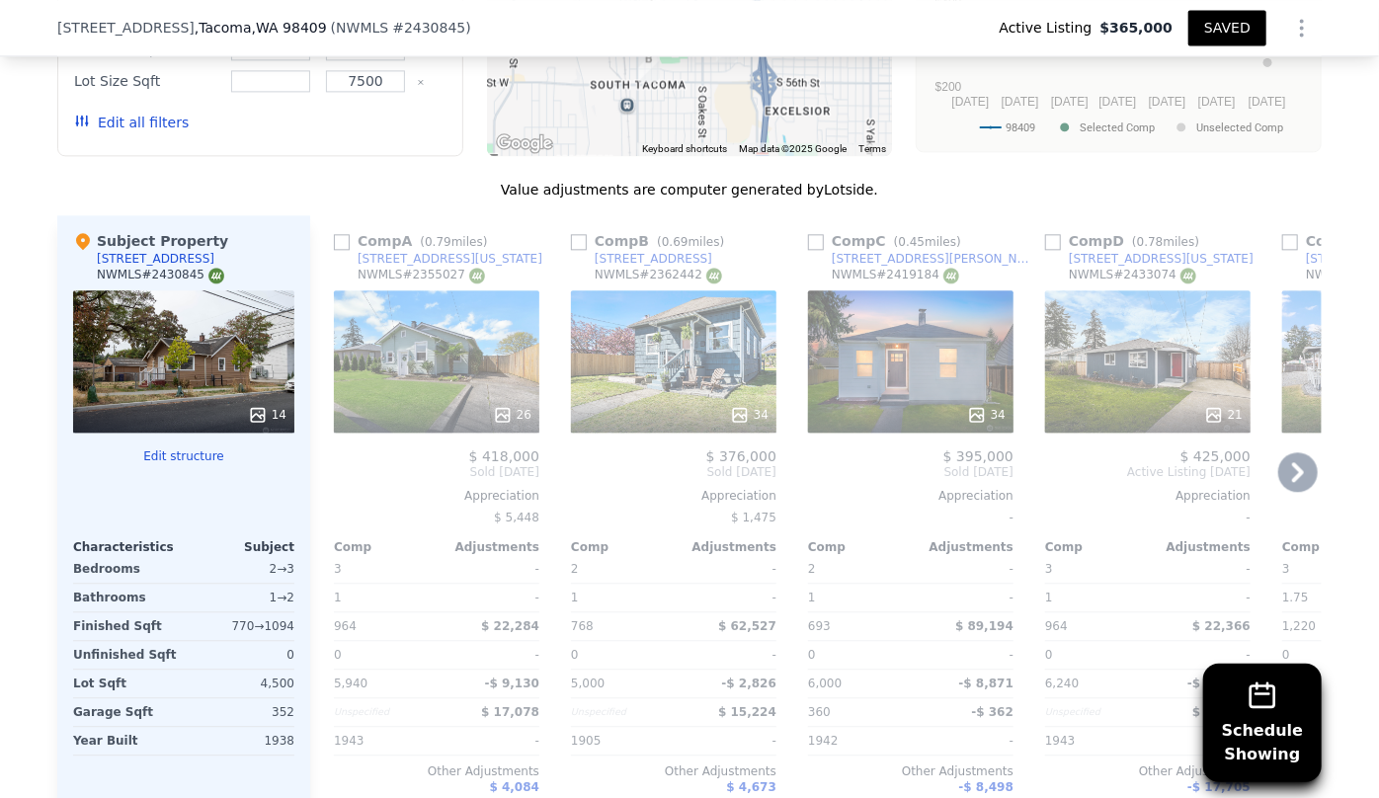
scroll to position [2238, 0]
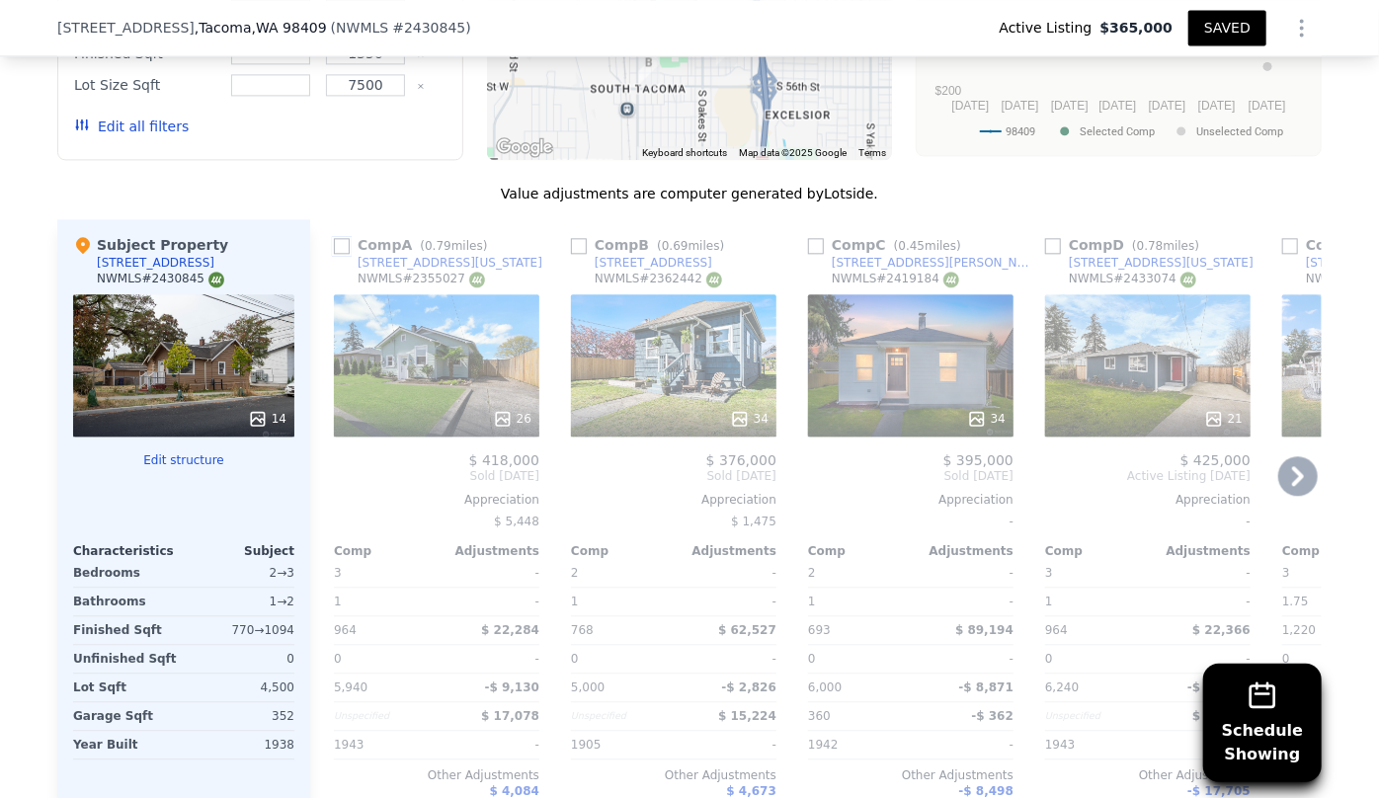
click at [334, 238] on input "checkbox" at bounding box center [342, 246] width 16 height 16
checkbox input "true"
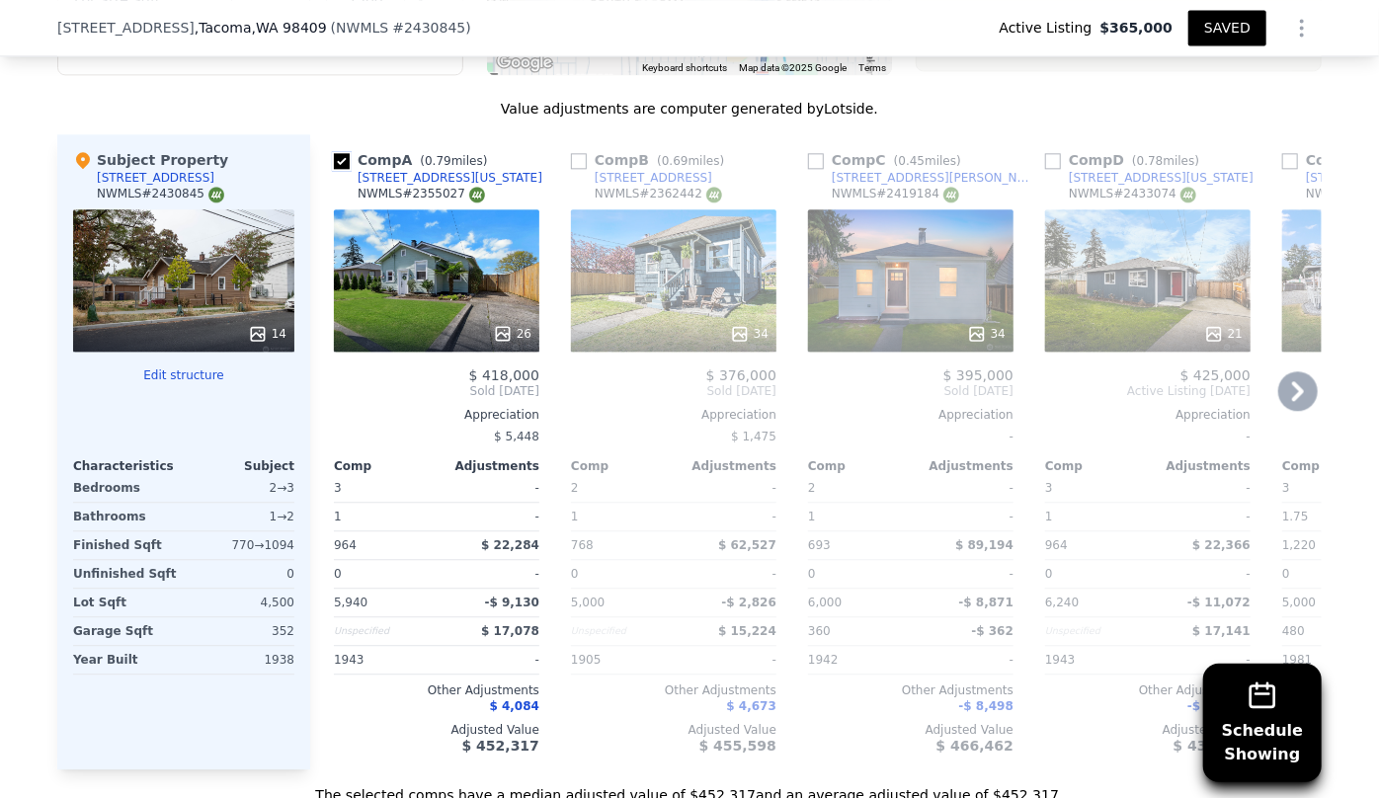
scroll to position [2328, 0]
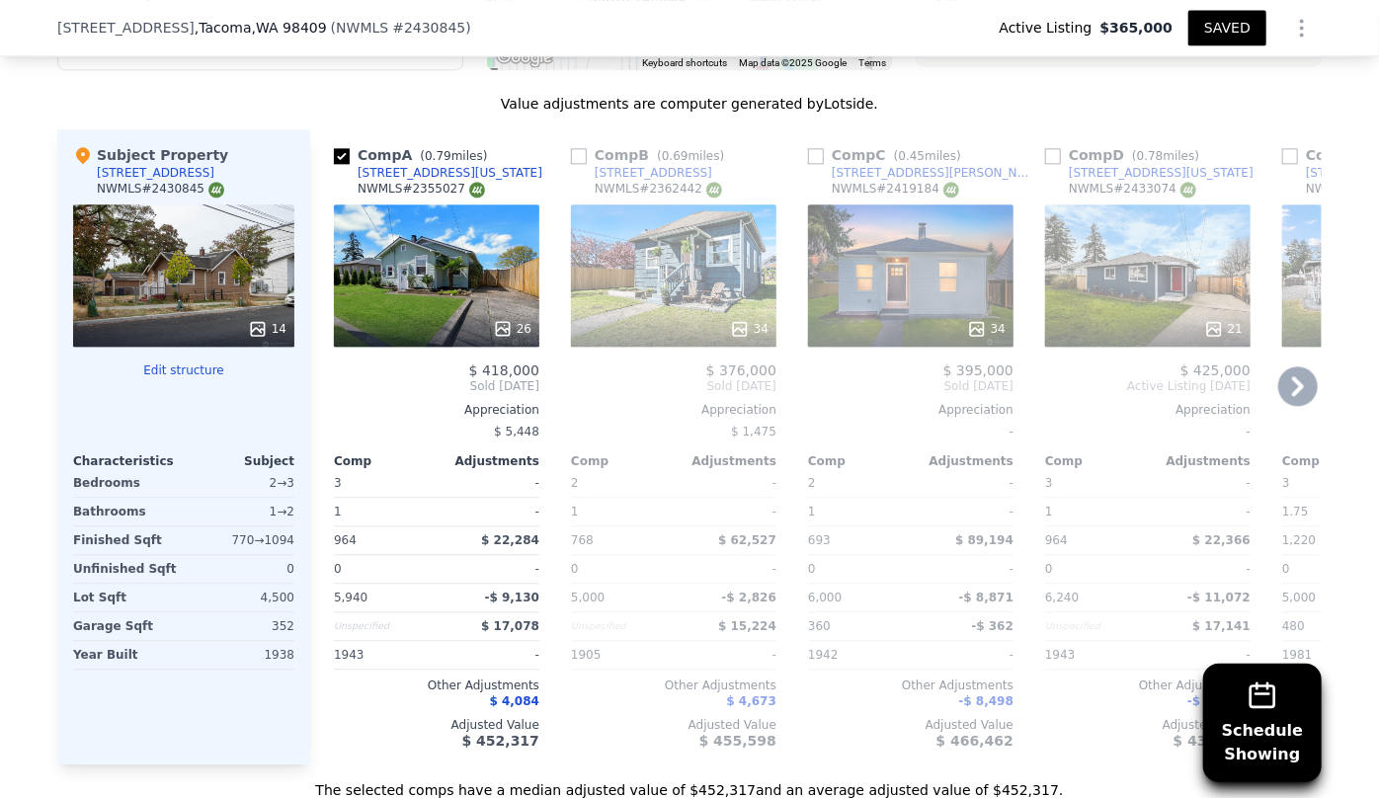
click at [1300, 363] on div "$ 405,000" at bounding box center [1384, 371] width 205 height 16
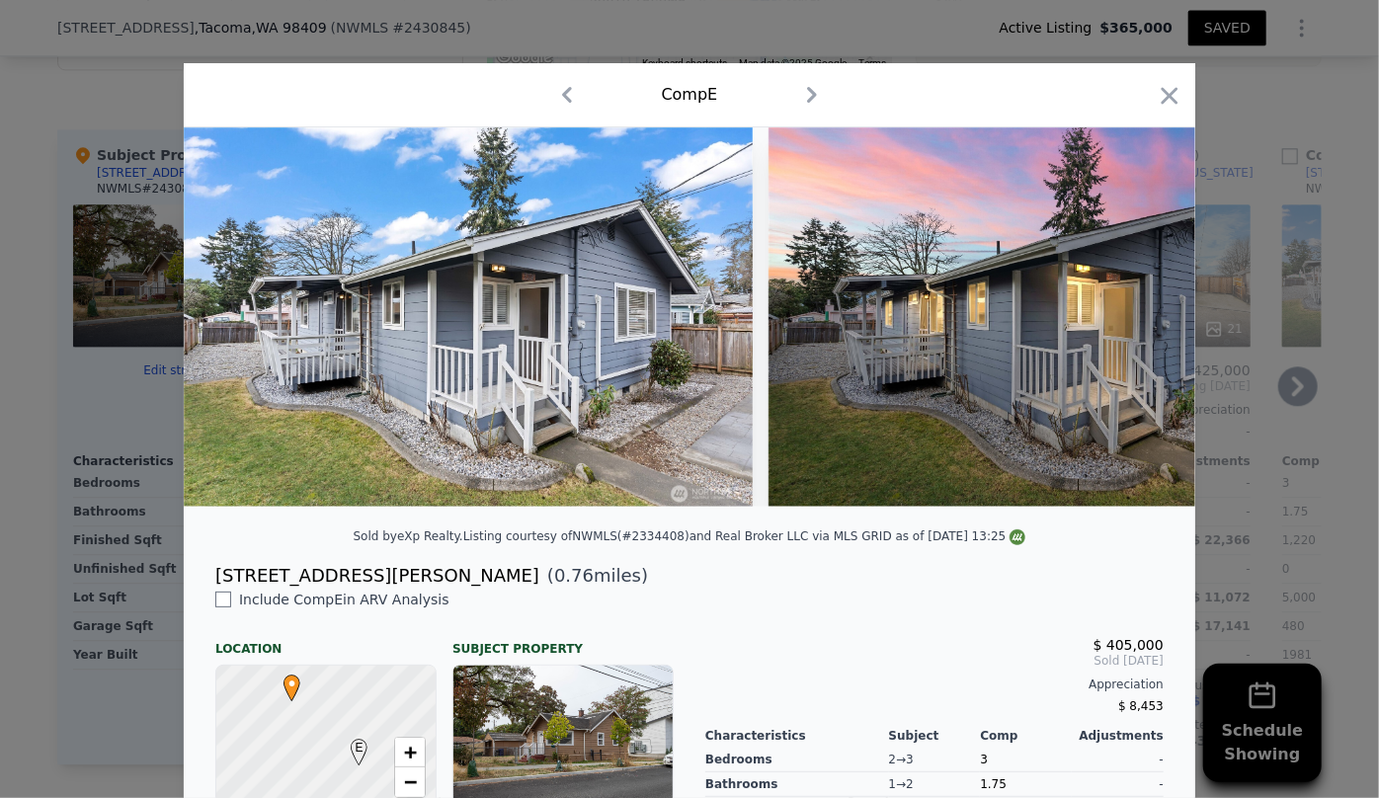
drag, startPoint x: 1165, startPoint y: 102, endPoint x: 1226, endPoint y: 295, distance: 203.1
click at [1164, 100] on icon "button" at bounding box center [1170, 96] width 28 height 28
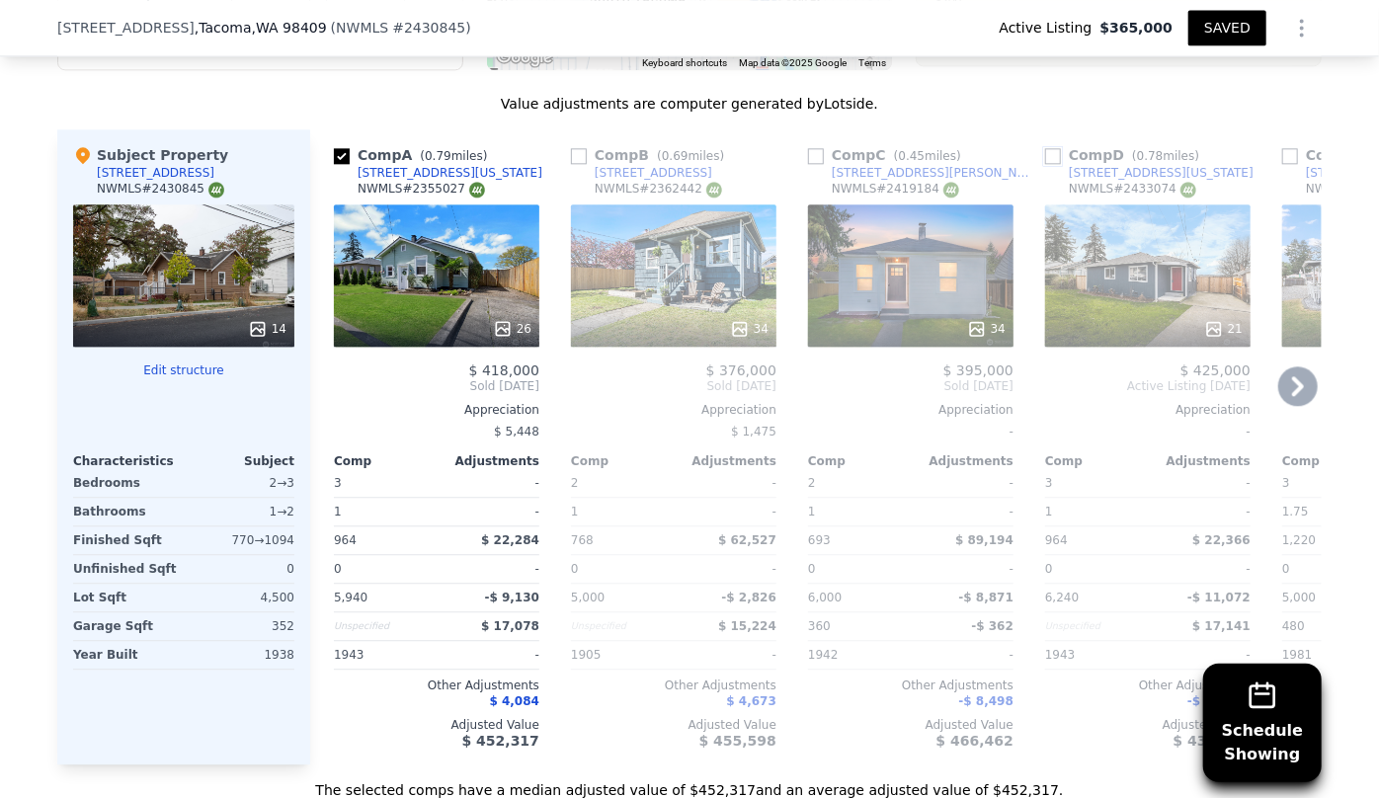
click at [1048, 153] on input "checkbox" at bounding box center [1053, 156] width 16 height 16
checkbox input "true"
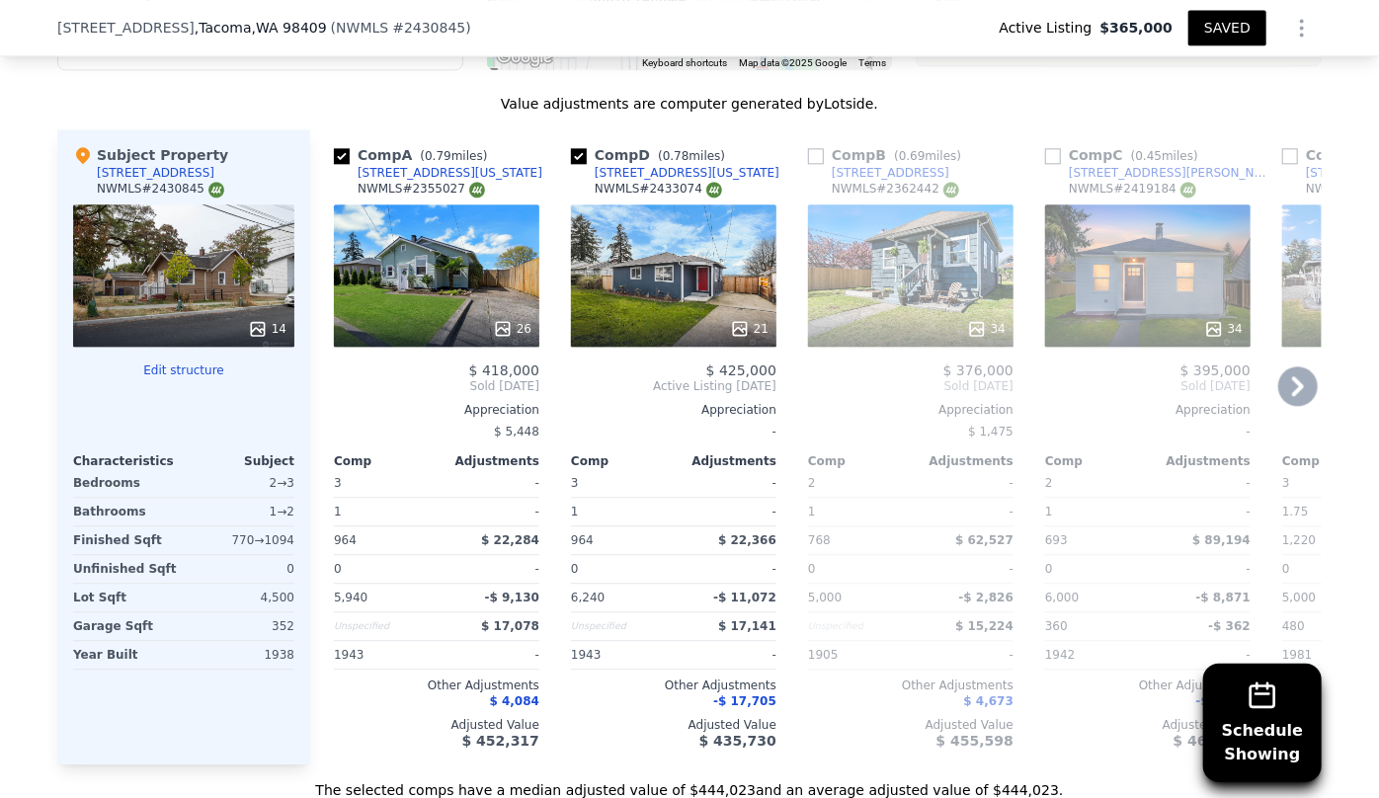
click at [1295, 375] on icon at bounding box center [1298, 387] width 40 height 40
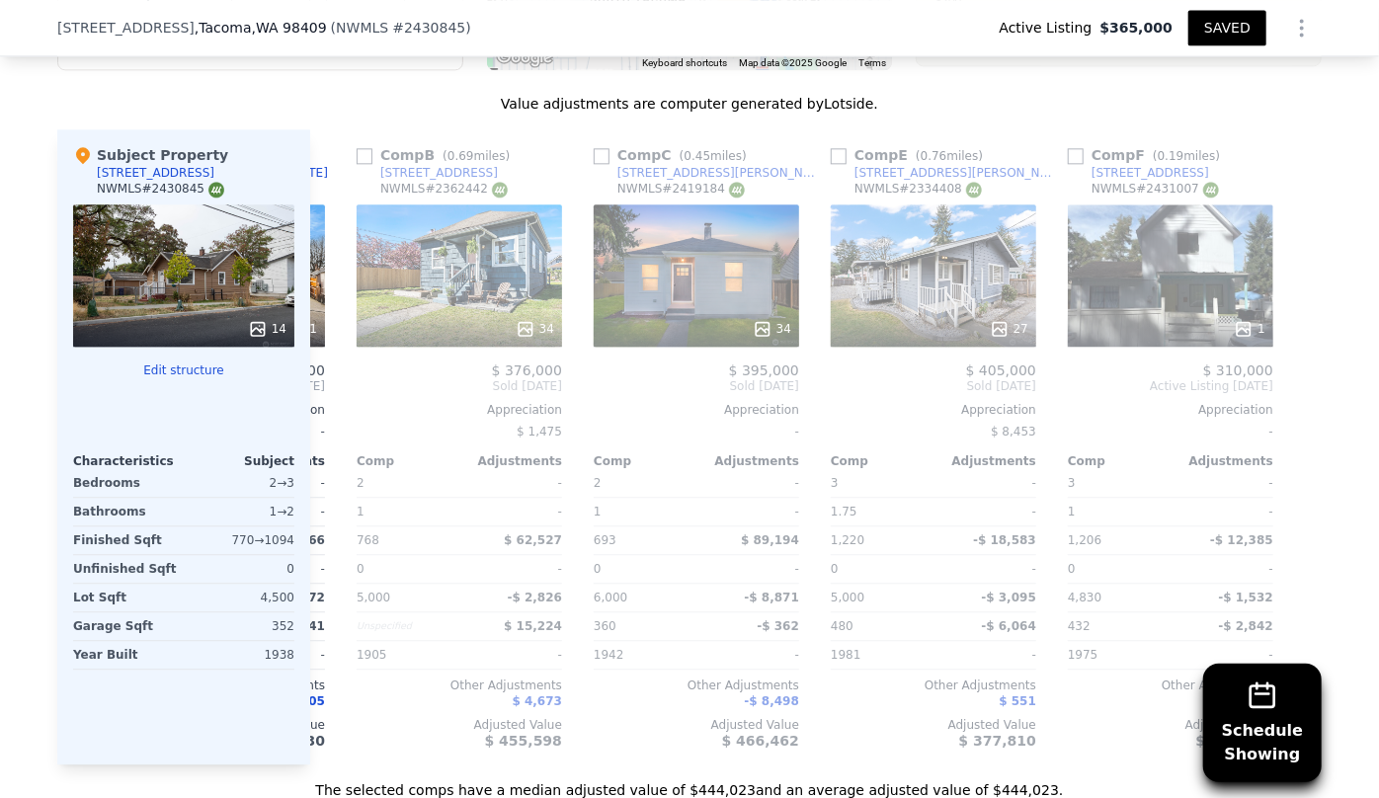
scroll to position [0, 457]
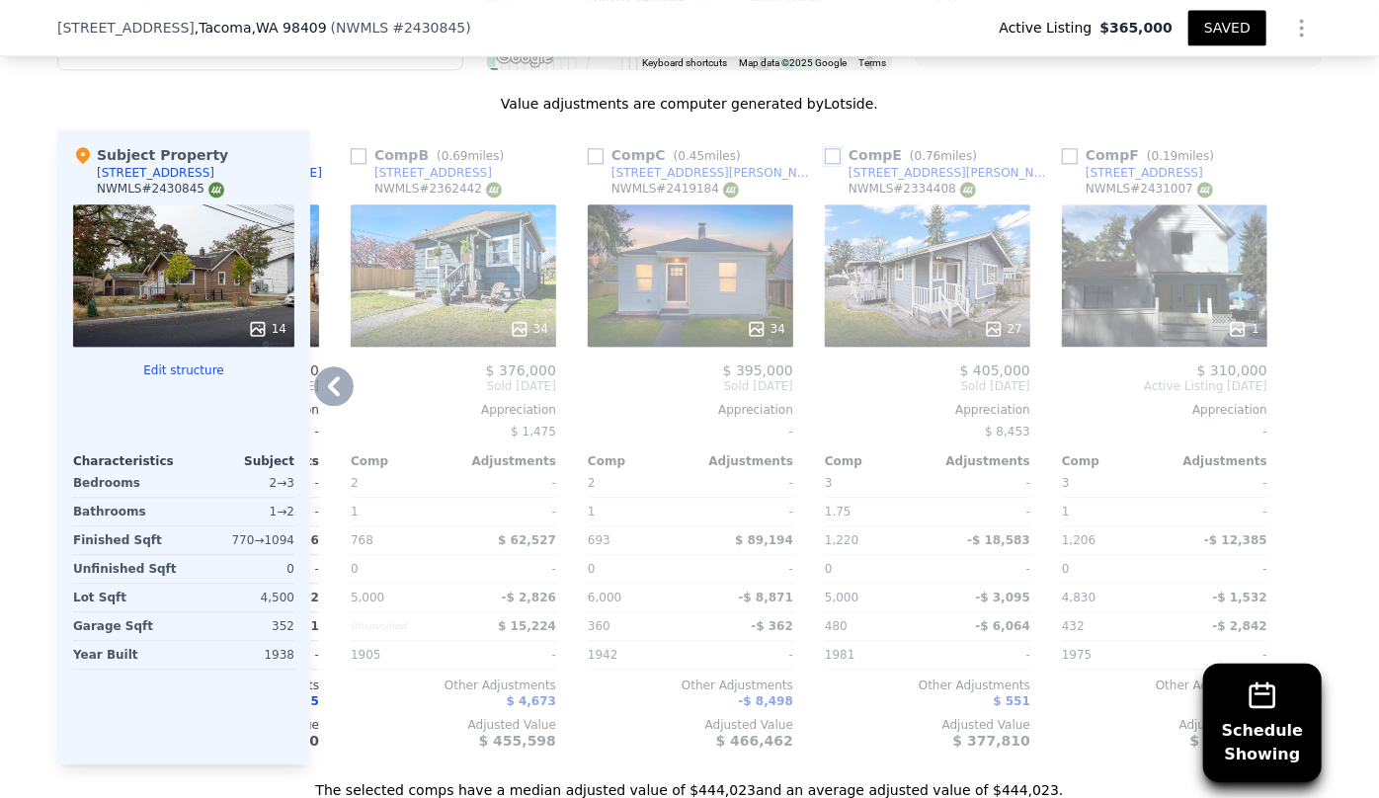
click at [832, 150] on input "checkbox" at bounding box center [833, 156] width 16 height 16
checkbox input "true"
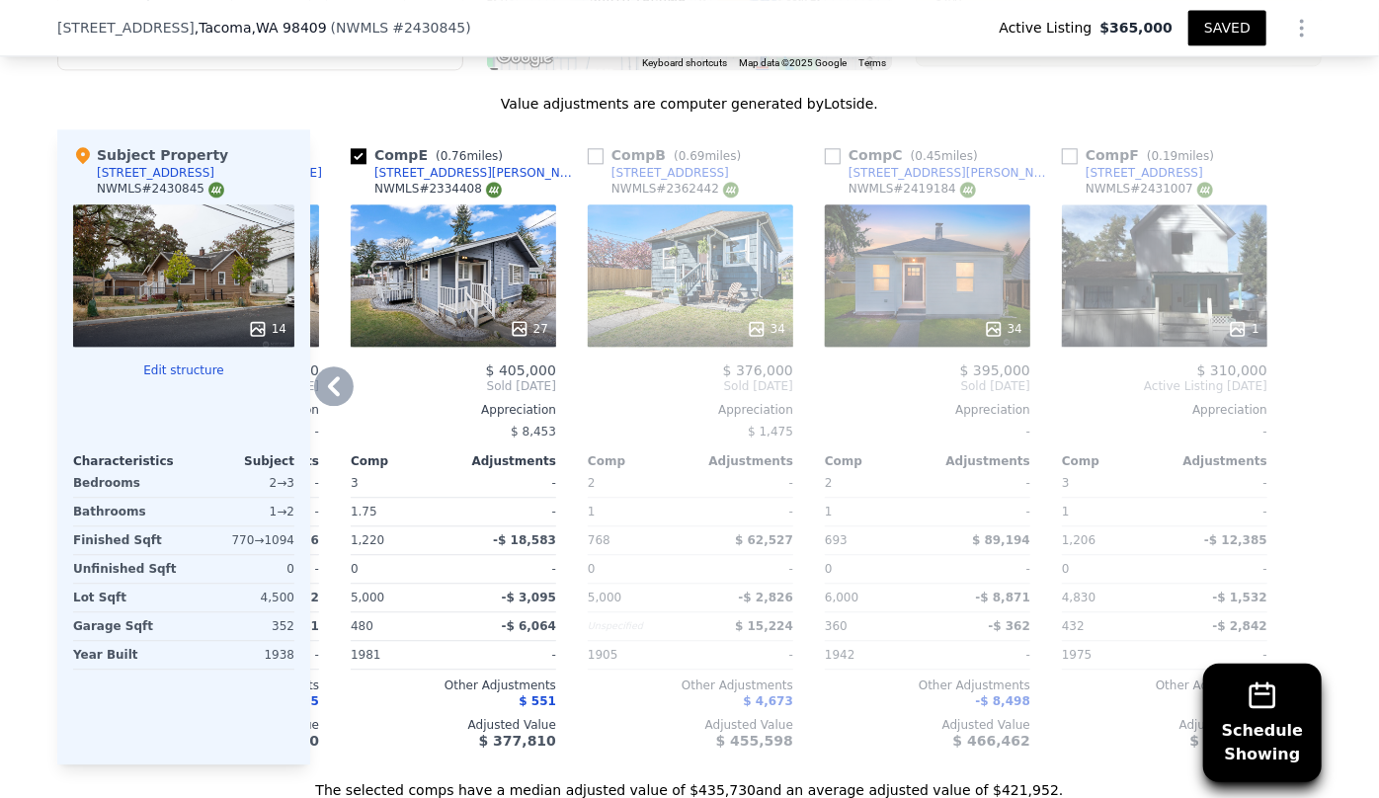
click at [1136, 253] on div "1" at bounding box center [1164, 276] width 205 height 142
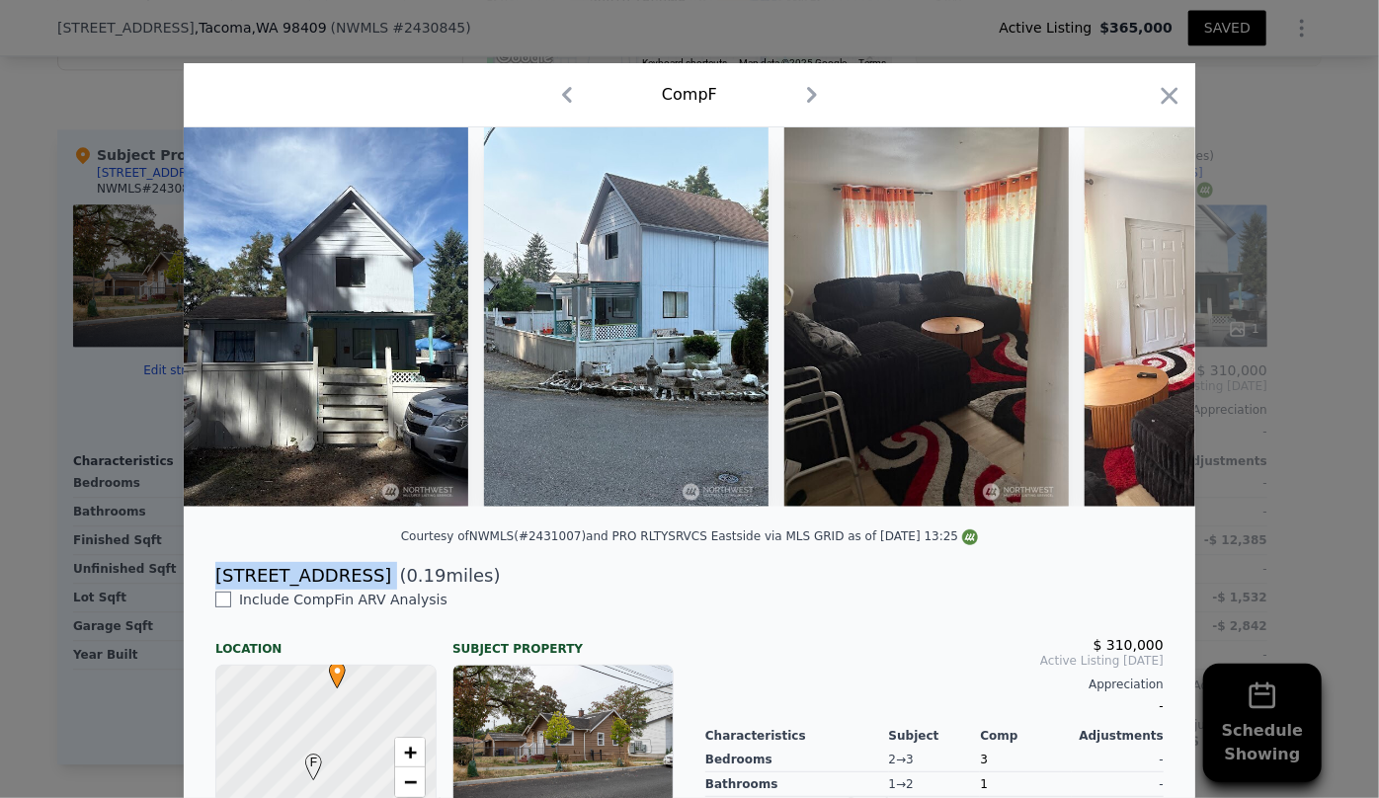
drag, startPoint x: 214, startPoint y: 587, endPoint x: 326, endPoint y: 592, distance: 111.7
click at [326, 590] on div "3405 S 48th St ( 0.19 miles)" at bounding box center [690, 576] width 980 height 28
click at [1172, 110] on div at bounding box center [1170, 99] width 28 height 35
click at [1166, 101] on icon "button" at bounding box center [1170, 96] width 28 height 28
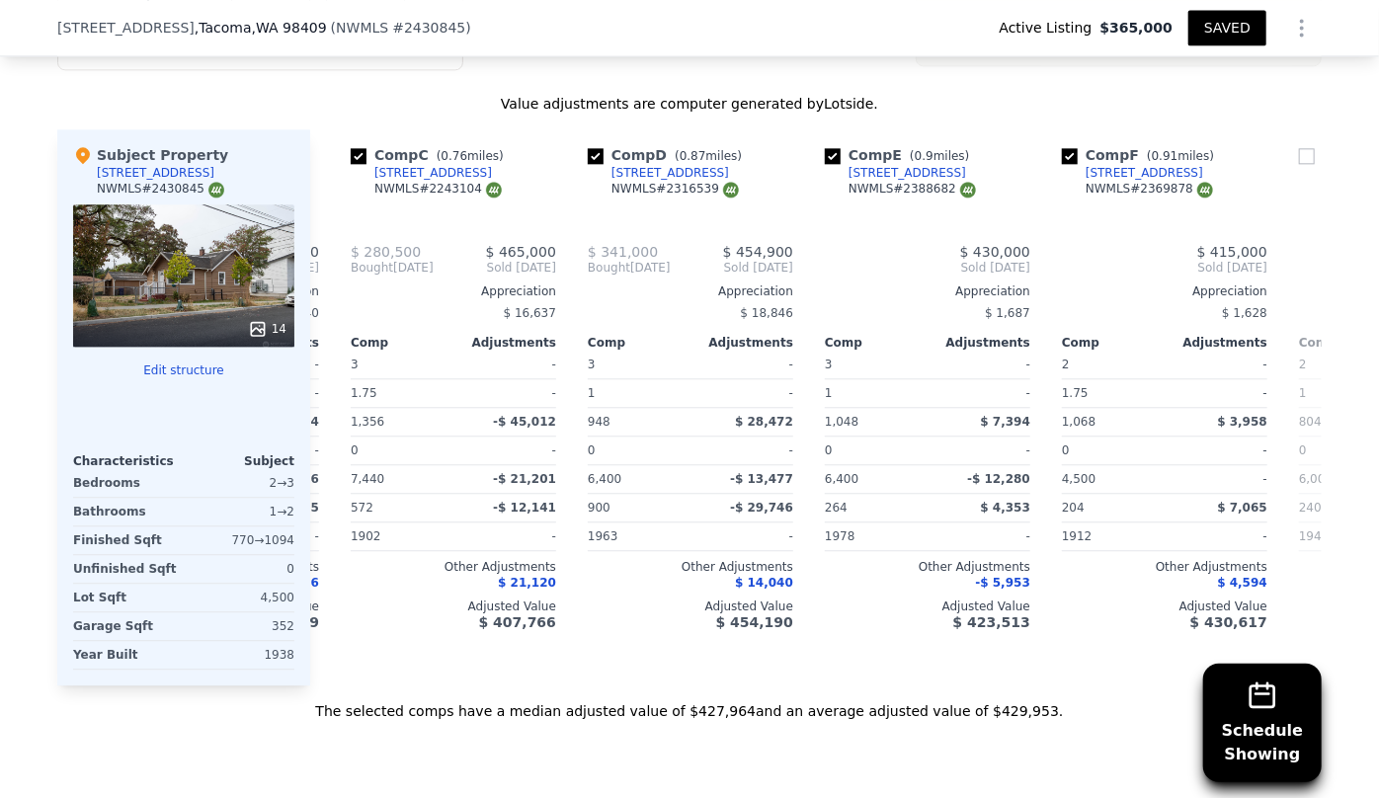
type input "4"
type input "2"
type input "804"
type input "4500"
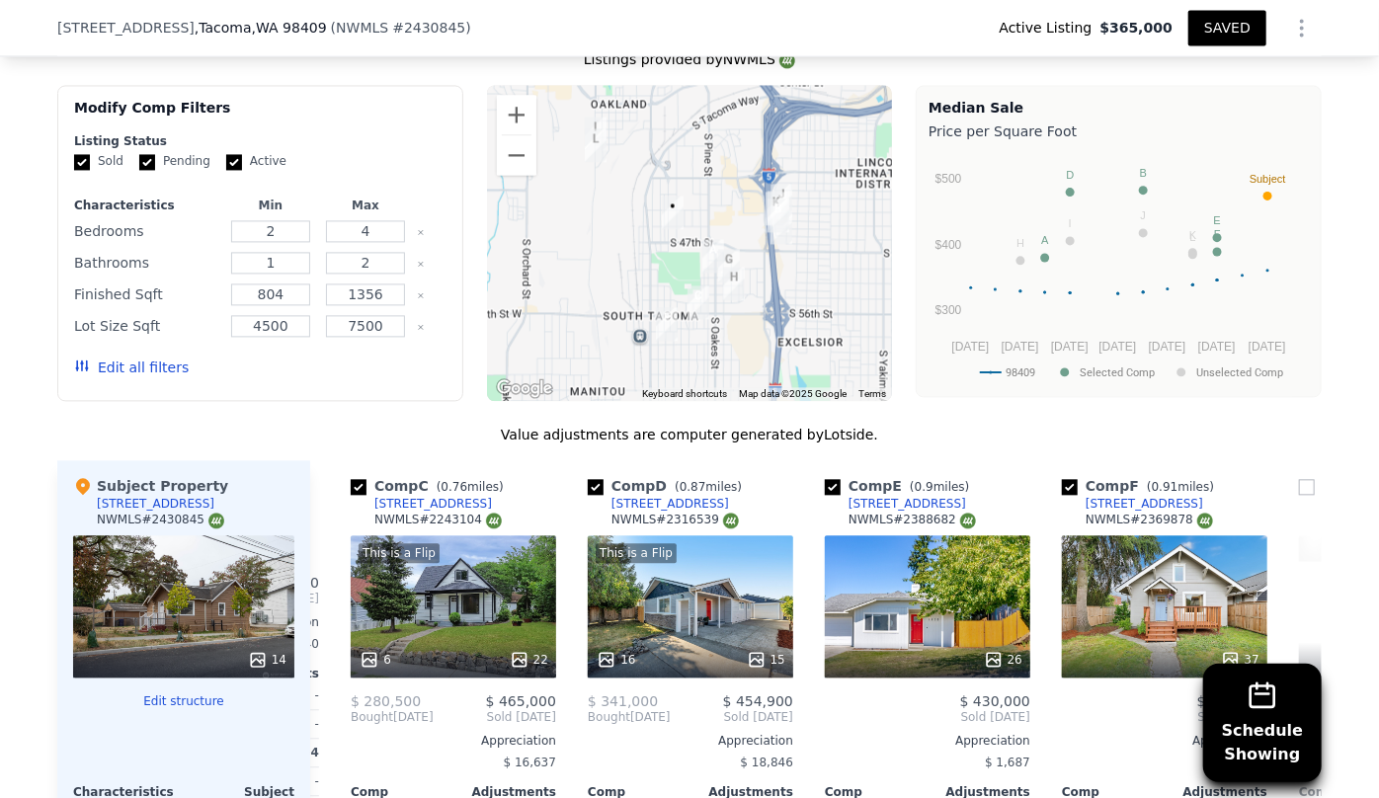
scroll to position [1878, 0]
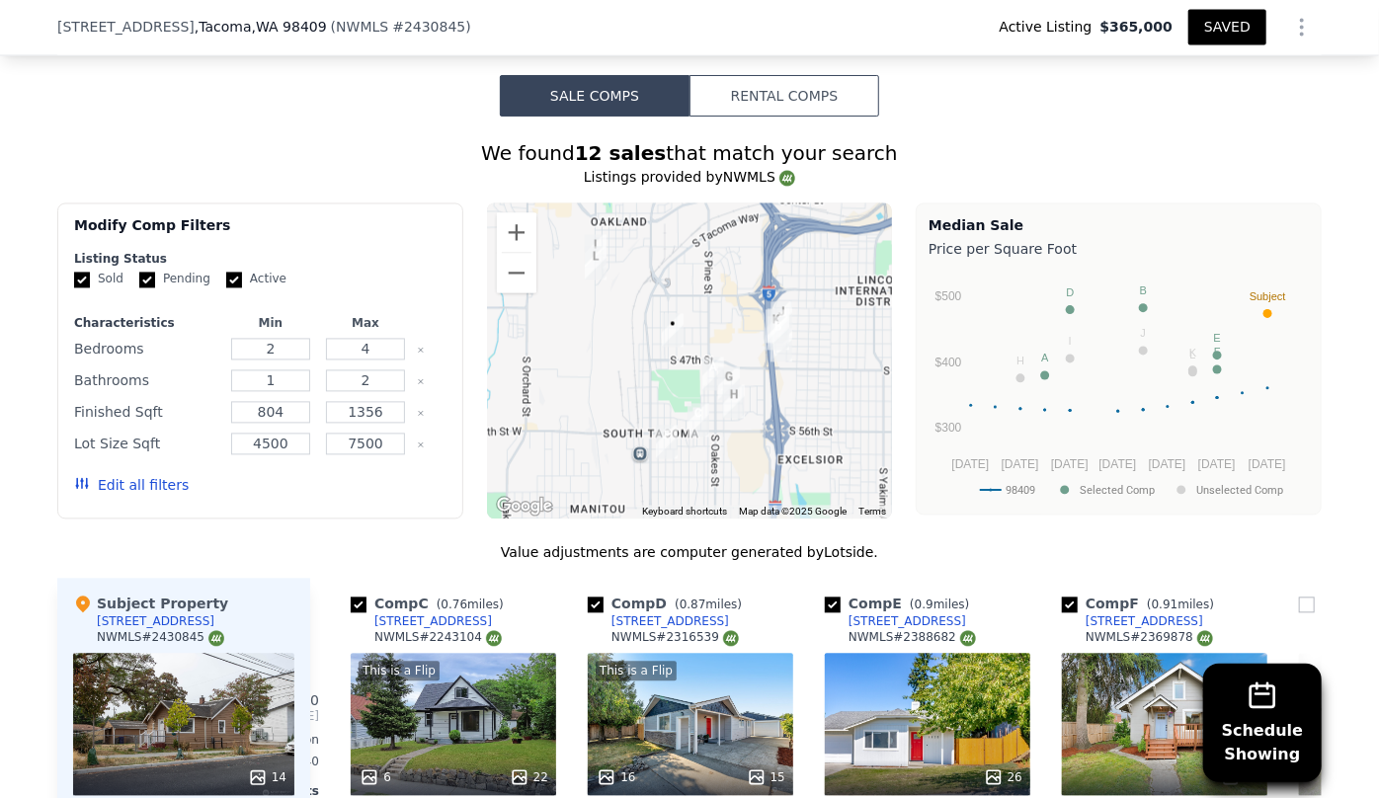
click at [132, 487] on button "Edit all filters" at bounding box center [131, 486] width 115 height 20
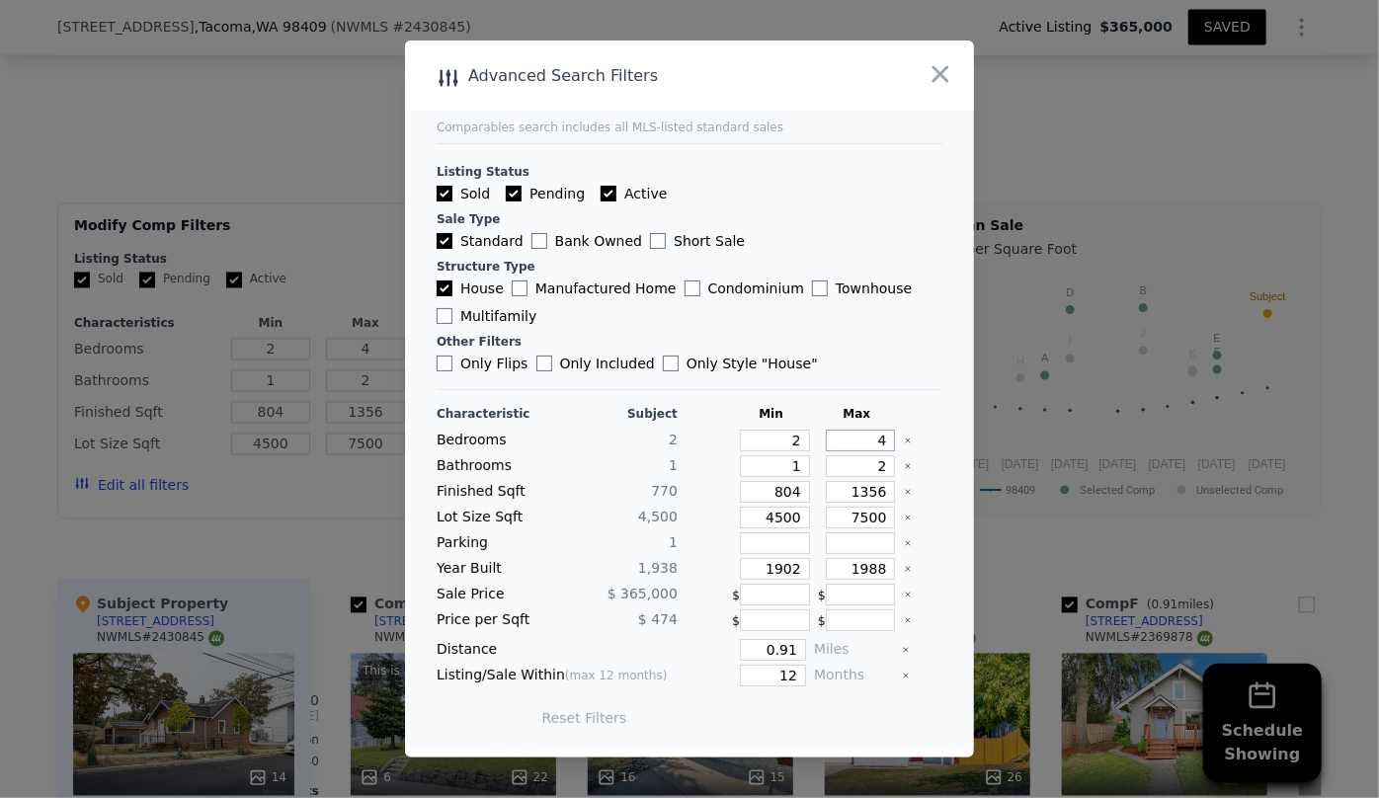
drag, startPoint x: 874, startPoint y: 445, endPoint x: 809, endPoint y: 444, distance: 65.2
click at [818, 444] on div "4" at bounding box center [857, 441] width 78 height 22
type input "3"
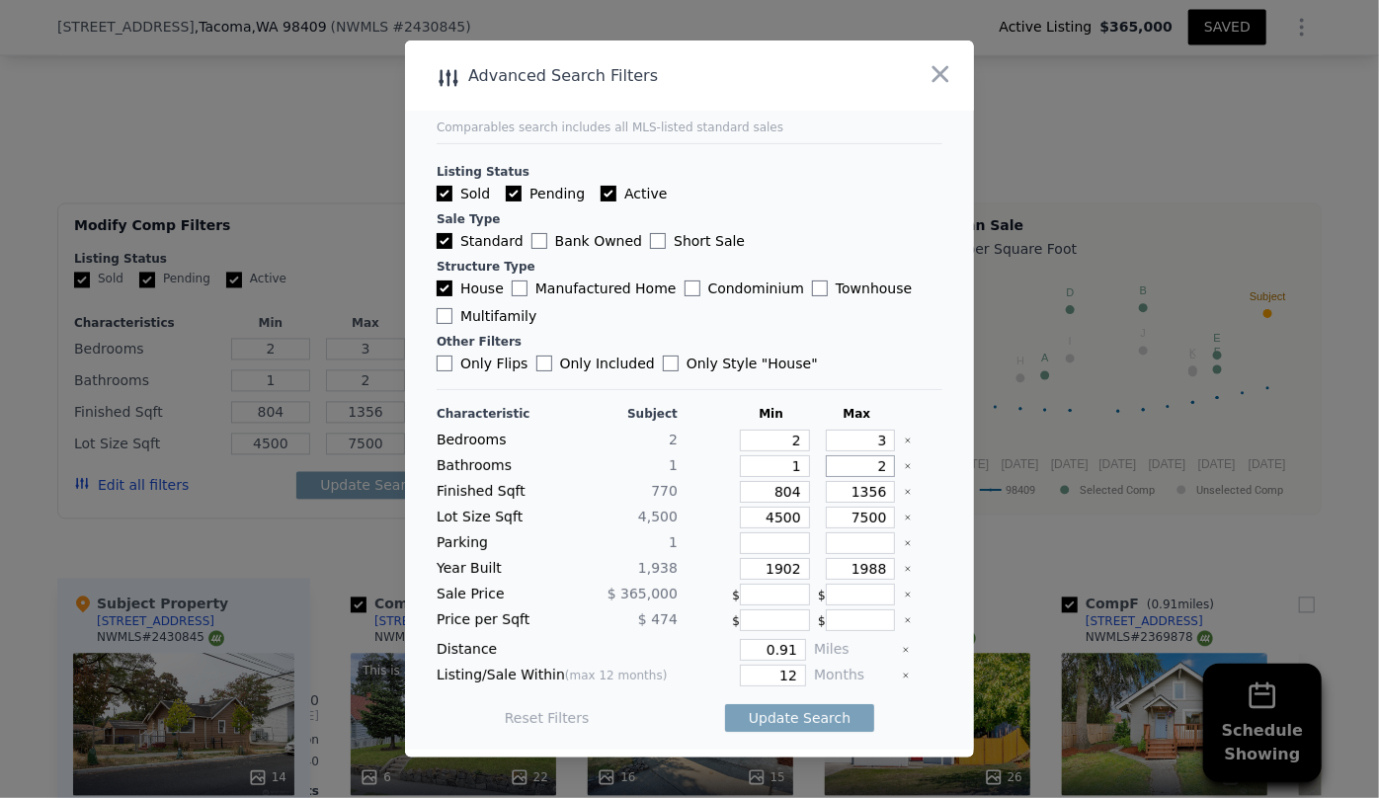
drag, startPoint x: 877, startPoint y: 472, endPoint x: 834, endPoint y: 476, distance: 43.6
click at [834, 476] on input "2" at bounding box center [861, 466] width 70 height 22
drag, startPoint x: 788, startPoint y: 489, endPoint x: 741, endPoint y: 495, distance: 47.8
click at [741, 495] on input "804" at bounding box center [775, 492] width 70 height 22
drag, startPoint x: 788, startPoint y: 516, endPoint x: 615, endPoint y: 526, distance: 174.2
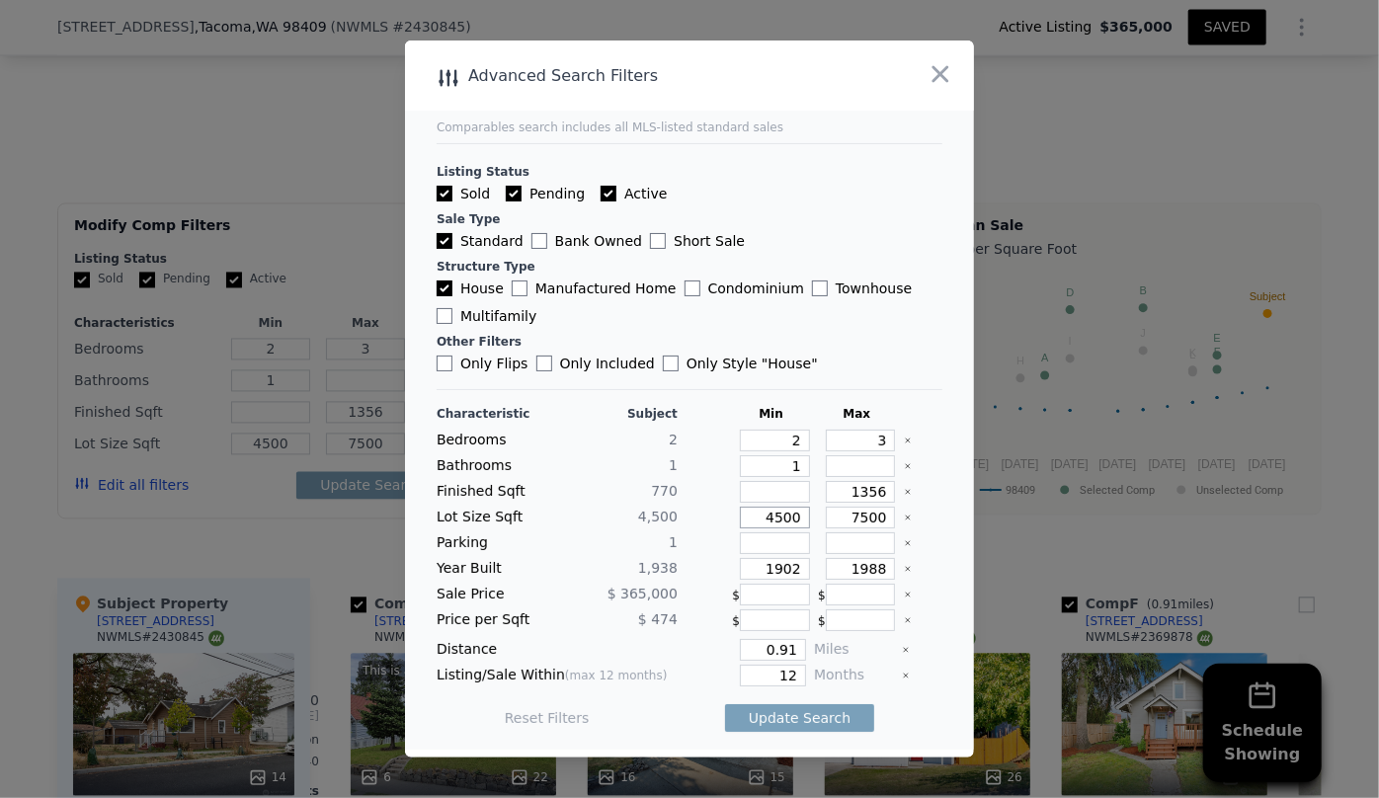
click at [624, 524] on div "Lot Size Sqft 4,500 4500 7500" at bounding box center [690, 518] width 506 height 22
drag, startPoint x: 794, startPoint y: 564, endPoint x: 615, endPoint y: 577, distance: 179.3
click at [615, 577] on div "Year Built 1,938 1902 1988" at bounding box center [690, 569] width 506 height 22
click at [877, 568] on input "1988" at bounding box center [861, 569] width 70 height 22
type input "1999"
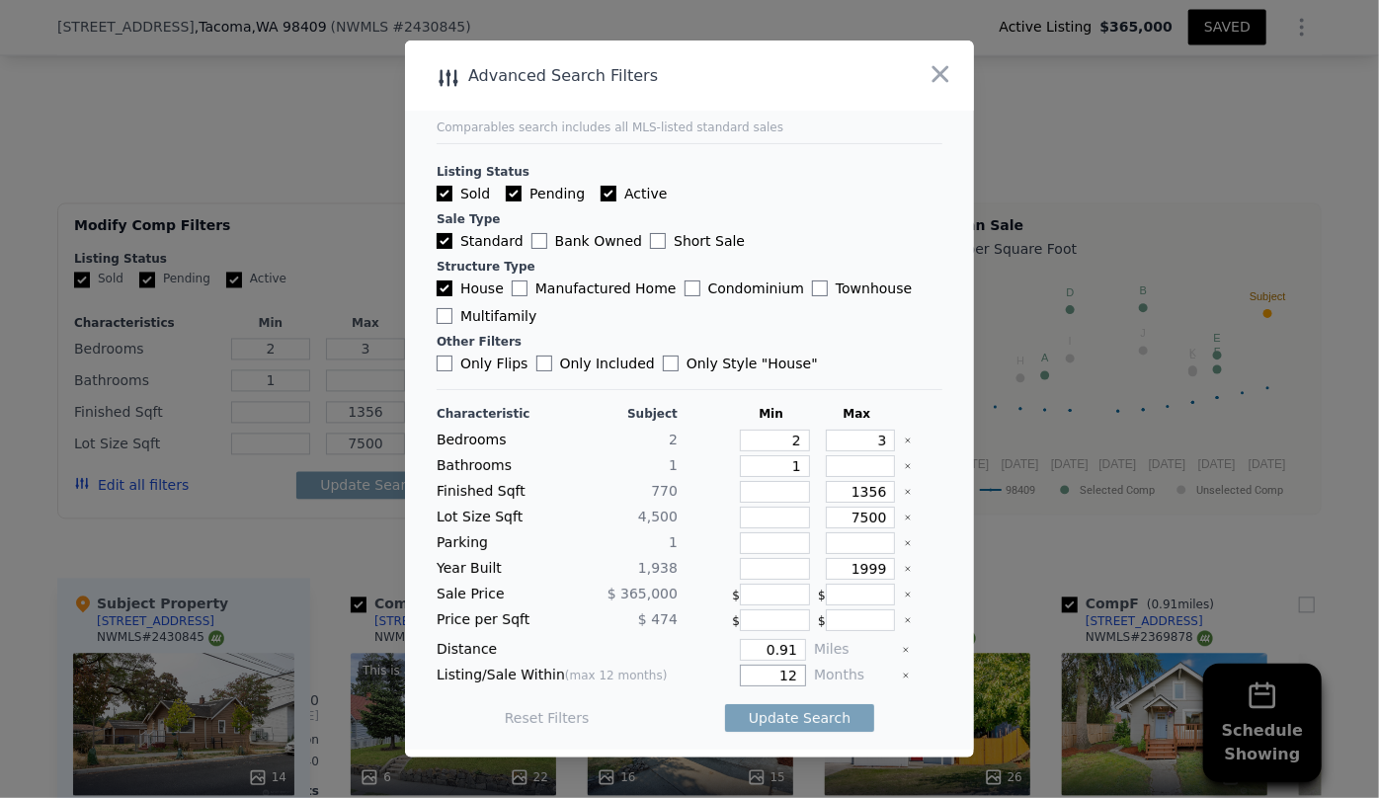
drag, startPoint x: 724, startPoint y: 678, endPoint x: 694, endPoint y: 683, distance: 31.0
click at [694, 683] on div "12" at bounding box center [746, 676] width 121 height 22
type input "6"
click at [796, 645] on div "Distance 0.91 Miles" at bounding box center [690, 650] width 506 height 22
click at [786, 715] on button "Update Search" at bounding box center [799, 718] width 149 height 28
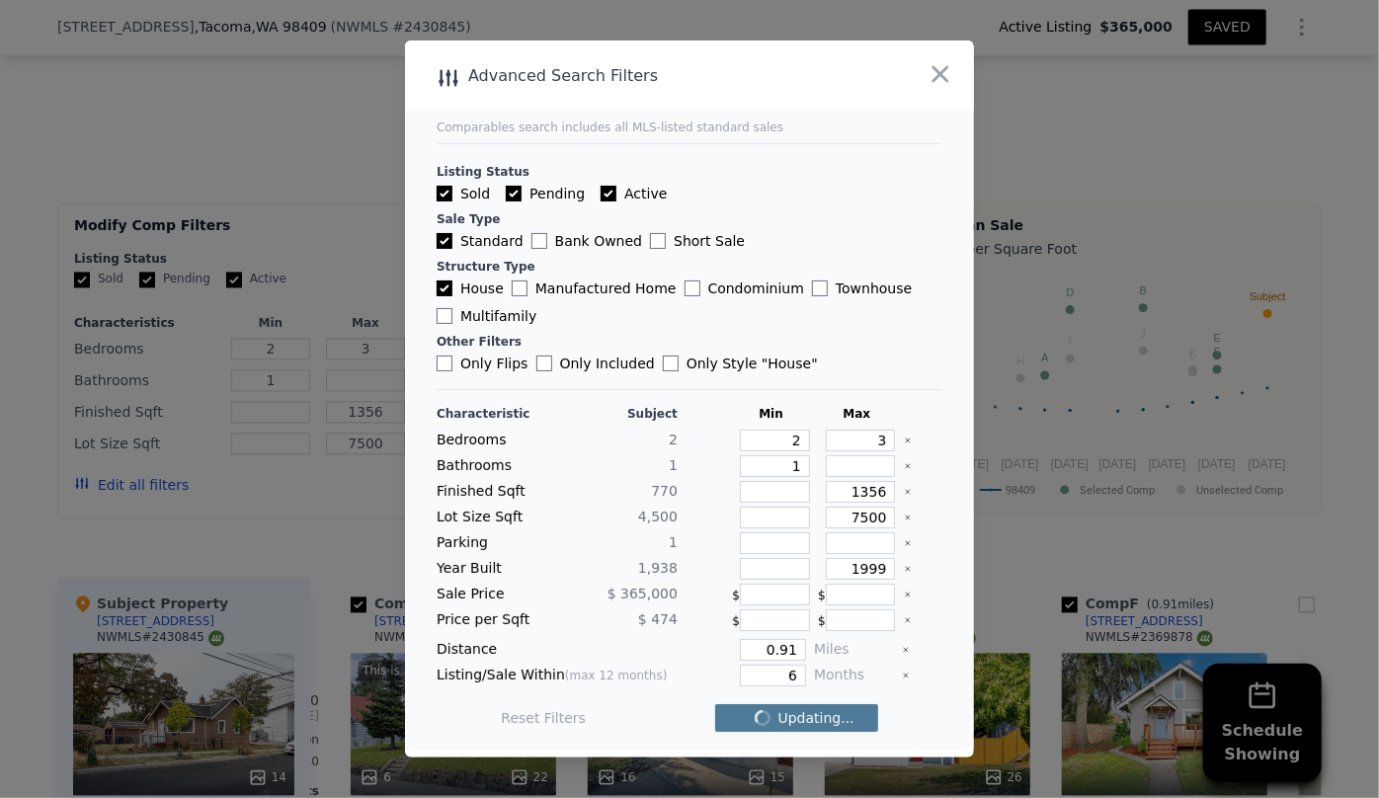
checkbox input "false"
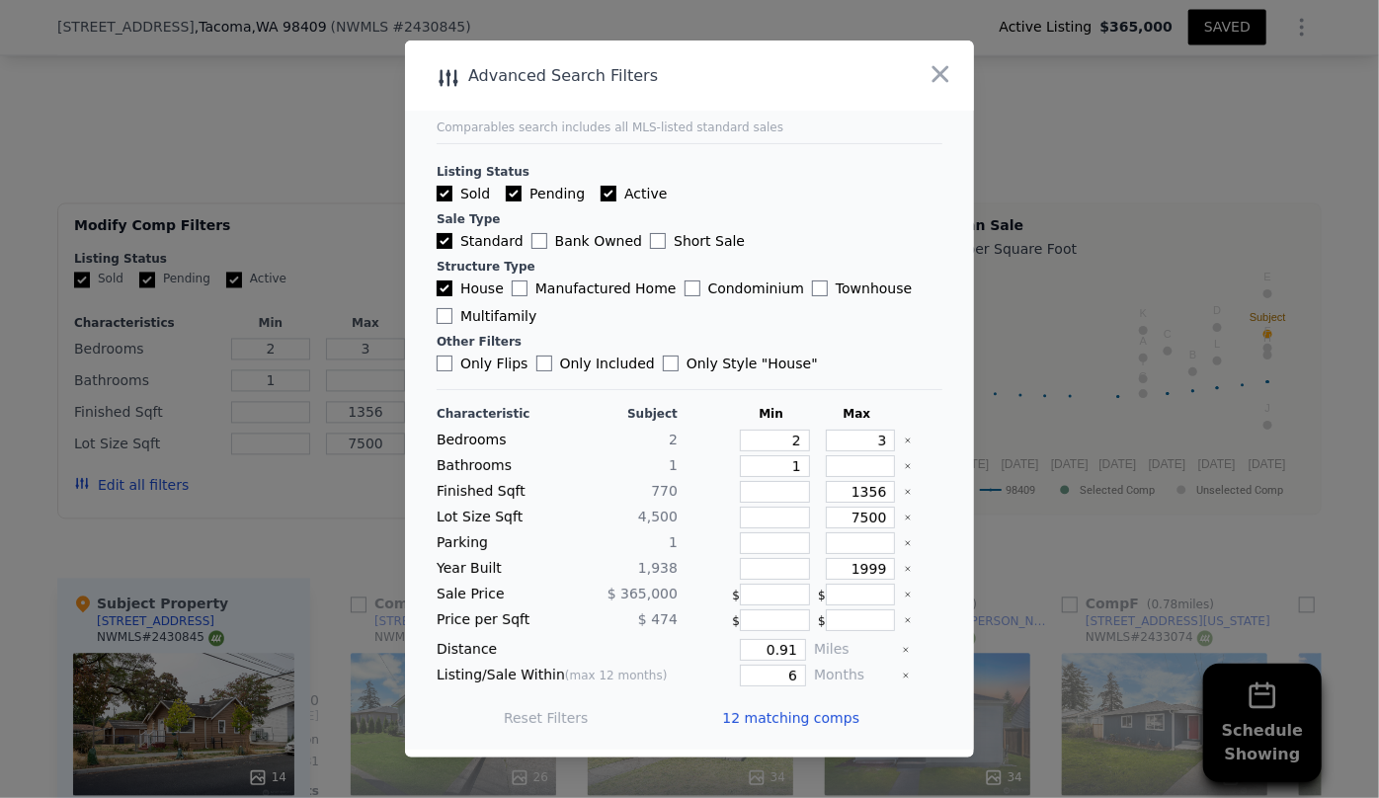
click at [786, 715] on span "12 matching comps" at bounding box center [790, 718] width 137 height 20
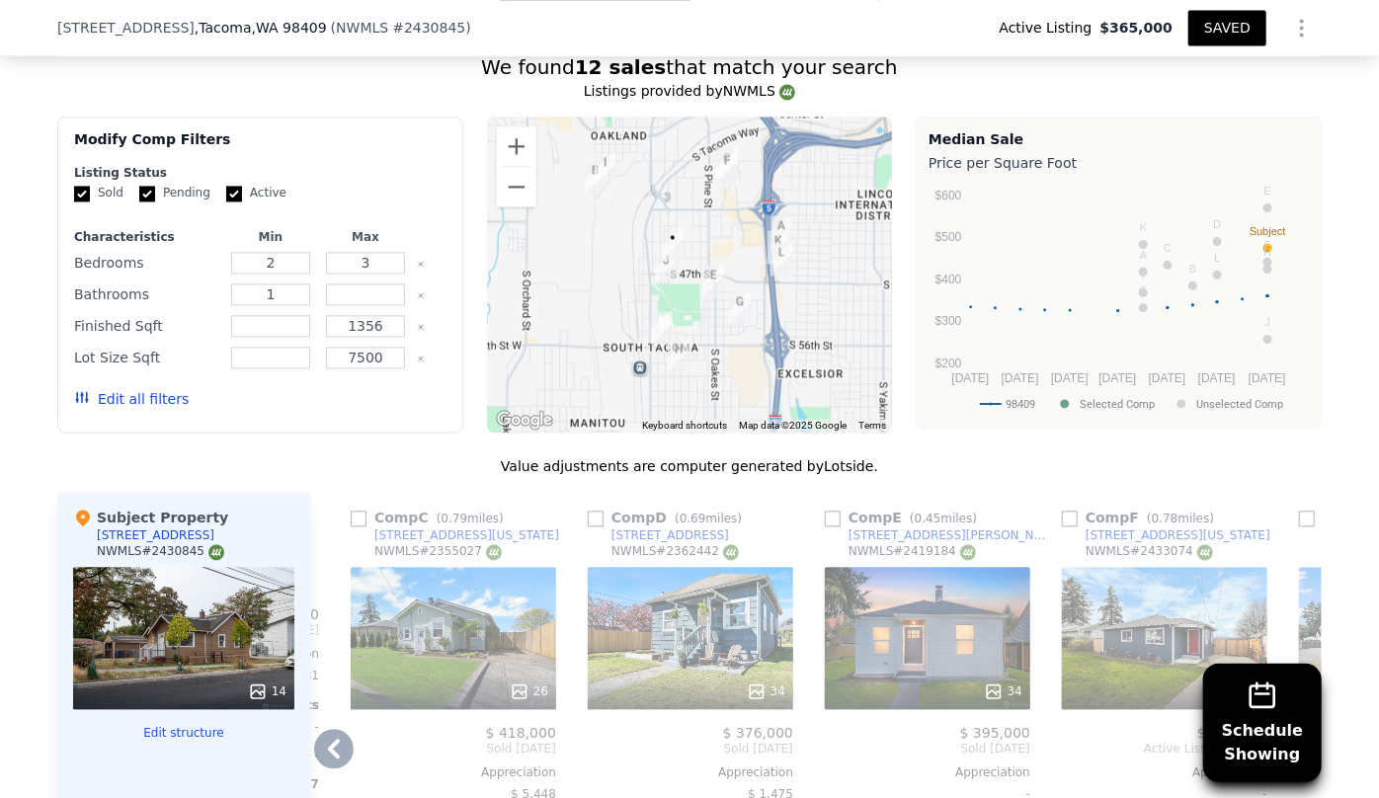
scroll to position [1968, 0]
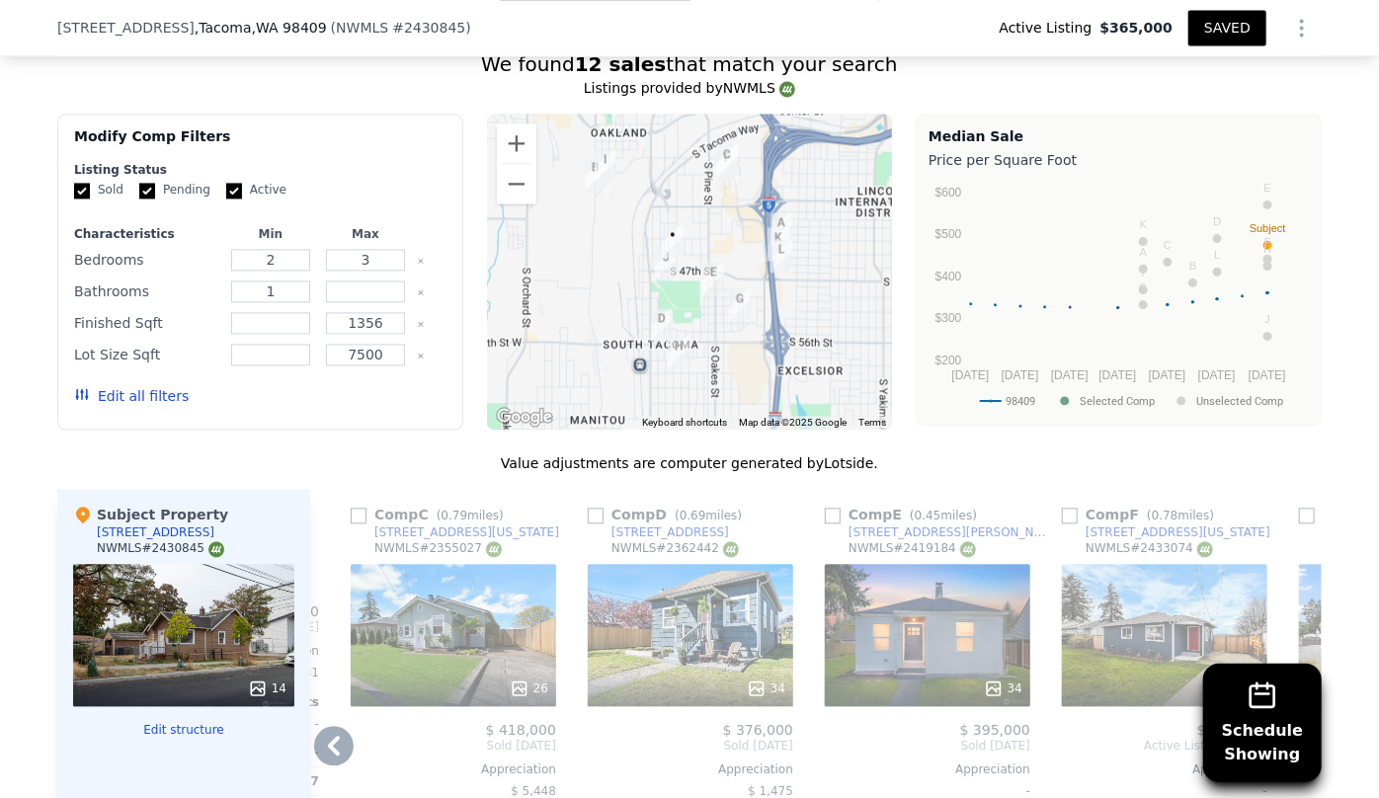
click at [340, 743] on icon at bounding box center [334, 746] width 40 height 40
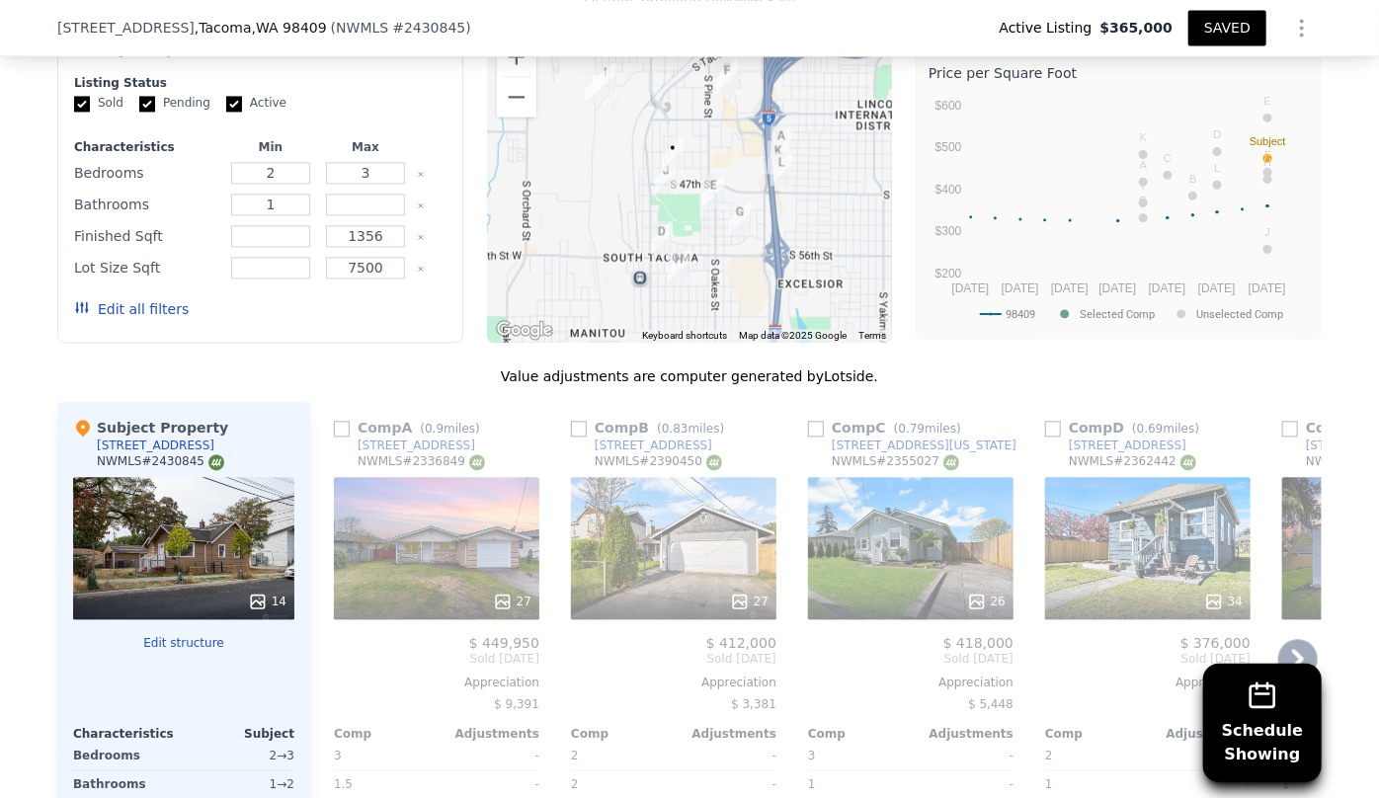
scroll to position [2058, 0]
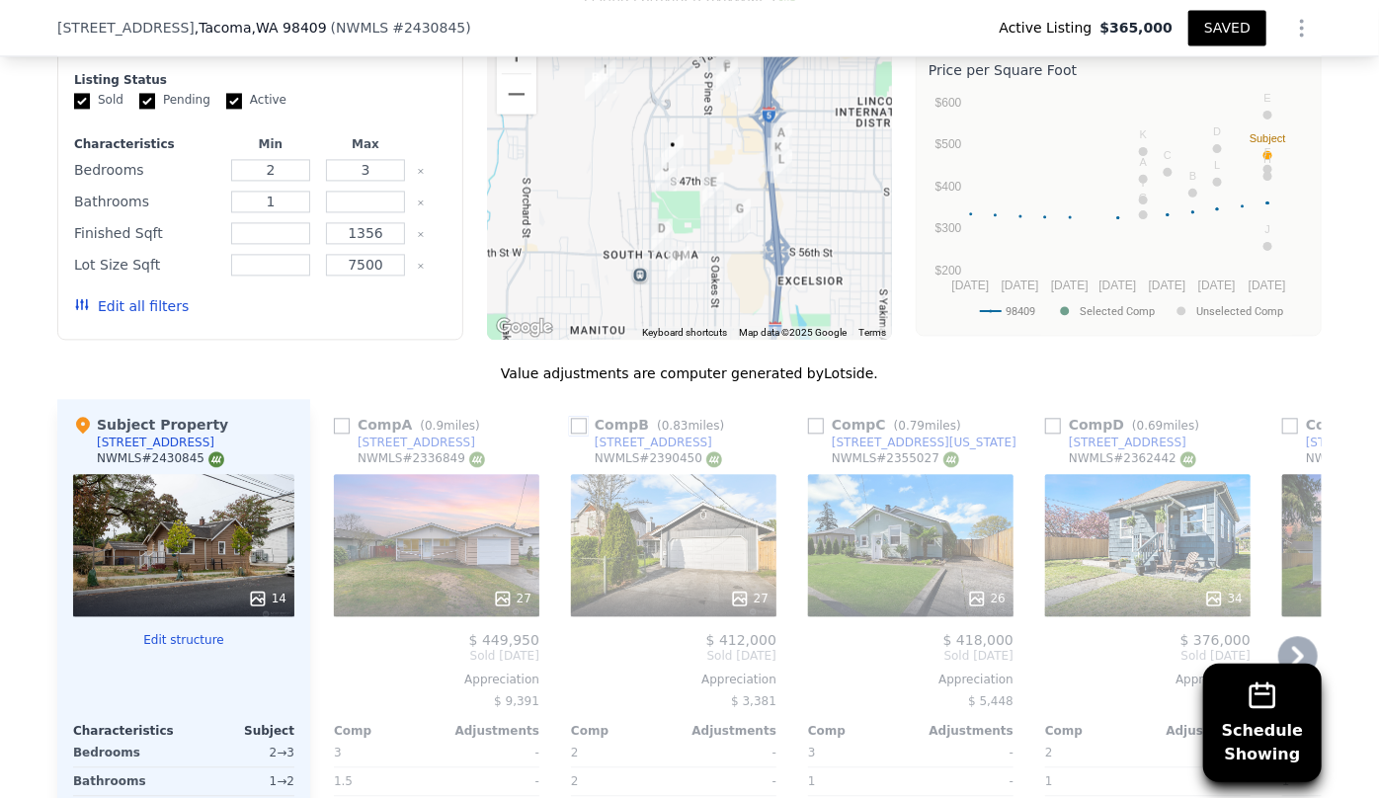
click at [578, 426] on input "checkbox" at bounding box center [579, 426] width 16 height 16
checkbox input "true"
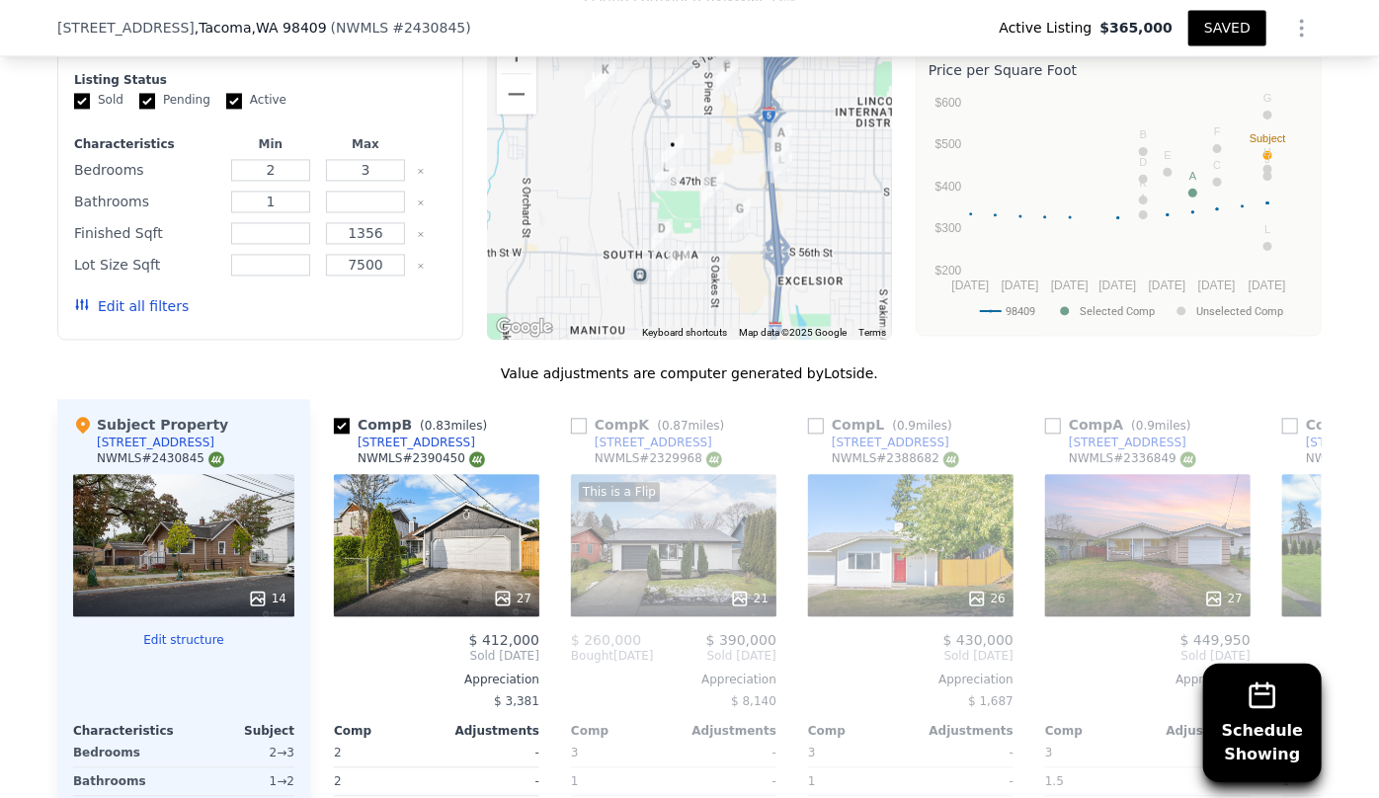
click at [149, 296] on button "Edit all filters" at bounding box center [131, 306] width 115 height 20
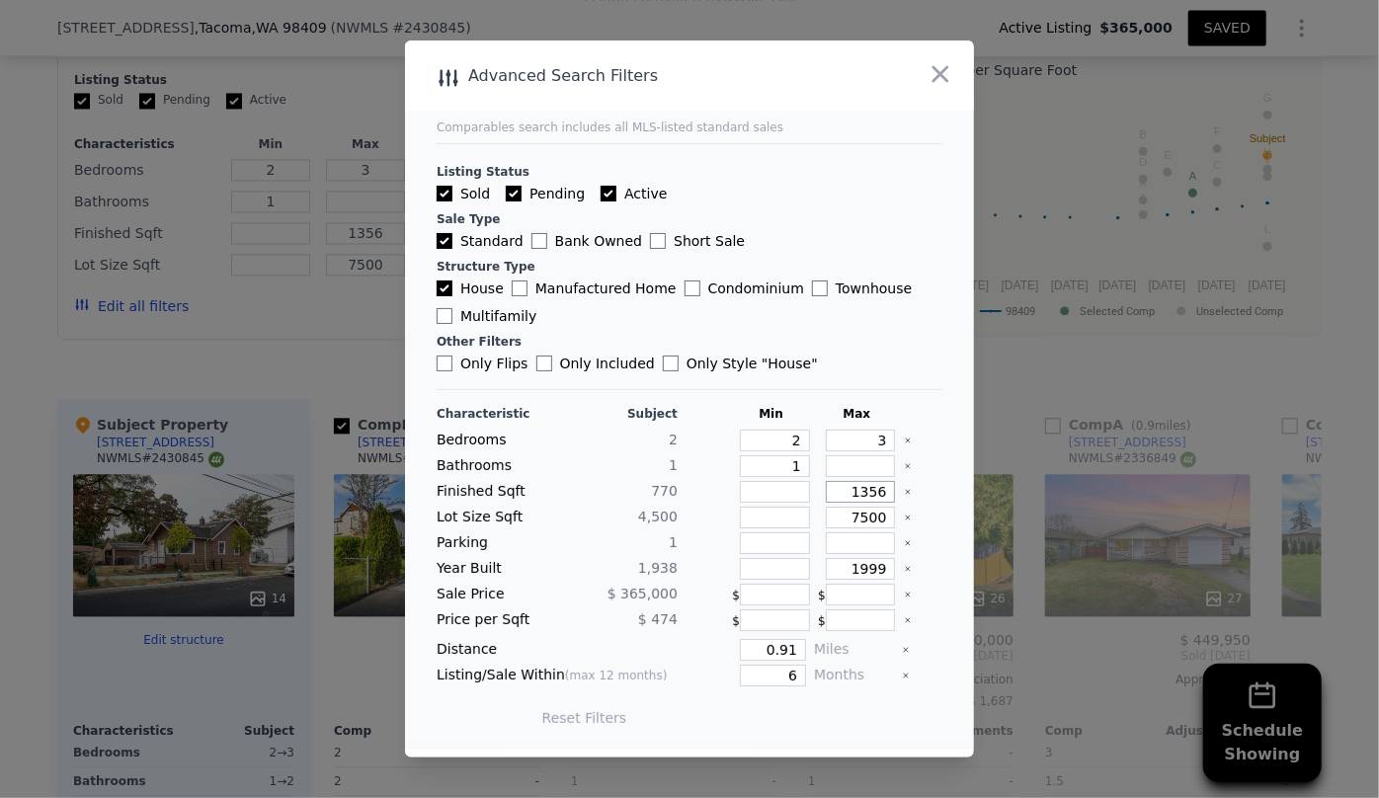
click at [858, 495] on input "1356" at bounding box center [861, 492] width 70 height 22
type input "156"
click at [861, 498] on input "156" at bounding box center [861, 492] width 70 height 22
type input "1256"
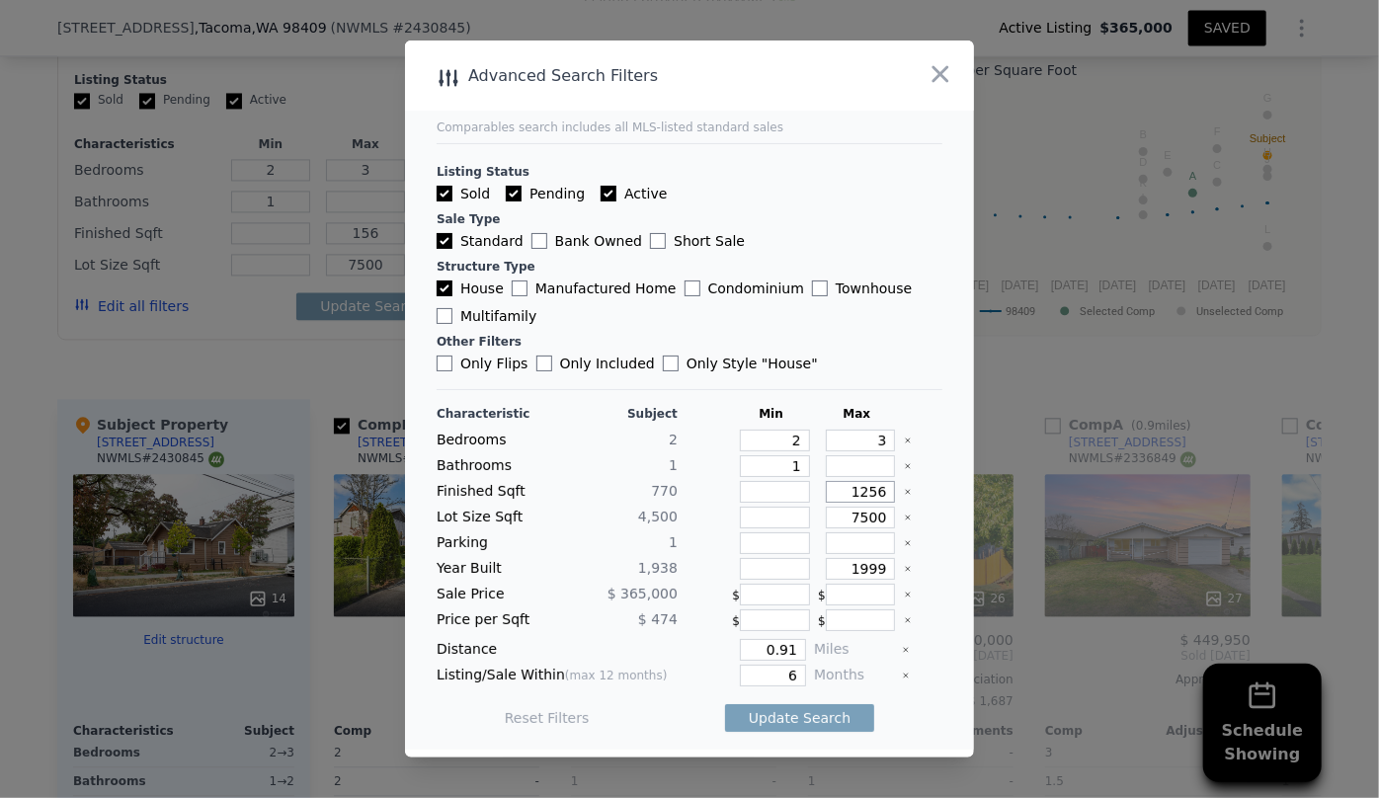
type input "1256"
drag, startPoint x: 788, startPoint y: 648, endPoint x: 649, endPoint y: 649, distance: 139.3
click at [652, 649] on div "Distance 0.91 Miles" at bounding box center [690, 650] width 506 height 22
type input "0.8"
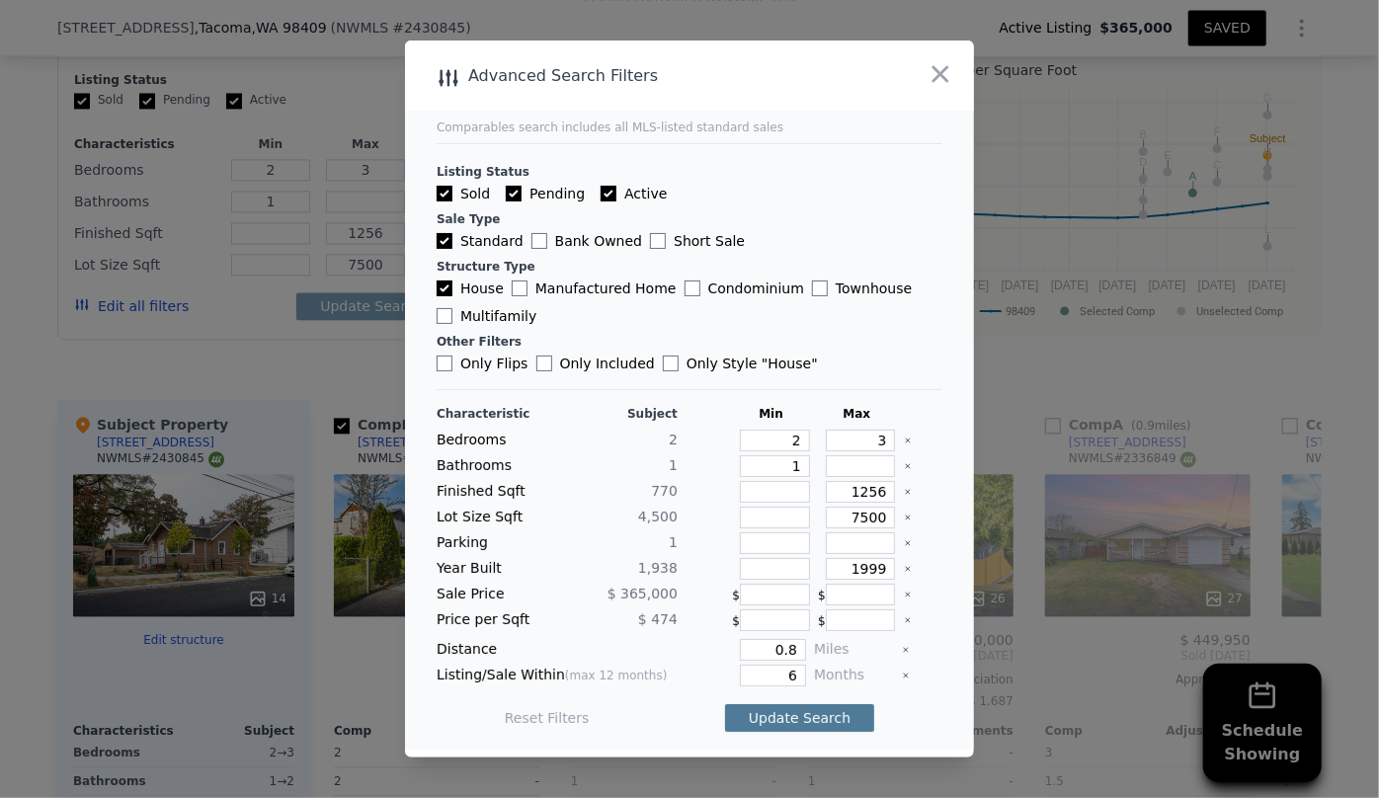
click at [789, 720] on button "Update Search" at bounding box center [799, 718] width 149 height 28
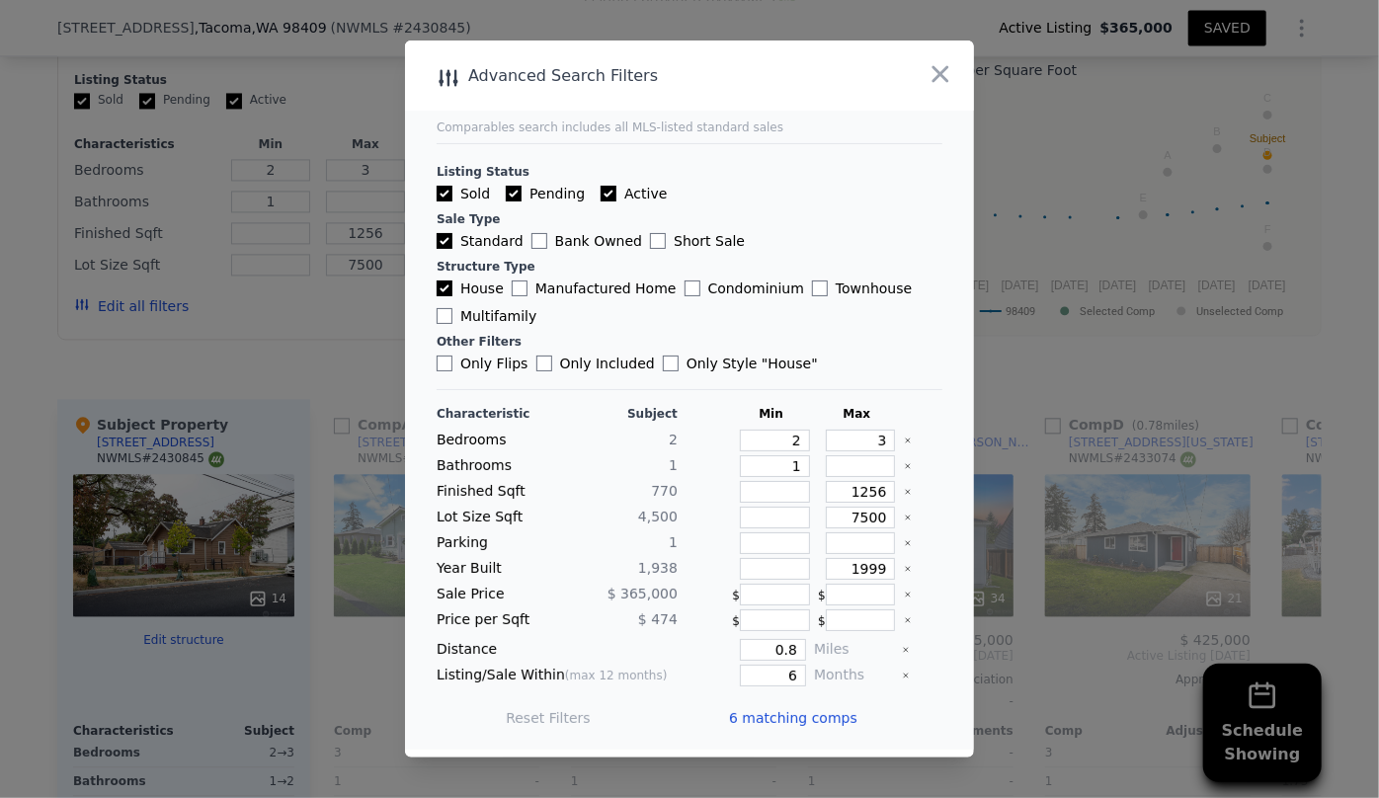
click at [789, 720] on span "6 matching comps" at bounding box center [793, 718] width 128 height 20
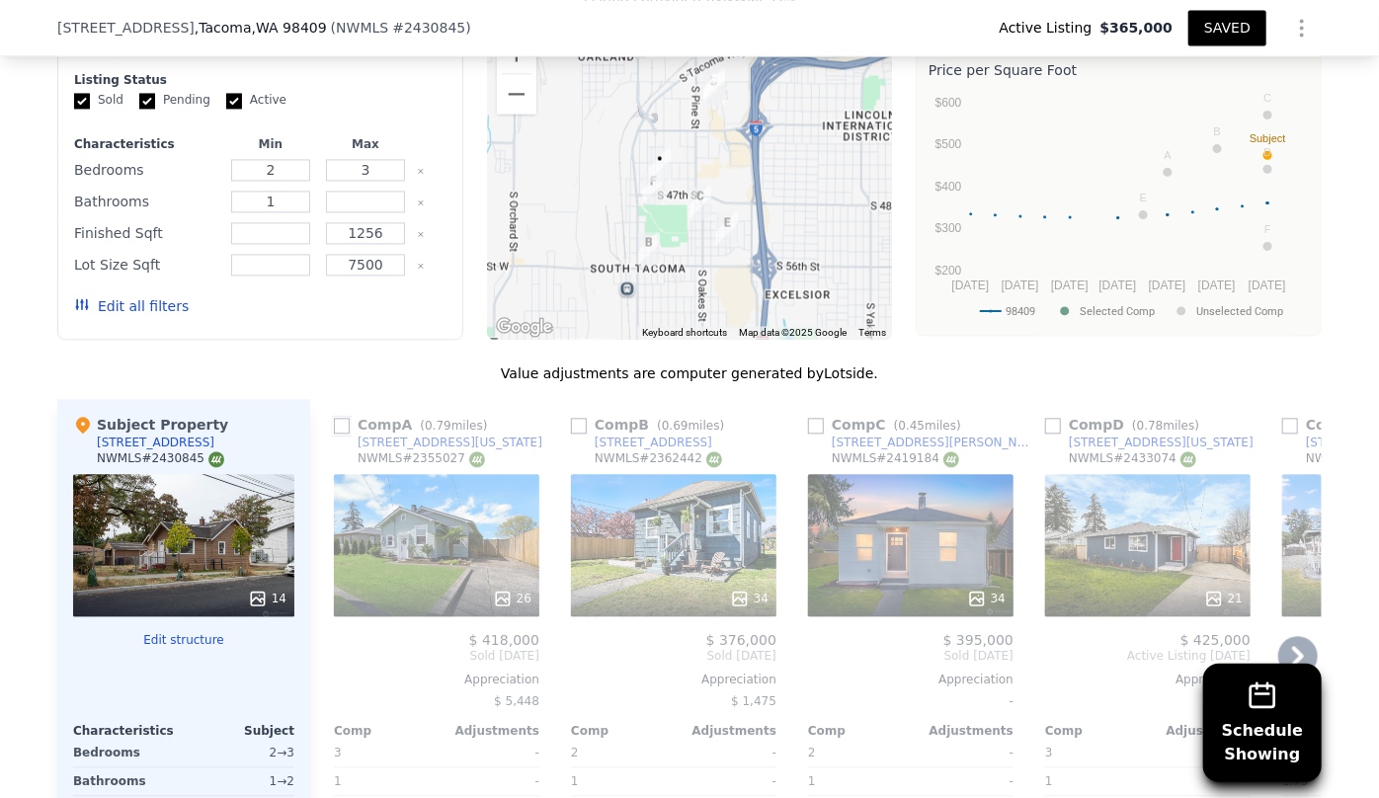
click at [334, 422] on input "checkbox" at bounding box center [342, 426] width 16 height 16
checkbox input "true"
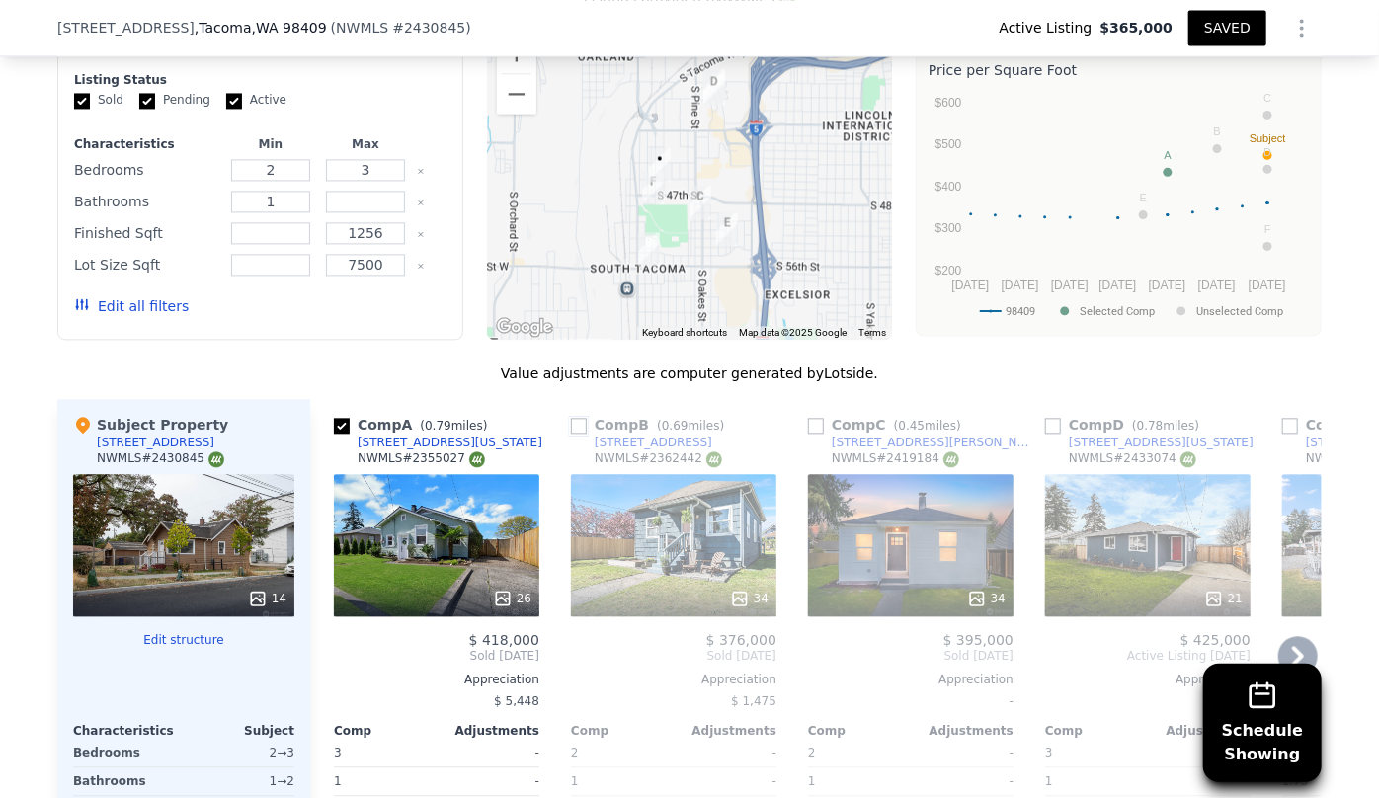
click at [571, 421] on input "checkbox" at bounding box center [579, 426] width 16 height 16
checkbox input "true"
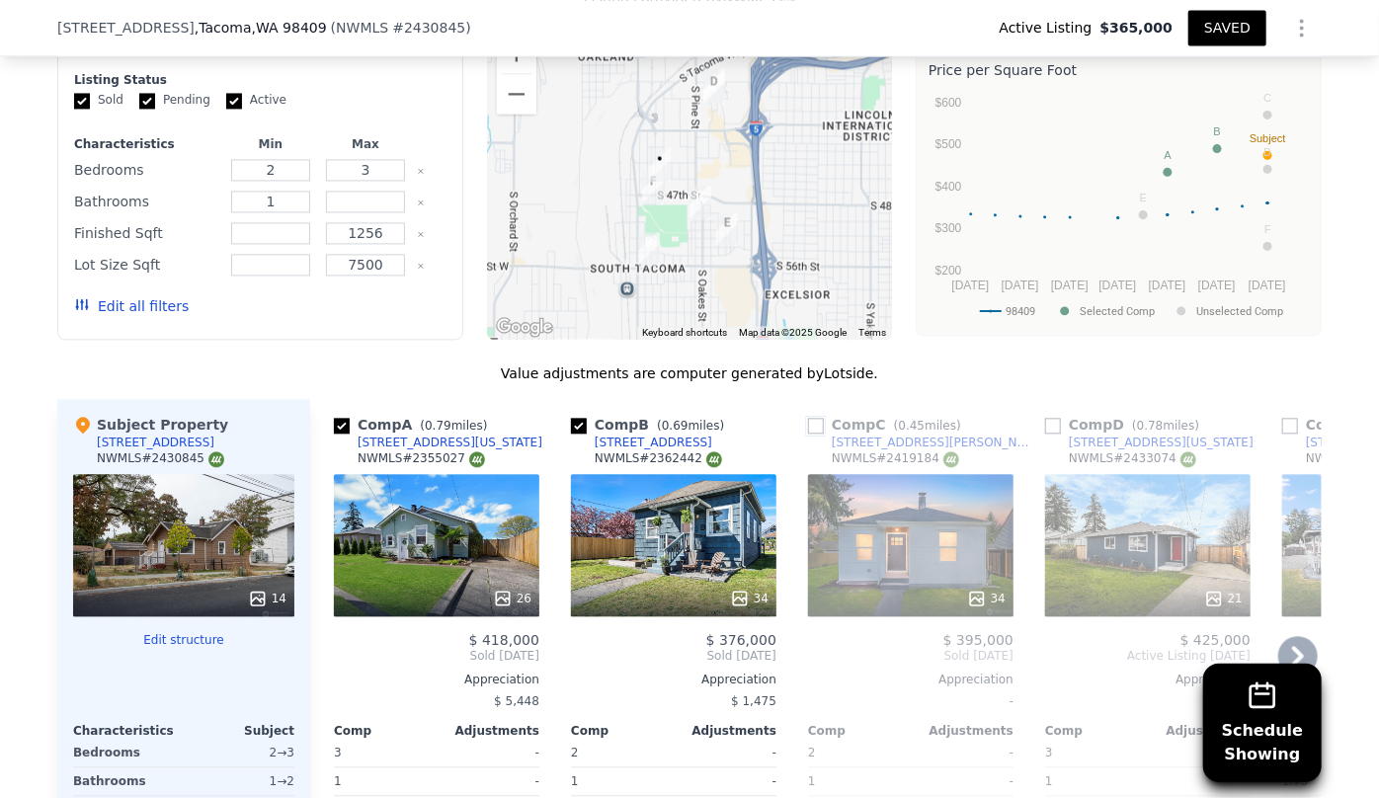
click at [808, 424] on input "checkbox" at bounding box center [816, 426] width 16 height 16
checkbox input "true"
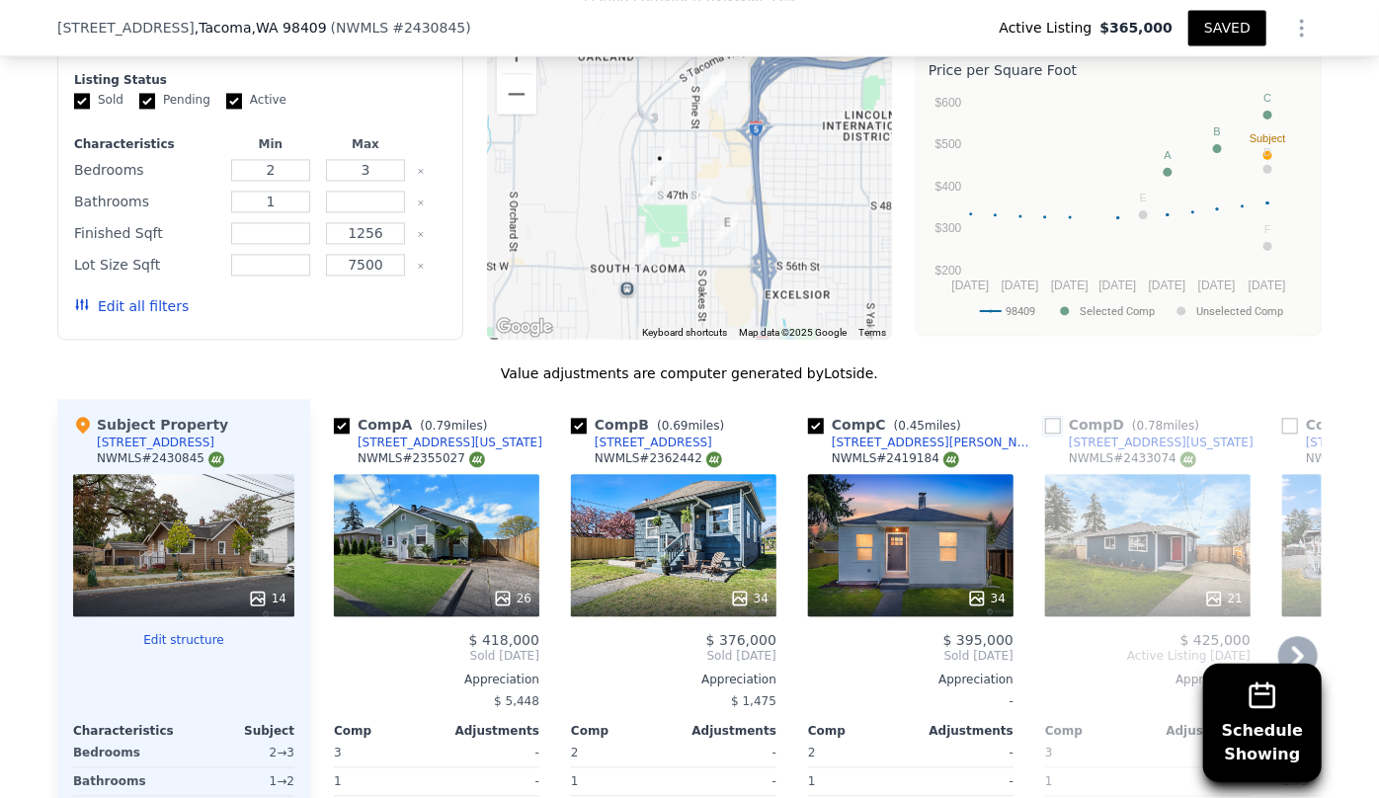
click at [1047, 418] on input "checkbox" at bounding box center [1053, 426] width 16 height 16
checkbox input "true"
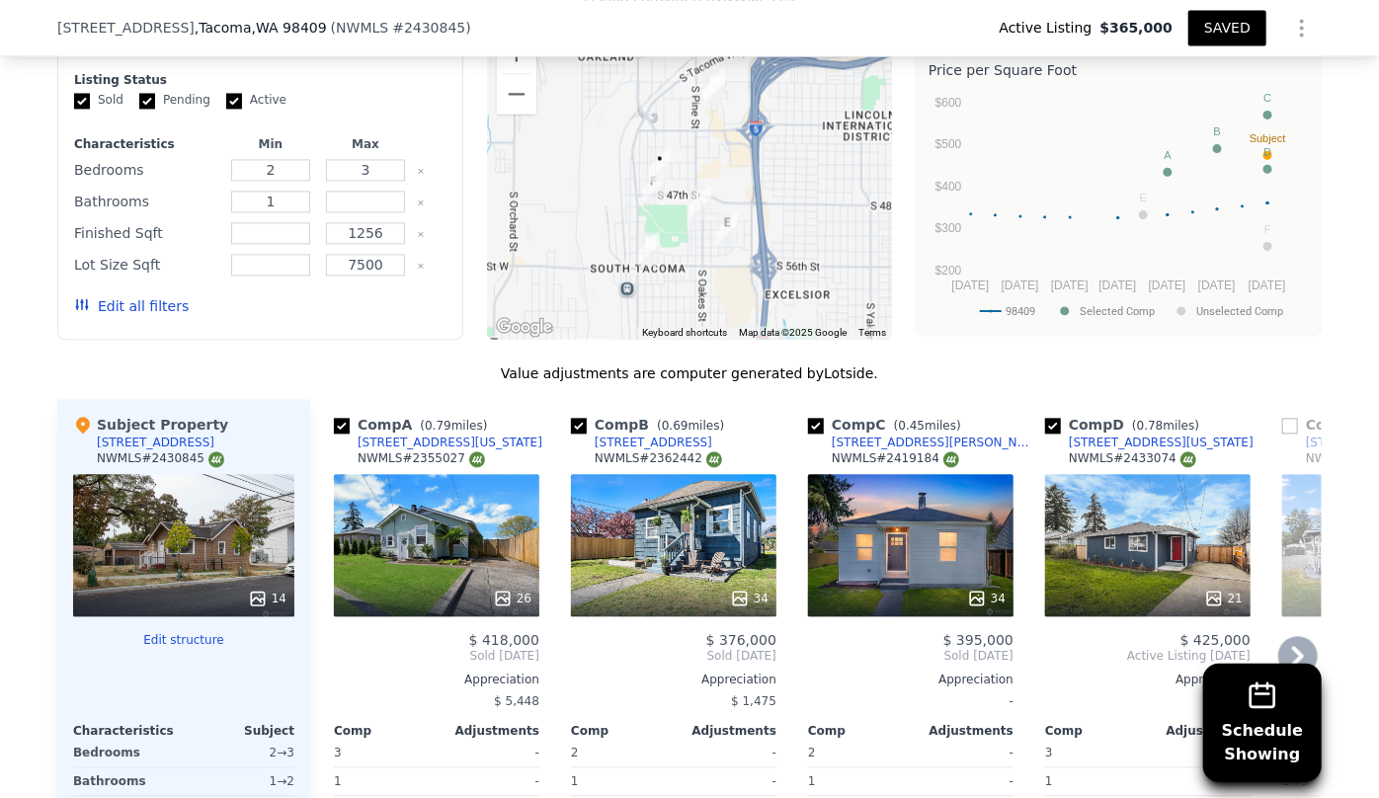
click at [1295, 652] on icon at bounding box center [1298, 656] width 12 height 20
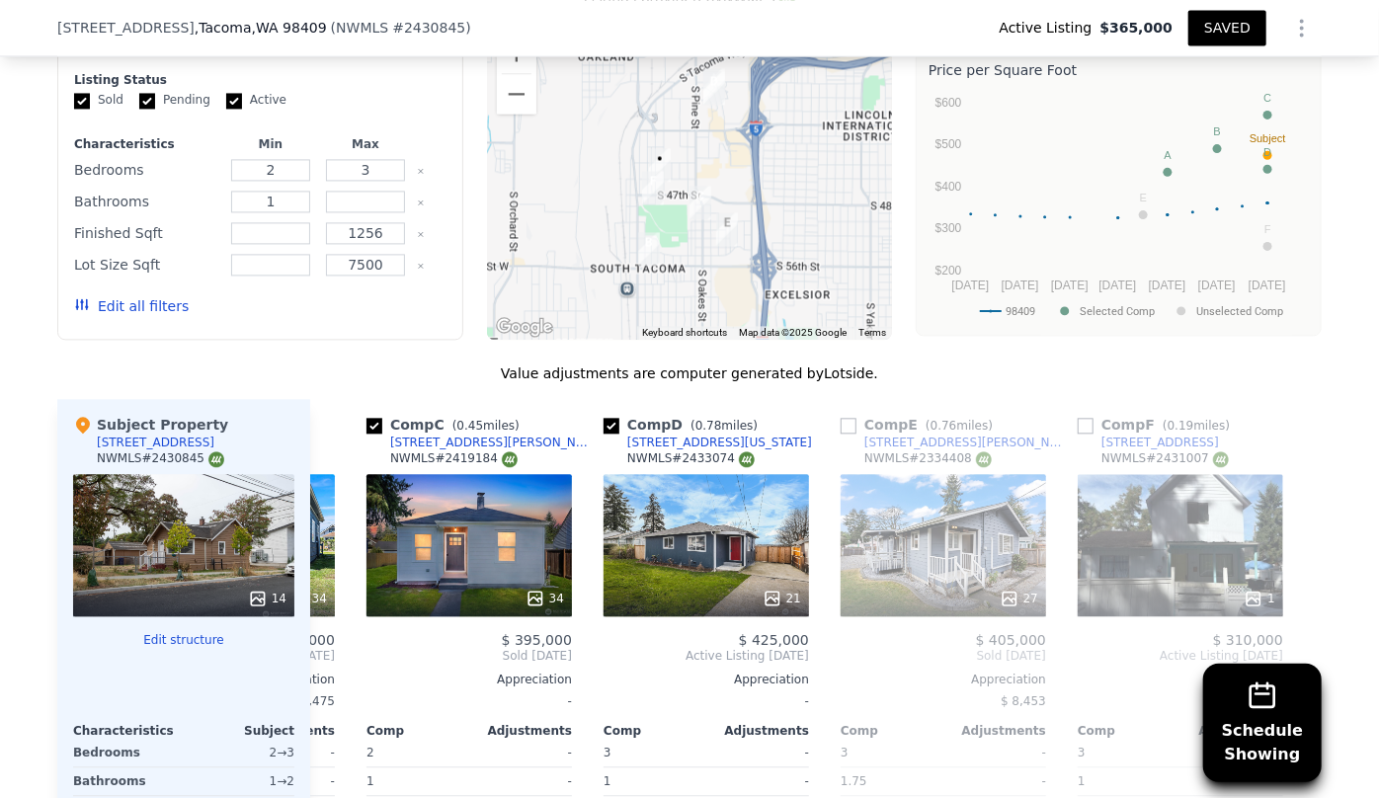
scroll to position [0, 457]
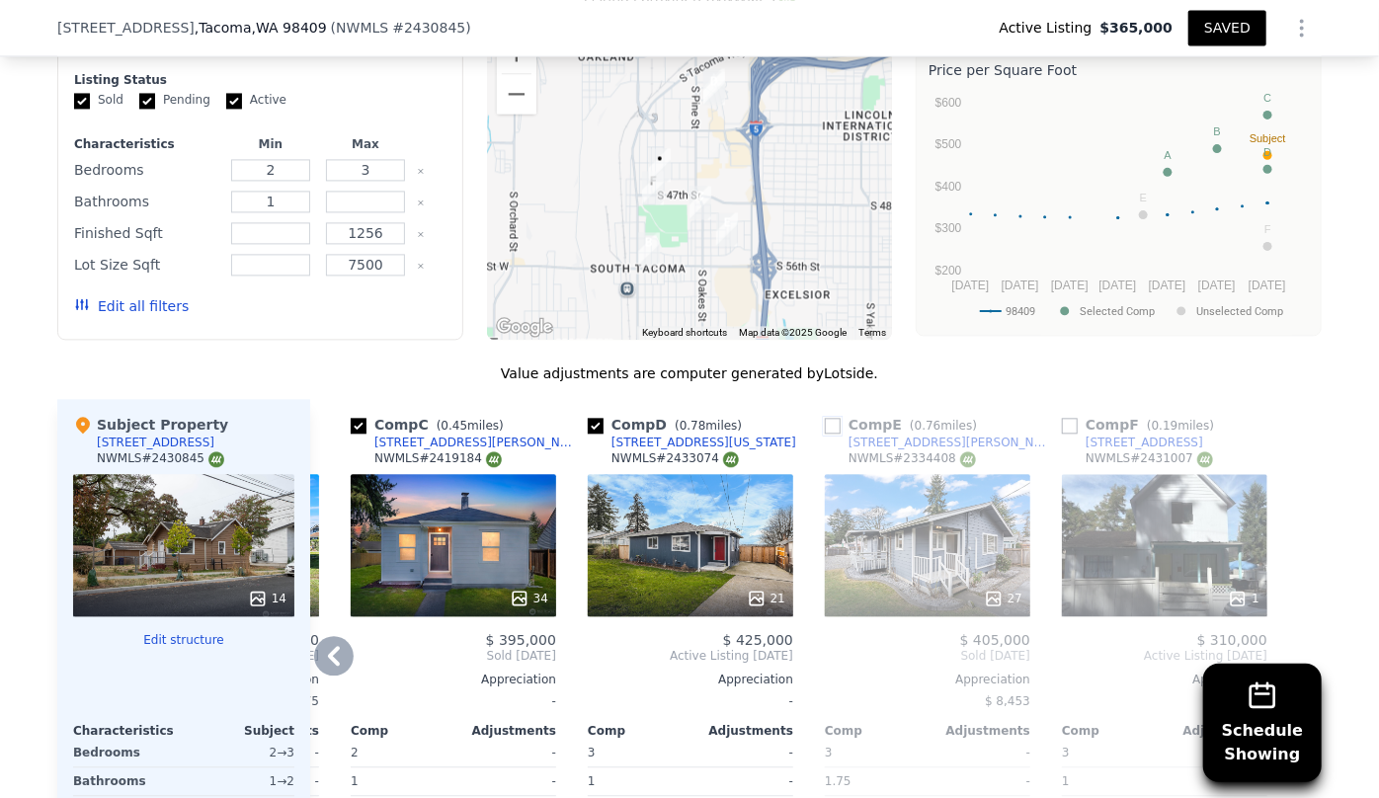
click at [825, 421] on input "checkbox" at bounding box center [833, 426] width 16 height 16
checkbox input "true"
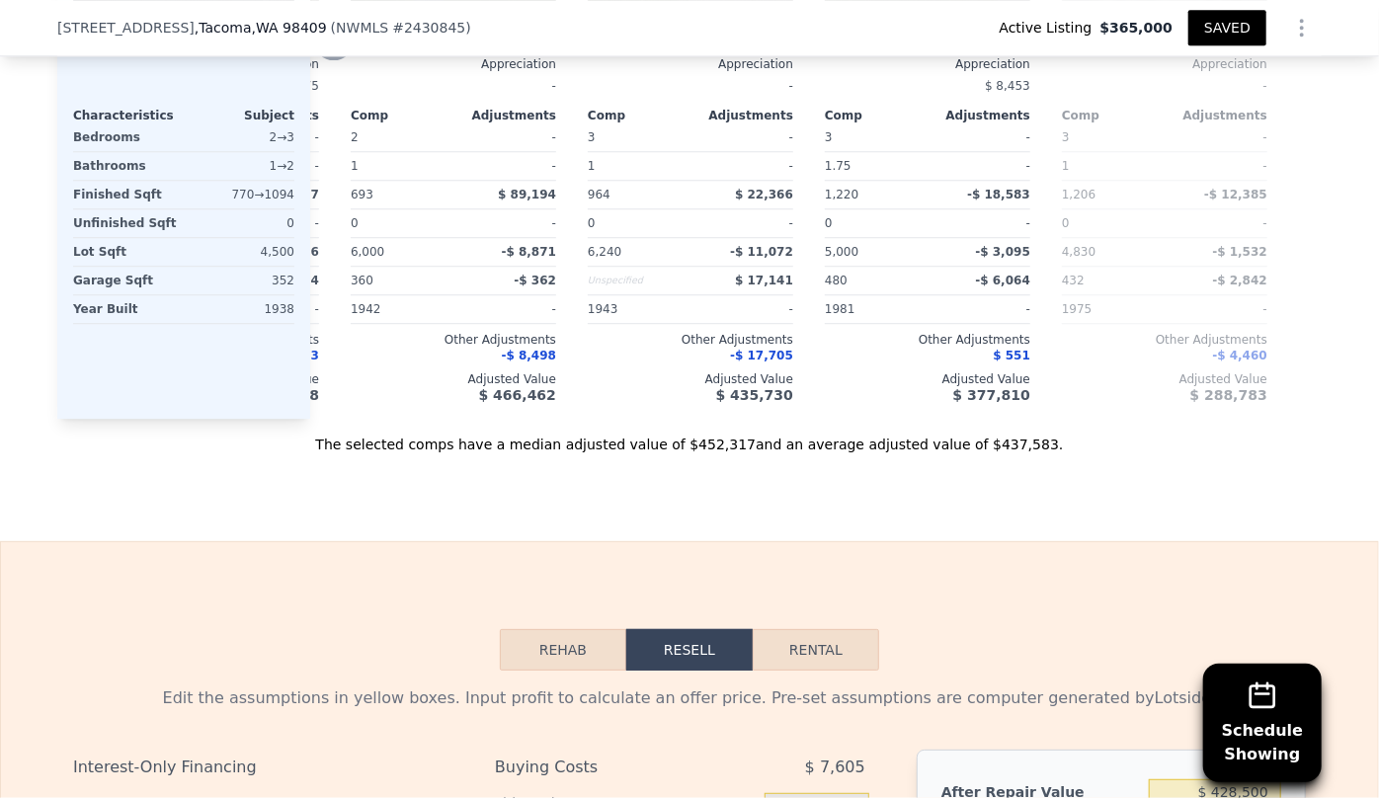
scroll to position [2687, 0]
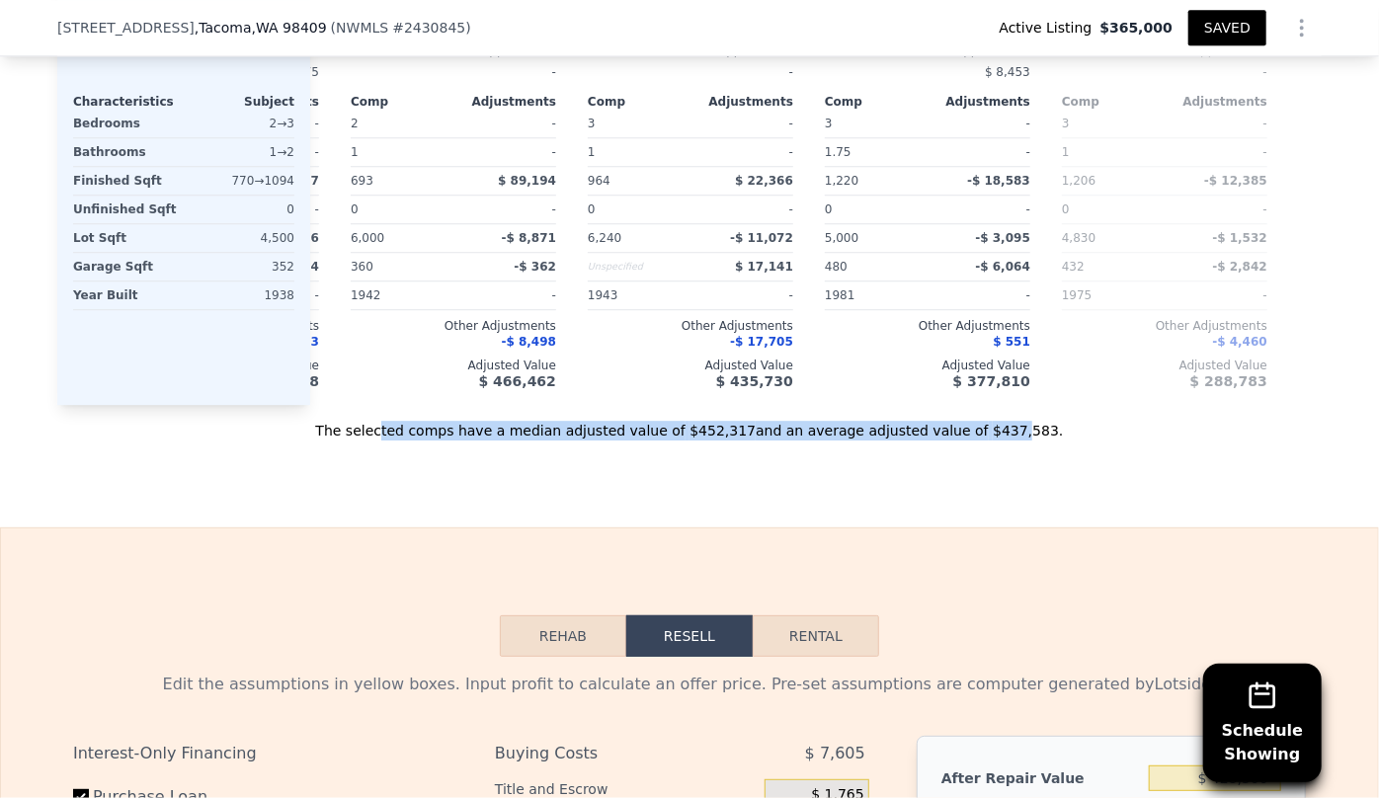
drag, startPoint x: 965, startPoint y: 415, endPoint x: 428, endPoint y: 427, distance: 537.6
click at [428, 427] on div "The selected comps have a median adjusted value of $452,317 and an average adju…" at bounding box center [689, 423] width 1265 height 36
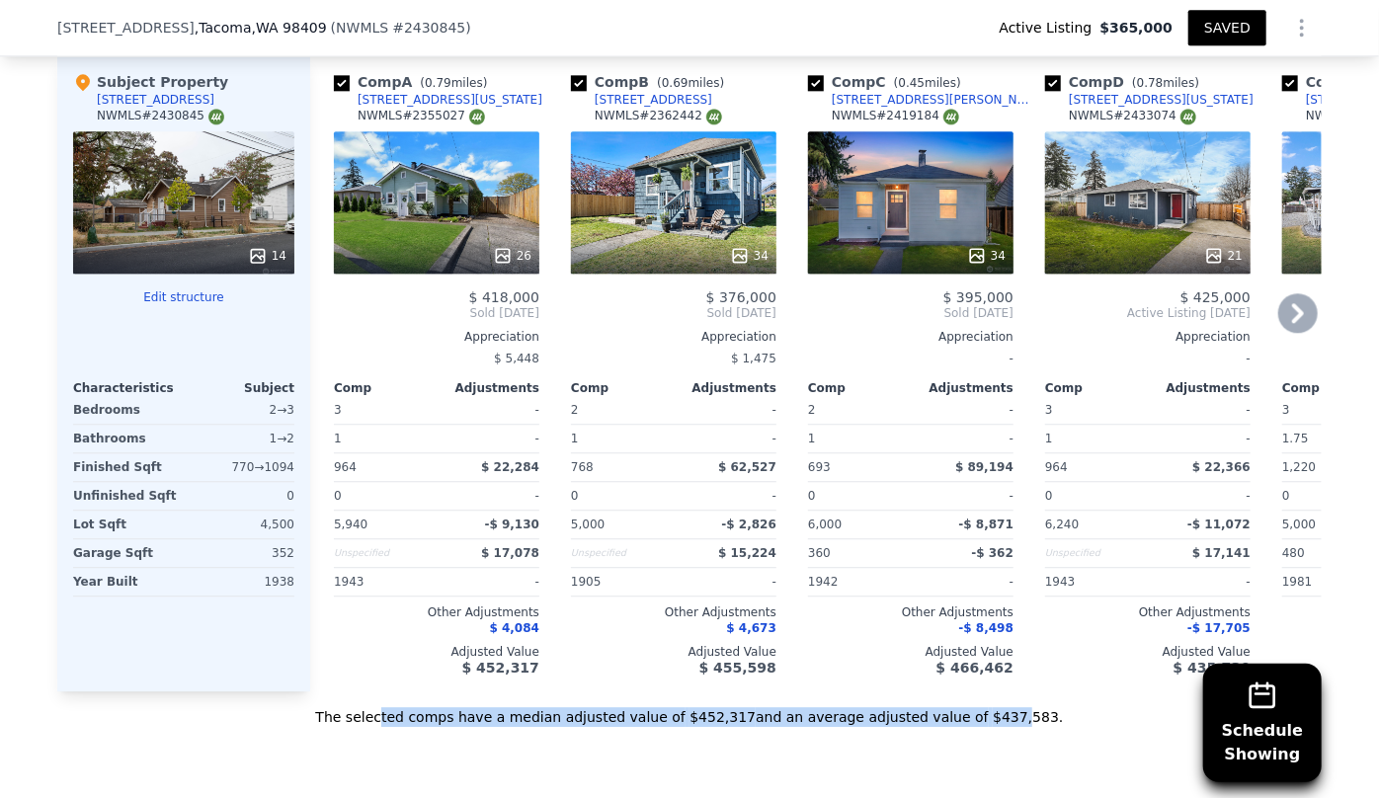
scroll to position [2418, 0]
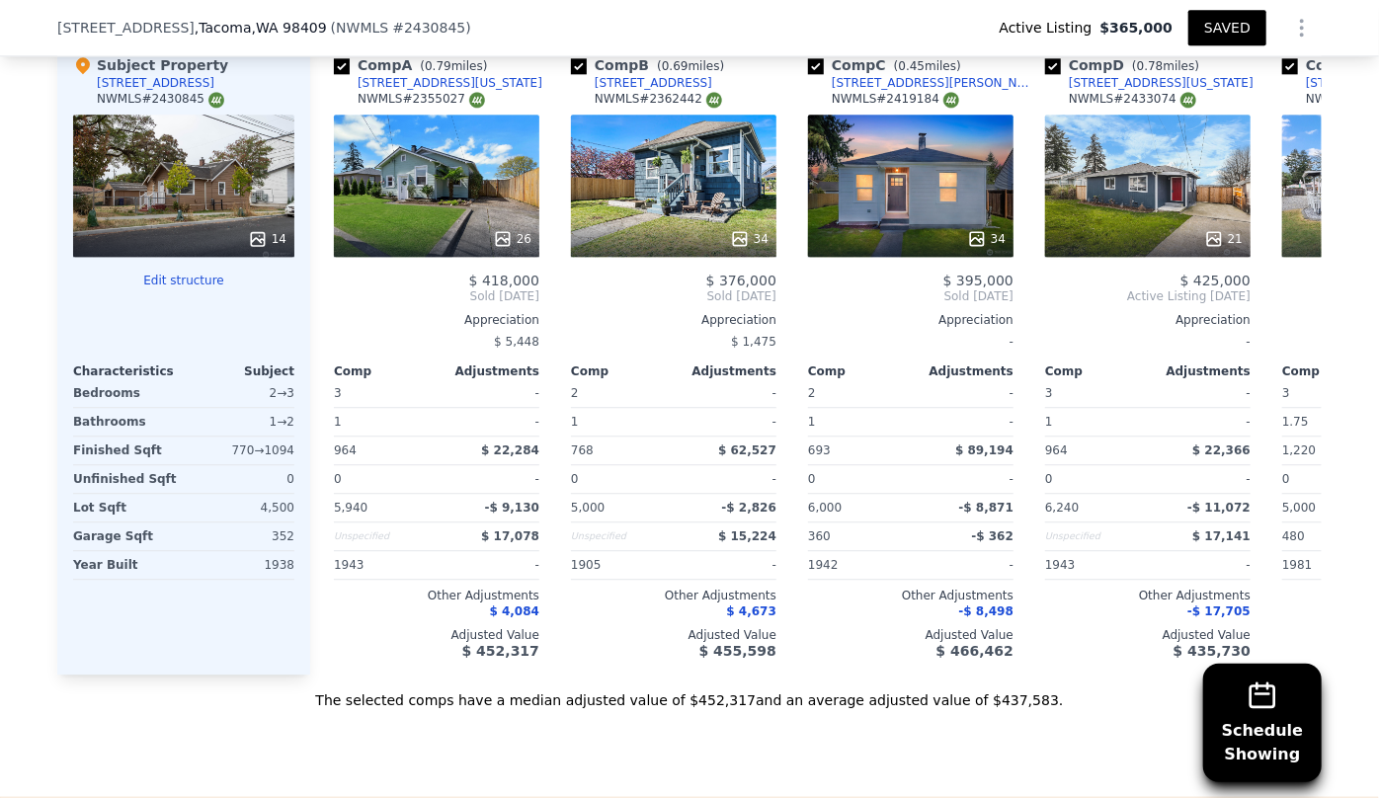
click at [1069, 696] on div "The selected comps have a median adjusted value of $452,317 and an average adju…" at bounding box center [689, 693] width 1265 height 36
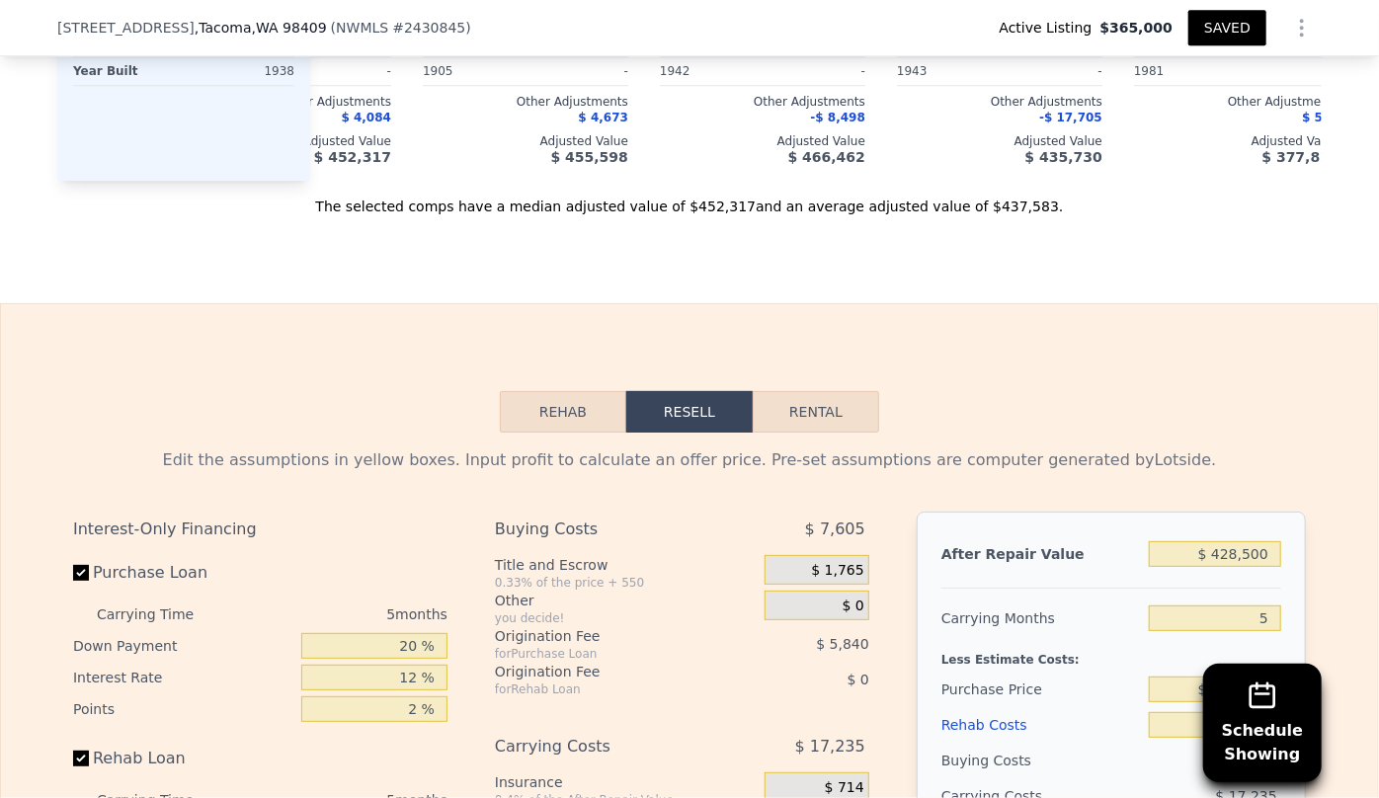
scroll to position [2956, 0]
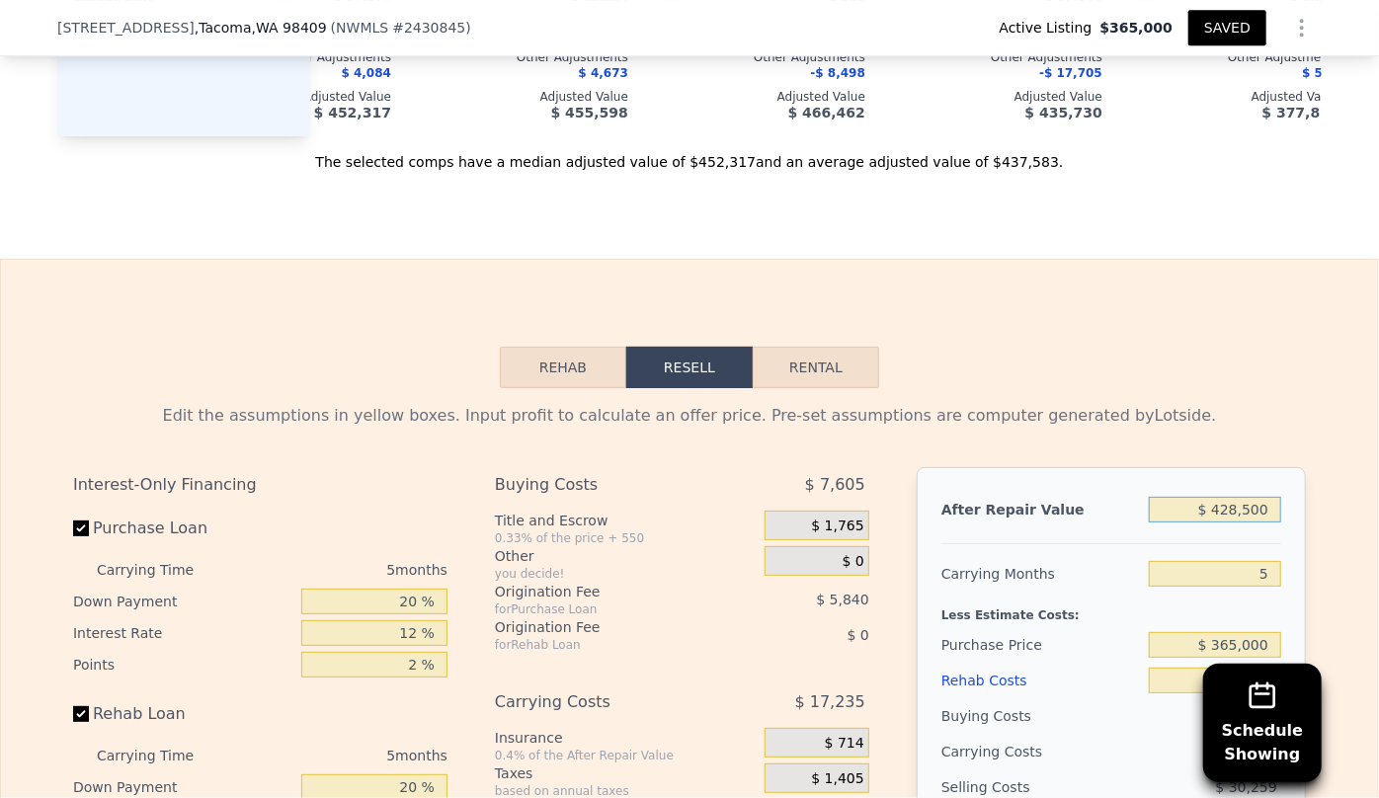
click at [1234, 523] on input "$ 428,500" at bounding box center [1215, 510] width 132 height 26
type input "$ 42,500"
type input "-$ 350,195"
type input "$ 425,500"
type input "$ 5,614"
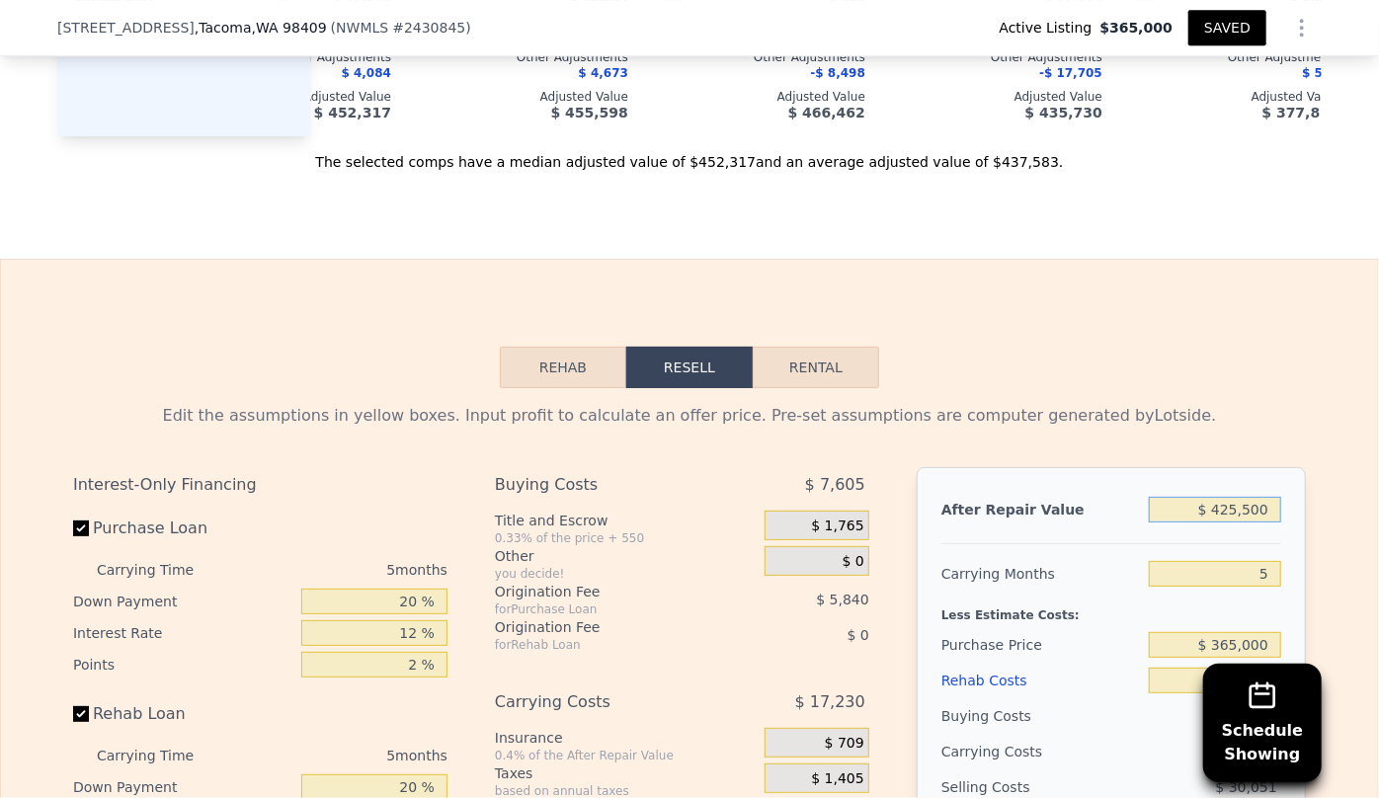
click at [1248, 519] on input "$ 425,500" at bounding box center [1215, 510] width 132 height 26
type input "$ 42,500"
type input "-$ 350,195"
type input "$ 425,000"
type input "$ 5,151"
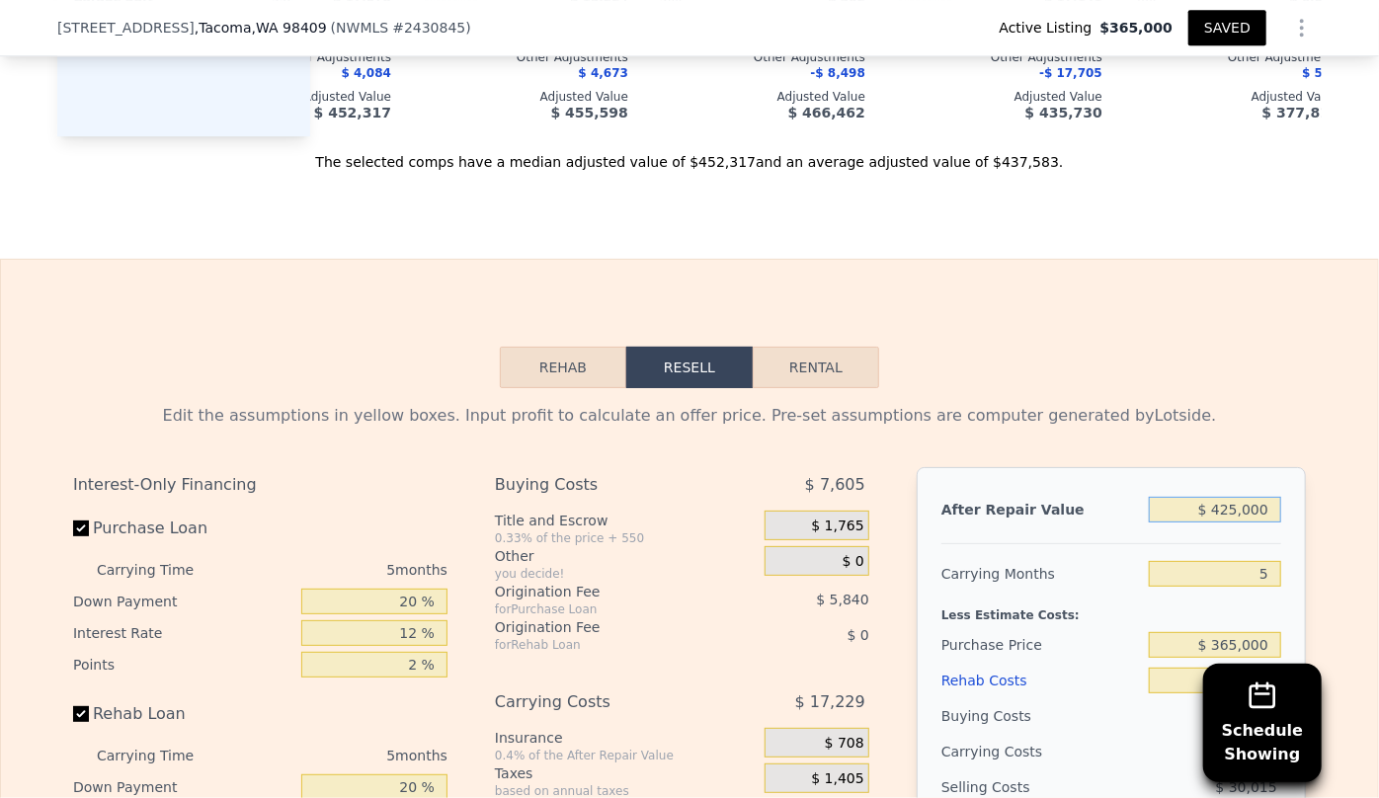
type input "$ 425,000"
click at [1190, 427] on div "Edit the assumptions in yellow boxes. Input profit to calculate an offer price.…" at bounding box center [689, 416] width 1233 height 24
drag, startPoint x: 1265, startPoint y: 581, endPoint x: 1177, endPoint y: 597, distance: 89.3
click at [1177, 592] on div "5" at bounding box center [1215, 574] width 132 height 36
type input "8"
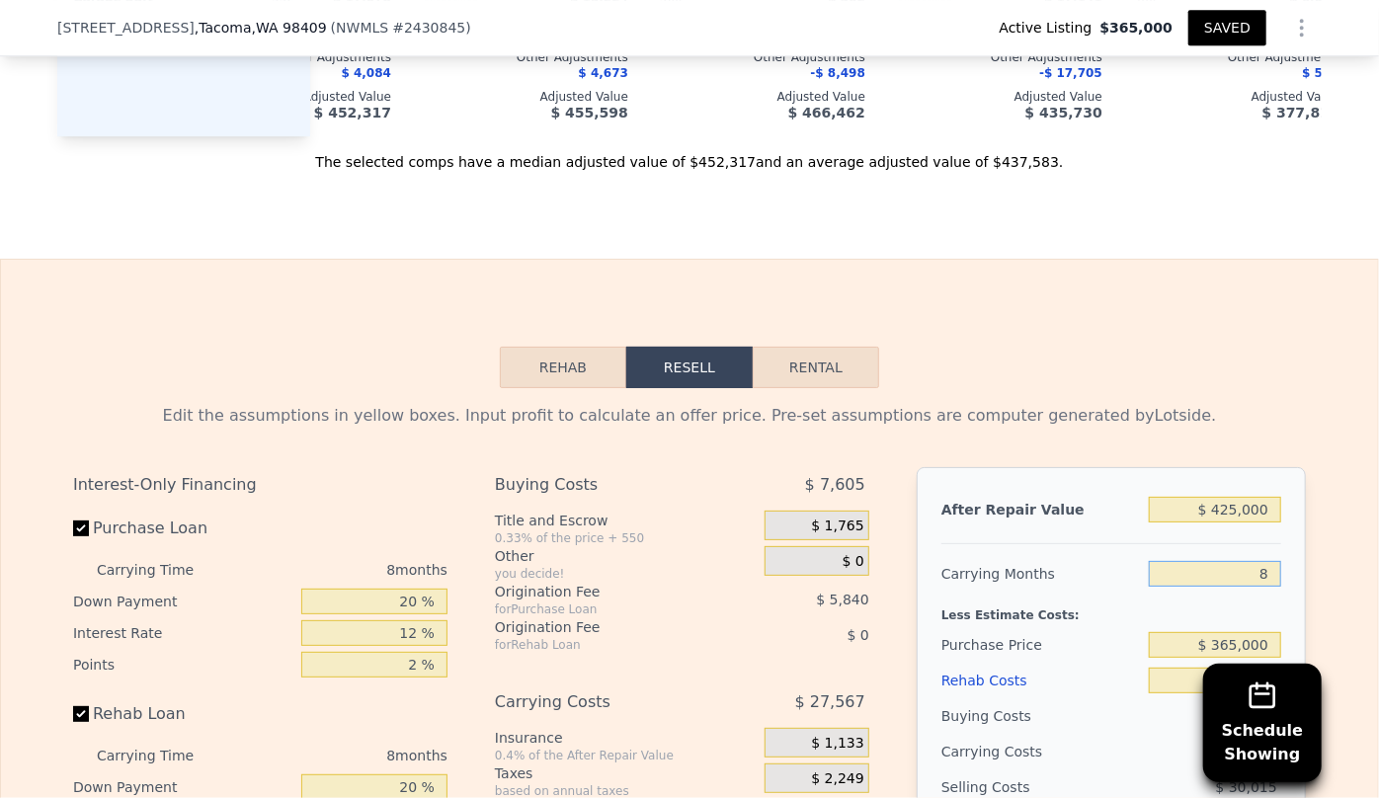
type input "-$ 5,187"
type input "8"
click at [1236, 425] on div "Edit the assumptions in yellow boxes. Input profit to calculate an offer price.…" at bounding box center [689, 416] width 1233 height 24
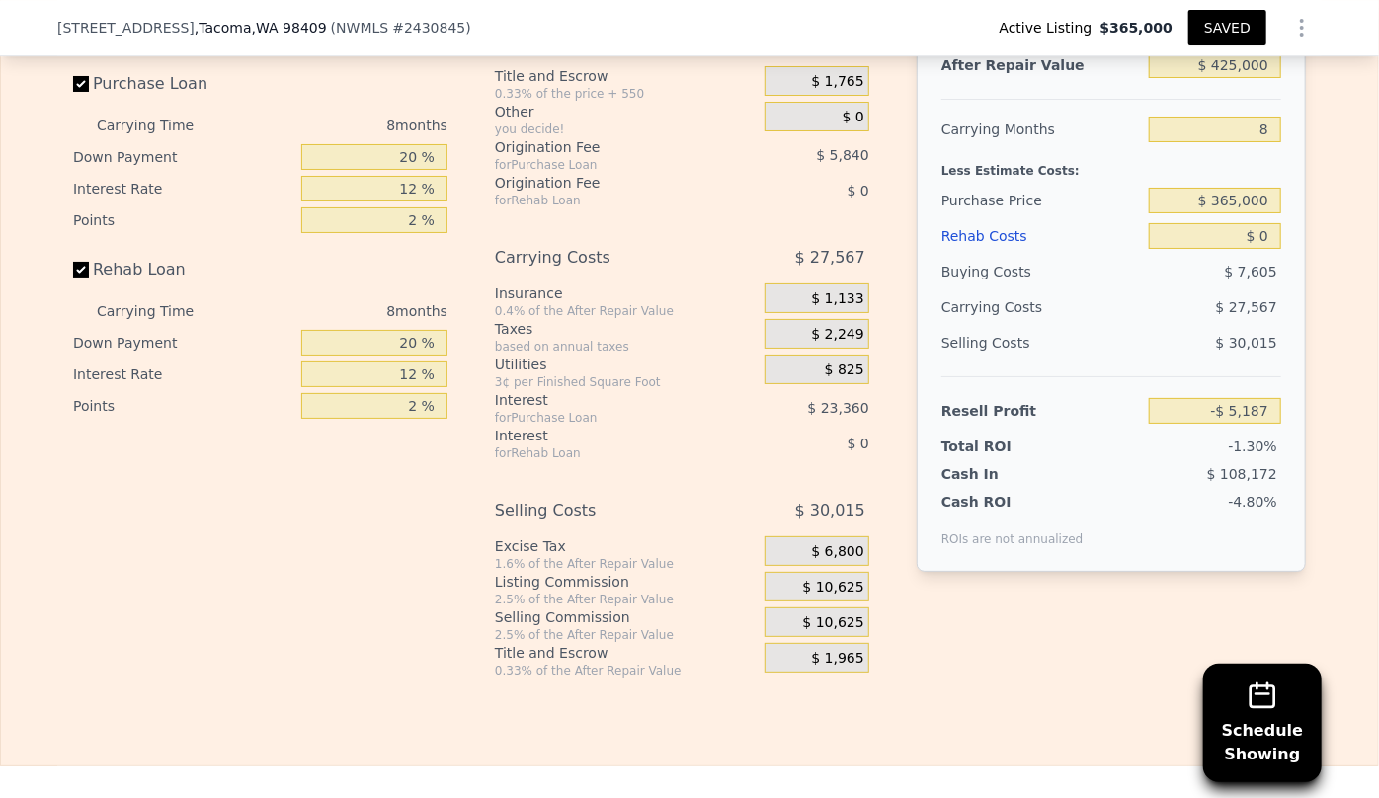
scroll to position [3405, 0]
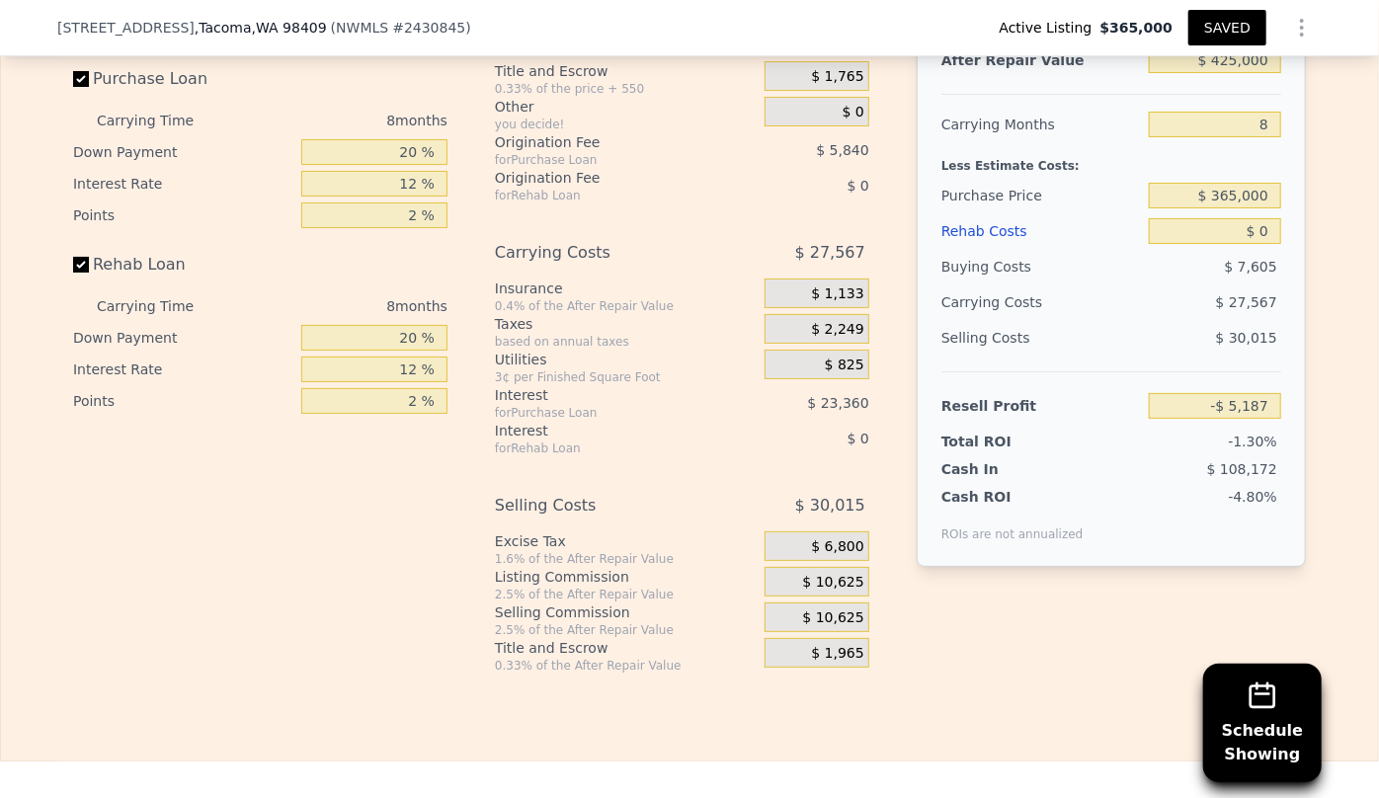
click at [991, 244] on div "Rehab Costs" at bounding box center [1042, 231] width 200 height 36
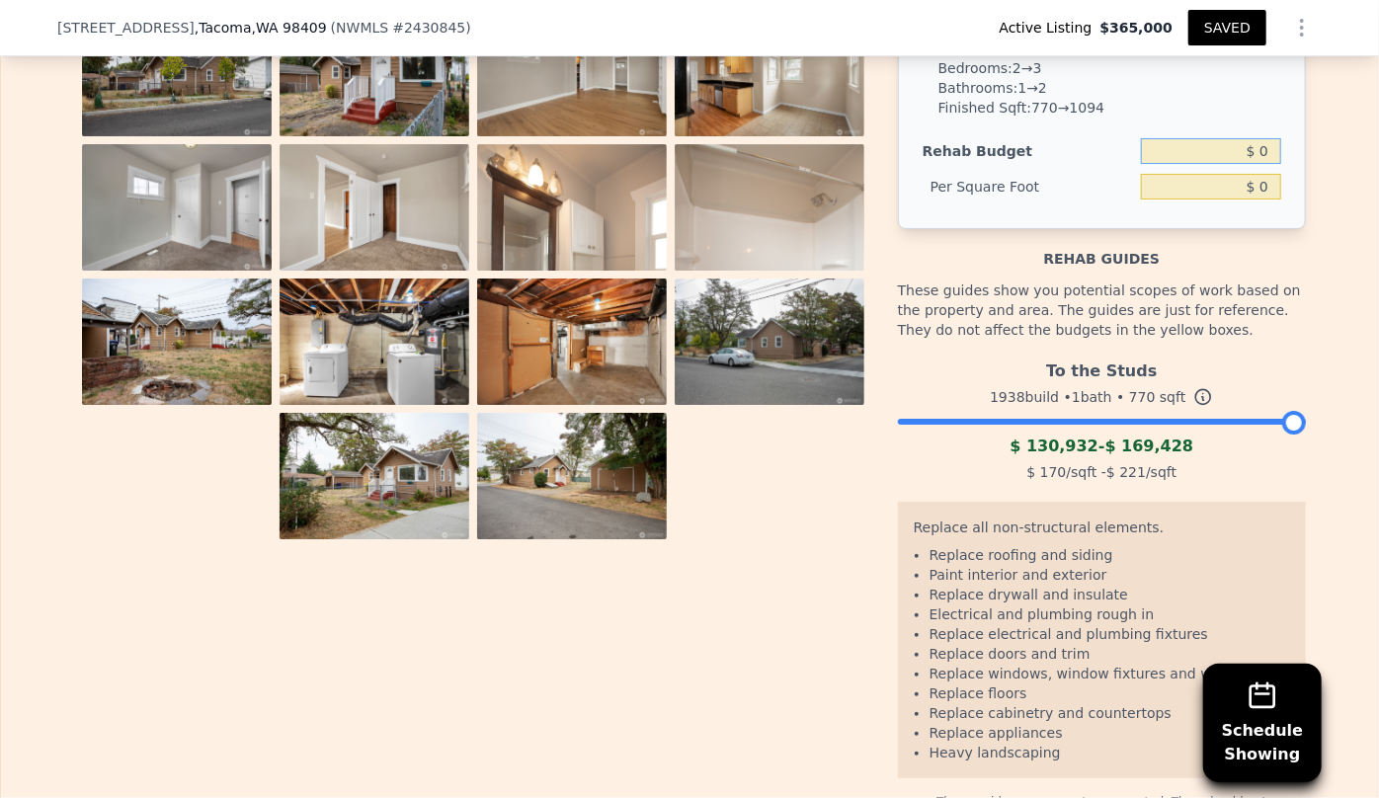
click at [1252, 162] on input "$ 0" at bounding box center [1211, 151] width 140 height 26
type input "$ 100,000"
type input "$ 129.87"
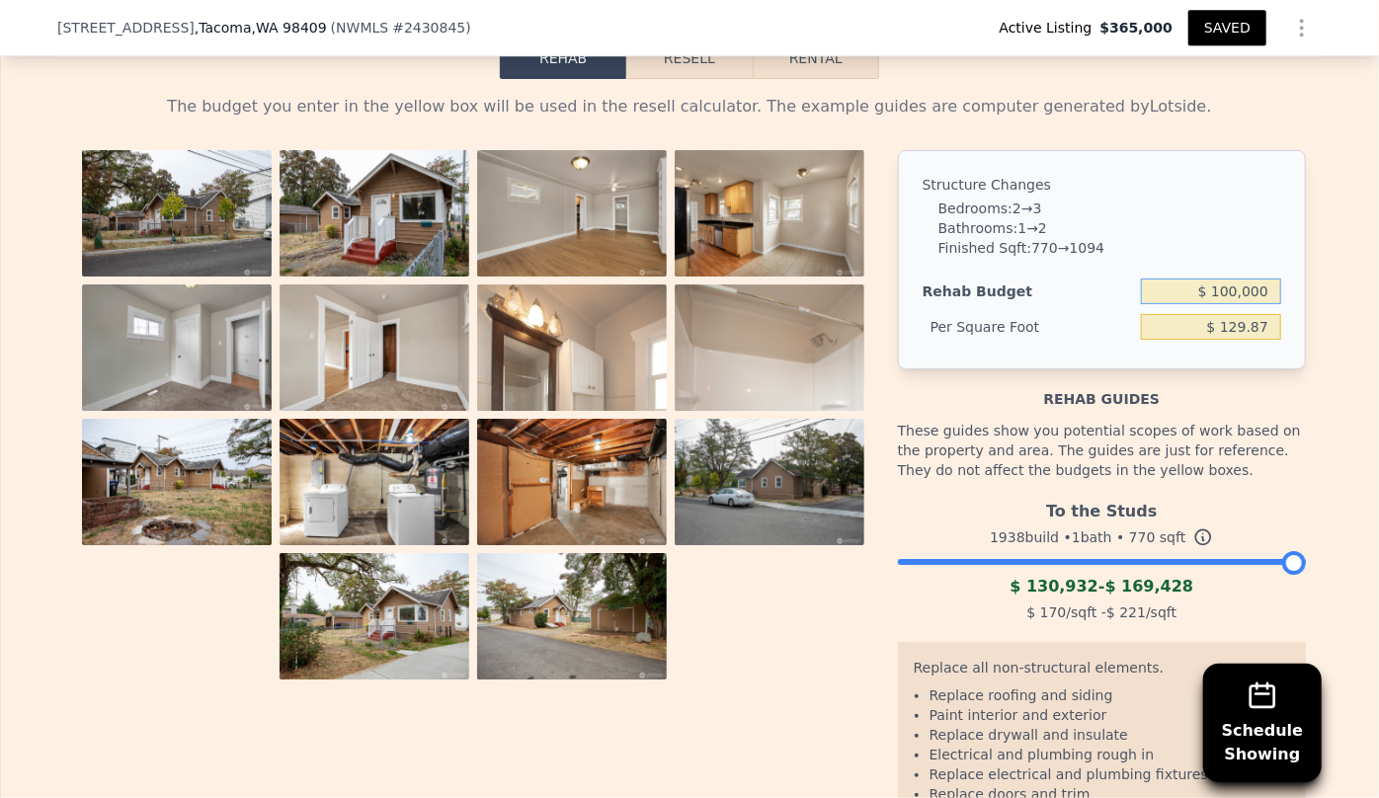
scroll to position [3226, 0]
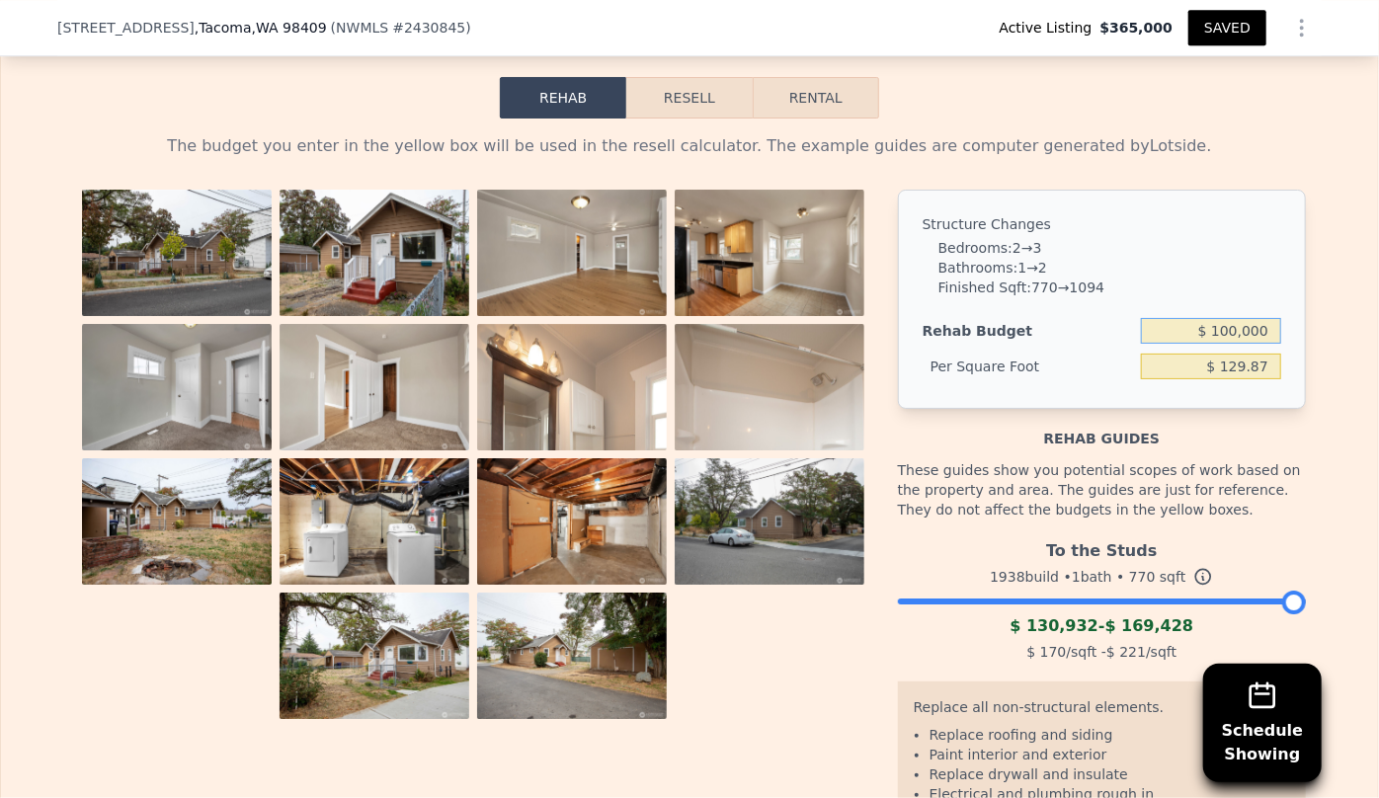
click at [695, 103] on button "Resell" at bounding box center [688, 97] width 125 height 41
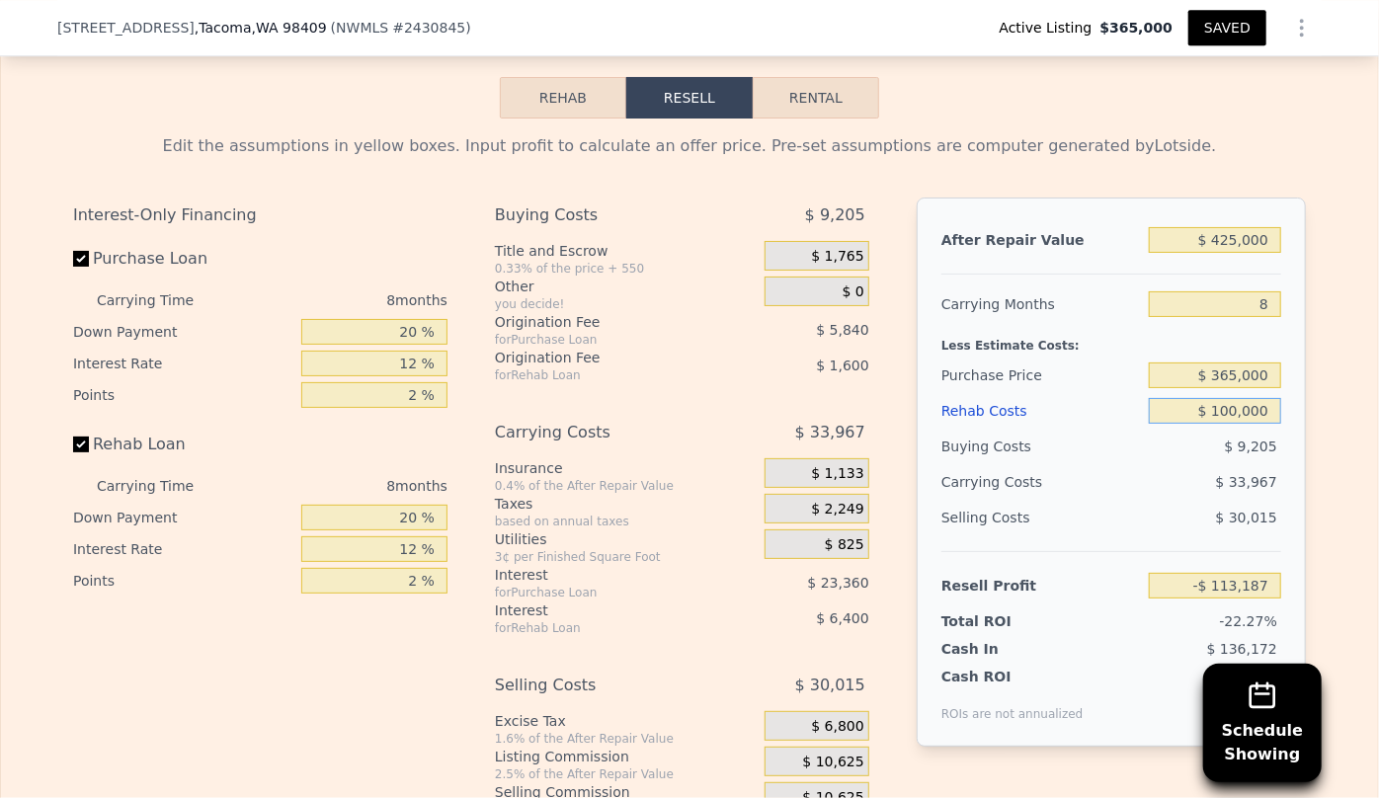
click at [1238, 424] on input "$ 100,000" at bounding box center [1215, 411] width 132 height 26
type input "$ 000"
type input "-$ 5,187"
type input "$ 9,000,000"
type input "-$ 9,725,187"
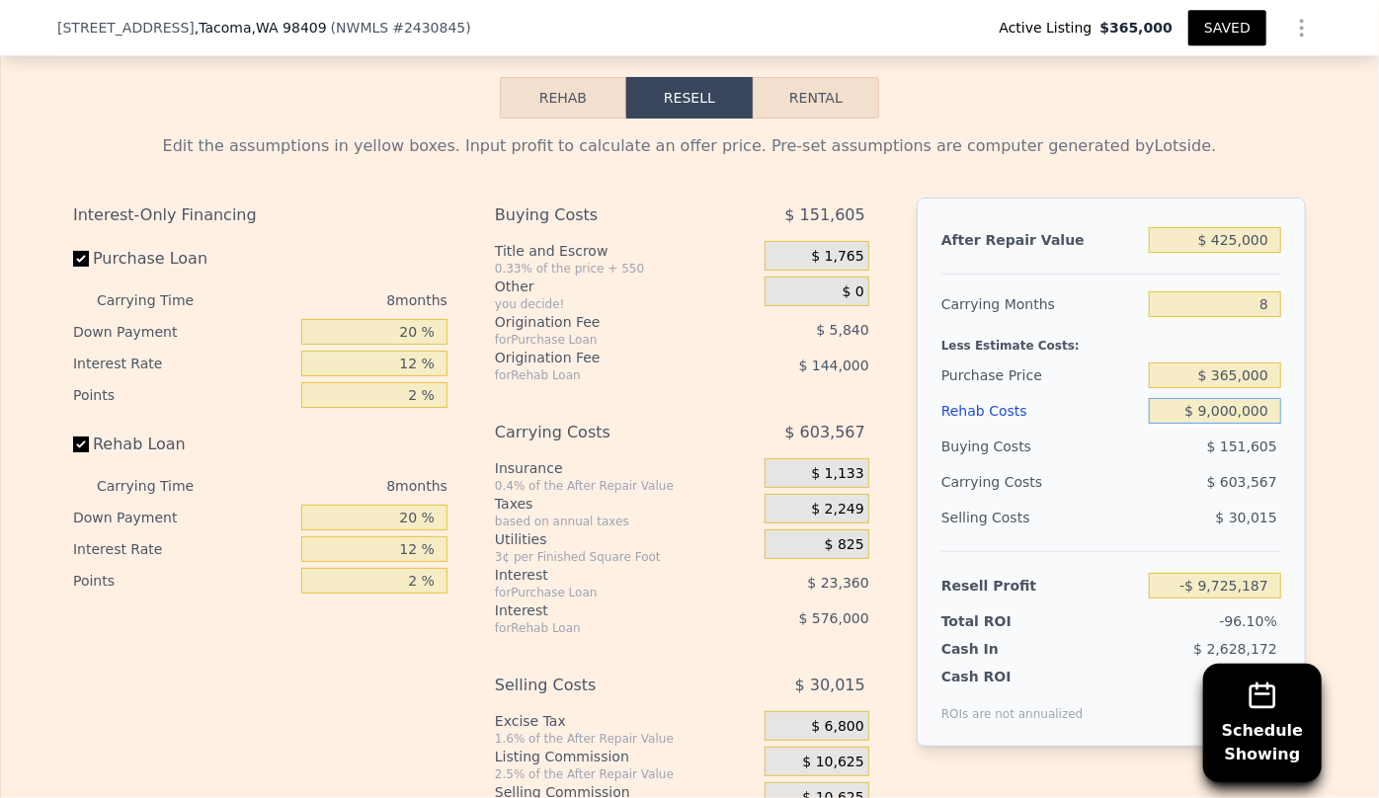
type input "$ 900,000"
type input "-$ 977,187"
type input "$ 90,000"
type input "-$ 102,387"
click at [1209, 532] on div "$ 30,015" at bounding box center [1215, 518] width 133 height 36
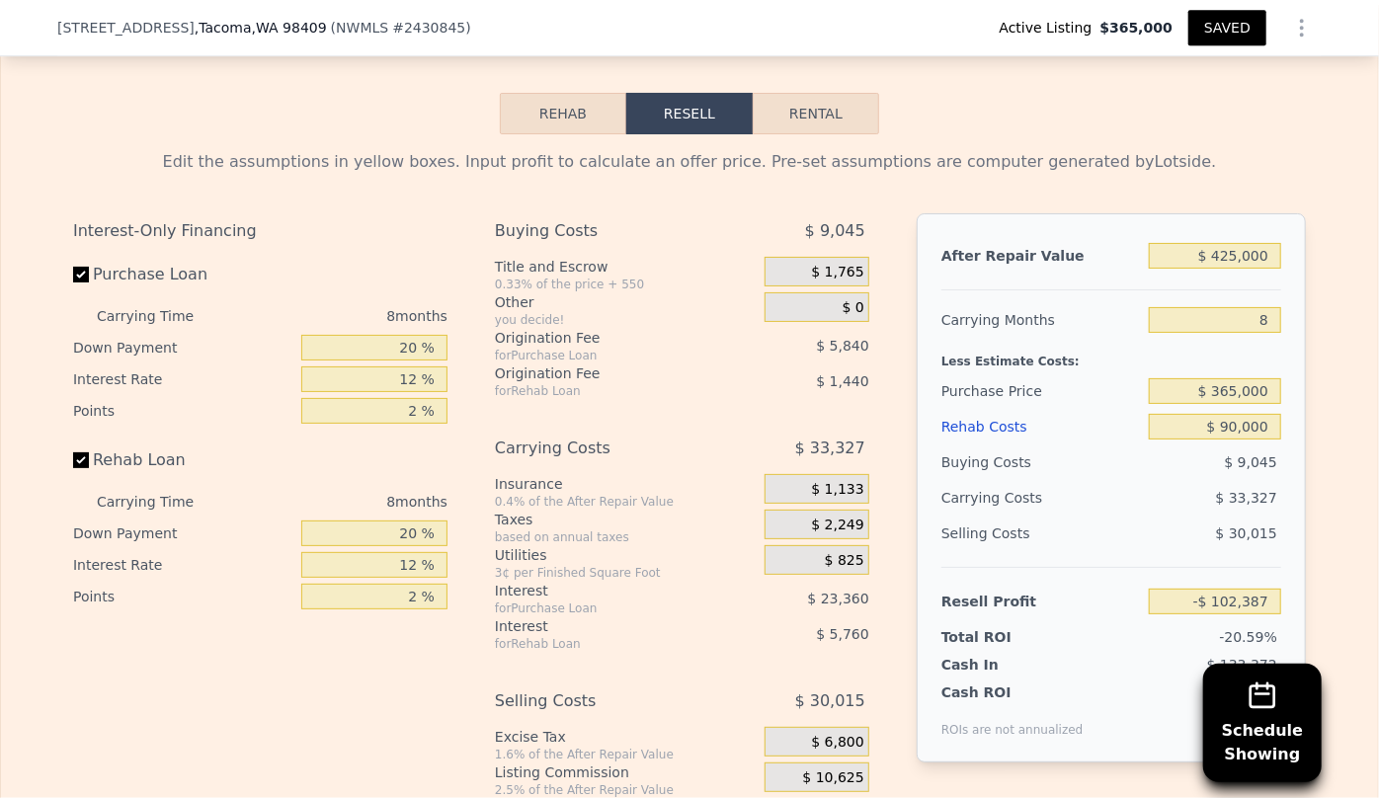
scroll to position [3405, 0]
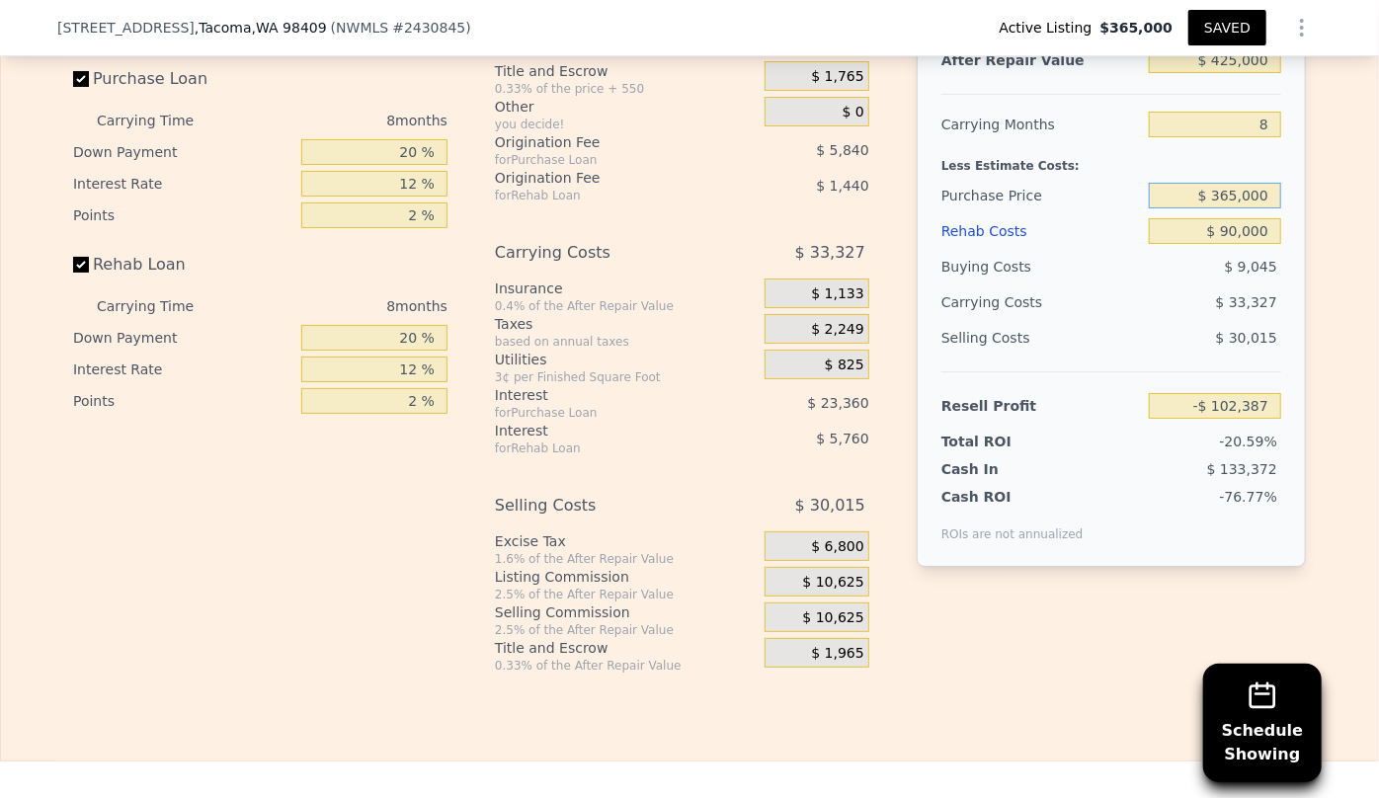
click at [1229, 205] on input "$ 365,000" at bounding box center [1215, 196] width 132 height 26
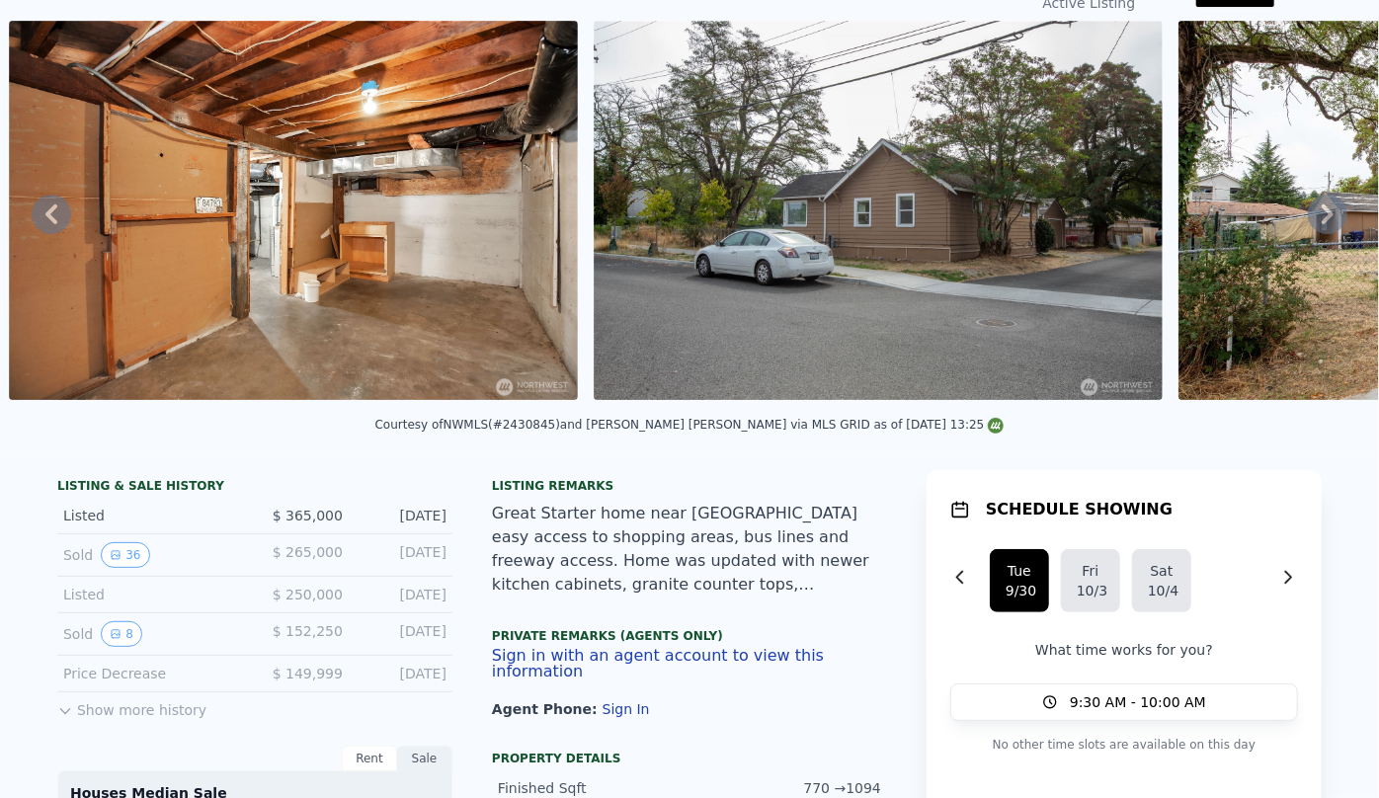
scroll to position [0, 0]
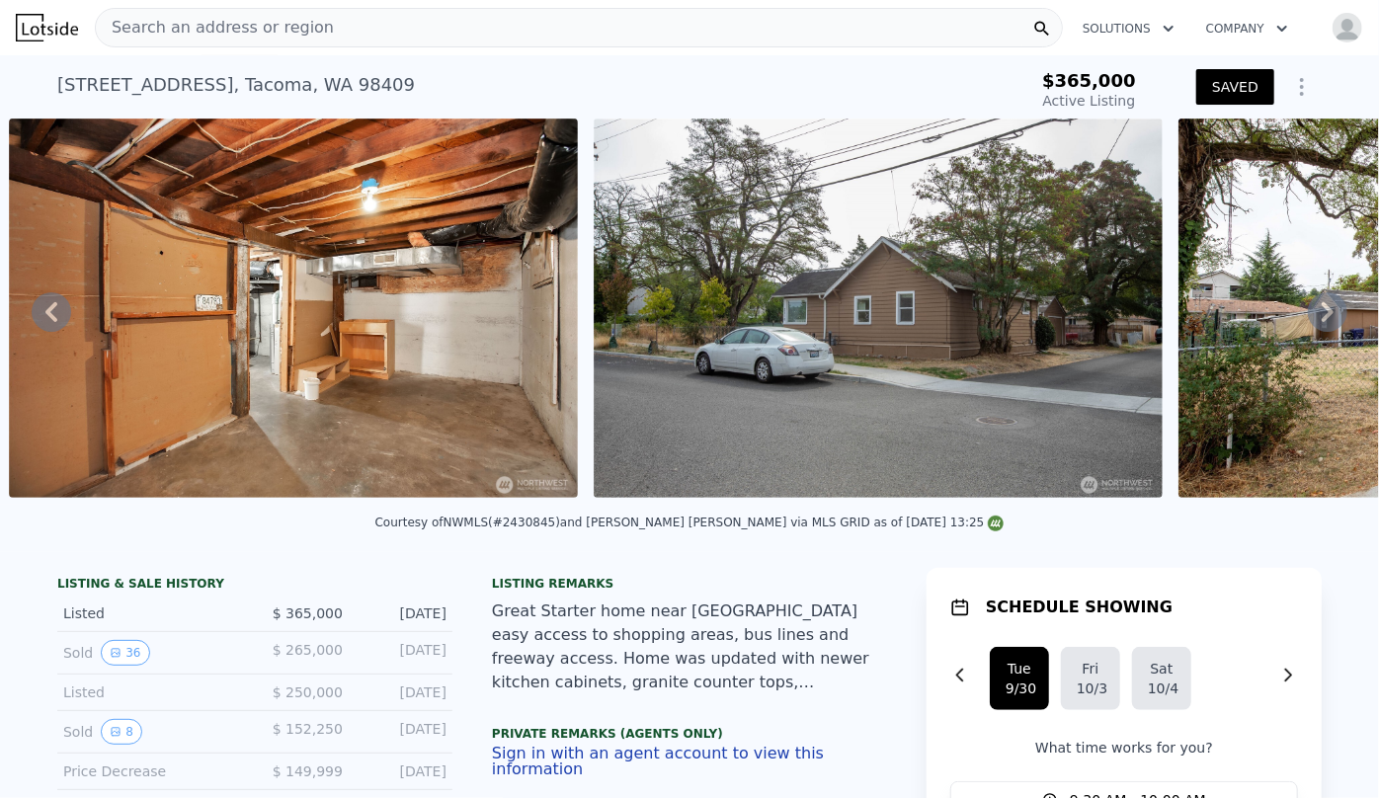
click at [1218, 86] on button "SAVED" at bounding box center [1235, 87] width 78 height 36
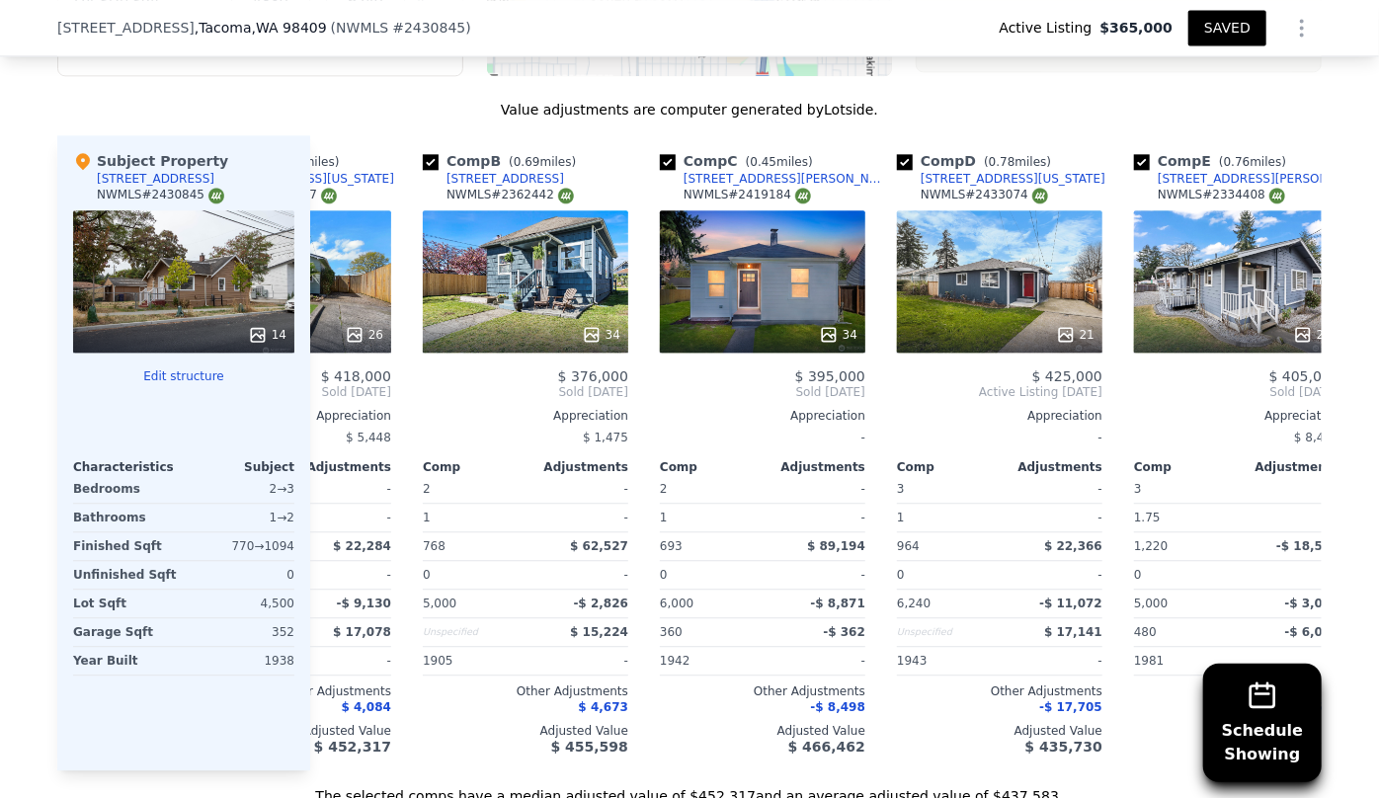
scroll to position [2238, 0]
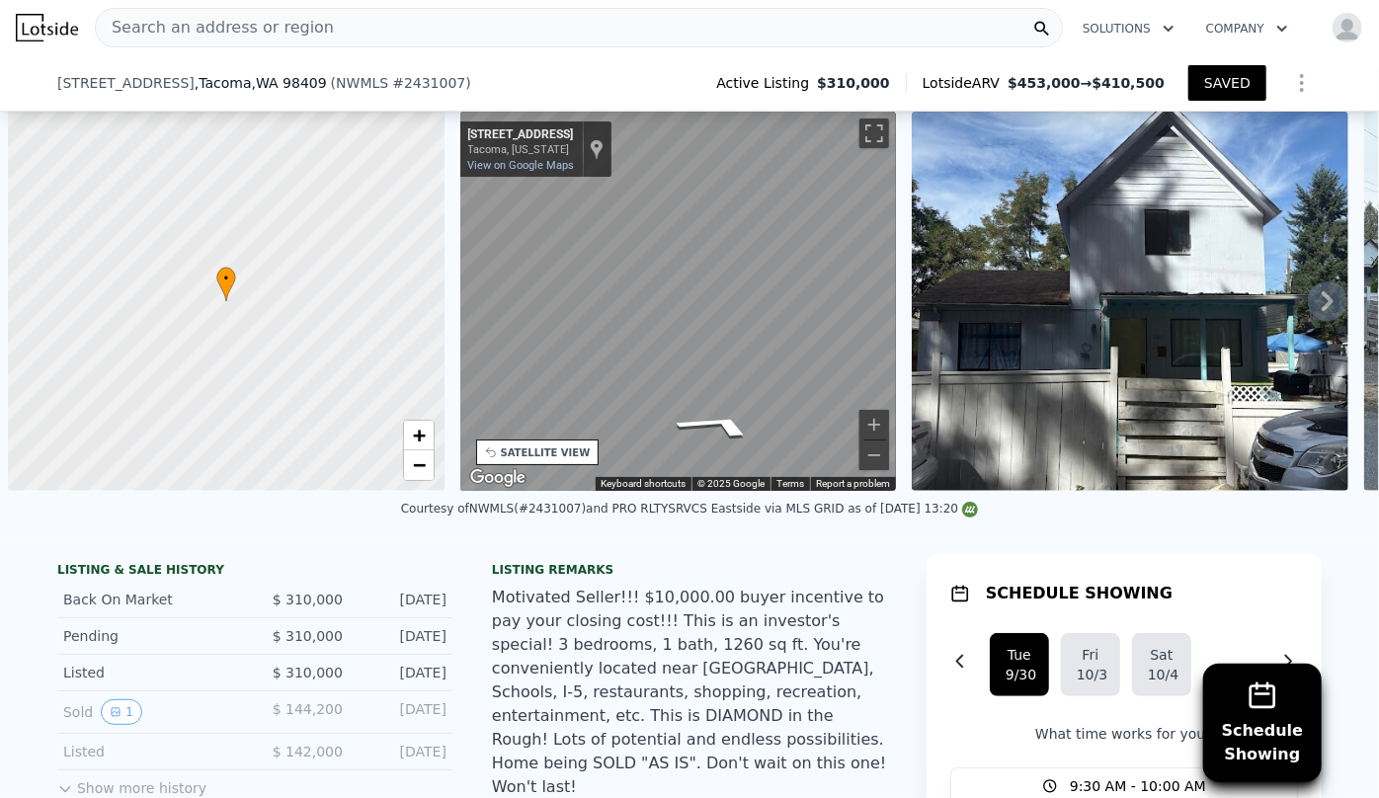
scroll to position [0, 8]
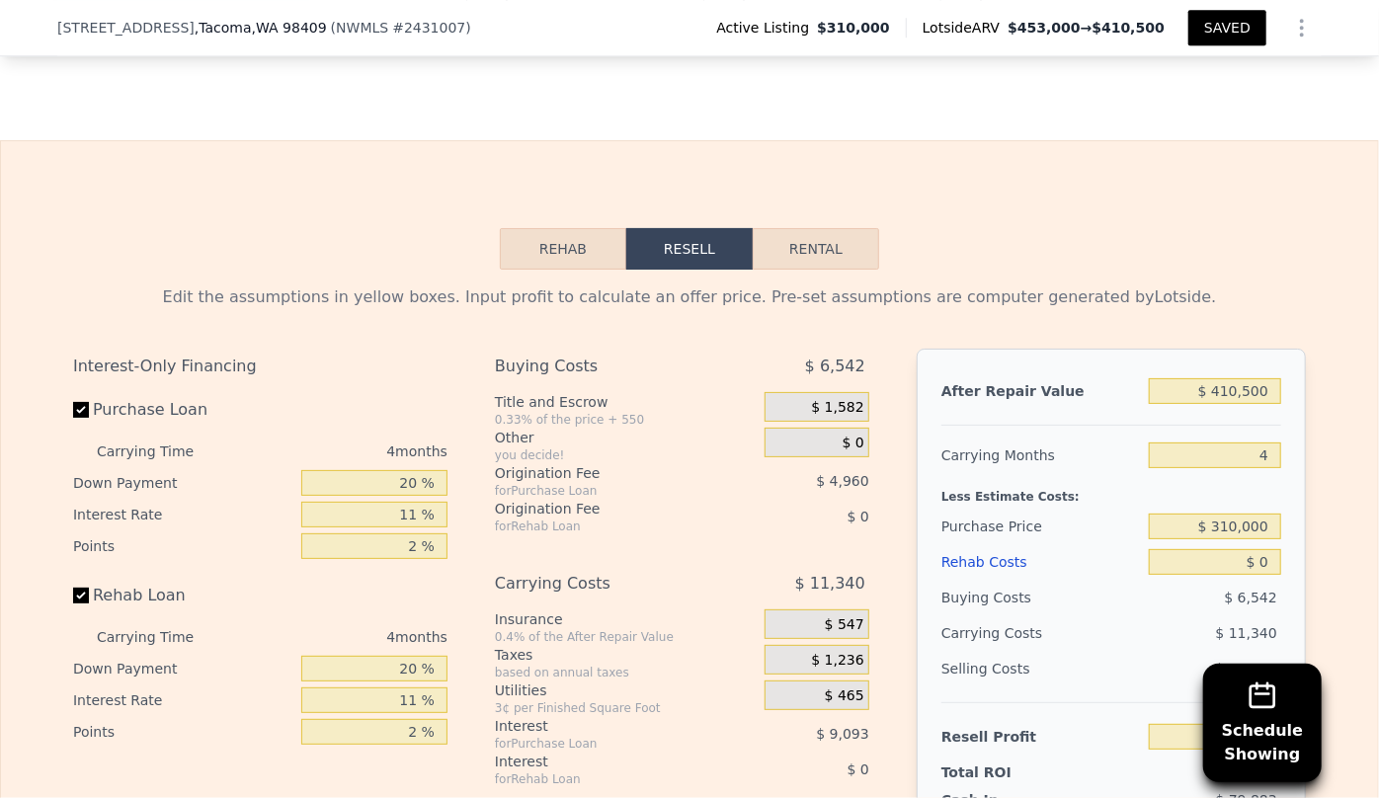
type input "$ 41,500"
type input "-$ 289,318"
type input "$ 415,500"
type input "$ 58,253"
type input "$ 415,500"
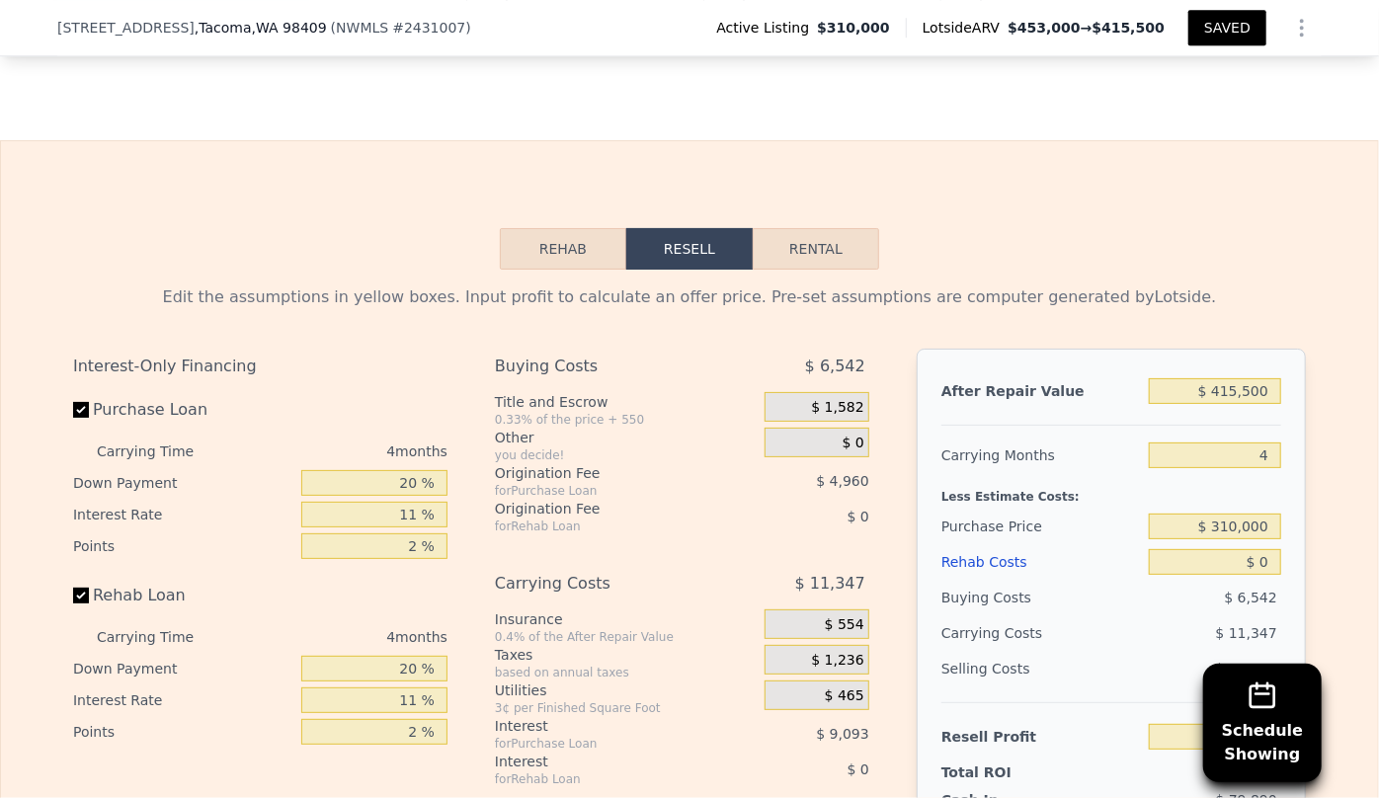
click at [1188, 303] on div "Edit the assumptions in yellow boxes. Input profit to calculate an offer price.…" at bounding box center [689, 298] width 1233 height 24
drag, startPoint x: 1264, startPoint y: 459, endPoint x: 1235, endPoint y: 464, distance: 29.1
click at [1238, 463] on input "4" at bounding box center [1215, 456] width 132 height 26
type input "6"
type input "$ 52,579"
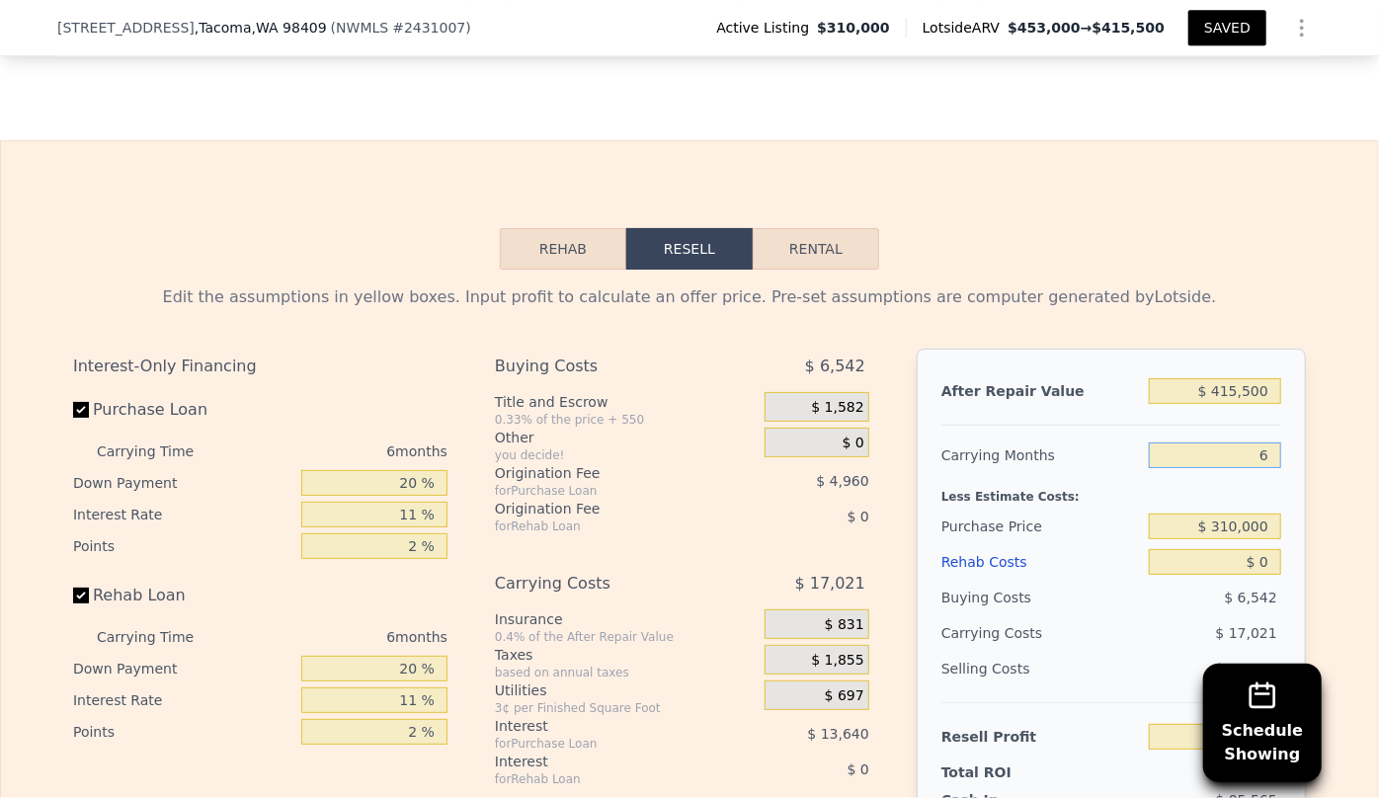
type input "6"
click at [1260, 287] on div "Edit the assumptions in yellow boxes. Input profit to calculate an offer price.…" at bounding box center [689, 637] width 1265 height 735
click at [1183, 214] on div "Rehab Resell Rental Edit the assumptions in yellow boxes. Input profit to calcu…" at bounding box center [689, 616] width 1379 height 952
click at [1265, 464] on input "6" at bounding box center [1215, 456] width 132 height 26
type input "7"
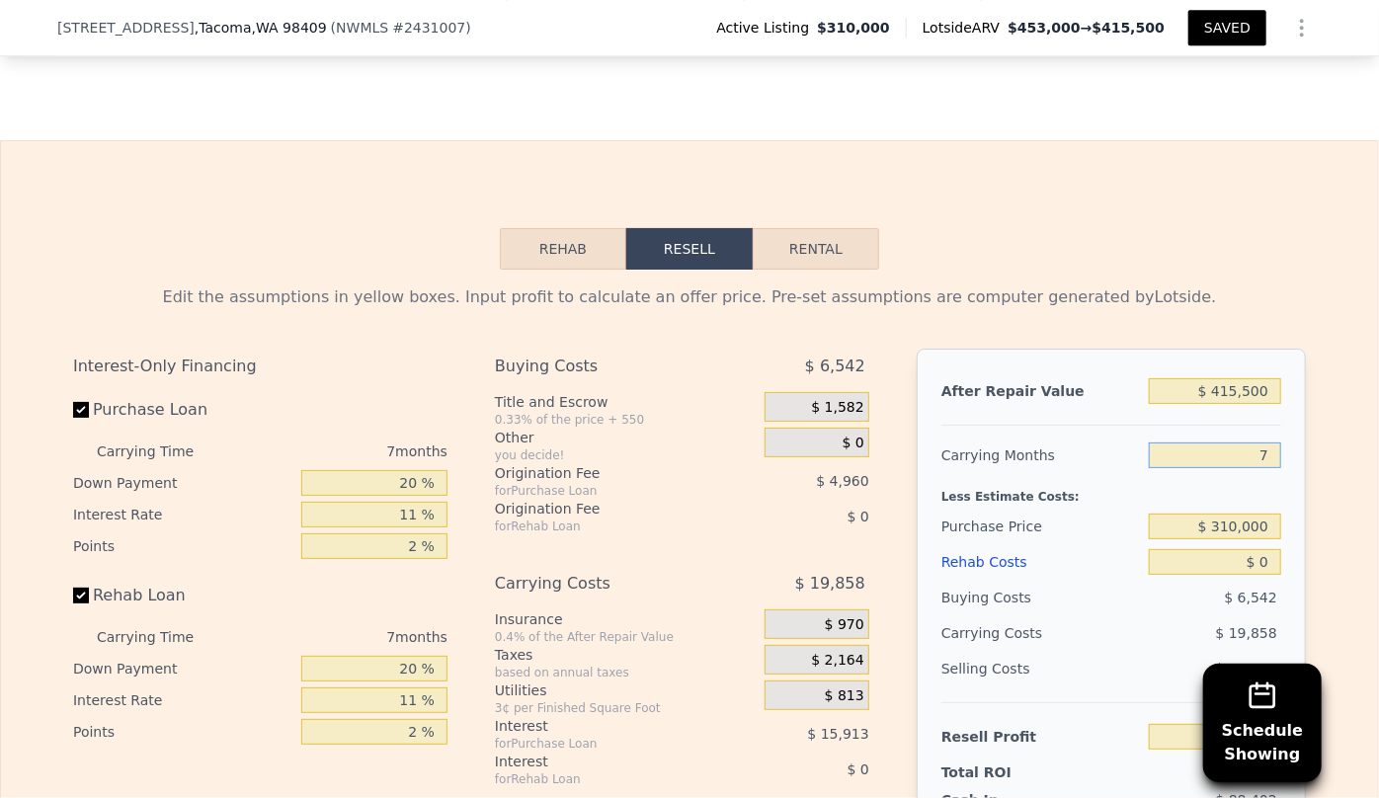
type input "$ 49,742"
type input "7"
click at [1162, 216] on div "Rehab Resell Rental Edit the assumptions in yellow boxes. Input profit to calcu…" at bounding box center [689, 616] width 1379 height 952
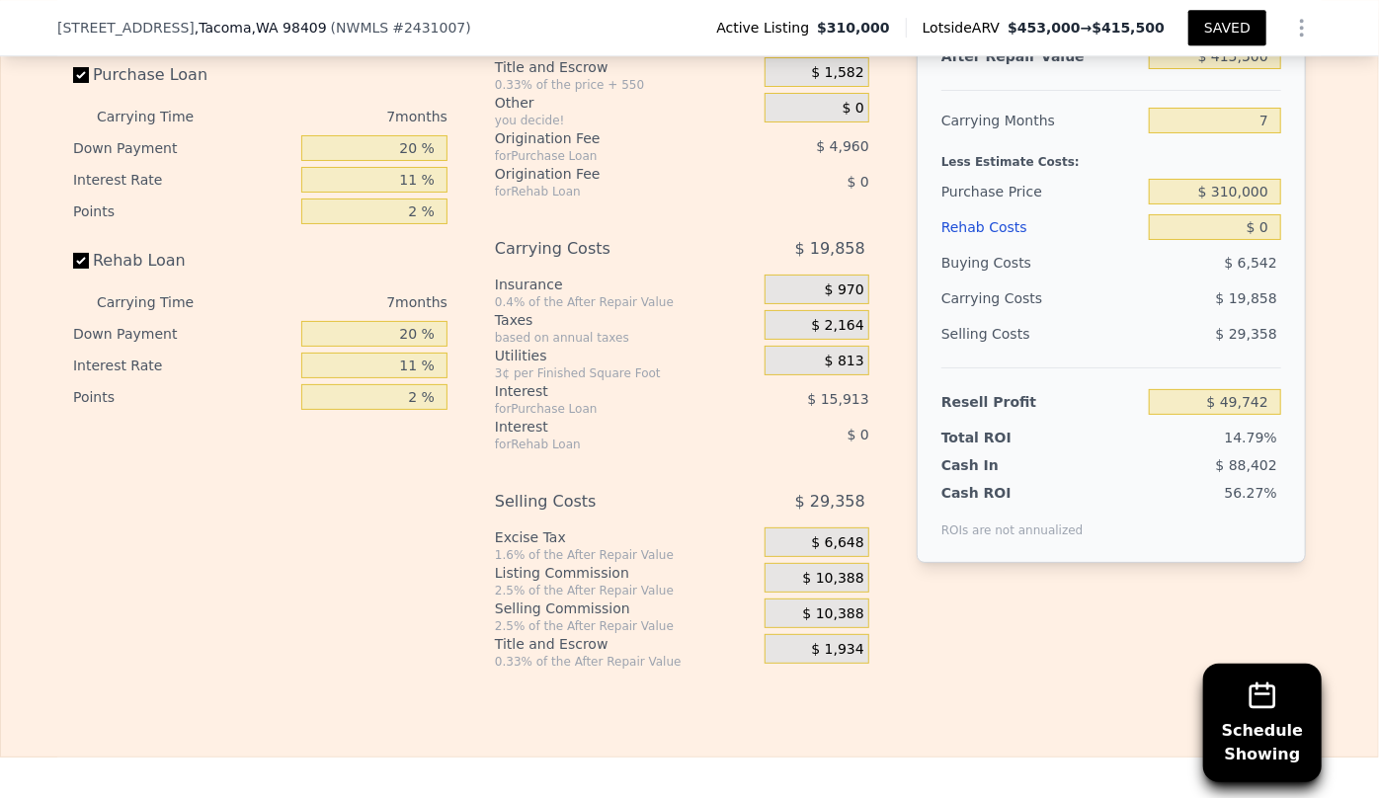
scroll to position [3233, 0]
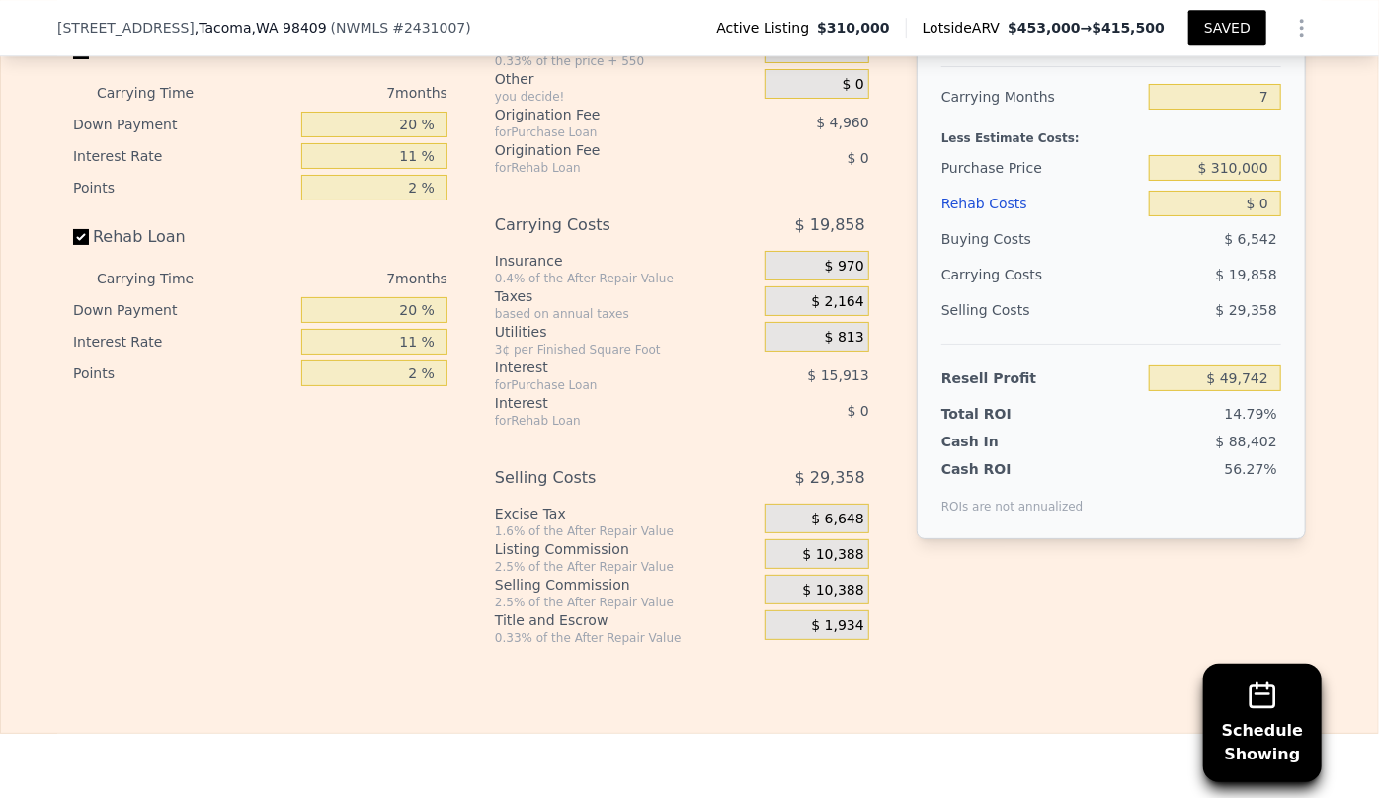
click at [983, 210] on div "Rehab Costs" at bounding box center [1042, 204] width 200 height 36
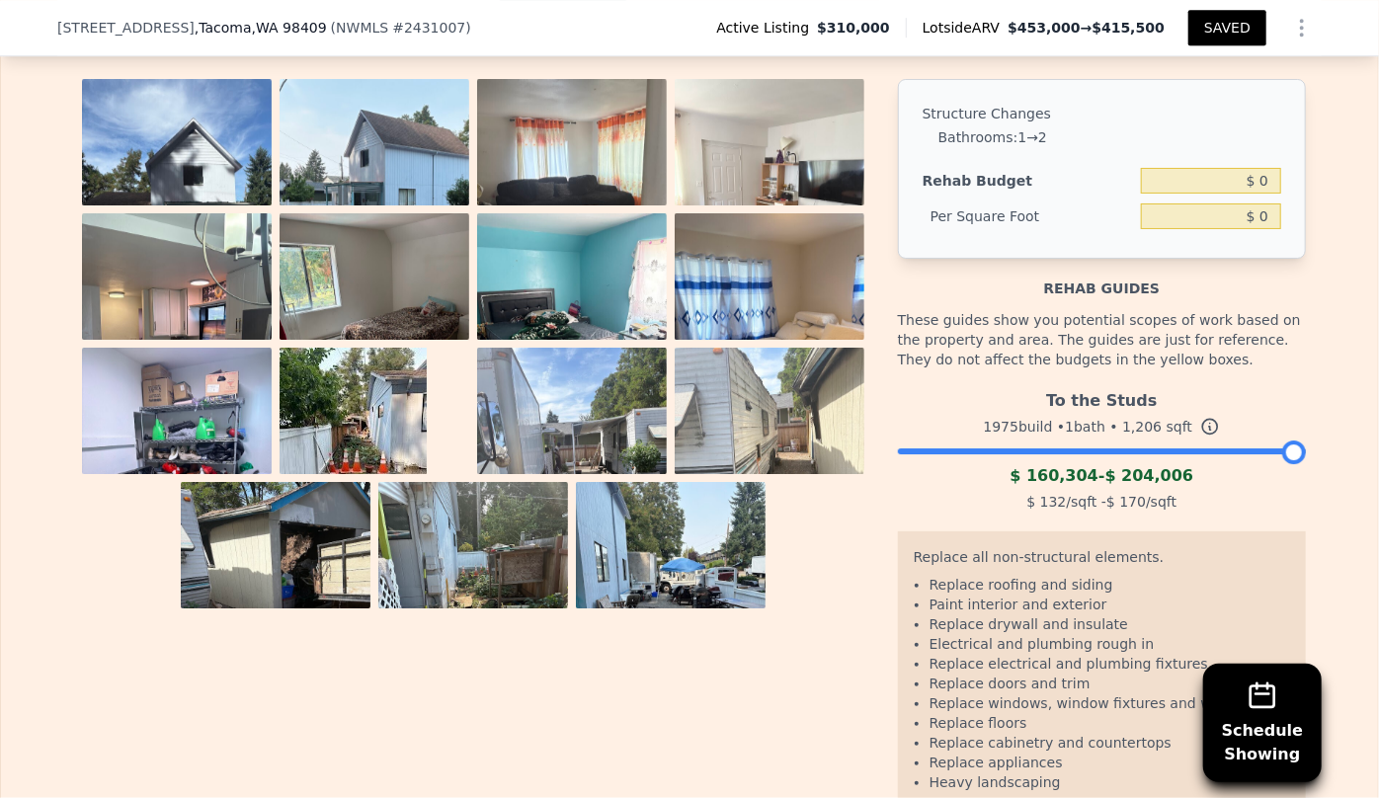
scroll to position [3053, 0]
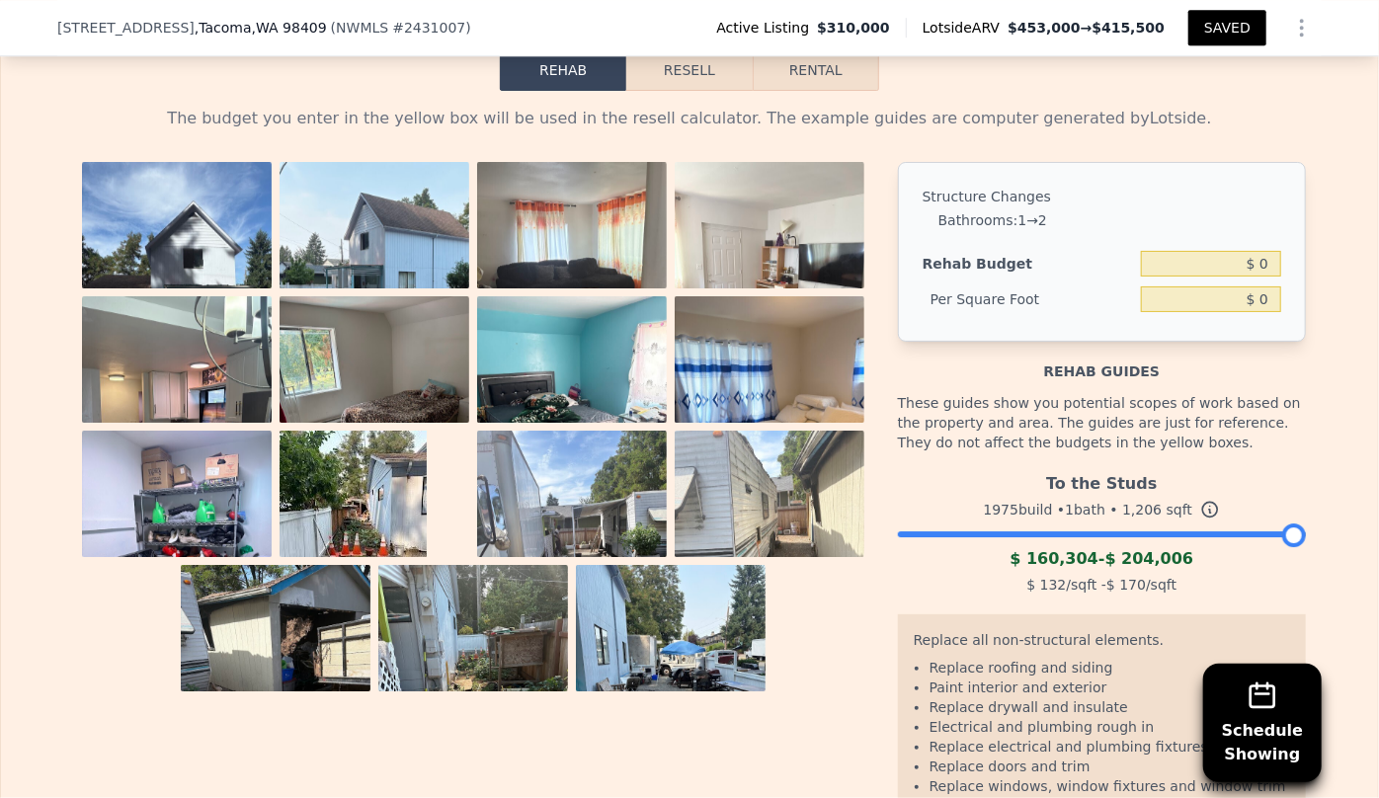
click at [427, 265] on img at bounding box center [375, 288] width 190 height 253
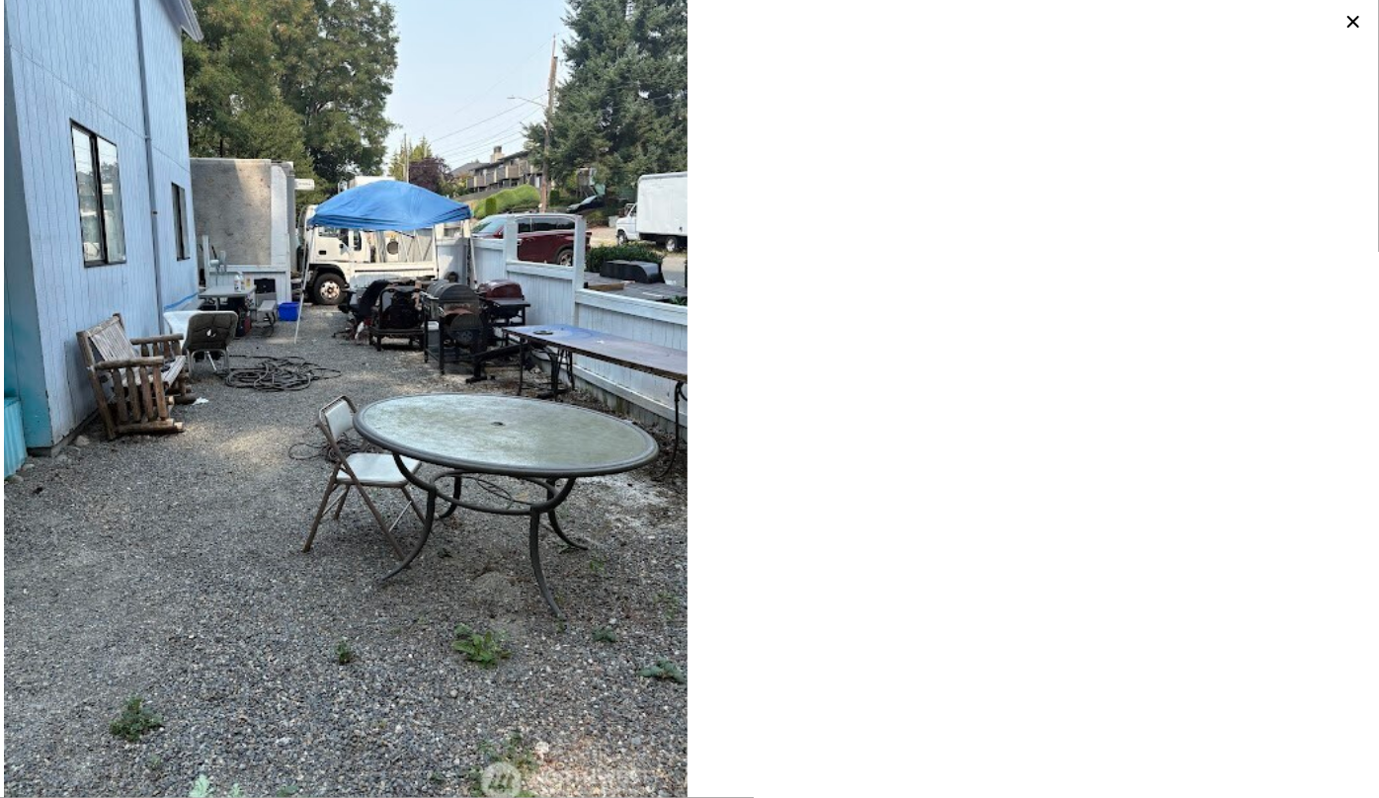
scroll to position [4945, 0]
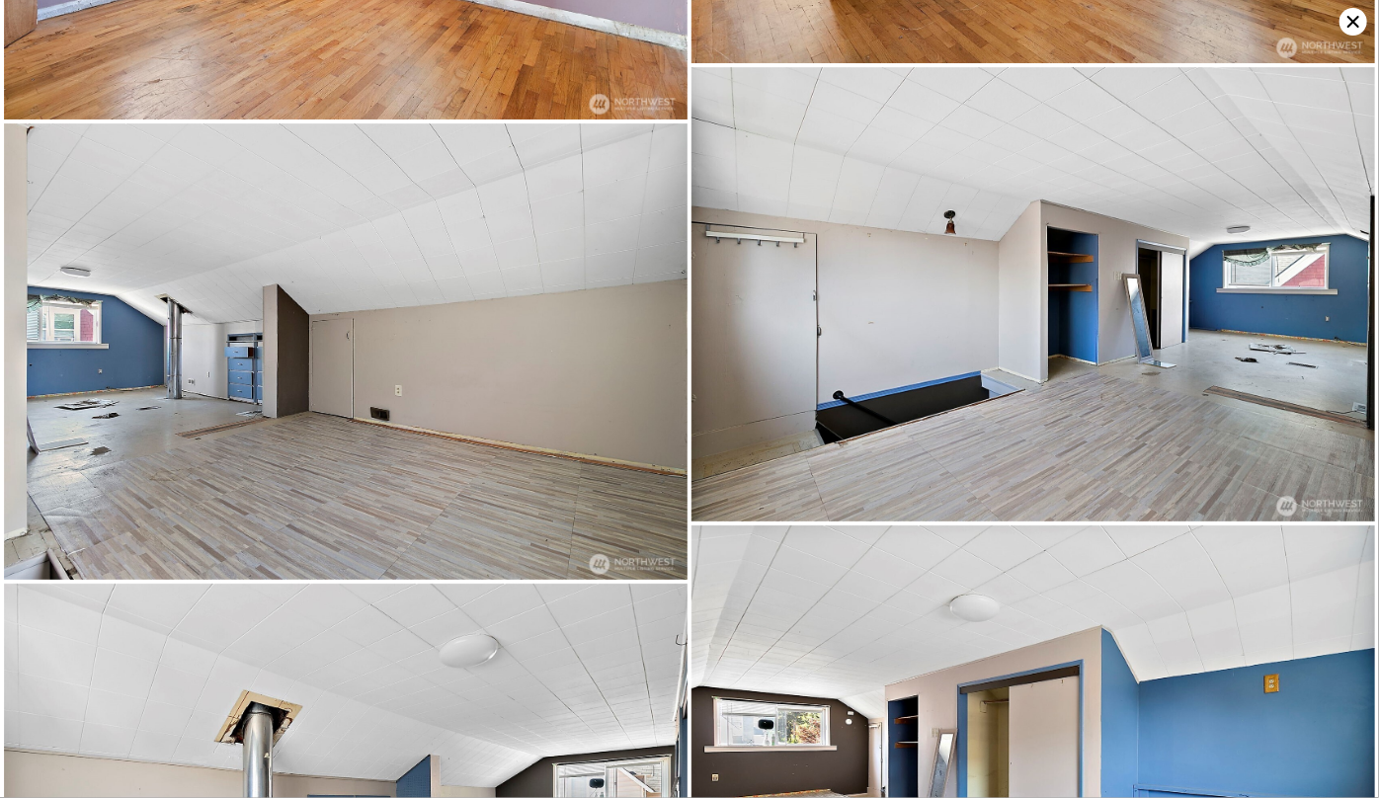
type input "3"
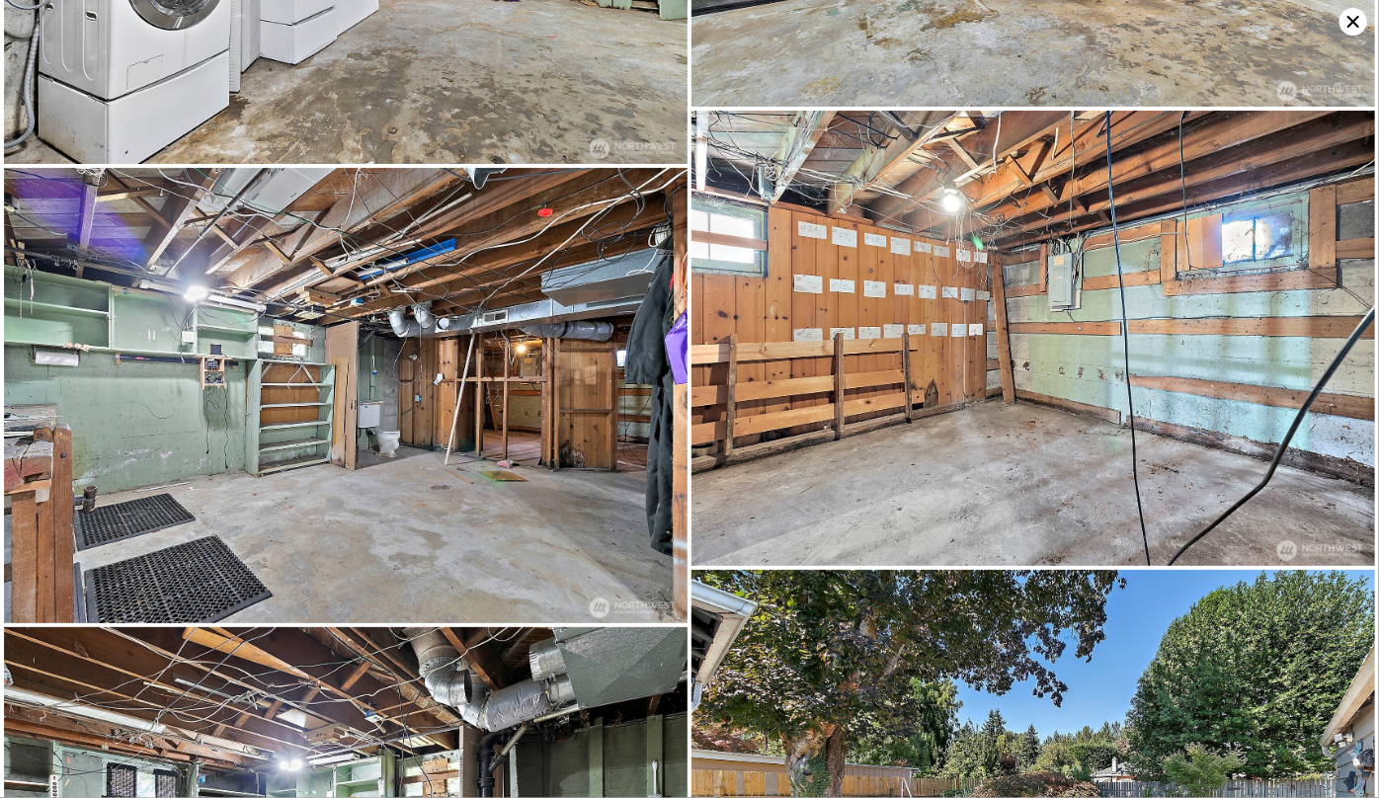
type input "4"
type input "1.5"
type input "2.75"
type input "1912"
type input "2477"
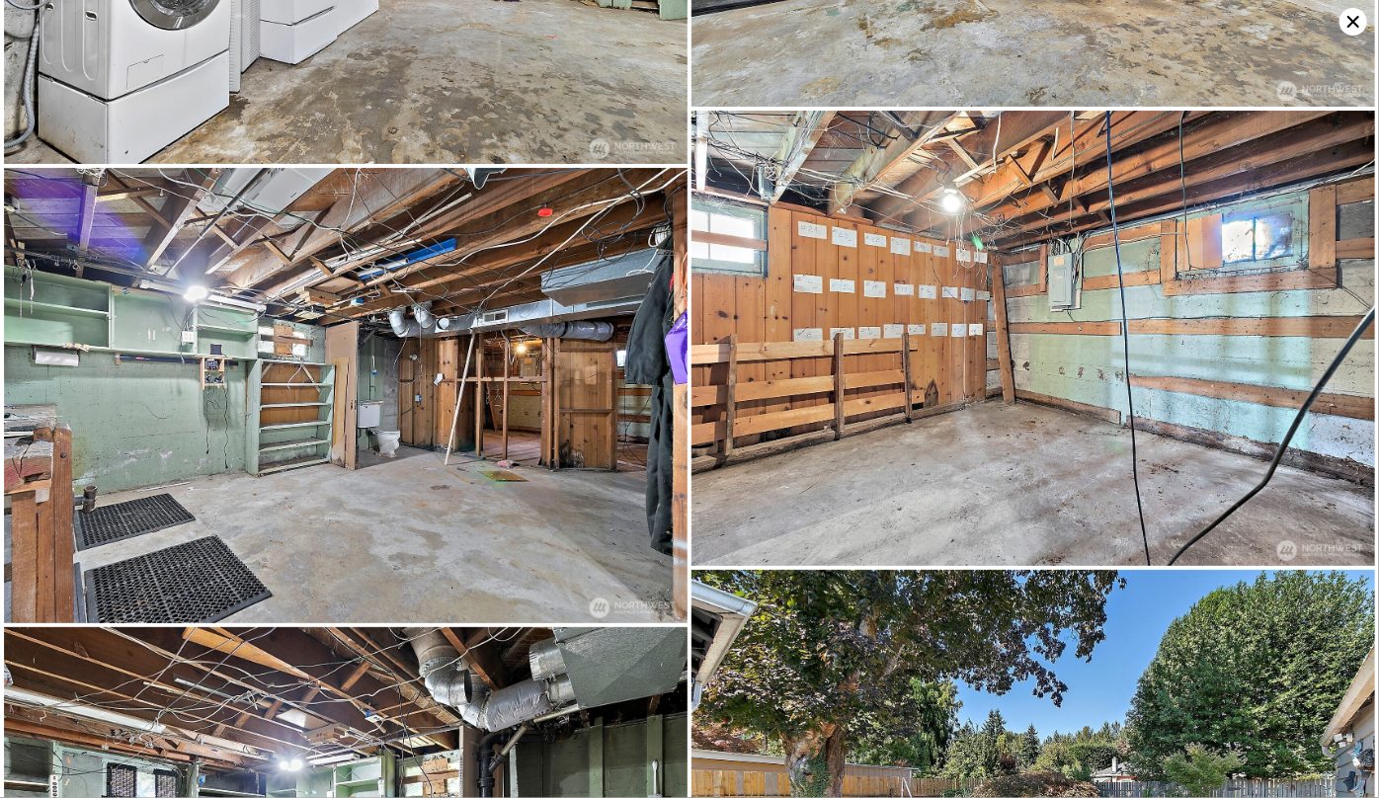
type input "3300"
type input "8925"
type input "$ 160,000"
type input "$ 107.10"
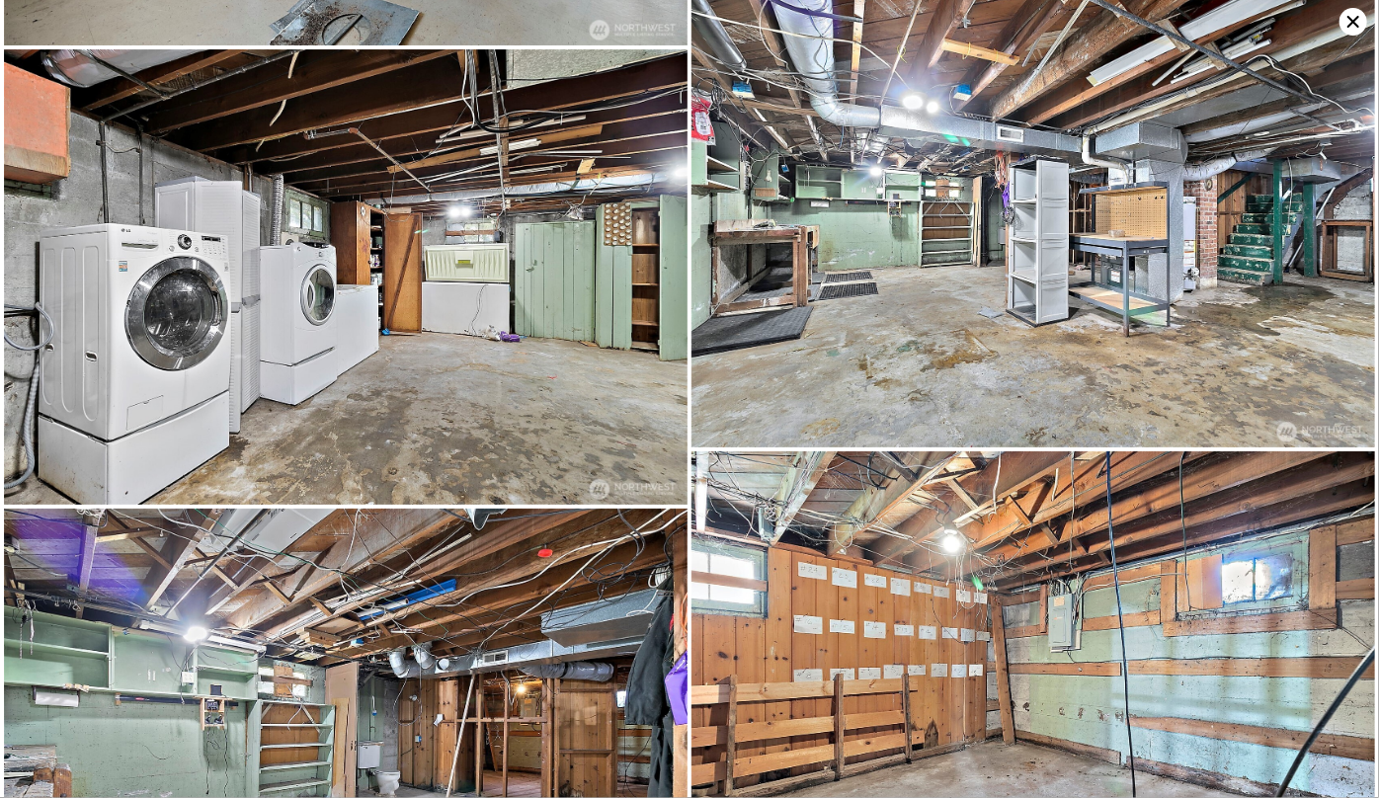
click at [1355, 26] on icon at bounding box center [1354, 22] width 28 height 28
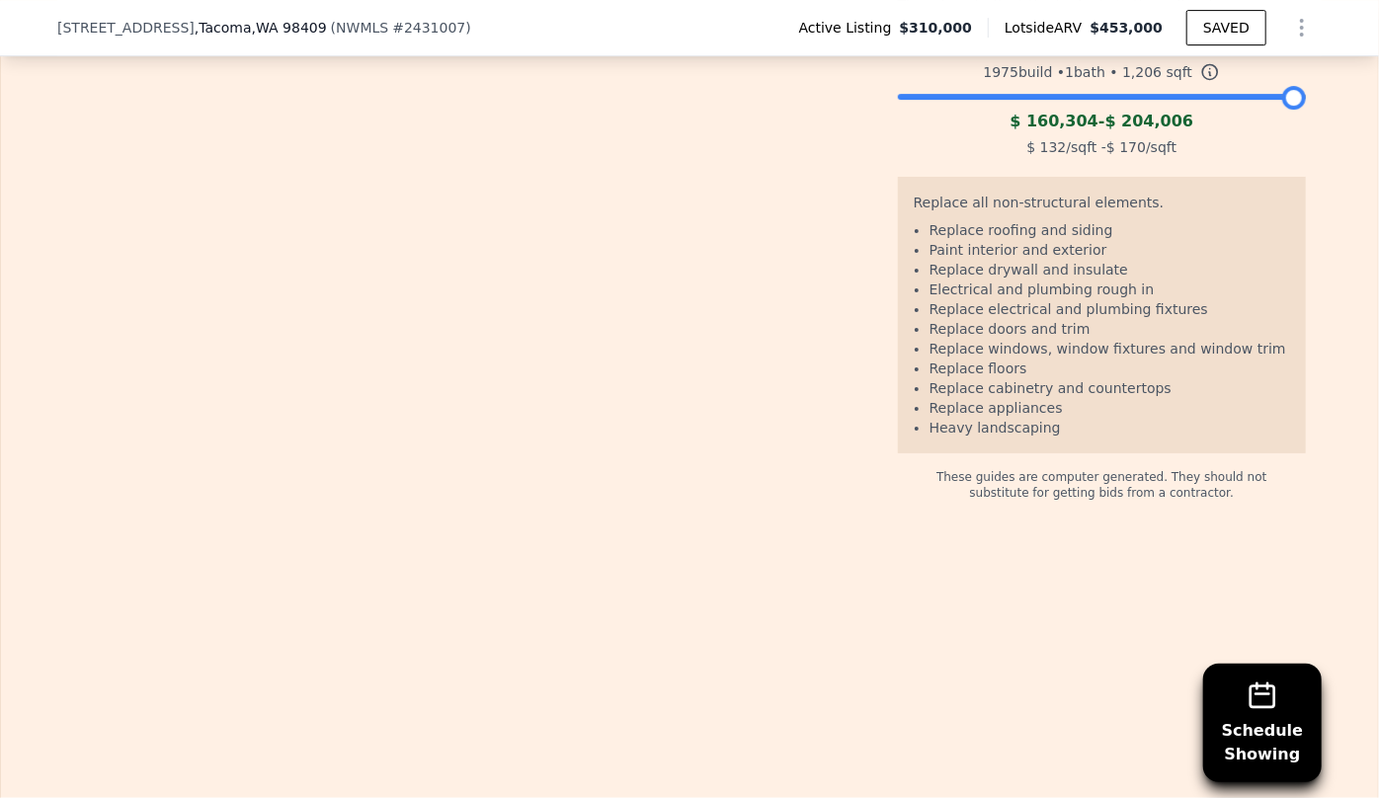
type input "2"
type input "3"
type input "1"
type input "2"
type input "948"
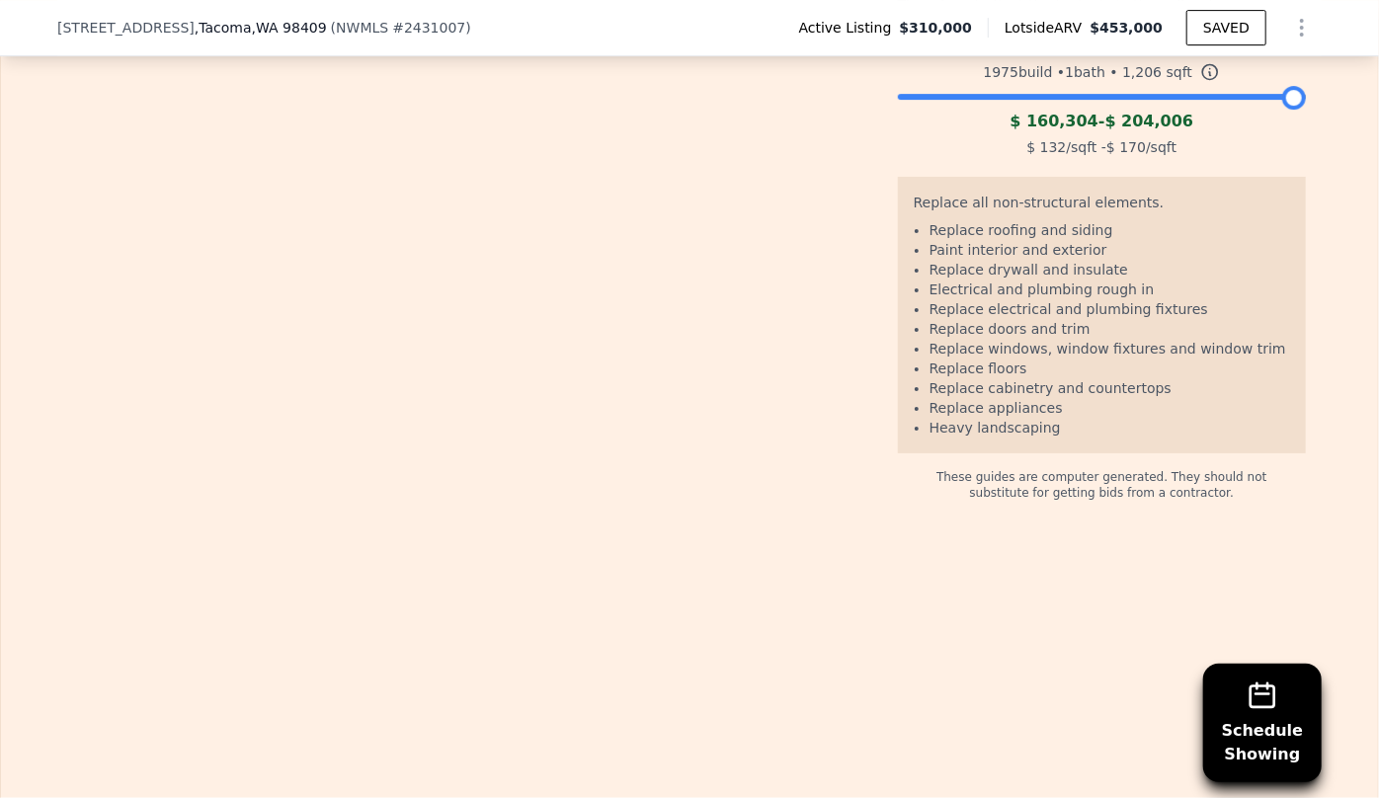
type input "1356"
type input "3998"
type input "7440"
type input "$ 0"
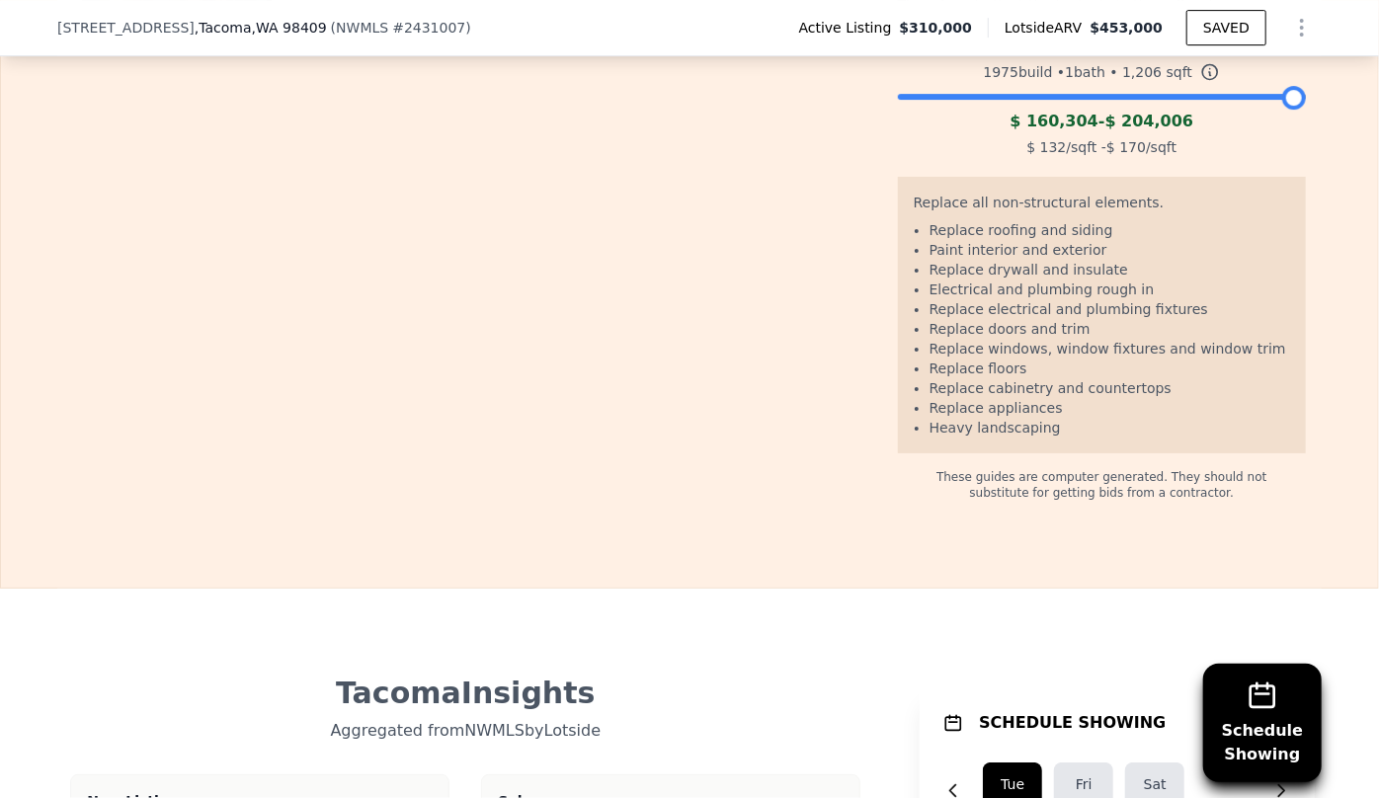
scroll to position [2980, 0]
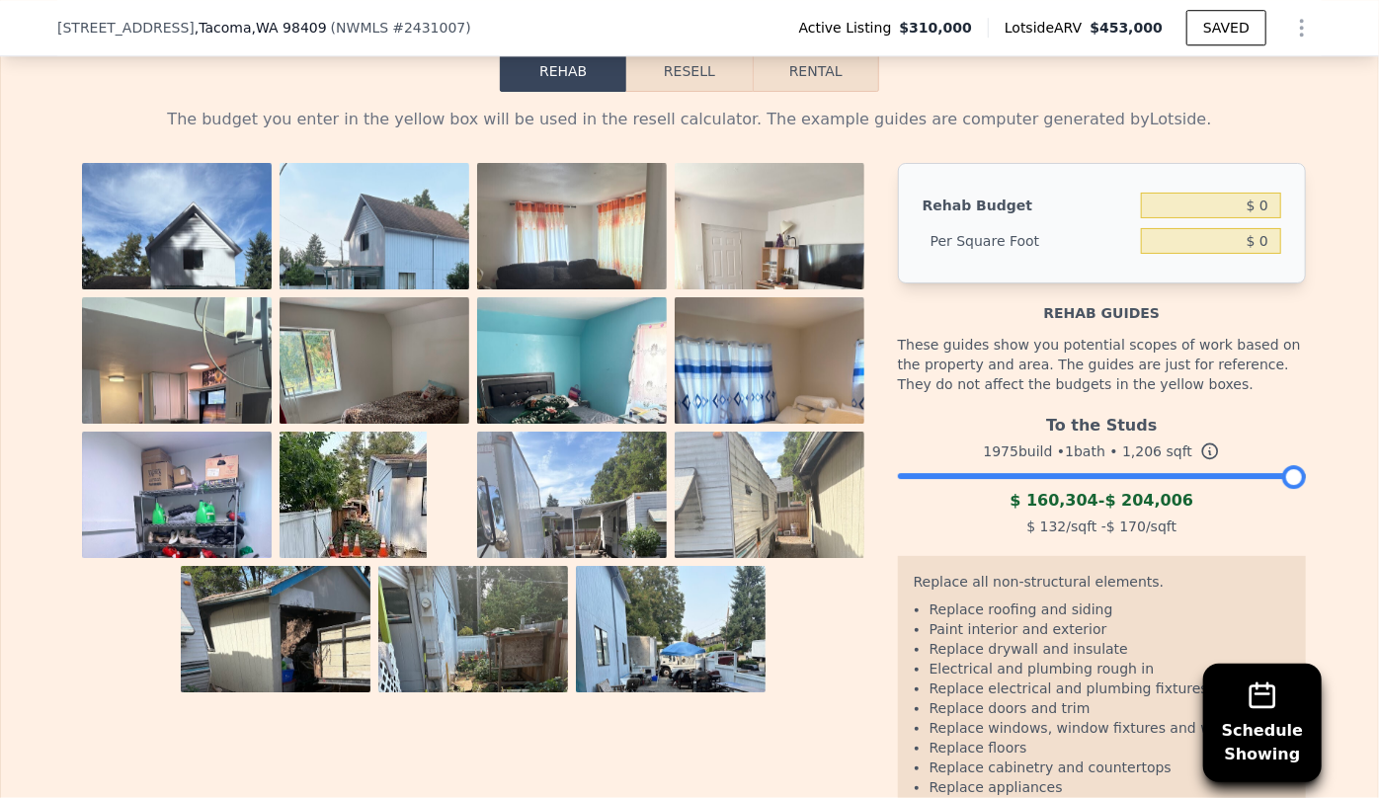
click at [661, 74] on button "Resell" at bounding box center [688, 70] width 125 height 41
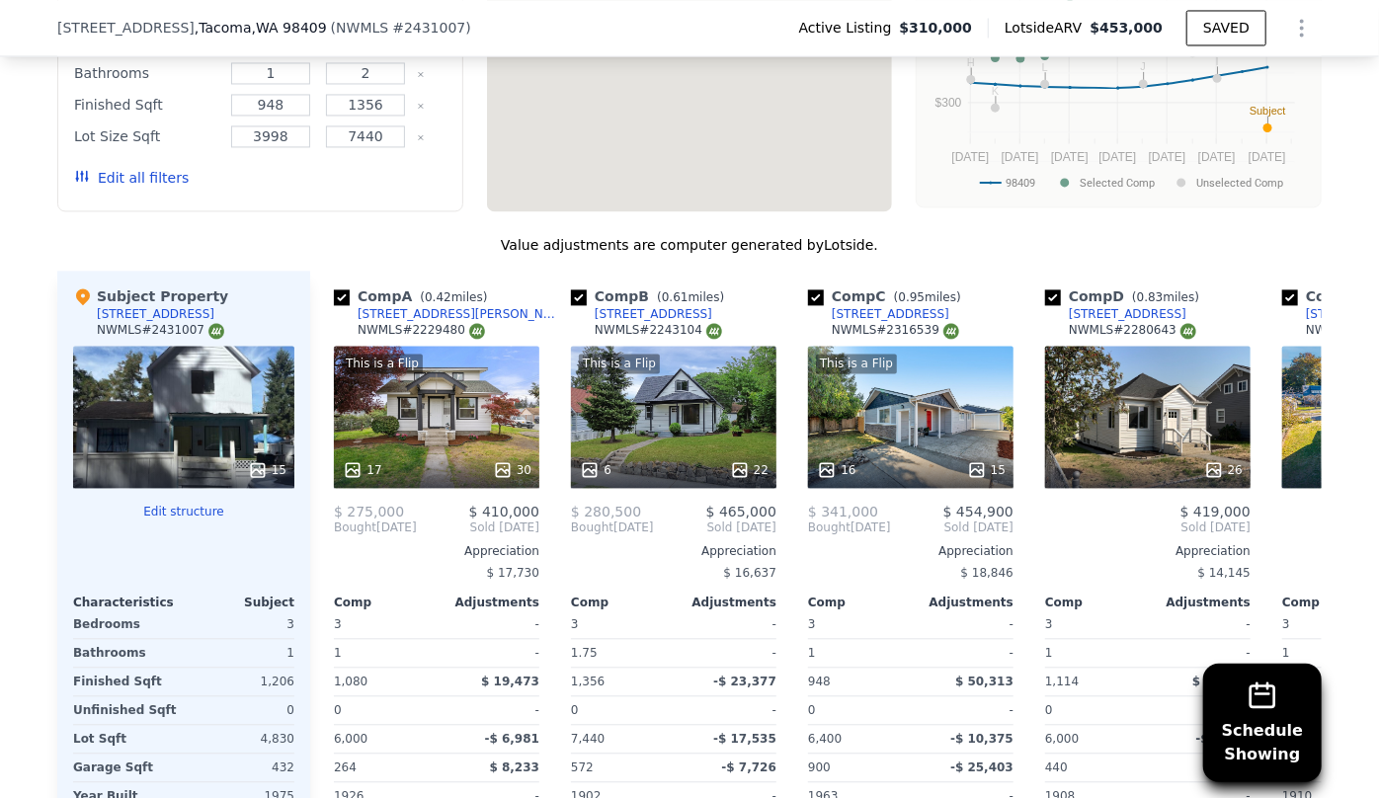
scroll to position [1992, 0]
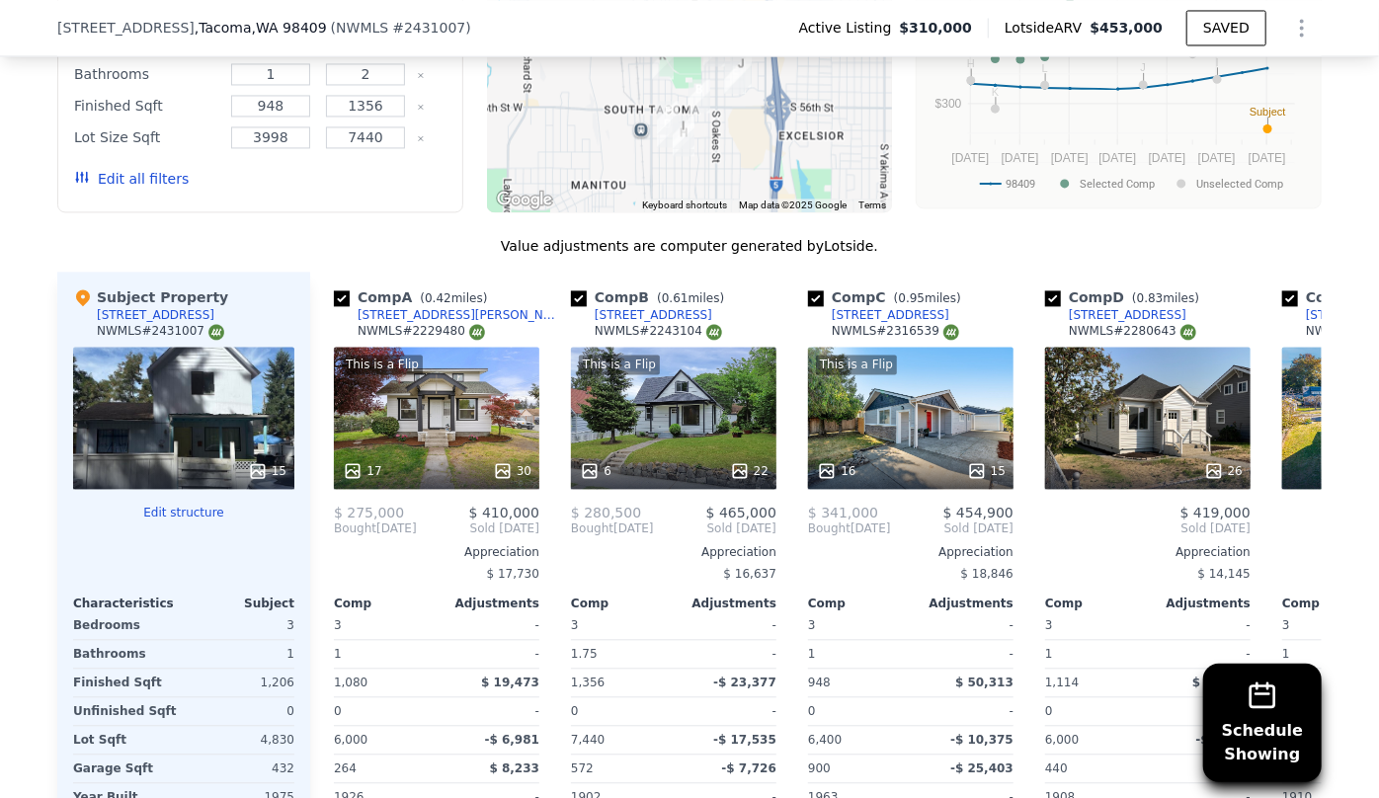
click at [162, 189] on button "Edit all filters" at bounding box center [131, 179] width 115 height 20
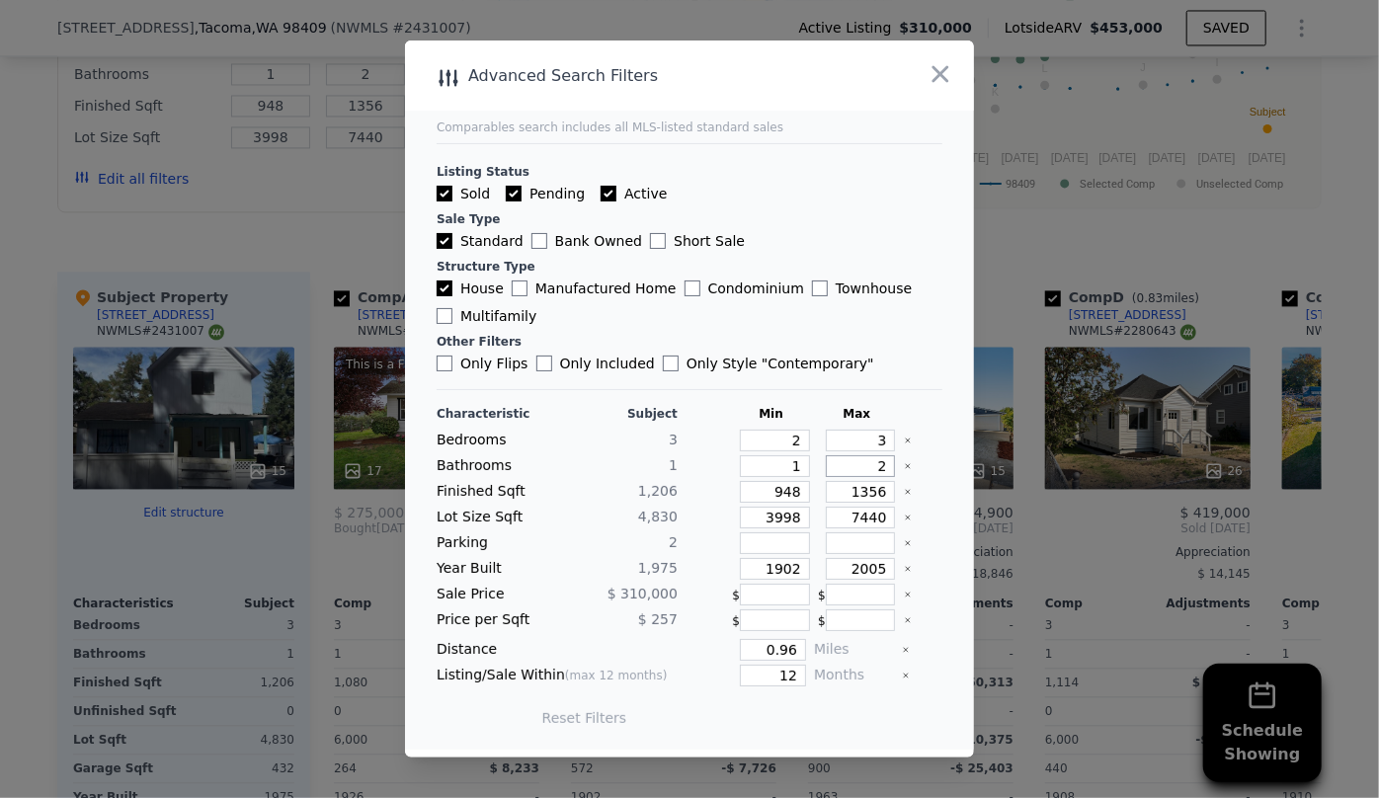
drag, startPoint x: 876, startPoint y: 462, endPoint x: 867, endPoint y: 472, distance: 13.3
click at [868, 472] on input "2" at bounding box center [861, 466] width 70 height 22
type input "0"
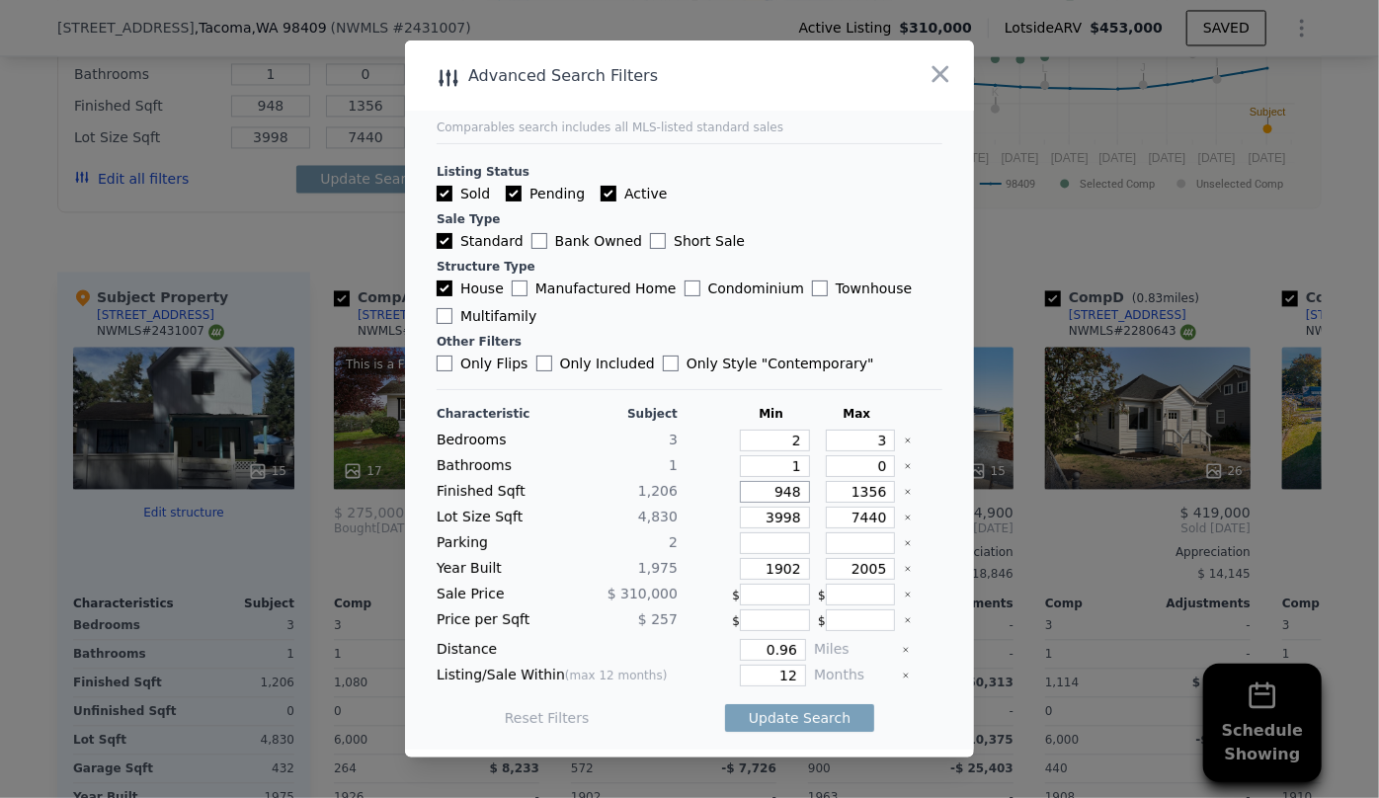
drag, startPoint x: 792, startPoint y: 491, endPoint x: 683, endPoint y: 488, distance: 109.7
click at [683, 488] on div "Finished Sqft 1,[PHONE_NUMBER]" at bounding box center [690, 492] width 506 height 22
type input "1"
type input "10"
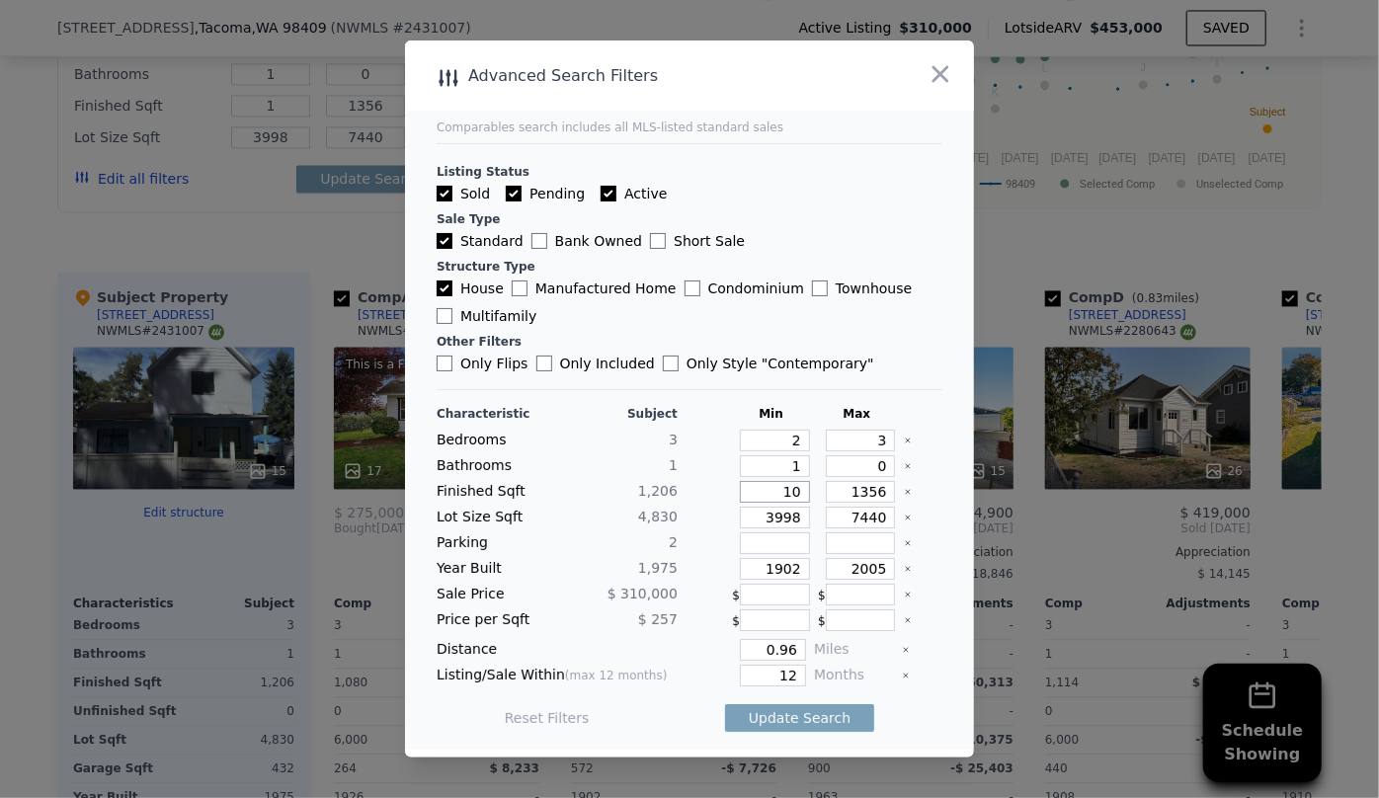
type input "10"
type input "1"
click at [855, 497] on input "1356" at bounding box center [861, 492] width 70 height 22
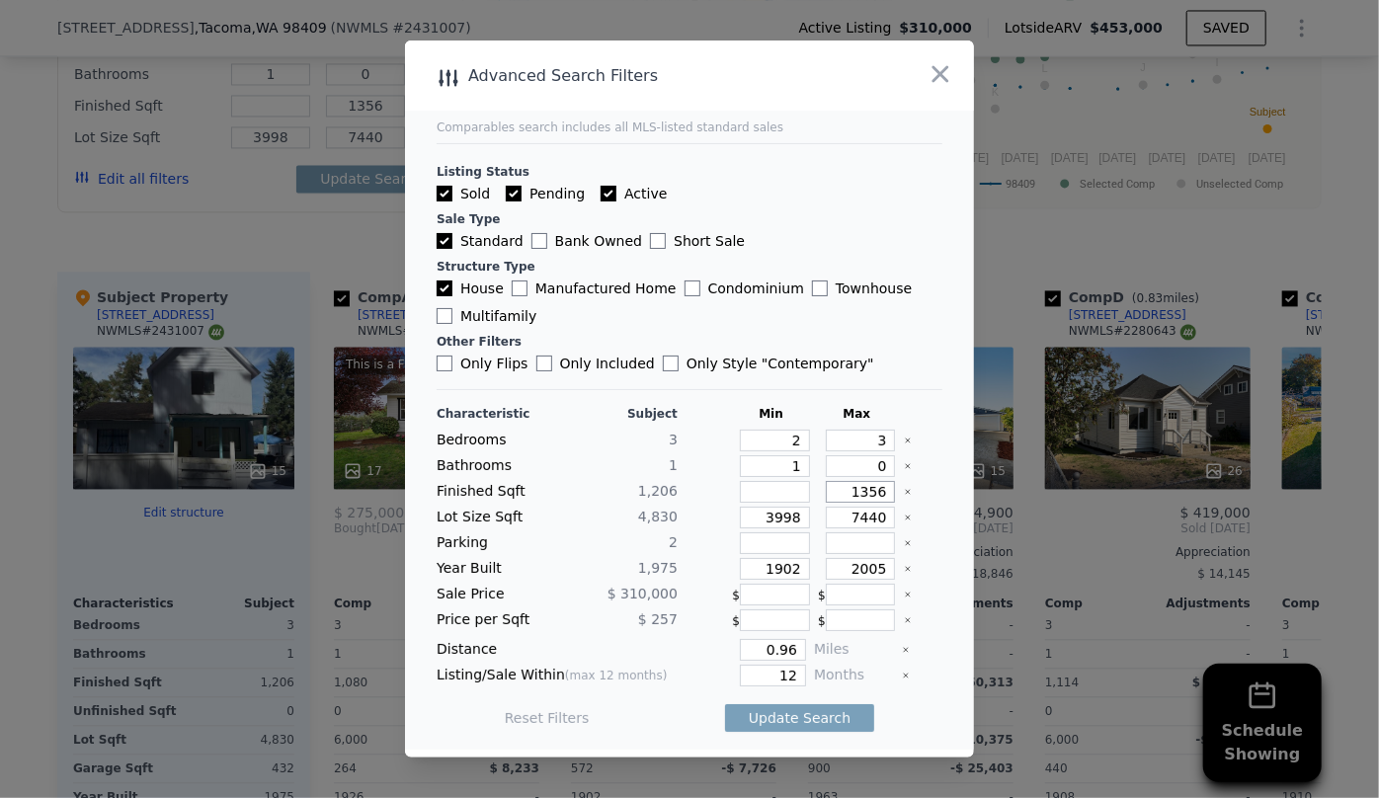
type input "156"
type input "1456"
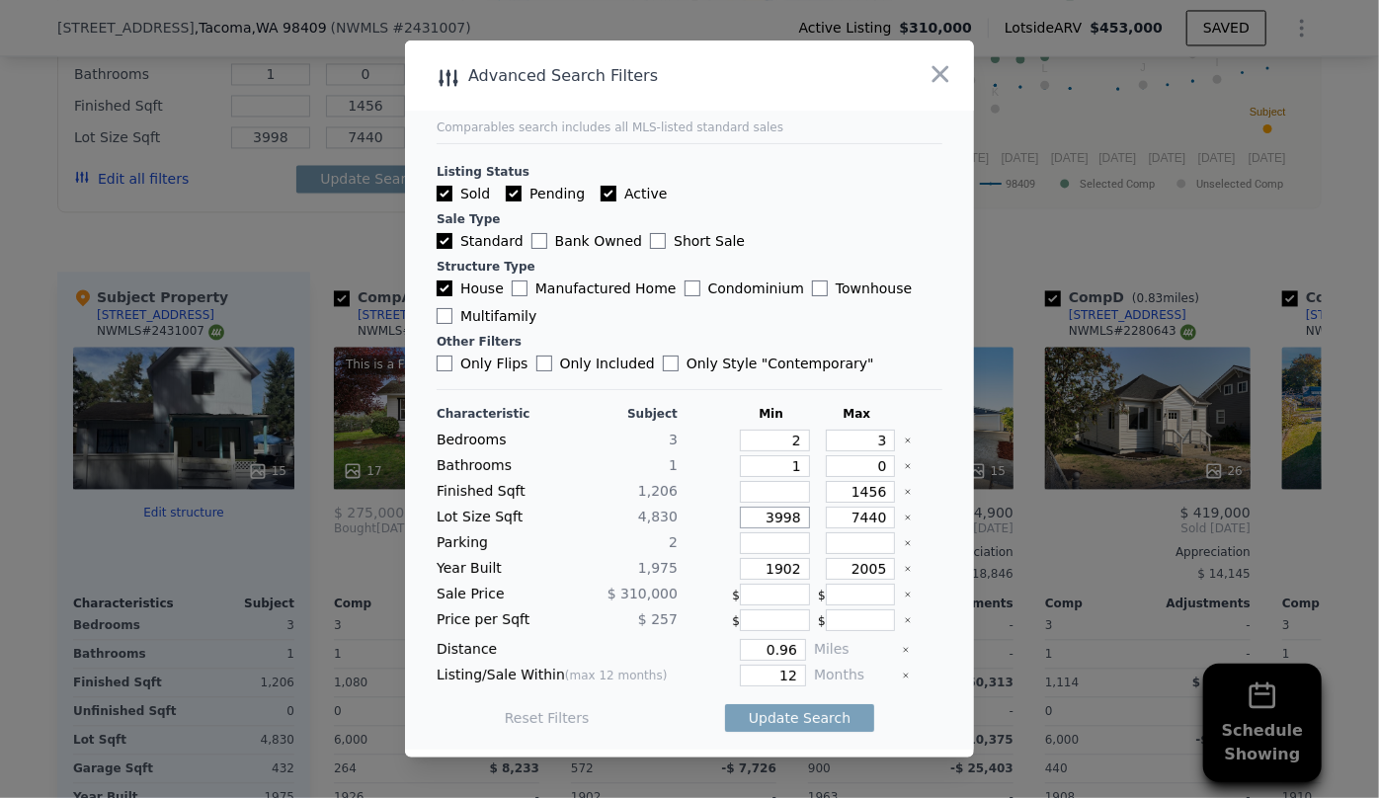
drag, startPoint x: 794, startPoint y: 521, endPoint x: 641, endPoint y: 515, distance: 153.2
click at [641, 515] on div "Lot Size Sqft 4,830 3998 7440" at bounding box center [690, 518] width 506 height 22
drag, startPoint x: 794, startPoint y: 557, endPoint x: 702, endPoint y: 558, distance: 91.9
click at [707, 560] on div "Year Built 1,975 1902 2005" at bounding box center [690, 569] width 506 height 22
click at [794, 650] on input "0.96" at bounding box center [773, 650] width 66 height 22
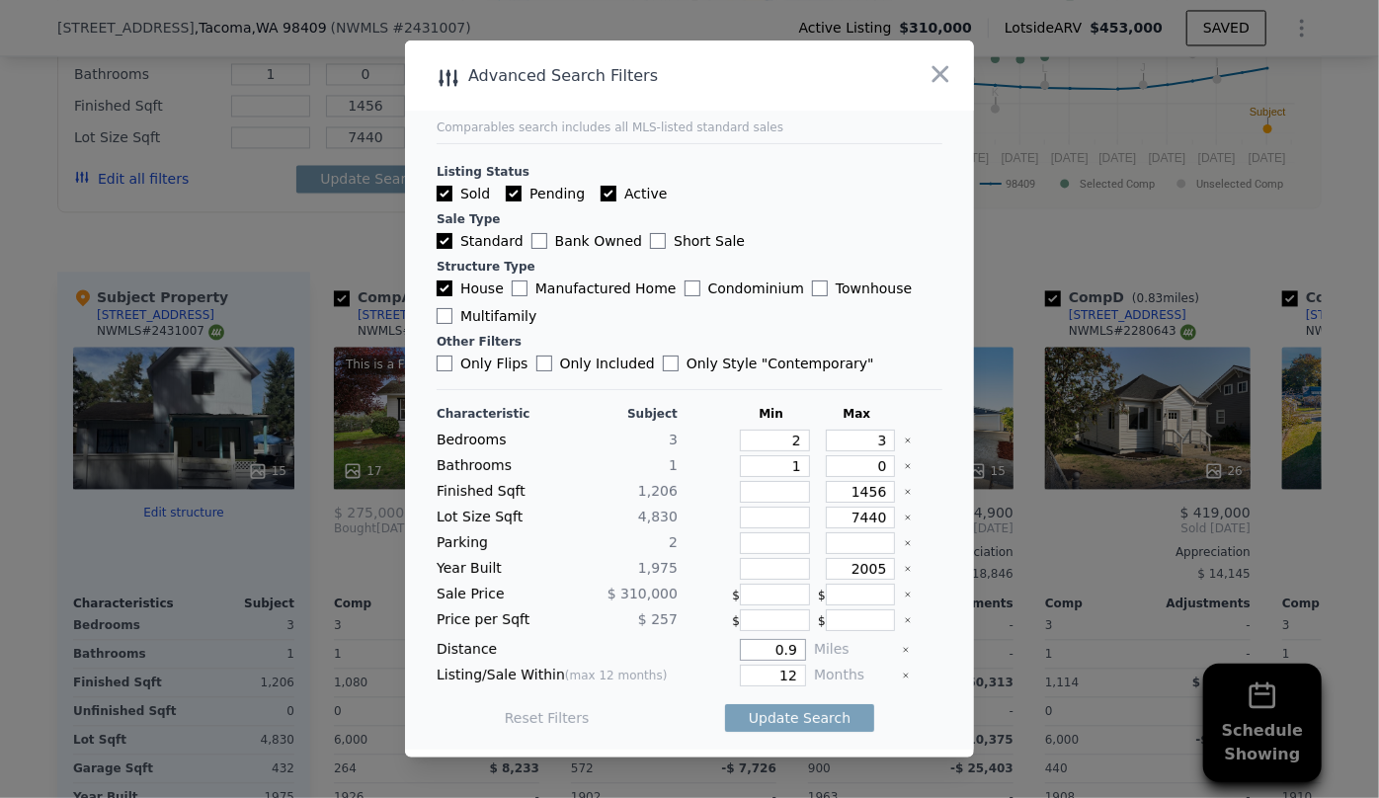
type input "0"
type input "0.9"
click at [793, 676] on input "12" at bounding box center [773, 676] width 66 height 22
type input "1"
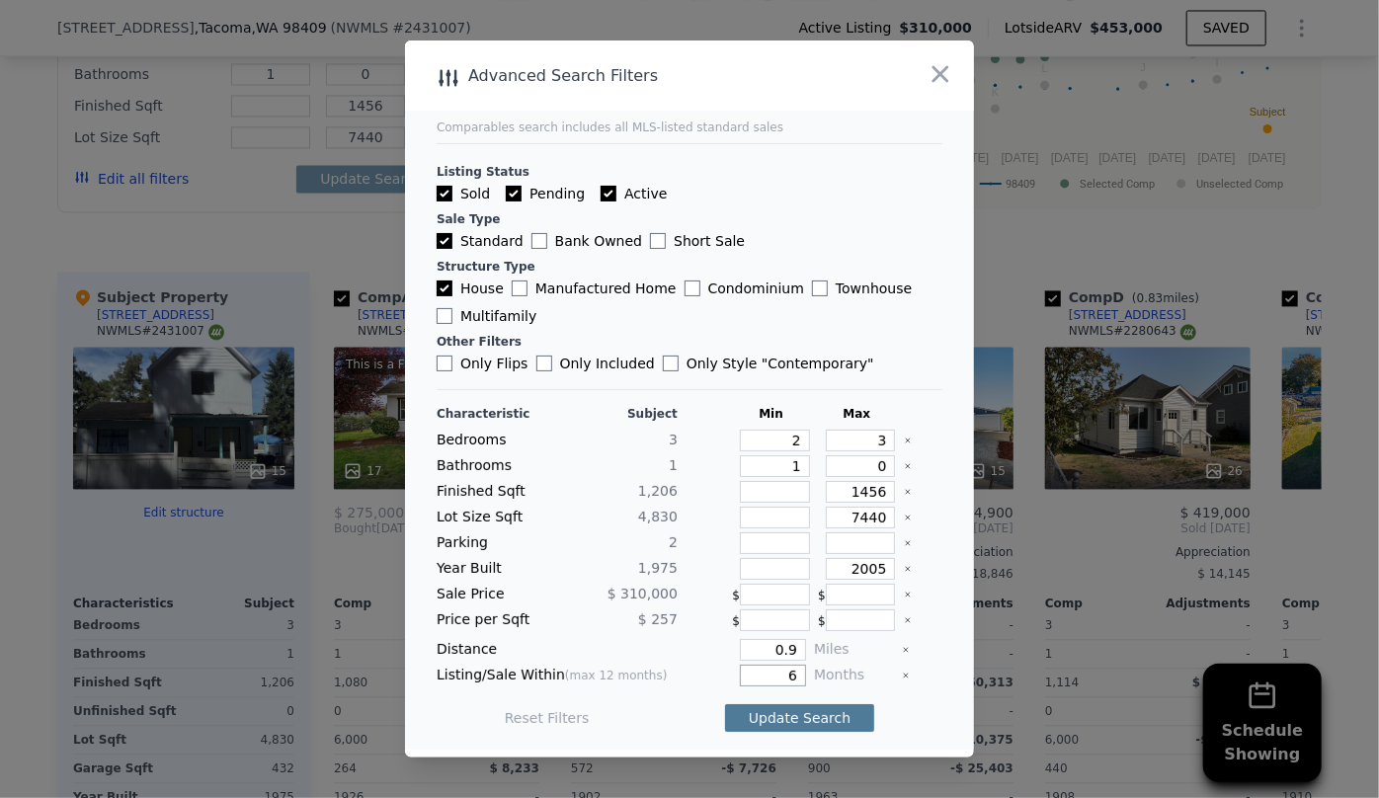
type input "6"
click at [800, 718] on button "Update Search" at bounding box center [799, 718] width 149 height 28
checkbox input "false"
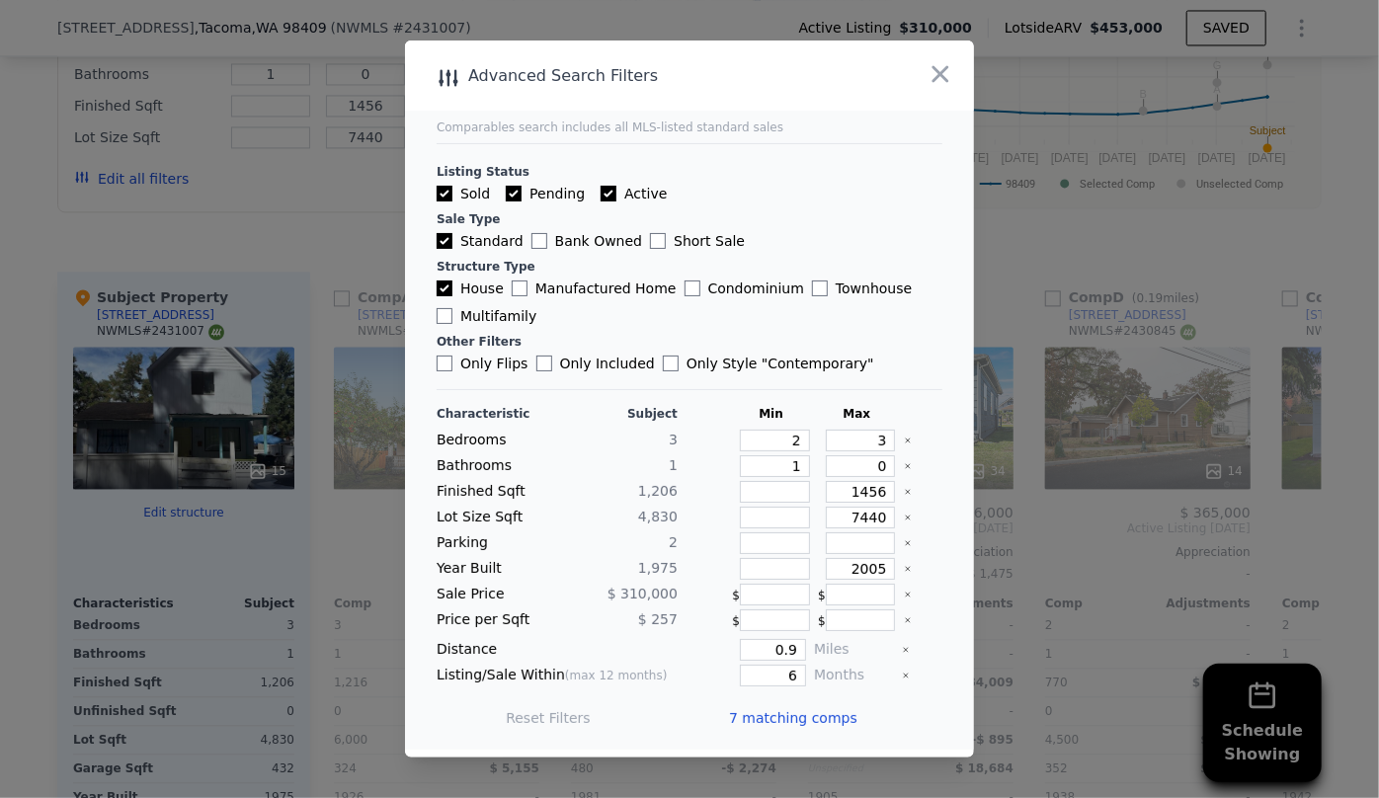
click at [800, 717] on span "7 matching comps" at bounding box center [793, 718] width 128 height 20
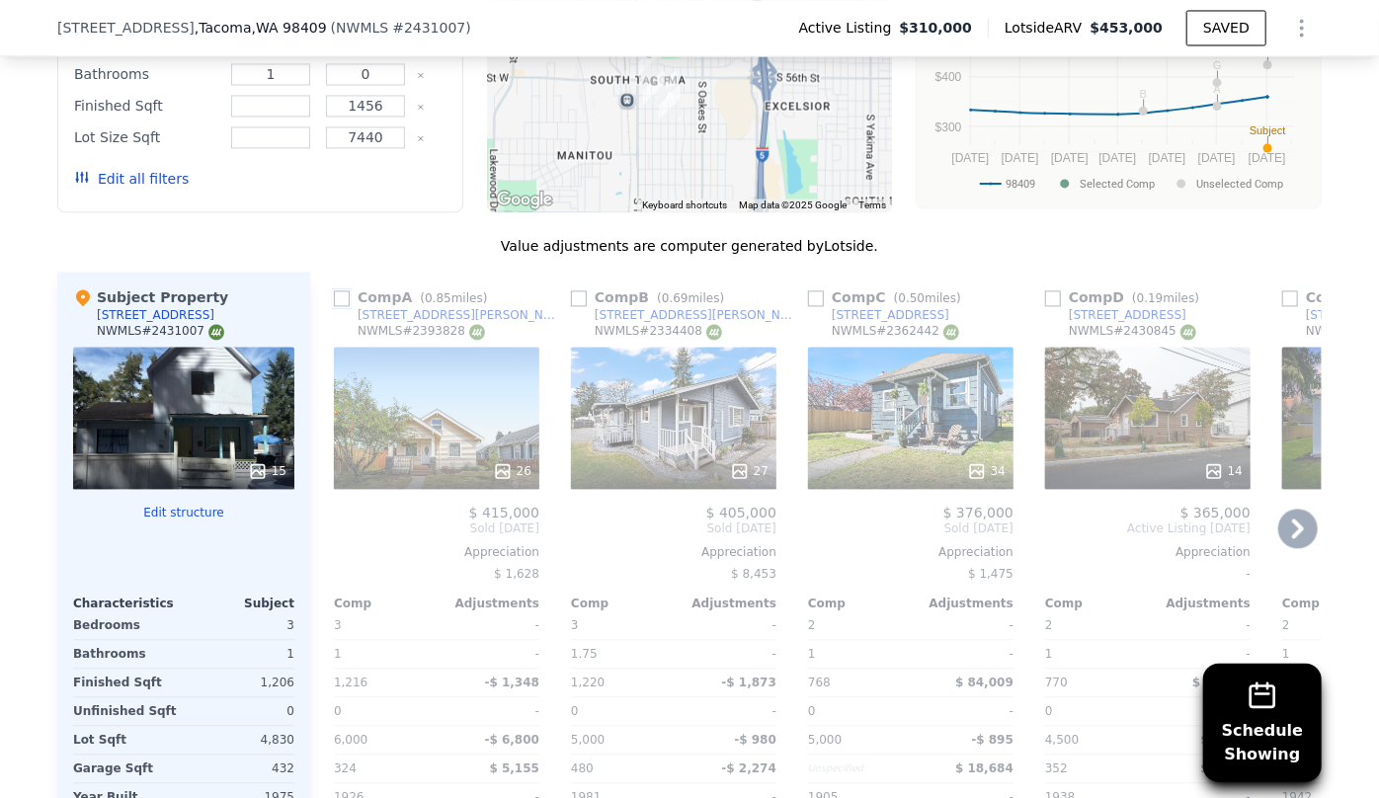
click at [341, 306] on input "checkbox" at bounding box center [342, 298] width 16 height 16
checkbox input "true"
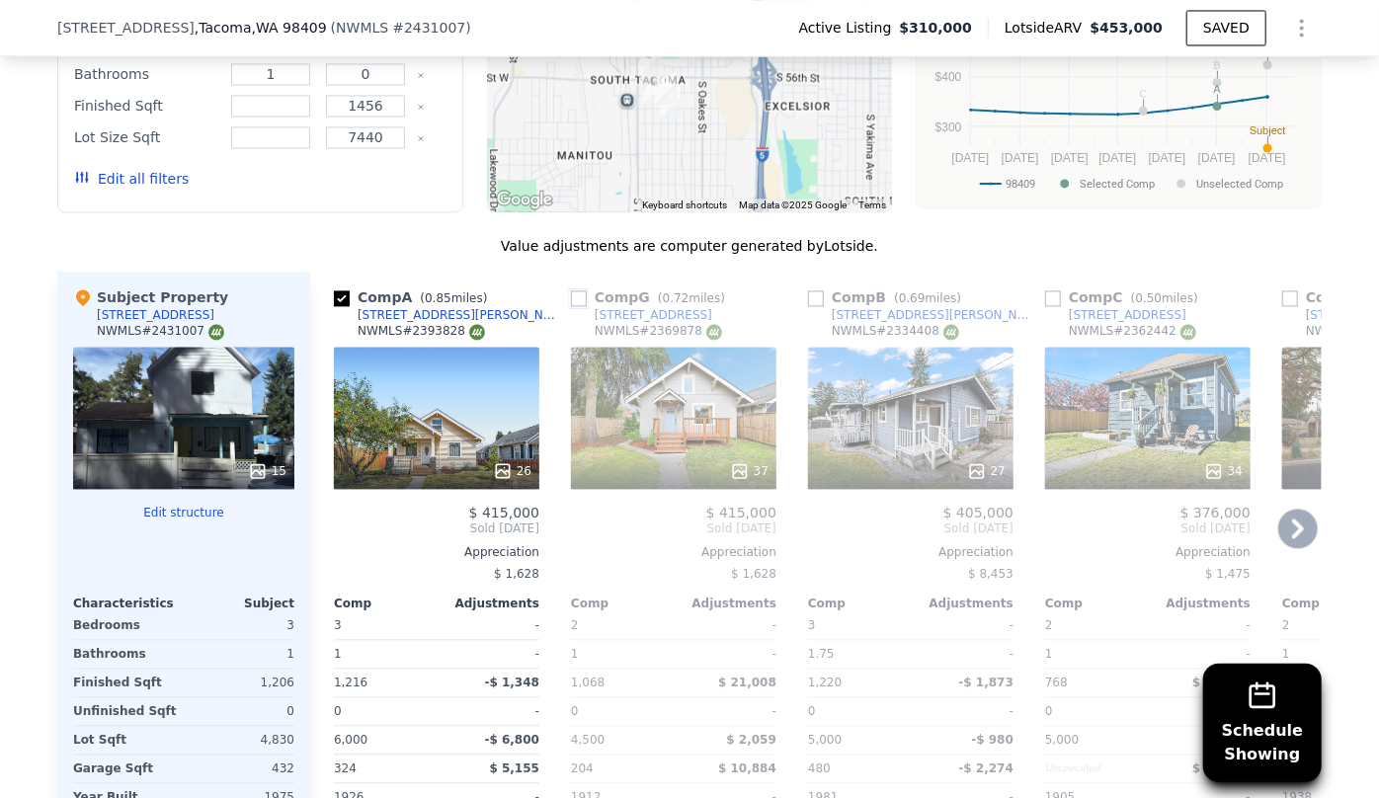
click at [573, 306] on input "checkbox" at bounding box center [579, 298] width 16 height 16
checkbox input "true"
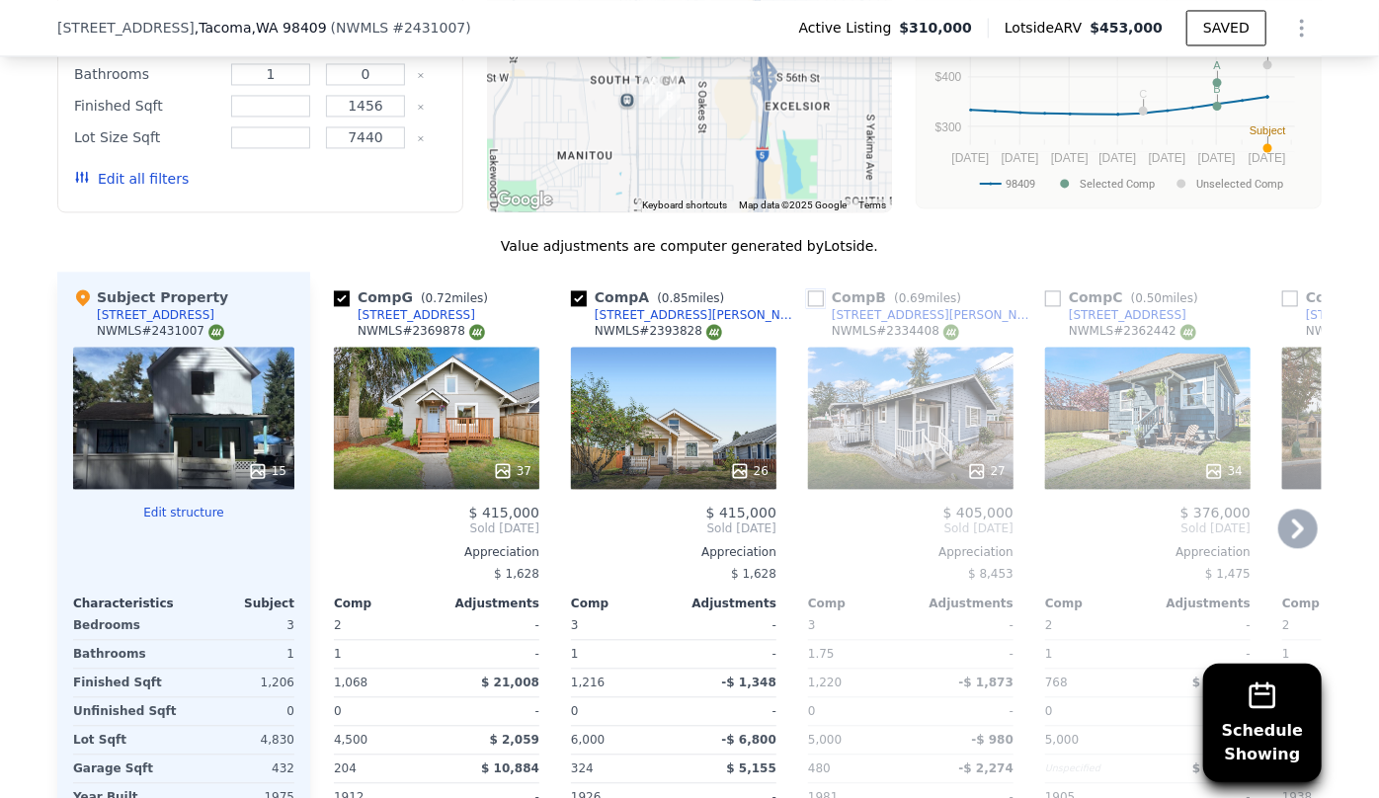
click at [808, 303] on input "checkbox" at bounding box center [816, 298] width 16 height 16
checkbox input "true"
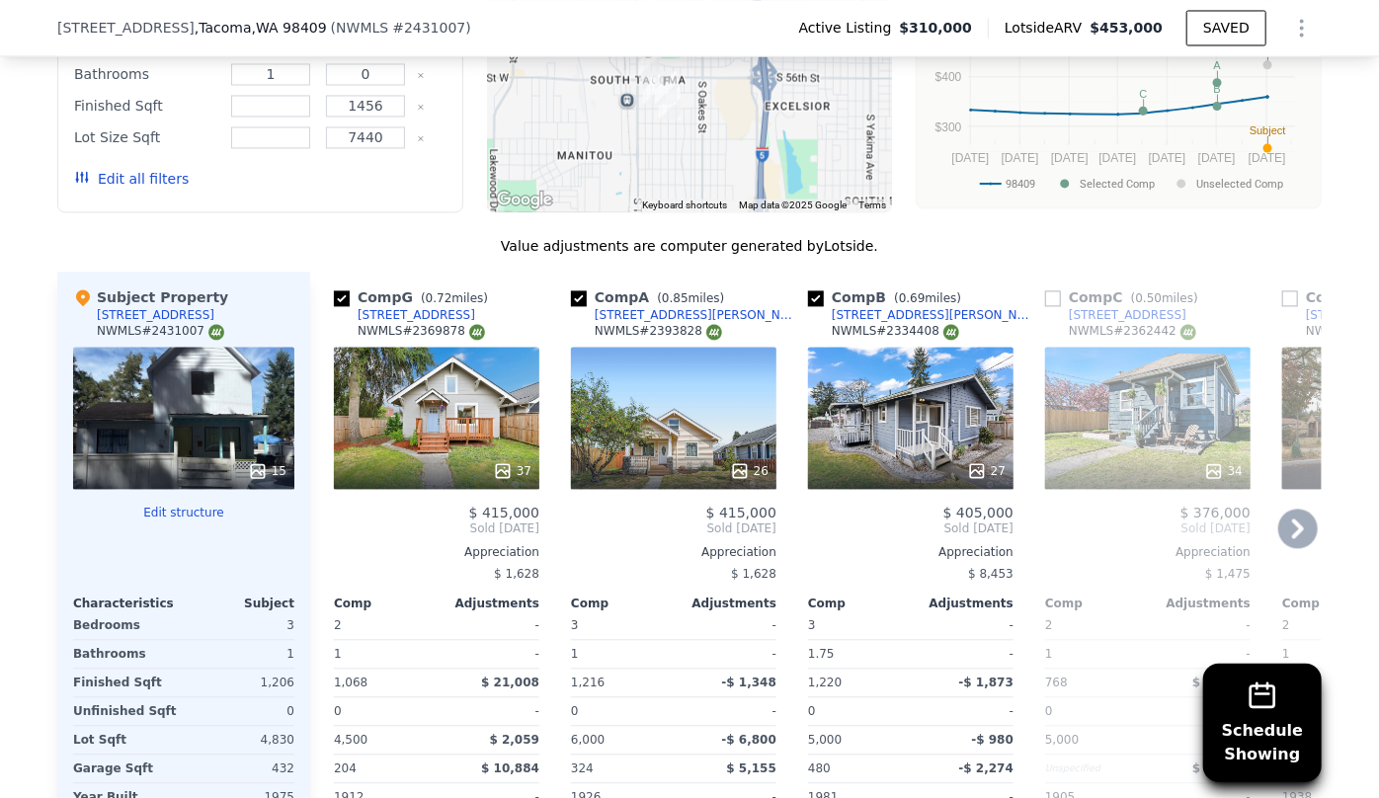
click at [1299, 545] on icon at bounding box center [1298, 529] width 40 height 40
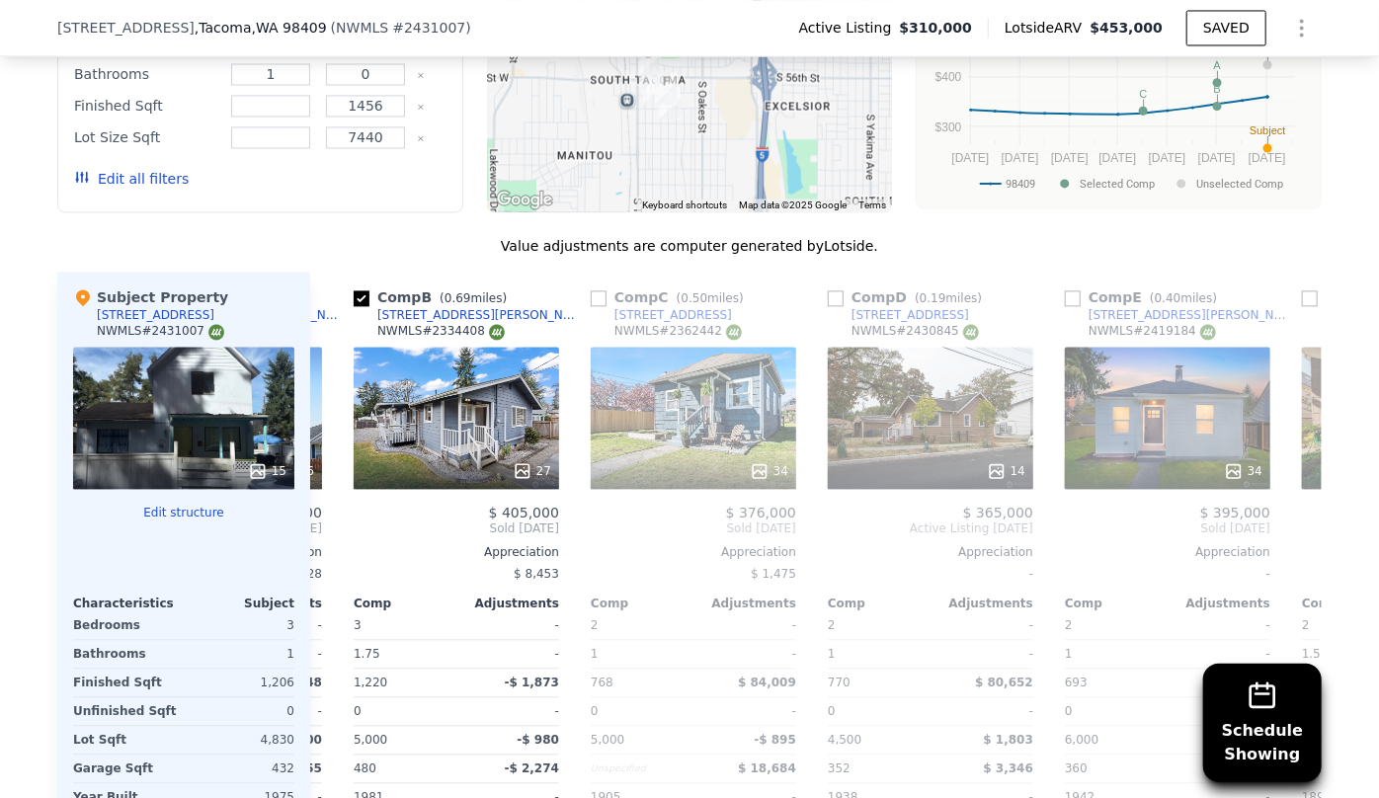
scroll to position [0, 474]
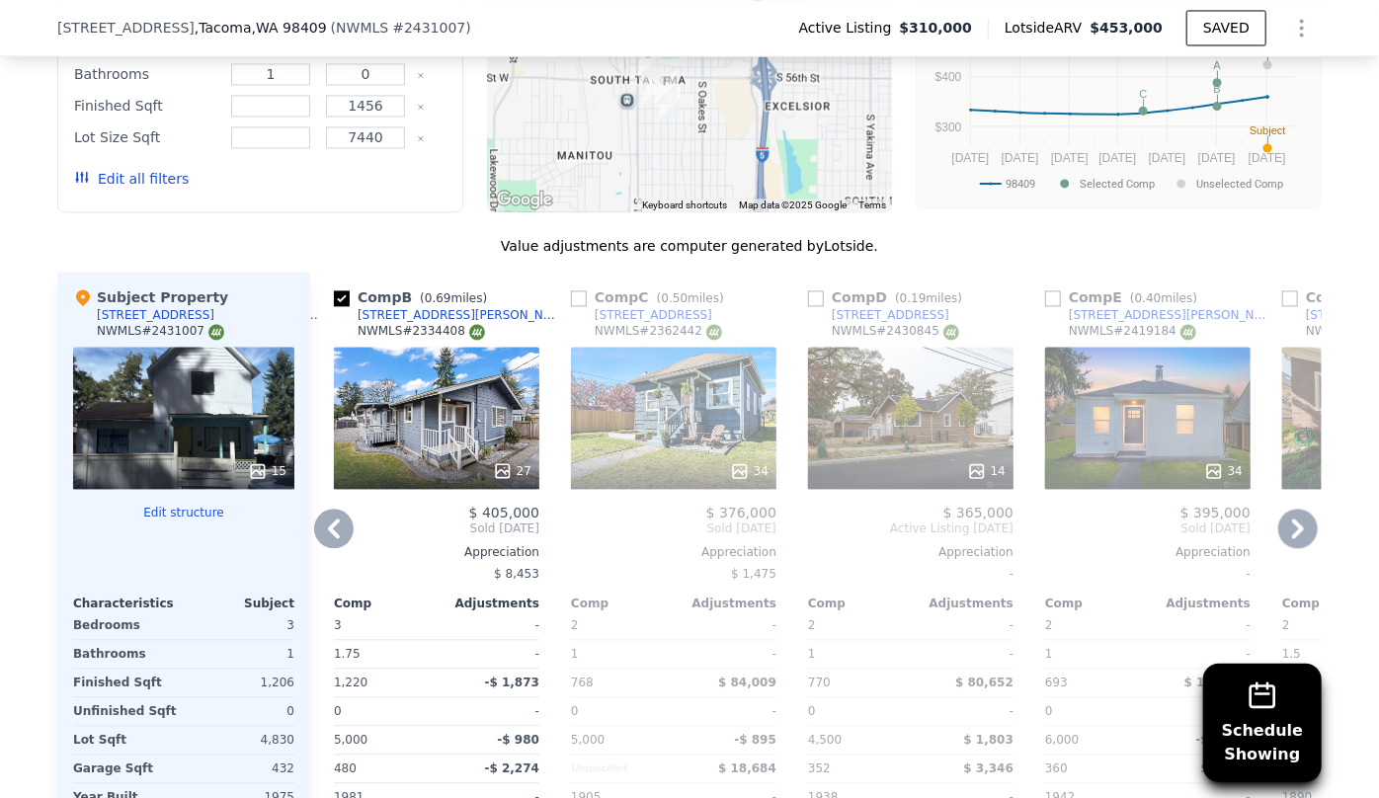
click at [1299, 544] on icon at bounding box center [1298, 529] width 40 height 40
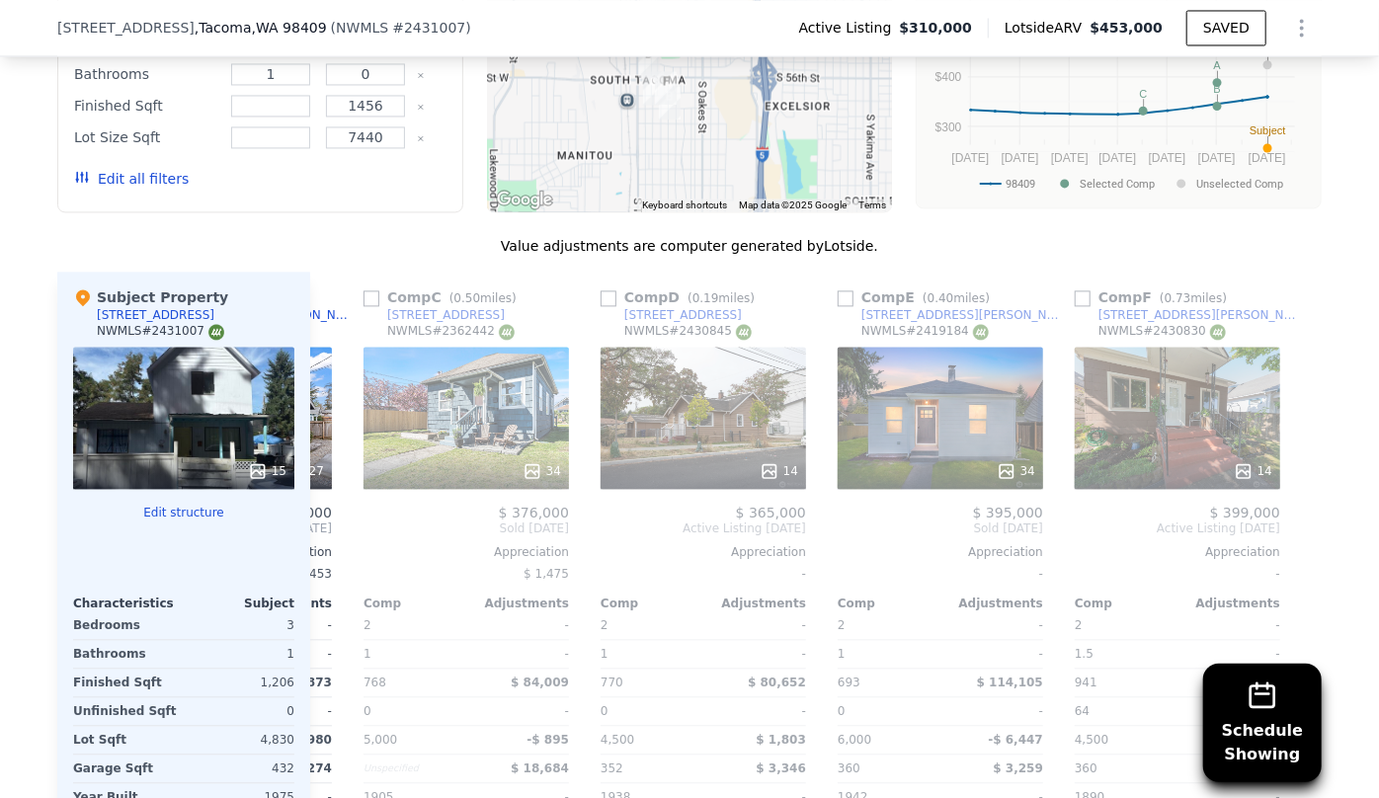
scroll to position [0, 695]
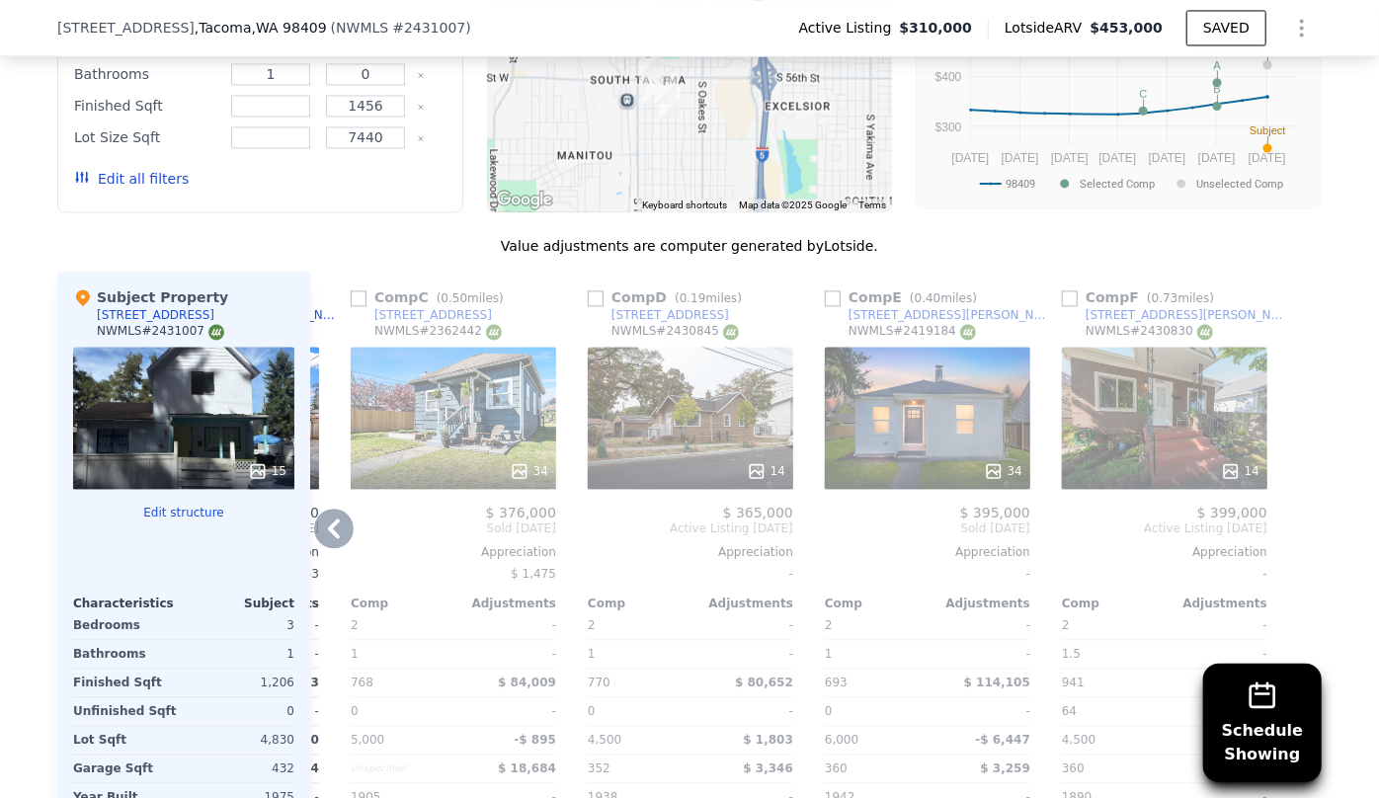
click at [1237, 451] on div "14" at bounding box center [1164, 418] width 205 height 142
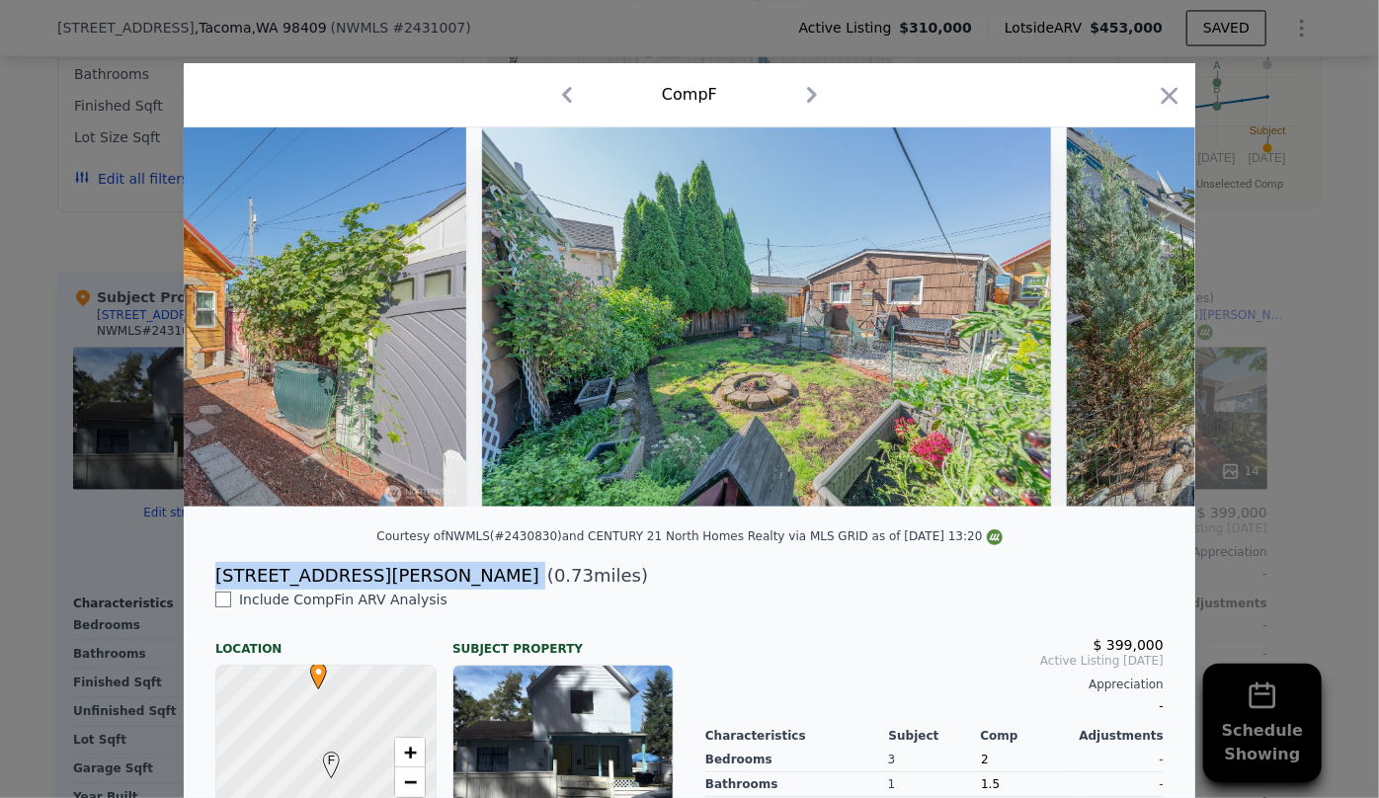
drag, startPoint x: 213, startPoint y: 587, endPoint x: 398, endPoint y: 584, distance: 184.8
click at [398, 584] on div "[STREET_ADDRESS][PERSON_NAME] ( 0.73 miles)" at bounding box center [690, 576] width 980 height 28
click at [1172, 92] on icon "button" at bounding box center [1170, 96] width 28 height 28
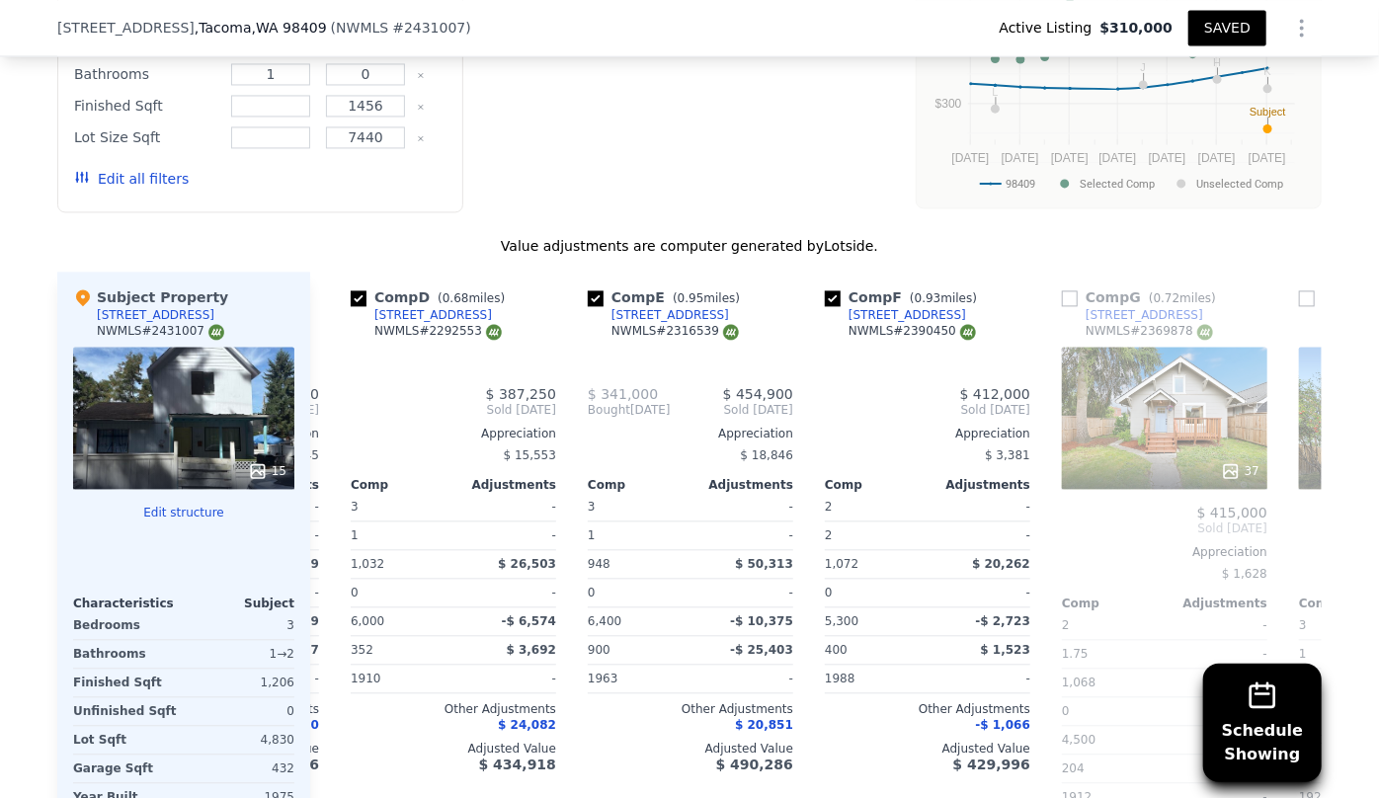
type input "2"
type input "948"
type input "1506"
type input "4500"
type input "8250"
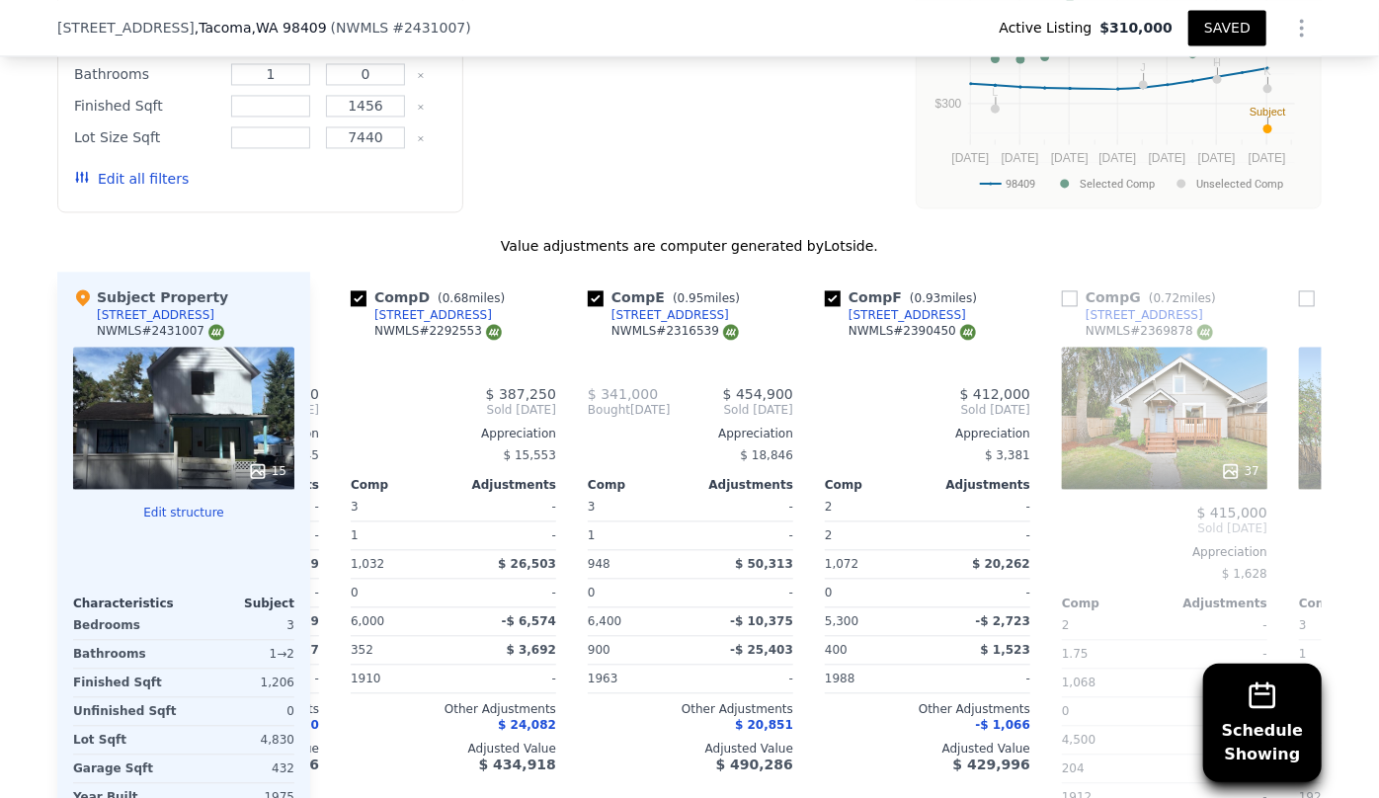
type input "$ 450,500"
type input "$ 90,780"
checkbox input "false"
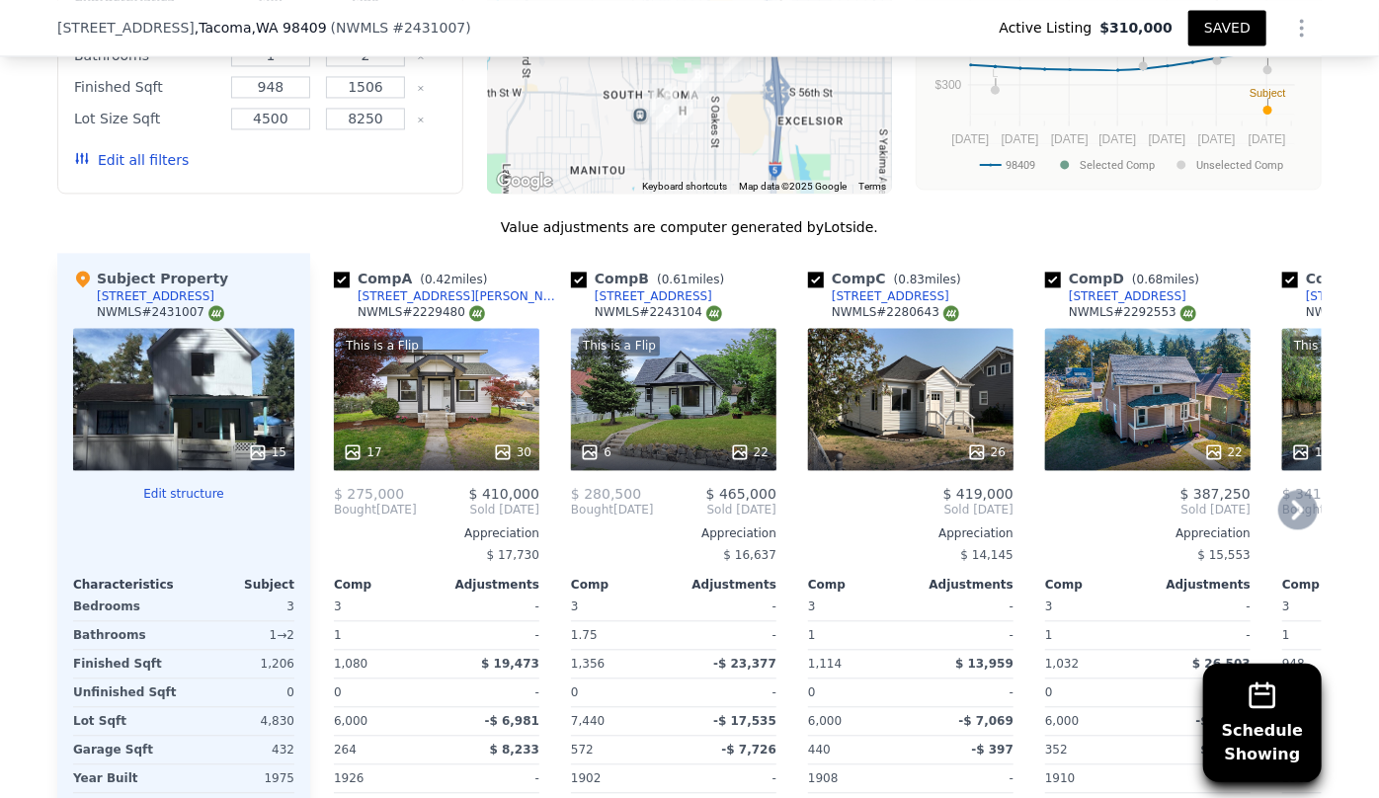
scroll to position [1992, 0]
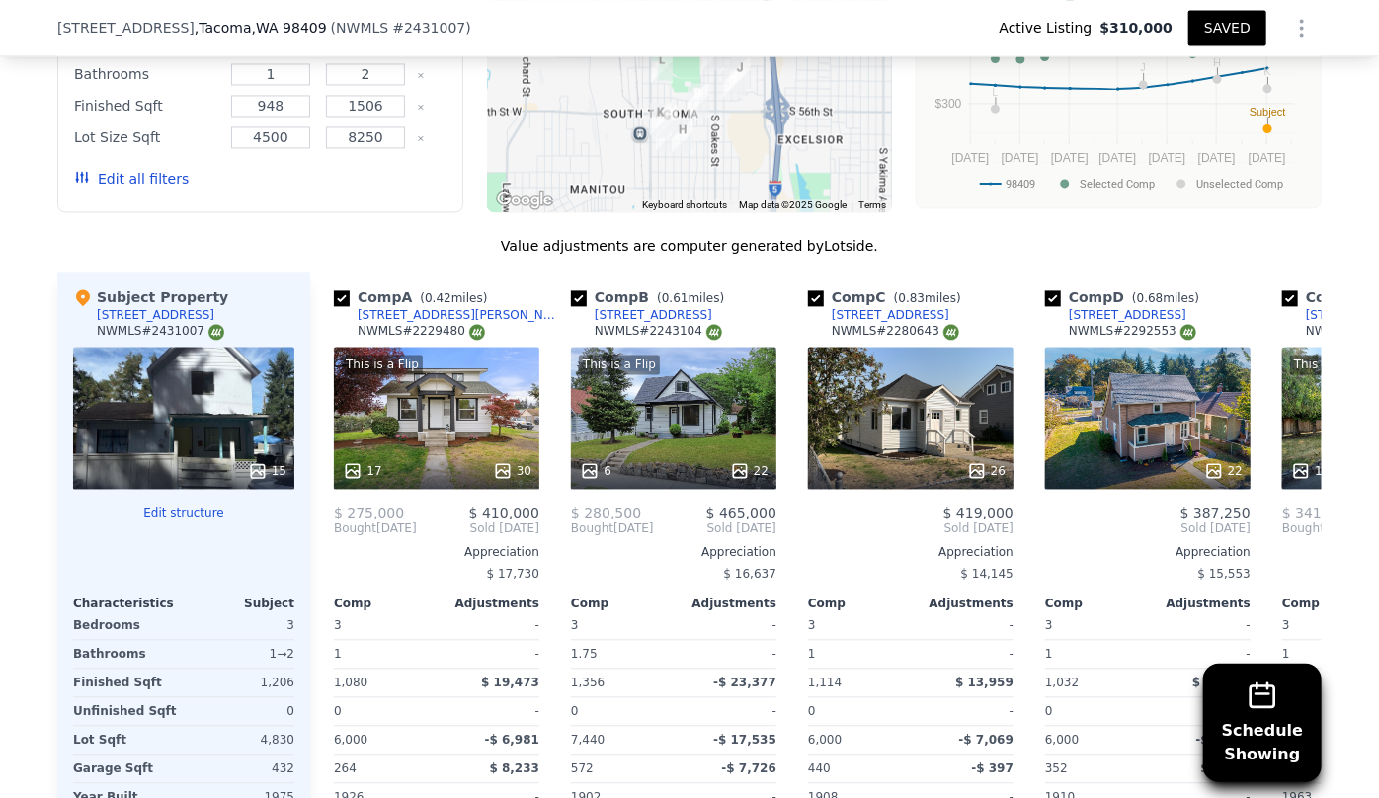
click at [158, 184] on button "Edit all filters" at bounding box center [131, 179] width 115 height 20
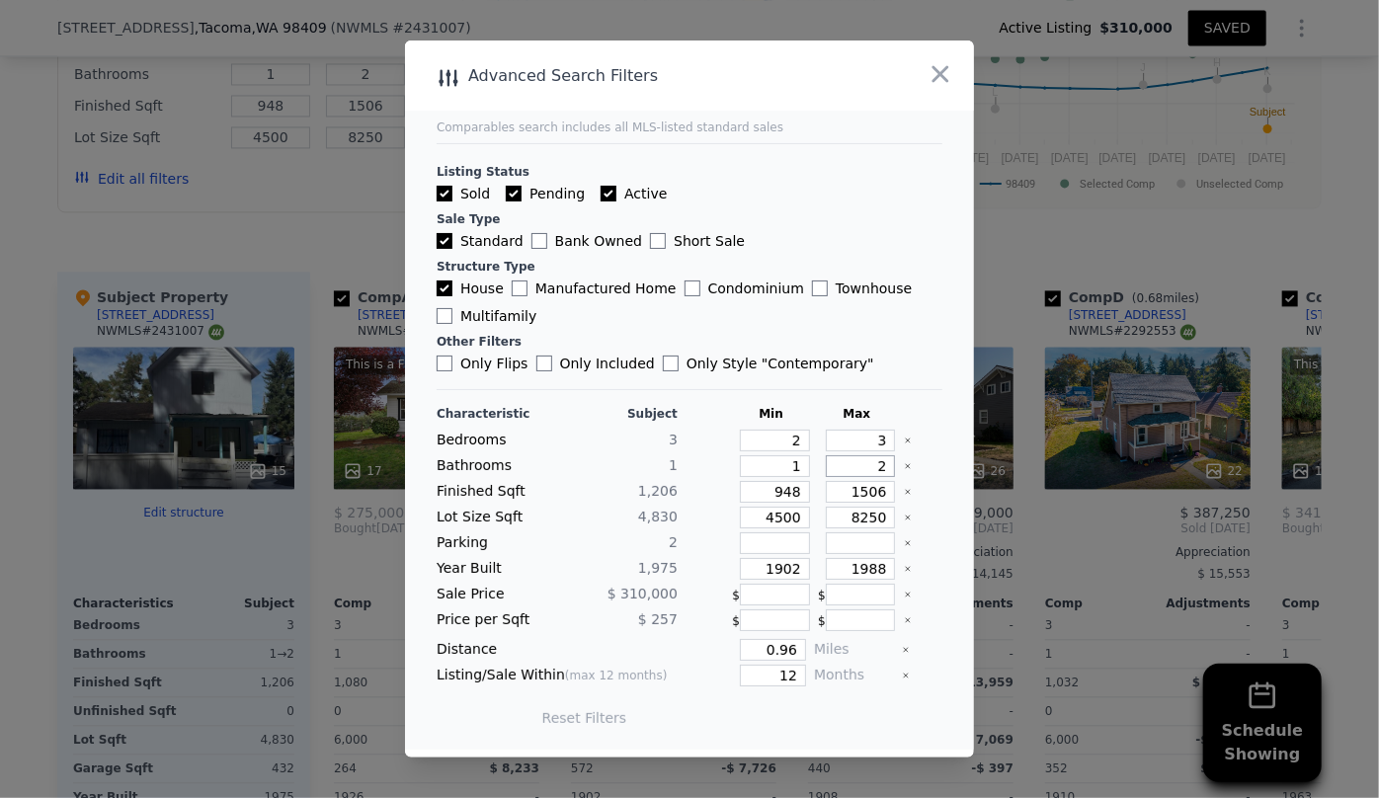
drag, startPoint x: 872, startPoint y: 465, endPoint x: 822, endPoint y: 463, distance: 50.4
click at [827, 463] on input "2" at bounding box center [861, 466] width 70 height 22
click at [859, 497] on input "1506" at bounding box center [861, 492] width 70 height 22
type input "106"
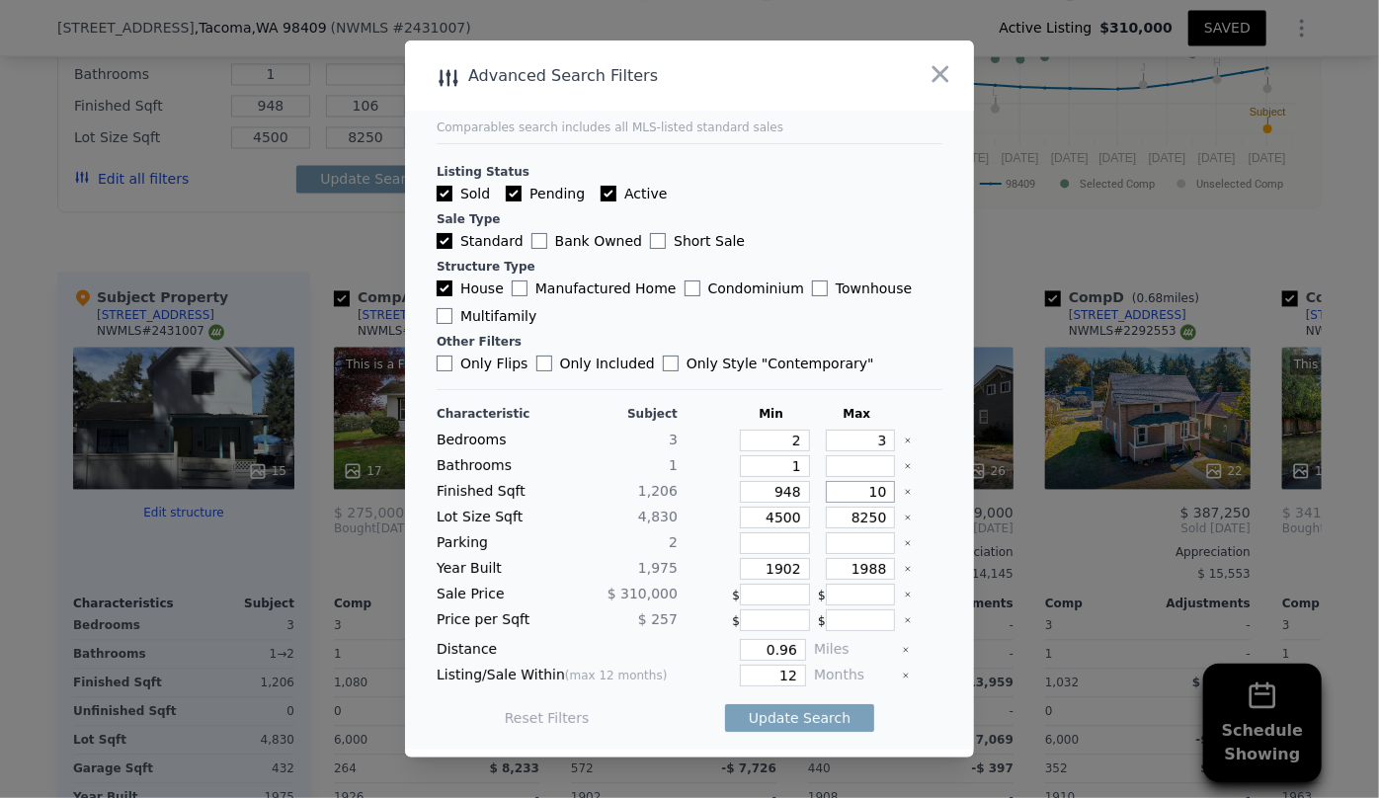
type input "1"
type input "10"
type input "1"
type input "14"
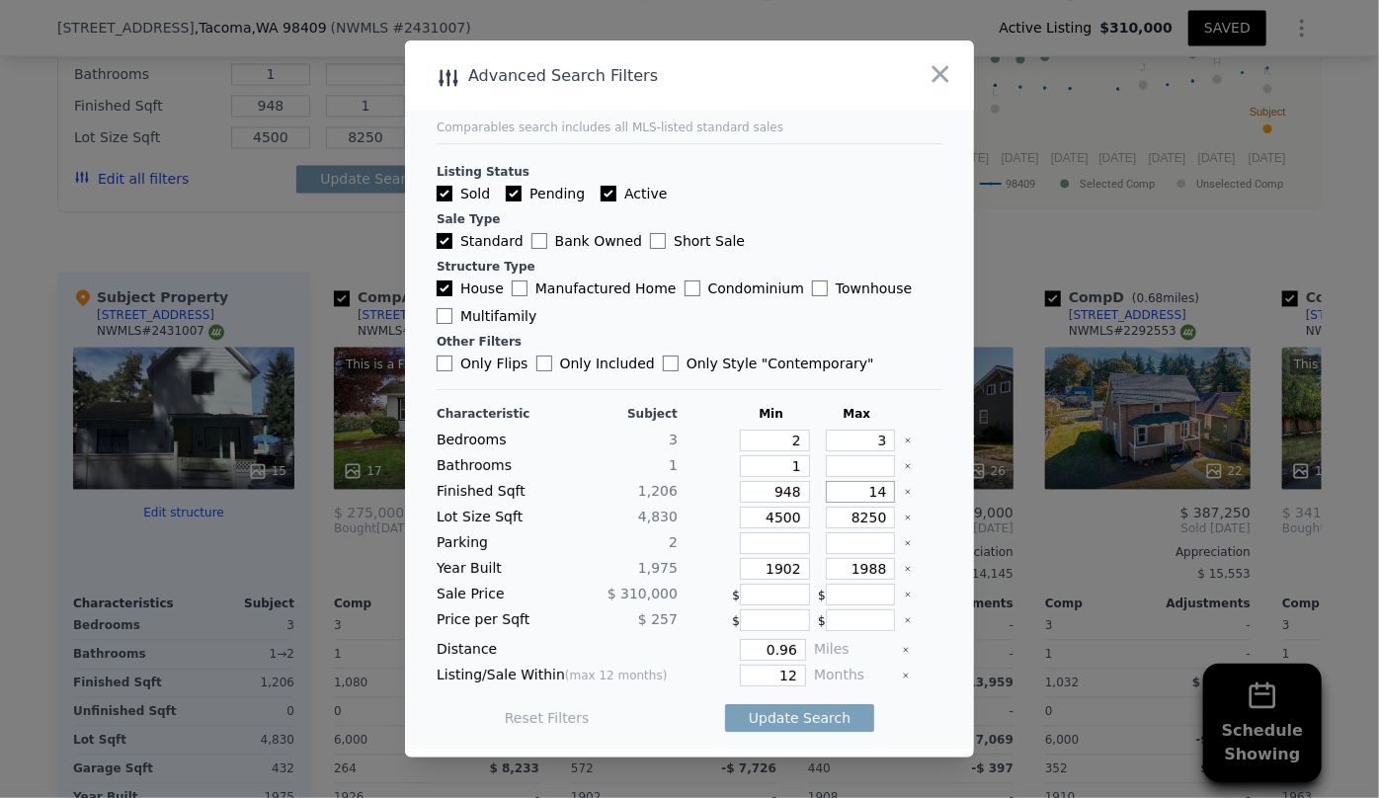
type input "14"
type input "140"
type input "1400"
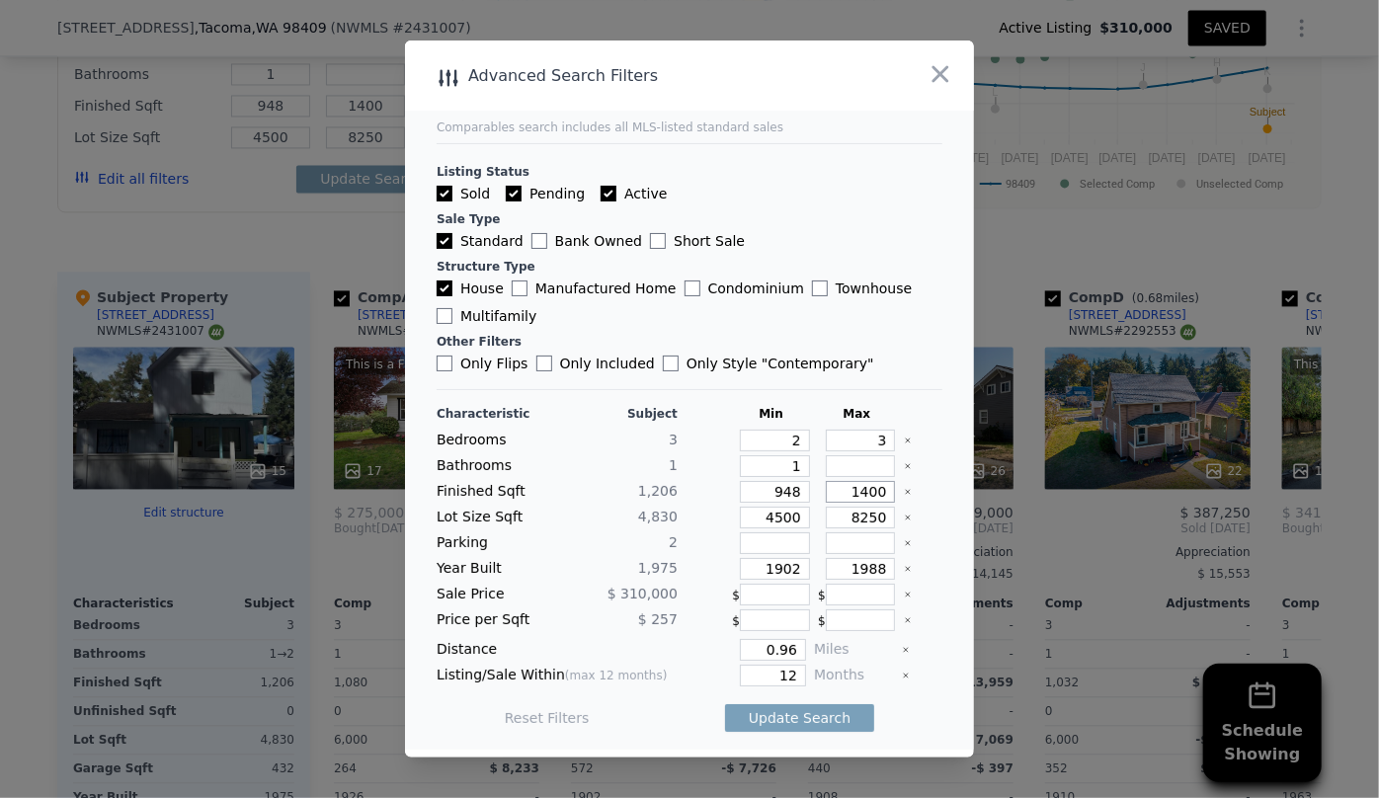
type input "1400"
drag, startPoint x: 730, startPoint y: 519, endPoint x: 654, endPoint y: 515, distance: 76.2
click at [661, 516] on div "Lot Size Sqft 4,830 4500 8250" at bounding box center [690, 518] width 506 height 22
drag, startPoint x: 794, startPoint y: 570, endPoint x: 657, endPoint y: 577, distance: 137.5
click at [664, 577] on div "Year Built 1,975 1902 1988" at bounding box center [690, 569] width 506 height 22
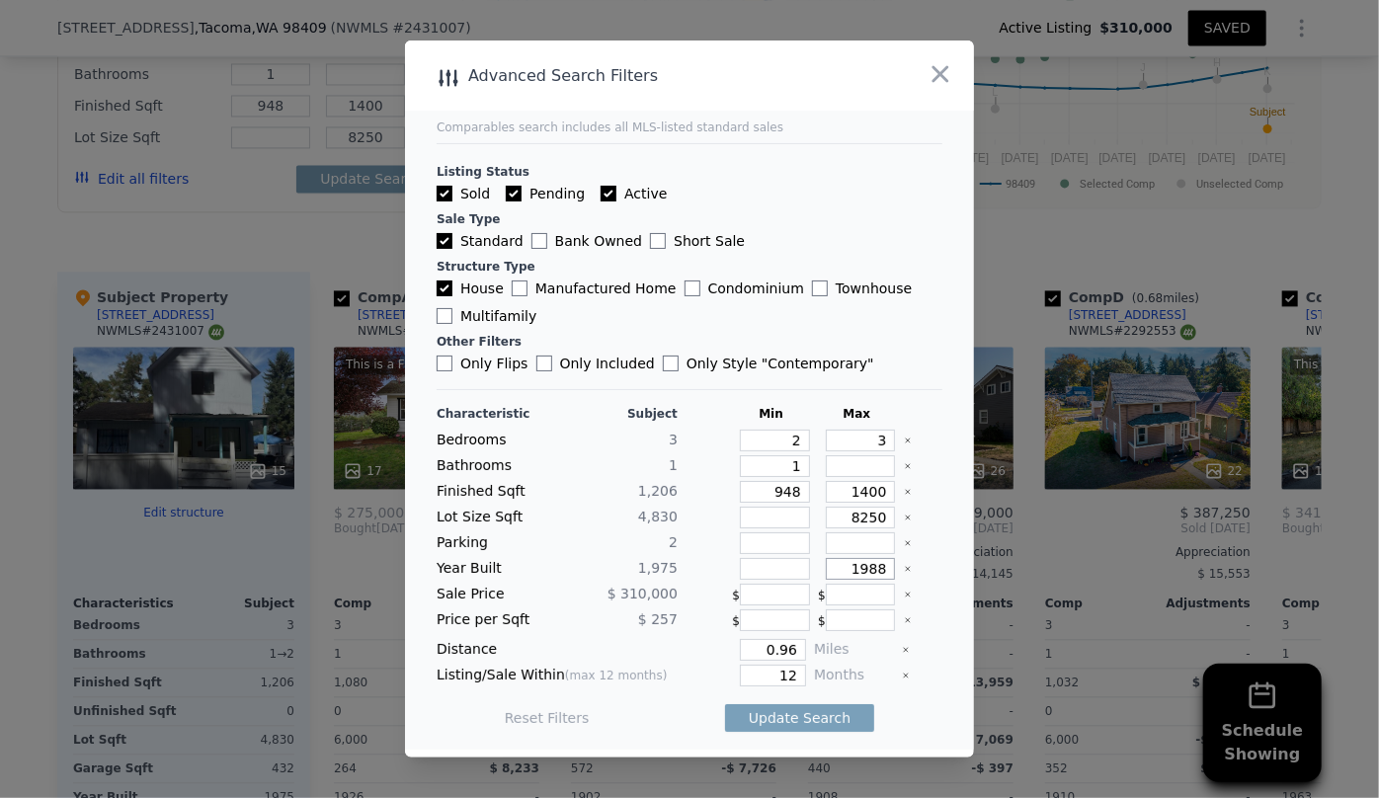
click at [876, 571] on input "1988" at bounding box center [861, 569] width 70 height 22
type input "1995"
drag, startPoint x: 797, startPoint y: 647, endPoint x: 704, endPoint y: 646, distance: 92.9
click at [706, 646] on div "Distance 0.96 Miles" at bounding box center [690, 650] width 506 height 22
click at [793, 652] on input "0.96" at bounding box center [773, 650] width 66 height 22
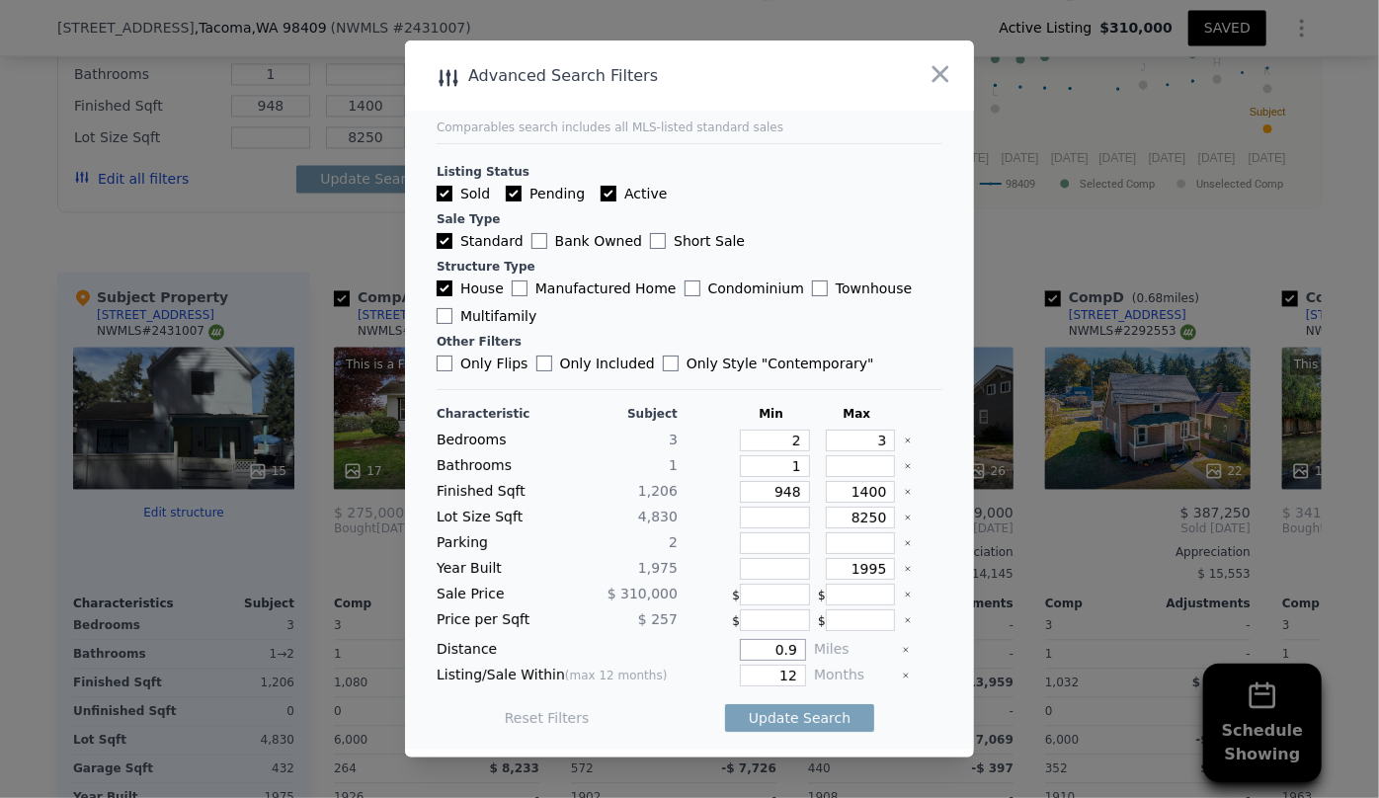
type input "0.9"
drag, startPoint x: 793, startPoint y: 682, endPoint x: 672, endPoint y: 680, distance: 121.5
click at [672, 680] on div "Listing/Sale Within (max 12 months) 12 Months" at bounding box center [690, 676] width 506 height 22
type input "6"
drag, startPoint x: 720, startPoint y: 718, endPoint x: 731, endPoint y: 718, distance: 10.9
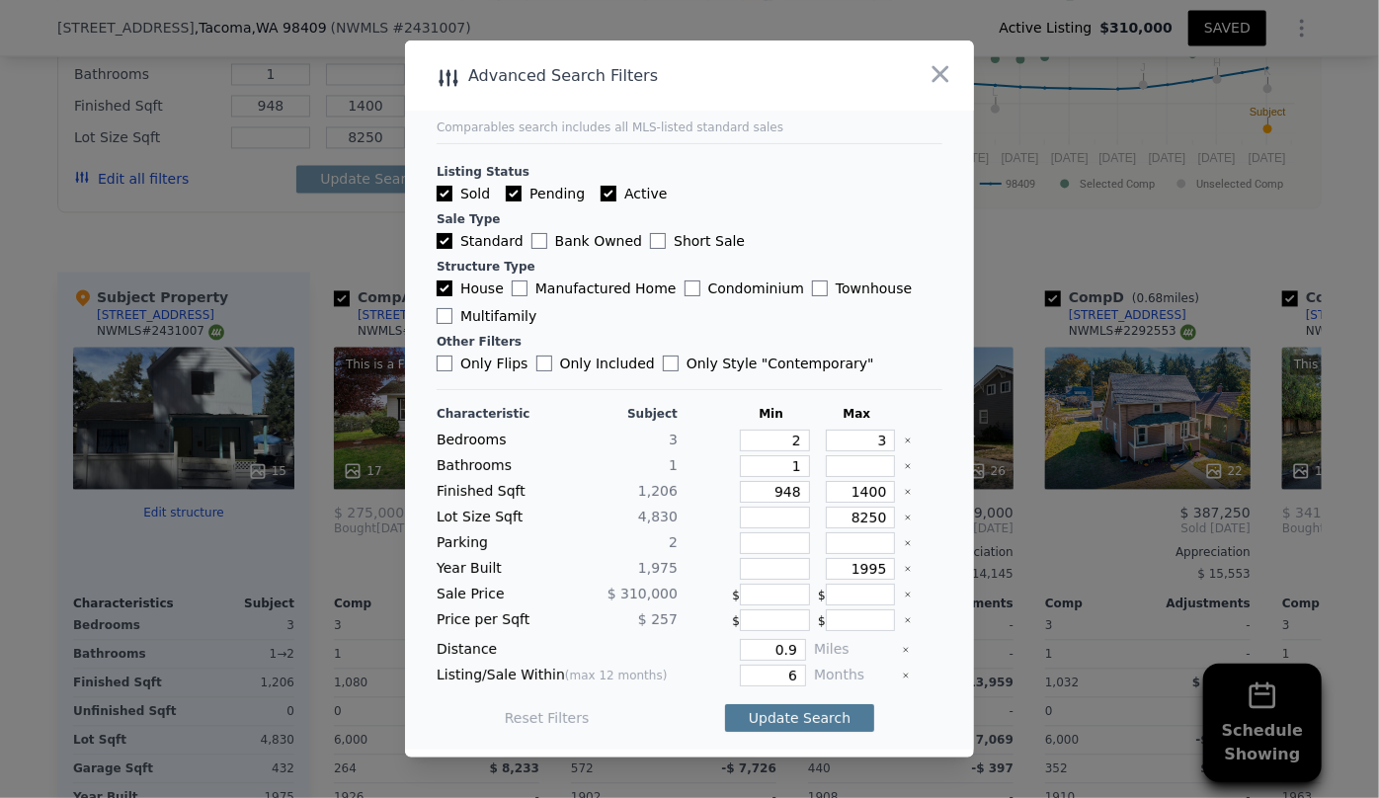
click at [725, 719] on button "Update Search" at bounding box center [799, 718] width 149 height 28
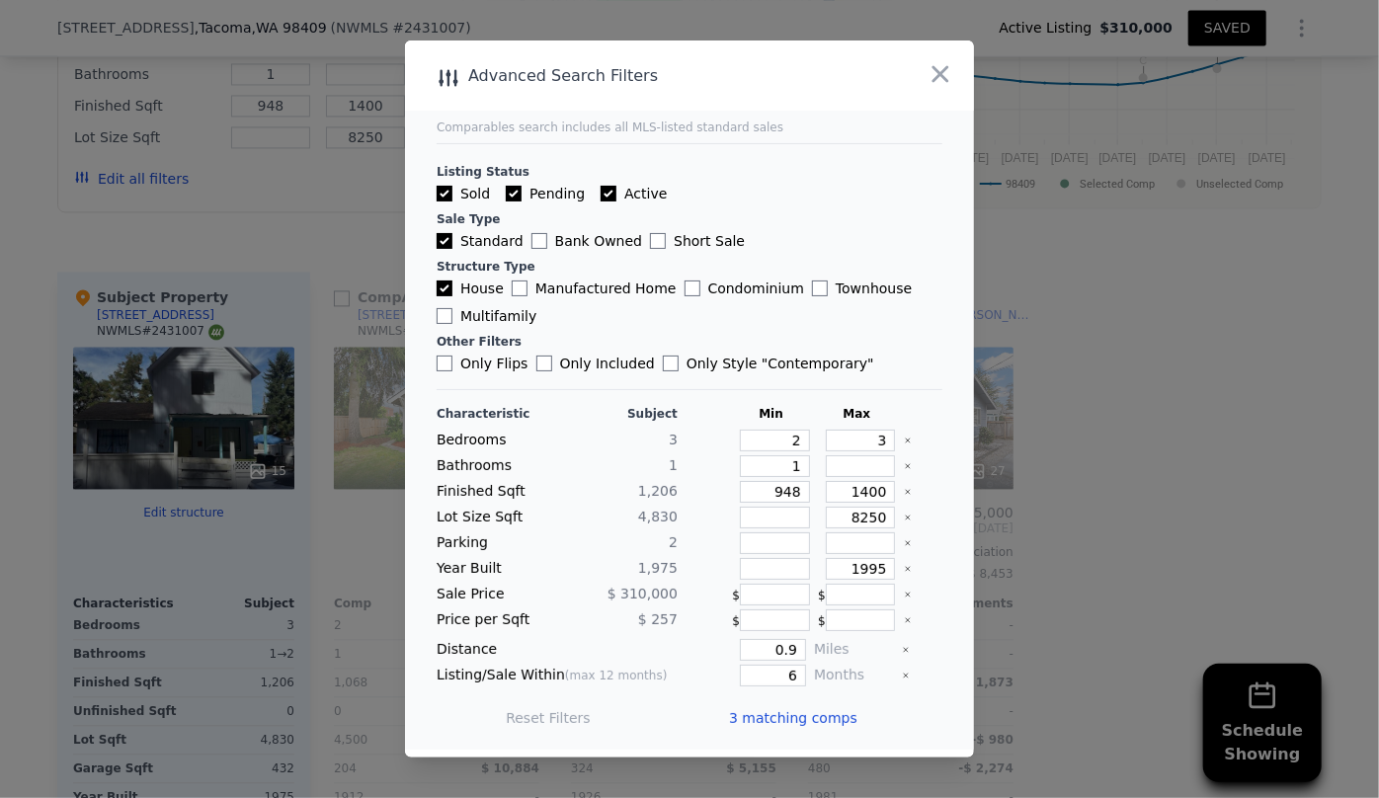
click at [731, 718] on span "3 matching comps" at bounding box center [793, 718] width 128 height 20
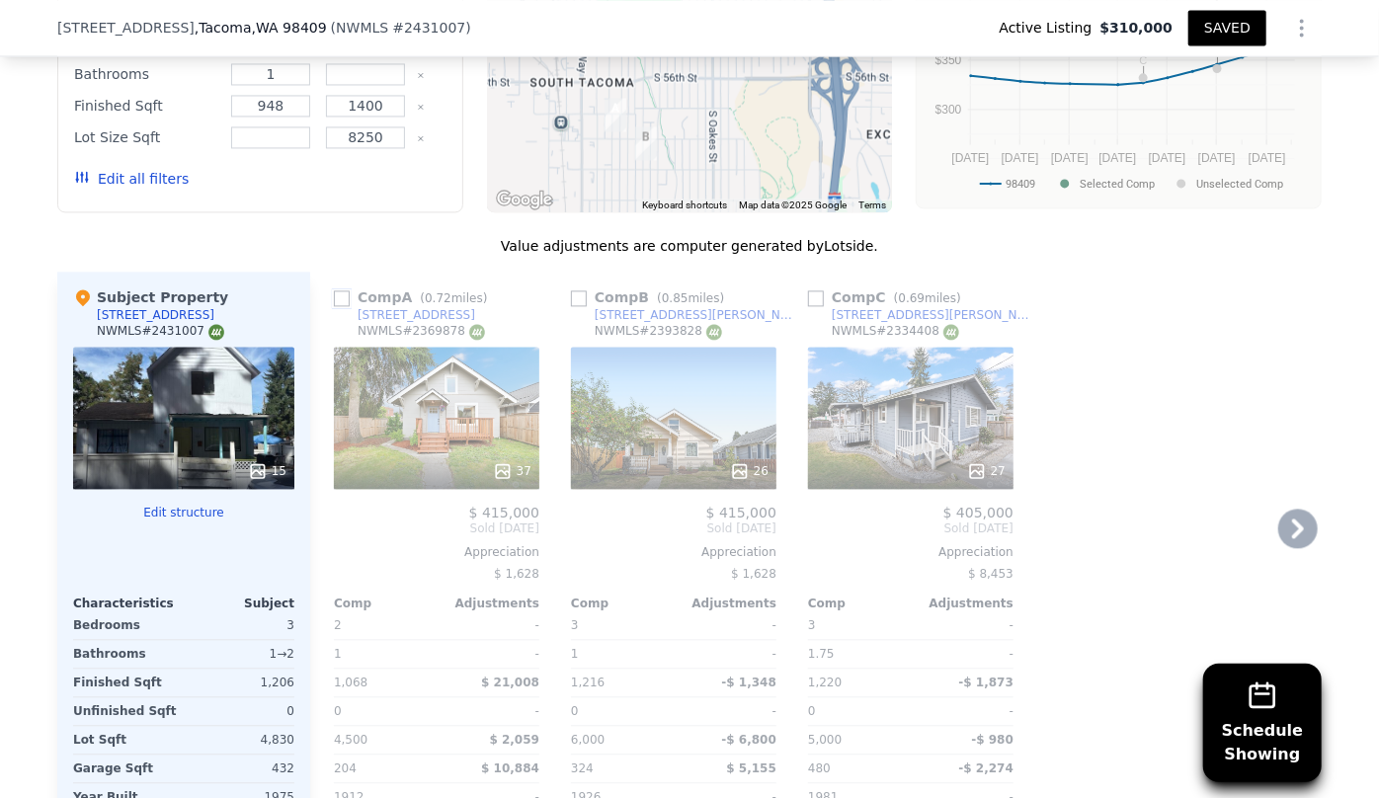
drag, startPoint x: 333, startPoint y: 309, endPoint x: 573, endPoint y: 322, distance: 240.4
click at [334, 306] on input "checkbox" at bounding box center [342, 298] width 16 height 16
checkbox input "true"
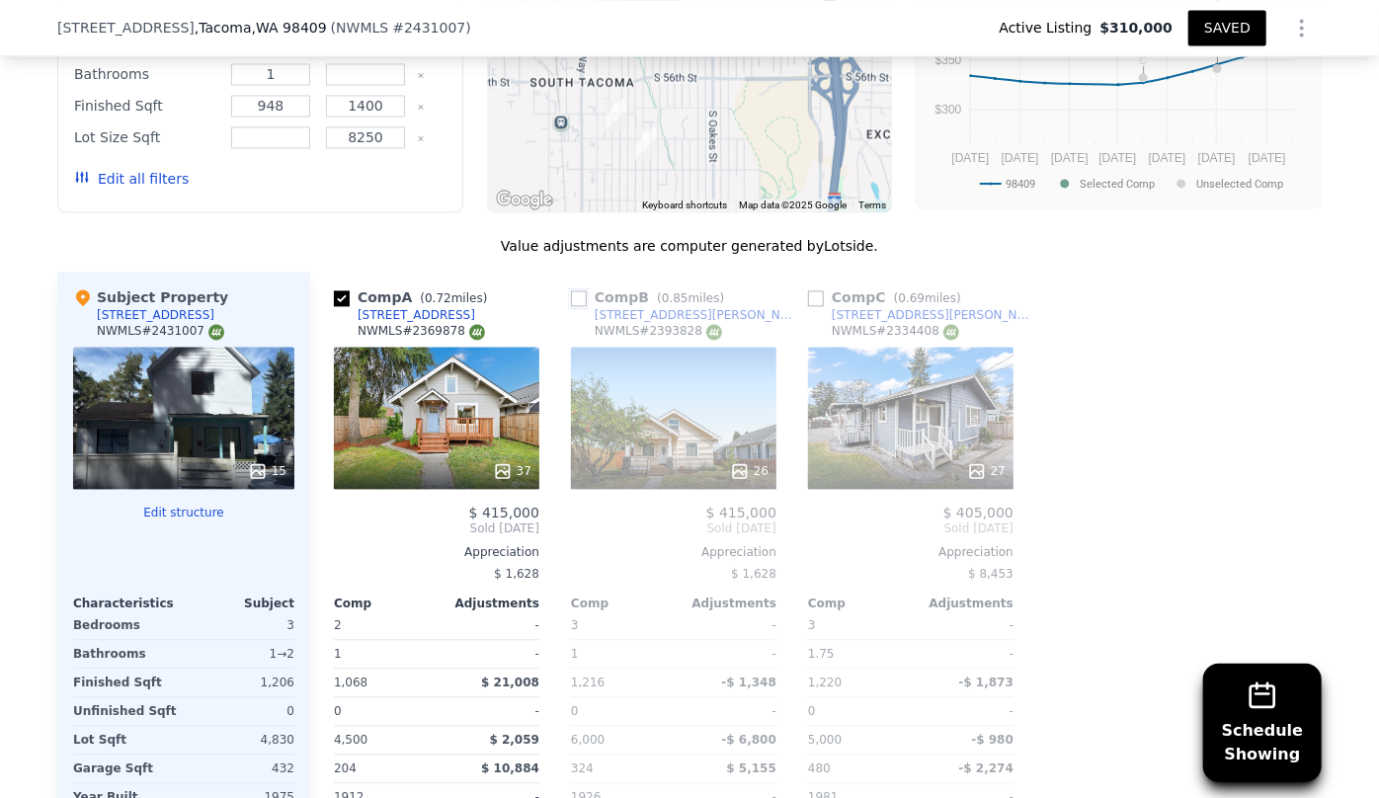
click at [575, 306] on input "checkbox" at bounding box center [579, 298] width 16 height 16
checkbox input "true"
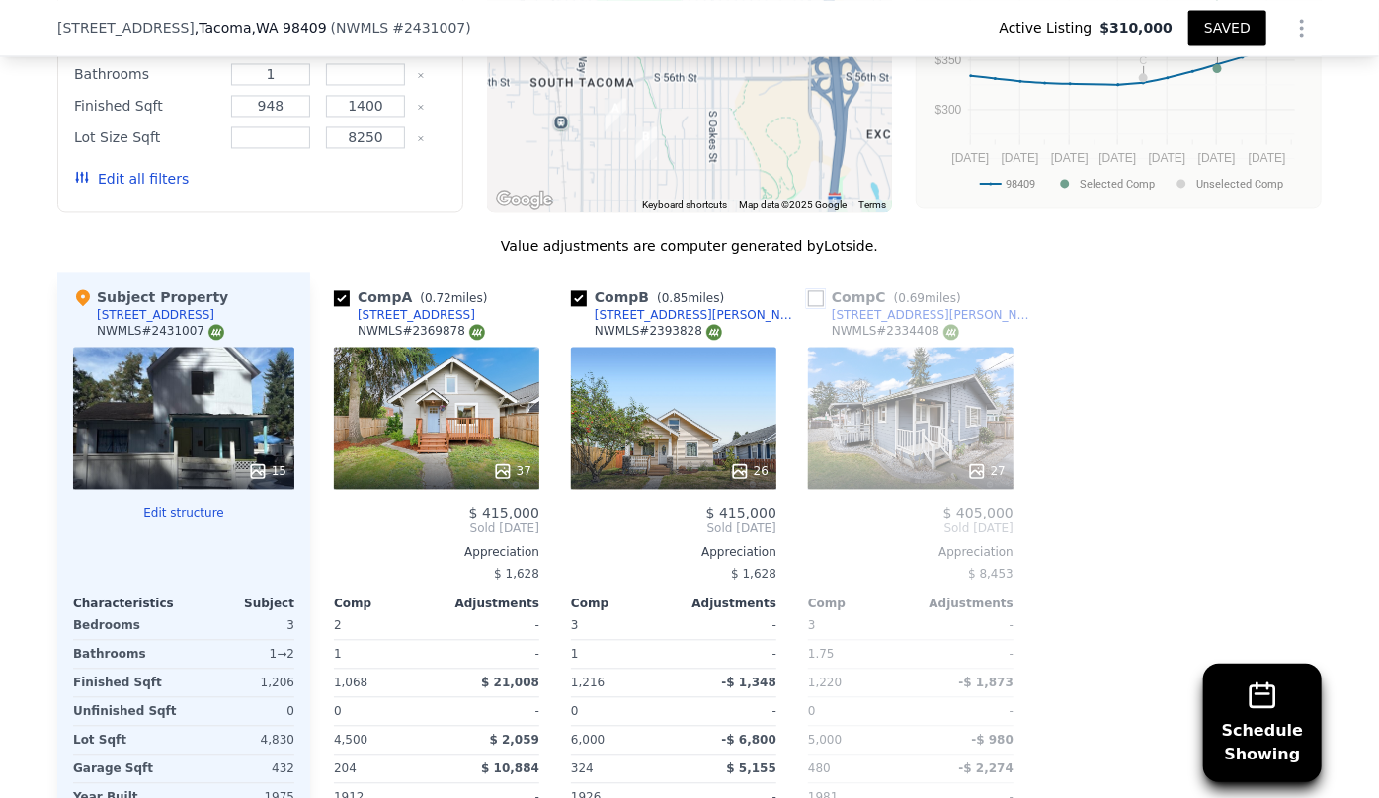
click at [810, 306] on input "checkbox" at bounding box center [816, 298] width 16 height 16
checkbox input "true"
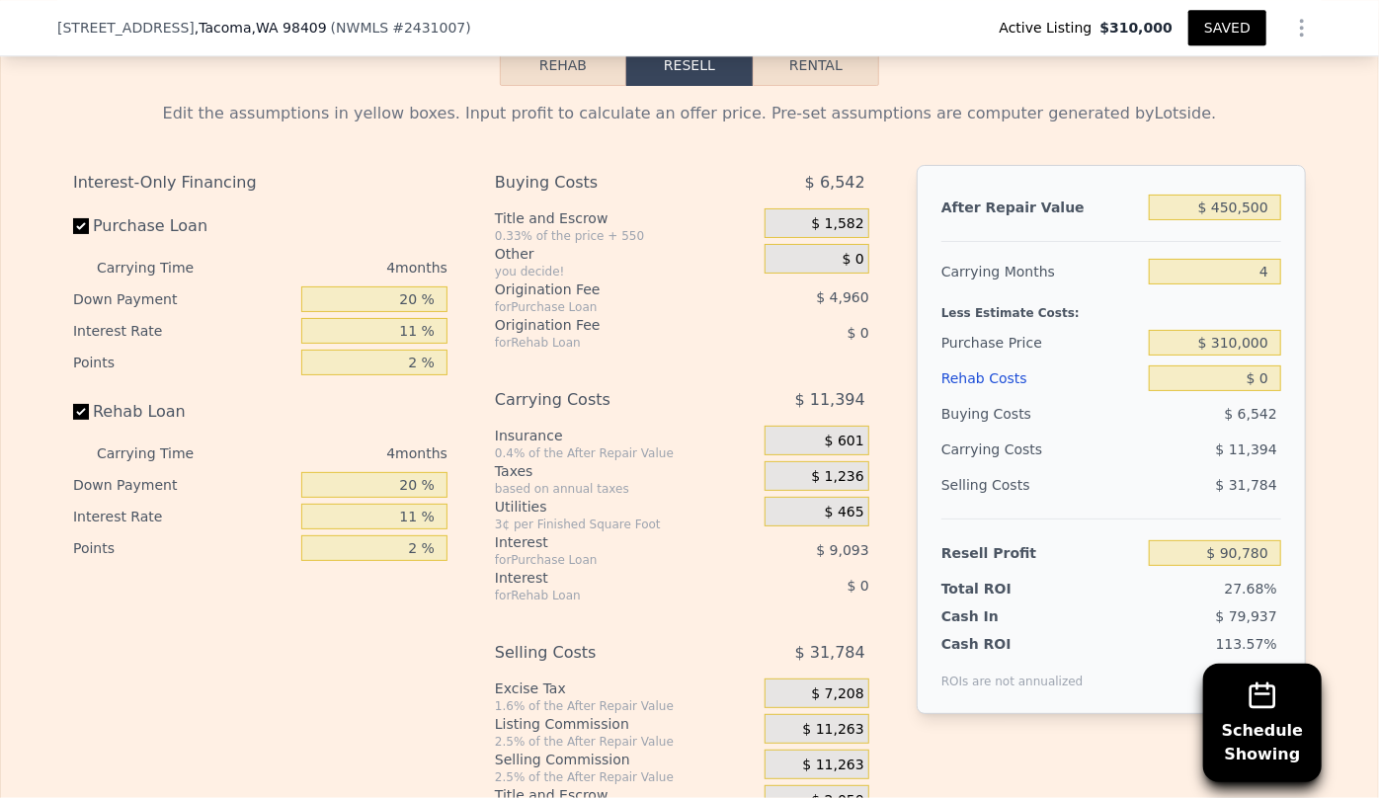
scroll to position [3070, 0]
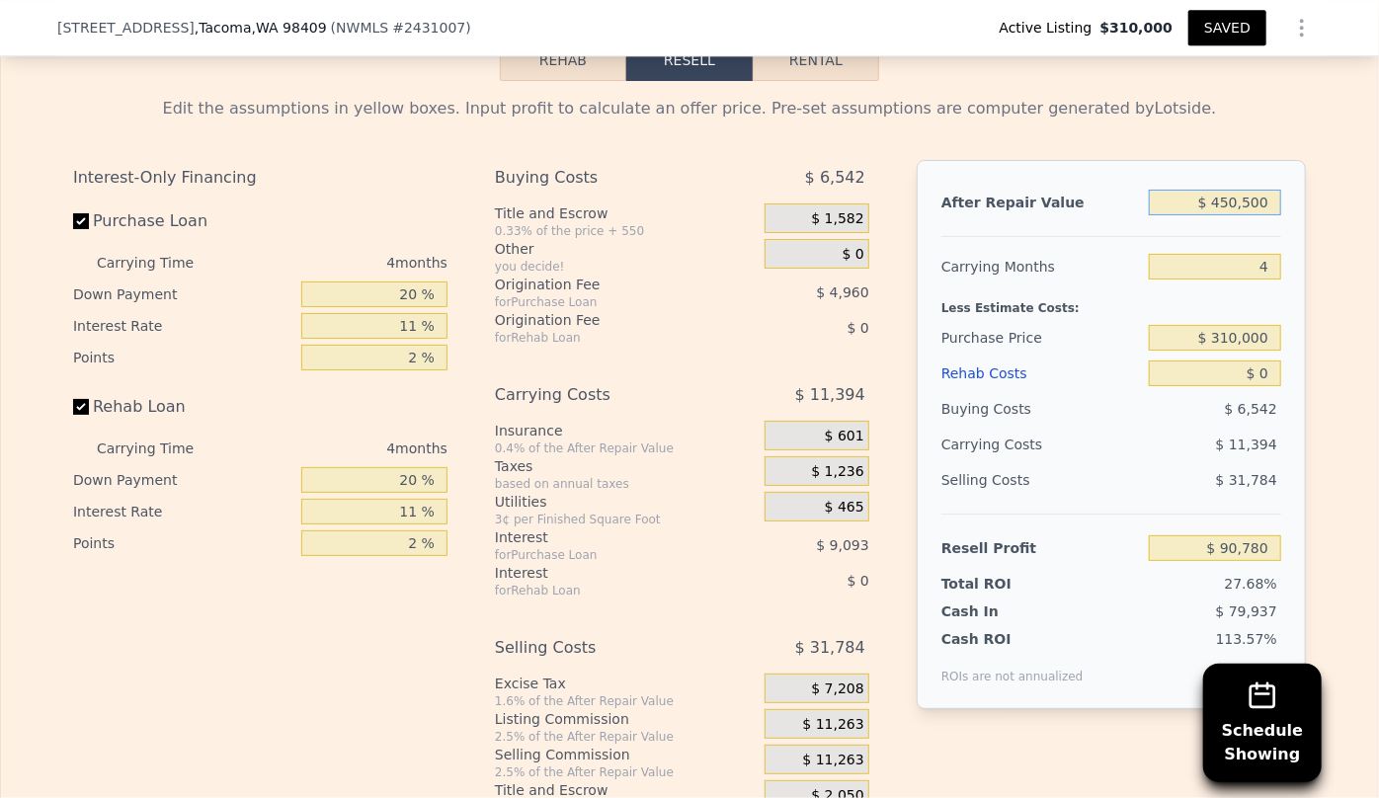
click at [1228, 213] on input "$ 450,500" at bounding box center [1215, 203] width 132 height 26
type input "$ 40,500"
type input "-$ 290,248"
type input "$ 410,500"
type input "$ 53,607"
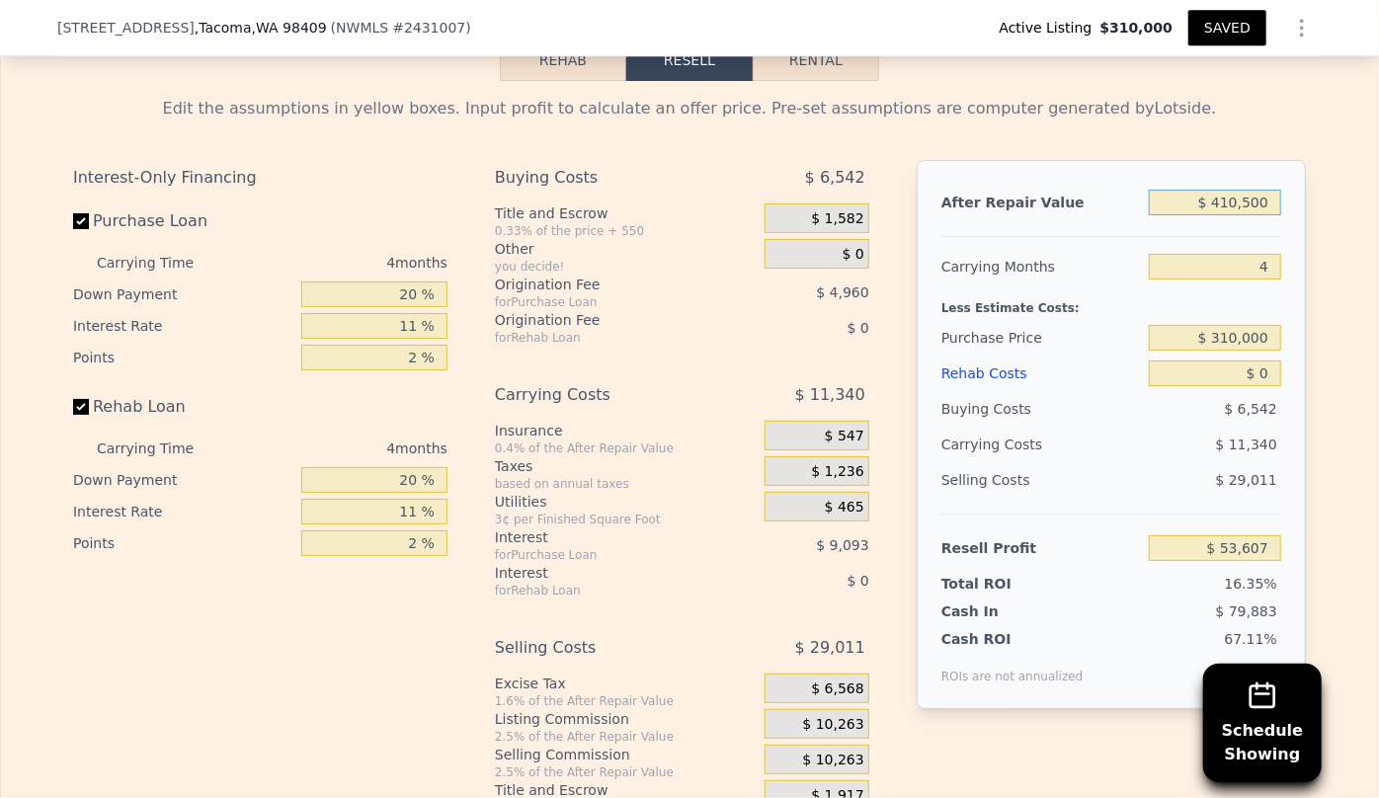
type input "$ 41,500"
type input "-$ 289,318"
type input "$ 415,500"
type input "$ 58,253"
type input "$ 415,500"
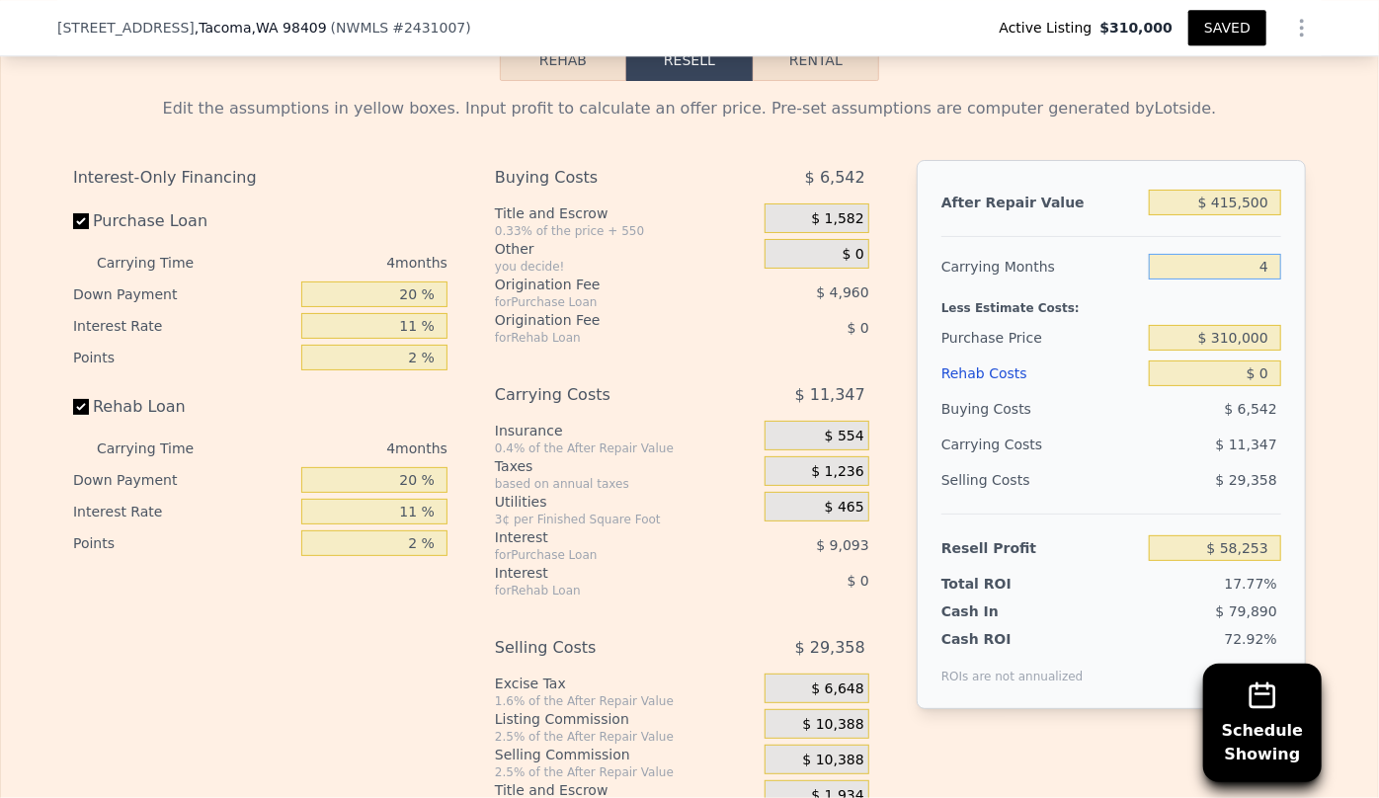
drag, startPoint x: 1261, startPoint y: 277, endPoint x: 1195, endPoint y: 277, distance: 65.2
click at [1205, 277] on input "4" at bounding box center [1215, 267] width 132 height 26
type input "7"
type input "$ 49,742"
type input "7"
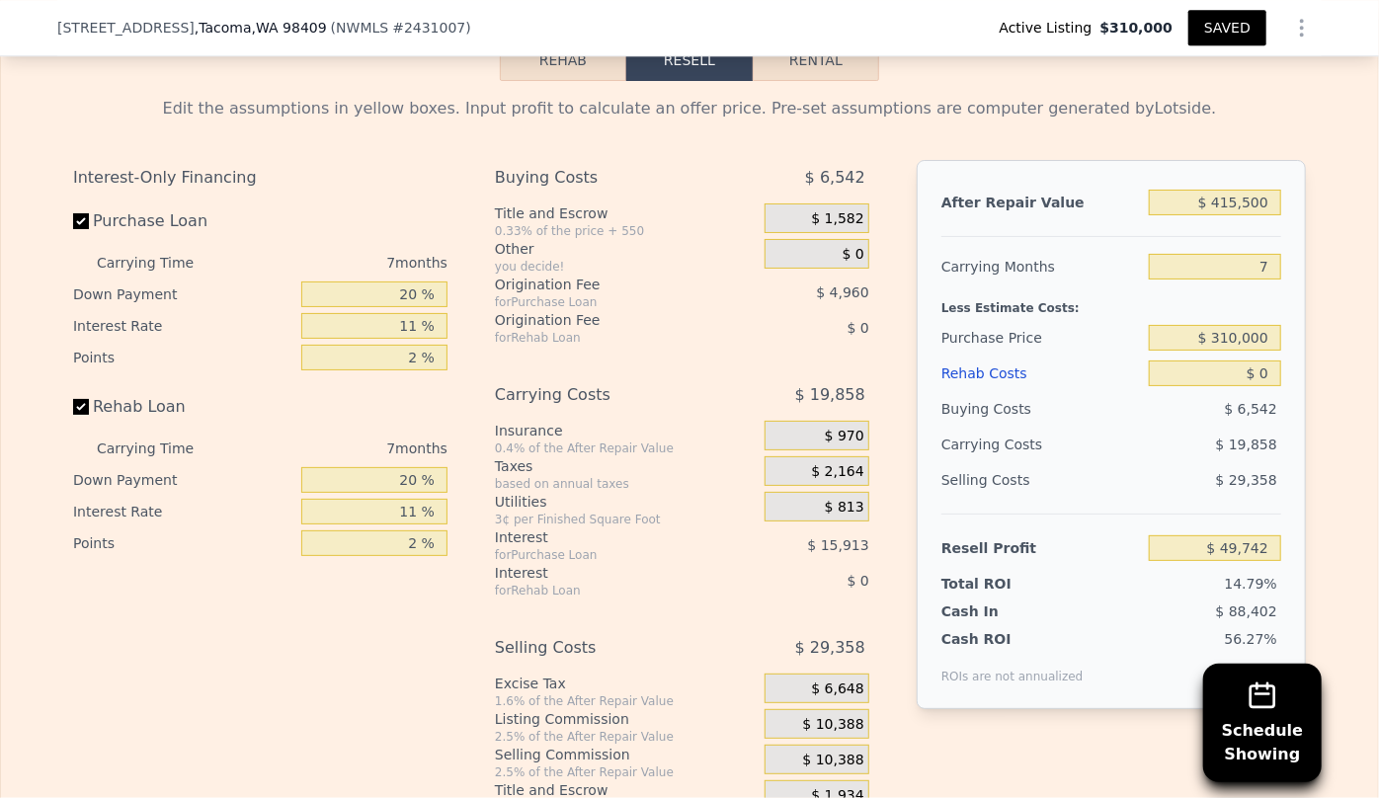
click at [1154, 320] on div "Less Estimate Costs:" at bounding box center [1112, 303] width 340 height 36
click at [983, 383] on div "Rehab Costs" at bounding box center [1042, 374] width 200 height 36
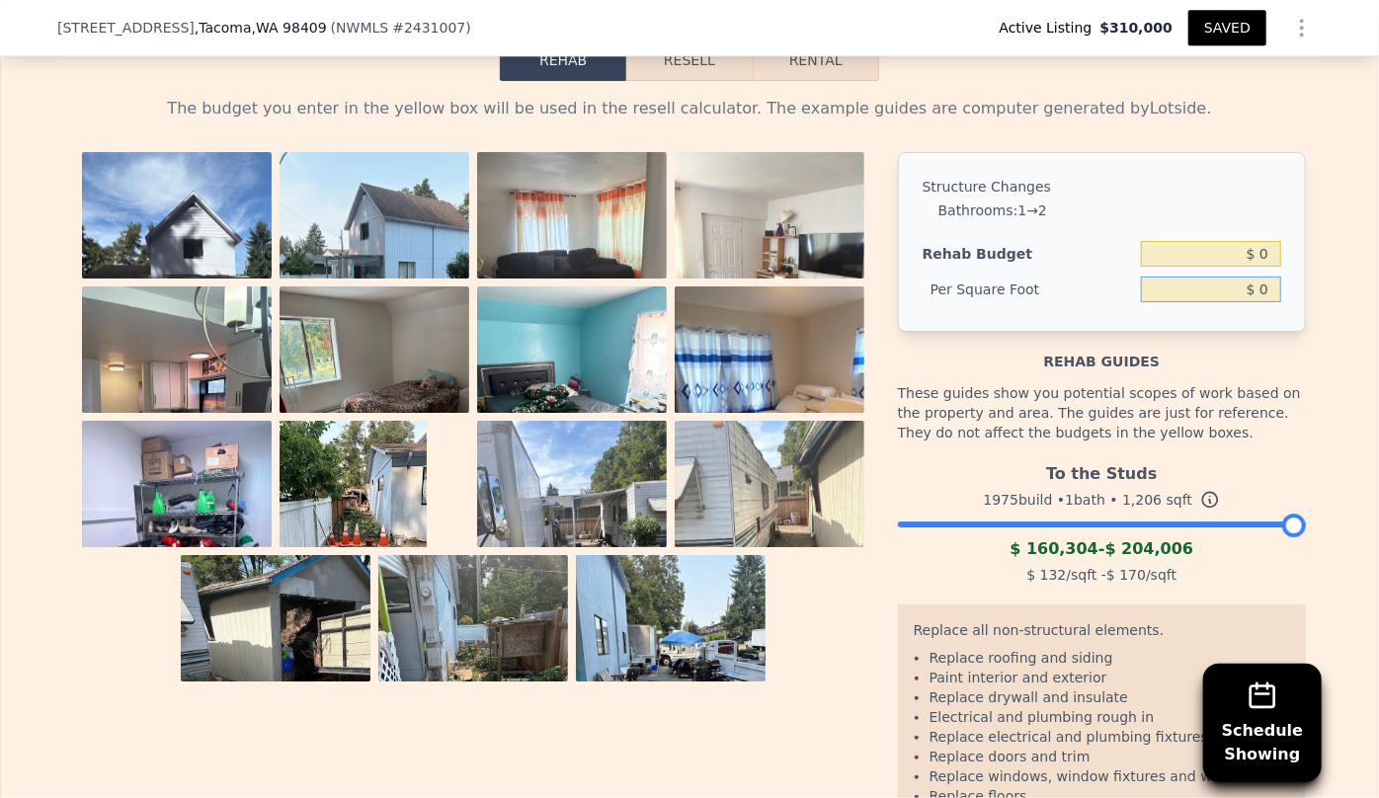
click at [1255, 298] on input "$ 0" at bounding box center [1211, 290] width 140 height 26
type input "$ 80"
click at [1256, 329] on div "Structure Changes Bathrooms : 1 → 2 Rehab Budget $ 0 Per Square Foot $ 80" at bounding box center [1102, 242] width 408 height 180
type input "$ 96,480"
click at [1265, 295] on input "$ 80" at bounding box center [1211, 290] width 140 height 26
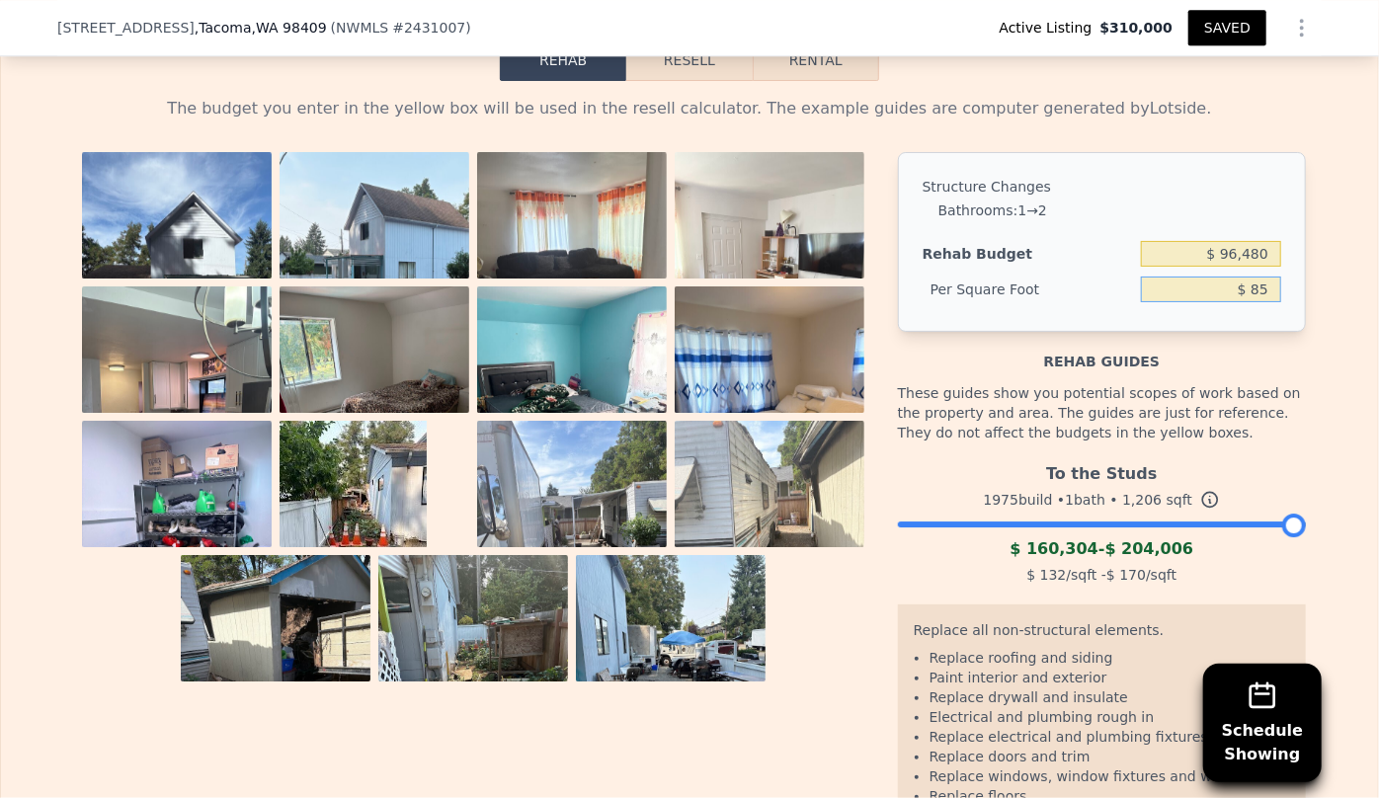
type input "$ 85"
click at [1227, 186] on div "Structure Changes" at bounding box center [1102, 187] width 359 height 20
type input "$ 102,510"
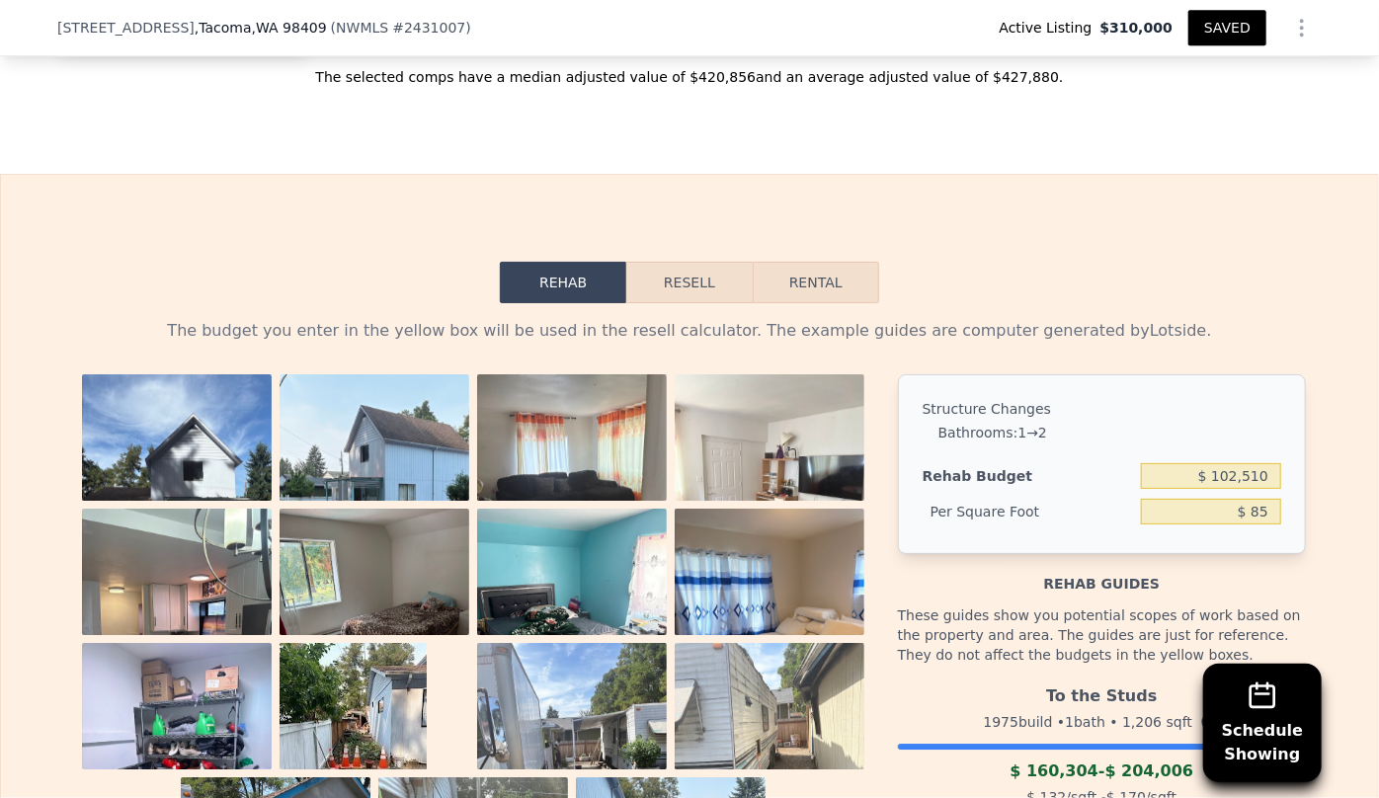
scroll to position [2710, 0]
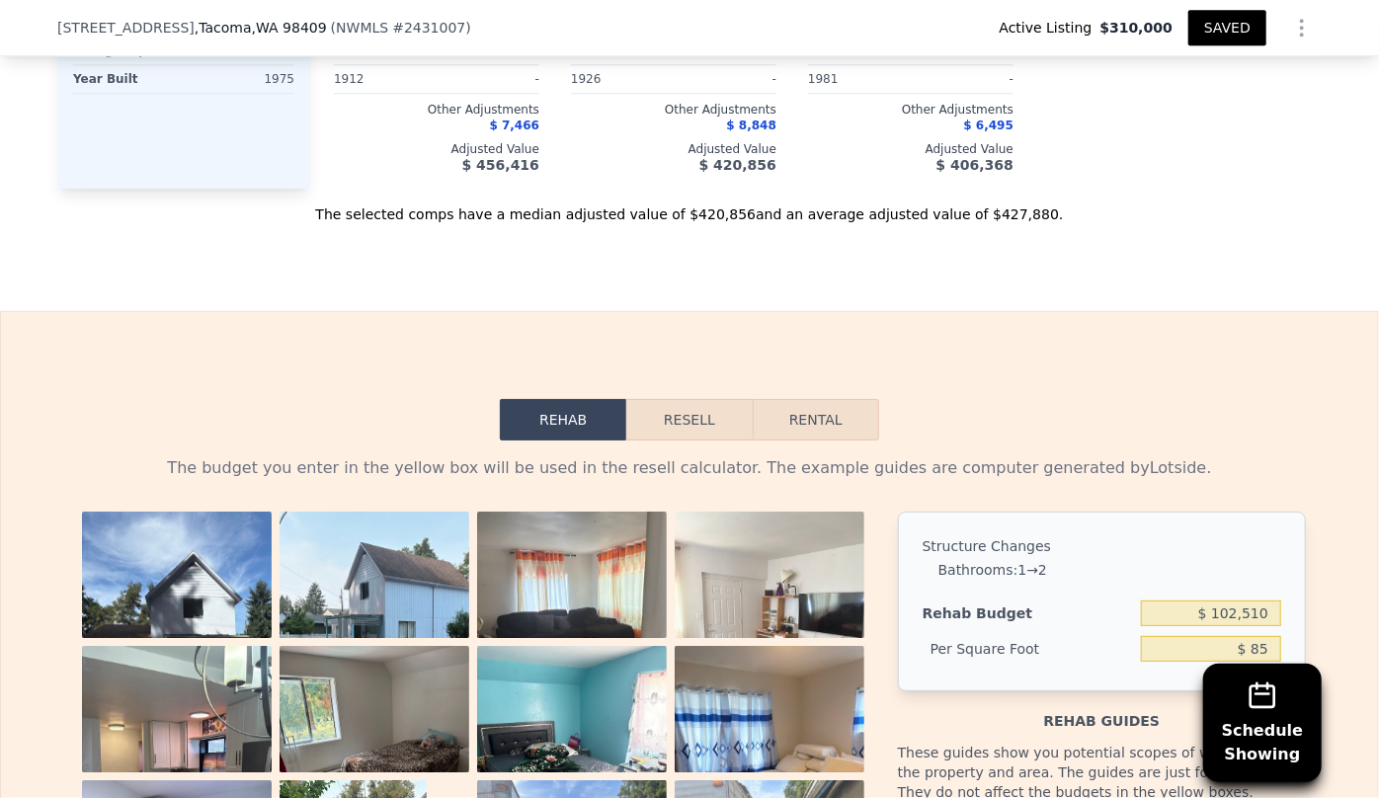
click at [695, 416] on button "Resell" at bounding box center [688, 419] width 125 height 41
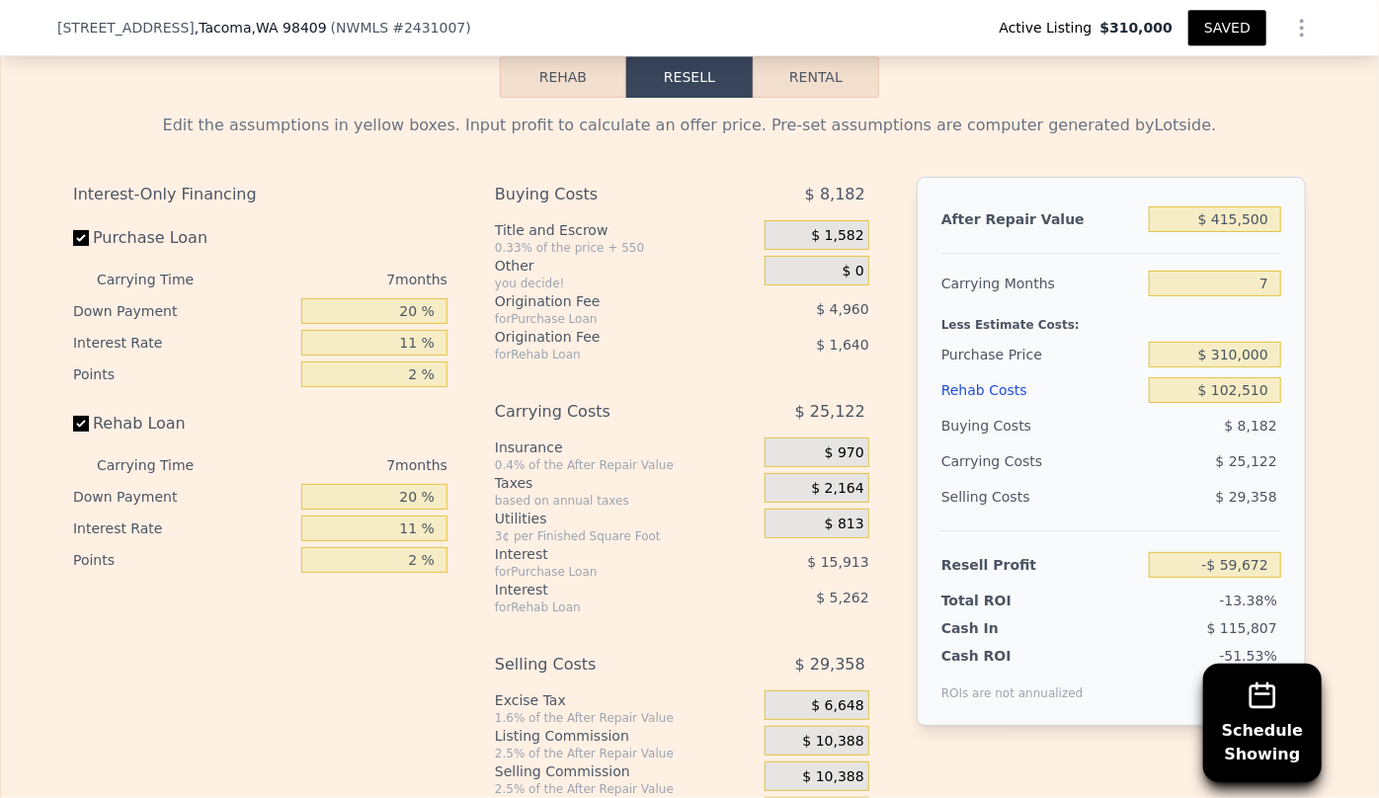
scroll to position [3159, 0]
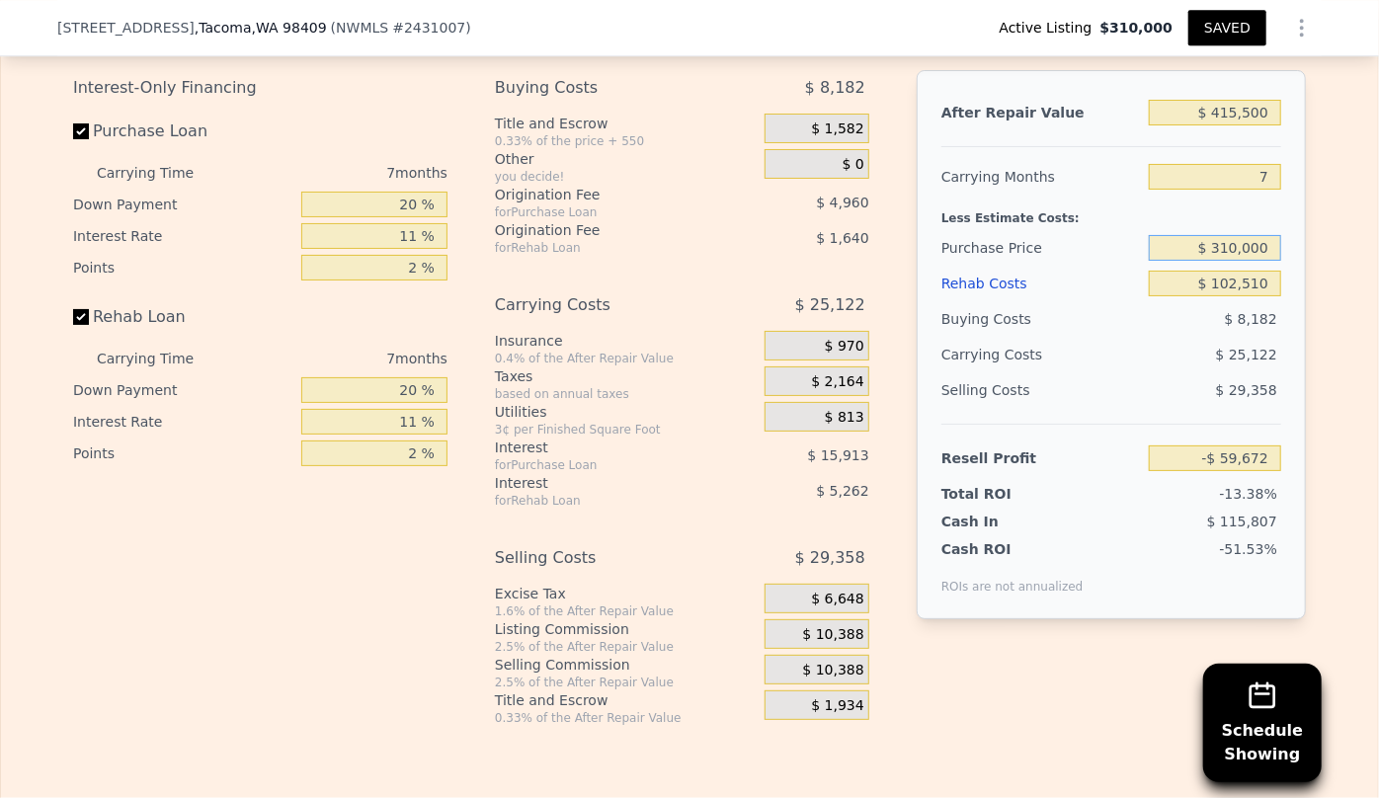
click at [1229, 254] on input "$ 310,000" at bounding box center [1215, 248] width 132 height 26
type input "$ 270,000"
type input "-$ 16,848"
click at [799, 672] on div "$ 10,388" at bounding box center [817, 670] width 105 height 30
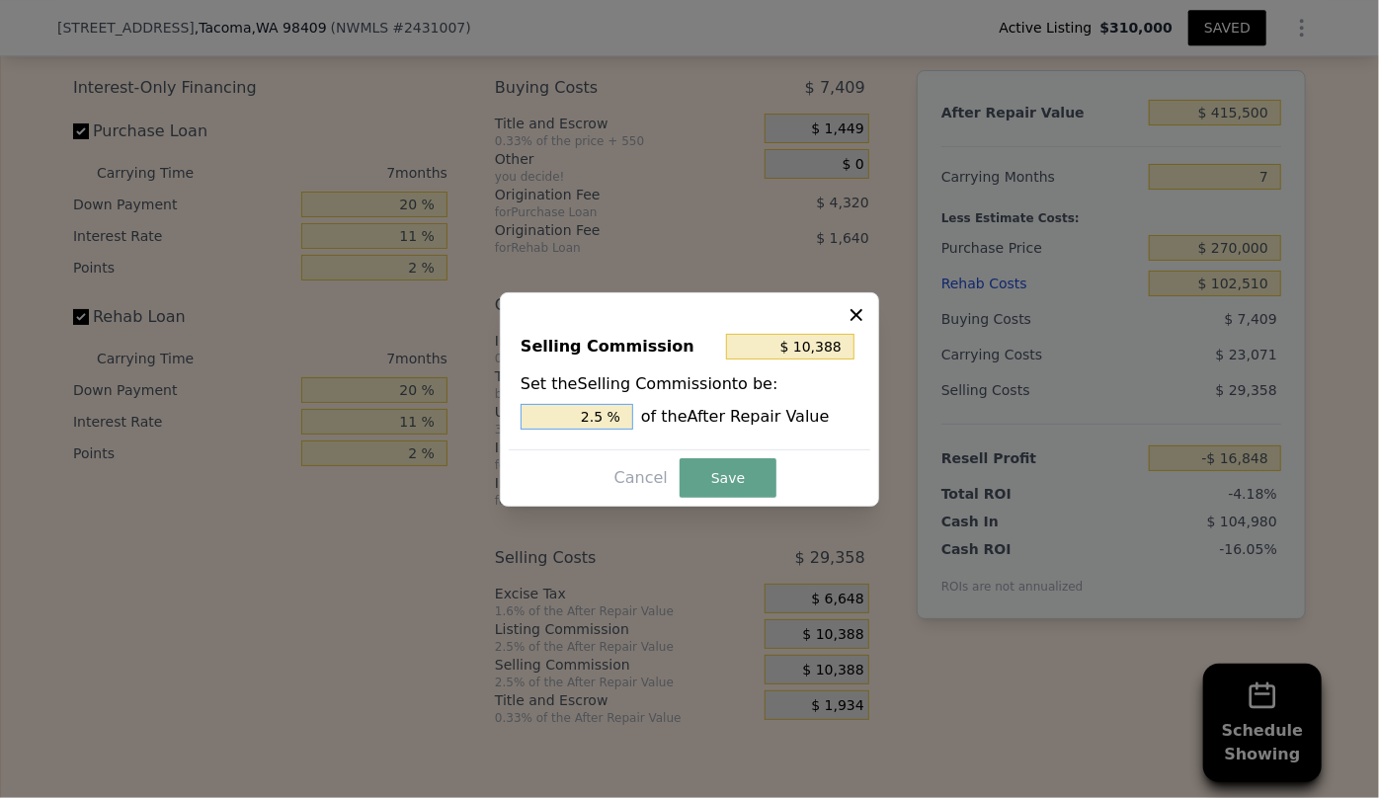
click at [593, 415] on input "2.5 %" at bounding box center [577, 417] width 113 height 26
type input "$ 2,078"
type input ".5 %"
type input "$ 6,233"
type input "1.5 %"
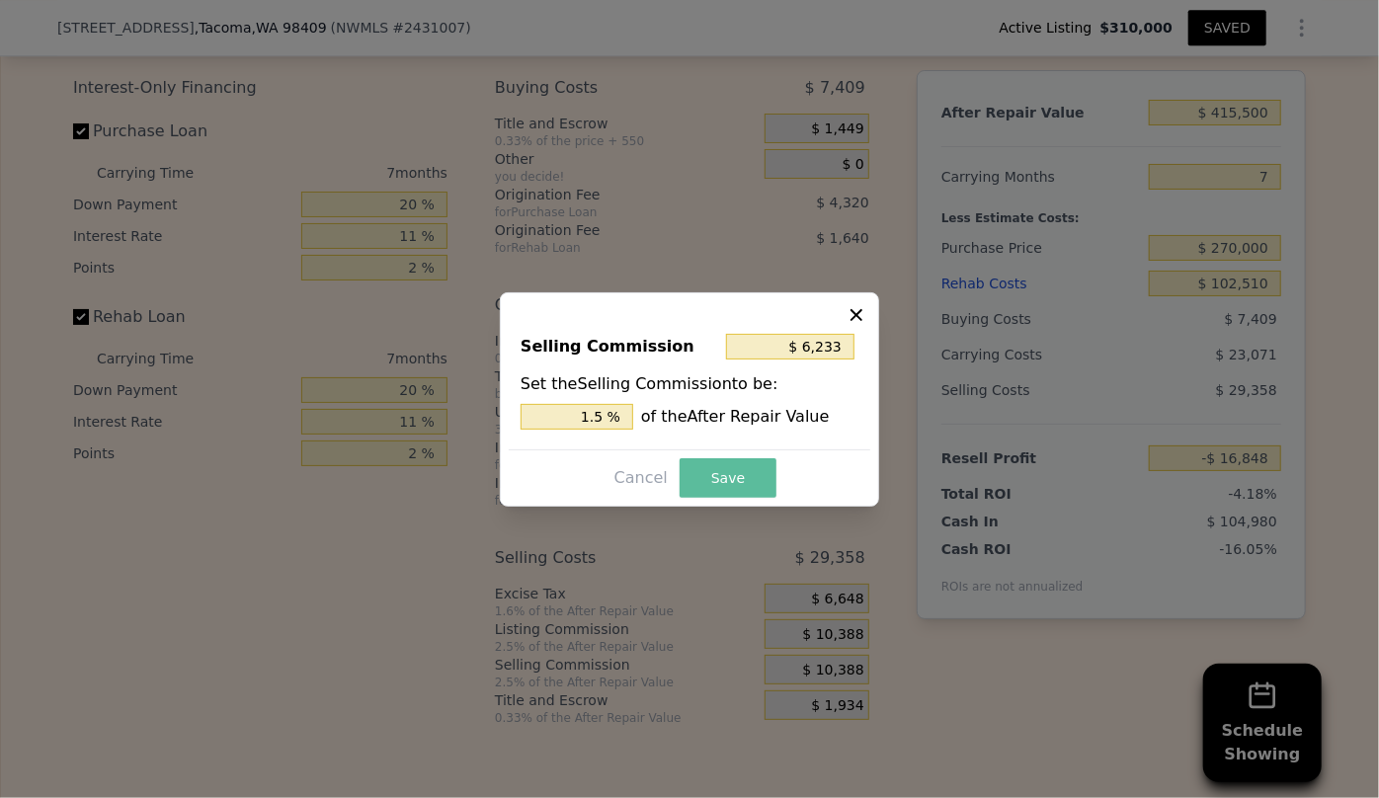
click at [721, 488] on button "Save" at bounding box center [728, 478] width 97 height 40
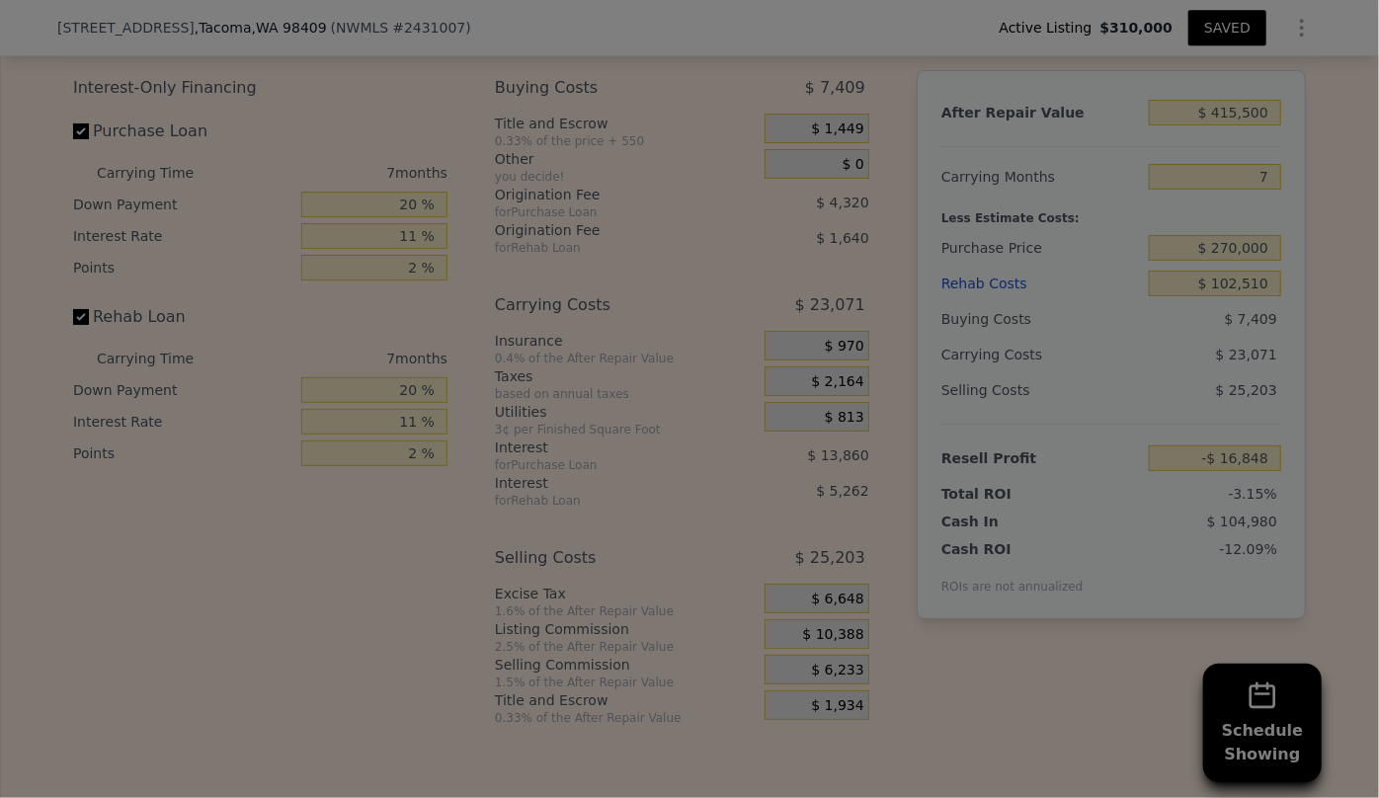
type input "-$ 12,693"
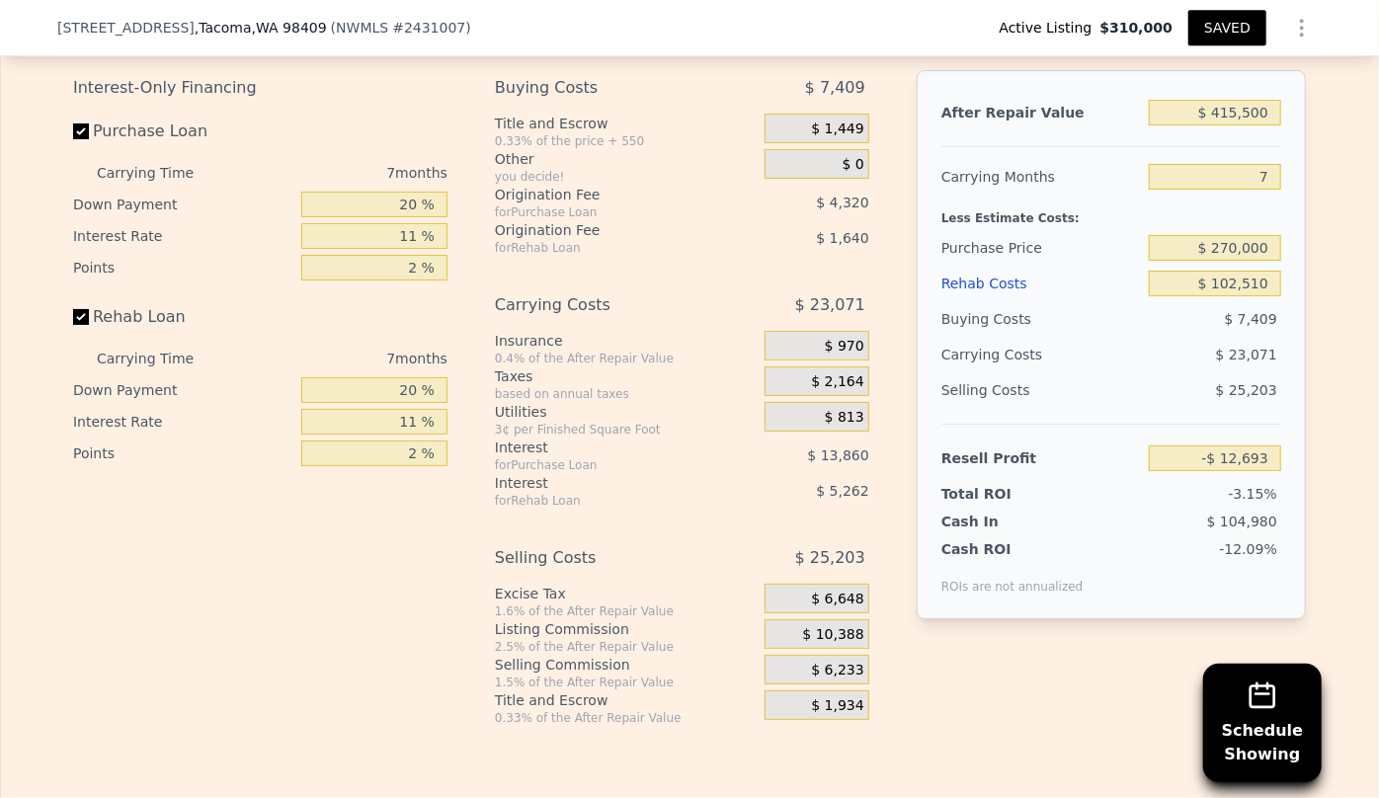
click at [971, 289] on div "Rehab Costs" at bounding box center [1042, 284] width 200 height 36
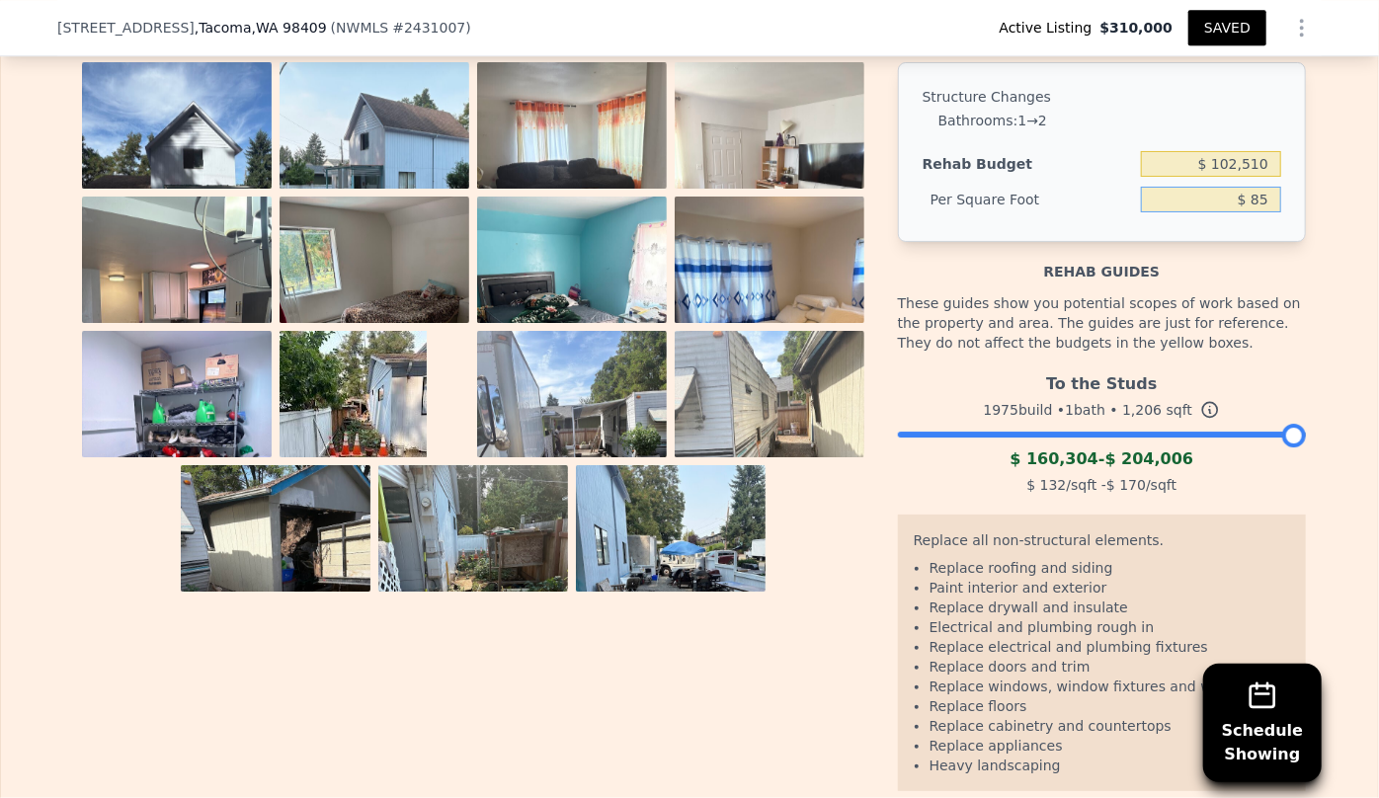
click at [1261, 206] on input "$ 85" at bounding box center [1211, 200] width 140 height 26
type input "$ 80"
type input "$ 96,480"
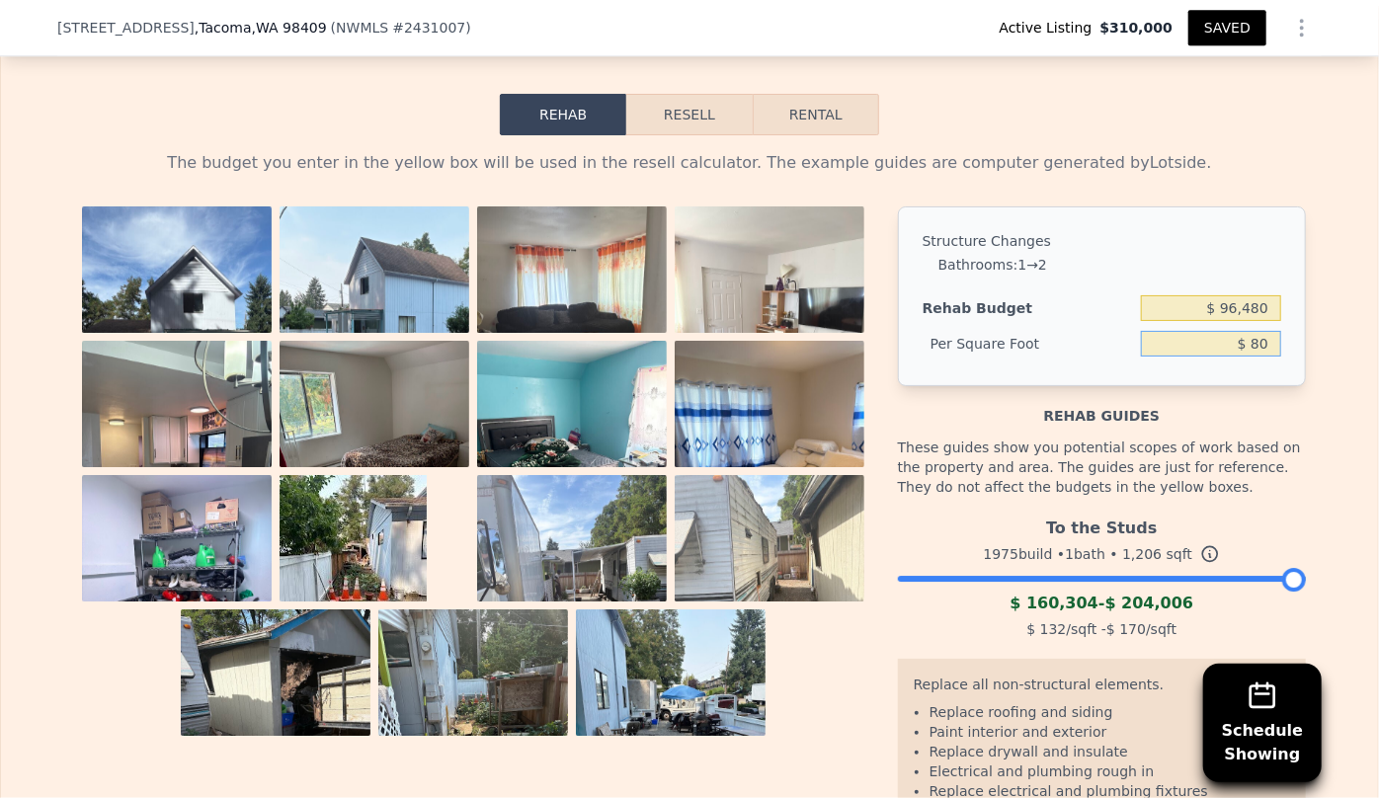
scroll to position [2890, 0]
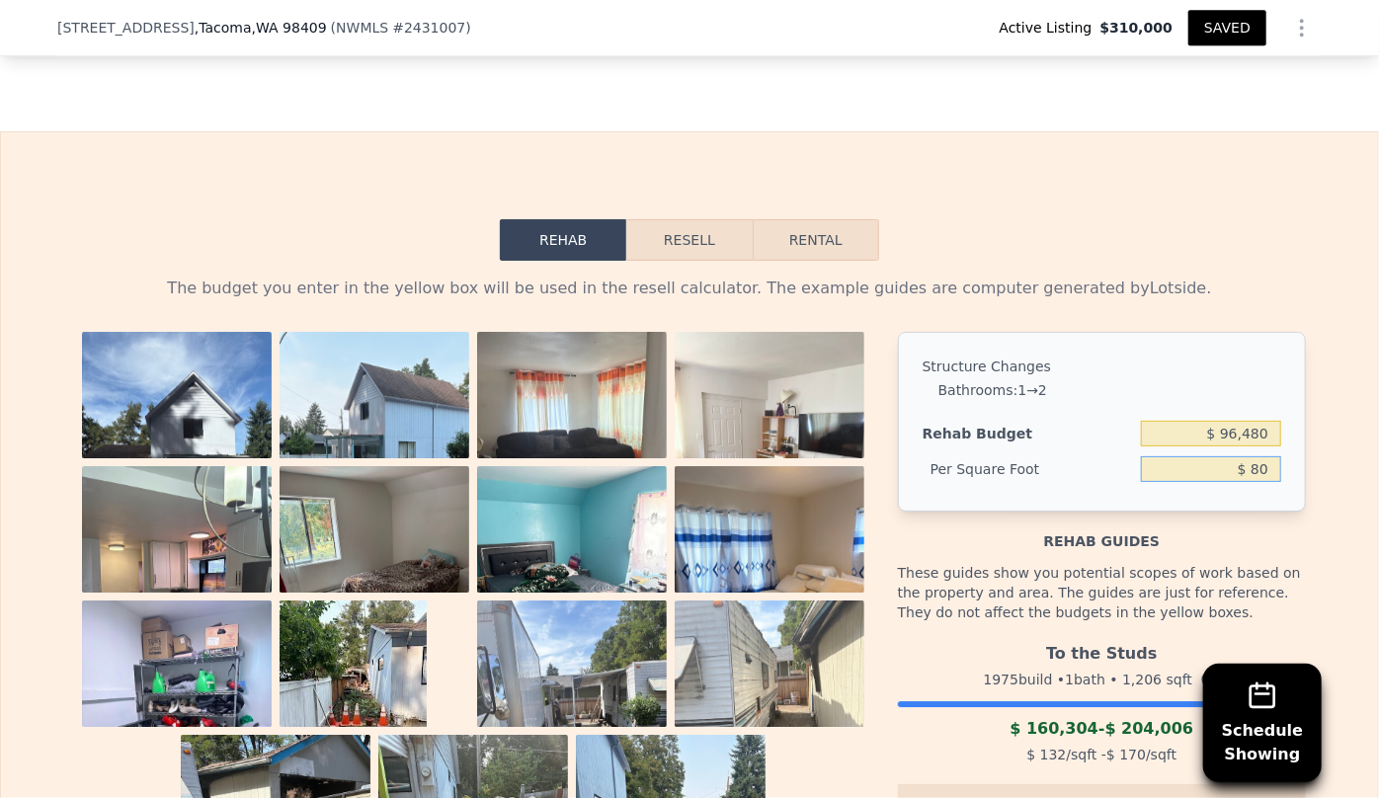
click at [731, 247] on button "Resell" at bounding box center [688, 239] width 125 height 41
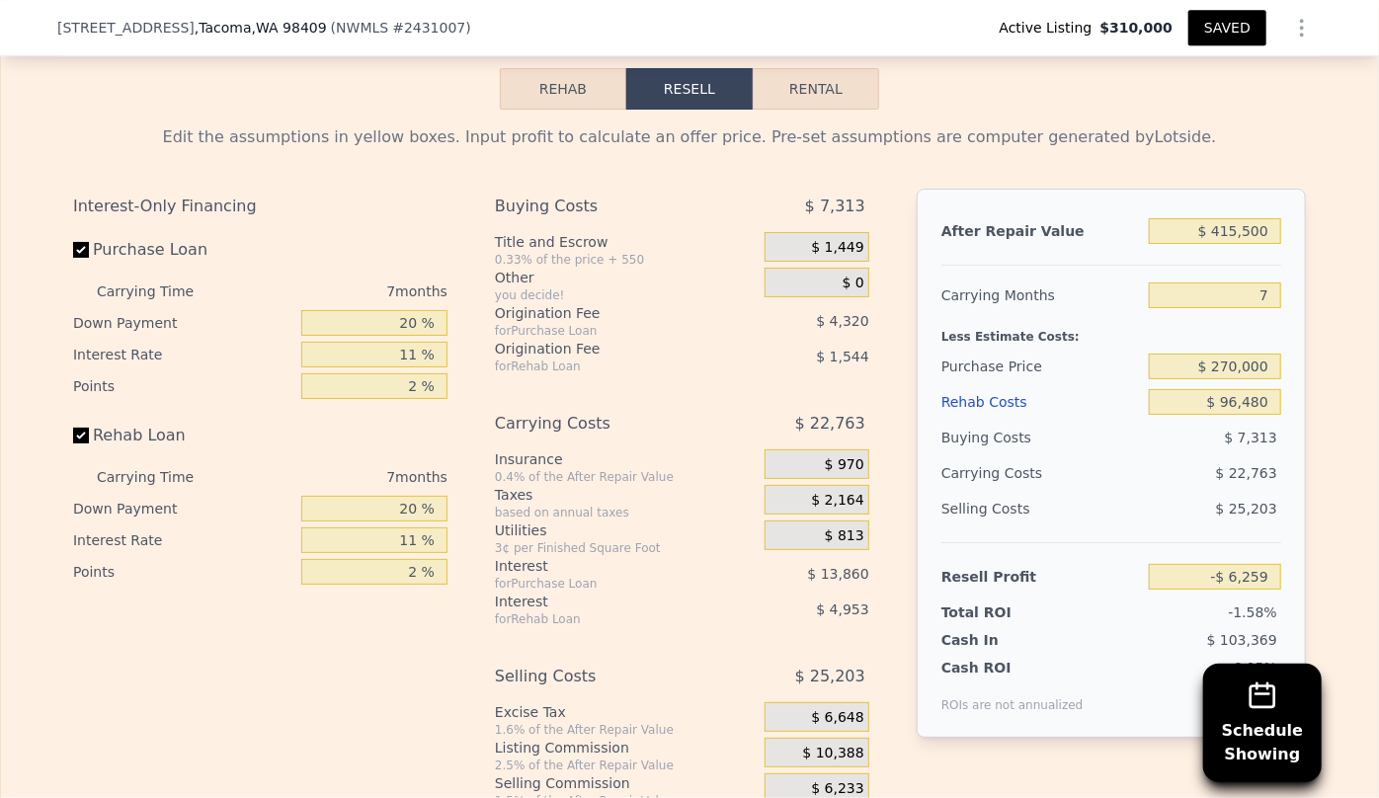
scroll to position [3070, 0]
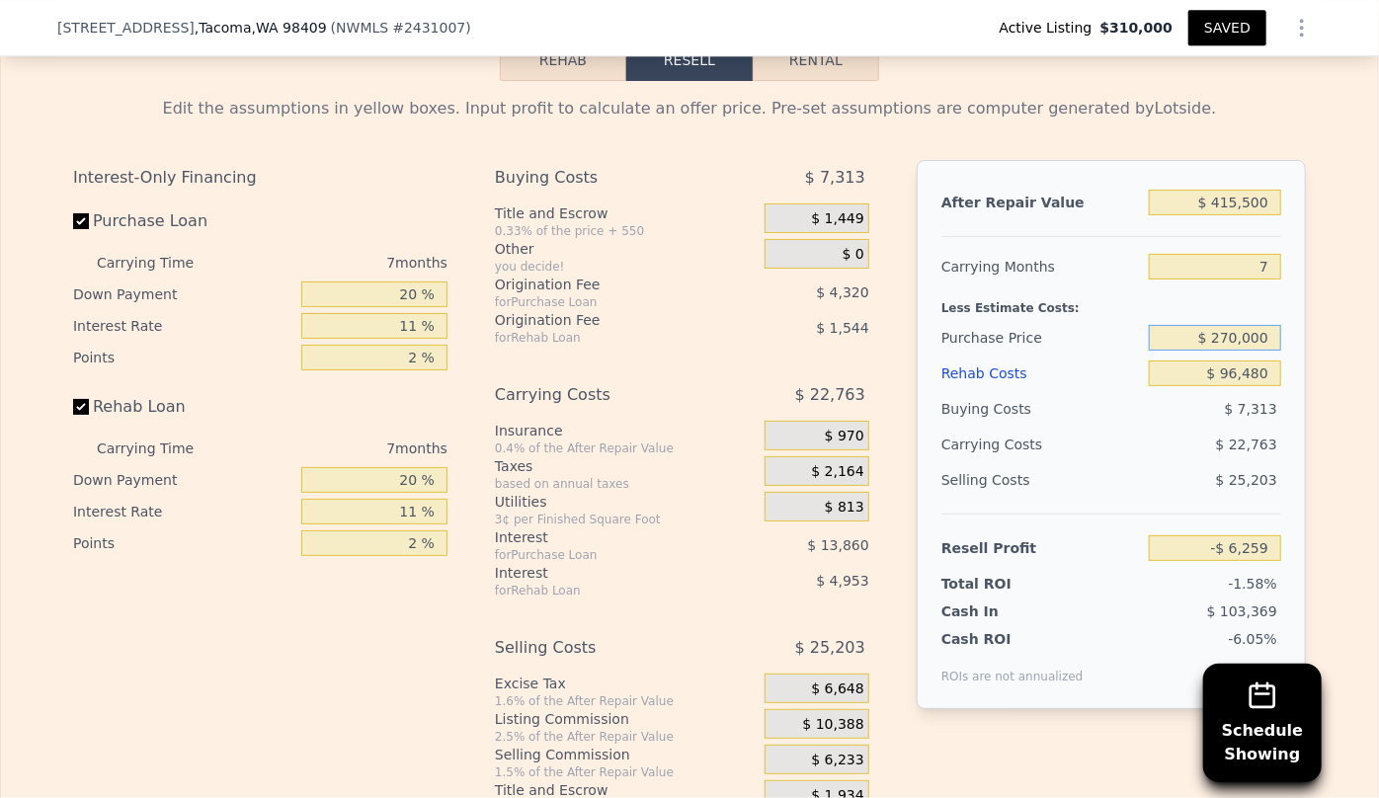
click at [1227, 346] on input "$ 270,000" at bounding box center [1215, 338] width 132 height 26
type input "$ 250,000"
click at [1131, 332] on div "Purchase Price" at bounding box center [1042, 338] width 200 height 36
type input "$ 15,156"
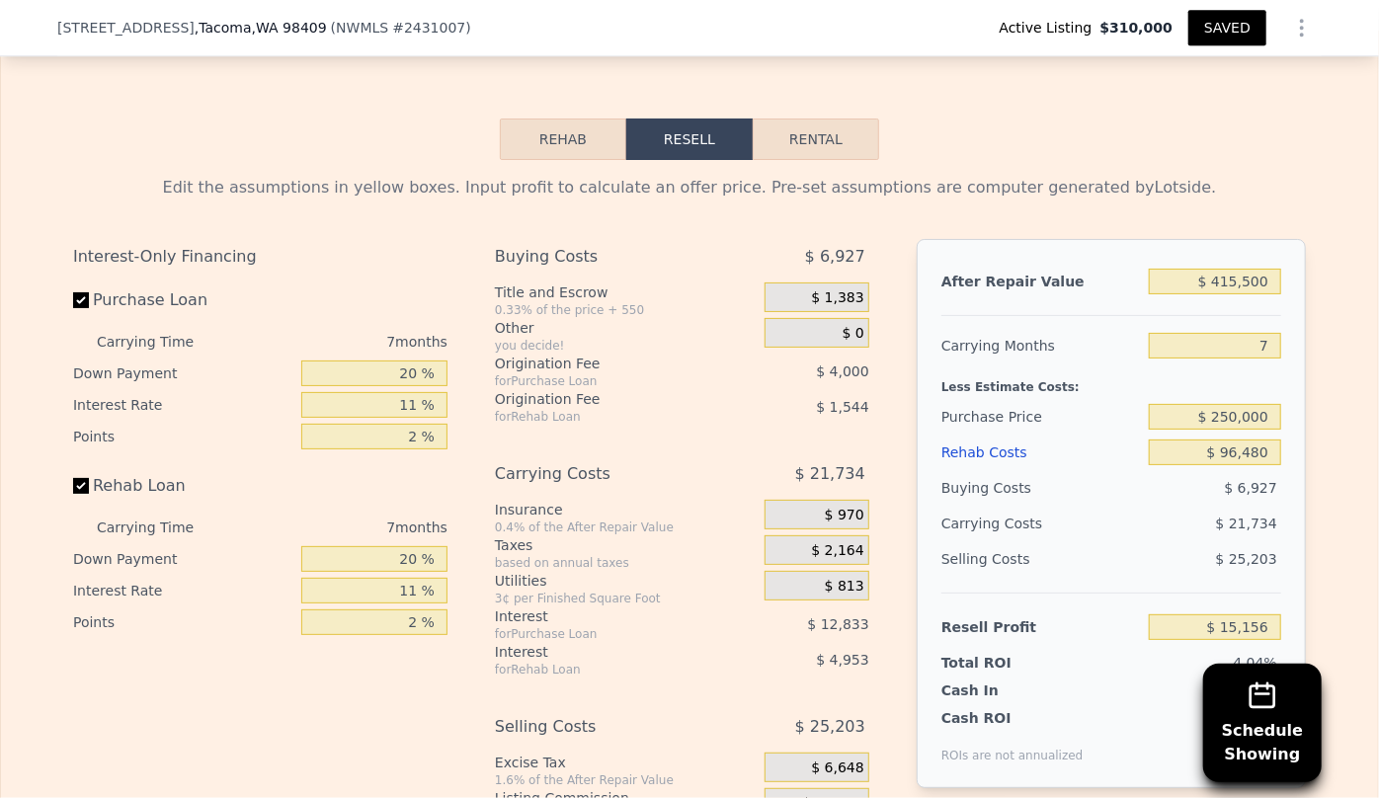
scroll to position [2980, 0]
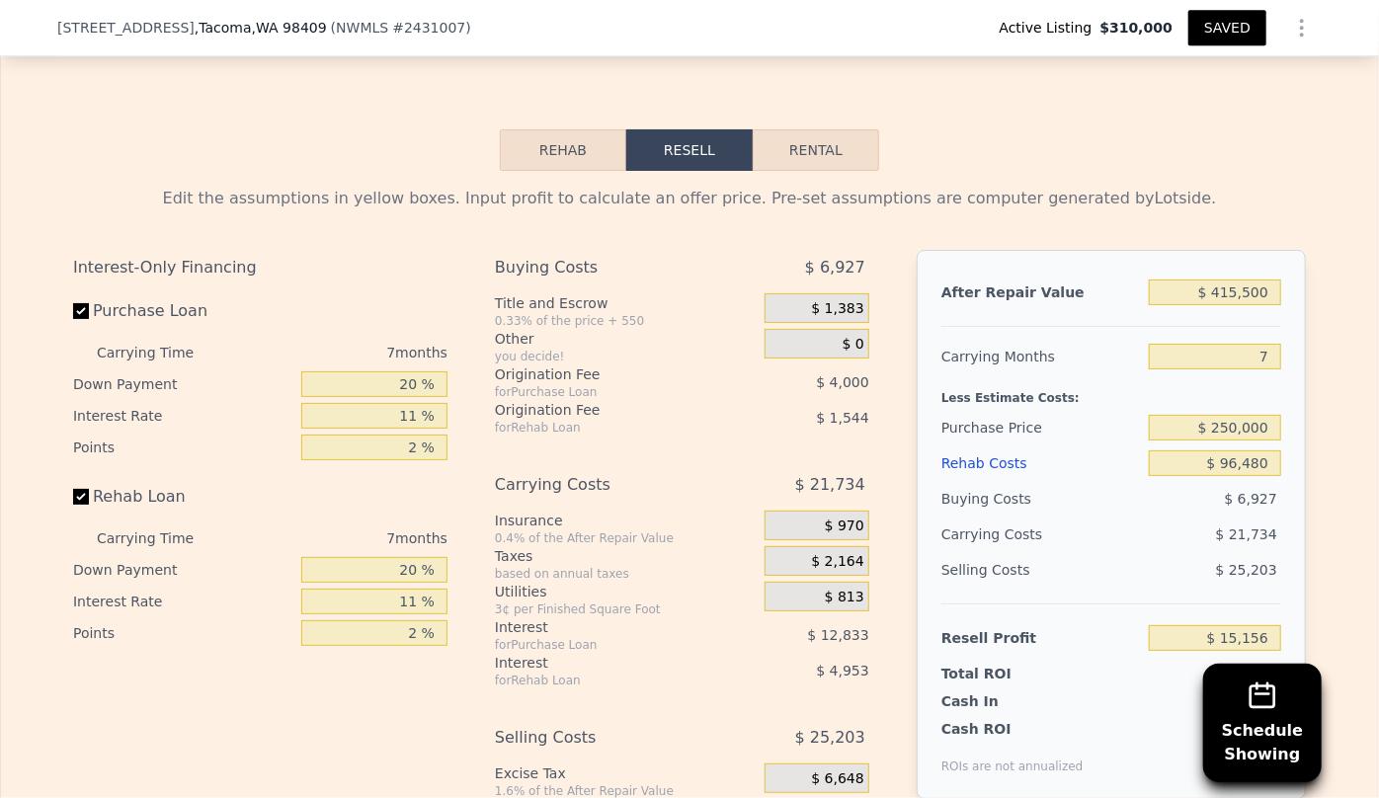
click at [982, 471] on div "Rehab Costs" at bounding box center [1042, 464] width 200 height 36
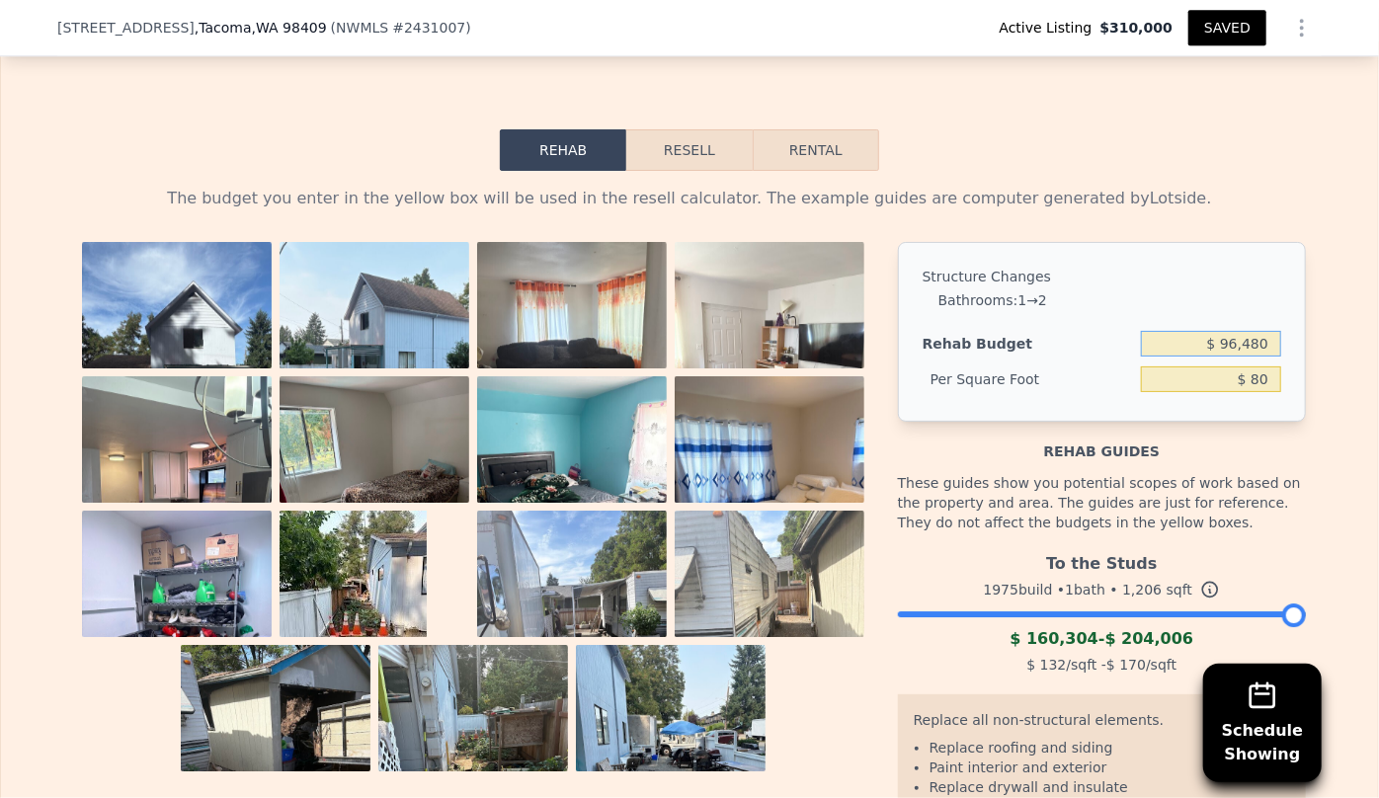
click at [1235, 353] on input "$ 96,480" at bounding box center [1211, 344] width 140 height 26
type input "$ 90,480"
click at [1205, 198] on div "The budget you enter in the yellow box will be used in the resell calculator. T…" at bounding box center [689, 199] width 1233 height 24
type input "$ 75.02"
click at [675, 156] on button "Resell" at bounding box center [688, 149] width 125 height 41
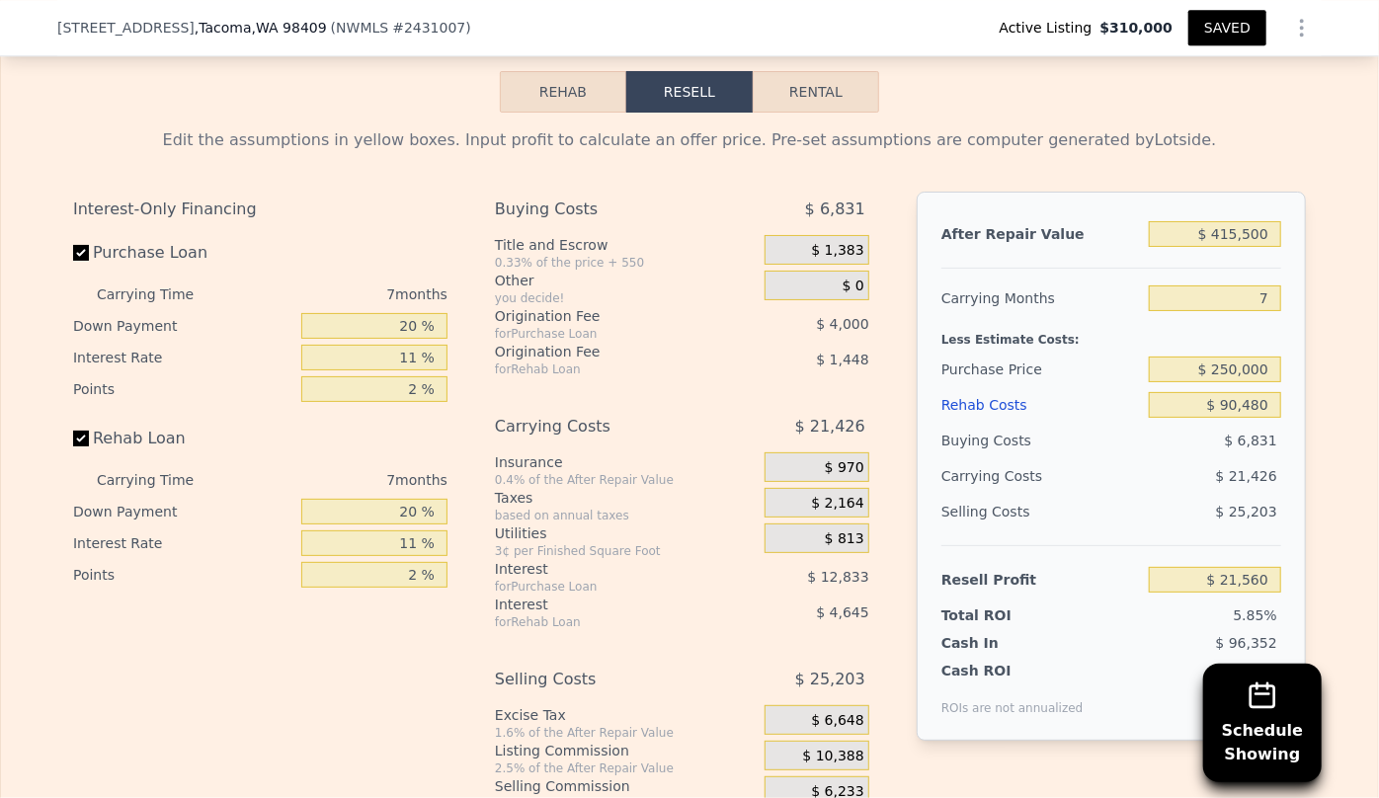
scroll to position [3070, 0]
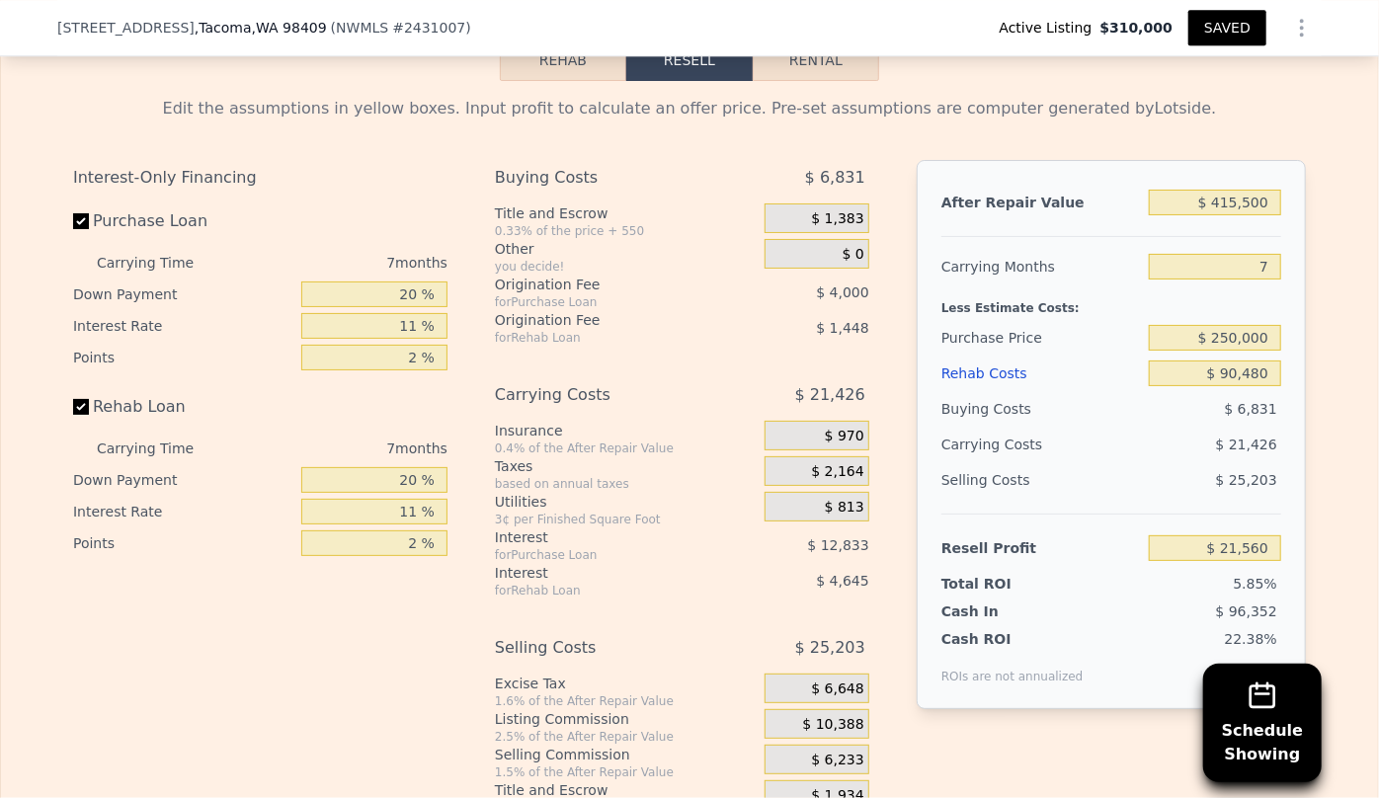
click at [1213, 37] on button "SAVED" at bounding box center [1228, 28] width 78 height 36
click at [1231, 349] on input "$ 250,000" at bounding box center [1215, 338] width 132 height 26
type input "$ 240,000"
click at [1170, 486] on div "$ 25,203" at bounding box center [1215, 480] width 133 height 36
type input "$ 32,265"
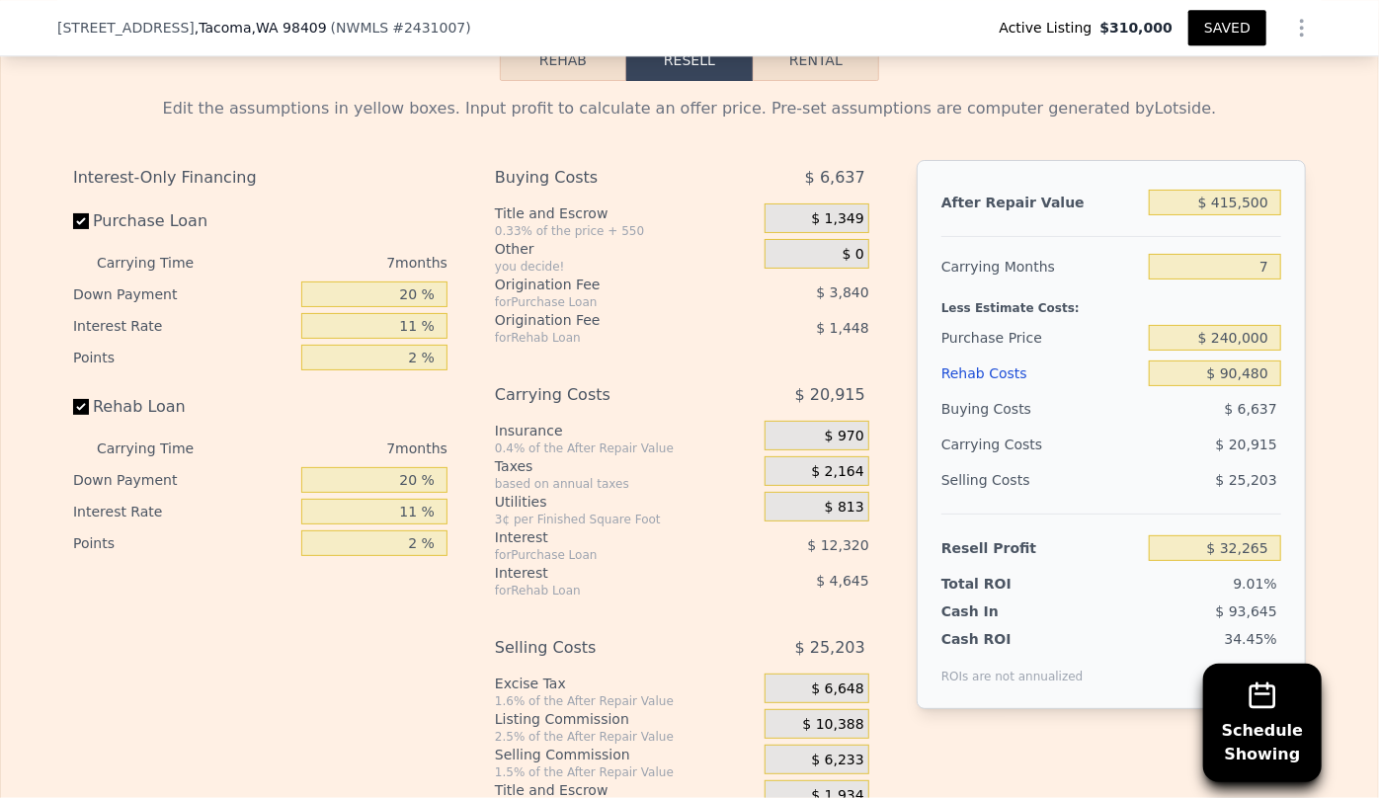
click at [1216, 25] on button "SAVED" at bounding box center [1228, 28] width 78 height 36
click at [1241, 25] on button "SAVED" at bounding box center [1228, 28] width 78 height 36
type input "1.75"
type input "1068"
type input "1220"
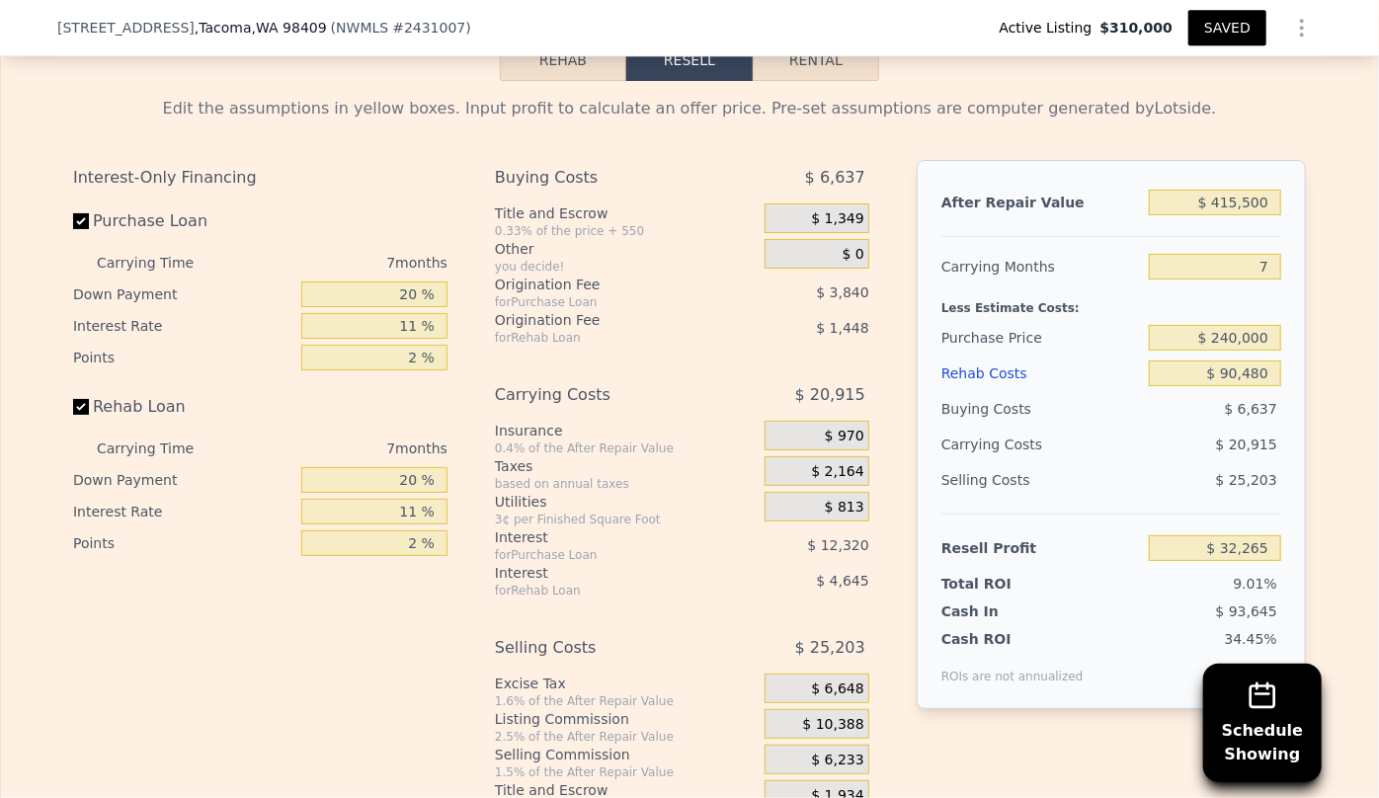
type input "4500"
type input "6000"
drag, startPoint x: 193, startPoint y: 24, endPoint x: 273, endPoint y: 22, distance: 80.0
click at [273, 22] on div "[STREET_ADDRESS] ( NWMLS # 2431007 ) Active Listing $310,000 SAVED" at bounding box center [689, 28] width 1379 height 56
copy div "[STREET_ADDRESS]"
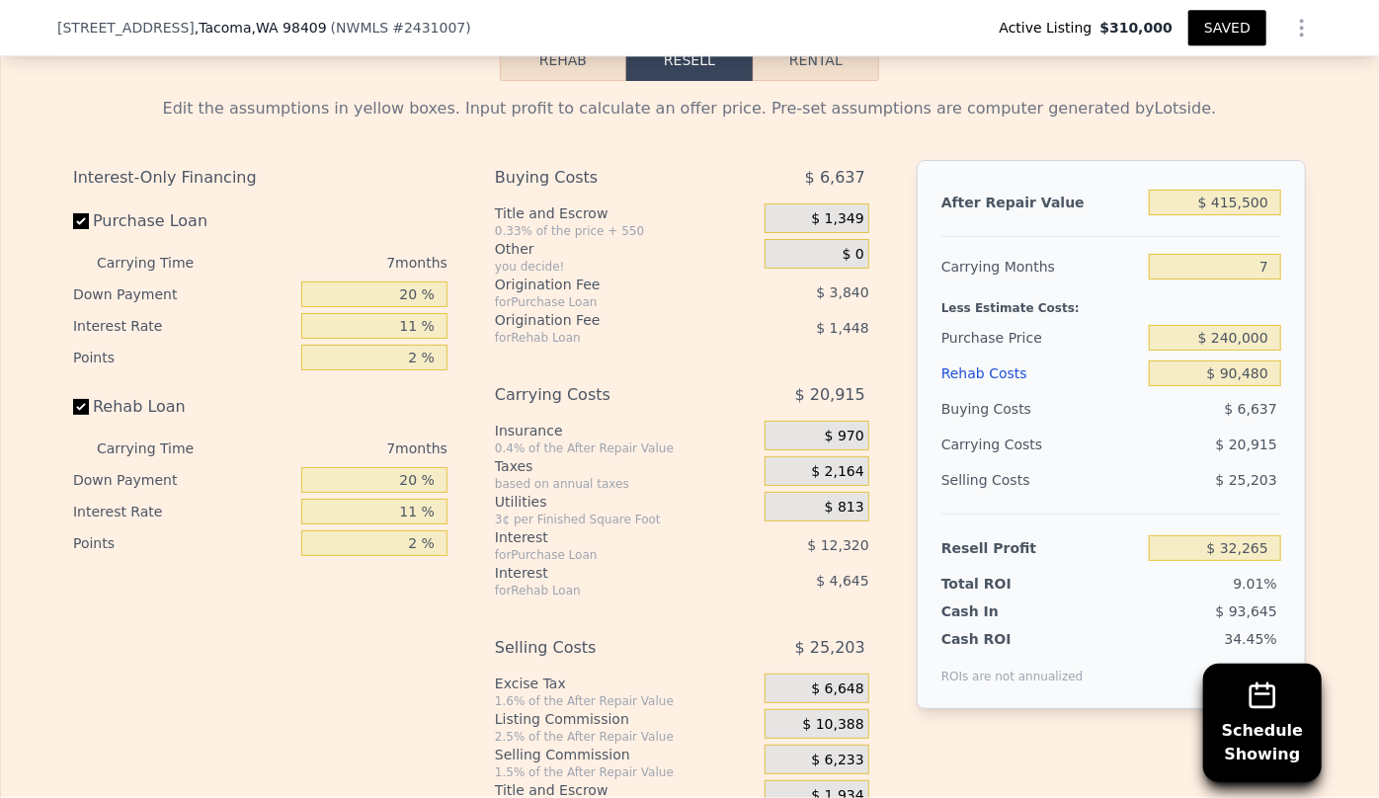
click at [1176, 424] on div "$ 6,637" at bounding box center [1215, 409] width 133 height 36
click at [1228, 345] on input "$ 240,000" at bounding box center [1215, 338] width 132 height 26
type input "$ 220,000"
click at [1185, 427] on div "$ 6,637" at bounding box center [1215, 409] width 133 height 36
type input "$ 53,680"
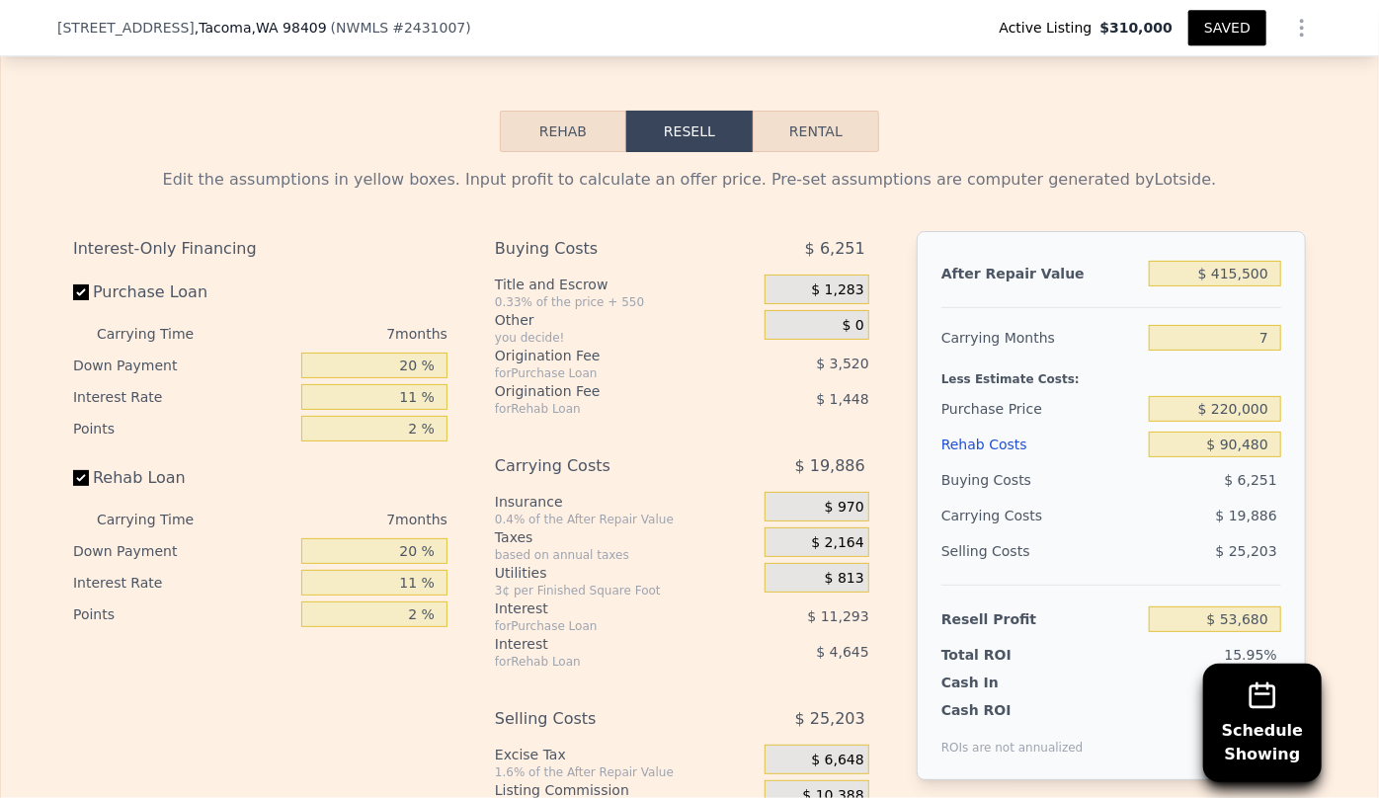
scroll to position [2980, 0]
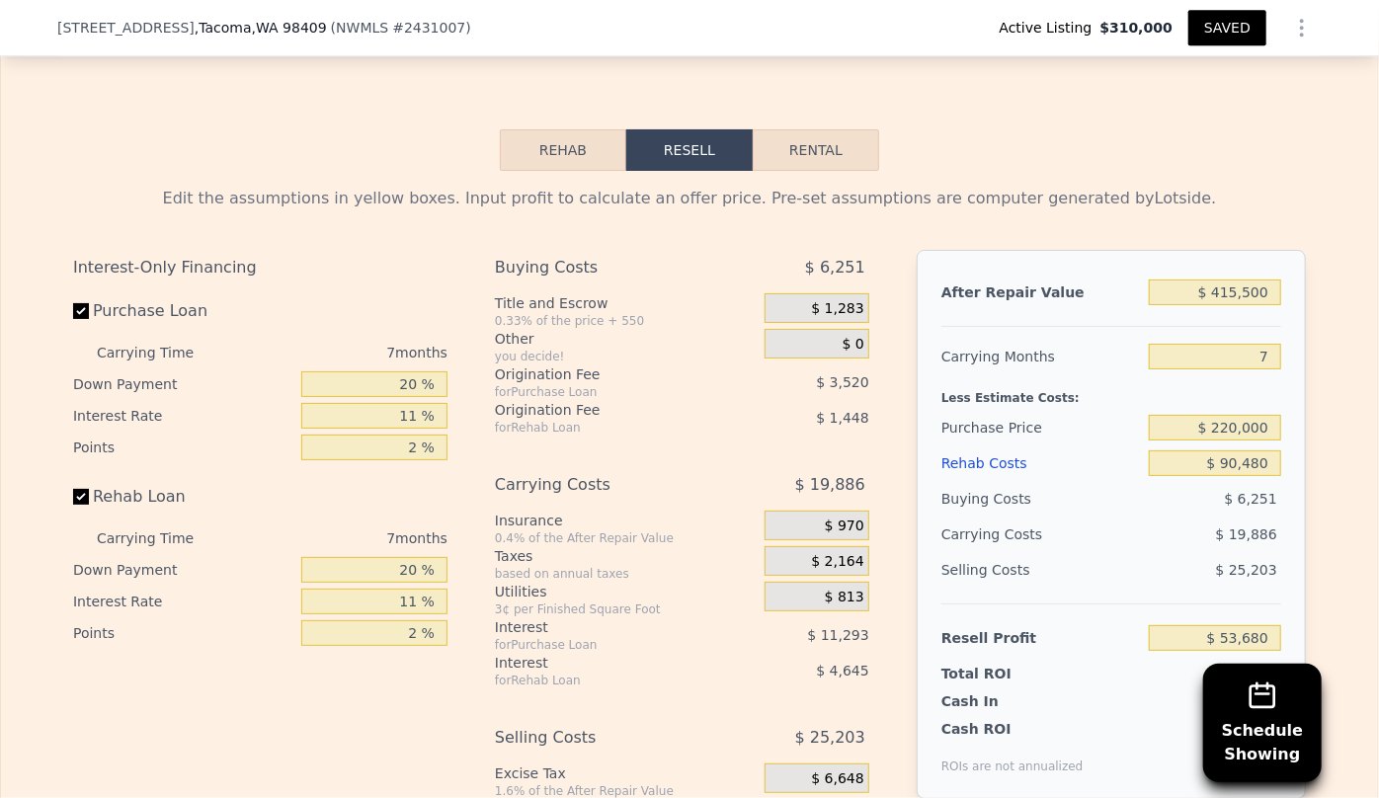
click at [1217, 33] on button "SAVED" at bounding box center [1228, 28] width 78 height 36
click at [1235, 438] on input "$ 220,000" at bounding box center [1215, 428] width 132 height 26
type input "$ 225,000"
click at [1099, 473] on div "Rehab Costs" at bounding box center [1042, 464] width 200 height 36
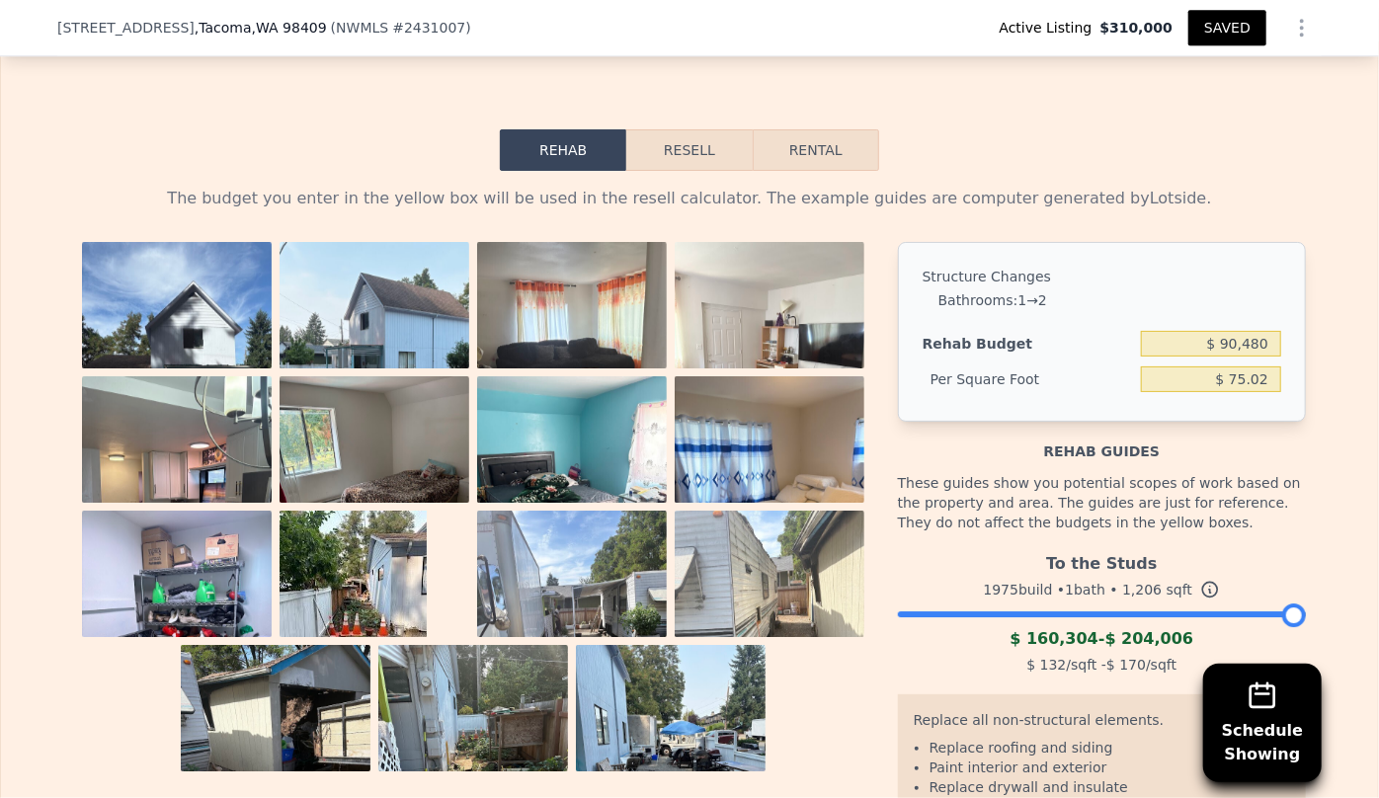
click at [684, 168] on button "Resell" at bounding box center [688, 149] width 125 height 41
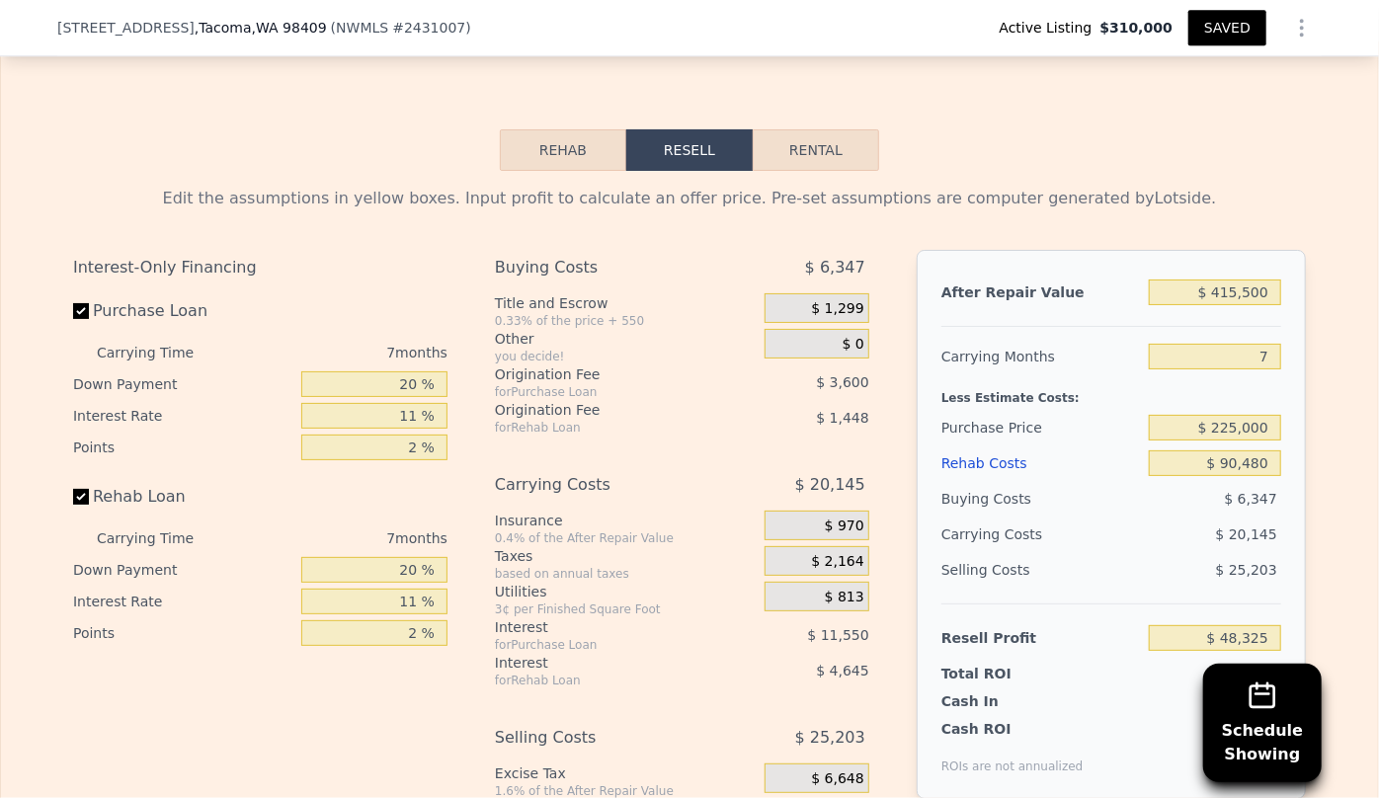
click at [1198, 29] on button "SAVED" at bounding box center [1228, 28] width 78 height 36
click at [1245, 32] on button "SAVED" at bounding box center [1228, 28] width 78 height 36
click at [982, 473] on div "Rehab Costs" at bounding box center [1042, 464] width 200 height 36
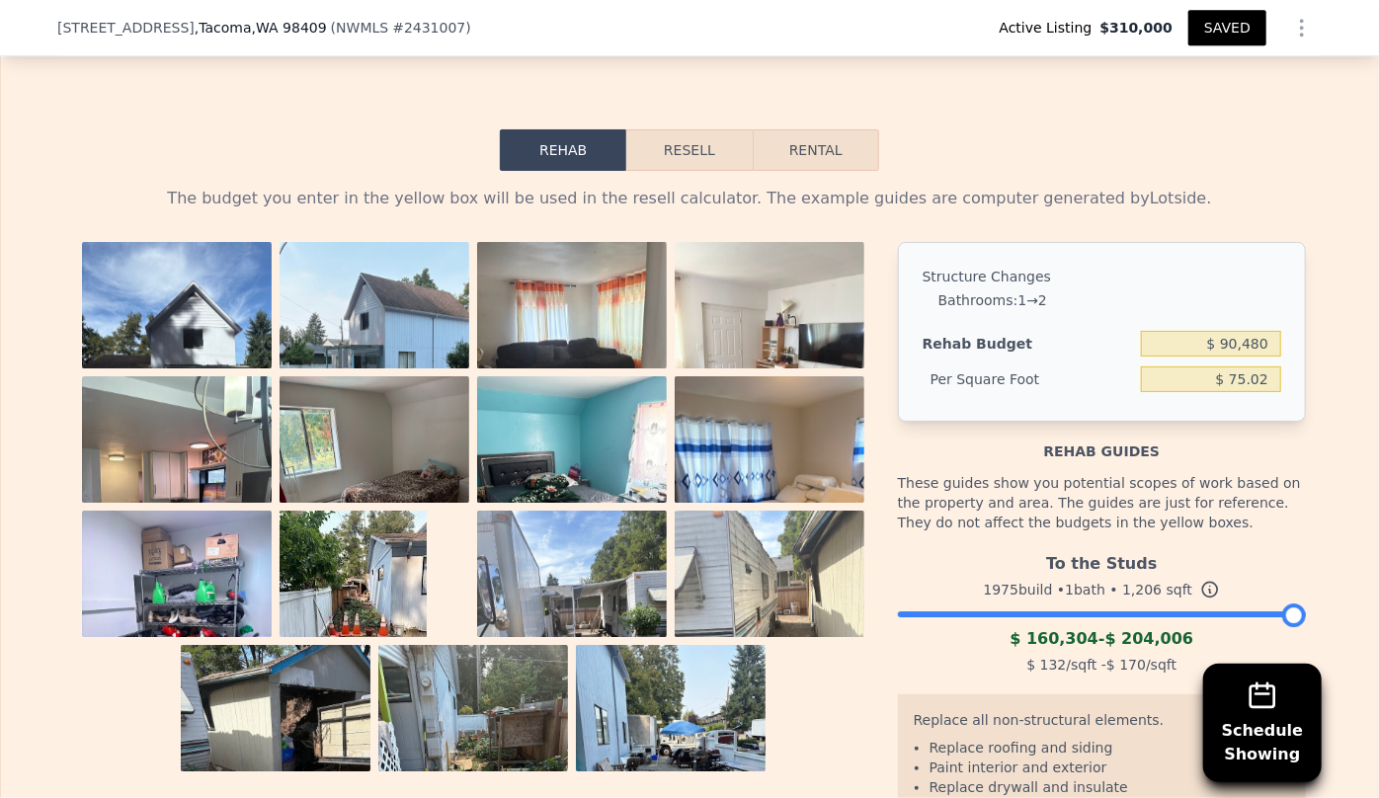
click at [574, 336] on img at bounding box center [572, 368] width 190 height 253
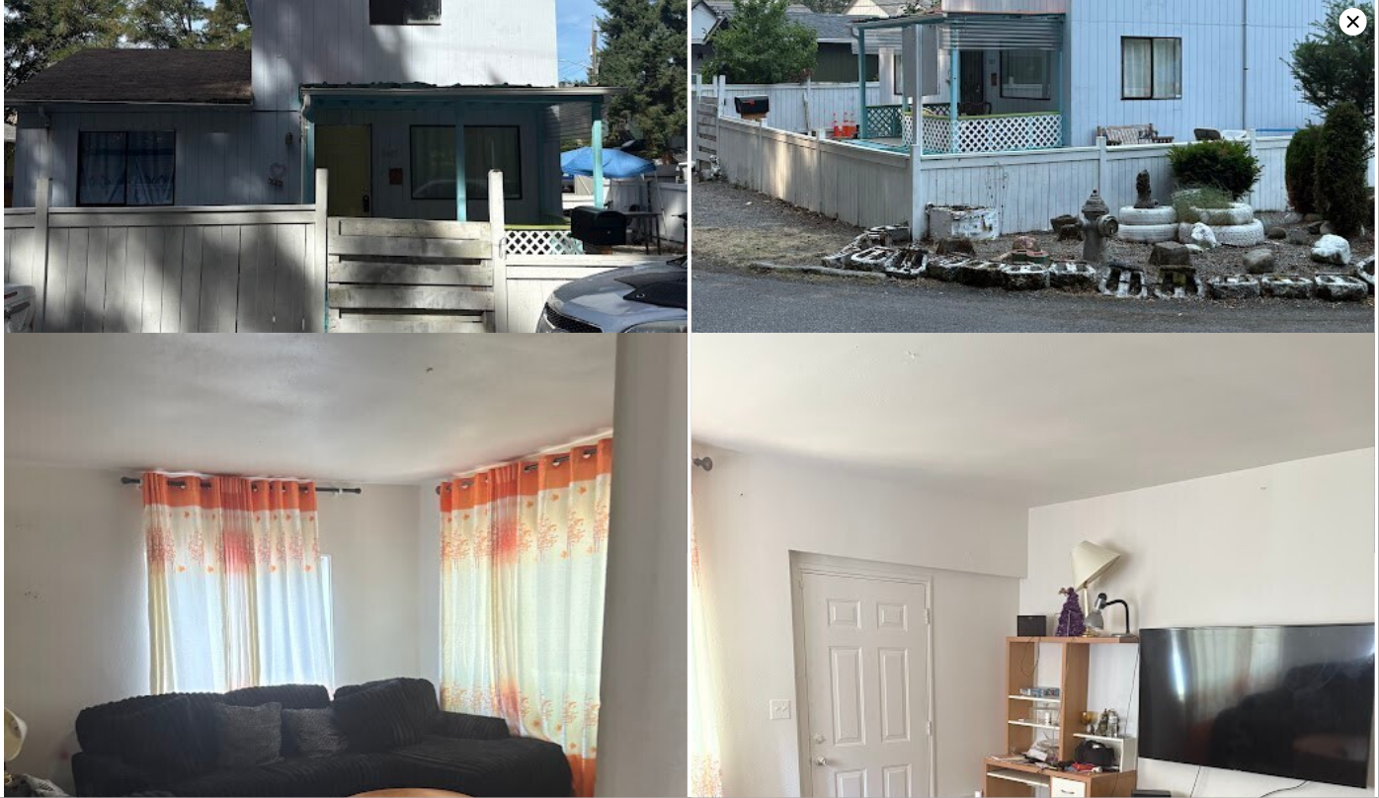
scroll to position [692, 0]
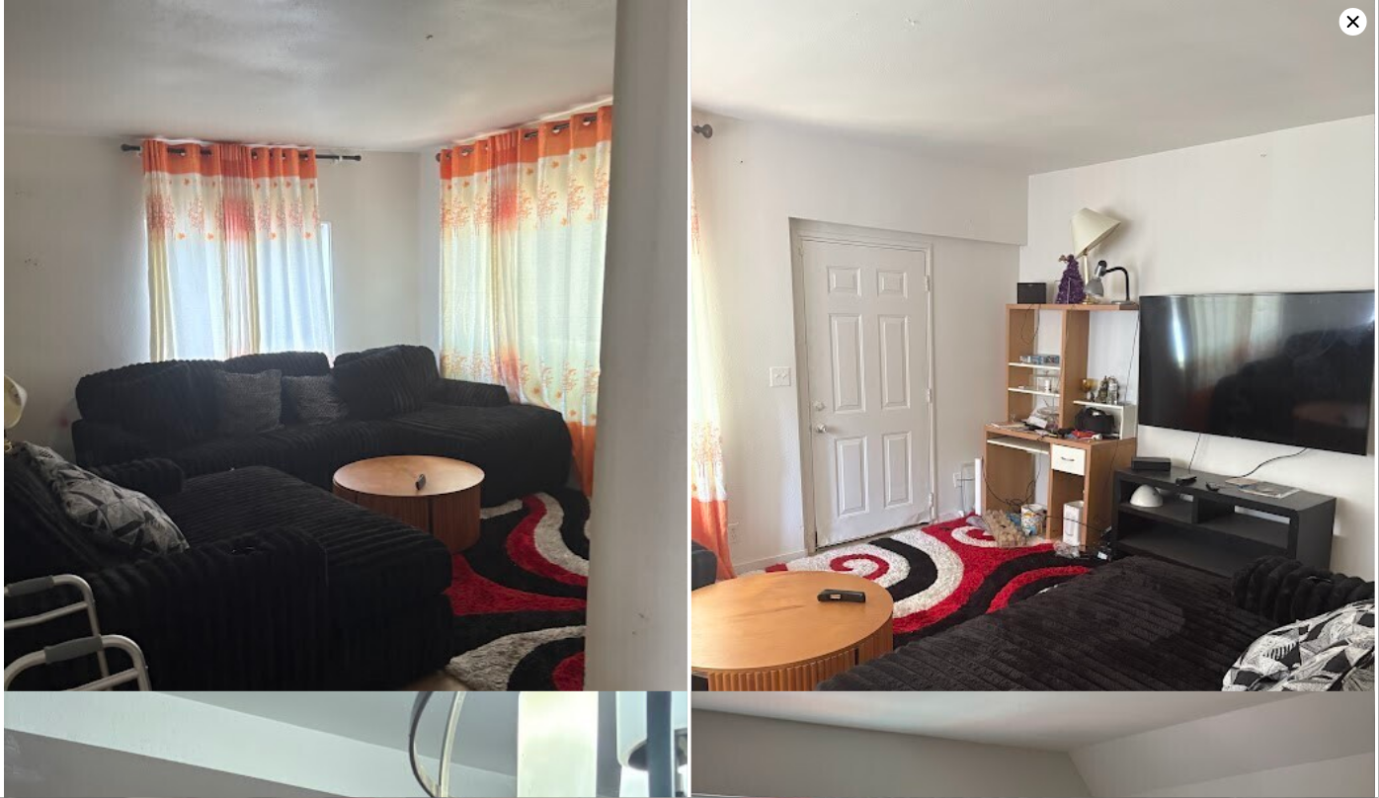
click at [1352, 18] on icon at bounding box center [1354, 22] width 28 height 28
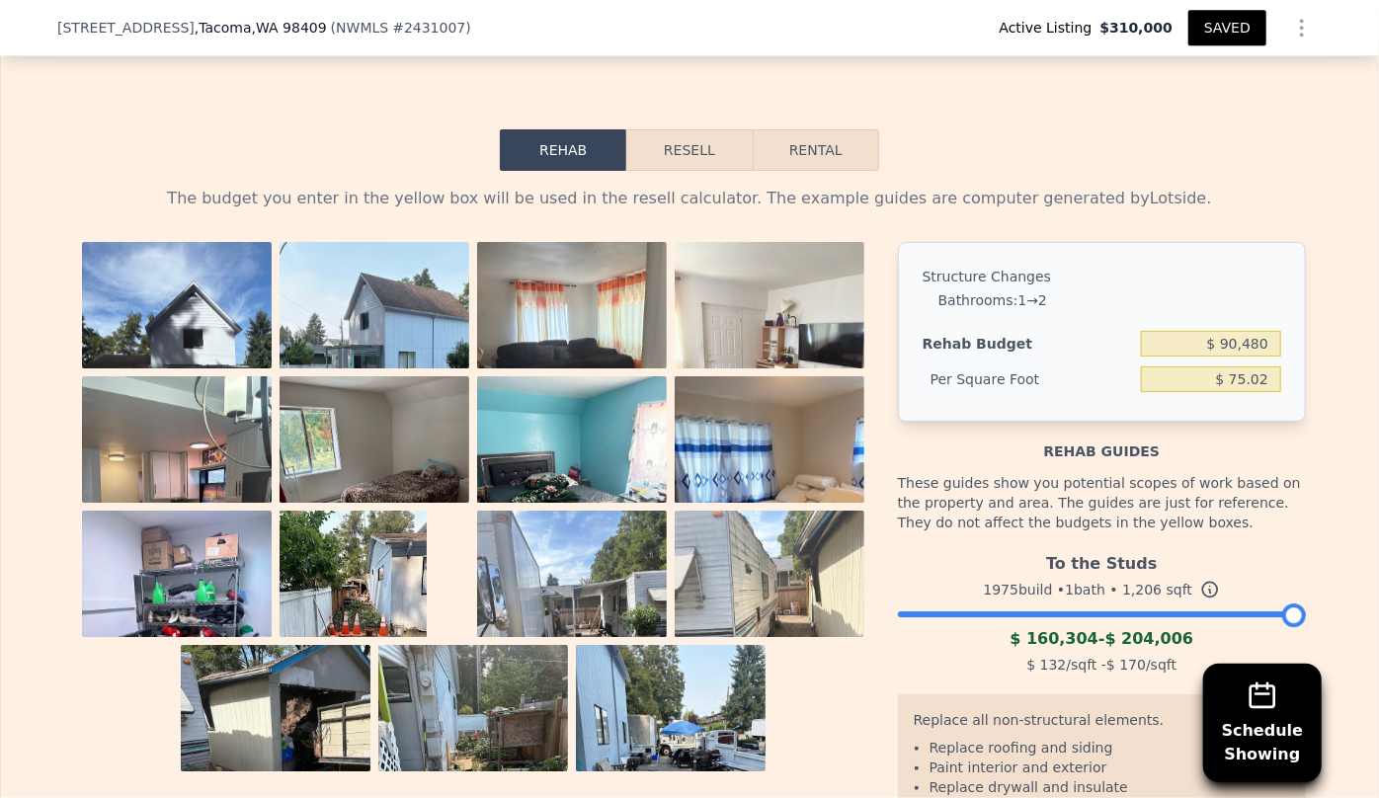
click at [666, 156] on button "Resell" at bounding box center [688, 149] width 125 height 41
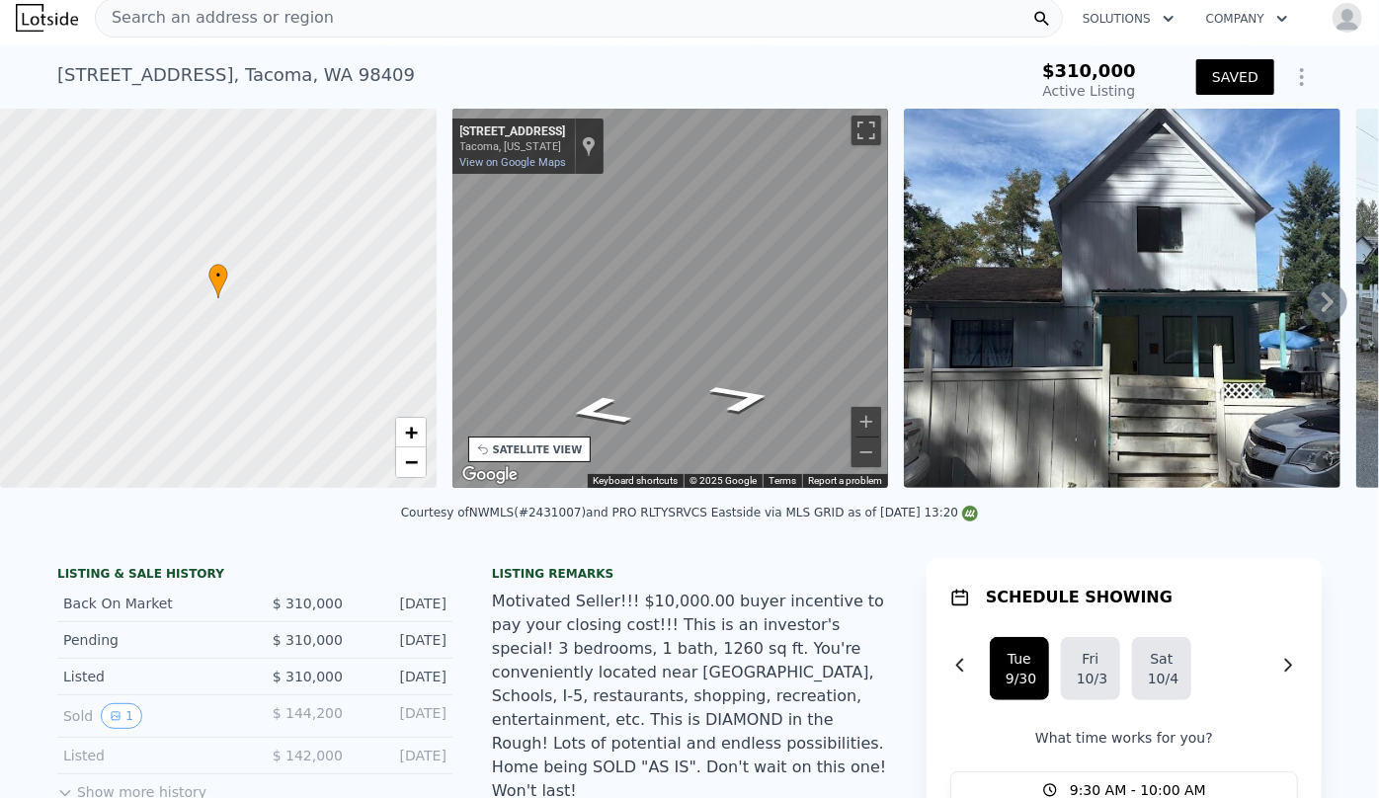
scroll to position [0, 0]
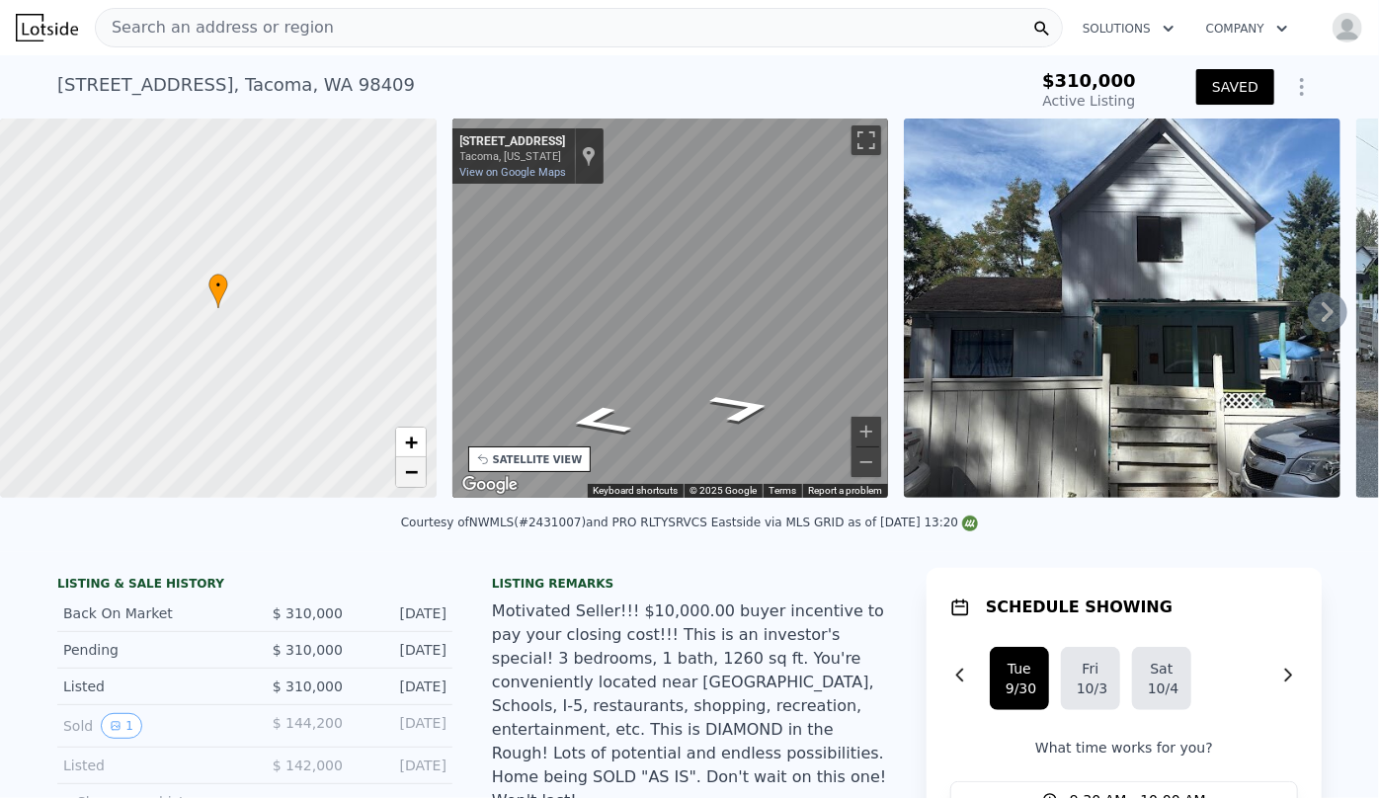
click at [413, 476] on span "−" at bounding box center [410, 471] width 13 height 25
drag, startPoint x: 198, startPoint y: 233, endPoint x: 223, endPoint y: 359, distance: 128.1
click at [223, 359] on div at bounding box center [219, 308] width 524 height 455
click at [418, 468] on link "−" at bounding box center [411, 472] width 30 height 30
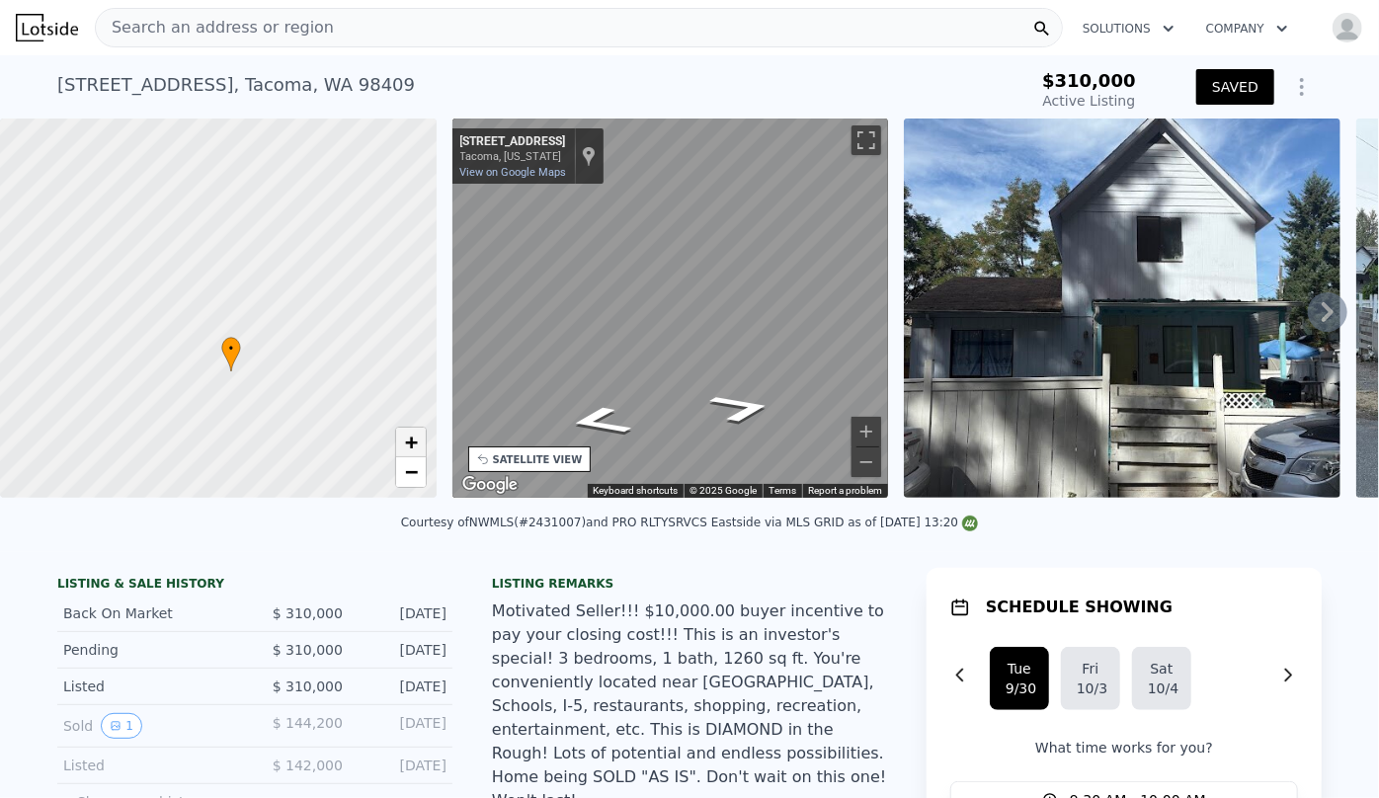
click at [419, 435] on link "+" at bounding box center [411, 443] width 30 height 30
drag, startPoint x: 167, startPoint y: 306, endPoint x: 183, endPoint y: 188, distance: 119.6
click at [183, 188] on div at bounding box center [220, 305] width 524 height 455
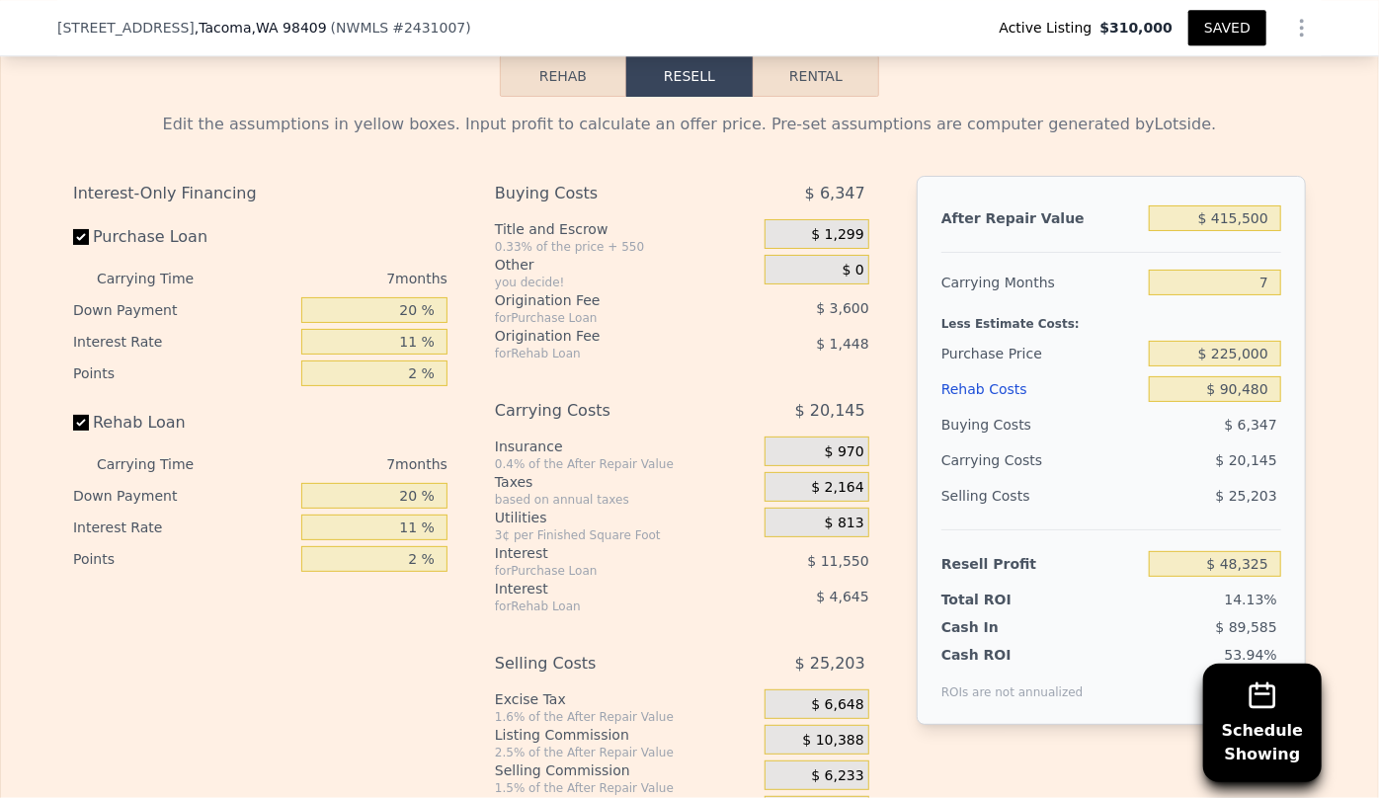
scroll to position [3136, 0]
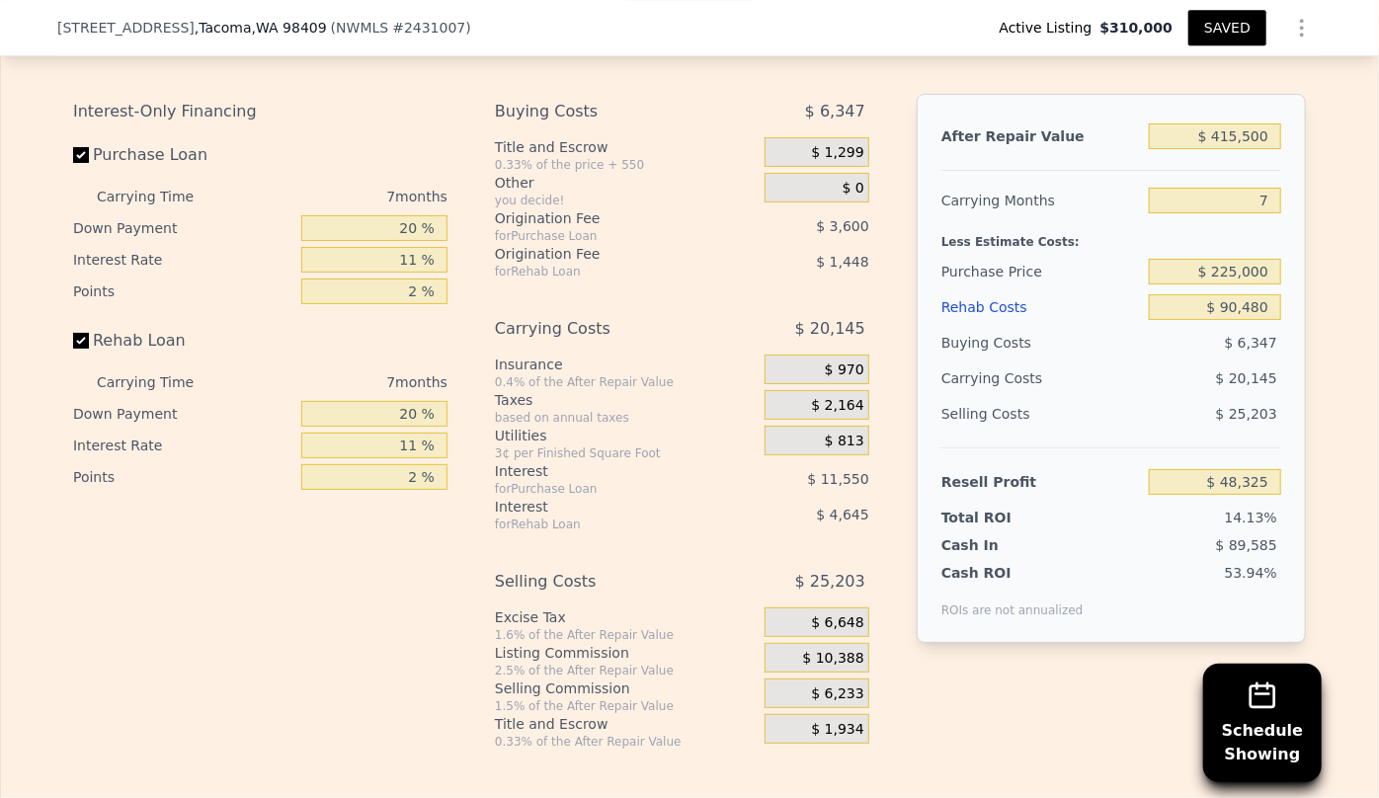
click at [1002, 318] on div "Rehab Costs" at bounding box center [1042, 307] width 200 height 36
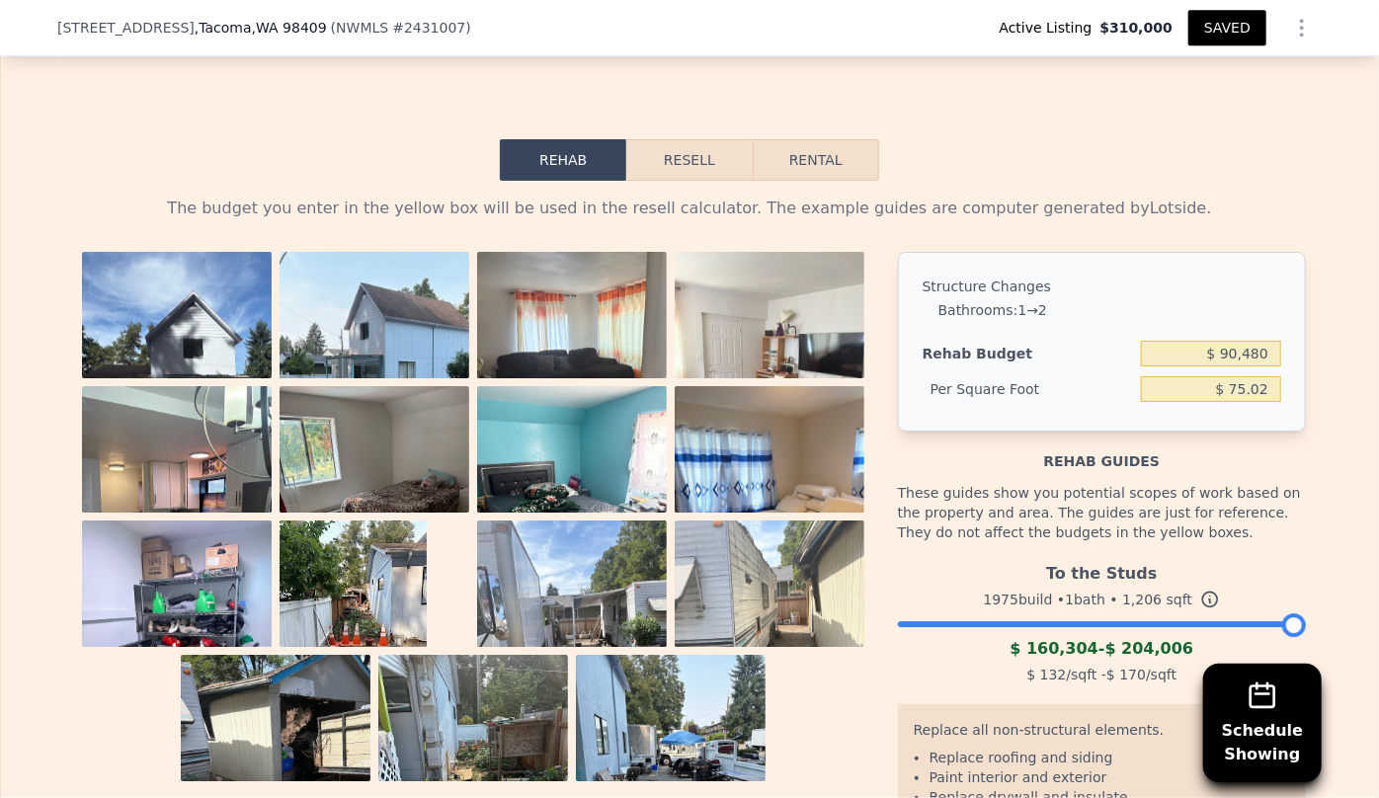
scroll to position [2776, 0]
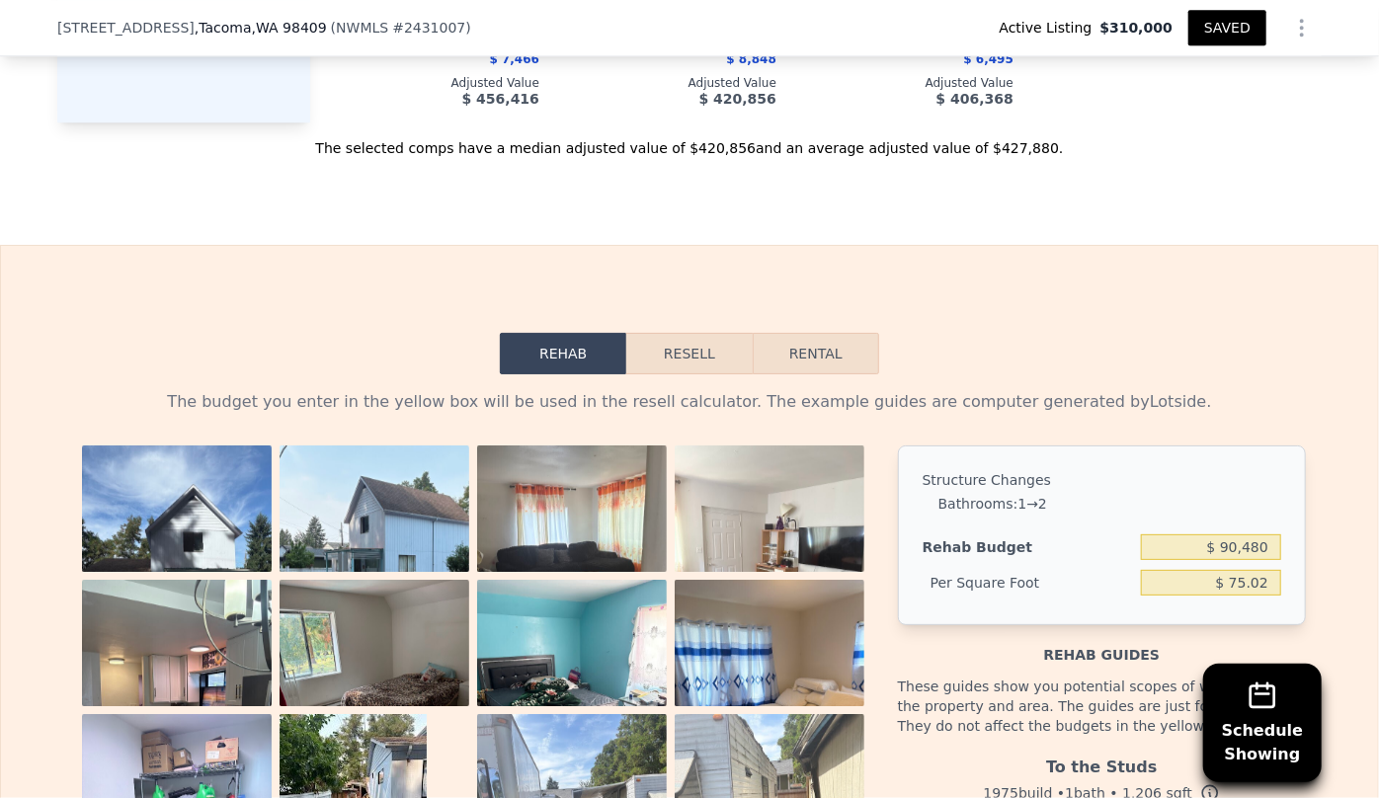
click at [702, 362] on button "Resell" at bounding box center [688, 353] width 125 height 41
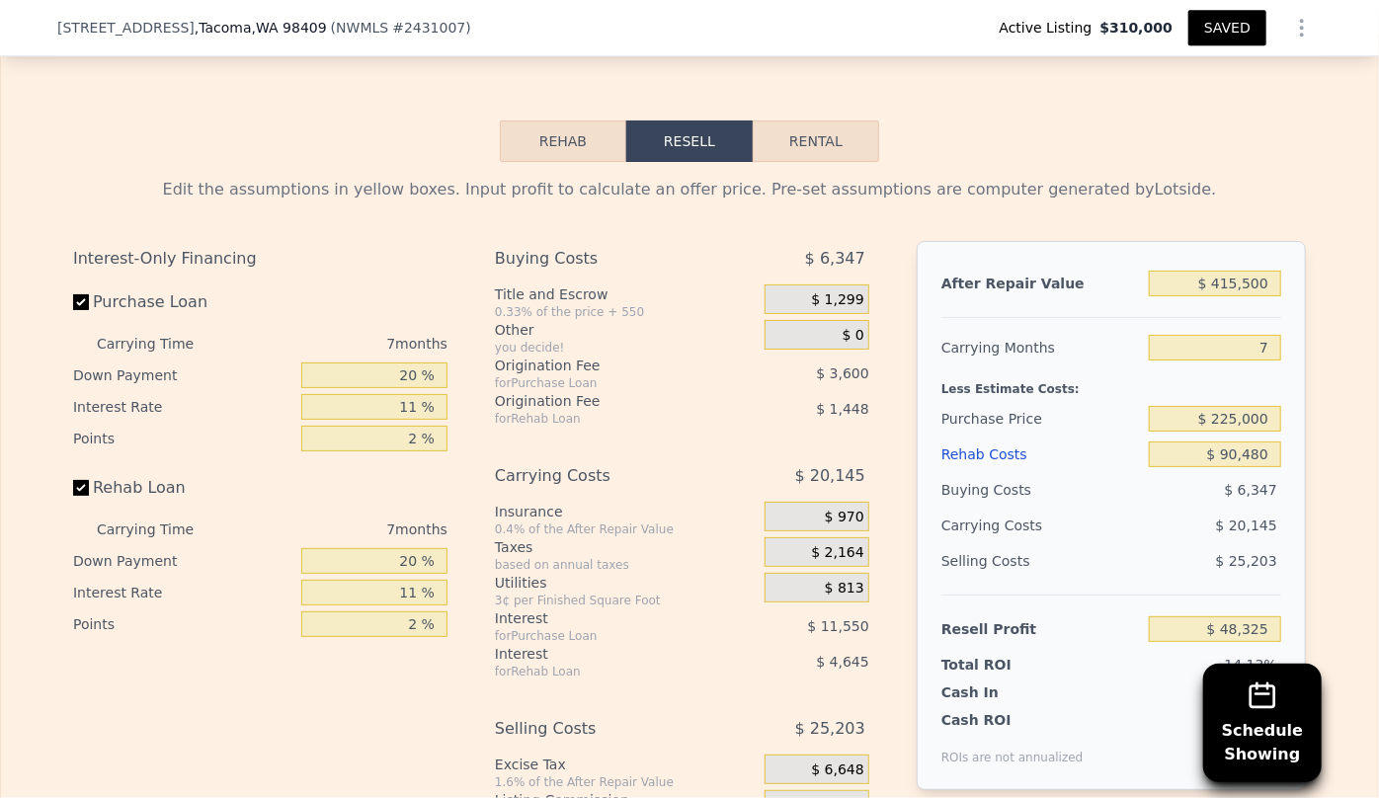
scroll to position [3046, 0]
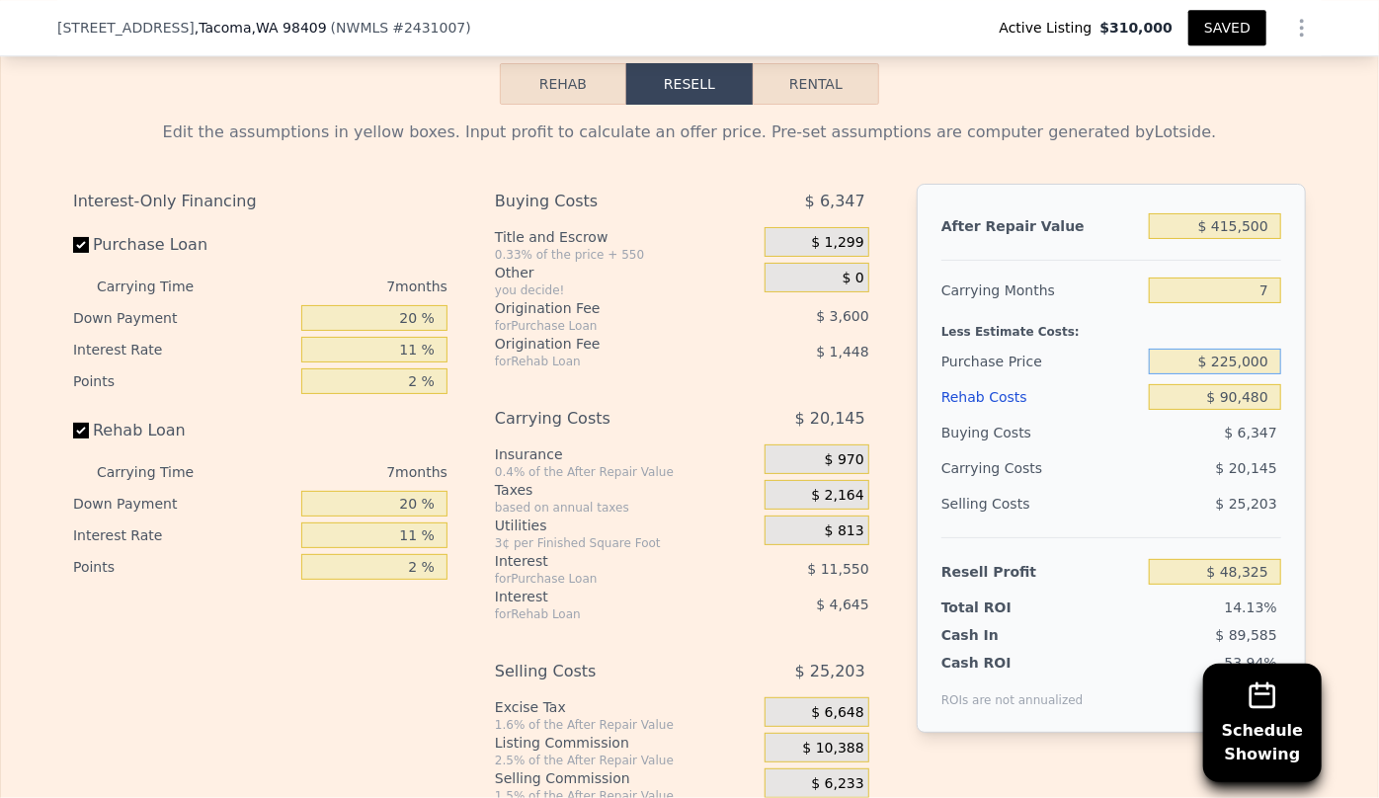
click at [1237, 372] on input "$ 225,000" at bounding box center [1215, 362] width 132 height 26
type input "$ 220,000"
click at [1263, 337] on div "Less Estimate Costs:" at bounding box center [1112, 326] width 340 height 36
type input "$ 48,325"
